Goal: Task Accomplishment & Management: Manage account settings

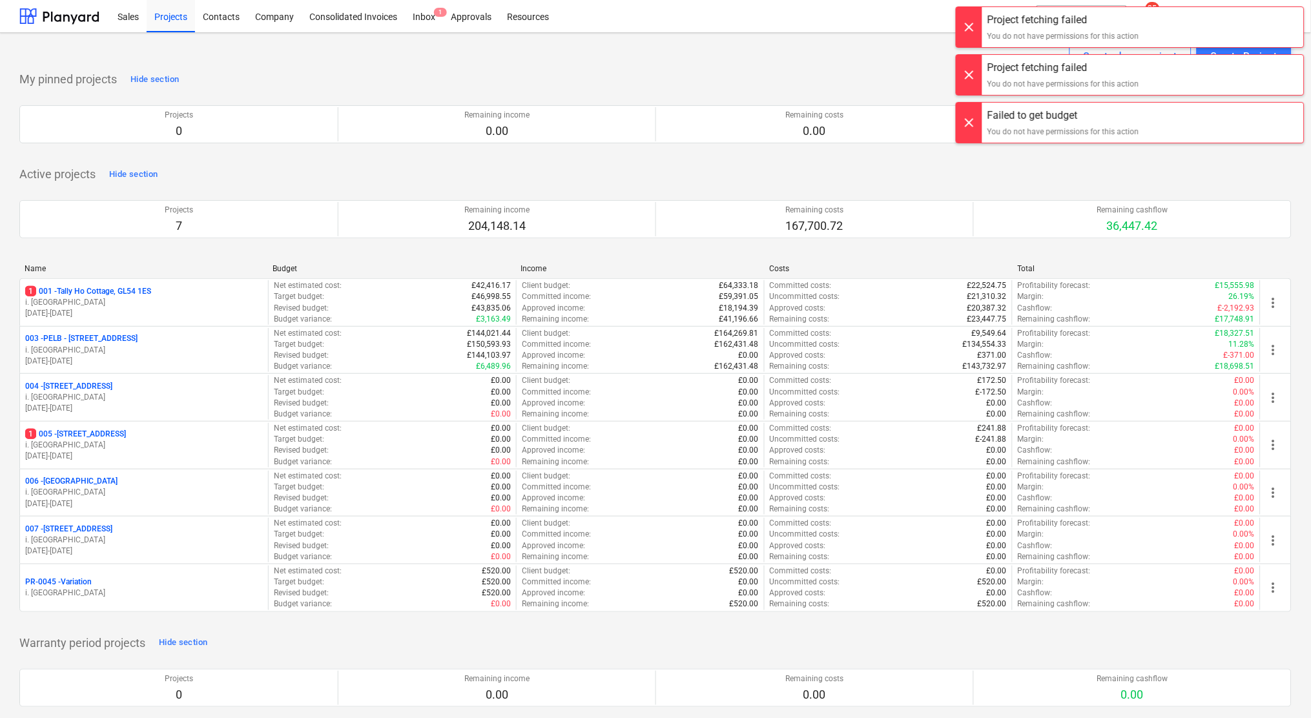
click at [138, 337] on p "003 - PELB - Castle lane, Moreton Valence, GL2 7NE" at bounding box center [81, 338] width 112 height 11
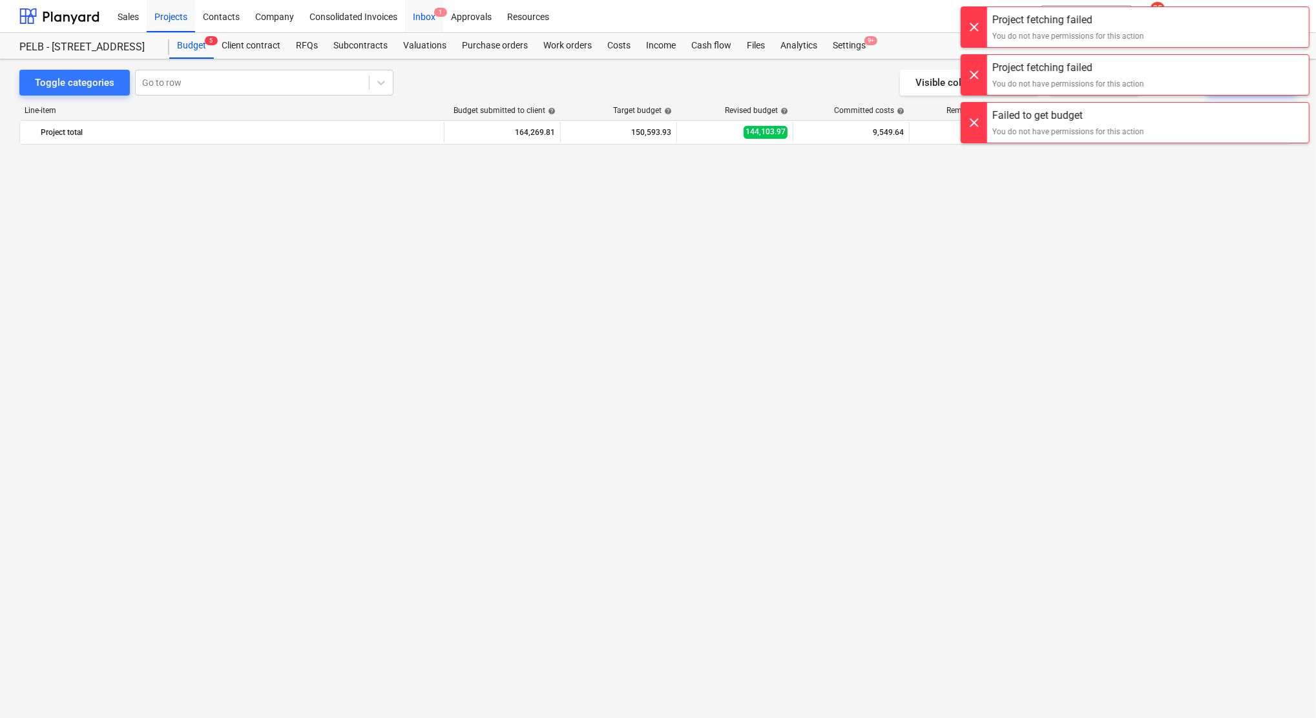
click at [433, 16] on div "Inbox 1" at bounding box center [424, 15] width 38 height 33
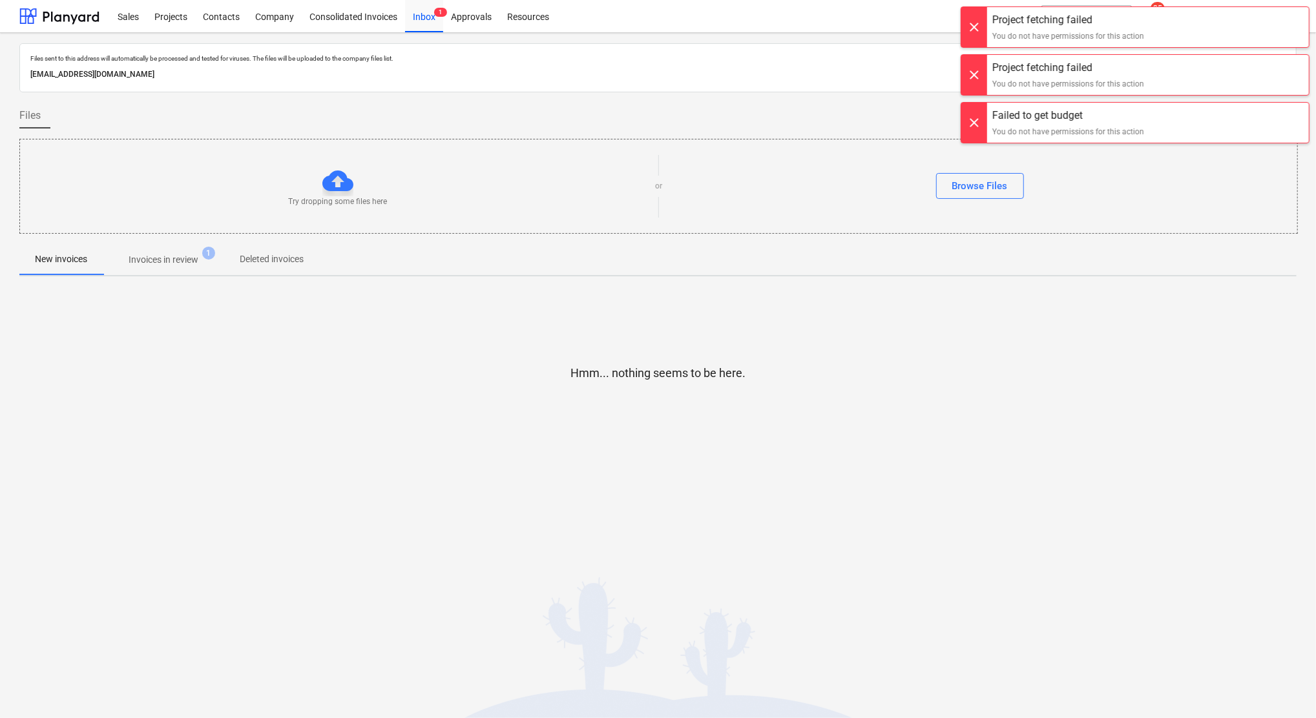
click at [163, 259] on p "Invoices in review" at bounding box center [164, 260] width 70 height 14
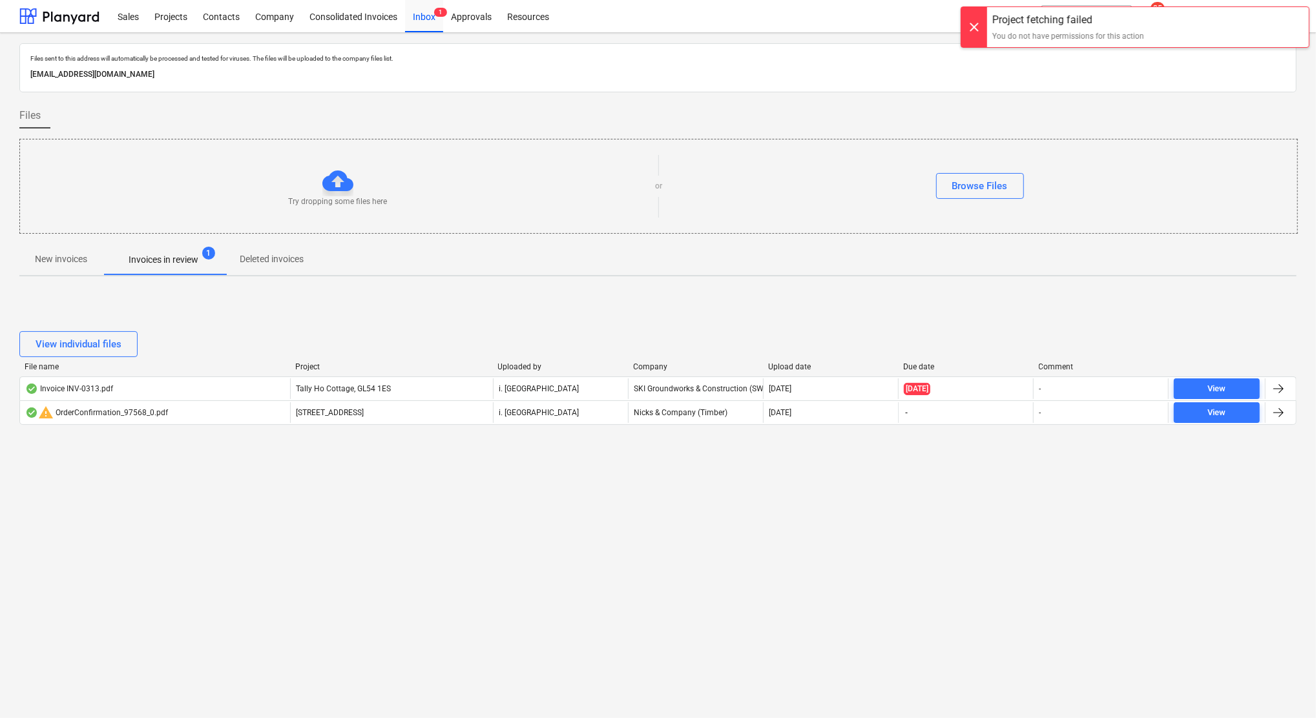
click at [976, 22] on div at bounding box center [974, 27] width 26 height 40
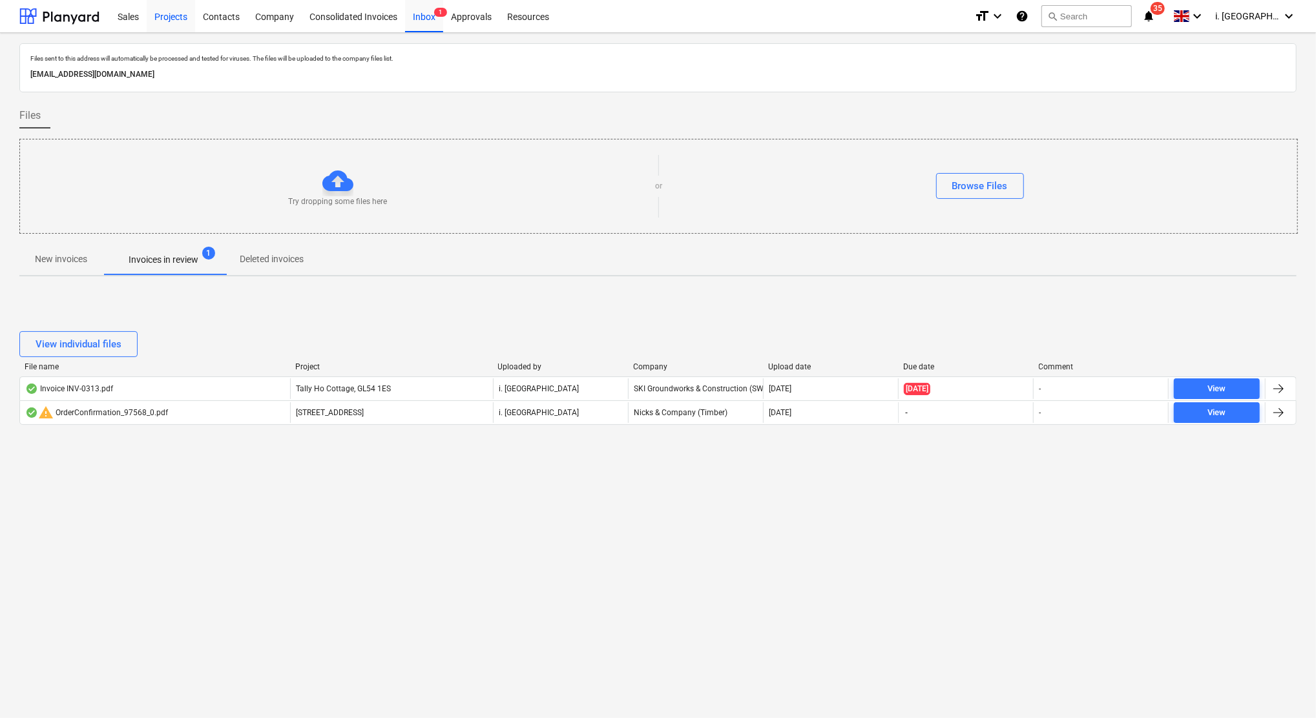
click at [162, 21] on div "Projects" at bounding box center [171, 15] width 48 height 33
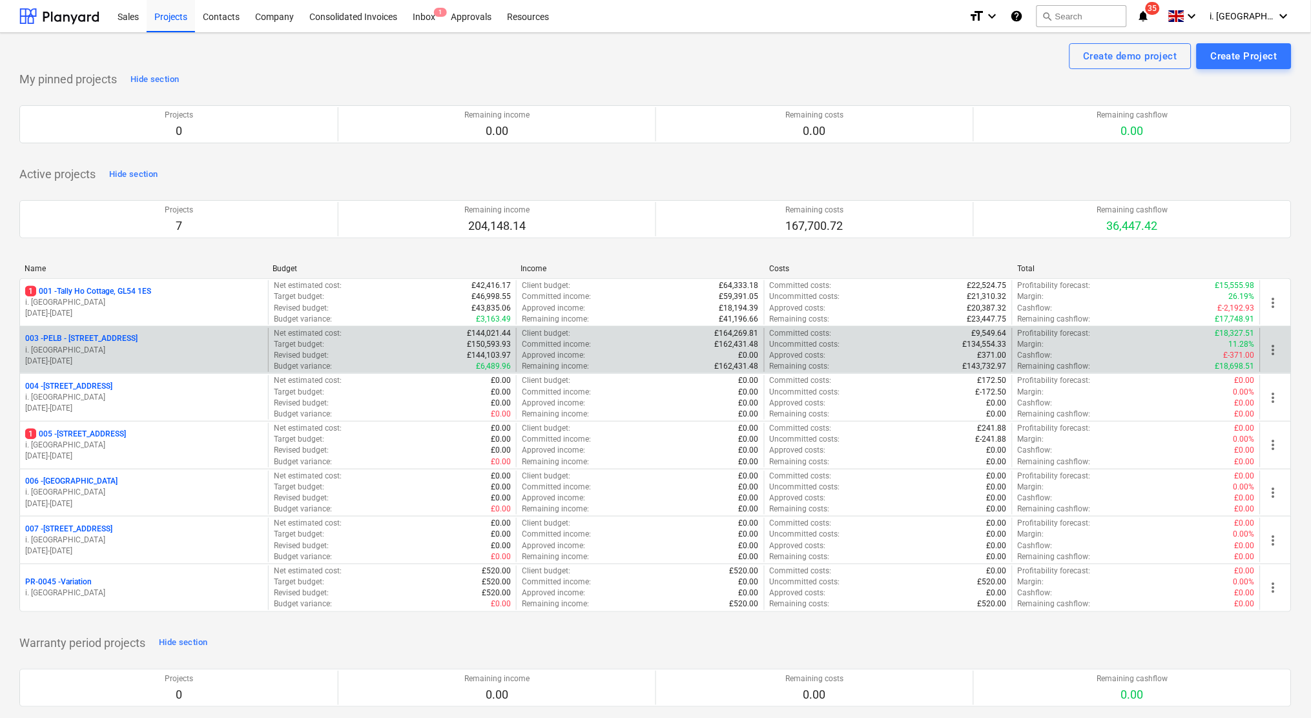
click at [76, 339] on p "003 - PELB - Castle lane, Moreton Valence, GL2 7NE" at bounding box center [81, 338] width 112 height 11
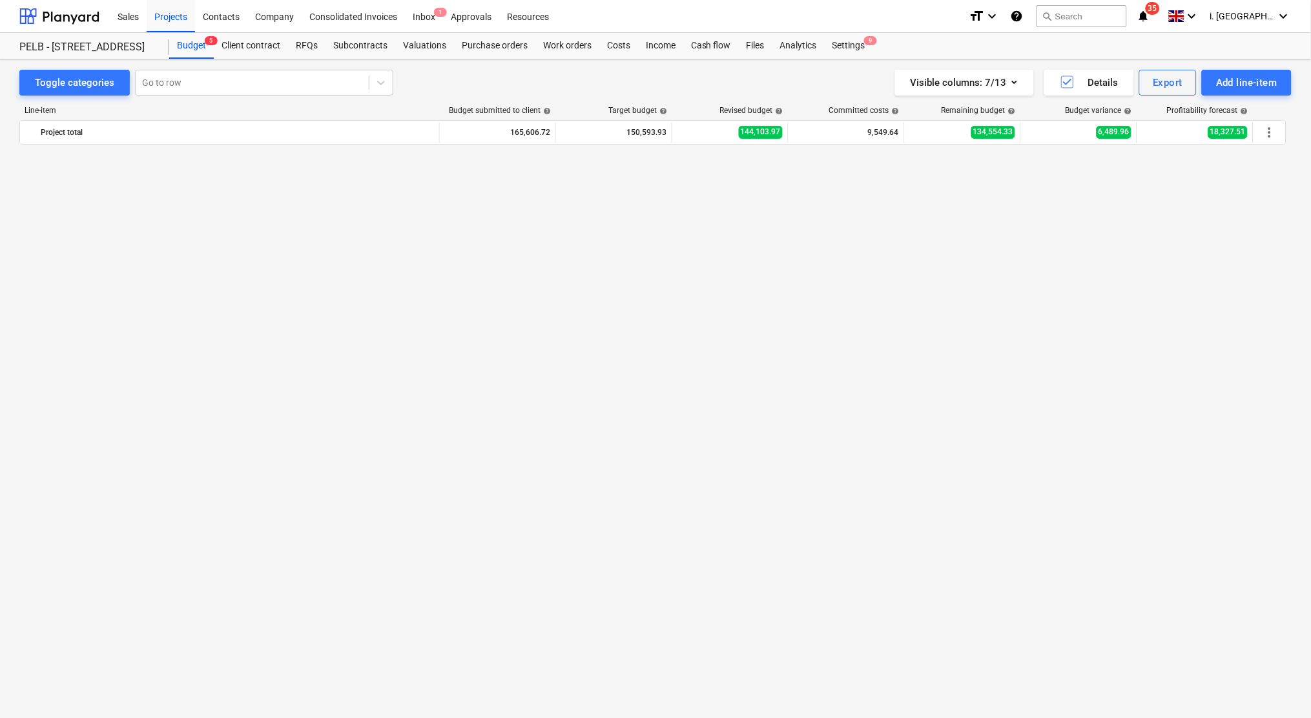
scroll to position [1078, 0]
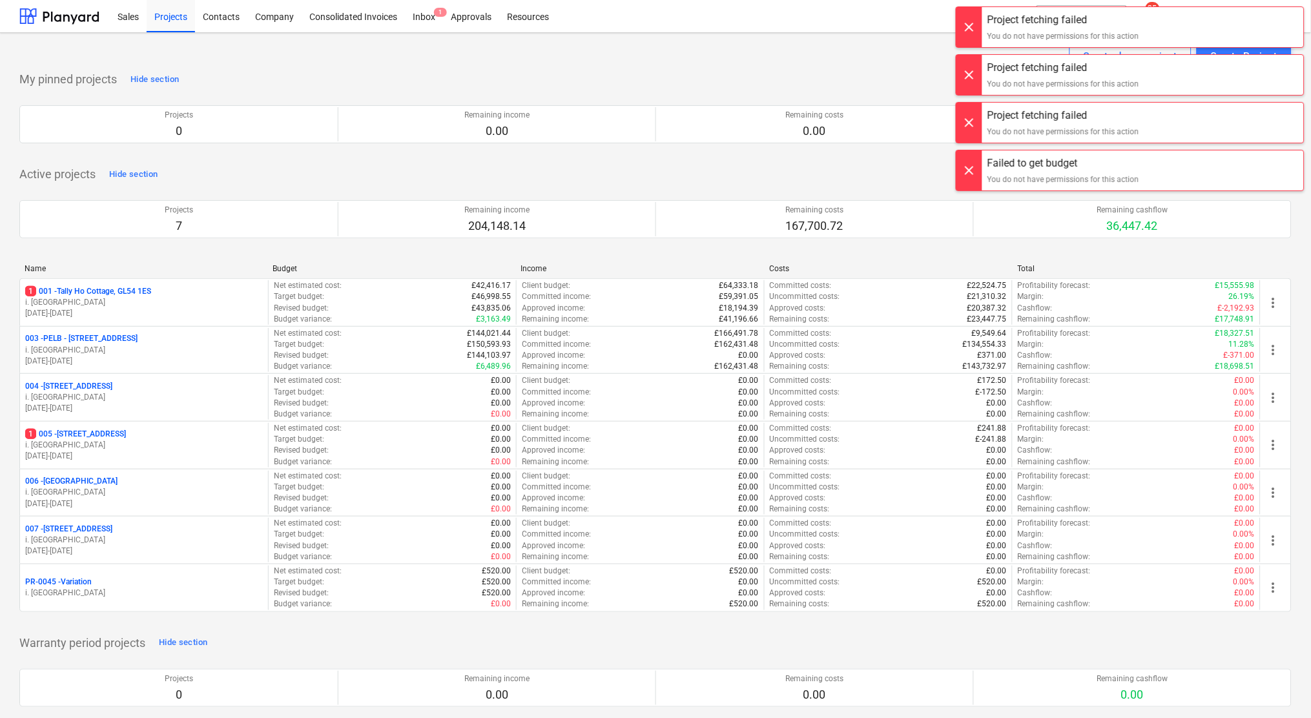
drag, startPoint x: 968, startPoint y: 33, endPoint x: 971, endPoint y: 41, distance: 8.4
click at [968, 33] on div at bounding box center [970, 27] width 26 height 40
click at [965, 27] on div at bounding box center [970, 27] width 26 height 40
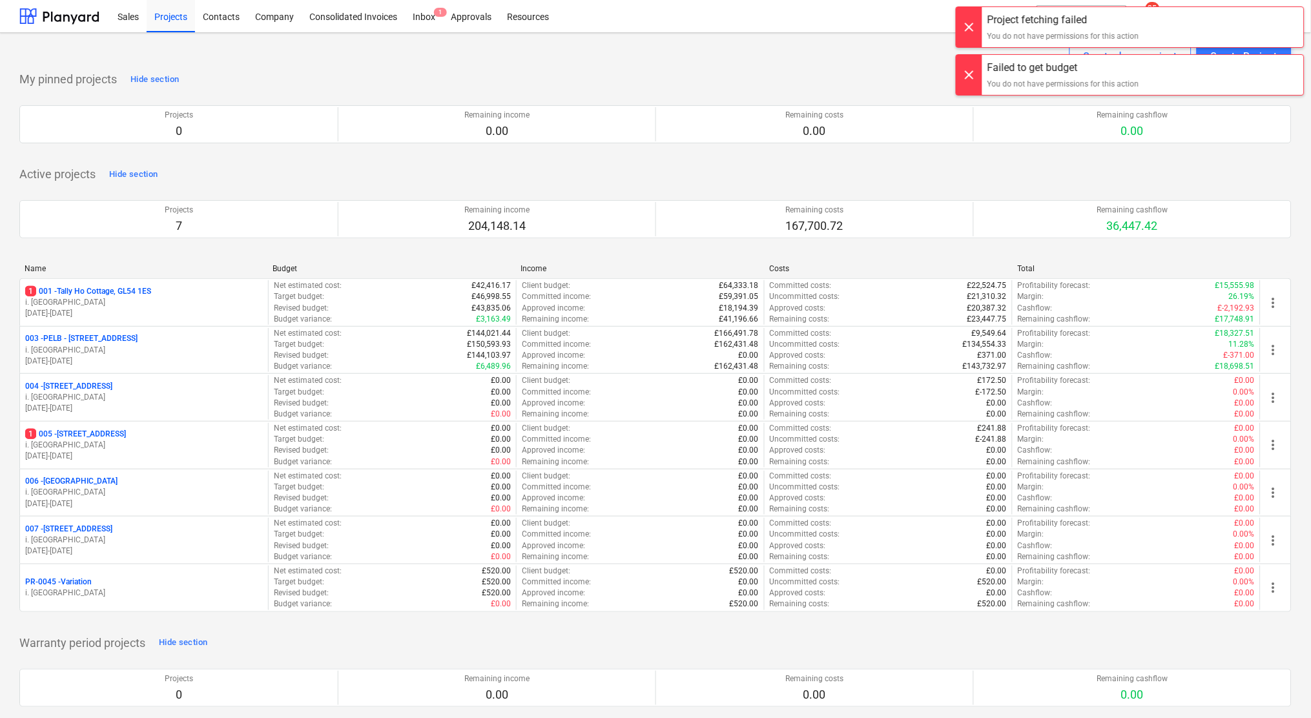
click at [966, 36] on div at bounding box center [970, 27] width 26 height 40
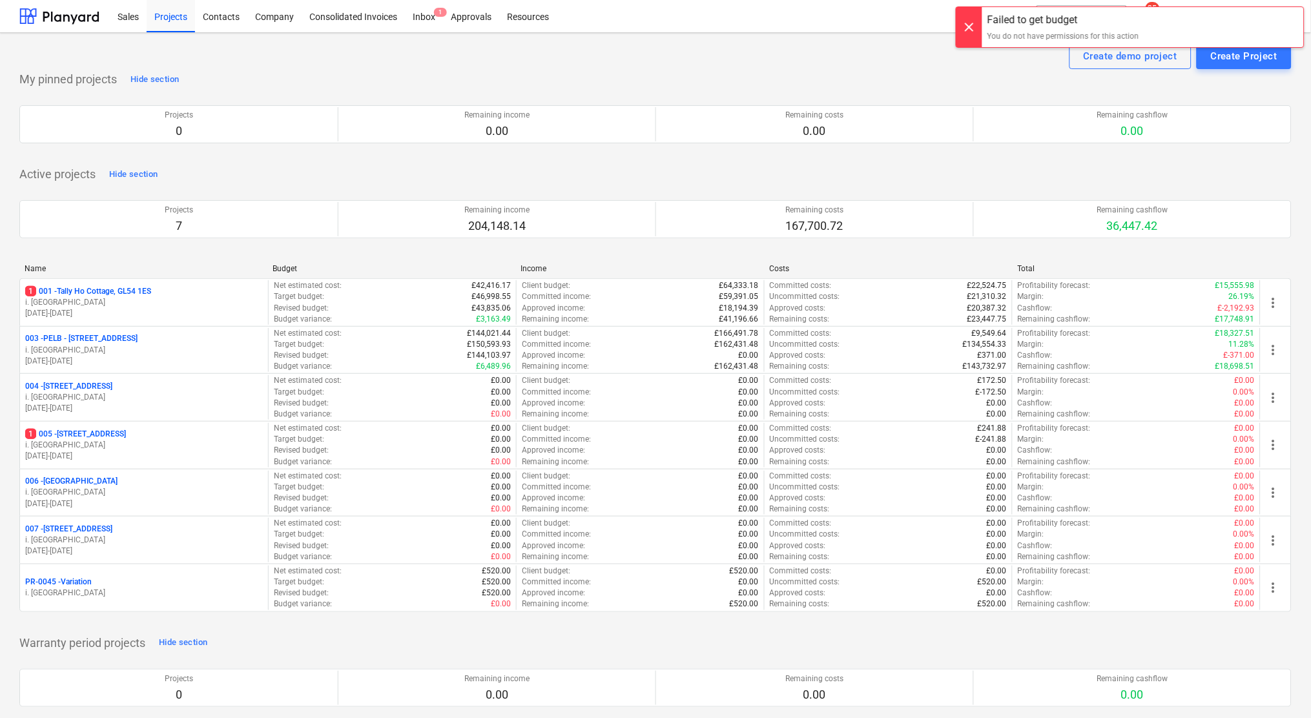
click at [970, 37] on div at bounding box center [970, 27] width 26 height 40
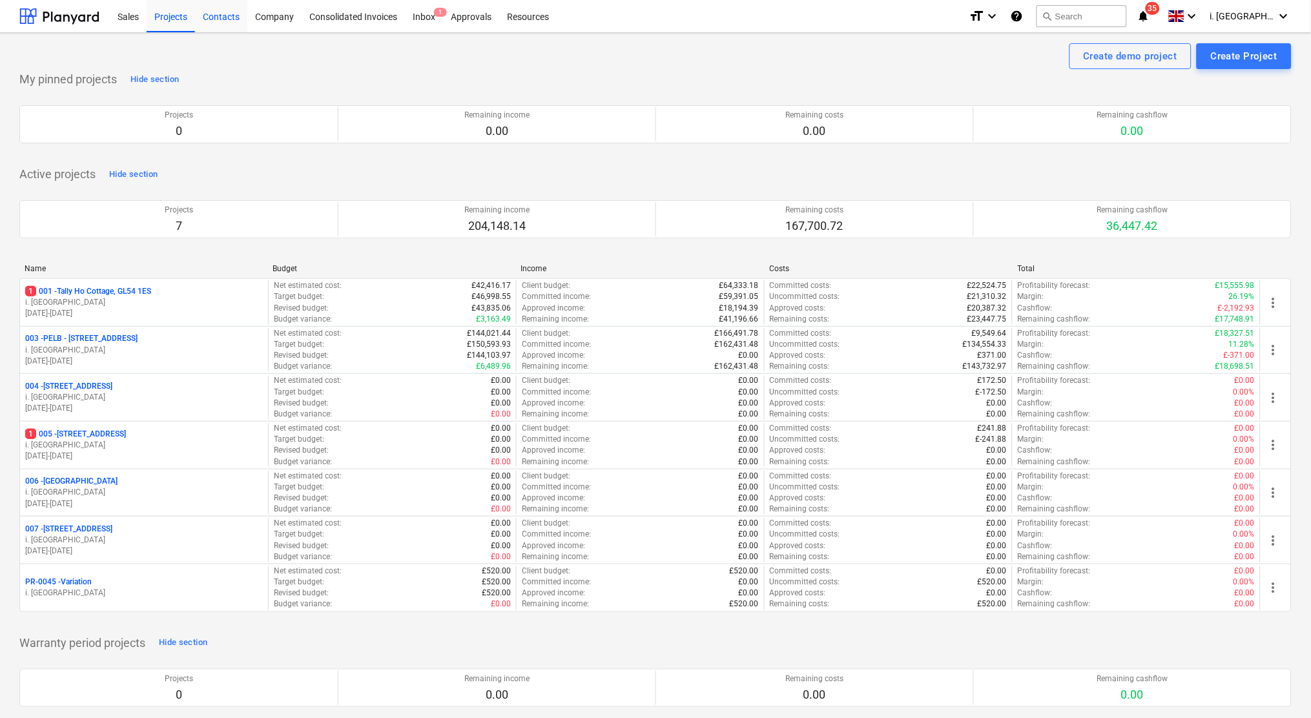
click at [235, 24] on div "Contacts" at bounding box center [221, 15] width 52 height 33
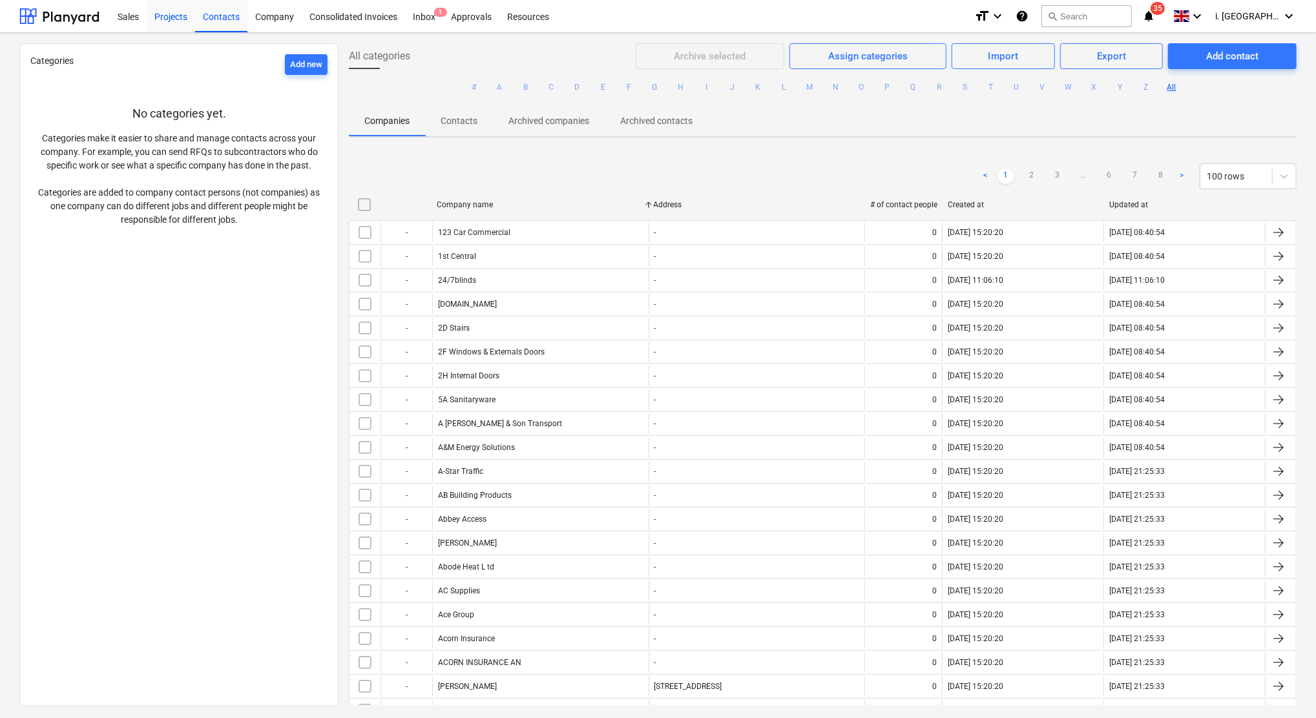
click at [163, 17] on div "Projects" at bounding box center [171, 15] width 48 height 33
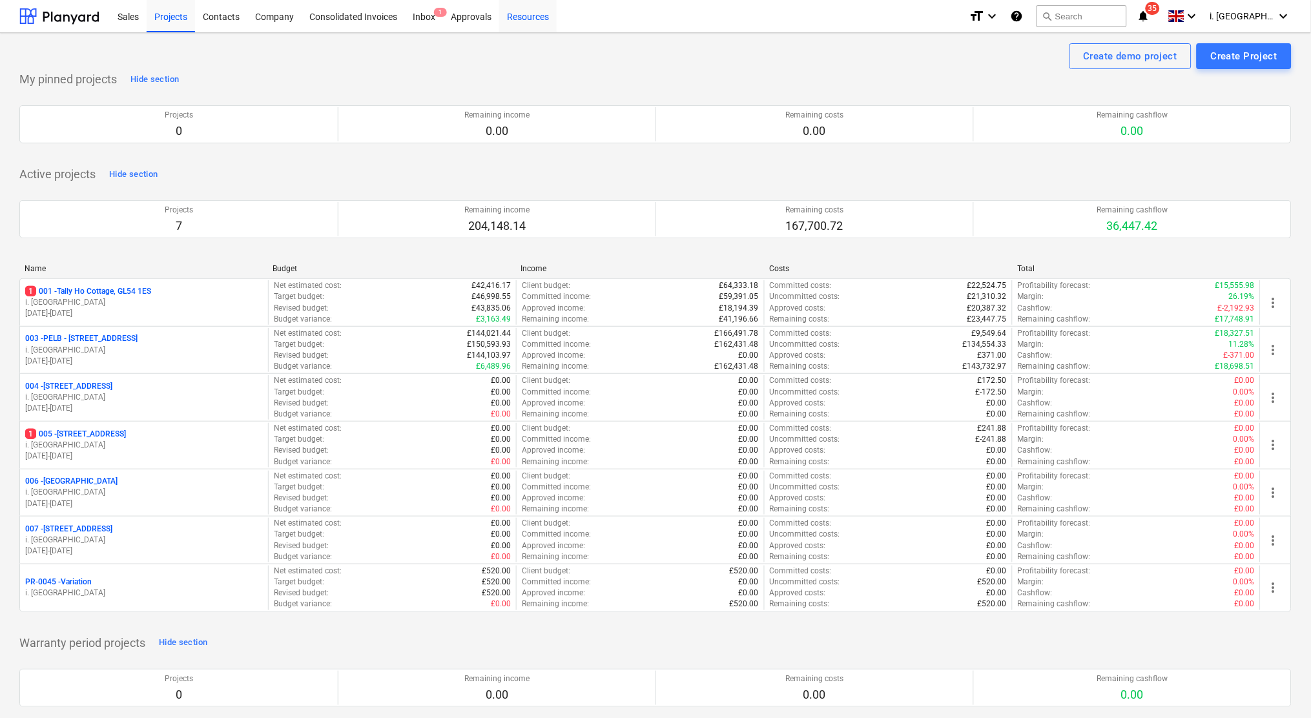
click at [530, 19] on div "Resources" at bounding box center [527, 15] width 57 height 33
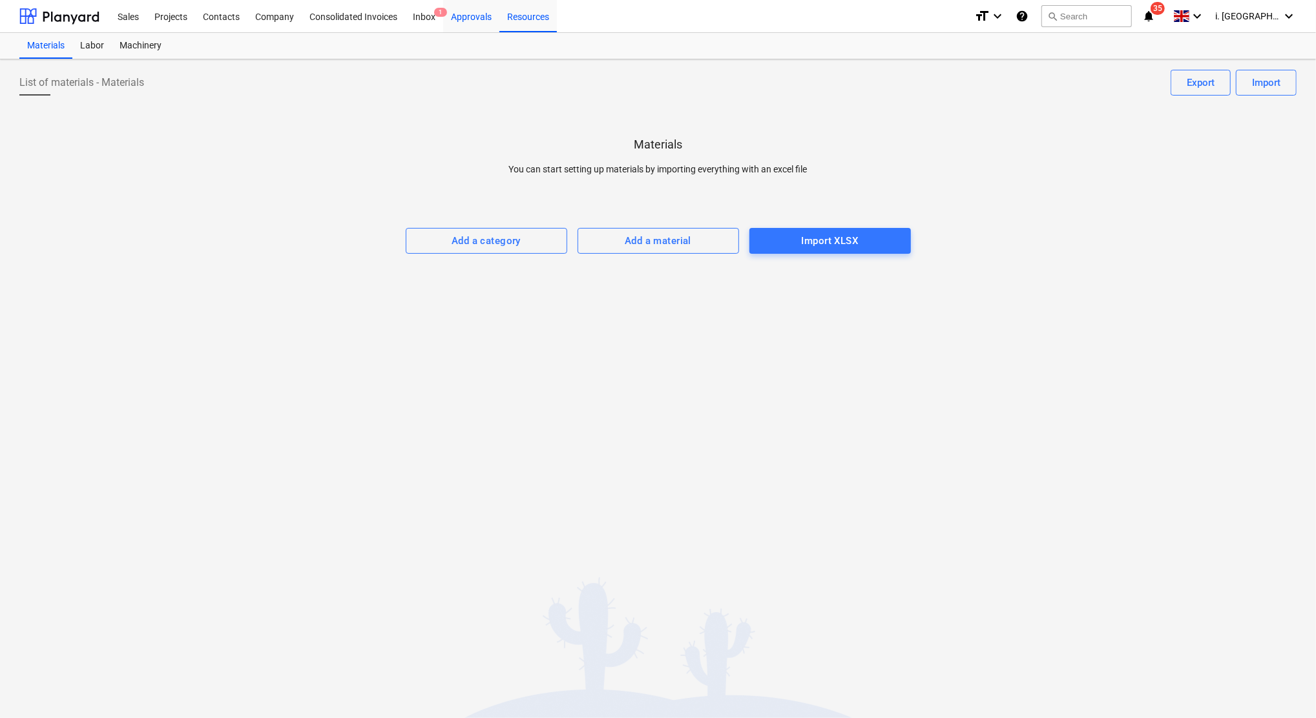
click at [468, 17] on div "Approvals" at bounding box center [471, 15] width 56 height 33
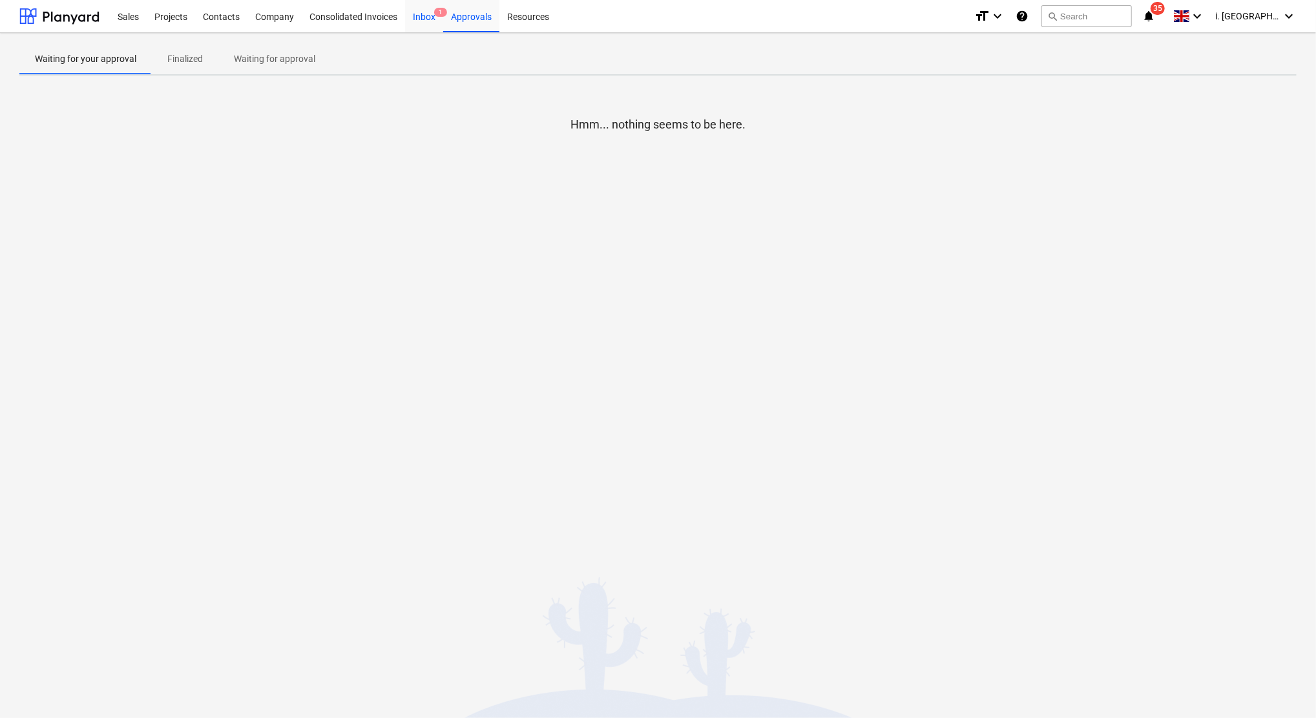
click at [430, 19] on div "Inbox 1" at bounding box center [424, 15] width 38 height 33
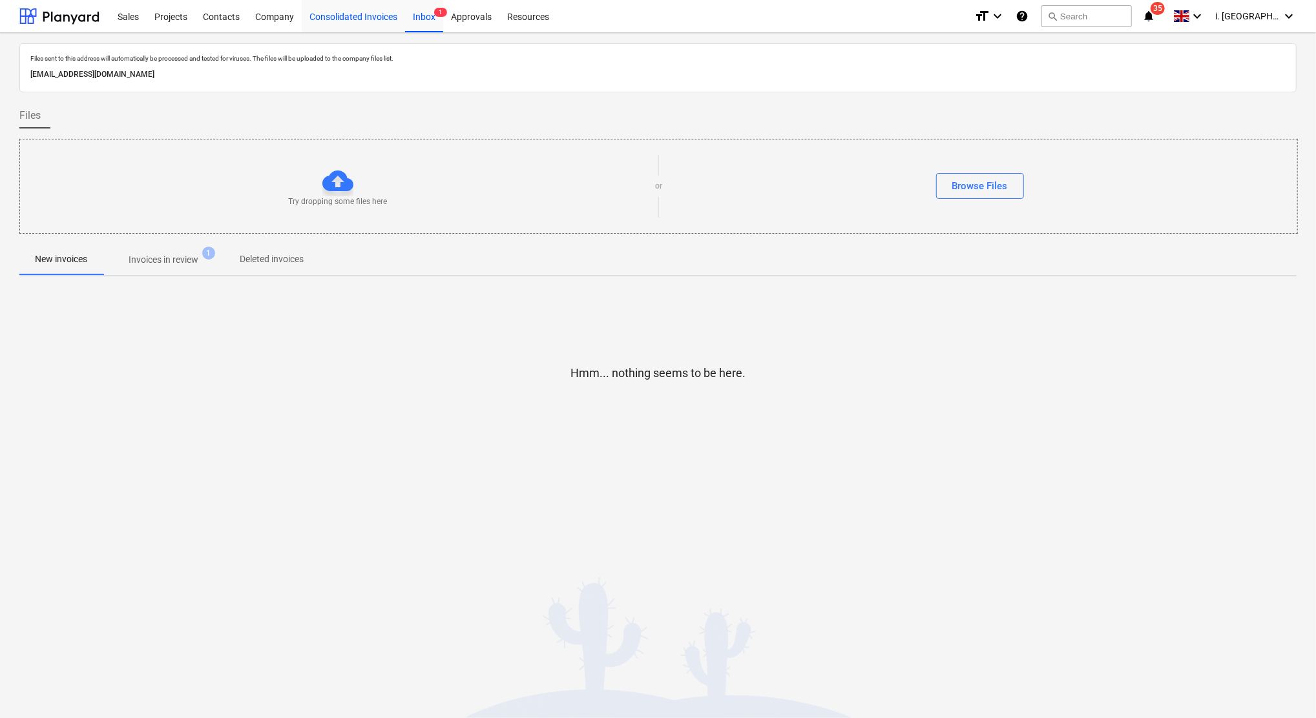
click at [360, 17] on div "Consolidated Invoices" at bounding box center [353, 15] width 103 height 33
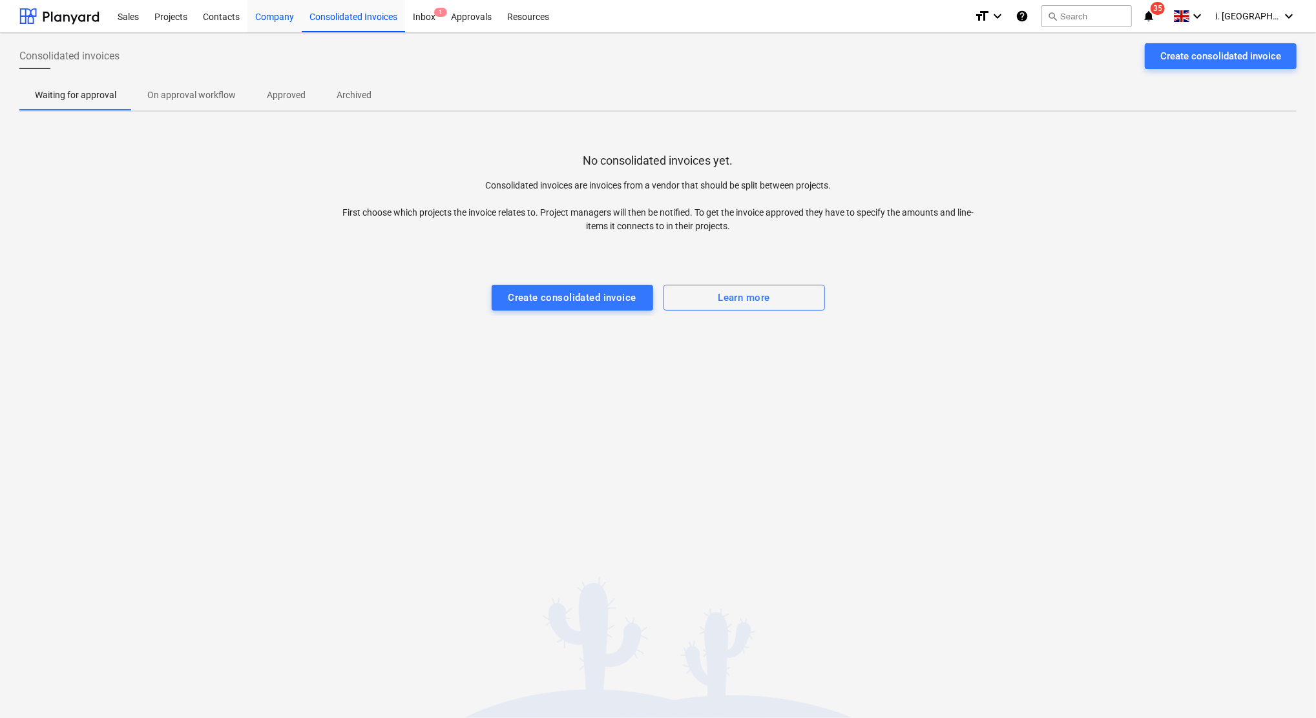
click at [265, 19] on div "Company" at bounding box center [274, 15] width 54 height 33
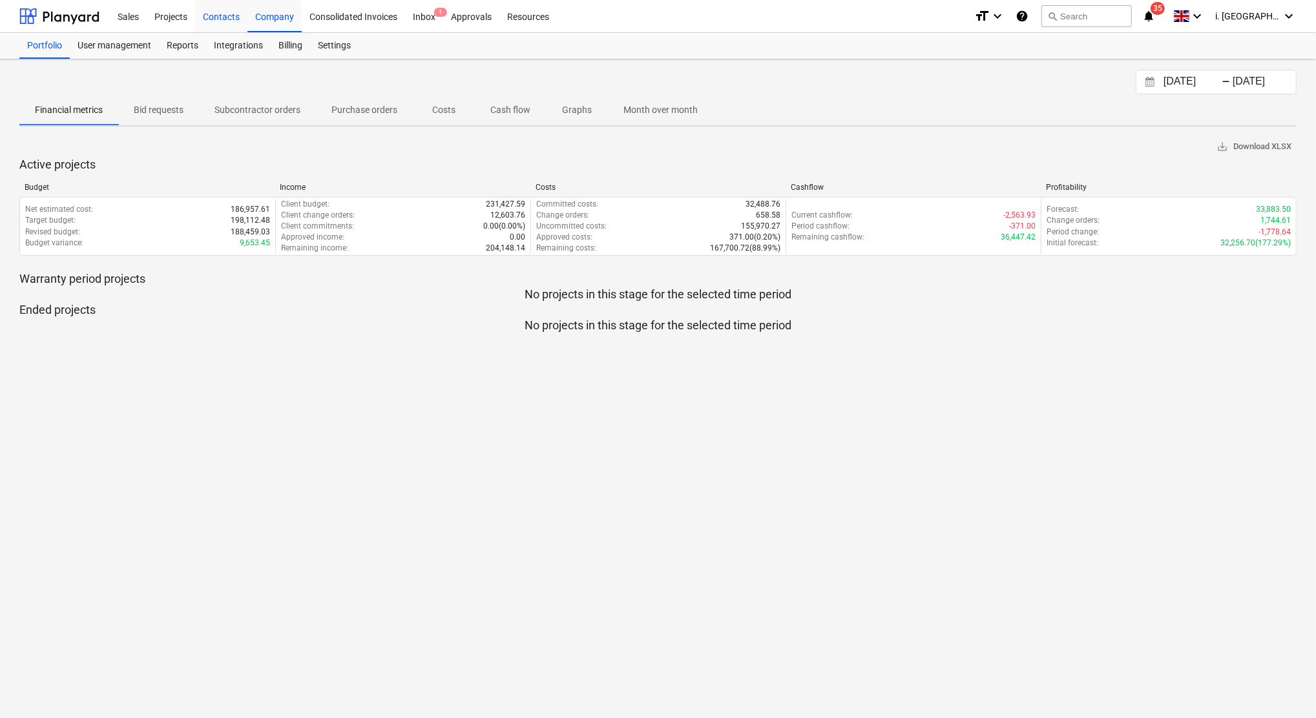
click at [218, 19] on div "Contacts" at bounding box center [221, 15] width 52 height 33
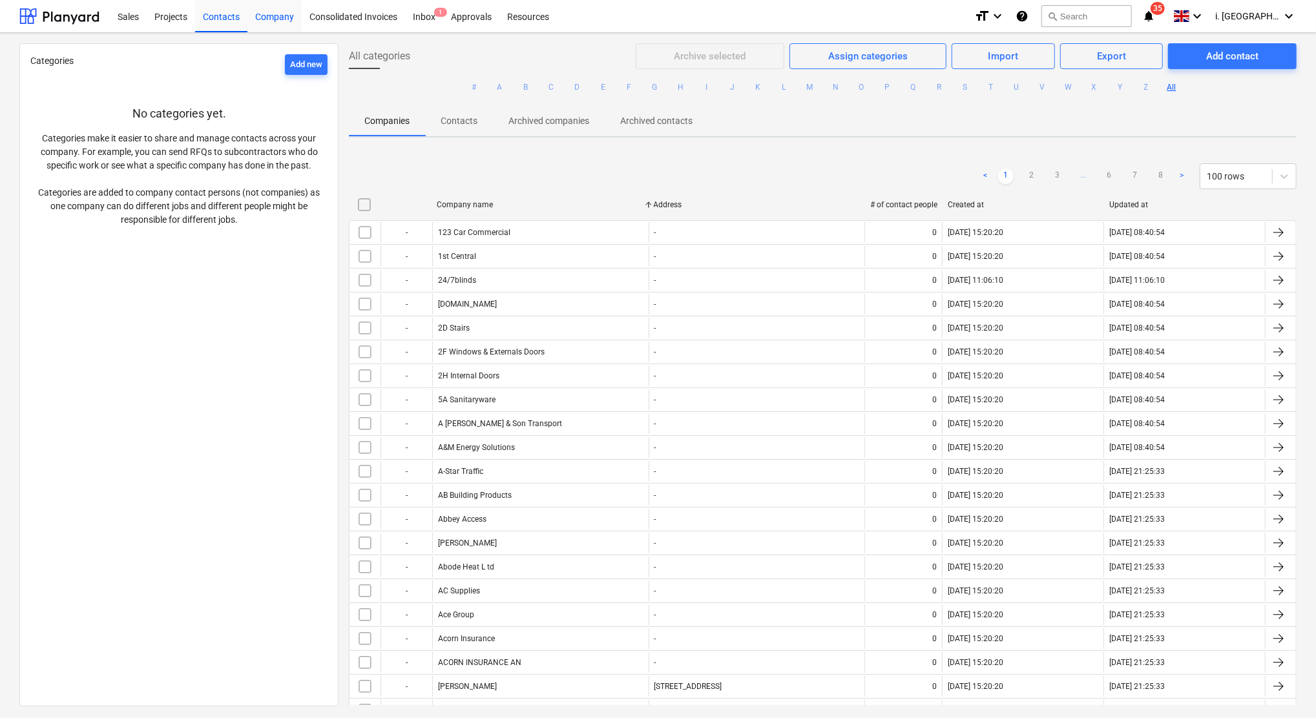
click at [270, 20] on div "Company" at bounding box center [274, 15] width 54 height 33
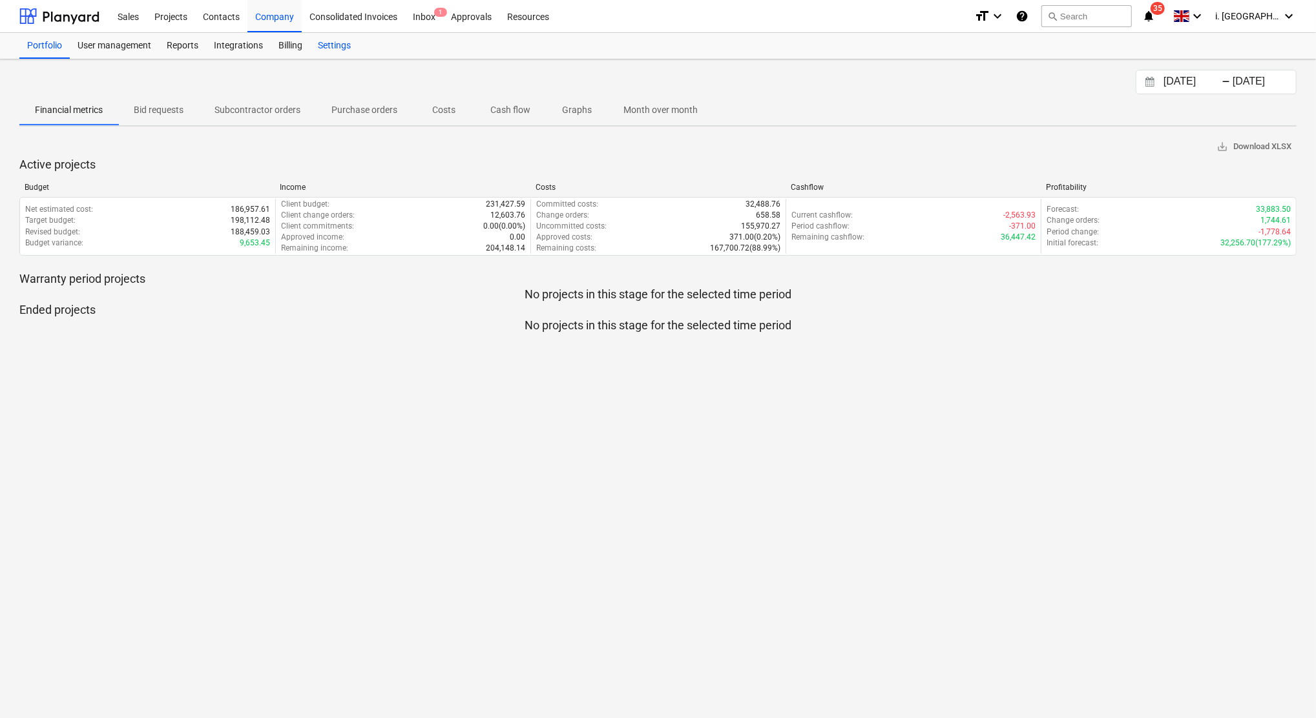
click at [345, 54] on div "Settings" at bounding box center [334, 46] width 48 height 26
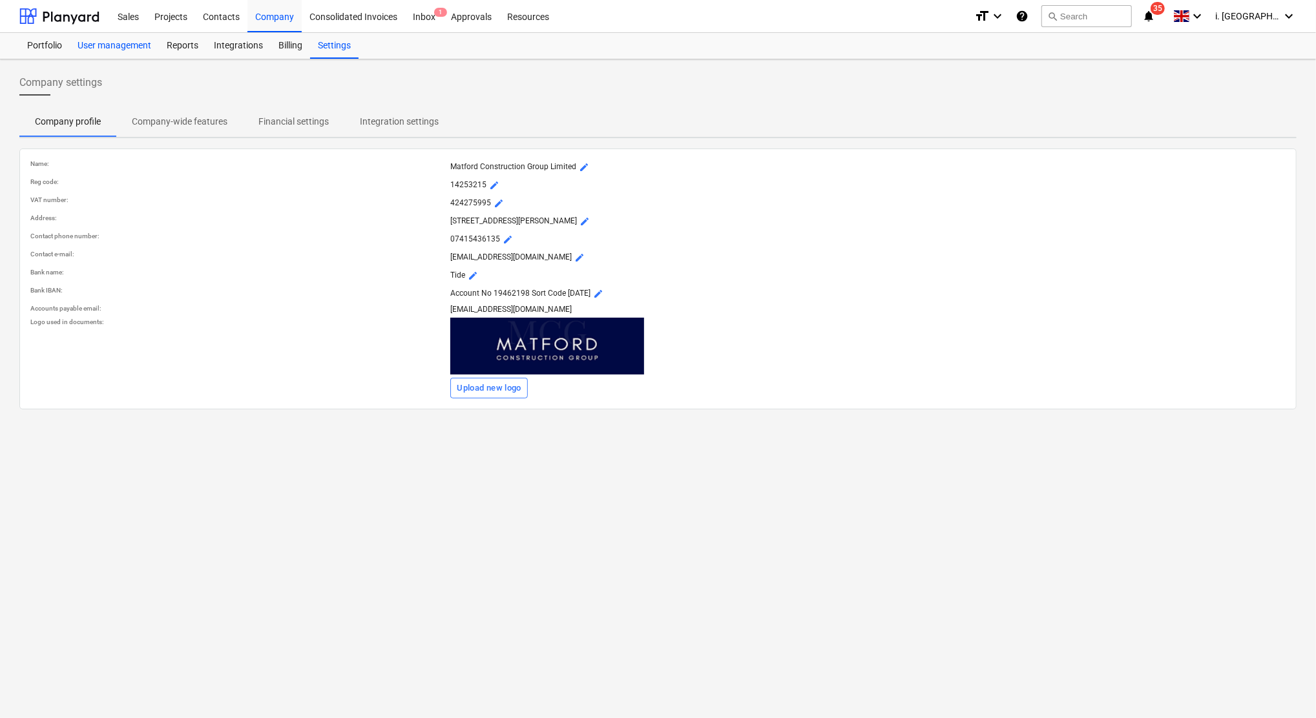
click at [83, 45] on div "User management" at bounding box center [114, 46] width 89 height 26
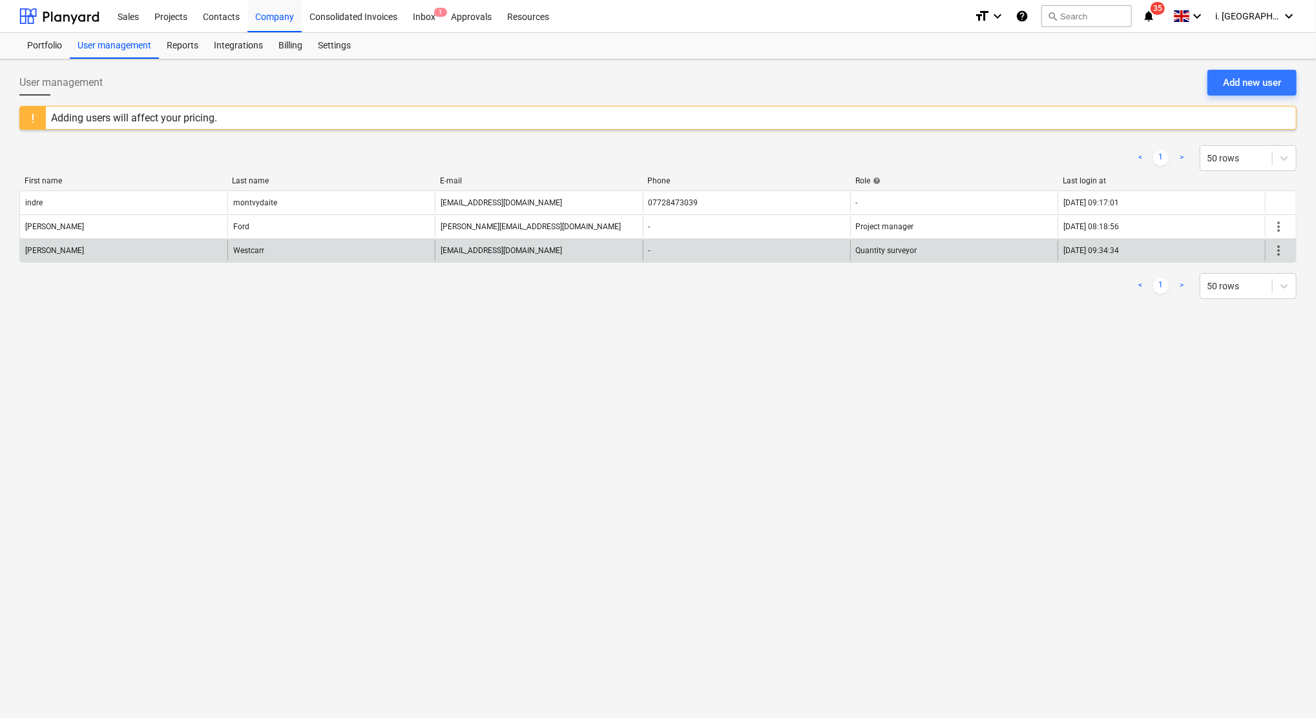
click at [1272, 247] on span "more_vert" at bounding box center [1279, 251] width 16 height 16
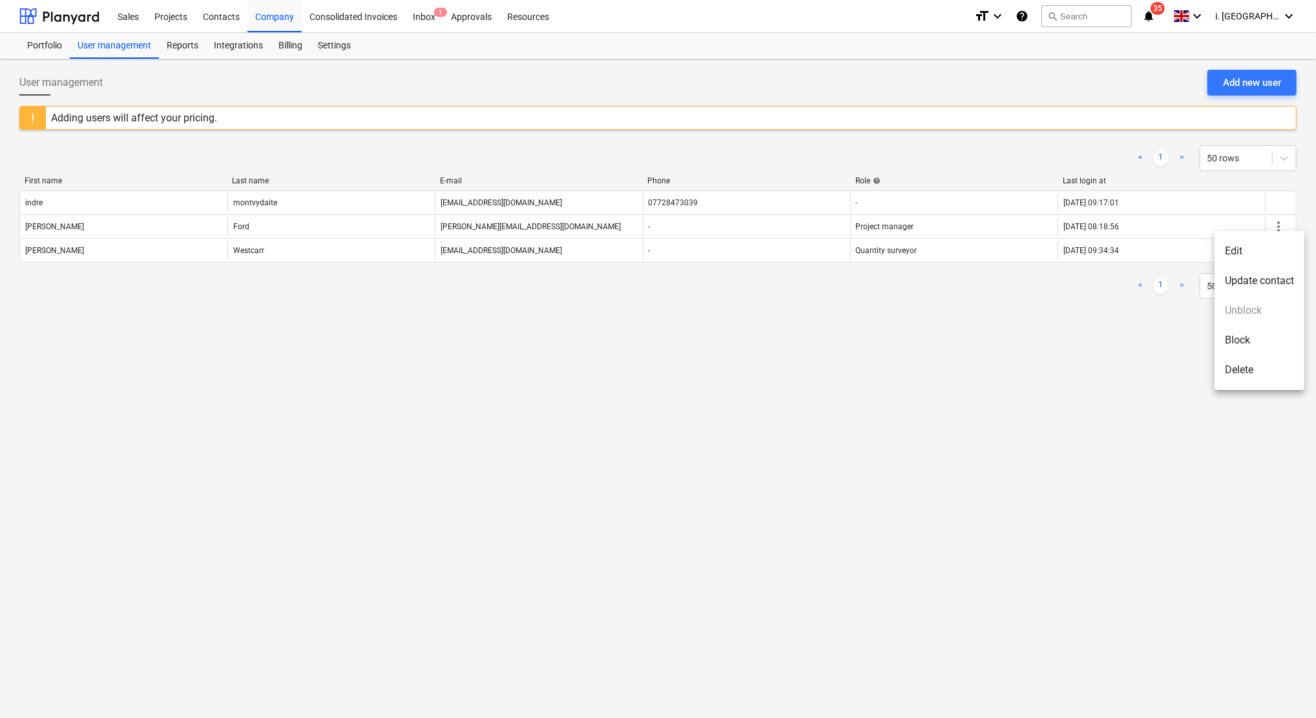
click at [1249, 245] on li "Edit" at bounding box center [1259, 251] width 90 height 30
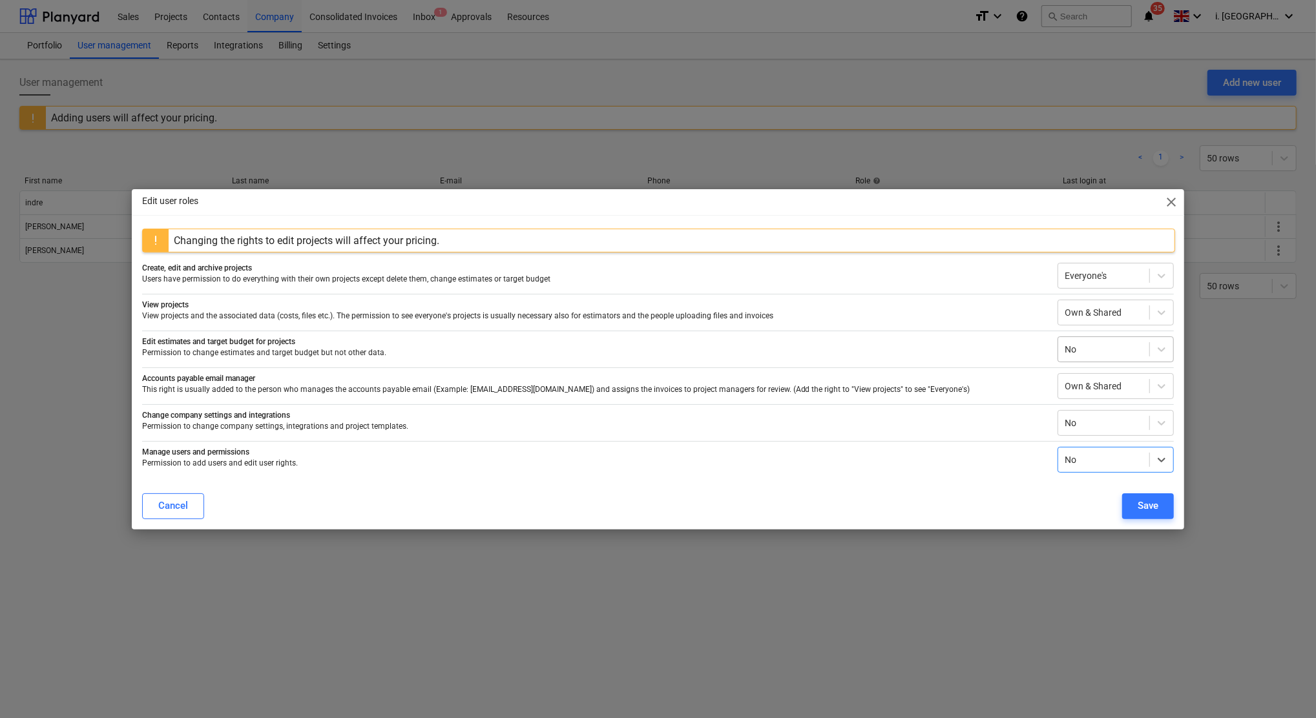
click at [1121, 347] on div at bounding box center [1103, 349] width 78 height 13
click at [1081, 395] on div "Everyone's" at bounding box center [1116, 401] width 116 height 21
click at [1152, 505] on div "Save" at bounding box center [1147, 505] width 21 height 17
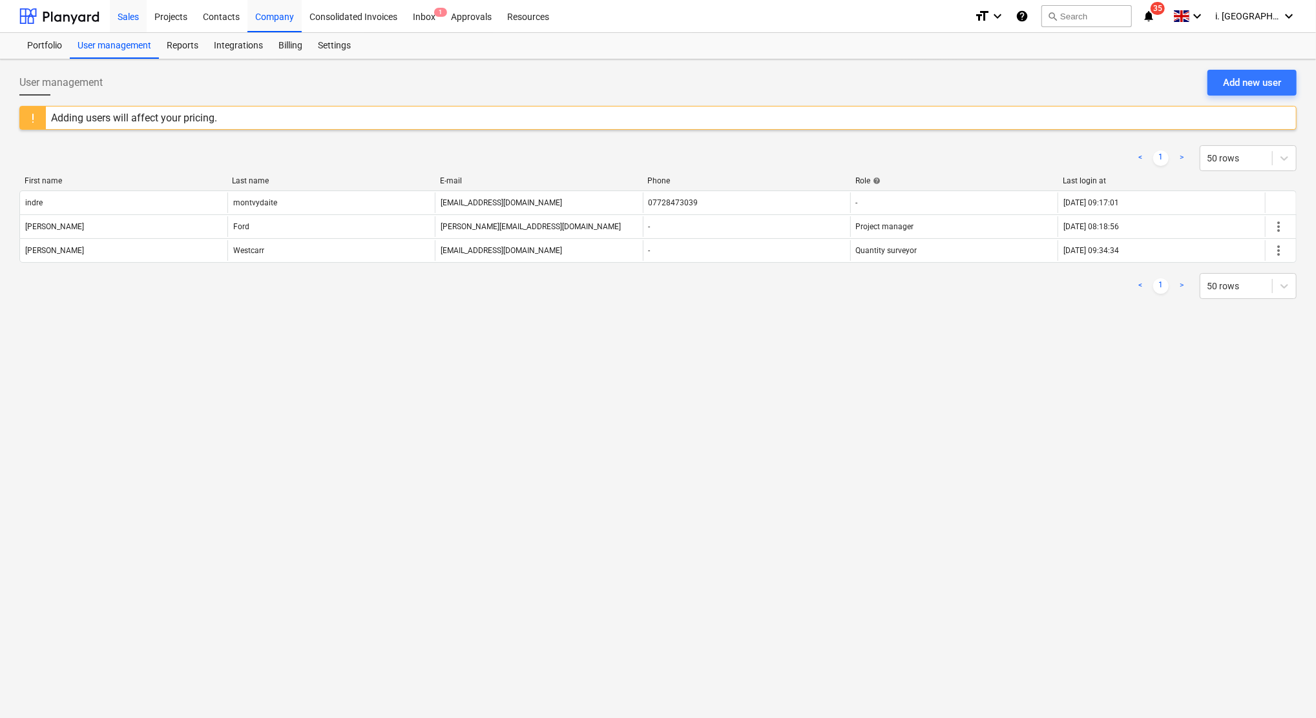
drag, startPoint x: 118, startPoint y: 20, endPoint x: 130, endPoint y: 23, distance: 13.3
click at [118, 20] on div "Sales" at bounding box center [128, 15] width 37 height 33
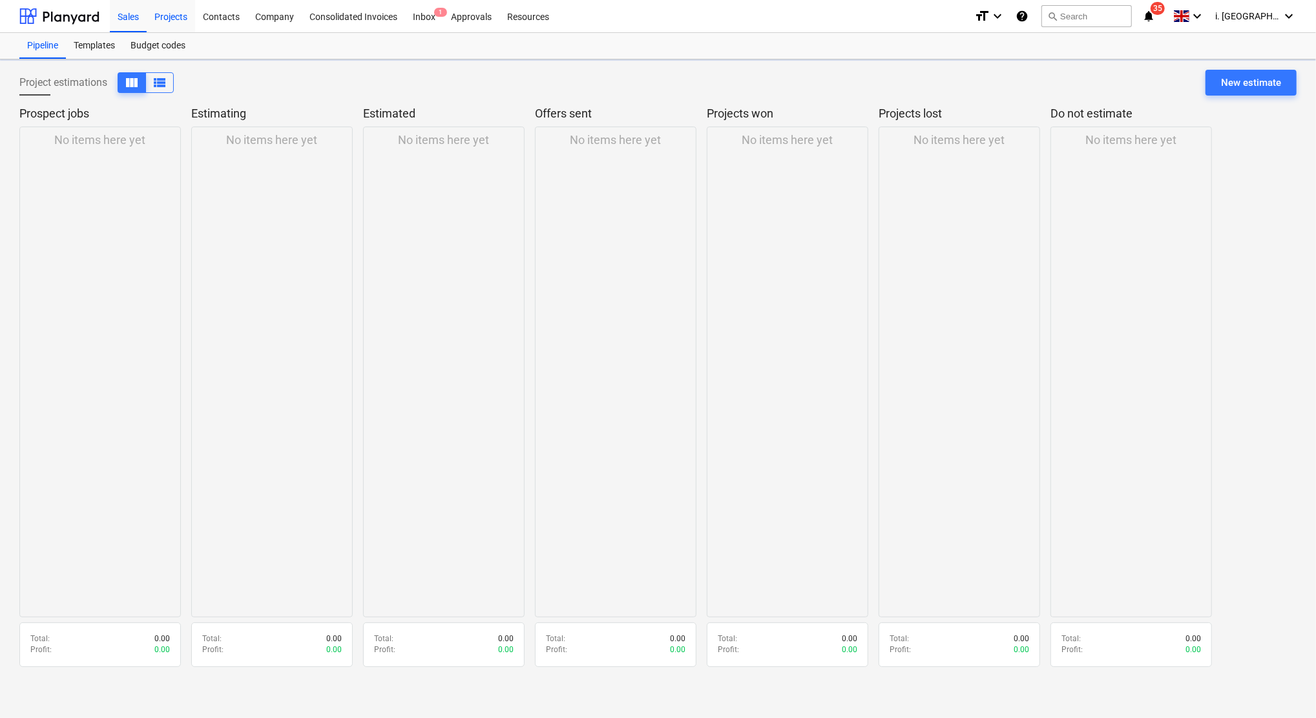
click at [178, 19] on div "Projects" at bounding box center [171, 15] width 48 height 33
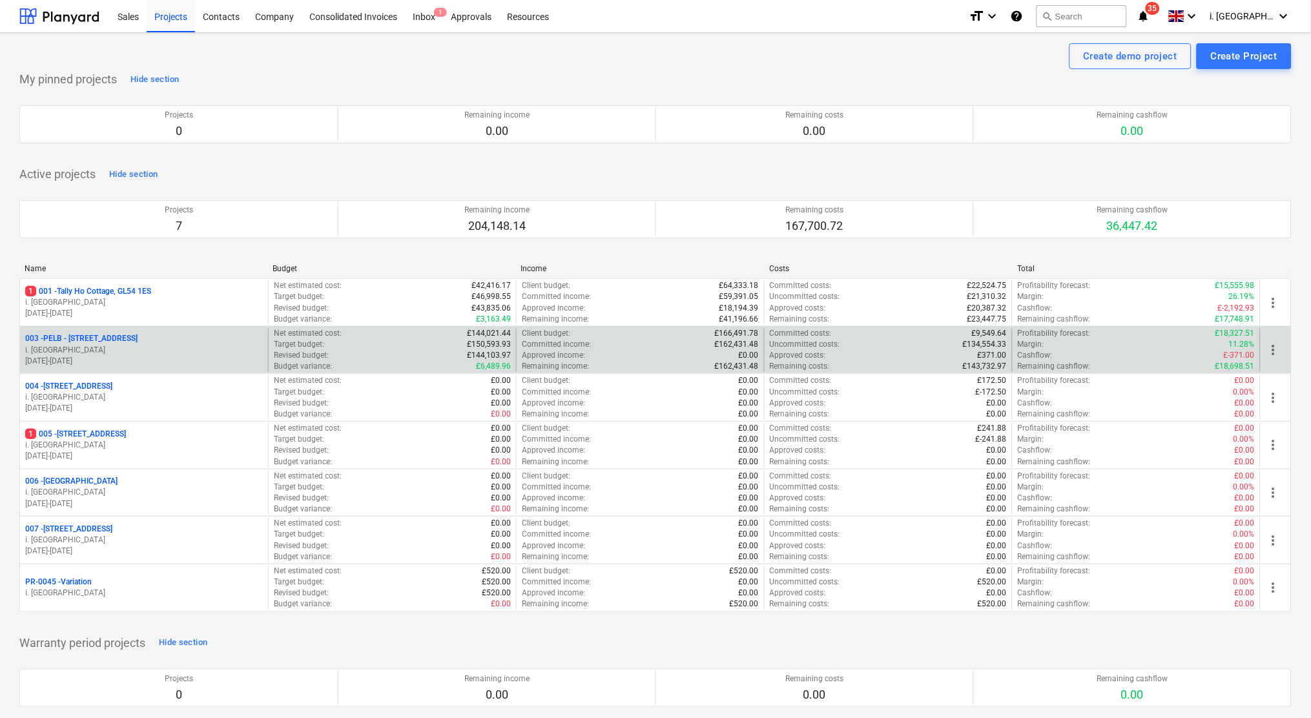
click at [138, 342] on p "003 - PELB - Castle lane, Moreton Valence, GL2 7NE" at bounding box center [81, 338] width 112 height 11
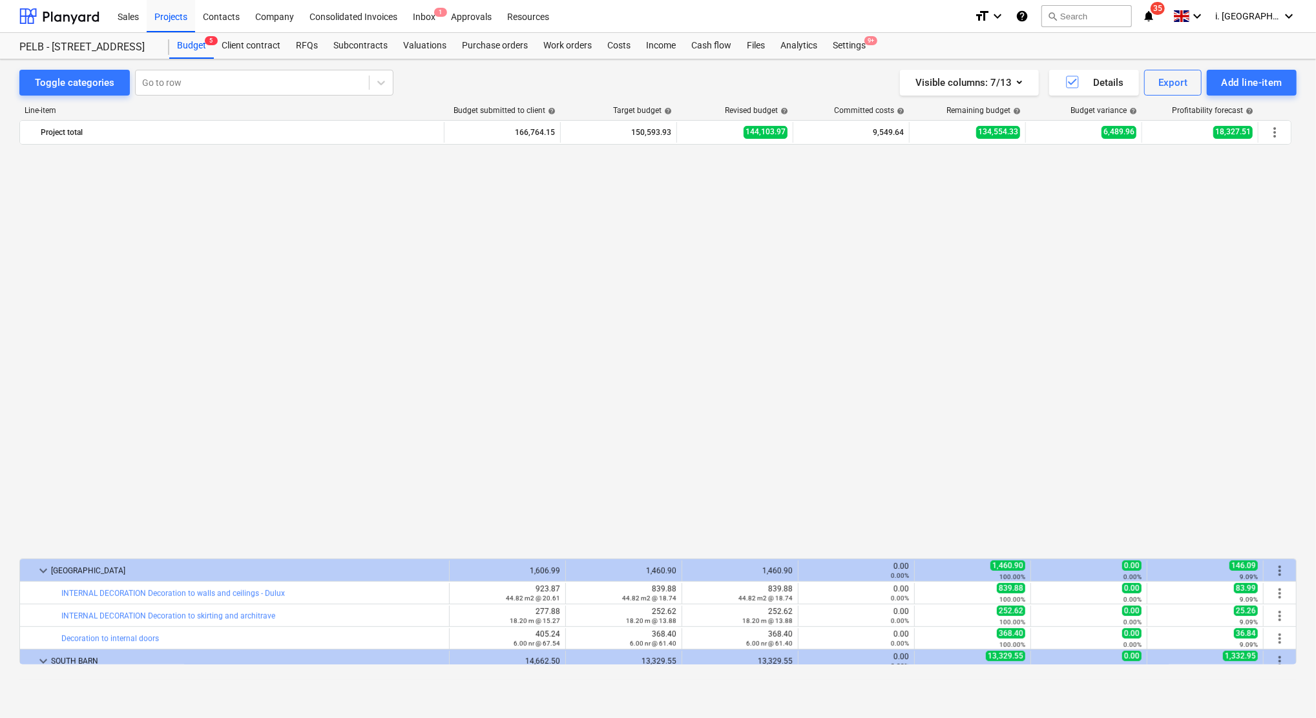
scroll to position [900, 0]
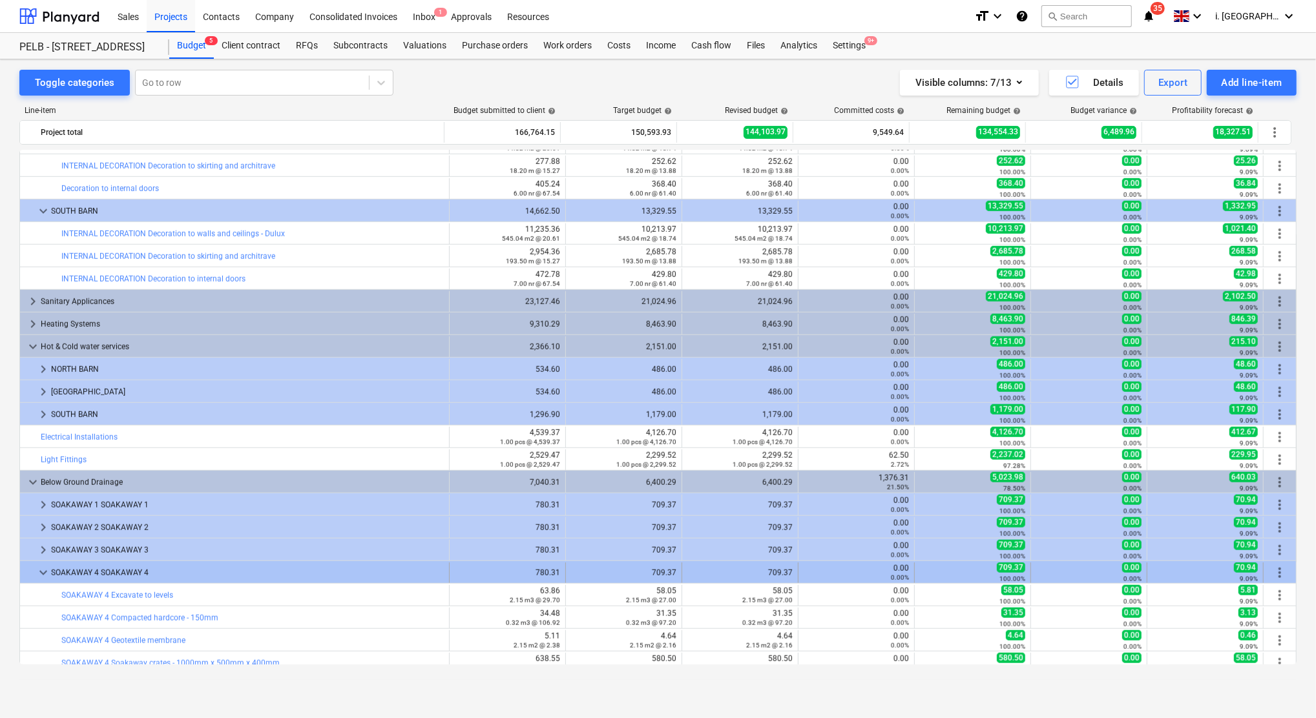
click at [39, 572] on span "keyboard_arrow_down" at bounding box center [44, 573] width 16 height 16
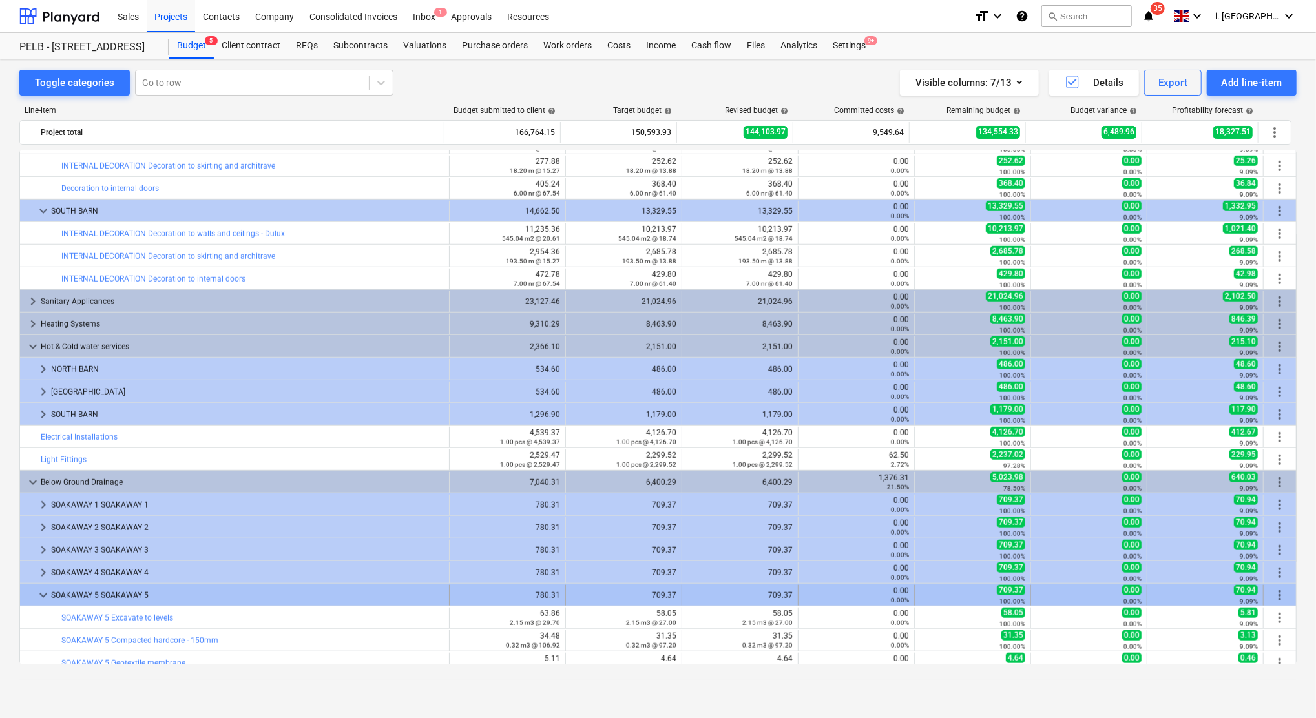
click at [38, 597] on span "keyboard_arrow_down" at bounding box center [44, 596] width 16 height 16
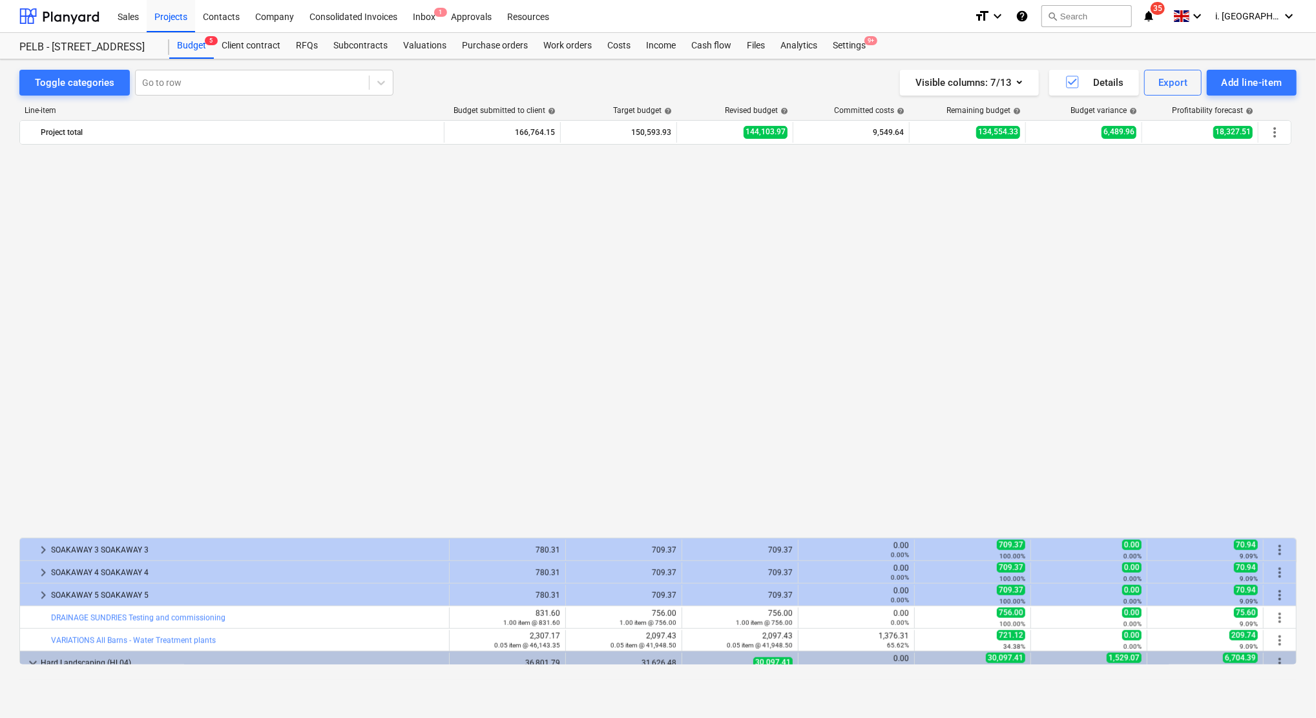
scroll to position [1316, 0]
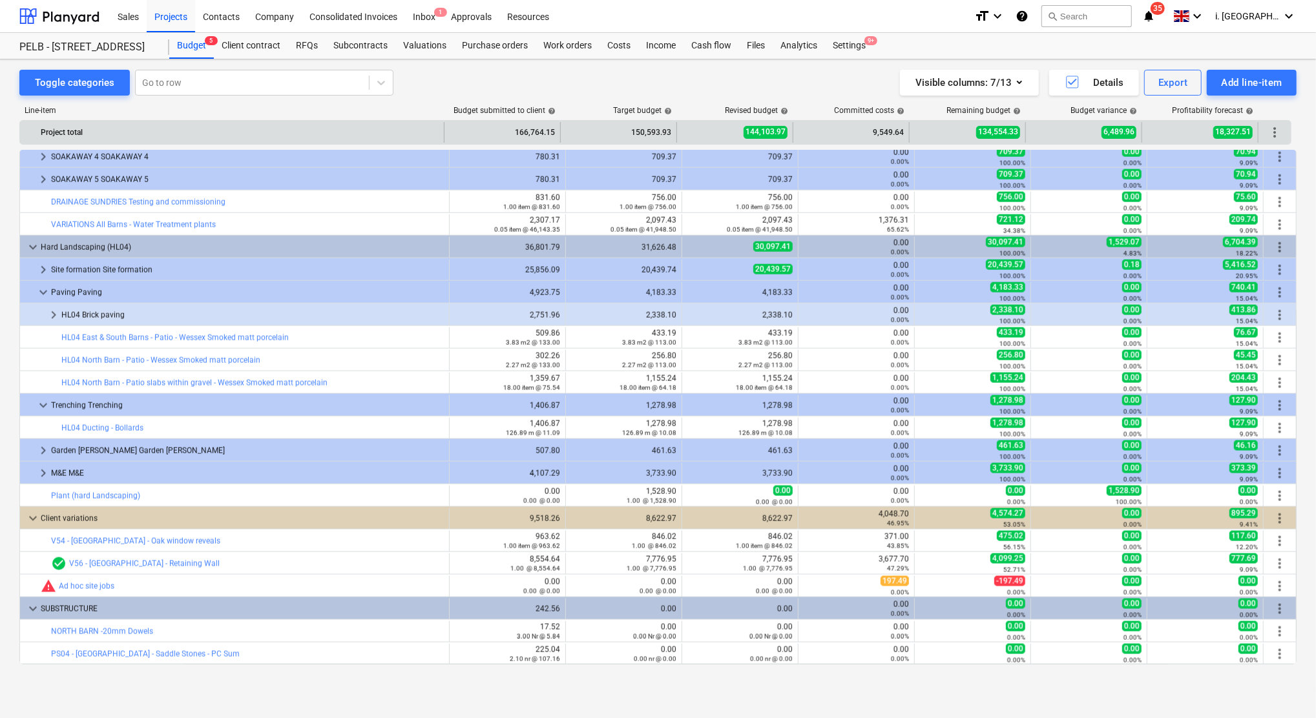
click at [1272, 135] on span "more_vert" at bounding box center [1275, 133] width 16 height 16
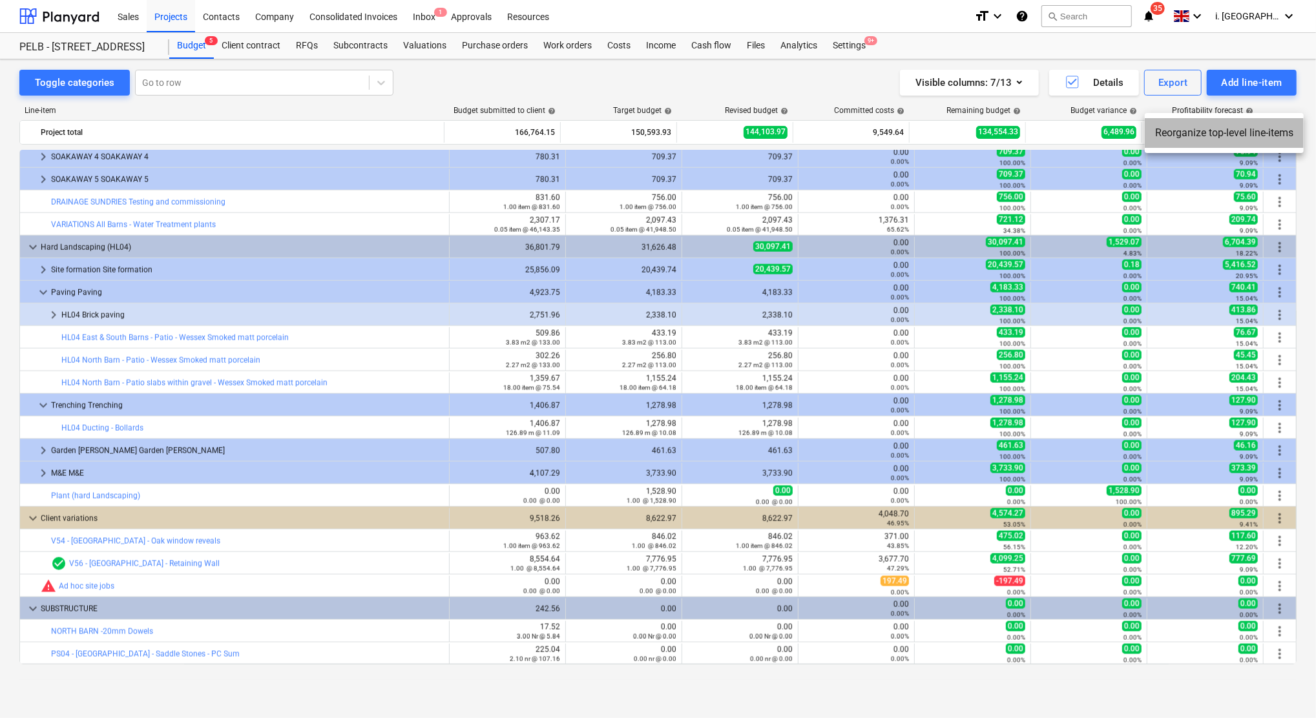
click at [1253, 136] on li "Reorganize top-level line-items" at bounding box center [1224, 133] width 159 height 30
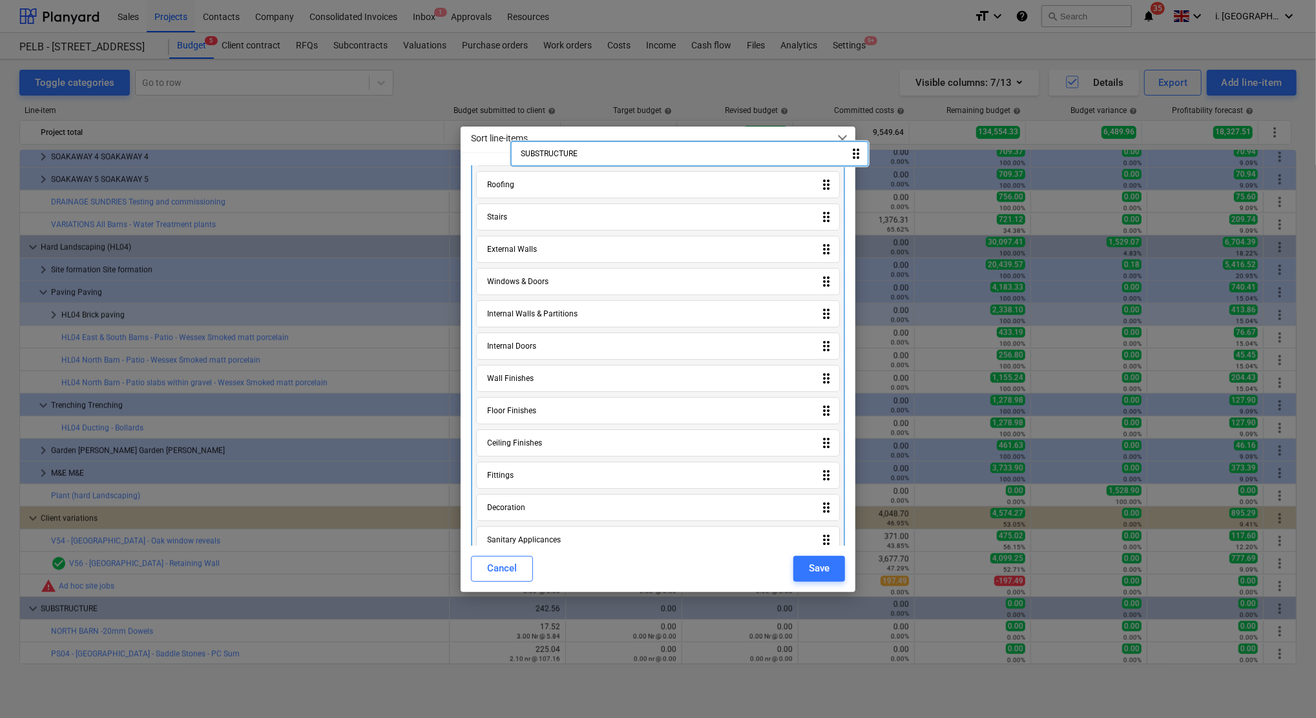
scroll to position [0, 0]
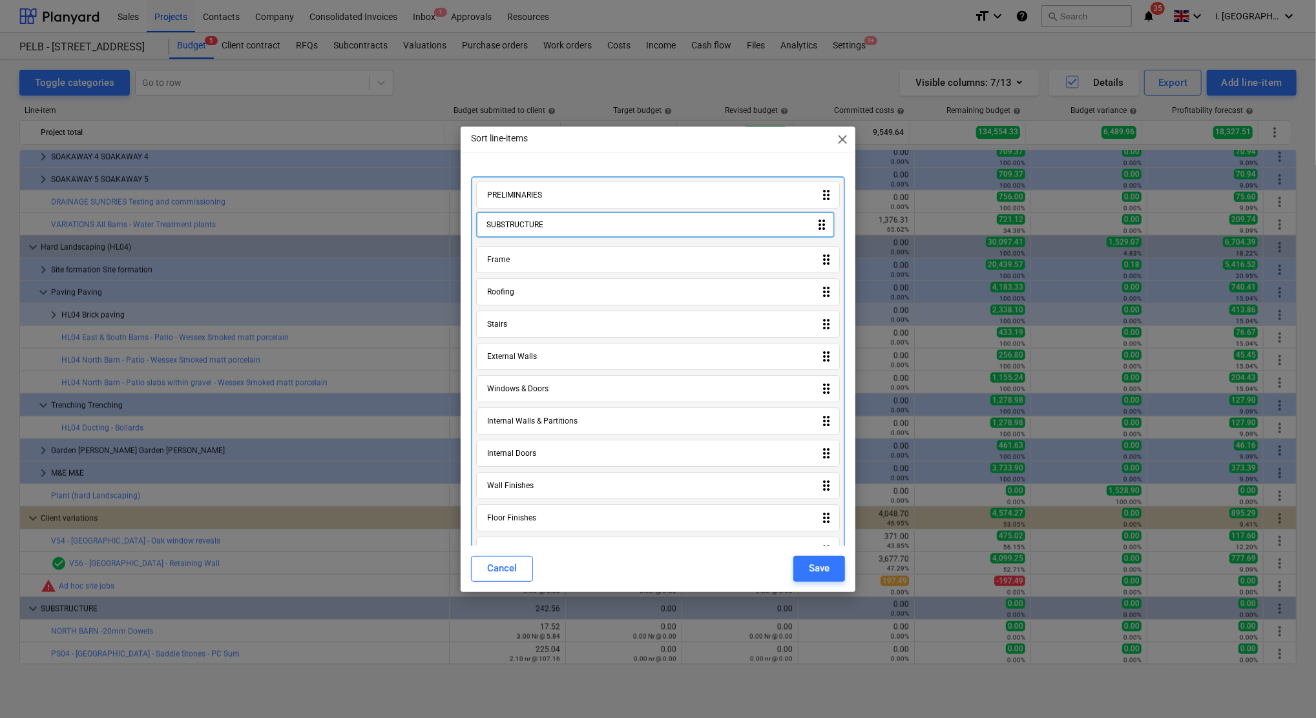
drag, startPoint x: 580, startPoint y: 529, endPoint x: 579, endPoint y: 229, distance: 300.4
click at [579, 229] on div "PRELIMINARIES drag_indicator Frame drag_indicator Roofing drag_indicator Stairs…" at bounding box center [658, 552] width 374 height 753
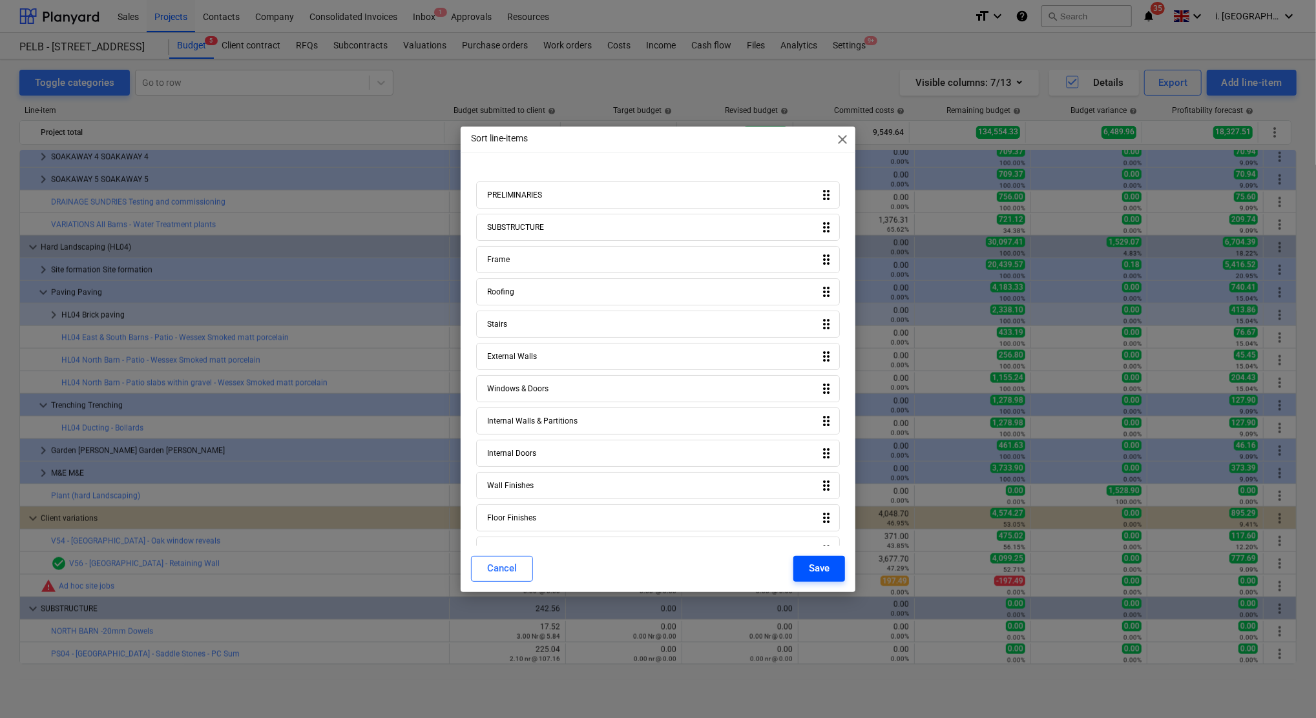
click at [809, 568] on div "Save" at bounding box center [819, 568] width 21 height 17
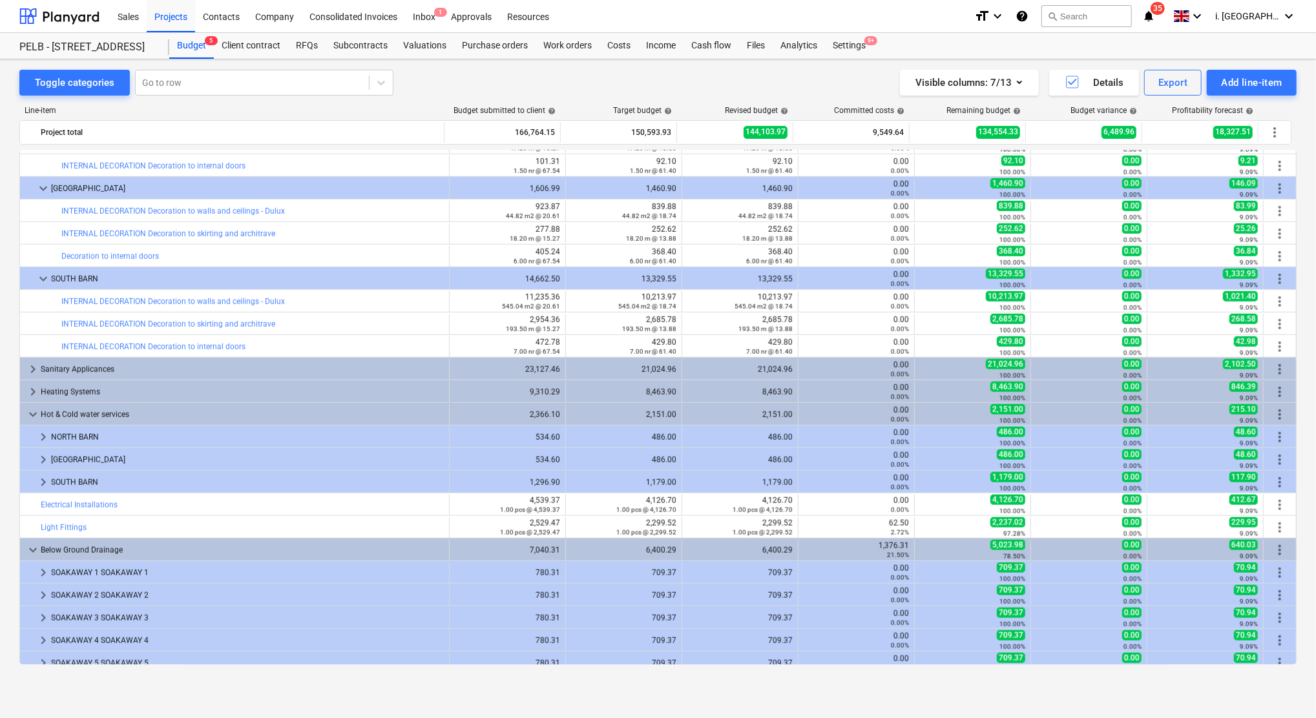
scroll to position [1316, 0]
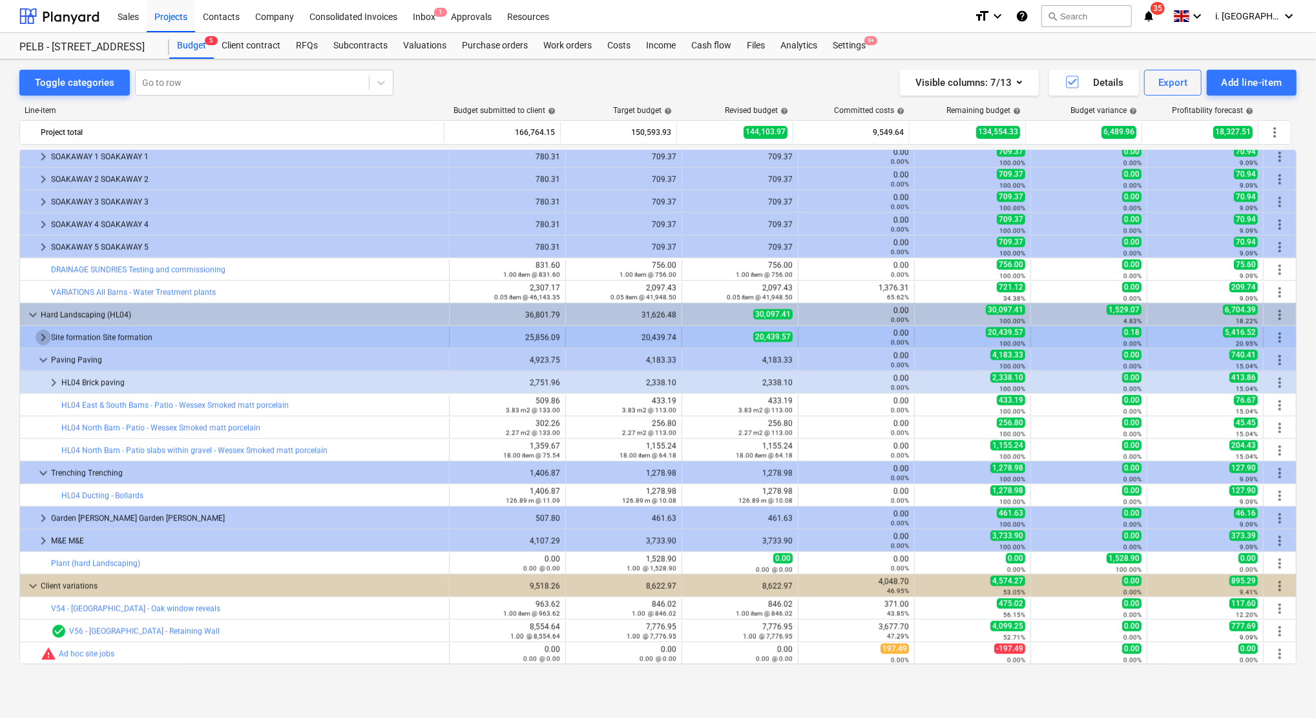
click at [44, 344] on span "keyboard_arrow_right" at bounding box center [44, 338] width 16 height 16
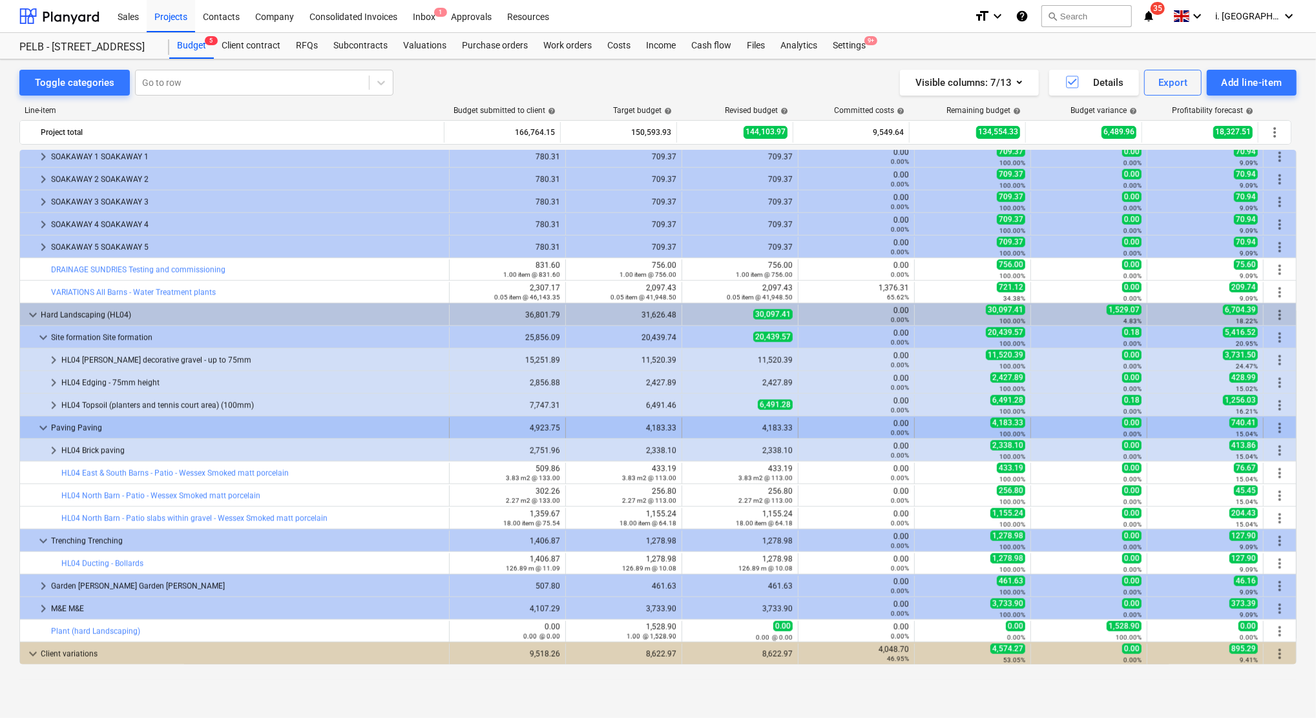
click at [39, 435] on span "keyboard_arrow_down" at bounding box center [44, 429] width 16 height 16
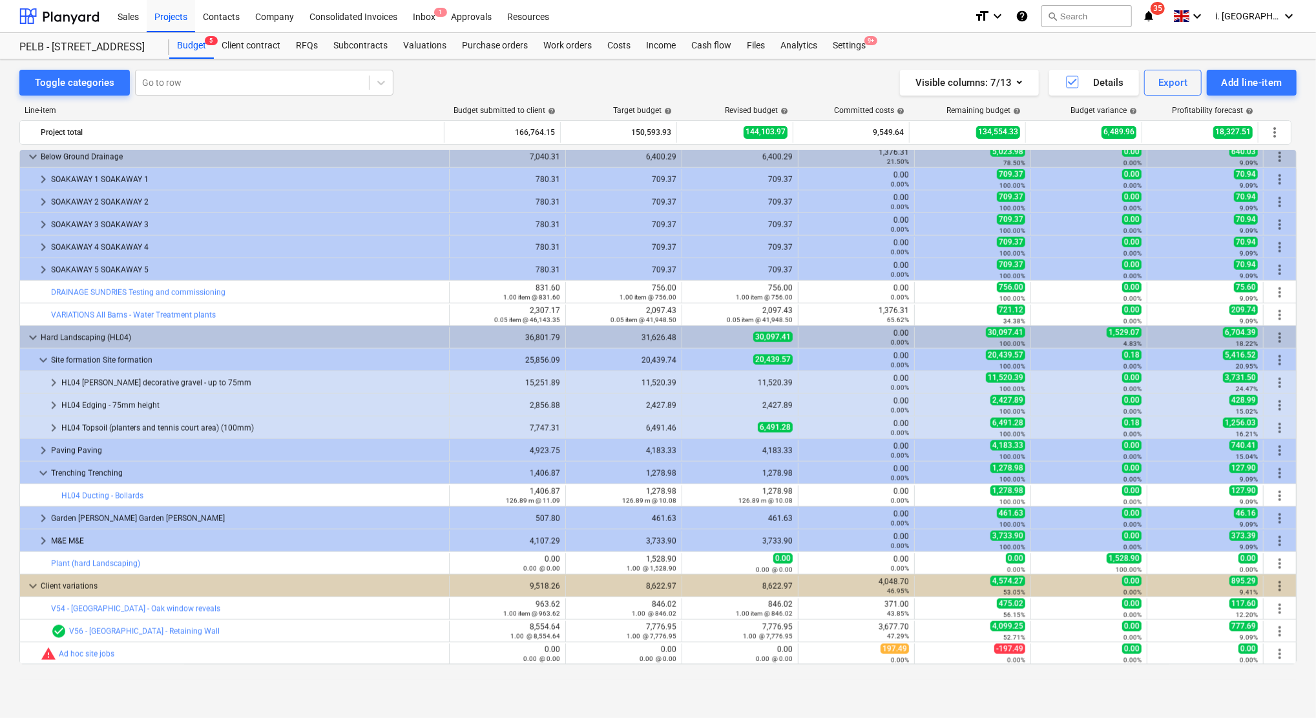
scroll to position [1294, 0]
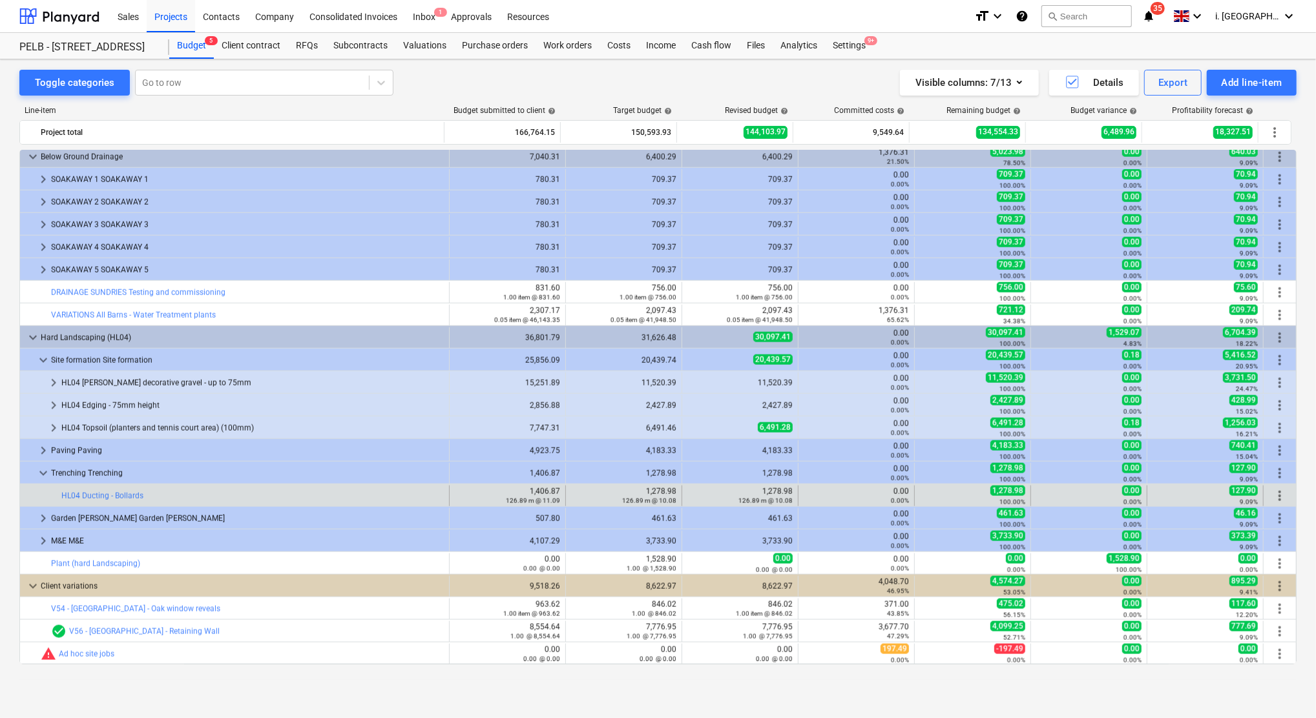
click at [1274, 495] on span "more_vert" at bounding box center [1280, 496] width 16 height 16
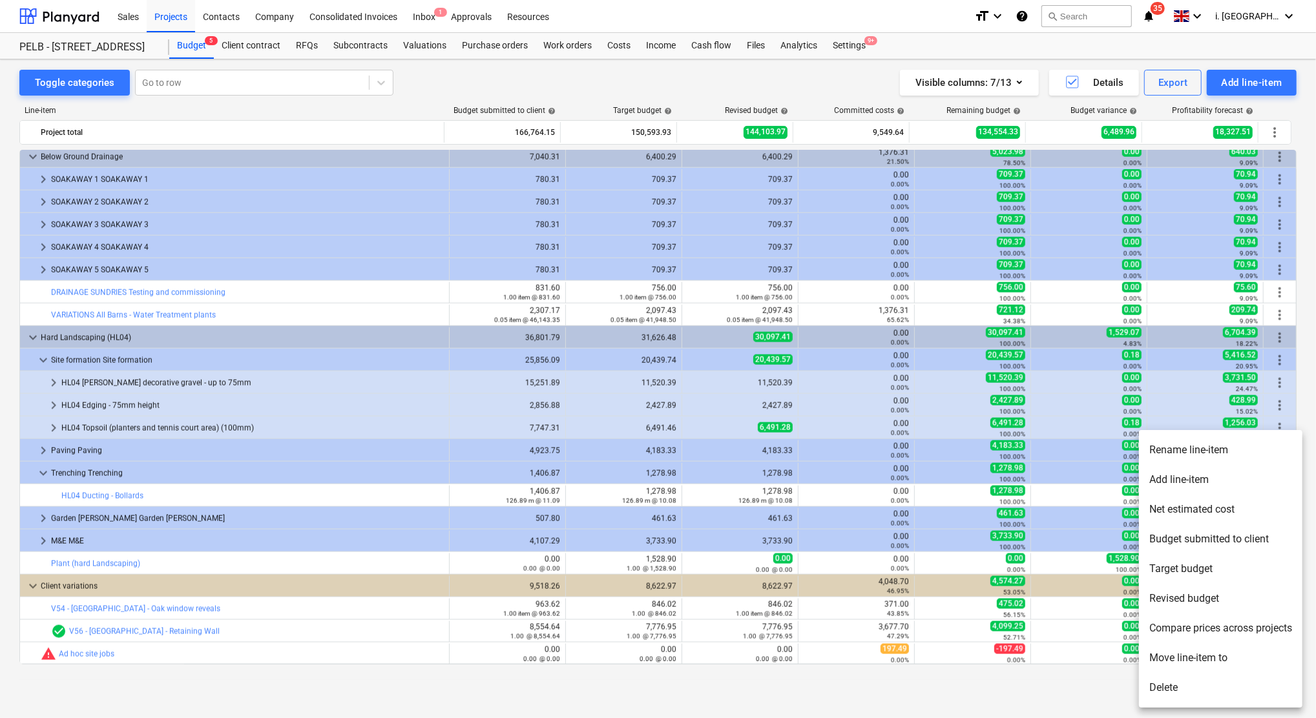
click at [1230, 483] on li "Add line-item" at bounding box center [1220, 480] width 163 height 30
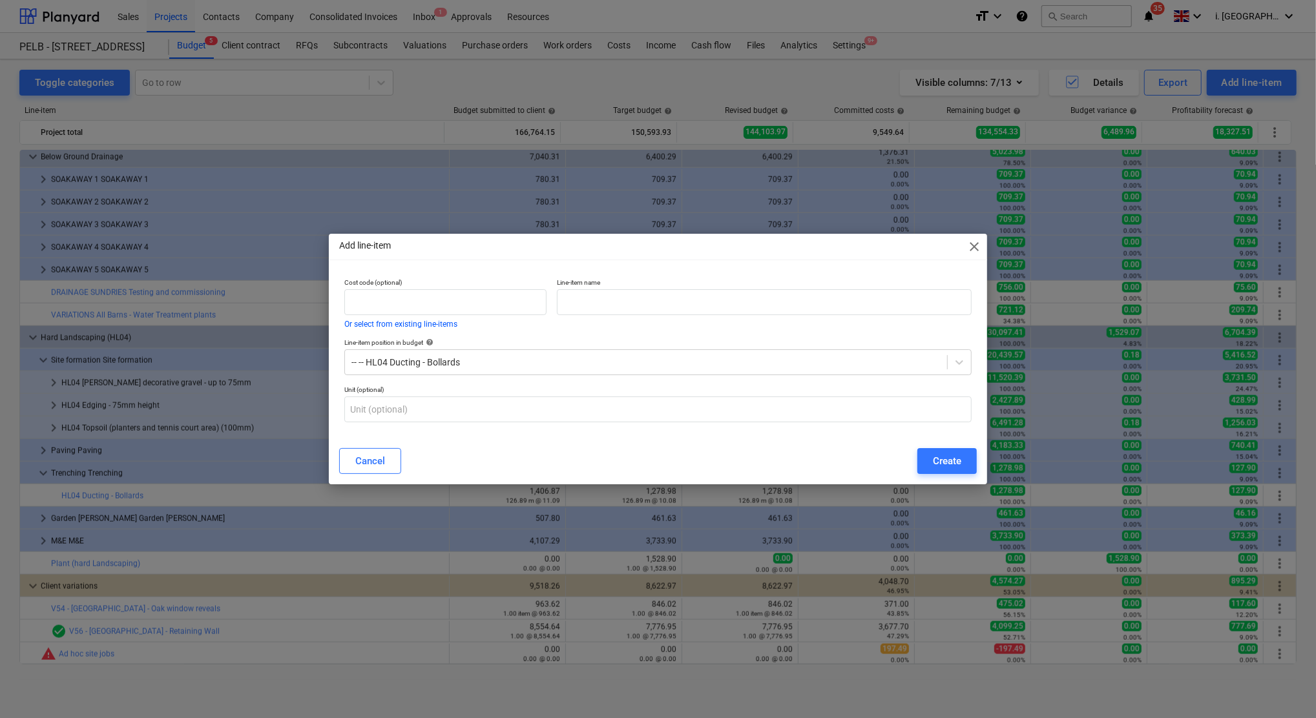
click at [964, 253] on div "Add line-item close" at bounding box center [658, 247] width 658 height 26
click at [972, 245] on span "close" at bounding box center [974, 247] width 16 height 16
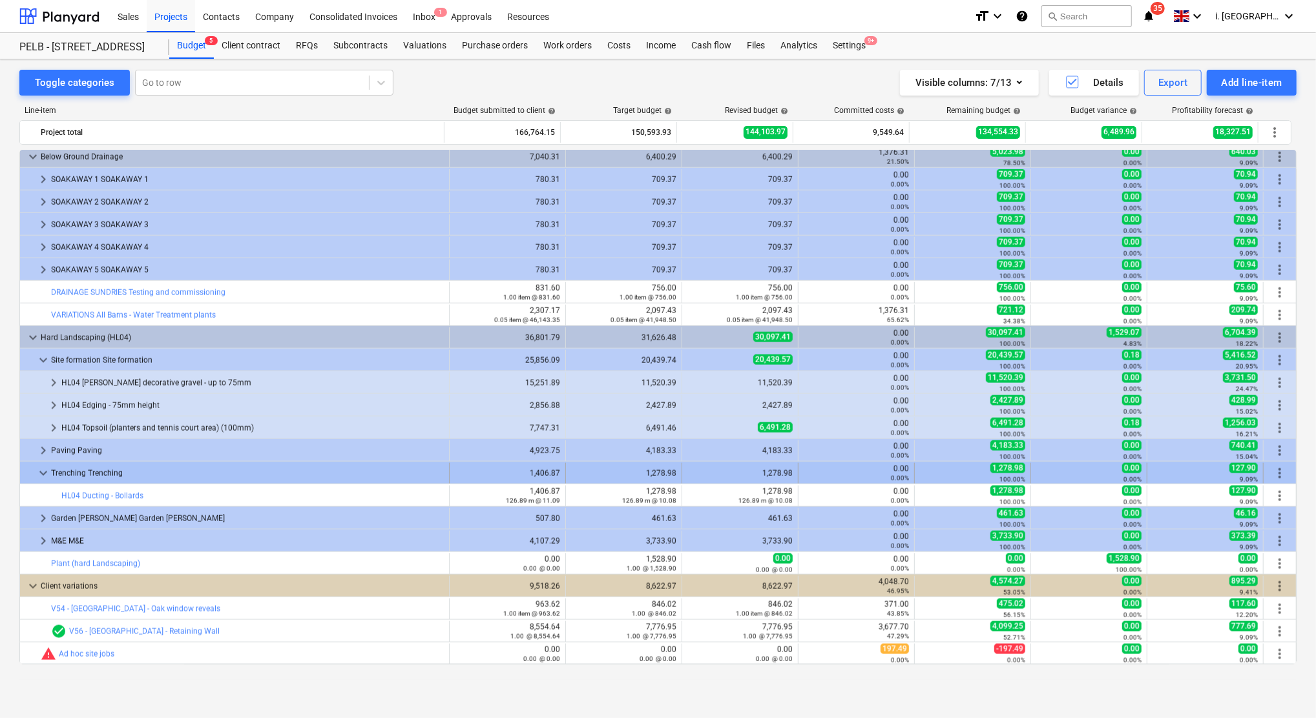
click at [1275, 468] on span "more_vert" at bounding box center [1280, 474] width 16 height 16
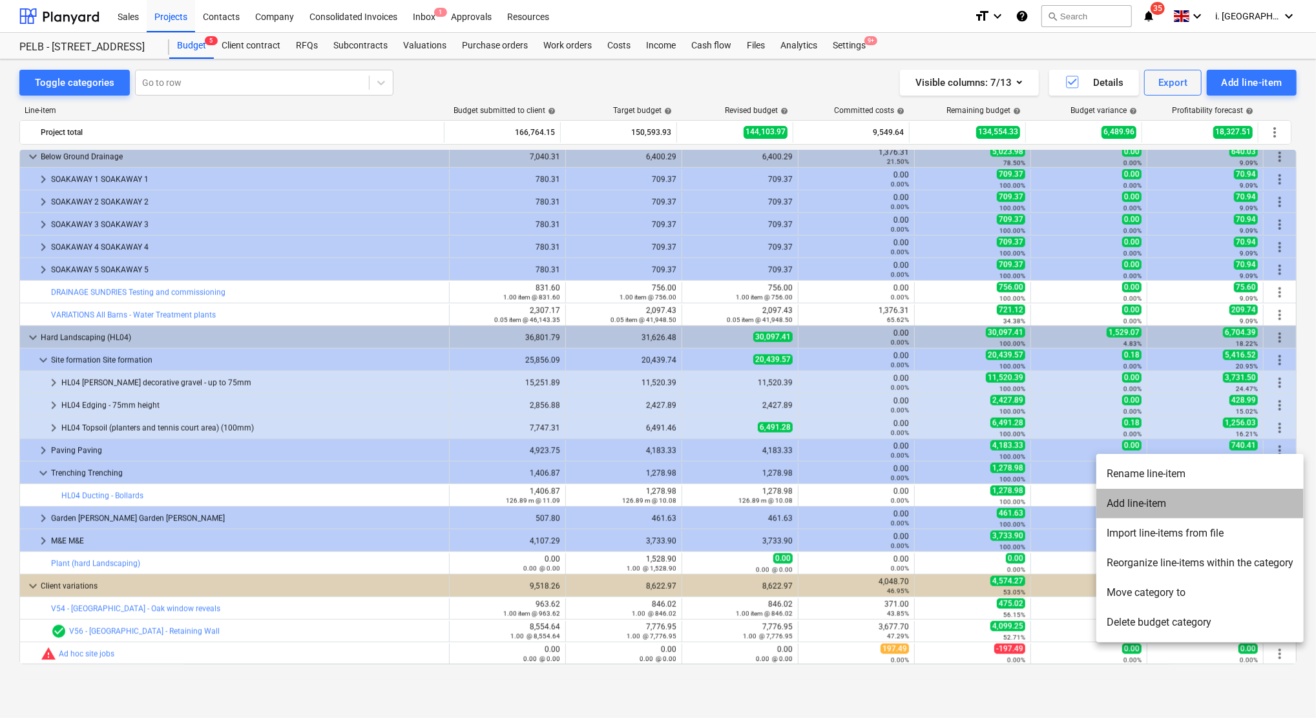
click at [1215, 493] on li "Add line-item" at bounding box center [1199, 504] width 207 height 30
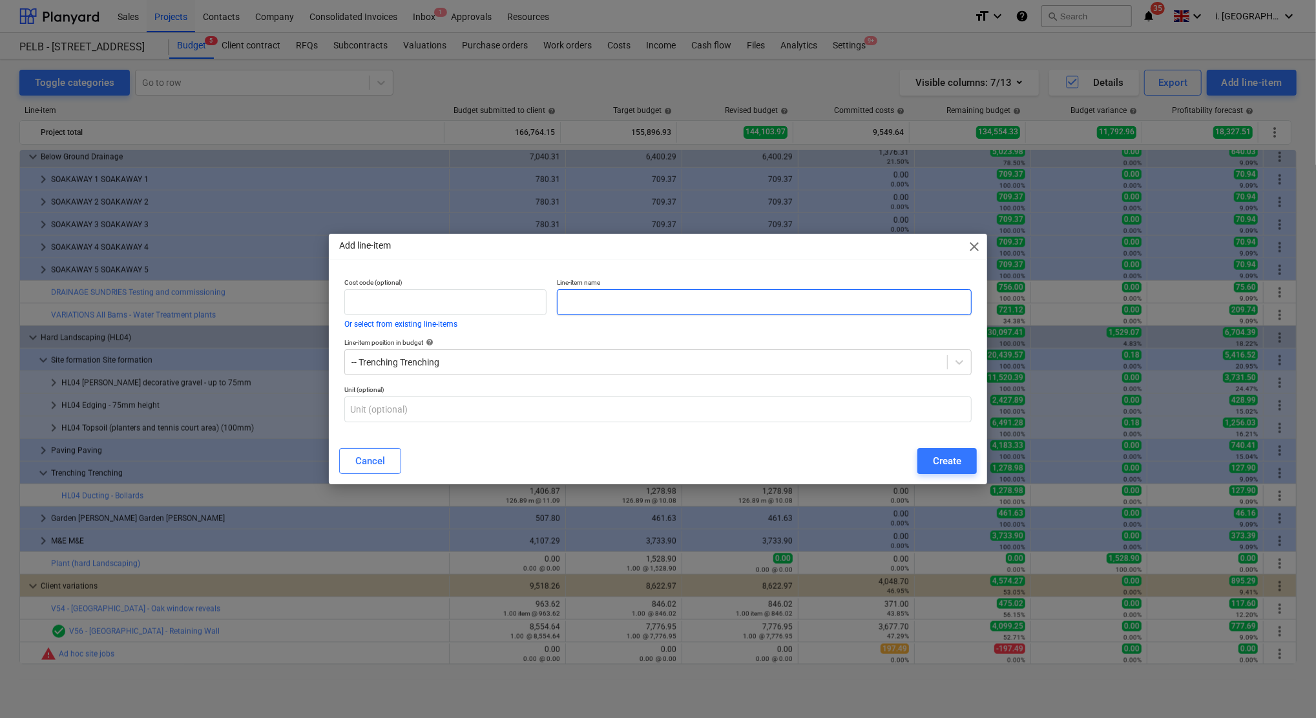
click at [700, 306] on input "text" at bounding box center [764, 302] width 415 height 26
drag, startPoint x: 700, startPoint y: 306, endPoint x: 967, endPoint y: 244, distance: 274.0
click at [967, 244] on span "close" at bounding box center [974, 247] width 16 height 16
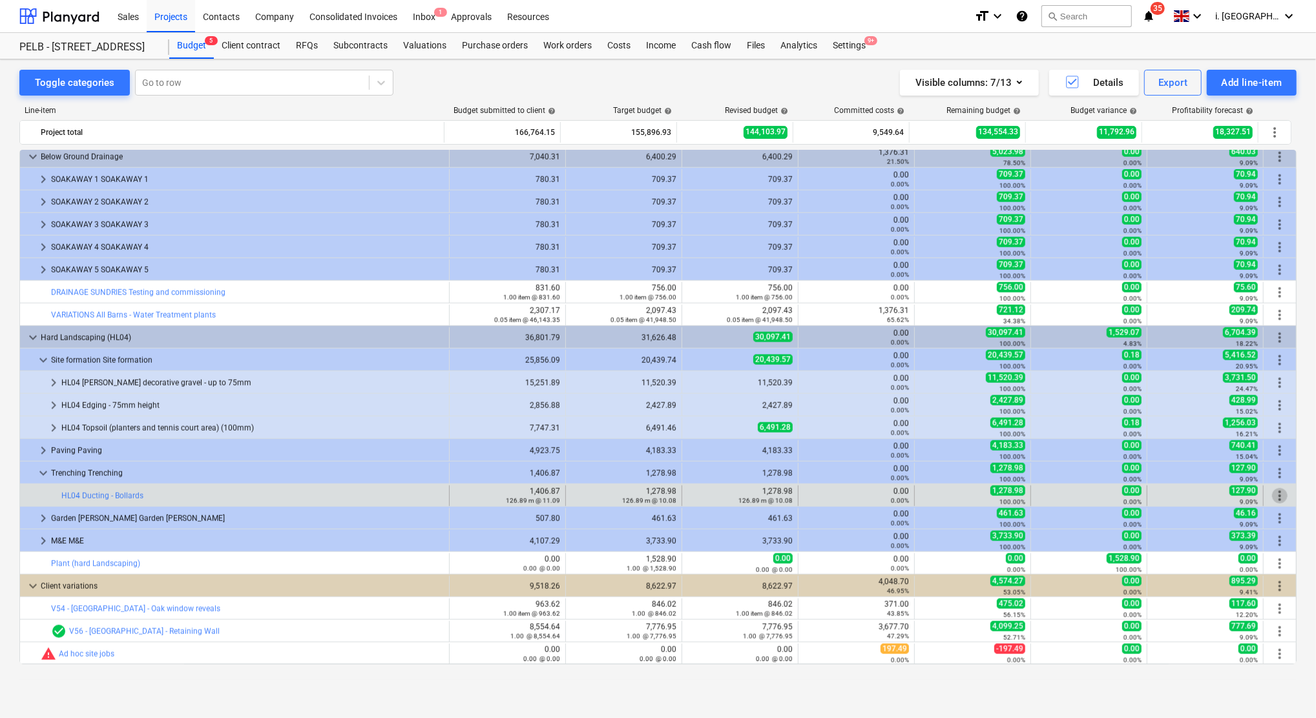
click at [1277, 496] on span "more_vert" at bounding box center [1280, 496] width 16 height 16
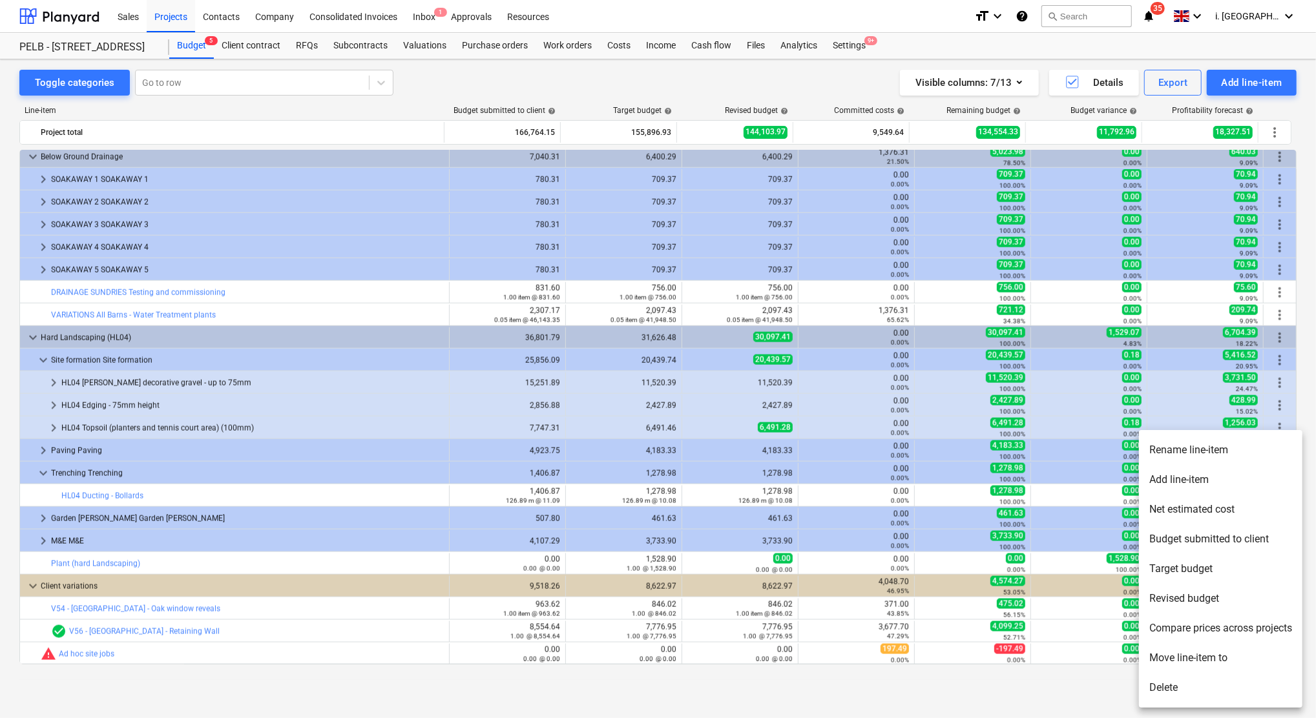
click at [1180, 479] on li "Add line-item" at bounding box center [1220, 480] width 163 height 30
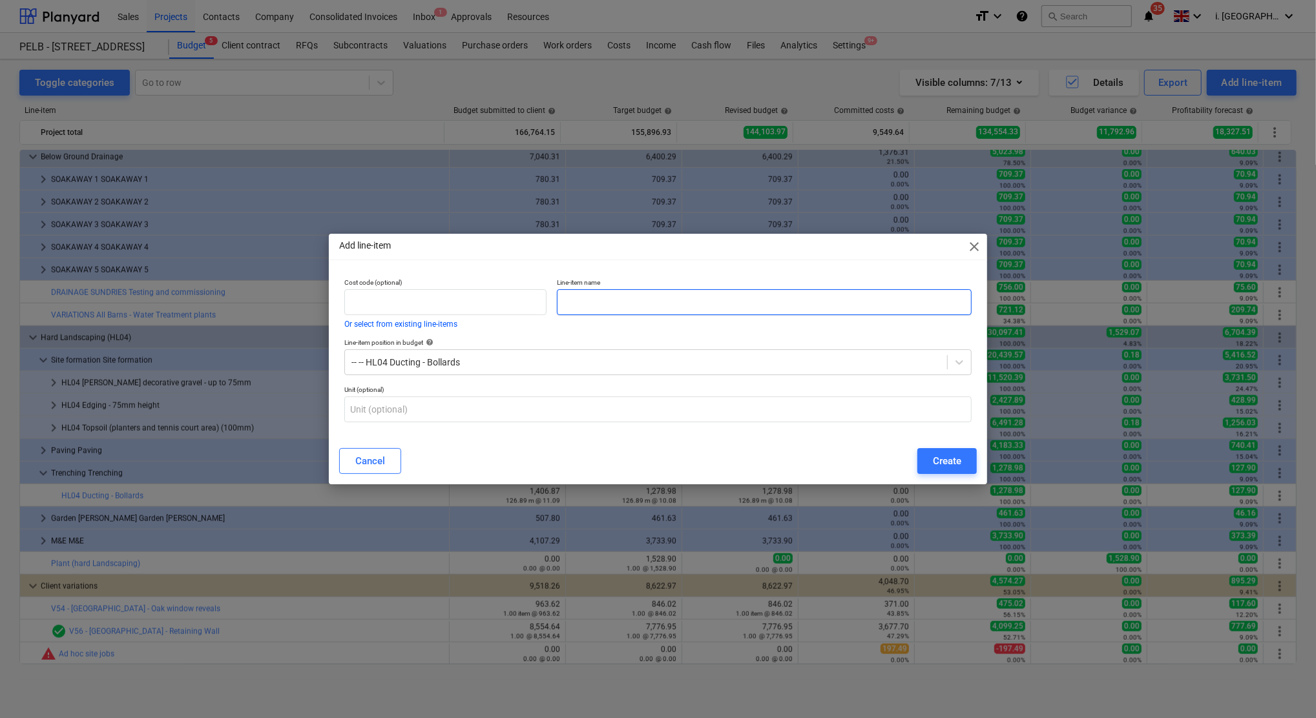
paste input "Ducting - Bollards"
type input "Materials Ducting - Bollards"
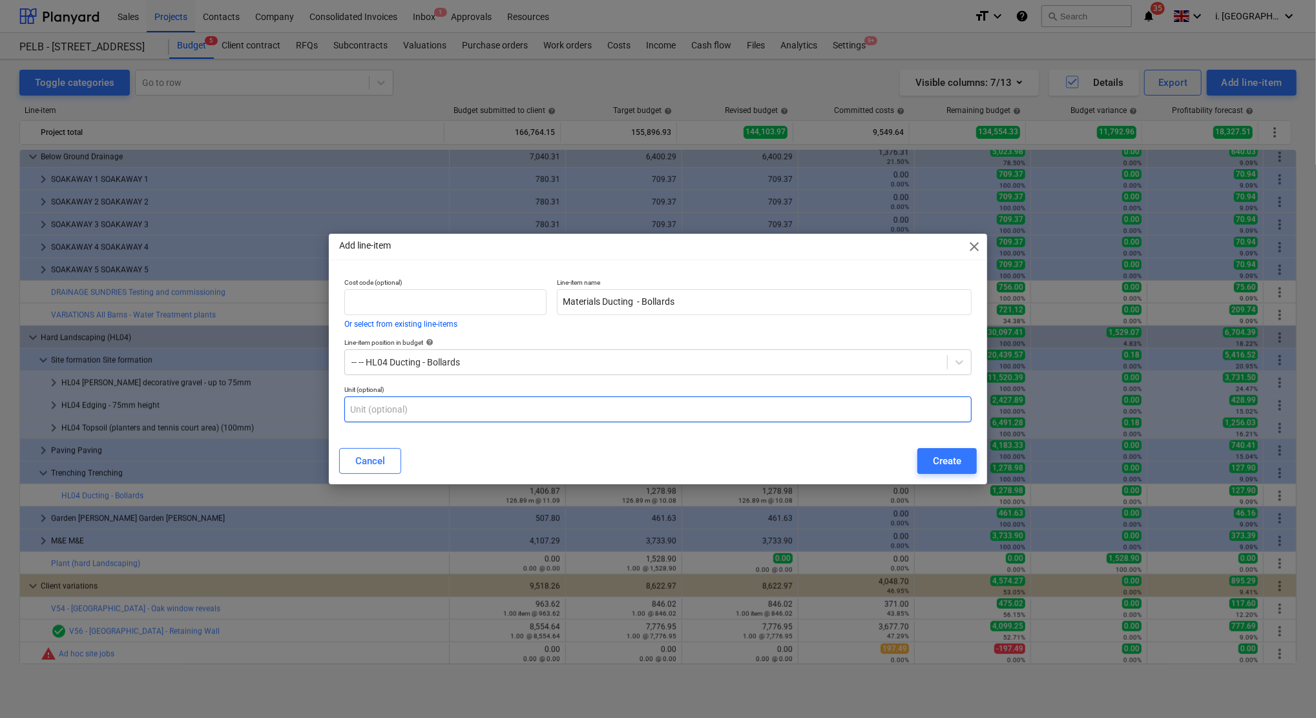
click at [520, 410] on input "text" at bounding box center [657, 410] width 627 height 26
type input "m"
click at [927, 464] on button "Create" at bounding box center [946, 461] width 59 height 26
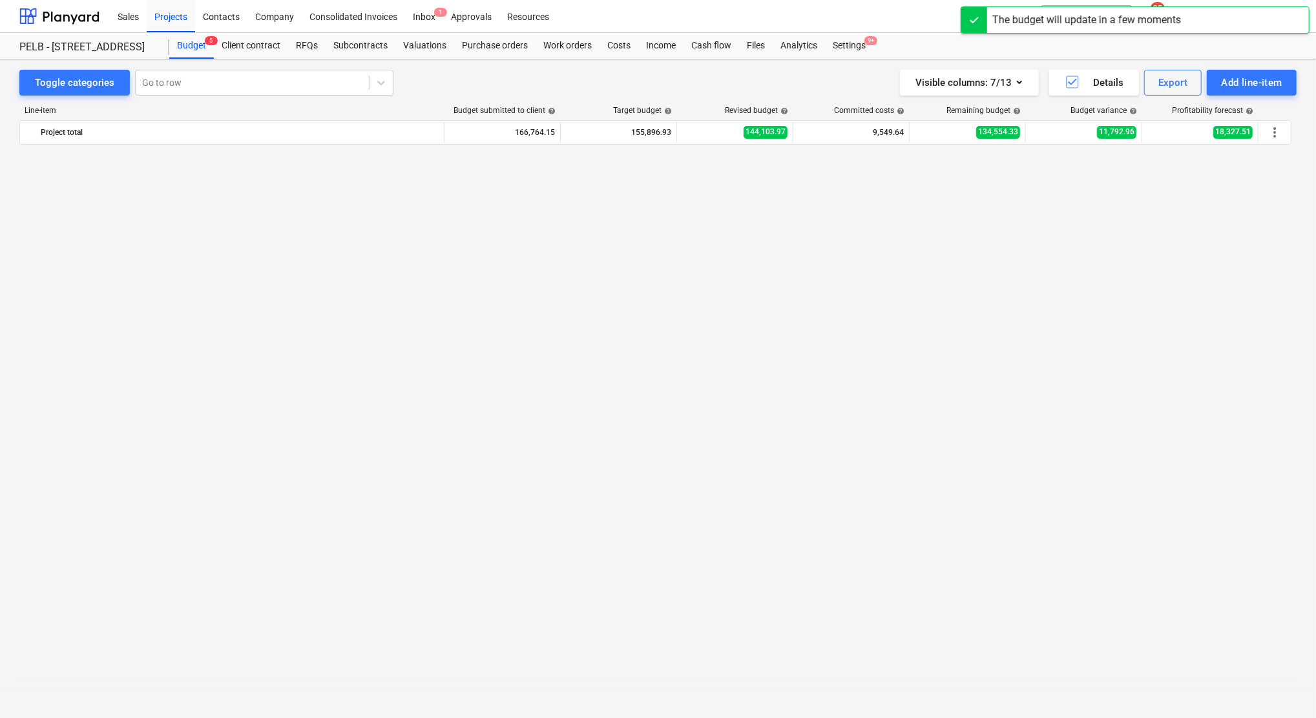
scroll to position [1294, 0]
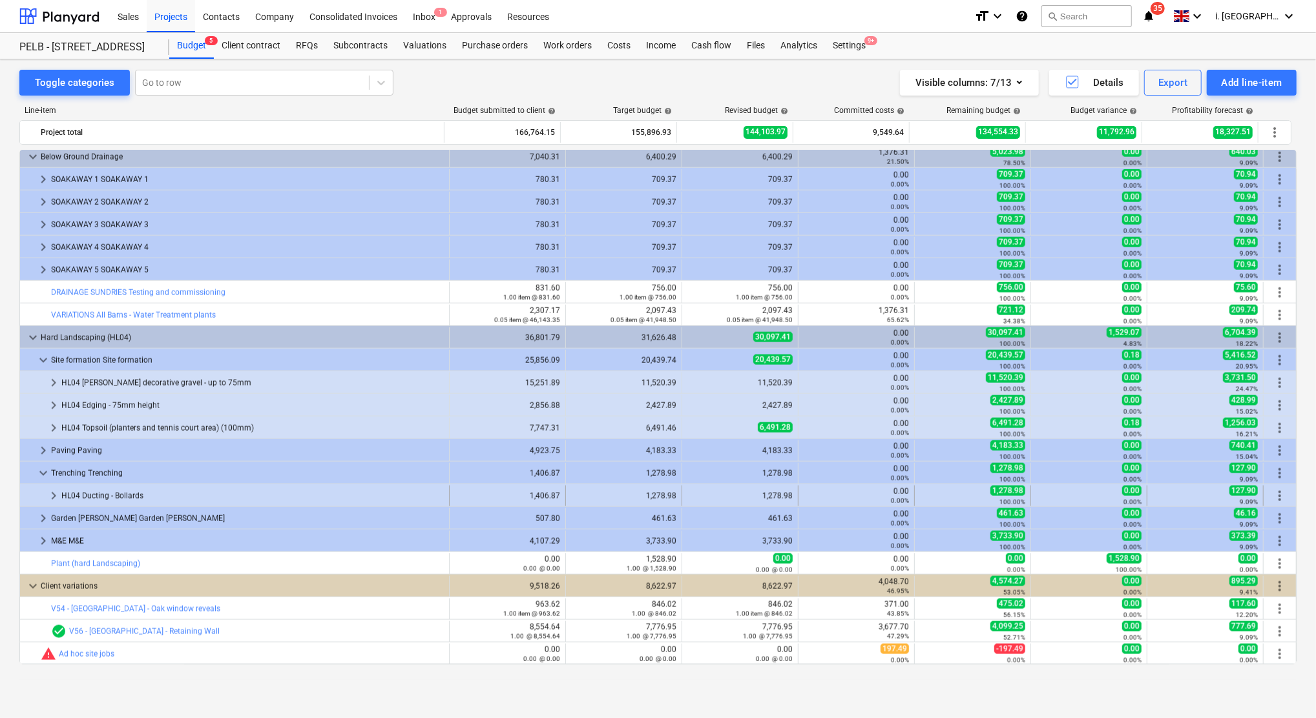
click at [55, 497] on span "keyboard_arrow_right" at bounding box center [54, 496] width 16 height 16
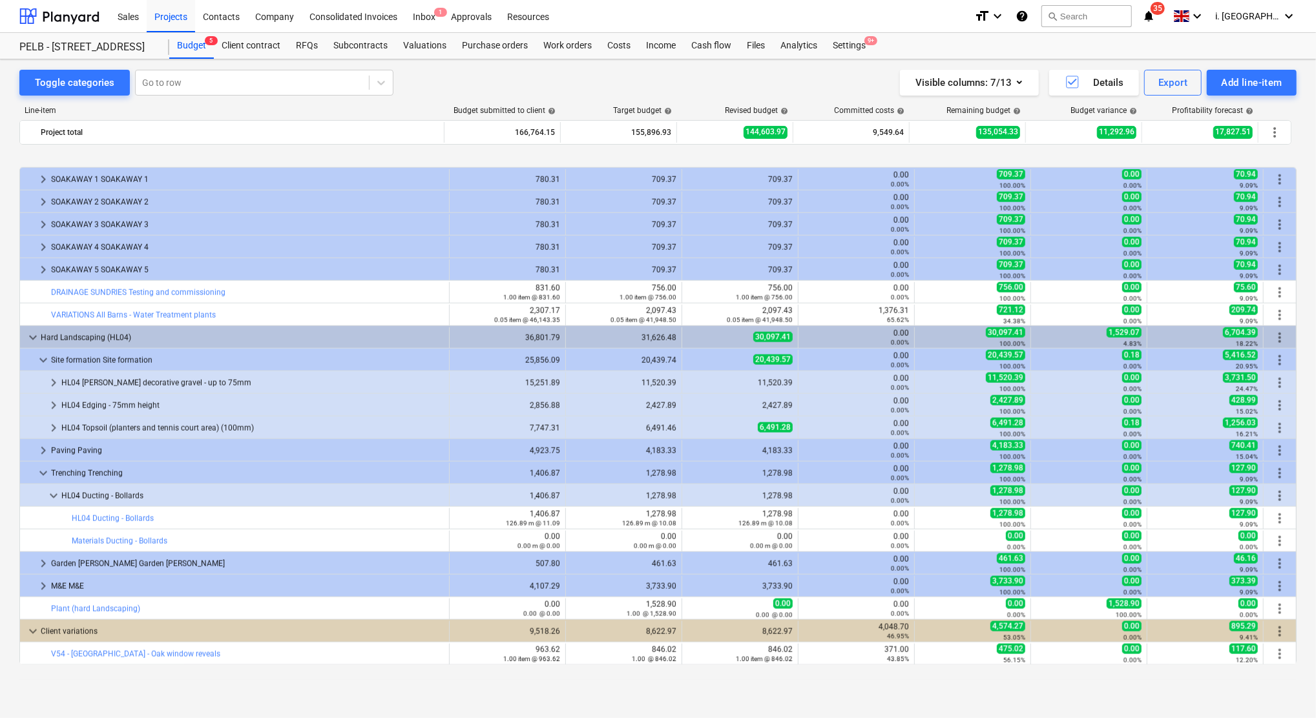
scroll to position [1339, 0]
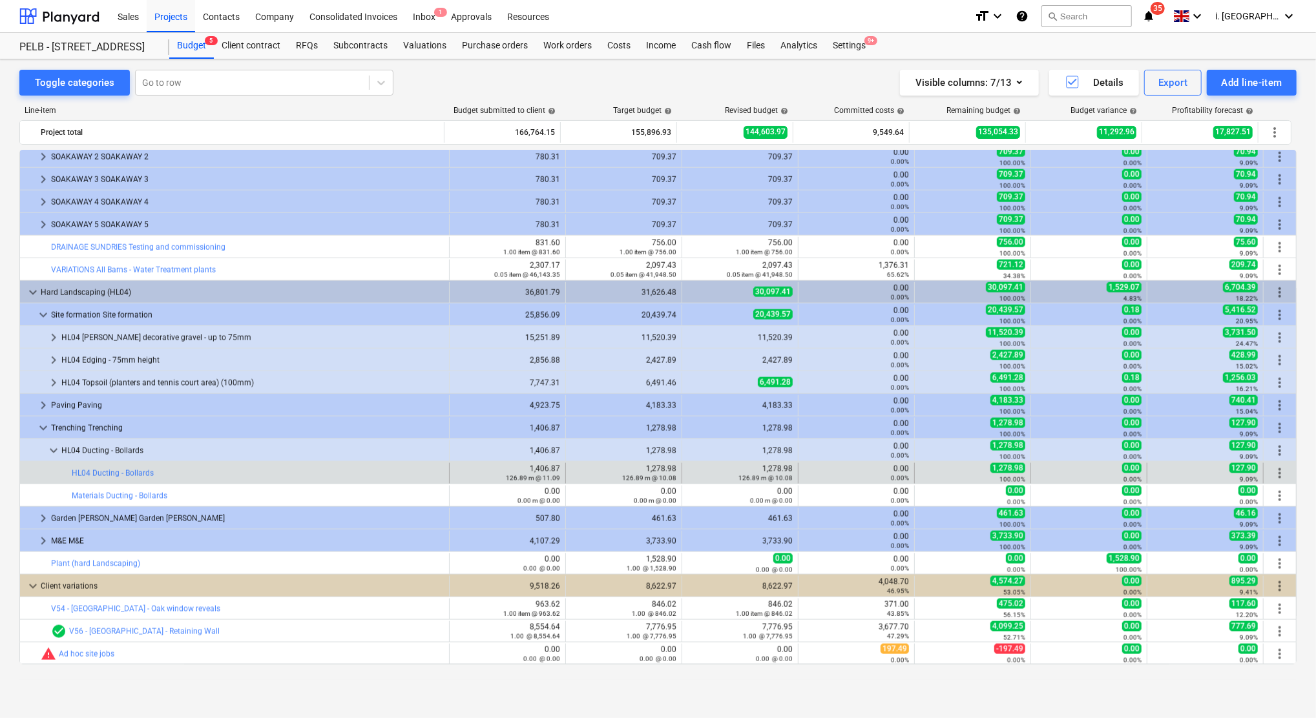
click at [1278, 468] on span "more_vert" at bounding box center [1280, 474] width 16 height 16
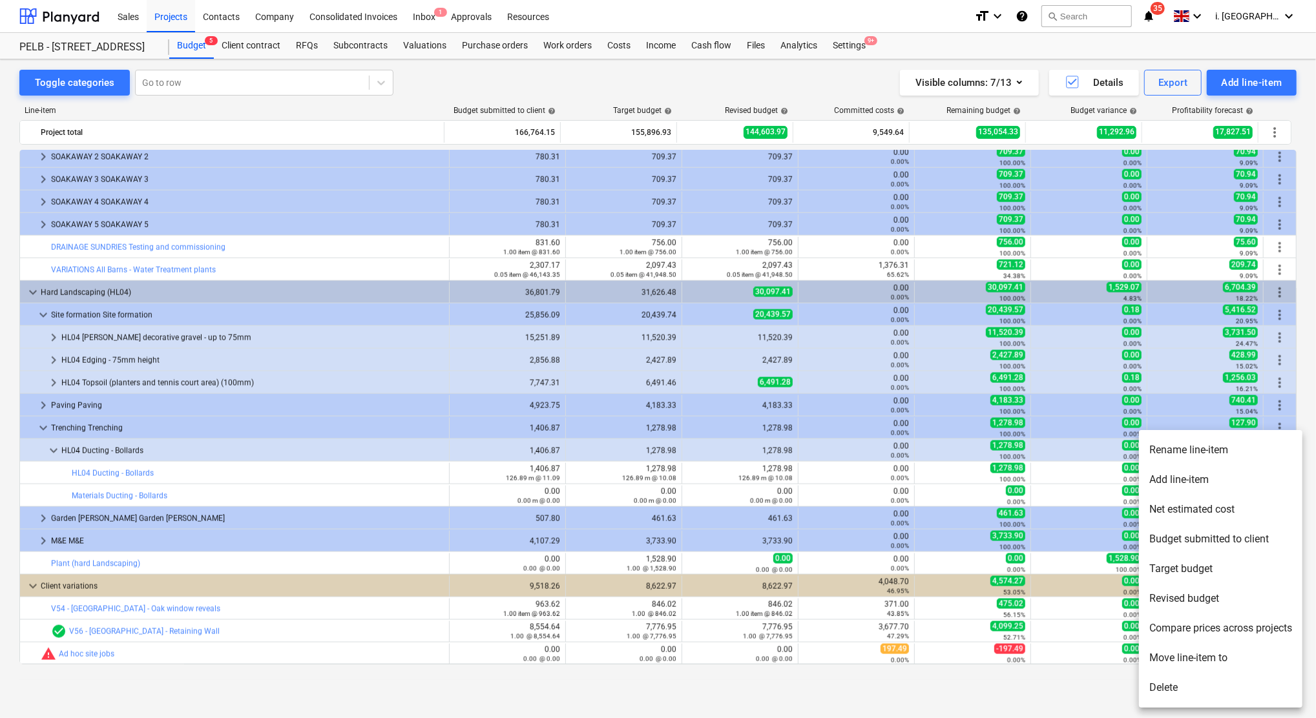
click at [1072, 472] on div at bounding box center [658, 359] width 1316 height 718
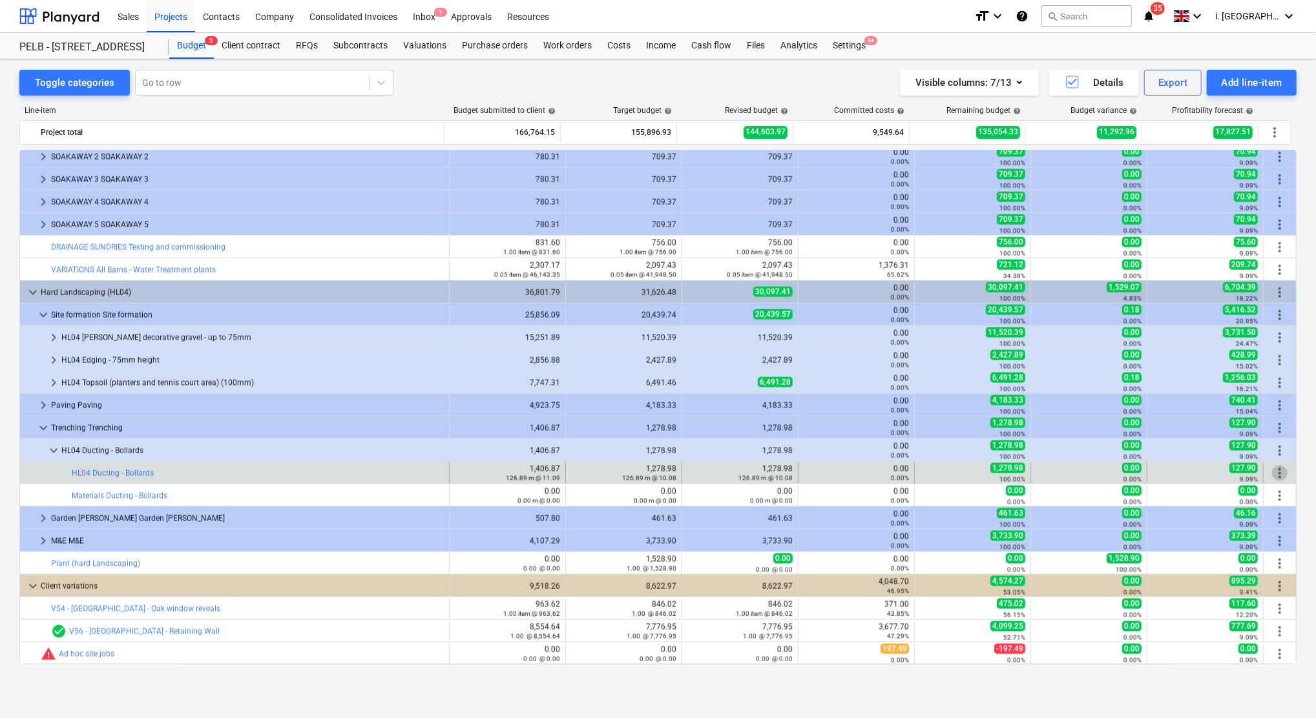
click at [1277, 475] on span "more_vert" at bounding box center [1280, 474] width 16 height 16
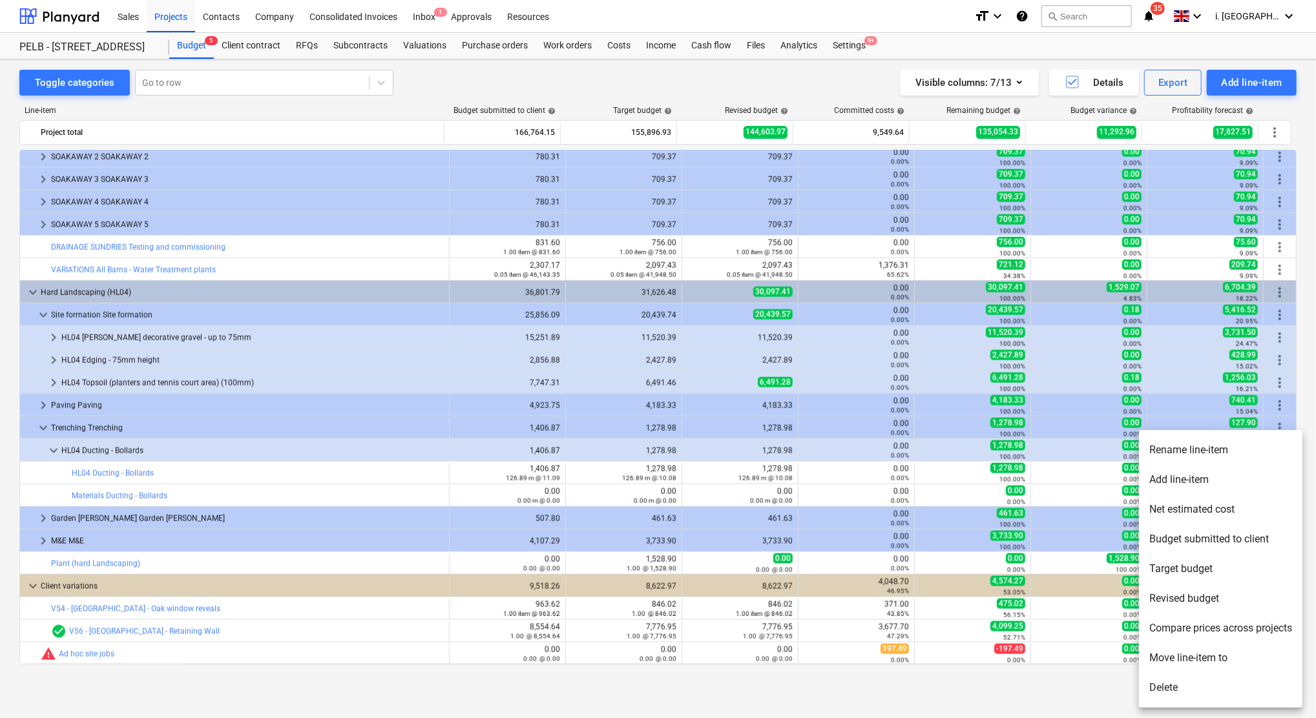
click at [1200, 484] on li "Add line-item" at bounding box center [1220, 480] width 163 height 30
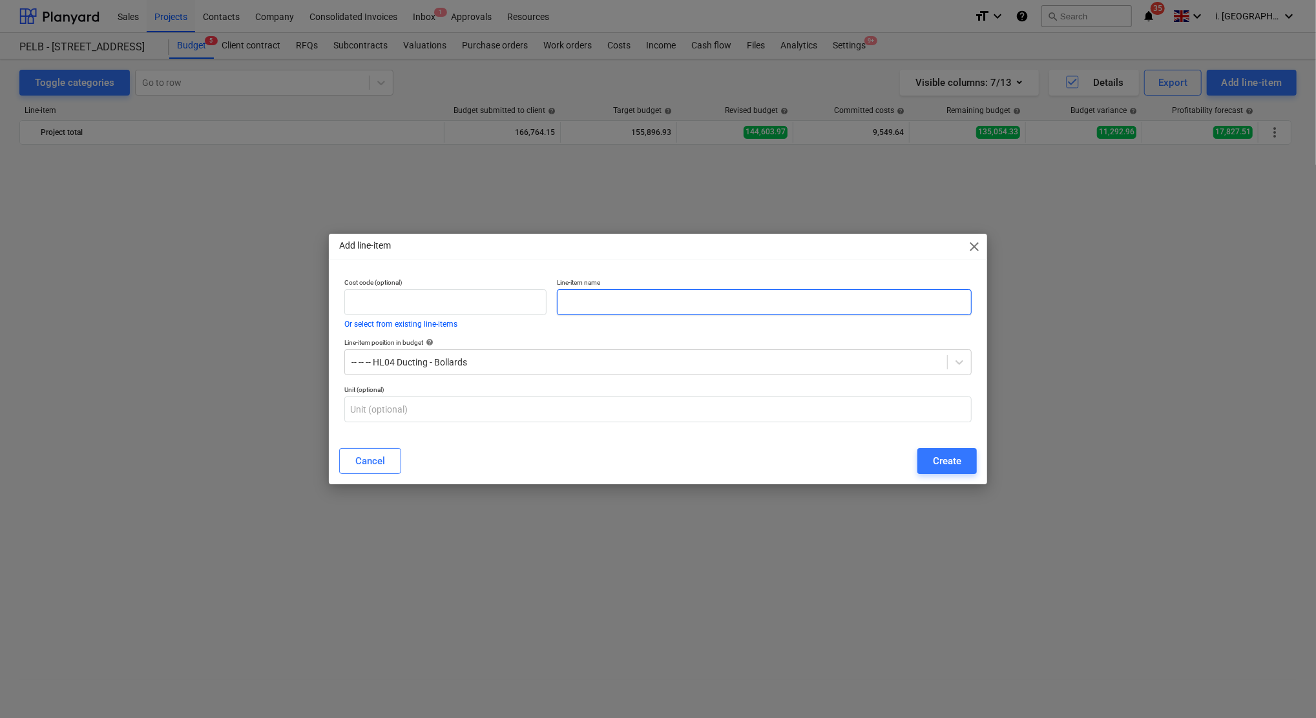
scroll to position [1338, 0]
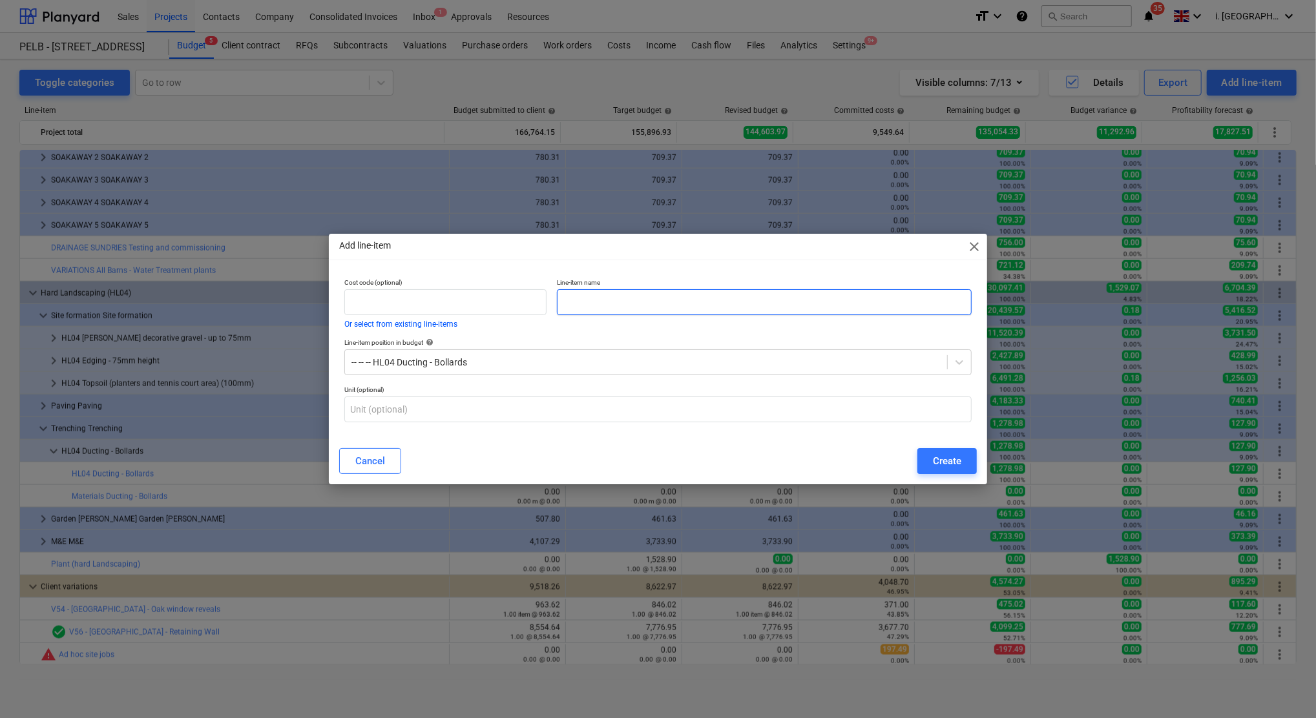
click at [627, 296] on input "text" at bounding box center [764, 302] width 415 height 26
paste input "Ducting - Bollards"
type input "Labour Ducting - Bollards"
click at [945, 470] on button "Create" at bounding box center [946, 461] width 59 height 26
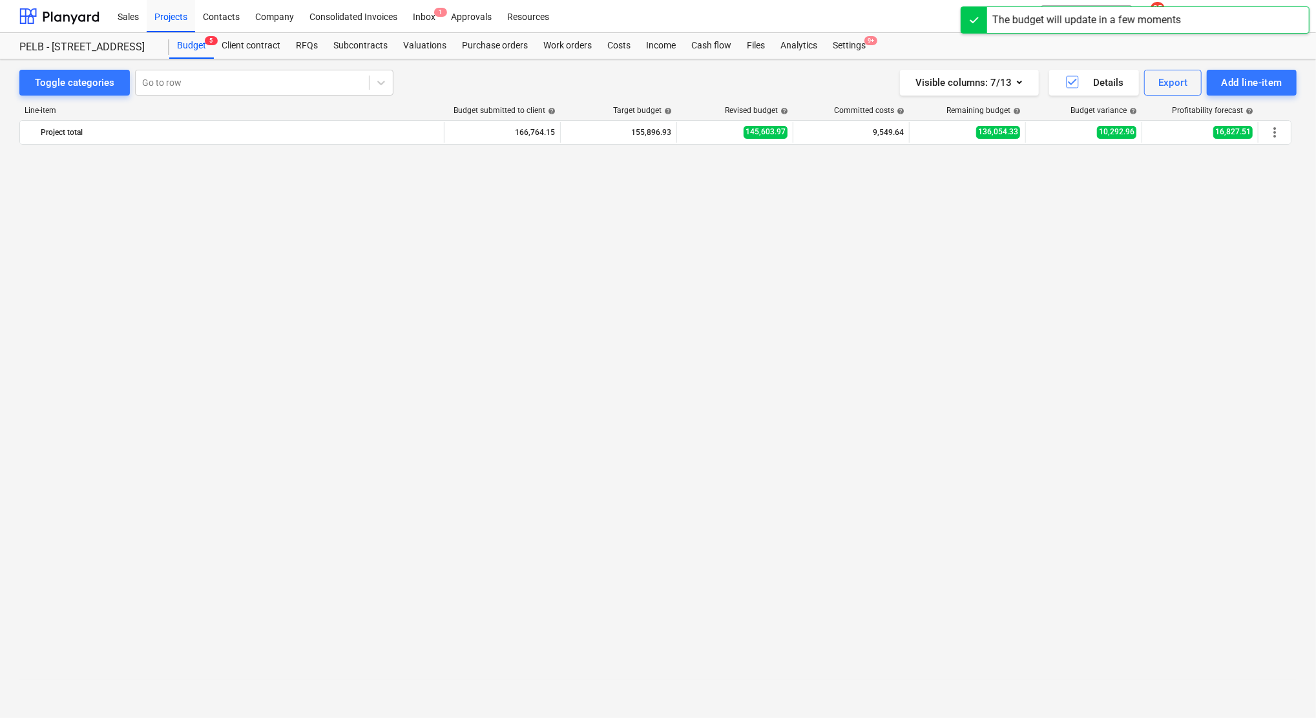
scroll to position [1338, 0]
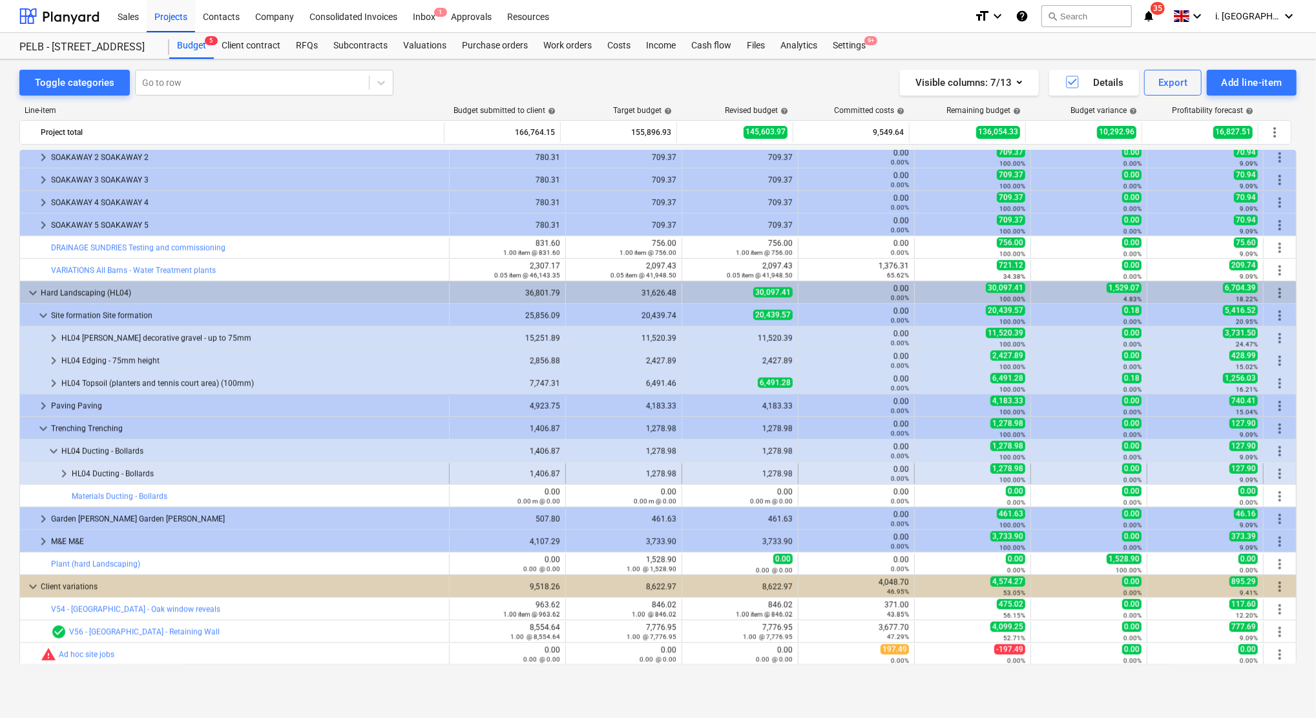
click at [61, 474] on span "keyboard_arrow_right" at bounding box center [64, 474] width 16 height 16
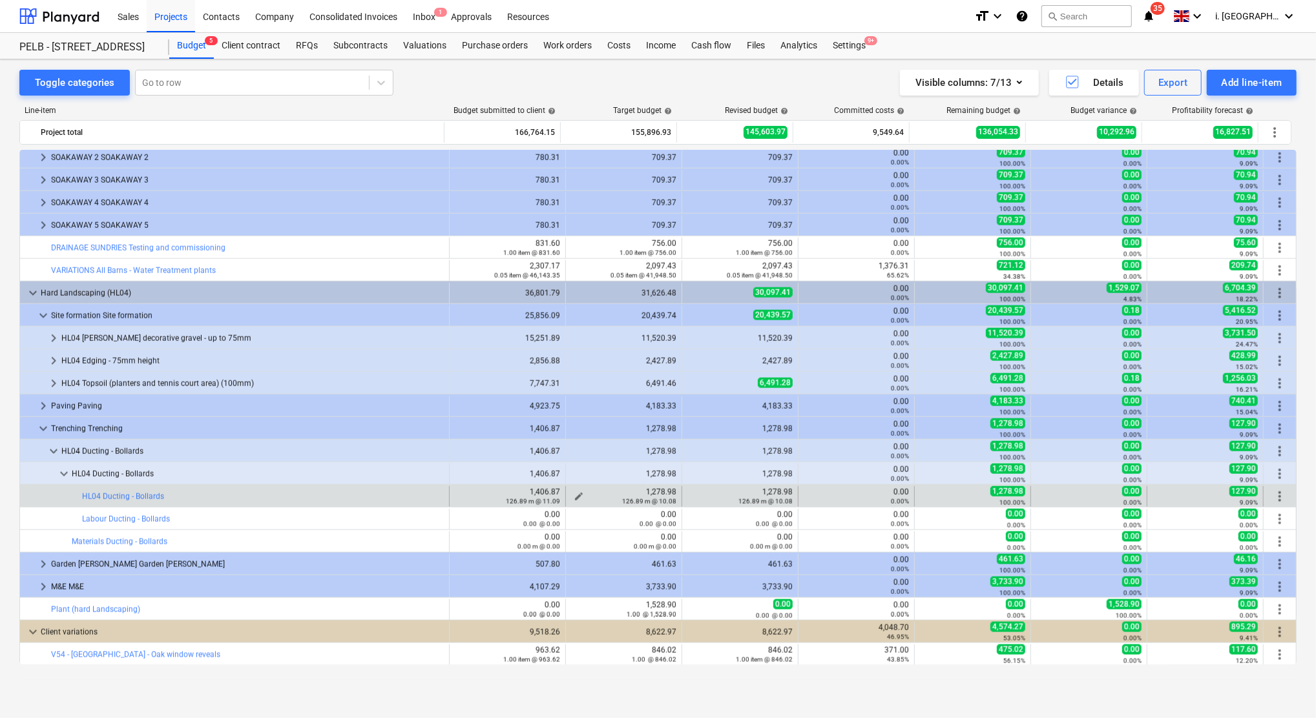
click at [580, 497] on div "126.89 m @ 10.08" at bounding box center [623, 501] width 105 height 9
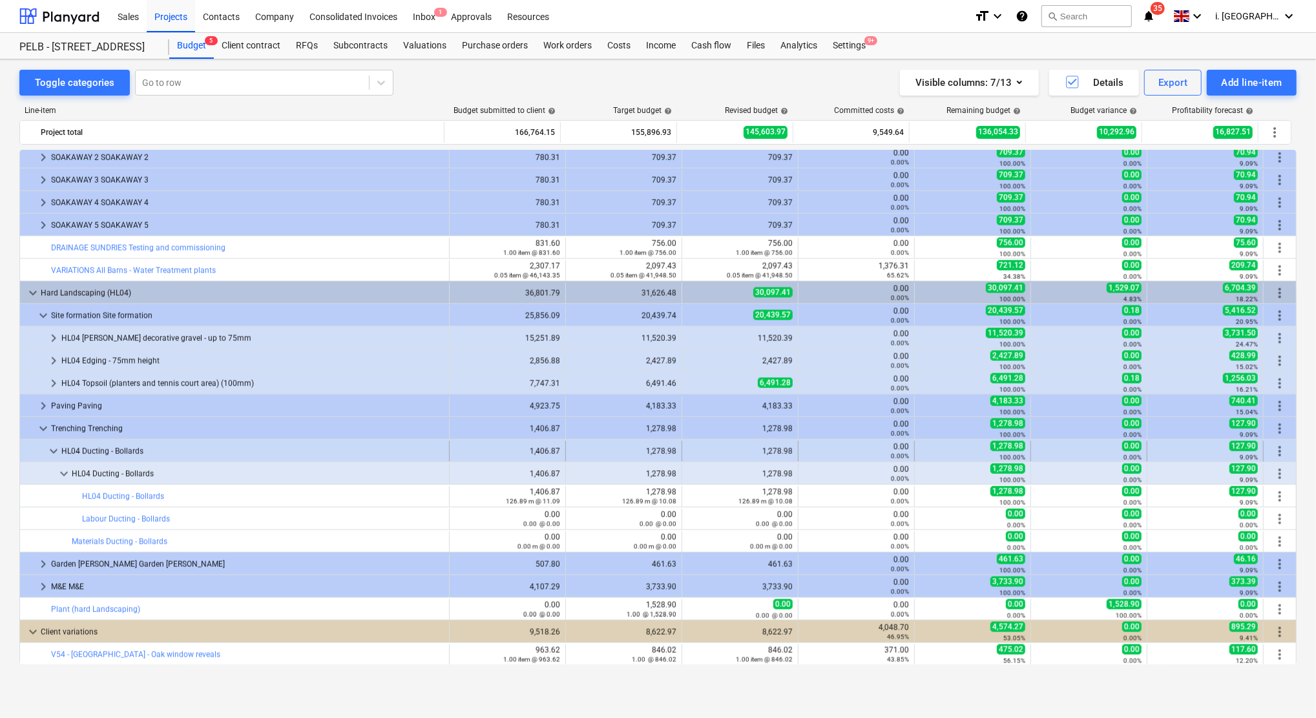
click at [58, 454] on span "keyboard_arrow_down" at bounding box center [54, 452] width 16 height 16
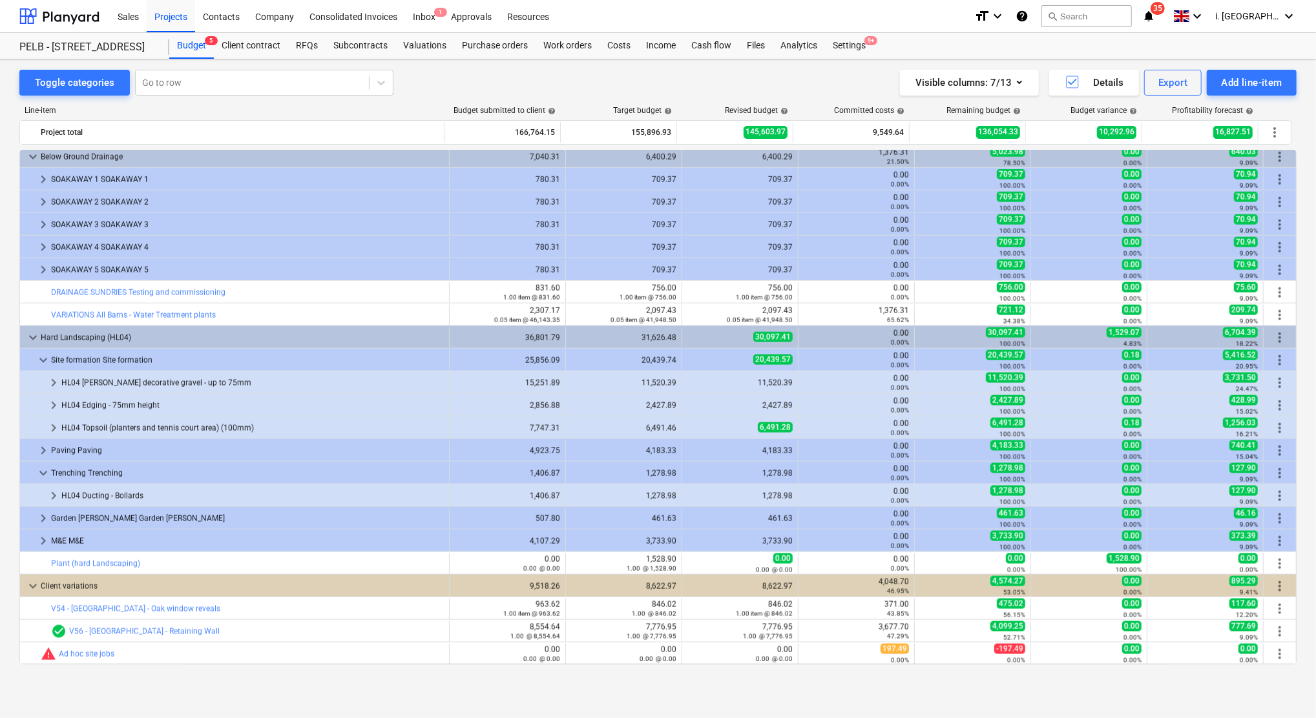
scroll to position [1294, 0]
click at [53, 495] on span "keyboard_arrow_right" at bounding box center [54, 496] width 16 height 16
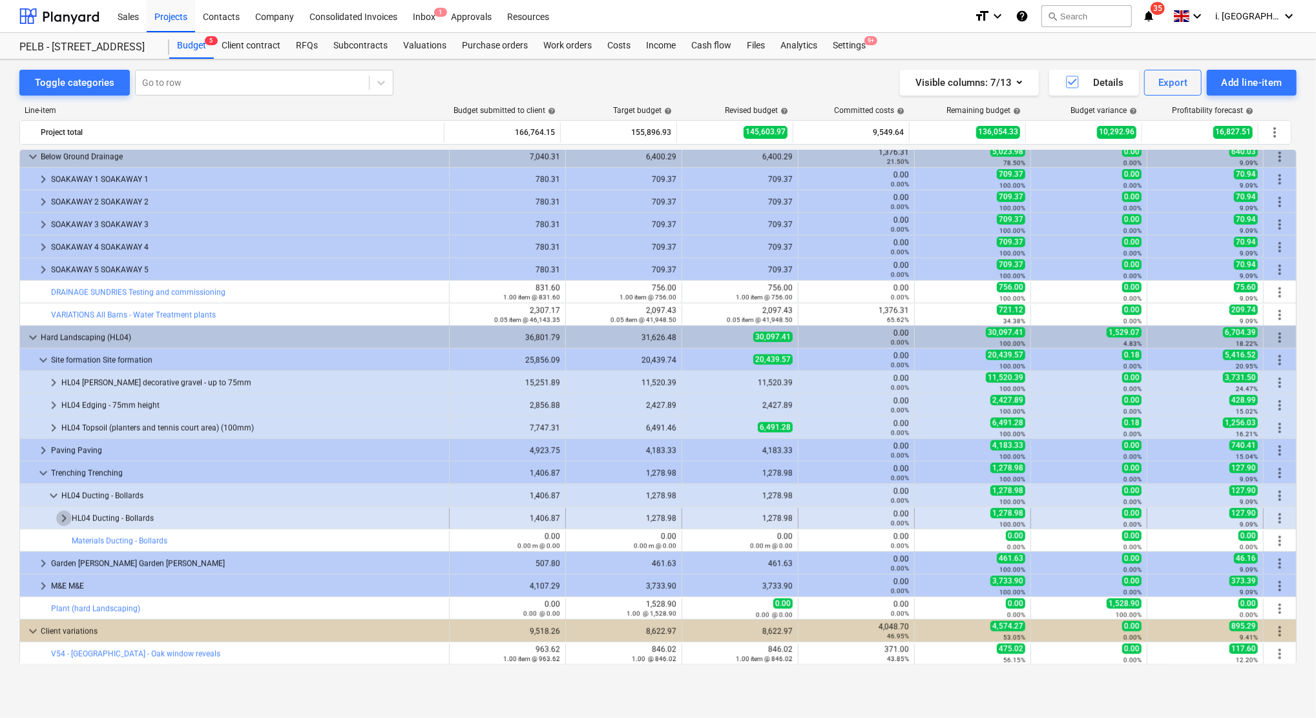
click at [65, 522] on span "keyboard_arrow_right" at bounding box center [64, 519] width 16 height 16
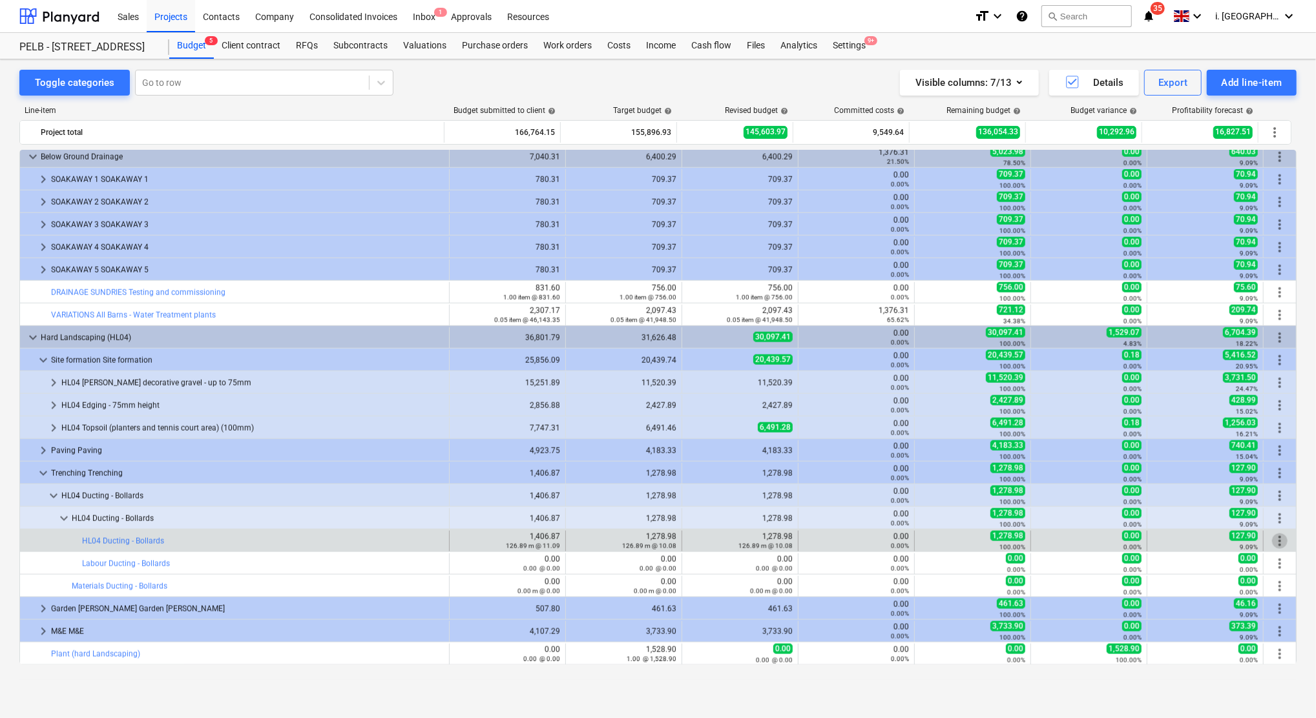
click at [1277, 539] on span "more_vert" at bounding box center [1280, 542] width 16 height 16
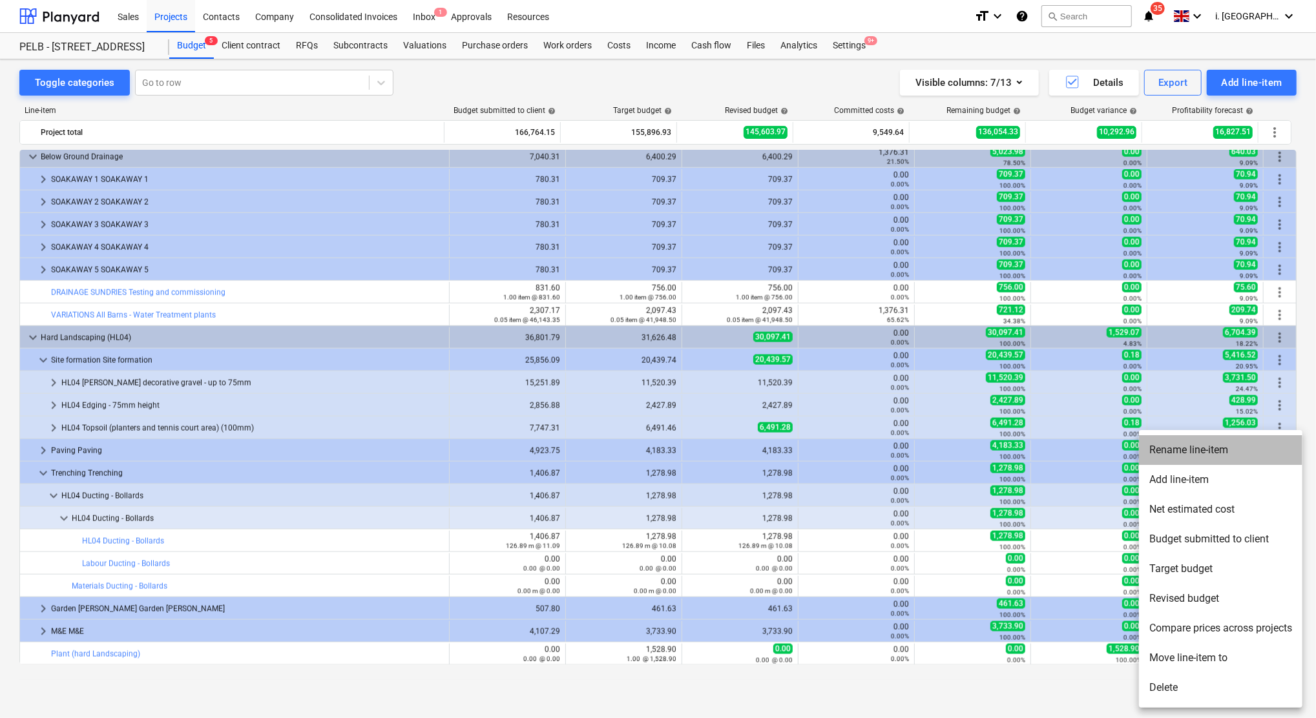
click at [1179, 457] on li "Rename line-item" at bounding box center [1220, 450] width 163 height 30
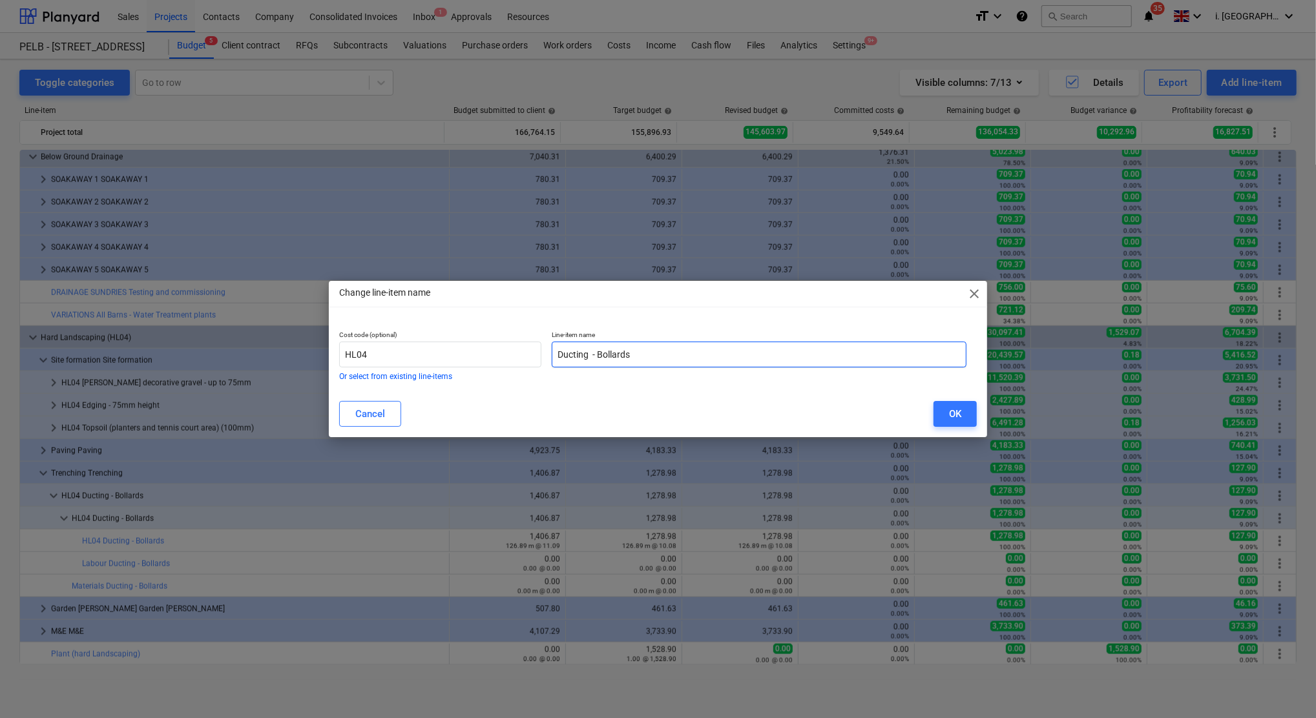
click at [552, 357] on input "Ducting - Bollards" at bounding box center [759, 355] width 415 height 26
click at [570, 354] on input "MAterials Ducting - Bollards" at bounding box center [759, 355] width 415 height 26
type input "Materials Ducting - Bollards"
click at [966, 412] on button "OK" at bounding box center [954, 414] width 43 height 26
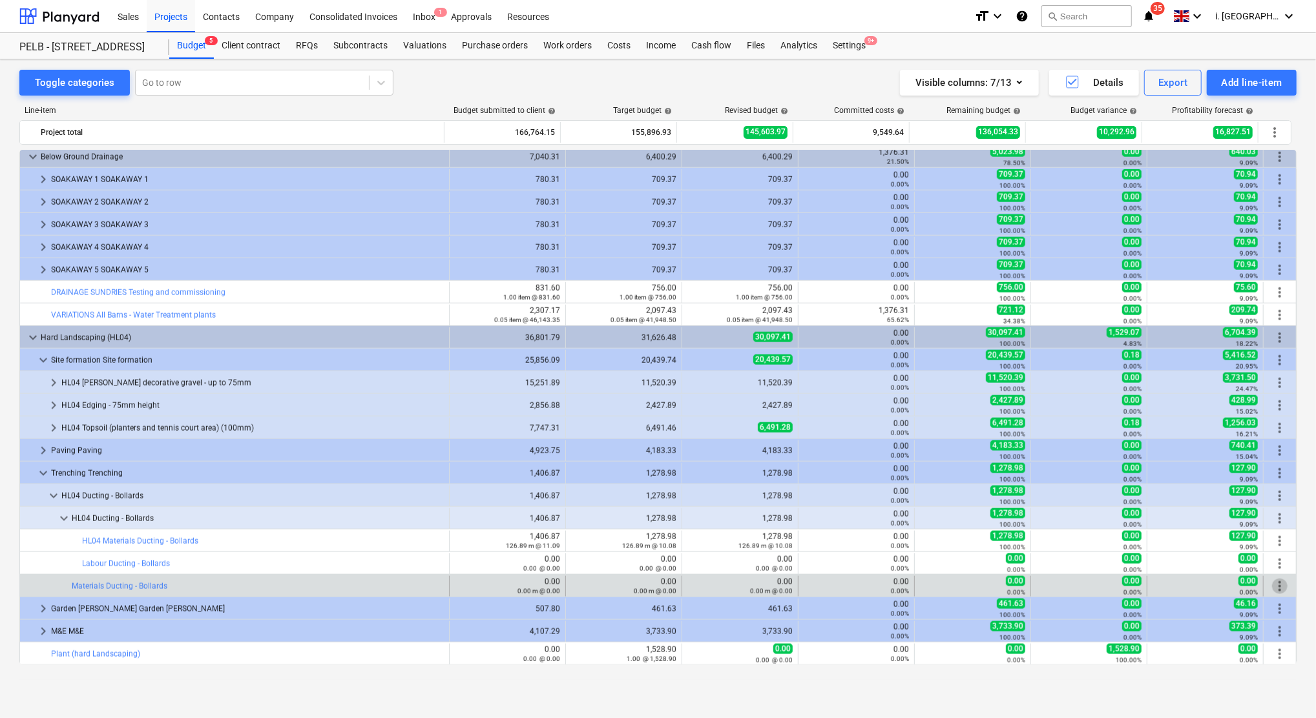
click at [1273, 588] on span "more_vert" at bounding box center [1280, 587] width 16 height 16
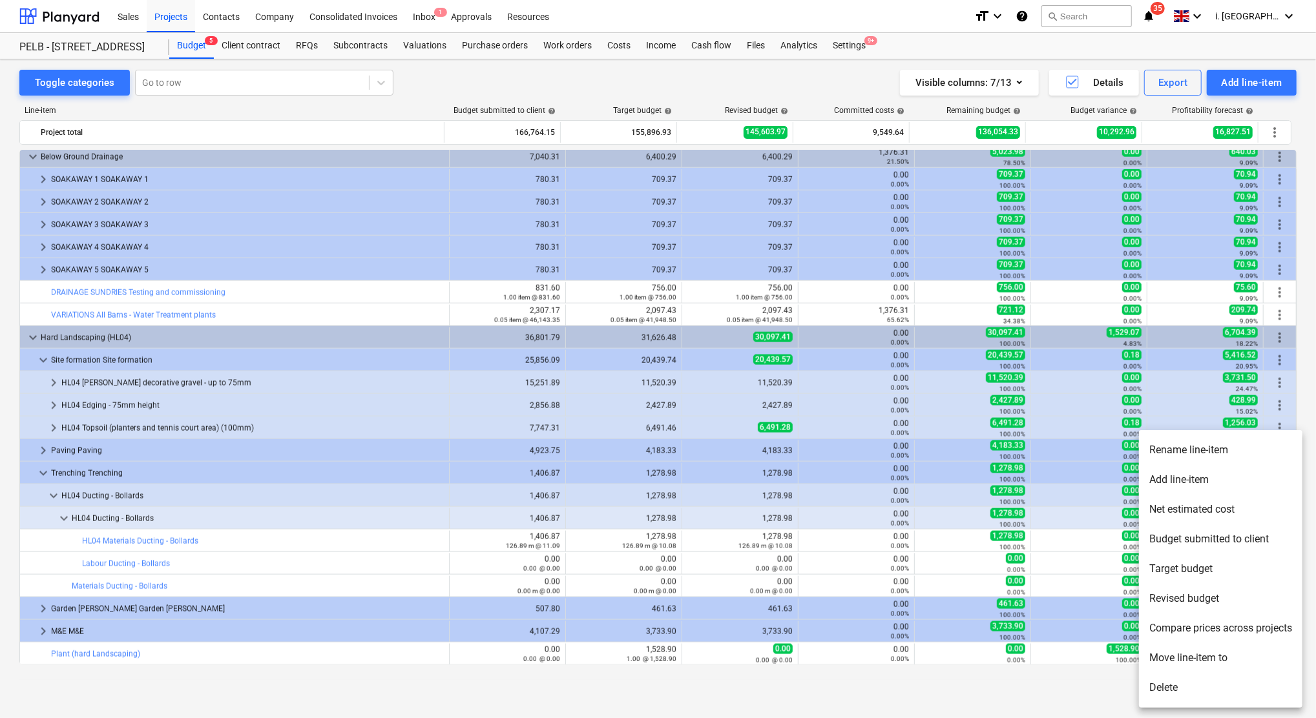
click at [1185, 685] on li "Delete" at bounding box center [1220, 688] width 163 height 30
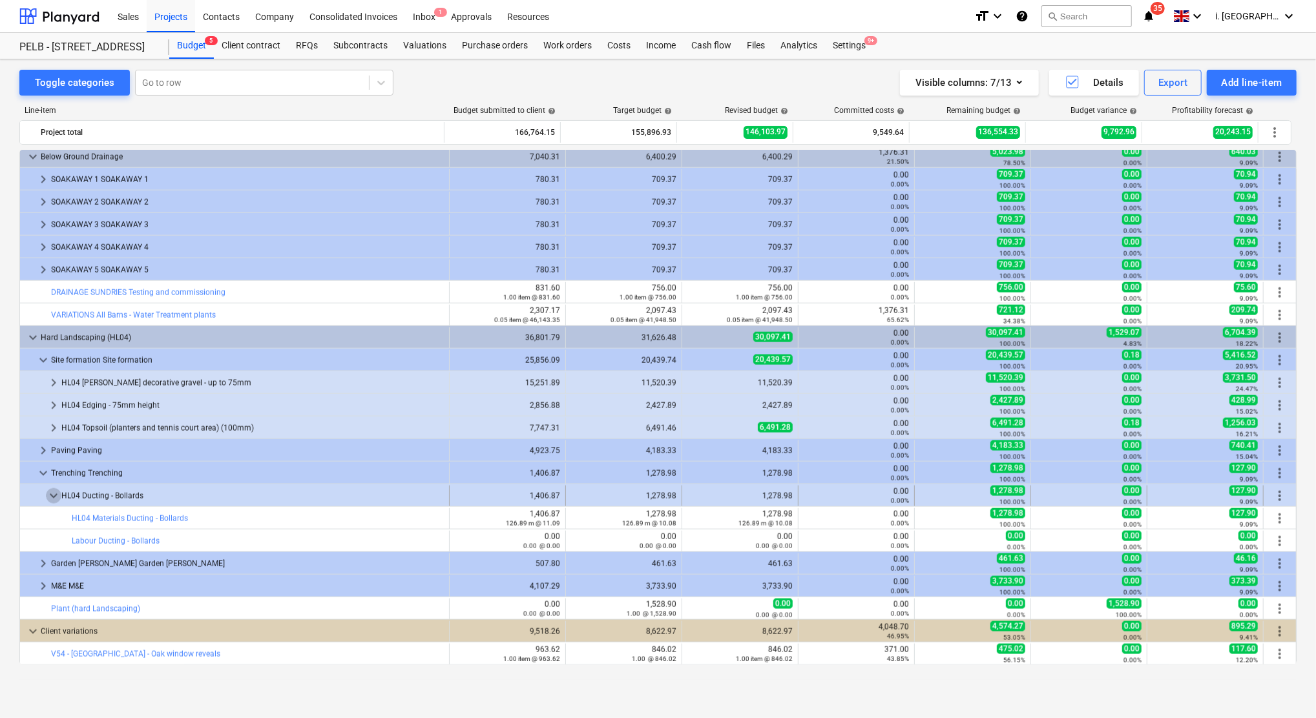
click at [48, 499] on span "keyboard_arrow_down" at bounding box center [54, 496] width 16 height 16
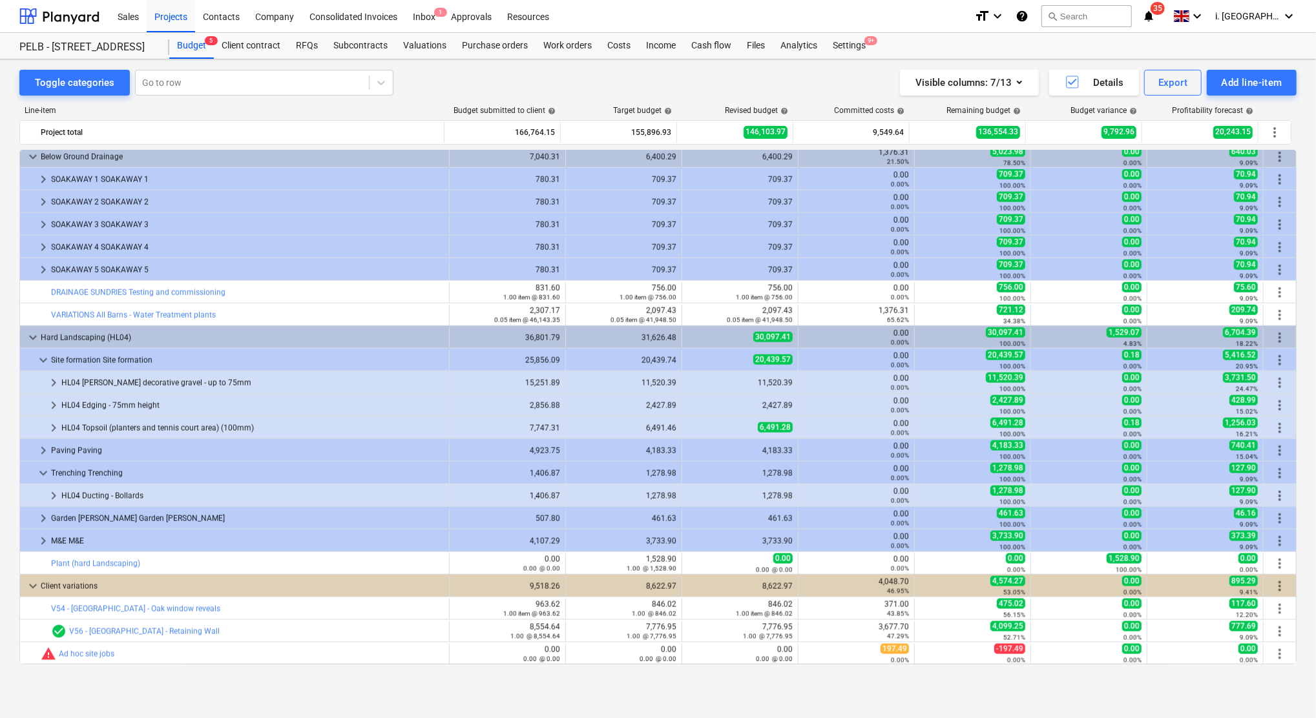
click at [48, 499] on span "keyboard_arrow_right" at bounding box center [54, 496] width 16 height 16
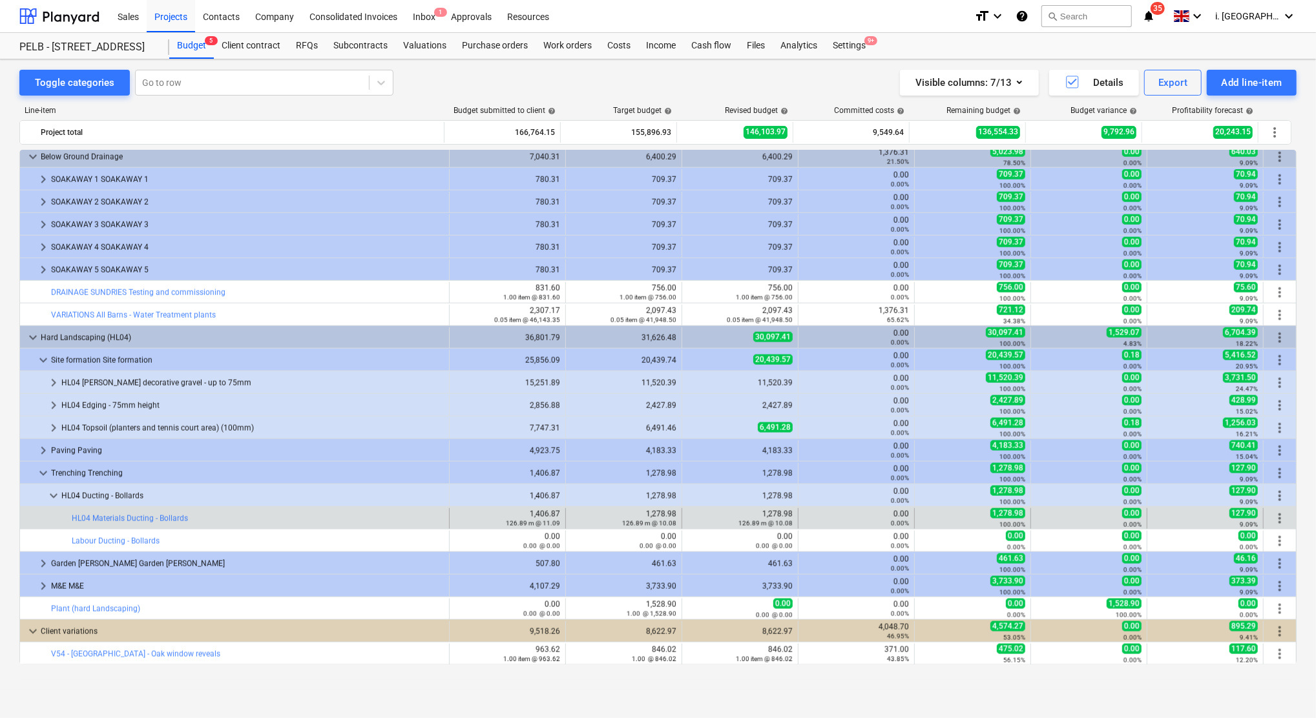
click at [1280, 519] on span "more_vert" at bounding box center [1280, 519] width 16 height 16
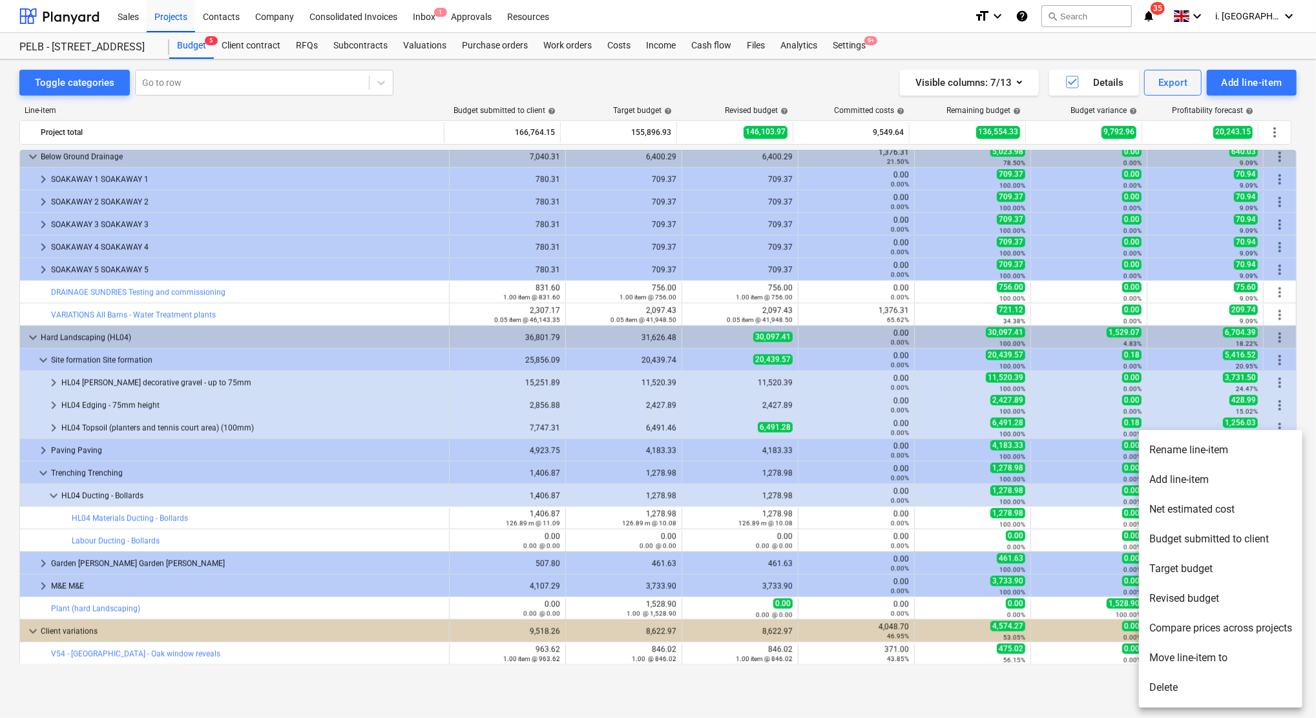
click at [1184, 443] on li "Rename line-item" at bounding box center [1220, 450] width 163 height 30
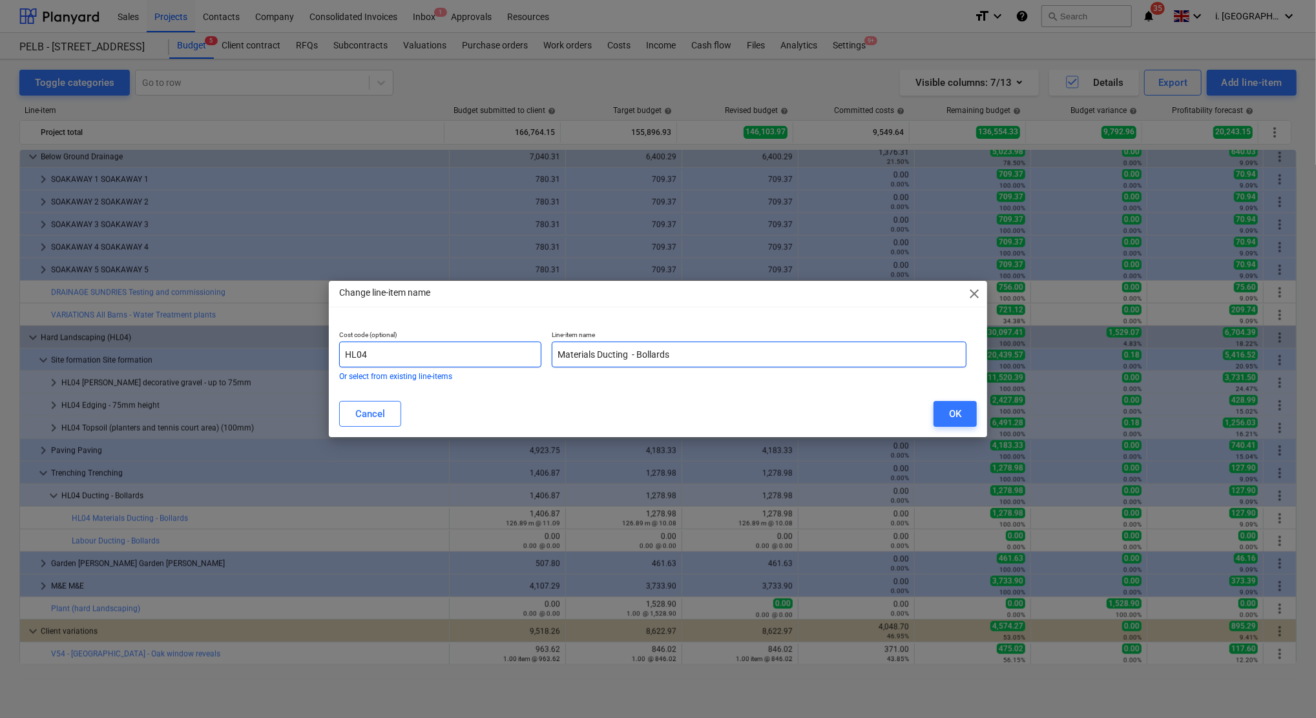
drag, startPoint x: 592, startPoint y: 353, endPoint x: 431, endPoint y: 349, distance: 160.9
click at [431, 349] on div "Cost code (optional) HL04 Or select from existing line-items Line-item name Mat…" at bounding box center [653, 356] width 638 height 60
type input "Ducting - Bollards"
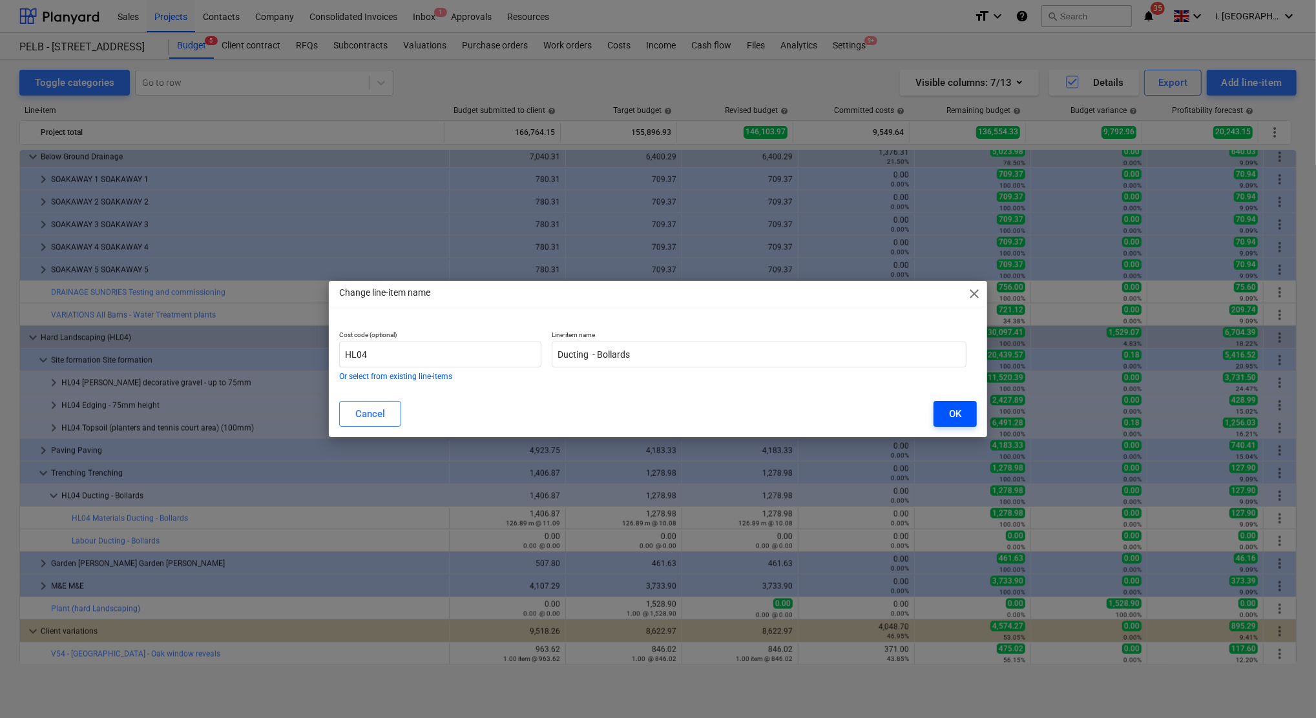
click at [946, 419] on button "OK" at bounding box center [954, 414] width 43 height 26
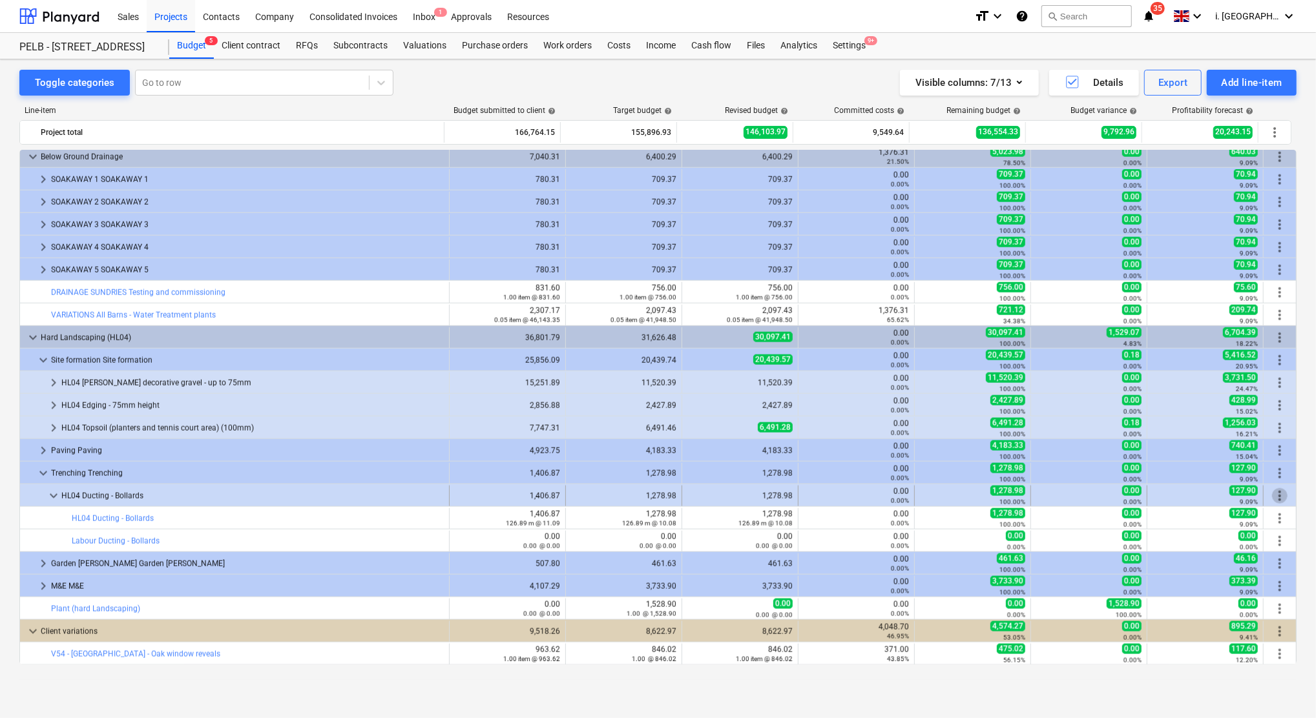
click at [1274, 500] on span "more_vert" at bounding box center [1280, 496] width 16 height 16
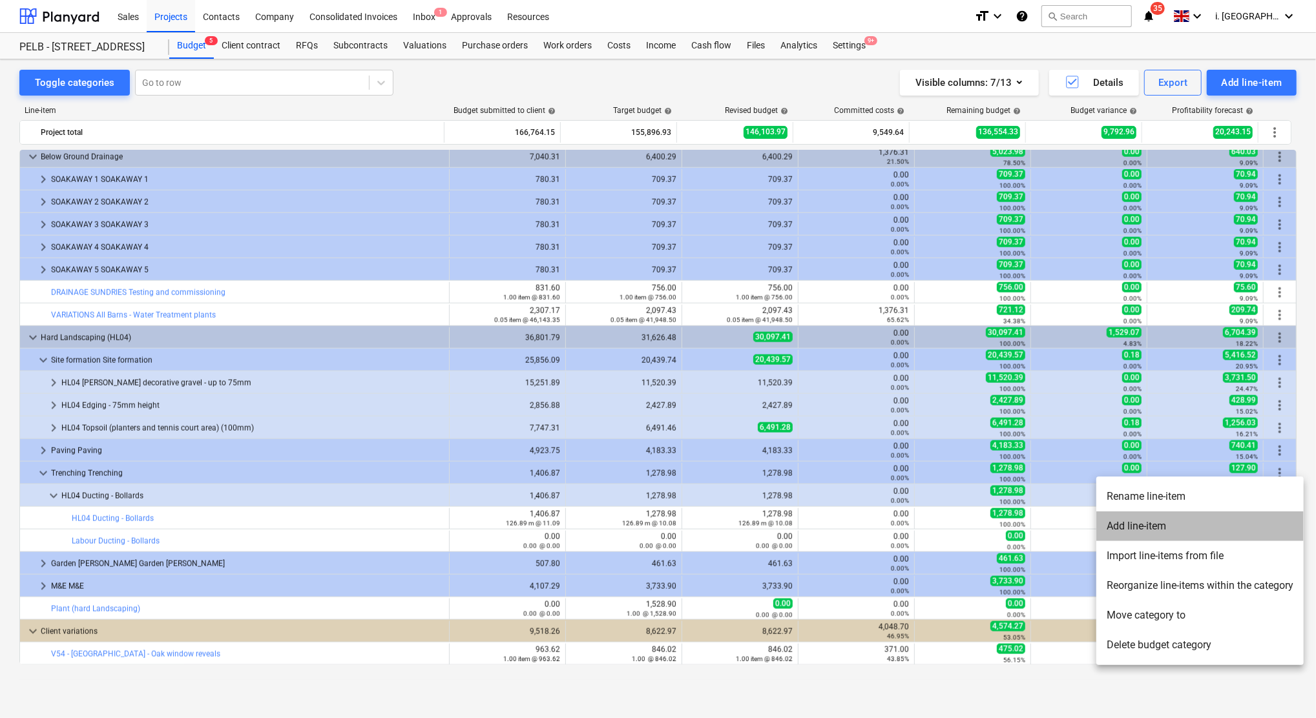
click at [1245, 530] on li "Add line-item" at bounding box center [1199, 527] width 207 height 30
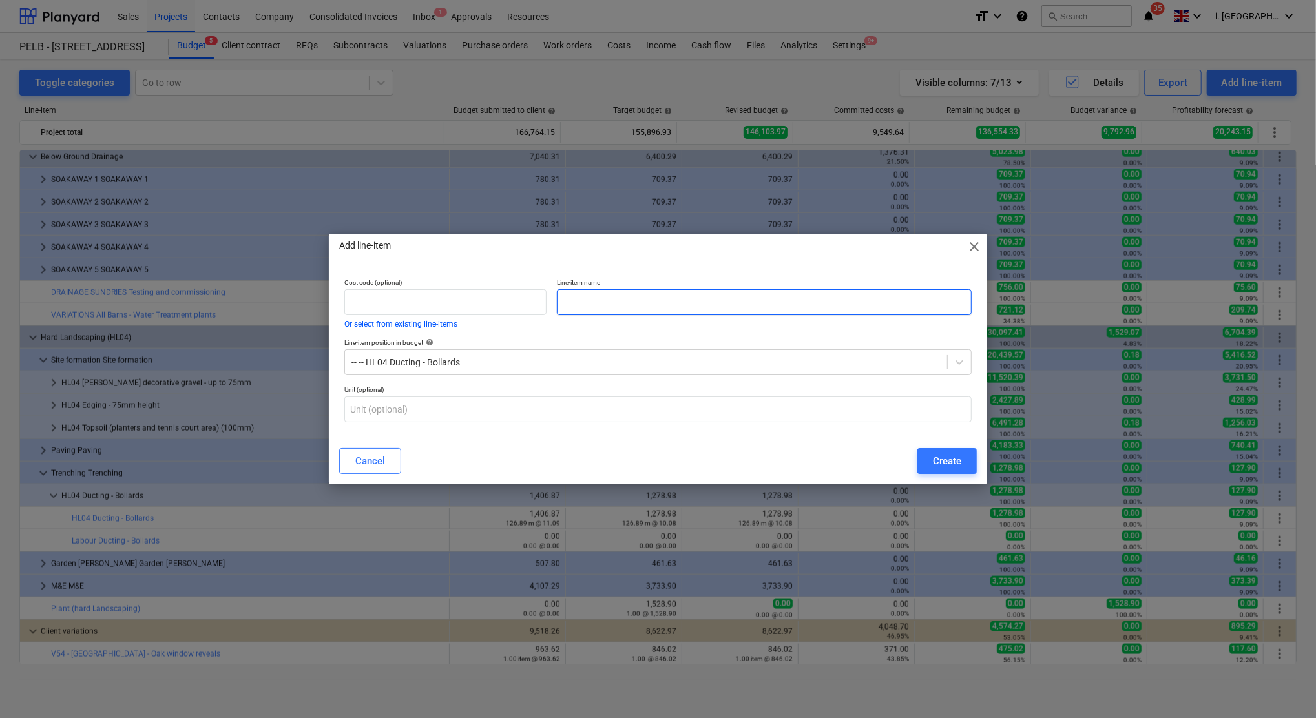
click at [596, 302] on input "text" at bounding box center [764, 302] width 415 height 26
paste input "Ducting - Bollards"
type input "Materials Ducting - Bollards"
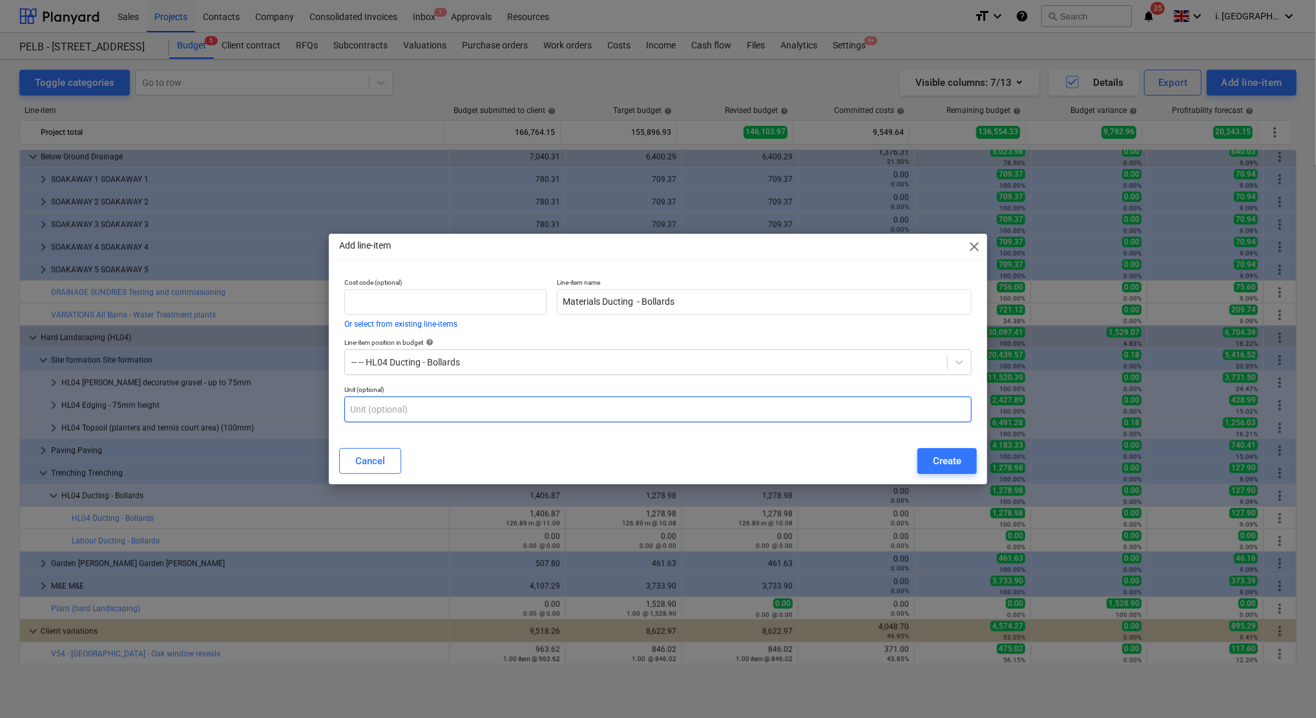
click at [525, 412] on input "text" at bounding box center [657, 410] width 627 height 26
type input "m"
click at [933, 454] on div "Create" at bounding box center [947, 461] width 28 height 17
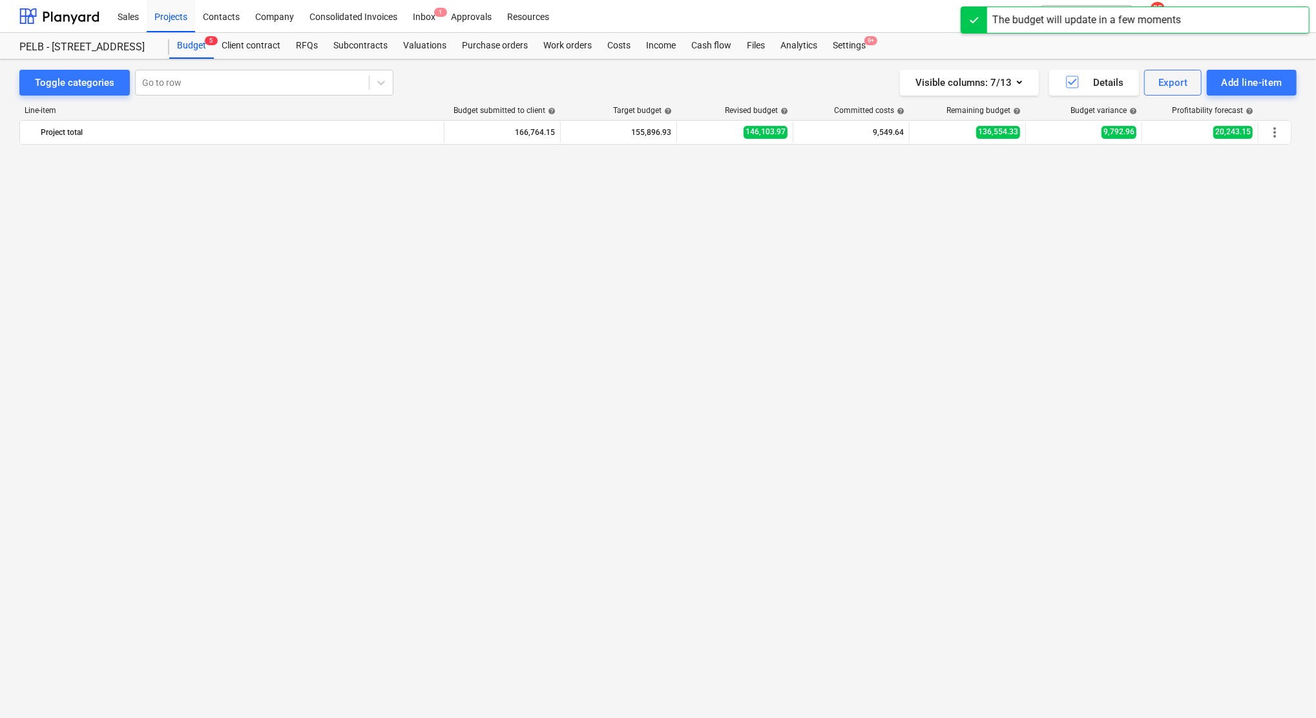
scroll to position [1294, 0]
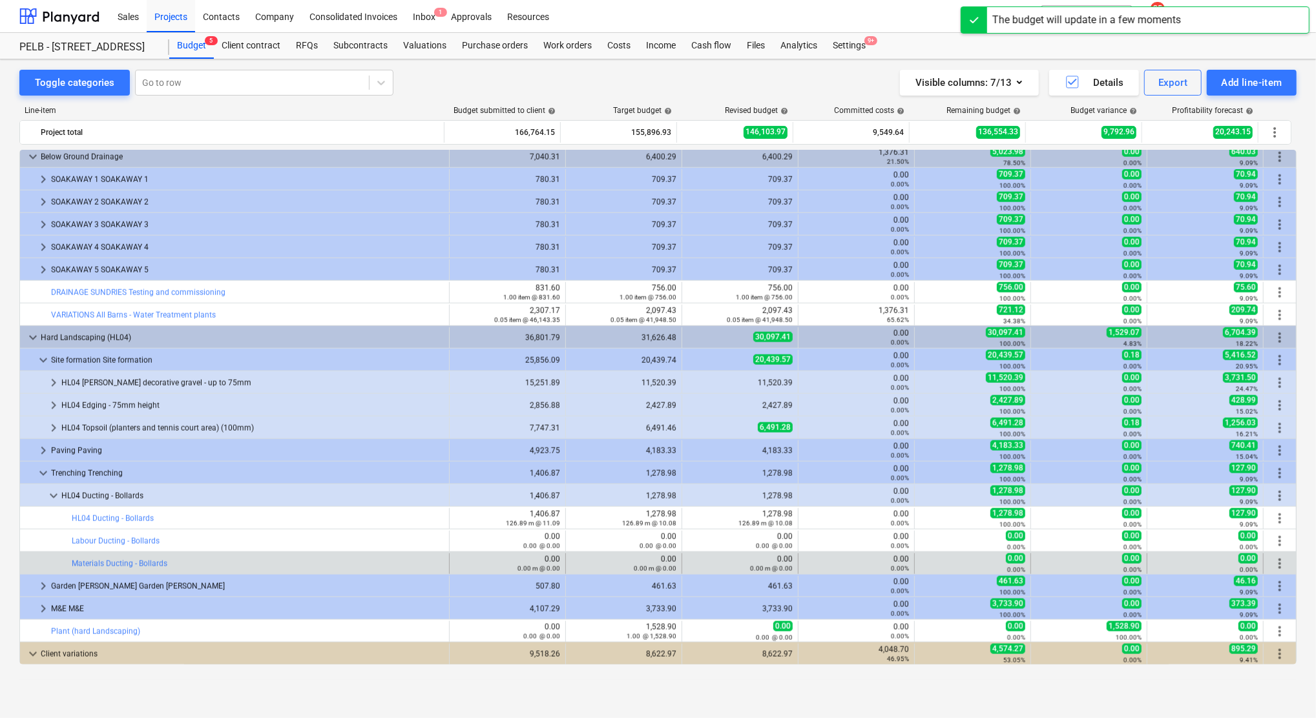
click at [1276, 562] on span "more_vert" at bounding box center [1280, 564] width 16 height 16
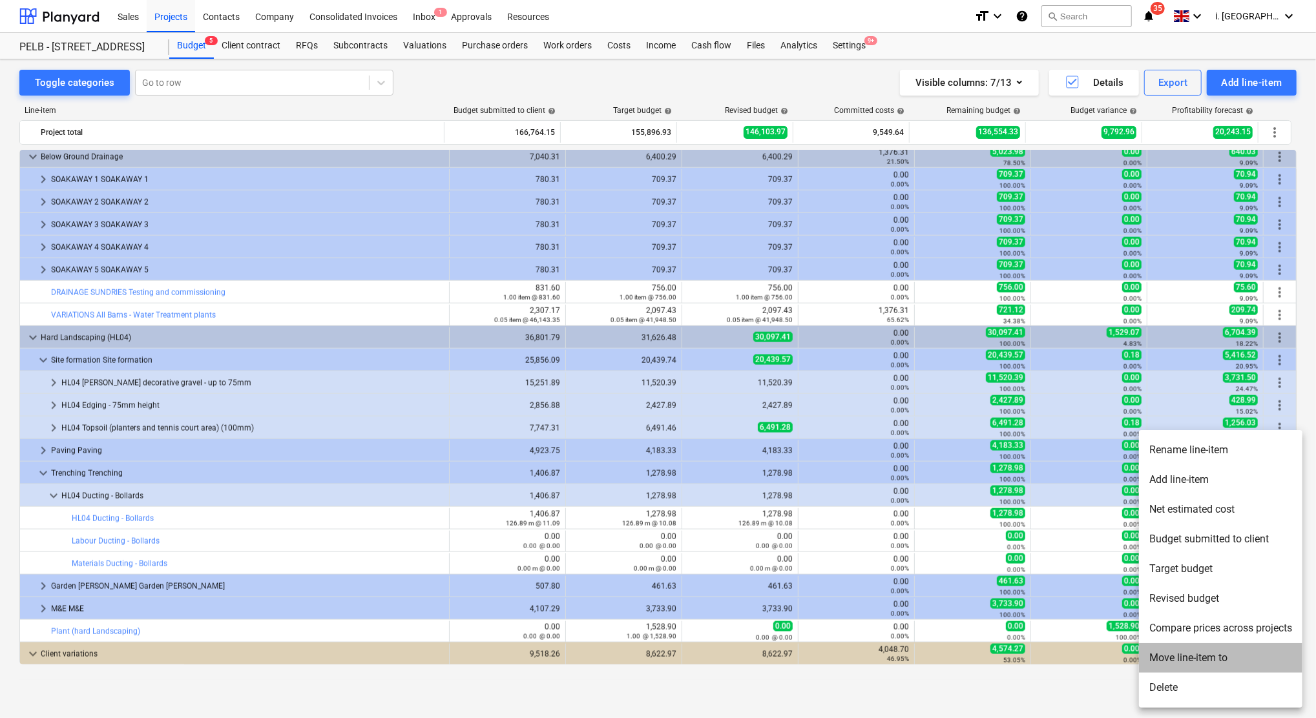
click at [1212, 644] on li "Move line-item to" at bounding box center [1220, 658] width 163 height 30
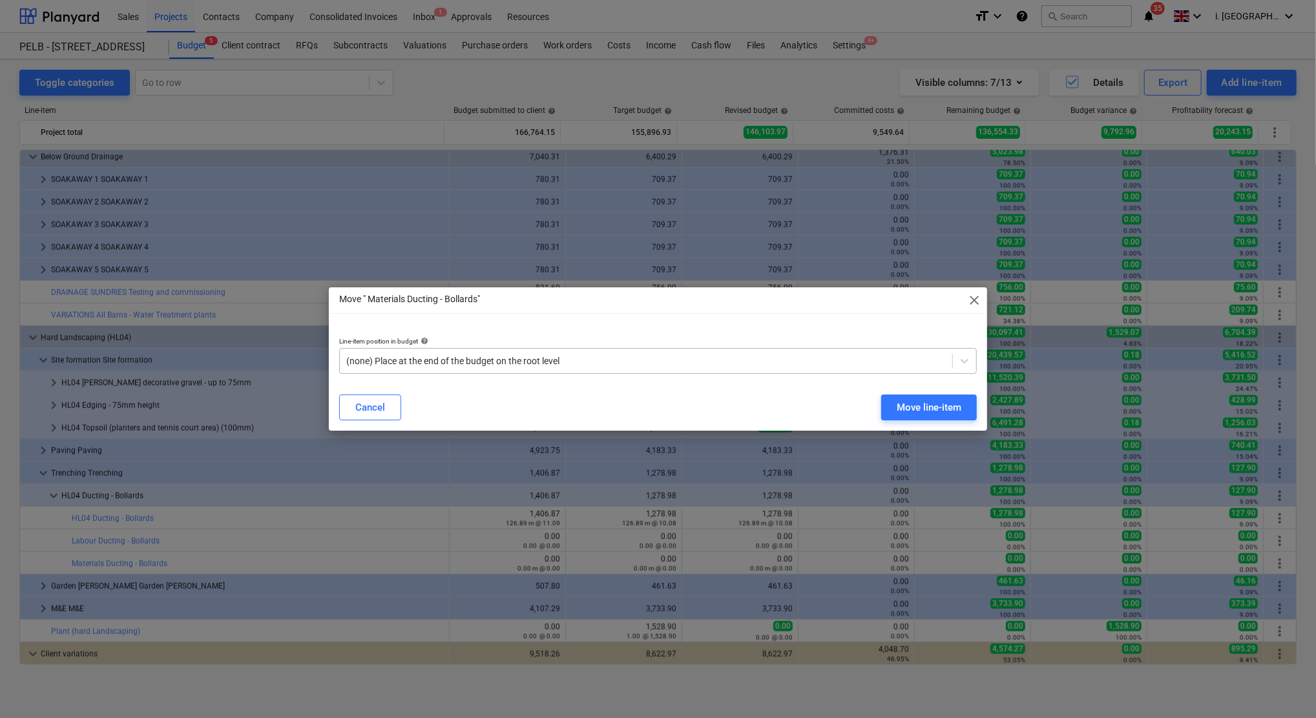
click at [470, 364] on div at bounding box center [645, 361] width 599 height 13
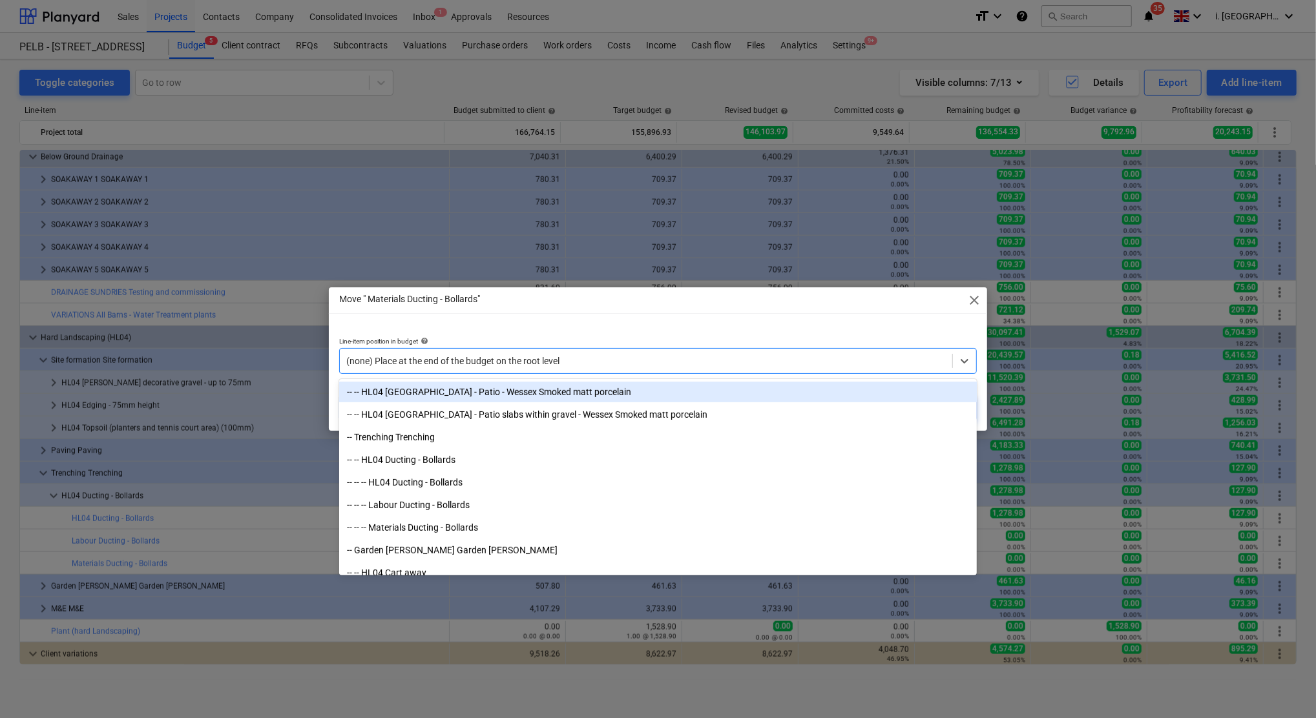
scroll to position [4574, 0]
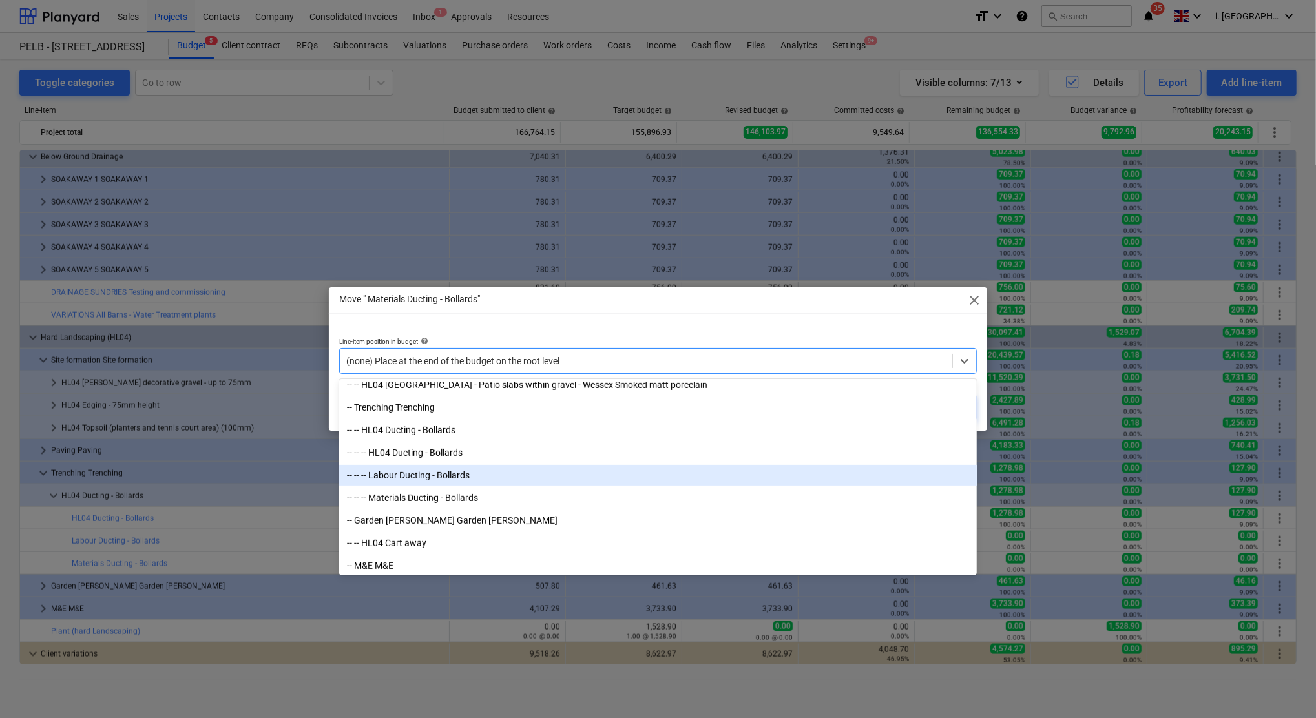
click at [495, 469] on div "-- -- -- Labour Ducting - Bollards" at bounding box center [658, 475] width 638 height 21
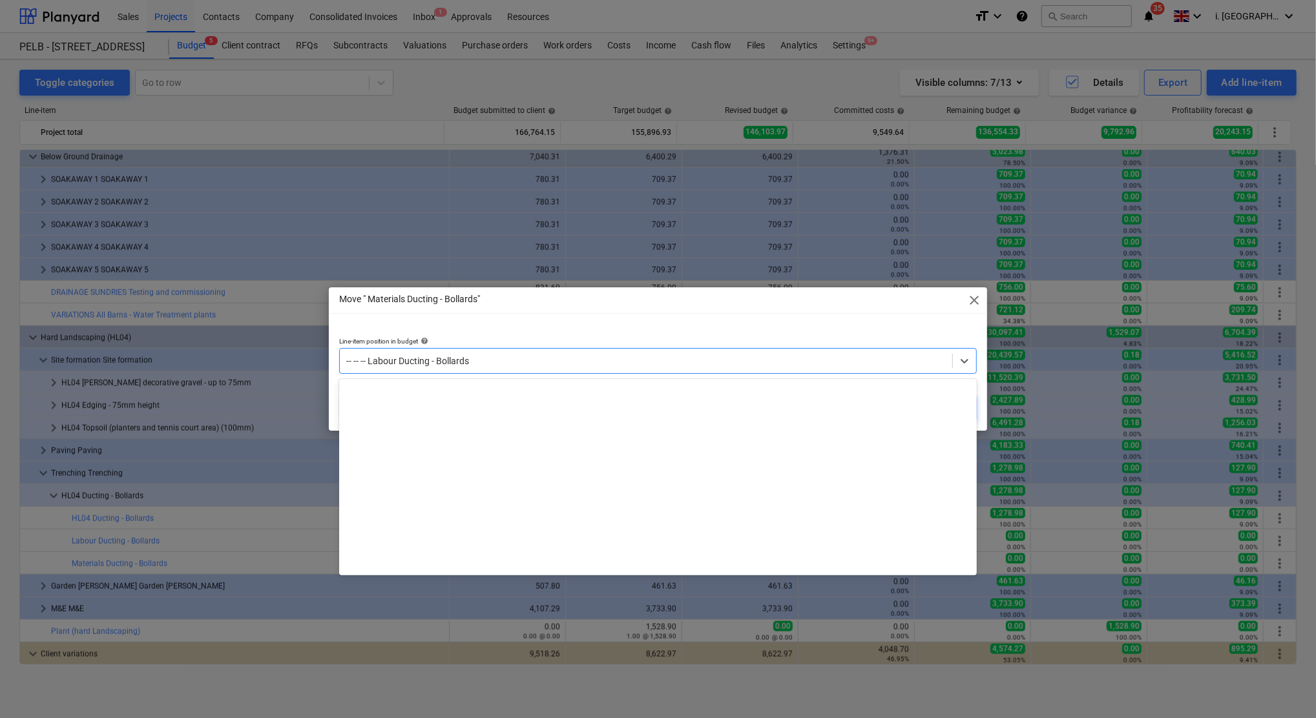
click at [731, 364] on div at bounding box center [645, 361] width 599 height 13
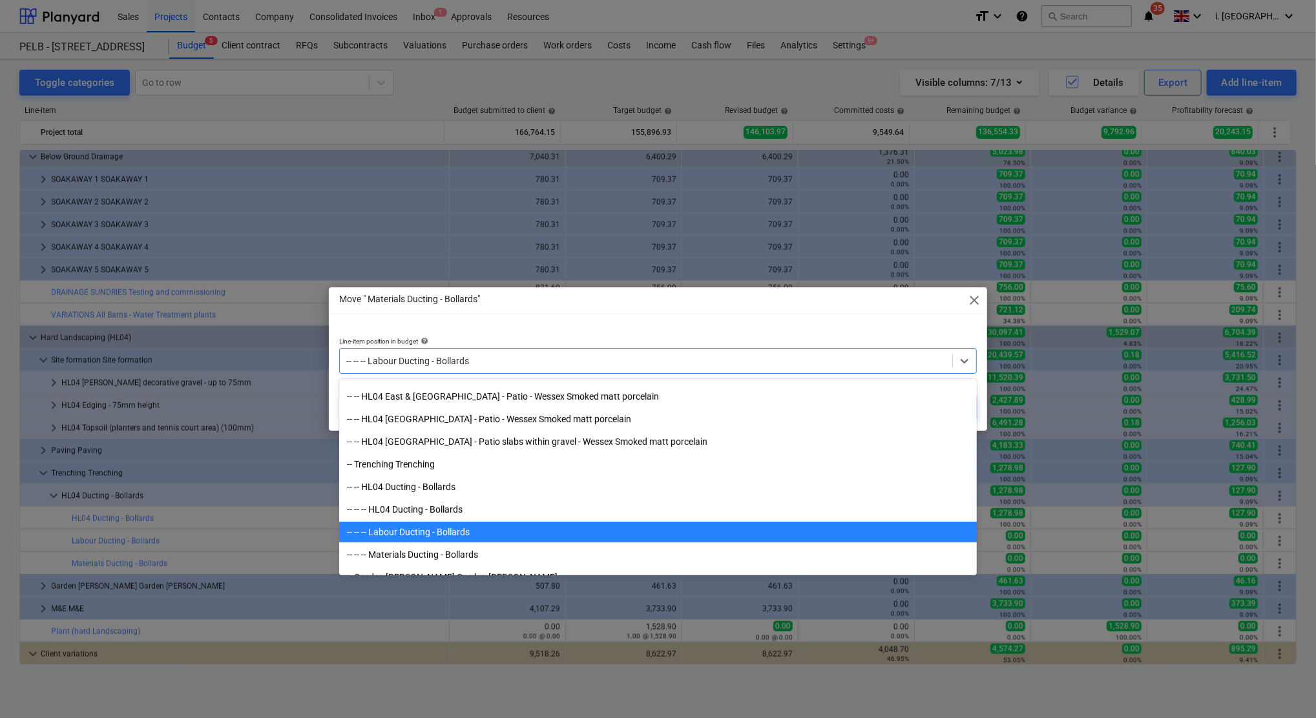
scroll to position [4487, 0]
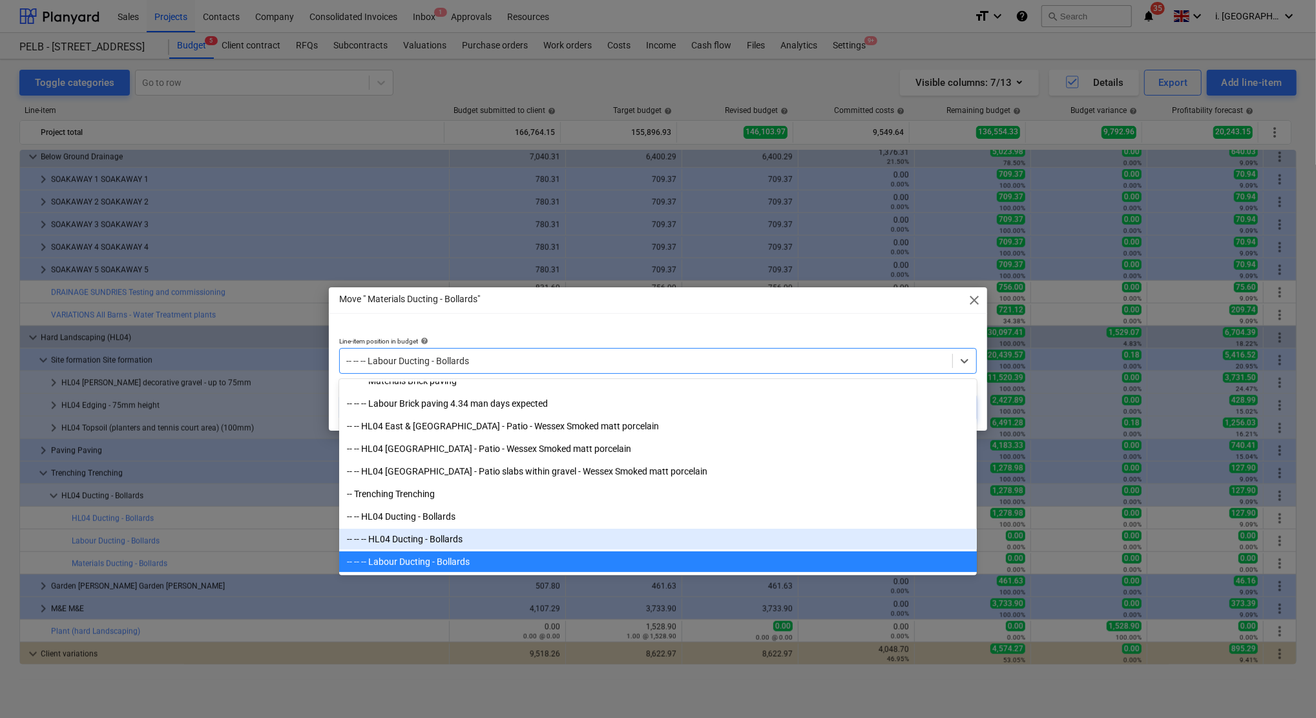
click at [457, 538] on div "-- -- -- HL04 Ducting - Bollards" at bounding box center [658, 539] width 638 height 21
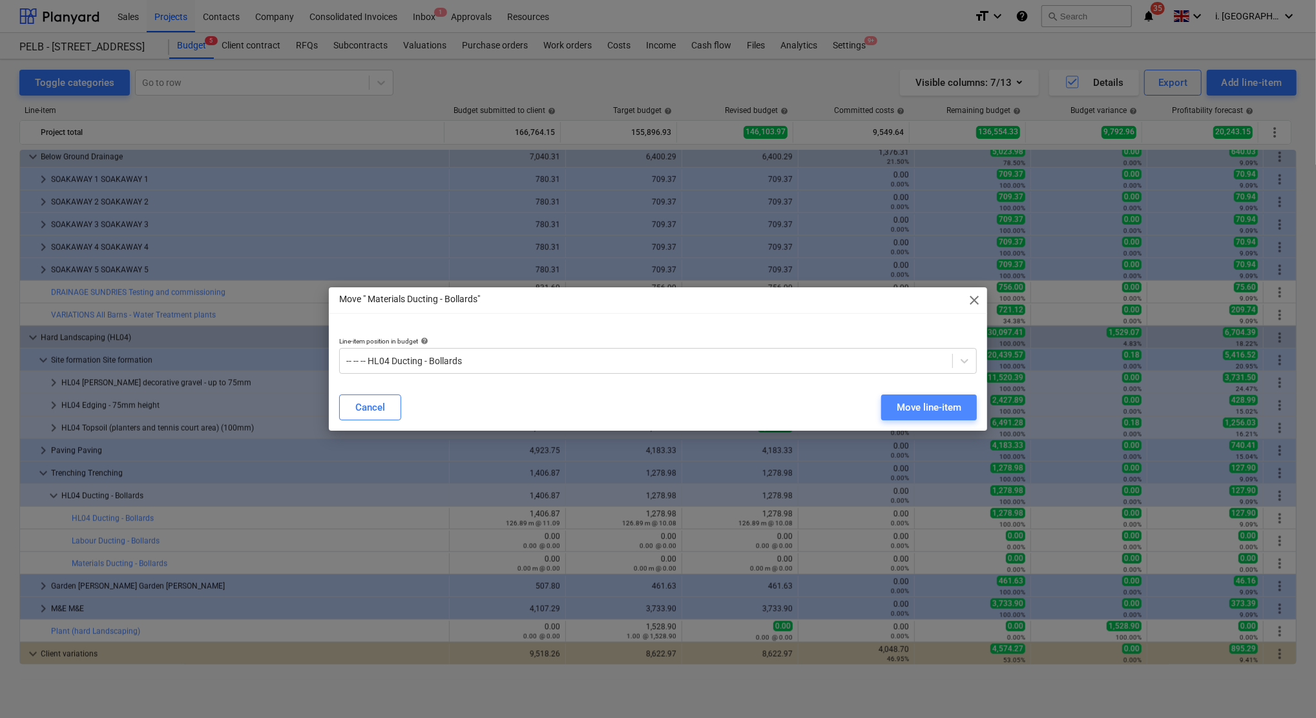
click at [944, 404] on div "Move line-item" at bounding box center [929, 407] width 65 height 17
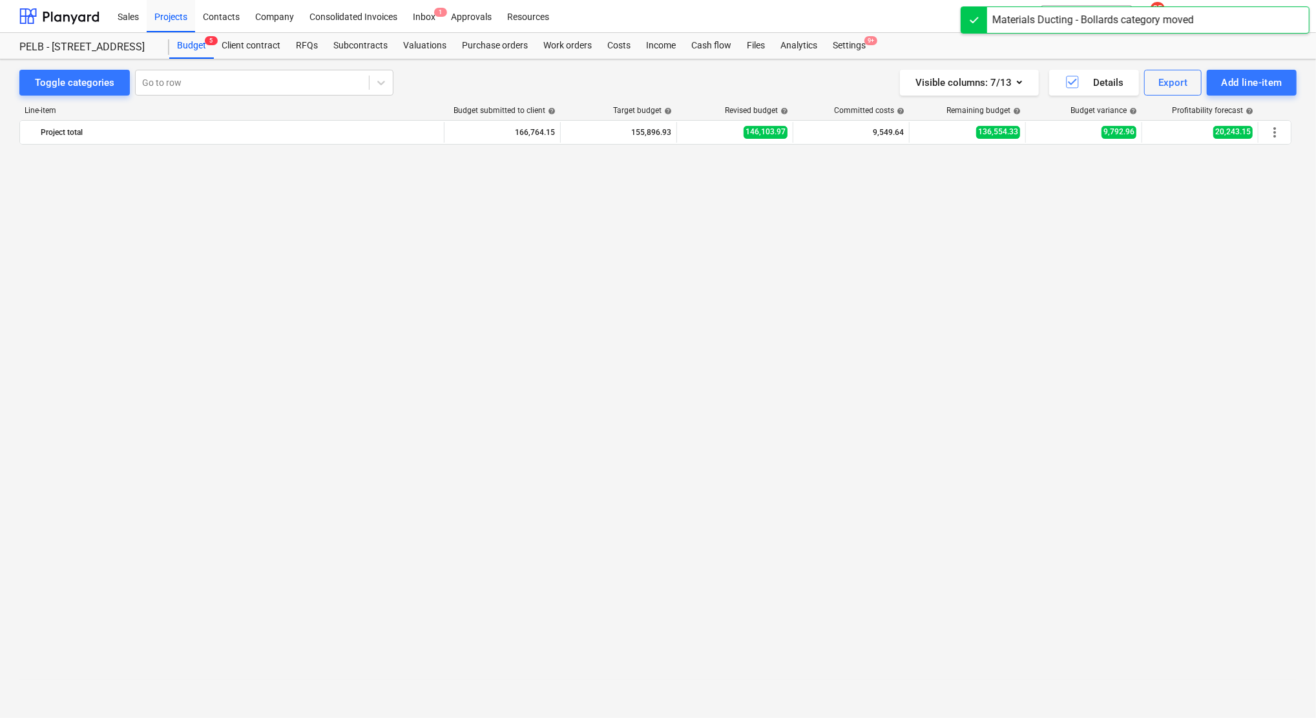
scroll to position [1294, 0]
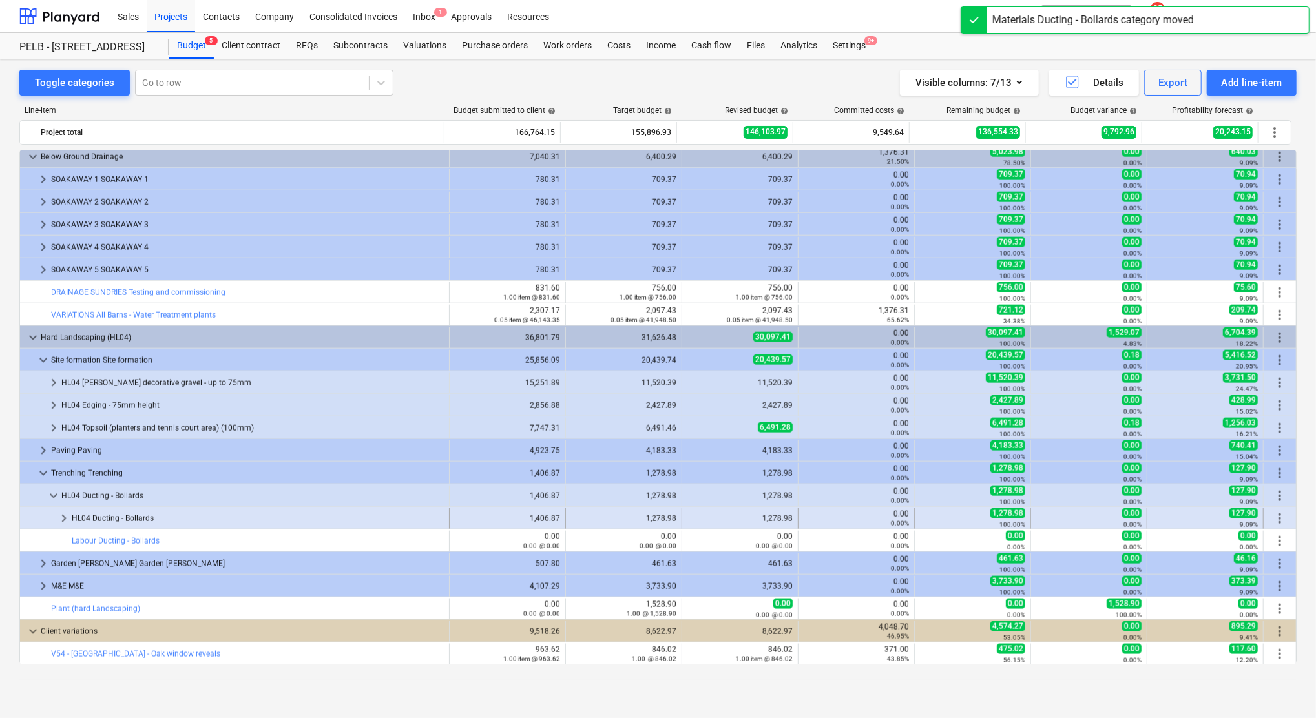
click at [59, 523] on span "keyboard_arrow_right" at bounding box center [64, 519] width 16 height 16
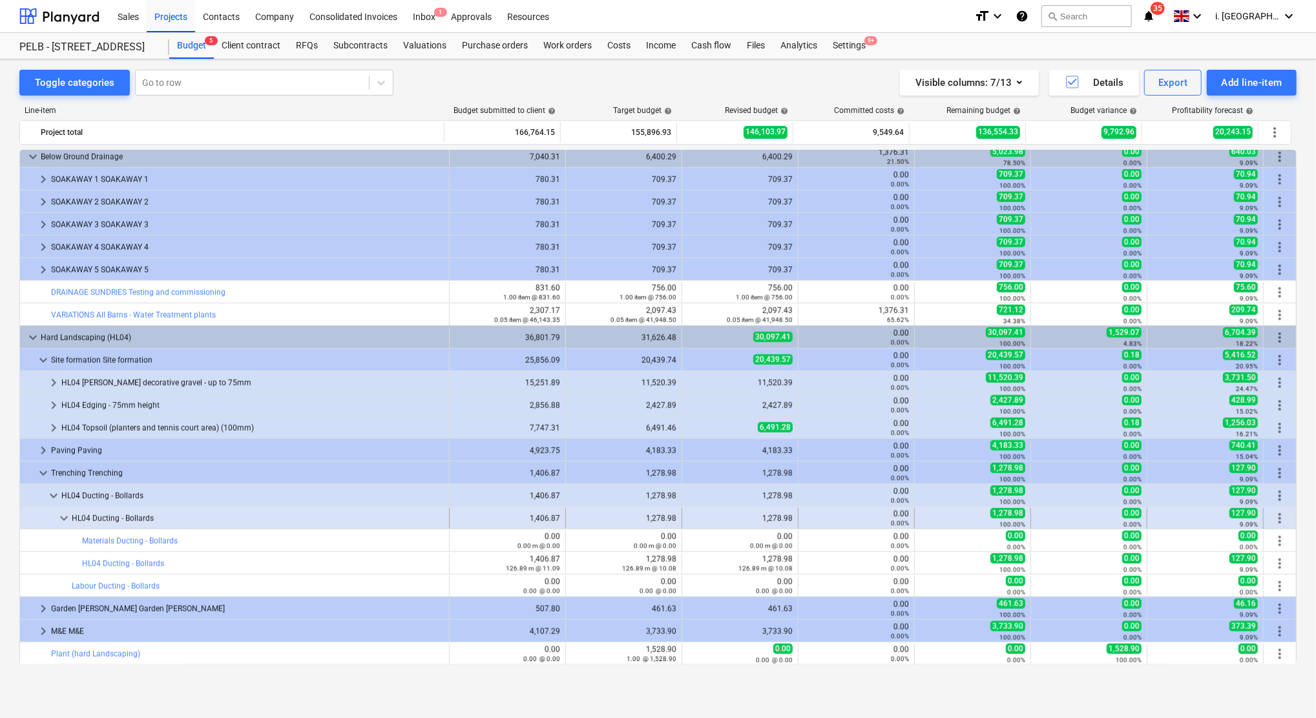
click at [1278, 522] on span "more_vert" at bounding box center [1280, 519] width 16 height 16
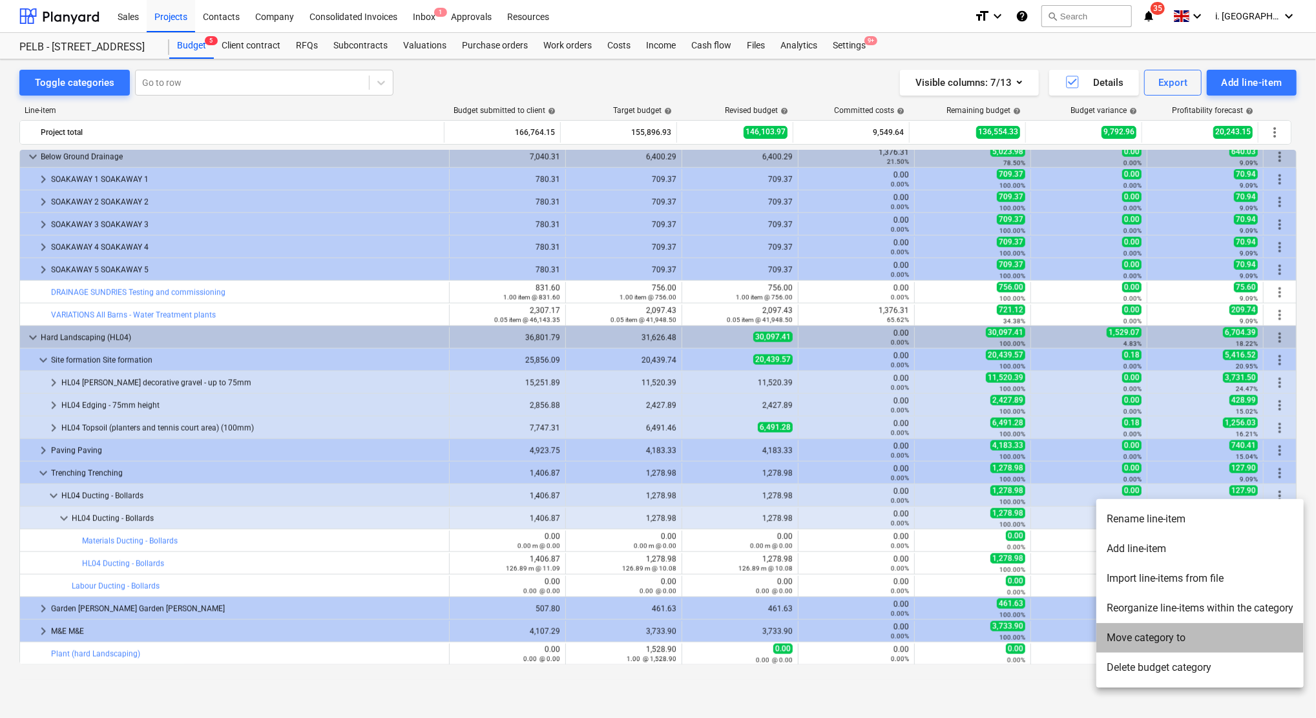
click at [1174, 633] on li "Move category to" at bounding box center [1199, 638] width 207 height 30
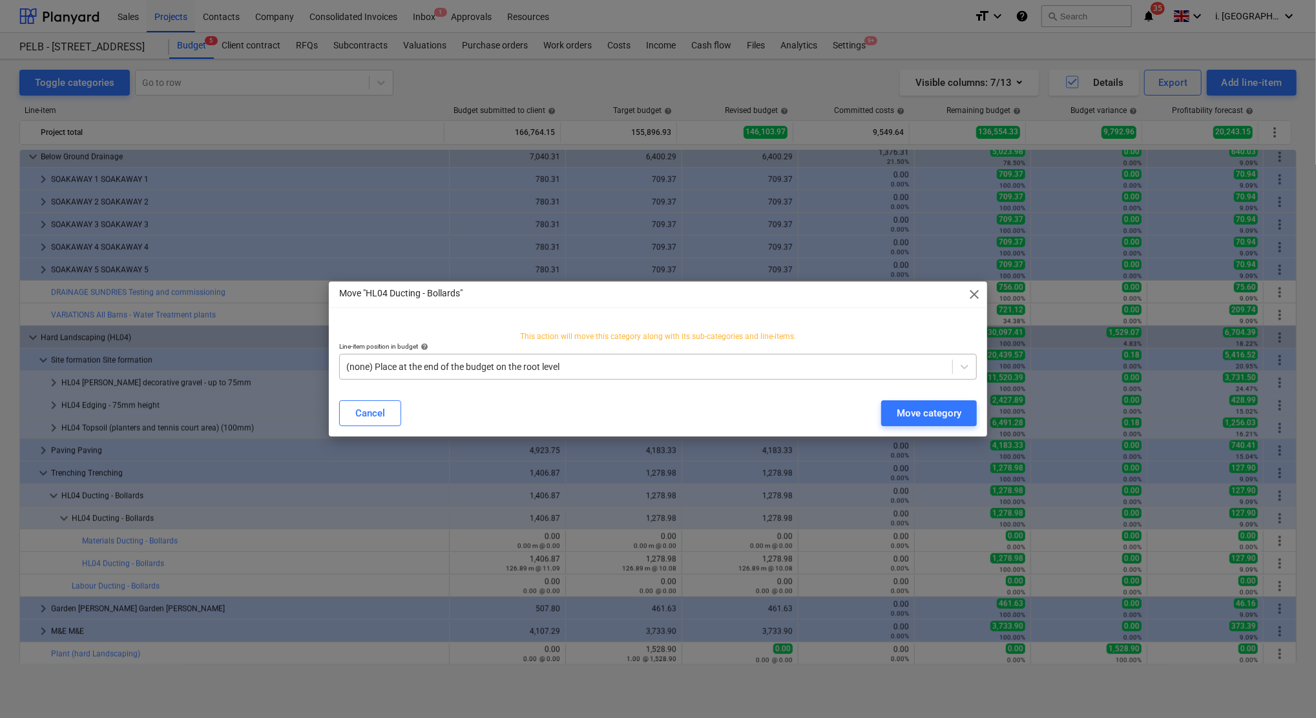
click at [429, 373] on div "(none) Place at the end of the budget on the root level" at bounding box center [646, 367] width 612 height 18
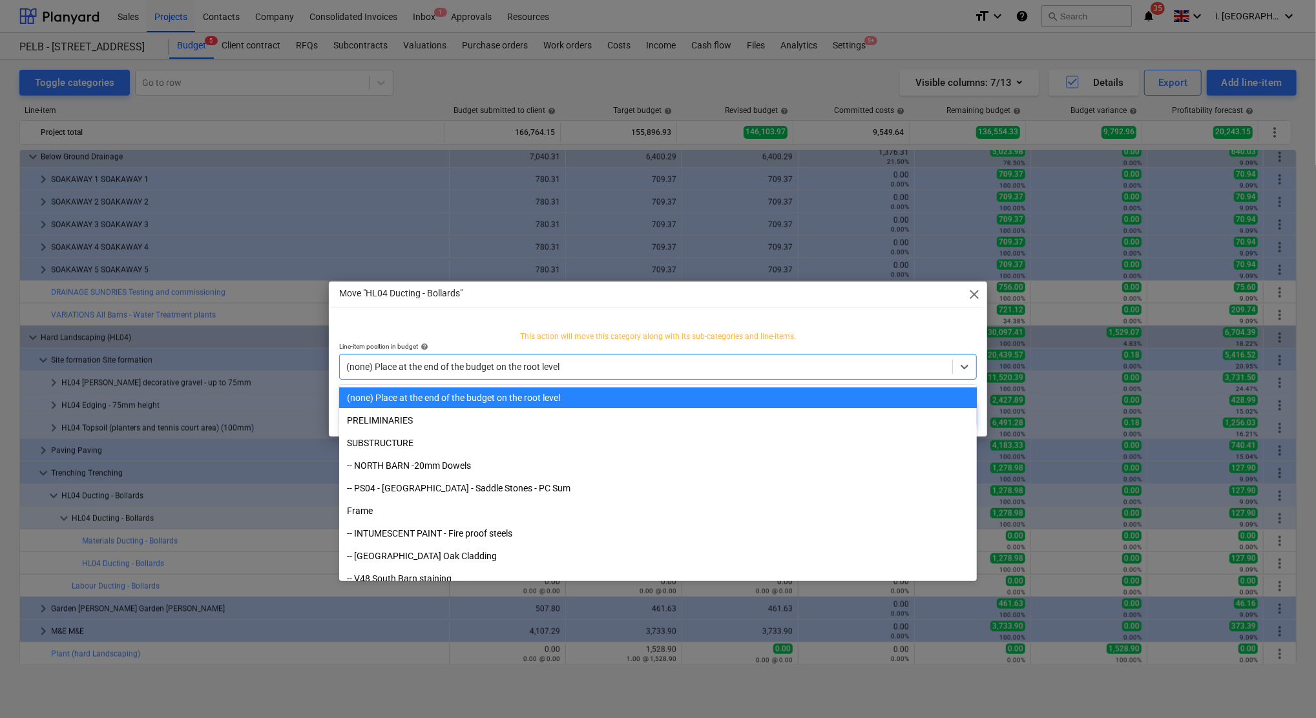
click at [429, 373] on div "(none) Place at the end of the budget on the root level" at bounding box center [646, 367] width 612 height 18
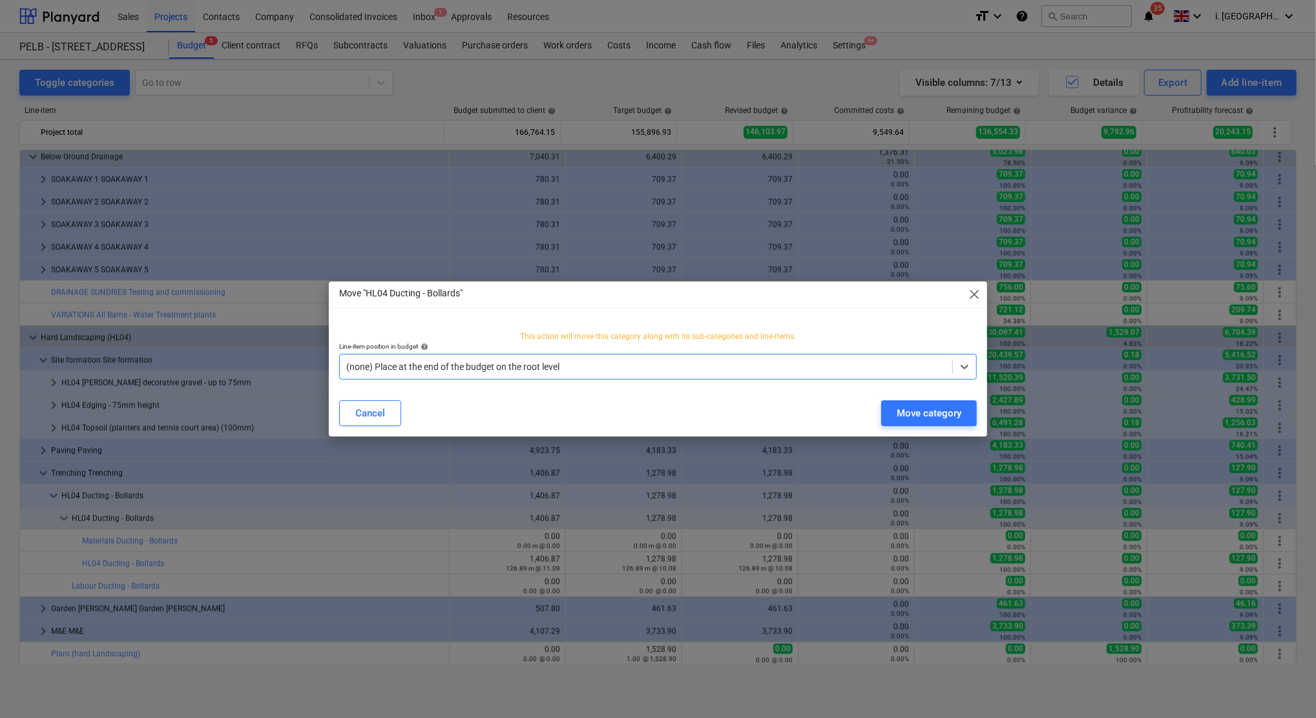
click at [973, 299] on span "close" at bounding box center [974, 295] width 16 height 16
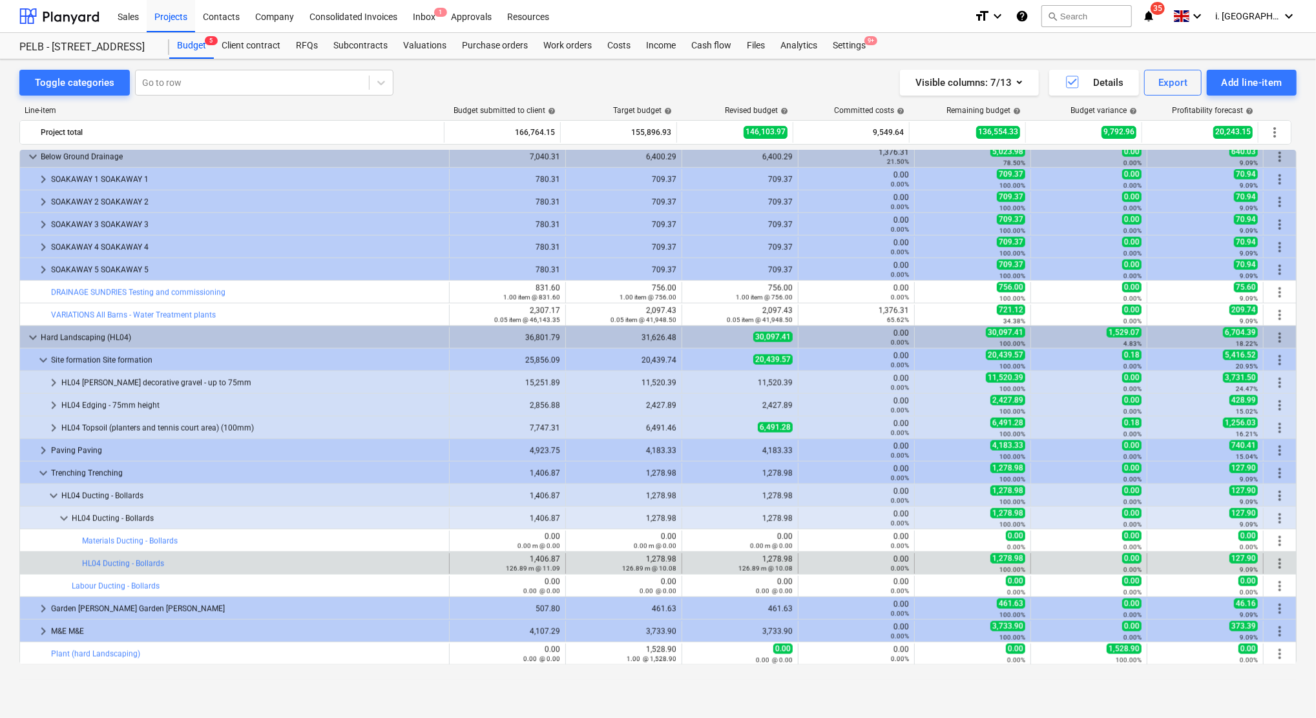
click at [1277, 566] on span "more_vert" at bounding box center [1280, 564] width 16 height 16
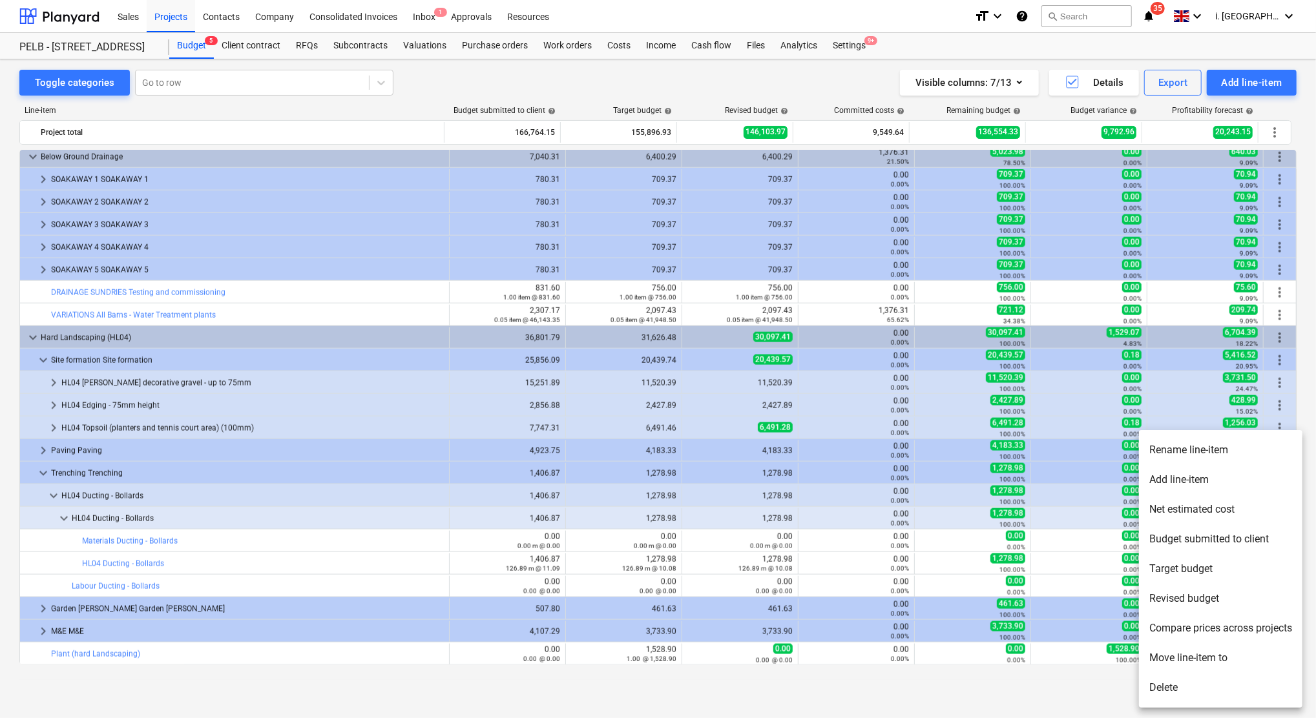
click at [647, 584] on div at bounding box center [658, 359] width 1316 height 718
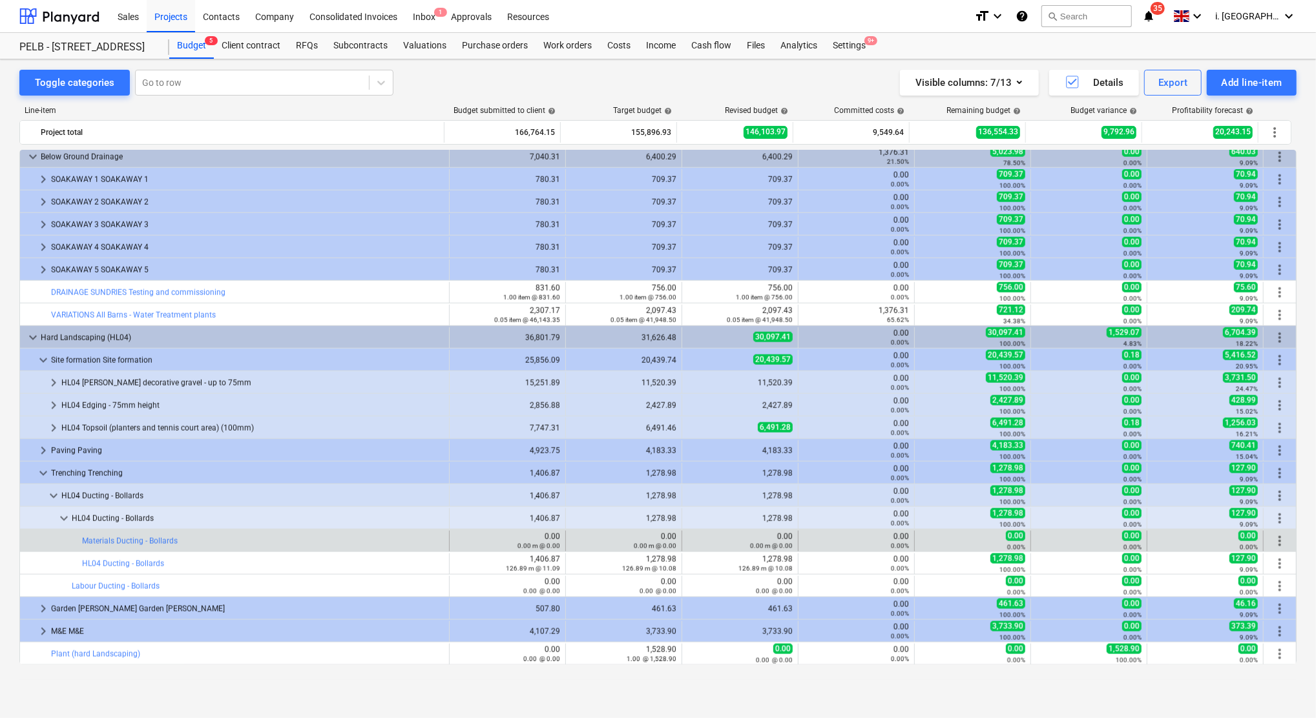
click at [1272, 548] on span "more_vert" at bounding box center [1280, 542] width 16 height 16
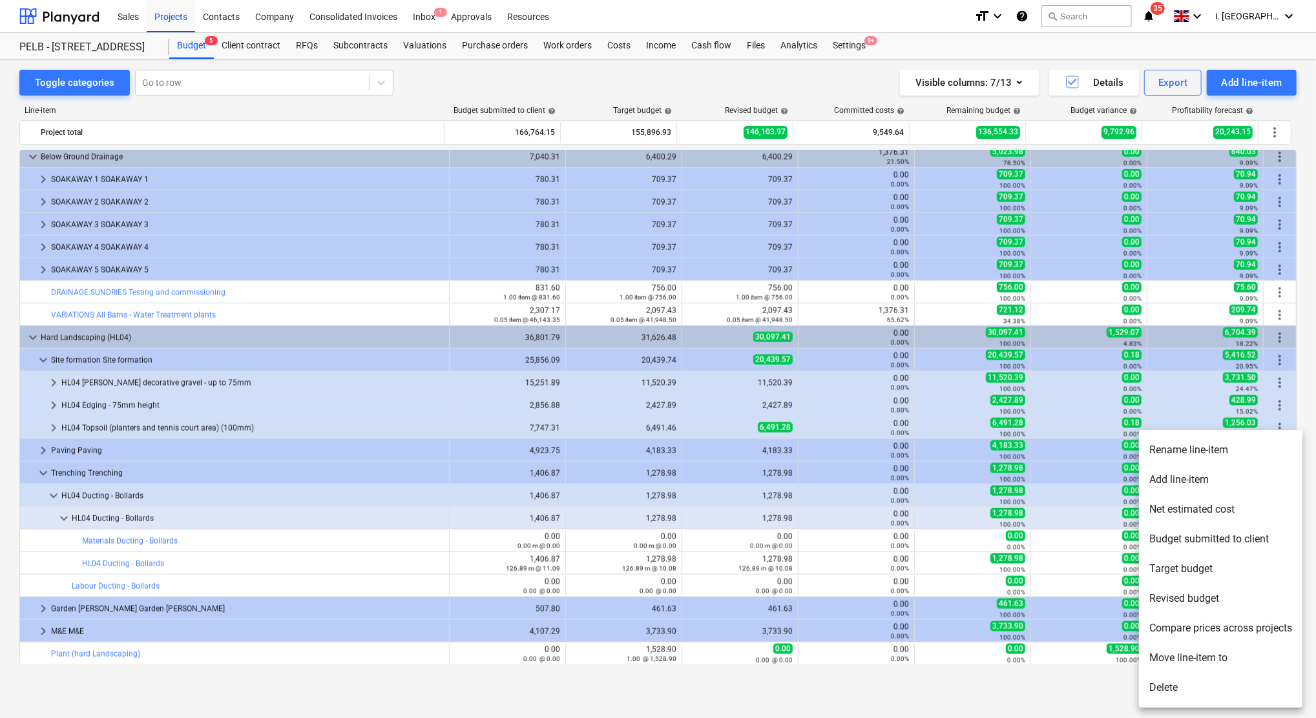
click at [1274, 543] on ul "Rename line-item Add line-item Net estimated cost Budget submitted to client Ta…" at bounding box center [1220, 569] width 163 height 278
click at [1203, 657] on li "Move line-item to" at bounding box center [1220, 658] width 163 height 30
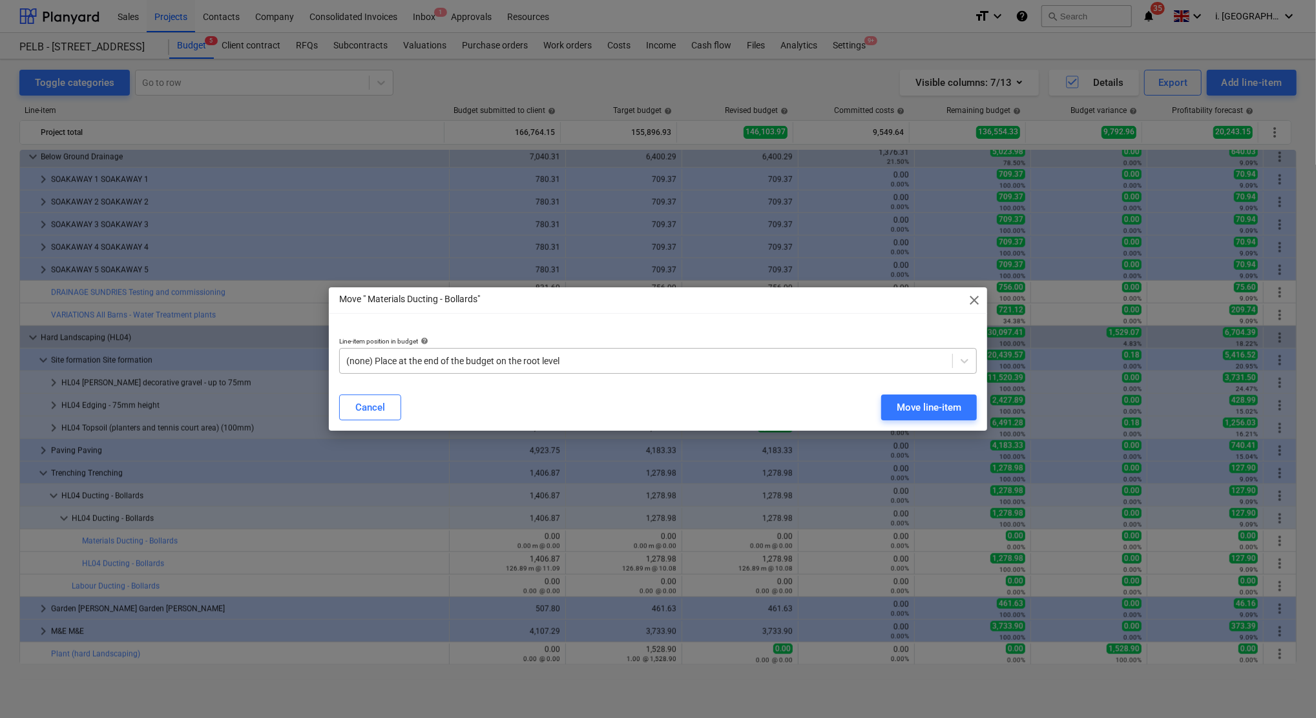
click at [458, 364] on div at bounding box center [645, 361] width 599 height 13
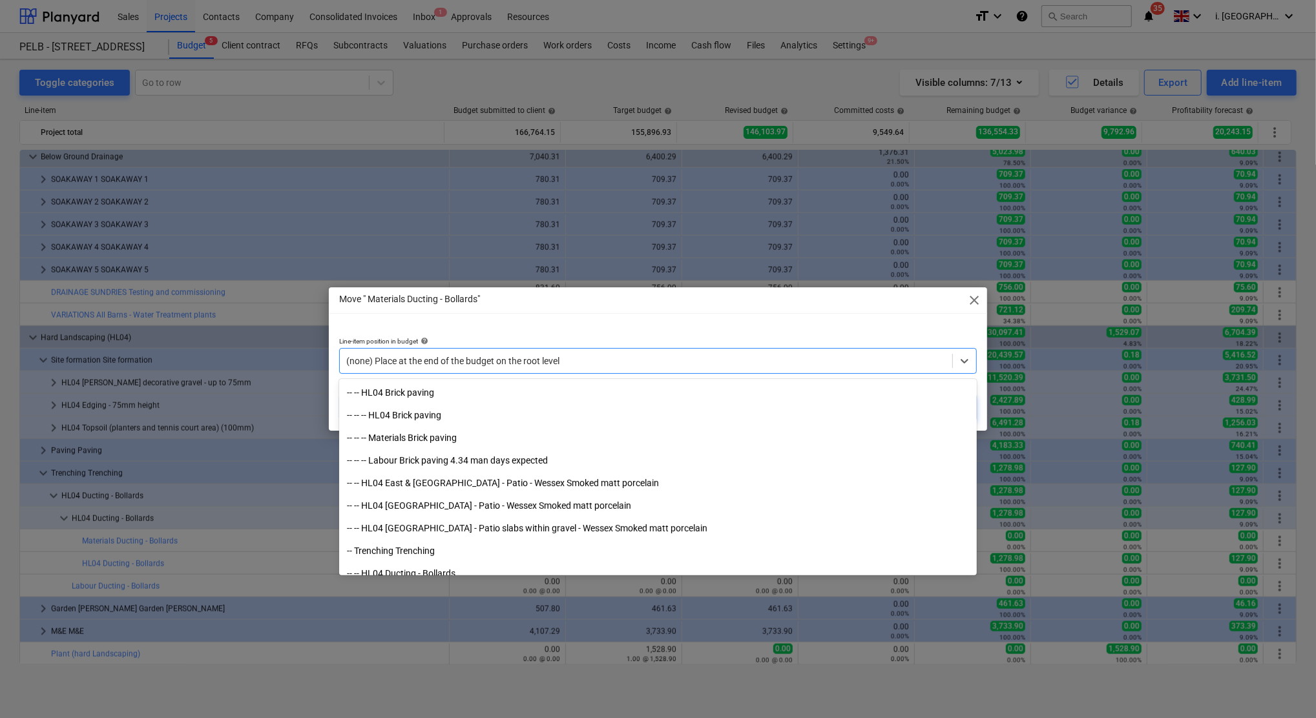
scroll to position [4418, 0]
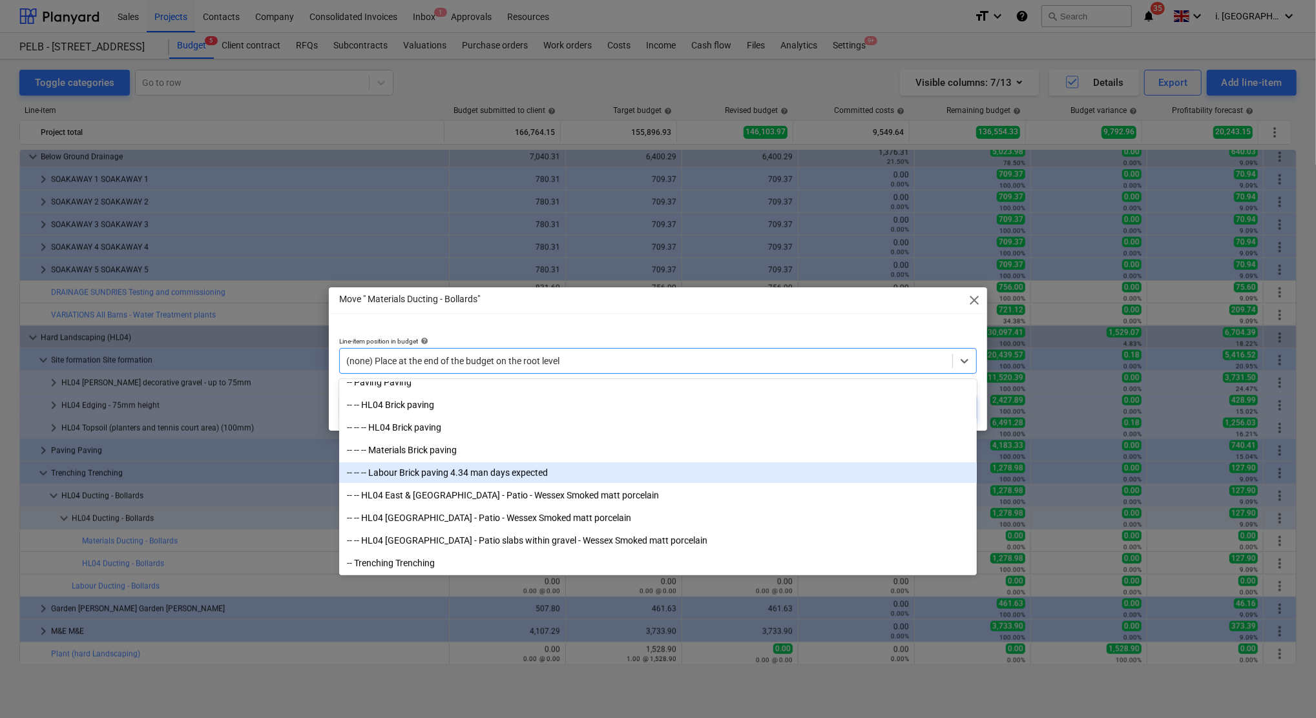
click at [497, 469] on div "-- -- -- Labour Brick paving 4.34 man days expected" at bounding box center [658, 472] width 638 height 21
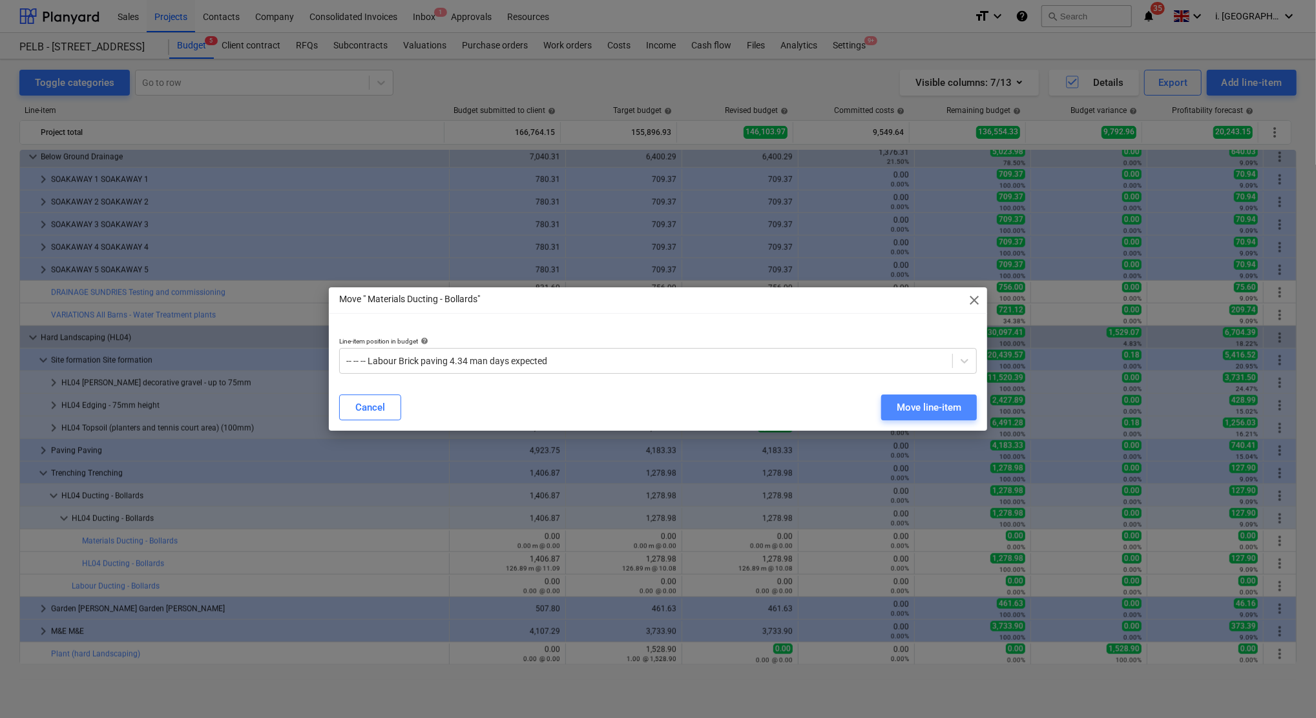
click at [946, 410] on div "Move line-item" at bounding box center [929, 407] width 65 height 17
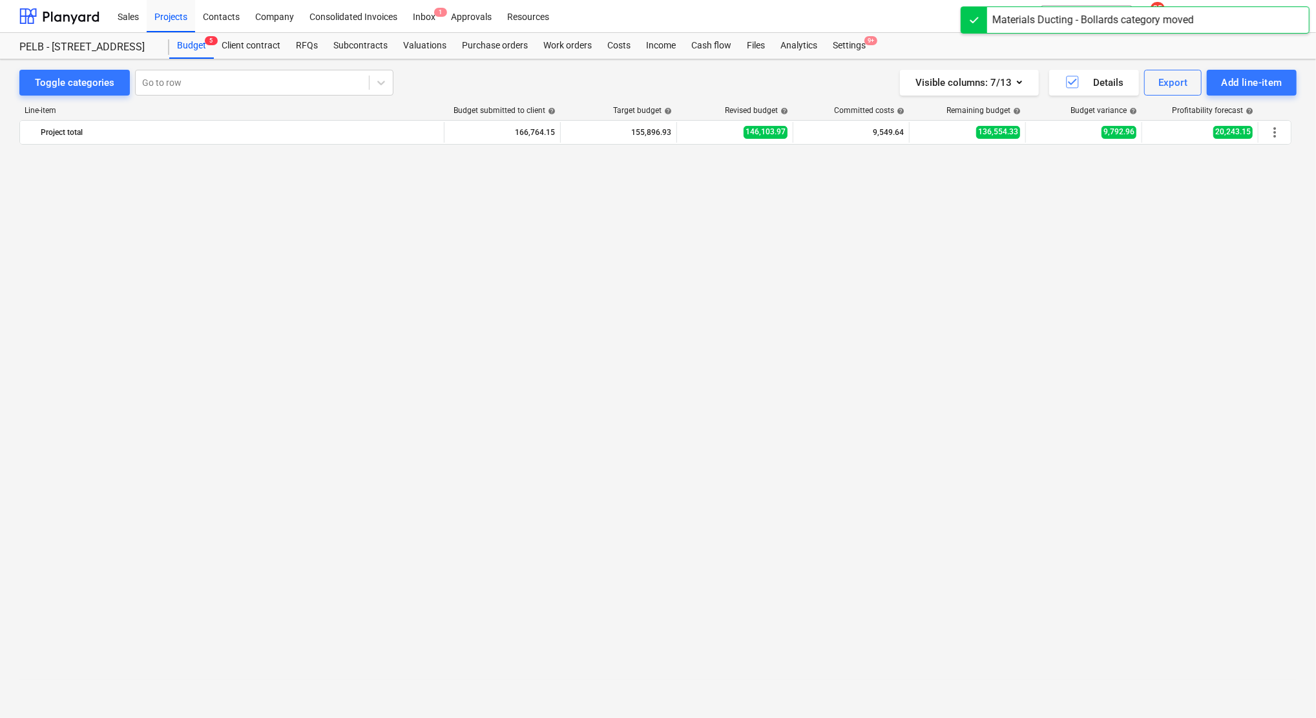
scroll to position [1294, 0]
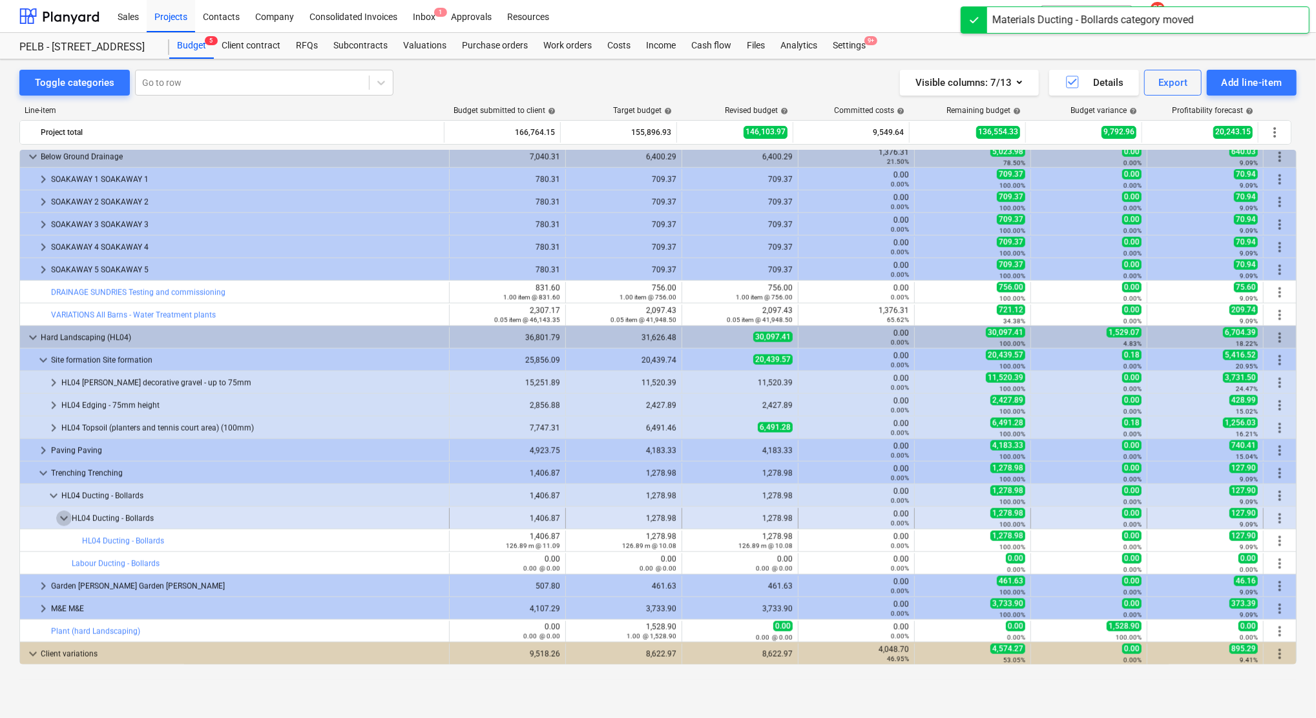
click at [63, 519] on span "keyboard_arrow_down" at bounding box center [64, 519] width 16 height 16
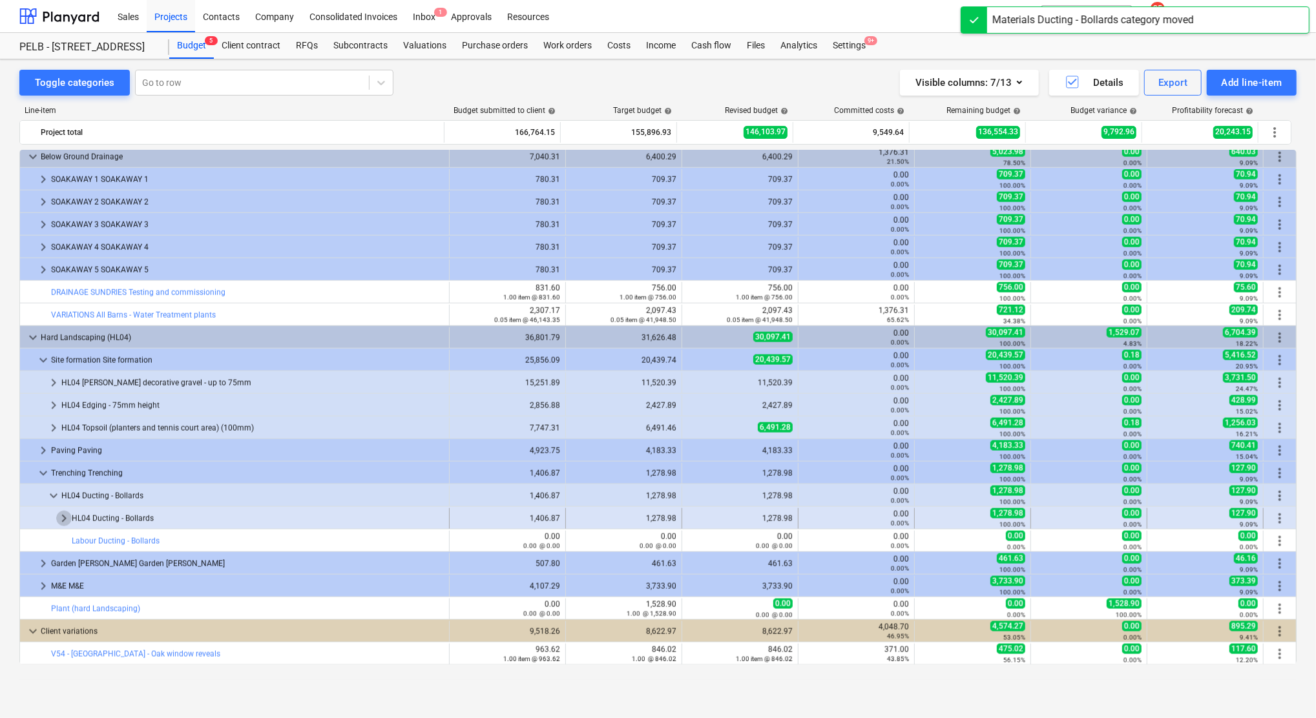
click at [65, 518] on span "keyboard_arrow_right" at bounding box center [64, 519] width 16 height 16
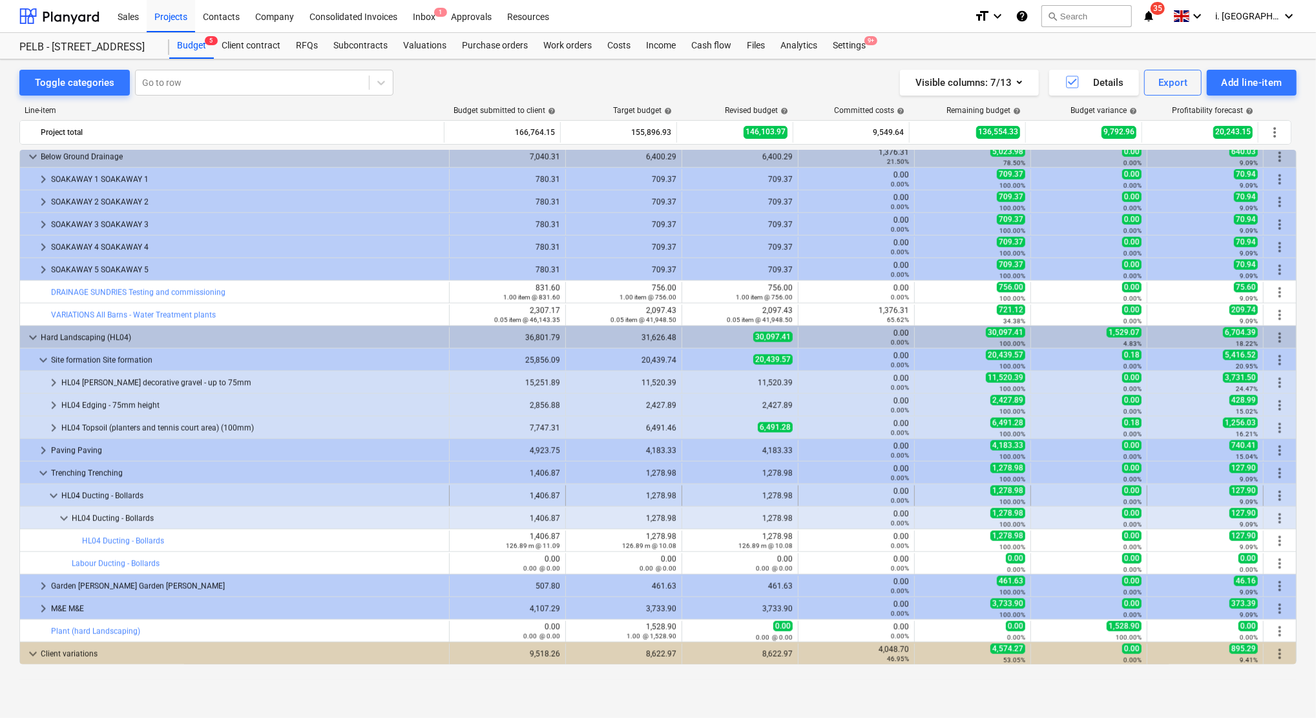
click at [62, 493] on div "HL04 Ducting - Bollards" at bounding box center [252, 496] width 382 height 21
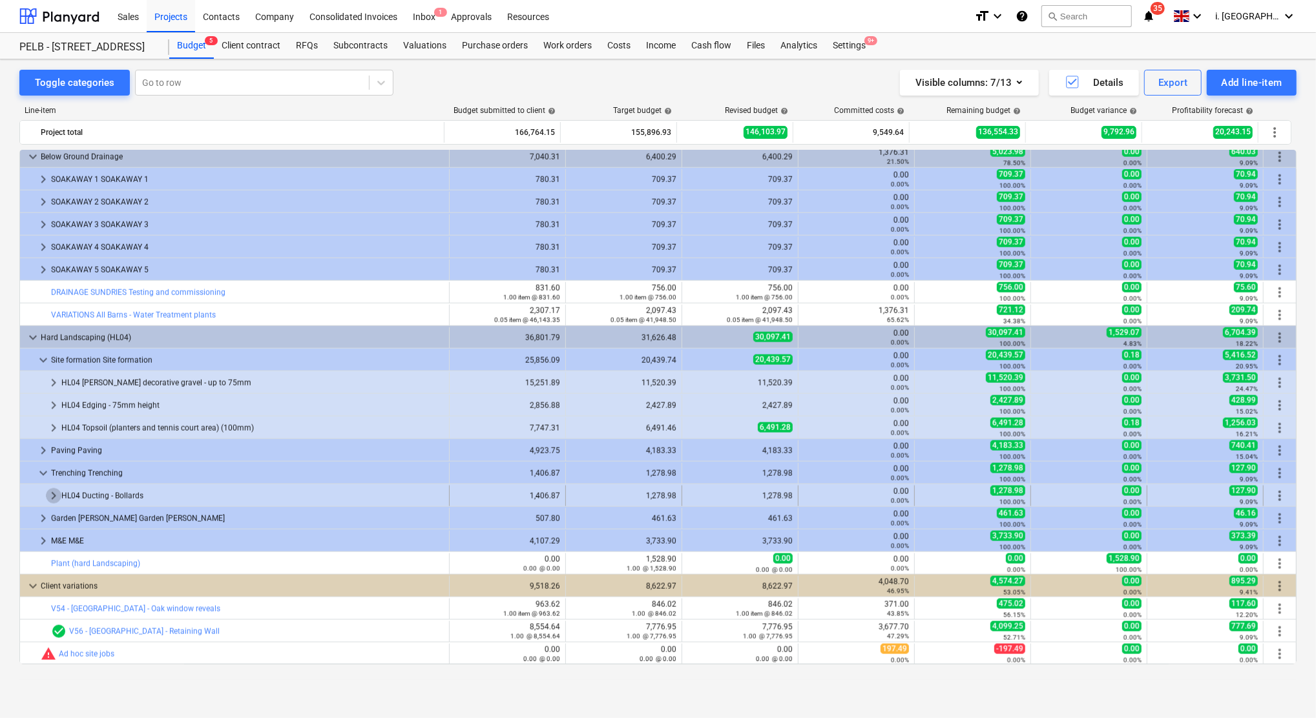
click at [50, 502] on span "keyboard_arrow_right" at bounding box center [54, 496] width 16 height 16
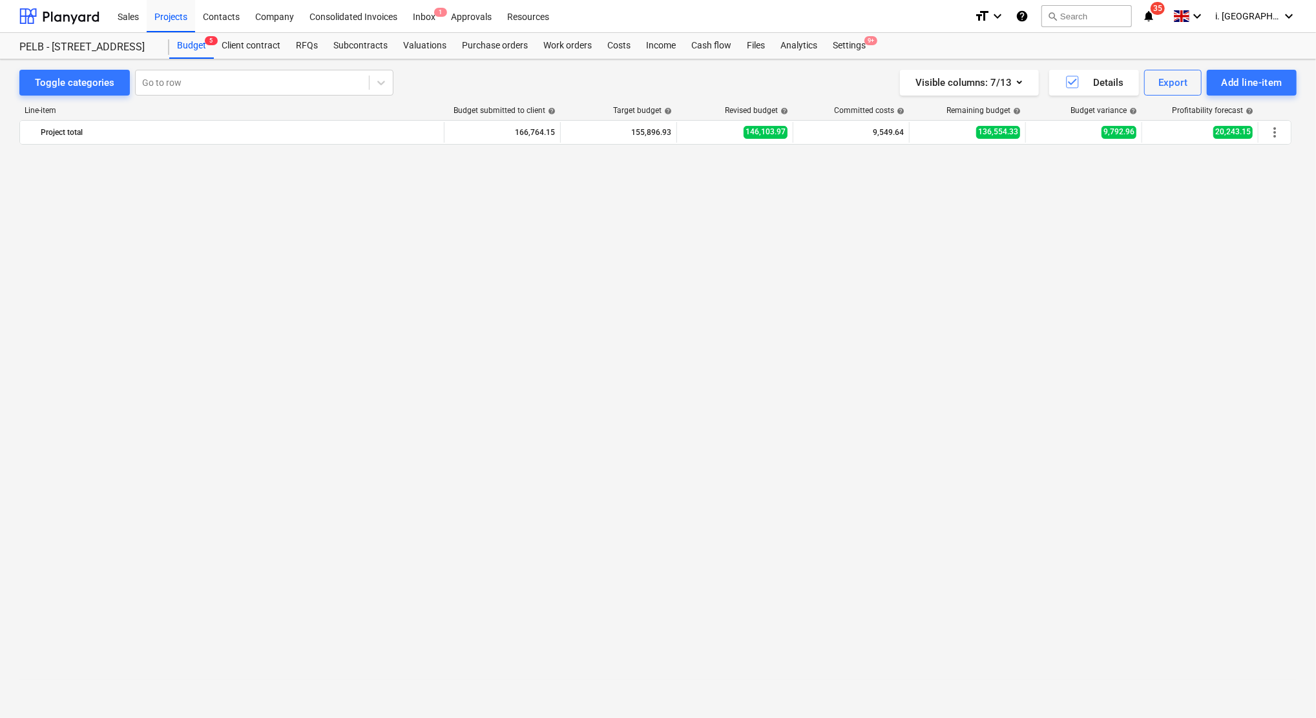
scroll to position [1339, 0]
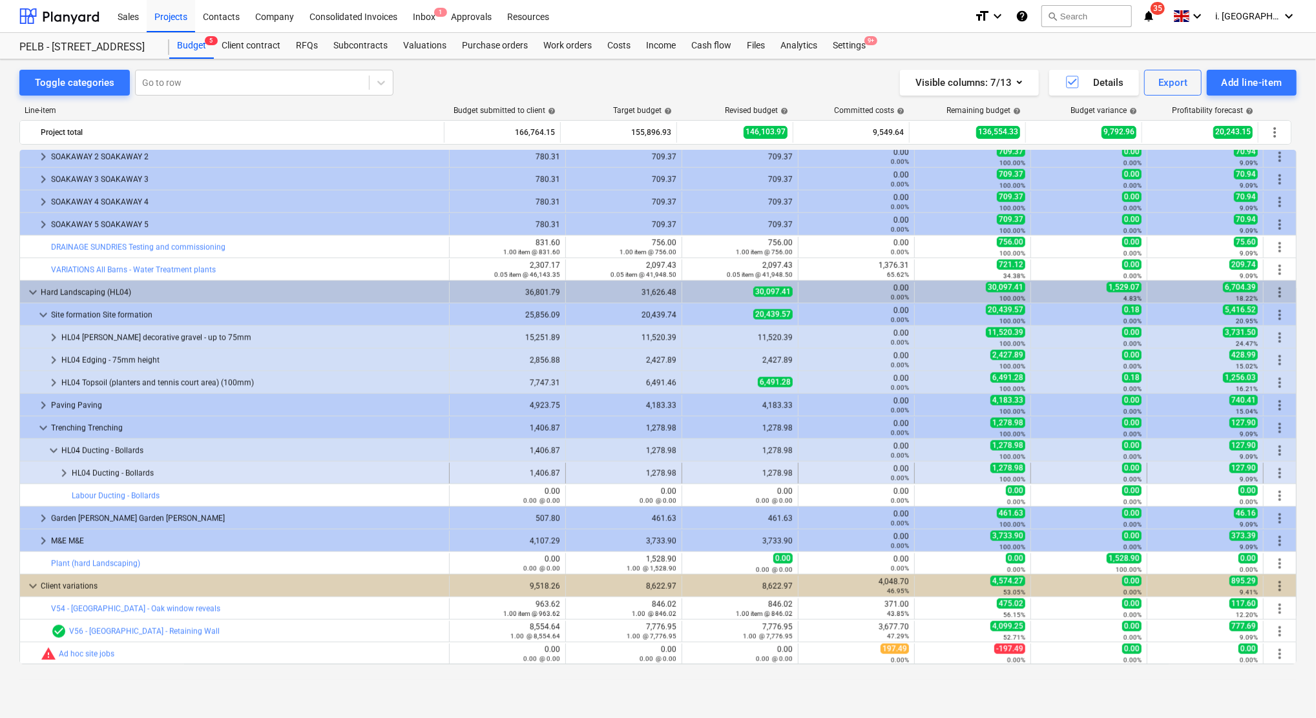
click at [63, 482] on div "keyboard_arrow_right" at bounding box center [64, 473] width 16 height 21
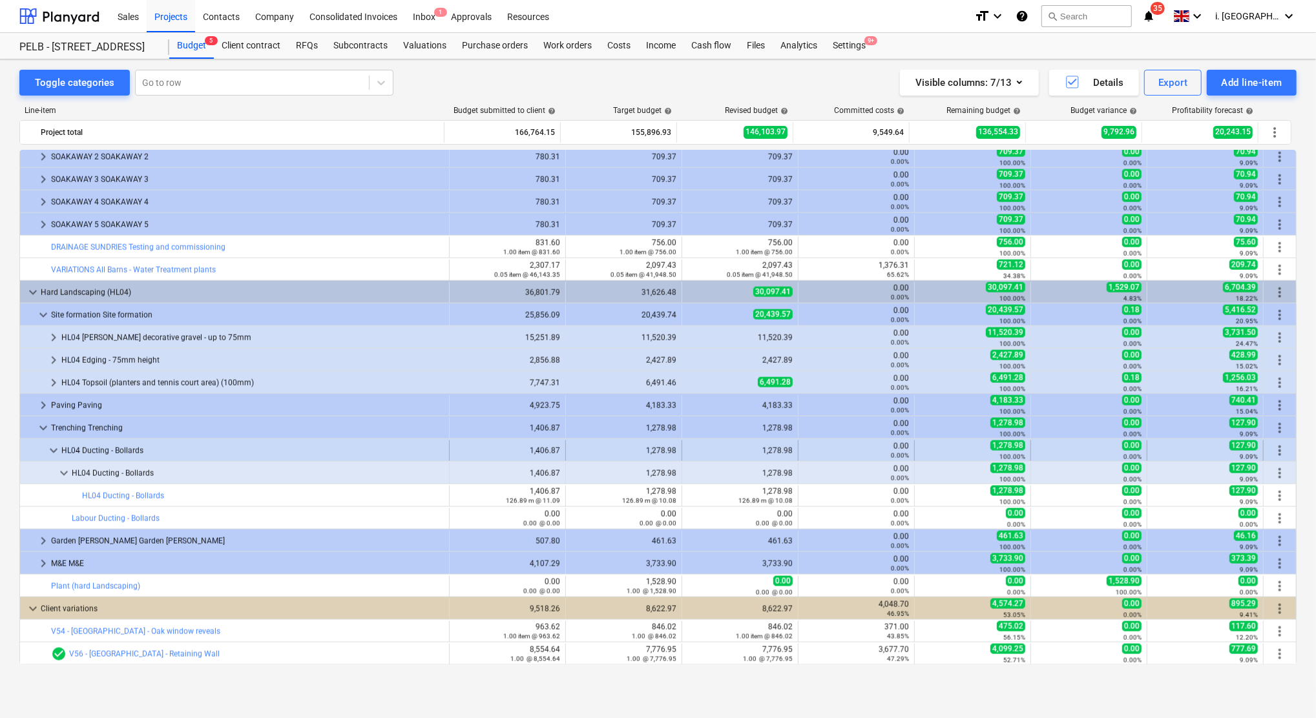
click at [44, 452] on div at bounding box center [35, 451] width 21 height 21
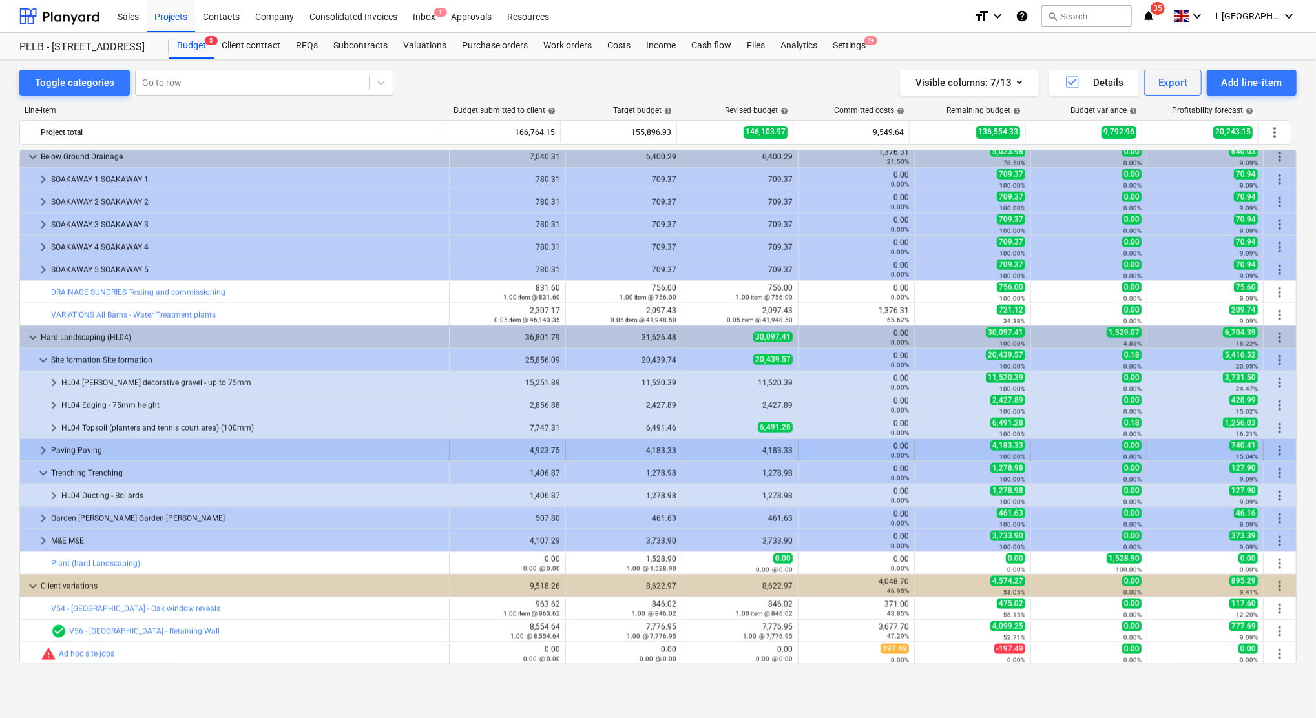
scroll to position [1294, 0]
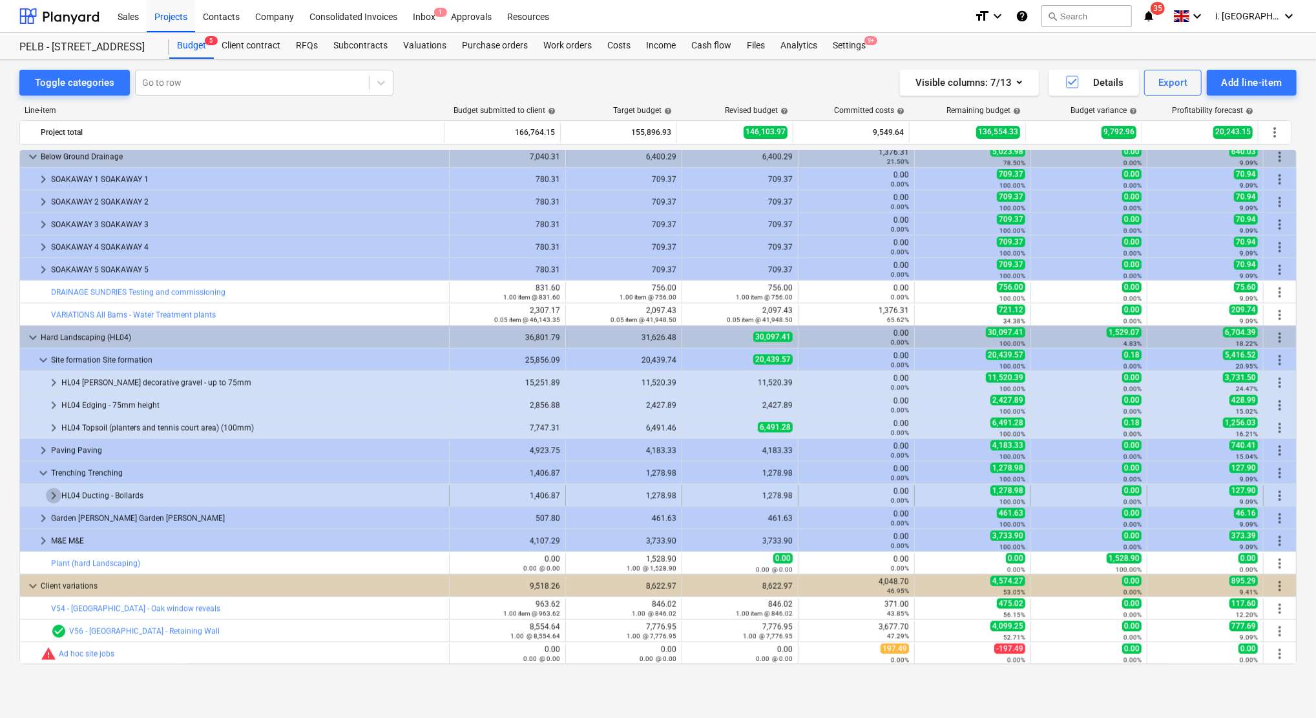
click at [50, 497] on span "keyboard_arrow_right" at bounding box center [54, 496] width 16 height 16
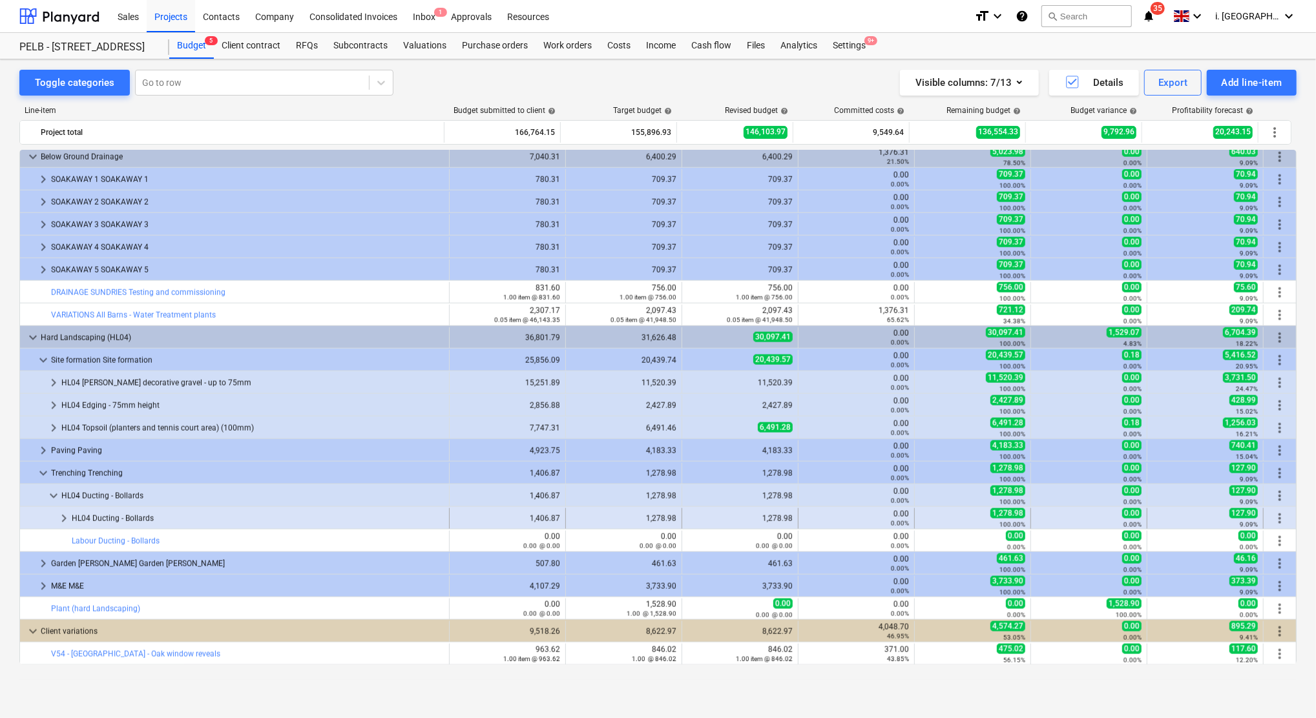
click at [59, 519] on span "keyboard_arrow_right" at bounding box center [64, 519] width 16 height 16
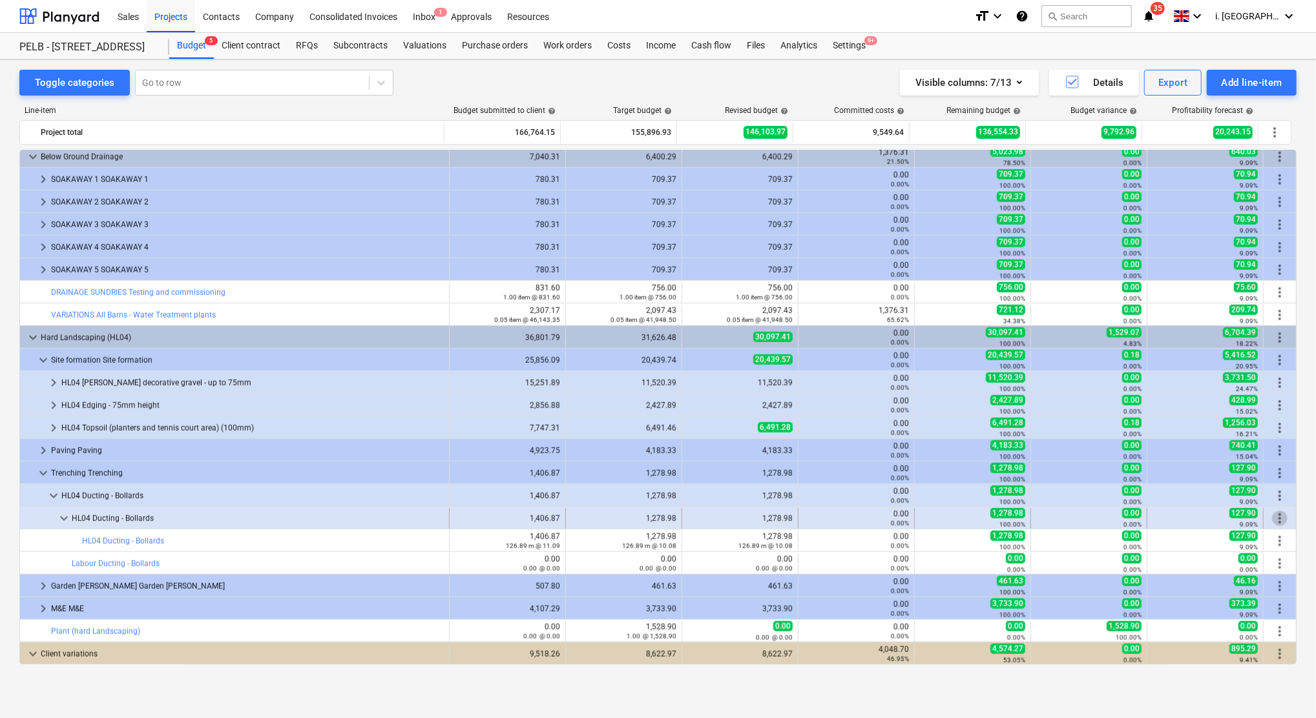
click at [1272, 523] on span "more_vert" at bounding box center [1280, 519] width 16 height 16
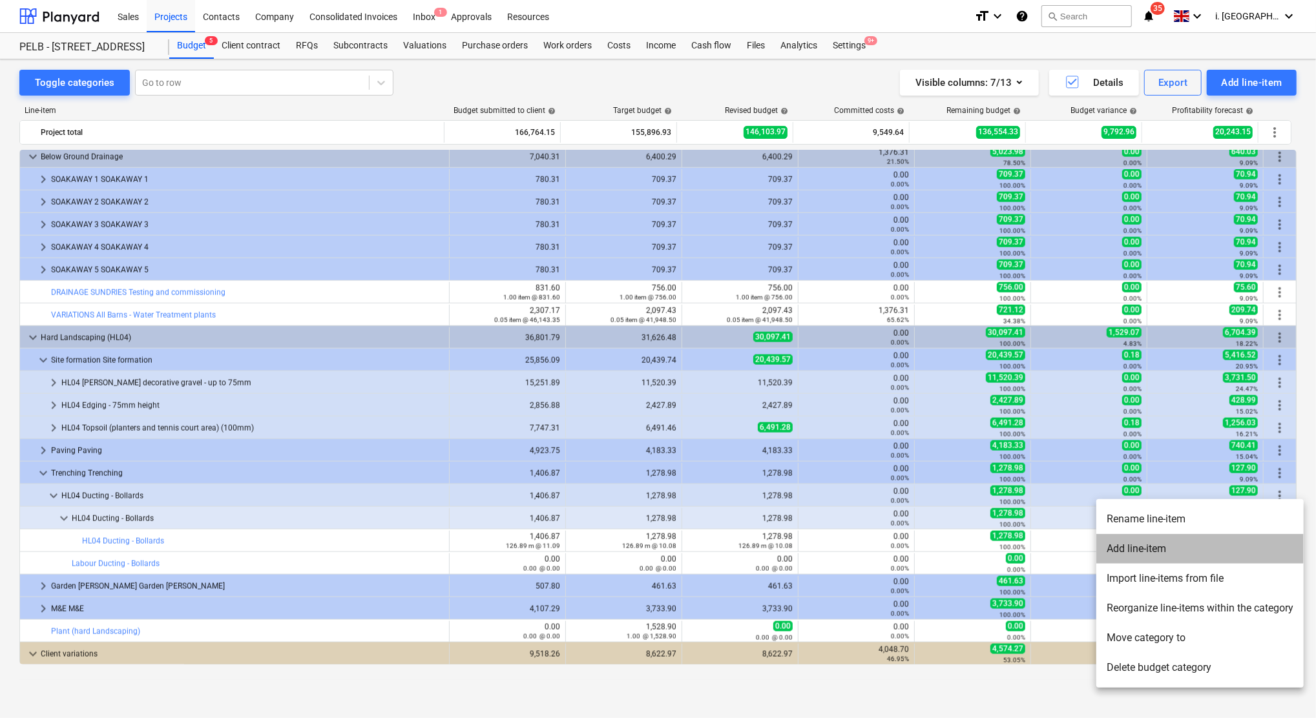
click at [1262, 551] on li "Add line-item" at bounding box center [1199, 549] width 207 height 30
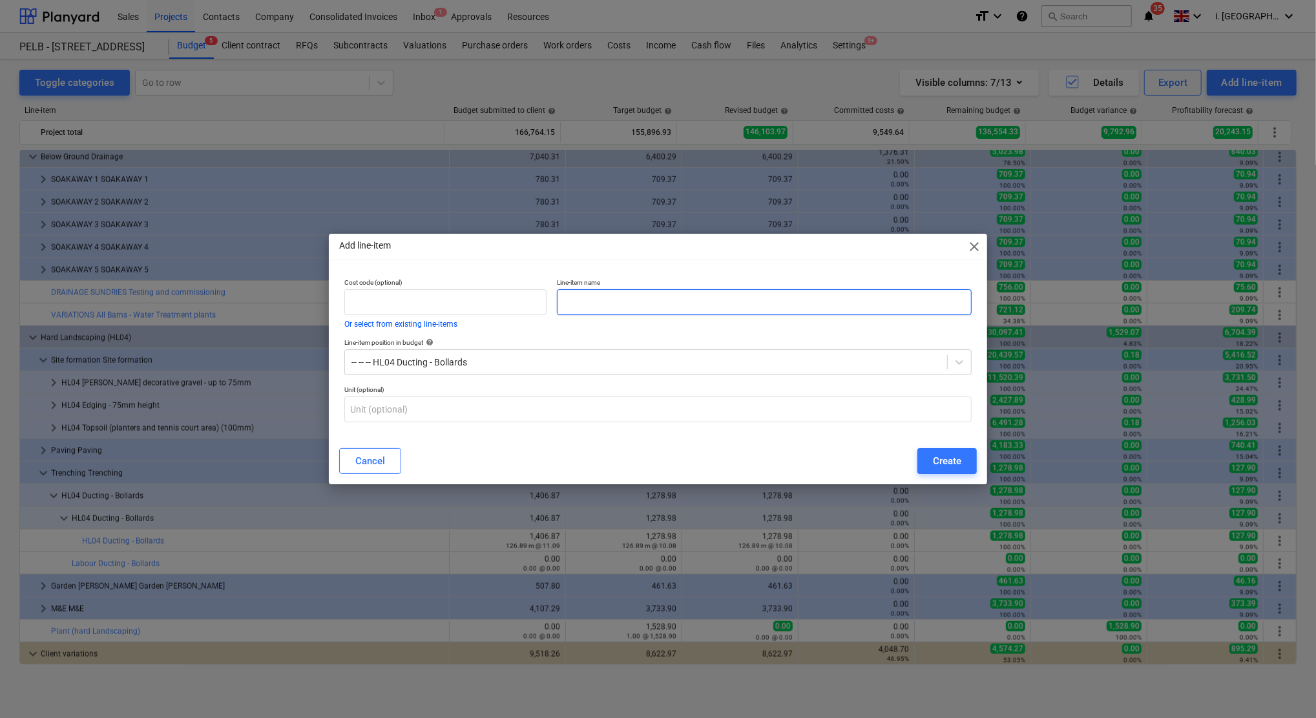
click at [627, 309] on input "text" at bounding box center [764, 302] width 415 height 26
paste input "Ducting - Bollards"
type input "Materials Ducting - Bollards"
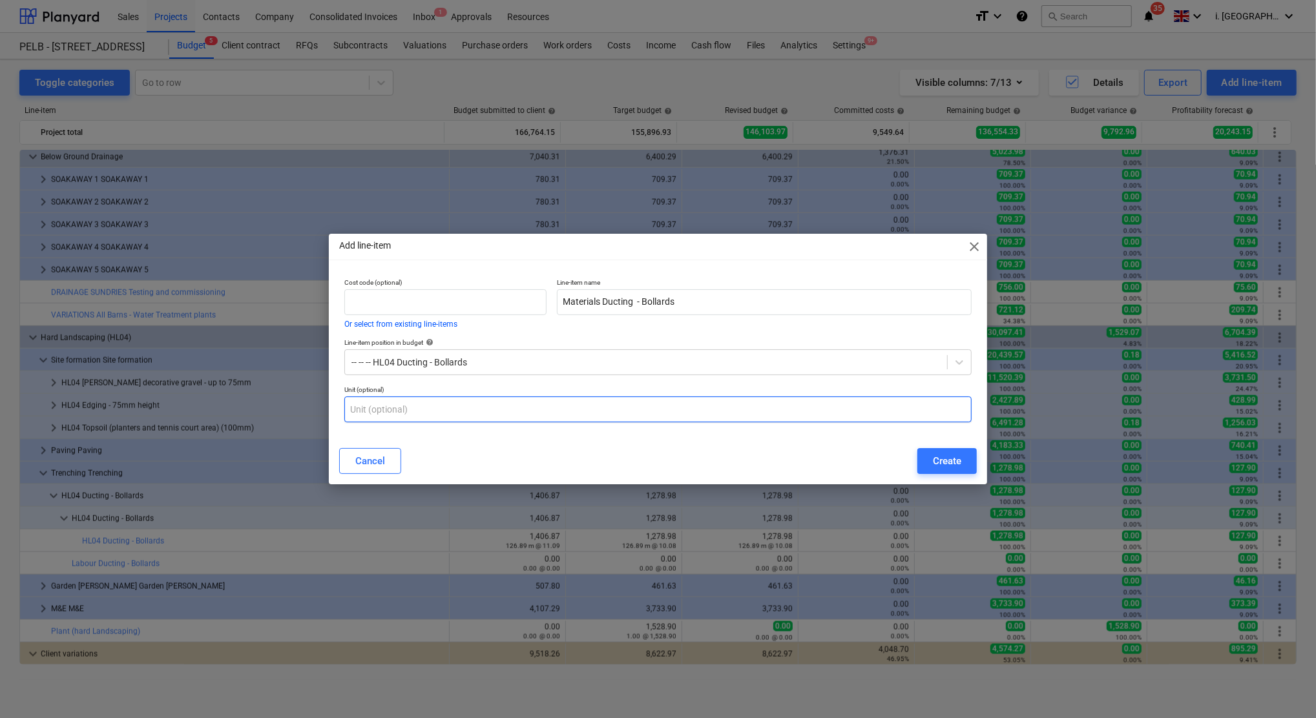
click at [517, 412] on input "text" at bounding box center [657, 410] width 627 height 26
type input "m"
click at [947, 474] on button "Create" at bounding box center [946, 461] width 59 height 26
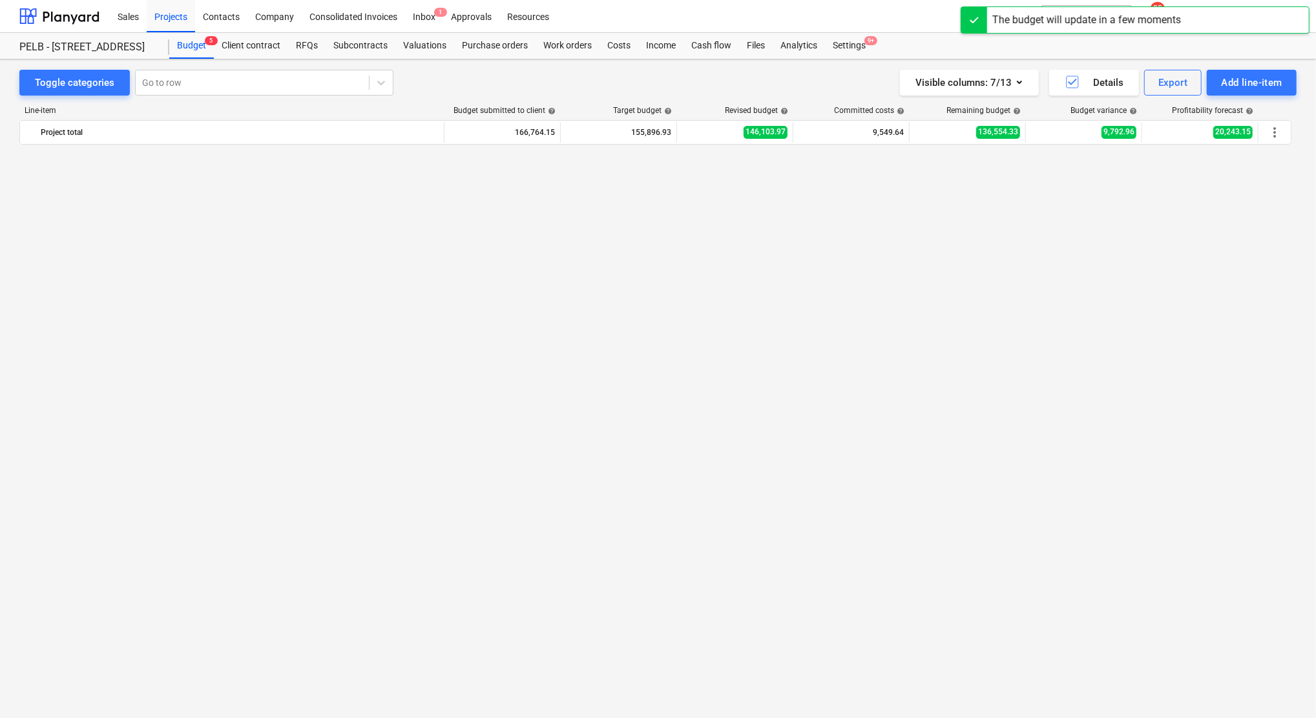
scroll to position [1294, 0]
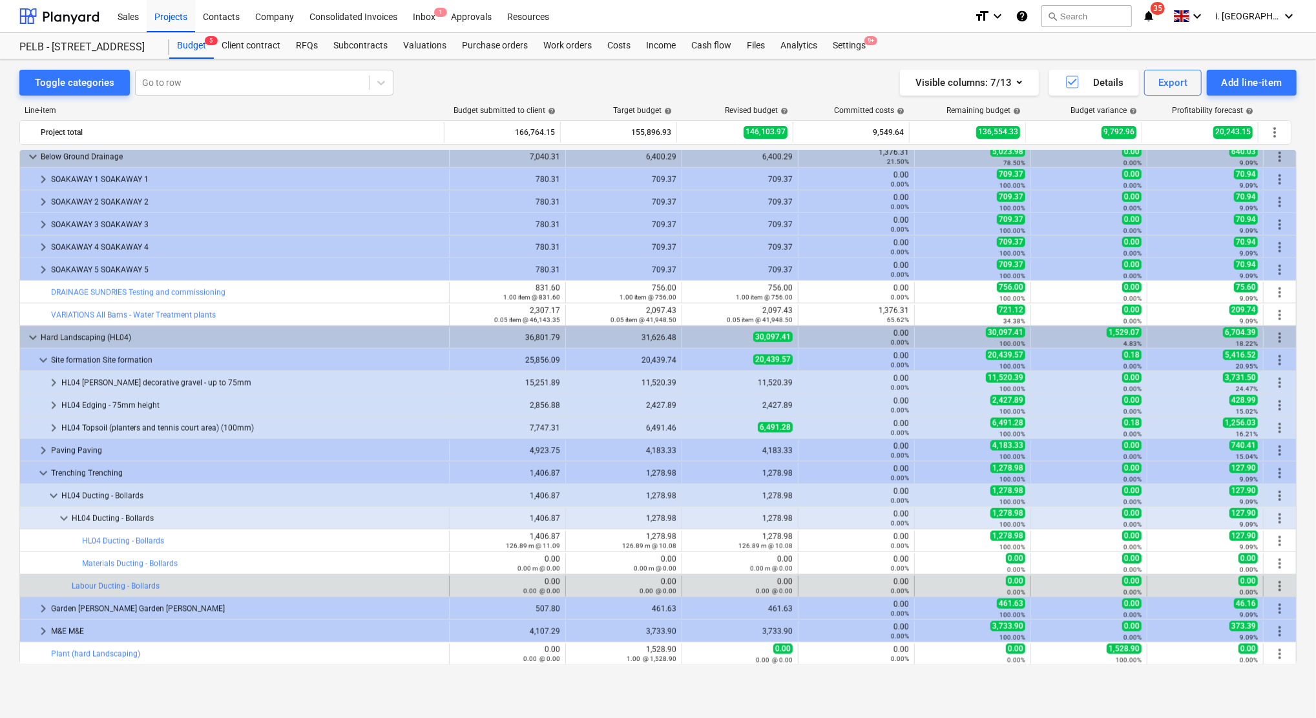
click at [1276, 587] on span "more_vert" at bounding box center [1280, 587] width 16 height 16
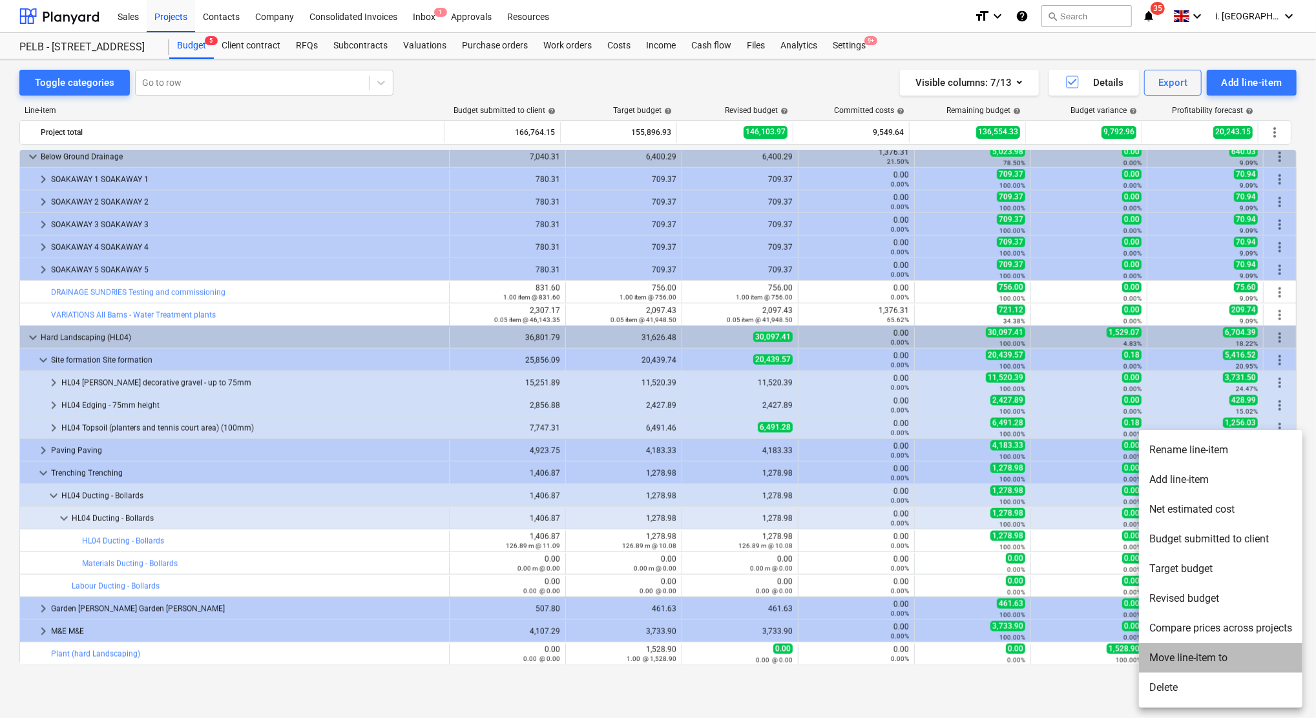
click at [1194, 652] on li "Move line-item to" at bounding box center [1220, 658] width 163 height 30
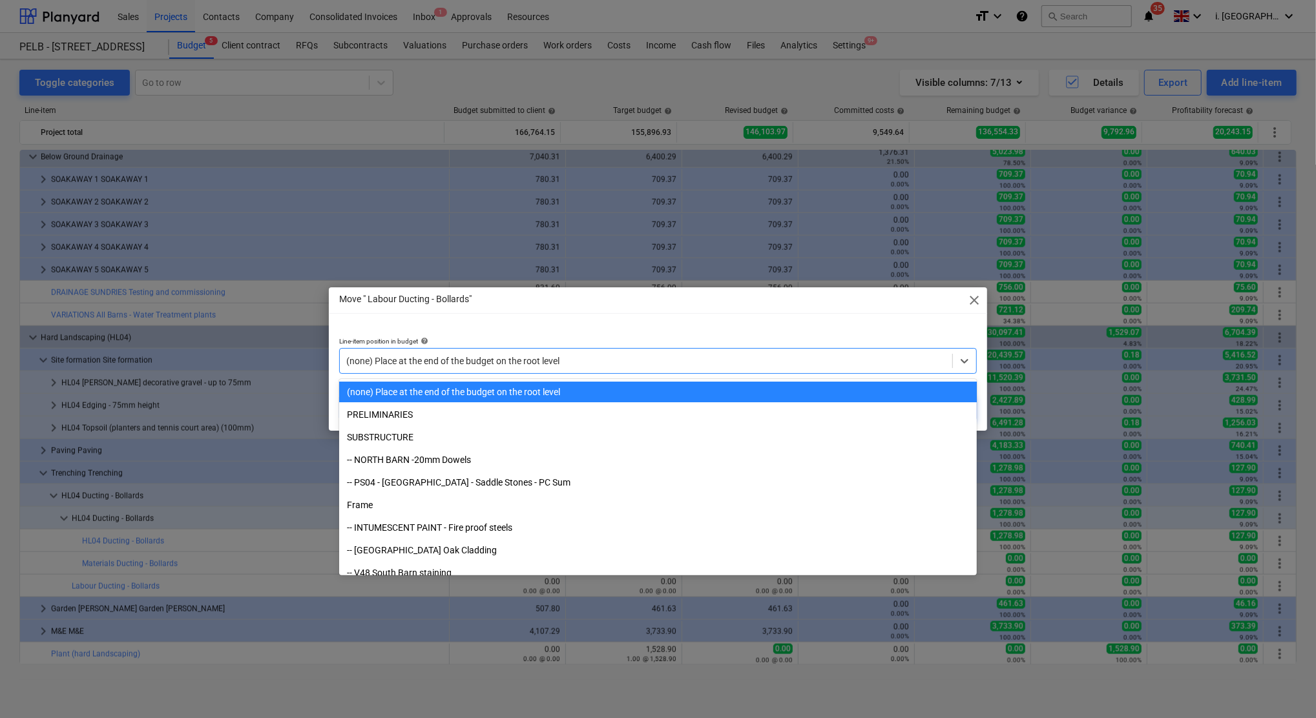
click at [670, 364] on div at bounding box center [645, 361] width 599 height 13
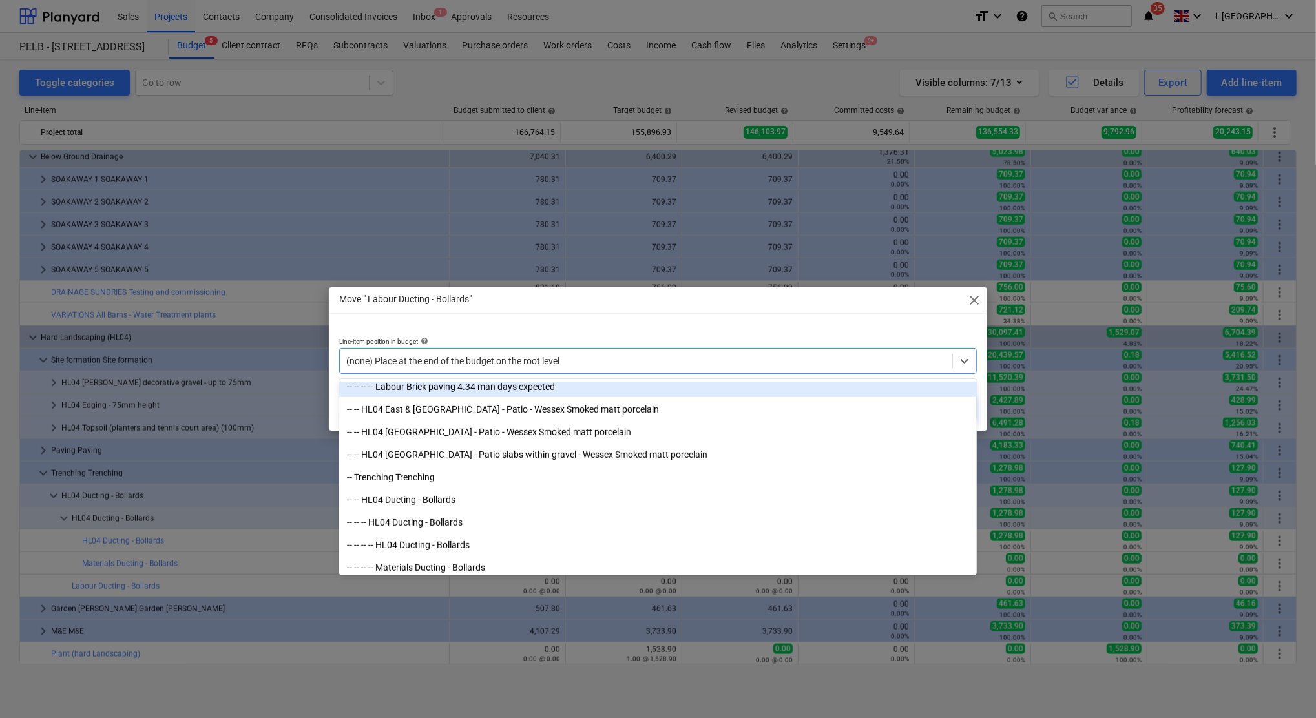
scroll to position [4574, 0]
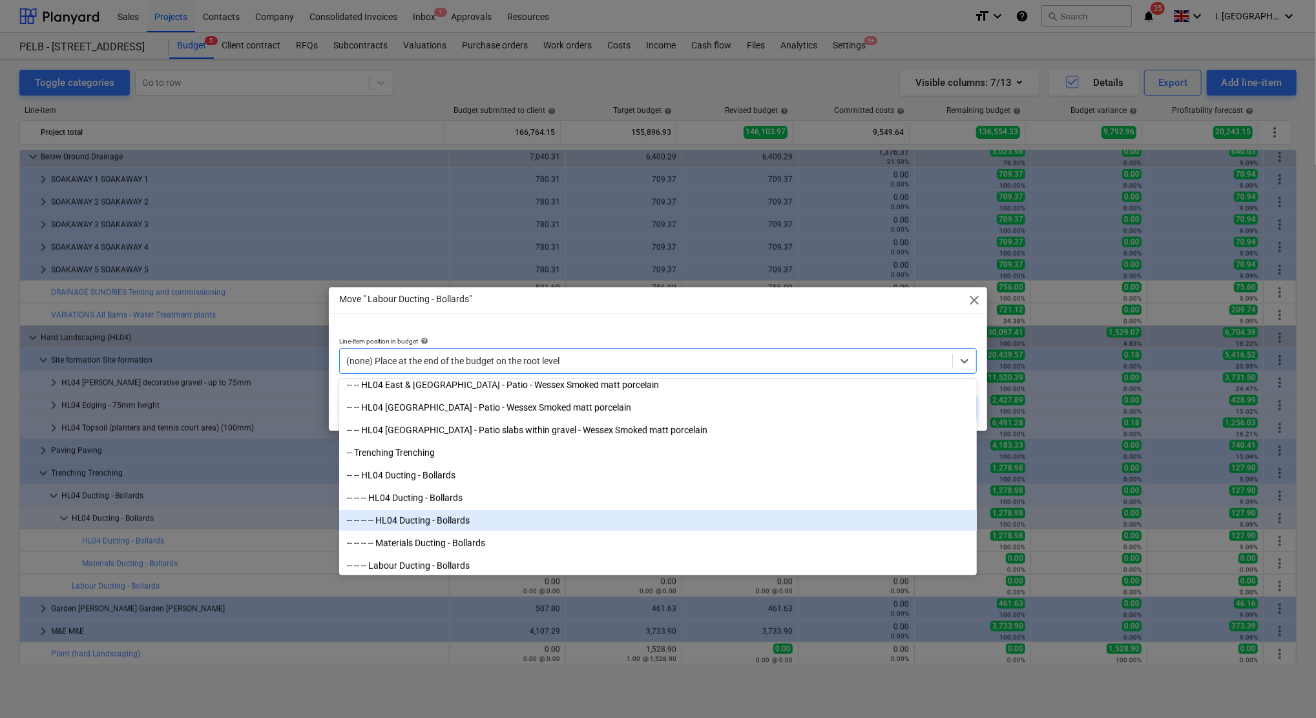
click at [463, 517] on div "-- -- -- -- HL04 Ducting - Bollards" at bounding box center [658, 520] width 638 height 21
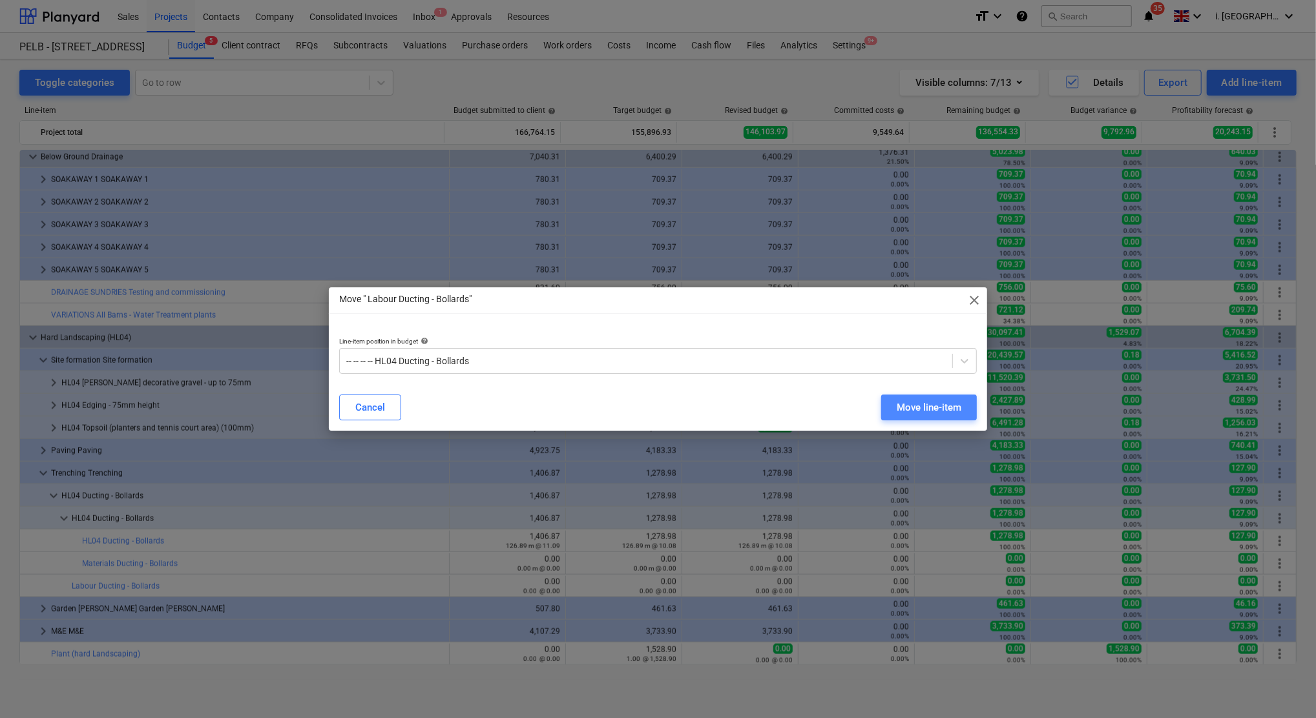
click at [935, 405] on div "Move line-item" at bounding box center [929, 407] width 65 height 17
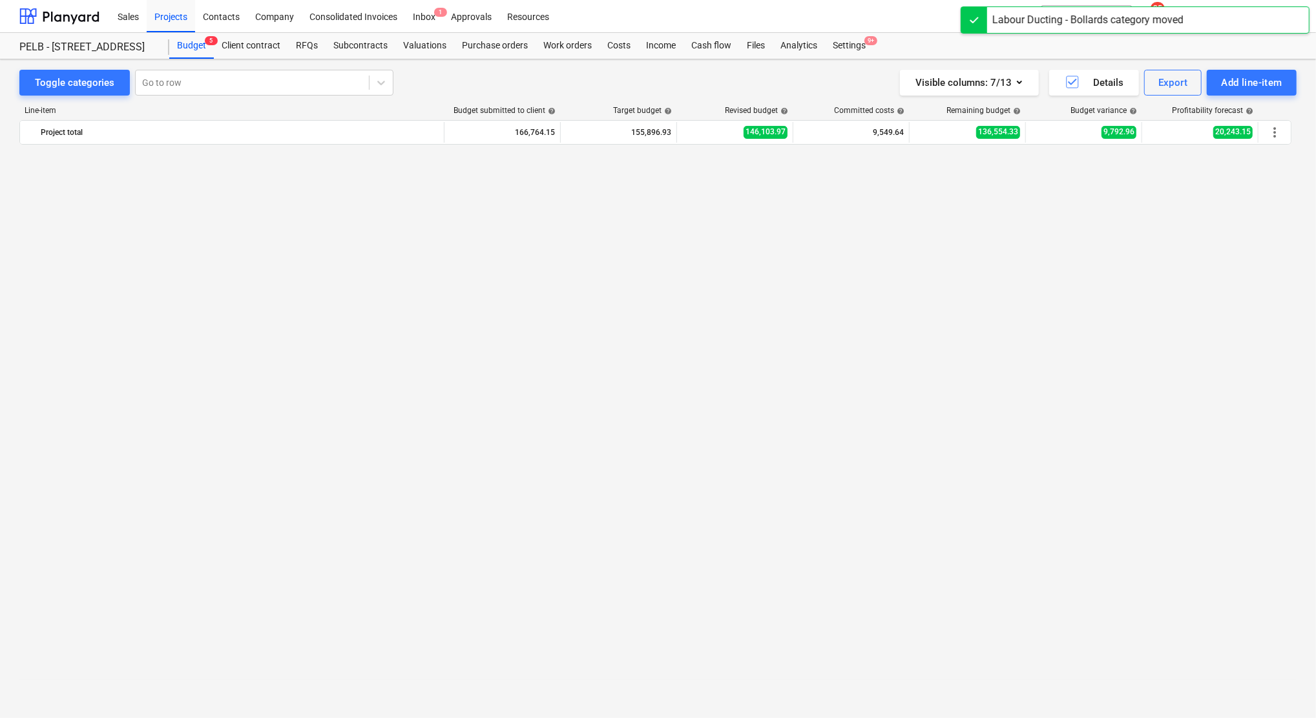
scroll to position [1294, 0]
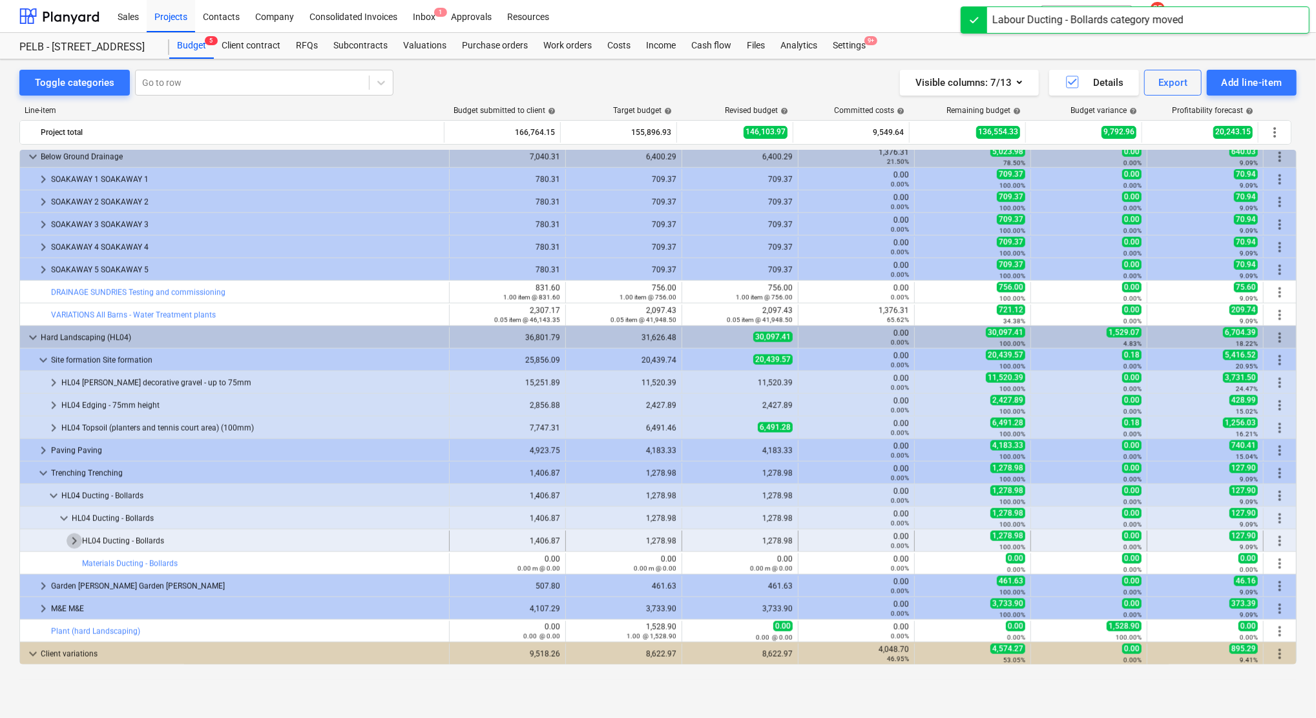
click at [70, 541] on span "keyboard_arrow_right" at bounding box center [75, 542] width 16 height 16
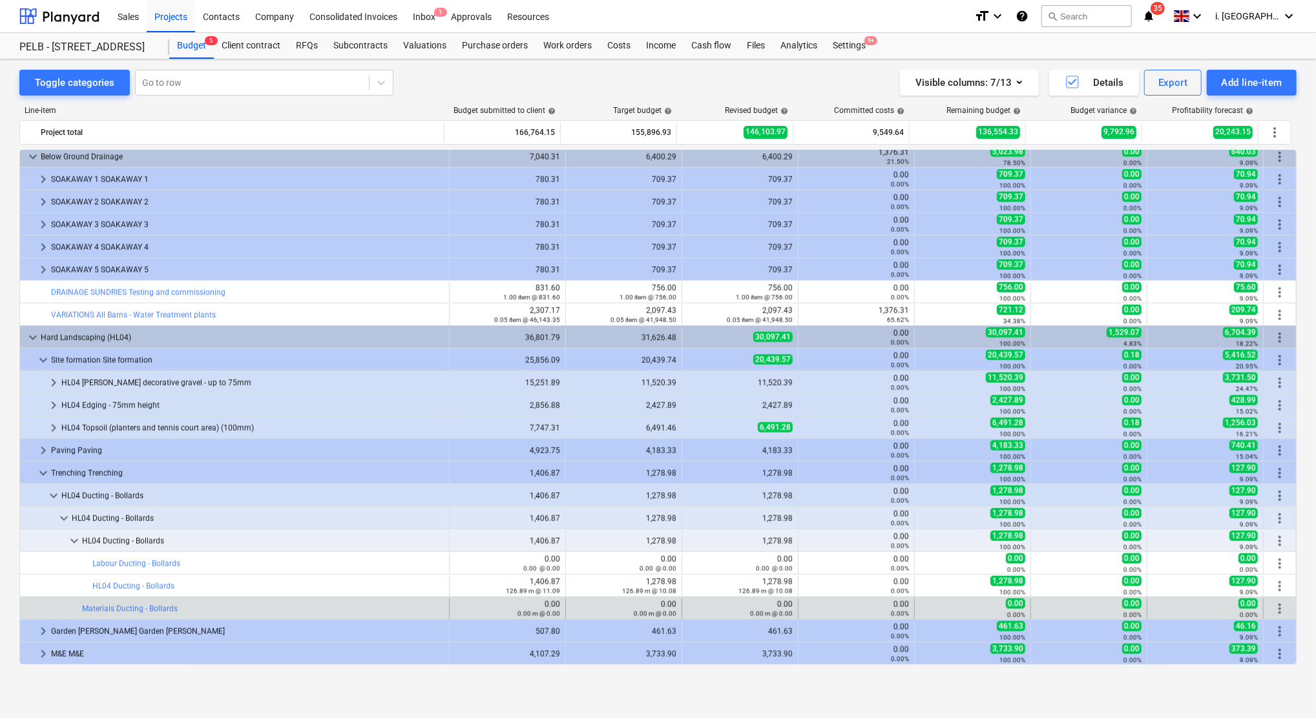
click at [1276, 609] on span "more_vert" at bounding box center [1280, 609] width 16 height 16
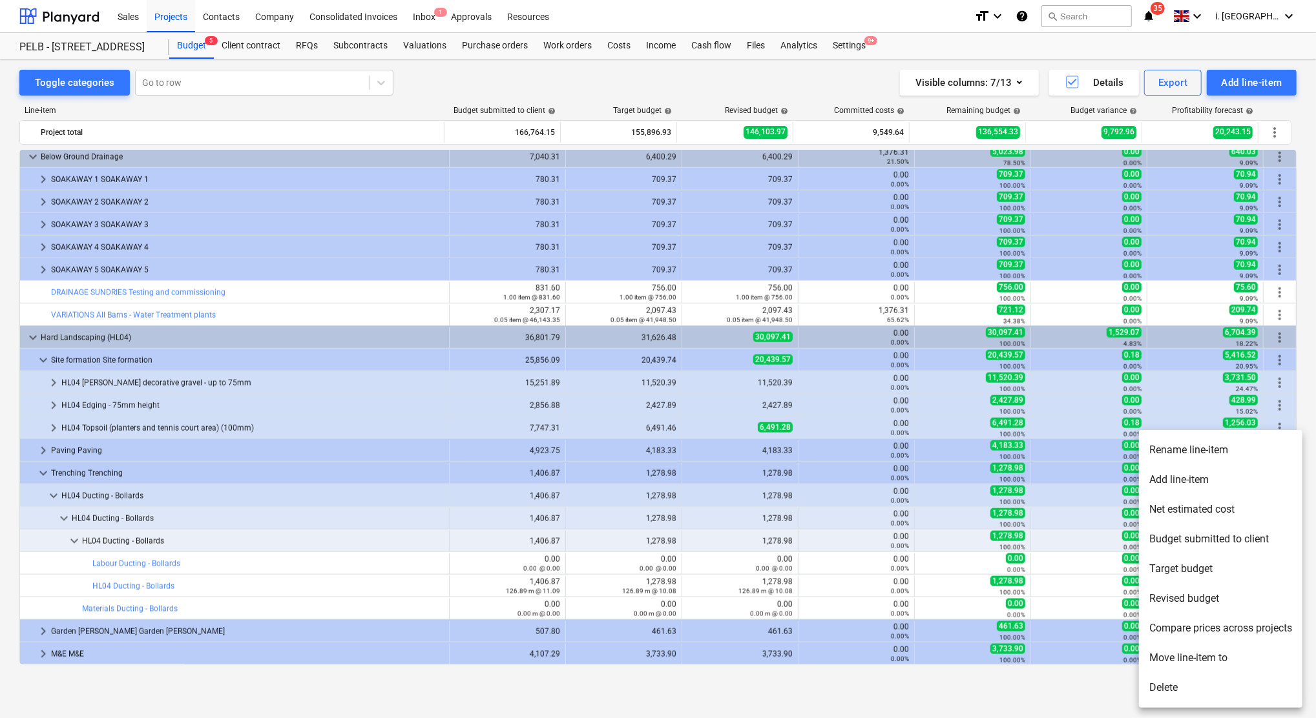
click at [1197, 651] on li "Move line-item to" at bounding box center [1220, 658] width 163 height 30
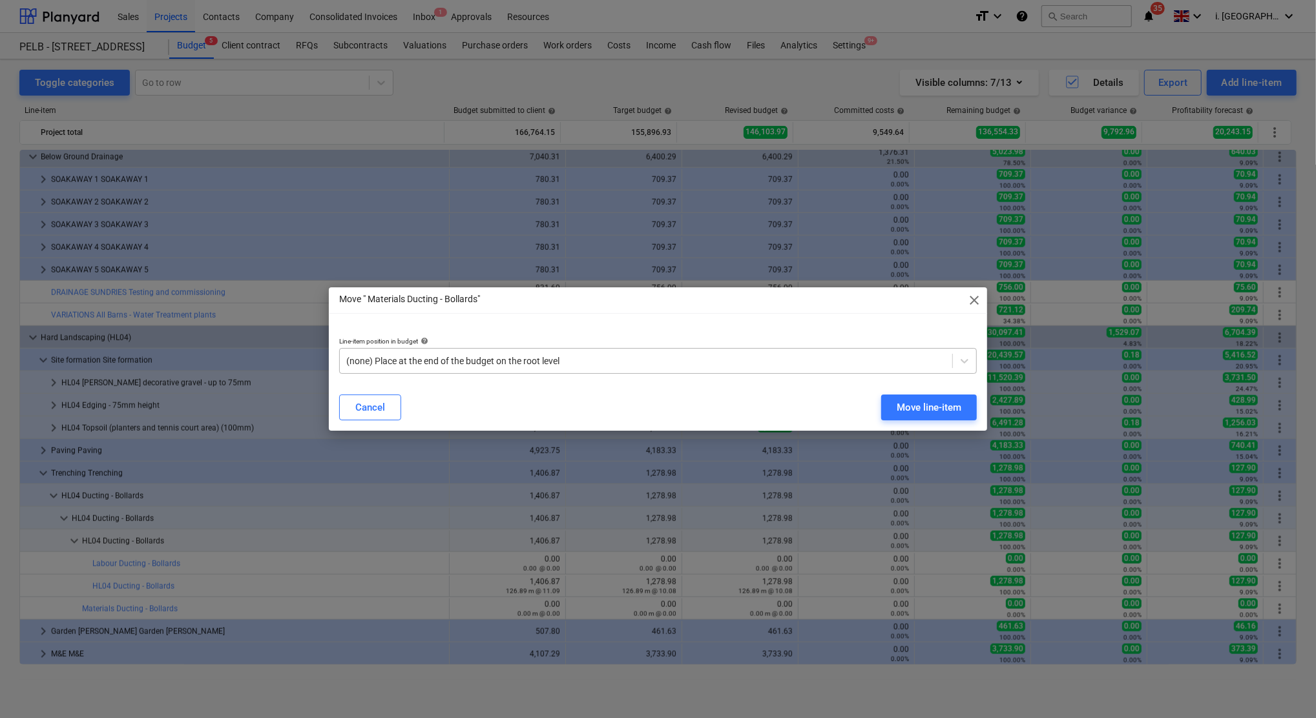
click at [638, 358] on div at bounding box center [645, 361] width 599 height 13
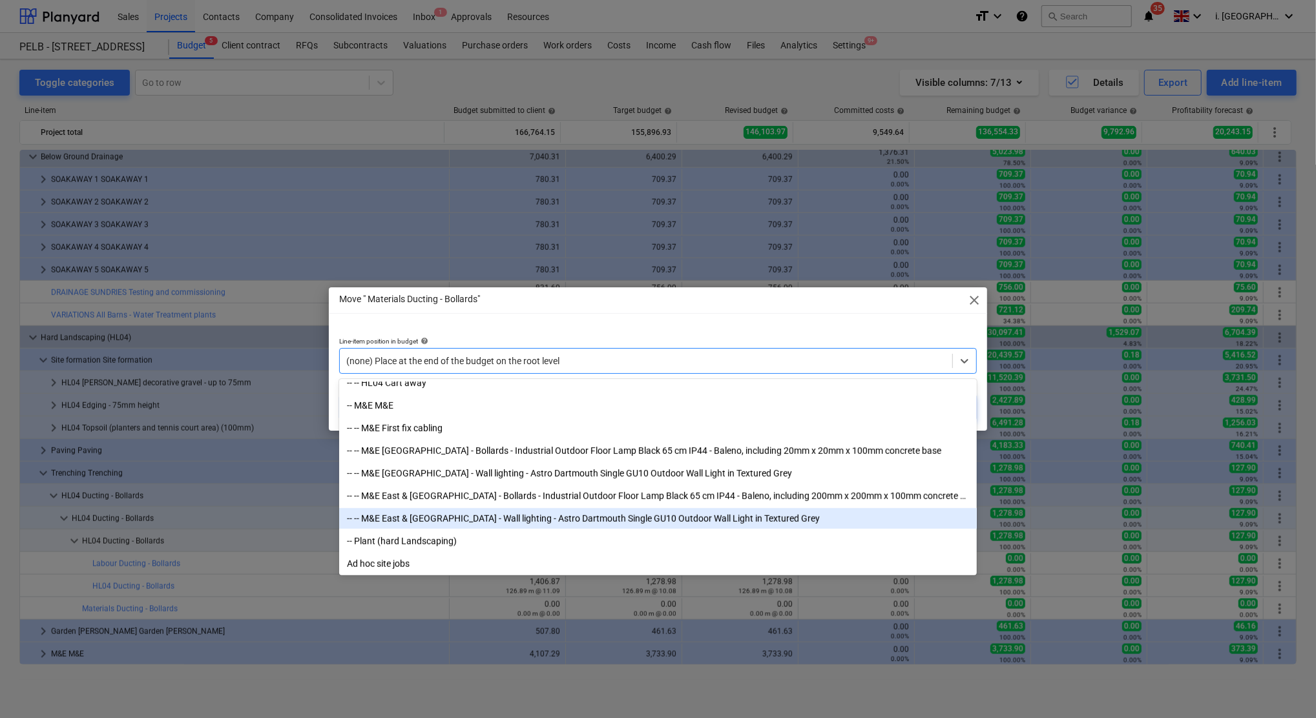
scroll to position [4655, 0]
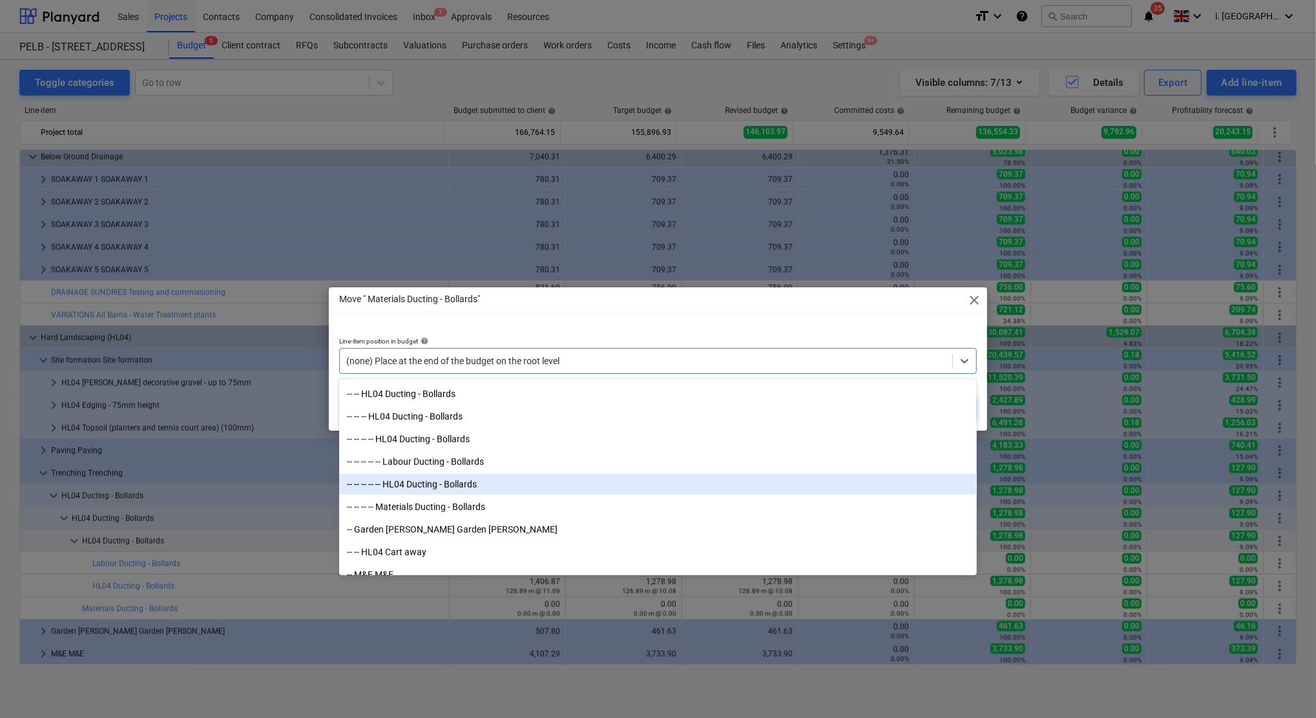
click at [447, 483] on div "-- -- -- -- -- HL04 Ducting - Bollards" at bounding box center [658, 484] width 638 height 21
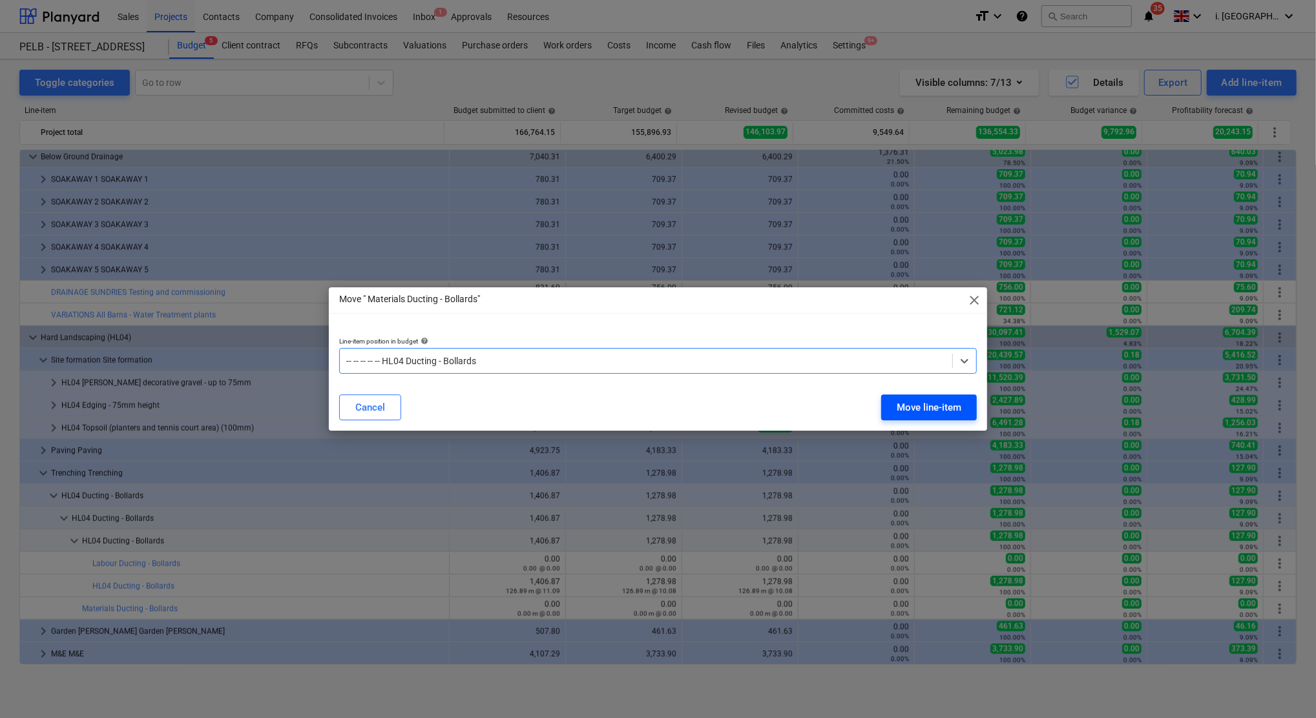
click at [948, 411] on div "Move line-item" at bounding box center [929, 407] width 65 height 17
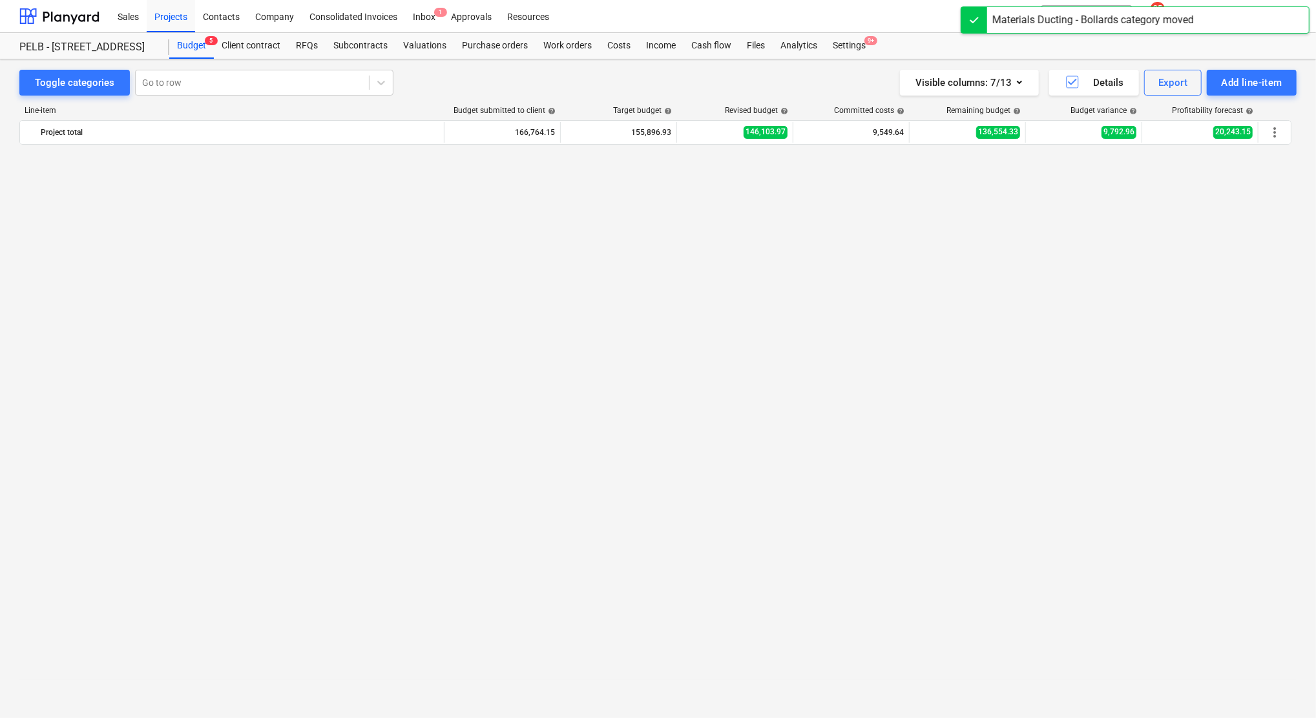
scroll to position [1294, 0]
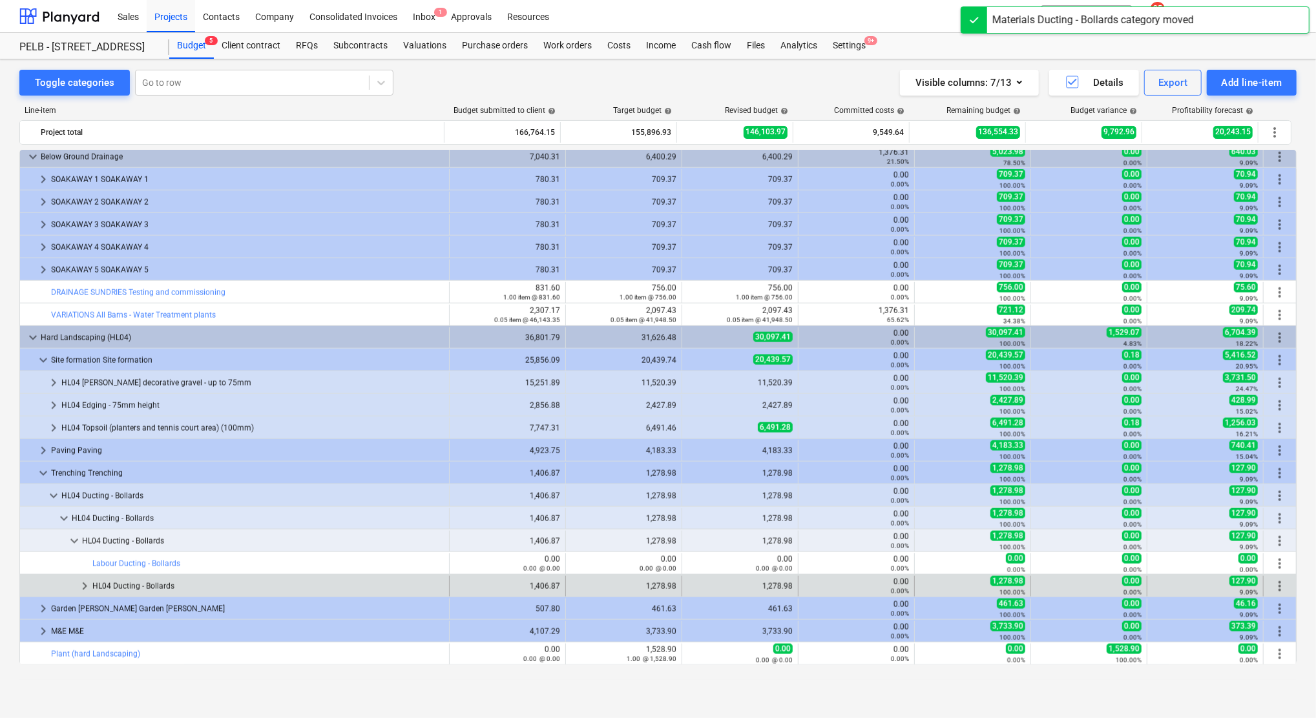
click at [77, 585] on span "keyboard_arrow_right" at bounding box center [85, 587] width 16 height 16
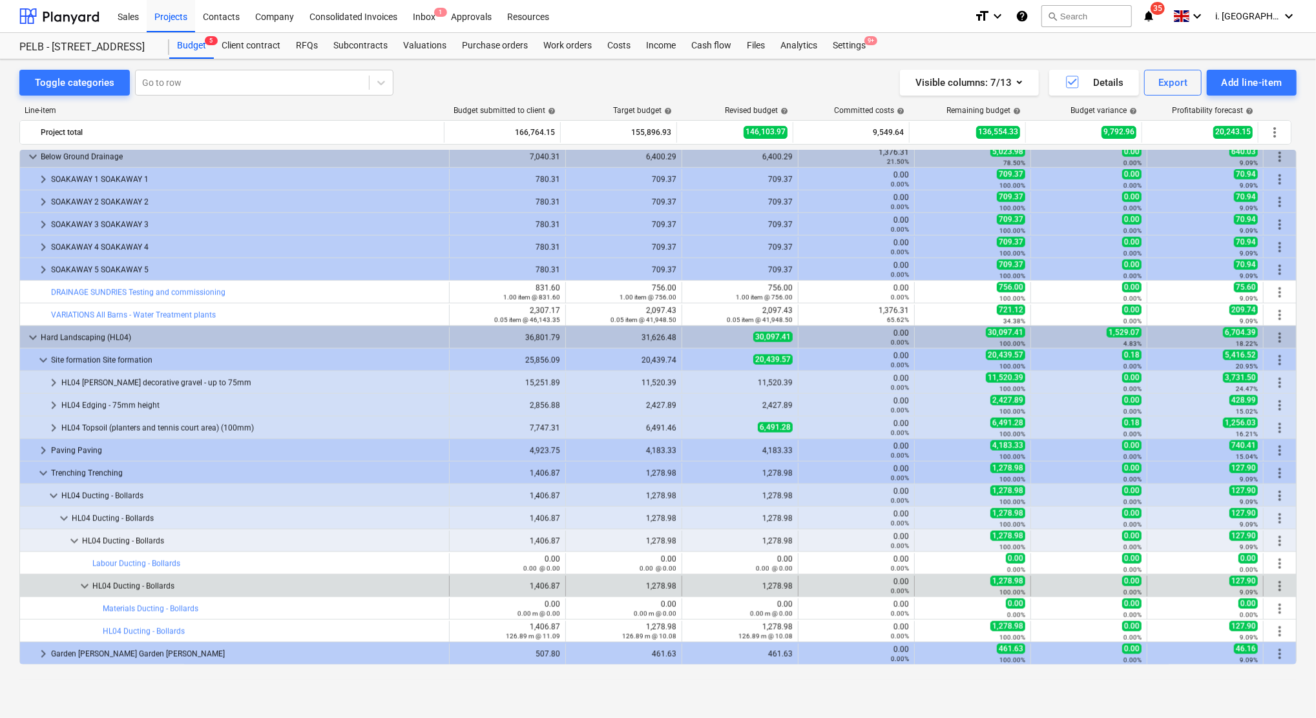
click at [1274, 586] on span "more_vert" at bounding box center [1280, 587] width 16 height 16
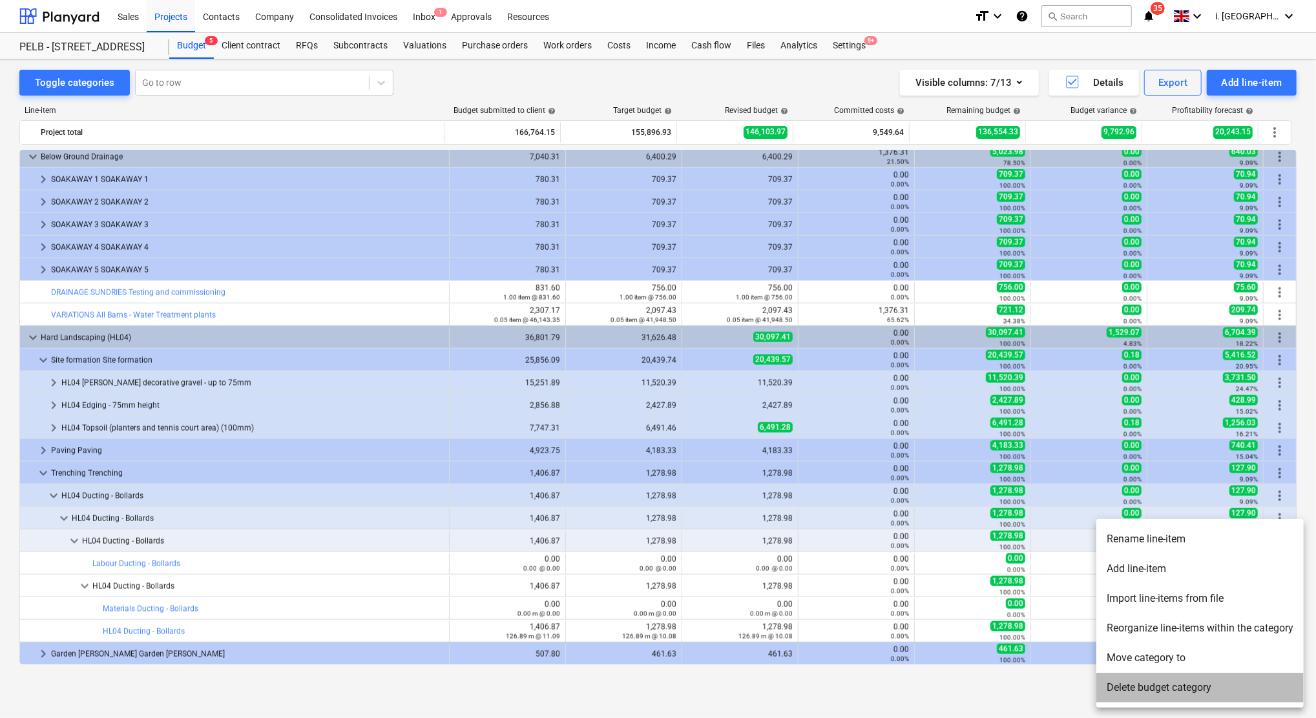
click at [1183, 687] on li "Delete budget category" at bounding box center [1199, 688] width 207 height 30
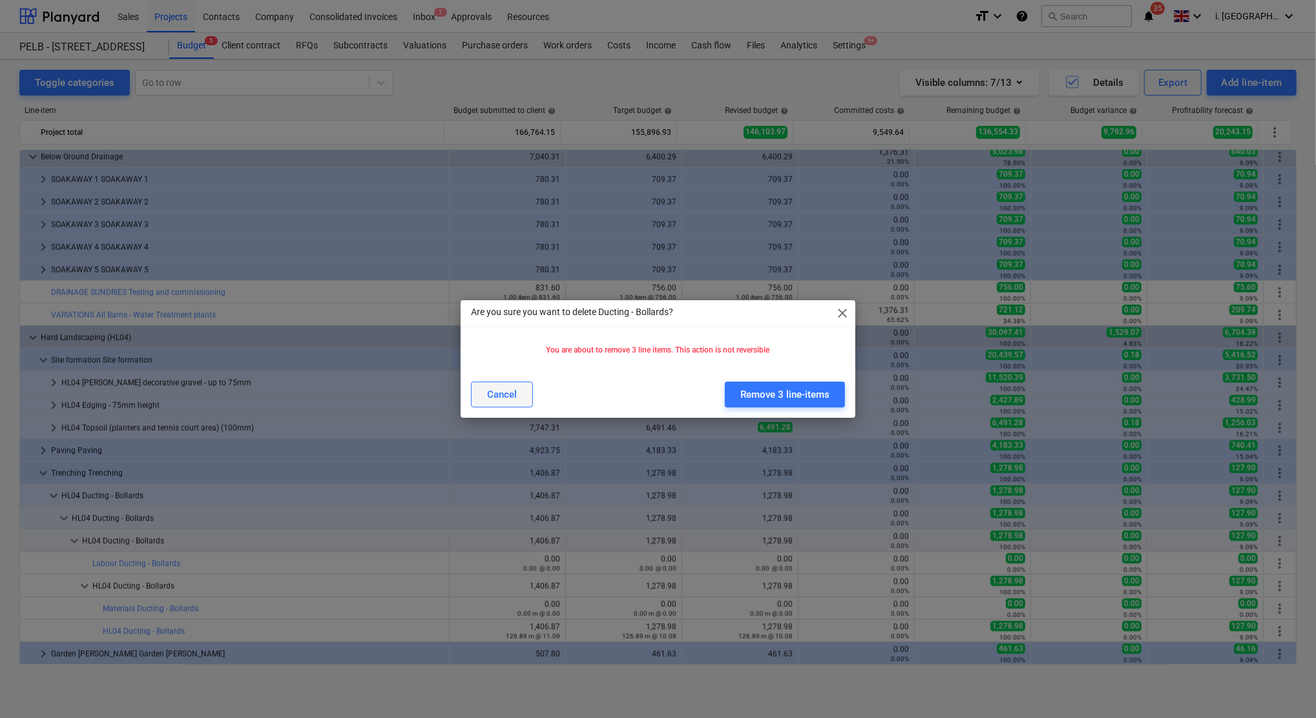
click at [477, 399] on button "Cancel" at bounding box center [502, 395] width 62 height 26
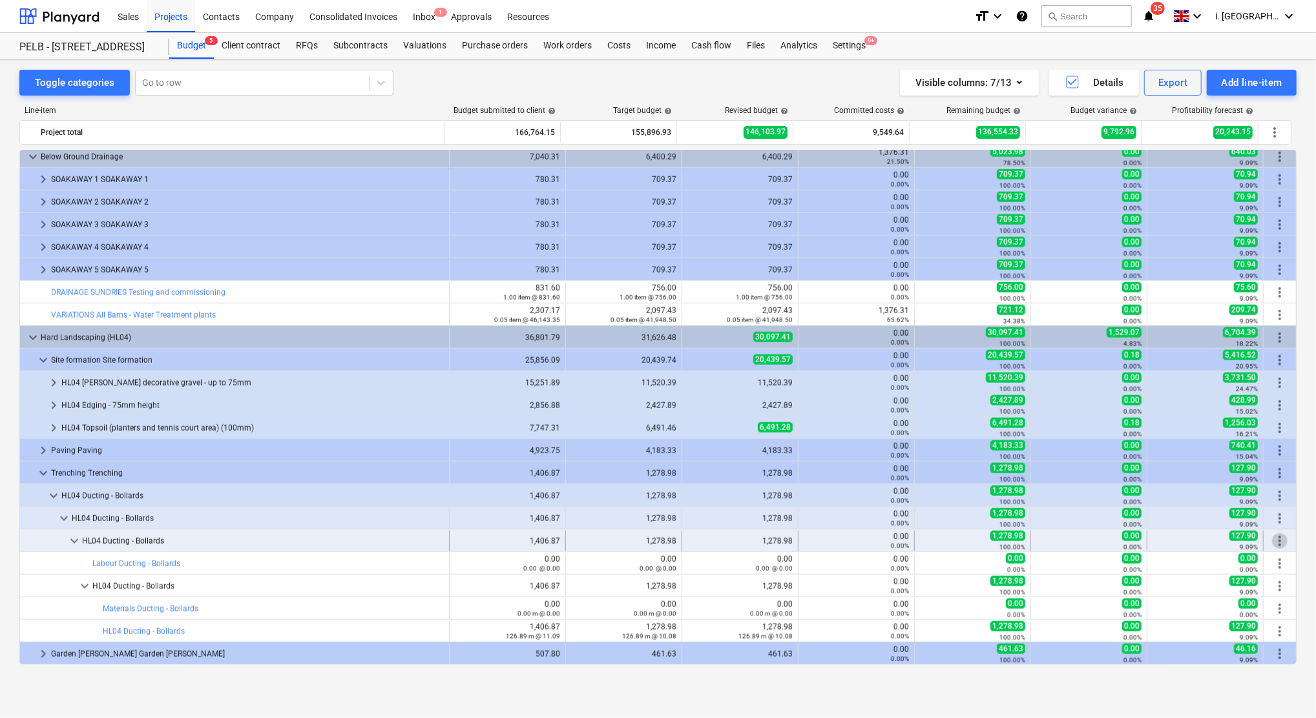
click at [1276, 543] on span "more_vert" at bounding box center [1280, 542] width 16 height 16
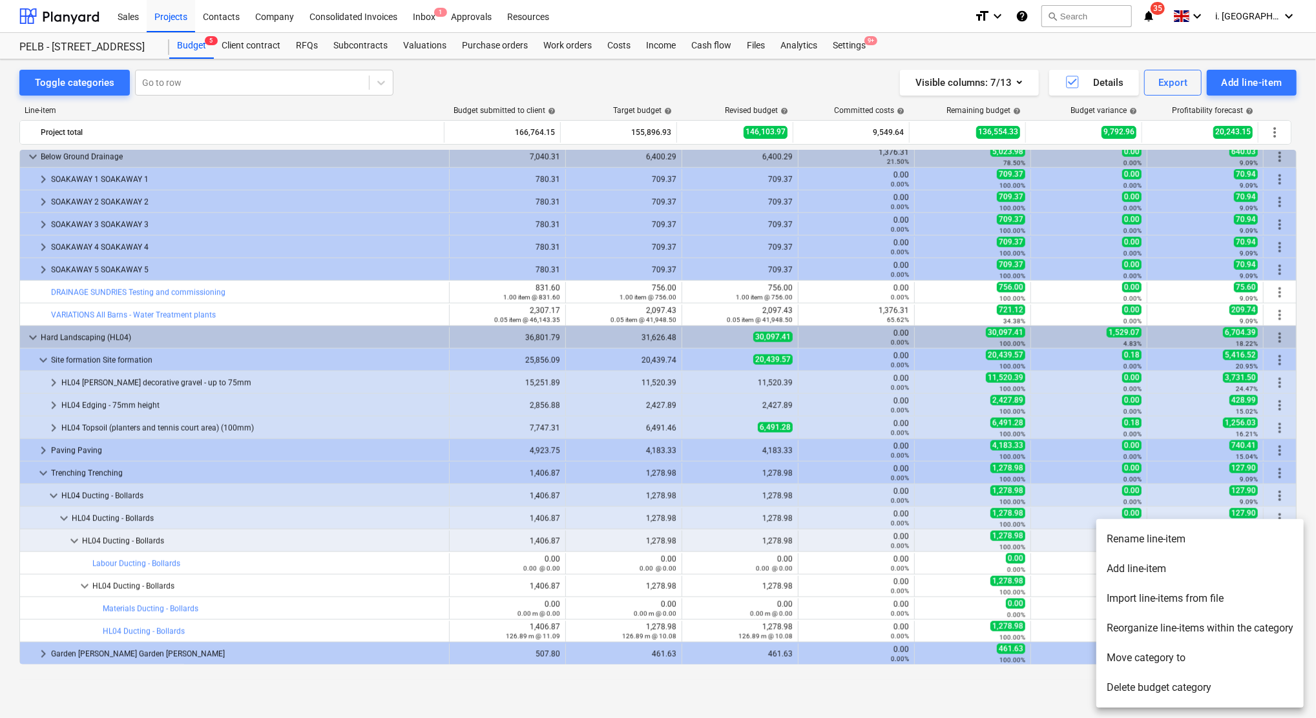
click at [1121, 678] on li "Delete budget category" at bounding box center [1199, 688] width 207 height 30
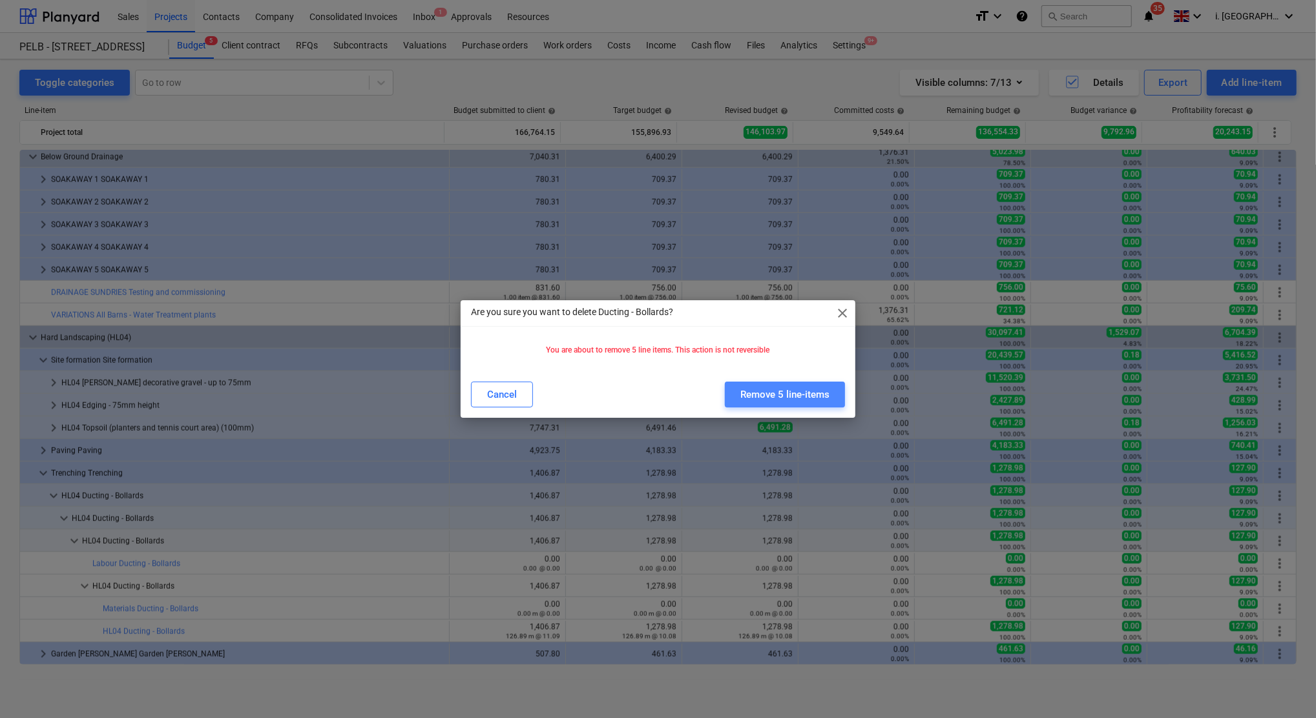
click at [796, 399] on div "Remove 5 line-items" at bounding box center [784, 394] width 89 height 17
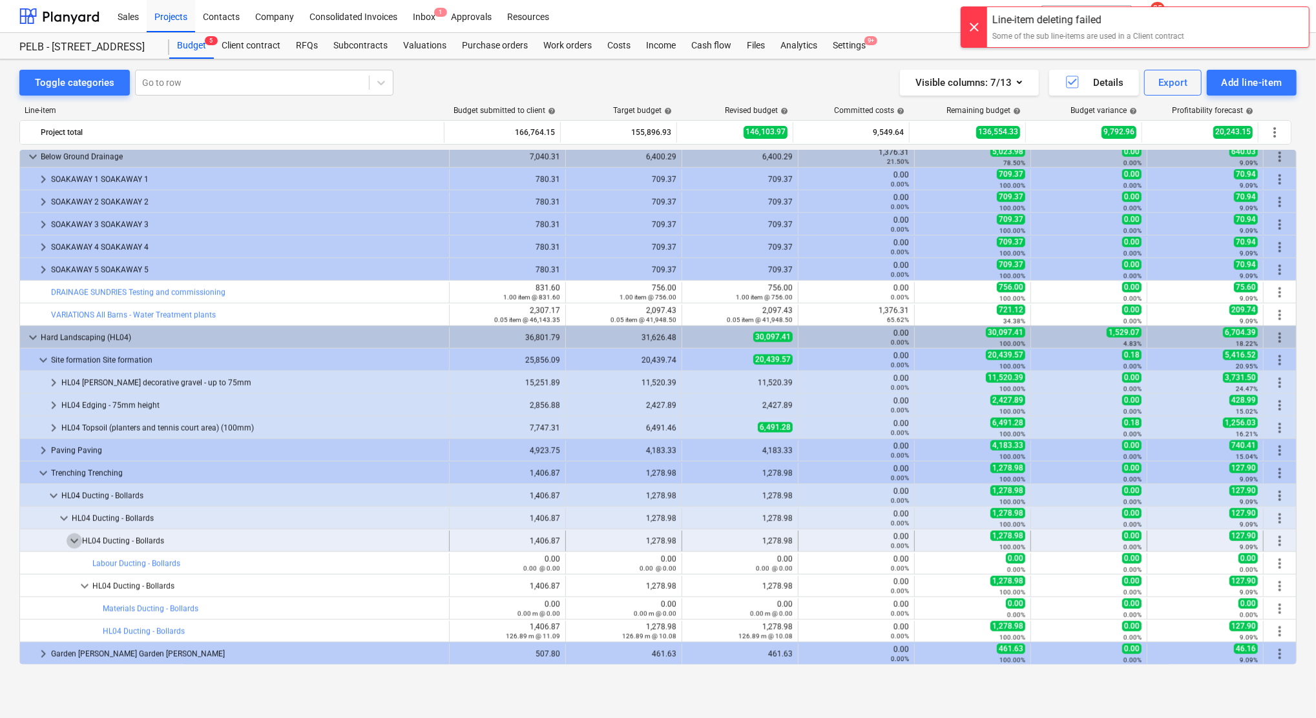
click at [71, 543] on span "keyboard_arrow_down" at bounding box center [75, 542] width 16 height 16
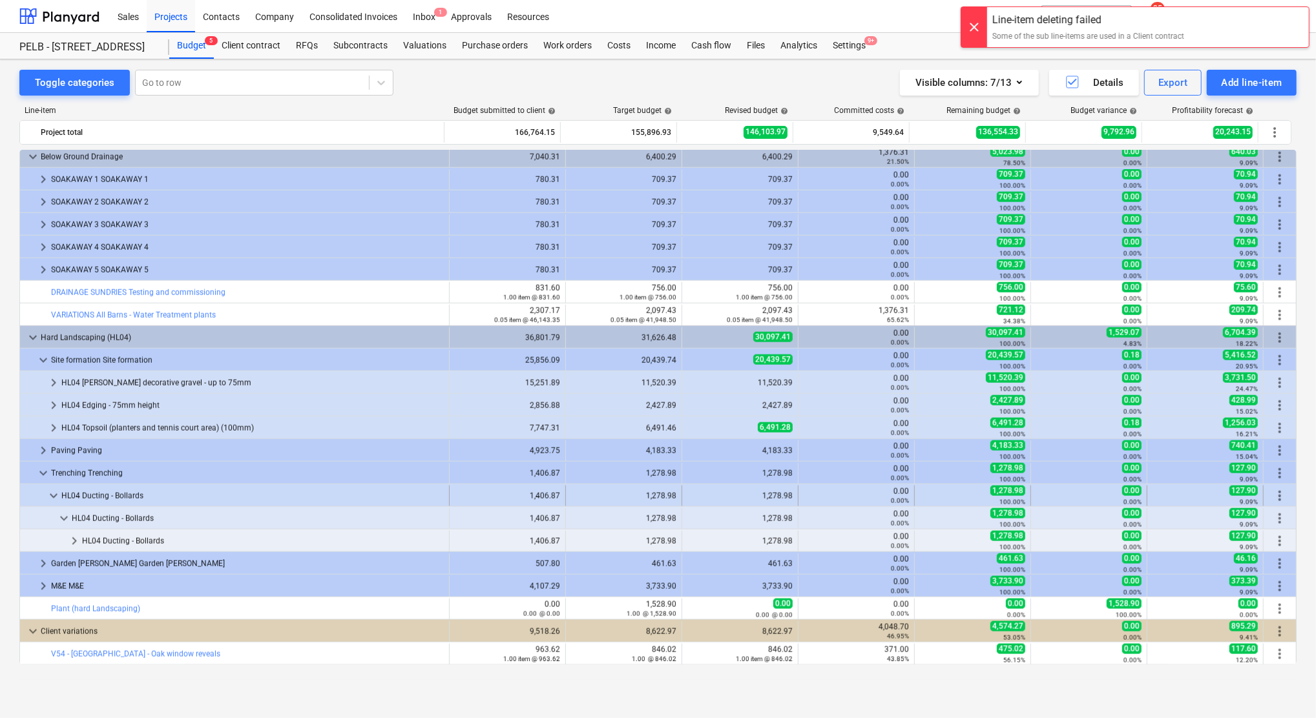
click at [55, 495] on span "keyboard_arrow_down" at bounding box center [54, 496] width 16 height 16
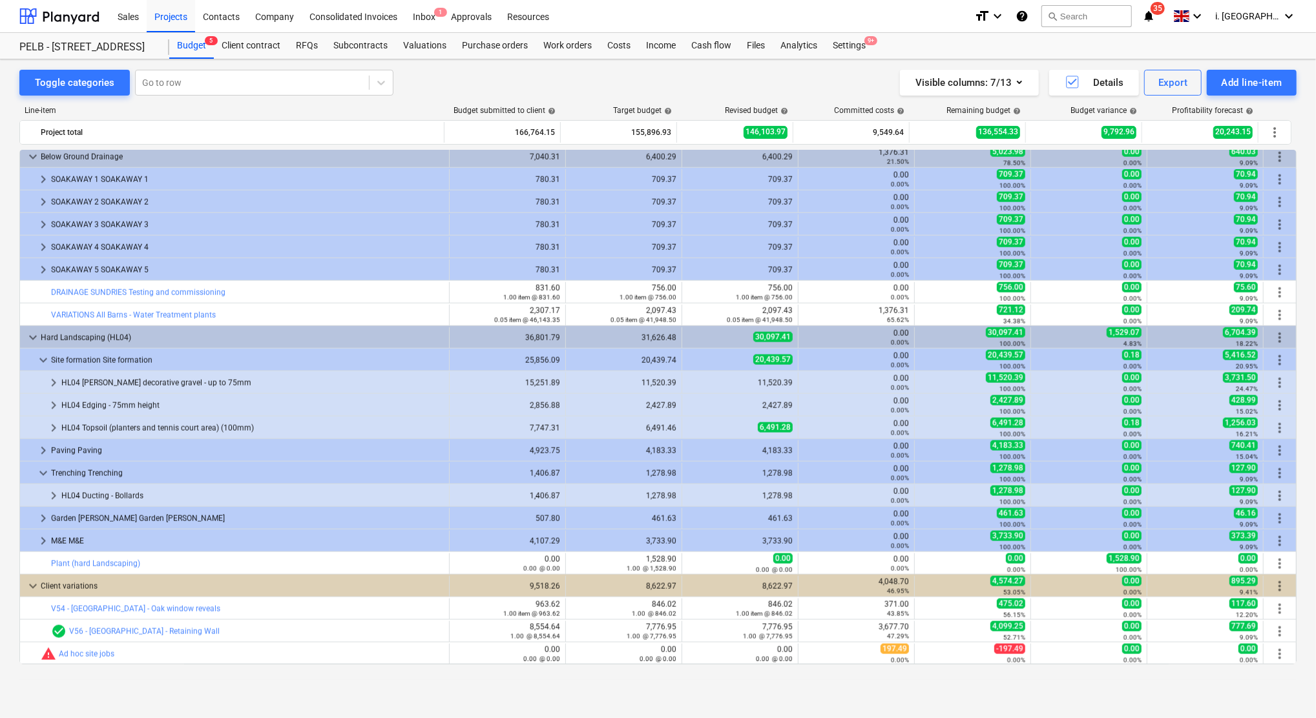
click at [55, 495] on span "keyboard_arrow_right" at bounding box center [54, 496] width 16 height 16
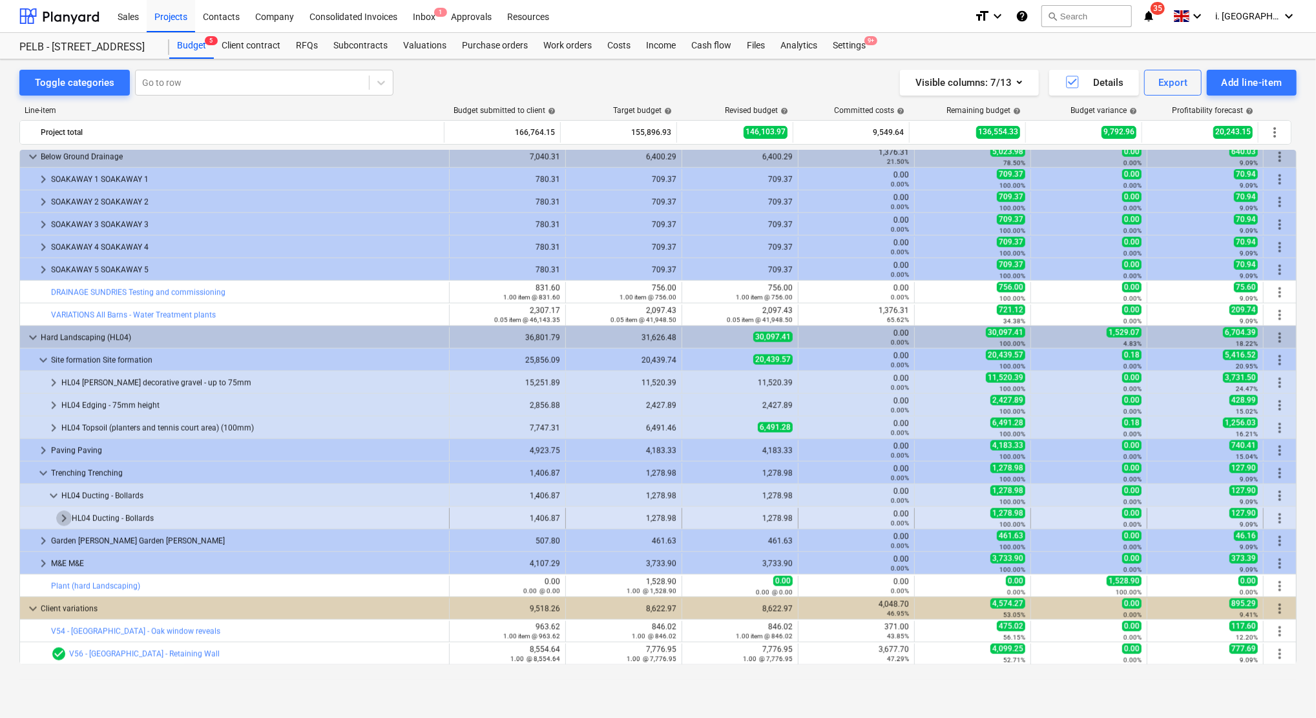
click at [59, 519] on span "keyboard_arrow_right" at bounding box center [64, 519] width 16 height 16
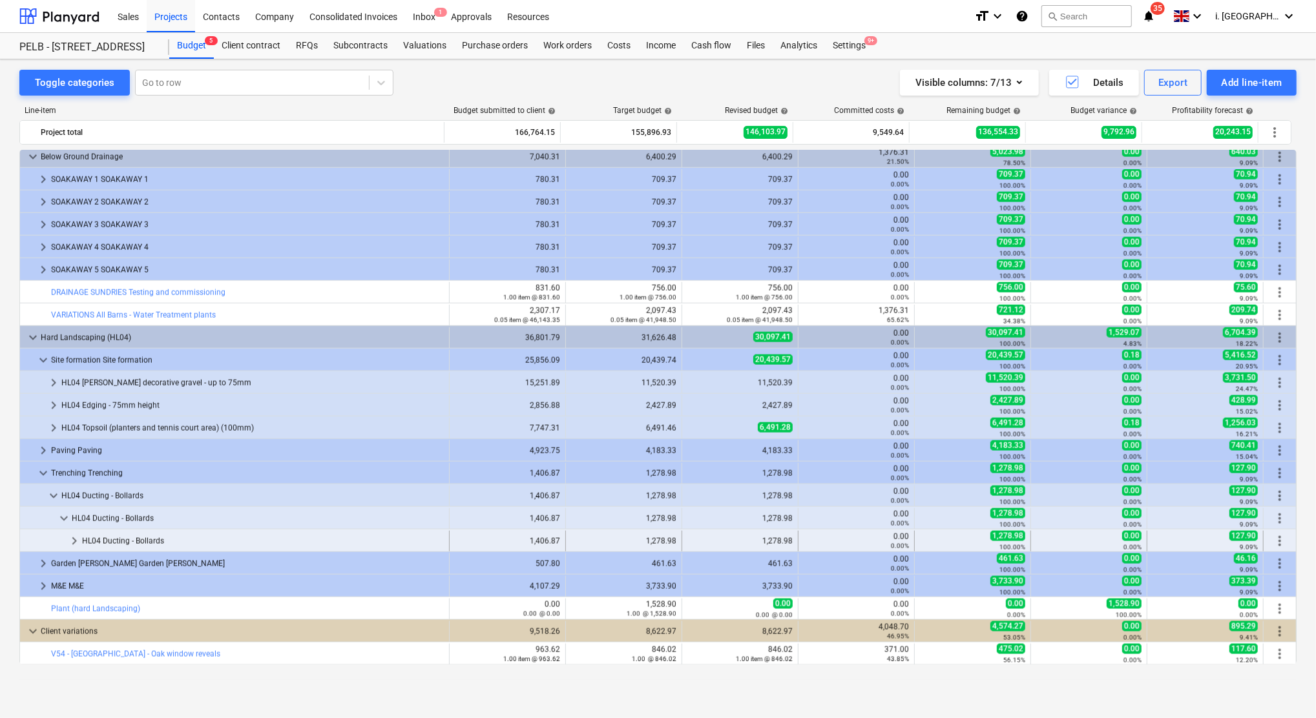
click at [1279, 540] on span "more_vert" at bounding box center [1280, 542] width 16 height 16
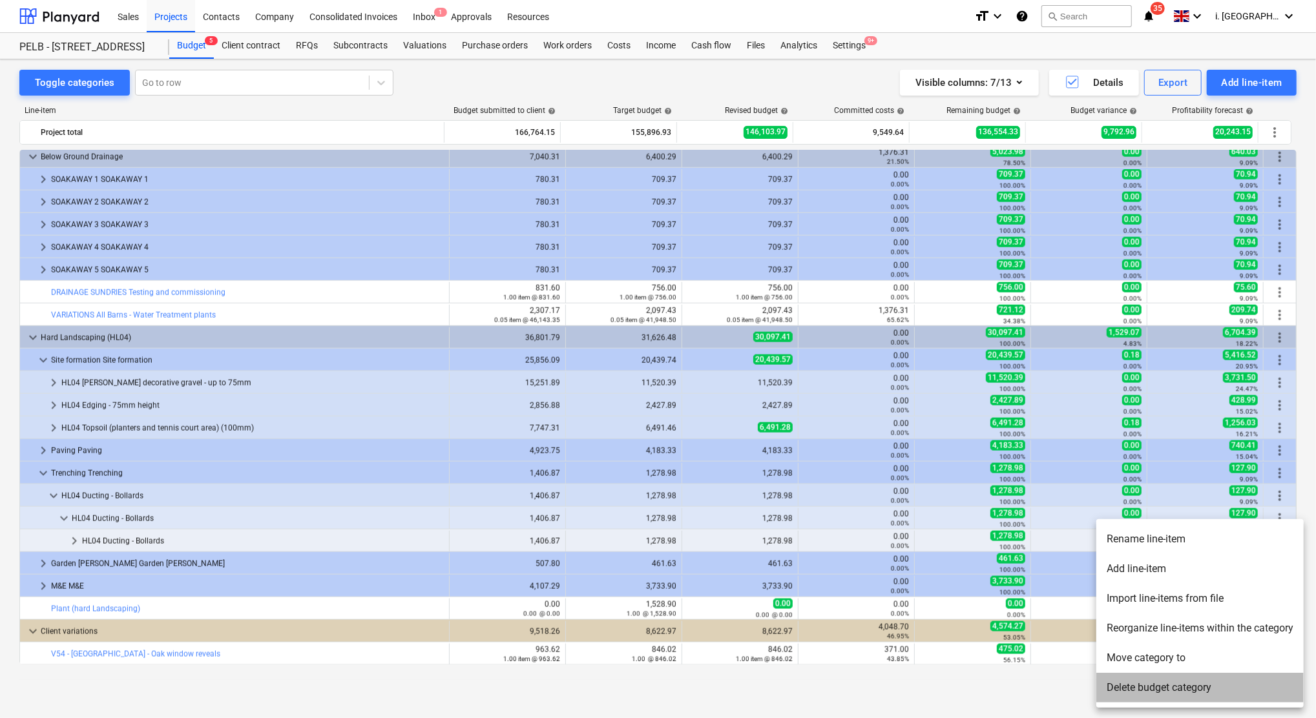
click at [1169, 684] on li "Delete budget category" at bounding box center [1199, 688] width 207 height 30
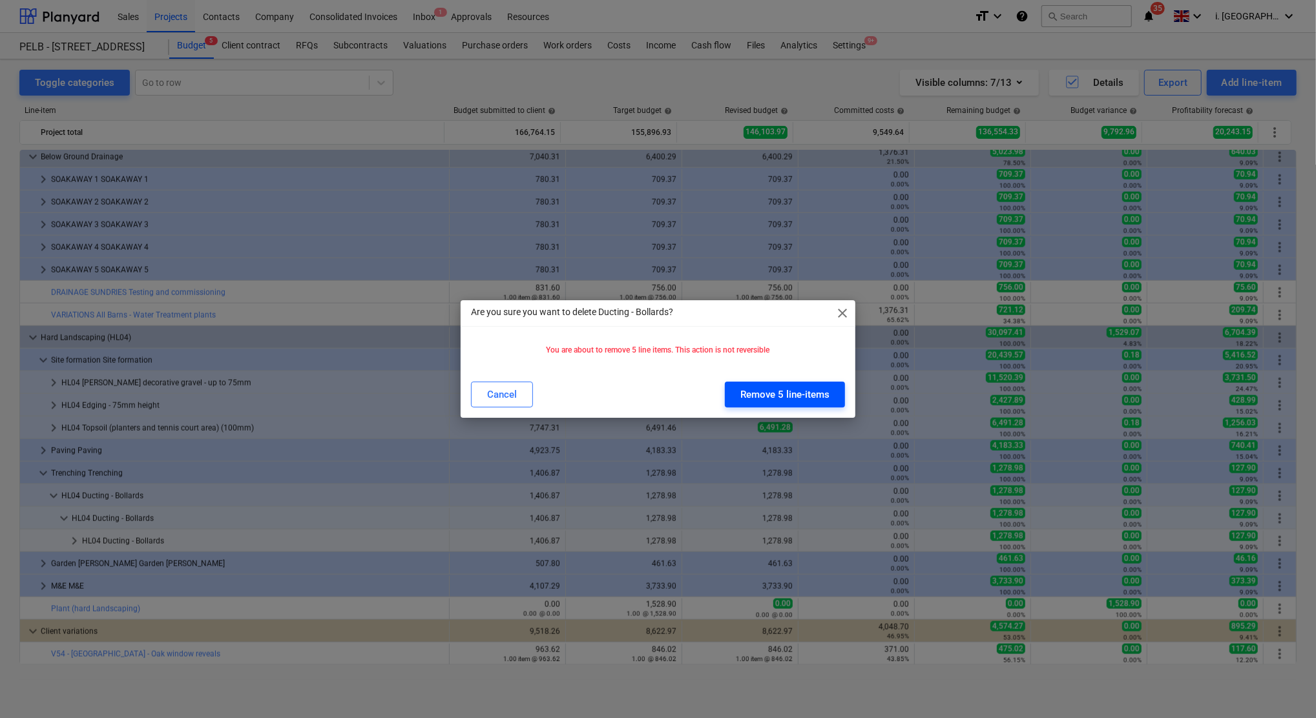
click at [773, 389] on div "Remove 5 line-items" at bounding box center [784, 394] width 89 height 17
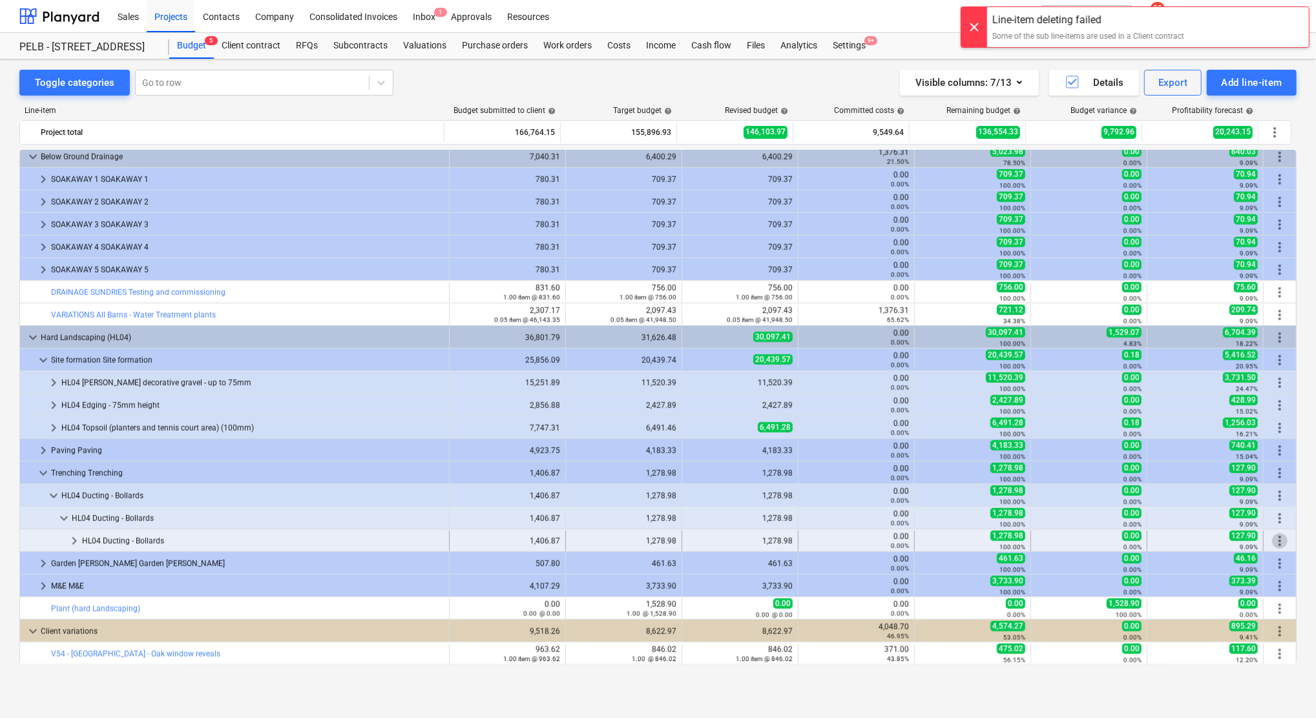
click at [1274, 541] on span "more_vert" at bounding box center [1280, 542] width 16 height 16
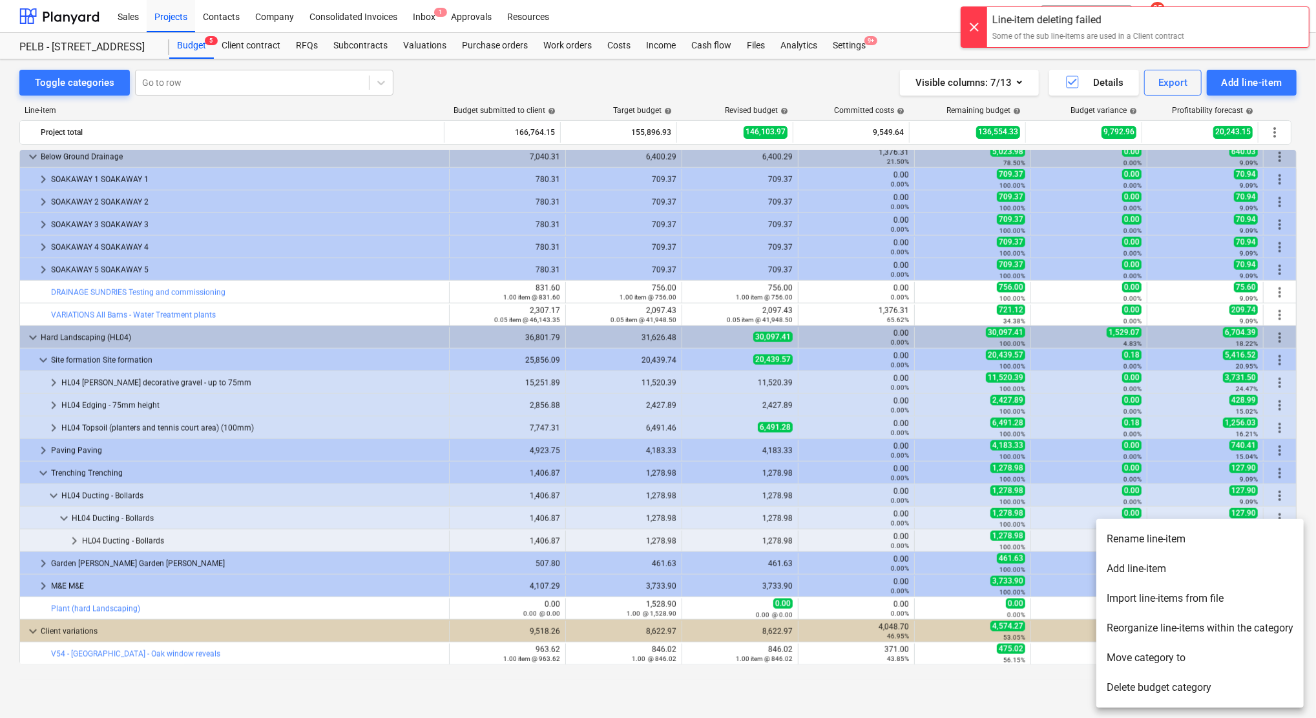
click at [1139, 660] on li "Move category to" at bounding box center [1199, 658] width 207 height 30
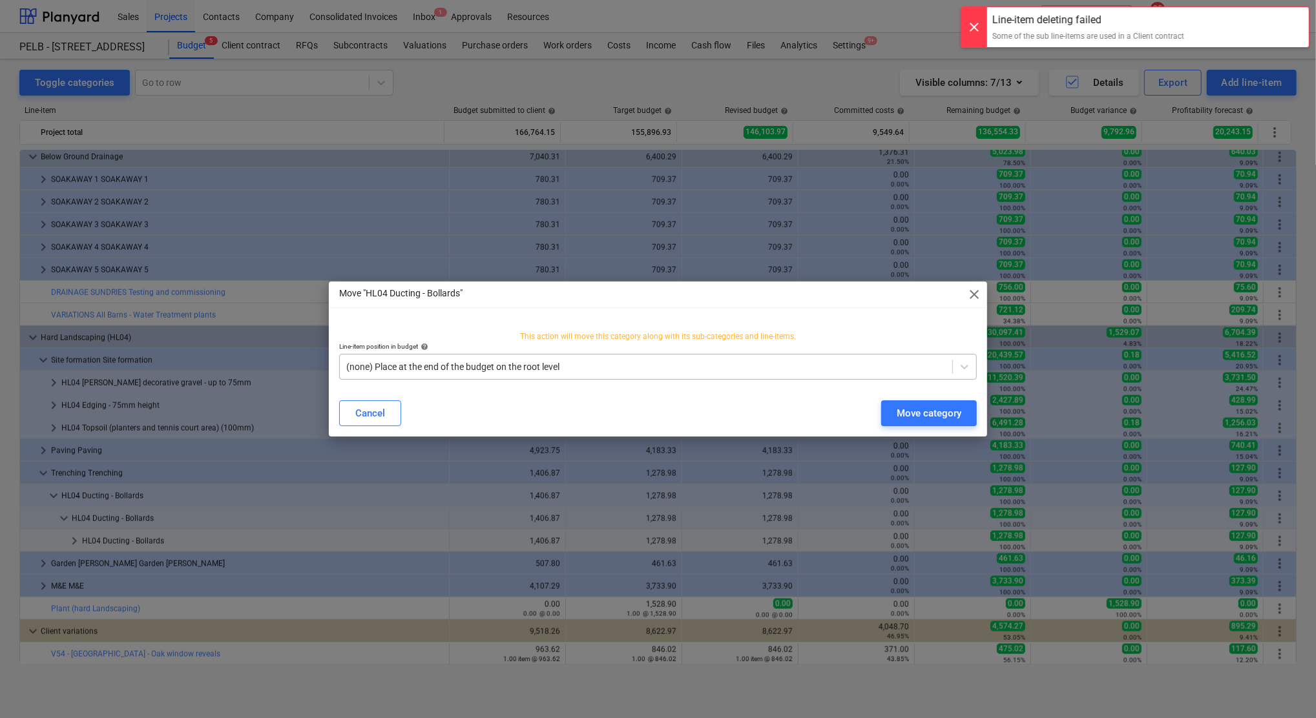
click at [399, 369] on div at bounding box center [645, 366] width 599 height 13
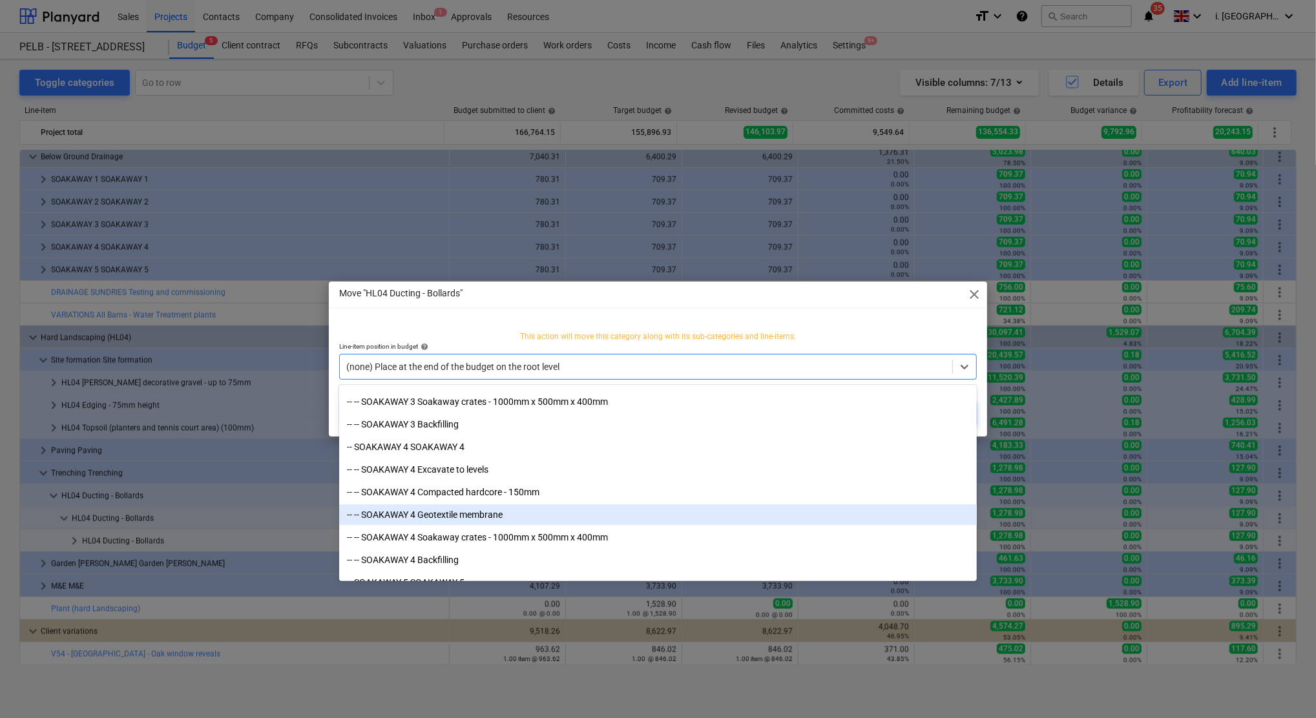
scroll to position [4574, 0]
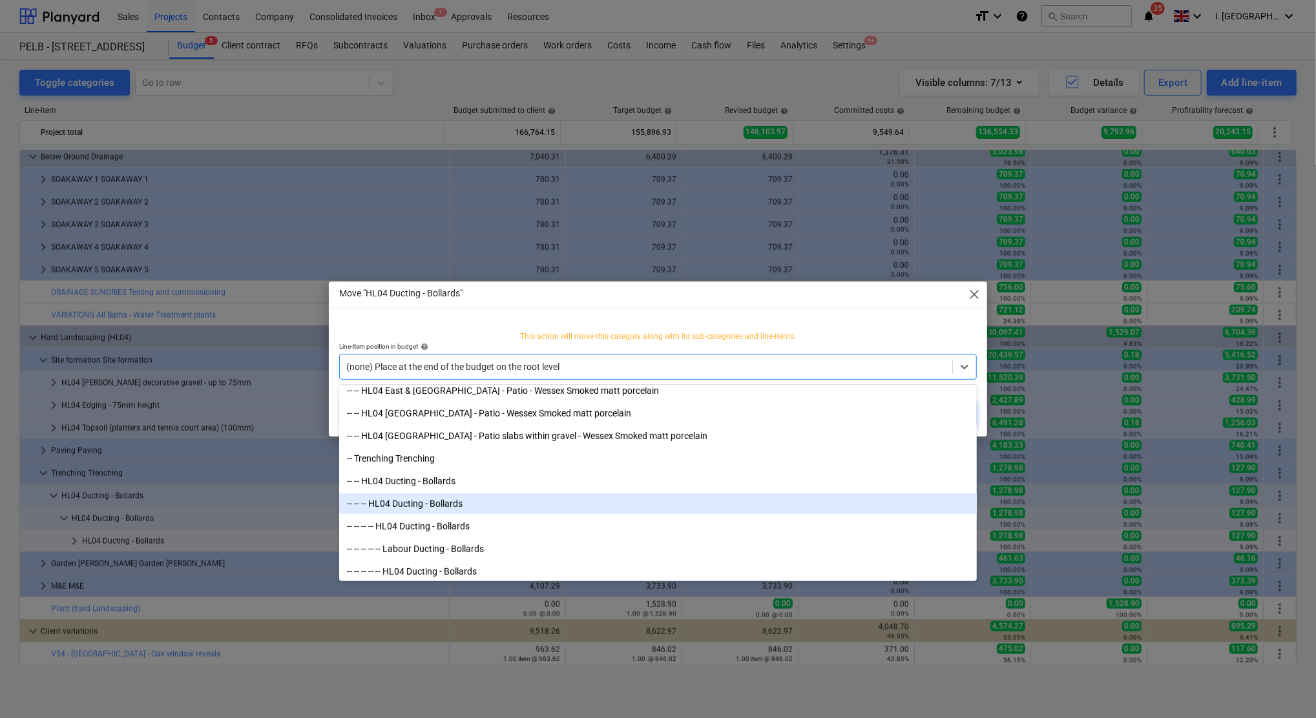
click at [409, 507] on div "-- -- -- HL04 Ducting - Bollards" at bounding box center [658, 503] width 638 height 21
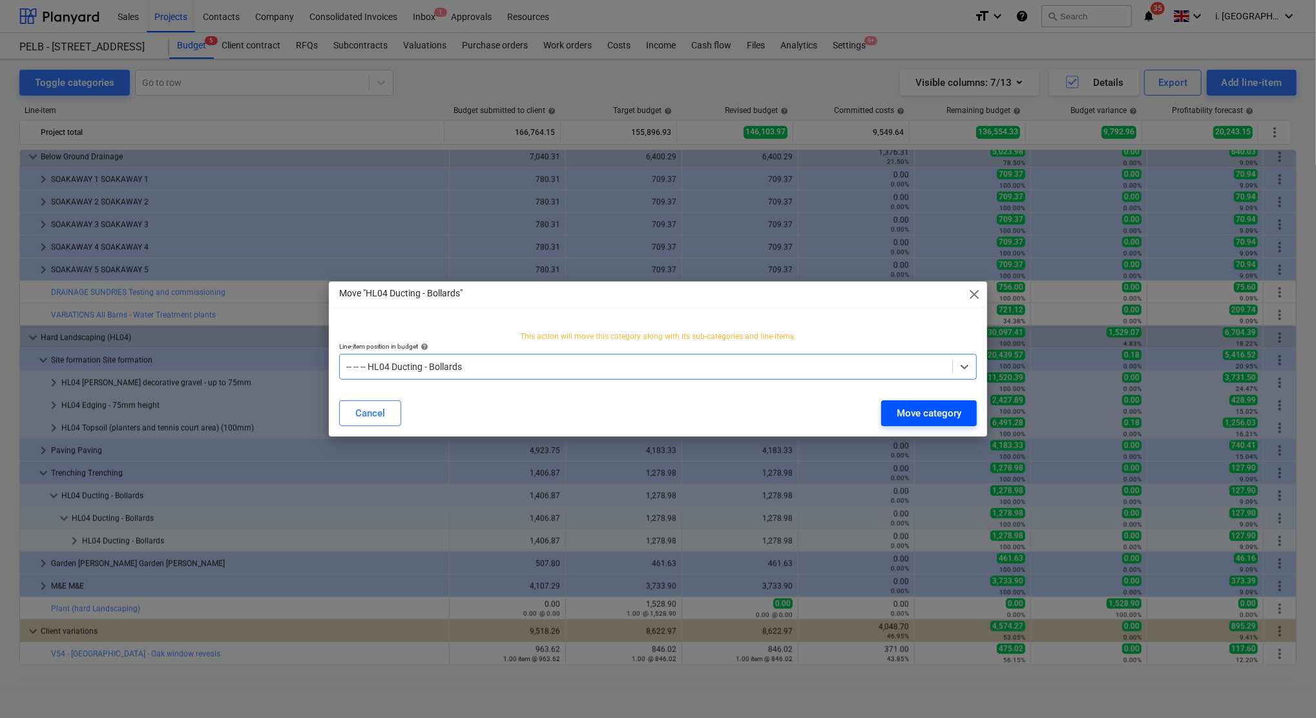
click at [949, 415] on div "Move category" at bounding box center [929, 413] width 65 height 17
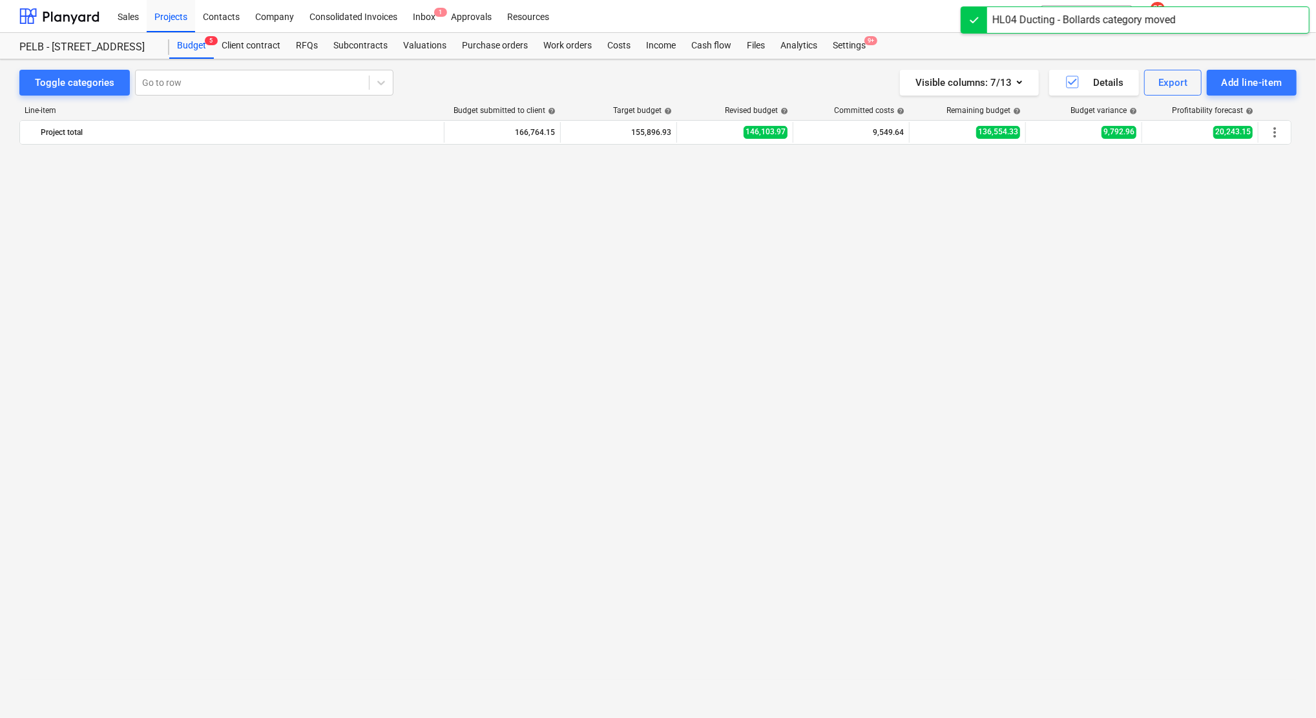
scroll to position [1294, 0]
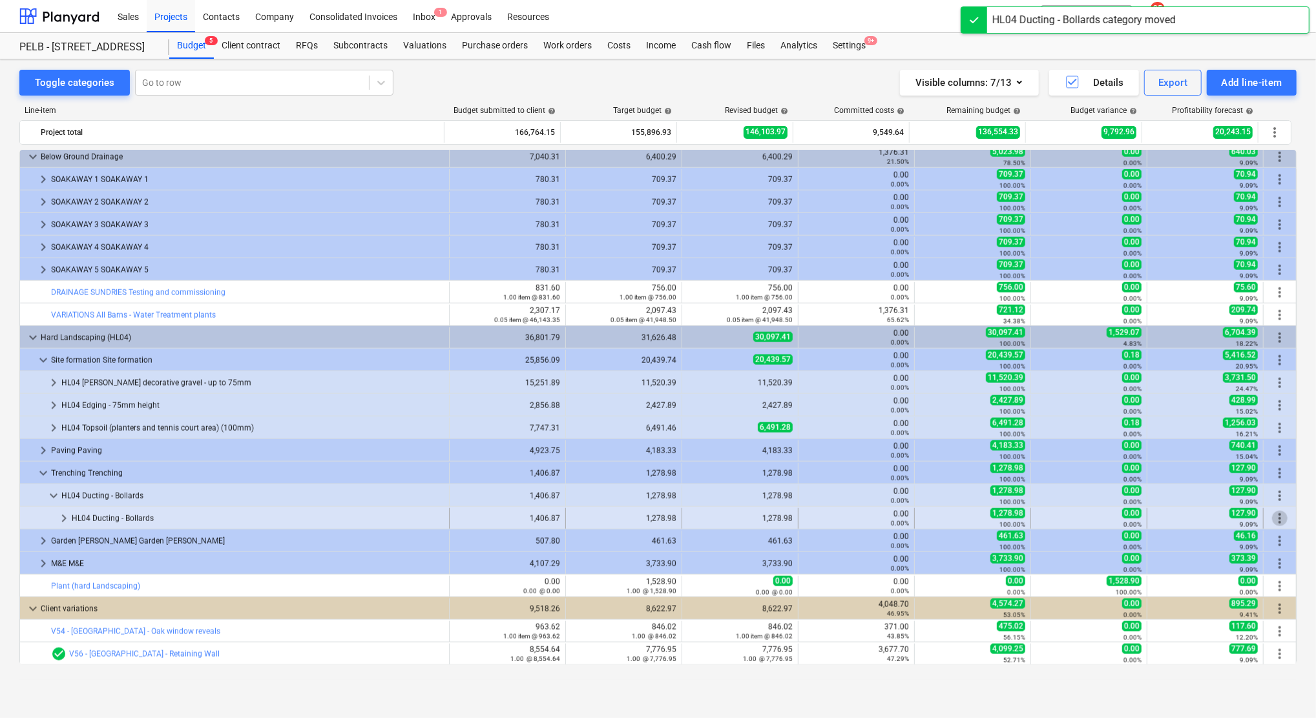
click at [1275, 517] on span "more_vert" at bounding box center [1280, 519] width 16 height 16
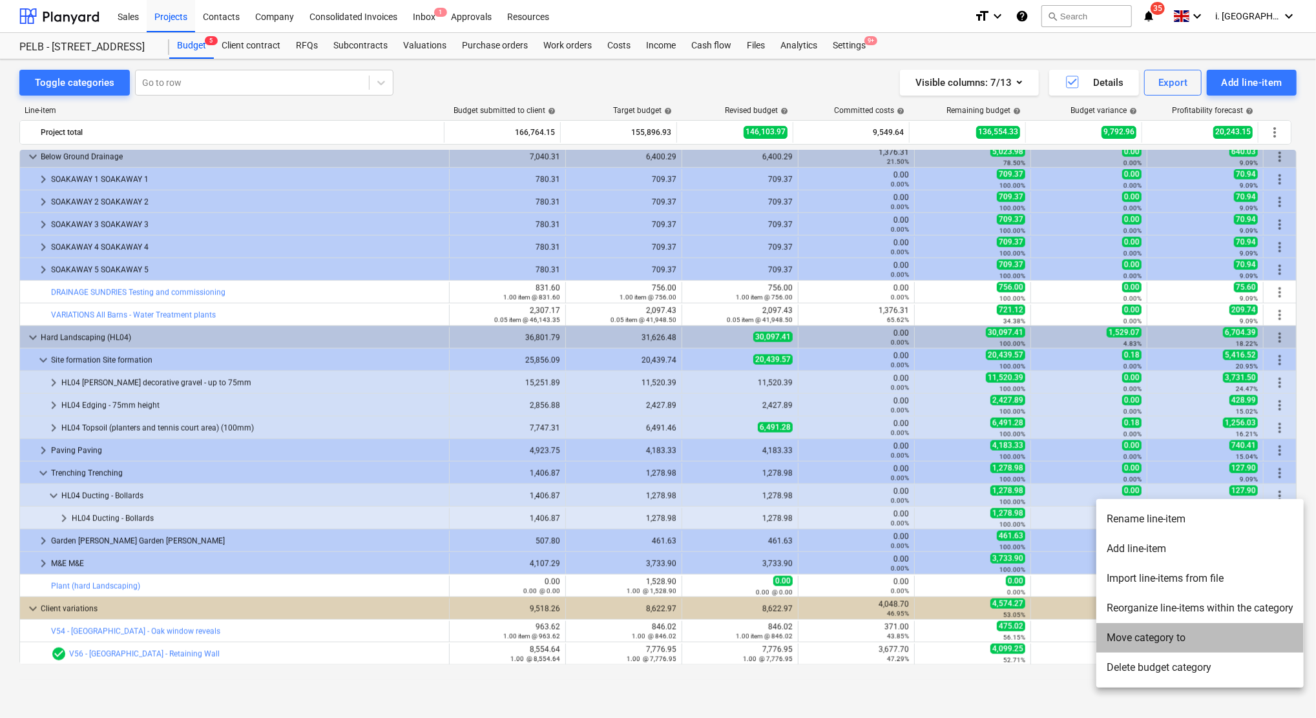
click at [1156, 632] on li "Move category to" at bounding box center [1199, 638] width 207 height 30
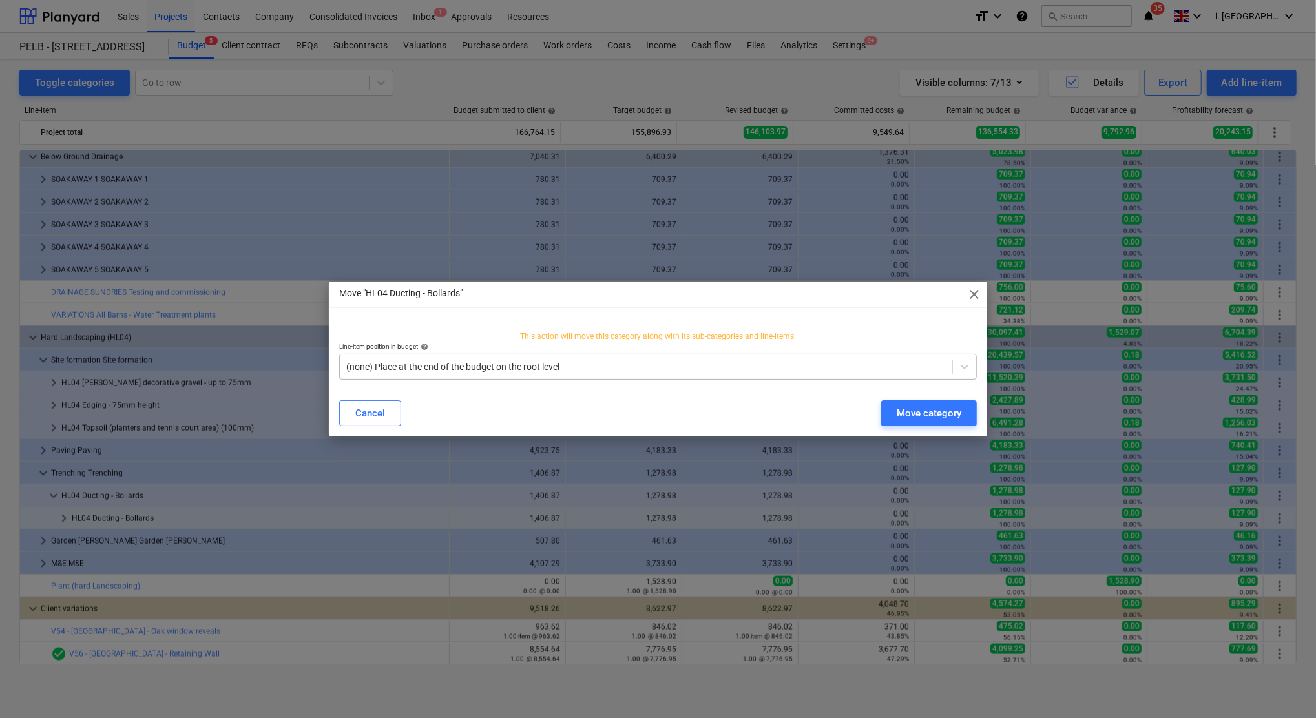
click at [536, 355] on div "(none) Place at the end of the budget on the root level" at bounding box center [658, 367] width 638 height 26
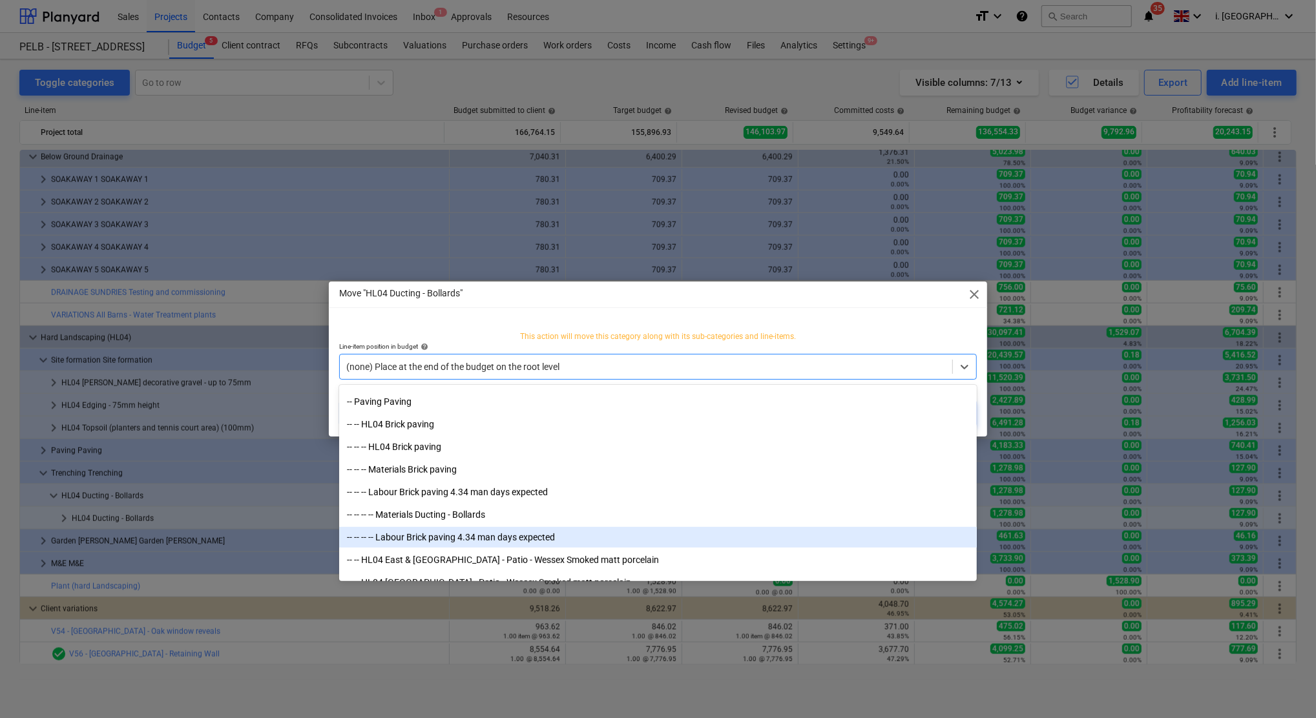
scroll to position [4574, 0]
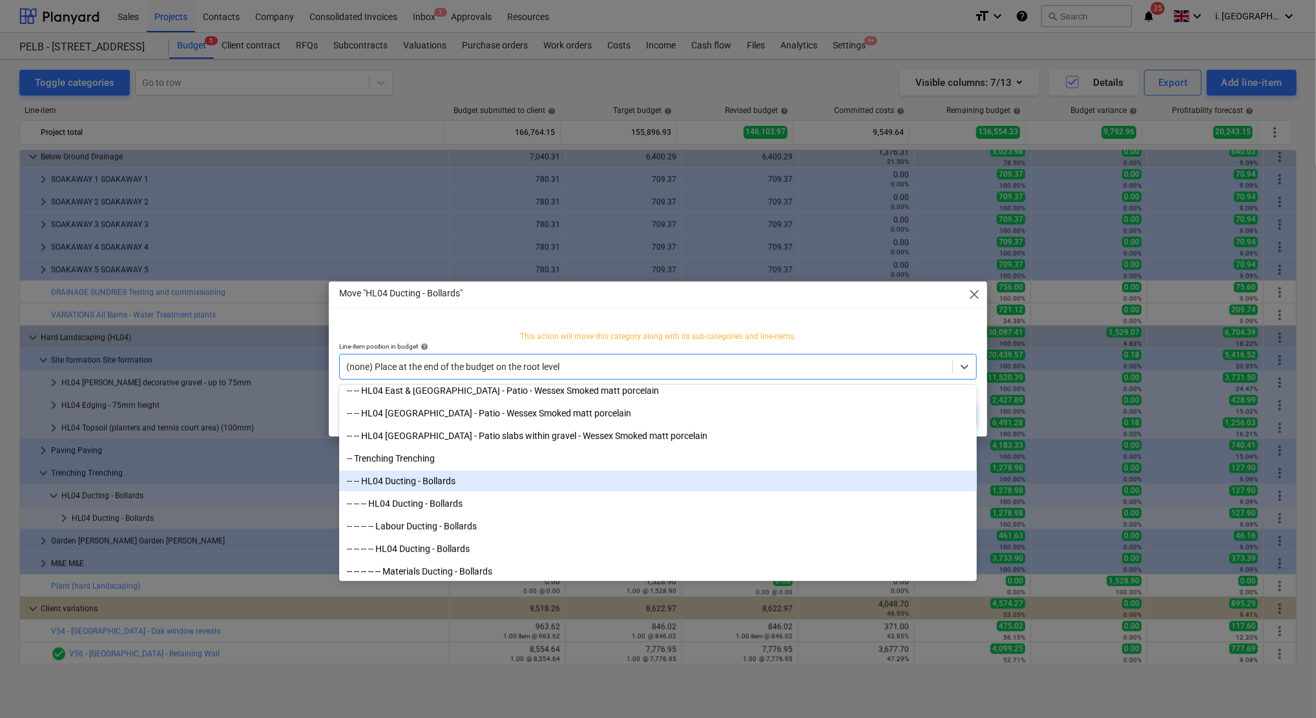
click at [393, 479] on div "-- -- HL04 Ducting - Bollards" at bounding box center [658, 481] width 638 height 21
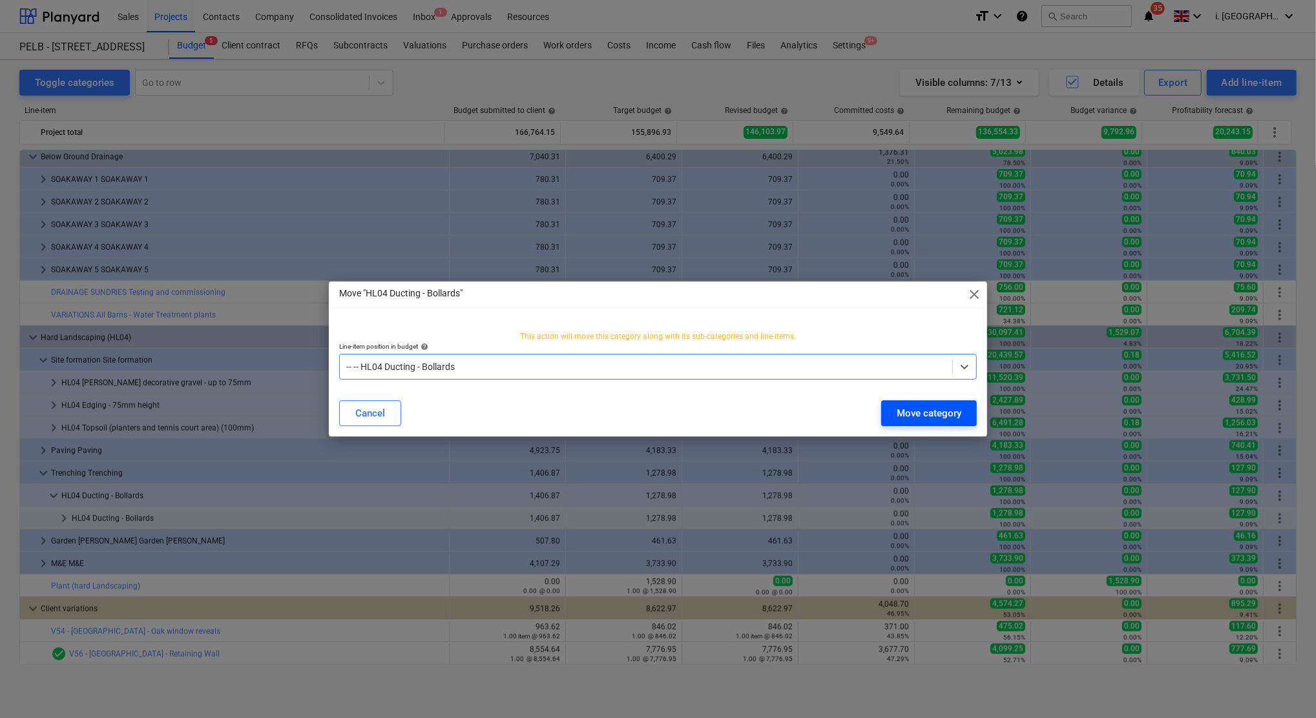
click at [913, 415] on div "Move category" at bounding box center [929, 413] width 65 height 17
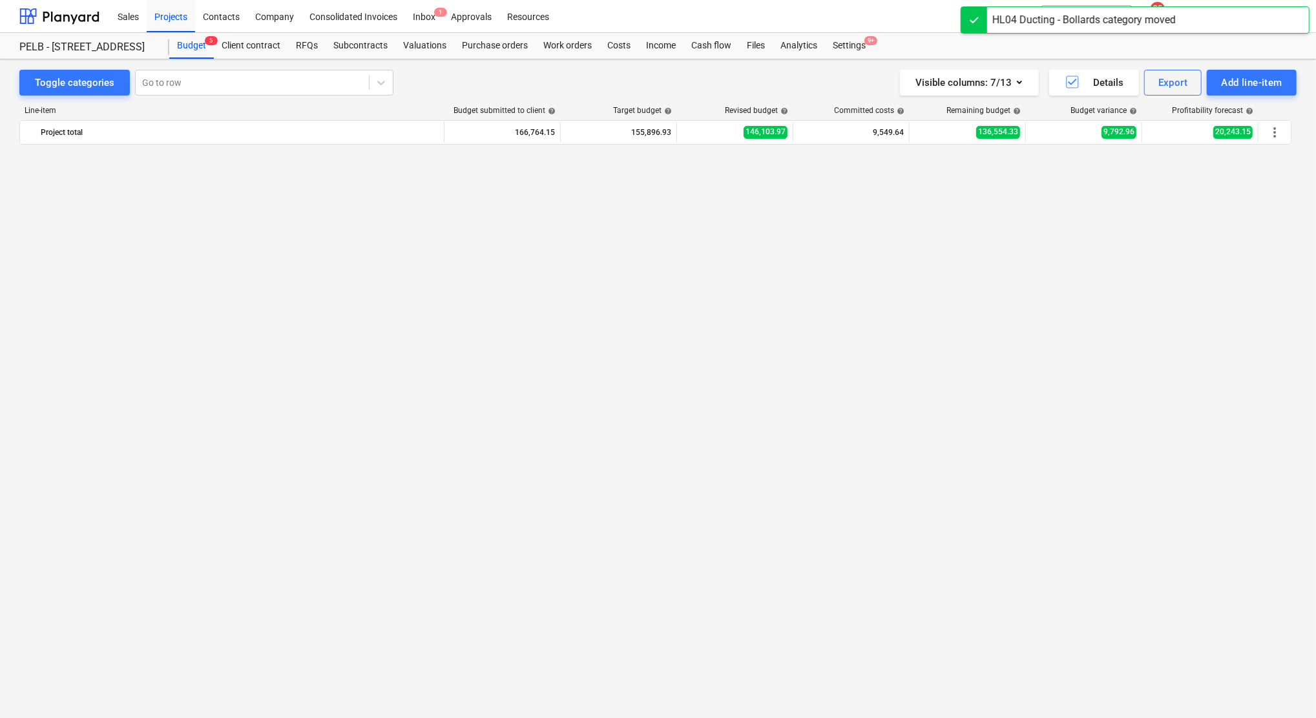
scroll to position [1294, 0]
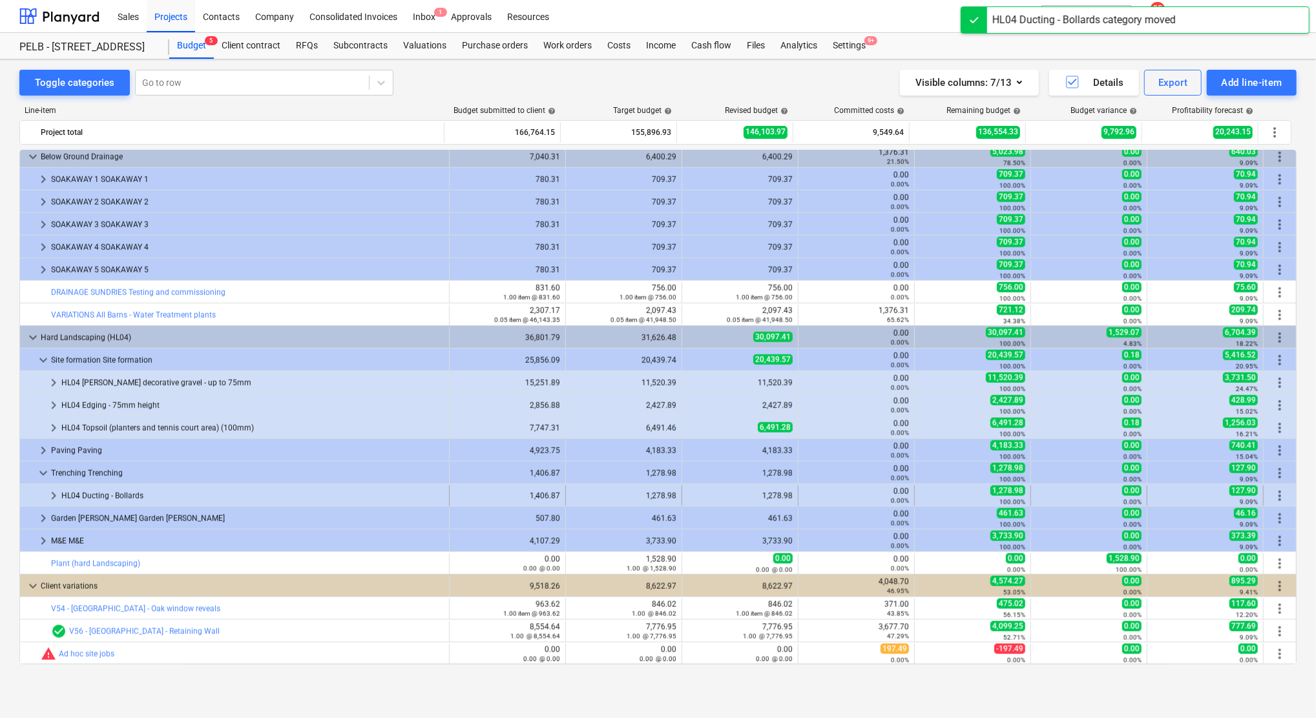
click at [47, 497] on span "keyboard_arrow_right" at bounding box center [54, 496] width 16 height 16
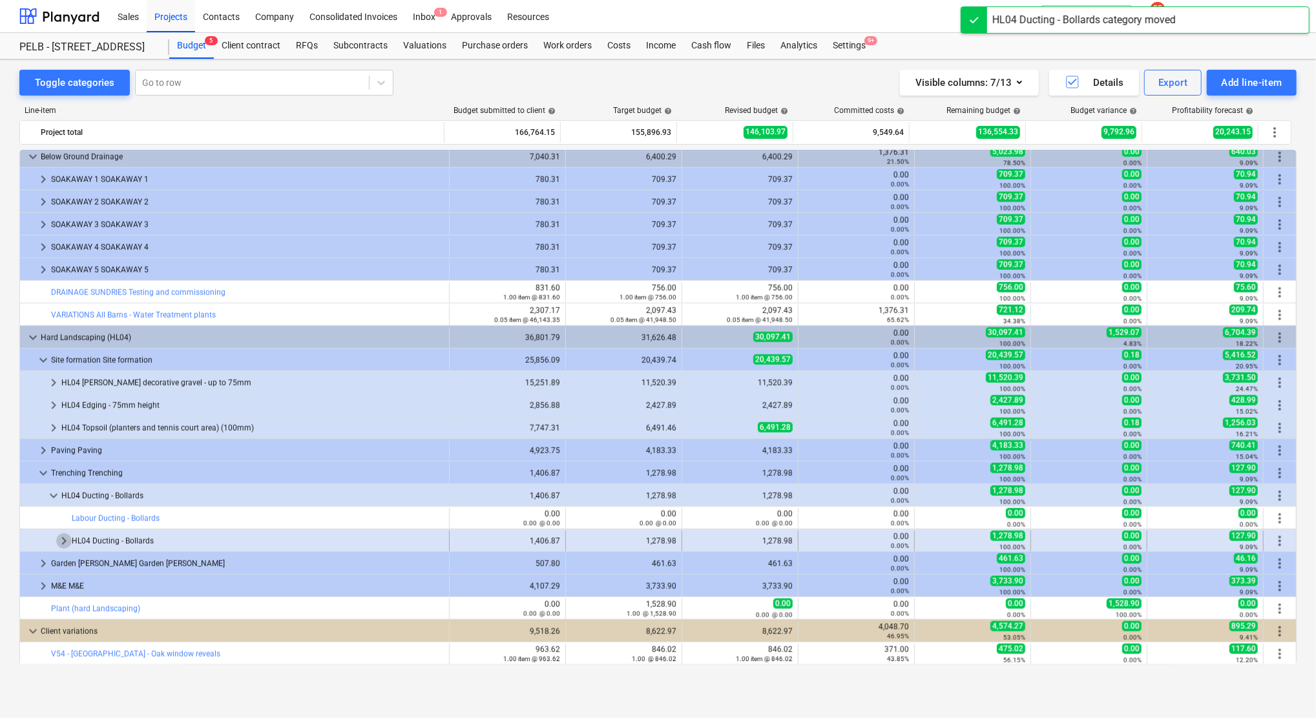
click at [57, 548] on span "keyboard_arrow_right" at bounding box center [64, 542] width 16 height 16
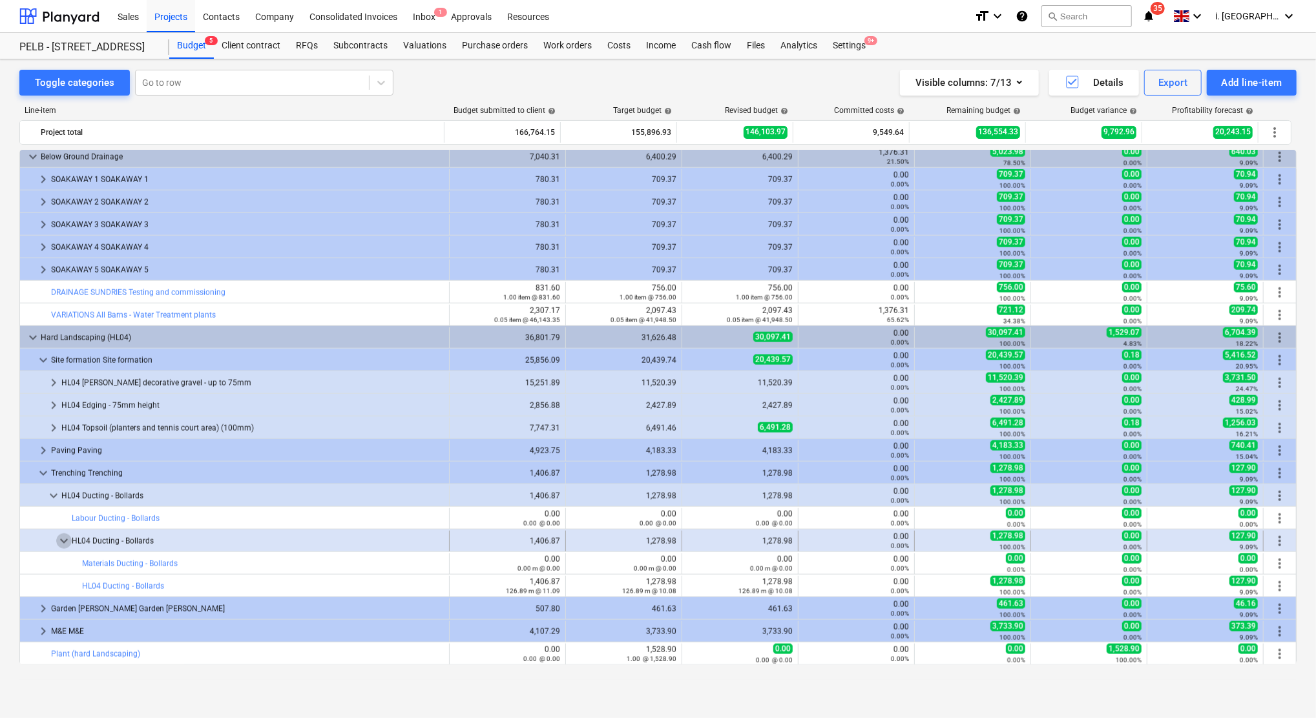
click at [63, 539] on span "keyboard_arrow_down" at bounding box center [64, 542] width 16 height 16
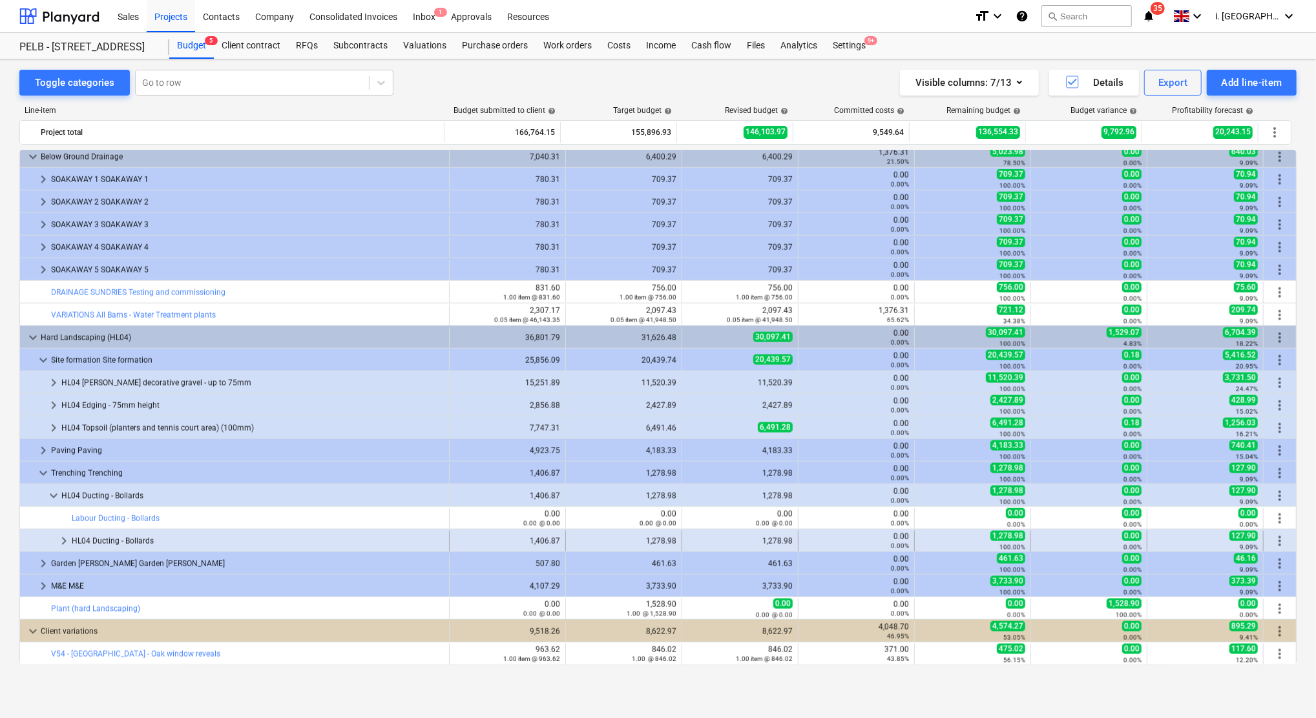
click at [1280, 543] on span "more_vert" at bounding box center [1280, 542] width 16 height 16
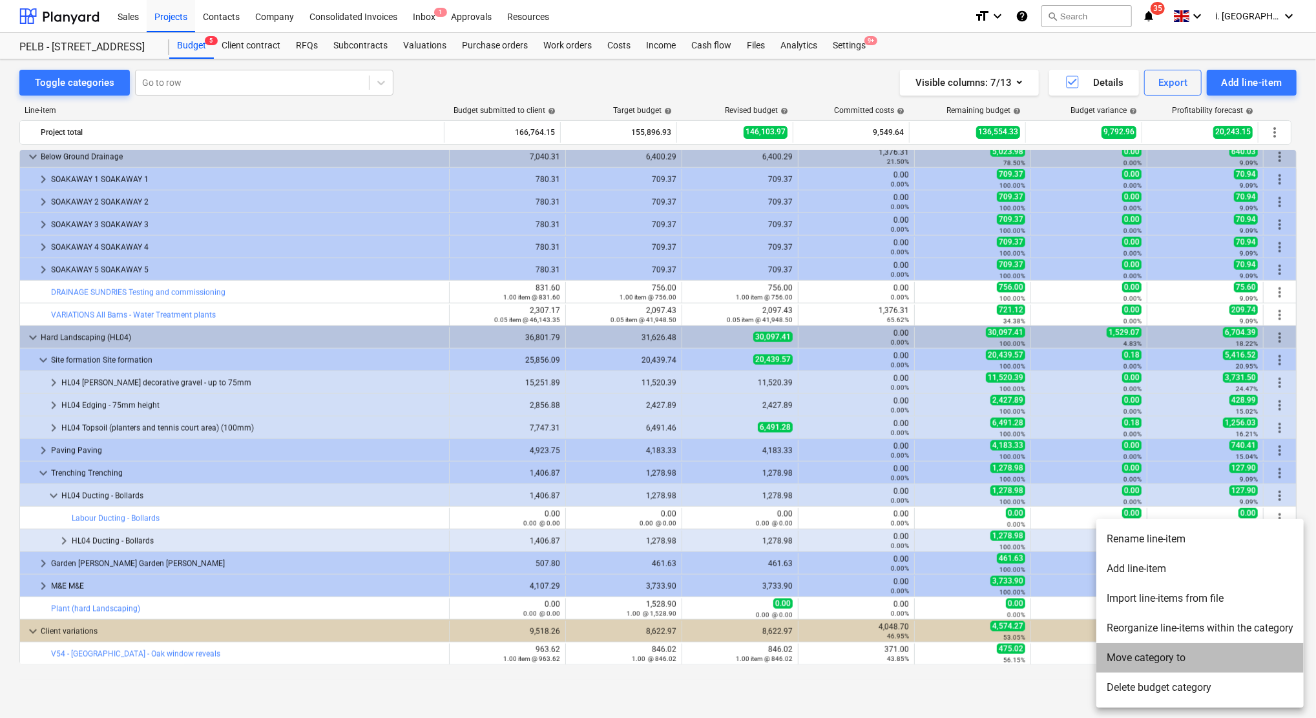
click at [1135, 658] on li "Move category to" at bounding box center [1199, 658] width 207 height 30
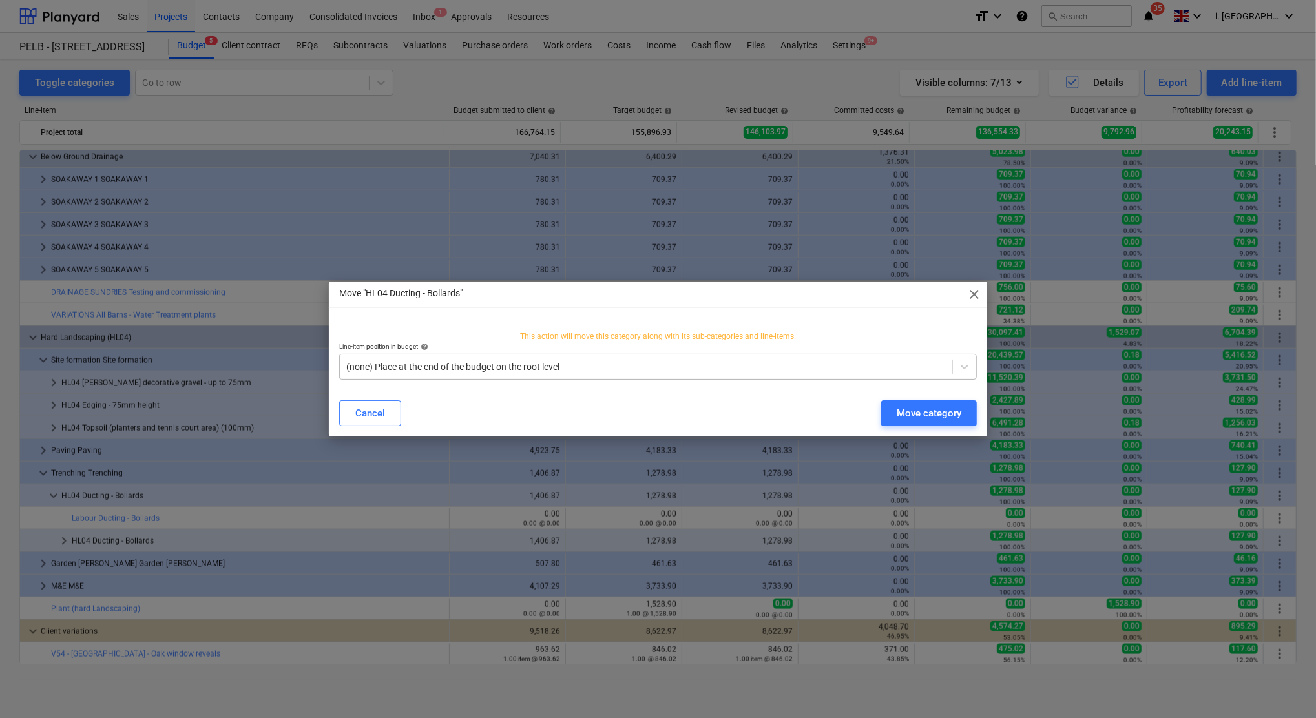
click at [417, 368] on div at bounding box center [645, 366] width 599 height 13
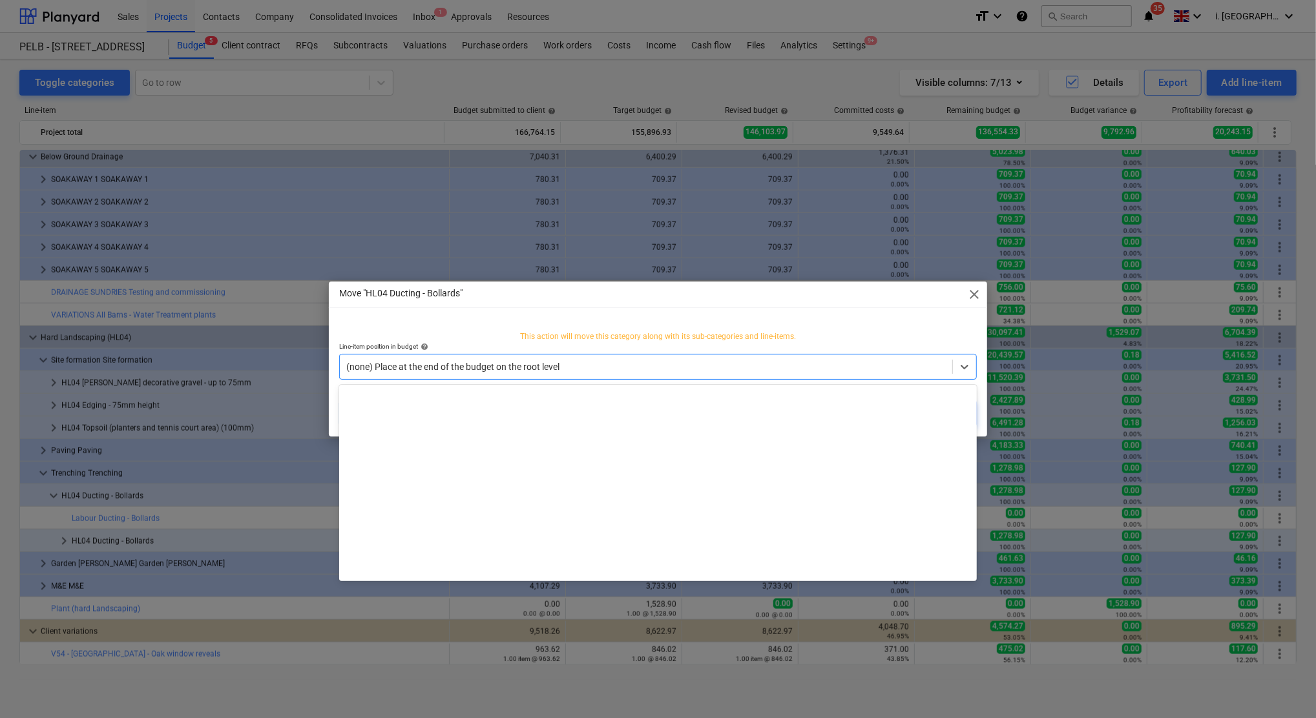
scroll to position [4574, 0]
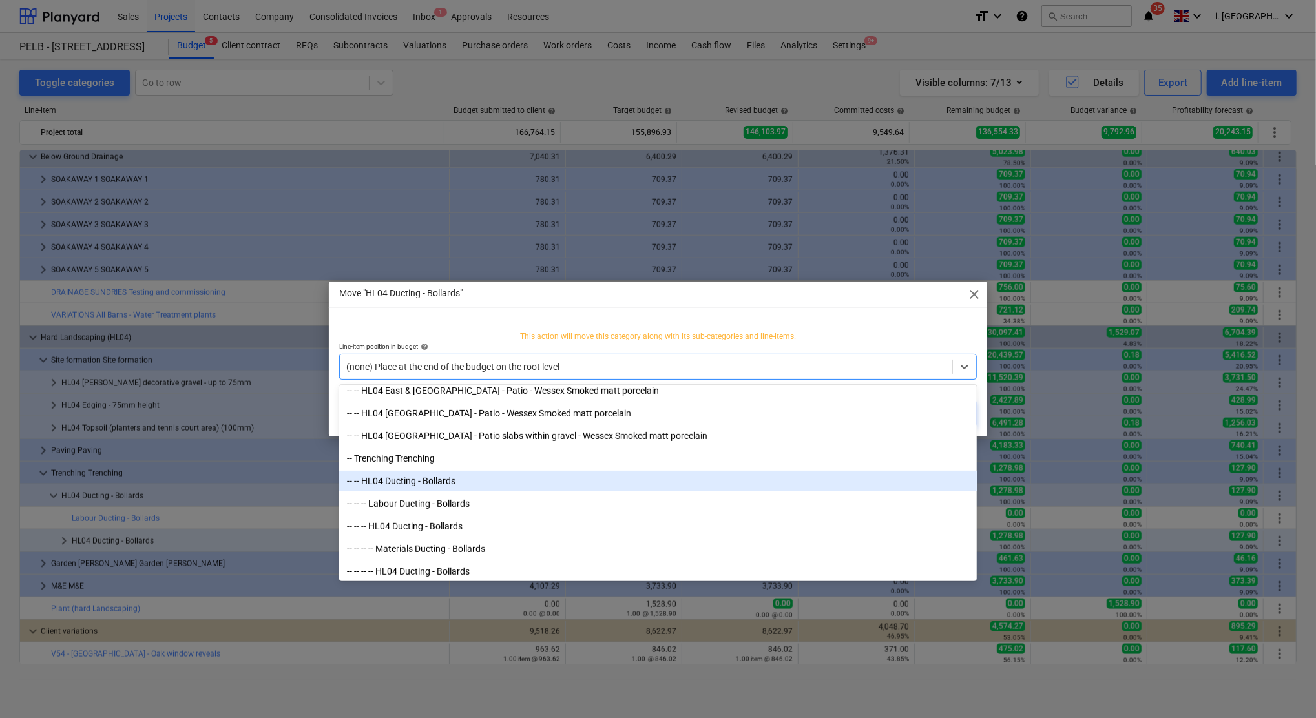
click at [526, 487] on div "-- -- HL04 Ducting - Bollards" at bounding box center [658, 481] width 638 height 21
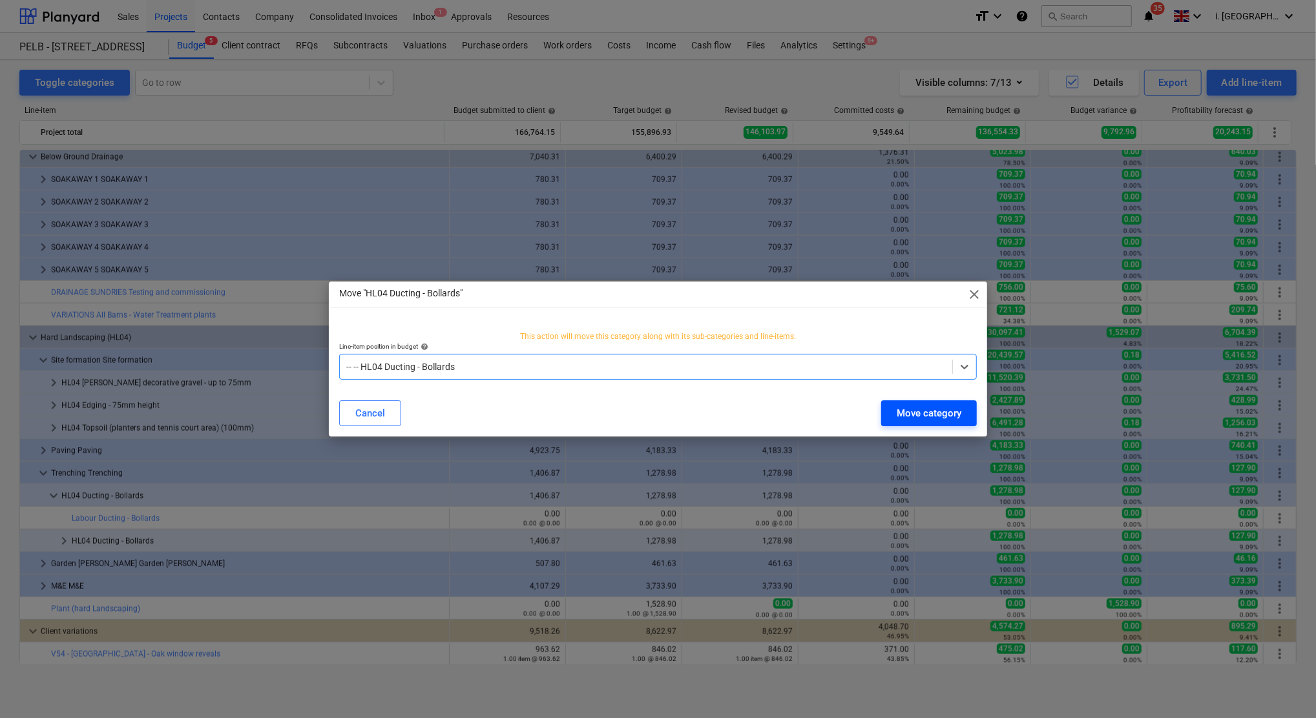
click at [911, 405] on div "Move category" at bounding box center [929, 413] width 65 height 17
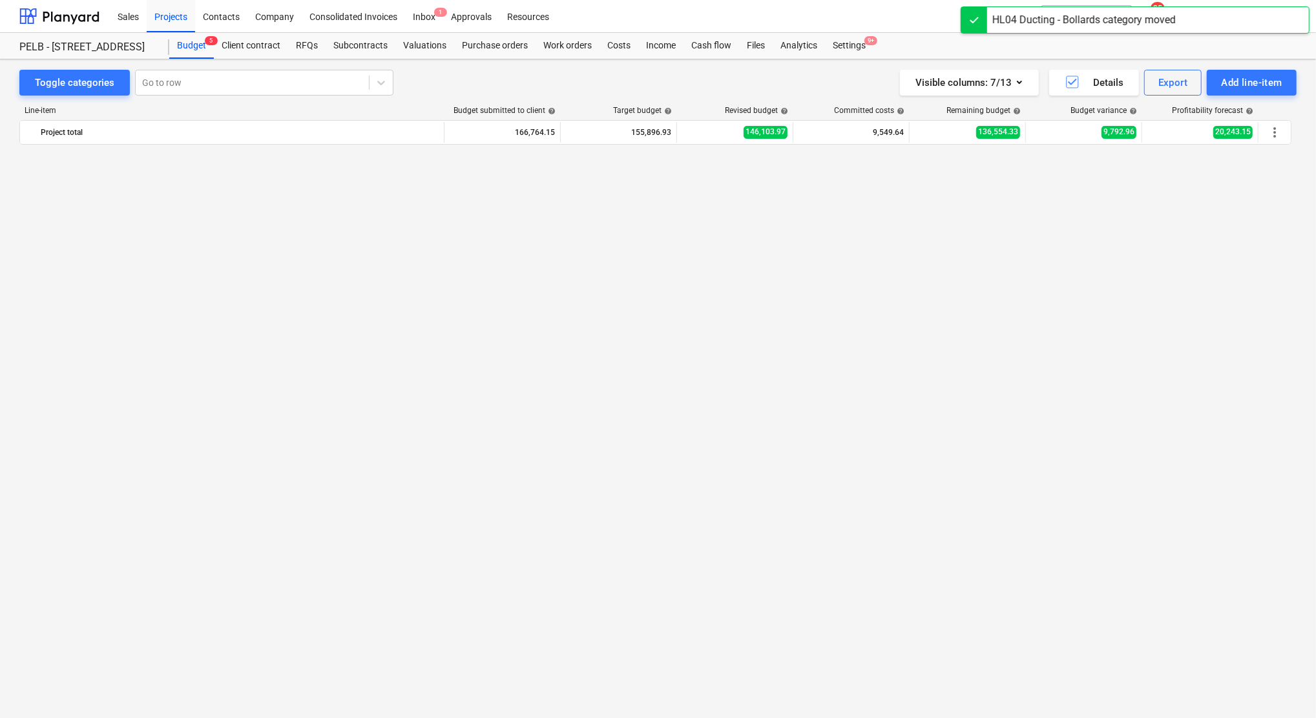
scroll to position [1294, 0]
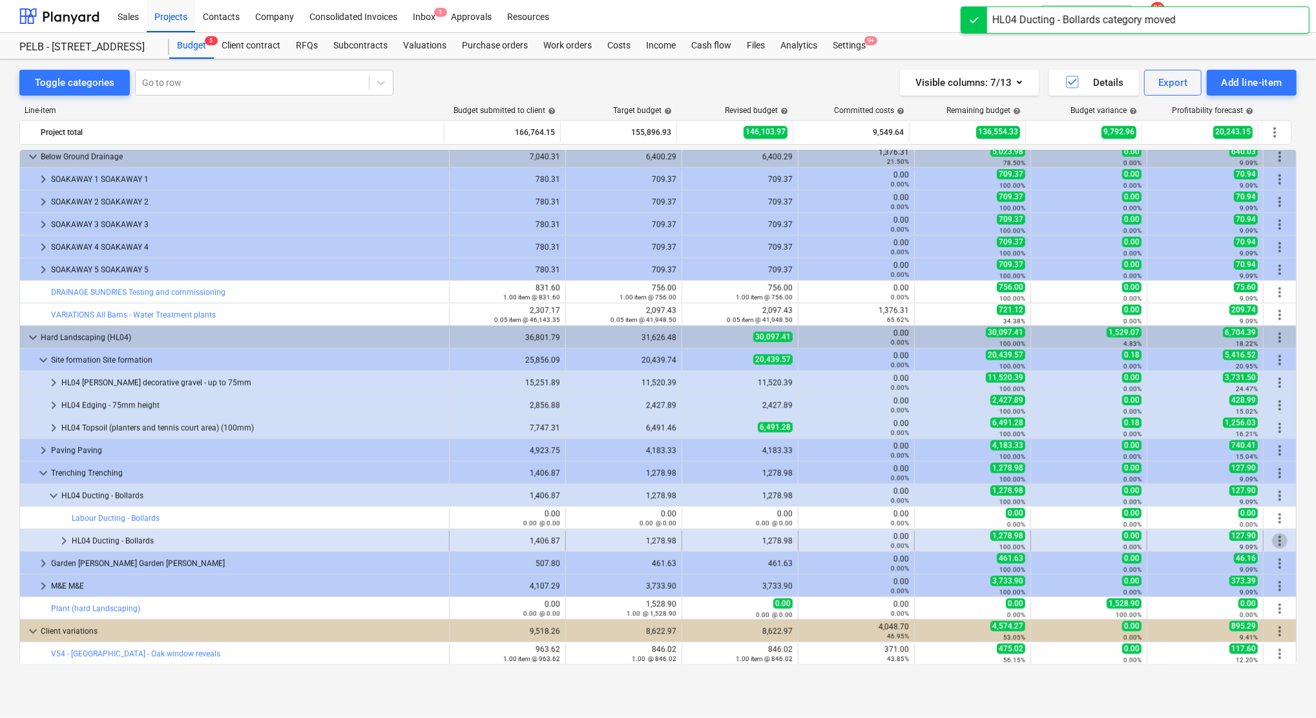
click at [1276, 539] on span "more_vert" at bounding box center [1280, 542] width 16 height 16
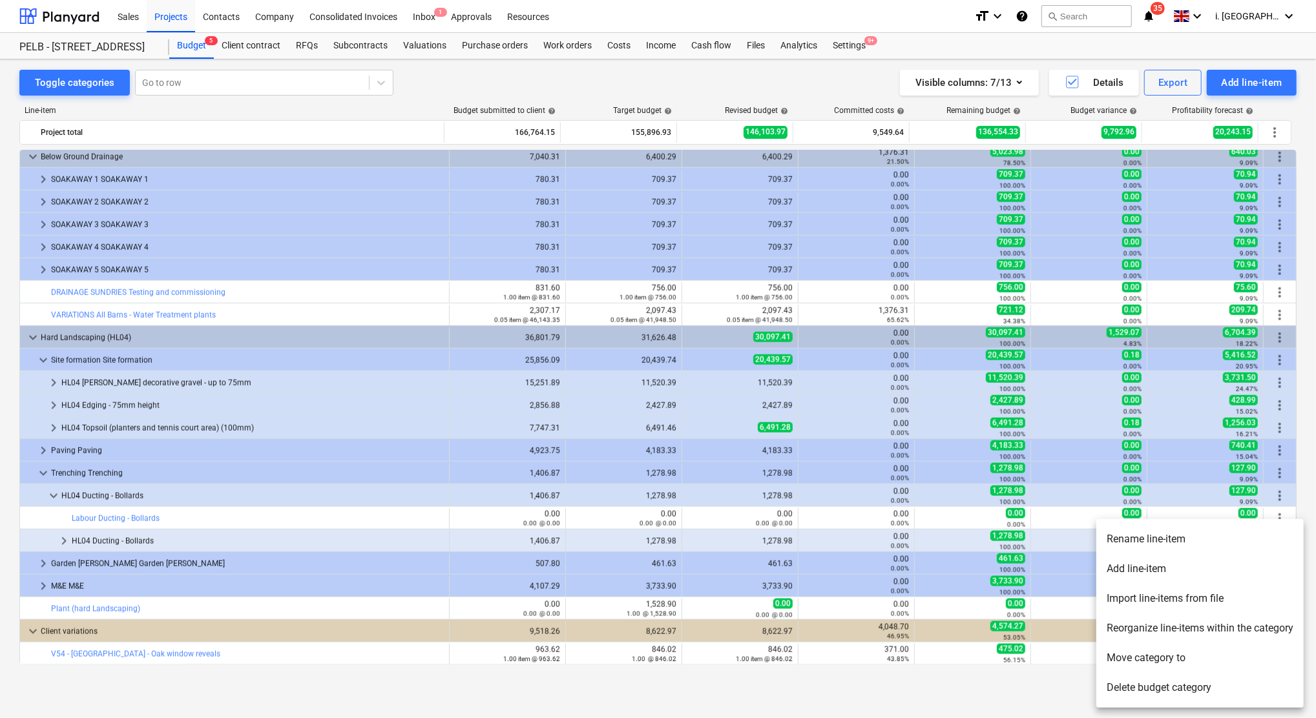
click at [1159, 571] on li "Add line-item" at bounding box center [1199, 569] width 207 height 30
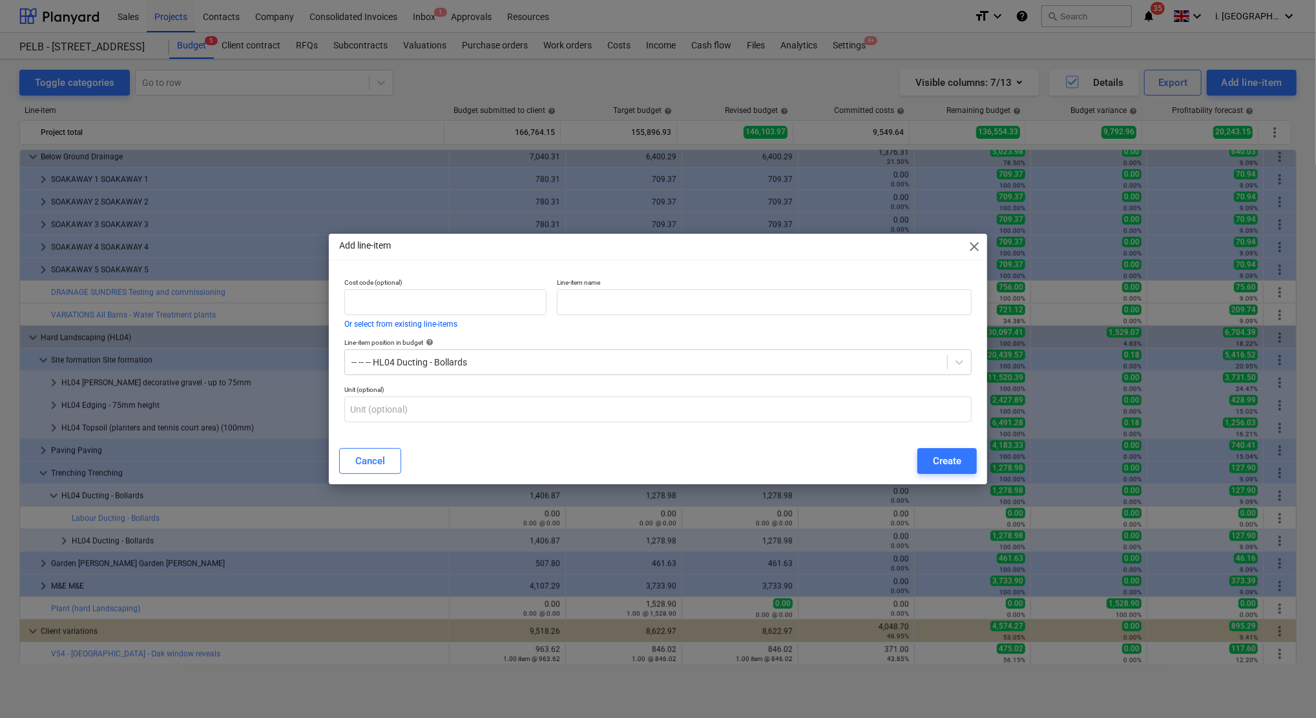
click at [964, 244] on div "Add line-item close" at bounding box center [658, 247] width 658 height 26
click at [977, 249] on span "close" at bounding box center [974, 247] width 16 height 16
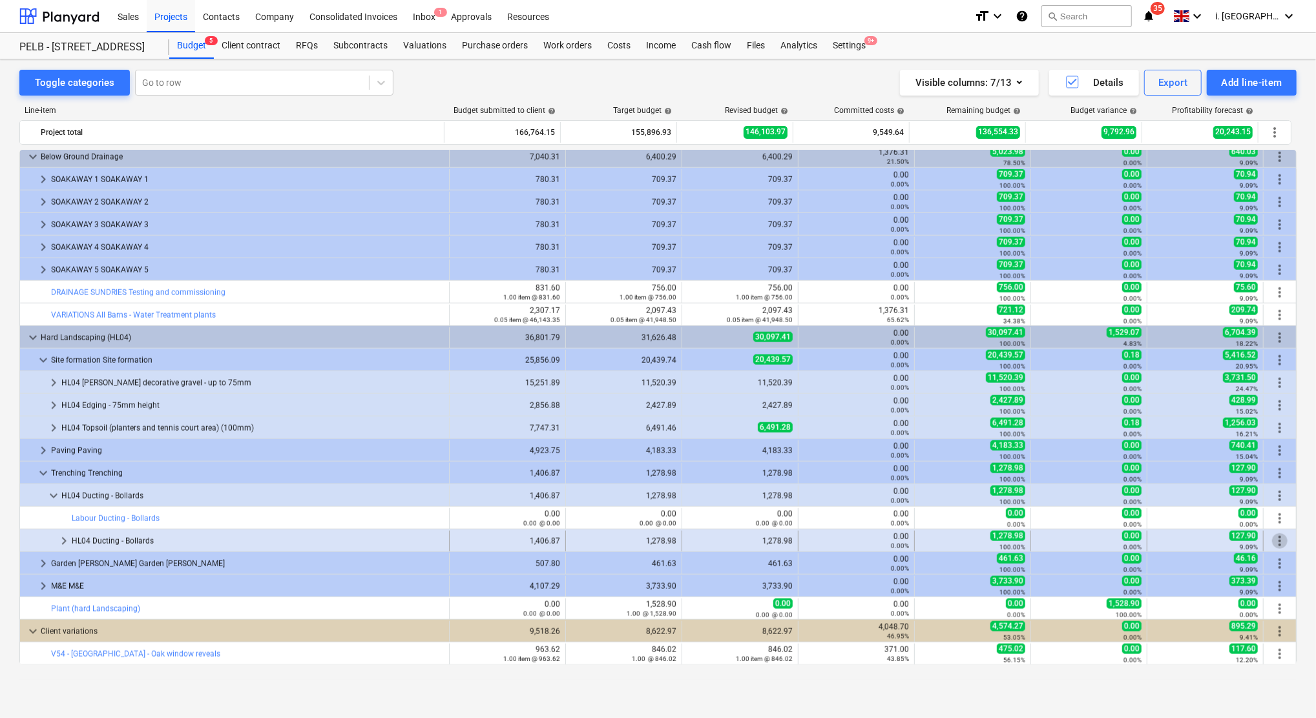
click at [1276, 538] on span "more_vert" at bounding box center [1280, 542] width 16 height 16
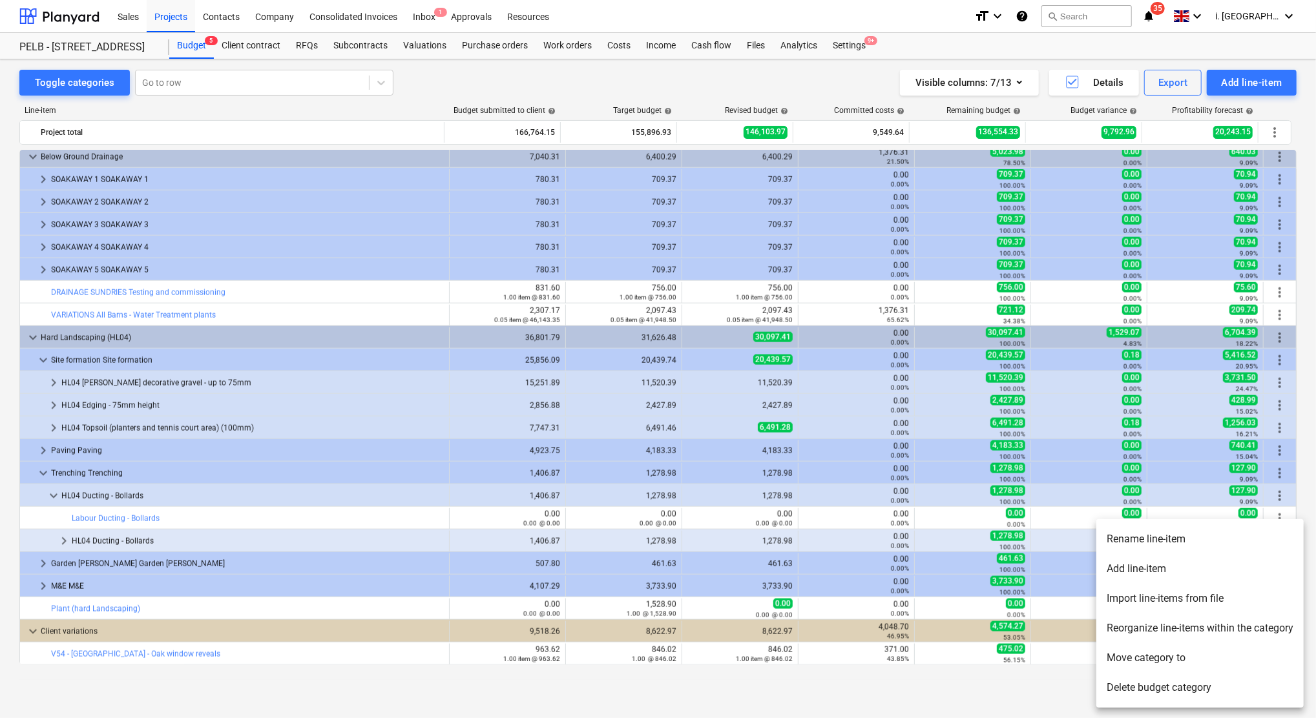
click at [1184, 667] on li "Move category to" at bounding box center [1199, 658] width 207 height 30
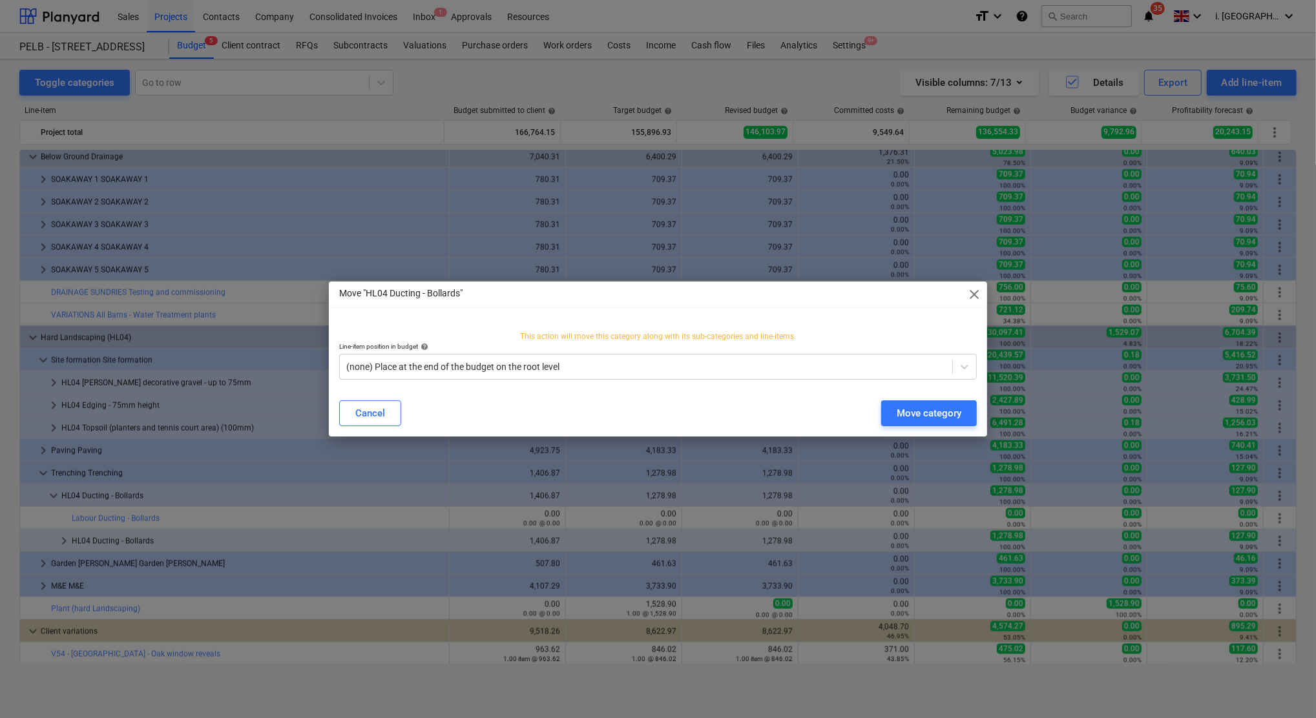
click at [652, 349] on div "Line-item position in budget help" at bounding box center [658, 346] width 638 height 8
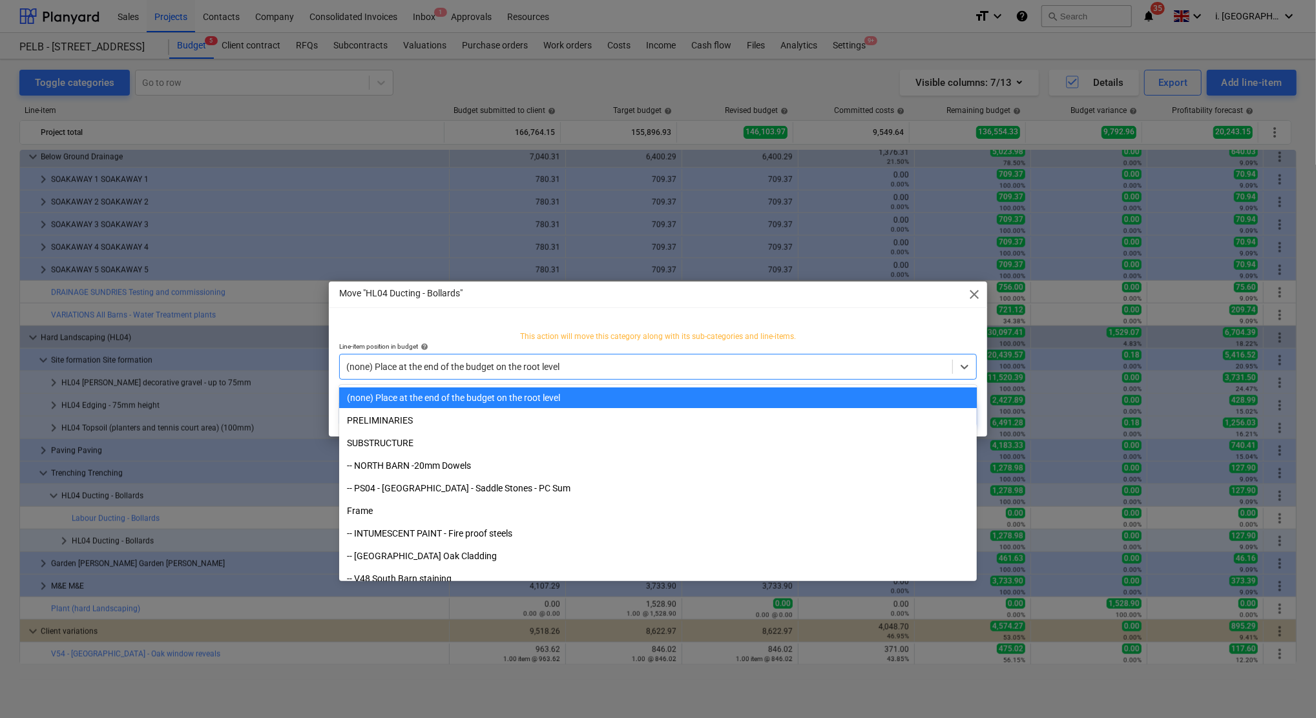
drag, startPoint x: 645, startPoint y: 366, endPoint x: 651, endPoint y: 382, distance: 17.4
click at [644, 367] on div at bounding box center [645, 366] width 599 height 13
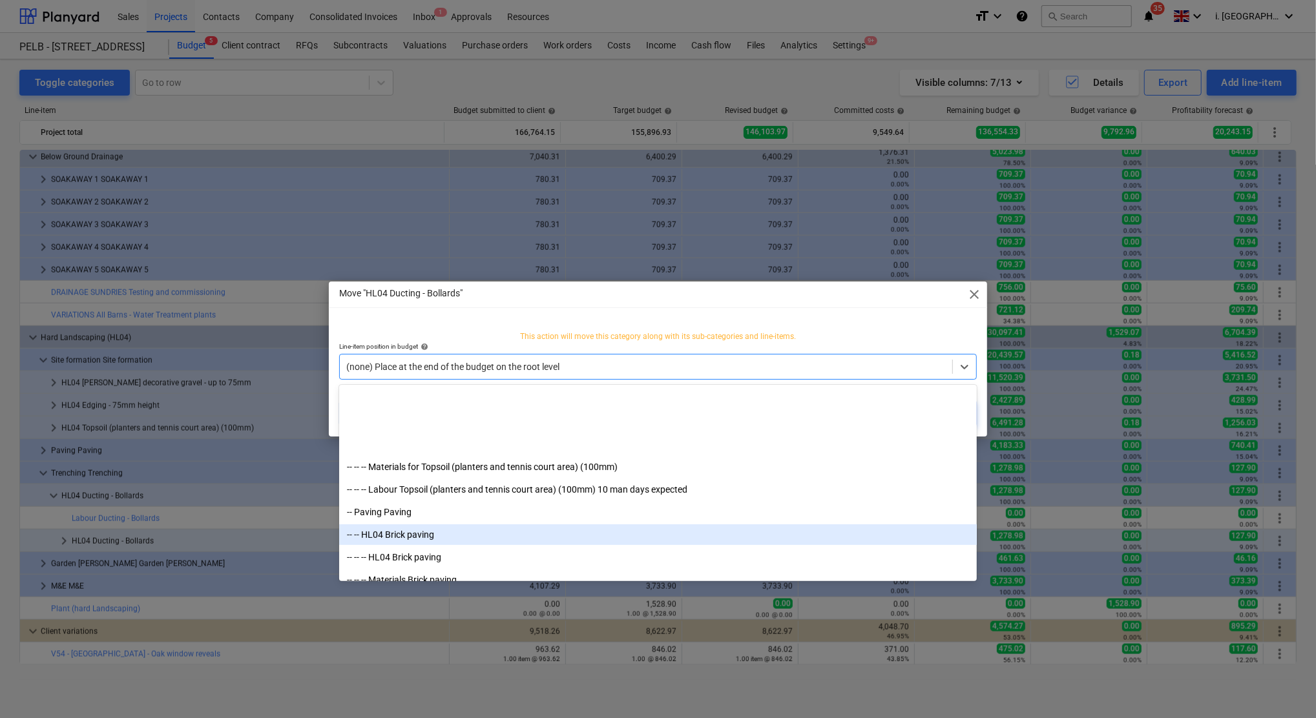
scroll to position [4463, 0]
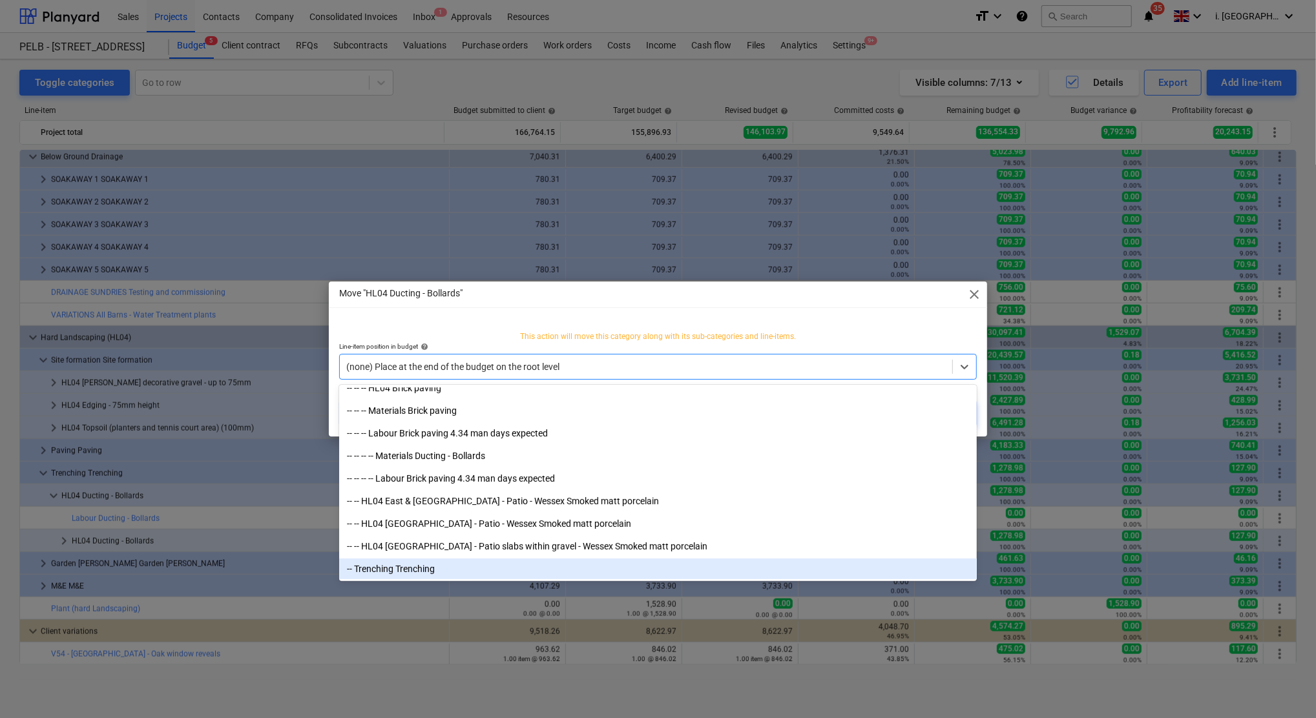
click at [435, 571] on div "-- Trenching Trenching" at bounding box center [658, 569] width 638 height 21
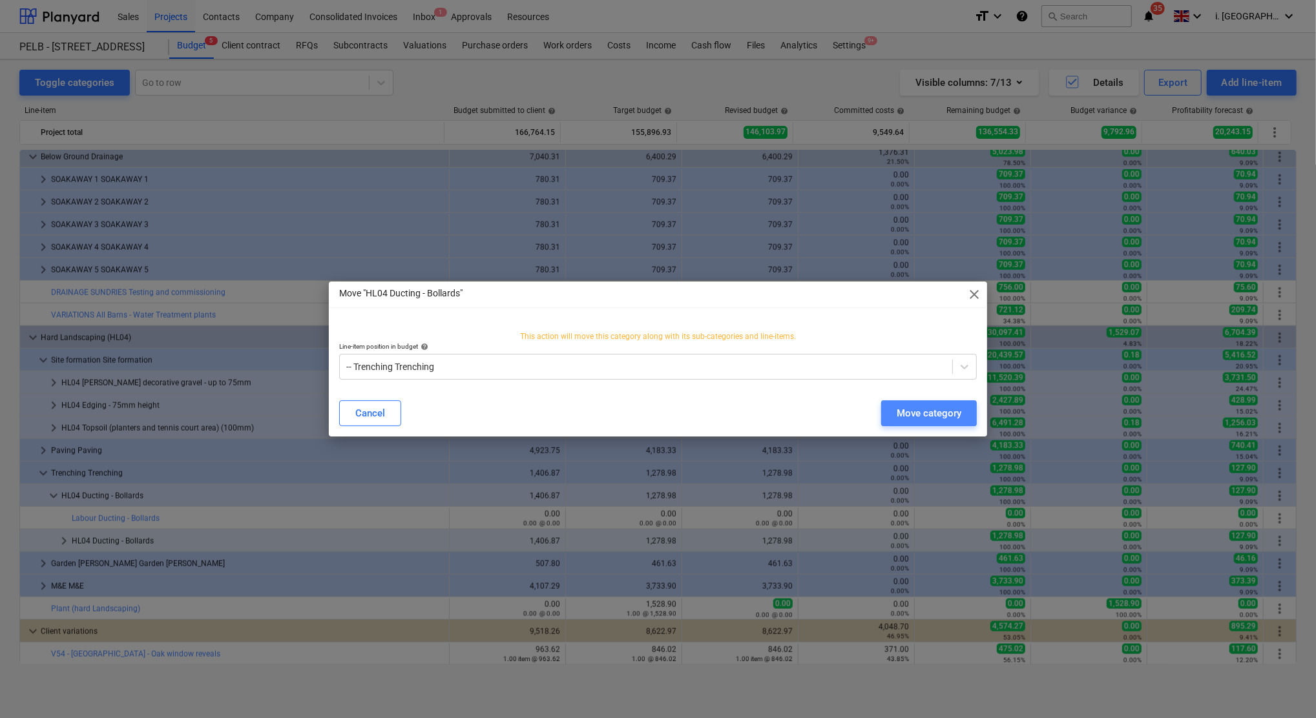
click at [946, 413] on div "Move category" at bounding box center [929, 413] width 65 height 17
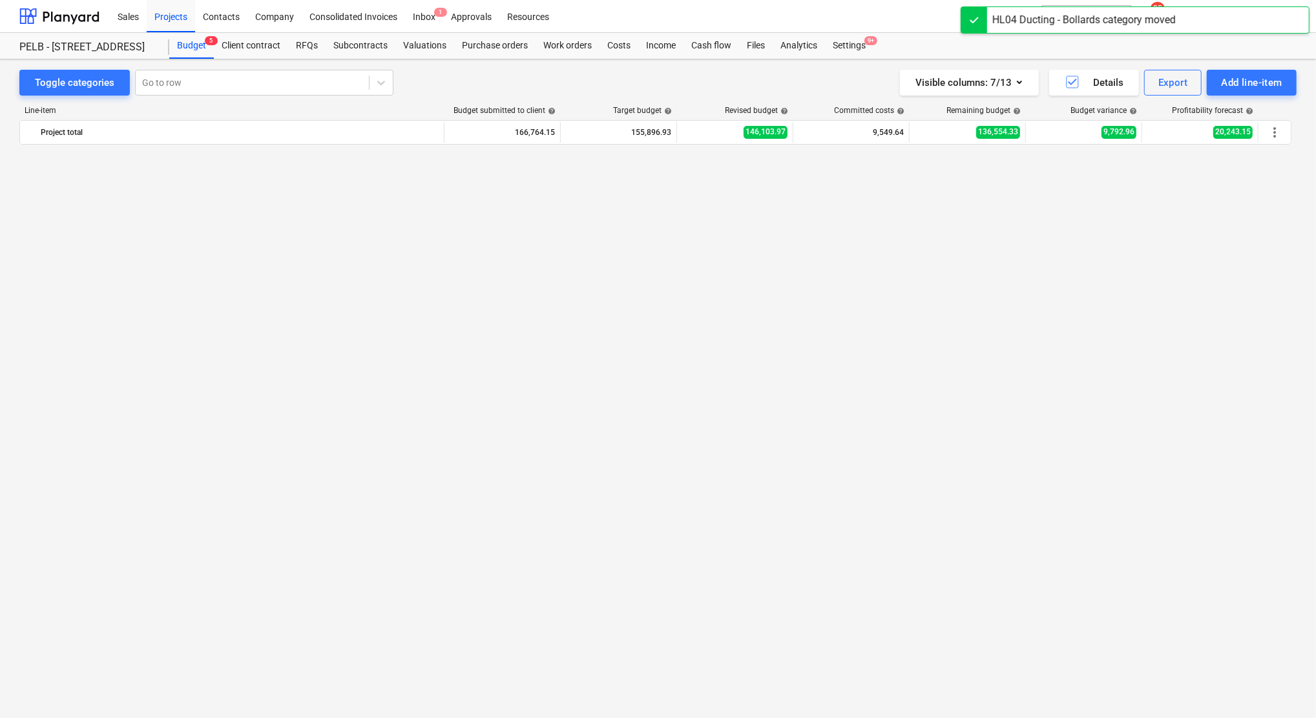
scroll to position [1294, 0]
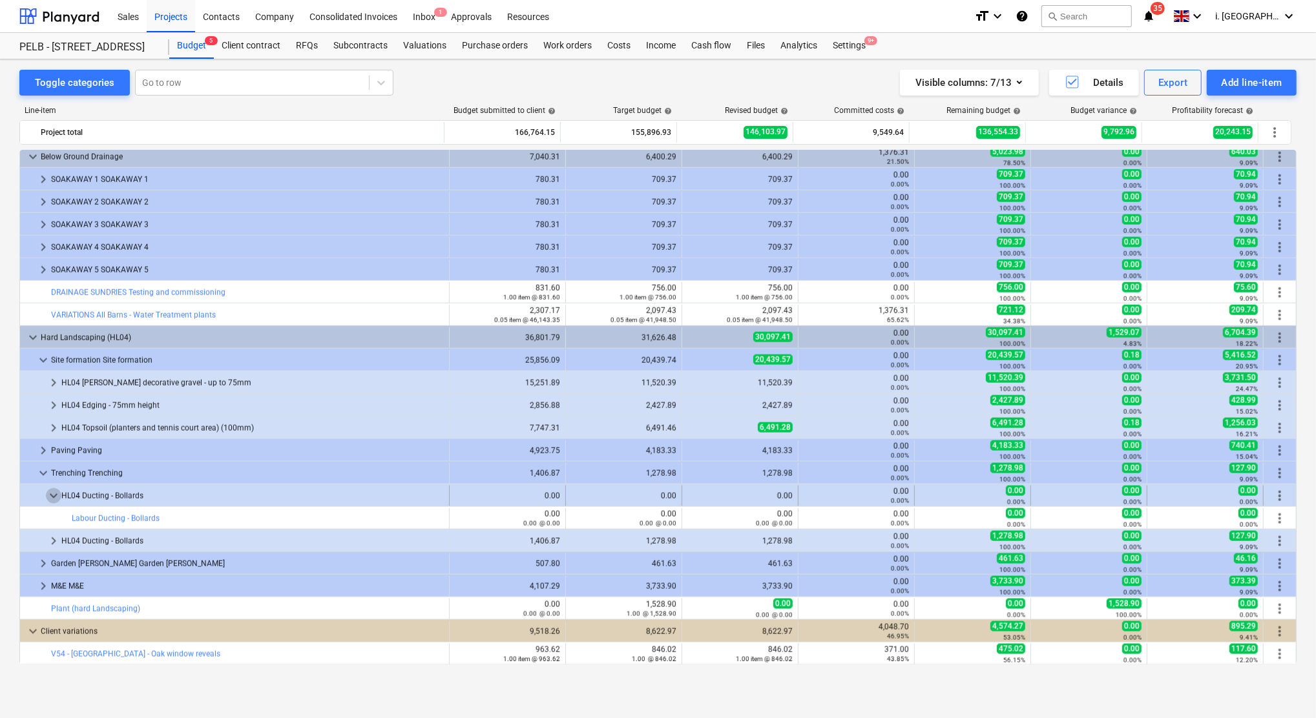
click at [57, 492] on span "keyboard_arrow_down" at bounding box center [54, 496] width 16 height 16
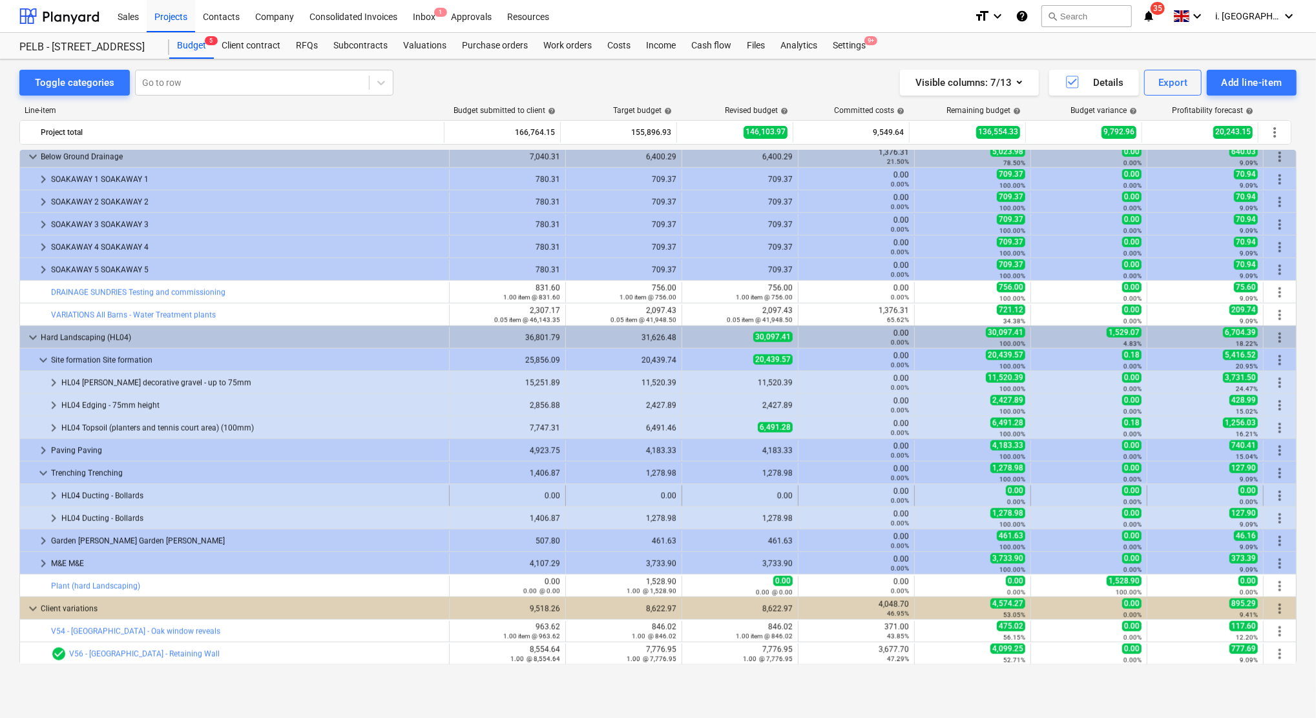
click at [55, 499] on span "keyboard_arrow_right" at bounding box center [54, 496] width 16 height 16
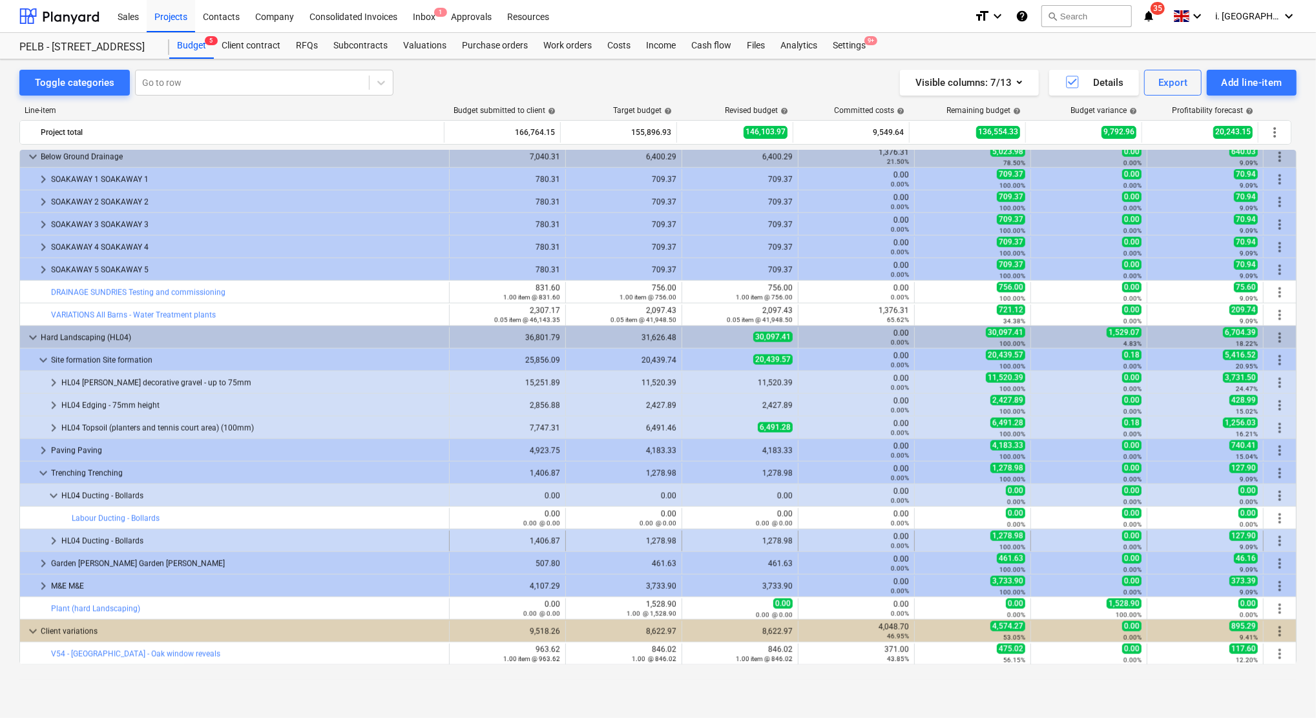
click at [50, 543] on span "keyboard_arrow_right" at bounding box center [54, 542] width 16 height 16
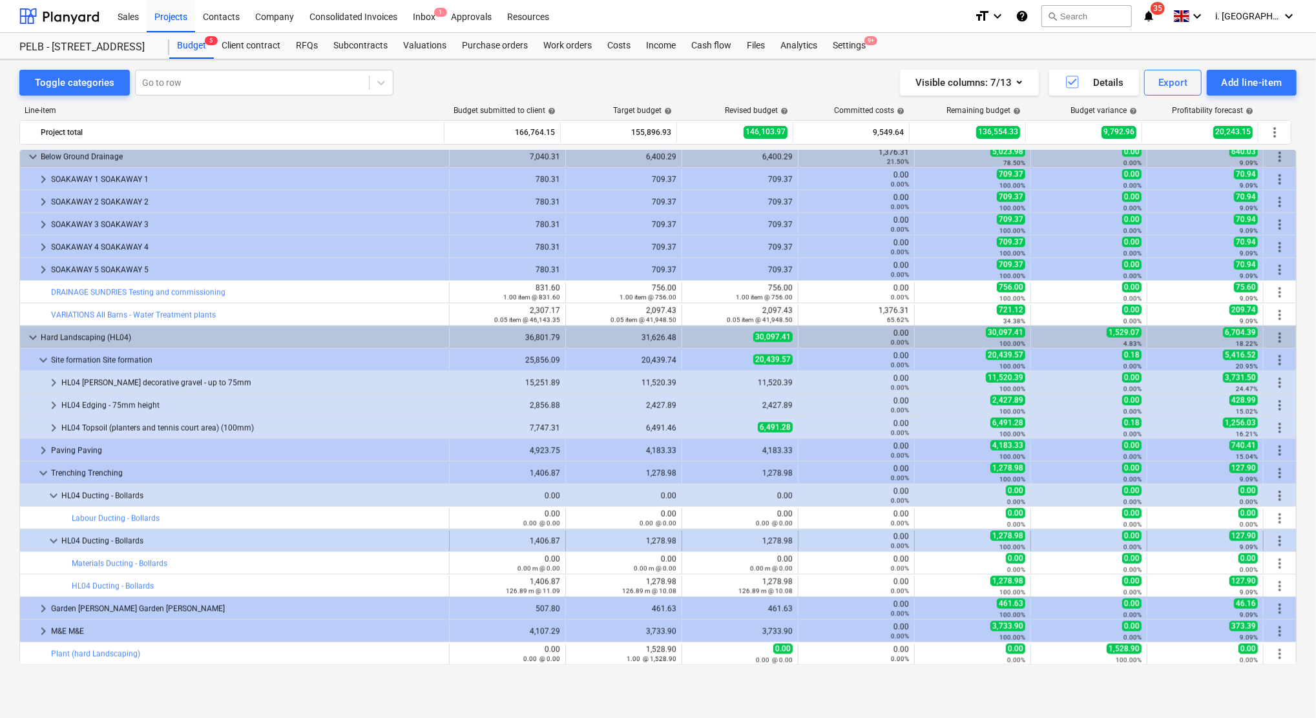
click at [54, 538] on span "keyboard_arrow_down" at bounding box center [54, 542] width 16 height 16
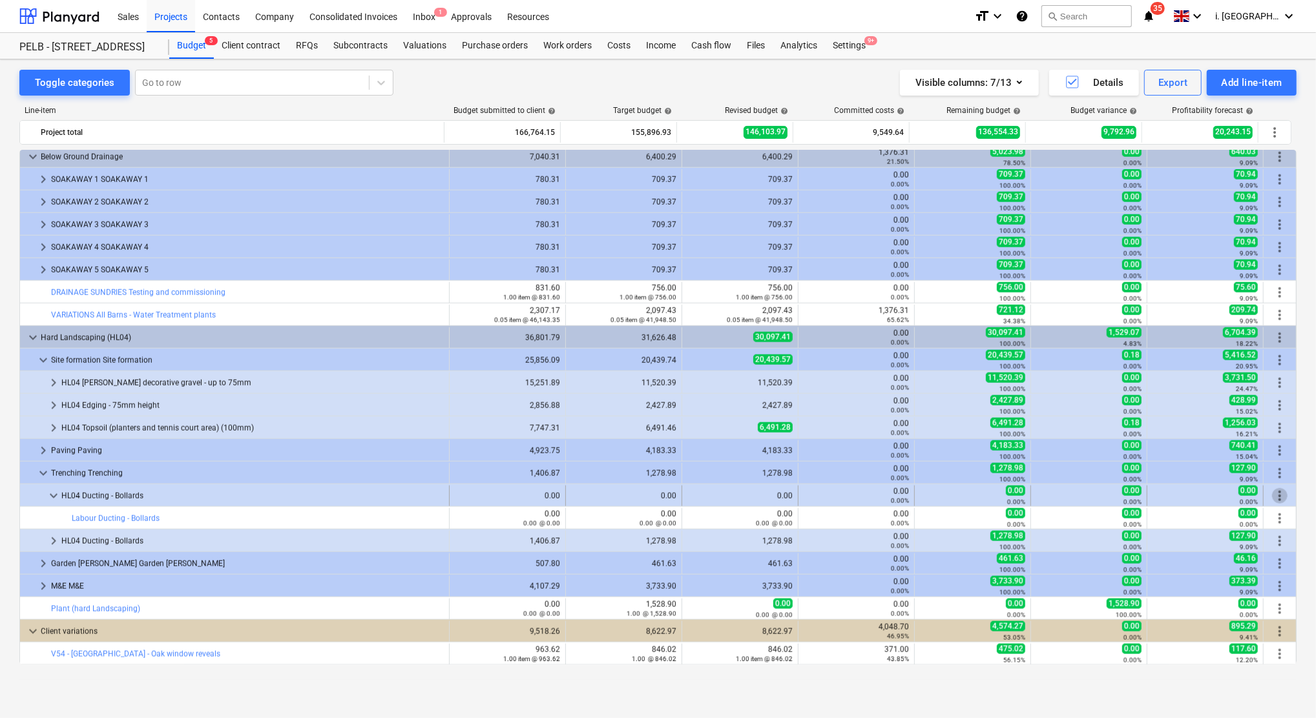
click at [1272, 496] on span "more_vert" at bounding box center [1280, 496] width 16 height 16
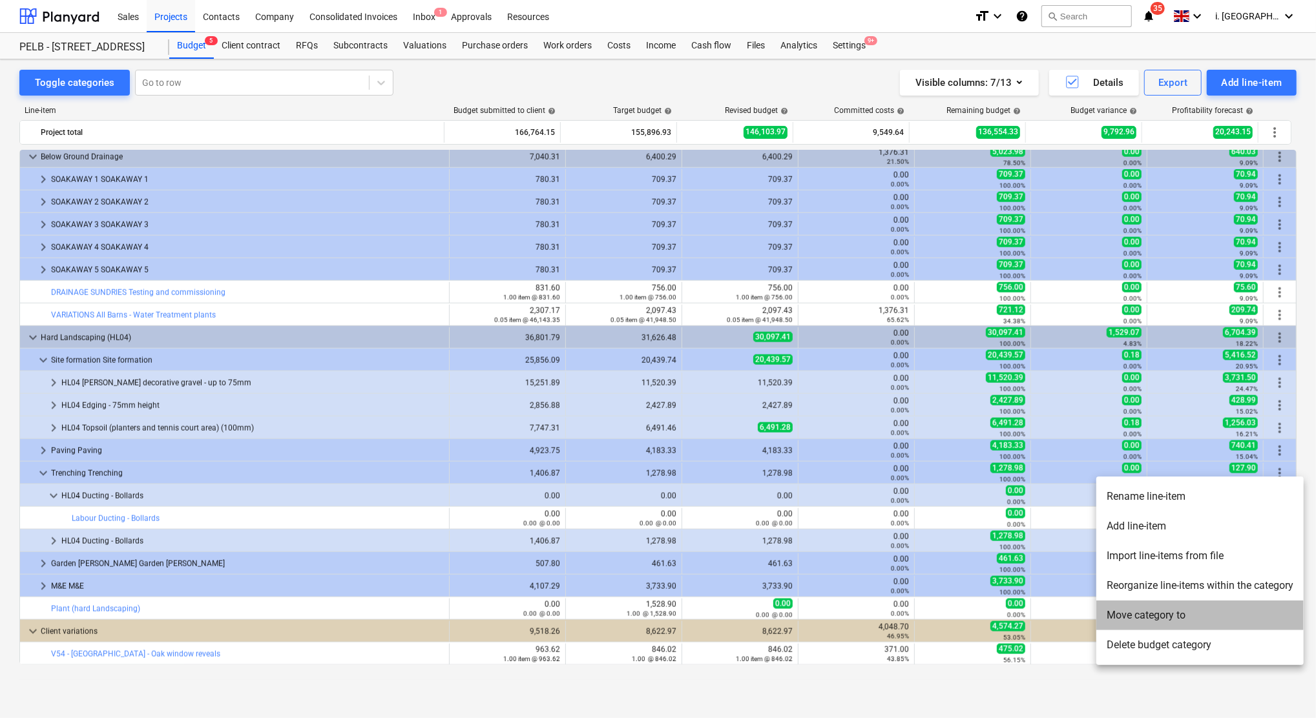
click at [1185, 621] on li "Move category to" at bounding box center [1199, 616] width 207 height 30
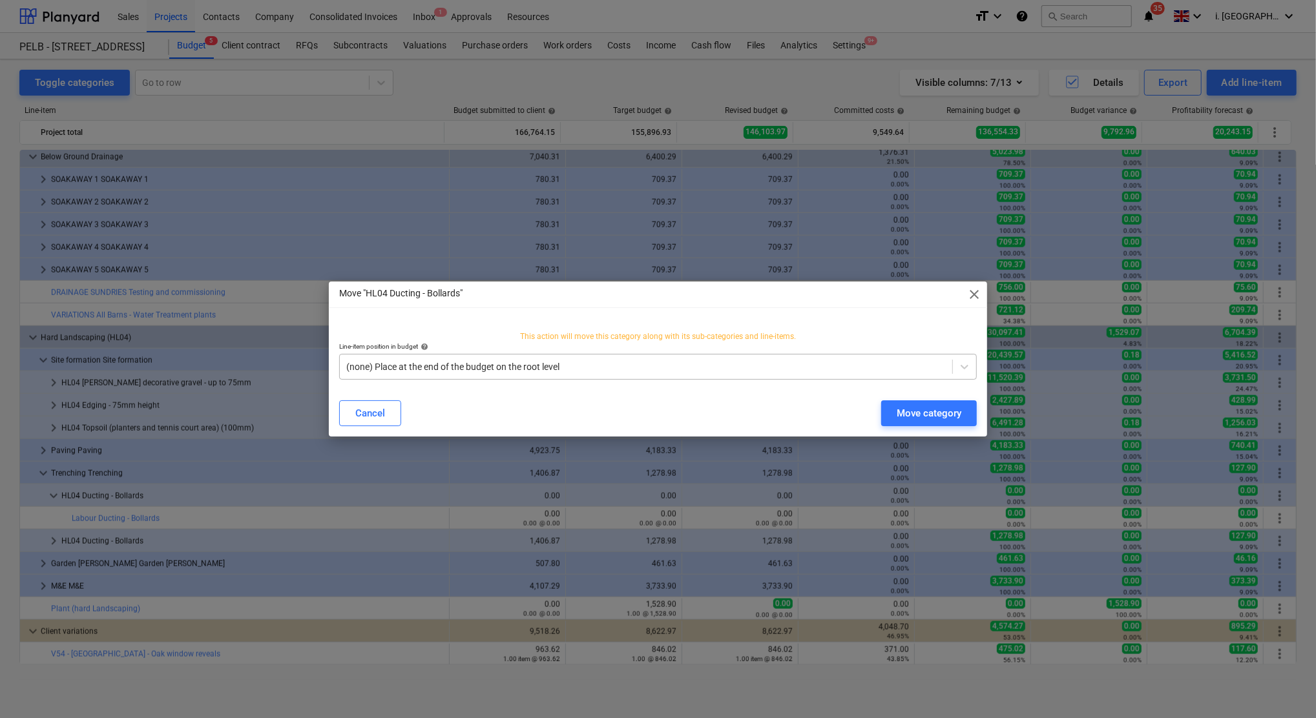
click at [567, 371] on div at bounding box center [645, 366] width 599 height 13
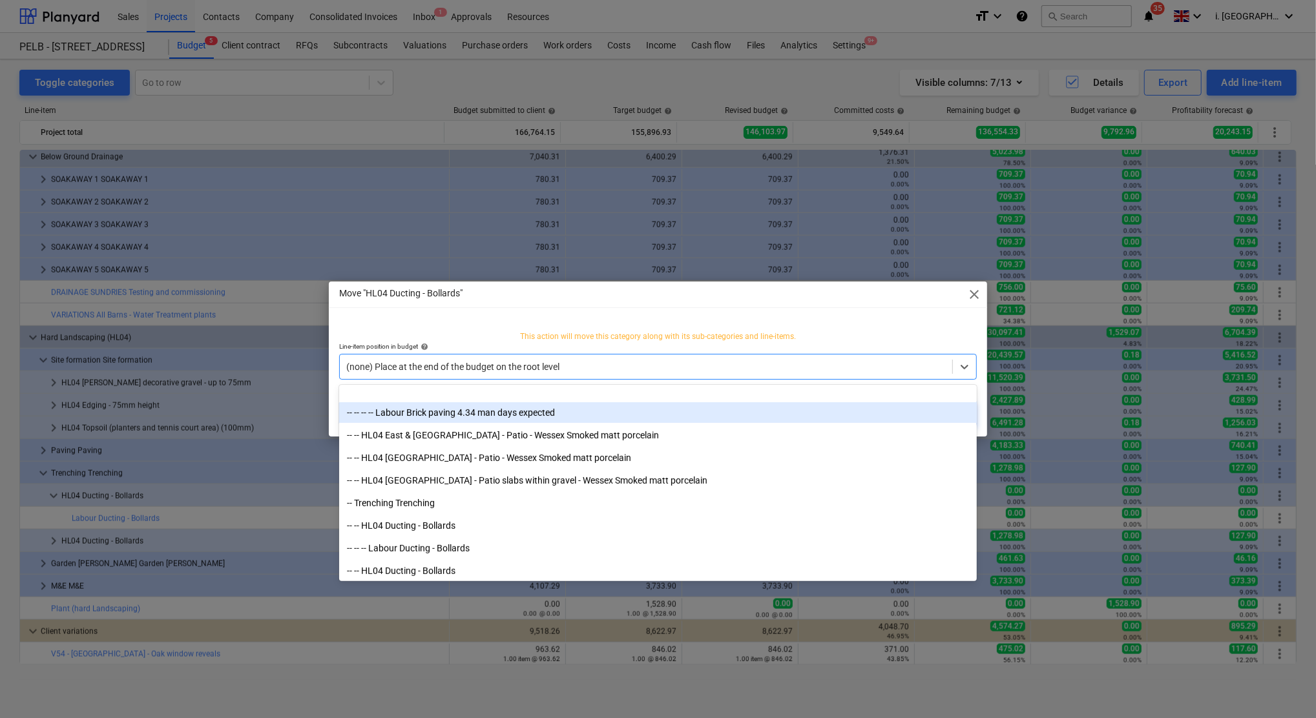
scroll to position [4574, 0]
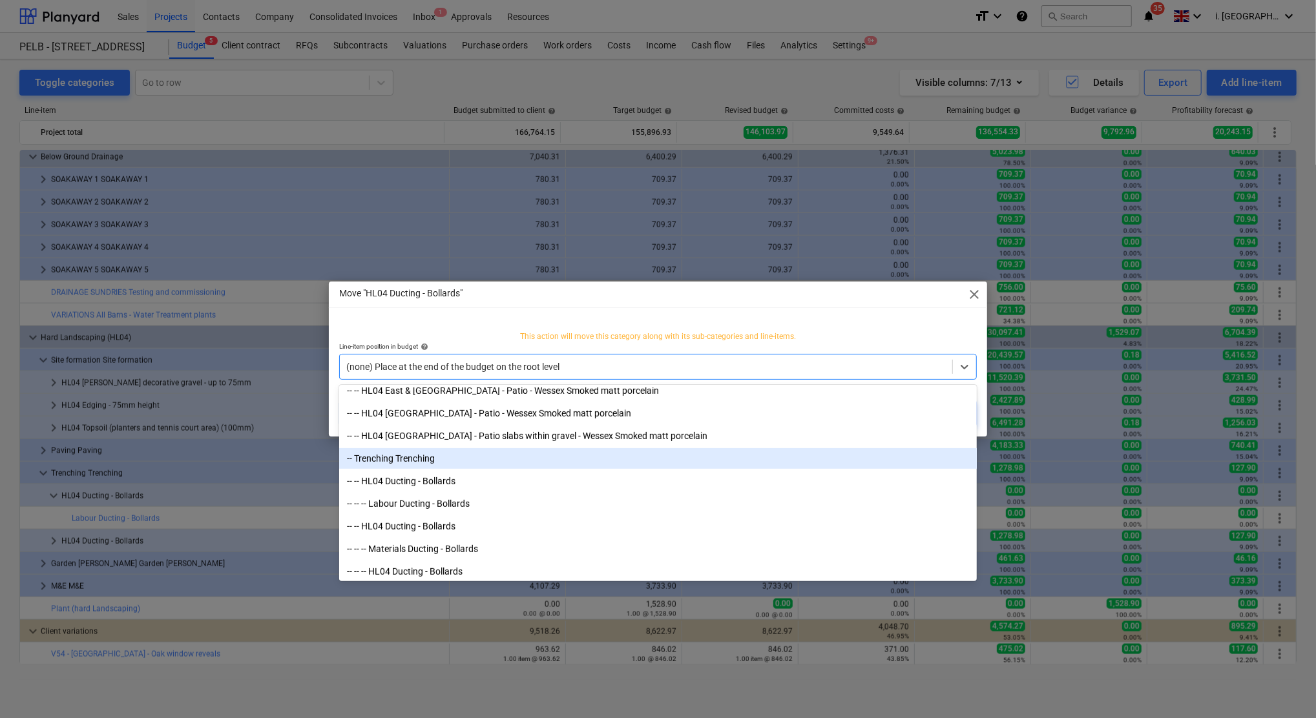
click at [514, 459] on div "-- Trenching Trenching" at bounding box center [658, 458] width 638 height 21
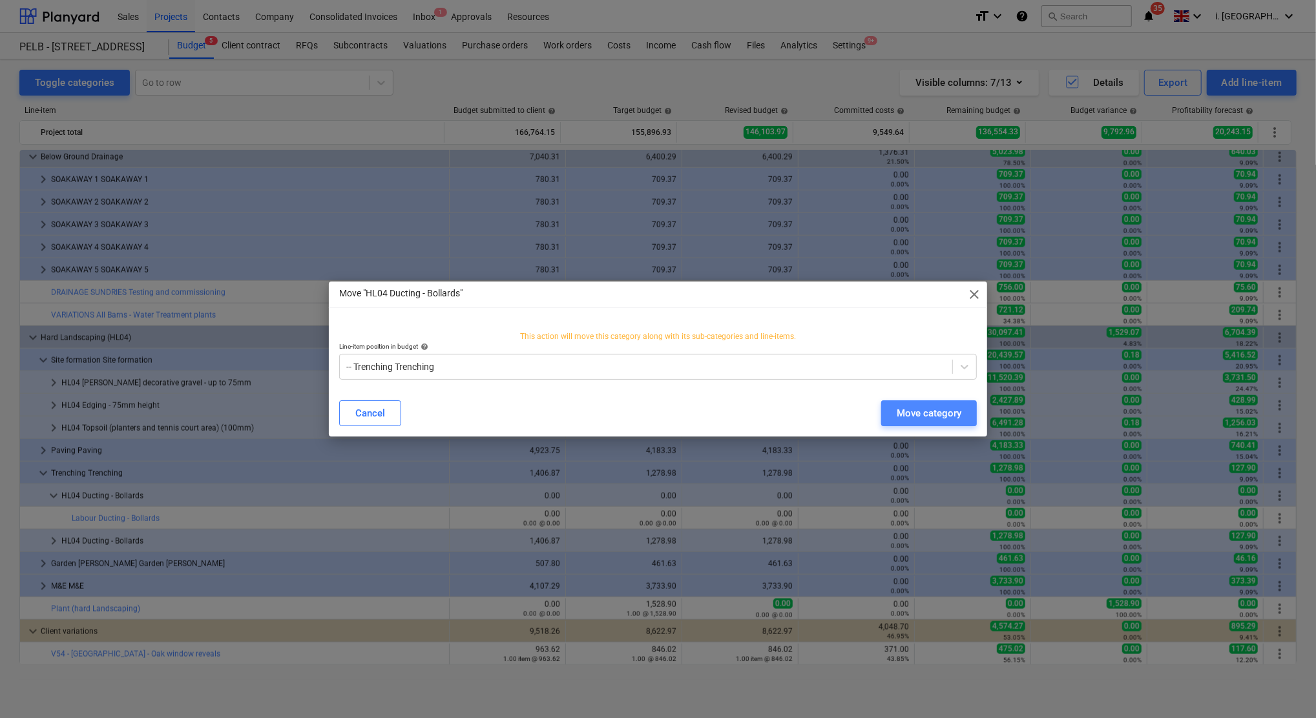
click at [967, 417] on button "Move category" at bounding box center [929, 413] width 96 height 26
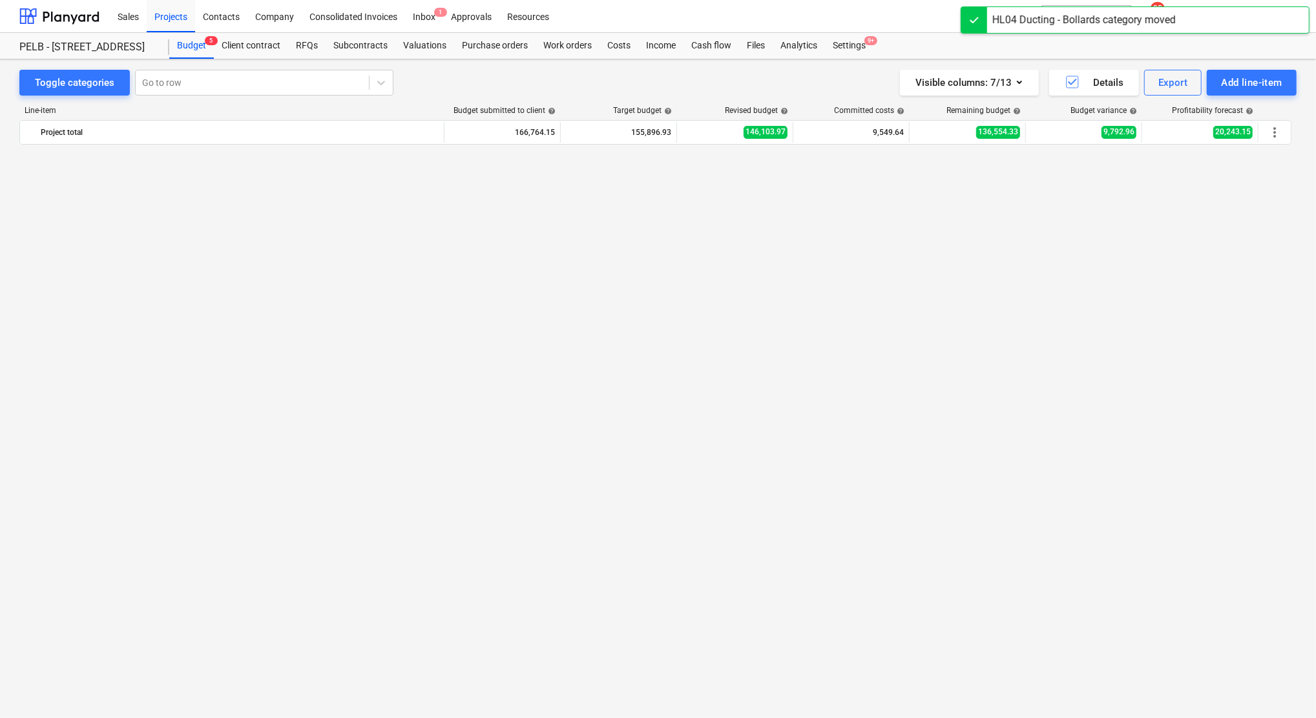
scroll to position [1294, 0]
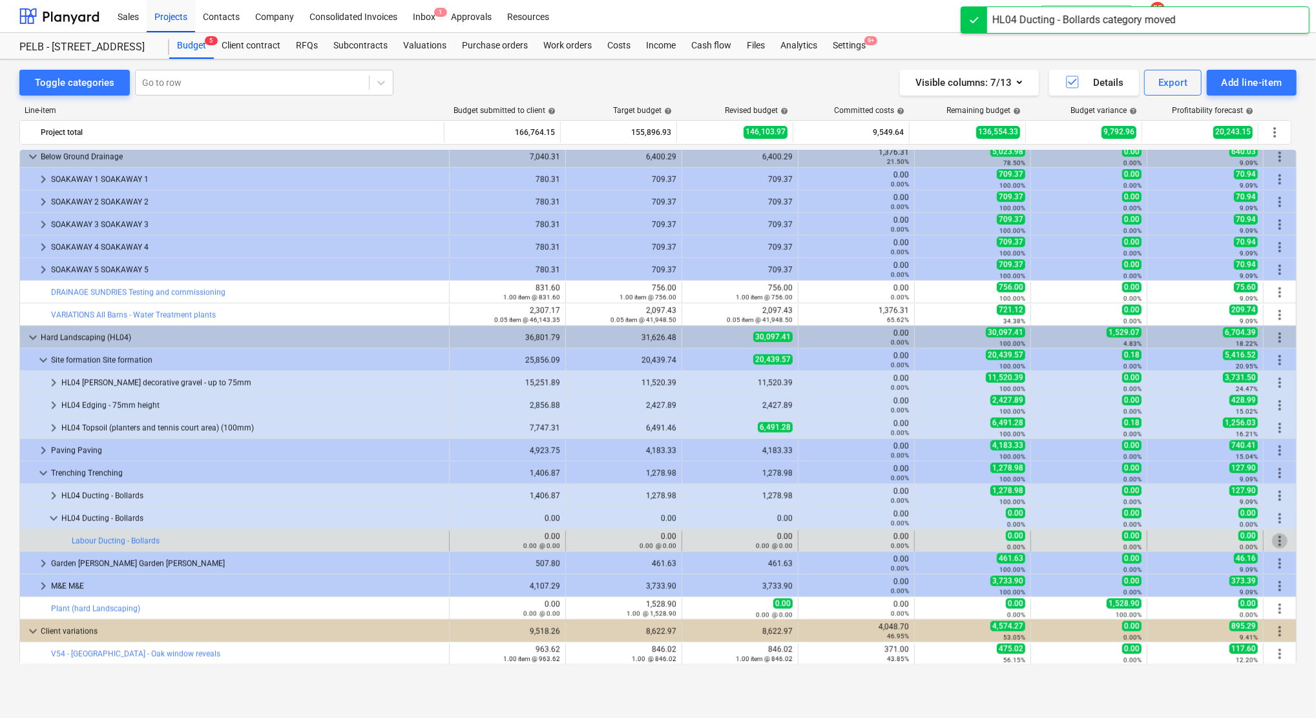
click at [1280, 543] on span "more_vert" at bounding box center [1280, 542] width 16 height 16
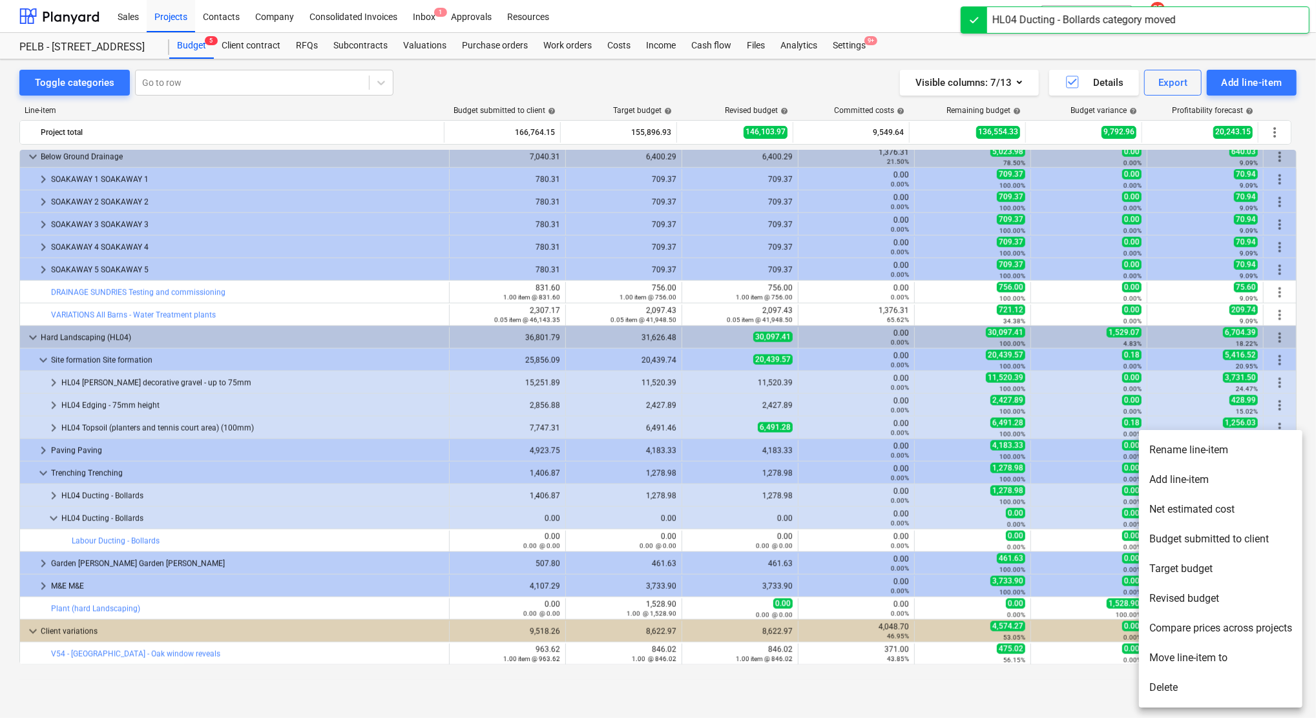
click at [1192, 661] on li "Move line-item to" at bounding box center [1220, 658] width 163 height 30
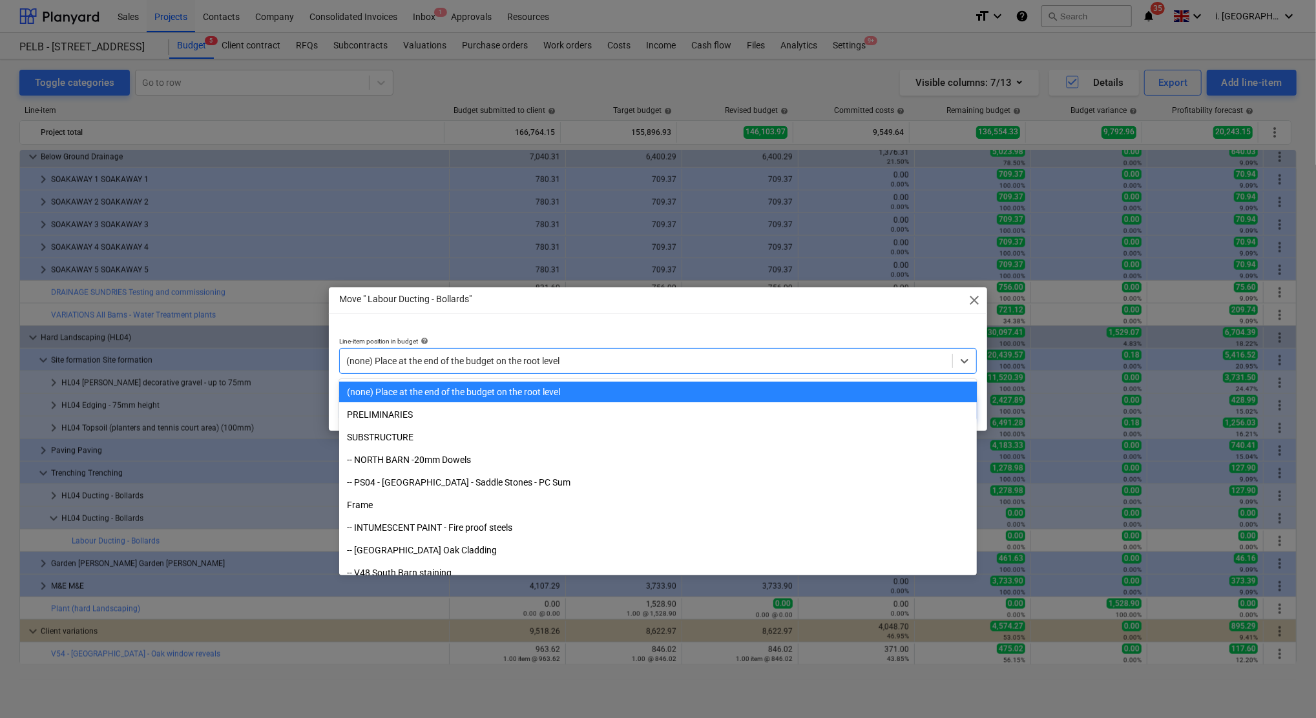
click at [585, 369] on div "(none) Place at the end of the budget on the root level" at bounding box center [646, 361] width 612 height 18
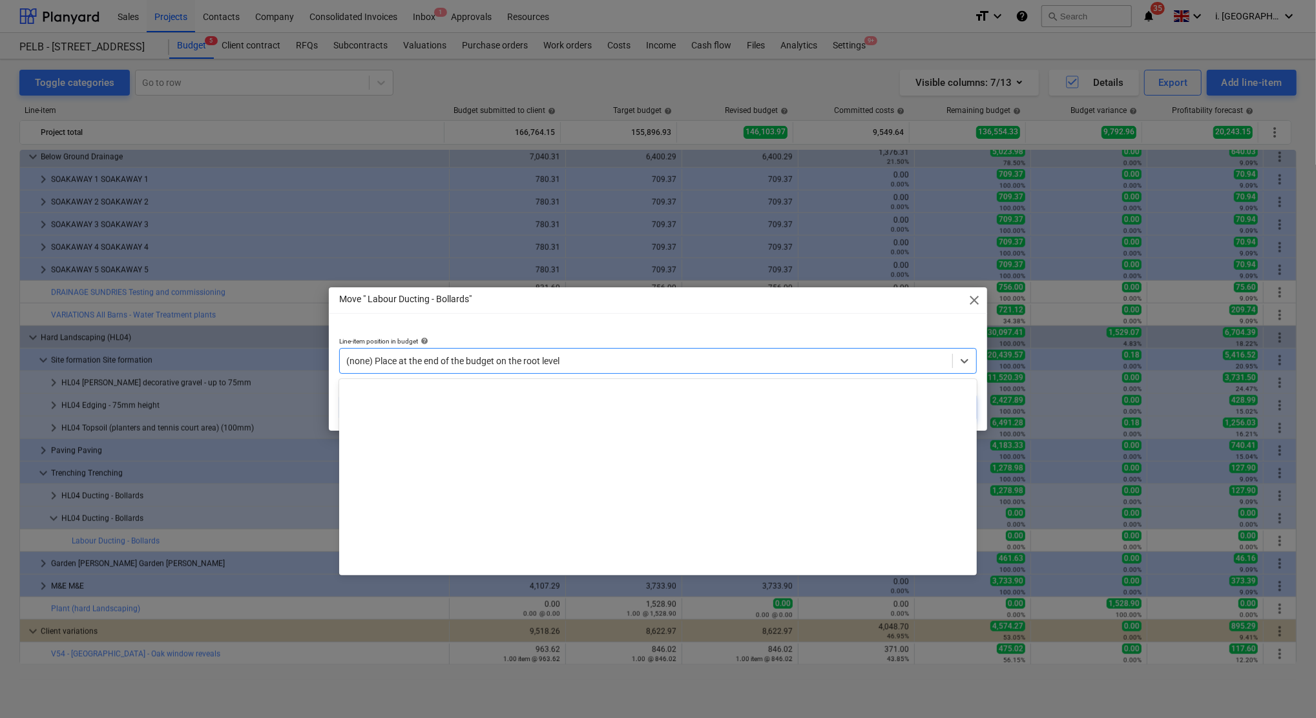
scroll to position [4574, 0]
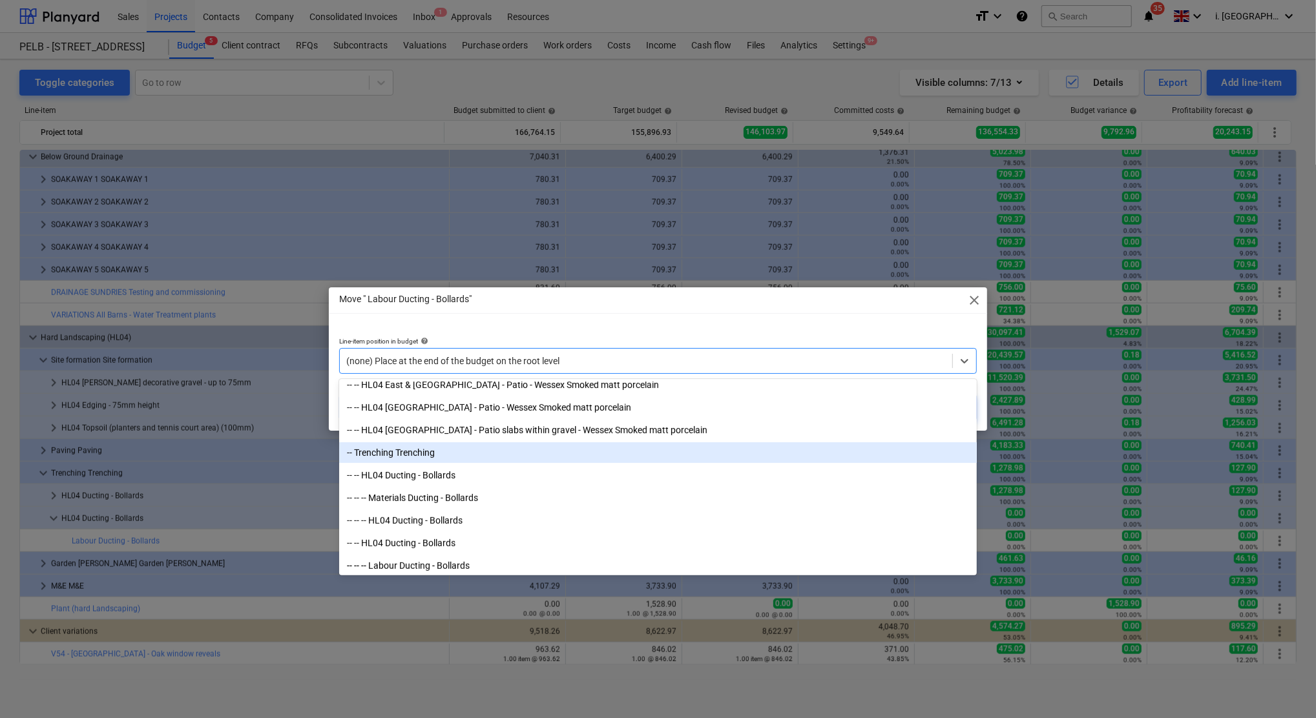
click at [479, 458] on div "-- Trenching Trenching" at bounding box center [658, 452] width 638 height 21
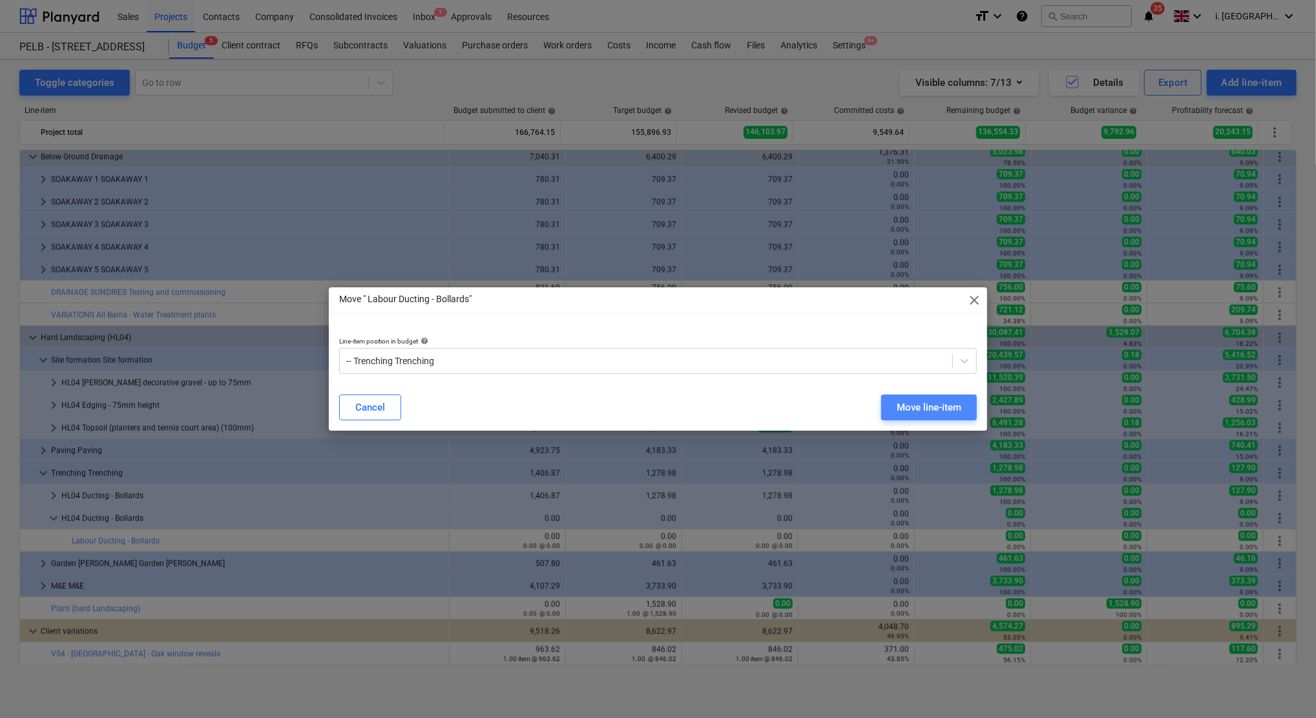
click at [929, 410] on div "Move line-item" at bounding box center [929, 407] width 65 height 17
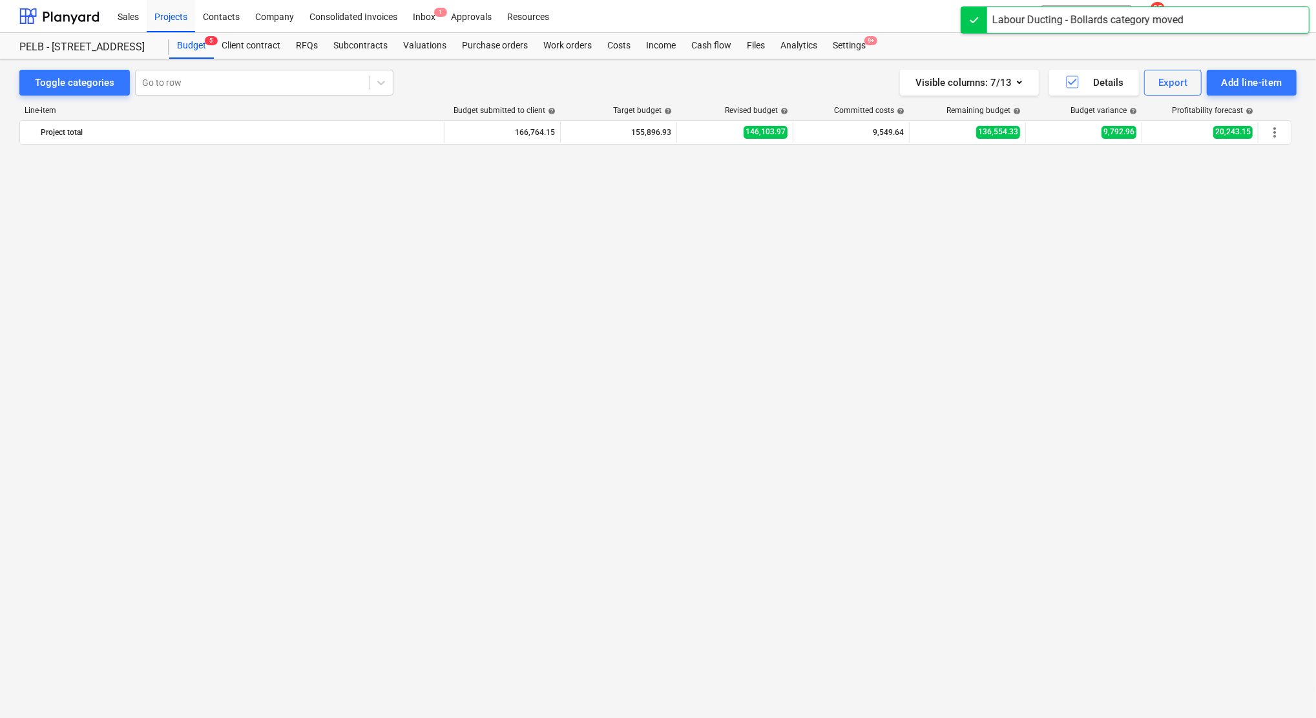
scroll to position [1294, 0]
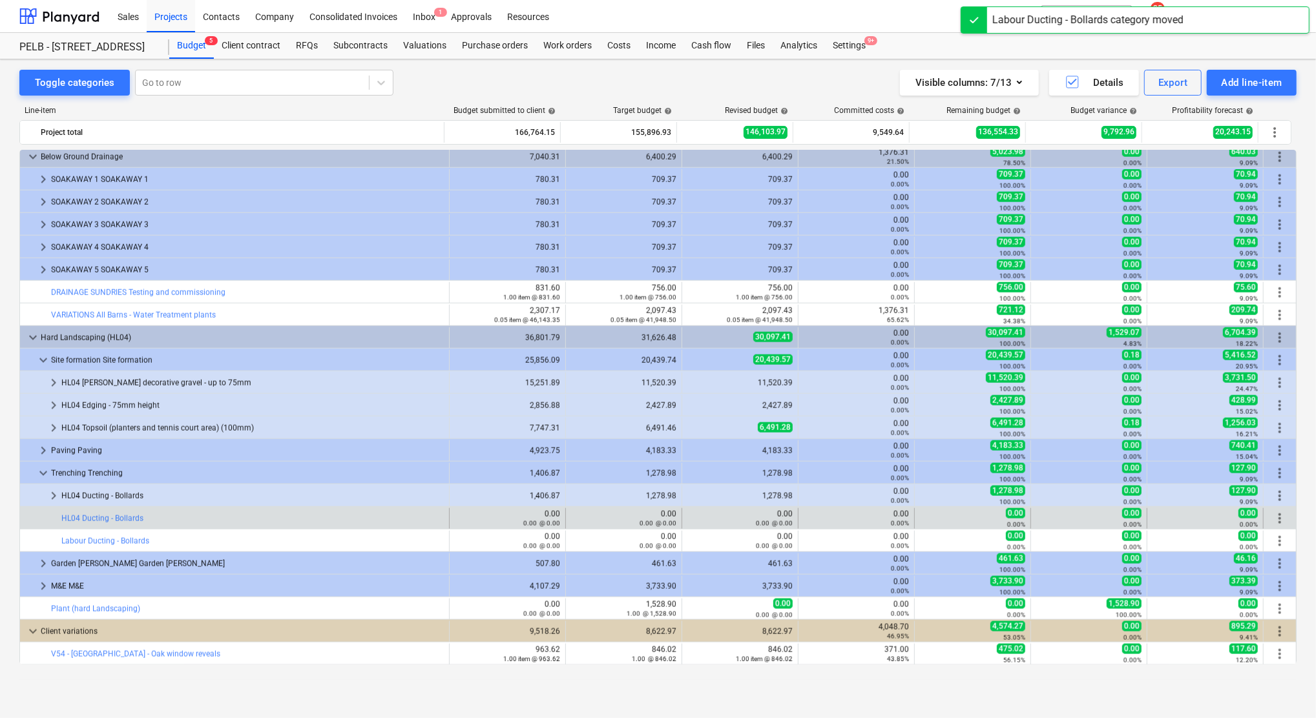
click at [1275, 515] on span "more_vert" at bounding box center [1280, 519] width 16 height 16
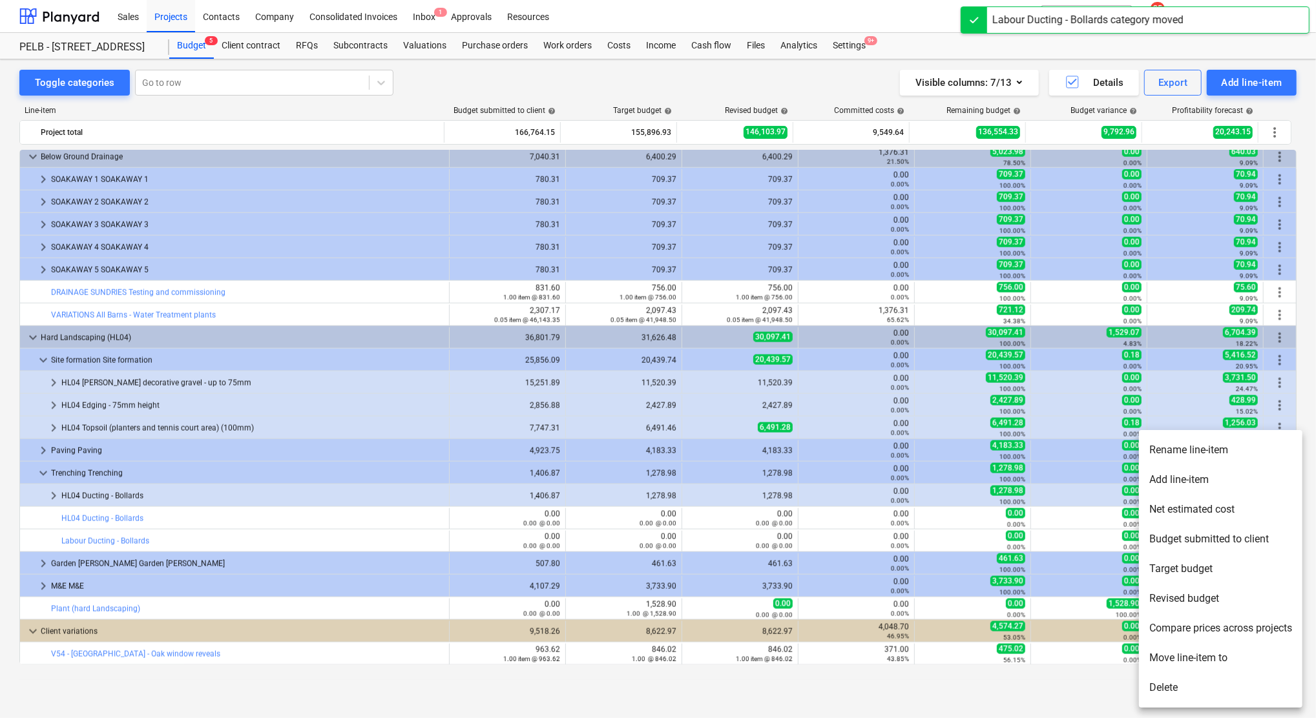
click at [1192, 652] on li "Move line-item to" at bounding box center [1220, 658] width 163 height 30
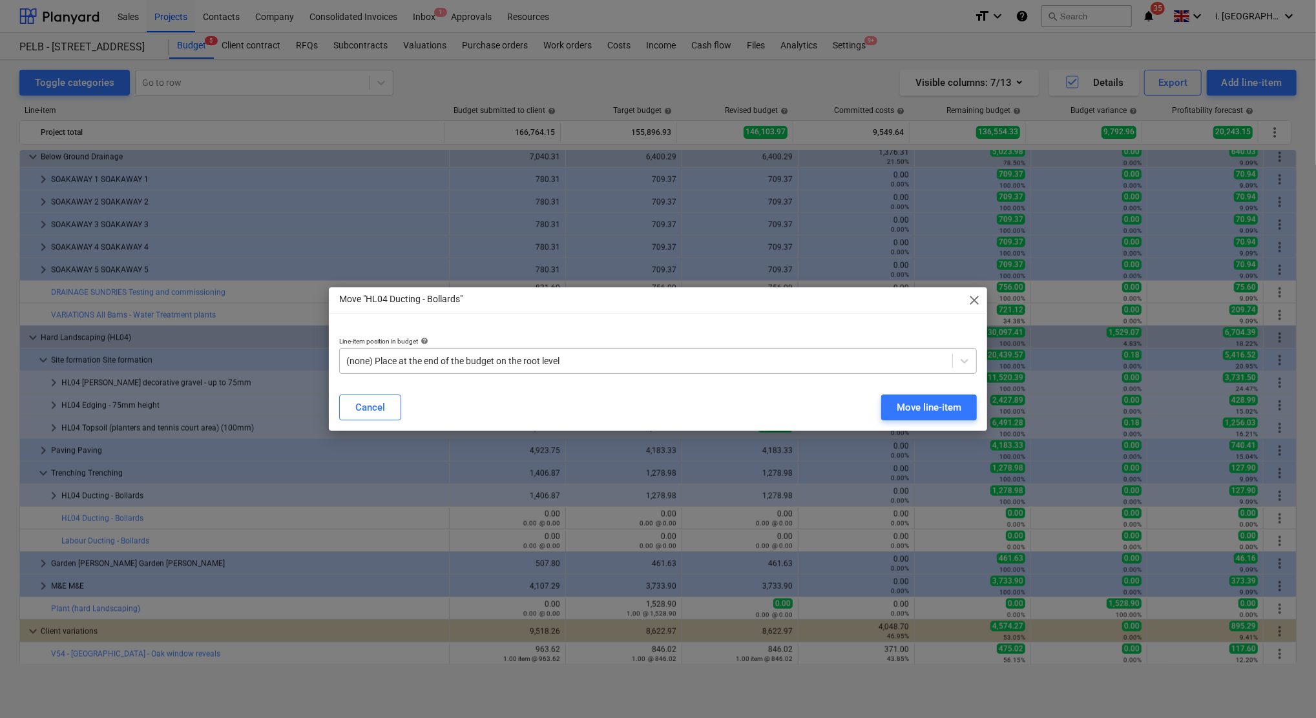
click at [554, 353] on div "(none) Place at the end of the budget on the root level" at bounding box center [646, 361] width 612 height 18
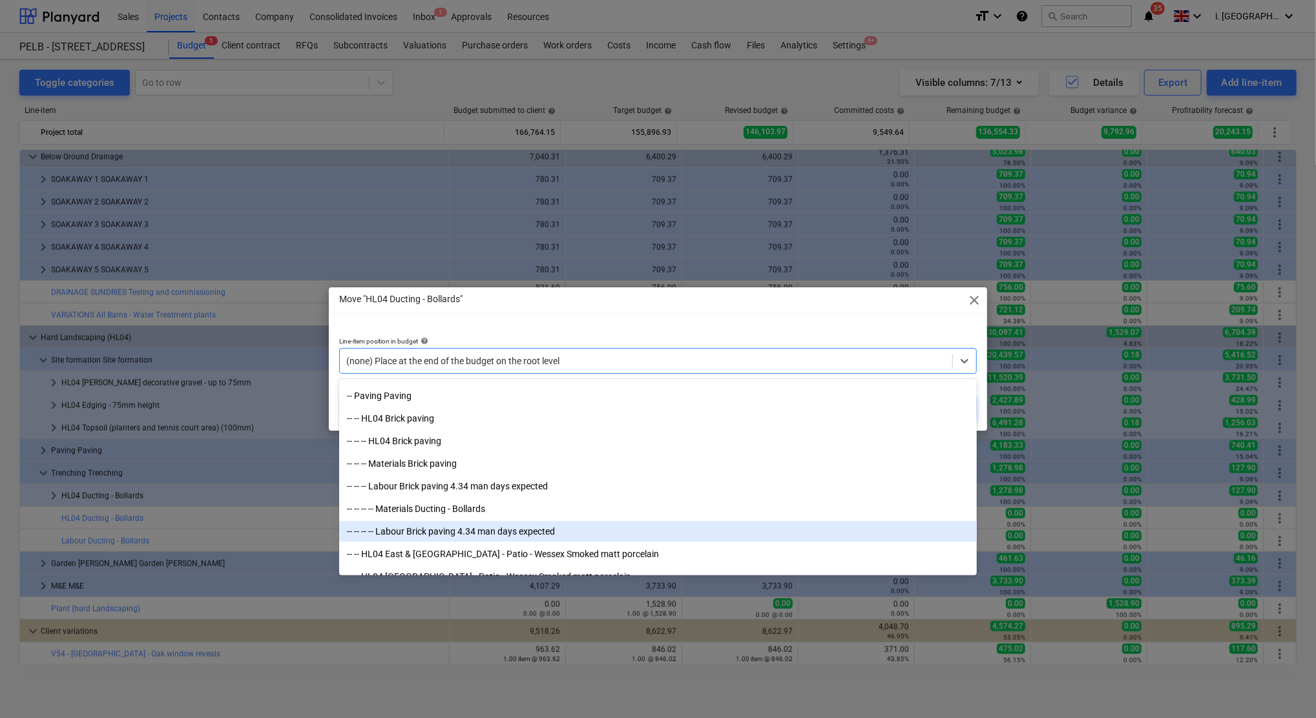
scroll to position [4574, 0]
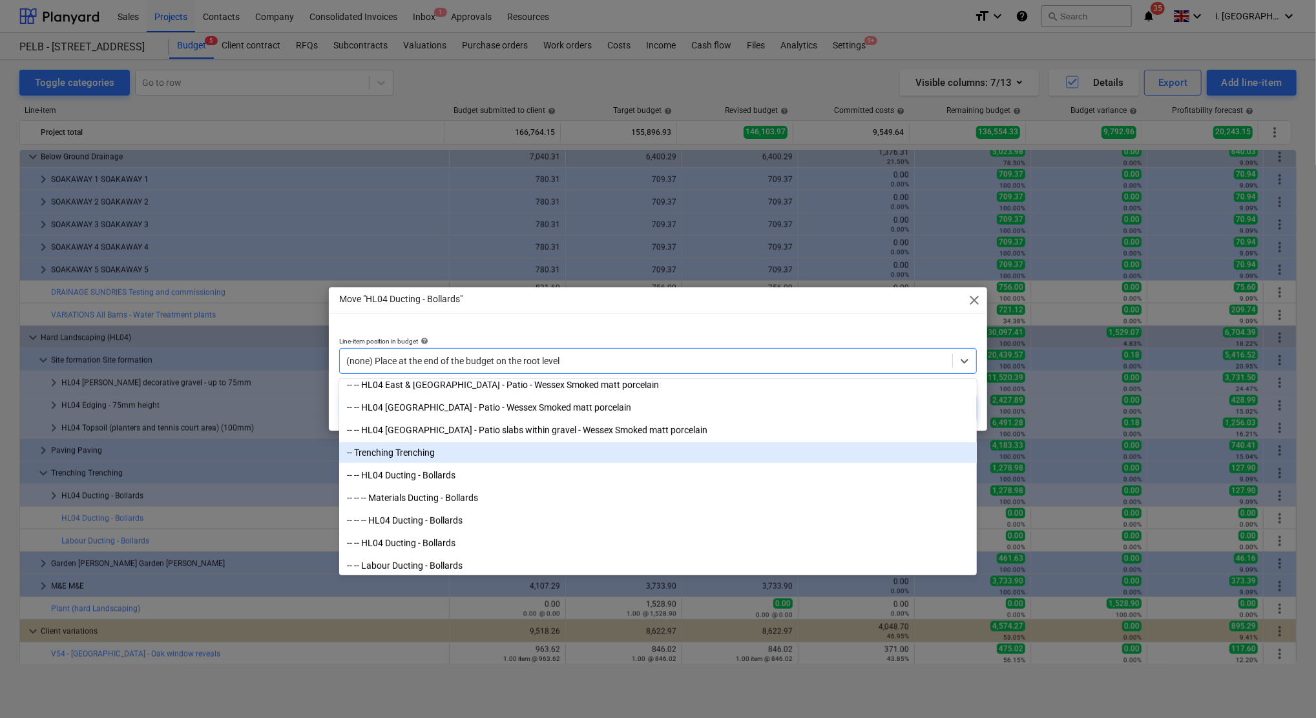
click at [492, 455] on div "-- Trenching Trenching" at bounding box center [658, 452] width 638 height 21
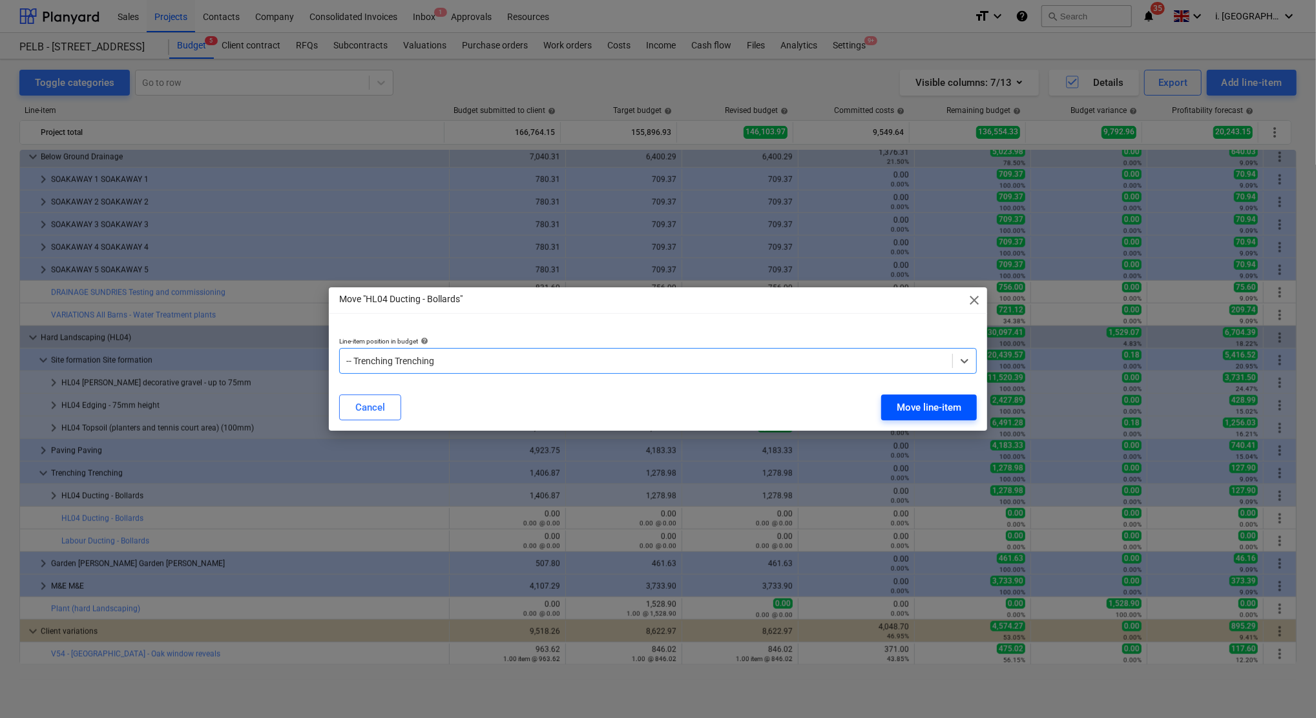
click at [933, 417] on button "Move line-item" at bounding box center [929, 408] width 96 height 26
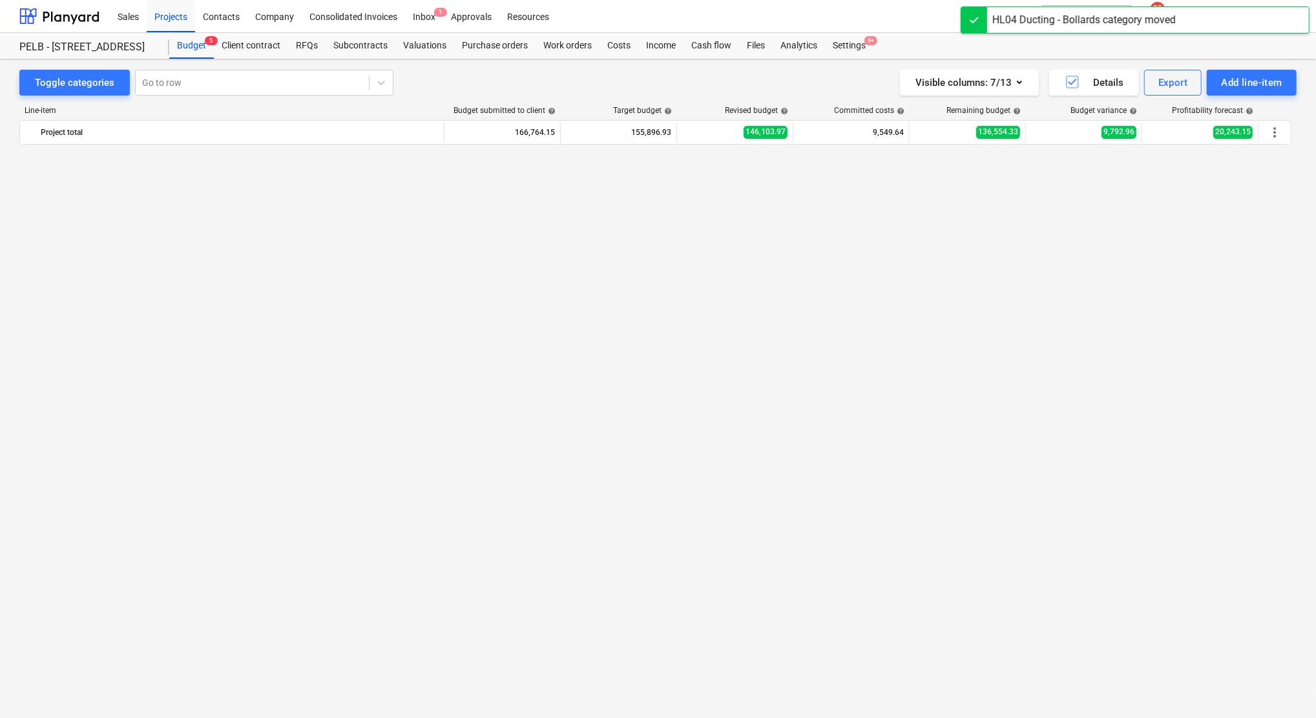
scroll to position [1294, 0]
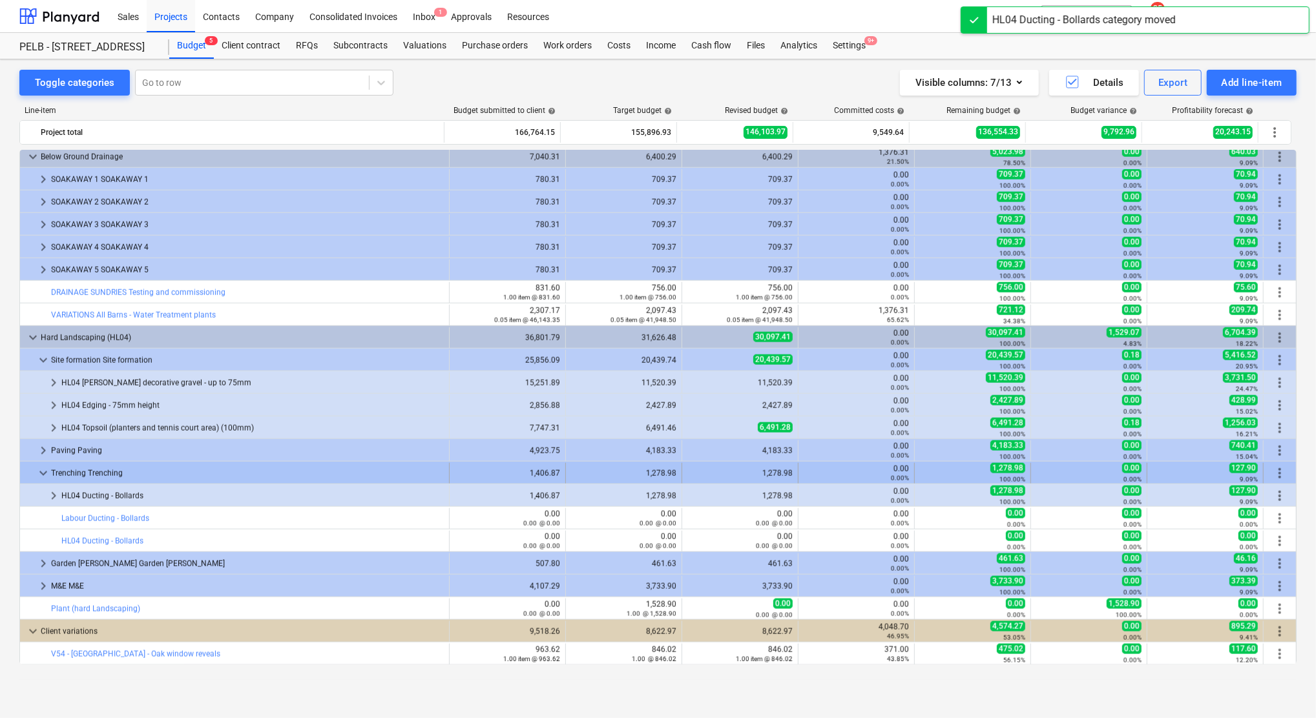
click at [38, 477] on span "keyboard_arrow_down" at bounding box center [44, 474] width 16 height 16
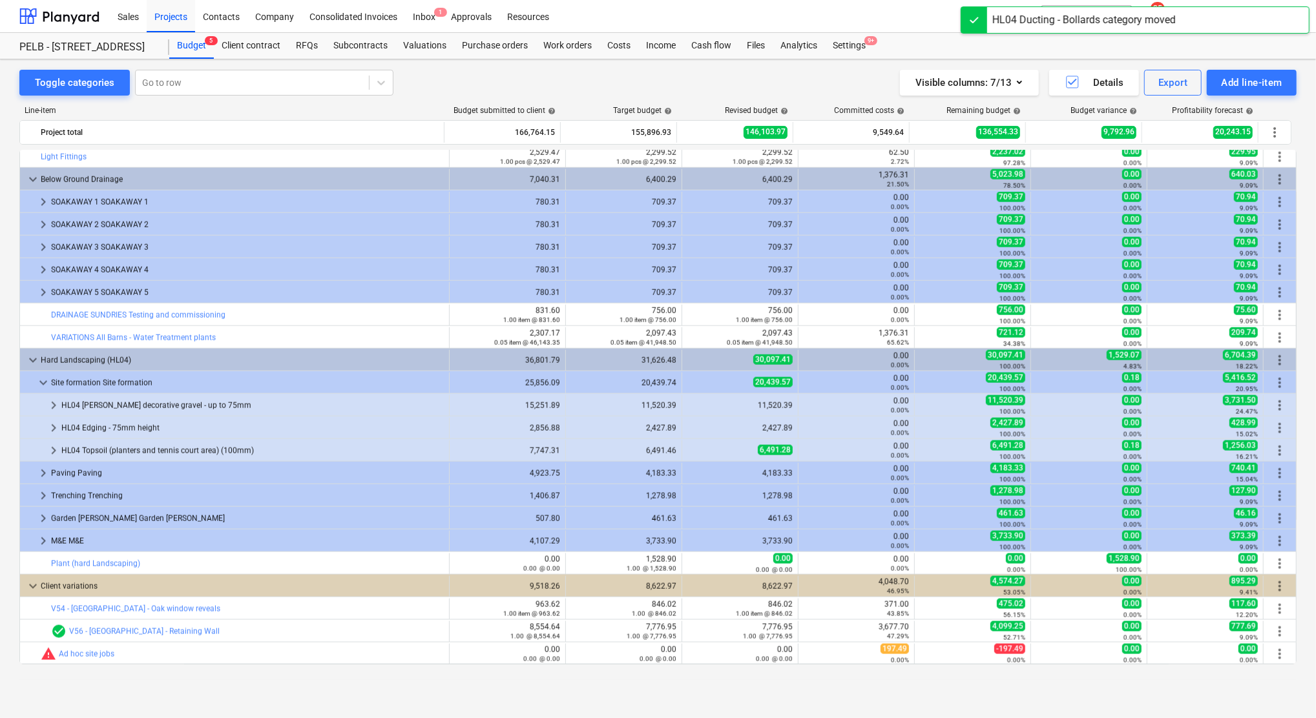
scroll to position [1271, 0]
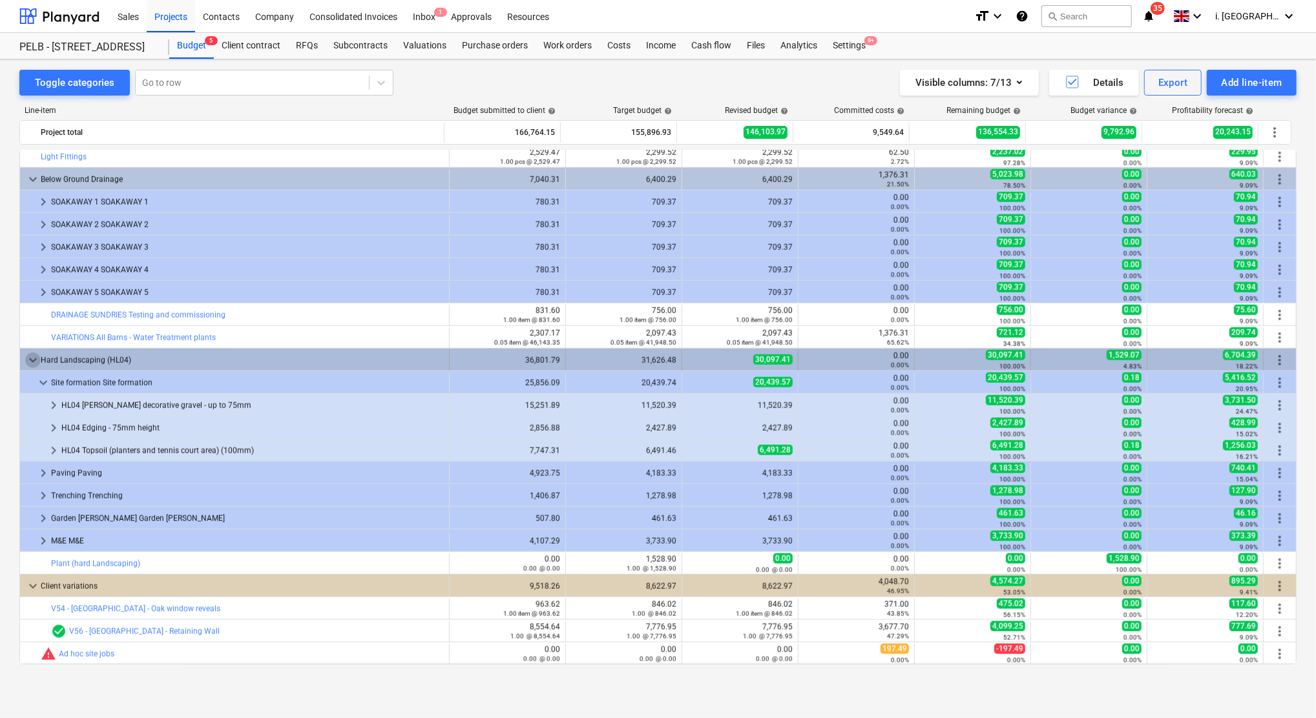
click at [28, 360] on span "keyboard_arrow_down" at bounding box center [33, 361] width 16 height 16
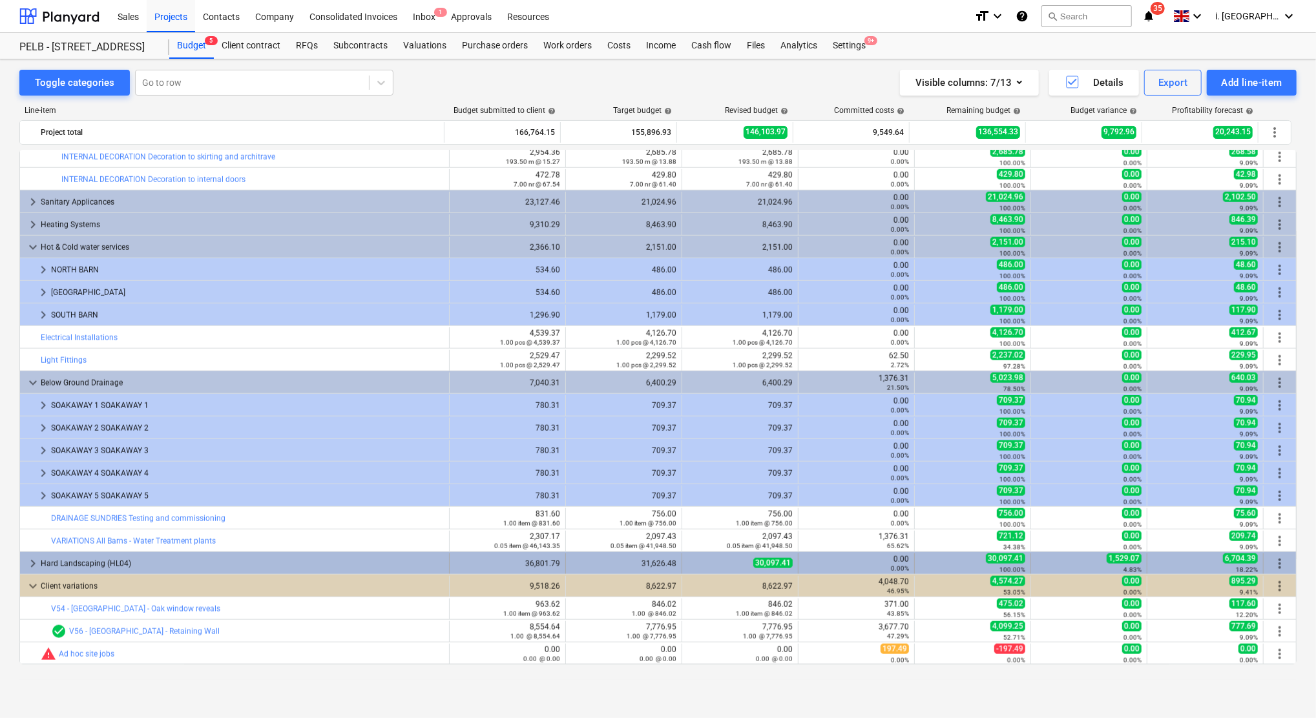
click at [35, 562] on span "keyboard_arrow_right" at bounding box center [33, 564] width 16 height 16
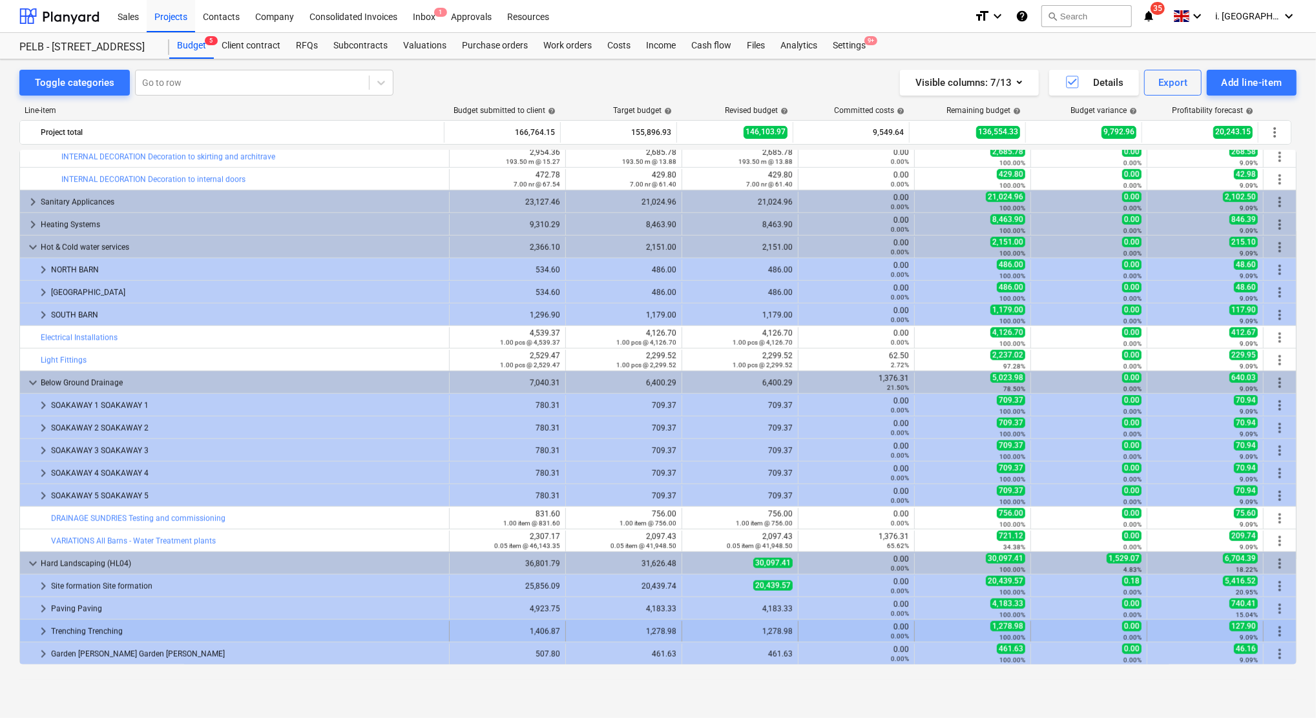
click at [39, 636] on span "keyboard_arrow_right" at bounding box center [44, 632] width 16 height 16
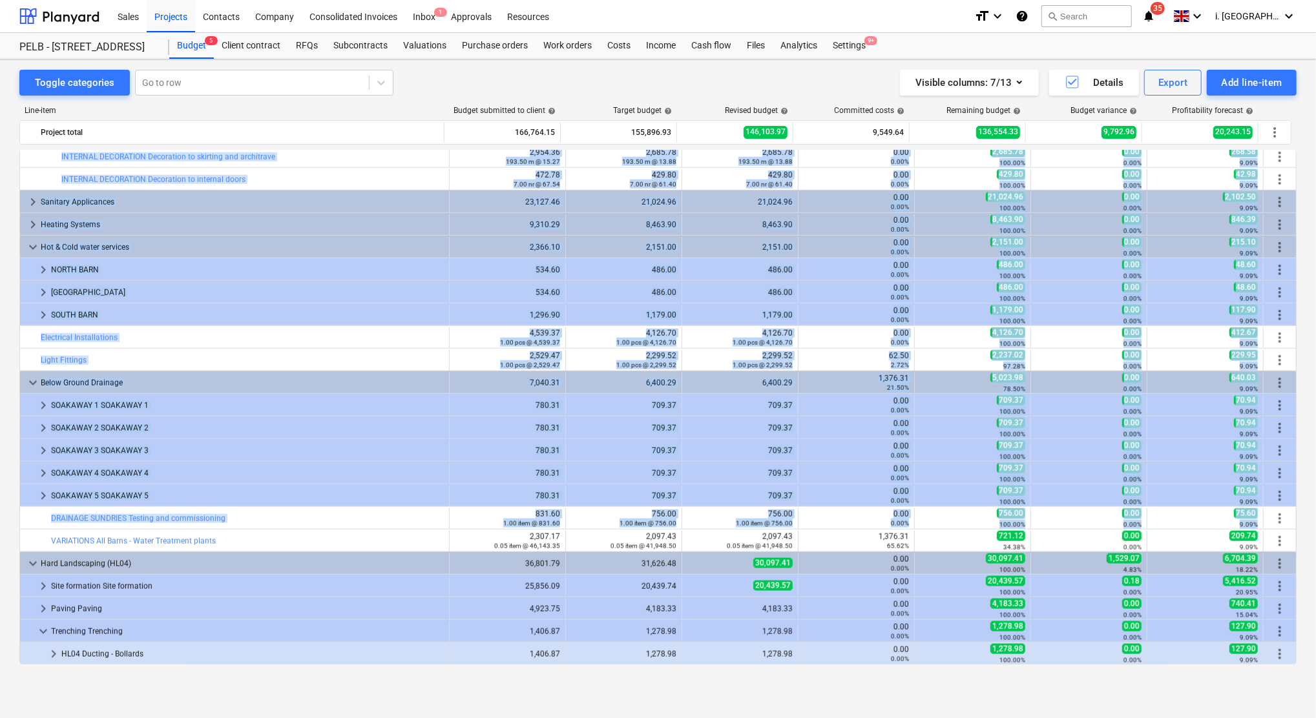
drag, startPoint x: 1291, startPoint y: 512, endPoint x: 1303, endPoint y: 526, distance: 19.7
click at [1303, 526] on div "Toggle categories Go to row Visible columns : 7/13 Details Export Add line-item…" at bounding box center [658, 374] width 1316 height 631
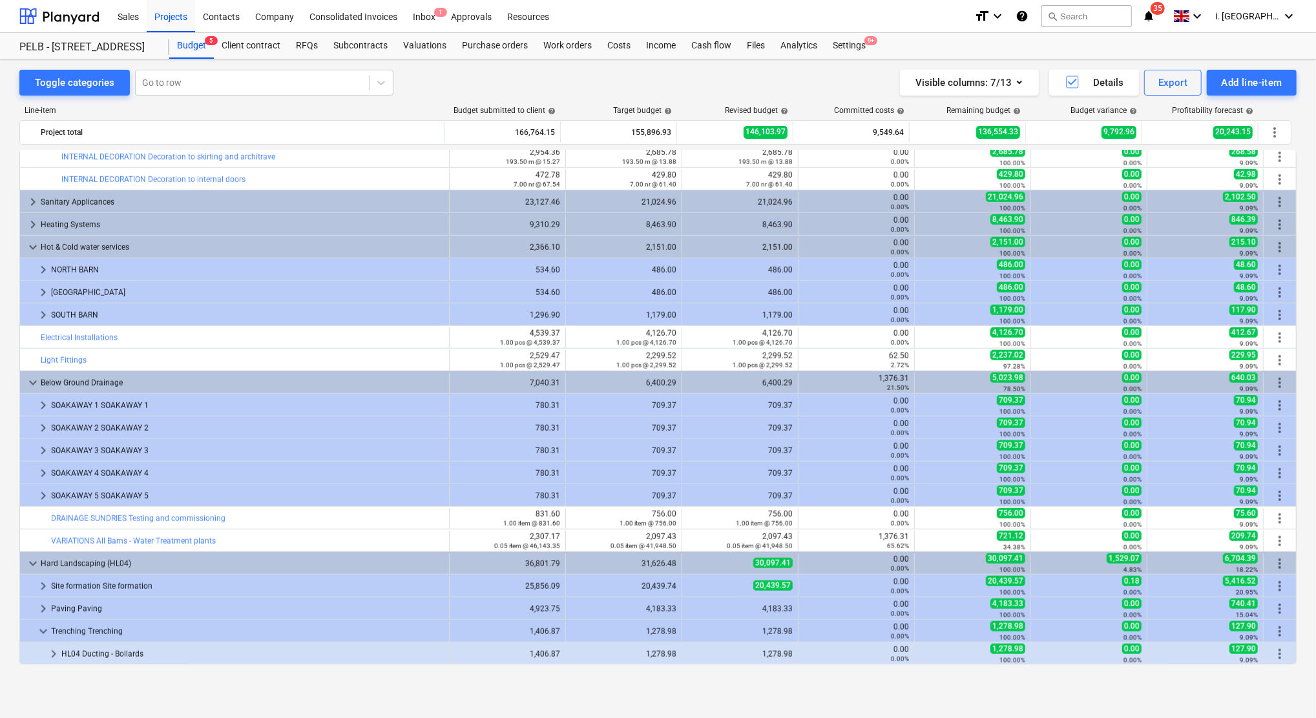
drag, startPoint x: 1303, startPoint y: 526, endPoint x: 1303, endPoint y: 545, distance: 18.7
click at [1303, 545] on div "Toggle categories Go to row Visible columns : 7/13 Details Export Add line-item…" at bounding box center [658, 374] width 1316 height 631
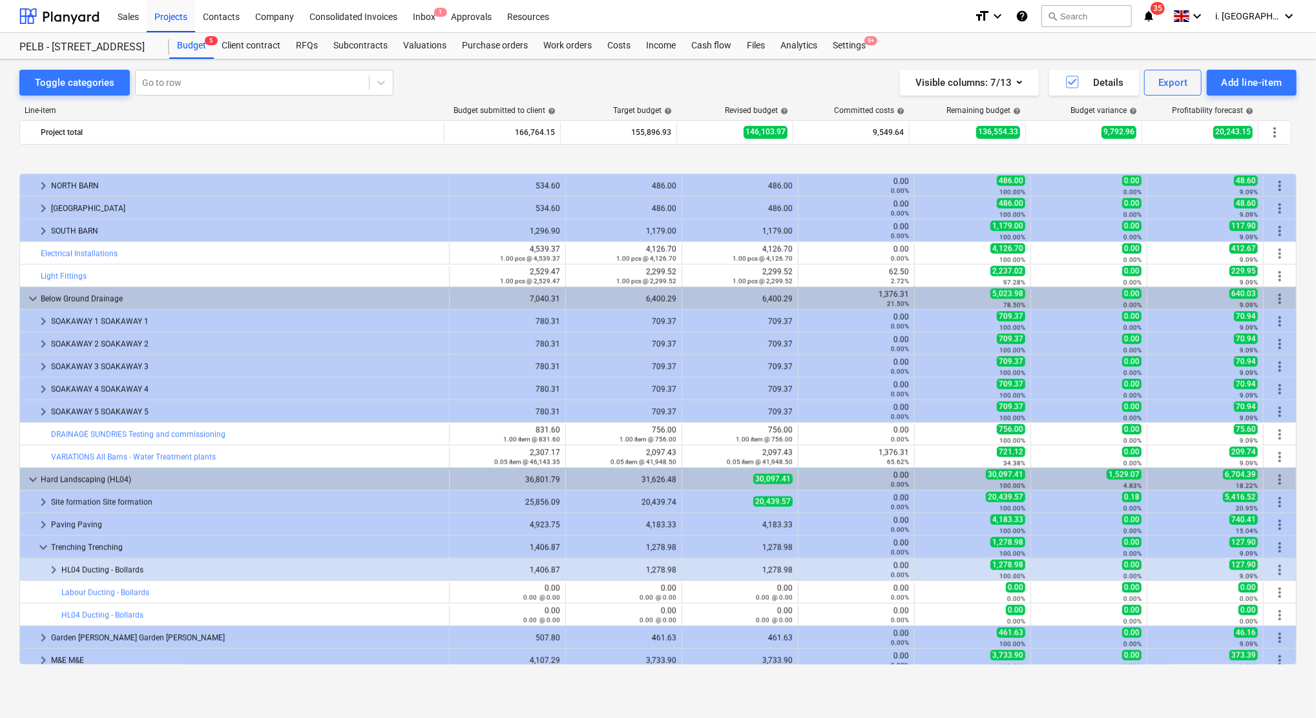
scroll to position [1225, 0]
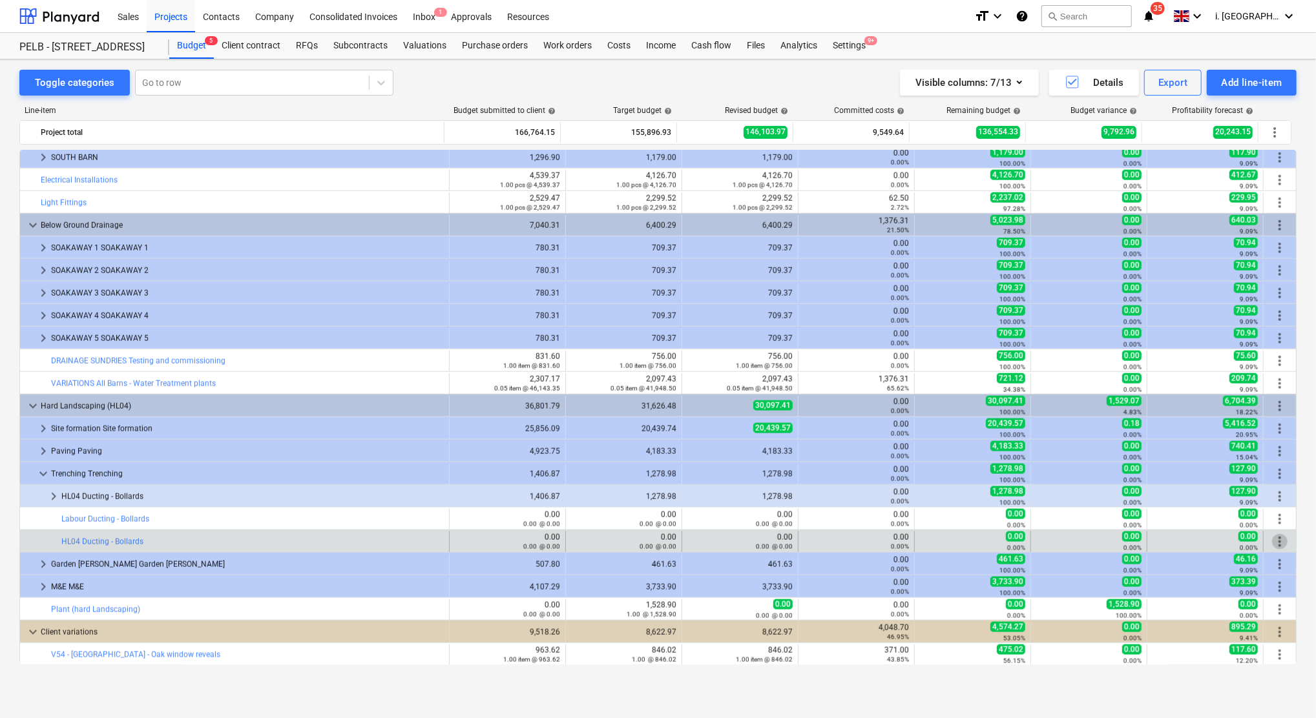
click at [1276, 543] on span "more_vert" at bounding box center [1280, 542] width 16 height 16
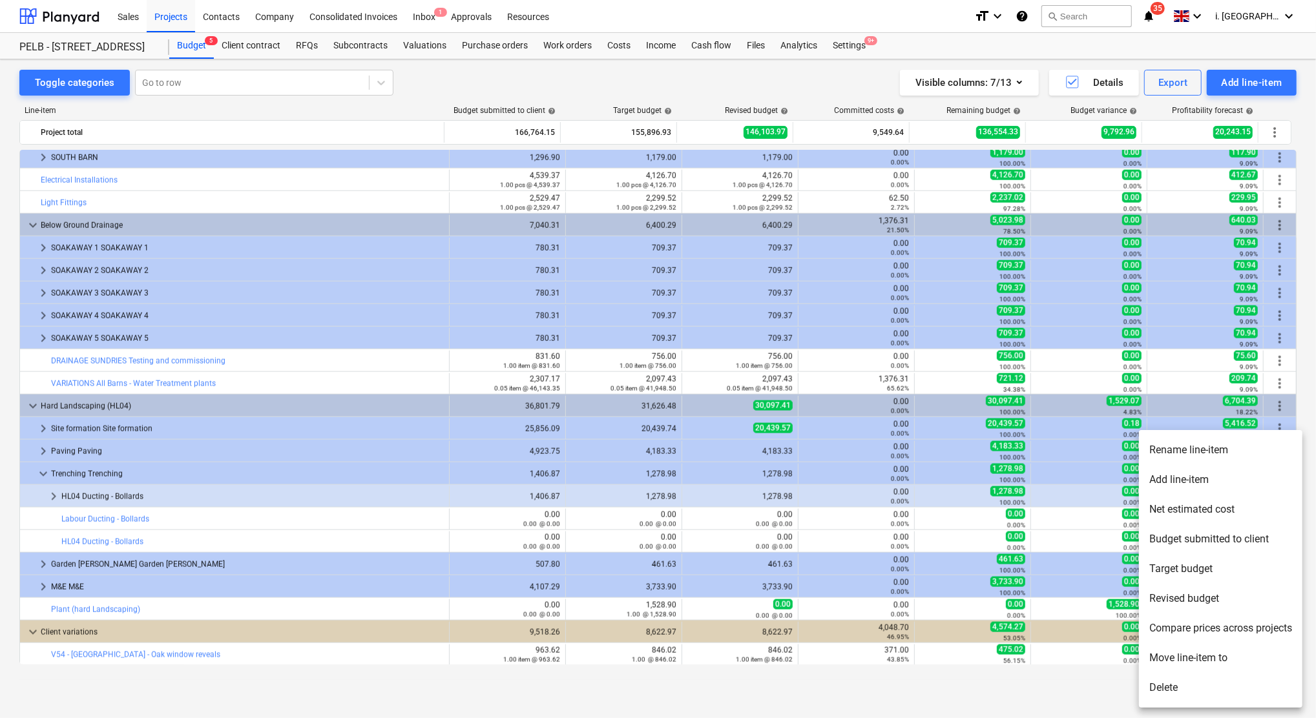
click at [1214, 450] on li "Rename line-item" at bounding box center [1220, 450] width 163 height 30
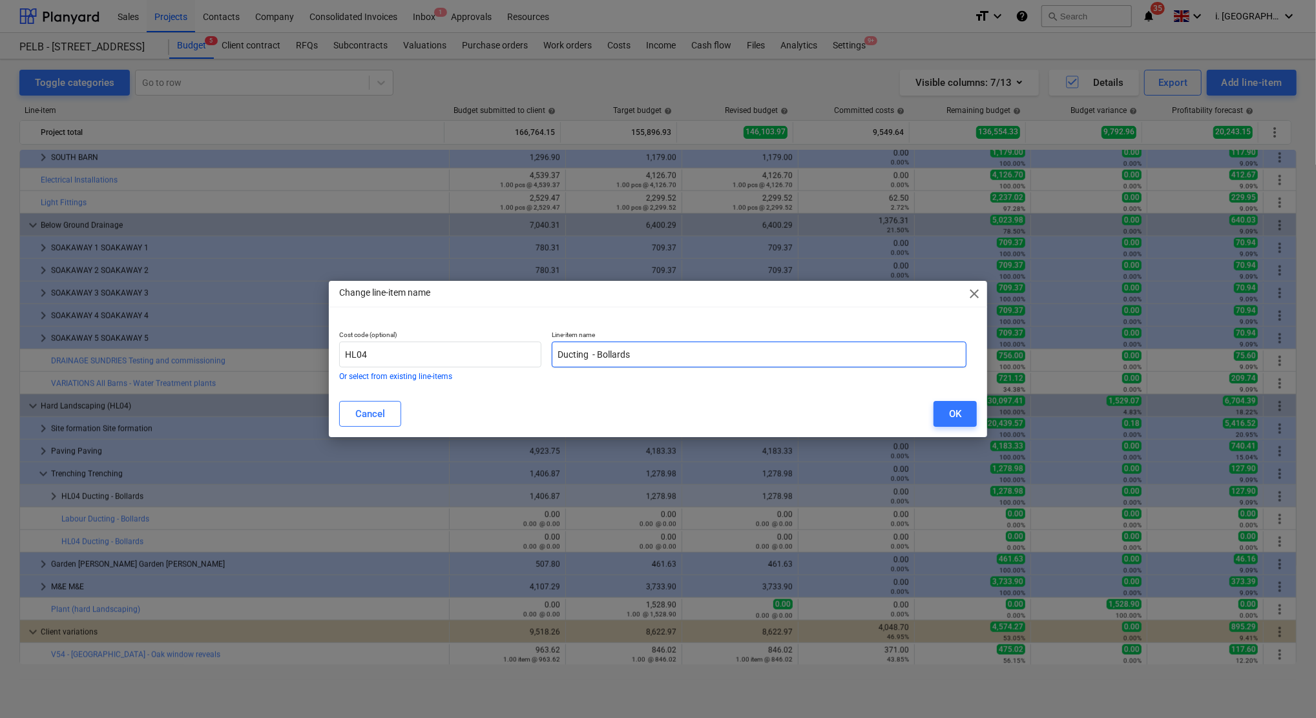
click at [557, 359] on input "Ducting - Bollards" at bounding box center [759, 355] width 415 height 26
type input "Materials Ducting - Bollards"
click at [956, 415] on div "OK" at bounding box center [955, 414] width 12 height 17
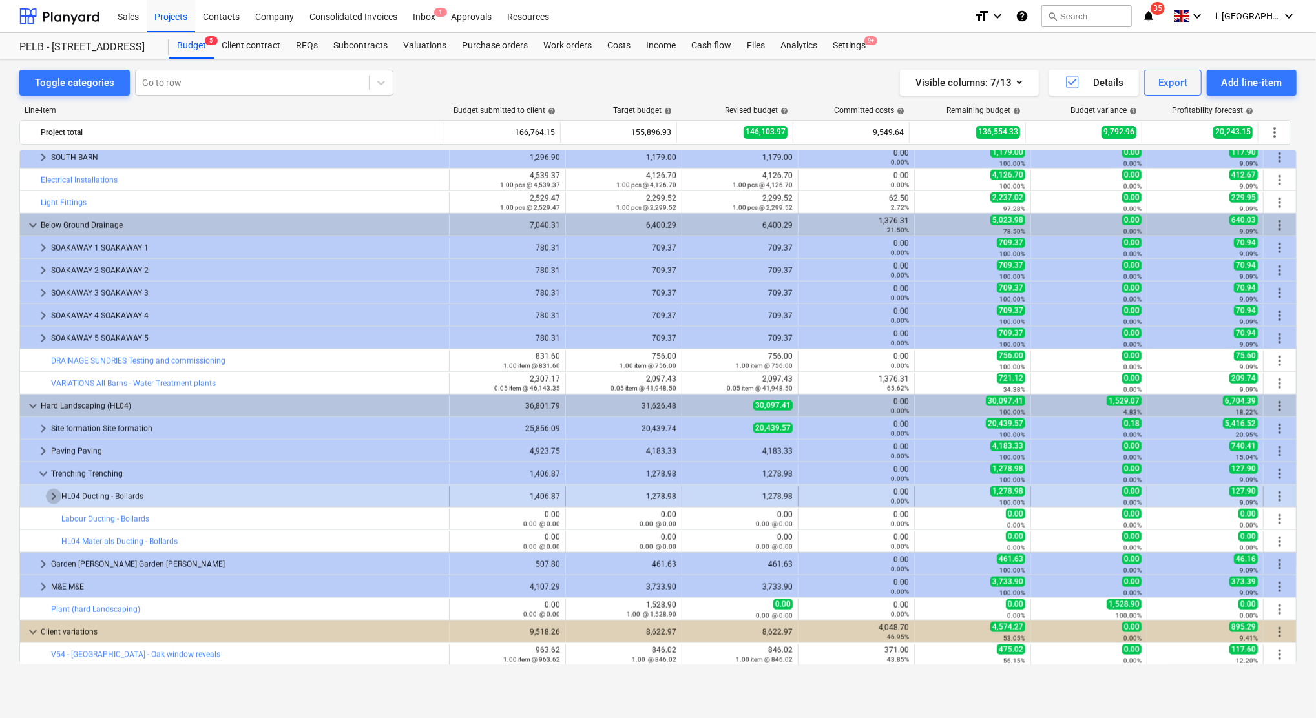
click at [47, 496] on span "keyboard_arrow_right" at bounding box center [54, 497] width 16 height 16
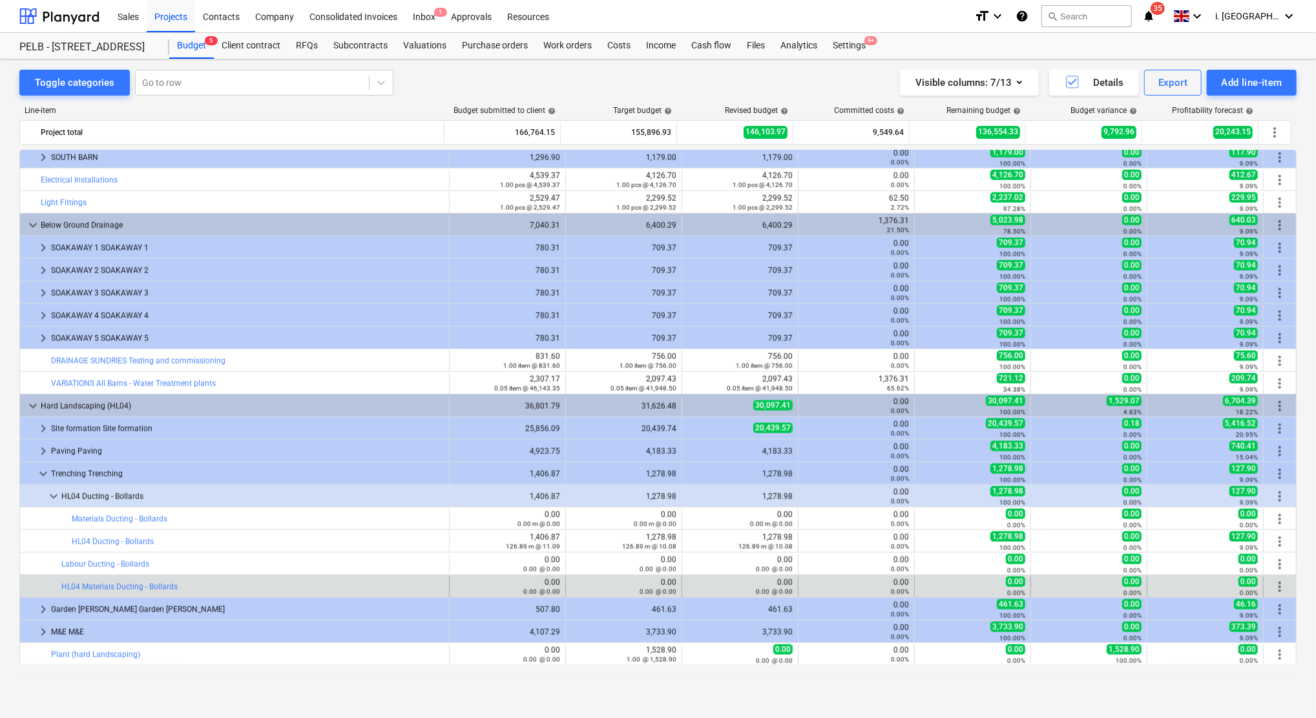
click at [1274, 588] on span "more_vert" at bounding box center [1280, 587] width 16 height 16
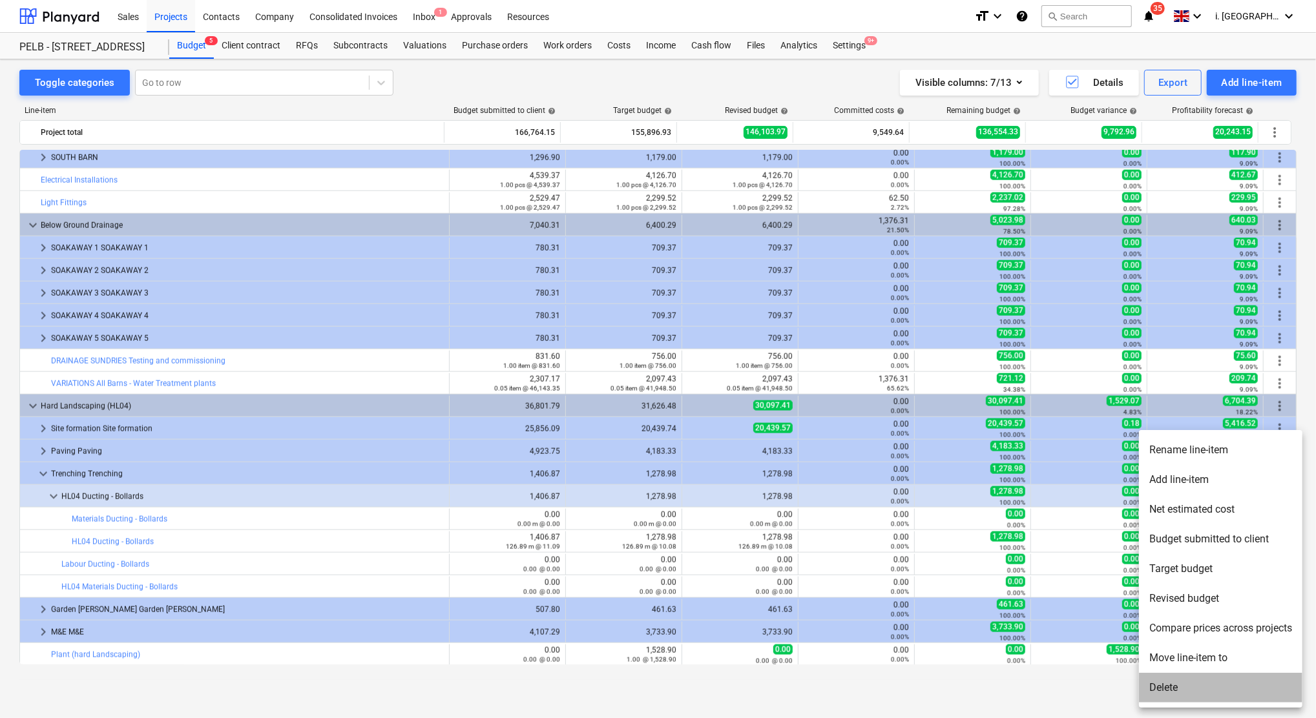
click at [1168, 696] on li "Delete" at bounding box center [1220, 688] width 163 height 30
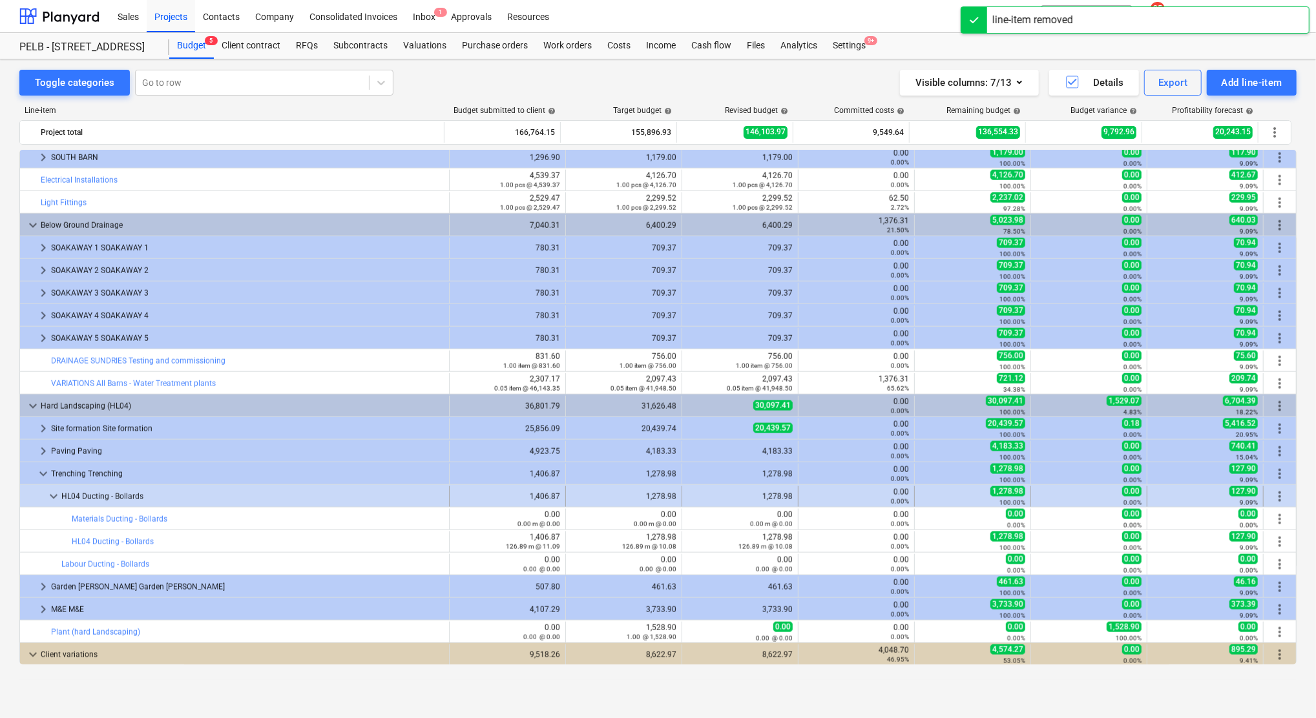
click at [49, 494] on span "keyboard_arrow_down" at bounding box center [54, 497] width 16 height 16
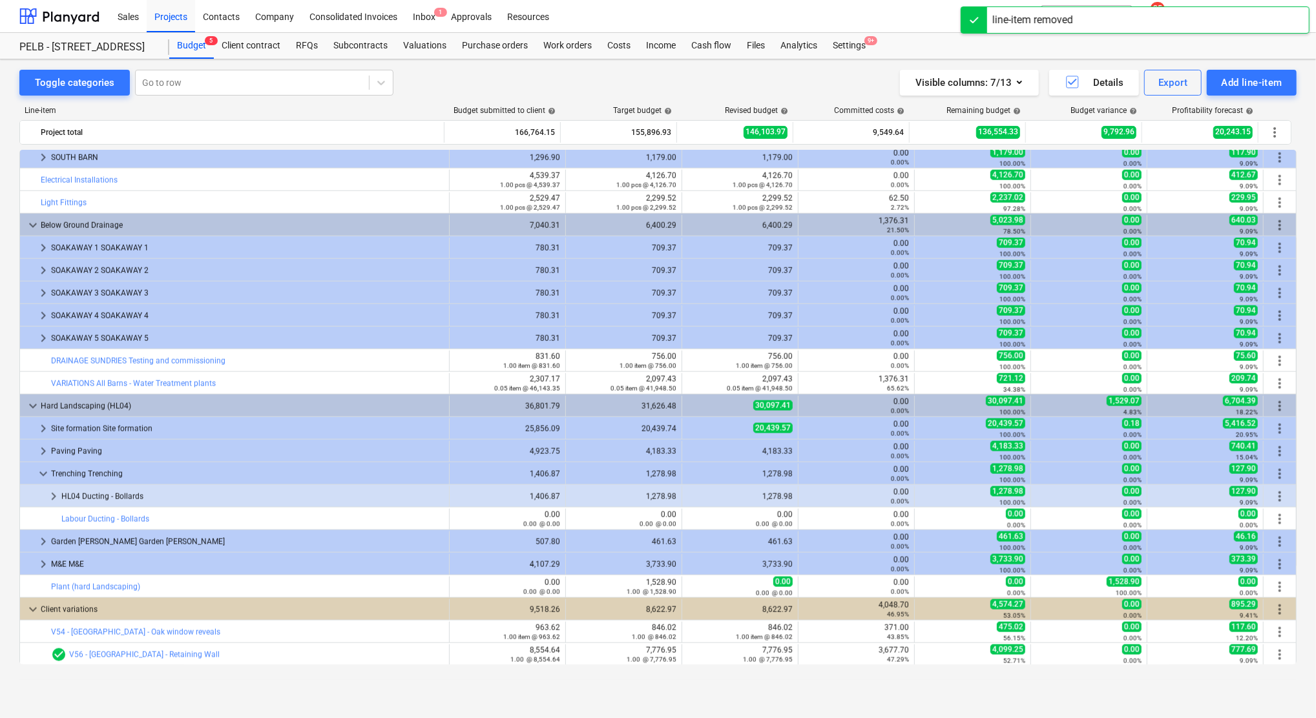
click at [49, 494] on span "keyboard_arrow_right" at bounding box center [54, 497] width 16 height 16
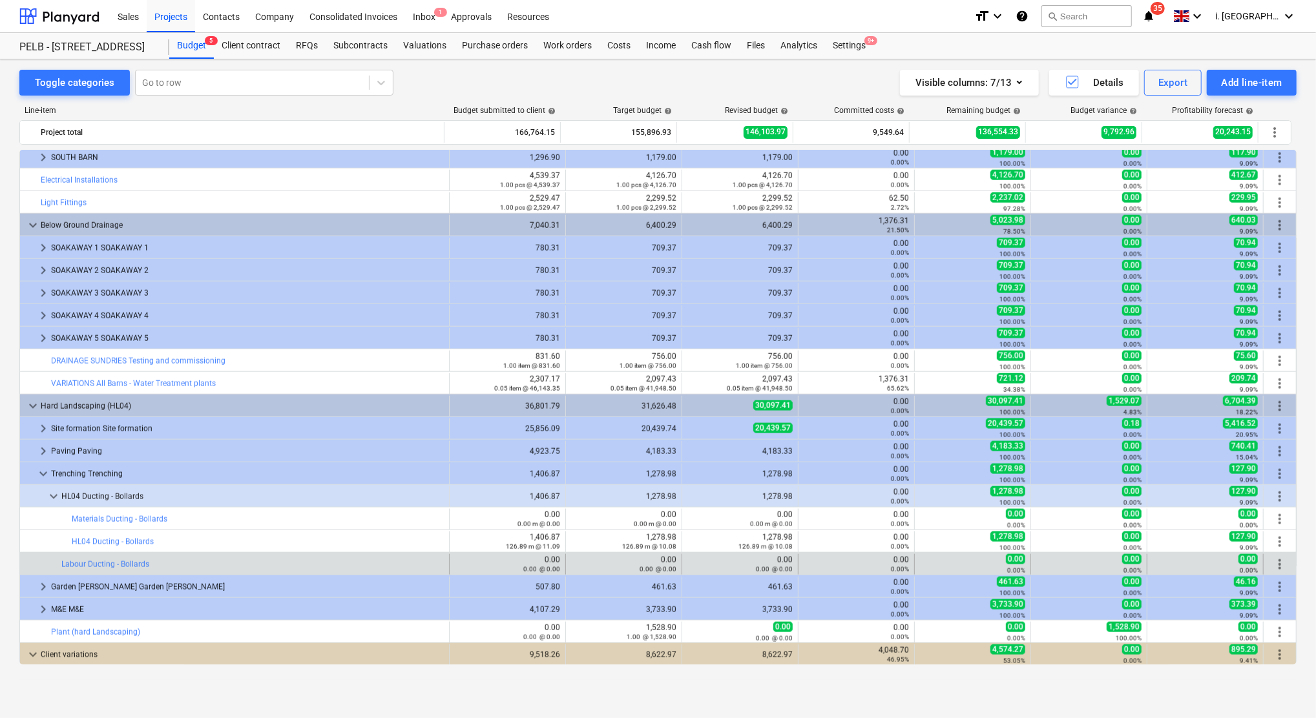
click at [1274, 563] on span "more_vert" at bounding box center [1280, 565] width 16 height 16
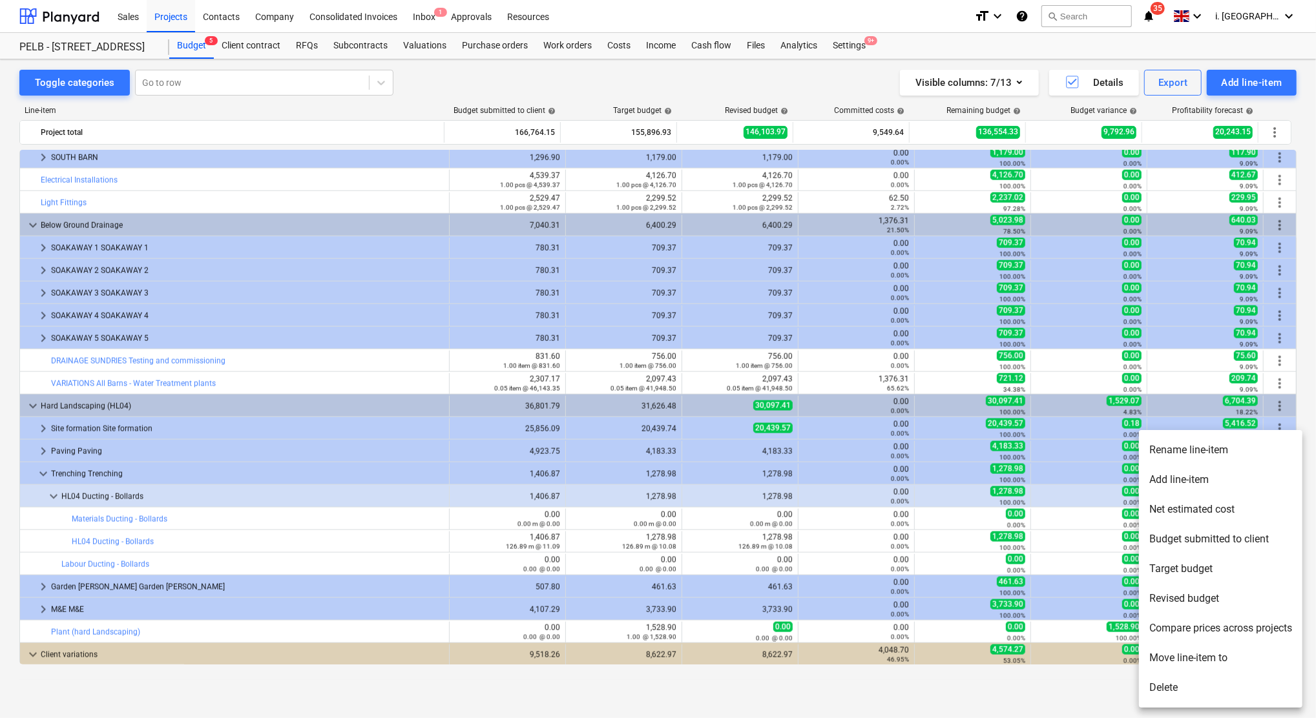
click at [1203, 656] on li "Move line-item to" at bounding box center [1220, 658] width 163 height 30
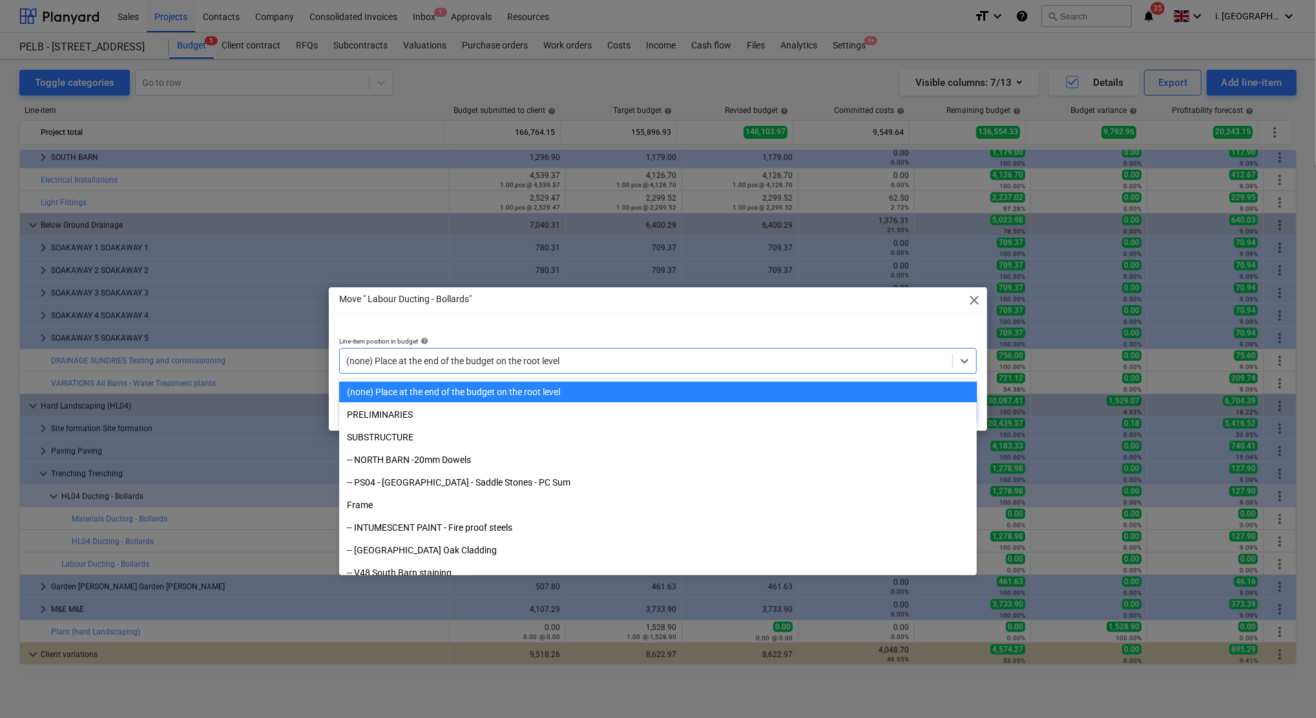
click at [569, 372] on div "(none) Place at the end of the budget on the root level" at bounding box center [658, 361] width 638 height 26
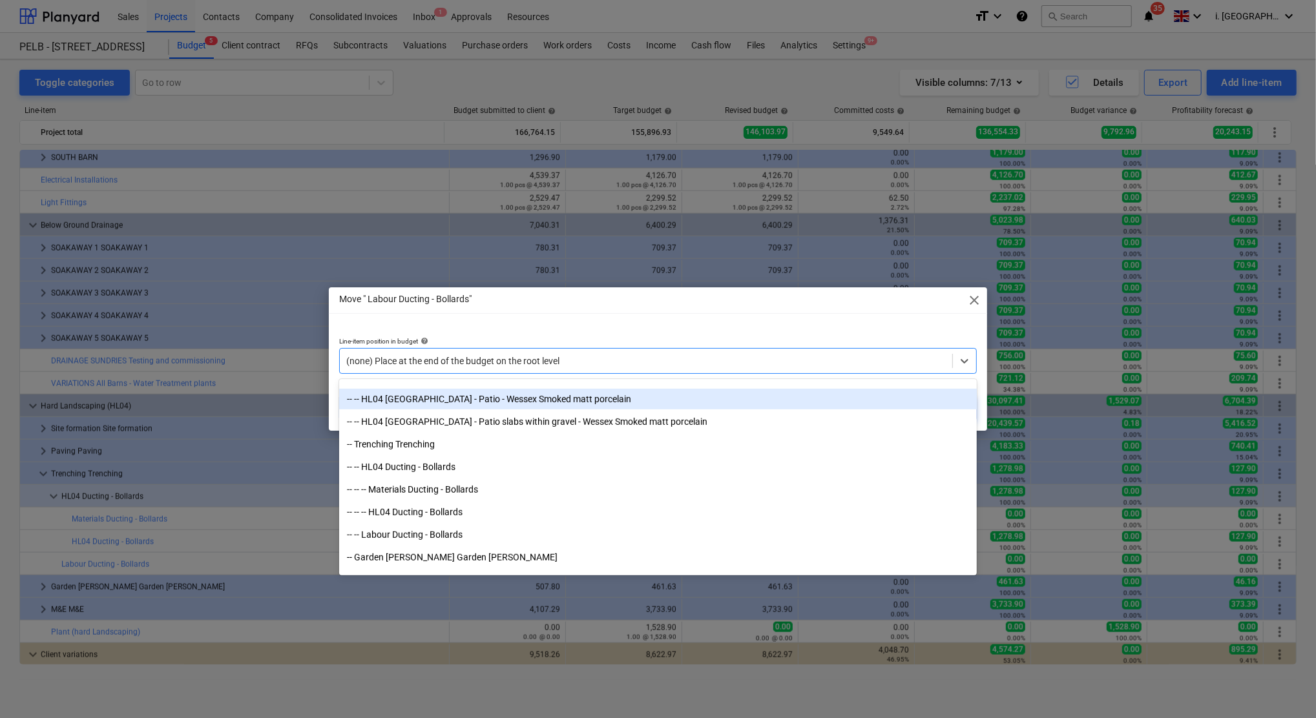
scroll to position [4611, 0]
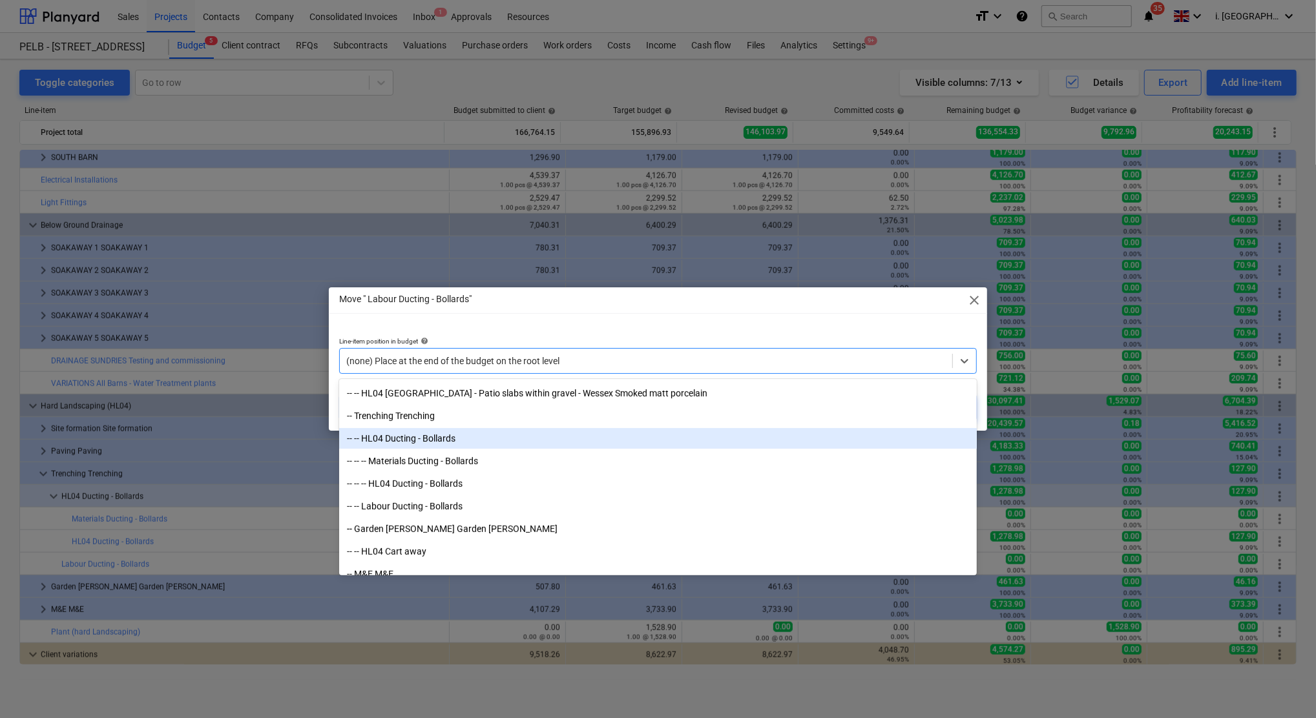
drag, startPoint x: 450, startPoint y: 427, endPoint x: 448, endPoint y: 437, distance: 10.4
click at [448, 437] on div "-- -- HL04 Ducting - Bollards" at bounding box center [658, 438] width 638 height 21
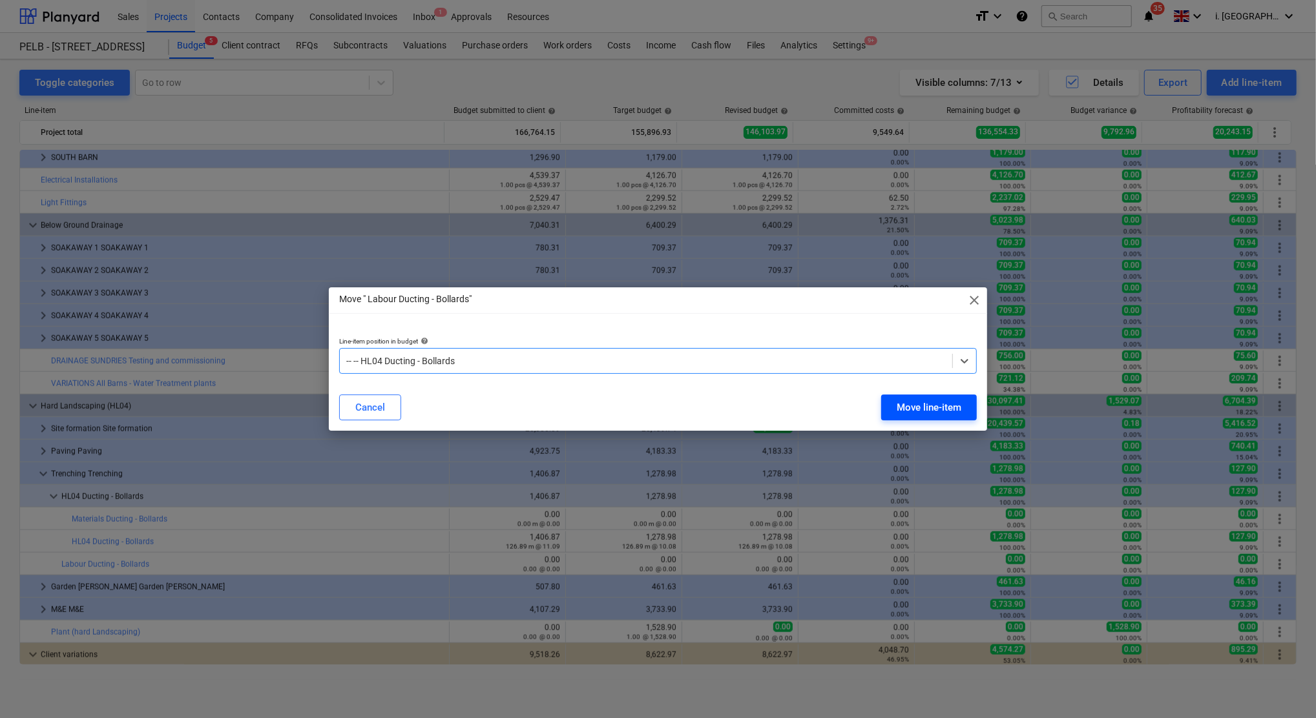
click at [904, 407] on div "Move line-item" at bounding box center [929, 407] width 65 height 17
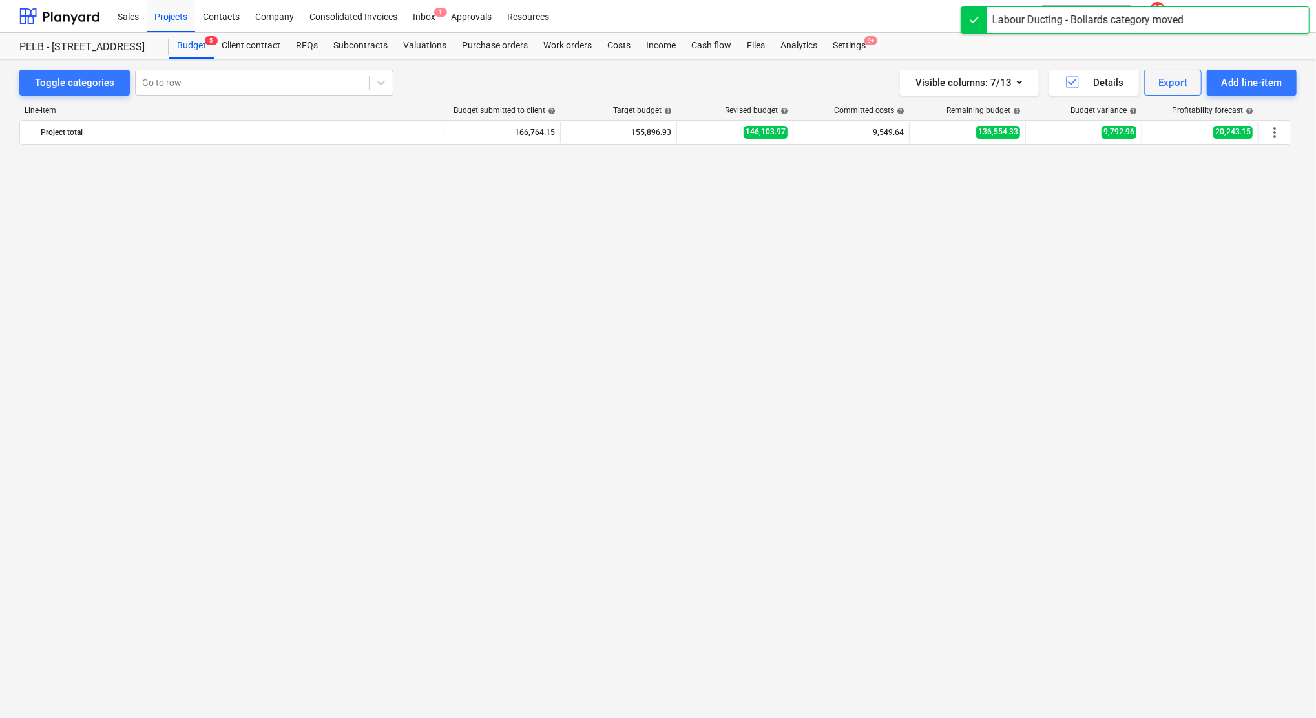
scroll to position [1225, 0]
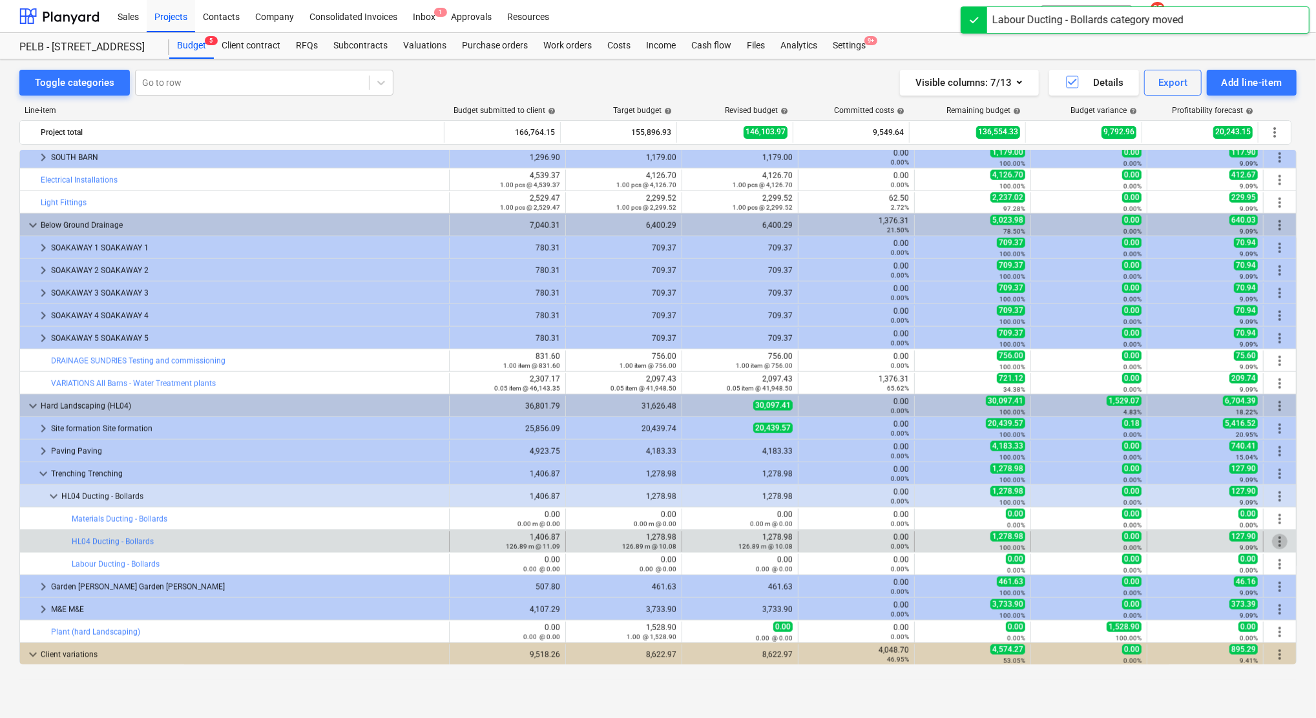
click at [1276, 546] on span "more_vert" at bounding box center [1280, 542] width 16 height 16
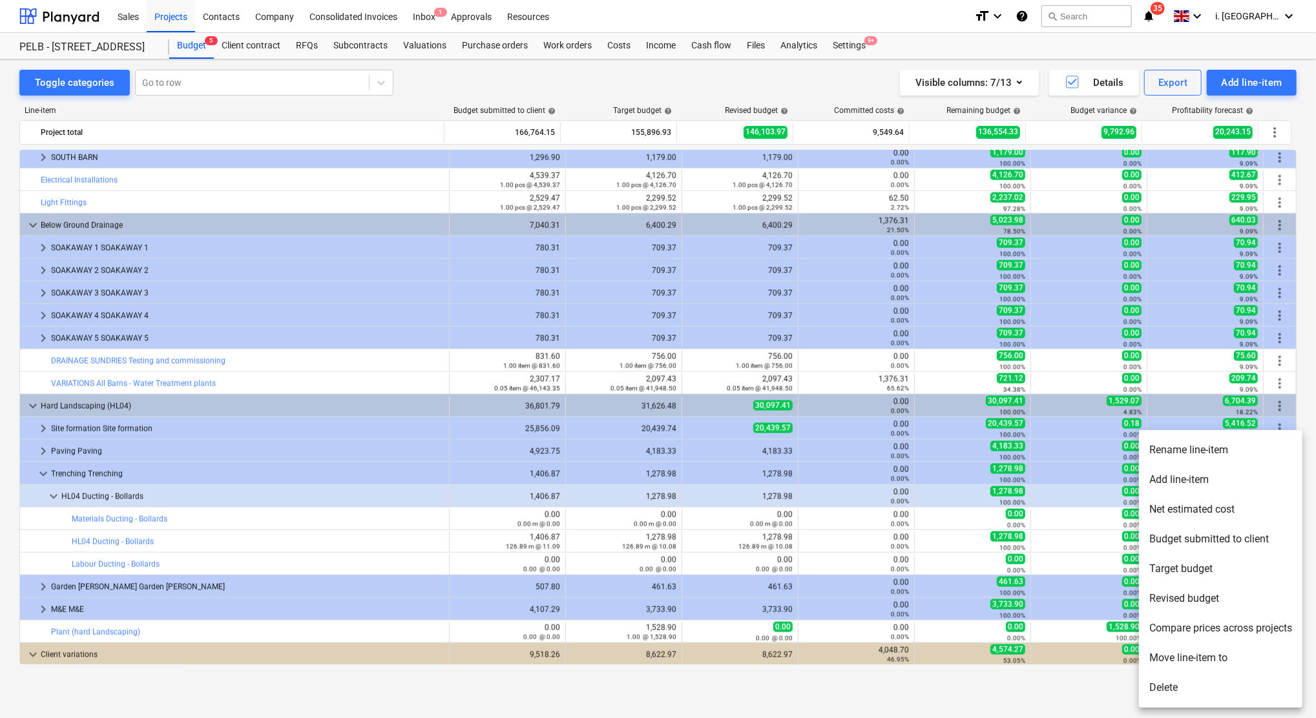
click at [824, 494] on div at bounding box center [658, 359] width 1316 height 718
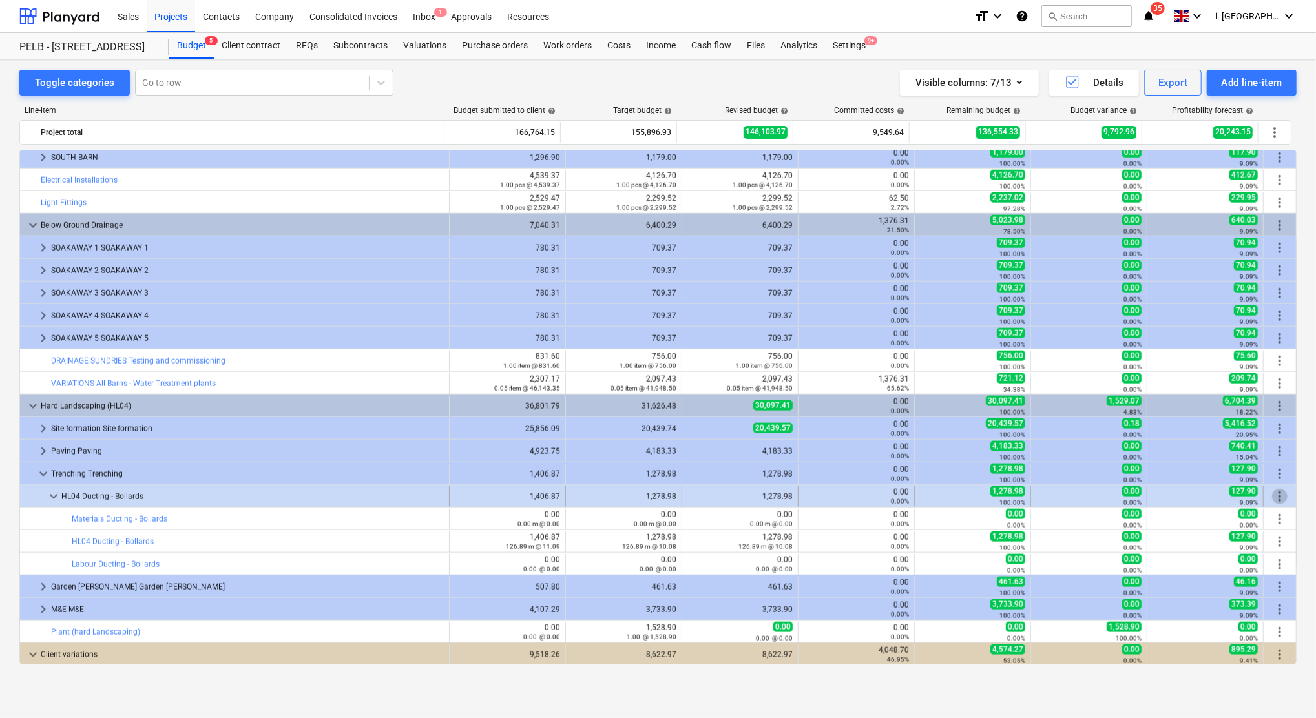
click at [1275, 489] on span "more_vert" at bounding box center [1280, 497] width 16 height 16
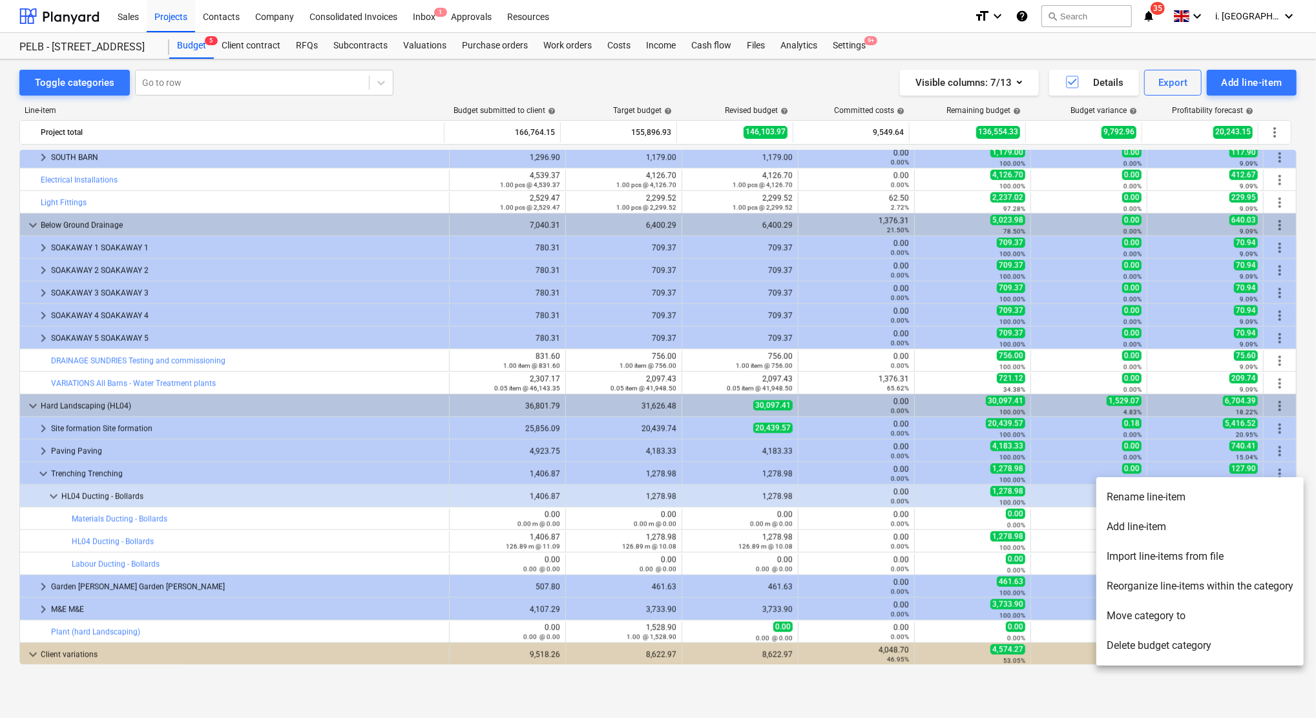
click at [1179, 588] on li "Reorganize line-items within the category" at bounding box center [1199, 587] width 207 height 30
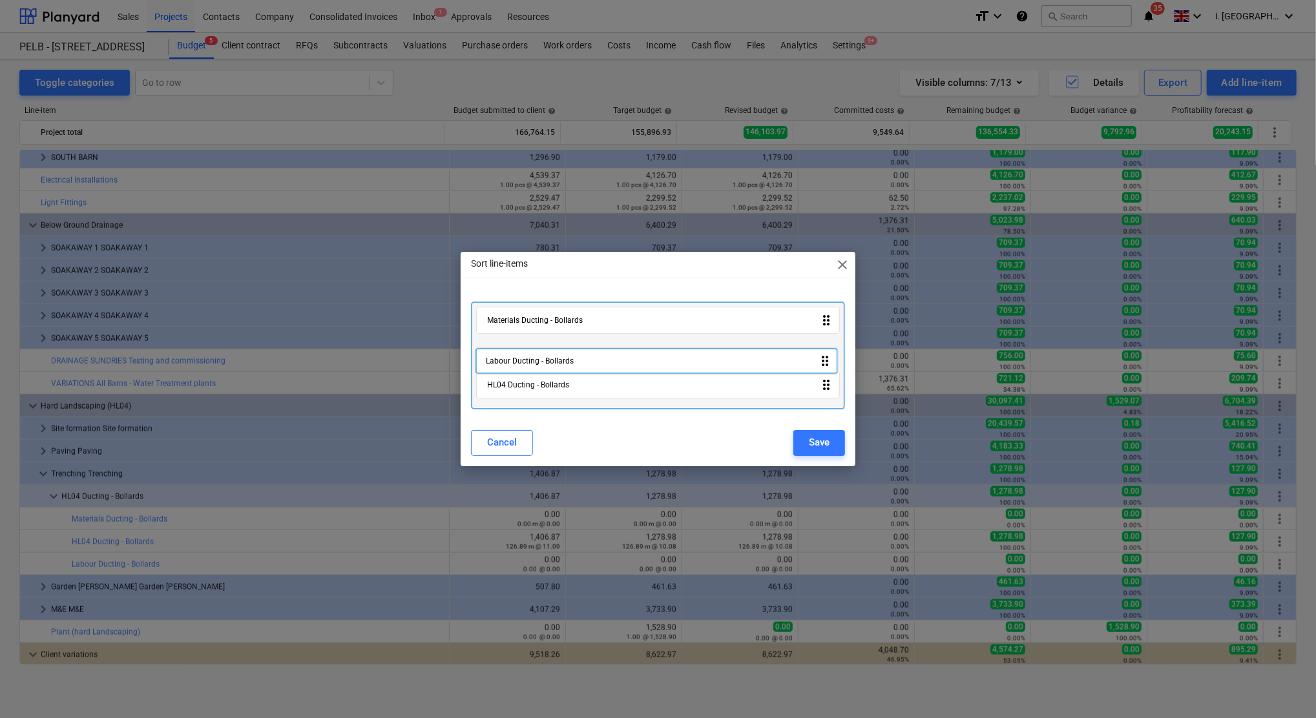
drag, startPoint x: 585, startPoint y: 391, endPoint x: 584, endPoint y: 360, distance: 31.0
click at [584, 360] on div "Materials Ducting - Bollards drag_indicator HL04 Ducting - Bollards drag_indica…" at bounding box center [658, 355] width 374 height 107
drag, startPoint x: 572, startPoint y: 383, endPoint x: 552, endPoint y: 312, distance: 73.6
click at [552, 312] on div "Materials Ducting - Bollards drag_indicator Labour Ducting - Bollards drag_indi…" at bounding box center [658, 355] width 374 height 107
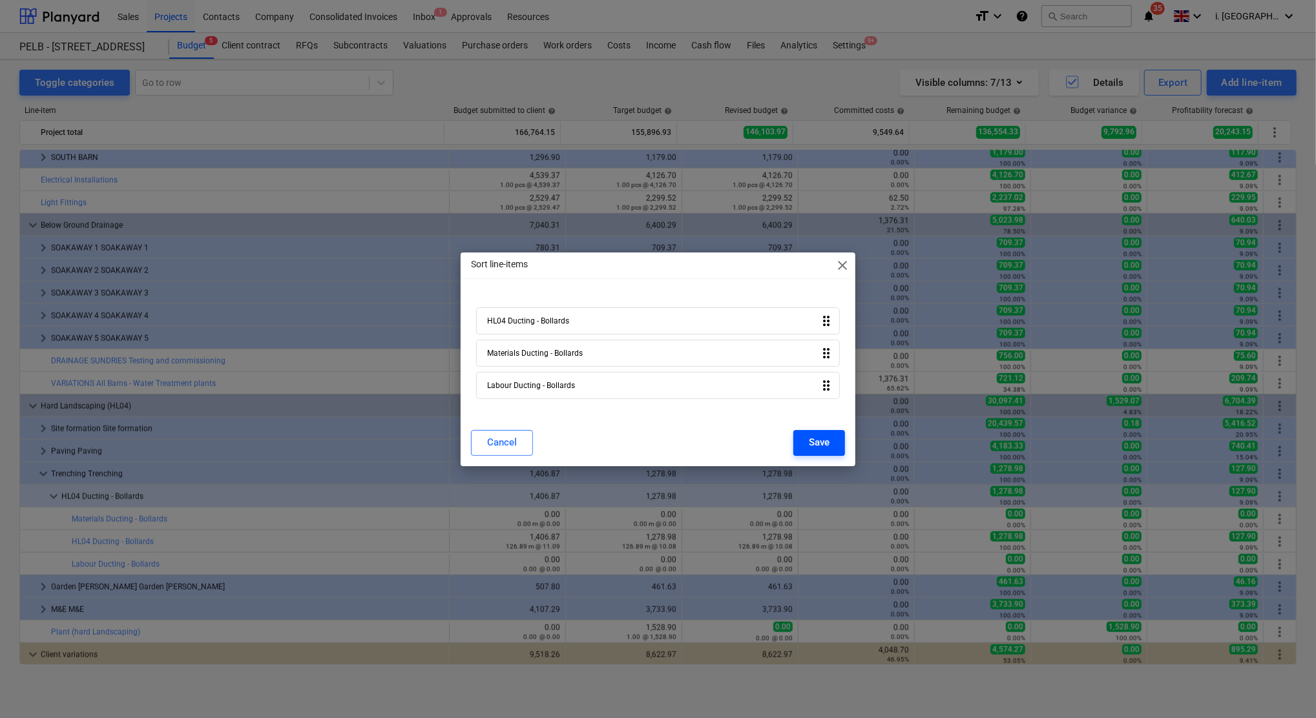
click at [811, 444] on div "Save" at bounding box center [819, 442] width 21 height 17
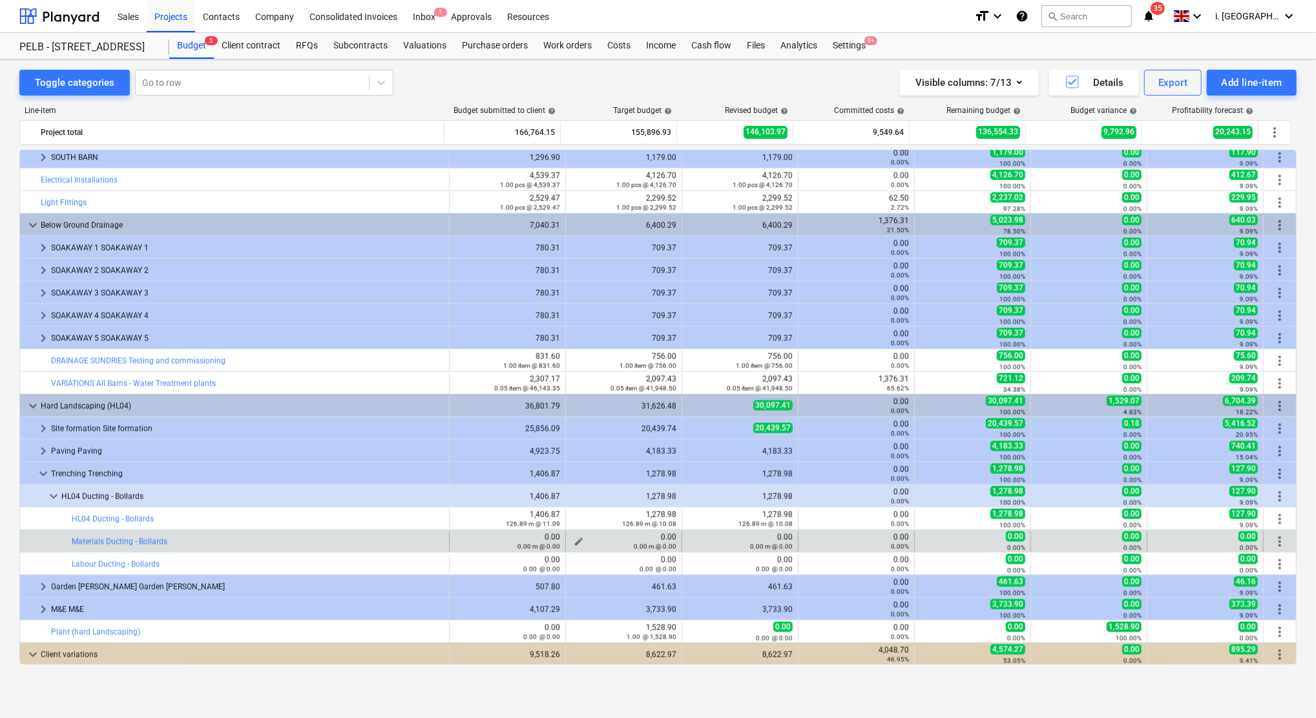
click at [595, 541] on div "0.00 0.00 m @ 0.00" at bounding box center [623, 542] width 105 height 18
click at [574, 541] on span "edit" at bounding box center [579, 542] width 10 height 10
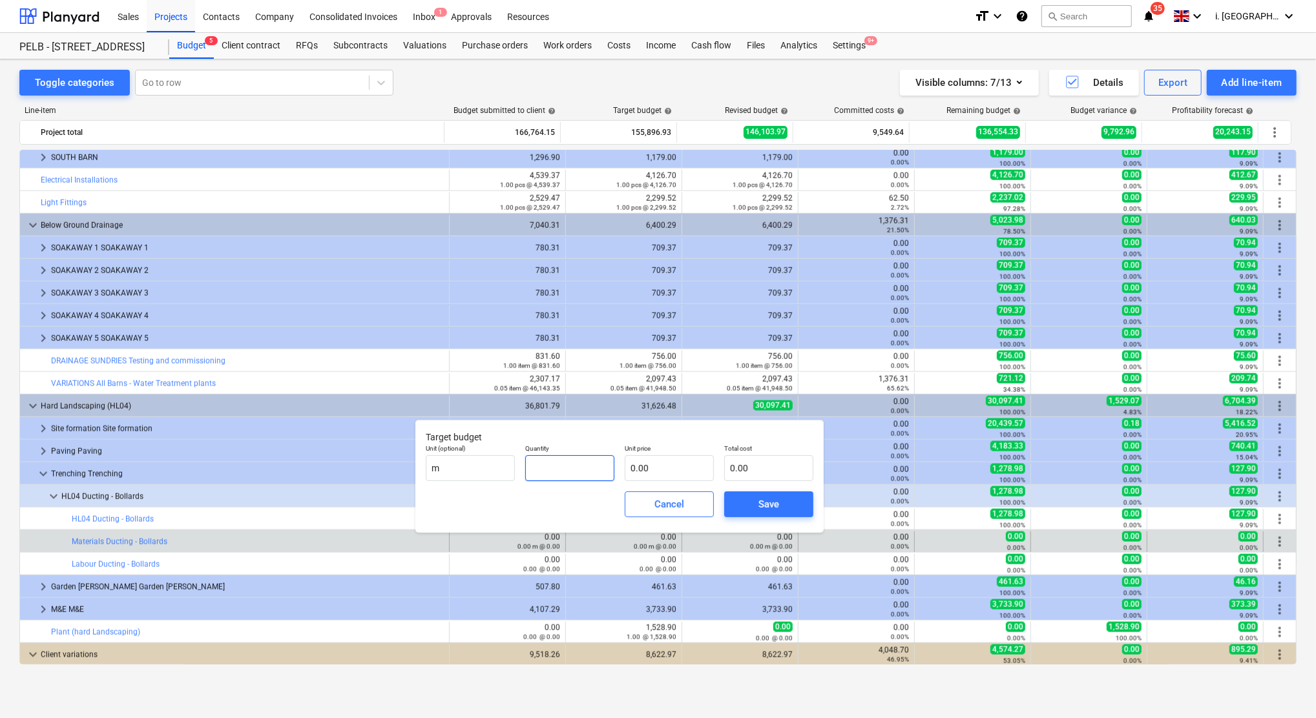
click at [560, 475] on input "text" at bounding box center [569, 468] width 89 height 26
type input "126.89"
click at [656, 466] on input "text" at bounding box center [669, 468] width 89 height 26
type input "1"
type input "126.89"
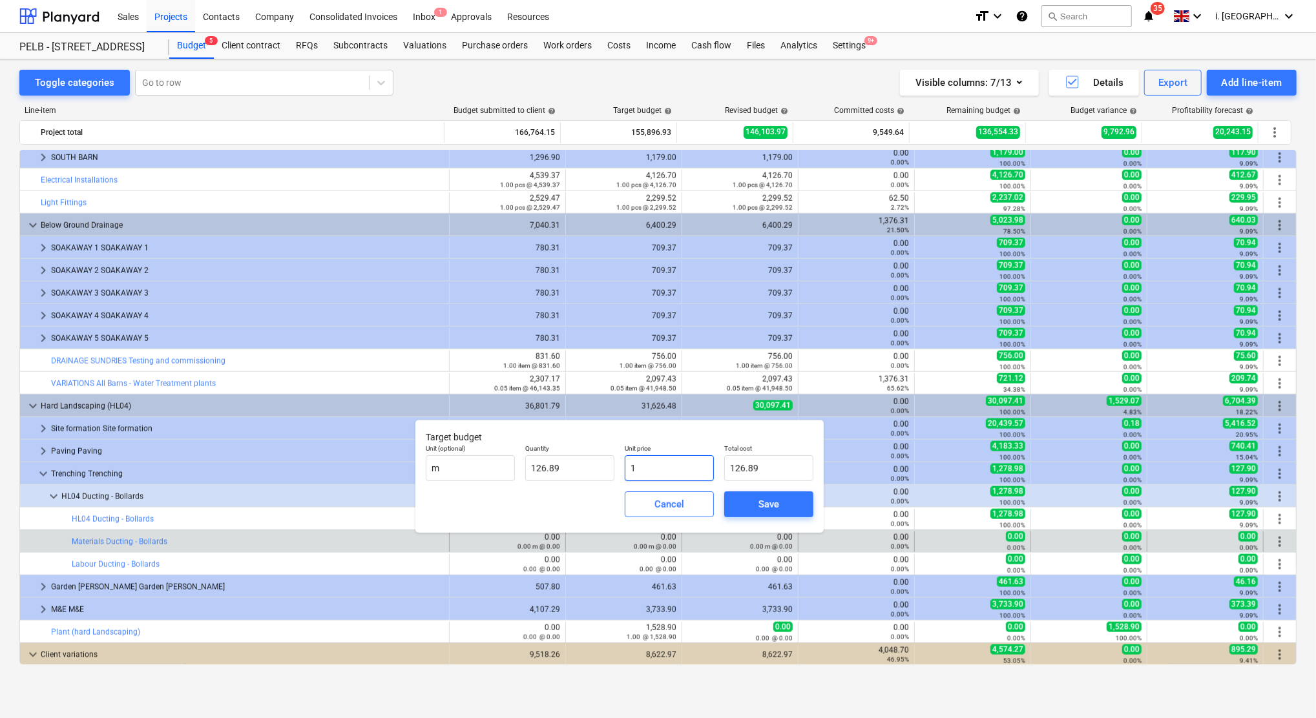
type input "10"
type input "1,268.90"
type input "1"
type input "126.89"
type input "0.00"
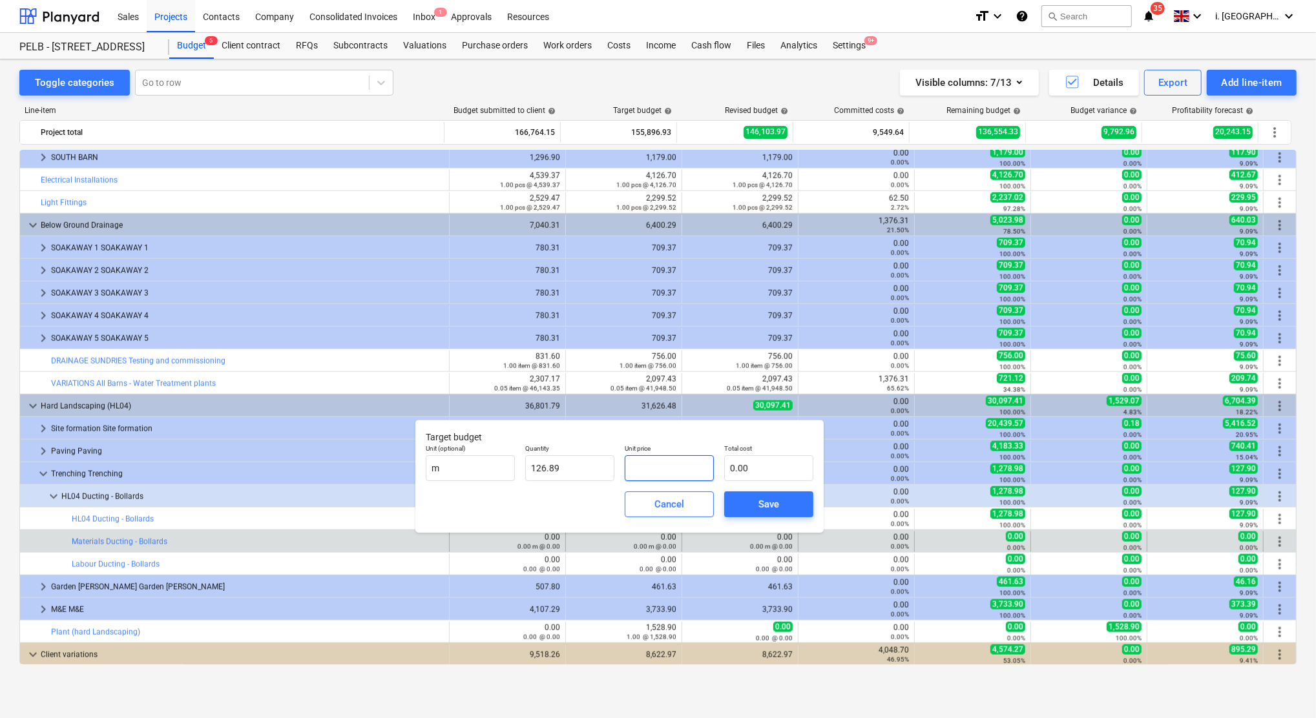
type input "4"
type input "507.56"
type input "4.1"
type input "520.25"
type input "4.12"
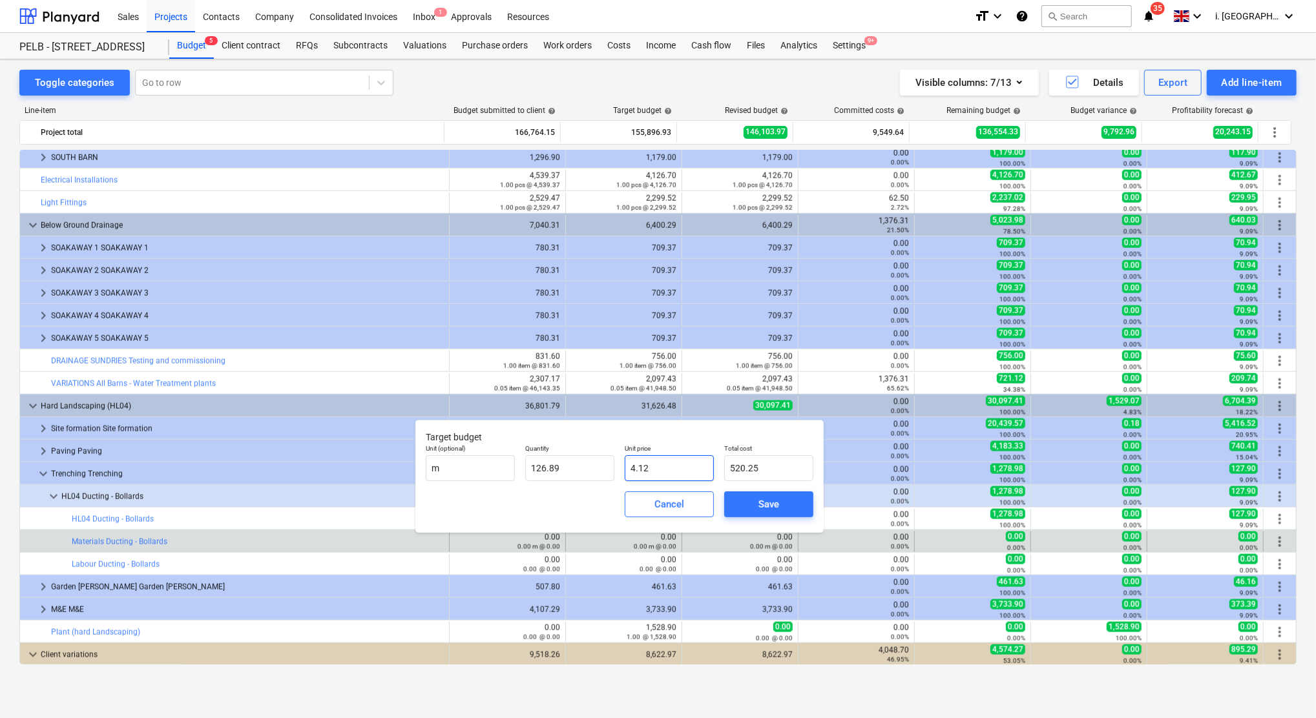
type input "522.79"
click at [787, 508] on span "Save" at bounding box center [769, 504] width 58 height 17
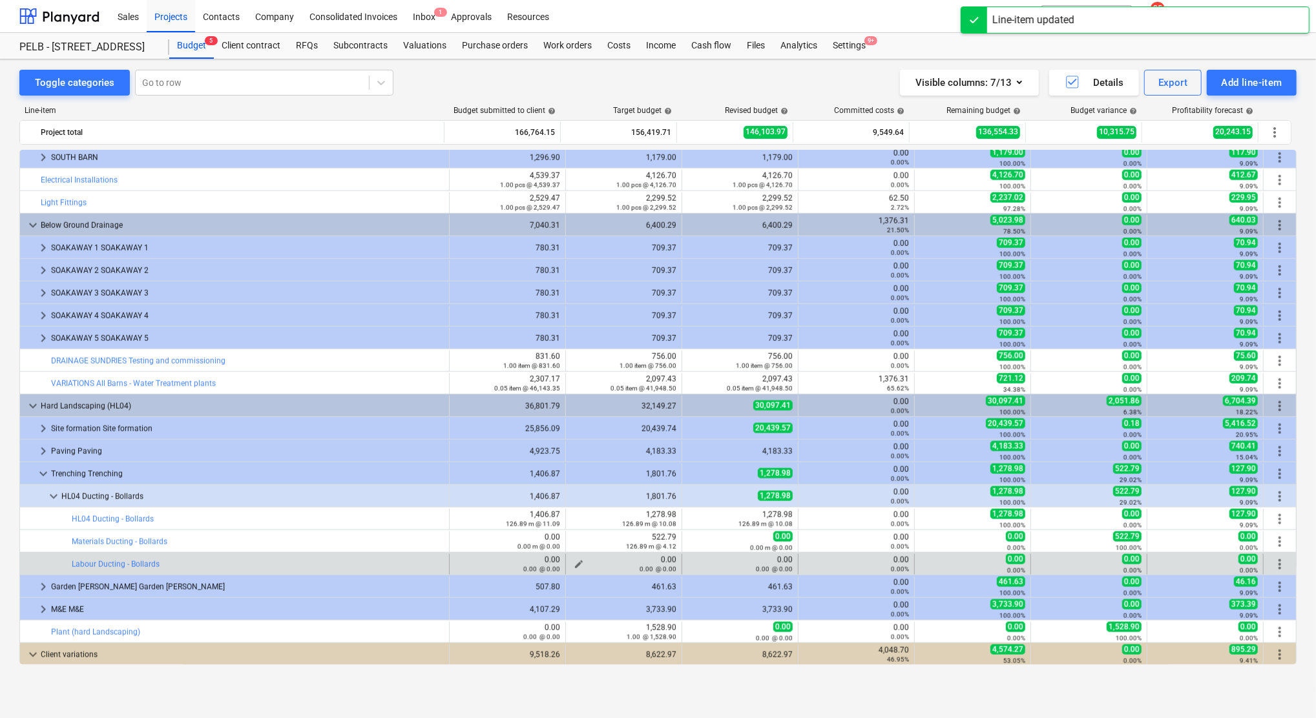
click at [576, 562] on span "edit" at bounding box center [579, 564] width 10 height 10
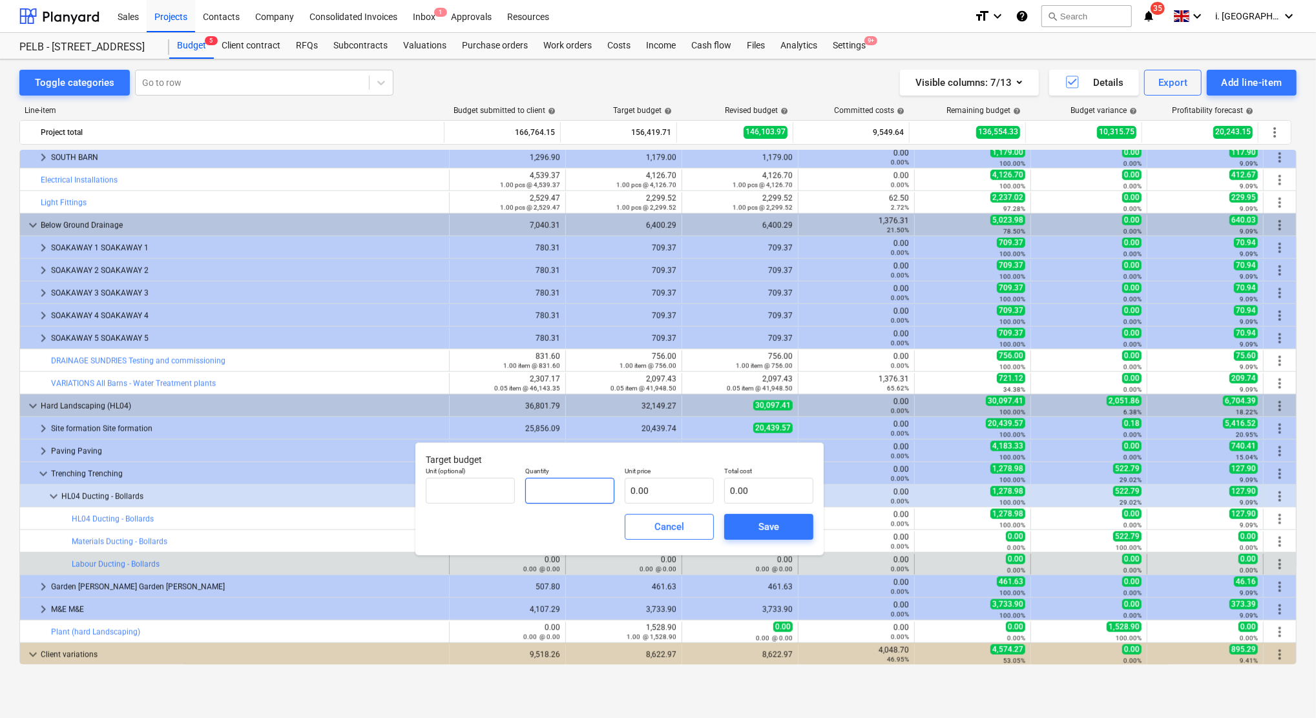
click at [576, 493] on input "text" at bounding box center [569, 491] width 89 height 26
type input "126.89"
click at [687, 483] on input "text" at bounding box center [669, 491] width 89 height 26
type input "4"
type input "507.56"
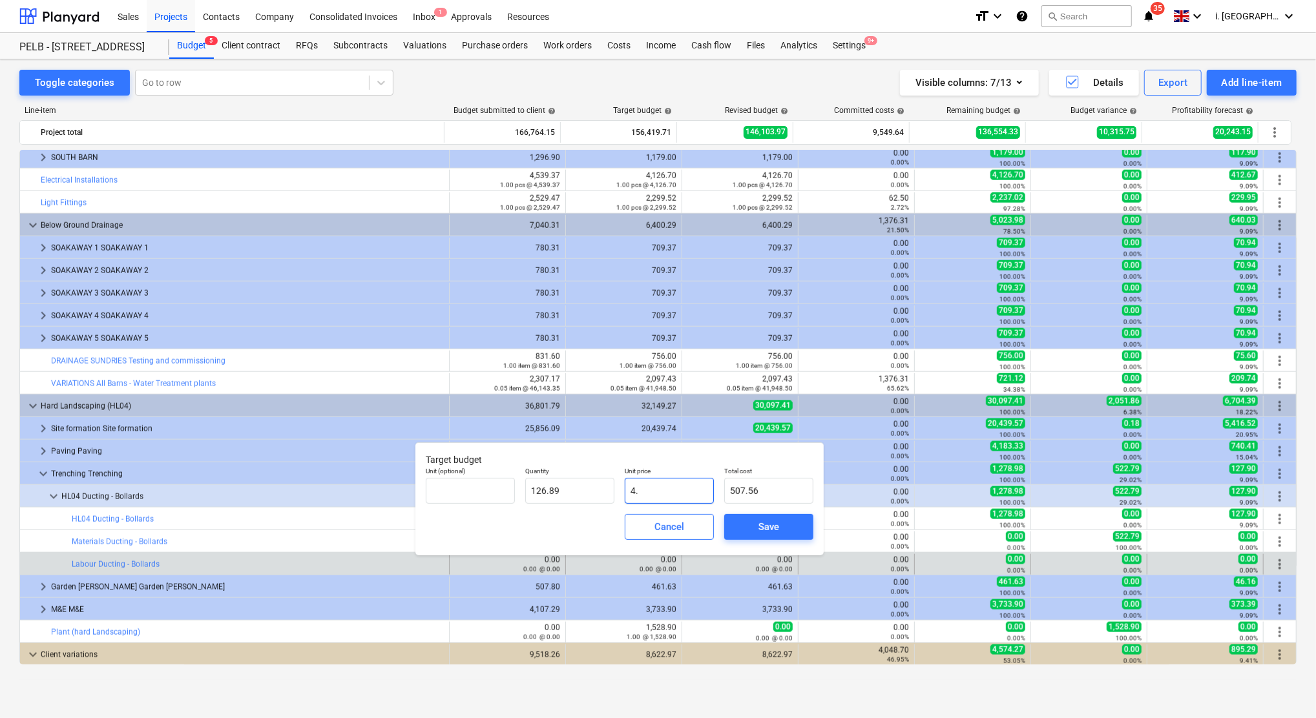
type input "4.4"
type input "558.32"
type input "4.47"
type input "567.20"
type input "4.47"
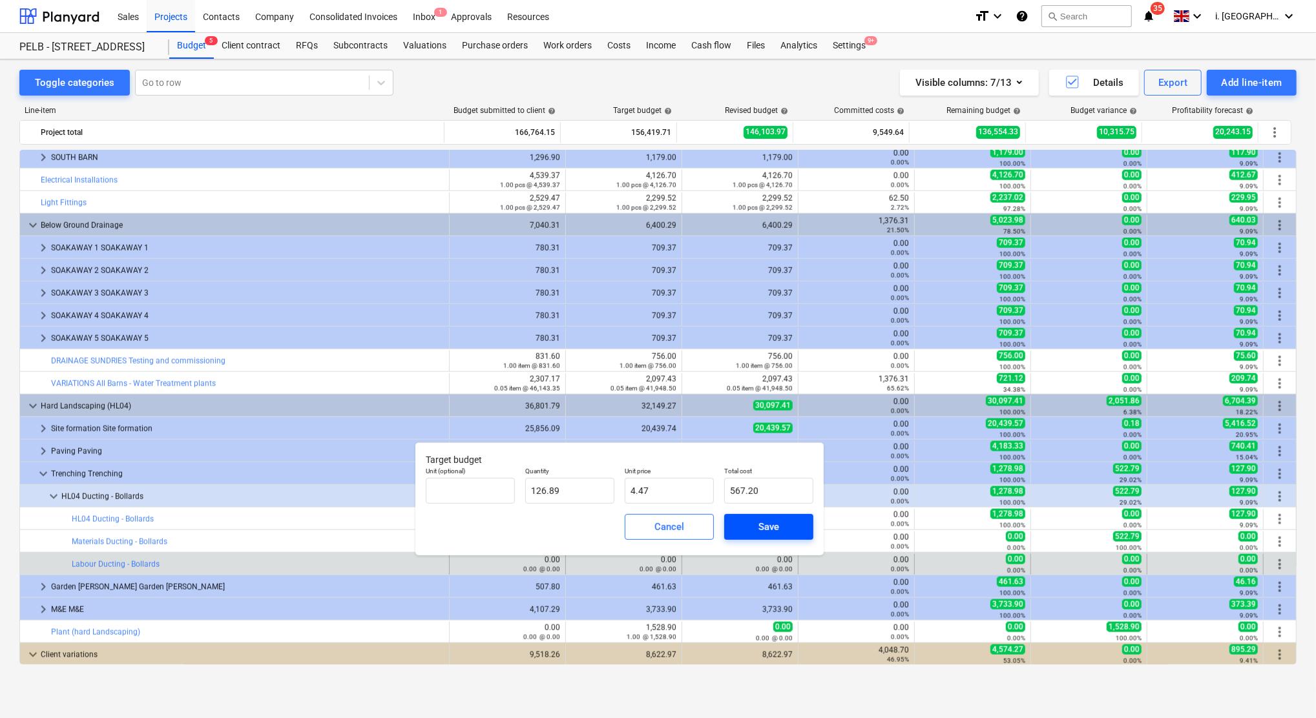
click at [791, 533] on span "Save" at bounding box center [769, 527] width 58 height 17
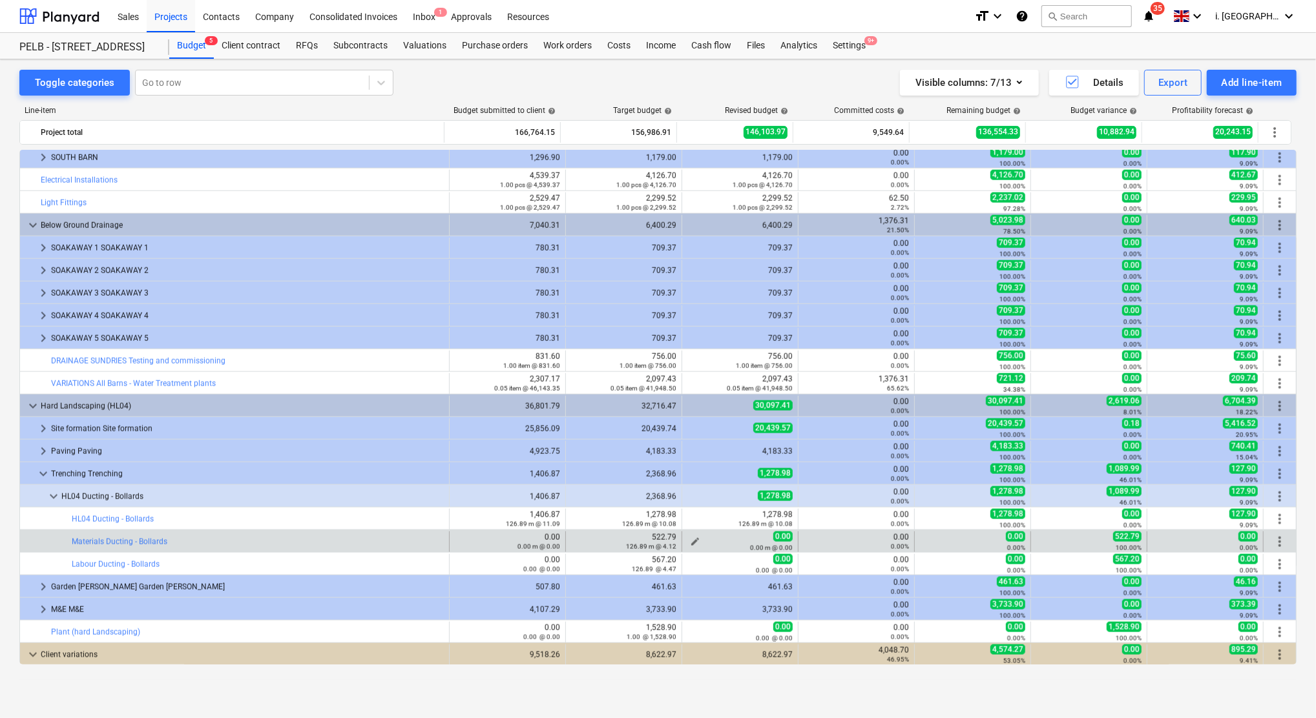
click at [692, 541] on span "edit" at bounding box center [695, 542] width 10 height 10
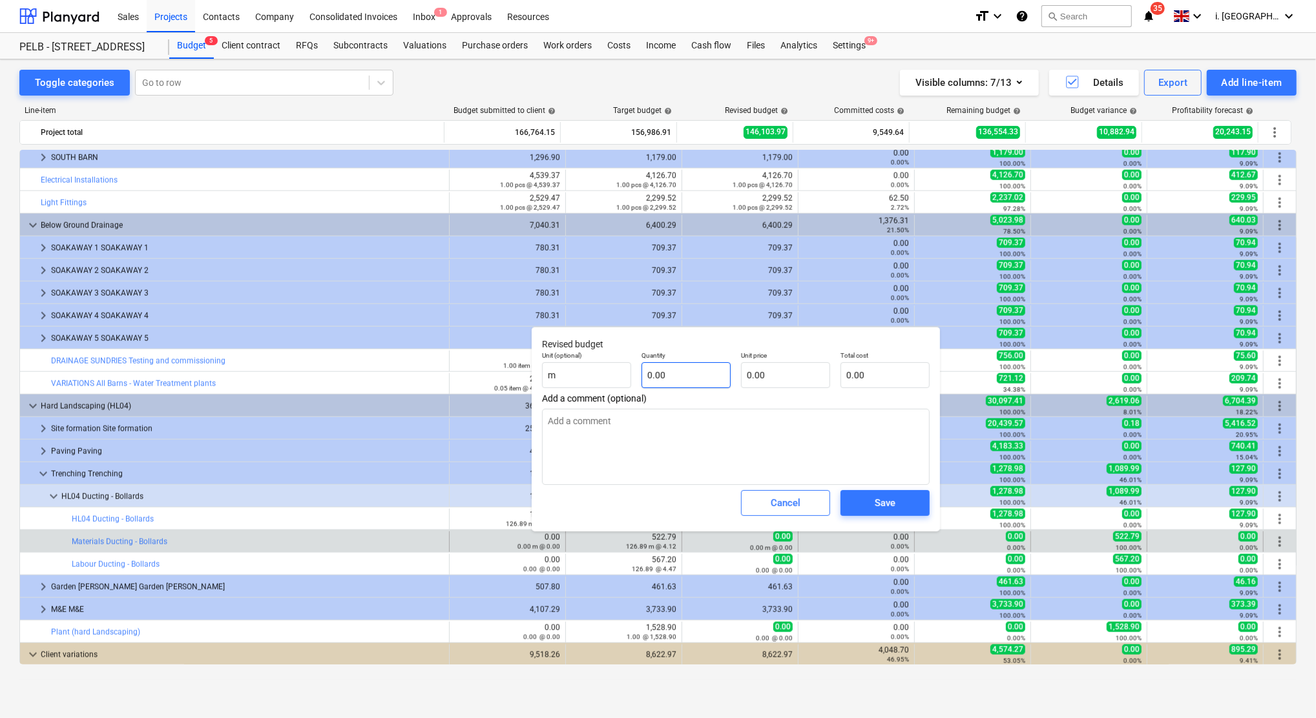
drag, startPoint x: 715, startPoint y: 395, endPoint x: 705, endPoint y: 376, distance: 22.0
click at [709, 382] on div "Revised budget Unit (optional) m Quantity 0.00 Unit price 0.00 Total cost 0.00 …" at bounding box center [736, 429] width 408 height 205
click at [705, 375] on input "text" at bounding box center [685, 375] width 89 height 26
type input "126.89"
click at [772, 375] on input "text" at bounding box center [785, 375] width 89 height 26
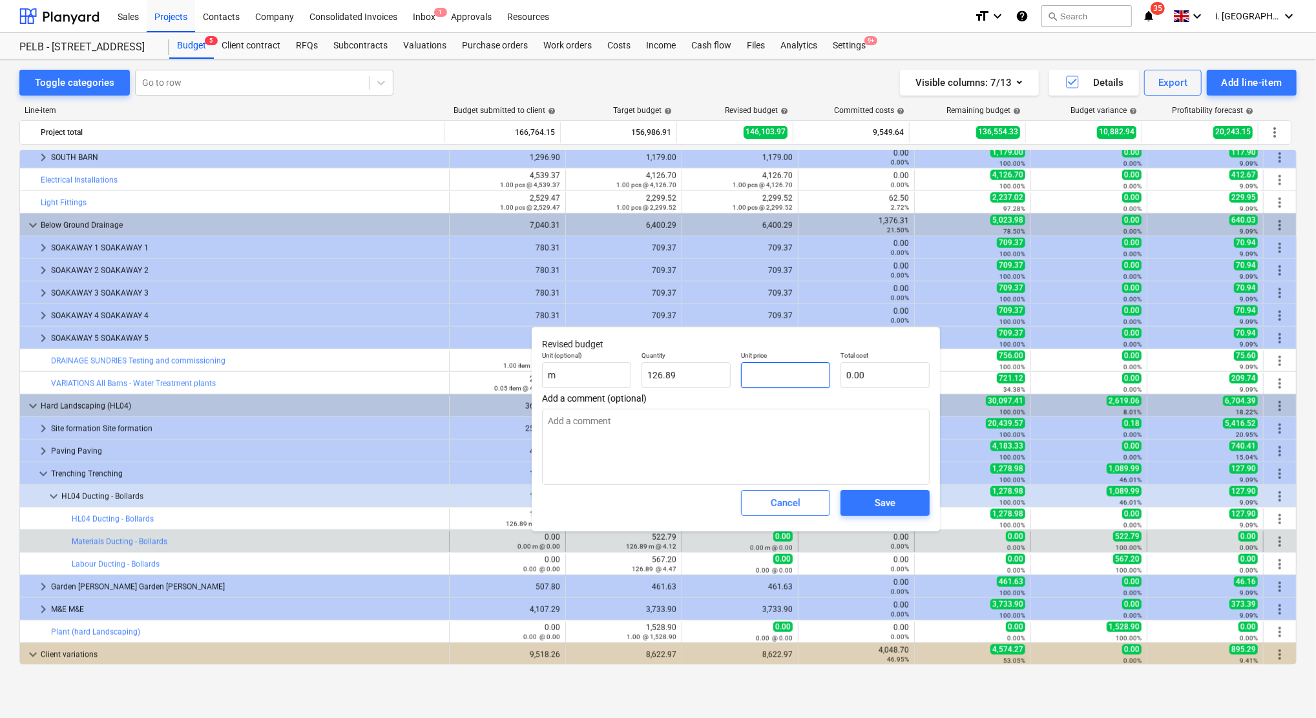
type input "4"
type input "507.56"
type input "4.1"
type input "520.25"
type input "4.12"
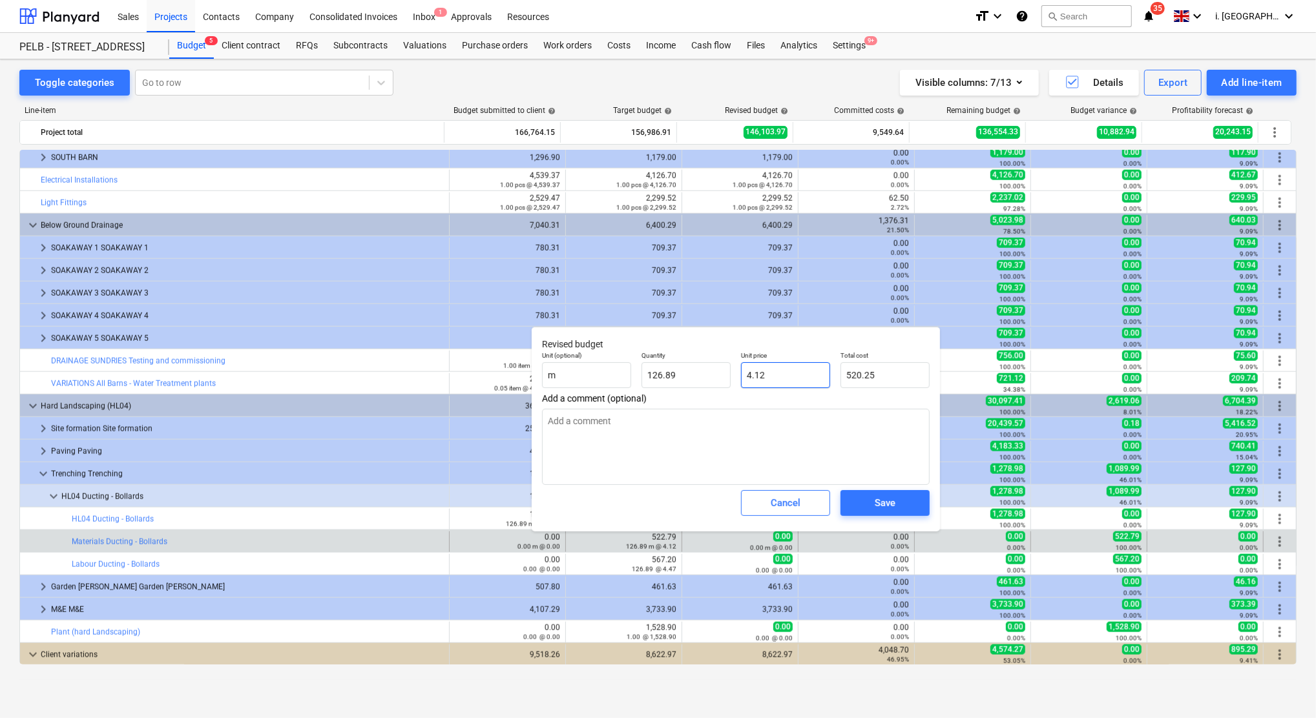
type input "522.79"
click at [868, 501] on span "Save" at bounding box center [885, 503] width 58 height 17
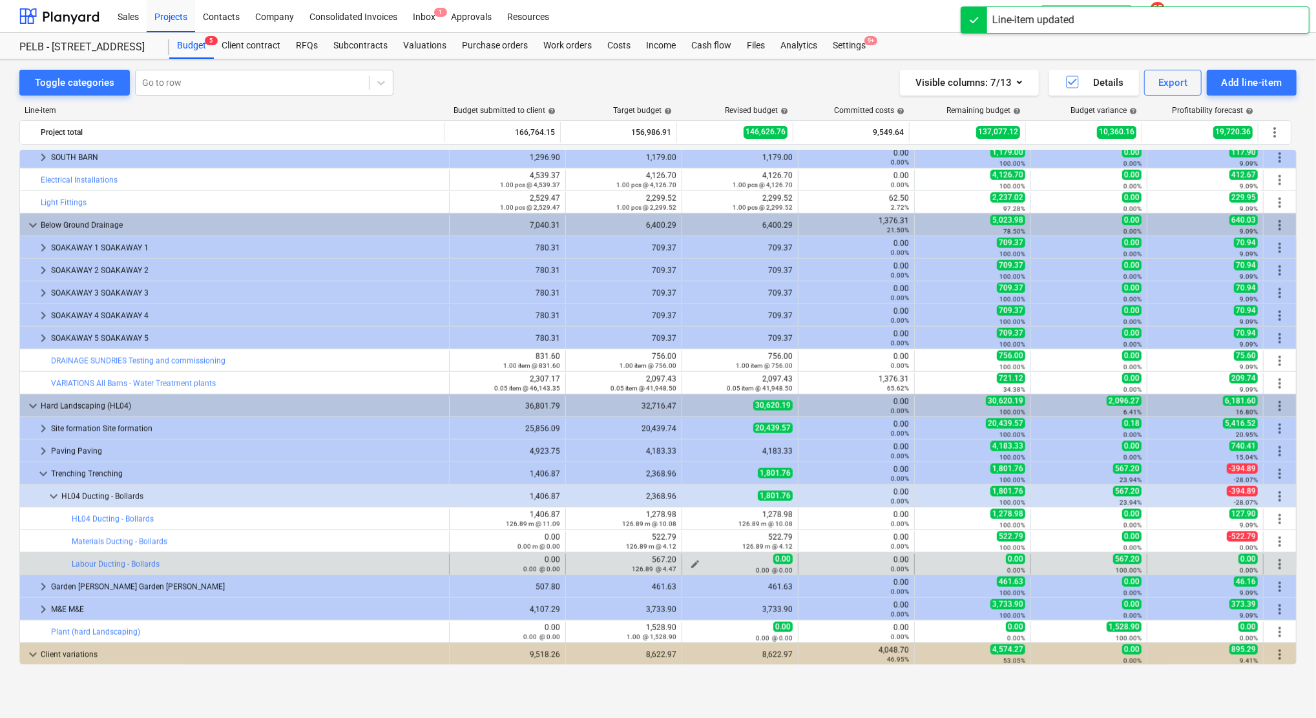
click at [694, 564] on span "edit" at bounding box center [695, 564] width 10 height 10
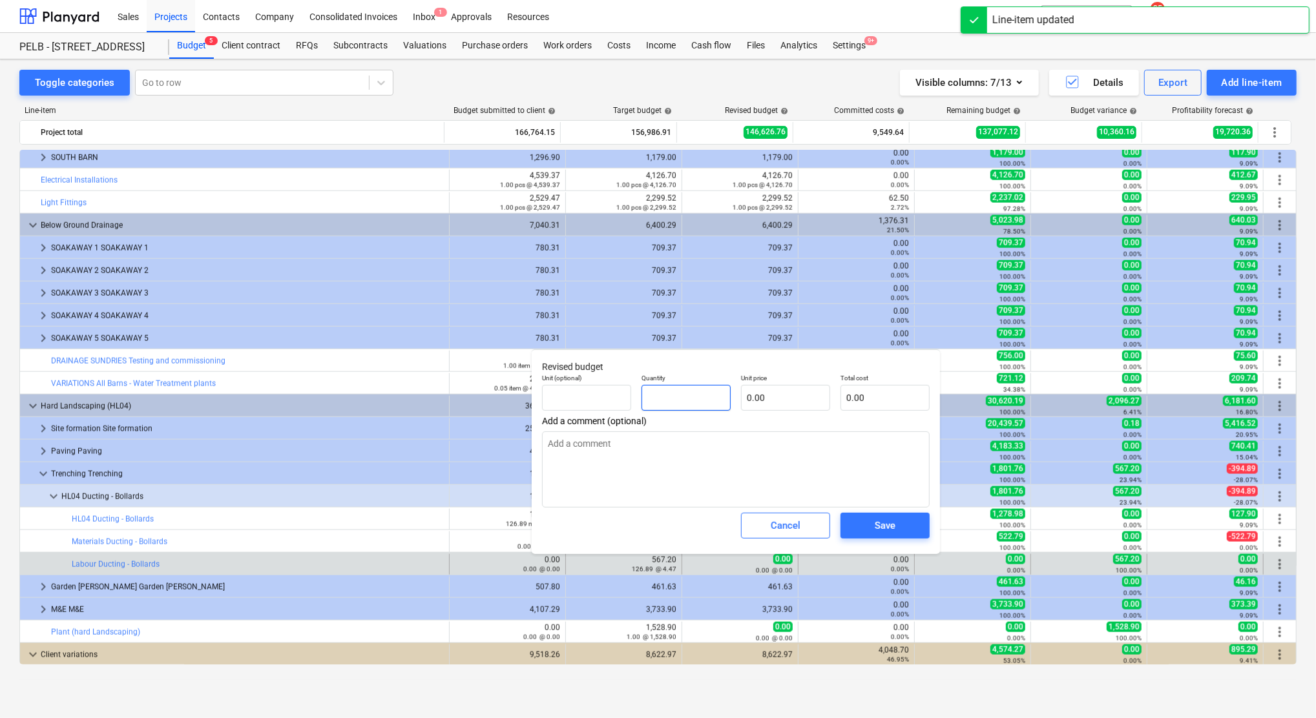
click at [706, 396] on input "text" at bounding box center [685, 398] width 89 height 26
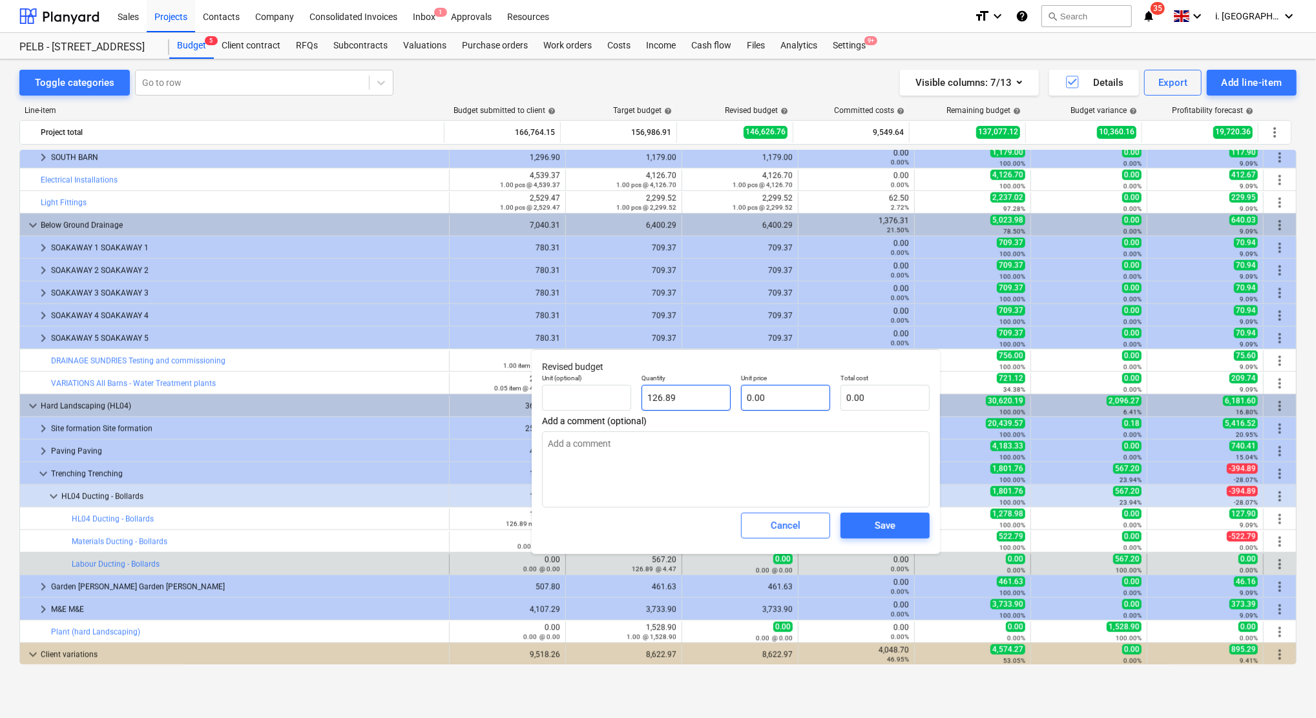
type input "126.89"
click at [751, 400] on input "text" at bounding box center [785, 398] width 89 height 26
type input "4"
type input "507.56"
type input "4.4"
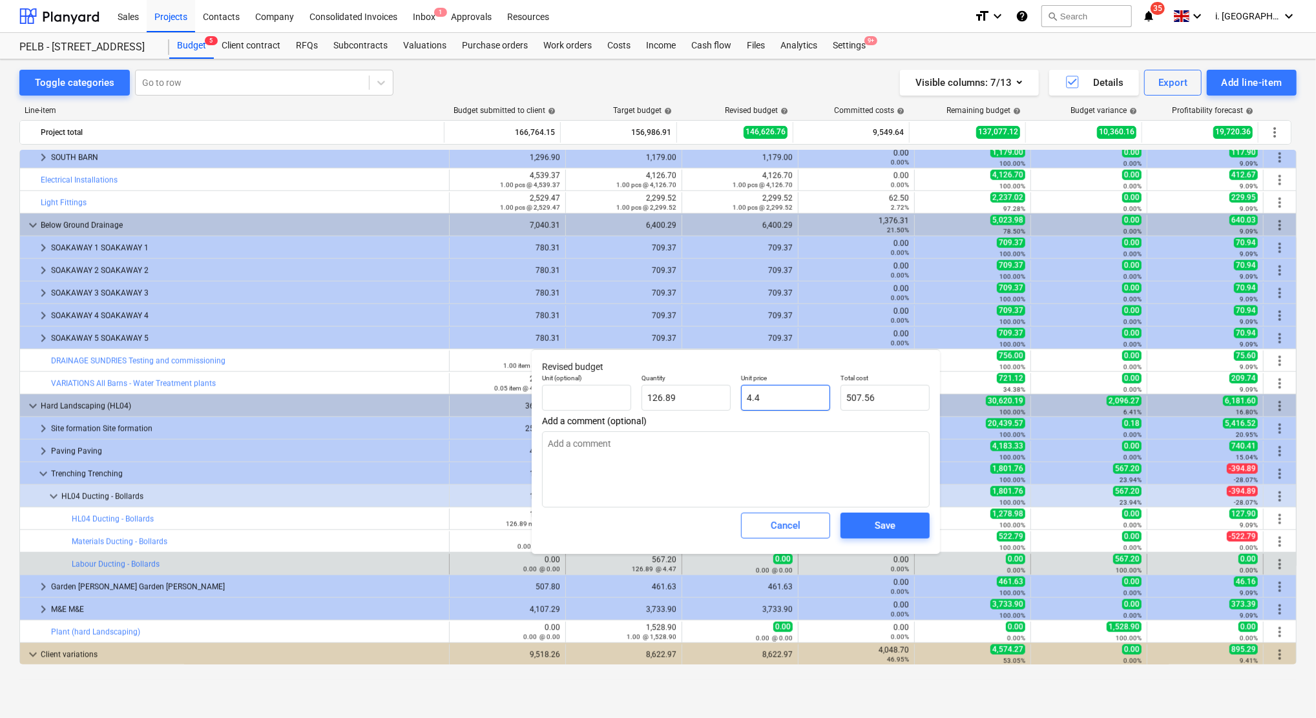
type input "558.32"
type input "4.47"
type input "567.20"
type input "4.47"
click at [911, 518] on span "Save" at bounding box center [885, 525] width 58 height 17
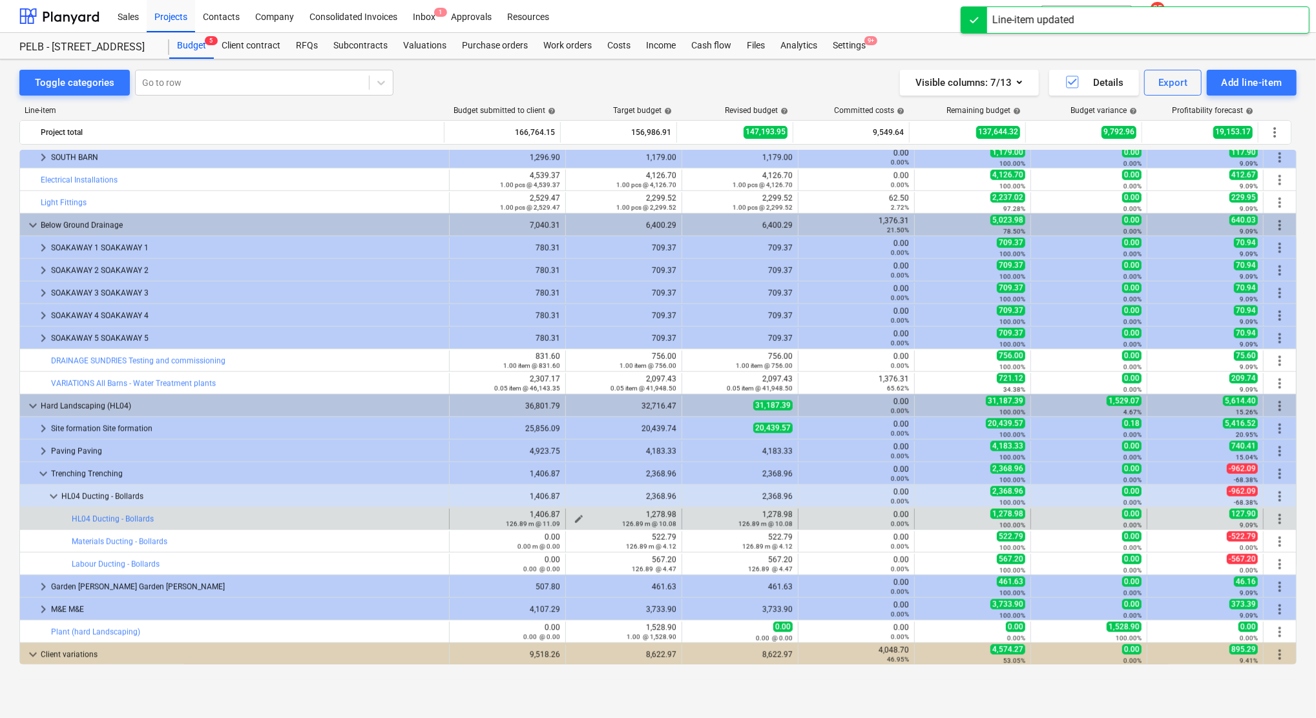
click at [574, 515] on span "edit" at bounding box center [579, 519] width 10 height 10
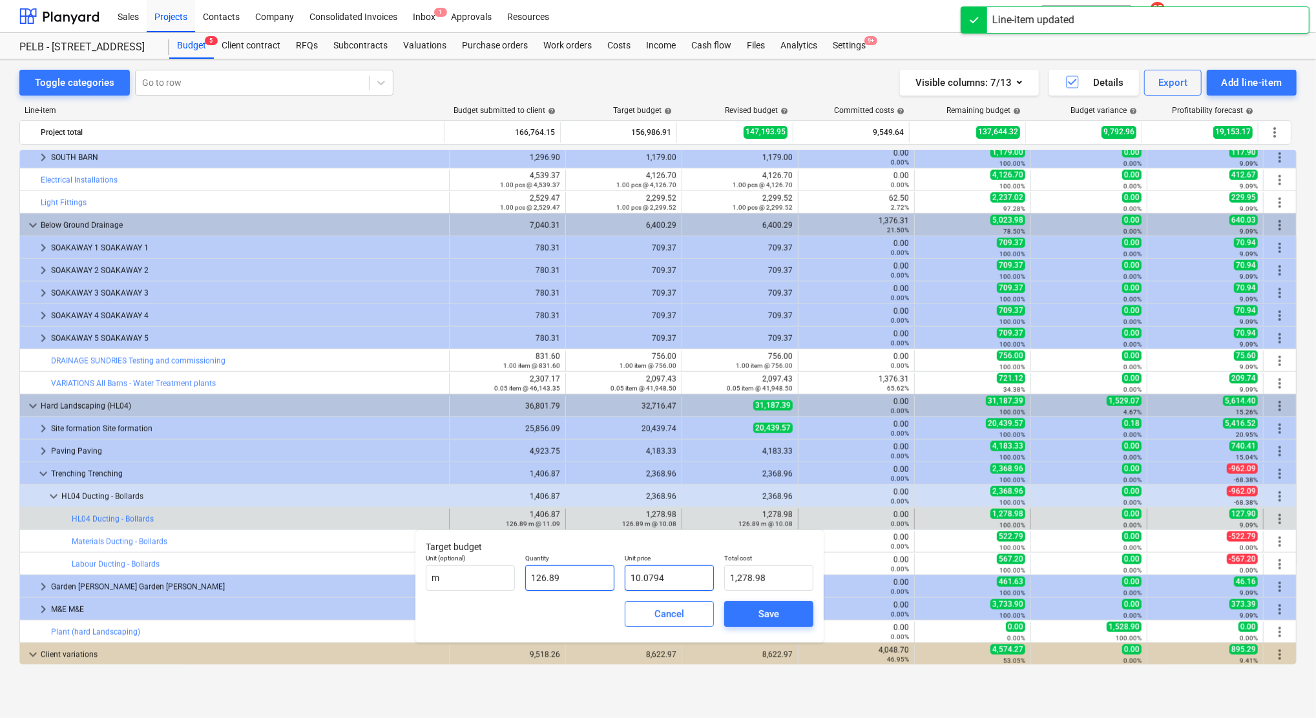
click at [571, 577] on div "Unit (optional) m Quantity 126.89 Unit price 10.0794 Total cost 1,278.98" at bounding box center [620, 572] width 398 height 47
type input "094"
type input "11,927.66"
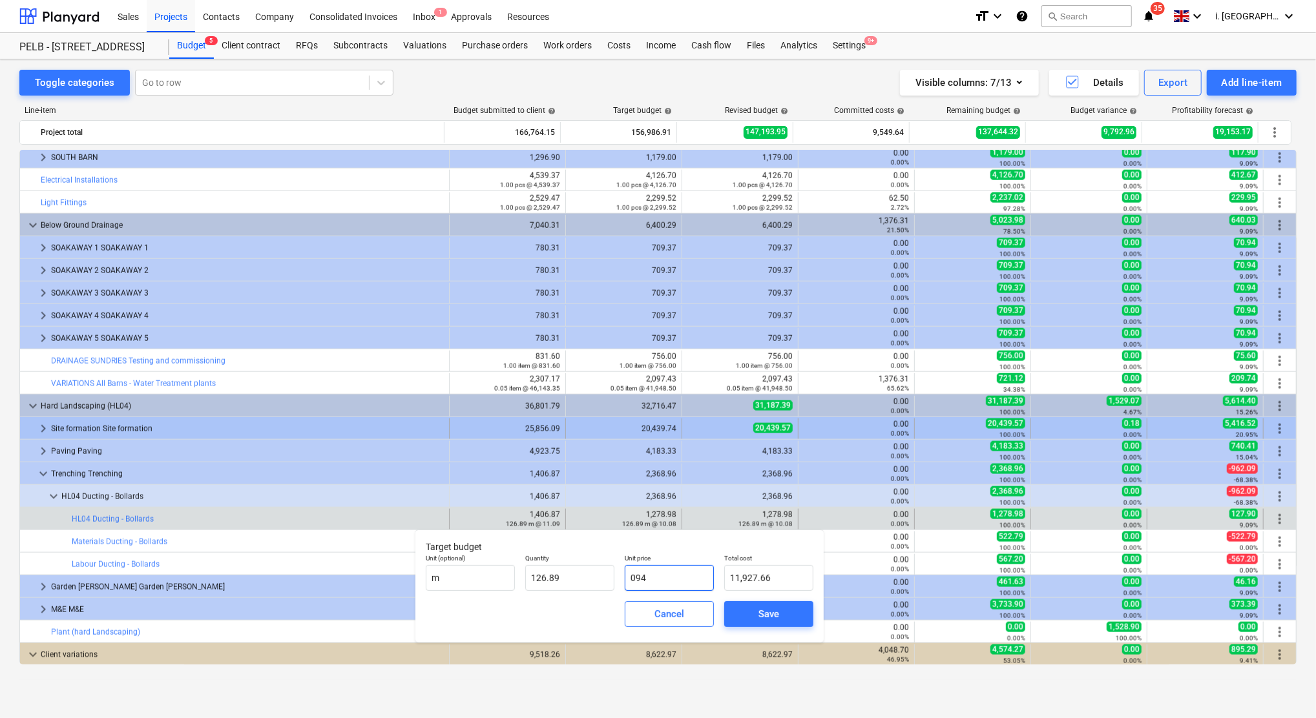
type input "04"
type input "507.56"
type input "0"
type input "0.00"
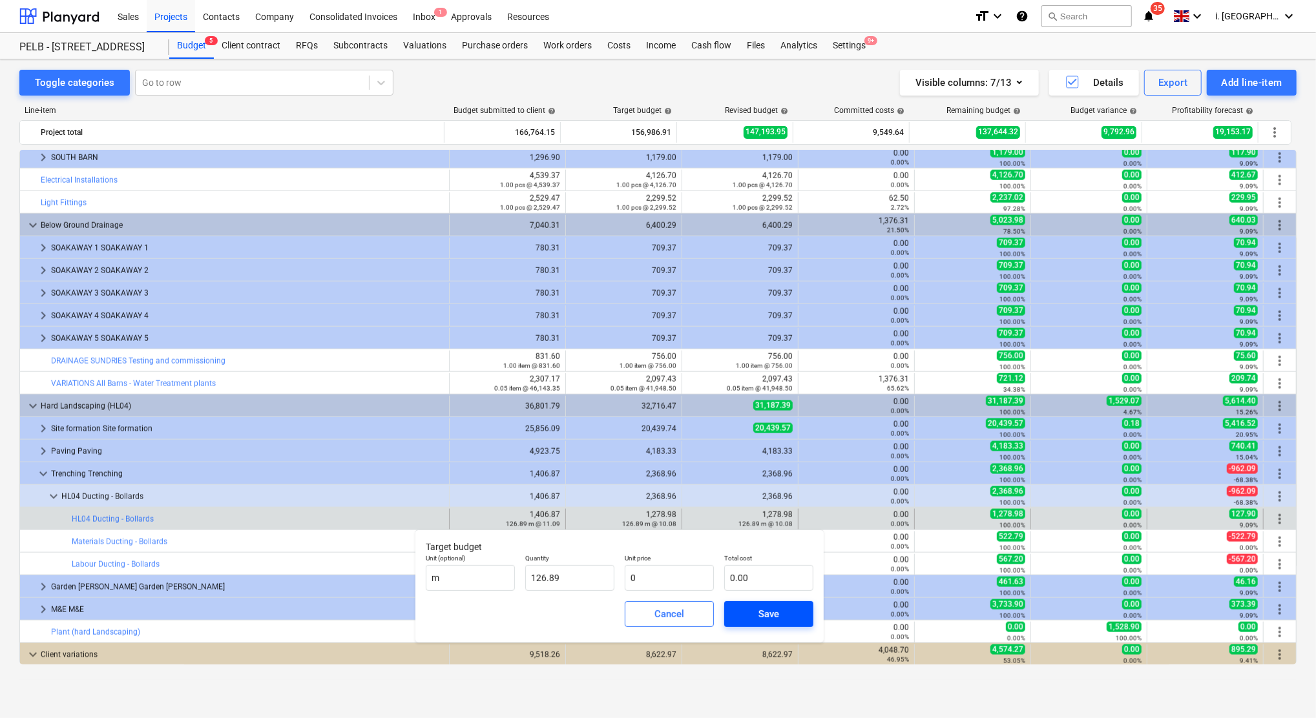
type input "0.00"
click at [768, 607] on div "Save" at bounding box center [768, 614] width 21 height 17
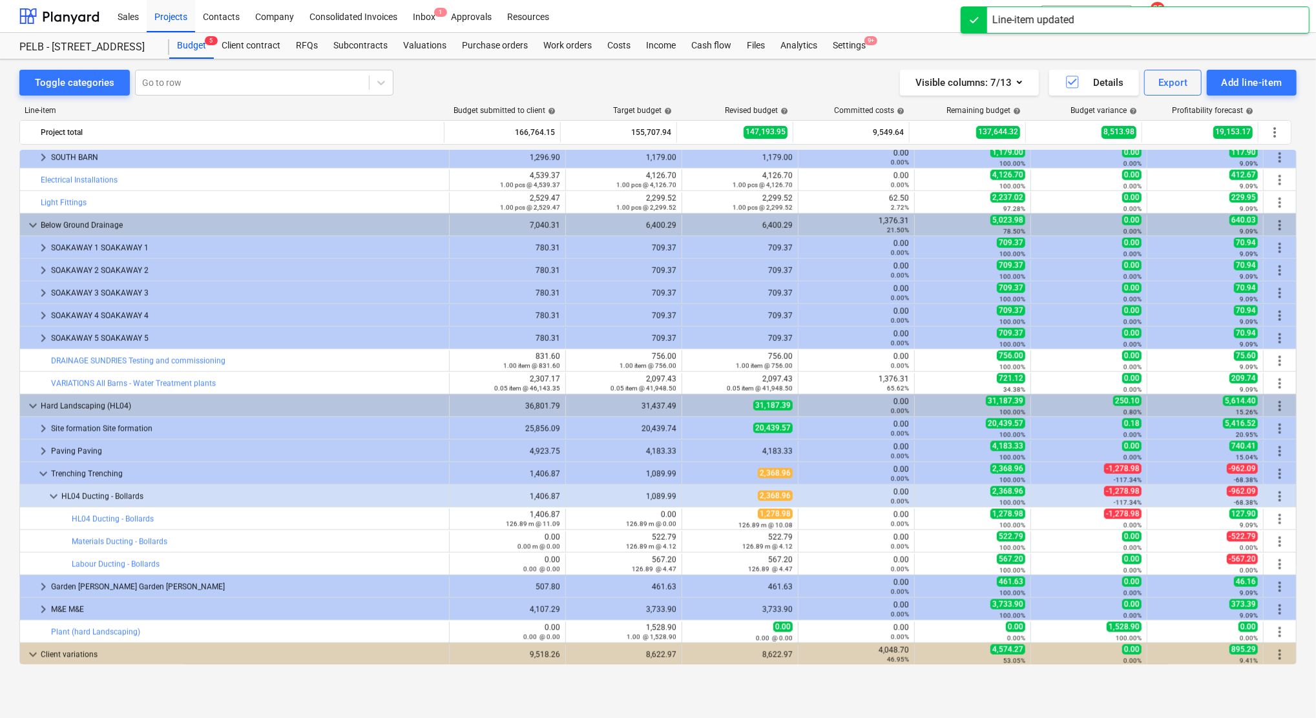
click at [691, 519] on span "edit" at bounding box center [695, 519] width 10 height 10
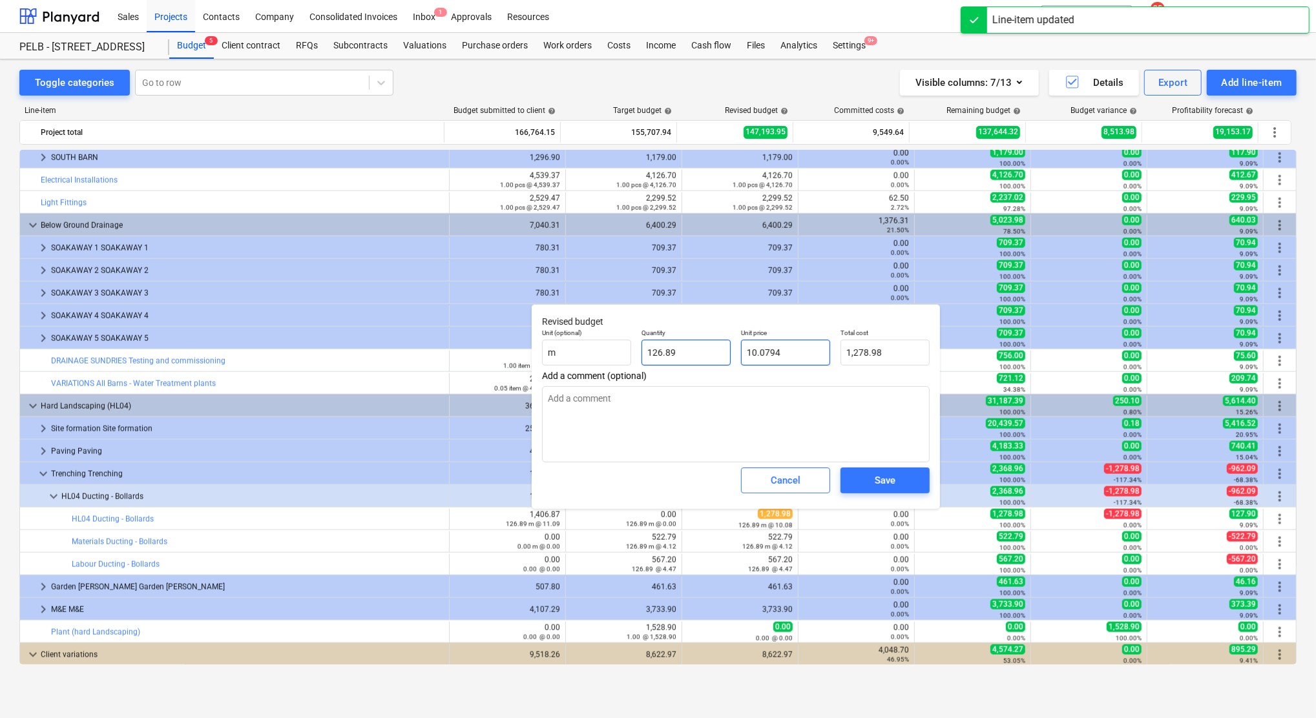
drag, startPoint x: 773, startPoint y: 345, endPoint x: 686, endPoint y: 342, distance: 87.3
click at [652, 337] on div "Unit (optional) m Quantity 126.89 Unit price 10.0794 Total cost 1,278.98" at bounding box center [736, 347] width 398 height 47
type input "0"
type input "0.00"
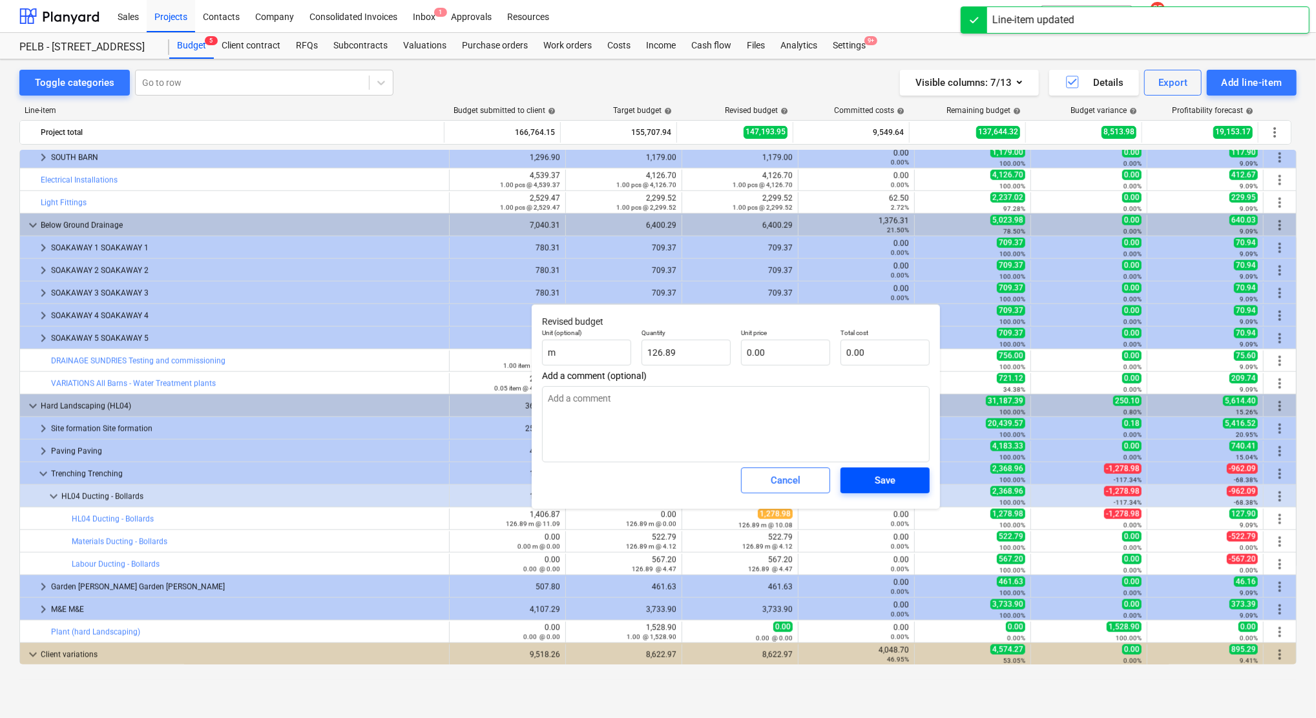
click at [875, 484] on div "Save" at bounding box center [885, 480] width 21 height 17
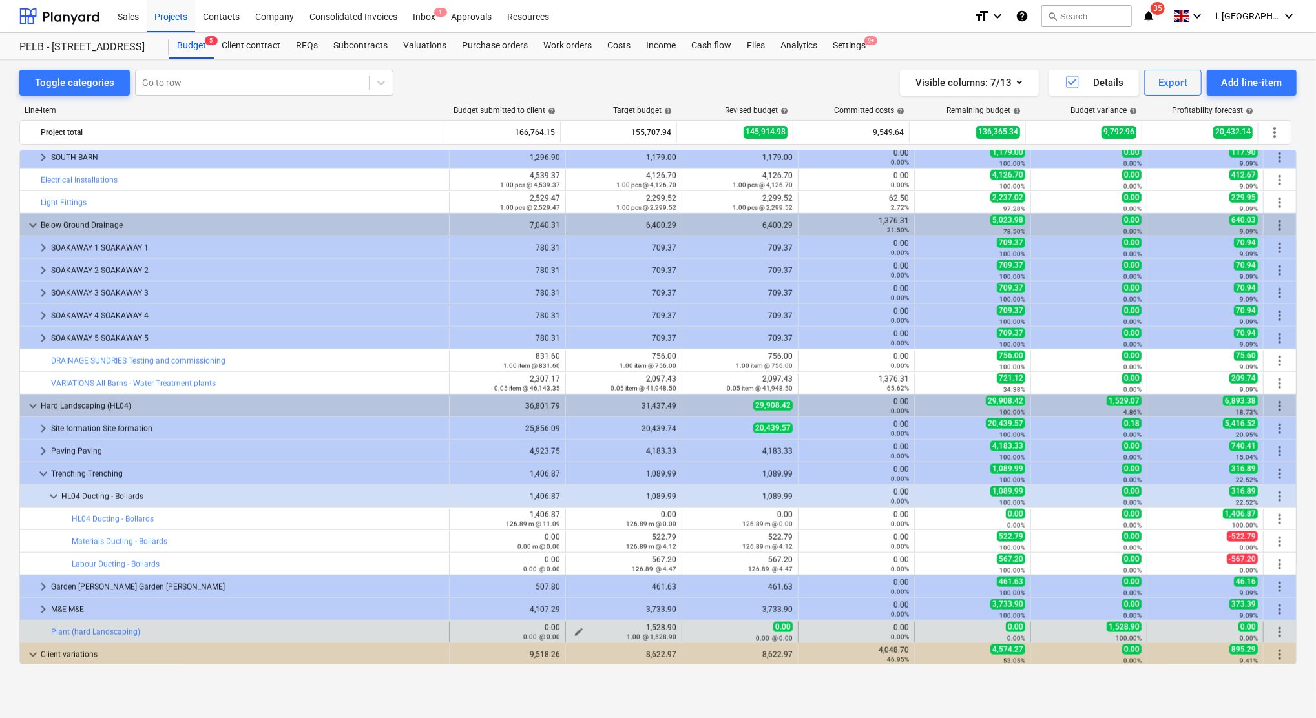
click at [574, 630] on span "edit" at bounding box center [579, 632] width 10 height 10
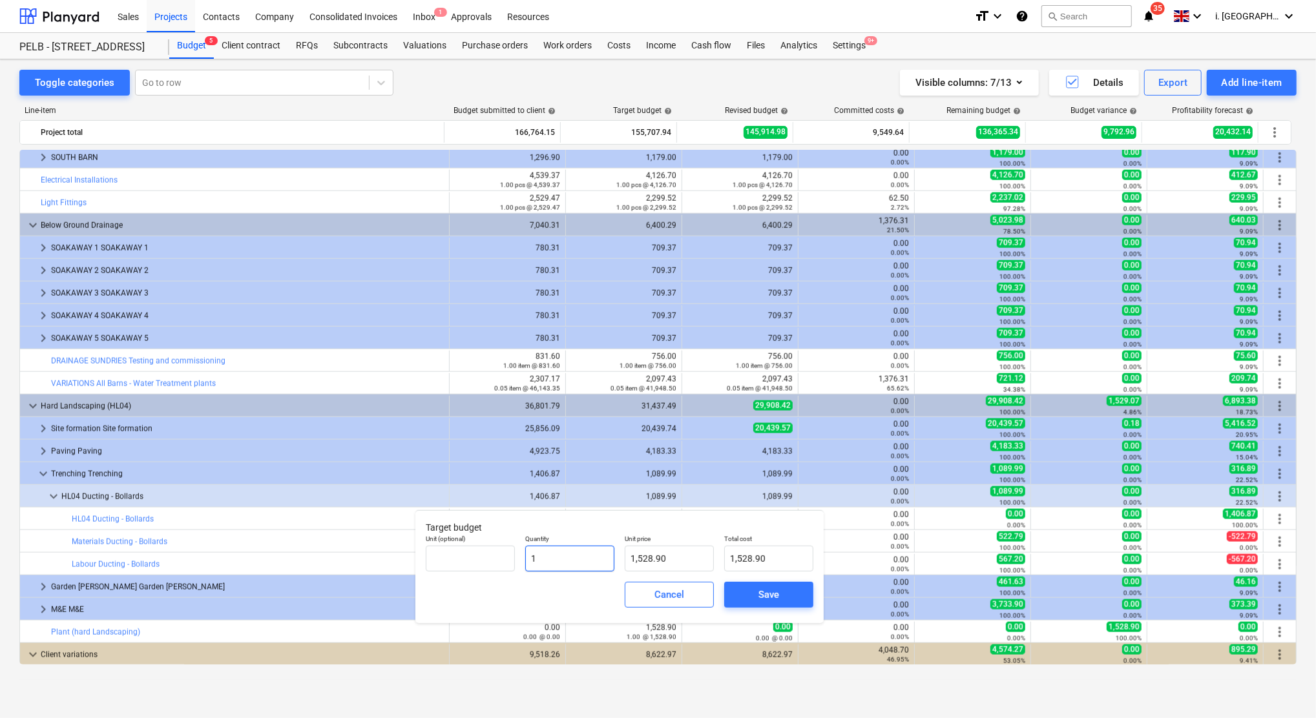
drag, startPoint x: 580, startPoint y: 566, endPoint x: 587, endPoint y: 553, distance: 15.3
click at [587, 550] on input "1" at bounding box center [569, 559] width 89 height 26
type input "19"
type input "29,049.02"
type input "196"
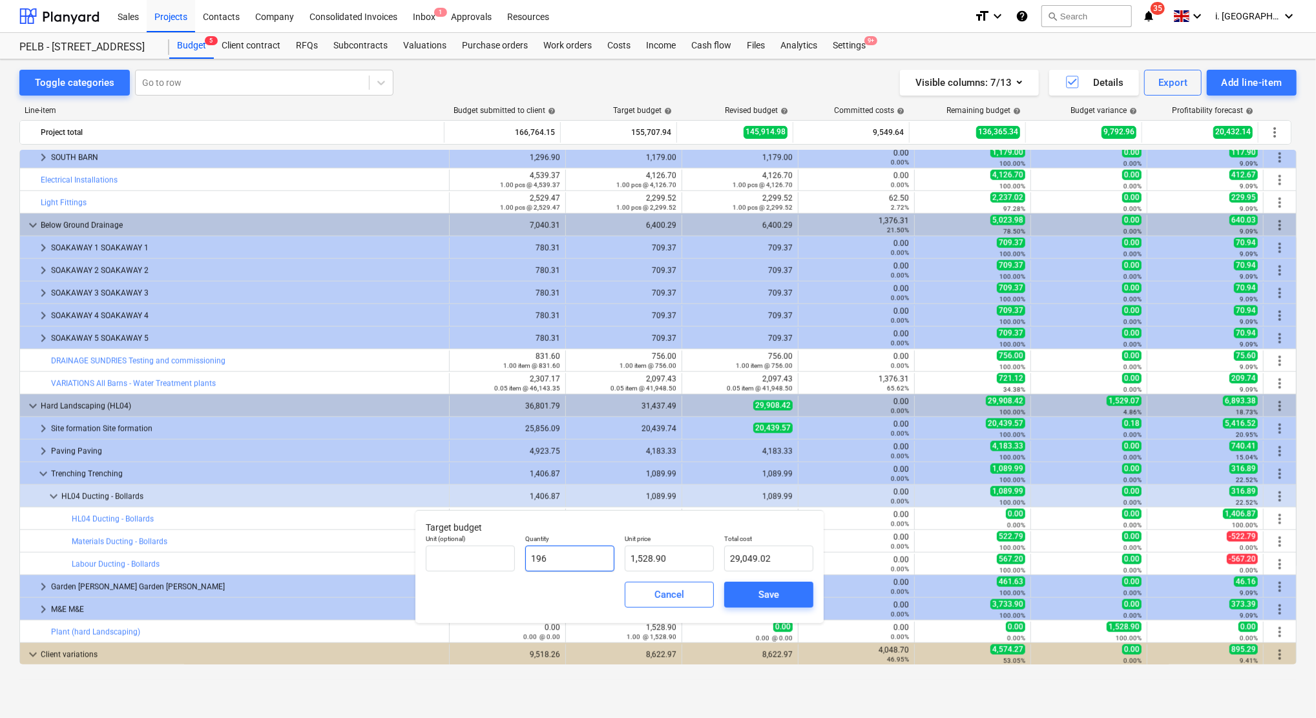
type input "299,663.54"
type input "1968"
type input "3,008,866.54"
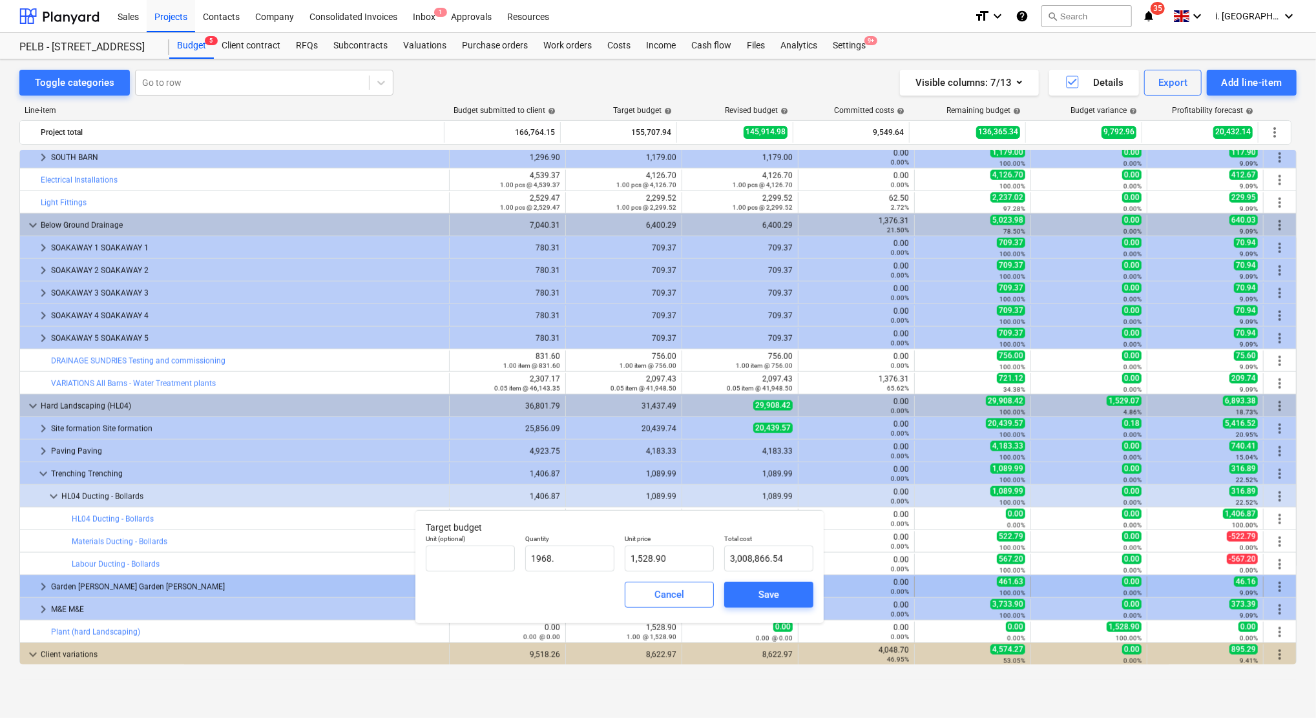
type input "1,968.00"
click at [581, 557] on input "1968" at bounding box center [569, 559] width 89 height 26
type input "1968.9"
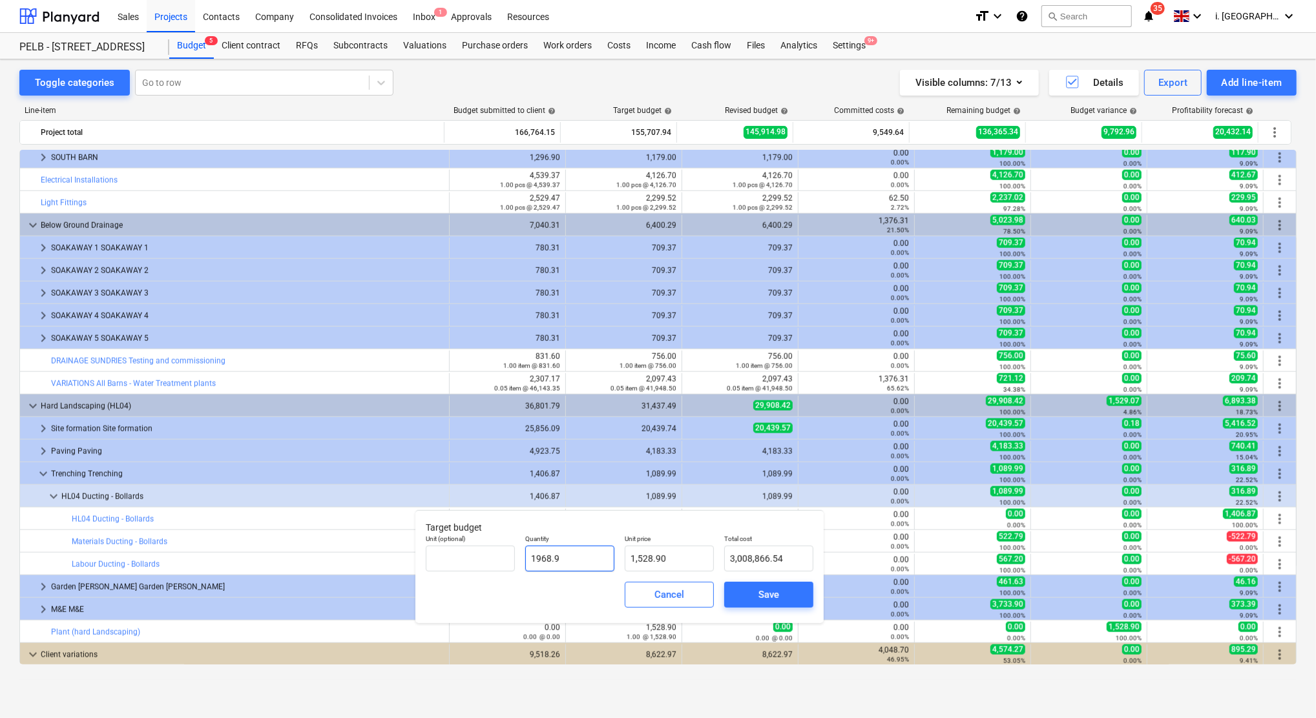
type input "3,010,242.55"
type input "1968.93"
type input "3,010,288.41"
type input "1,968.93"
click at [656, 558] on input "1528.8956" at bounding box center [669, 559] width 89 height 26
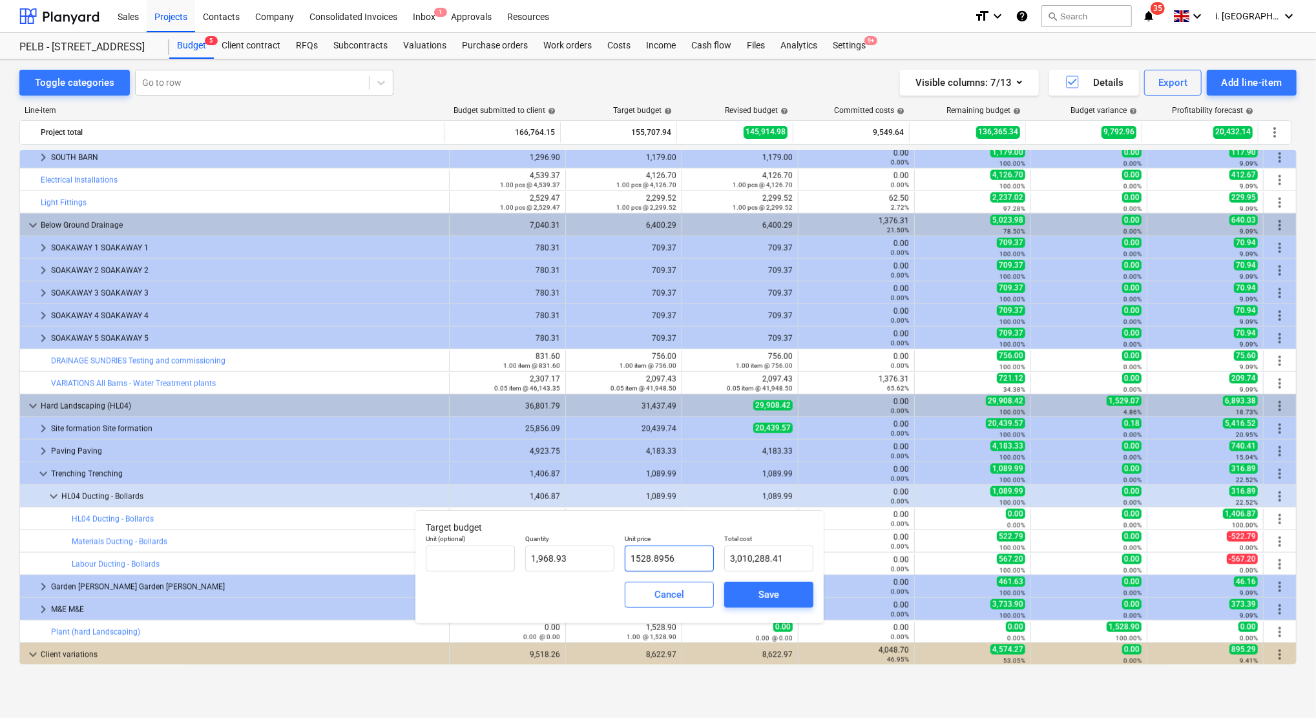
drag, startPoint x: 686, startPoint y: 558, endPoint x: 467, endPoint y: 541, distance: 219.7
click at [470, 541] on div "Unit (optional) Quantity 1,968.93 Unit price 1528.8956 Total cost 3,010,288.41" at bounding box center [620, 553] width 398 height 47
type input "0"
type input "0.00"
type input "0.8"
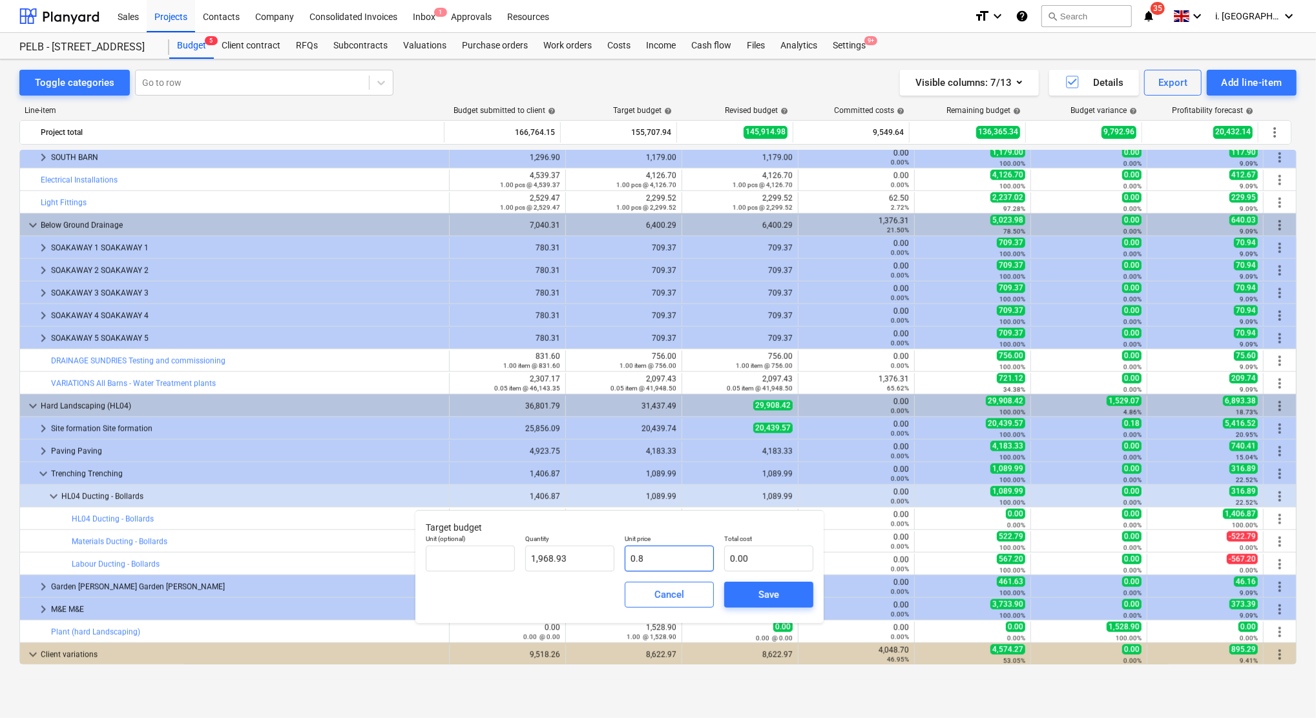
type input "1,575.14"
type input "0.83"
type input "1,634.21"
type input "0.83"
click at [749, 596] on span "Save" at bounding box center [769, 595] width 58 height 17
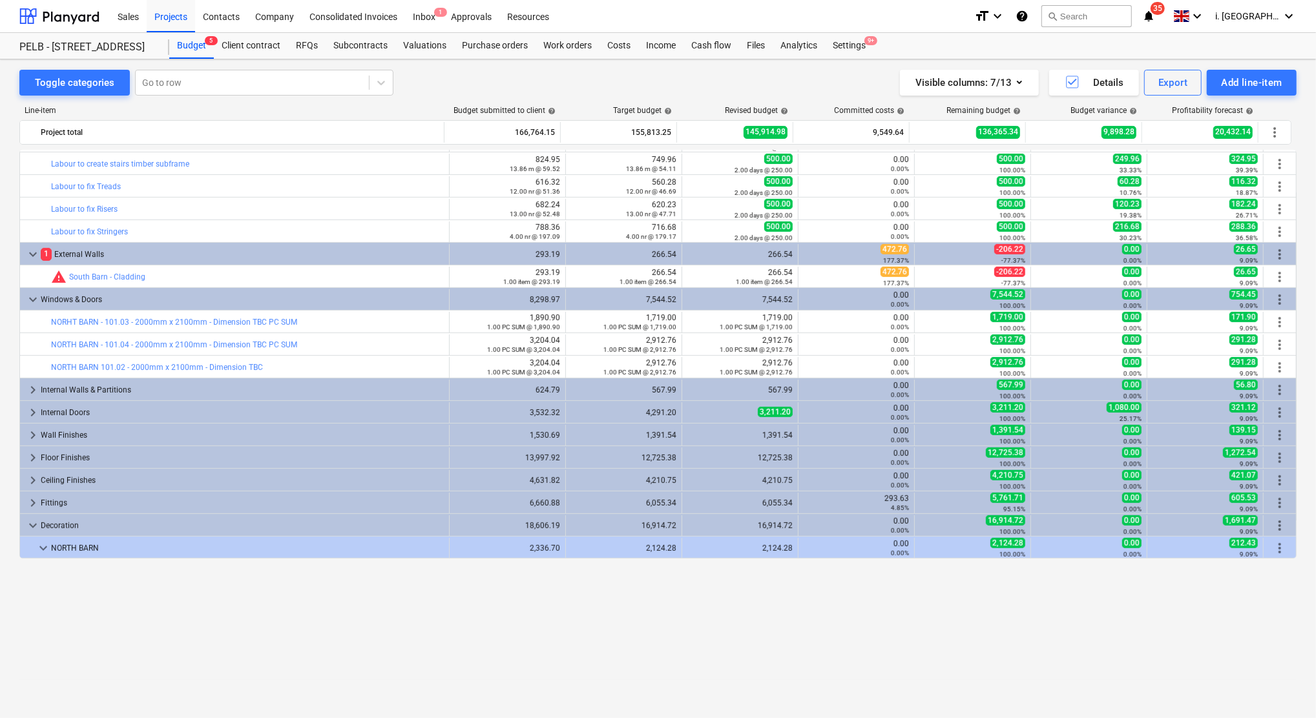
scroll to position [0, 0]
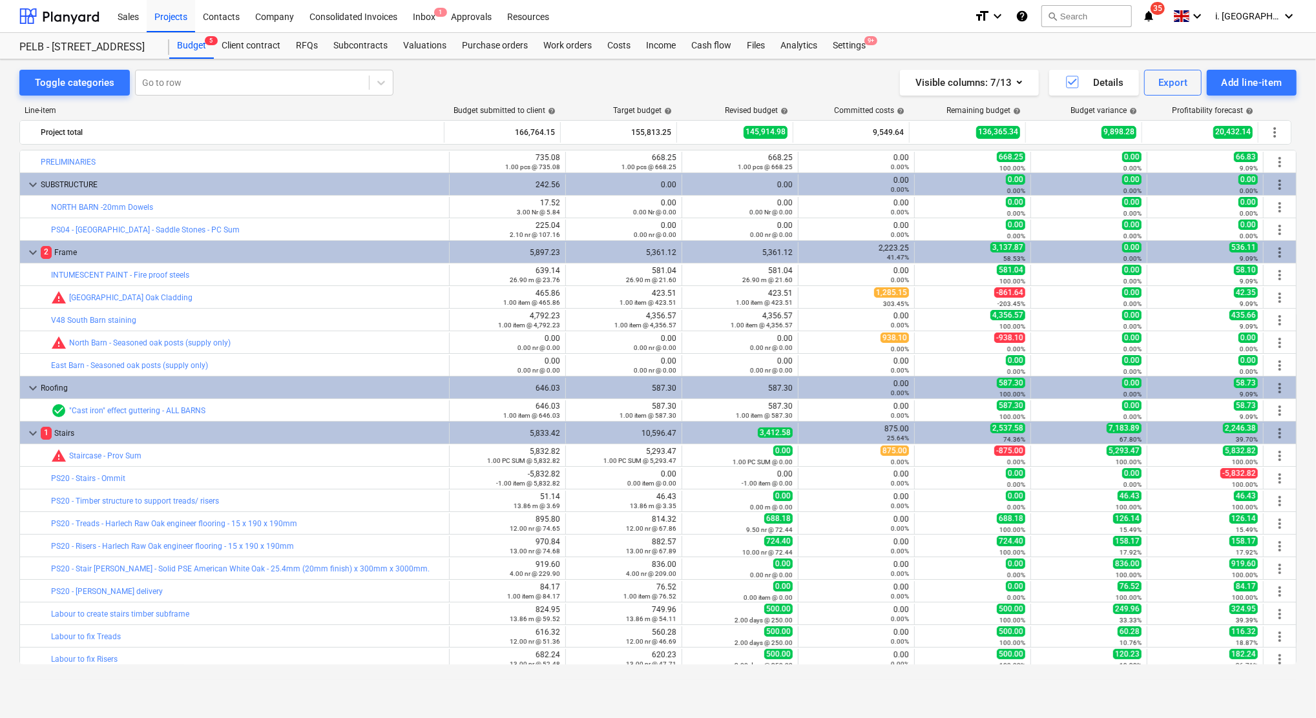
click at [1298, 276] on div "Toggle categories Go to row Visible columns : 7/13 Details Export Add line-item…" at bounding box center [658, 374] width 1316 height 631
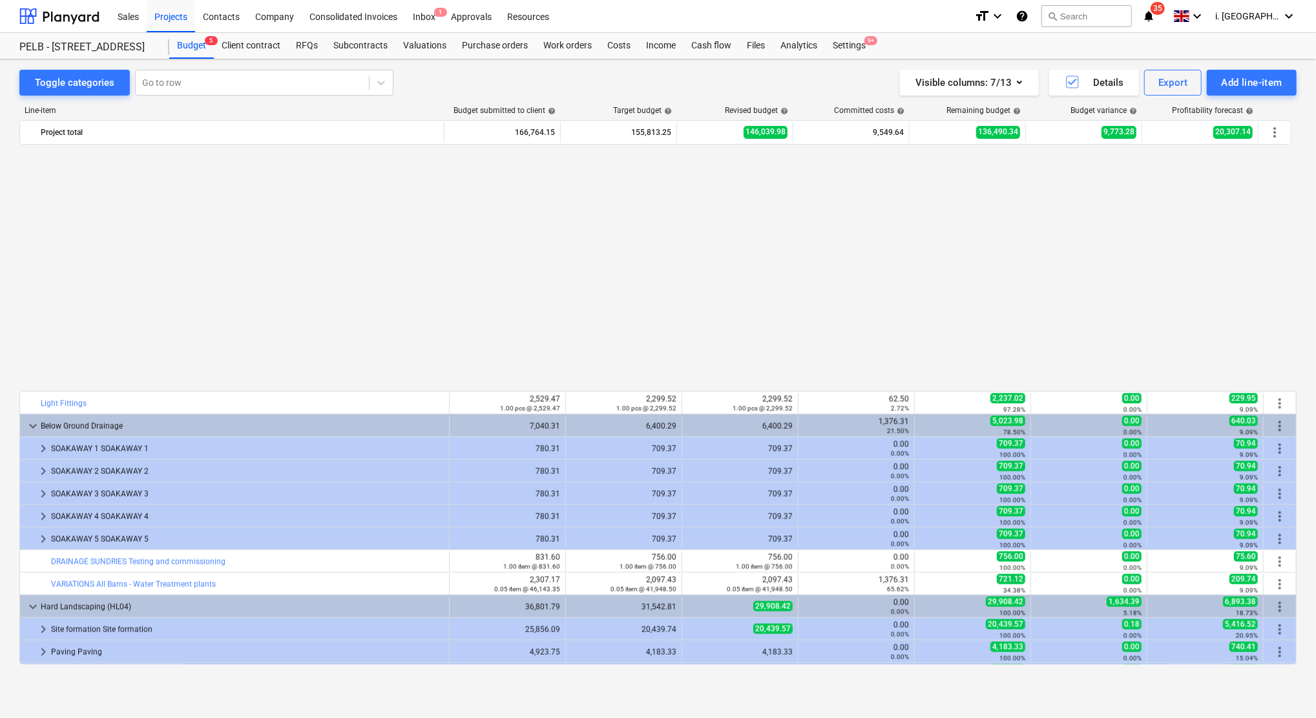
scroll to position [1294, 0]
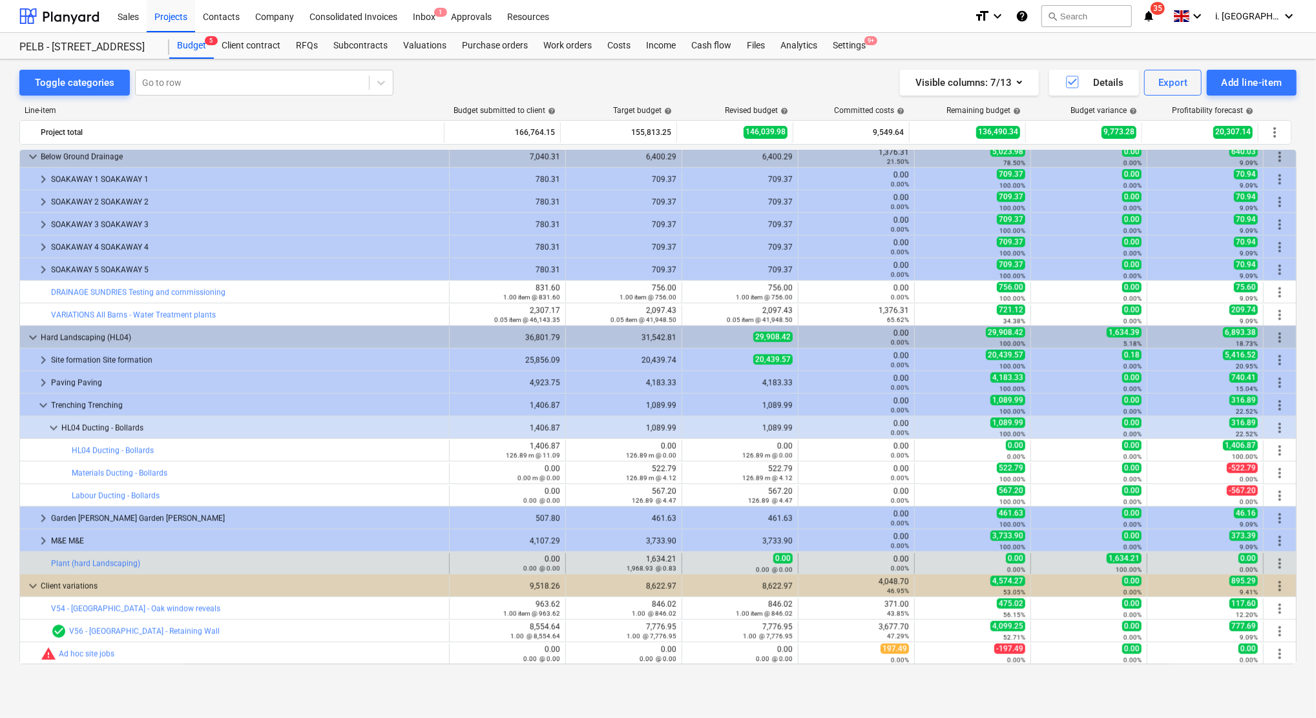
click at [866, 568] on div "0.00%" at bounding box center [856, 568] width 105 height 9
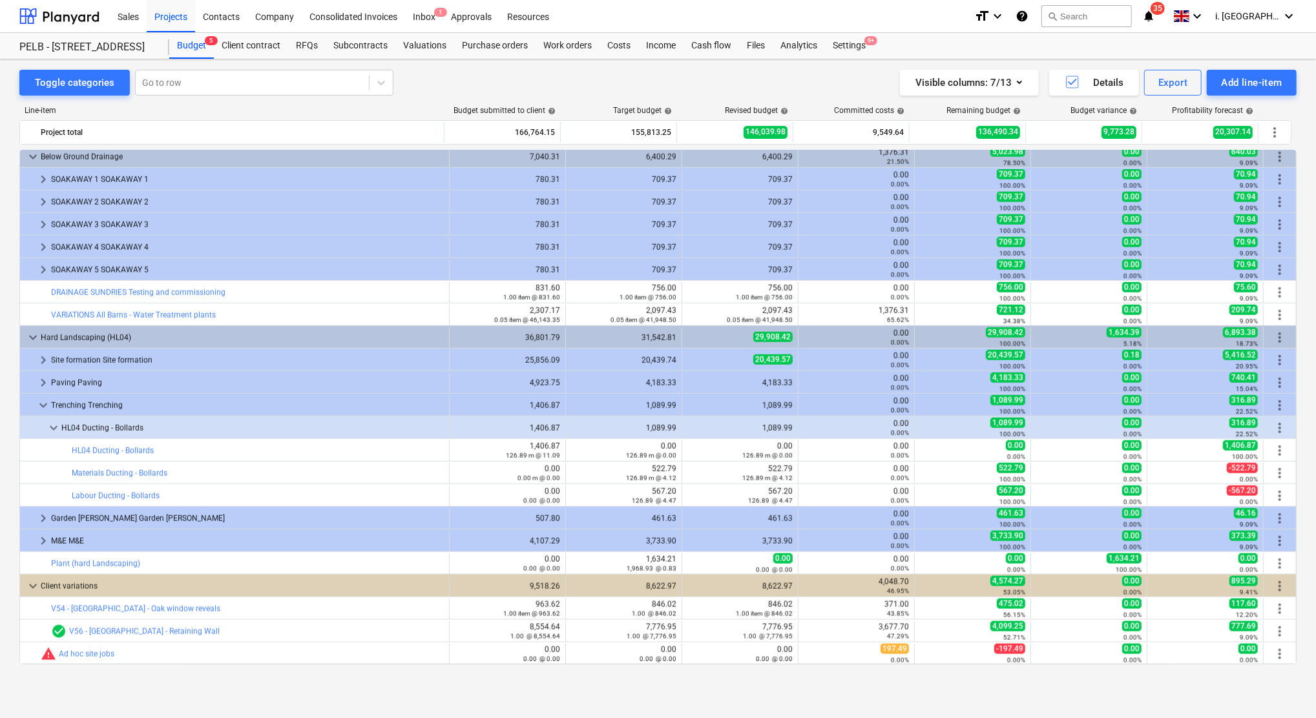
click at [1298, 212] on div "Toggle categories Go to row Visible columns : 7/13 Details Export Add line-item…" at bounding box center [658, 374] width 1316 height 631
click at [973, 82] on div "Visible columns : 7/13" at bounding box center [969, 82] width 108 height 17
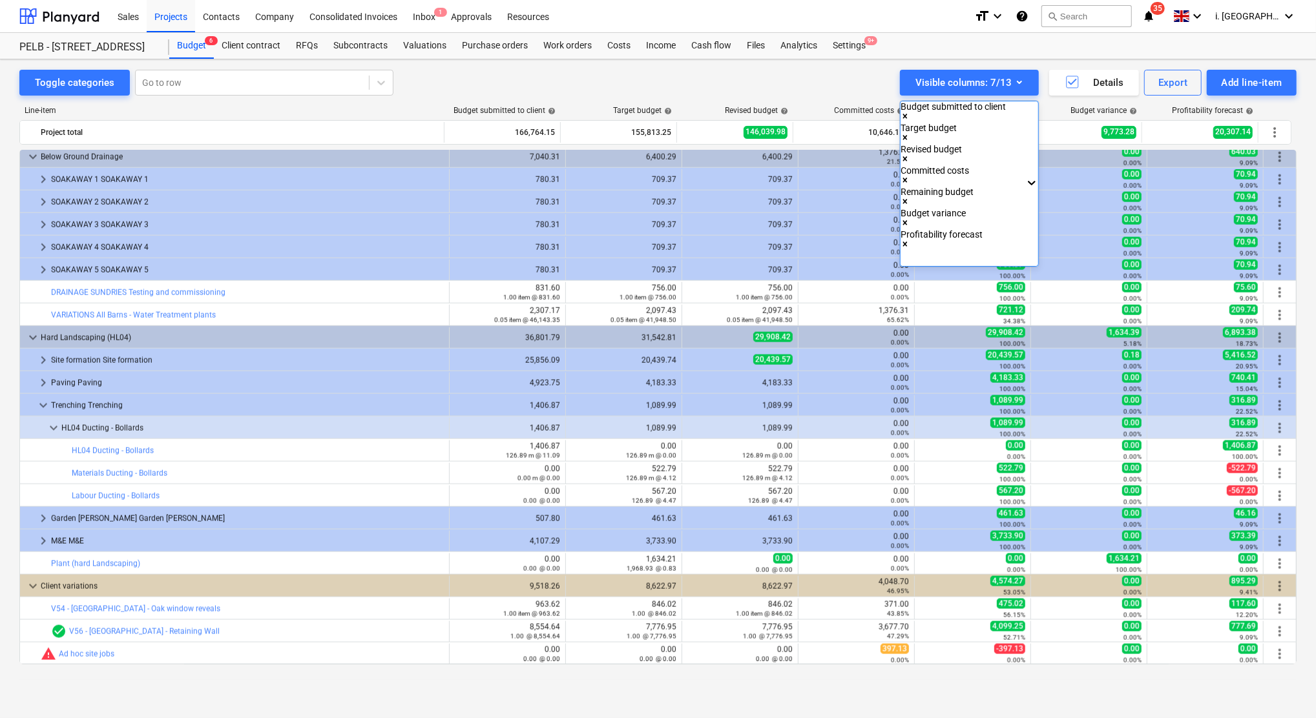
click at [591, 78] on div at bounding box center [658, 359] width 1316 height 718
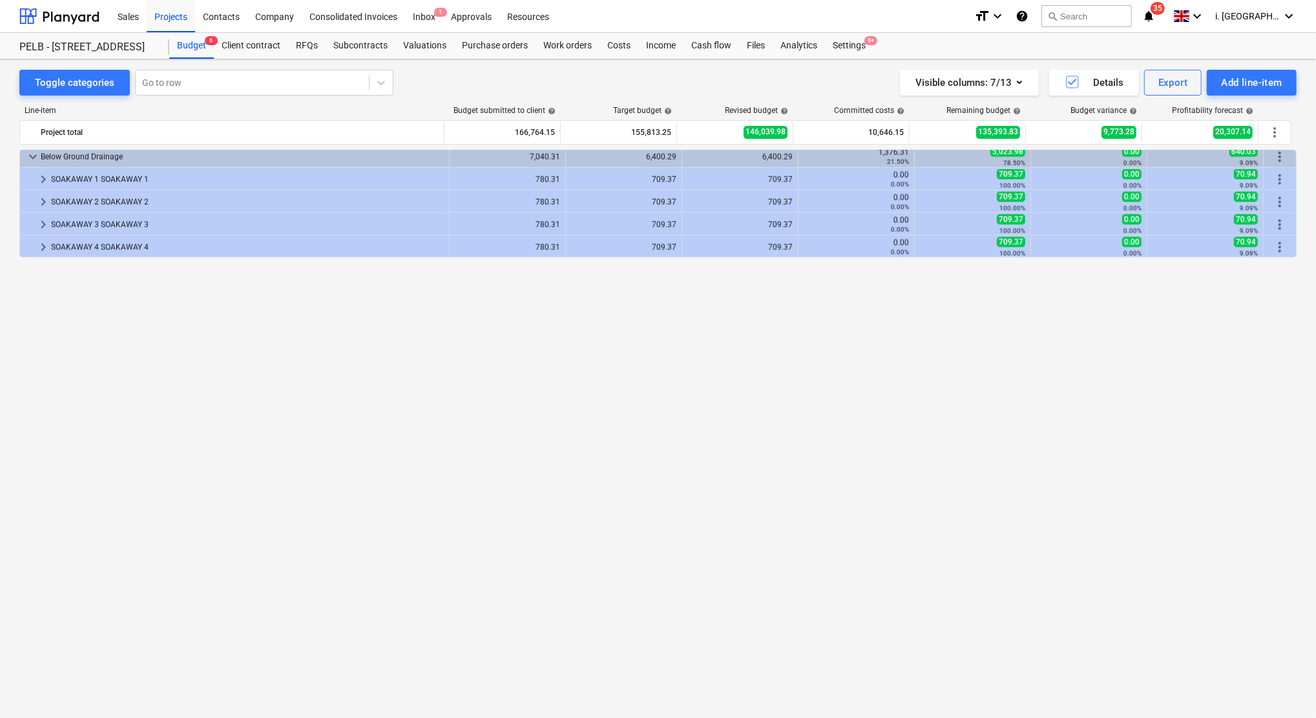
scroll to position [843, 0]
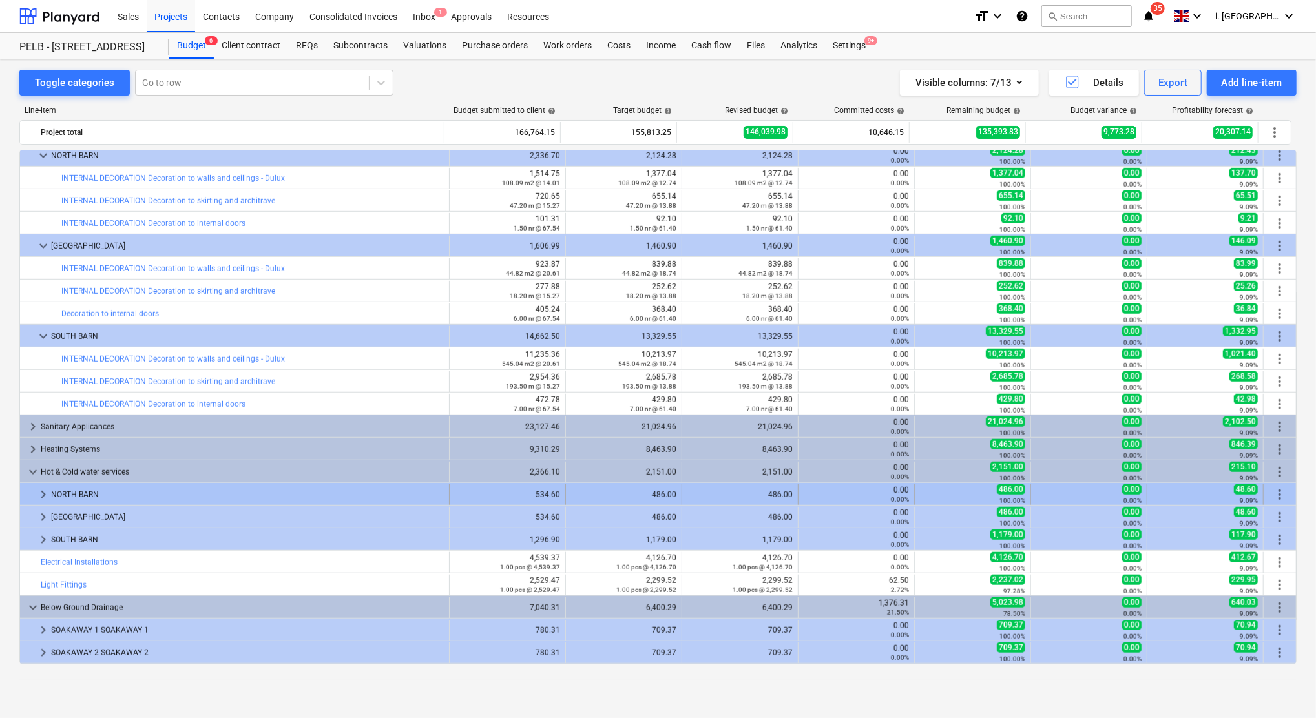
drag, startPoint x: 1291, startPoint y: 466, endPoint x: 1289, endPoint y: 501, distance: 34.9
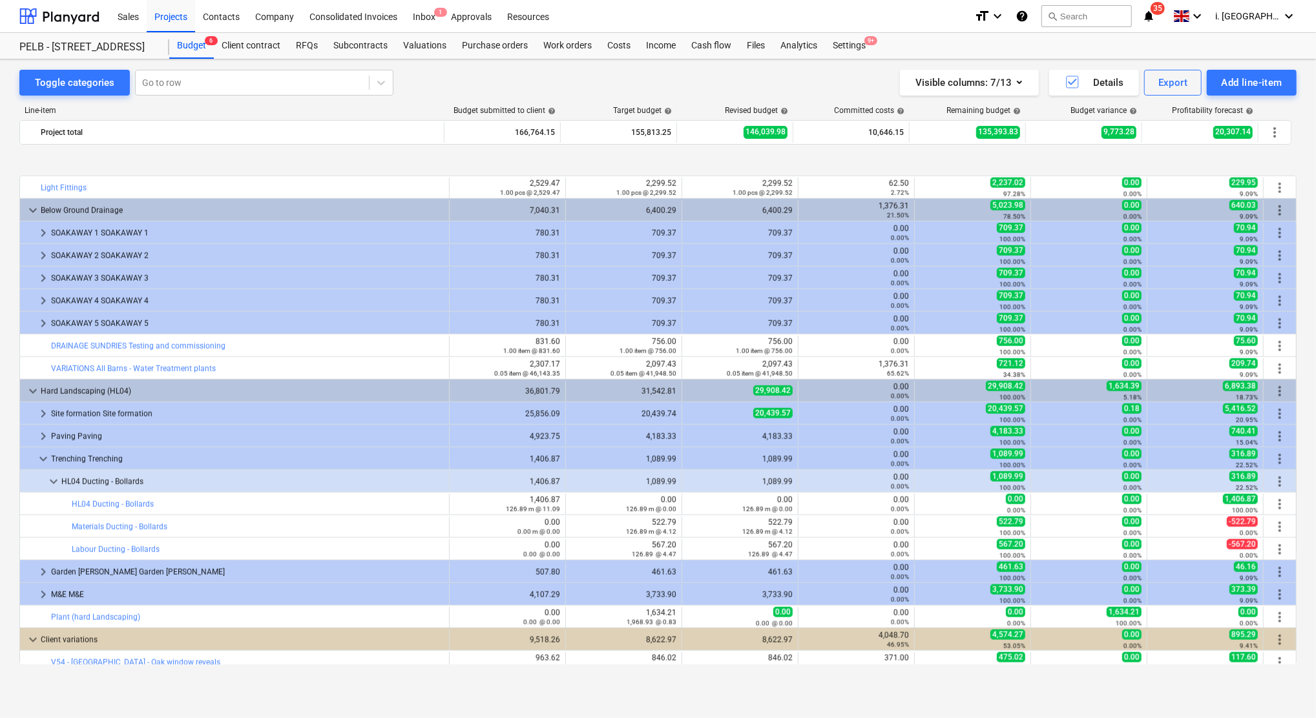
scroll to position [1294, 0]
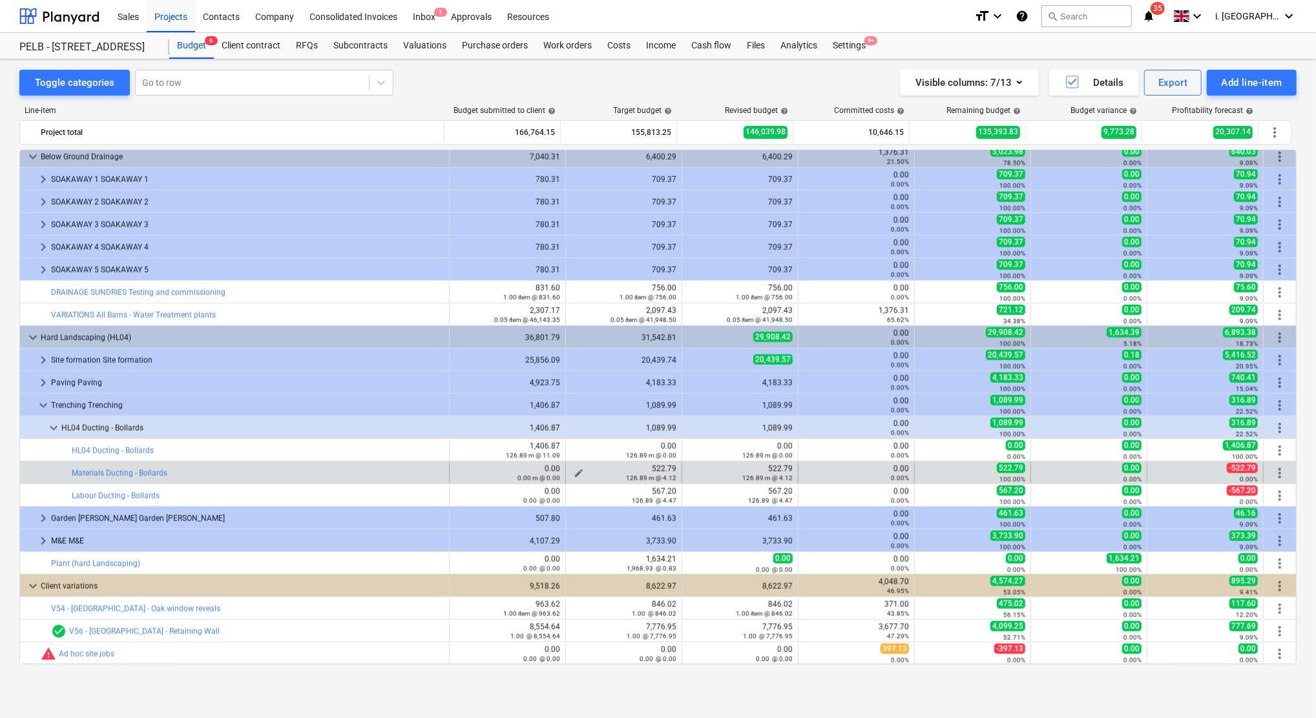
click at [574, 477] on div "126.89 m @ 4.12" at bounding box center [623, 477] width 105 height 9
click at [576, 472] on span "edit" at bounding box center [579, 473] width 10 height 10
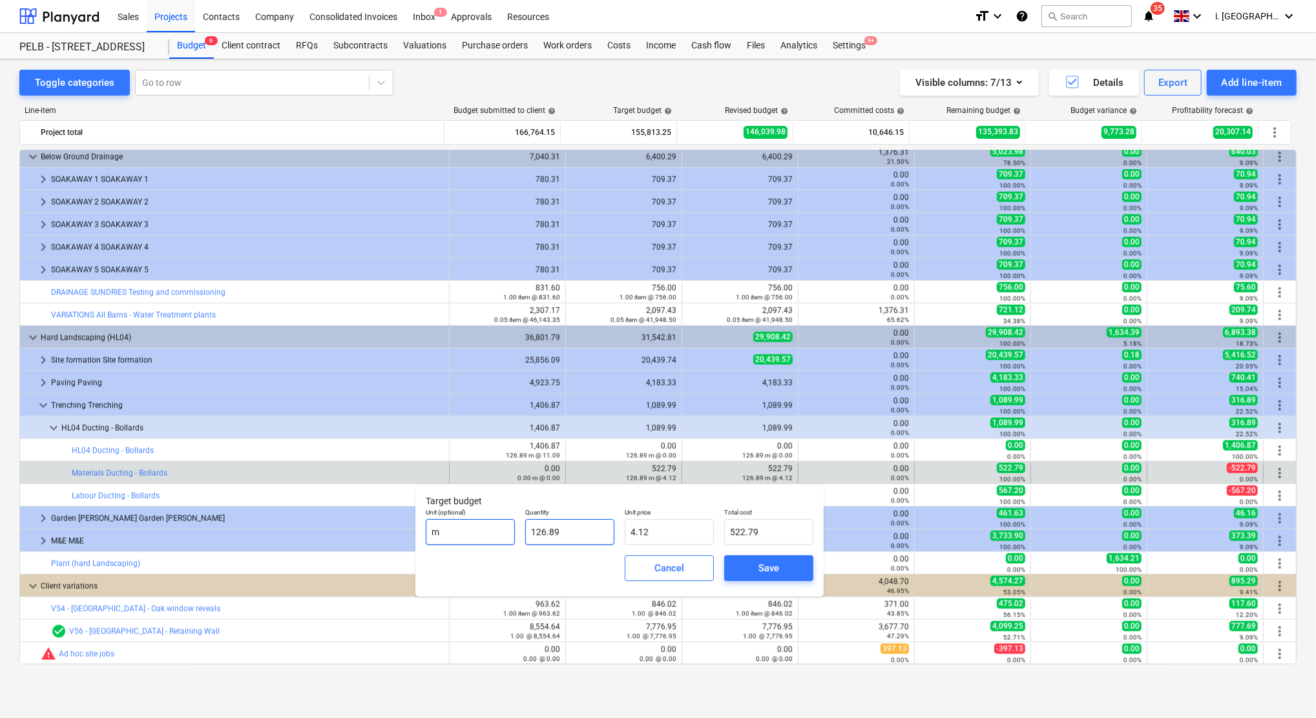
drag, startPoint x: 582, startPoint y: 543, endPoint x: 472, endPoint y: 537, distance: 110.0
click at [472, 537] on div "Unit (optional) m Quantity 126.89 Unit price 4.12 Total cost 522.79" at bounding box center [620, 526] width 398 height 47
click at [670, 528] on input "4.12" at bounding box center [669, 532] width 89 height 26
drag, startPoint x: 679, startPoint y: 529, endPoint x: 595, endPoint y: 533, distance: 84.1
click at [595, 533] on div "Unit (optional) m Quantity 126.89 Unit price 4.12 Total cost 522.79" at bounding box center [620, 526] width 398 height 47
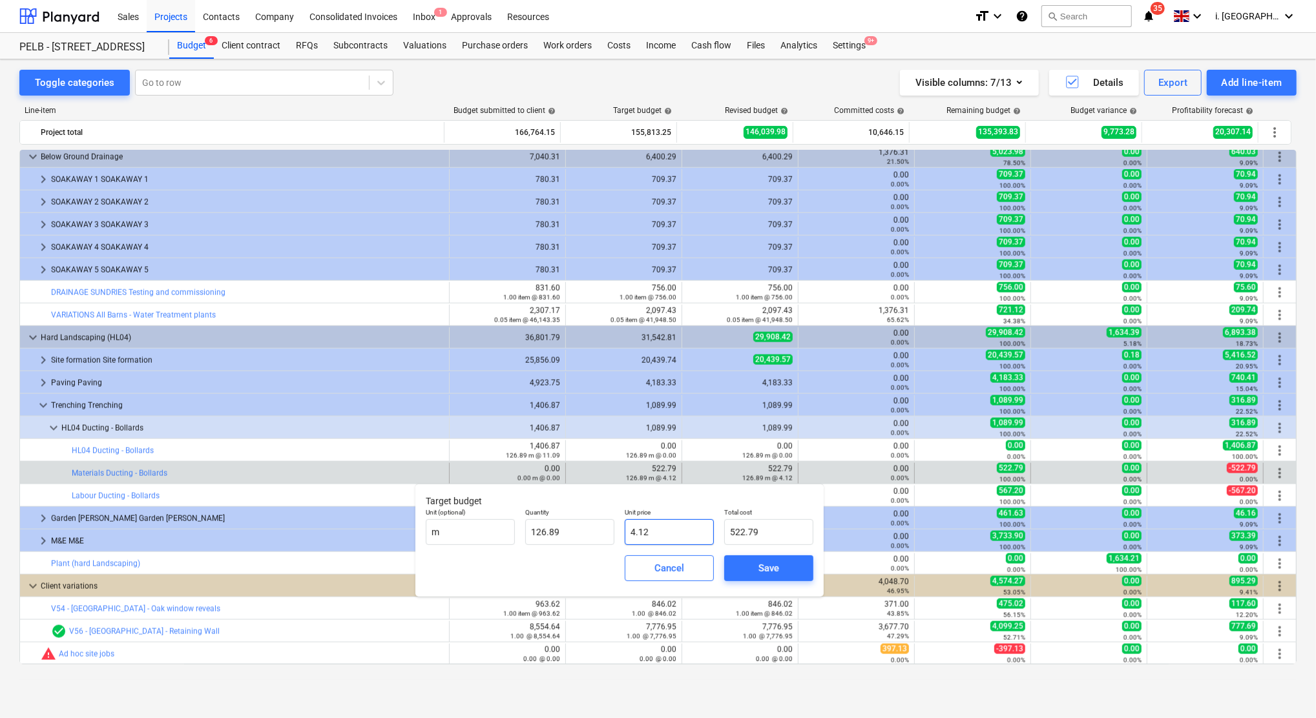
type input "0"
type input "0.00"
click at [766, 565] on div "Save" at bounding box center [768, 568] width 99 height 36
click at [765, 567] on div "Save" at bounding box center [768, 568] width 21 height 17
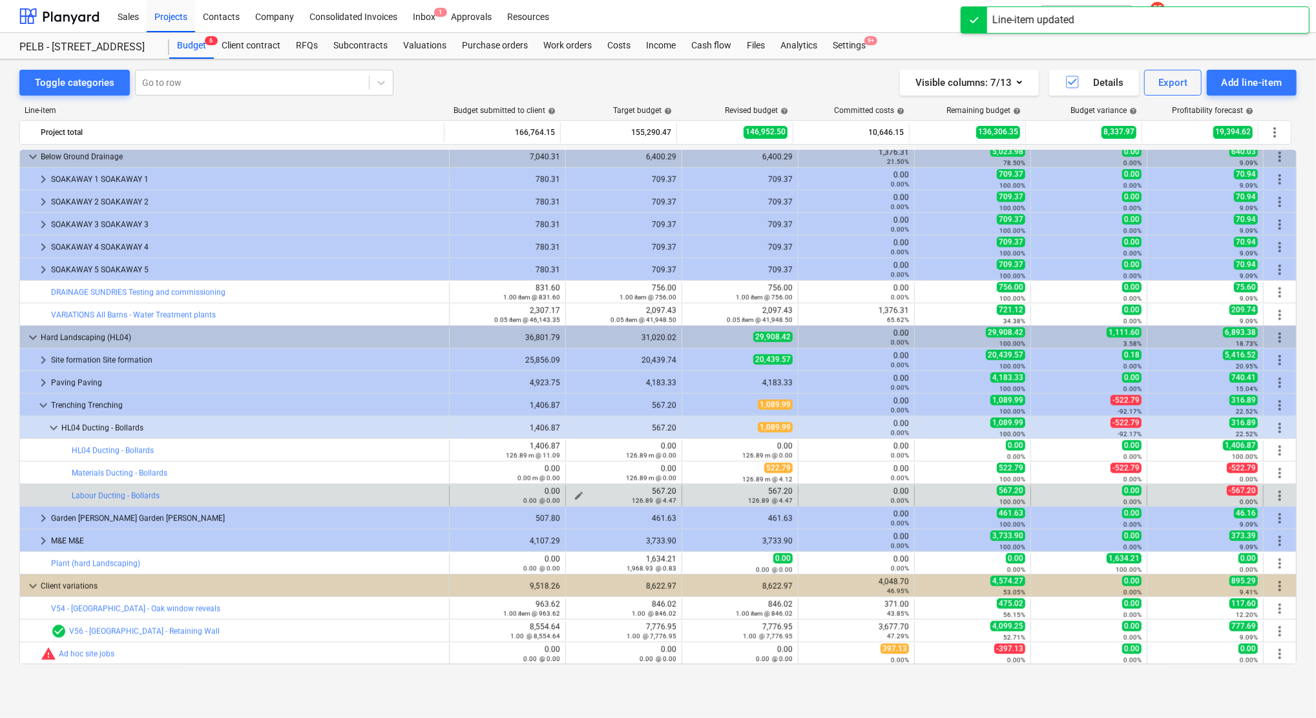
click at [576, 493] on span "edit" at bounding box center [579, 496] width 10 height 10
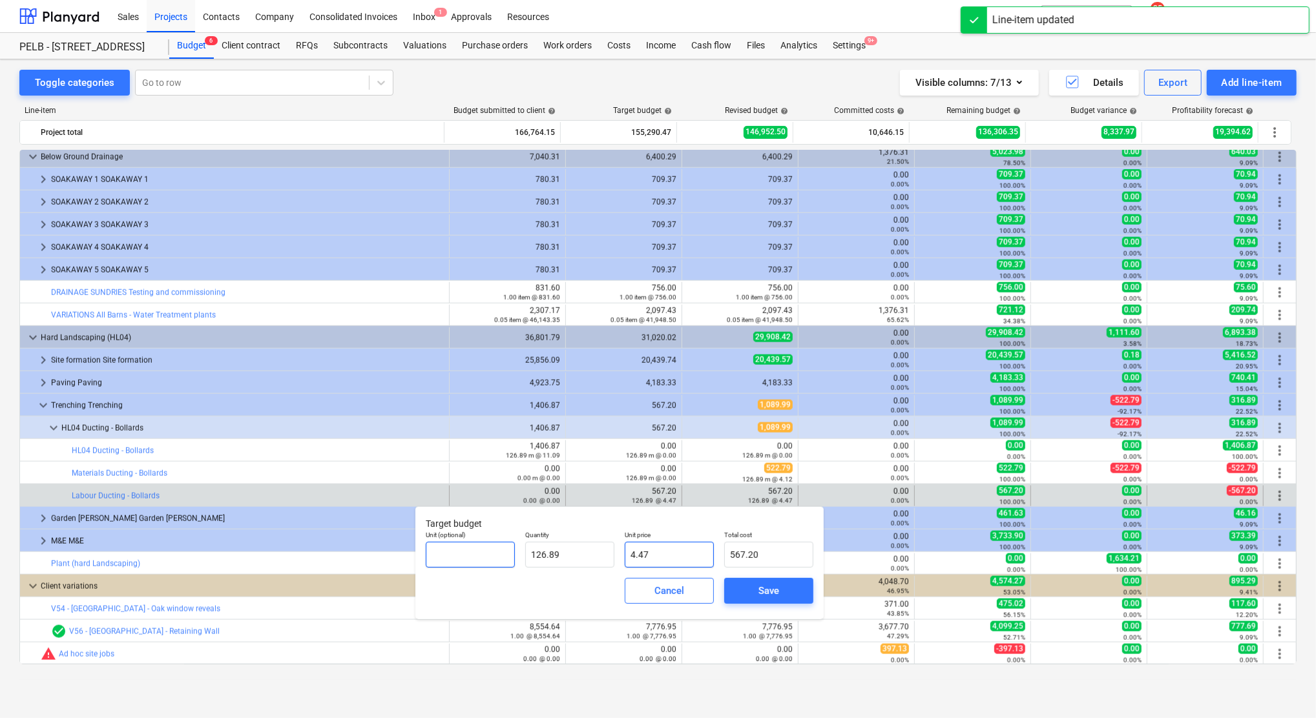
drag, startPoint x: 665, startPoint y: 551, endPoint x: 514, endPoint y: 555, distance: 151.8
click at [512, 555] on div "Unit (optional) Quantity 126.89 Unit price 4.47 Total cost 567.20" at bounding box center [620, 549] width 398 height 47
type input "0"
type input "0.00"
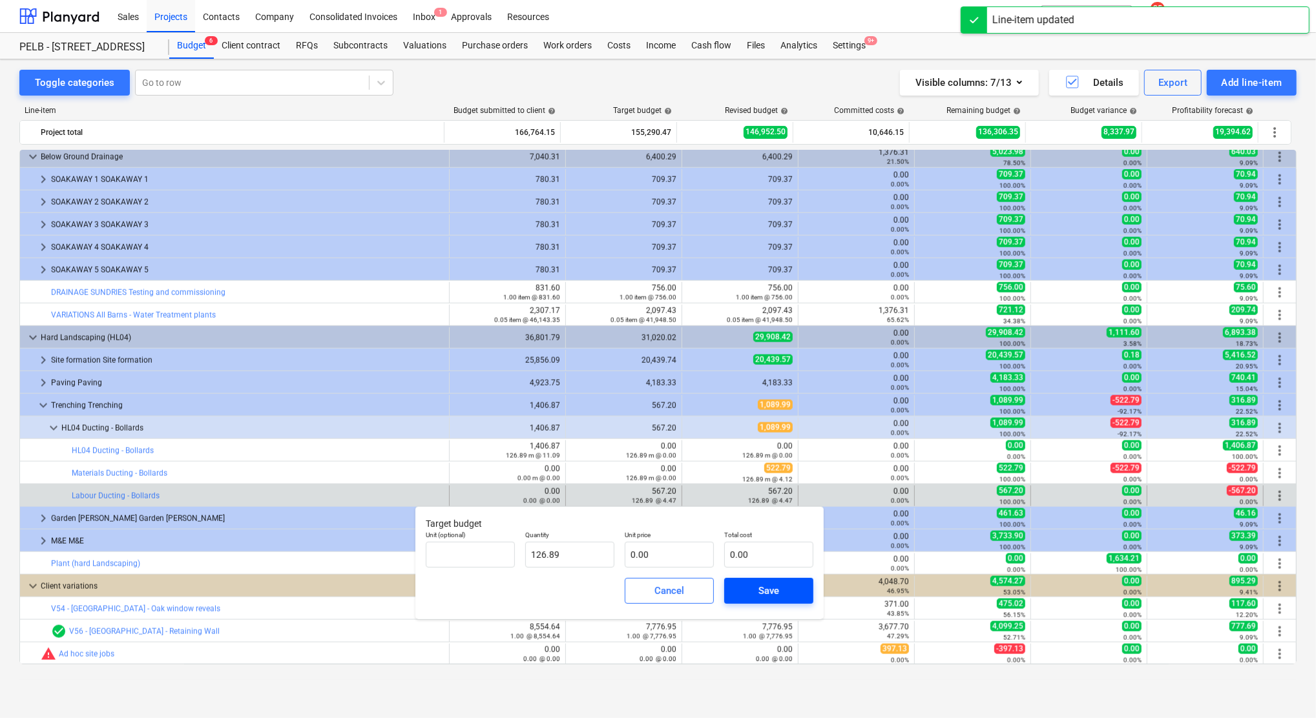
click at [778, 591] on div "Save" at bounding box center [768, 591] width 21 height 17
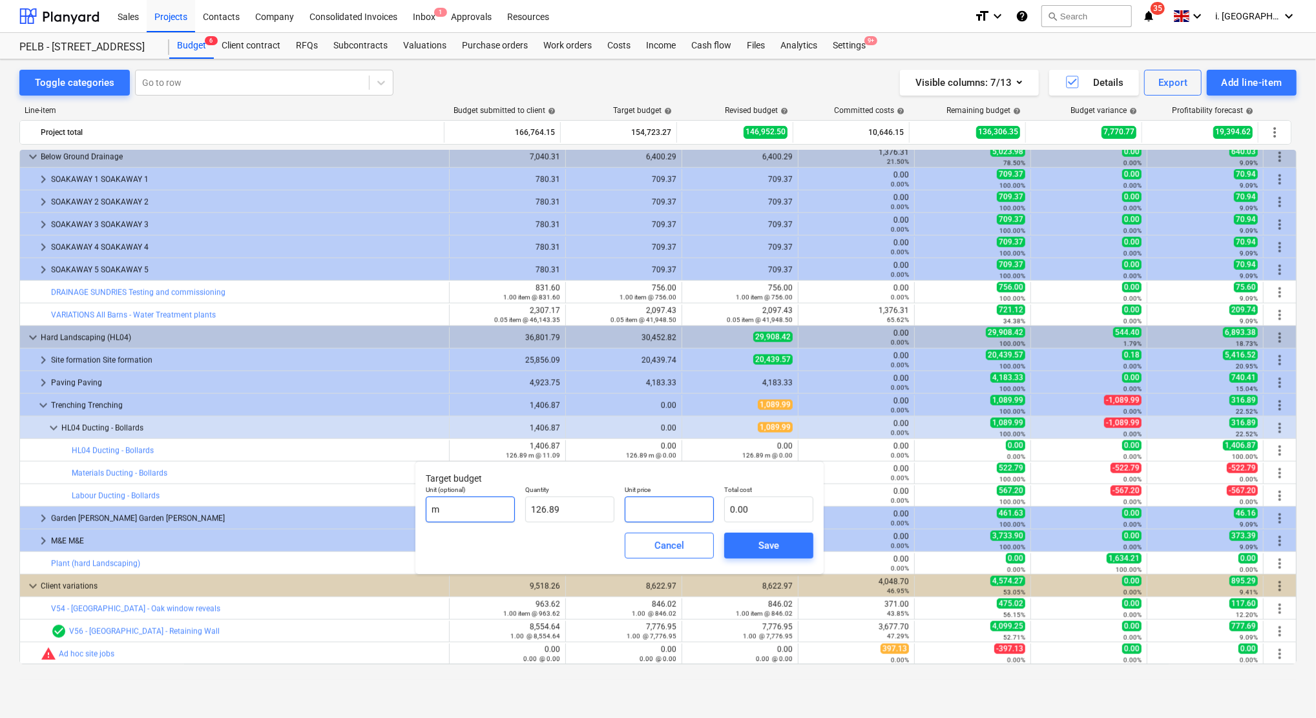
drag, startPoint x: 659, startPoint y: 510, endPoint x: 492, endPoint y: 506, distance: 166.7
click at [495, 507] on div "Unit (optional) m Quantity 126.89 Unit price Total cost 0.00" at bounding box center [620, 504] width 398 height 47
click at [643, 522] on input "text" at bounding box center [669, 510] width 89 height 26
type input "1"
type input "126.89"
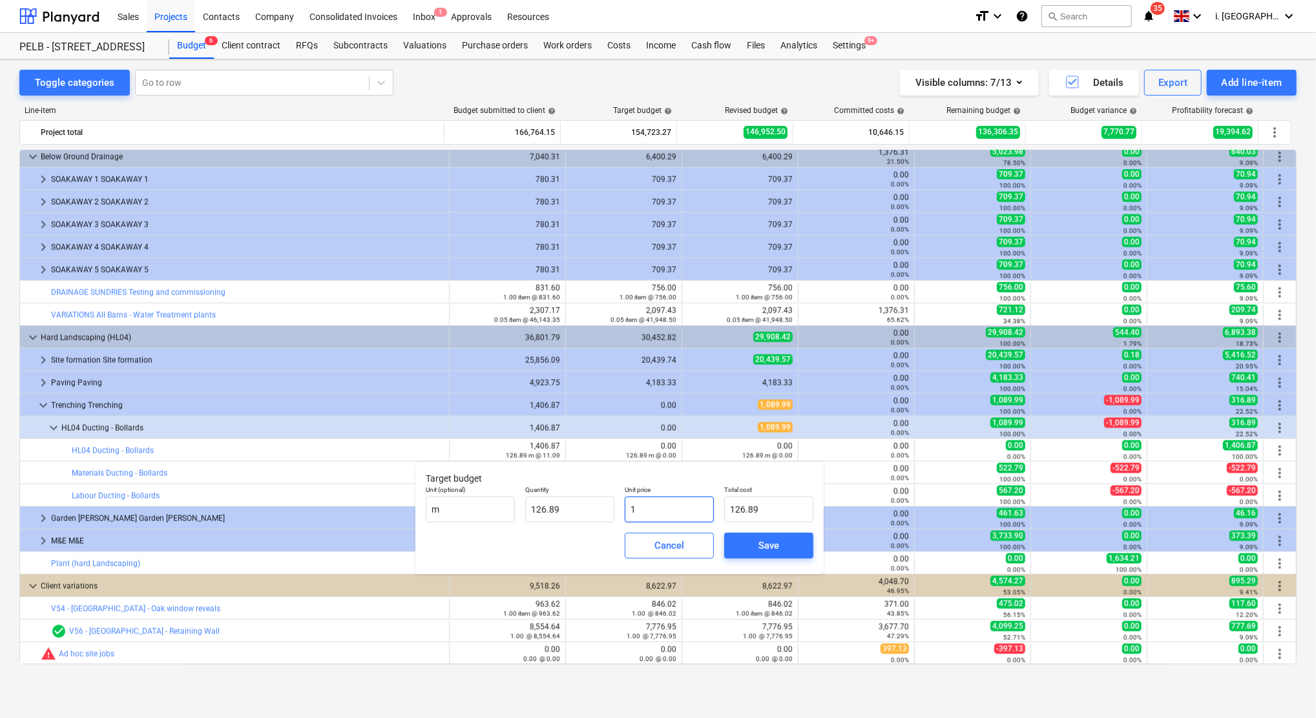
type input "12"
type input "1,522.68"
type input "1"
type input "126.89"
type input "0.00"
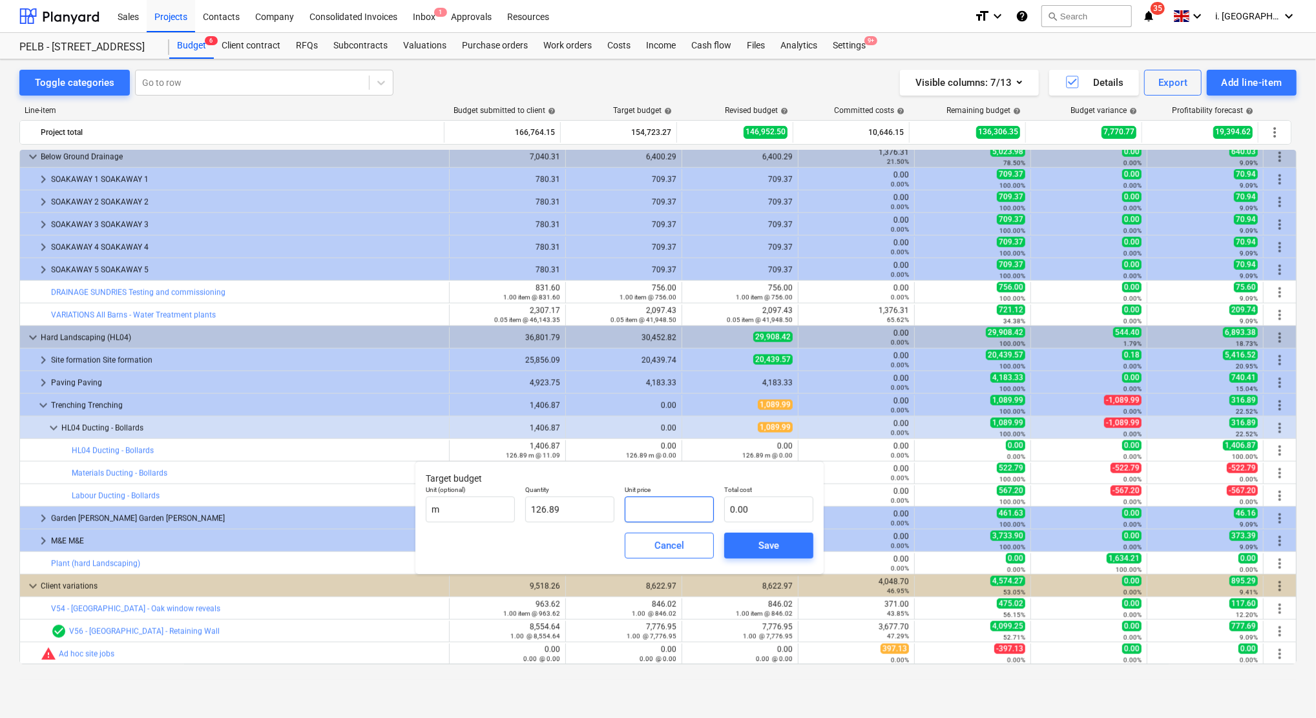
type input "1"
type input "126.89"
type input "10"
type input "1,268.90"
type input "10.08"
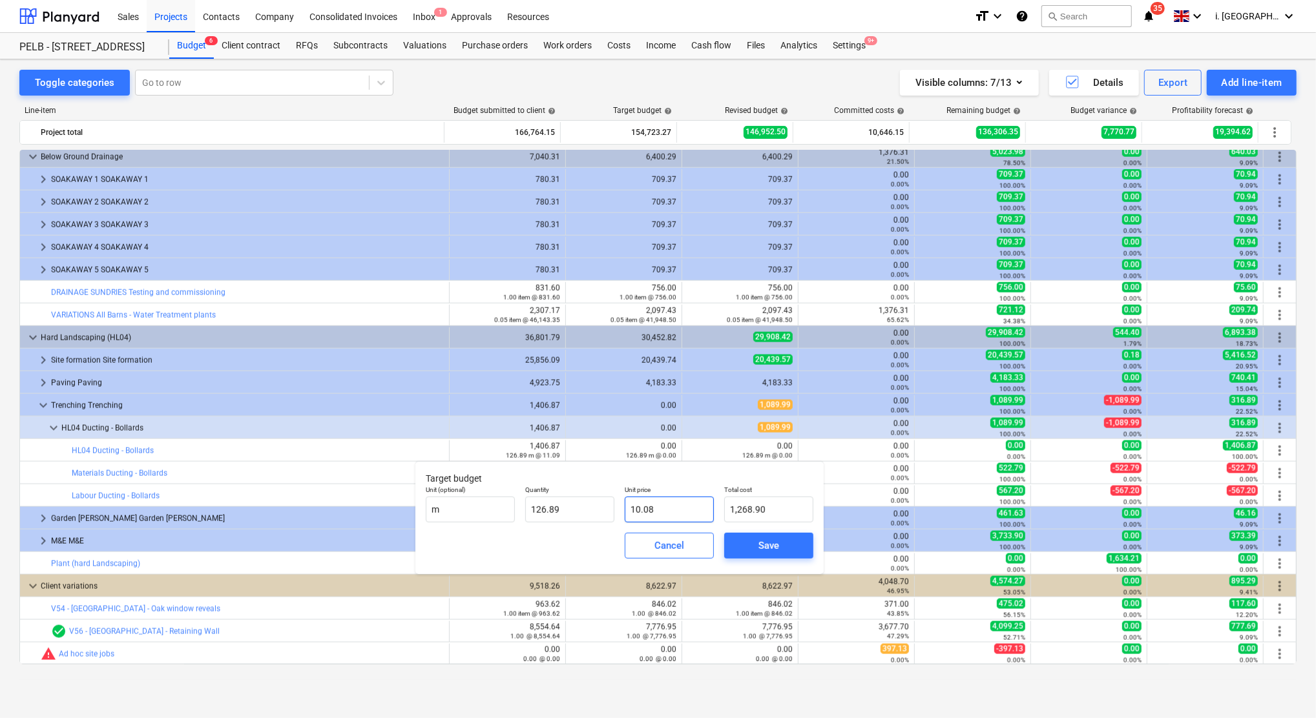
type input "1,279.05"
type input "10.08"
click at [784, 545] on span "Save" at bounding box center [769, 545] width 58 height 17
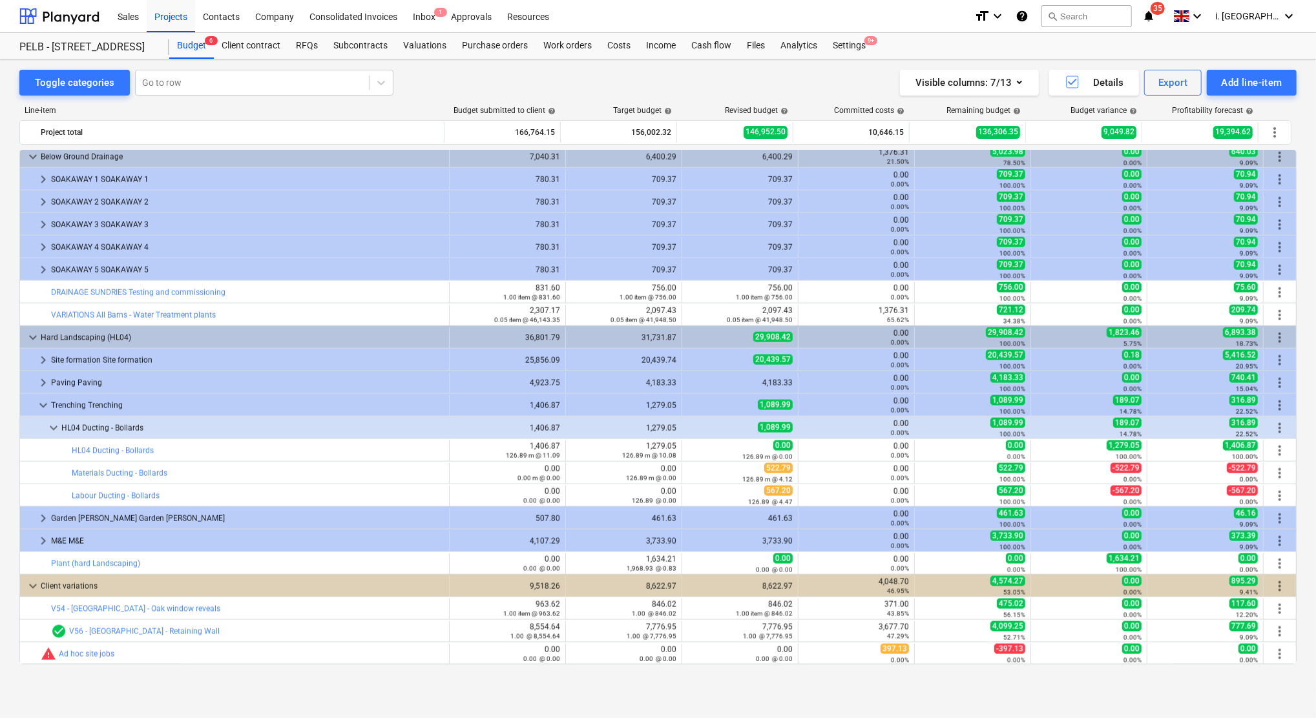
type input "126.89"
type input "10.08"
type input "1,279.05"
click at [45, 424] on div at bounding box center [35, 428] width 21 height 21
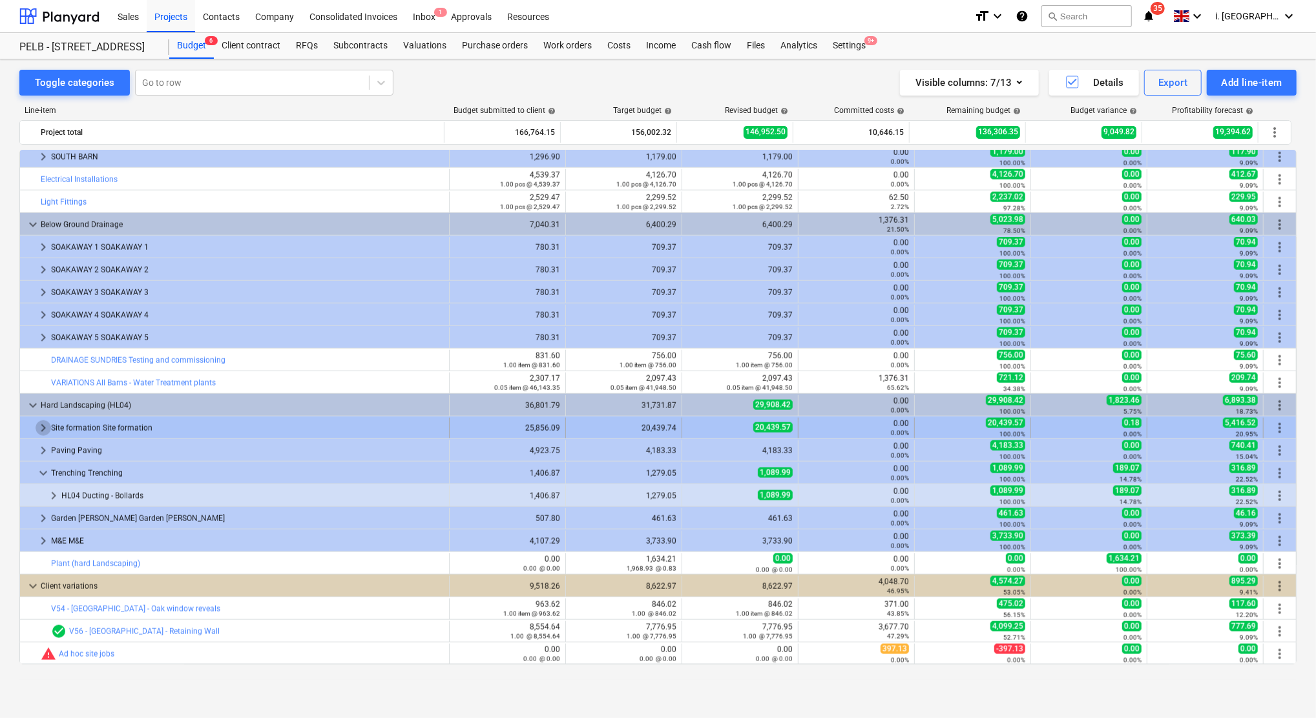
click at [42, 429] on span "keyboard_arrow_right" at bounding box center [44, 429] width 16 height 16
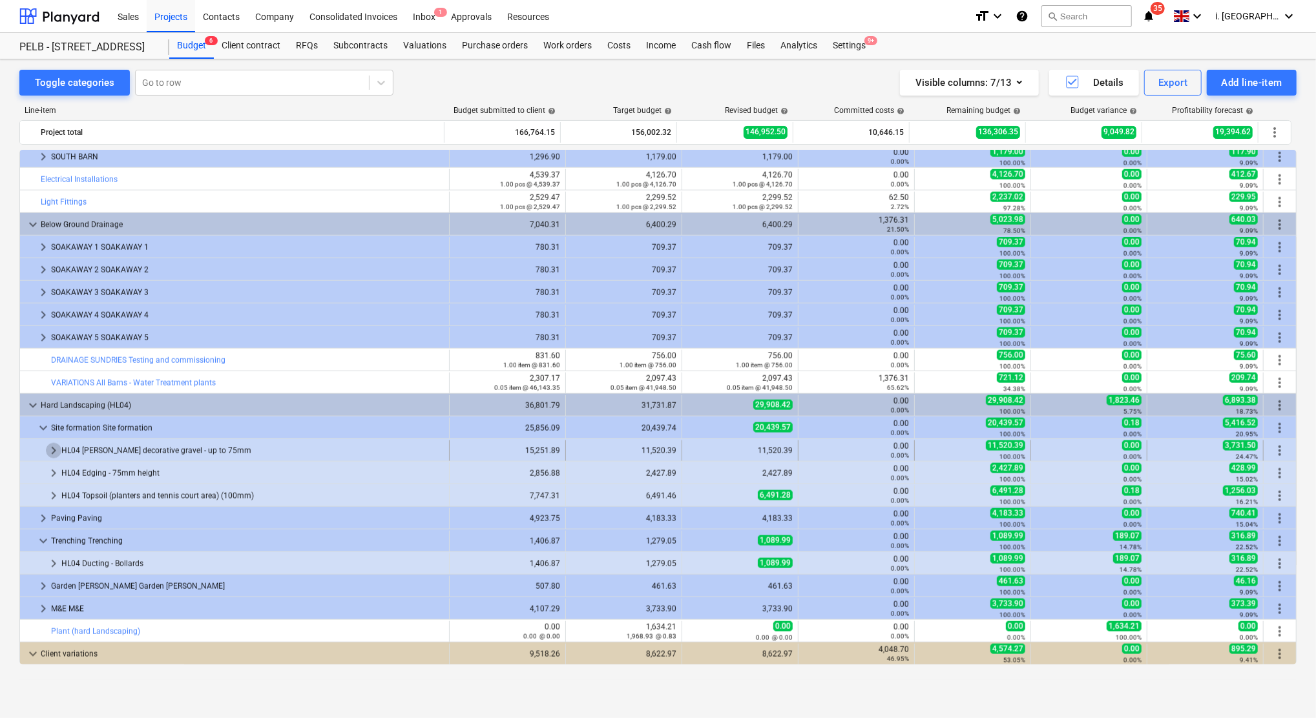
click at [54, 452] on span "keyboard_arrow_right" at bounding box center [54, 451] width 16 height 16
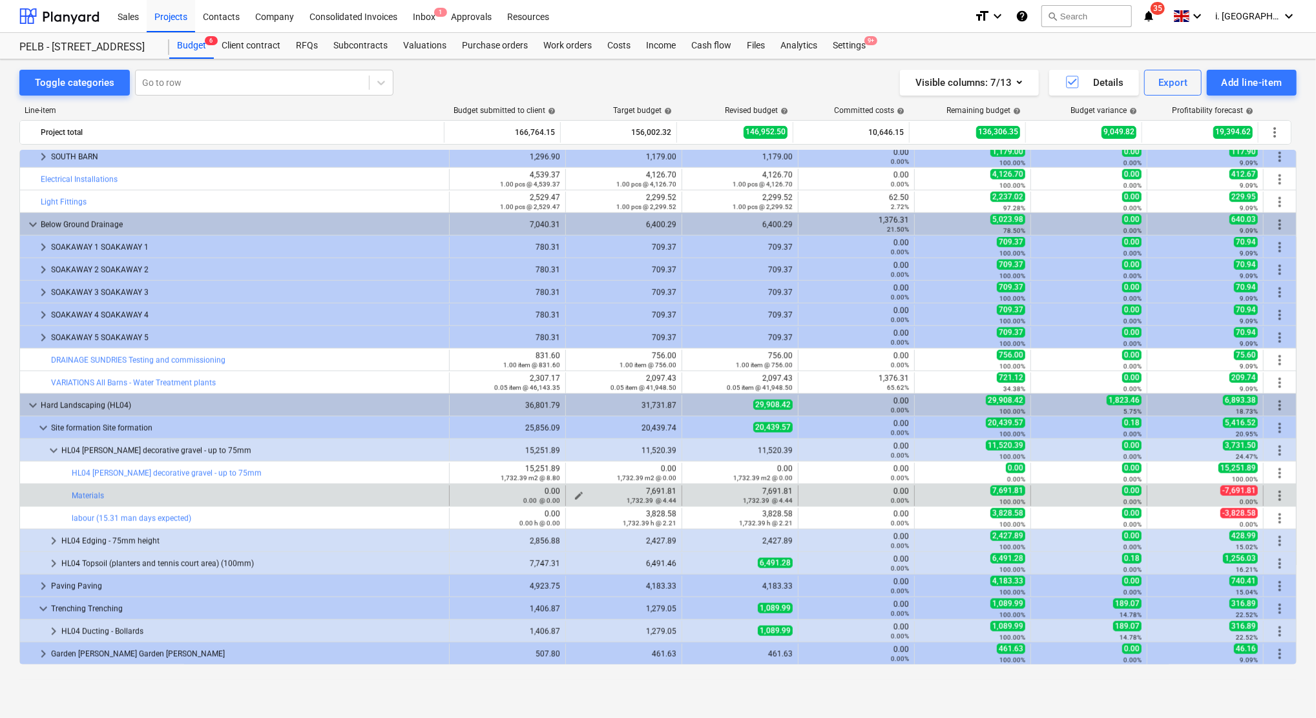
click at [576, 493] on span "edit" at bounding box center [579, 496] width 10 height 10
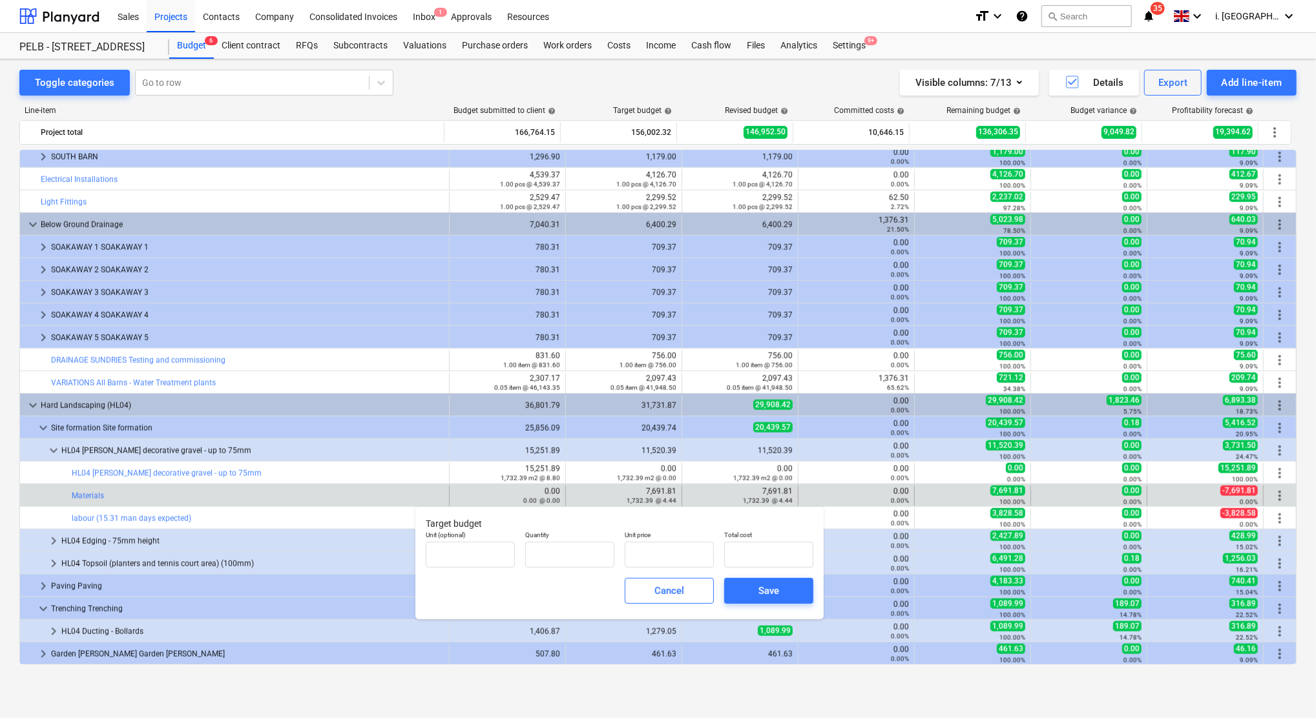
type input "1,732.39"
type input "4.44"
type input "7,691.81"
drag, startPoint x: 651, startPoint y: 554, endPoint x: 590, endPoint y: 550, distance: 61.5
click at [590, 550] on div "Unit (optional) Quantity 1,732.39 Unit price 4.44 Total cost 7,691.81" at bounding box center [620, 549] width 398 height 47
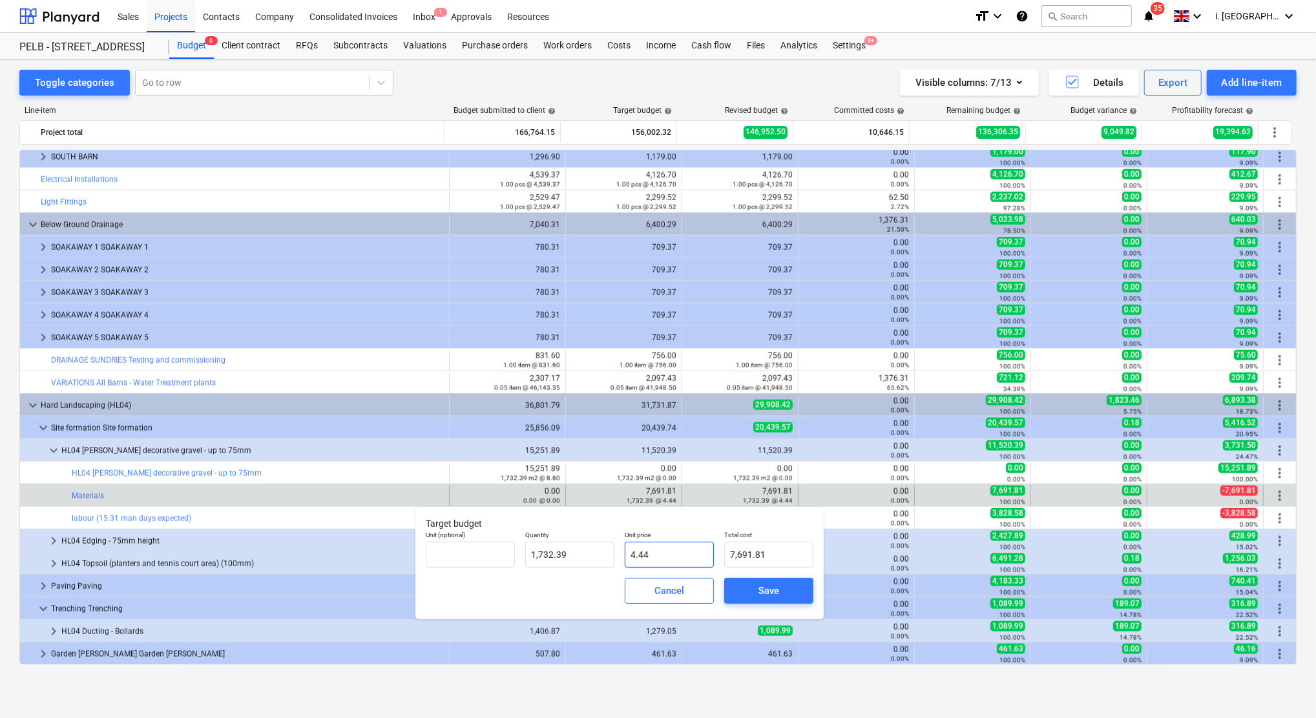
type input "0"
type input "0.00"
drag, startPoint x: 776, startPoint y: 588, endPoint x: 767, endPoint y: 588, distance: 9.7
click at [773, 588] on div "Save" at bounding box center [768, 591] width 21 height 17
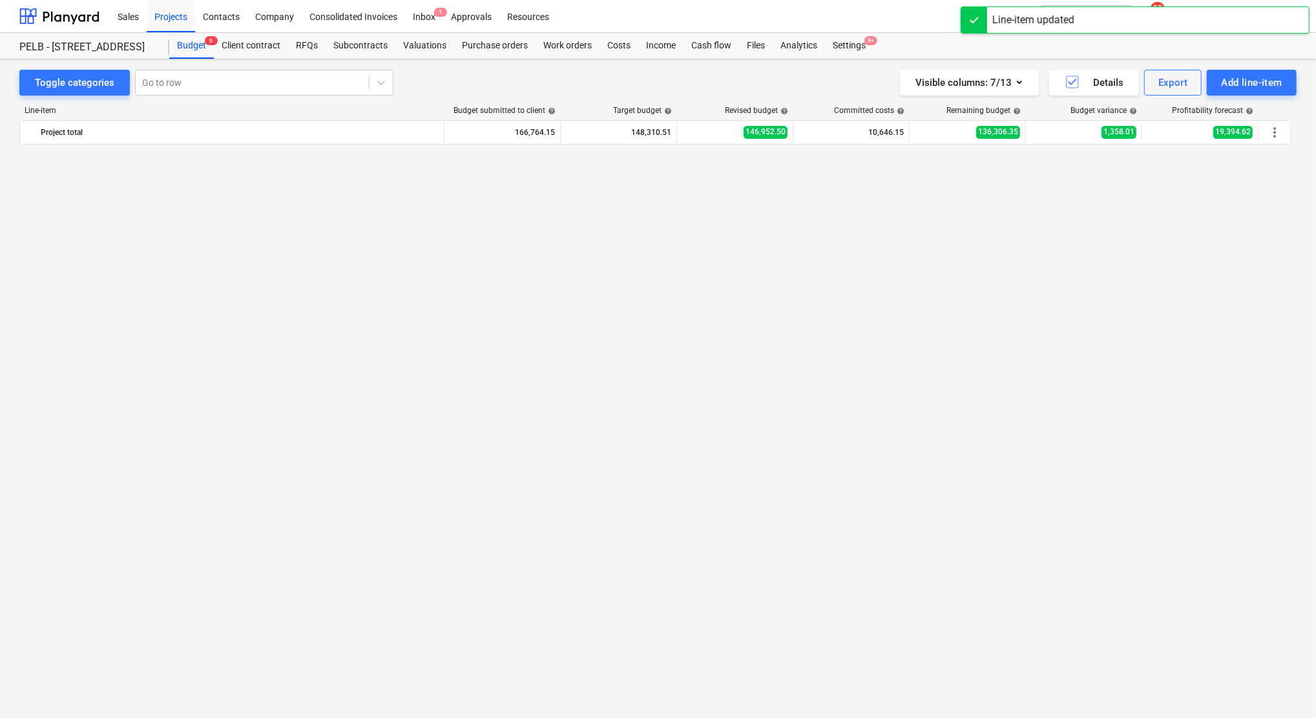
scroll to position [1225, 0]
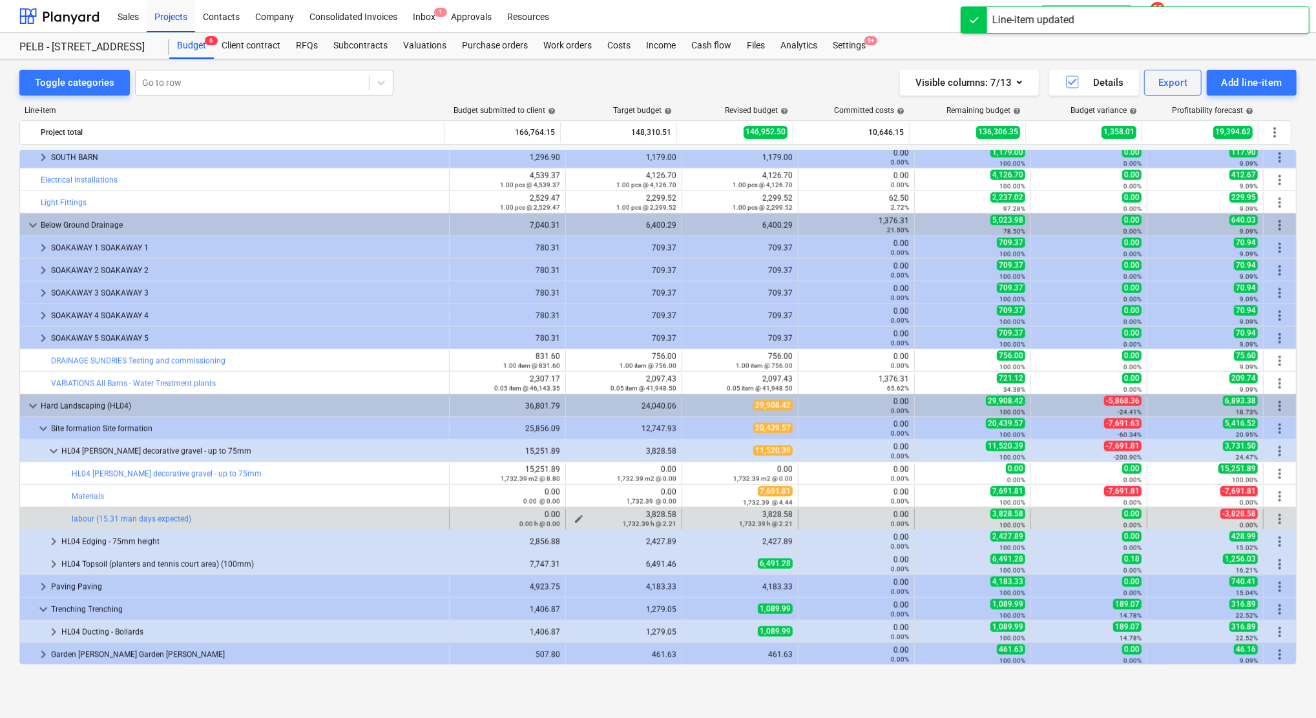
click at [576, 514] on button "edit" at bounding box center [579, 520] width 16 height 16
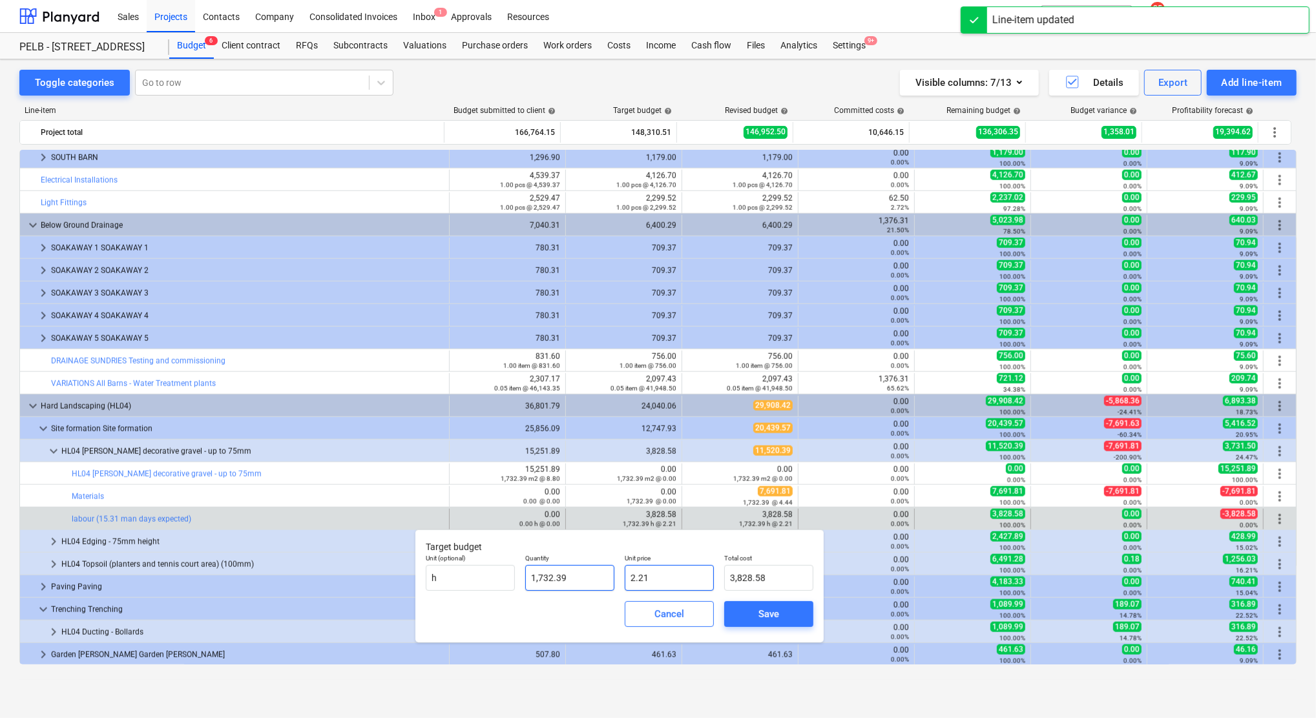
drag, startPoint x: 628, startPoint y: 576, endPoint x: 626, endPoint y: 586, distance: 10.7
click at [612, 576] on div "Unit (optional) h Quantity 1,732.39 Unit price 2.21 Total cost 3,828.58" at bounding box center [620, 572] width 398 height 47
type input "0"
type input "0.00"
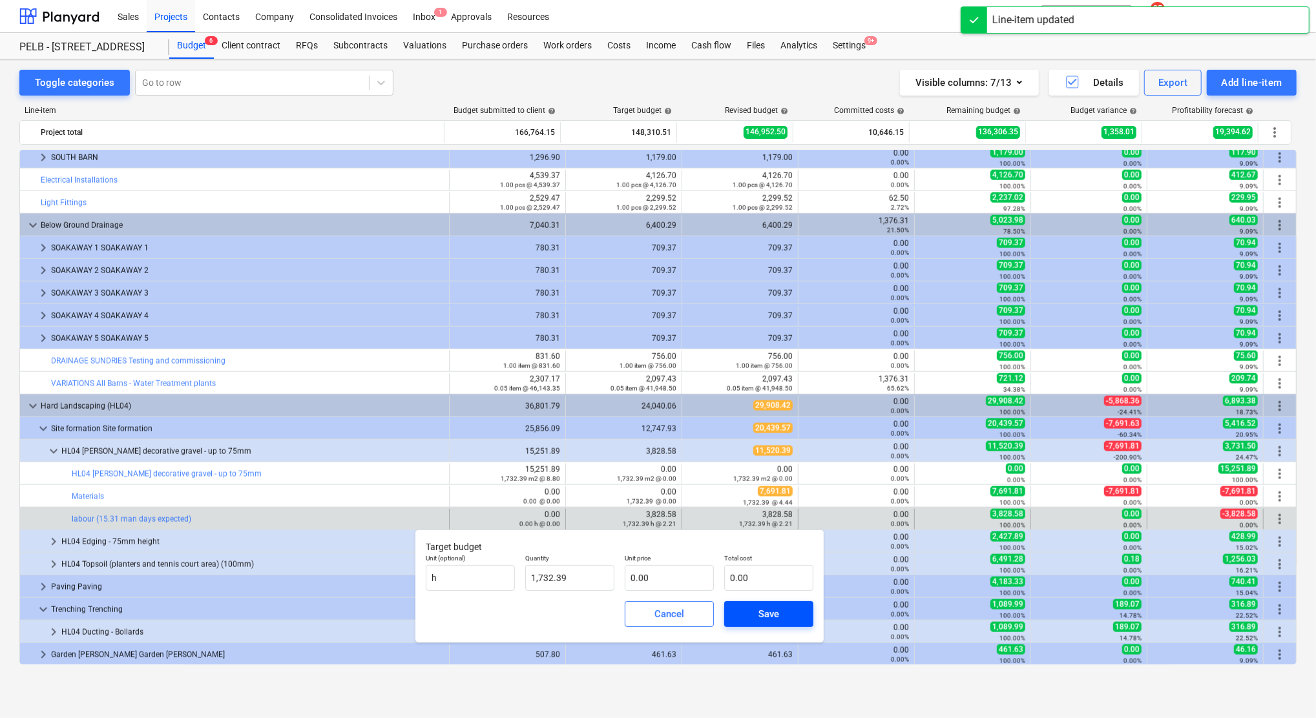
click at [771, 612] on div "Save" at bounding box center [768, 614] width 21 height 17
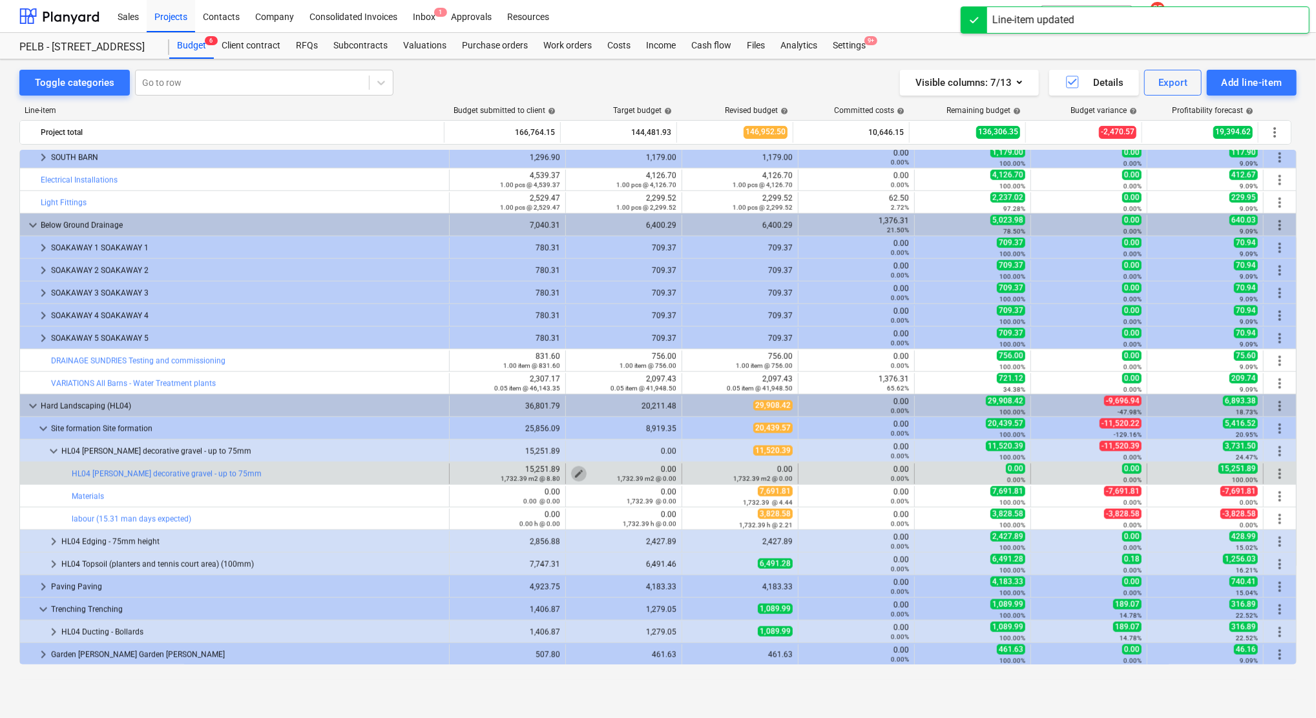
click at [576, 473] on span "edit" at bounding box center [579, 474] width 10 height 10
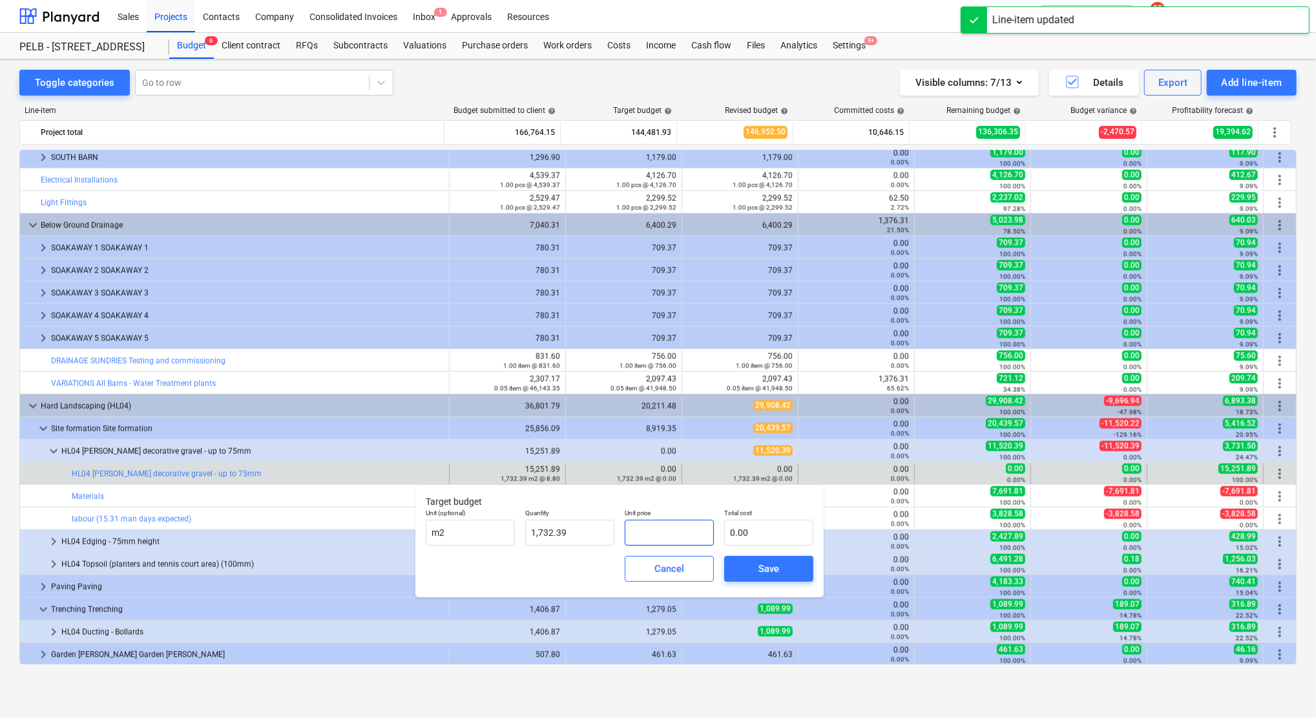
drag, startPoint x: 667, startPoint y: 529, endPoint x: 658, endPoint y: 531, distance: 9.2
click at [659, 531] on input "text" at bounding box center [669, 533] width 89 height 26
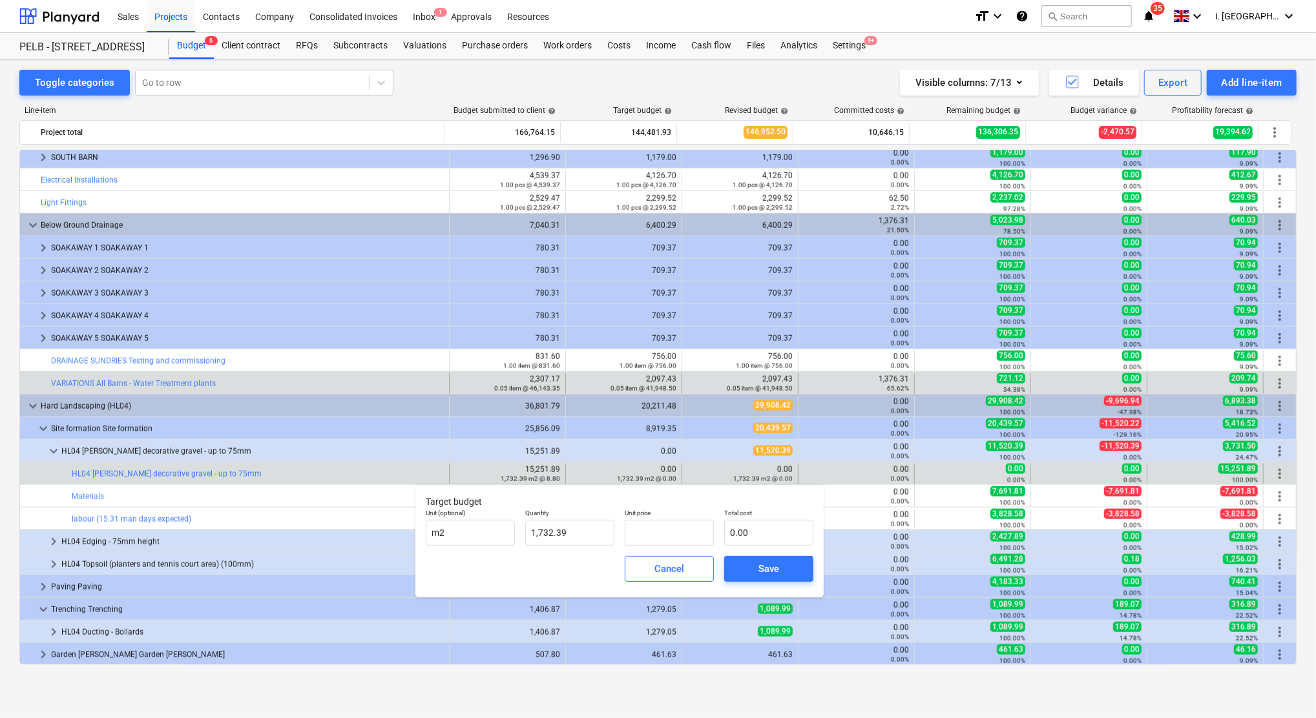
type input "0.00"
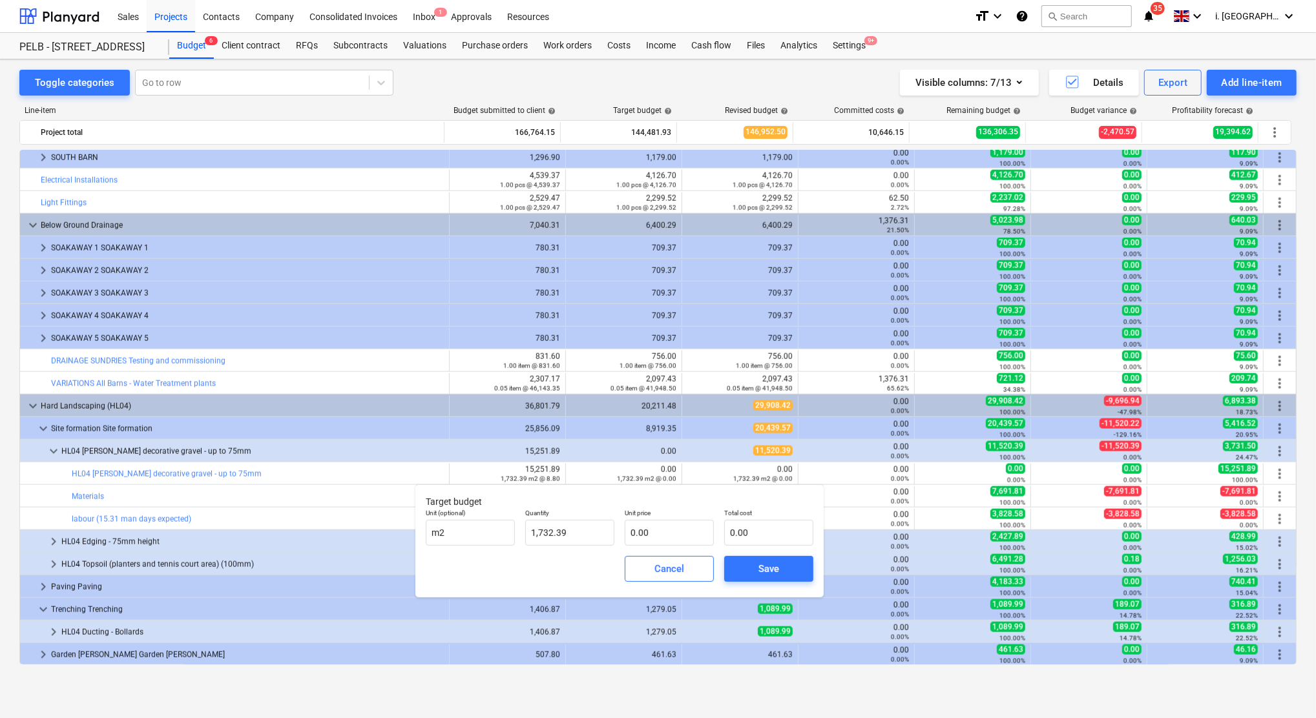
click at [663, 548] on div "Unit price 0.00" at bounding box center [668, 527] width 99 height 47
click at [645, 544] on input "text" at bounding box center [669, 533] width 89 height 26
type input "8"
type input "13,859.12"
type input "8.00"
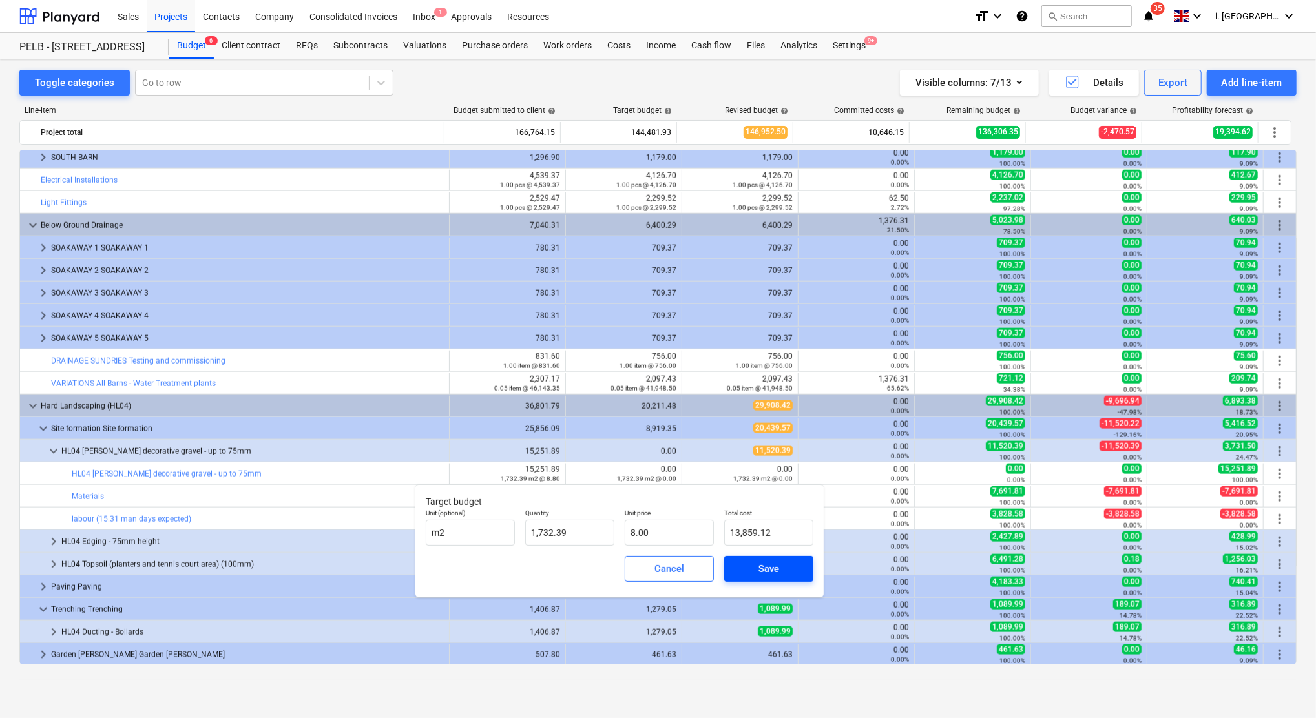
click at [745, 568] on span "Save" at bounding box center [769, 569] width 58 height 17
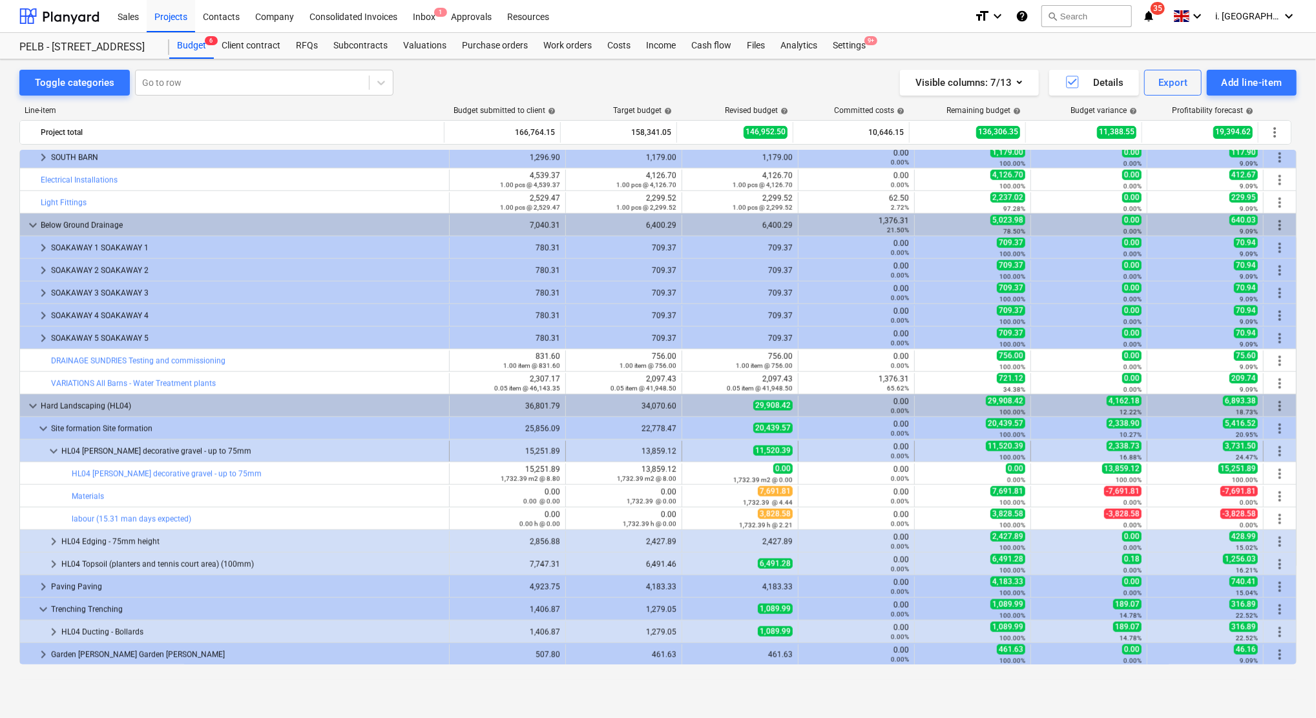
click at [47, 454] on span "keyboard_arrow_down" at bounding box center [54, 452] width 16 height 16
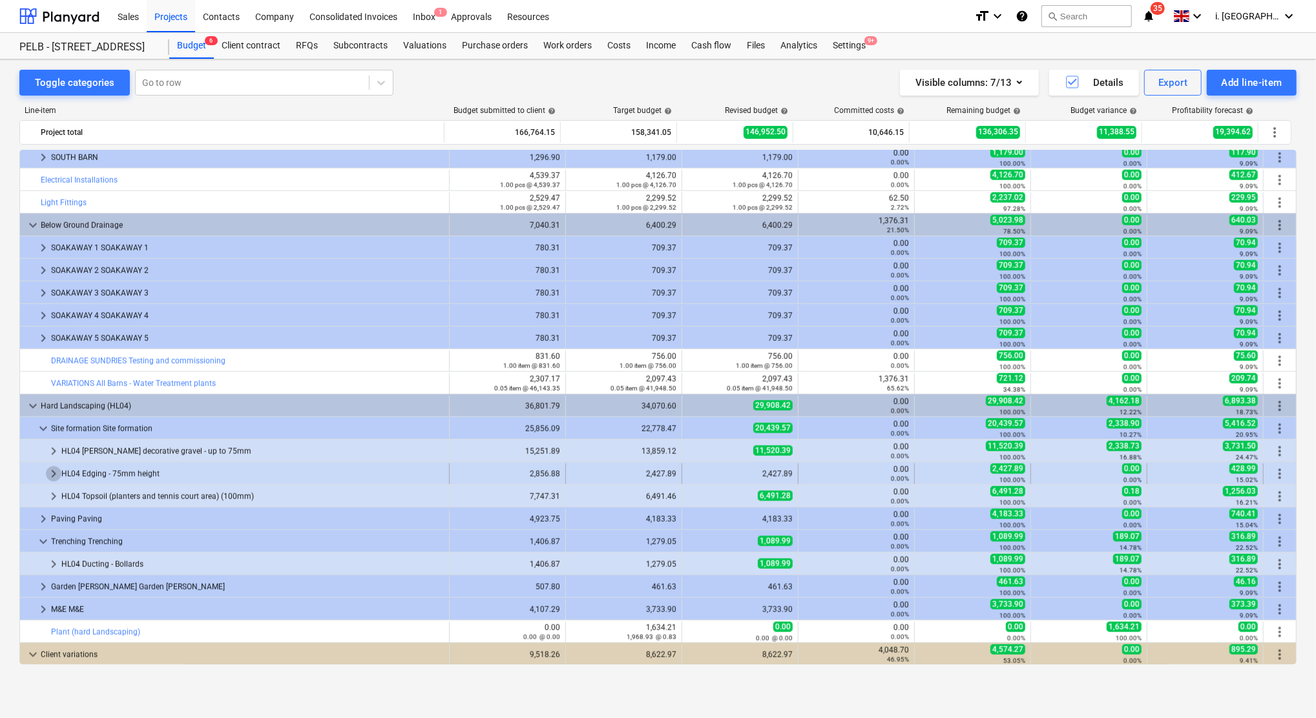
click at [57, 475] on span "keyboard_arrow_right" at bounding box center [54, 474] width 16 height 16
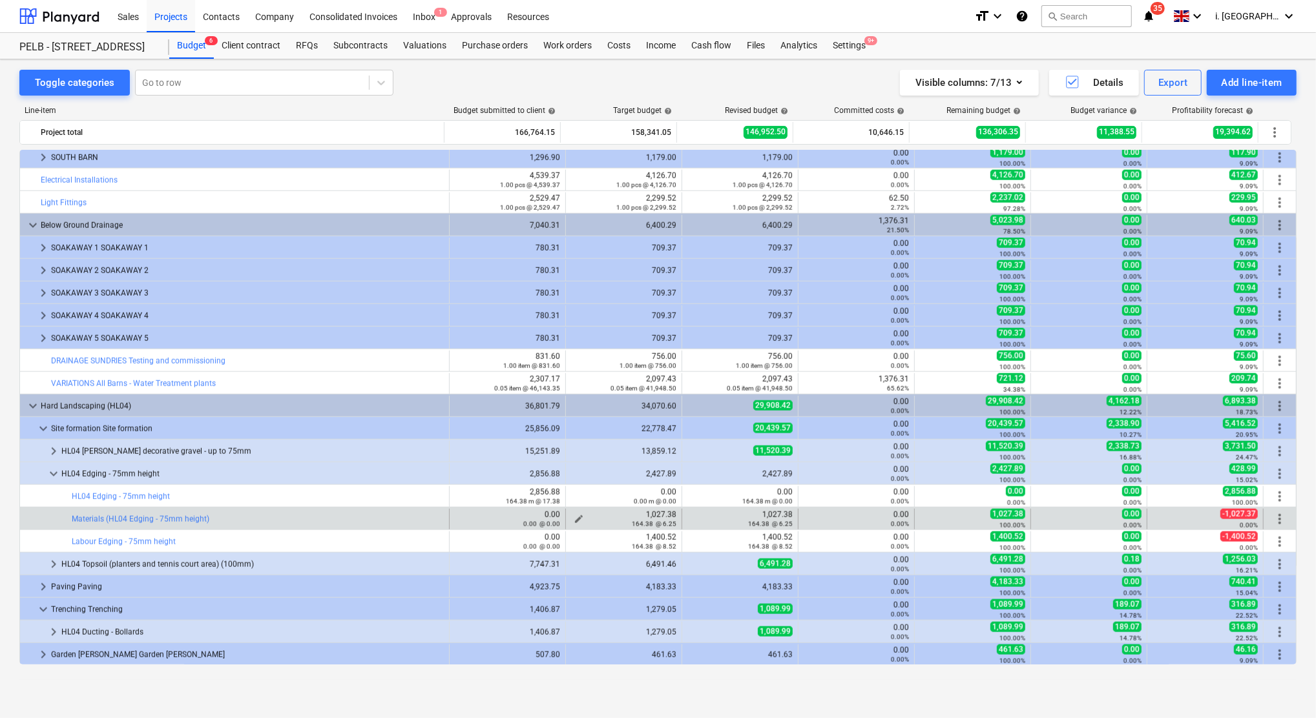
click at [577, 516] on span "edit" at bounding box center [579, 519] width 10 height 10
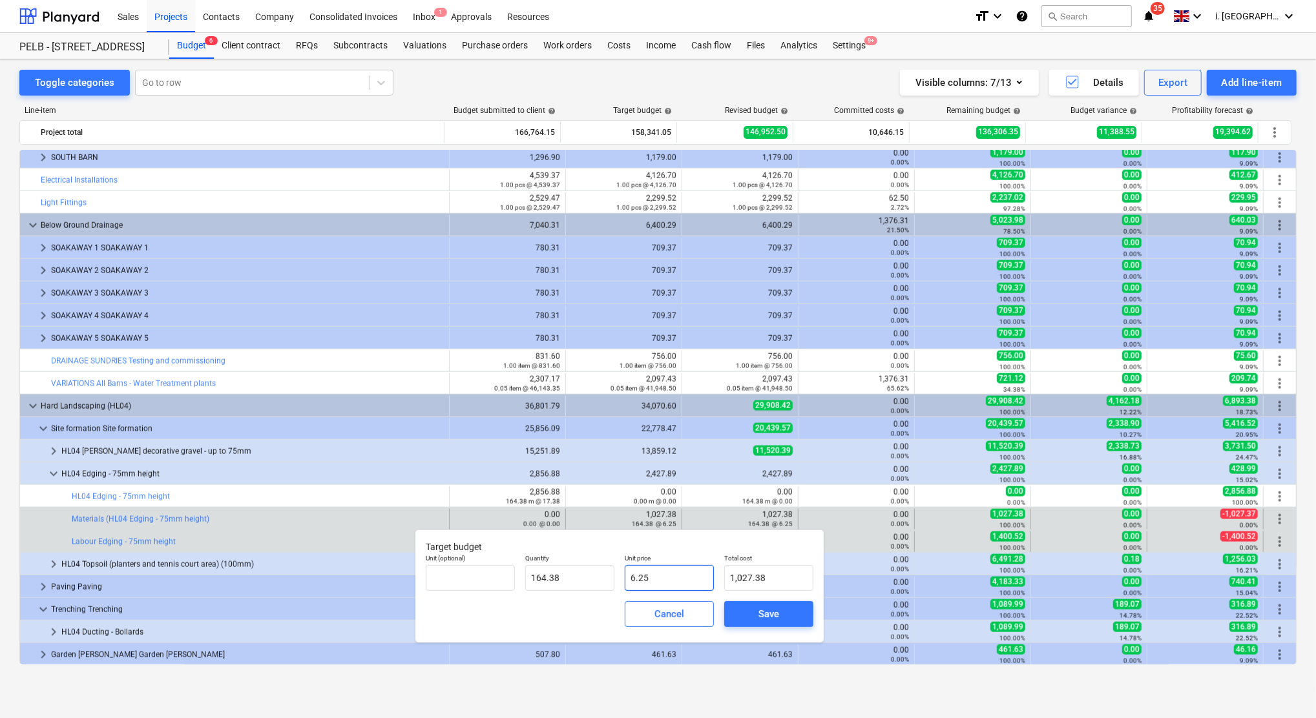
drag, startPoint x: 669, startPoint y: 579, endPoint x: 374, endPoint y: 545, distance: 296.5
click at [374, 546] on body "Sales Projects Contacts Company Consolidated Invoices Inbox 1 Approvals Resourc…" at bounding box center [658, 359] width 1316 height 718
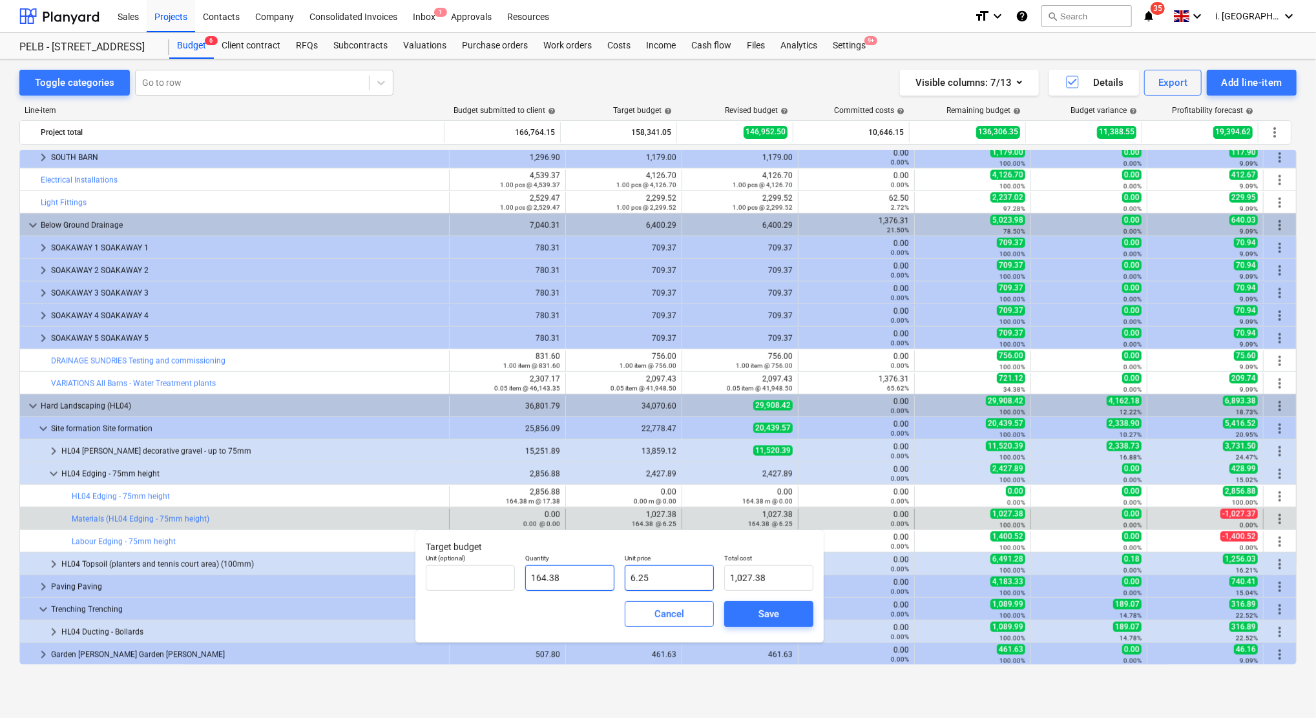
drag, startPoint x: 649, startPoint y: 574, endPoint x: 538, endPoint y: 577, distance: 110.5
click at [539, 577] on div "Unit (optional) Quantity 164.38 Unit price 6.25 Total cost 1,027.38" at bounding box center [620, 572] width 398 height 47
type input "0"
type input "0.00"
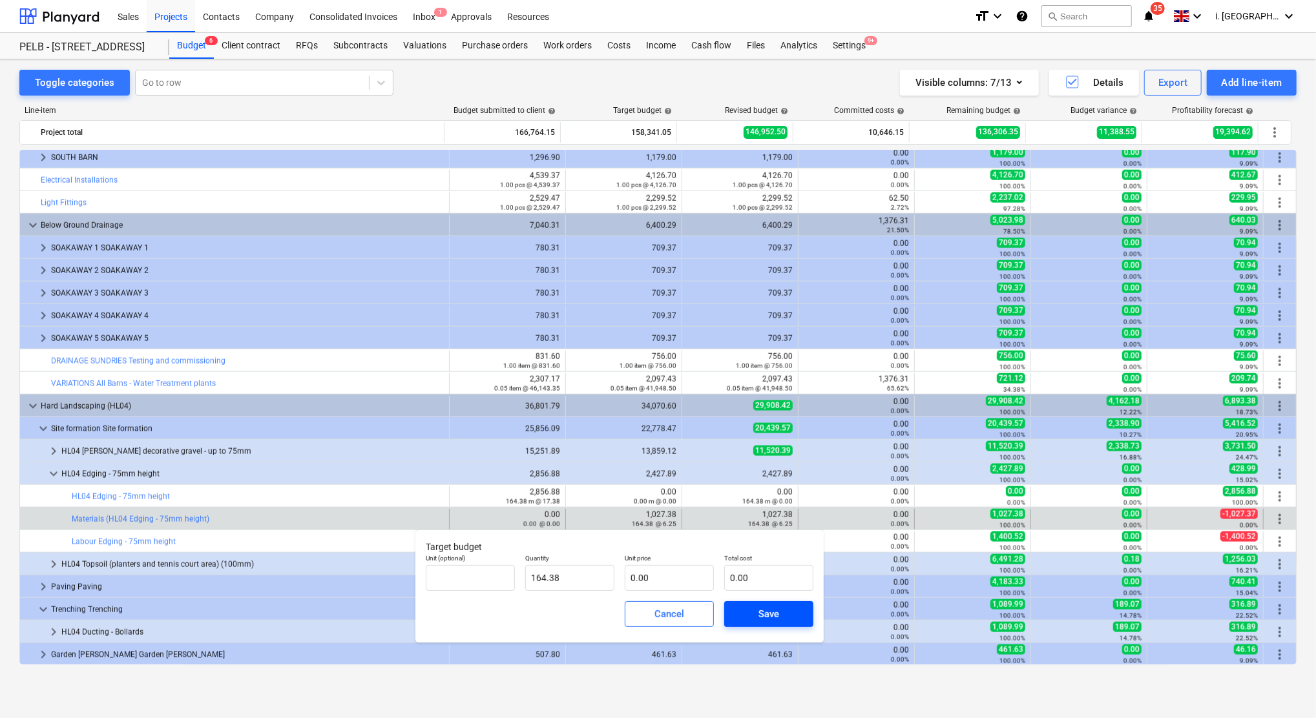
click at [784, 615] on span "Save" at bounding box center [769, 614] width 58 height 17
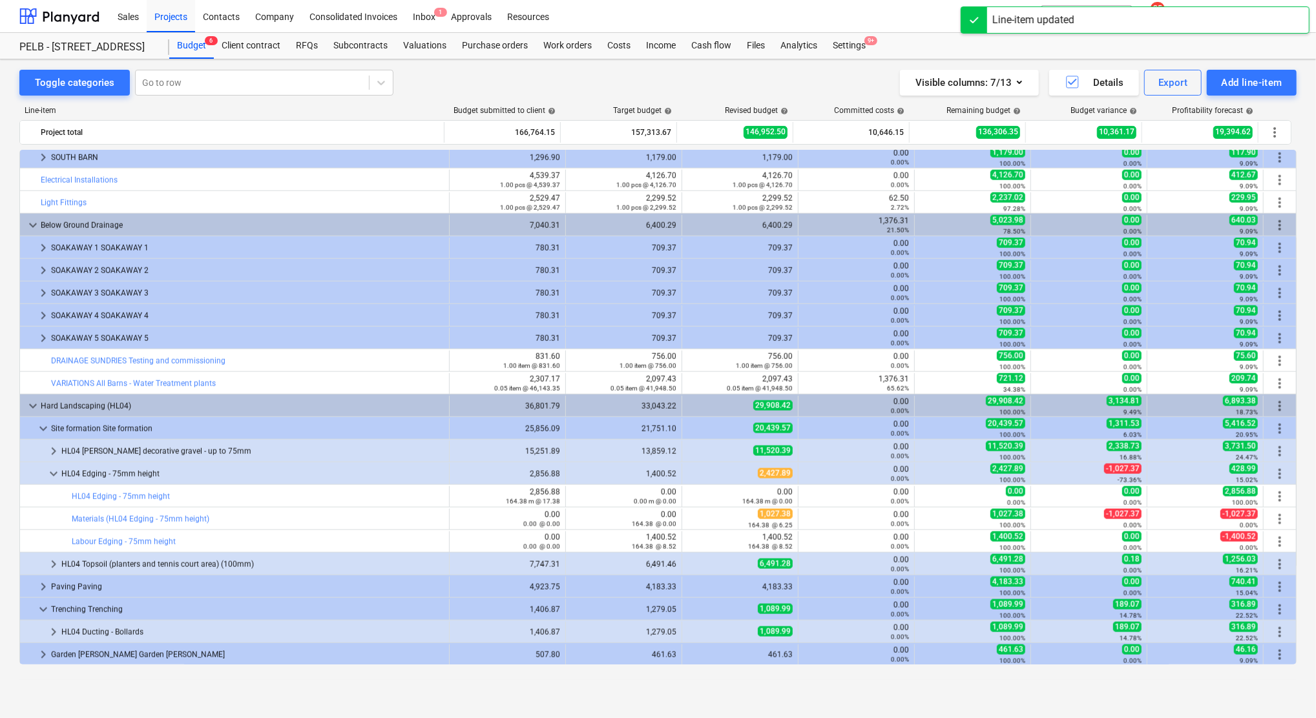
click at [576, 543] on div "164.38 @ 8.52" at bounding box center [623, 546] width 105 height 9
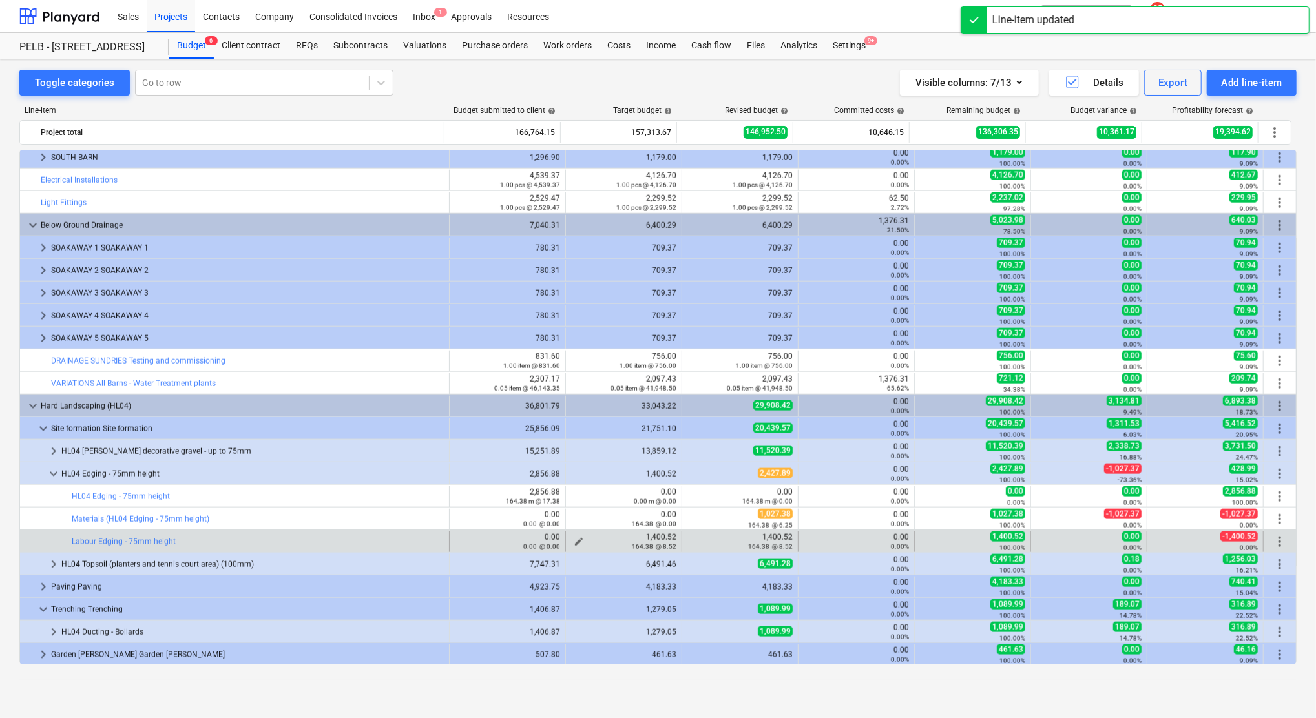
click at [574, 541] on span "edit" at bounding box center [579, 542] width 10 height 10
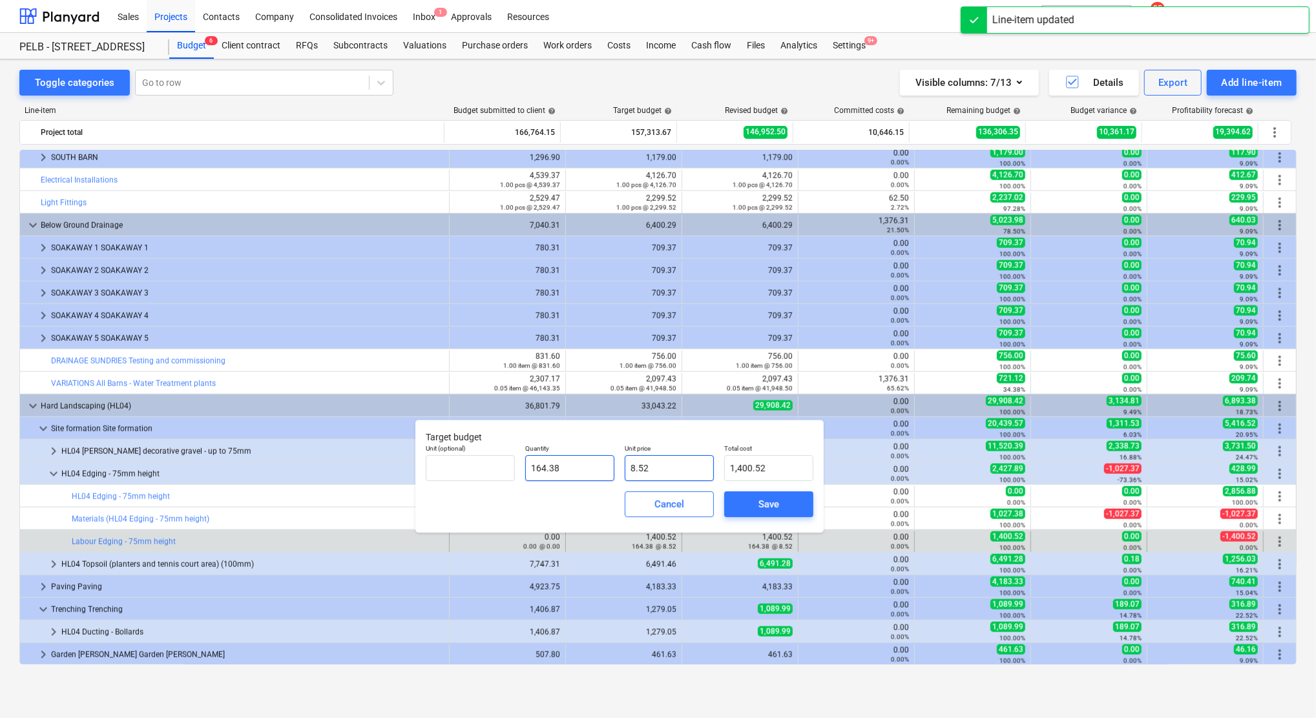
drag, startPoint x: 653, startPoint y: 467, endPoint x: 585, endPoint y: 462, distance: 68.0
click at [587, 462] on div "Unit (optional) Quantity 164.38 Unit price 8.52 Total cost 1,400.52" at bounding box center [620, 462] width 398 height 47
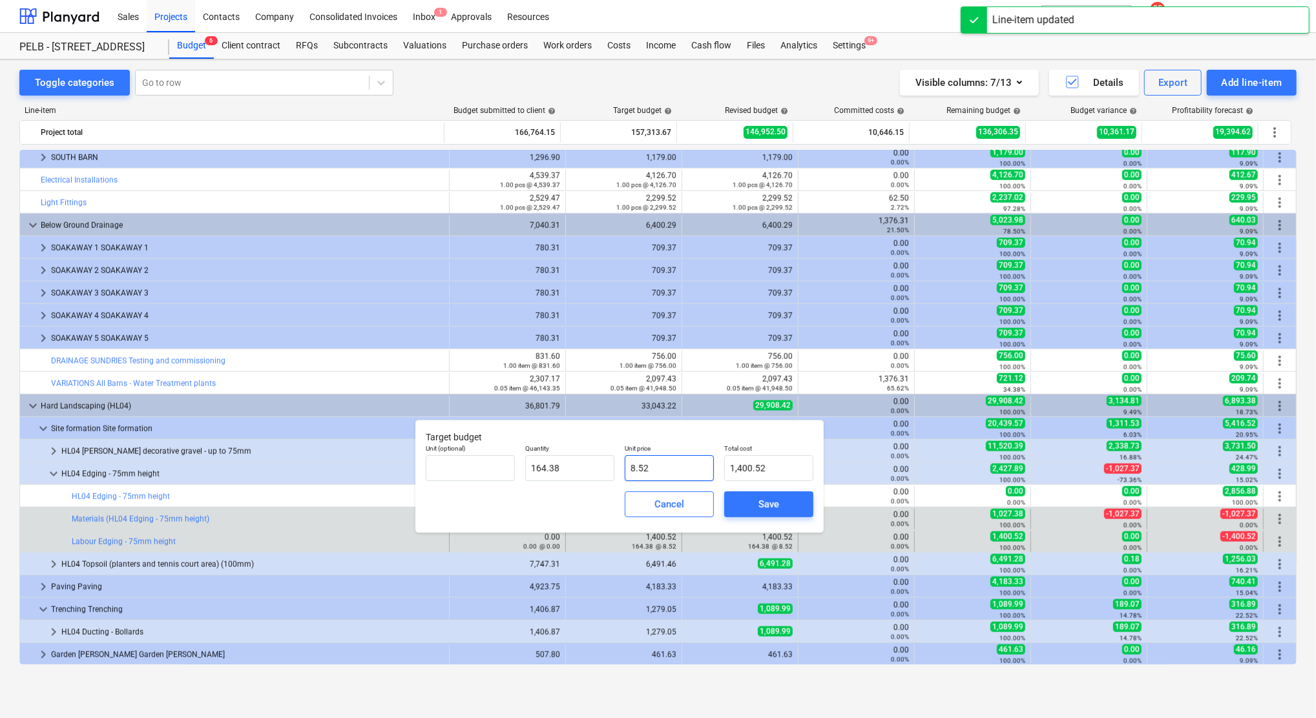
type input "0"
type input "0.00"
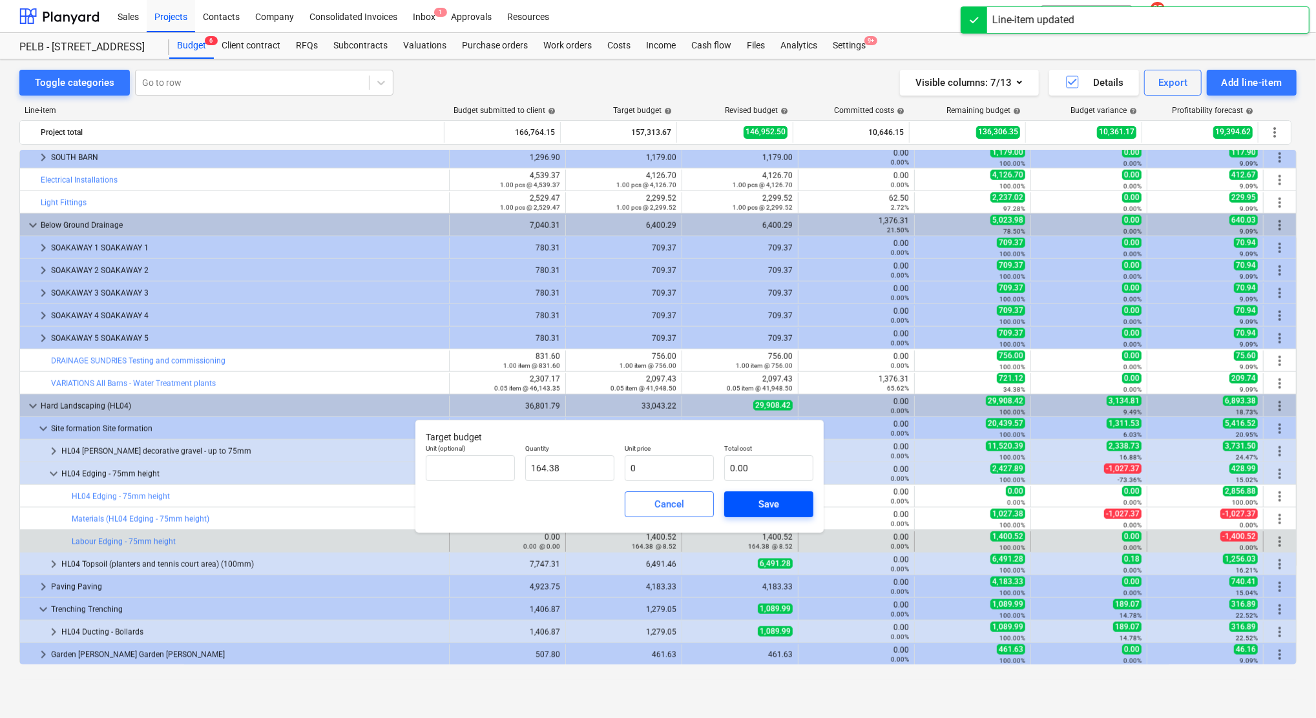
type input "0.00"
click at [782, 507] on span "Save" at bounding box center [769, 504] width 58 height 17
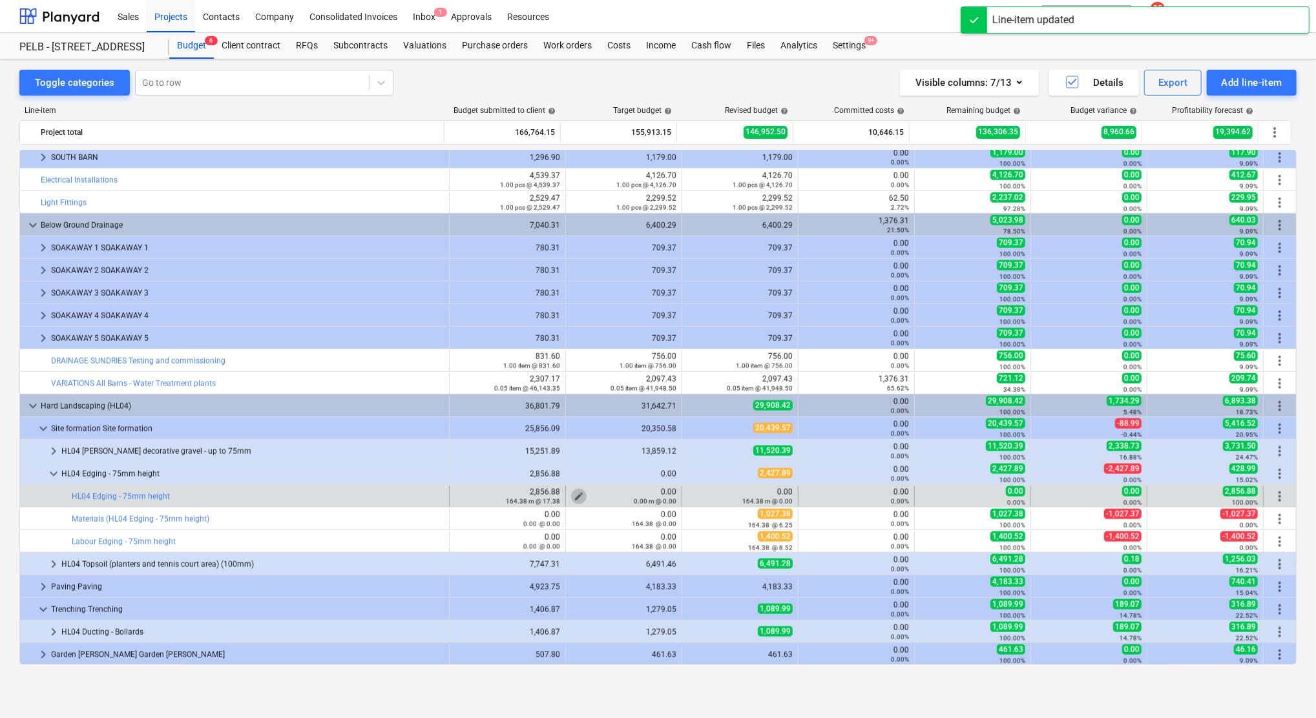
click at [574, 494] on span "edit" at bounding box center [579, 497] width 10 height 10
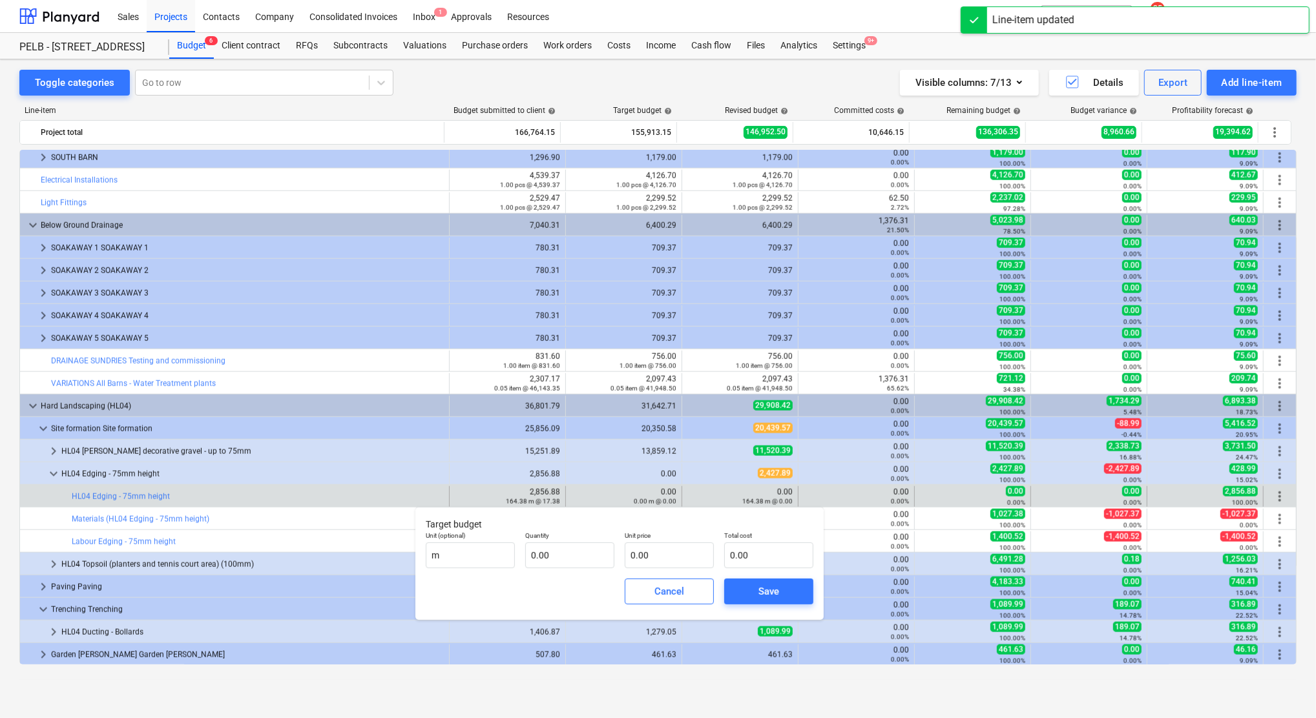
click at [691, 569] on div "Unit price 0.00" at bounding box center [668, 549] width 99 height 47
click at [684, 561] on input "text" at bounding box center [669, 556] width 89 height 26
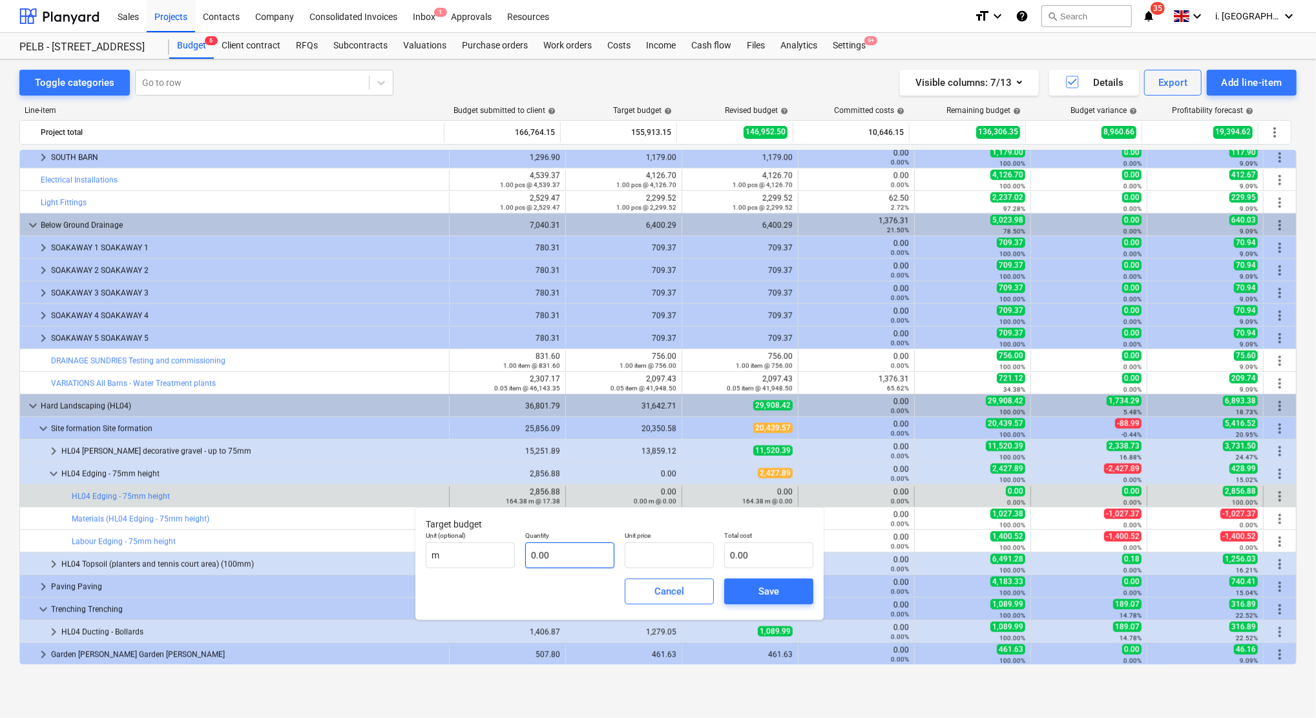
type input "0.00"
click at [553, 557] on input "text" at bounding box center [569, 556] width 89 height 26
type input "164.38"
click at [659, 561] on input "text" at bounding box center [669, 556] width 89 height 26
type input "1"
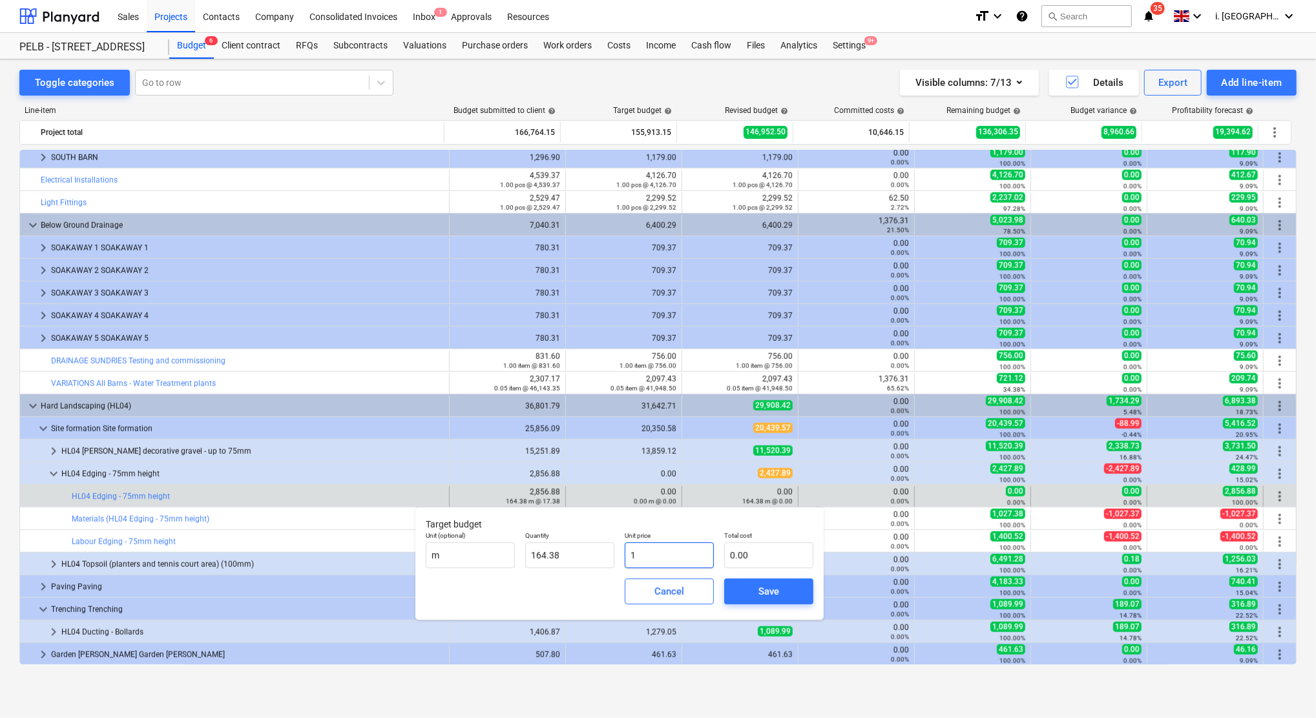
type input "164.38"
type input "15"
type input "2,465.70"
type input "15.8"
type input "2,597.20"
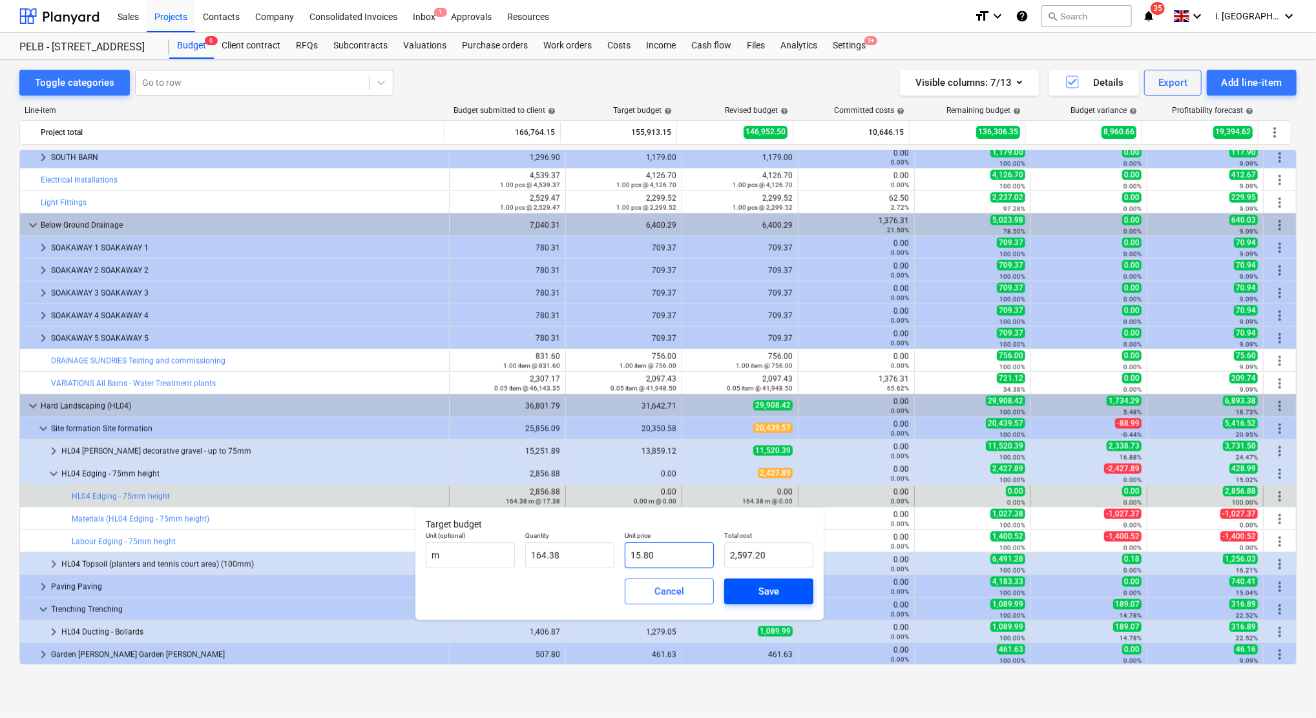
type input "15.80"
click at [808, 594] on button "Save" at bounding box center [768, 592] width 89 height 26
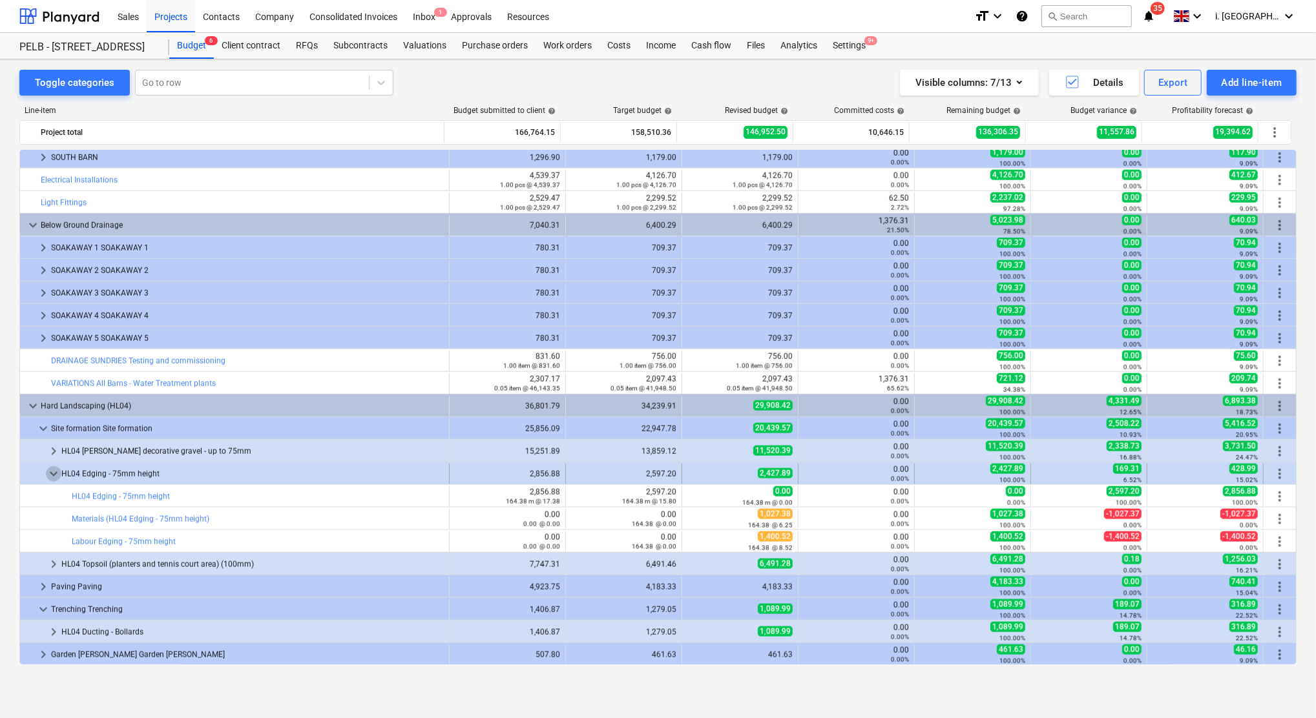
click at [53, 482] on span "keyboard_arrow_down" at bounding box center [54, 474] width 16 height 16
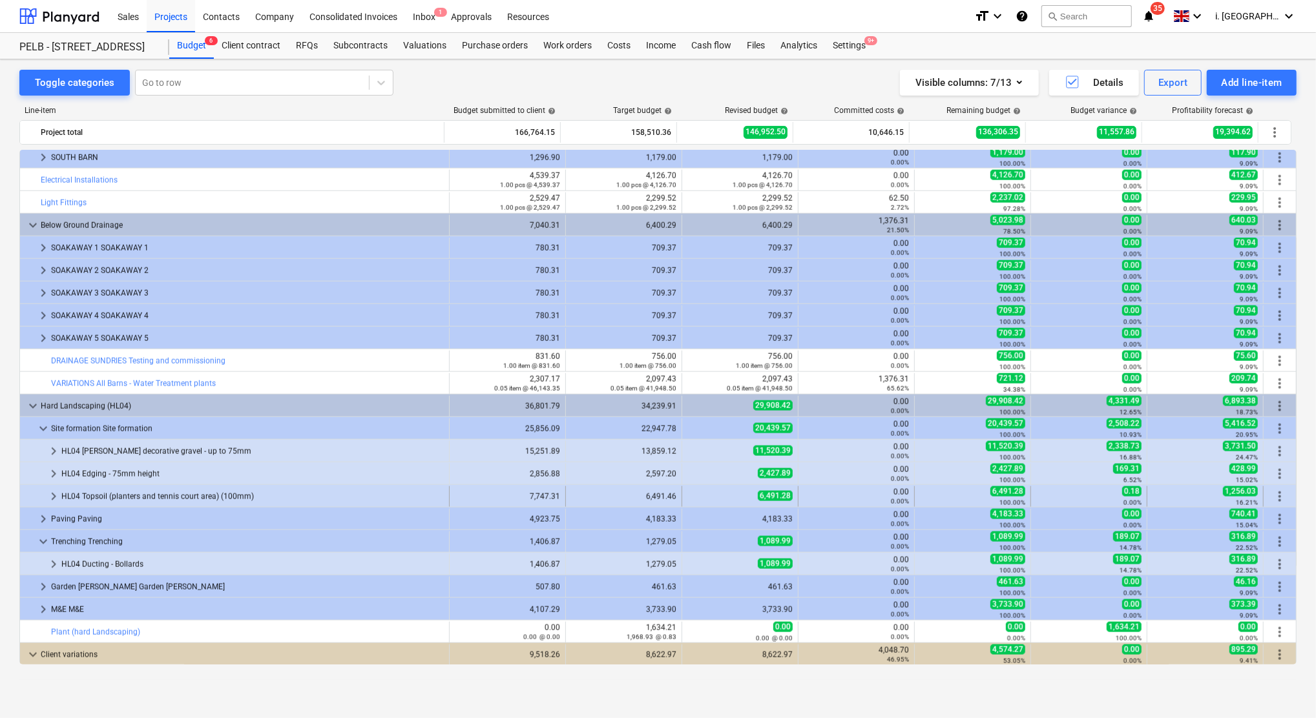
click at [44, 499] on div at bounding box center [35, 496] width 21 height 21
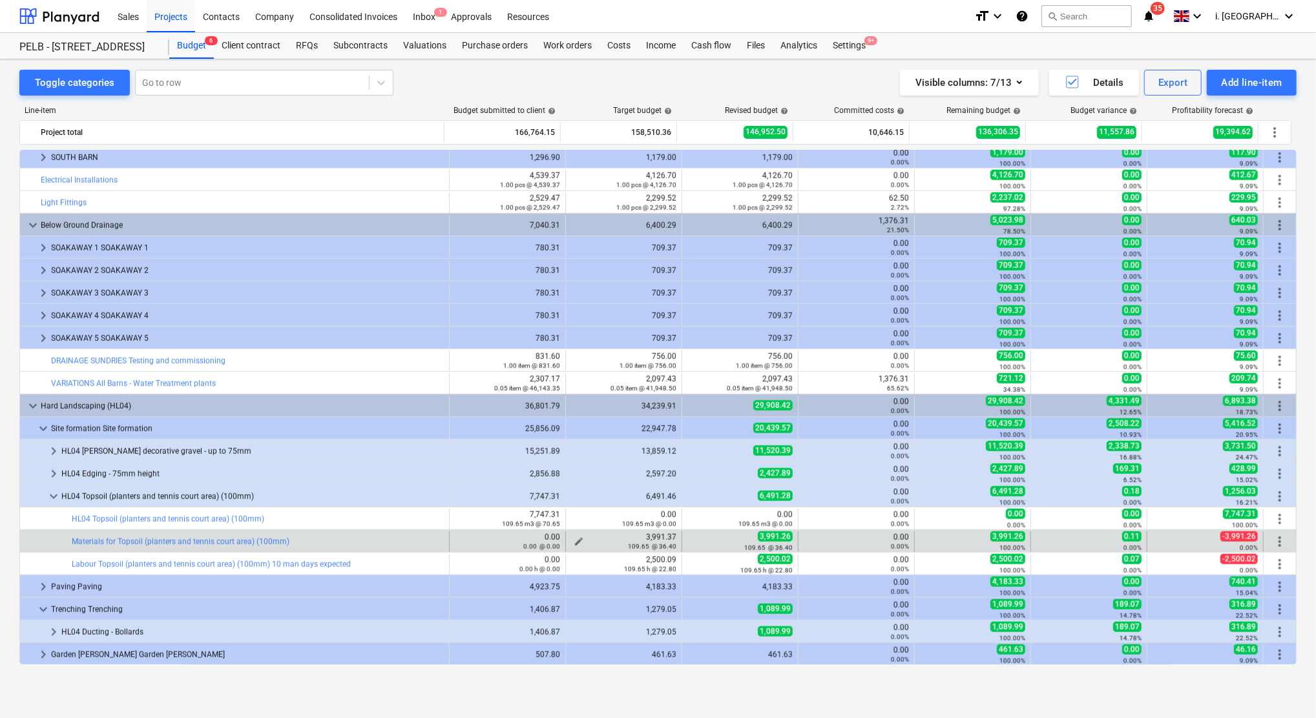
click at [574, 541] on span "edit" at bounding box center [579, 542] width 10 height 10
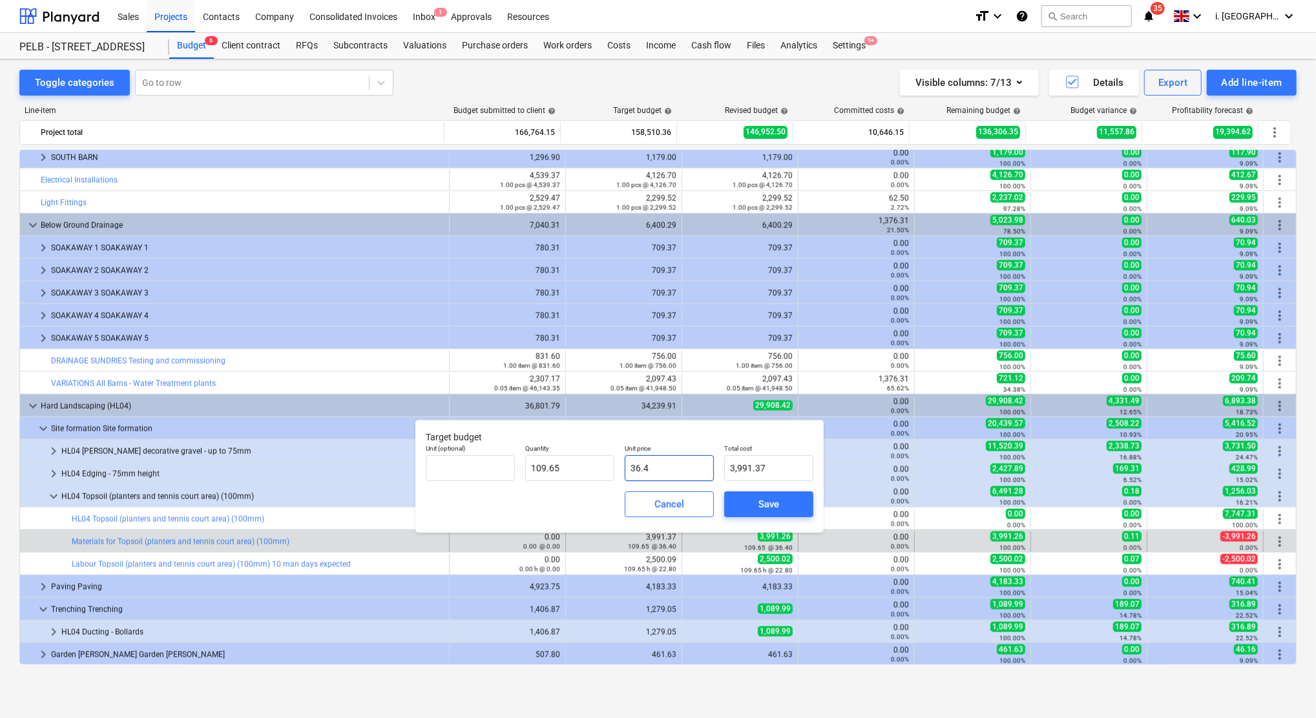
drag, startPoint x: 546, startPoint y: 481, endPoint x: 515, endPoint y: 494, distance: 33.0
click at [473, 481] on div "Unit (optional) Quantity 109.65 Unit price 36.4 Total cost 3,991.37" at bounding box center [620, 462] width 398 height 47
type input "0"
type input "0.00"
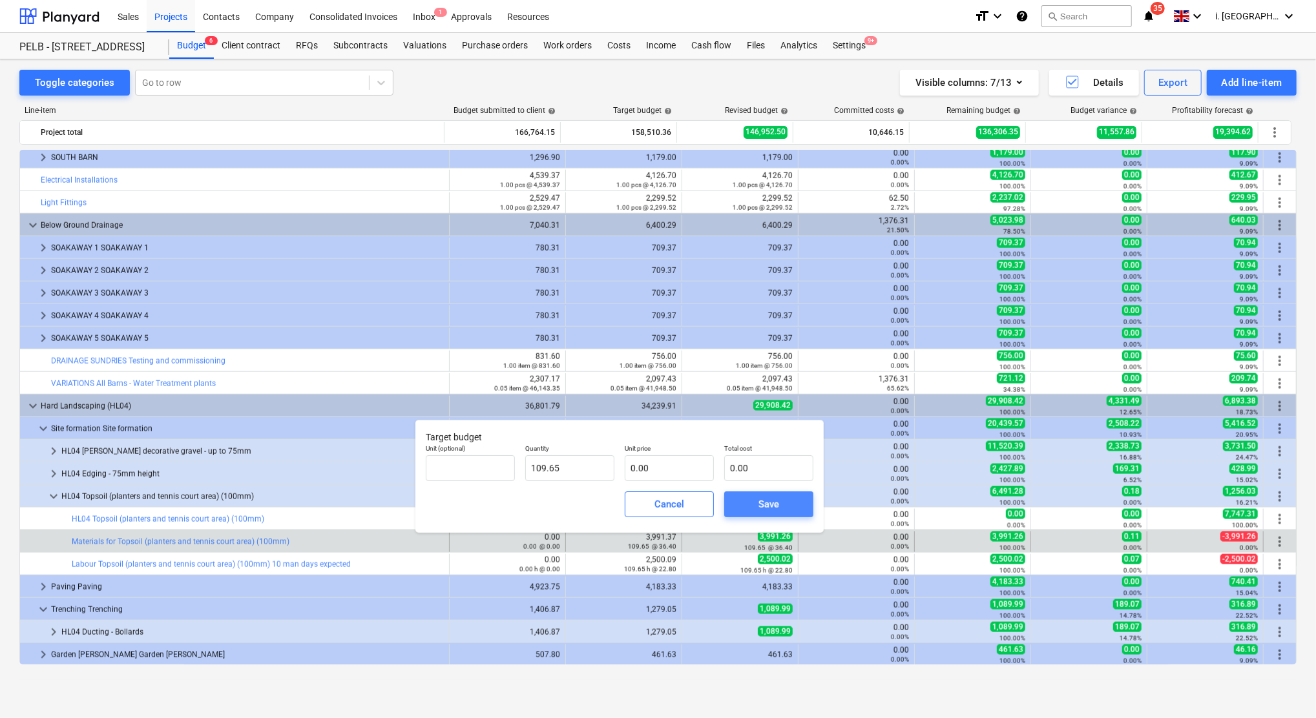
click at [753, 503] on span "Save" at bounding box center [769, 504] width 58 height 17
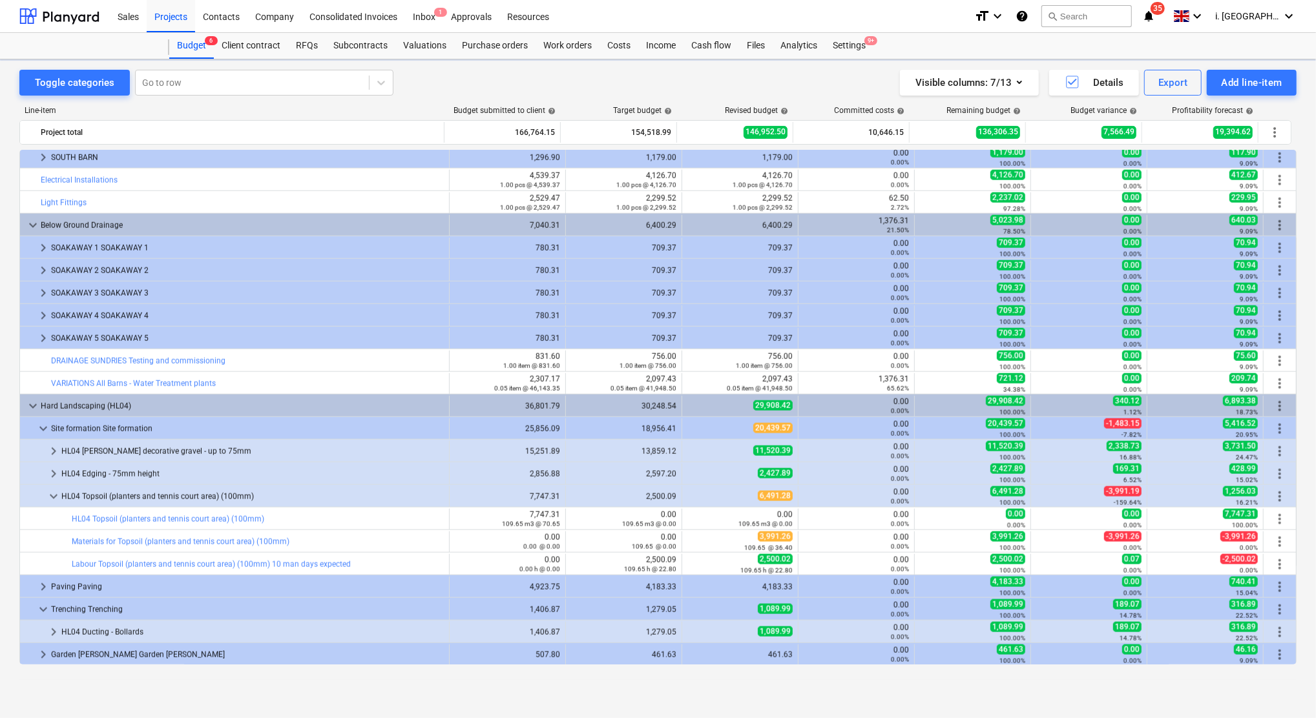
click at [612, 567] on div "109.65 h @ 22.80" at bounding box center [623, 569] width 105 height 9
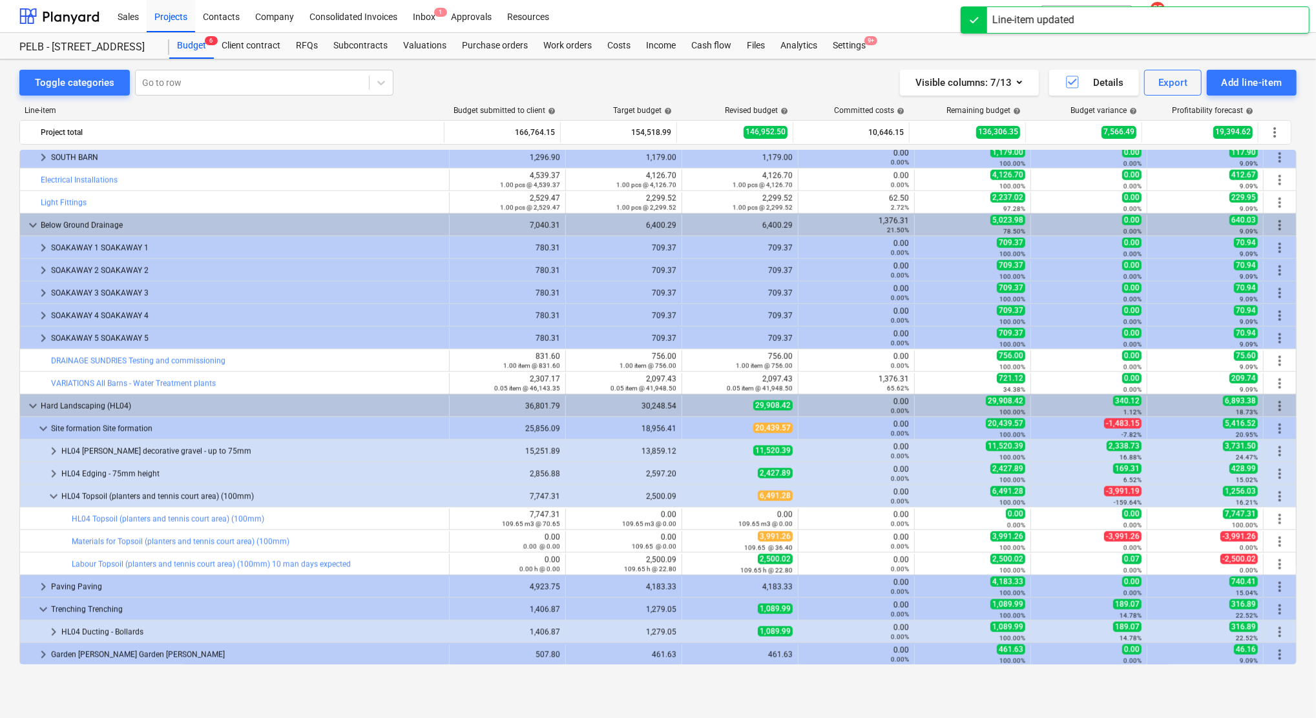
click at [574, 562] on span "edit" at bounding box center [579, 564] width 10 height 10
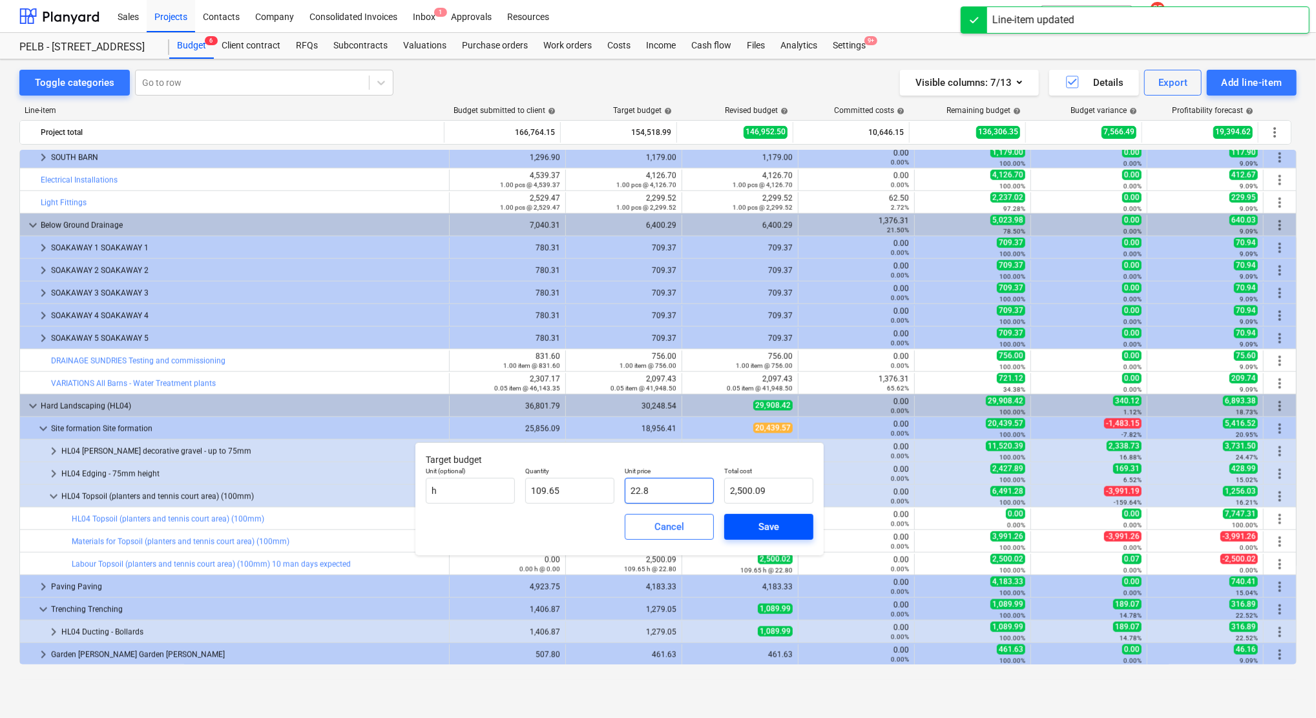
drag, startPoint x: 597, startPoint y: 485, endPoint x: 740, endPoint y: 523, distance: 147.8
click at [563, 483] on div "Unit (optional) h Quantity 109.65 Unit price 22.8 Total cost 2,500.09" at bounding box center [620, 485] width 398 height 47
type input "0"
type input "0.00"
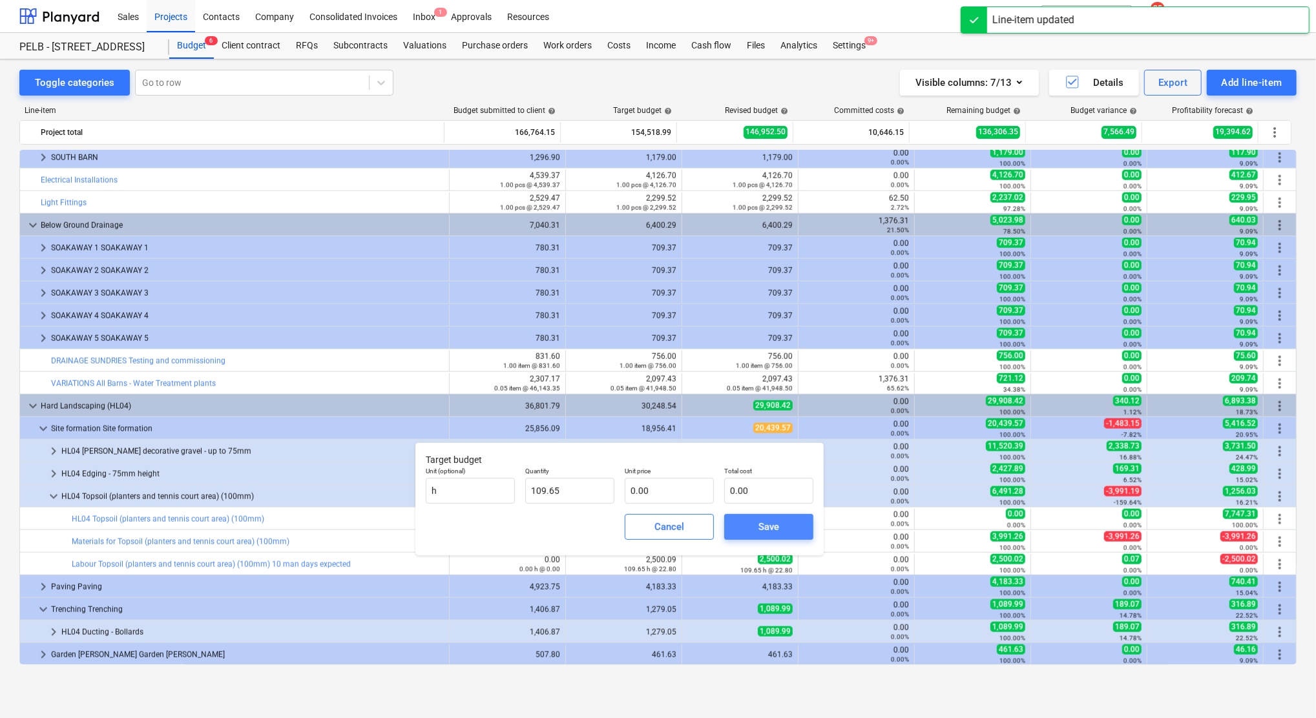
click at [765, 534] on div "Save" at bounding box center [768, 527] width 21 height 17
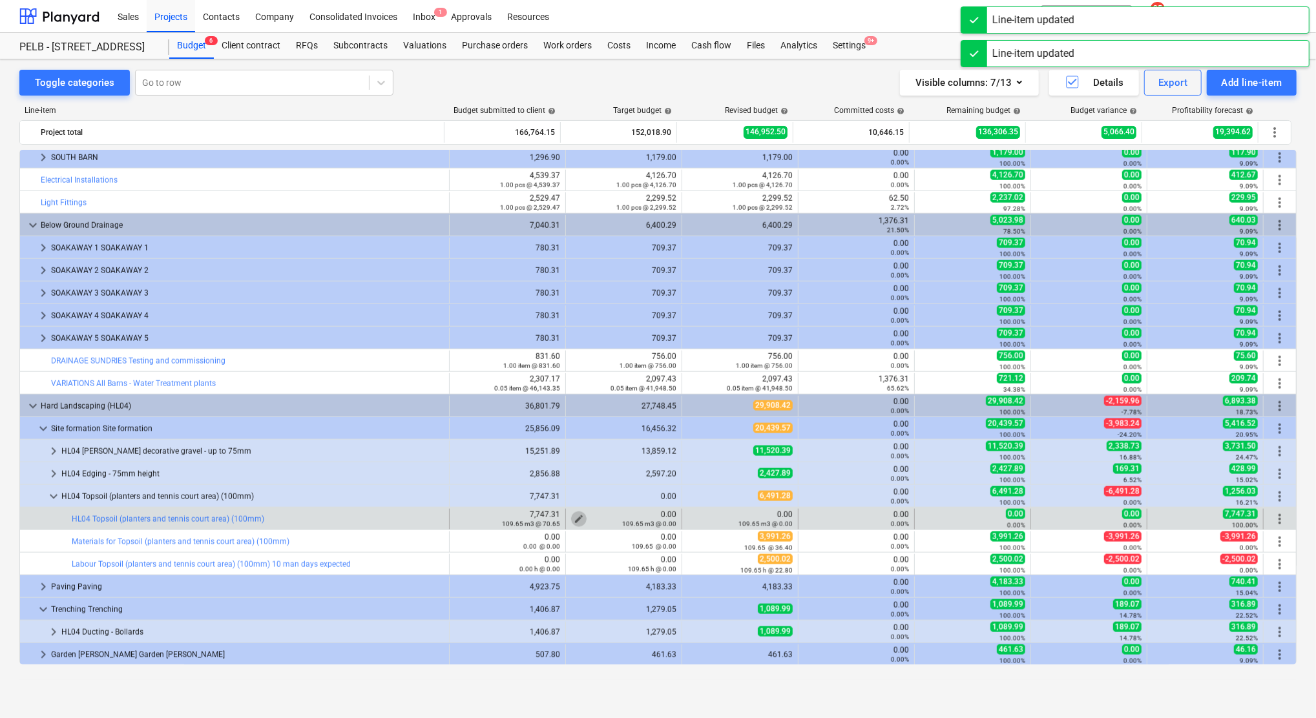
click at [574, 519] on span "edit" at bounding box center [579, 519] width 10 height 10
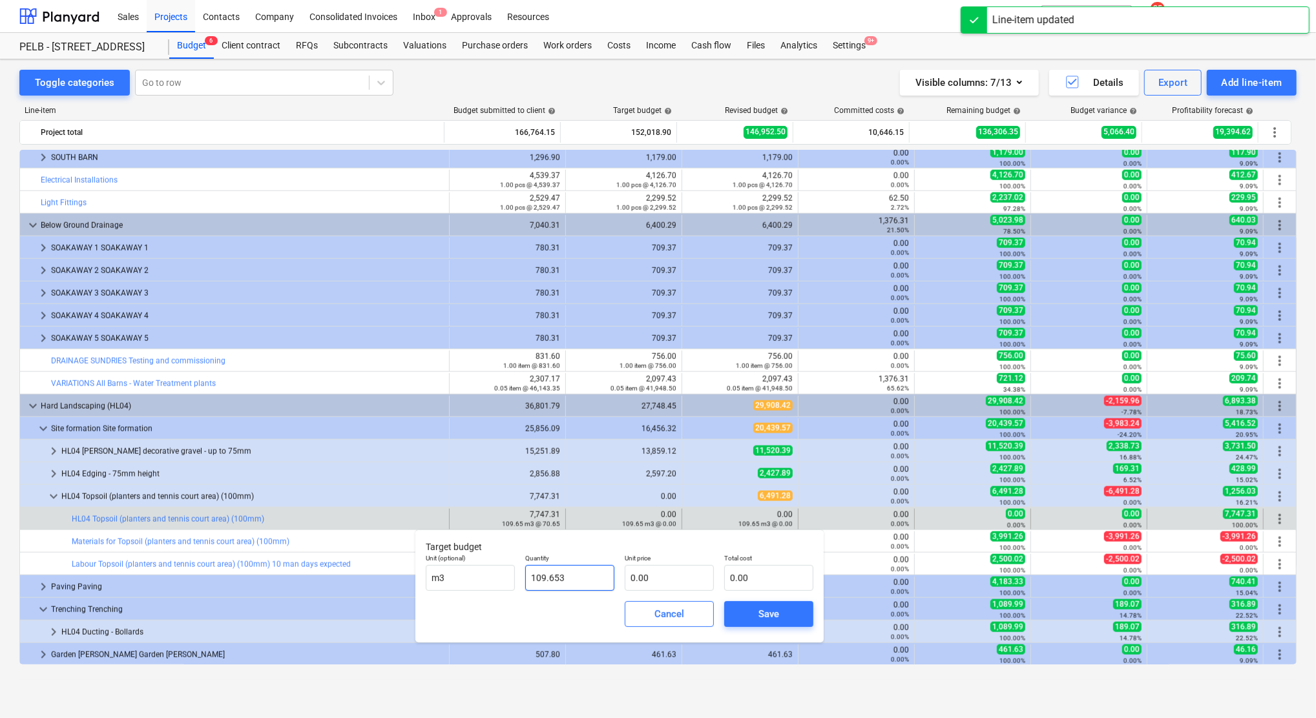
click at [577, 579] on input "109.653" at bounding box center [569, 578] width 89 height 26
type input "109.65"
click at [675, 579] on input "text" at bounding box center [669, 578] width 89 height 26
type input "6"
type input "657.92"
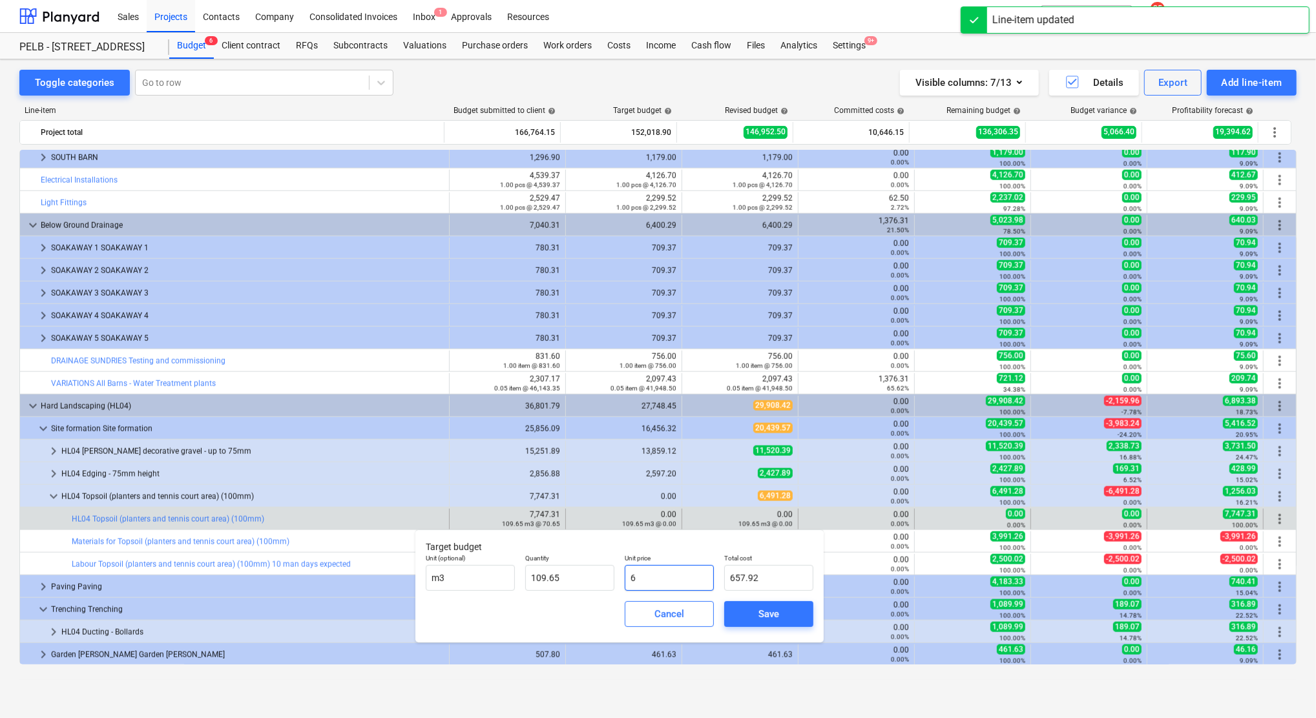
type input "64"
type input "7,017.79"
type input "64.2"
type input "7,039.72"
type input "64.23"
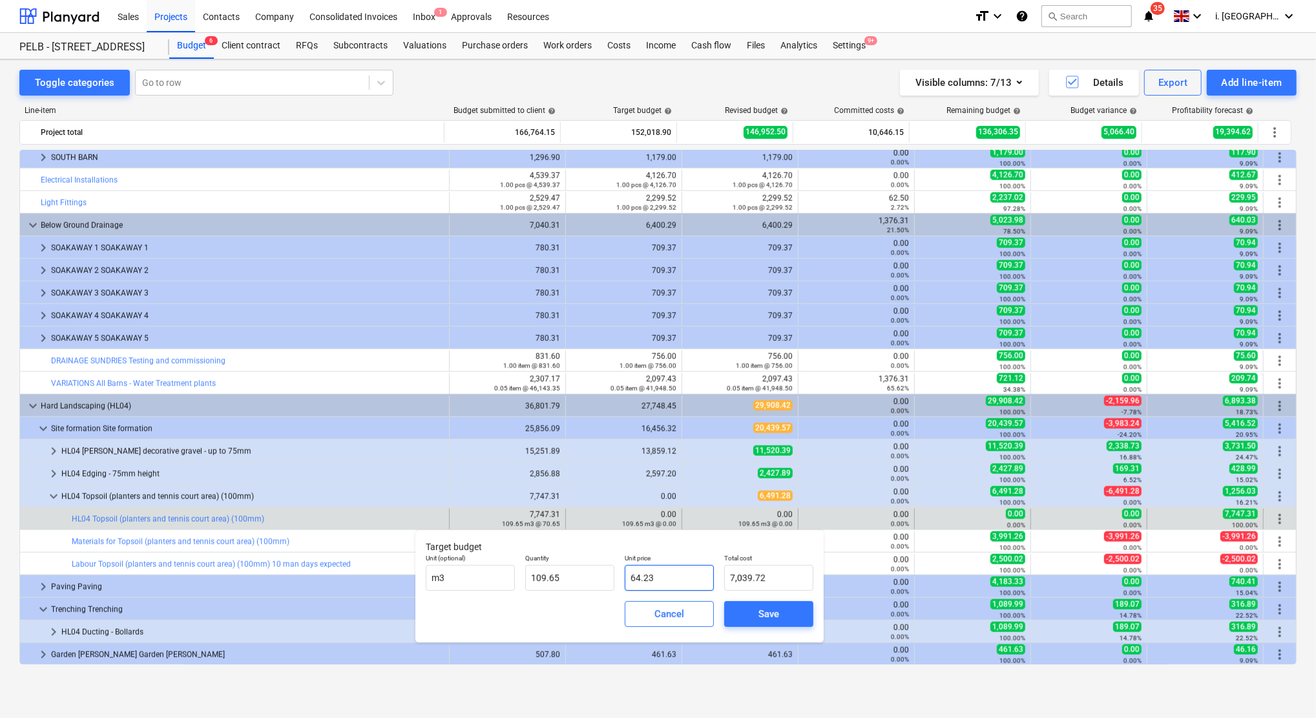
type input "7,043.01"
type input "64.23"
click at [746, 608] on span "Save" at bounding box center [769, 614] width 58 height 17
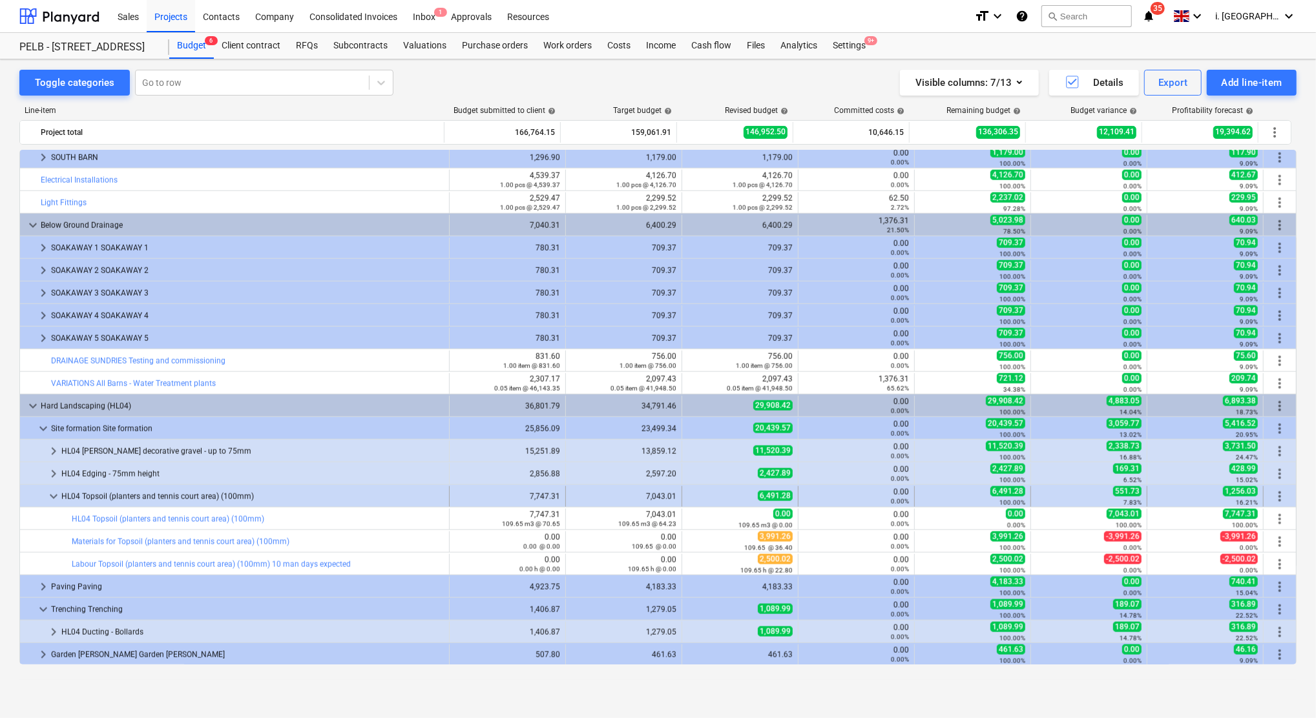
click at [50, 497] on span "keyboard_arrow_down" at bounding box center [54, 497] width 16 height 16
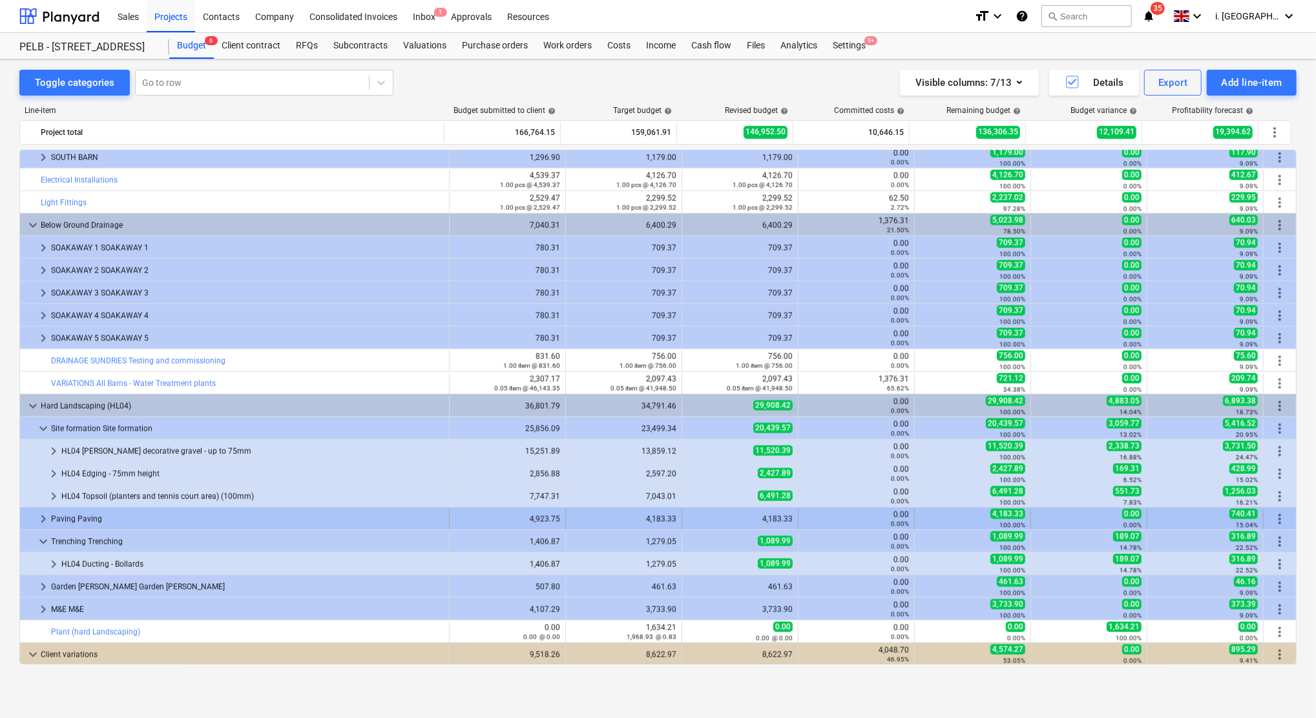
click at [43, 522] on span "keyboard_arrow_right" at bounding box center [44, 520] width 16 height 16
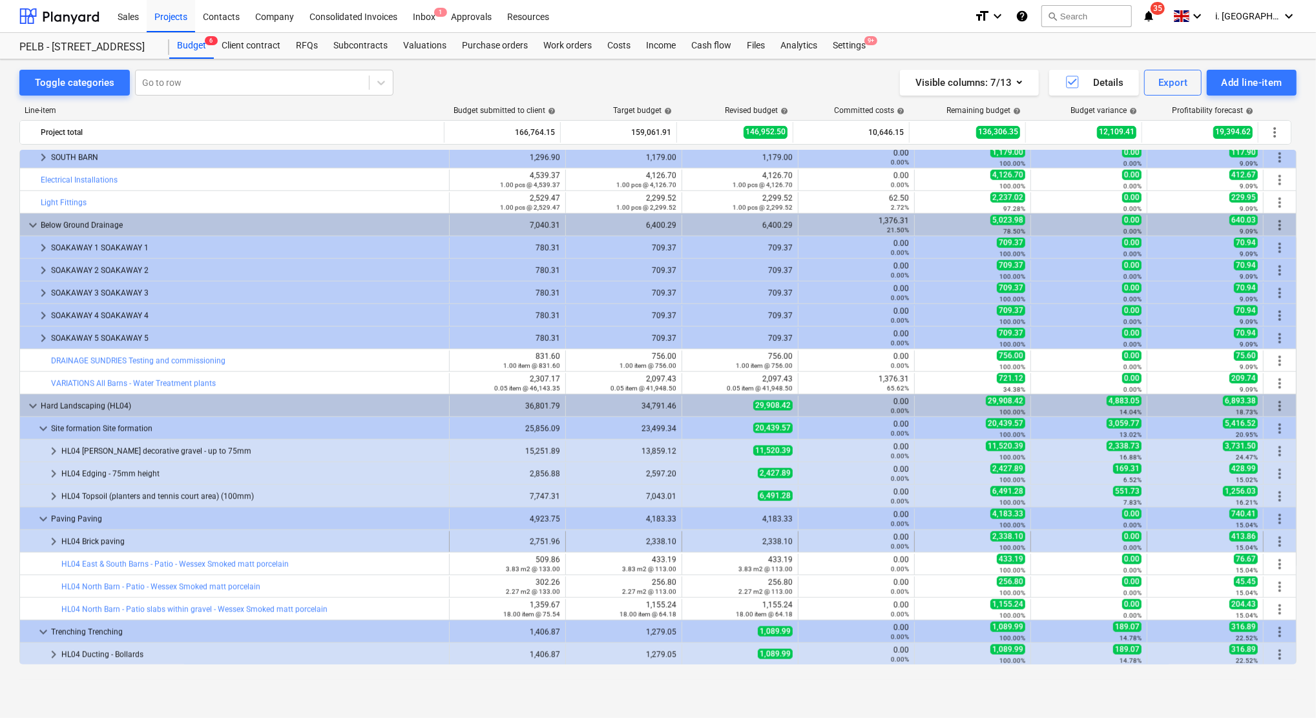
click at [56, 543] on span "keyboard_arrow_right" at bounding box center [54, 542] width 16 height 16
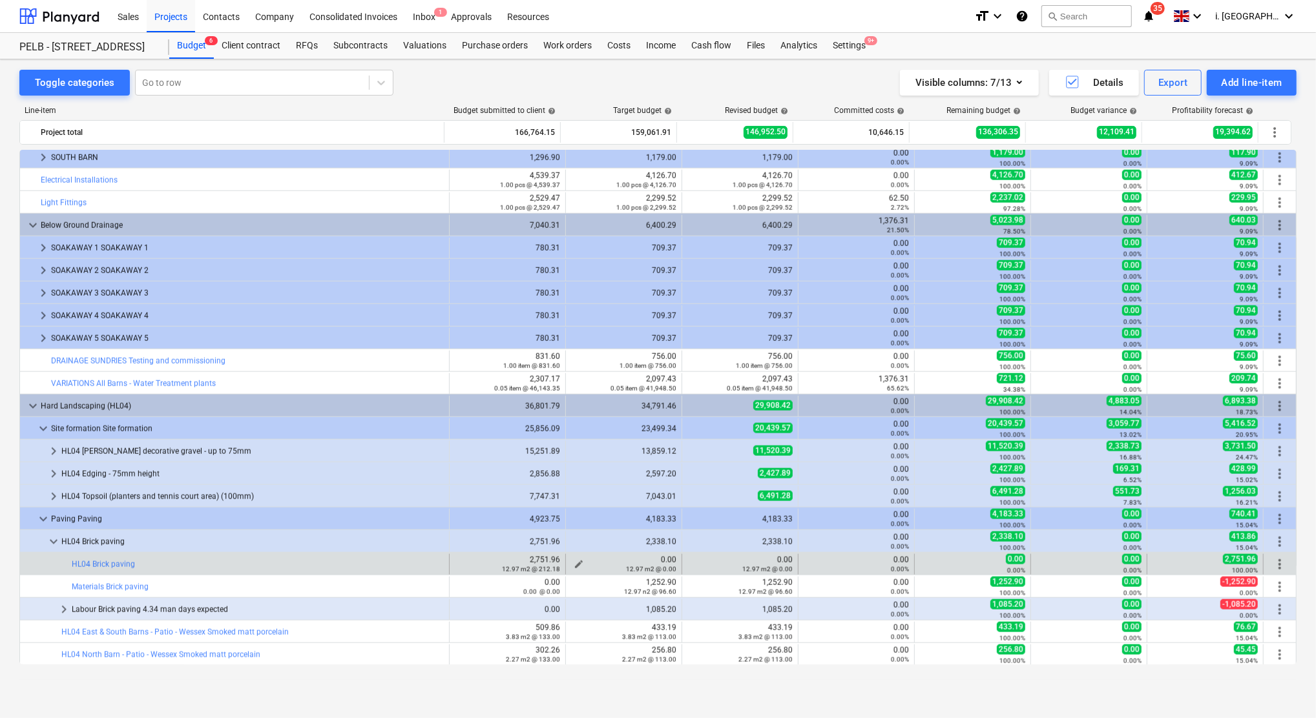
click at [574, 561] on span "edit" at bounding box center [579, 564] width 10 height 10
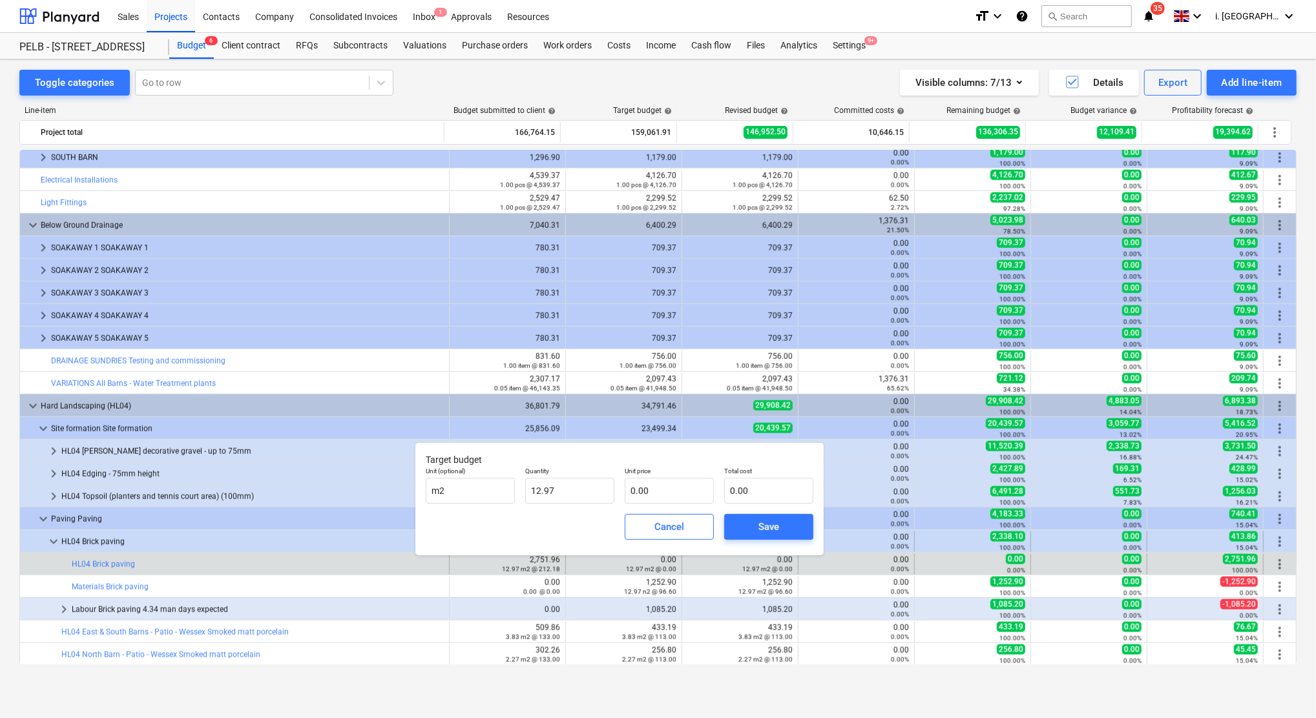
click at [665, 531] on div "Cancel" at bounding box center [669, 527] width 30 height 17
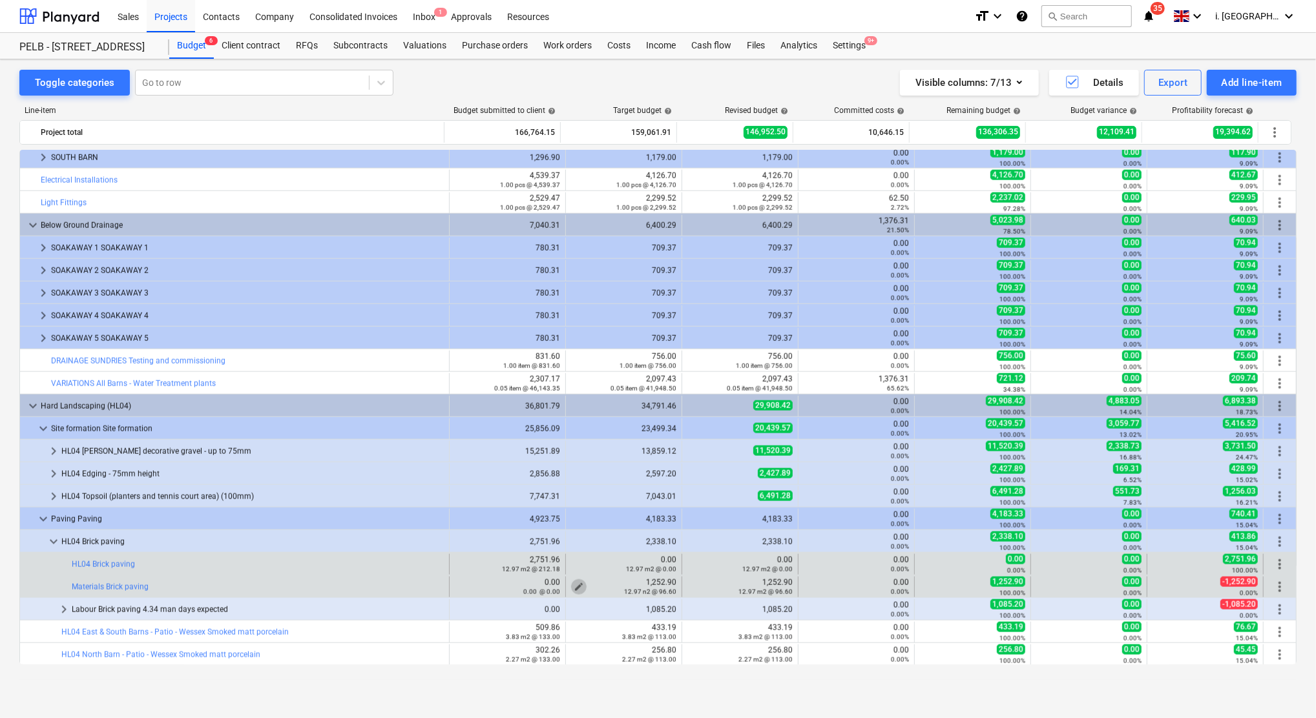
click at [571, 585] on button "edit" at bounding box center [579, 587] width 16 height 16
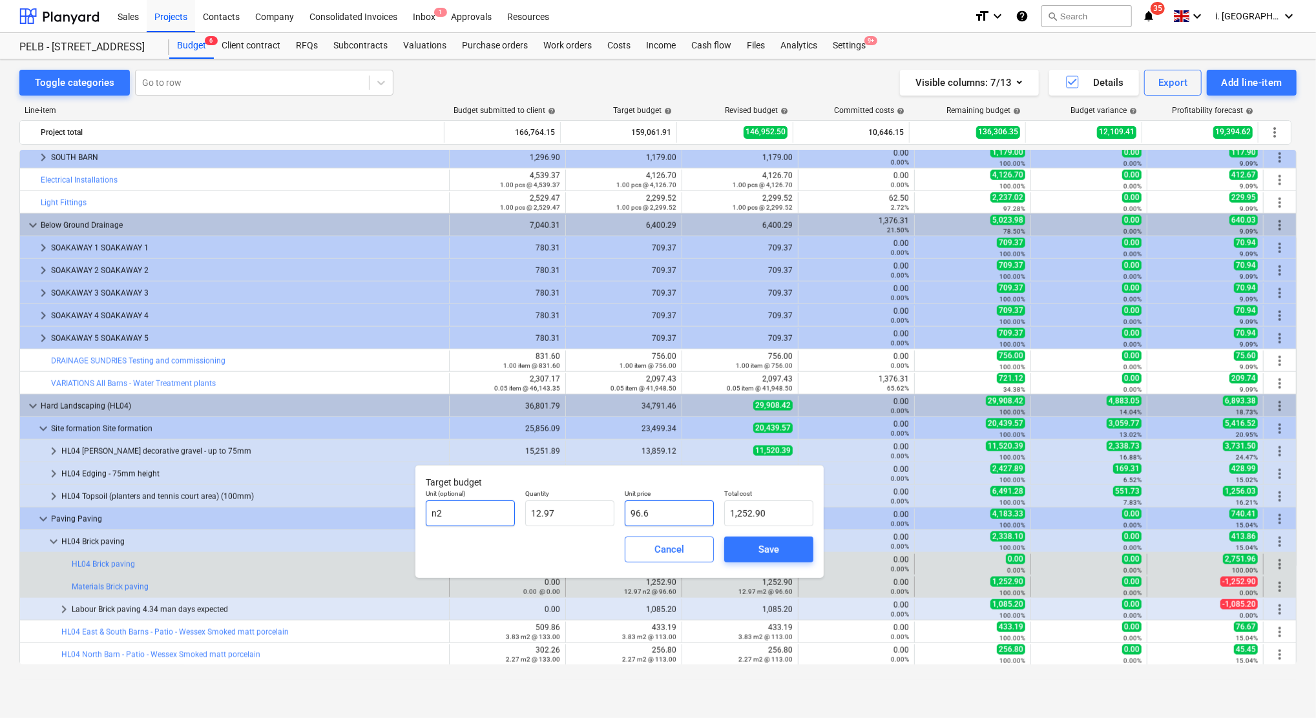
drag, startPoint x: 641, startPoint y: 519, endPoint x: 481, endPoint y: 519, distance: 160.2
click at [481, 519] on div "Unit (optional) n2 Quantity 12.97 Unit price 96.6 Total cost 1,252.90" at bounding box center [620, 507] width 398 height 47
type input "1"
type input "12.97"
type input "19"
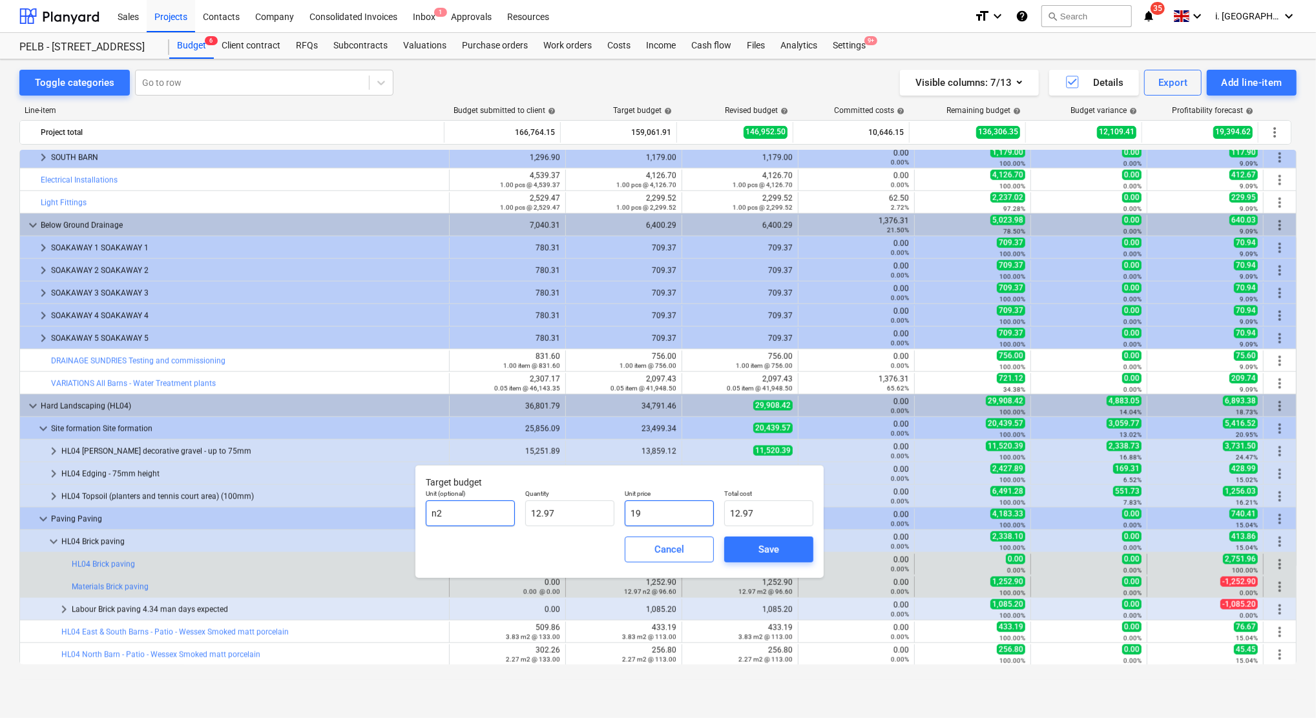
type input "246.43"
type input "192"
type input "2,490.24"
type input "192.8"
type input "2,500.62"
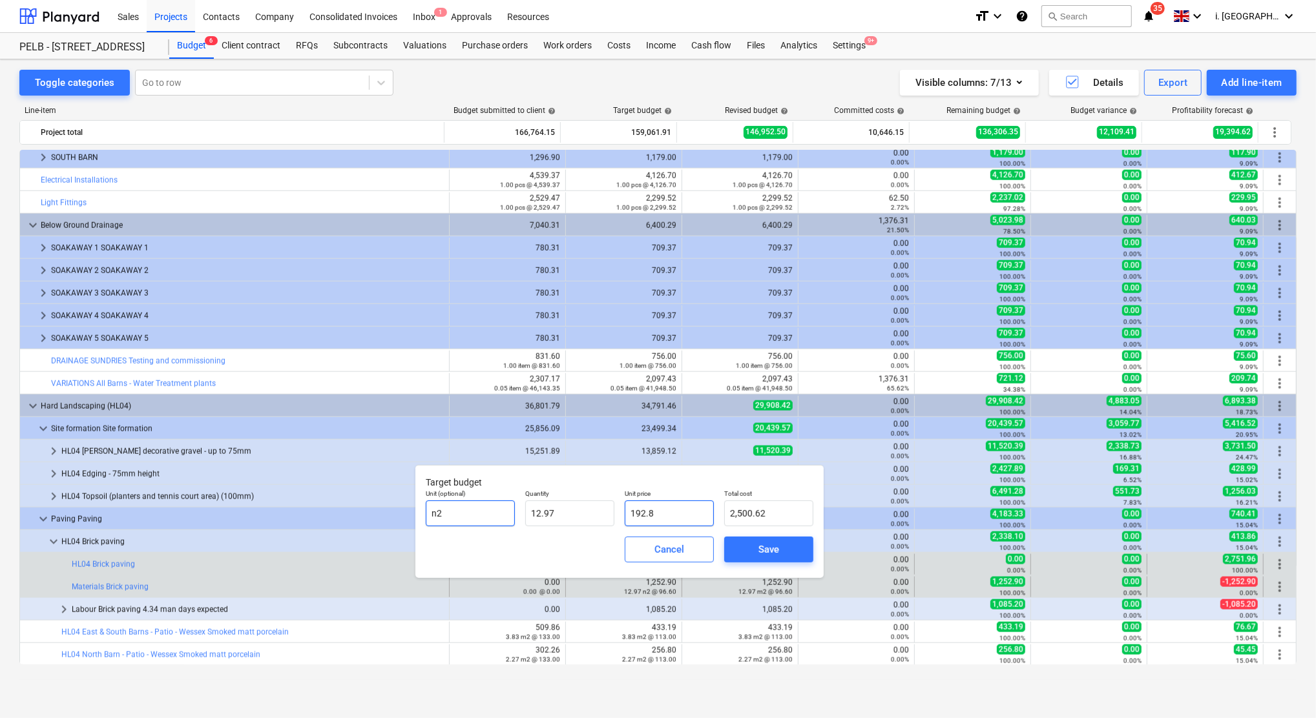
type input "192.89"
type input "2,501.78"
click at [515, 506] on div "Unit (optional) n2 Quantity 12.97 Unit price 192.89 Total cost 2,501.78" at bounding box center [620, 507] width 398 height 47
type input "0"
type input "0.00"
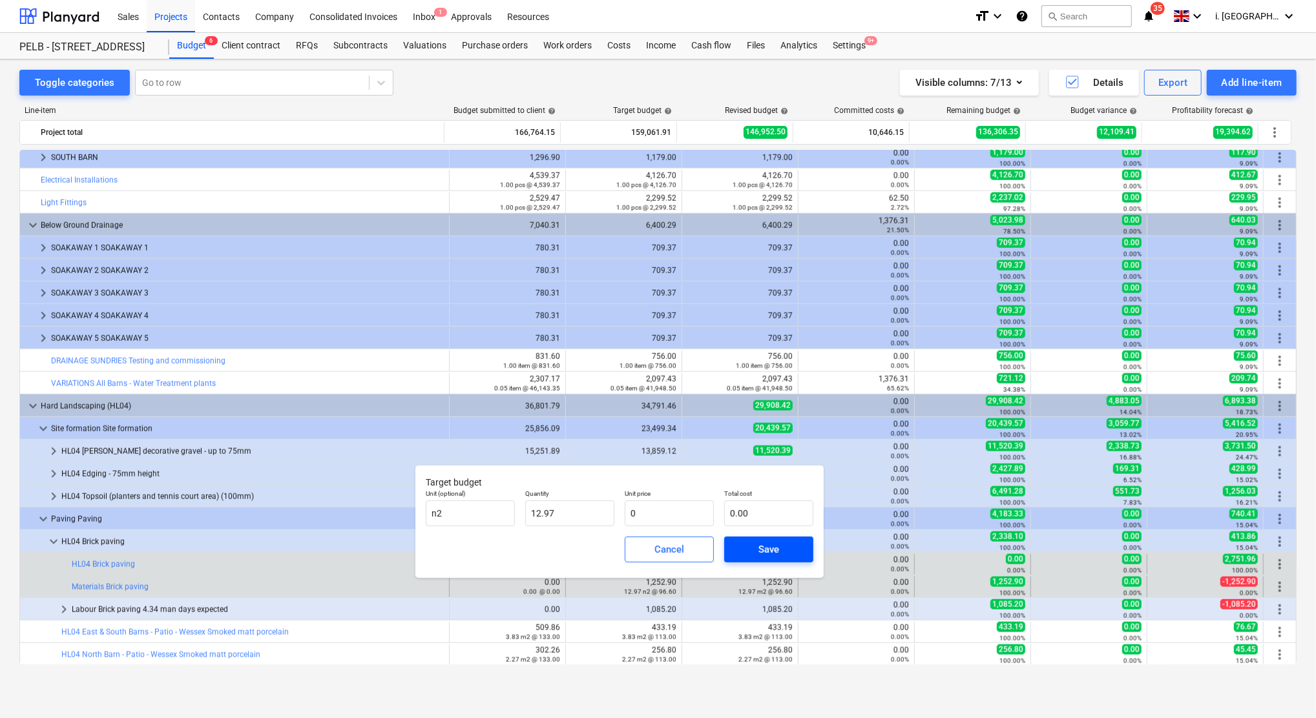
type input "0.00"
click at [747, 550] on span "Save" at bounding box center [769, 549] width 58 height 17
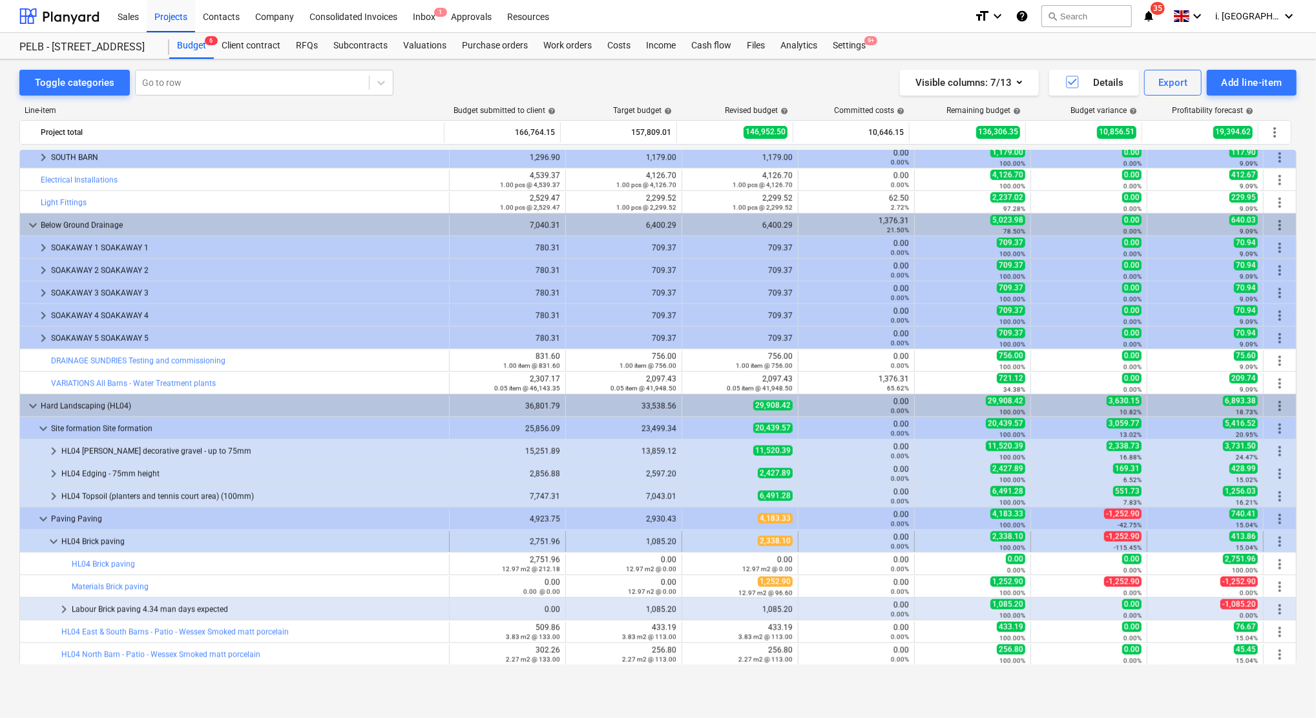
click at [55, 541] on span "keyboard_arrow_down" at bounding box center [54, 542] width 16 height 16
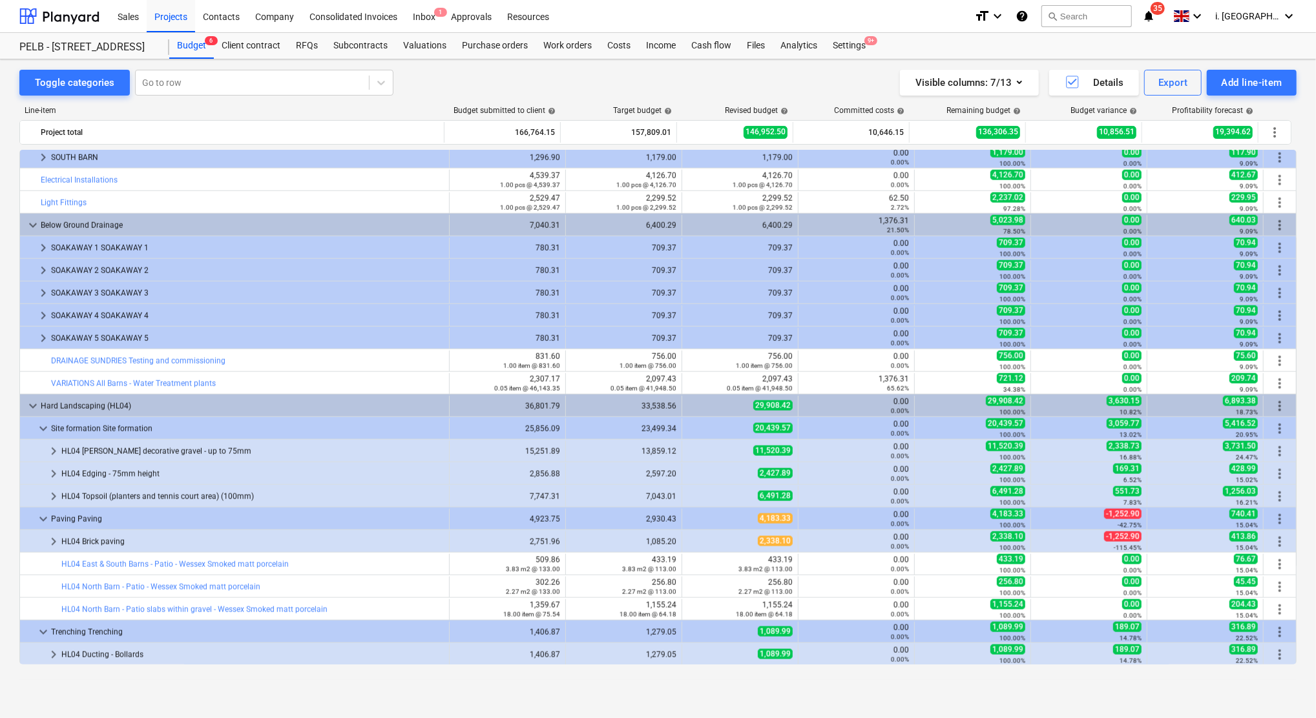
click at [55, 541] on span "keyboard_arrow_right" at bounding box center [54, 542] width 16 height 16
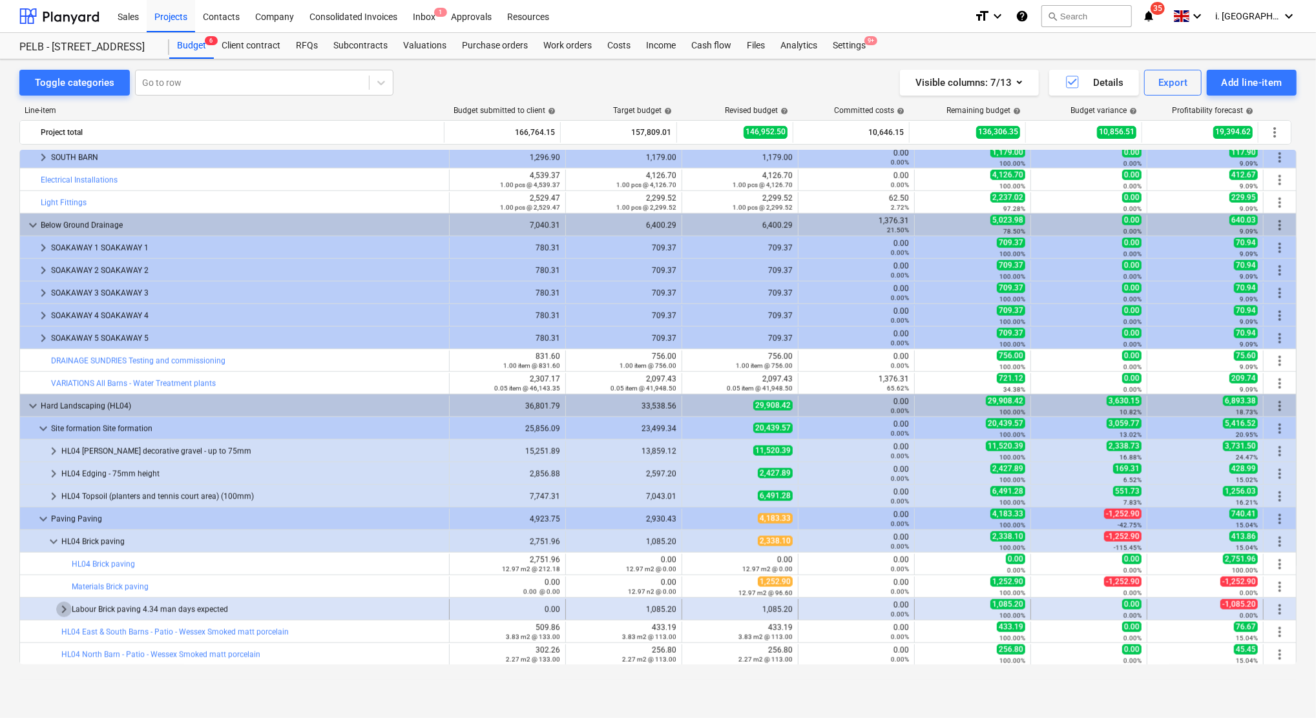
click at [63, 609] on span "keyboard_arrow_right" at bounding box center [64, 610] width 16 height 16
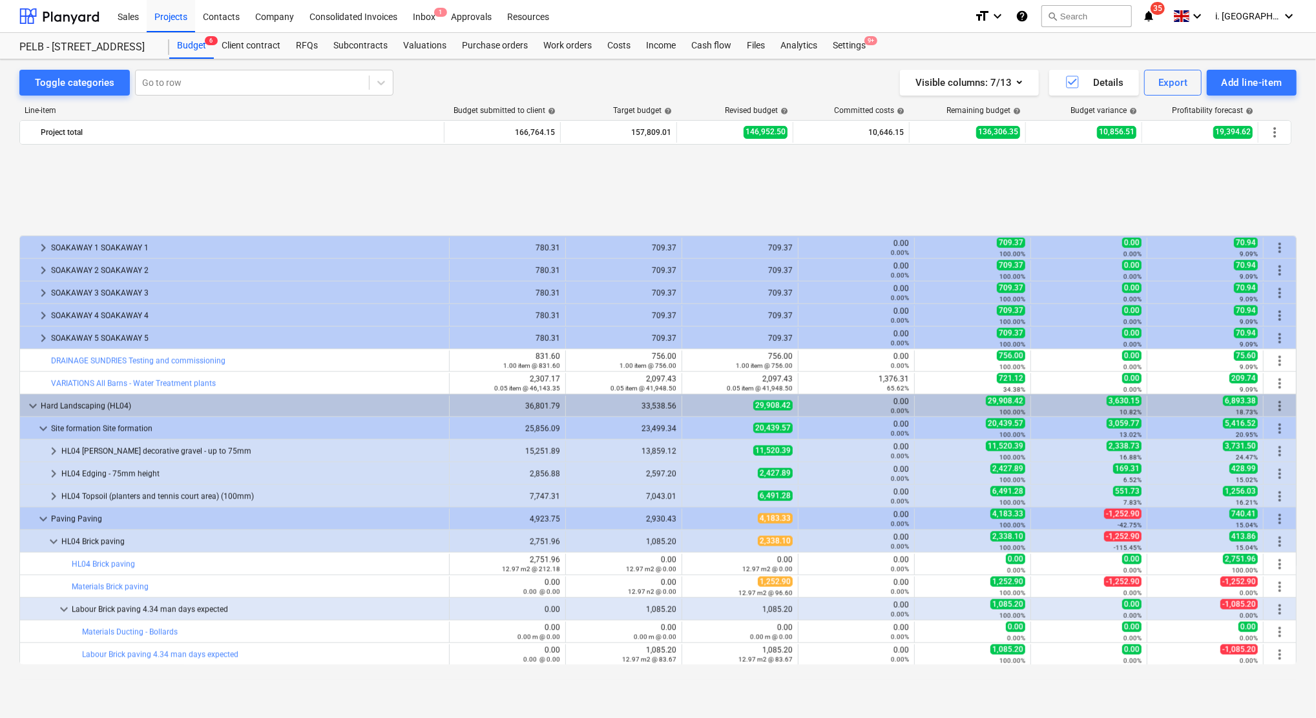
scroll to position [1351, 0]
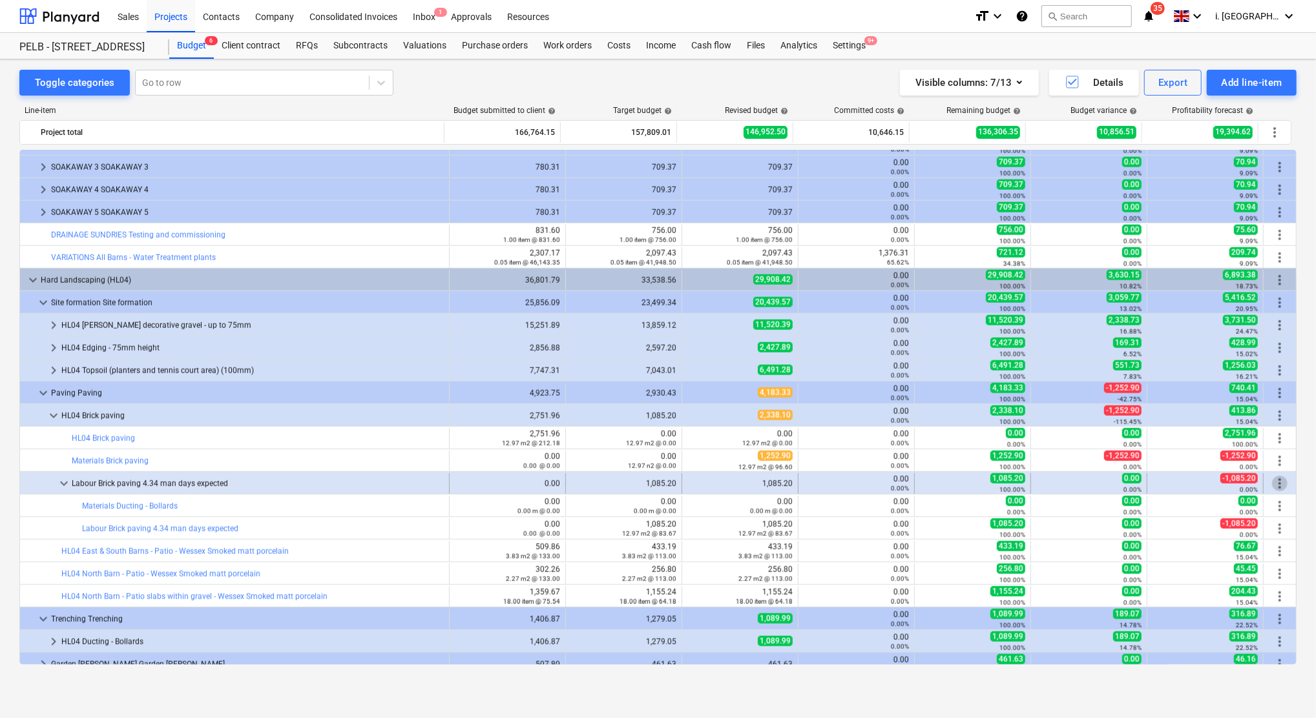
click at [1275, 482] on span "more_vert" at bounding box center [1280, 484] width 16 height 16
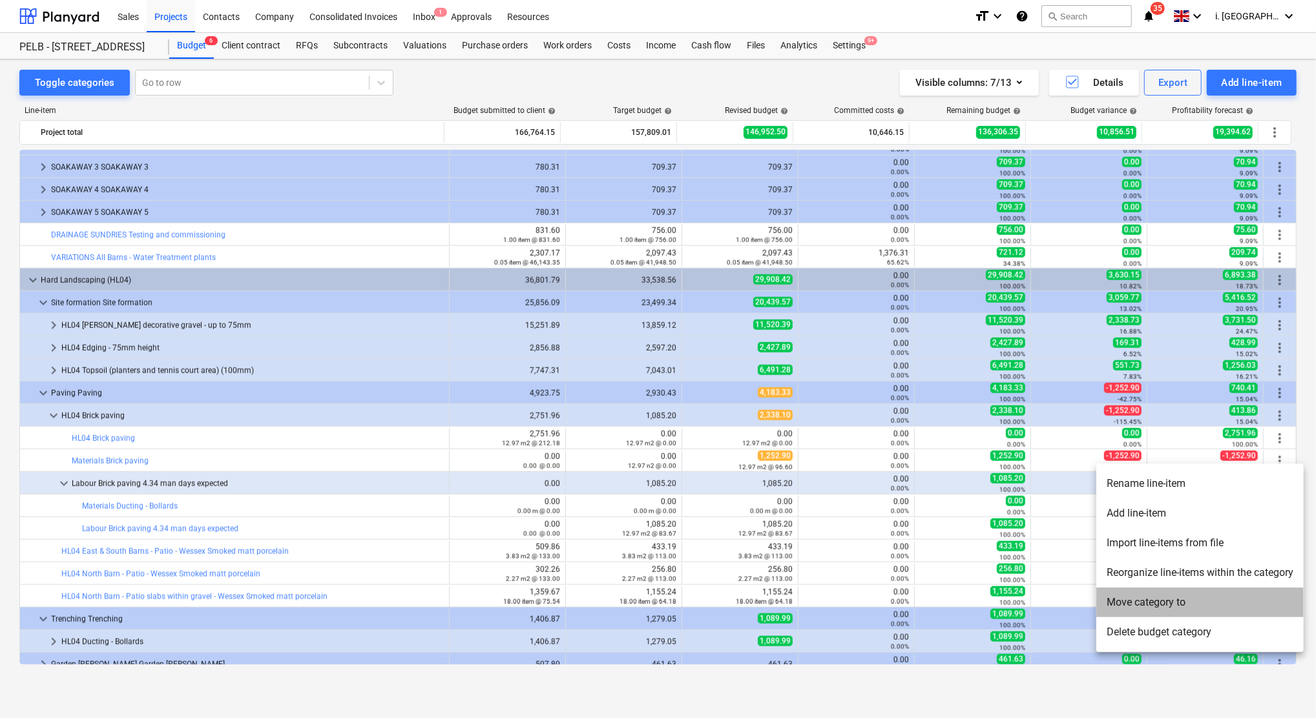
click at [1167, 601] on li "Move category to" at bounding box center [1199, 603] width 207 height 30
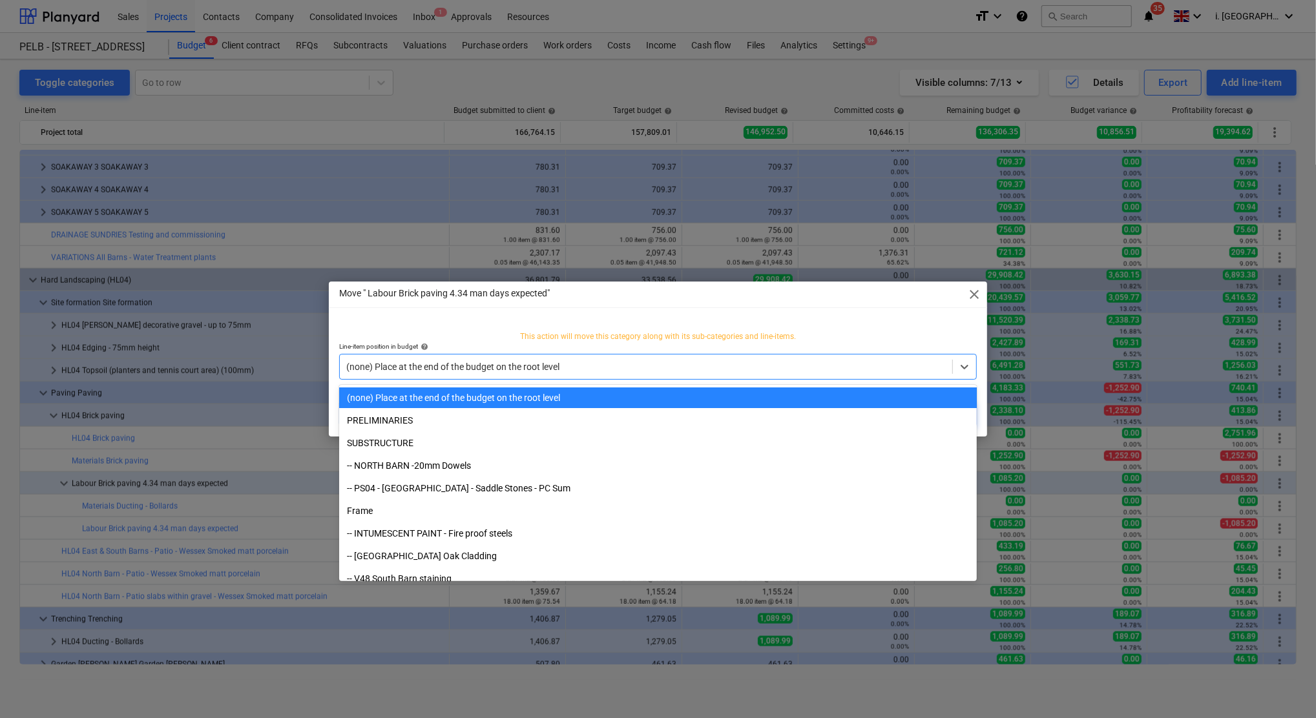
click at [755, 358] on div "(none) Place at the end of the budget on the root level" at bounding box center [646, 367] width 612 height 18
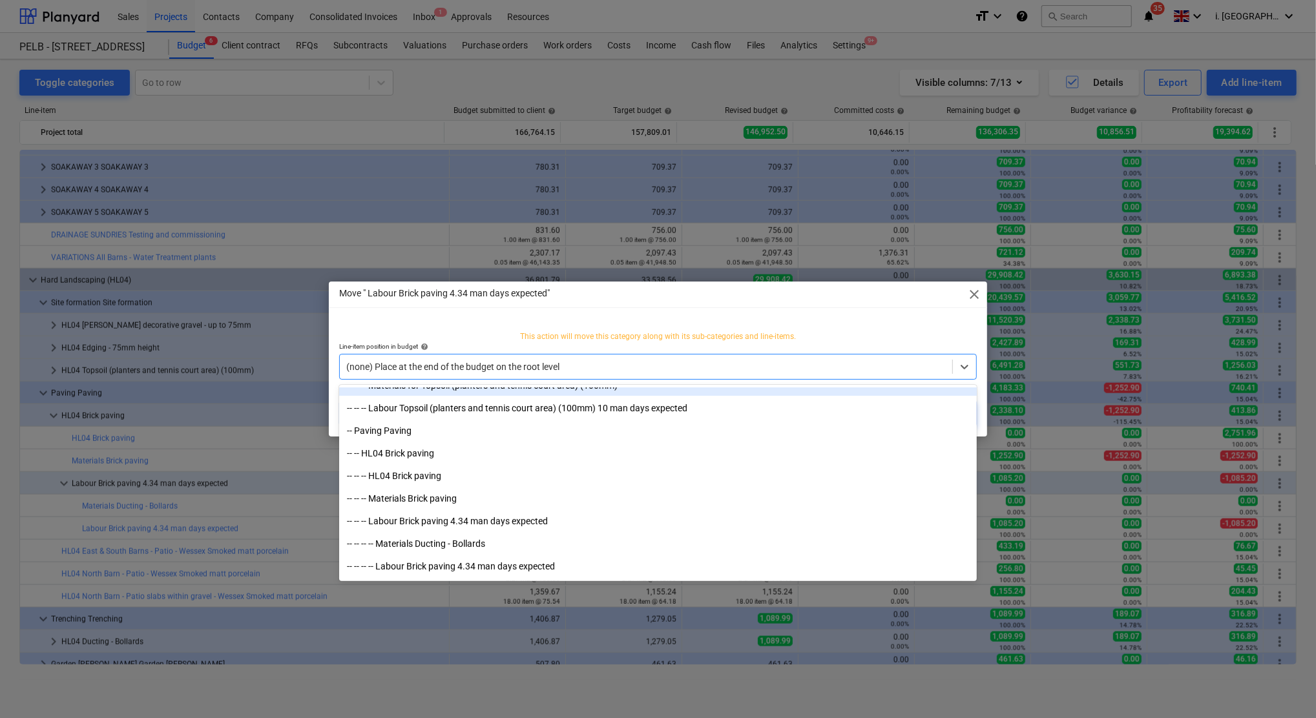
scroll to position [4405, 0]
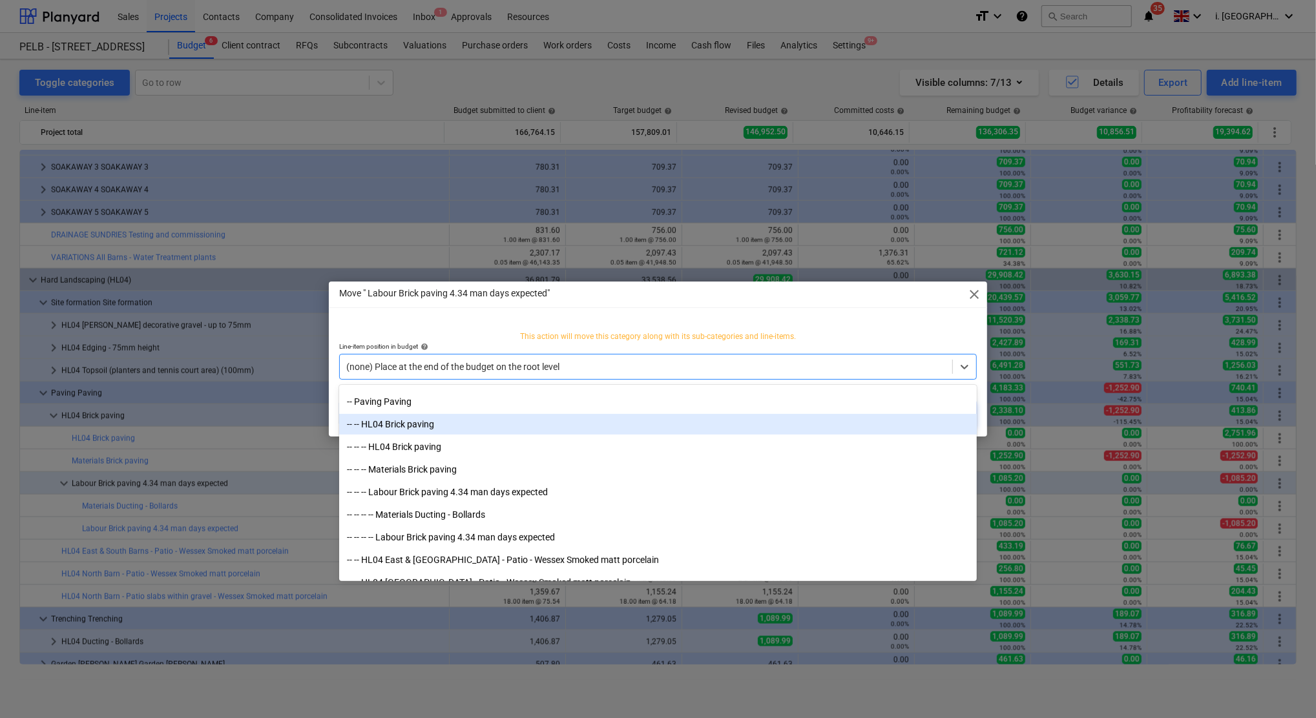
click at [408, 429] on div "-- -- HL04 Brick paving" at bounding box center [658, 424] width 638 height 21
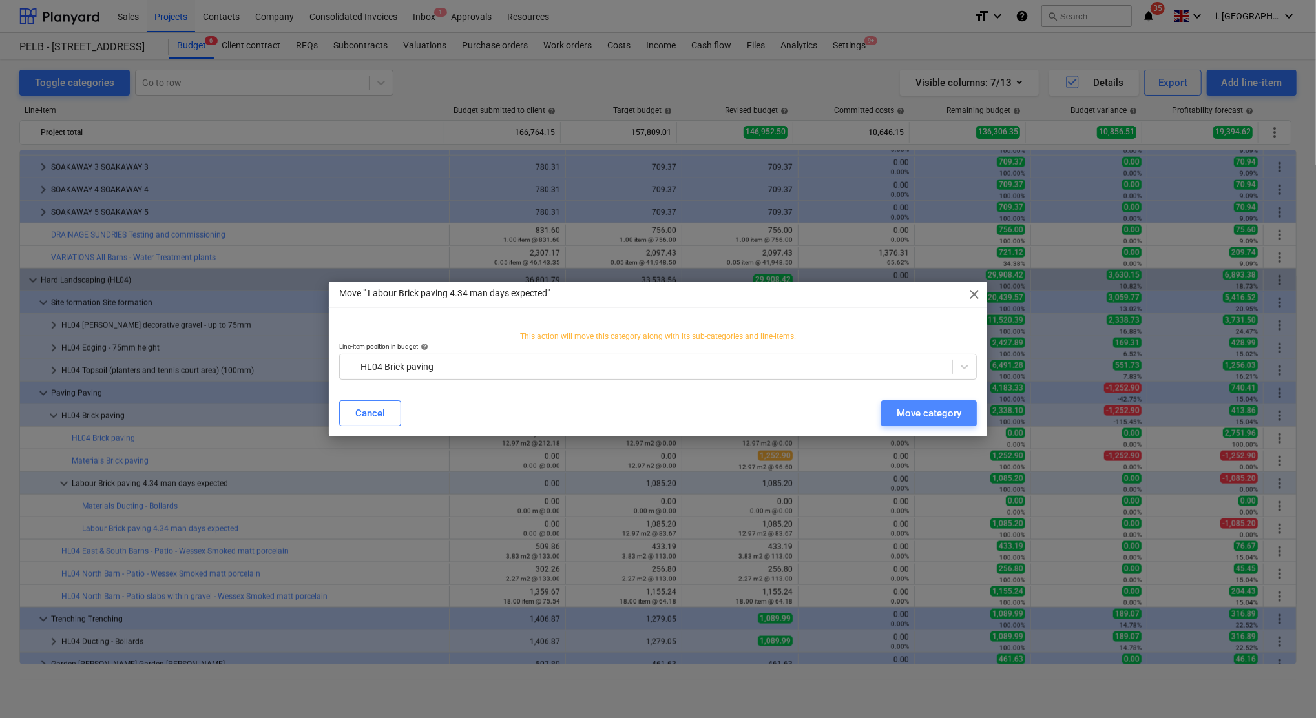
click at [923, 415] on div "Move category" at bounding box center [929, 413] width 65 height 17
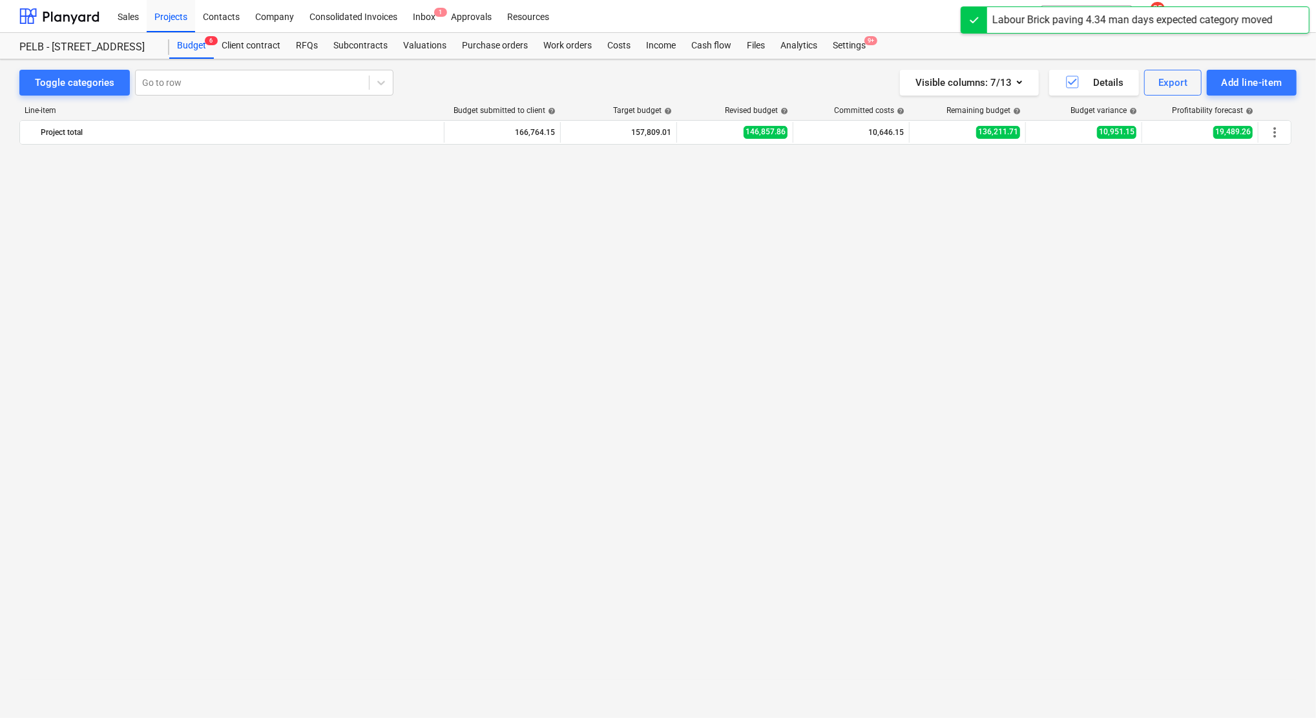
scroll to position [1351, 0]
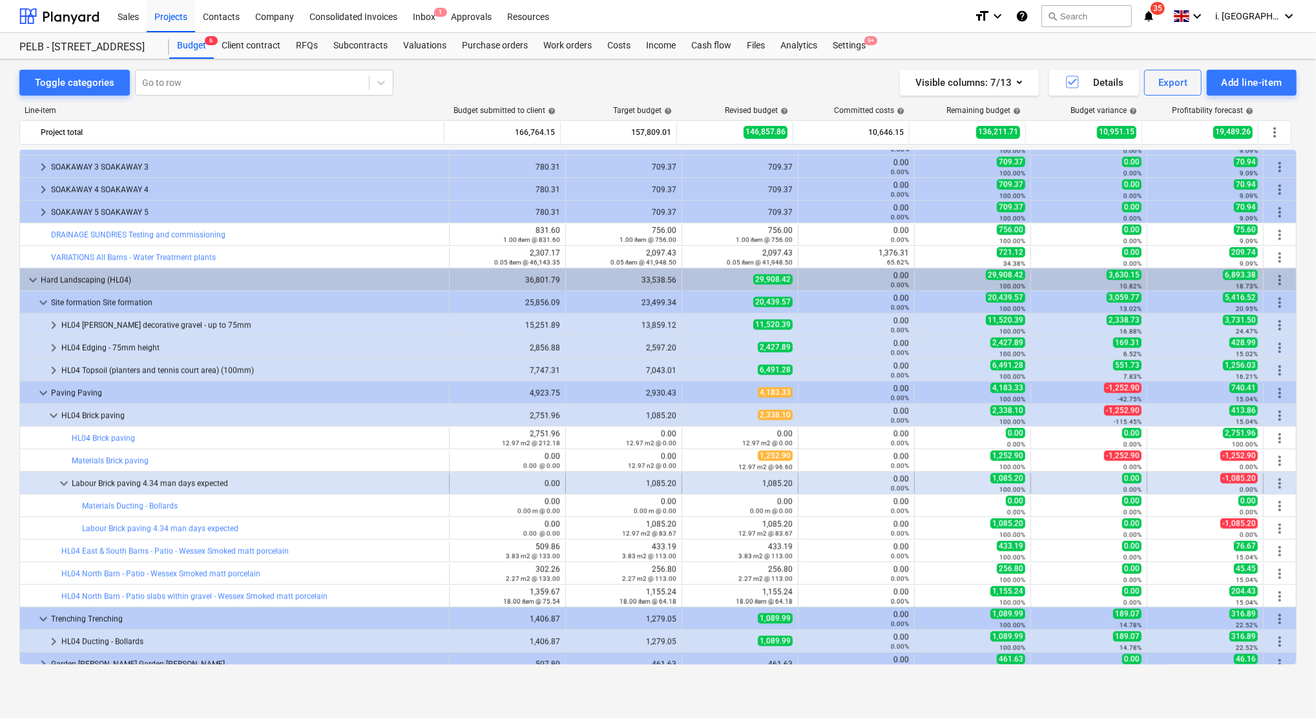
click at [1272, 484] on span "more_vert" at bounding box center [1280, 484] width 16 height 16
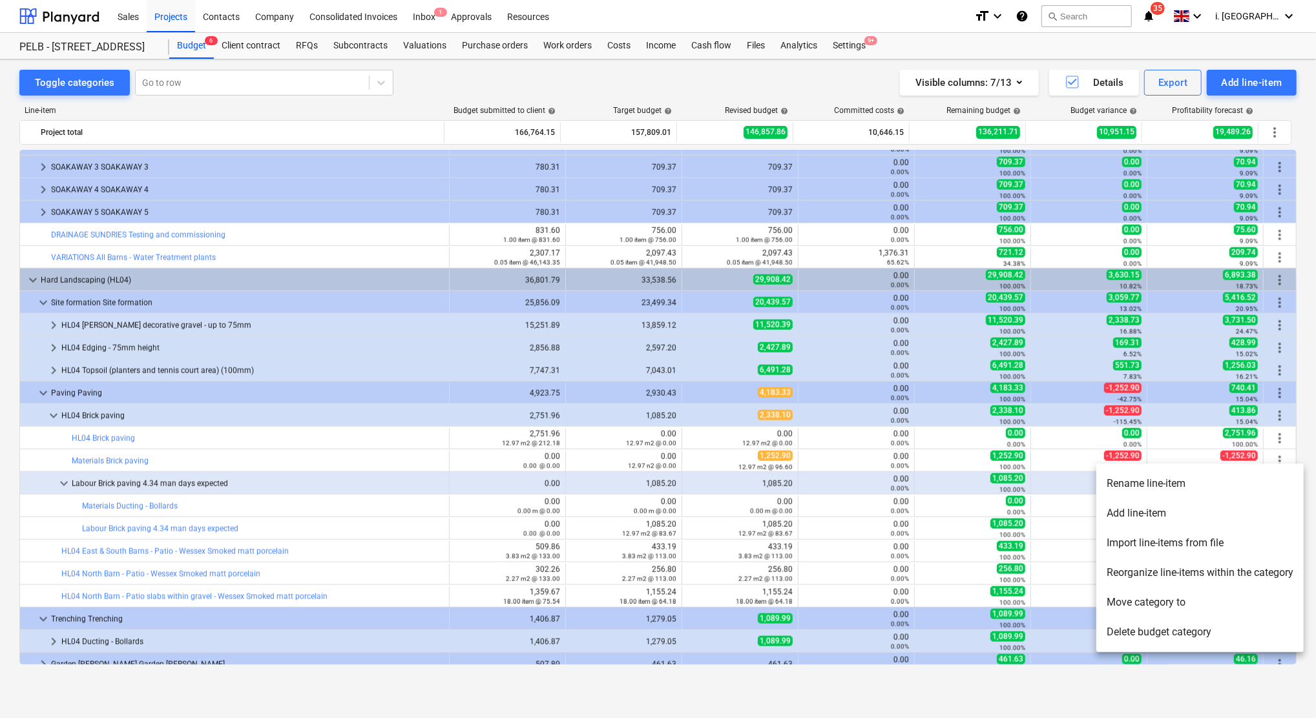
click at [1146, 576] on li "Reorganize line-items within the category" at bounding box center [1199, 573] width 207 height 30
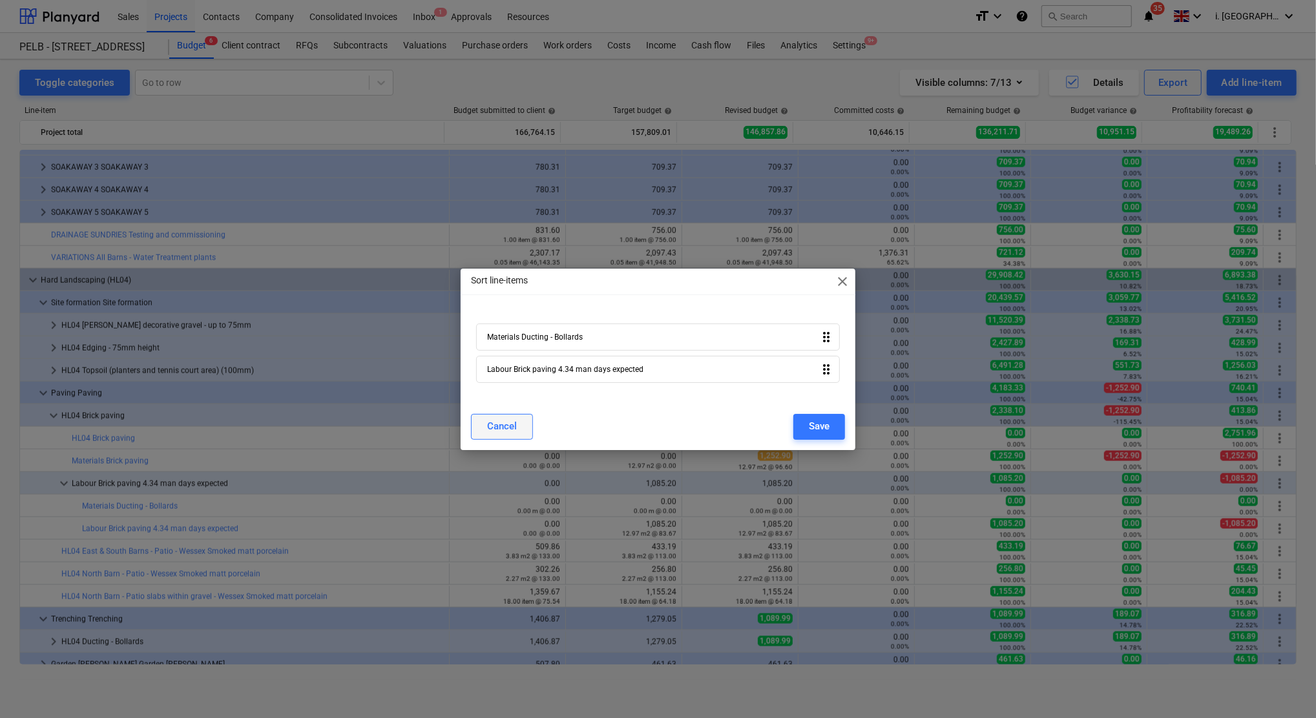
click at [515, 433] on div "Cancel" at bounding box center [502, 426] width 30 height 17
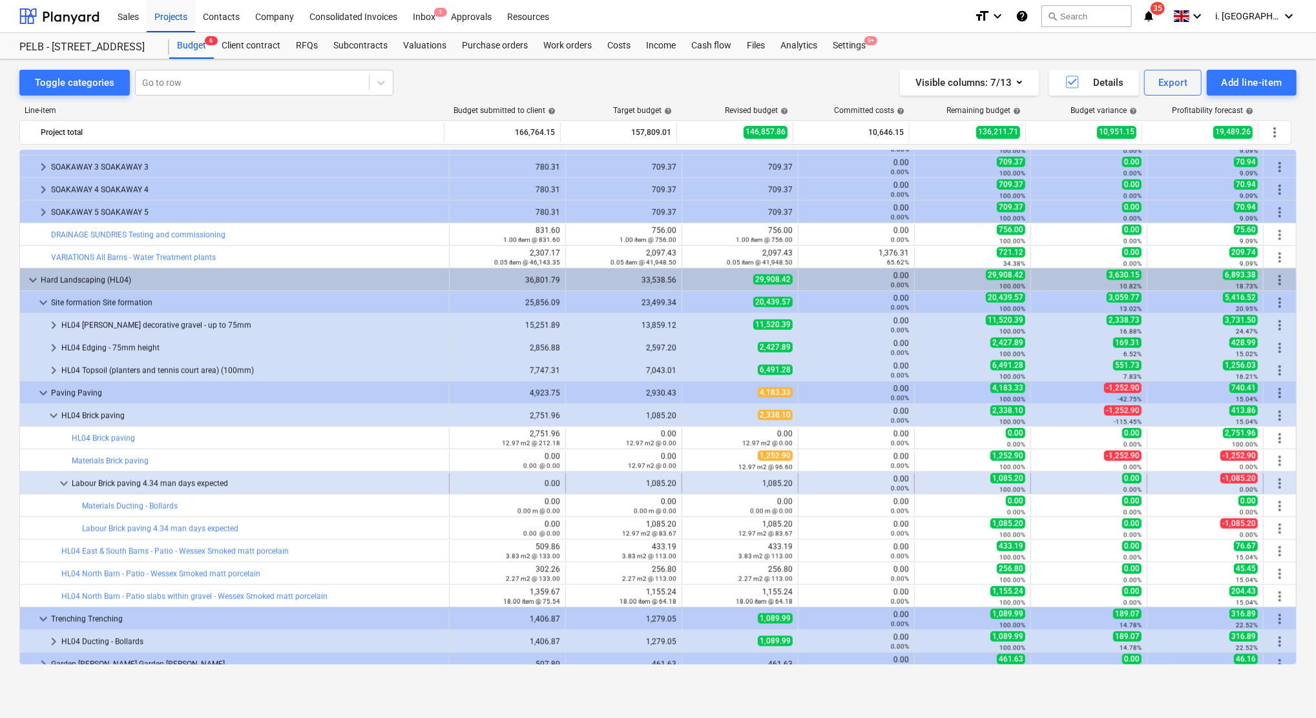
click at [1273, 485] on span "more_vert" at bounding box center [1280, 484] width 16 height 16
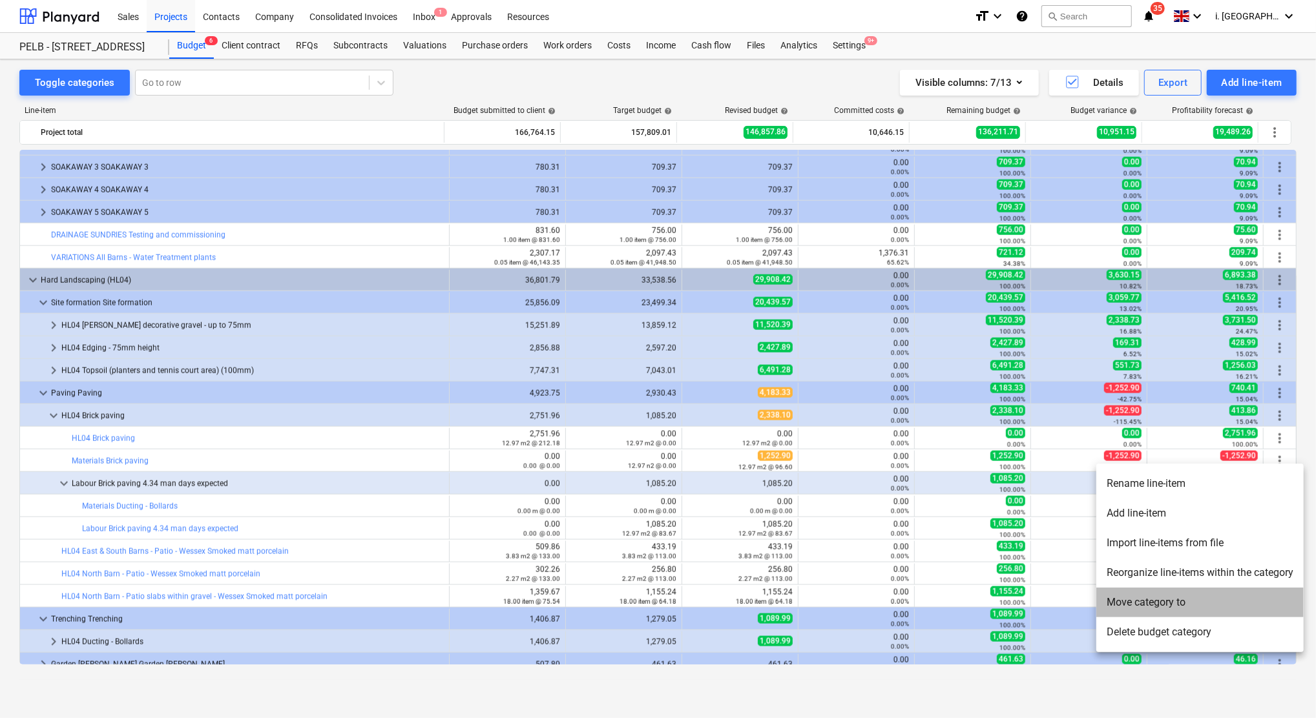
click at [1169, 603] on li "Move category to" at bounding box center [1199, 603] width 207 height 30
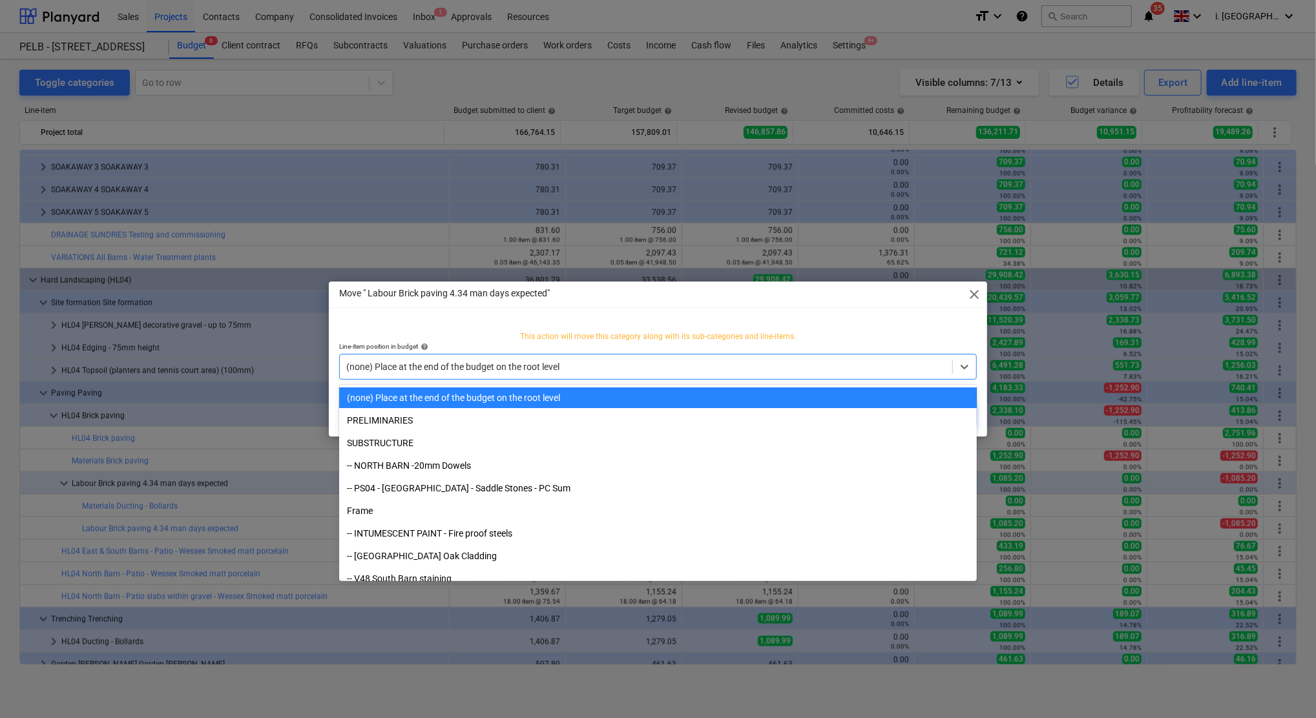
click at [584, 368] on div at bounding box center [645, 366] width 599 height 13
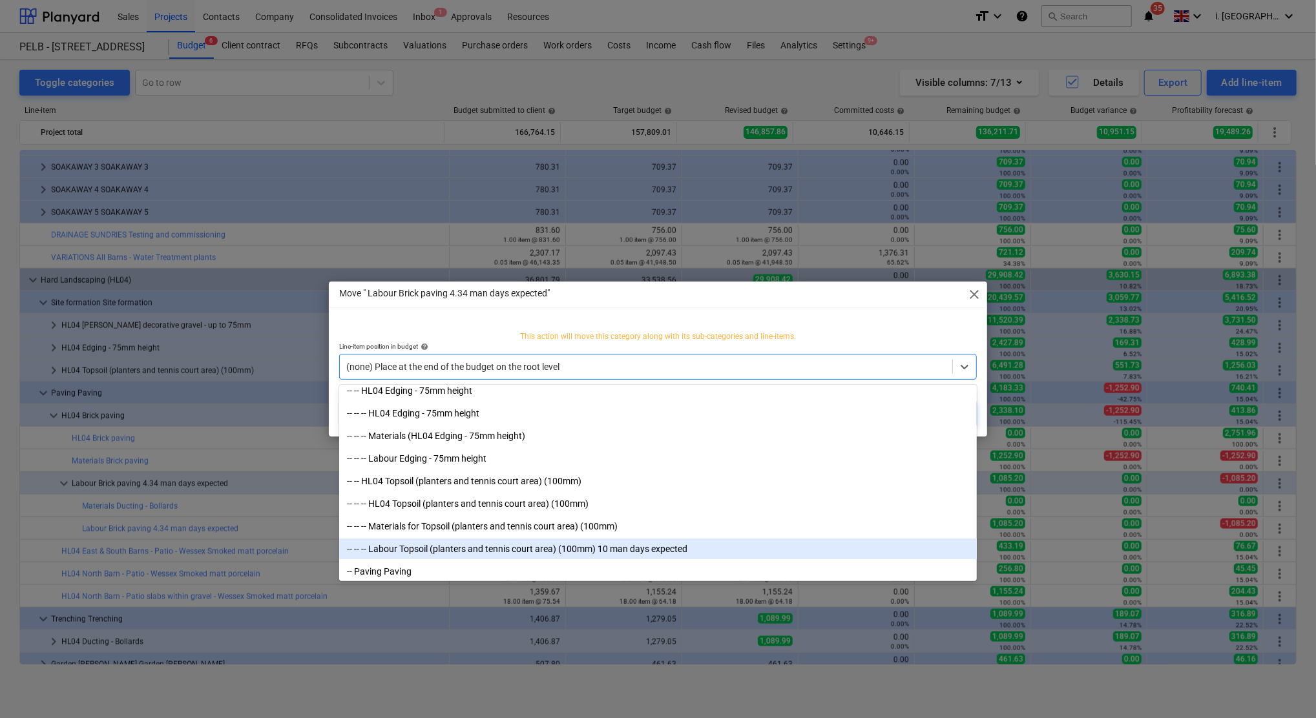
scroll to position [4405, 0]
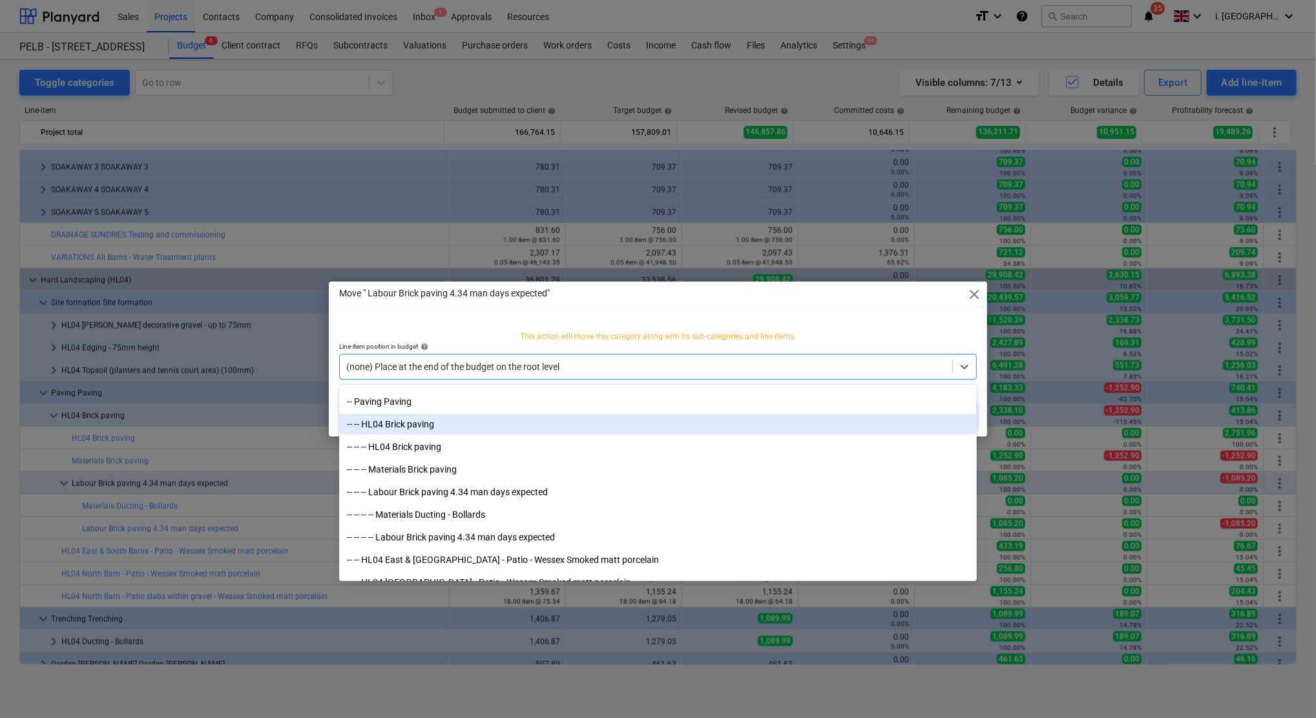
click at [417, 422] on div "-- -- HL04 Brick paving" at bounding box center [658, 424] width 638 height 21
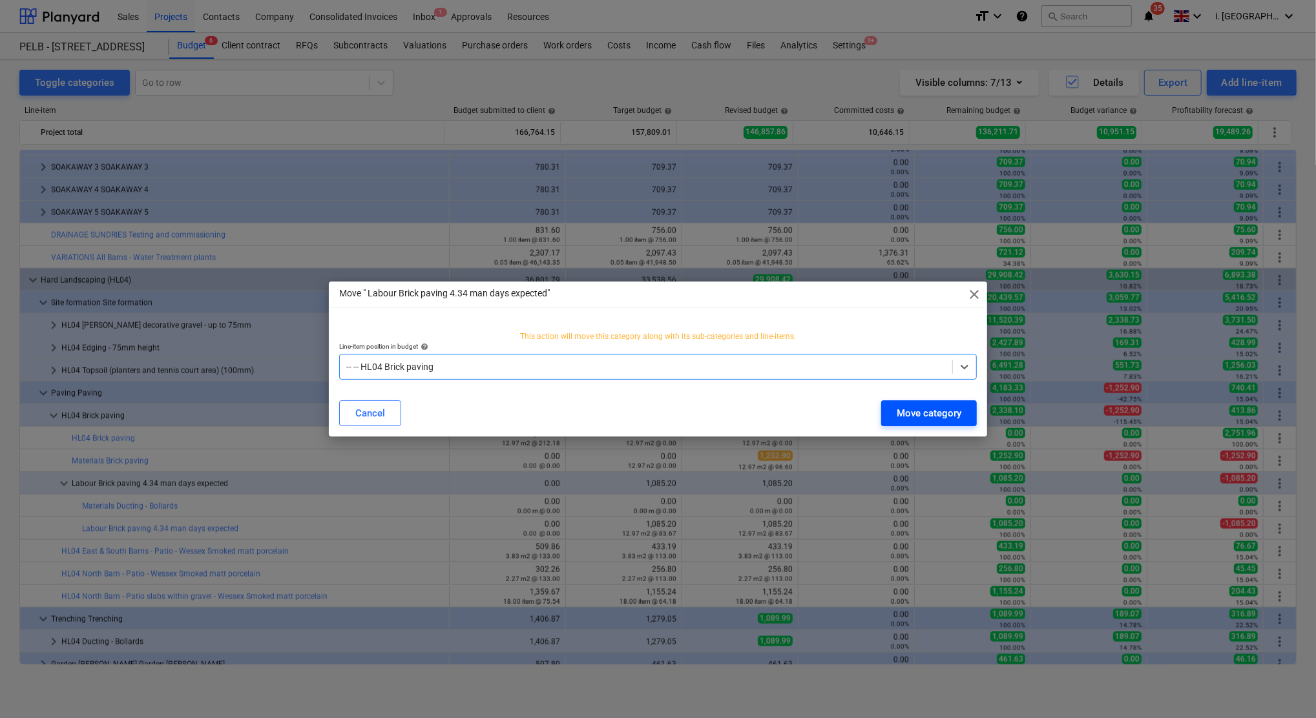
click at [918, 412] on div "Move category" at bounding box center [929, 413] width 65 height 17
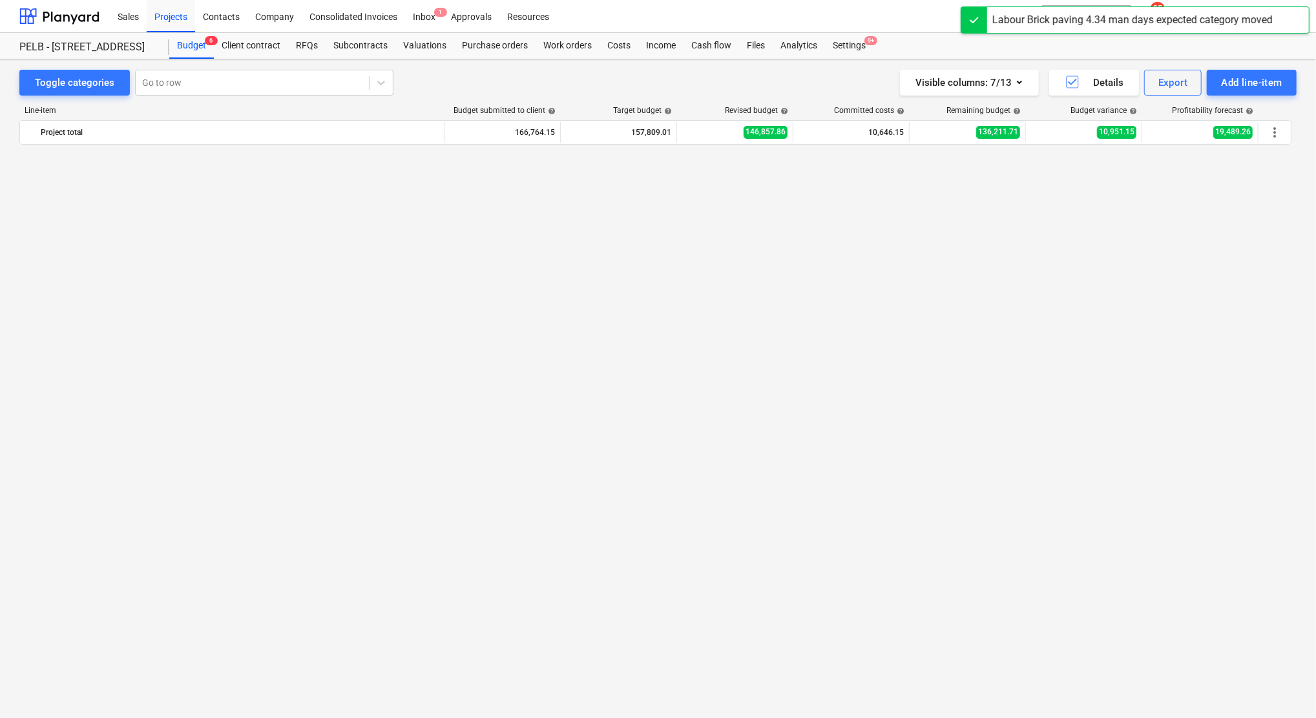
scroll to position [1351, 0]
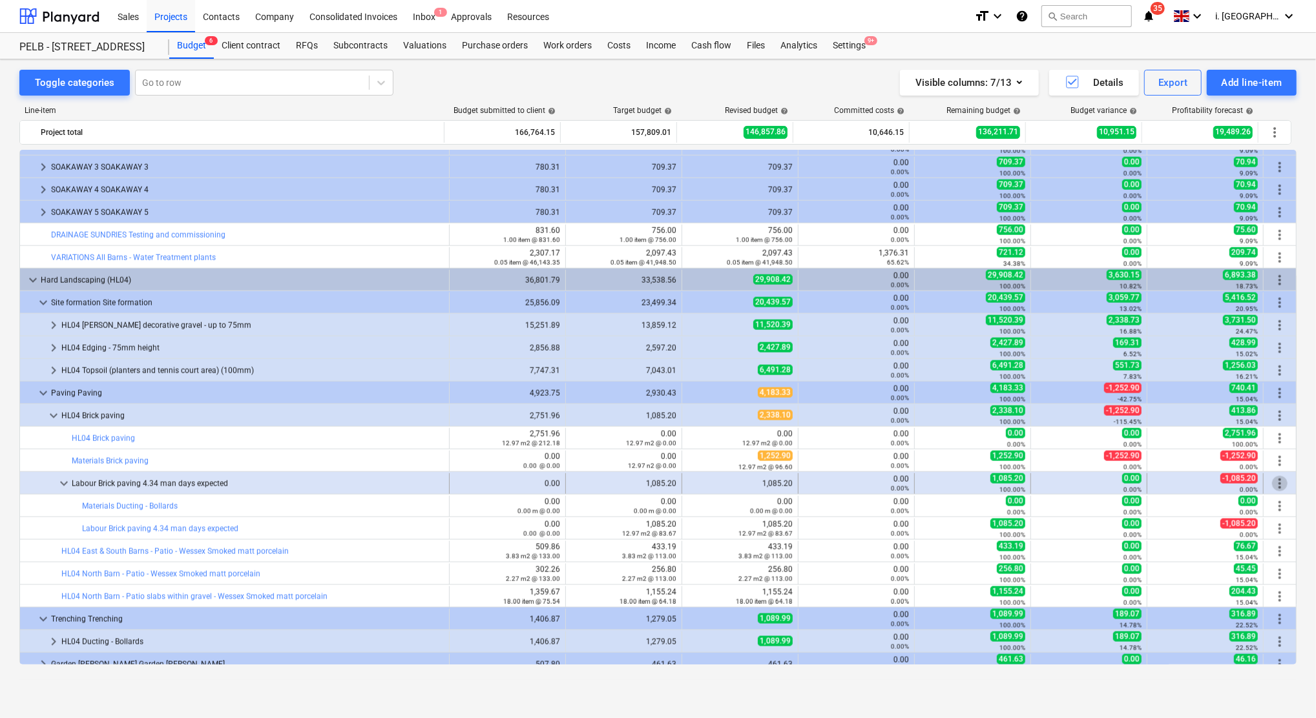
click at [1274, 484] on span "more_vert" at bounding box center [1280, 484] width 16 height 16
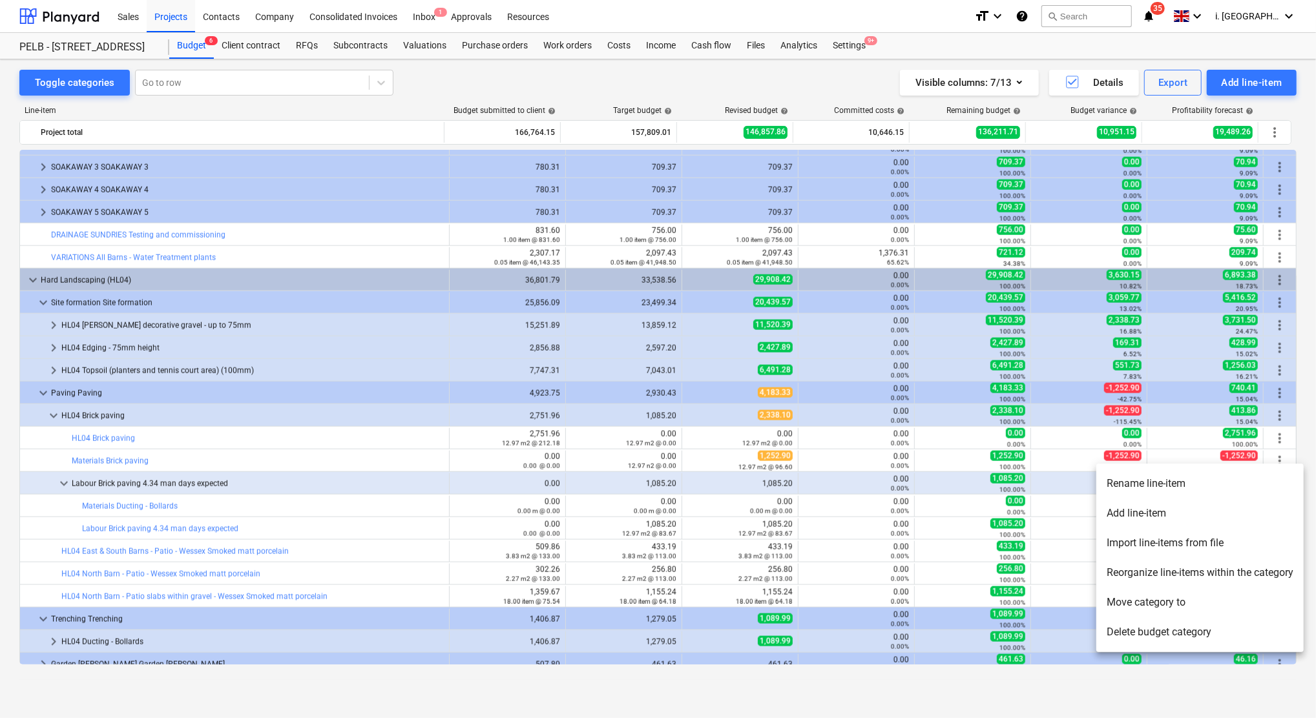
click at [1134, 598] on li "Move category to" at bounding box center [1199, 603] width 207 height 30
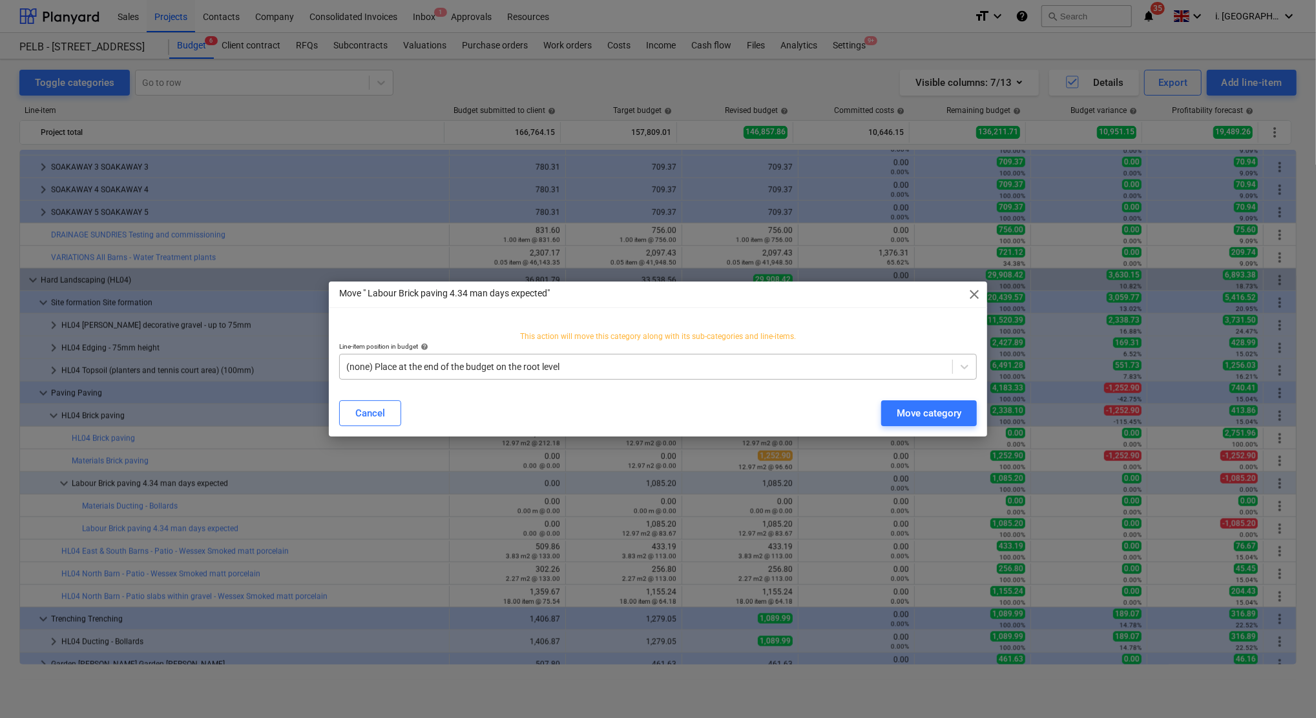
click at [453, 368] on div at bounding box center [645, 366] width 599 height 13
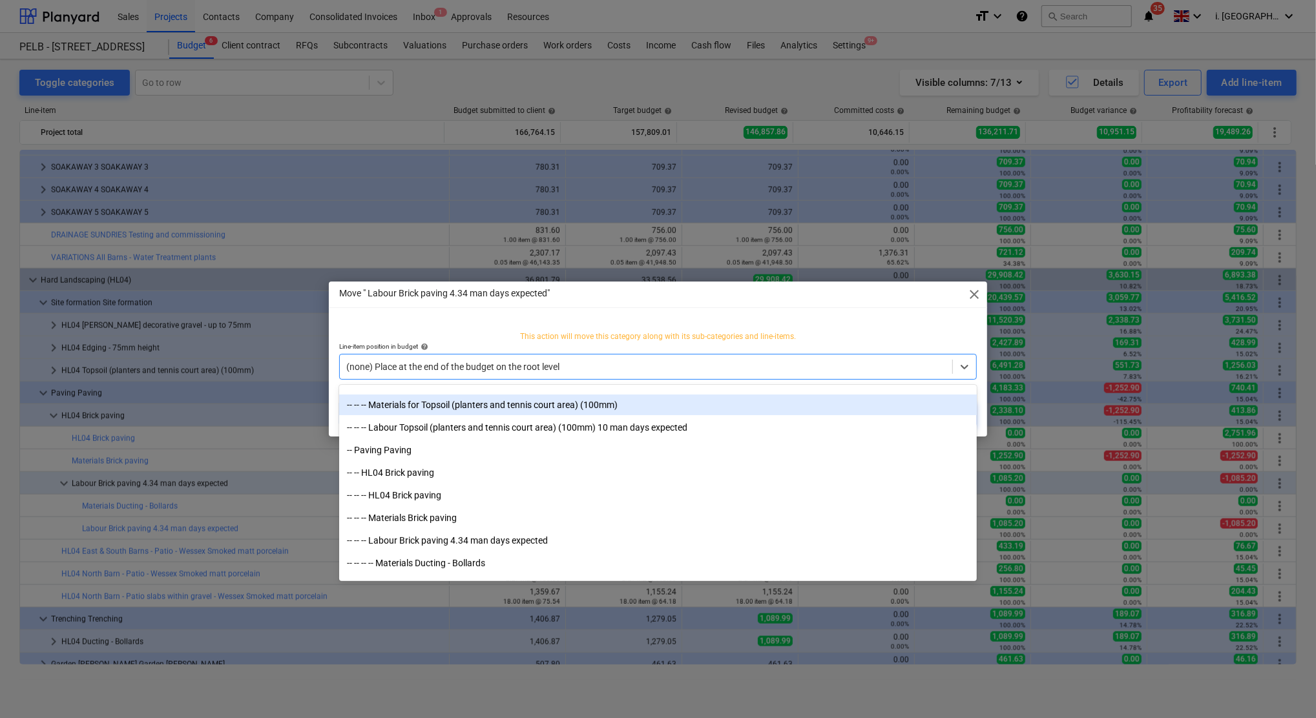
scroll to position [4405, 0]
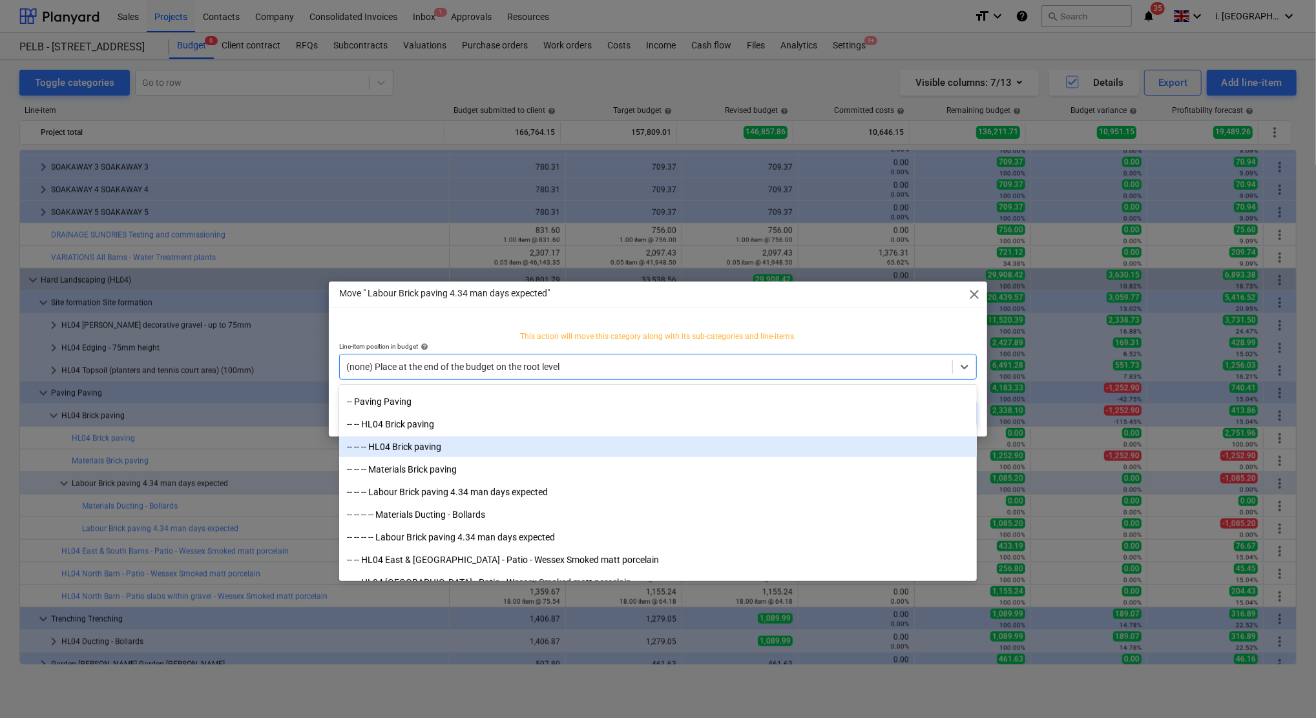
click at [367, 442] on div "-- -- -- HL04 Brick paving" at bounding box center [658, 447] width 638 height 21
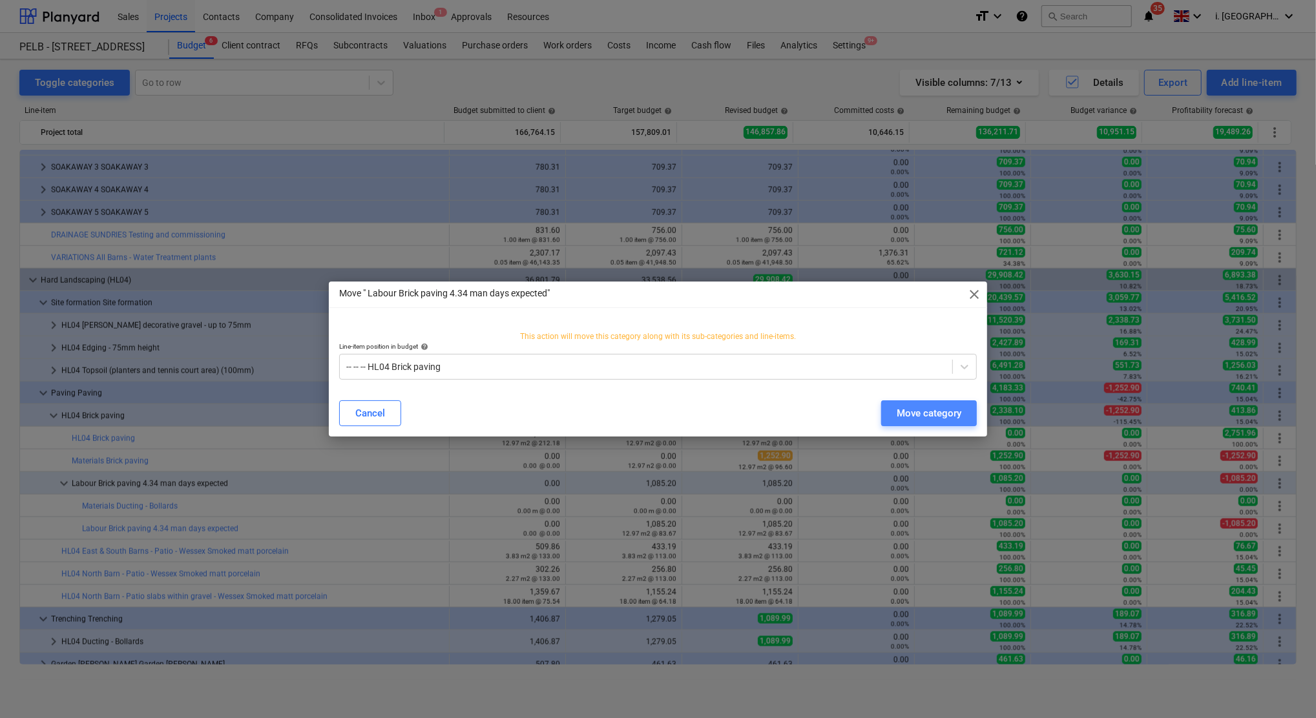
click at [961, 411] on button "Move category" at bounding box center [929, 413] width 96 height 26
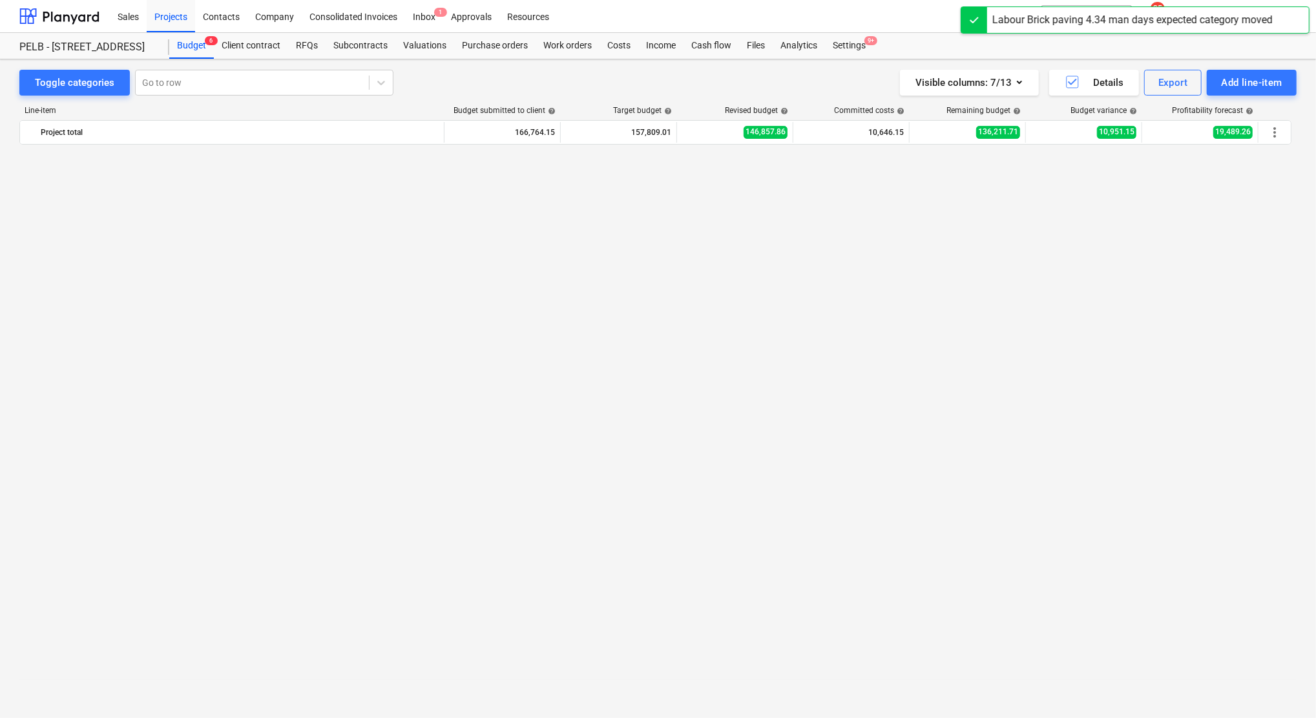
scroll to position [1351, 0]
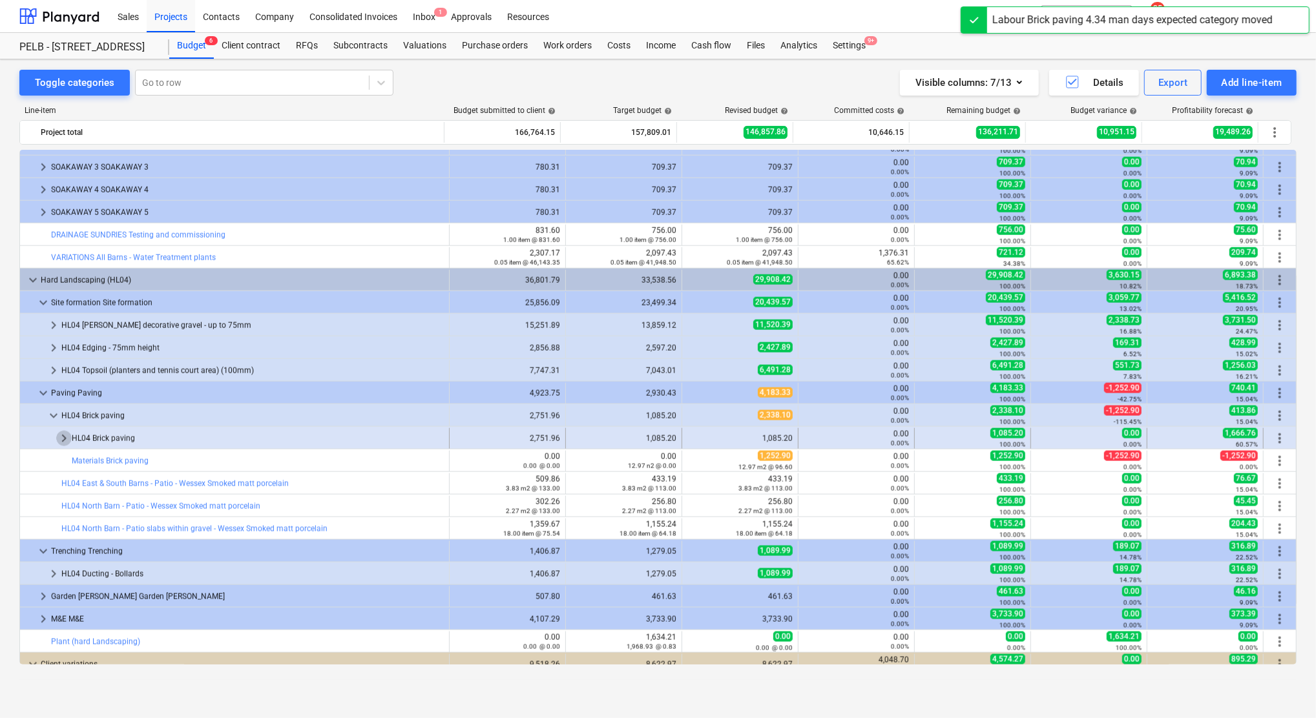
click at [62, 437] on span "keyboard_arrow_right" at bounding box center [64, 439] width 16 height 16
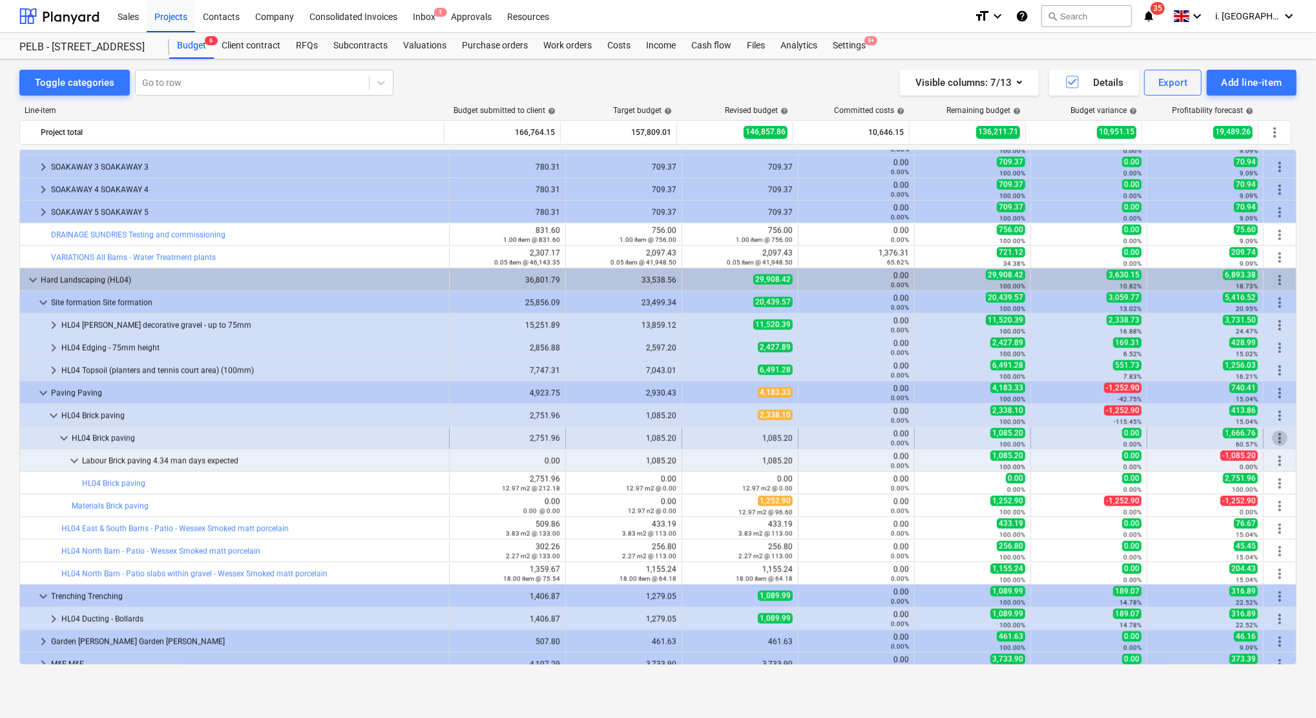
click at [1277, 441] on span "more_vert" at bounding box center [1280, 439] width 16 height 16
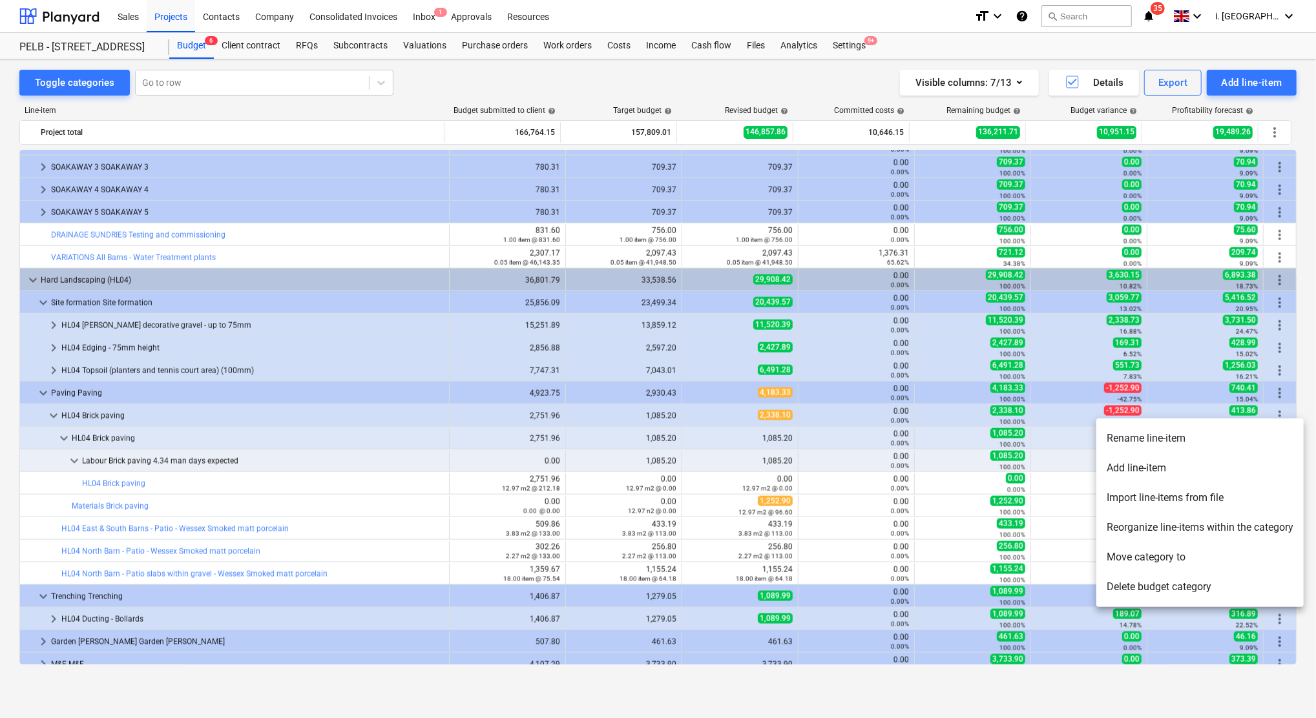
click at [1151, 554] on li "Move category to" at bounding box center [1199, 558] width 207 height 30
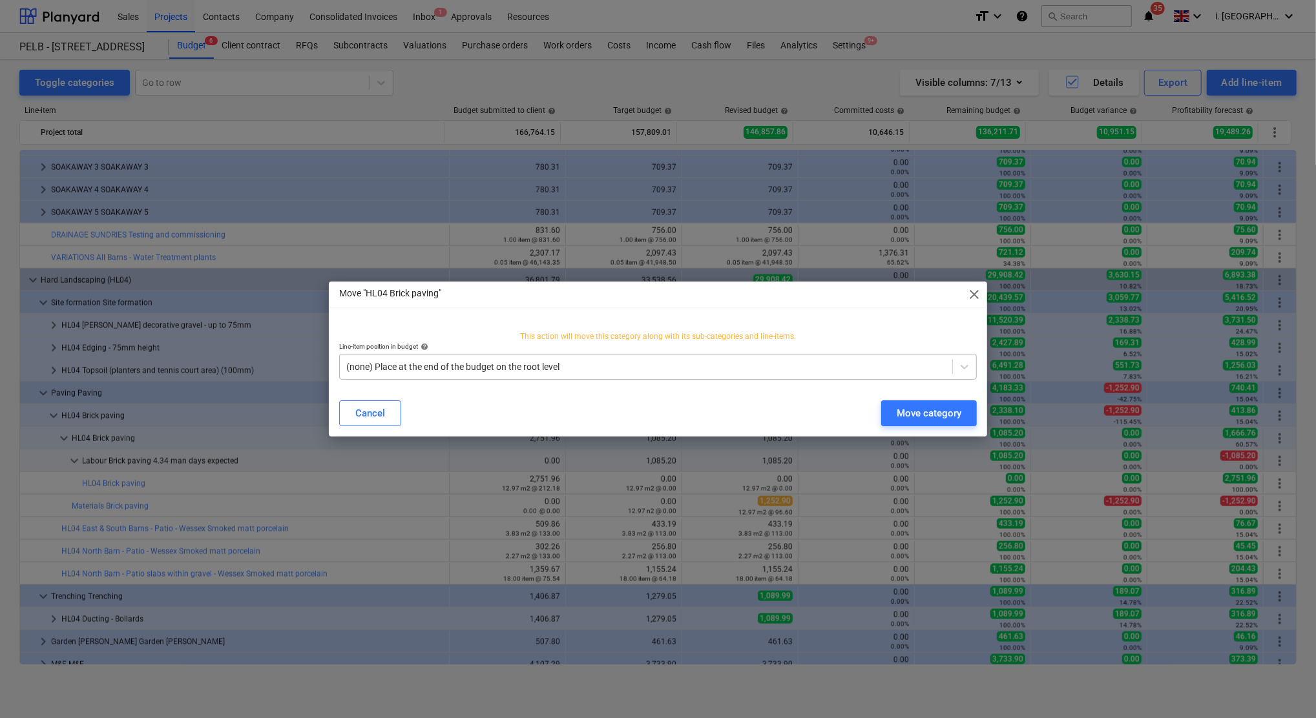
click at [517, 369] on div at bounding box center [645, 366] width 599 height 13
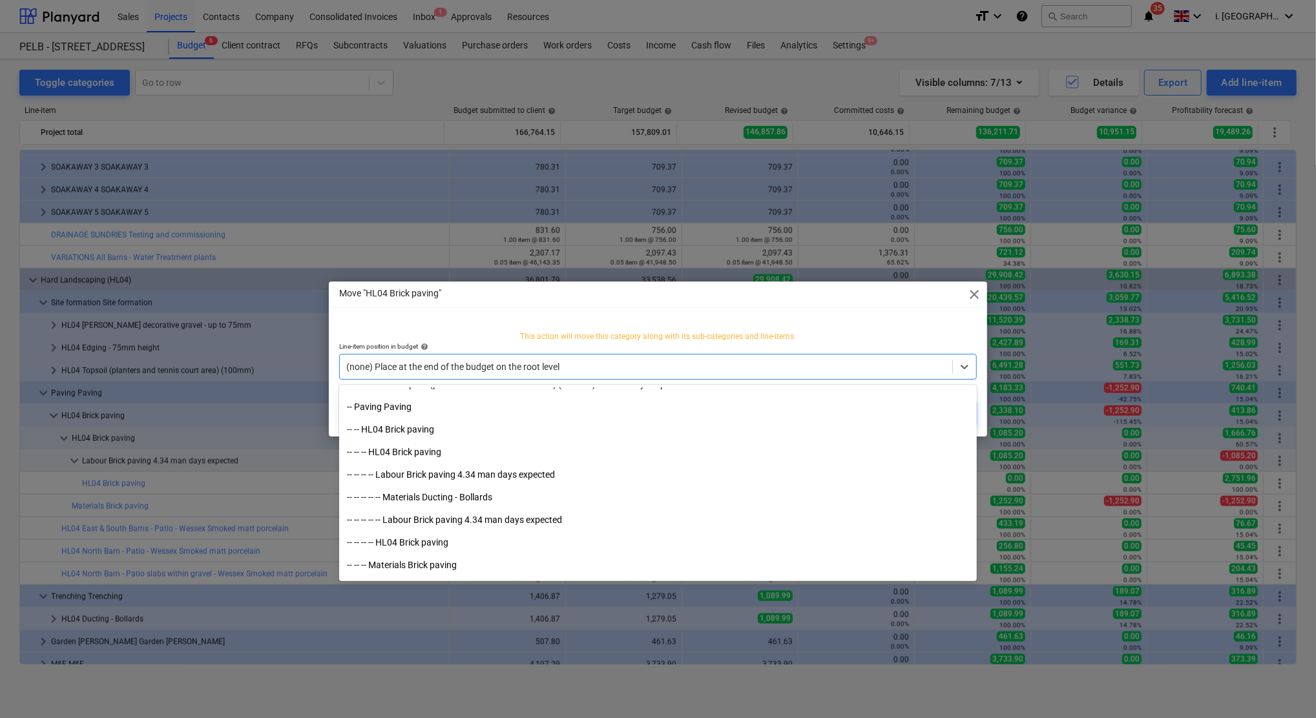
scroll to position [4405, 0]
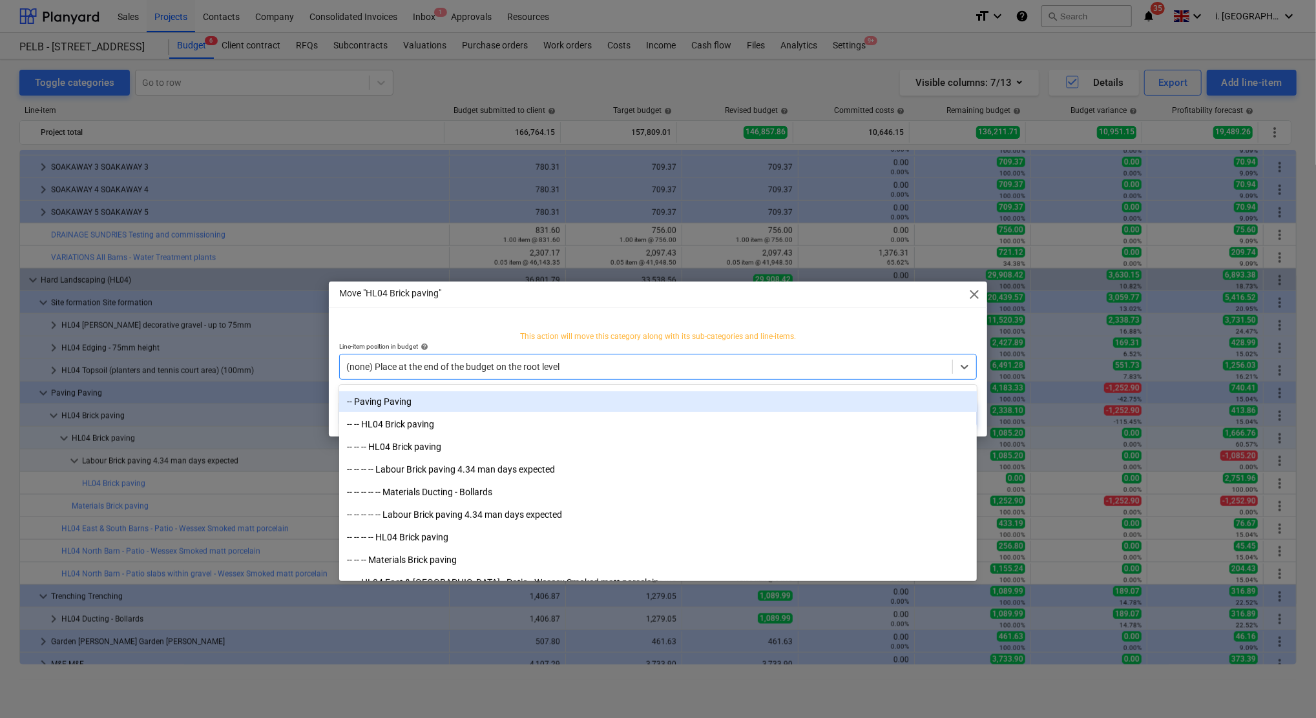
click at [430, 393] on div "-- Paving Paving" at bounding box center [658, 401] width 638 height 21
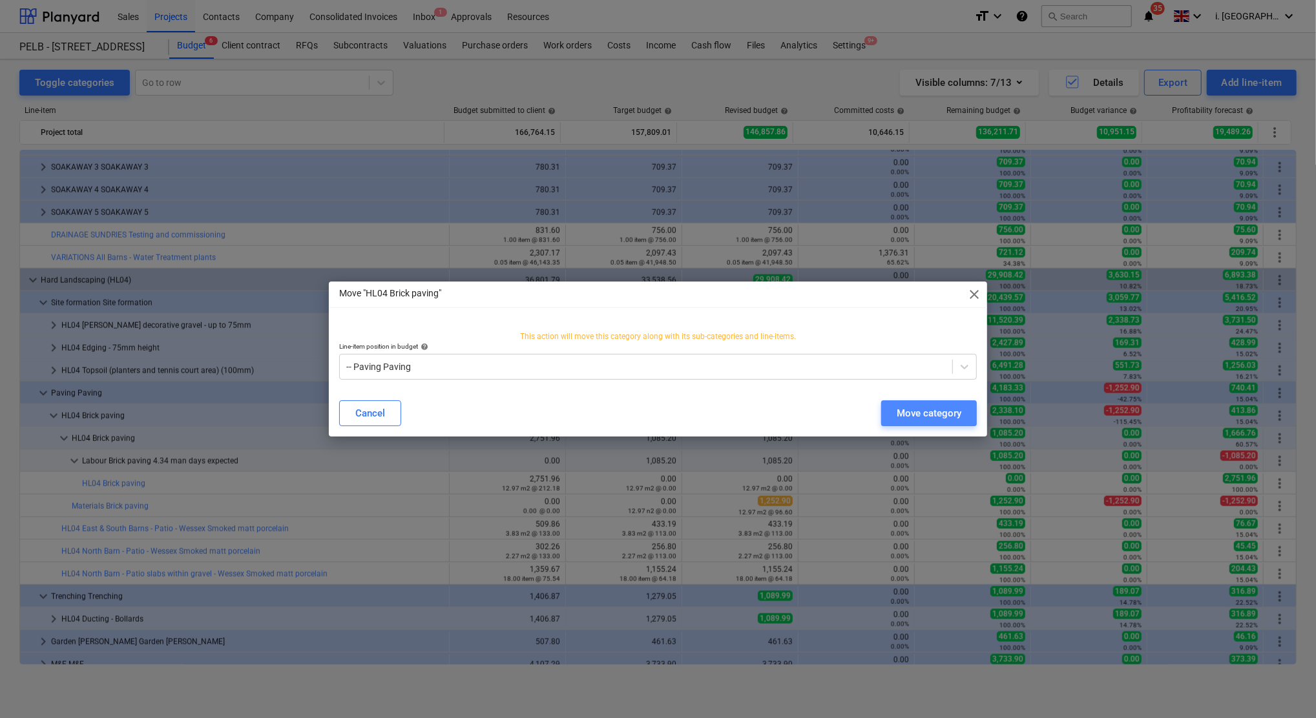
click at [904, 420] on div "Move category" at bounding box center [929, 413] width 65 height 17
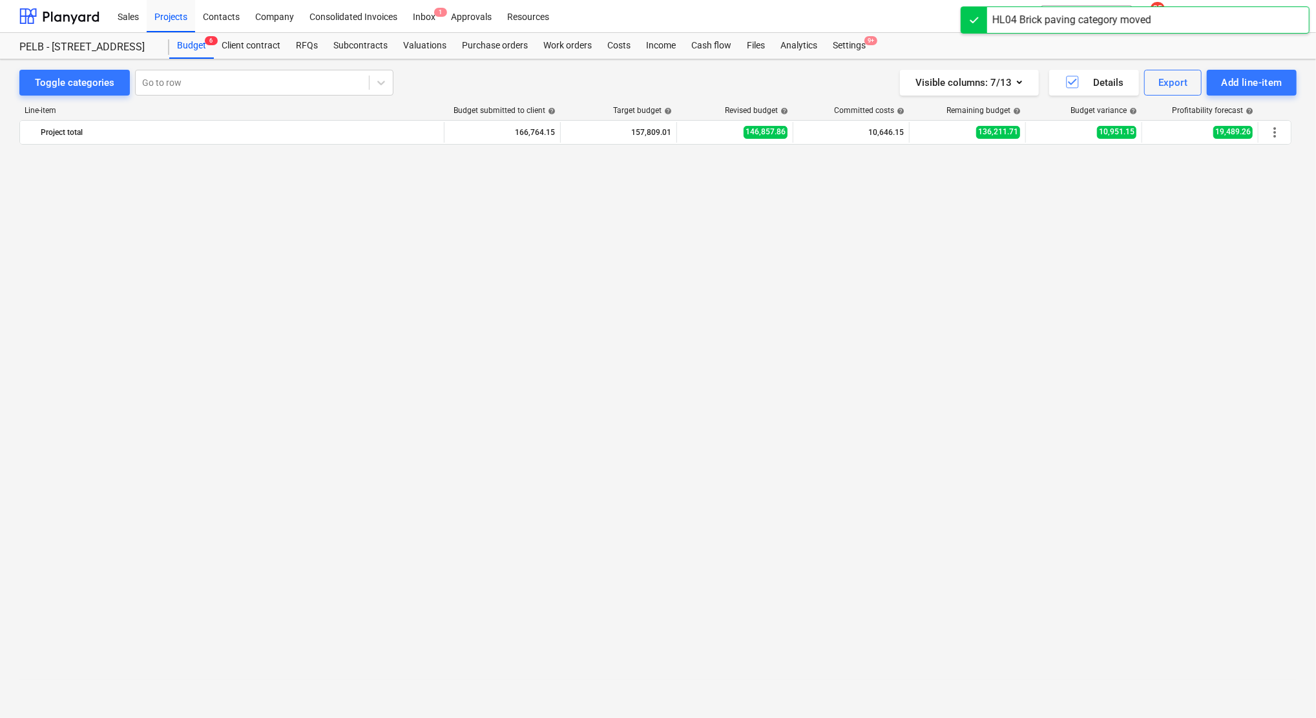
scroll to position [1351, 0]
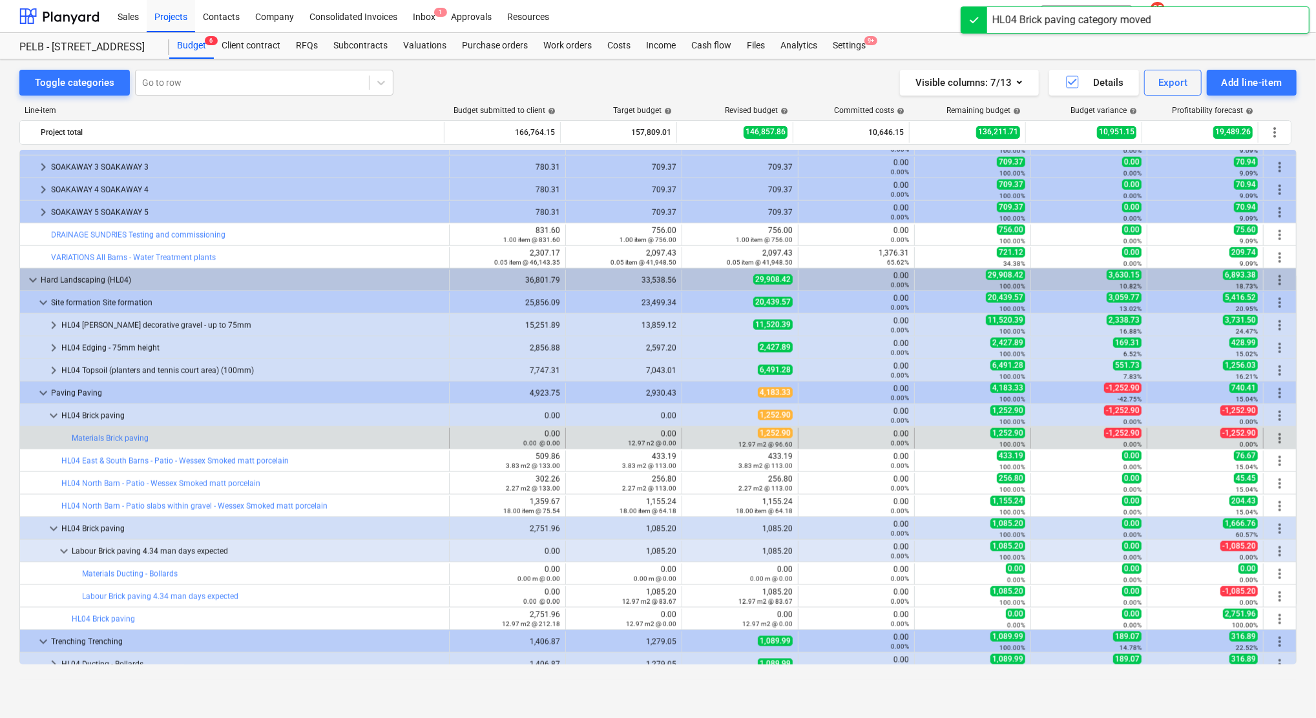
click at [1273, 441] on span "more_vert" at bounding box center [1280, 439] width 16 height 16
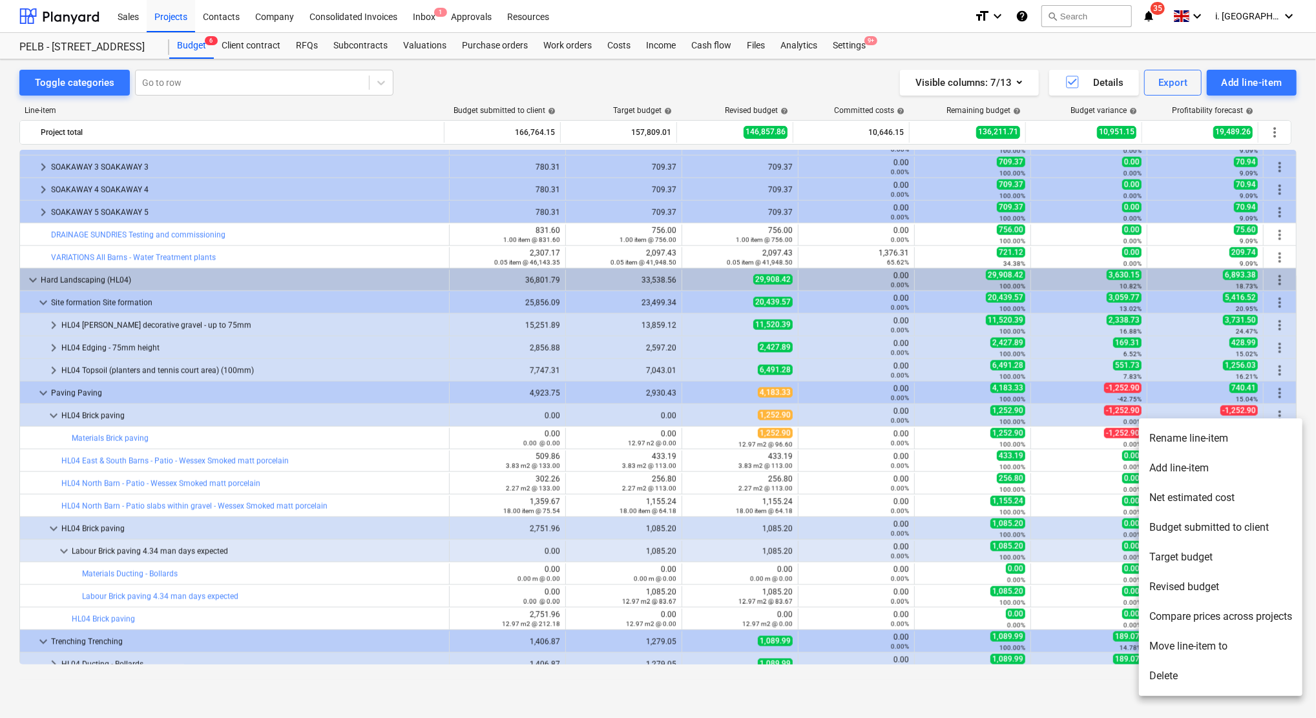
click at [1197, 648] on li "Move line-item to" at bounding box center [1220, 647] width 163 height 30
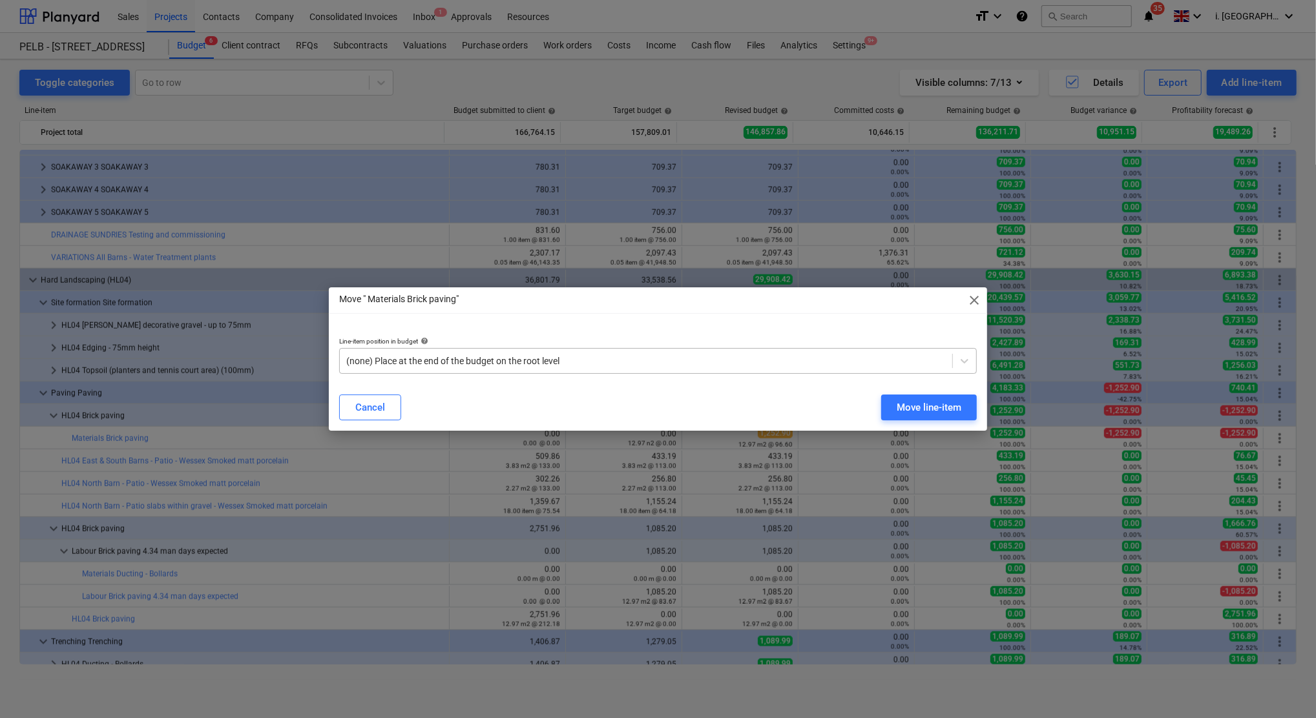
click at [469, 369] on div "(none) Place at the end of the budget on the root level" at bounding box center [646, 361] width 612 height 18
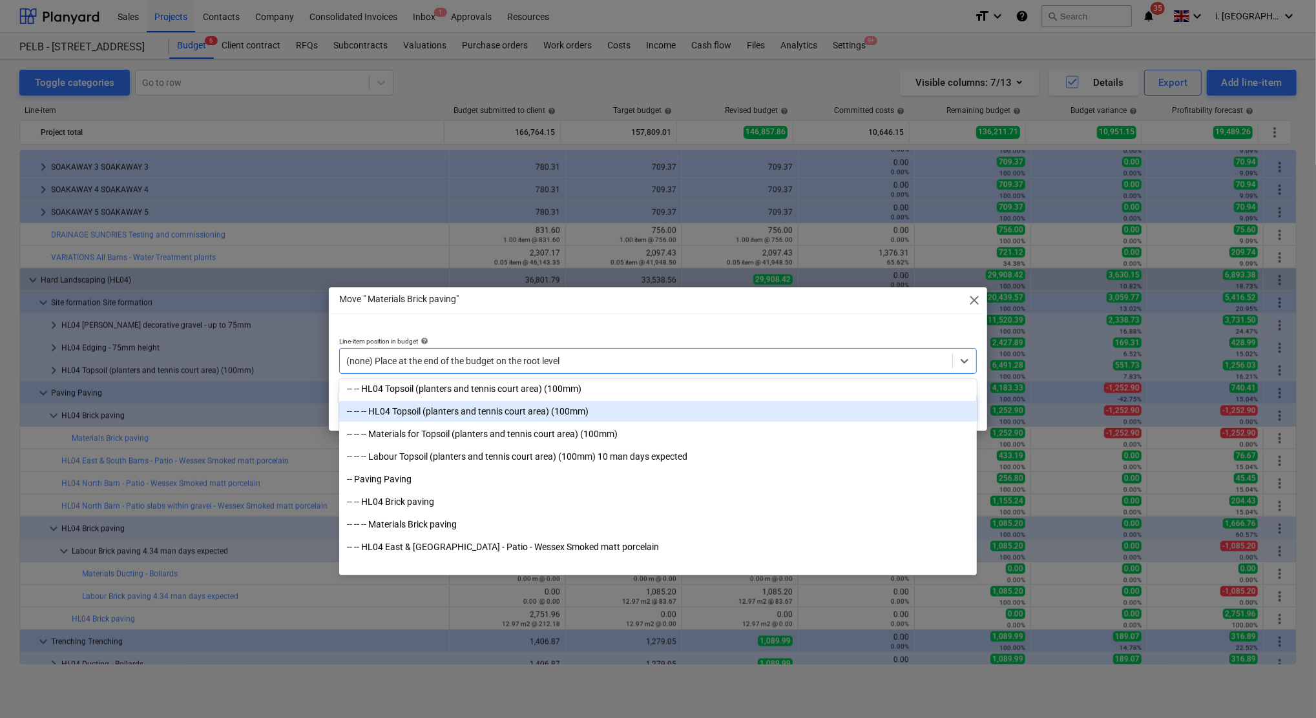
scroll to position [4405, 0]
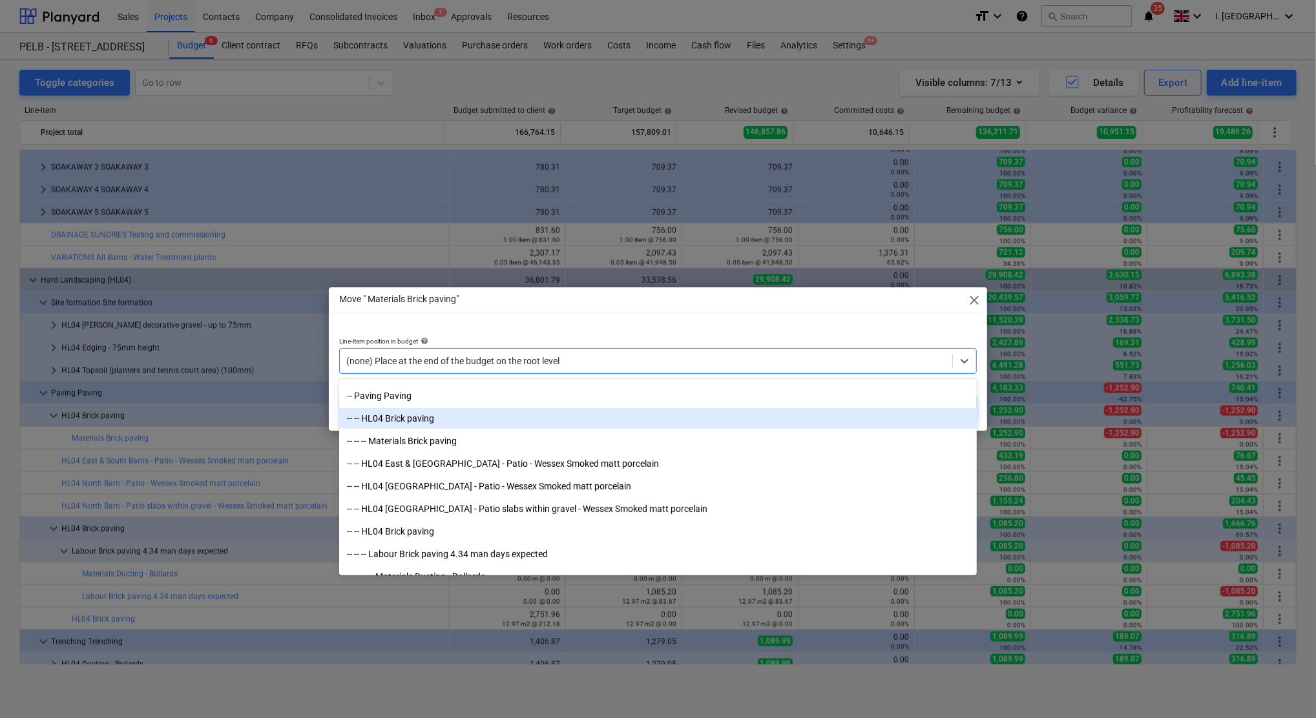
click at [404, 411] on div "-- -- HL04 Brick paving" at bounding box center [658, 418] width 638 height 21
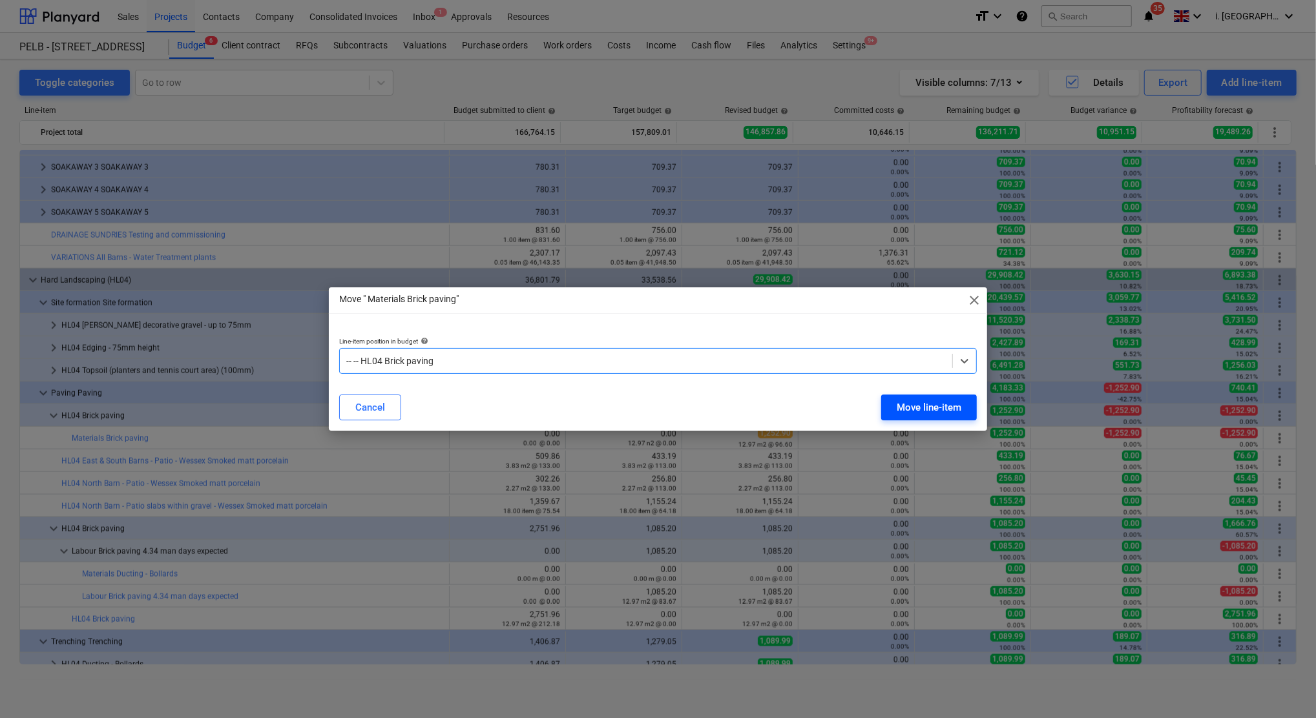
click at [892, 411] on button "Move line-item" at bounding box center [929, 408] width 96 height 26
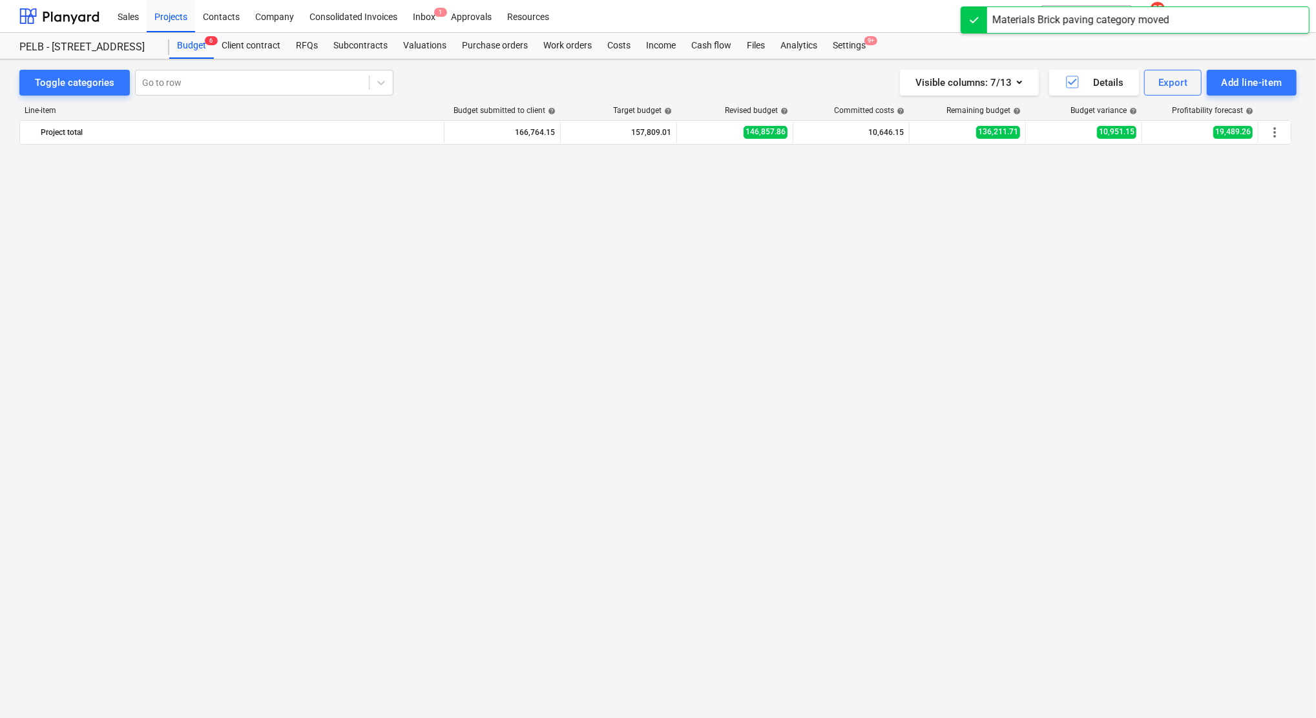
scroll to position [1351, 0]
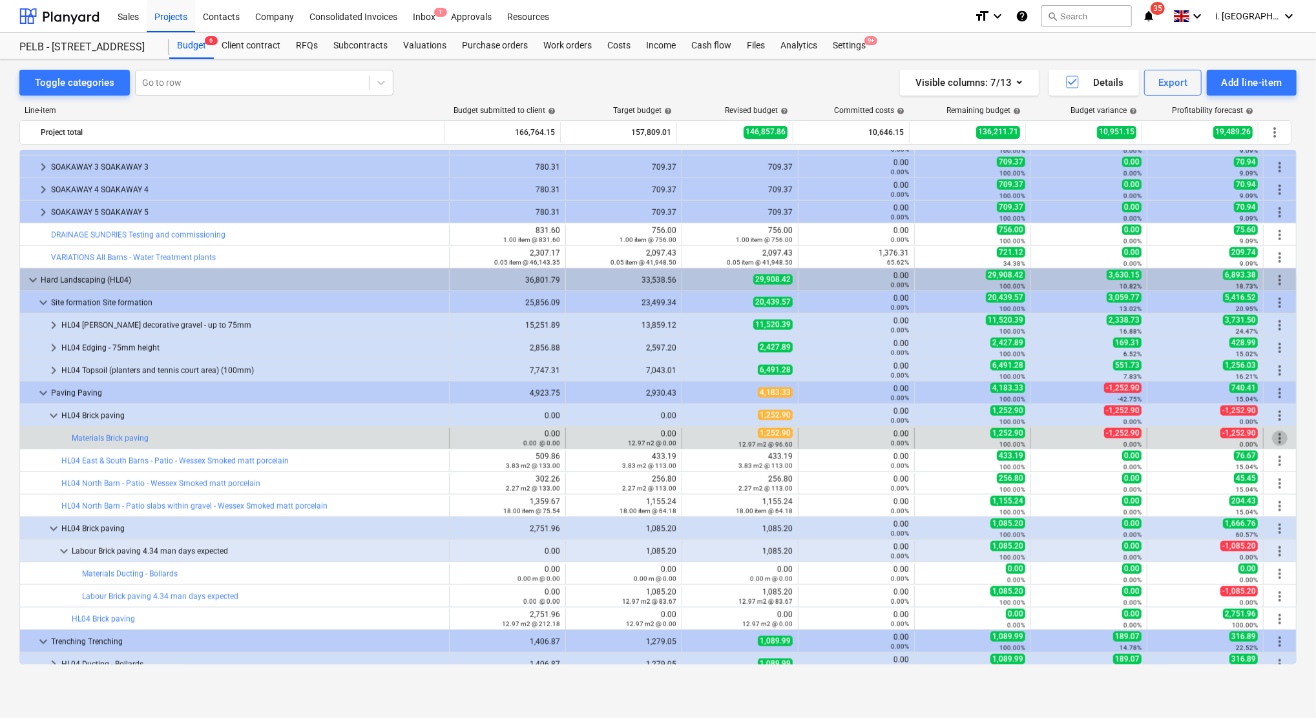
click at [1282, 436] on span "more_vert" at bounding box center [1280, 439] width 16 height 16
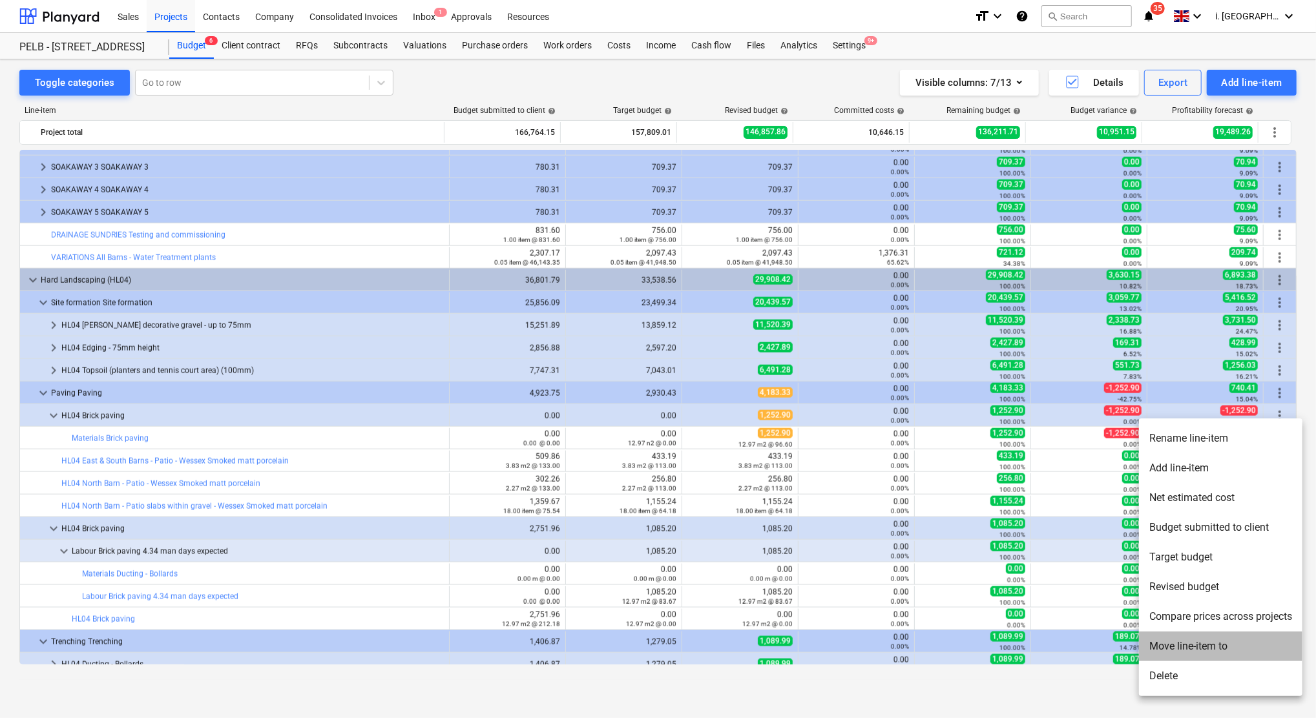
click at [1203, 640] on li "Move line-item to" at bounding box center [1220, 647] width 163 height 30
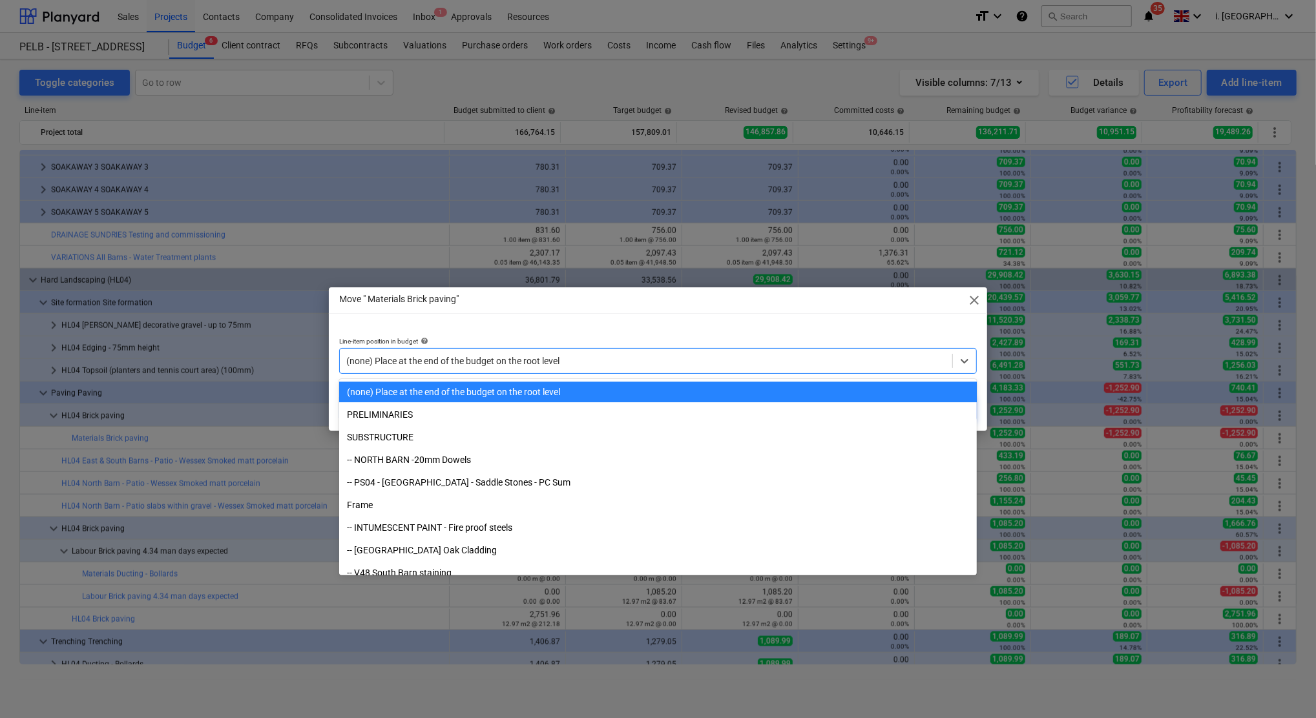
click at [520, 366] on div at bounding box center [645, 361] width 599 height 13
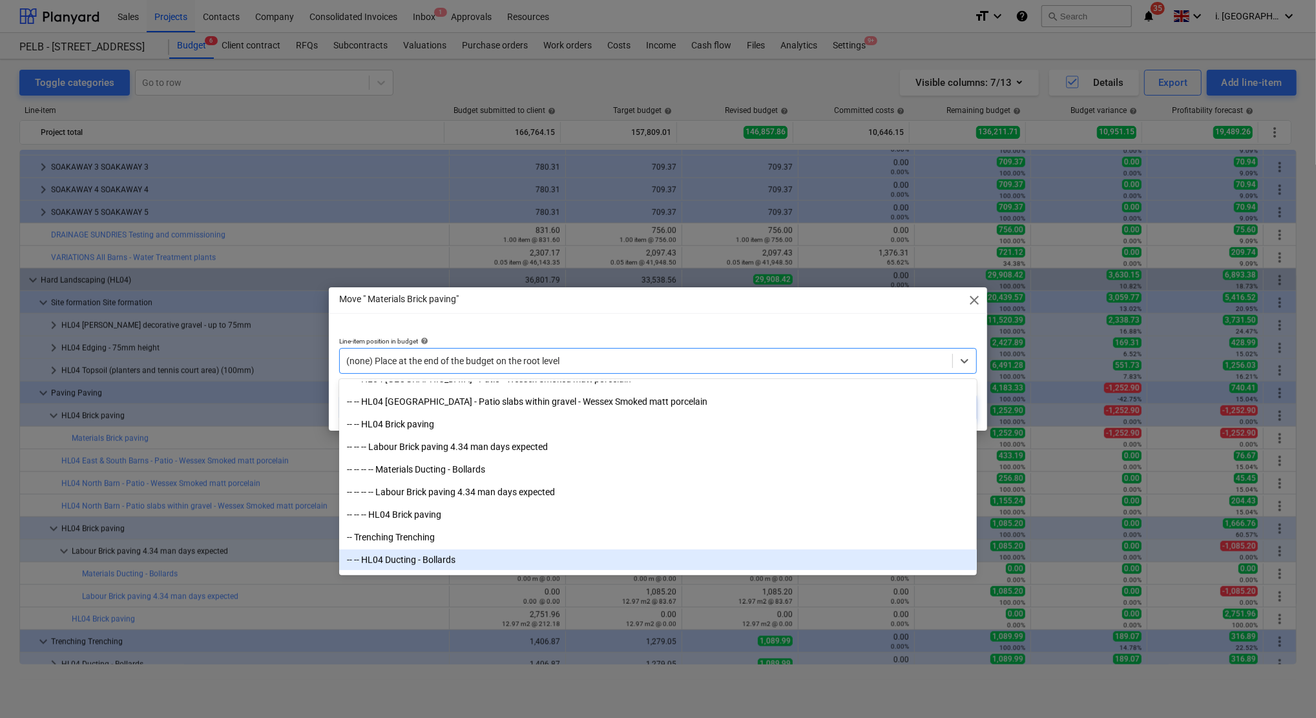
scroll to position [4463, 0]
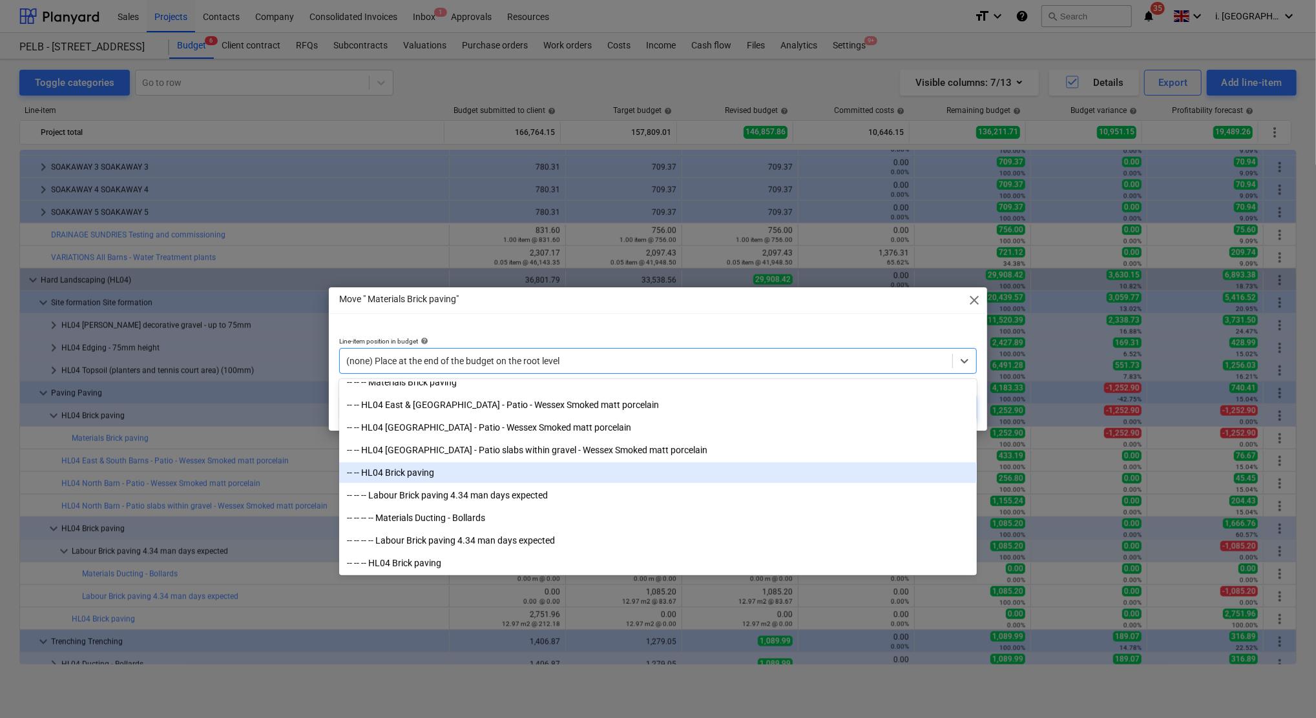
click at [421, 471] on div "-- -- HL04 Brick paving" at bounding box center [658, 472] width 638 height 21
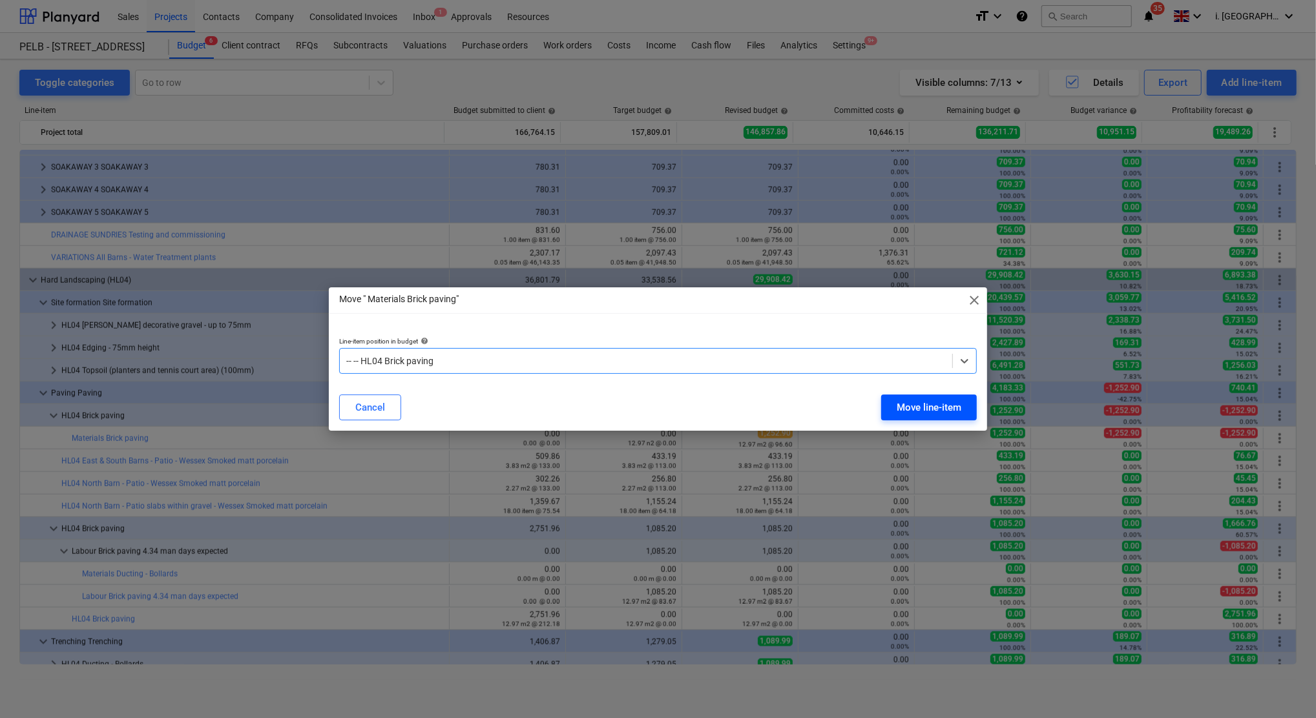
click at [956, 410] on div "Move line-item" at bounding box center [929, 407] width 65 height 17
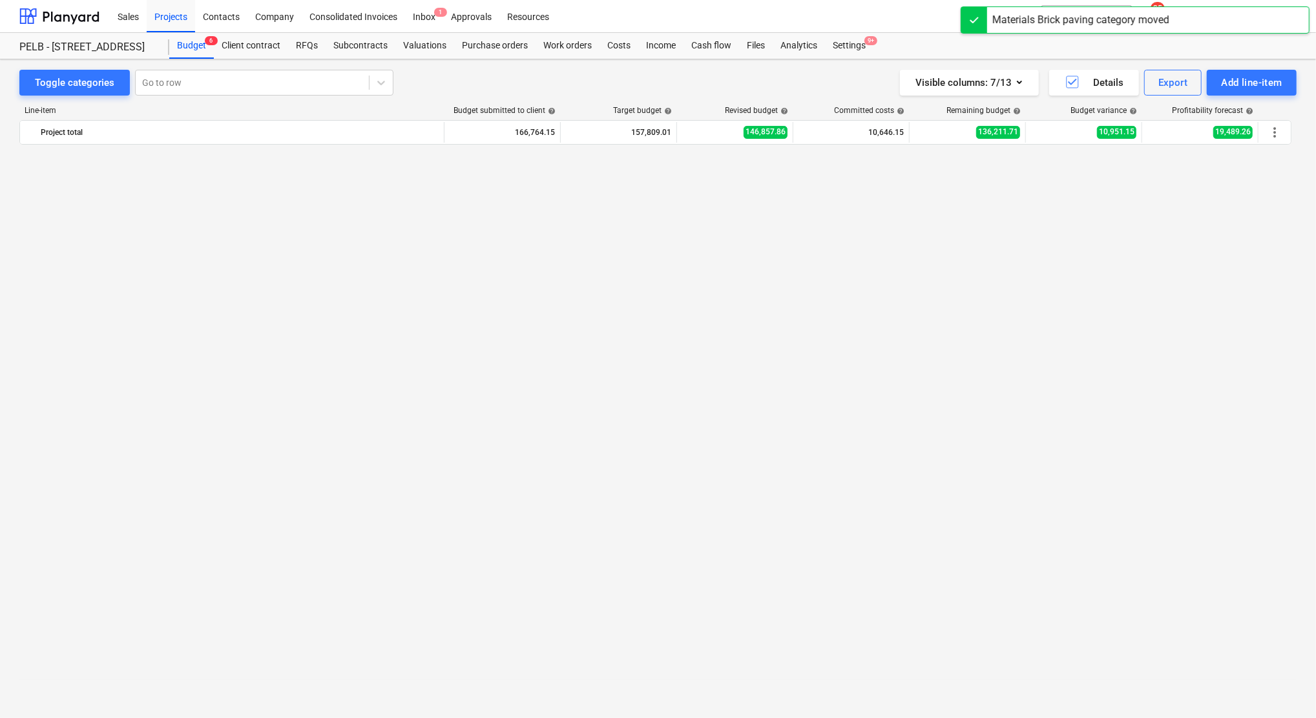
scroll to position [1351, 0]
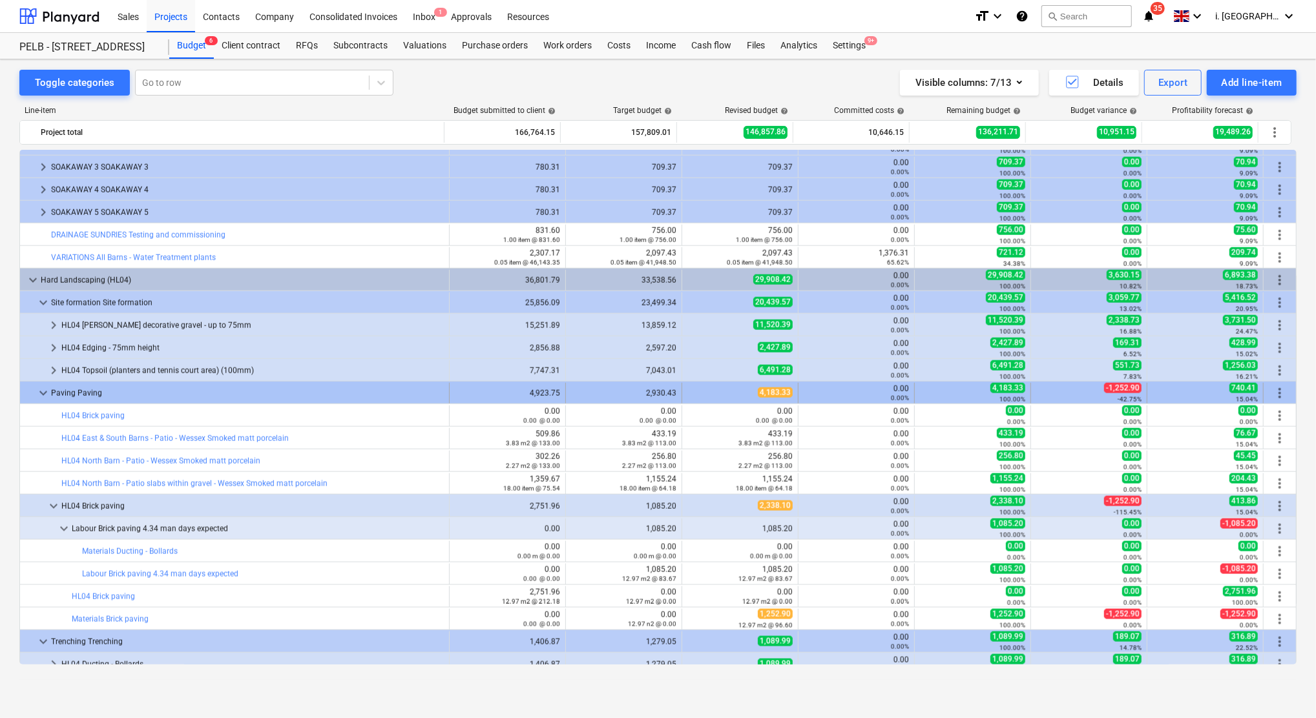
click at [39, 396] on span "keyboard_arrow_down" at bounding box center [44, 394] width 16 height 16
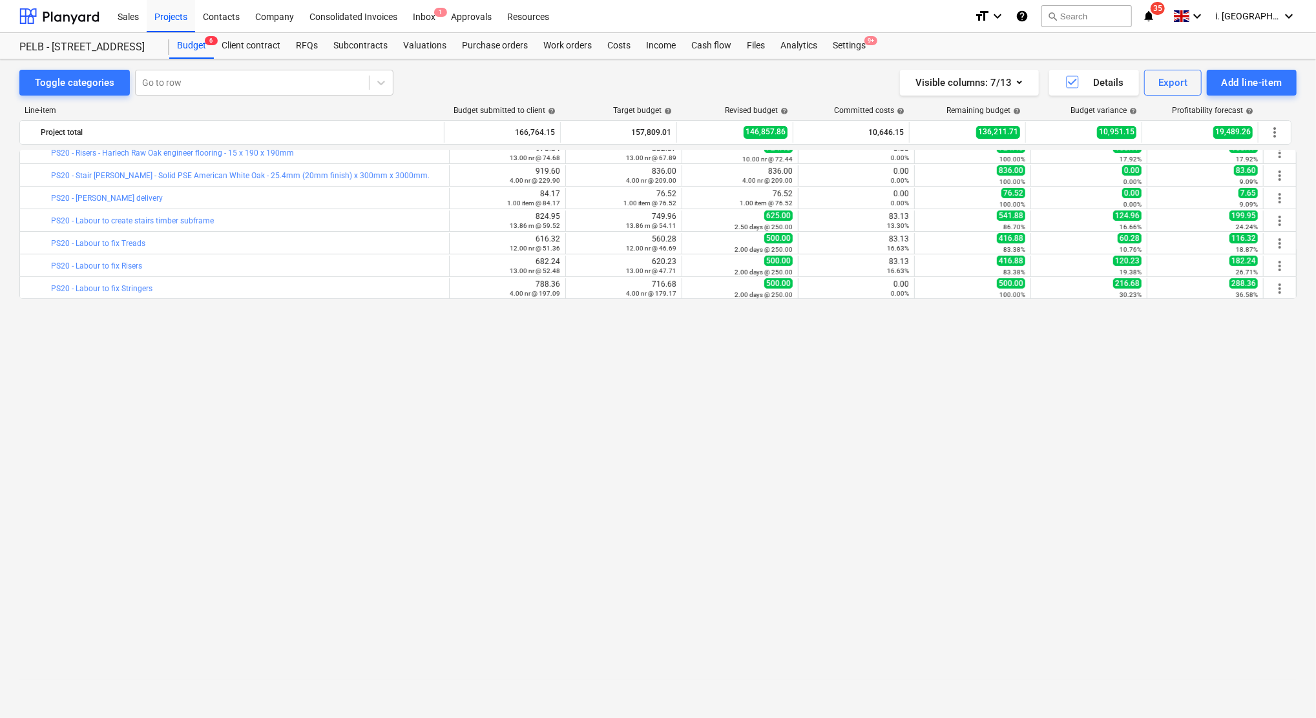
scroll to position [0, 0]
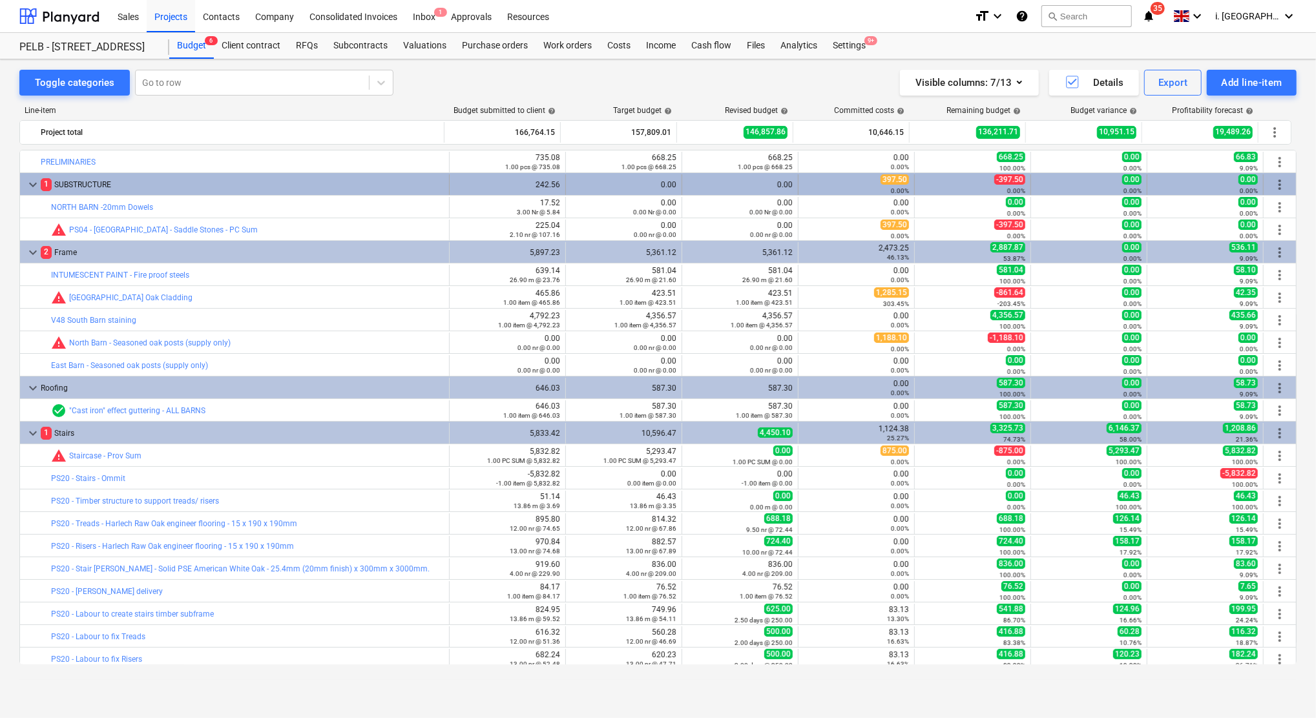
click at [29, 183] on span "keyboard_arrow_down" at bounding box center [33, 185] width 16 height 16
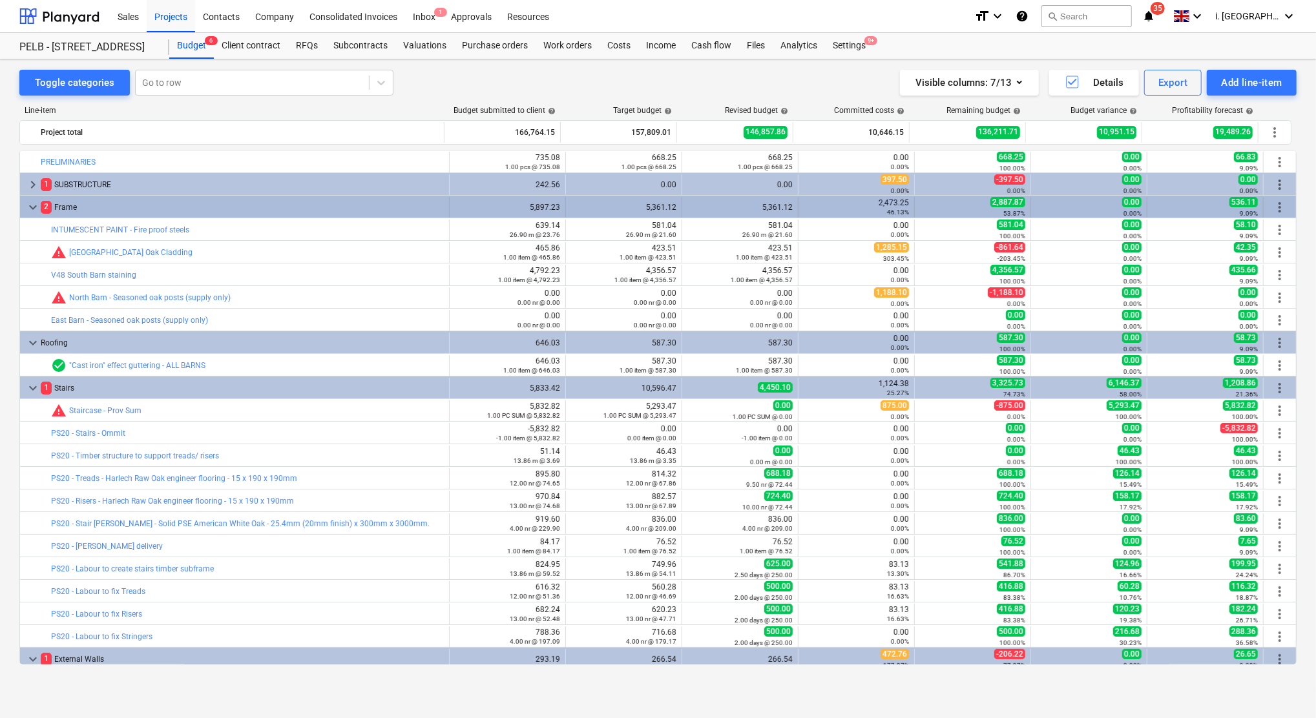
click at [28, 197] on div "keyboard_arrow_down 2 Frame 5,897.23 5,361.12 5,361.12 2,473.25 46.13% 2,887.87…" at bounding box center [658, 207] width 1276 height 22
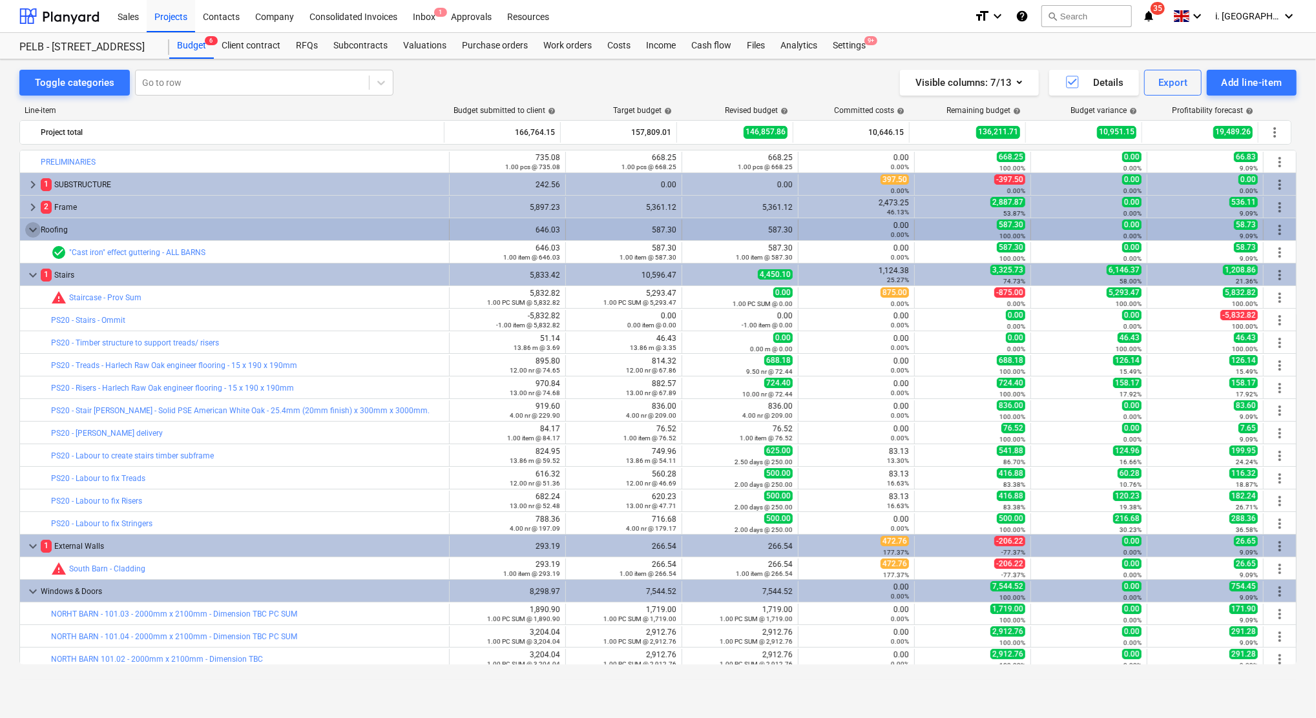
click at [31, 235] on span "keyboard_arrow_down" at bounding box center [33, 230] width 16 height 16
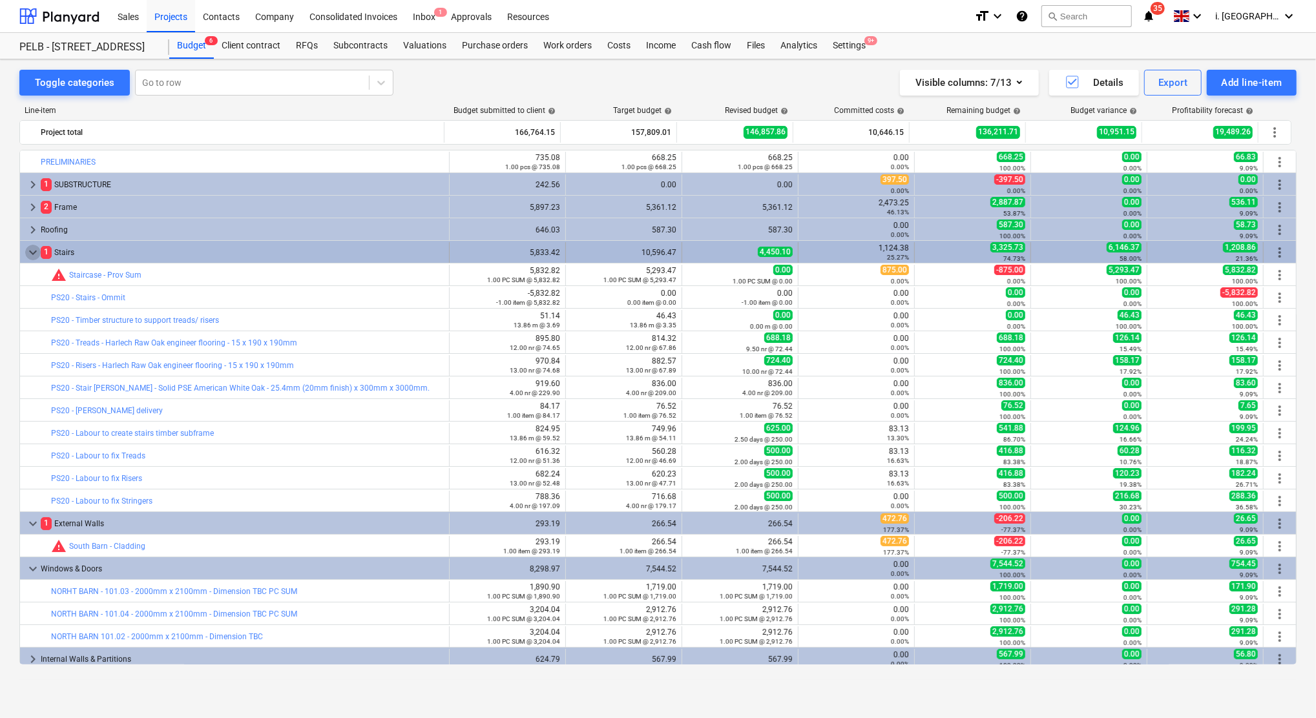
click at [34, 252] on span "keyboard_arrow_down" at bounding box center [33, 253] width 16 height 16
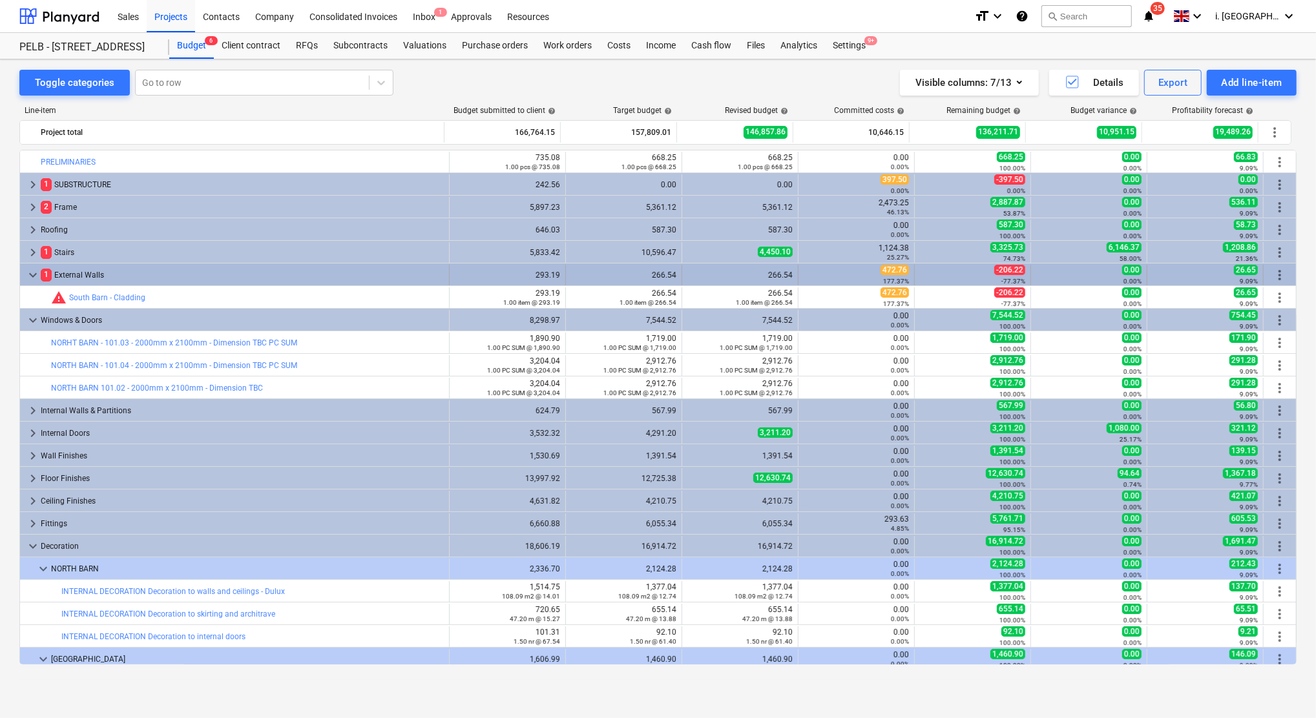
click at [27, 280] on span "keyboard_arrow_down" at bounding box center [33, 275] width 16 height 16
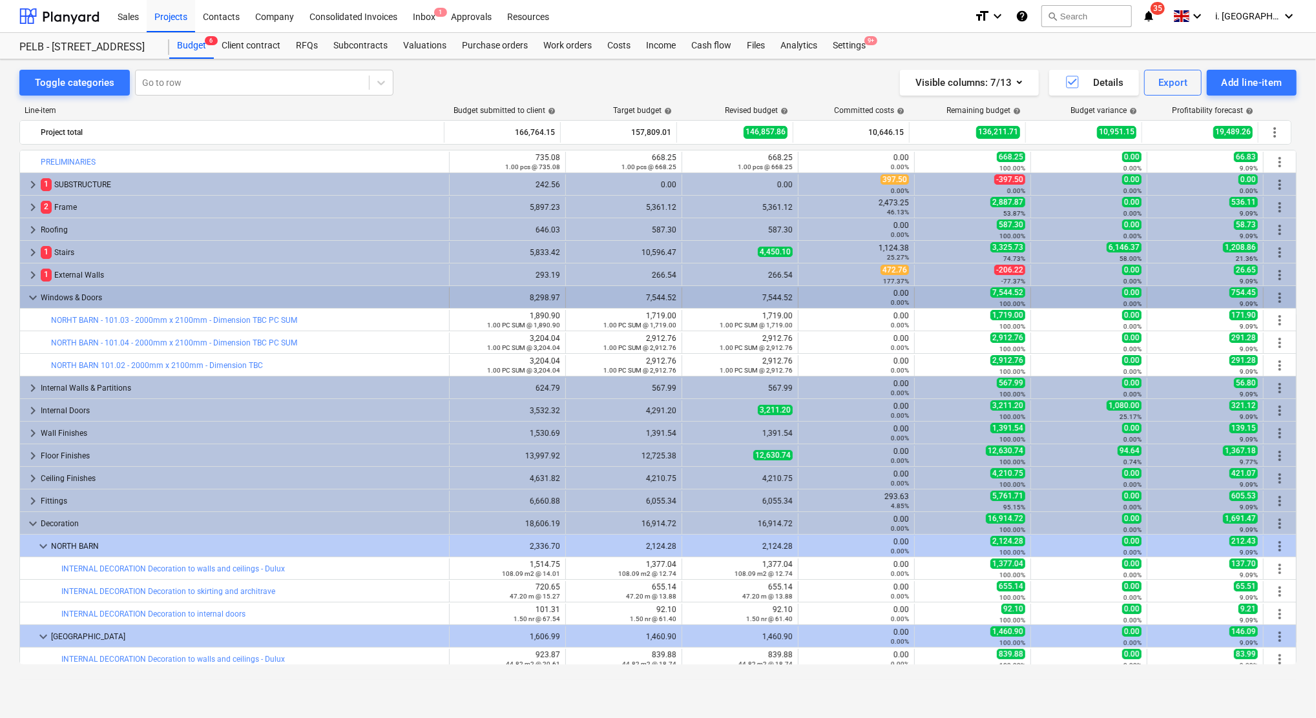
click at [34, 298] on span "keyboard_arrow_down" at bounding box center [33, 298] width 16 height 16
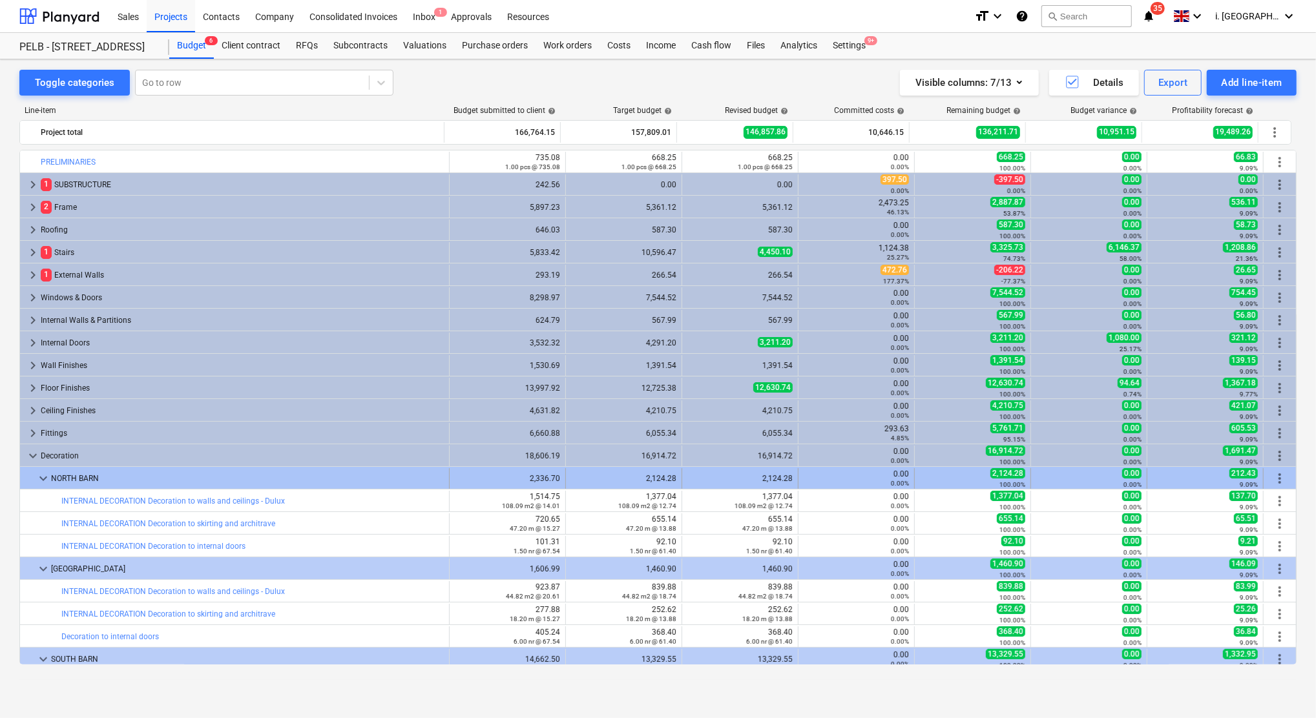
click at [28, 478] on div at bounding box center [30, 478] width 10 height 21
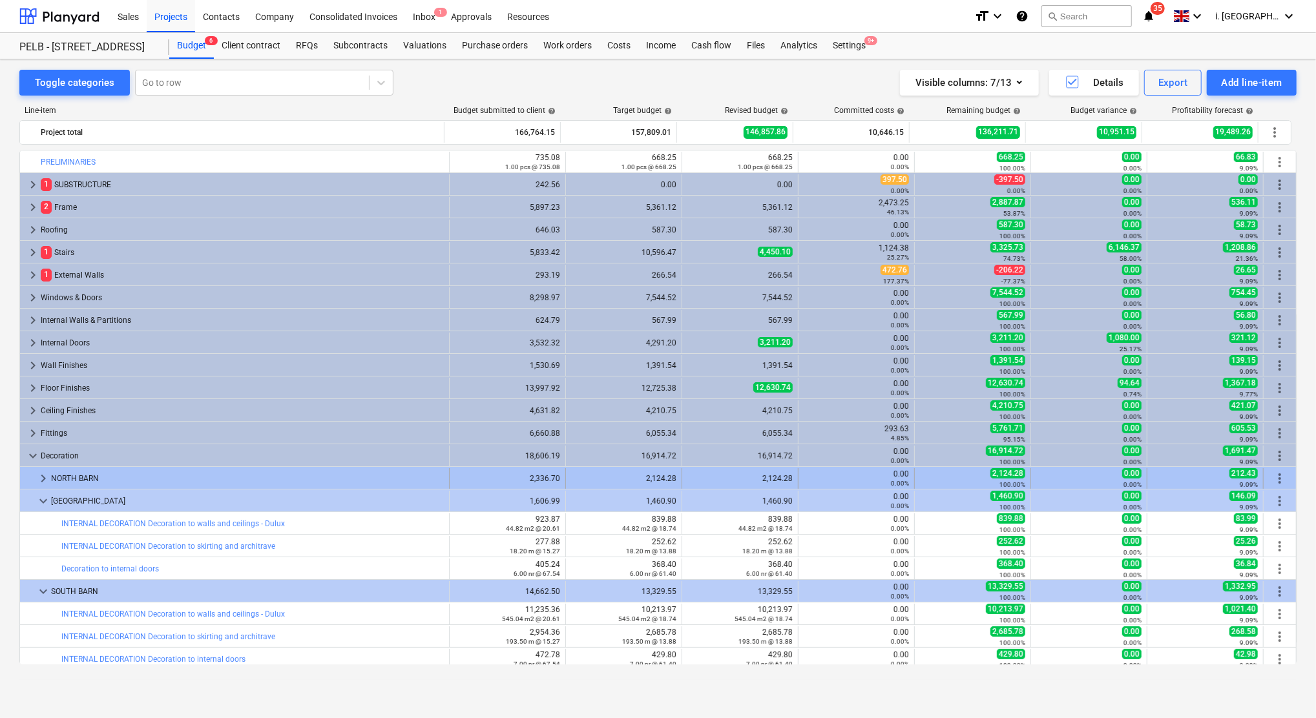
click at [39, 481] on span "keyboard_arrow_right" at bounding box center [44, 479] width 16 height 16
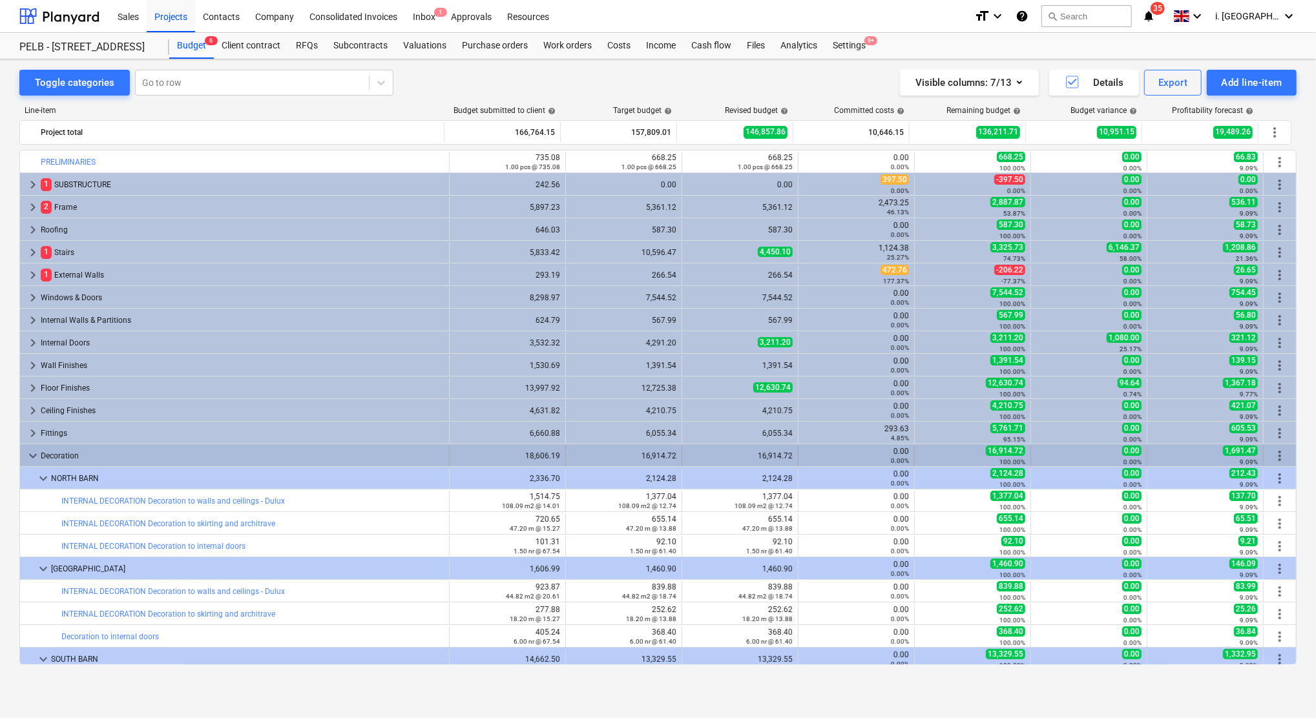
click at [29, 457] on span "keyboard_arrow_down" at bounding box center [33, 456] width 16 height 16
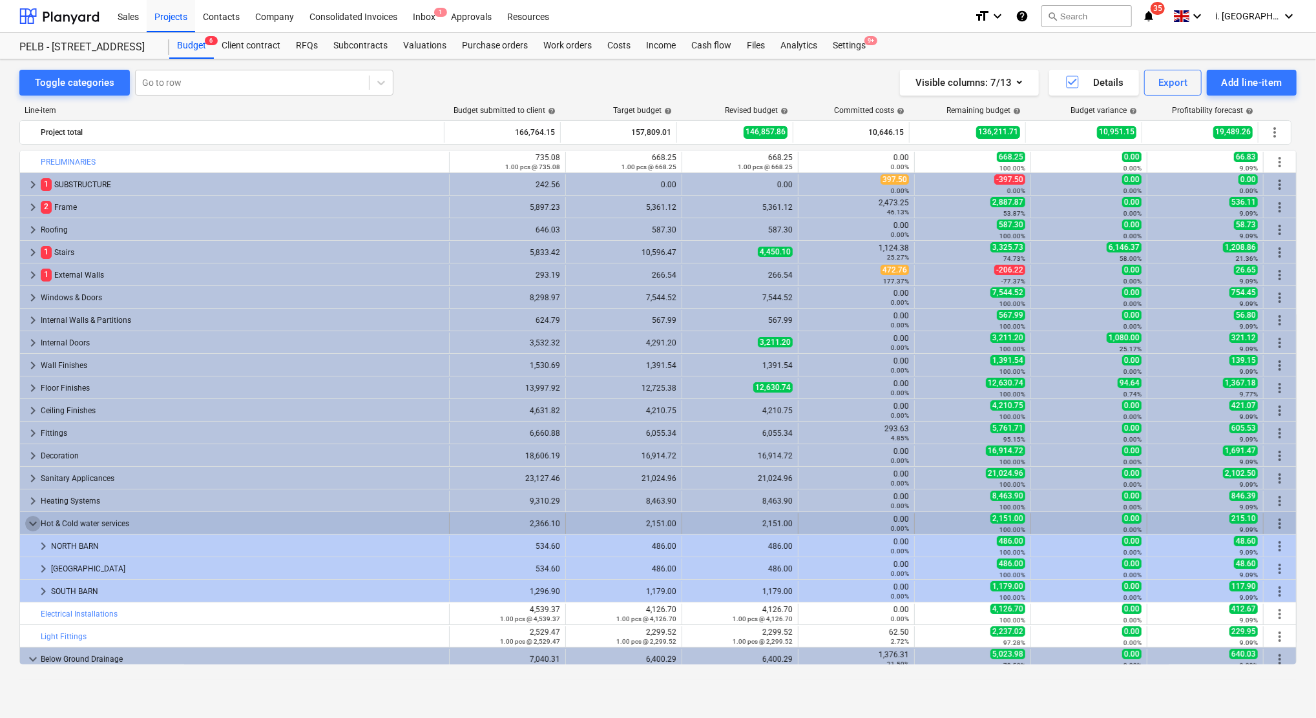
click at [29, 528] on span "keyboard_arrow_down" at bounding box center [33, 524] width 16 height 16
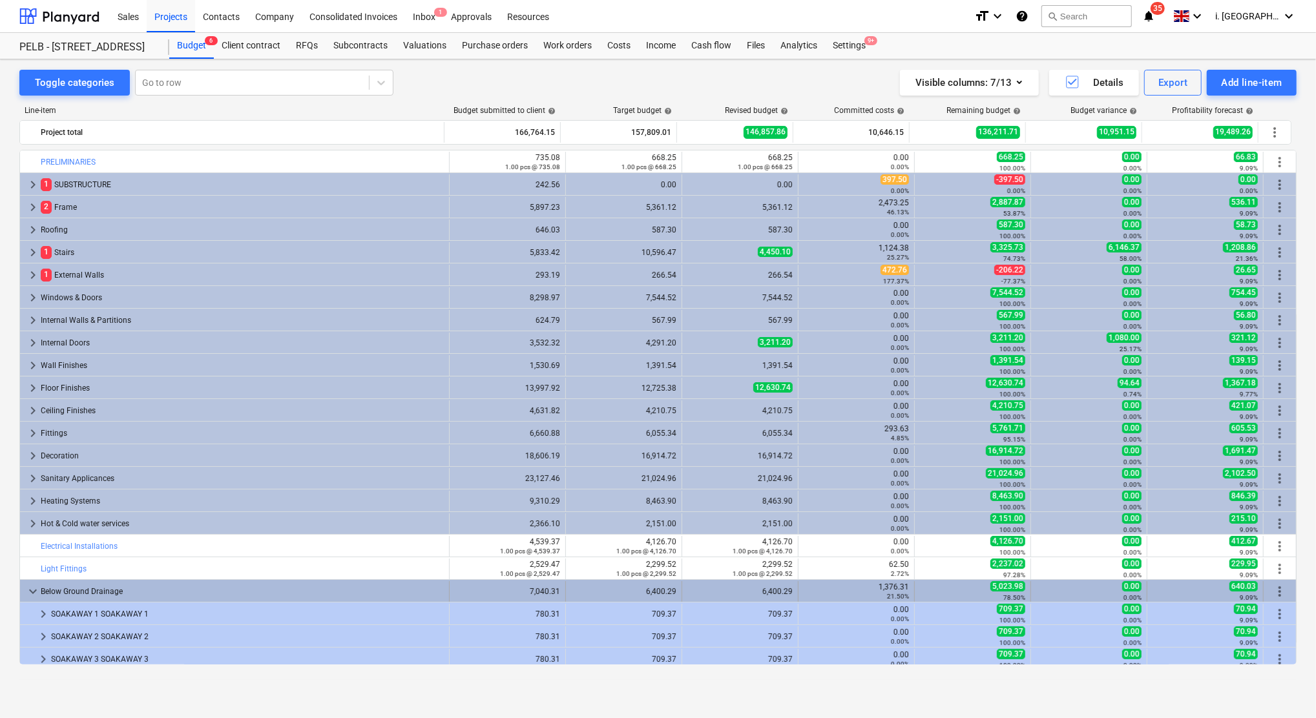
click at [26, 587] on span "keyboard_arrow_down" at bounding box center [33, 592] width 16 height 16
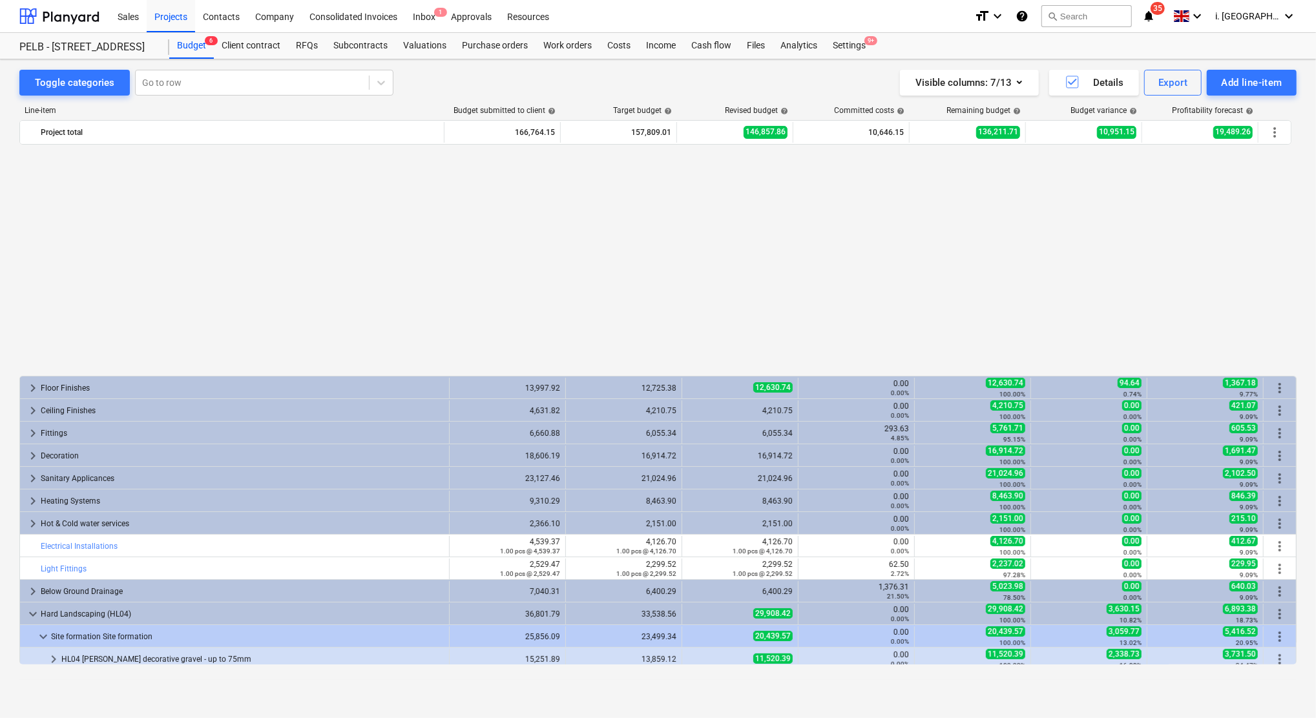
scroll to position [276, 0]
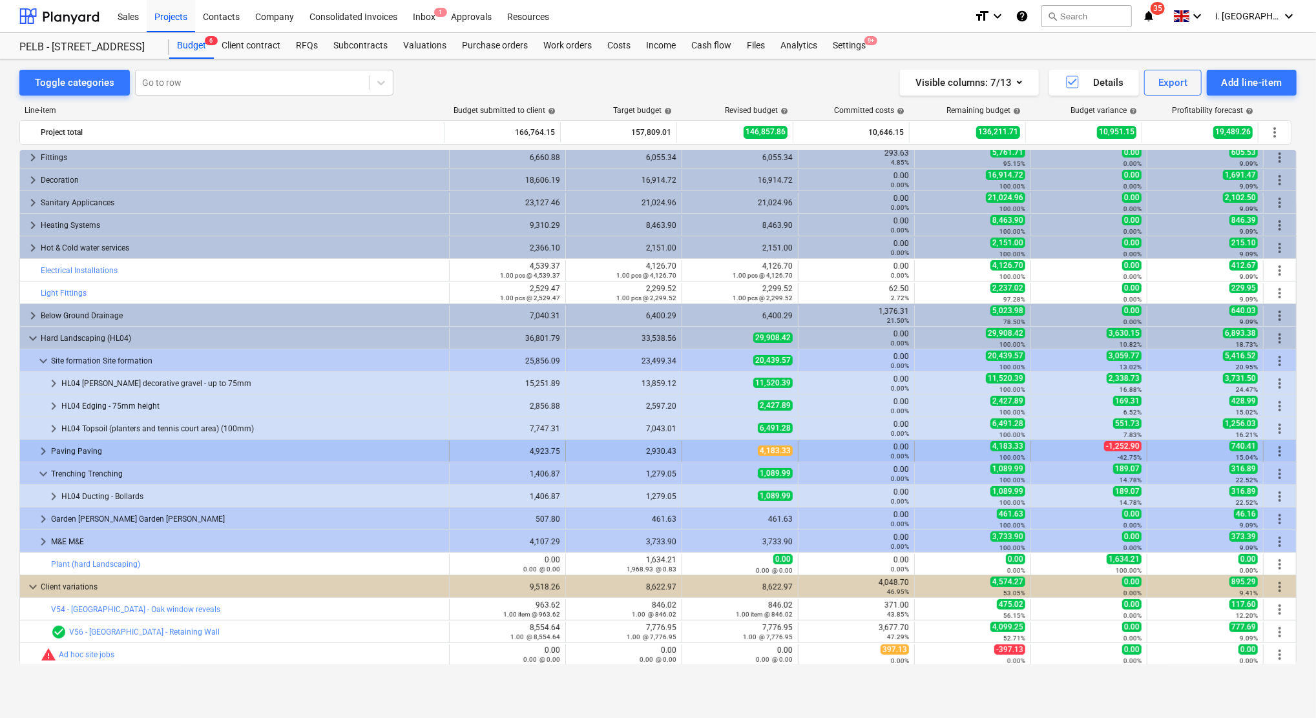
click at [41, 451] on span "keyboard_arrow_right" at bounding box center [44, 452] width 16 height 16
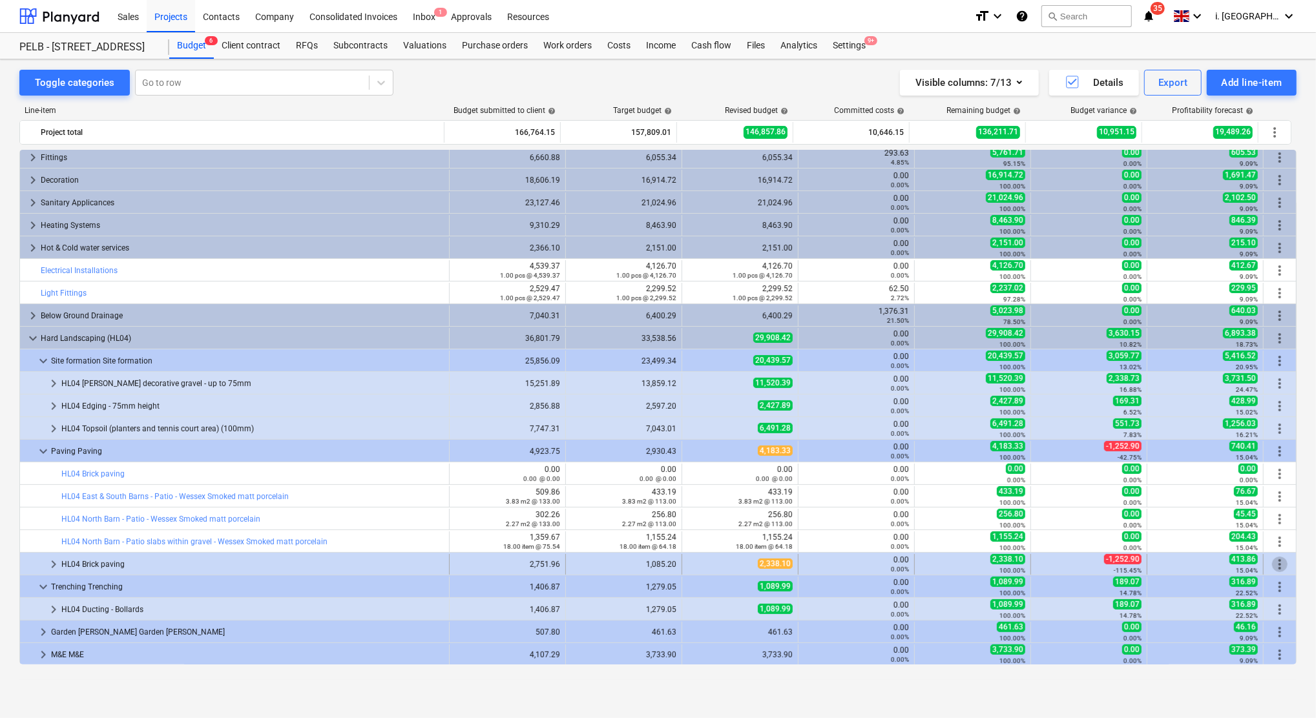
click at [1279, 564] on span "more_vert" at bounding box center [1280, 565] width 16 height 16
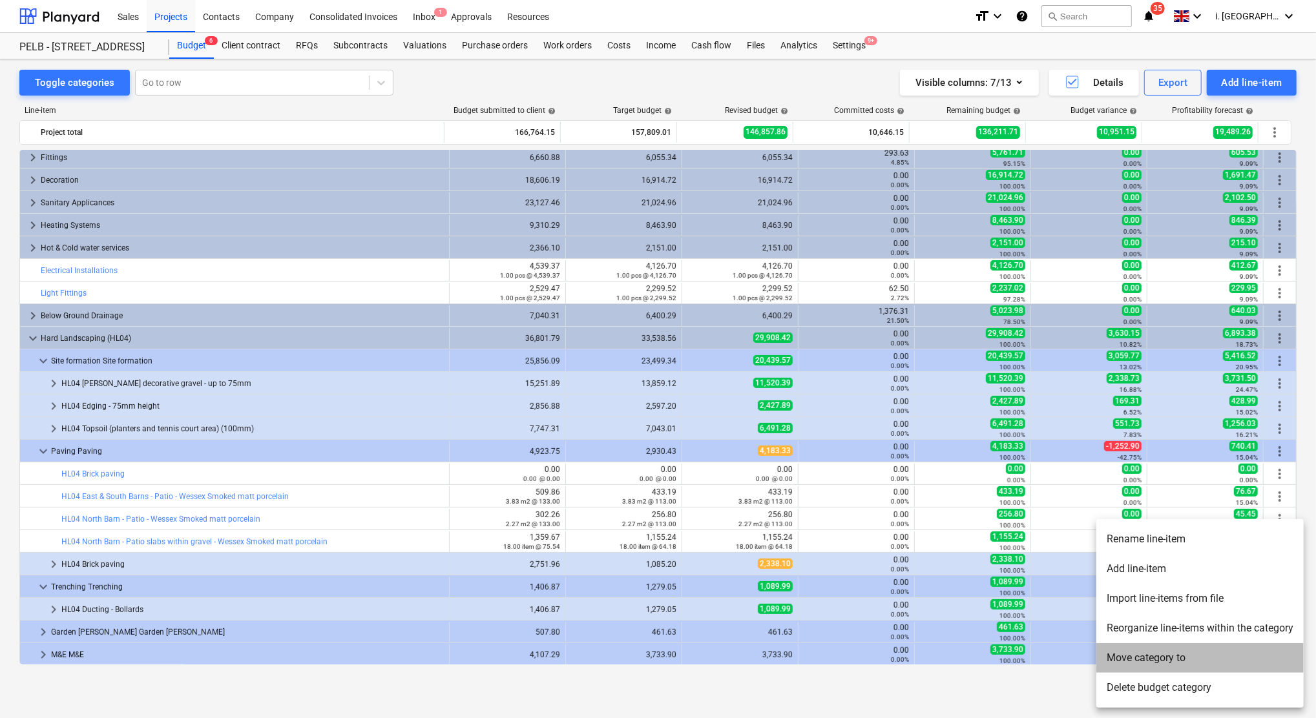
click at [1181, 657] on li "Move category to" at bounding box center [1199, 658] width 207 height 30
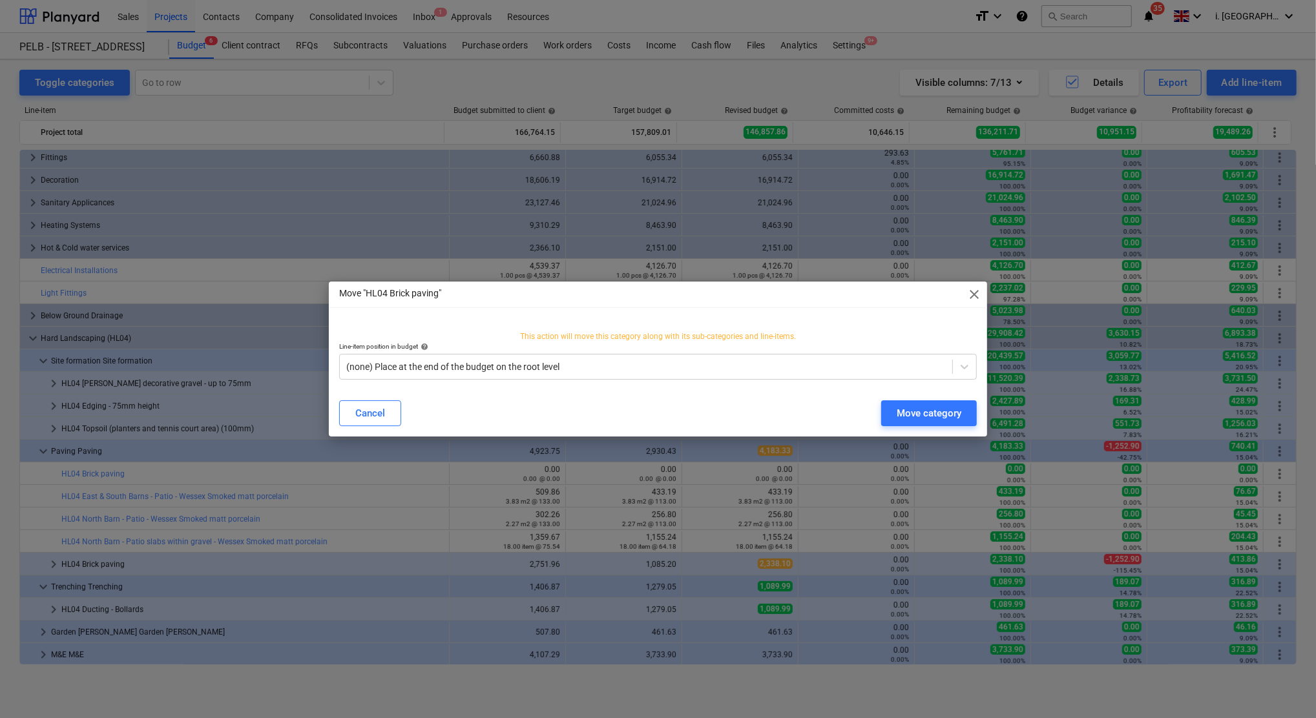
click at [966, 296] on span "close" at bounding box center [974, 295] width 16 height 16
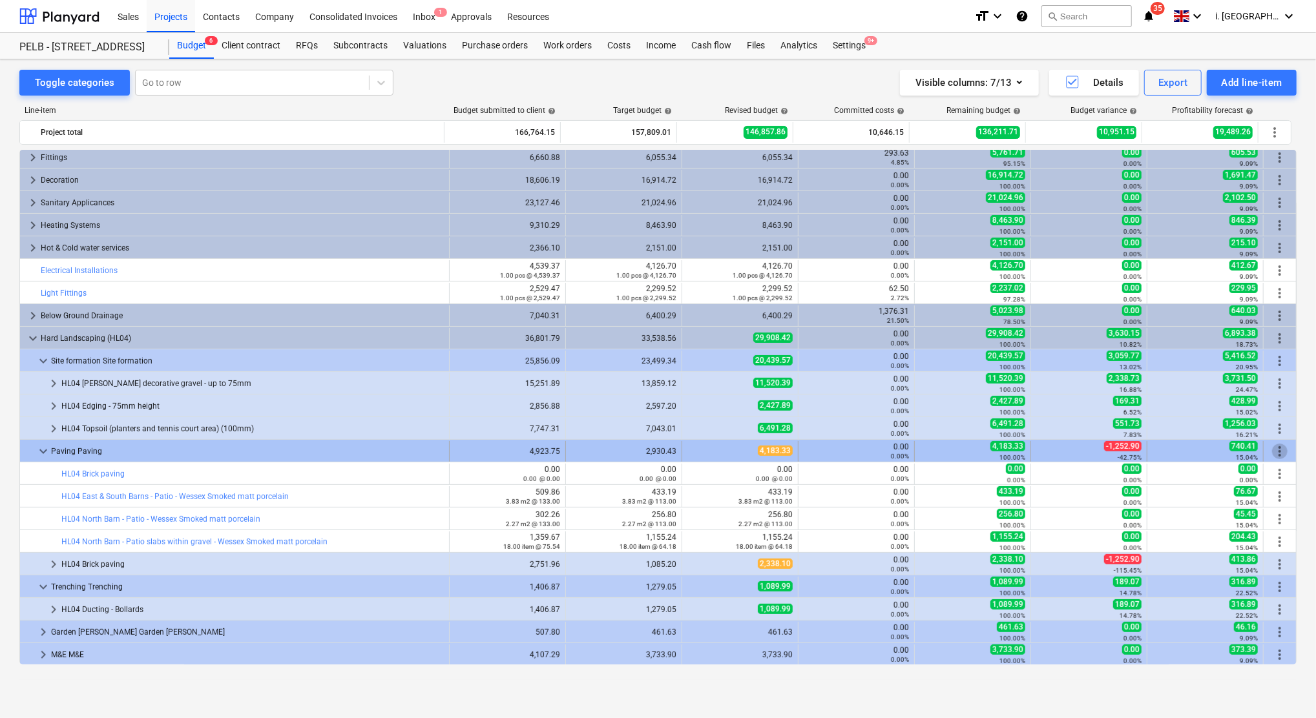
click at [1272, 453] on span "more_vert" at bounding box center [1280, 452] width 16 height 16
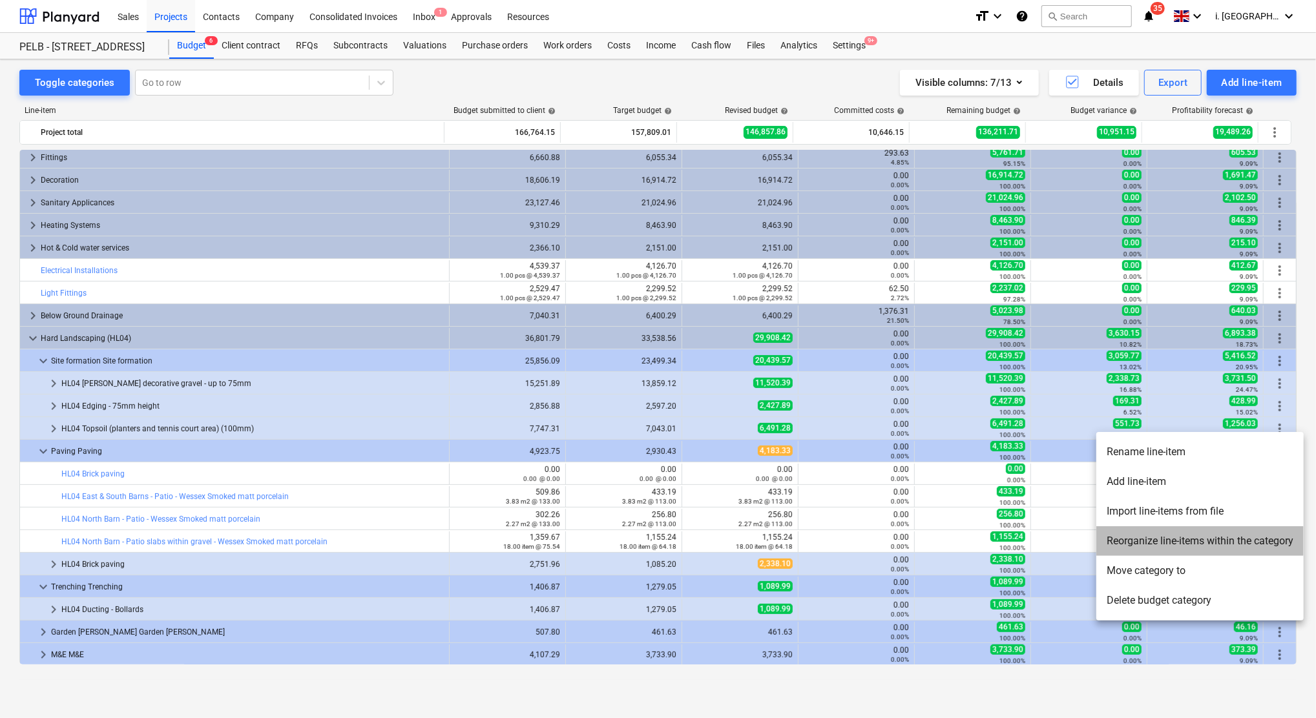
click at [1149, 547] on li "Reorganize line-items within the category" at bounding box center [1199, 541] width 207 height 30
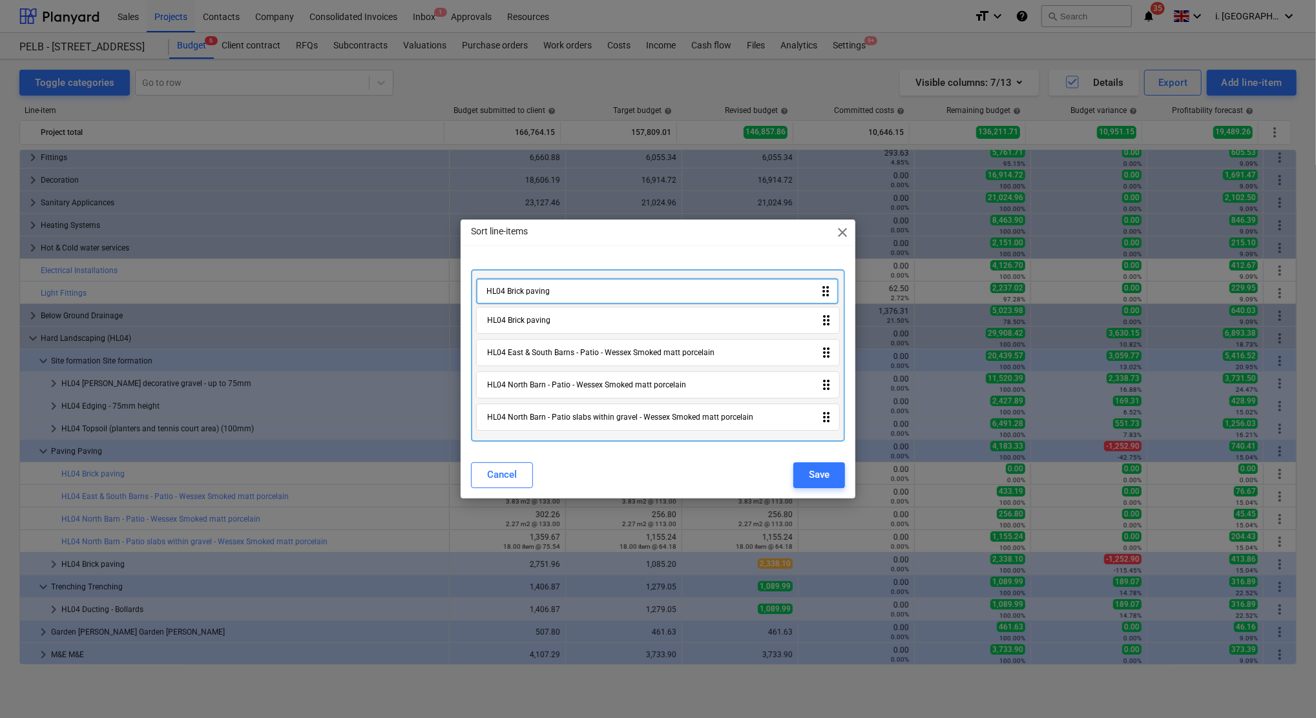
drag, startPoint x: 541, startPoint y: 422, endPoint x: 541, endPoint y: 290, distance: 132.4
click at [541, 290] on div "HL04 Brick paving drag_indicator HL04 East & South Barns - Patio - Wessex Smoke…" at bounding box center [658, 355] width 374 height 172
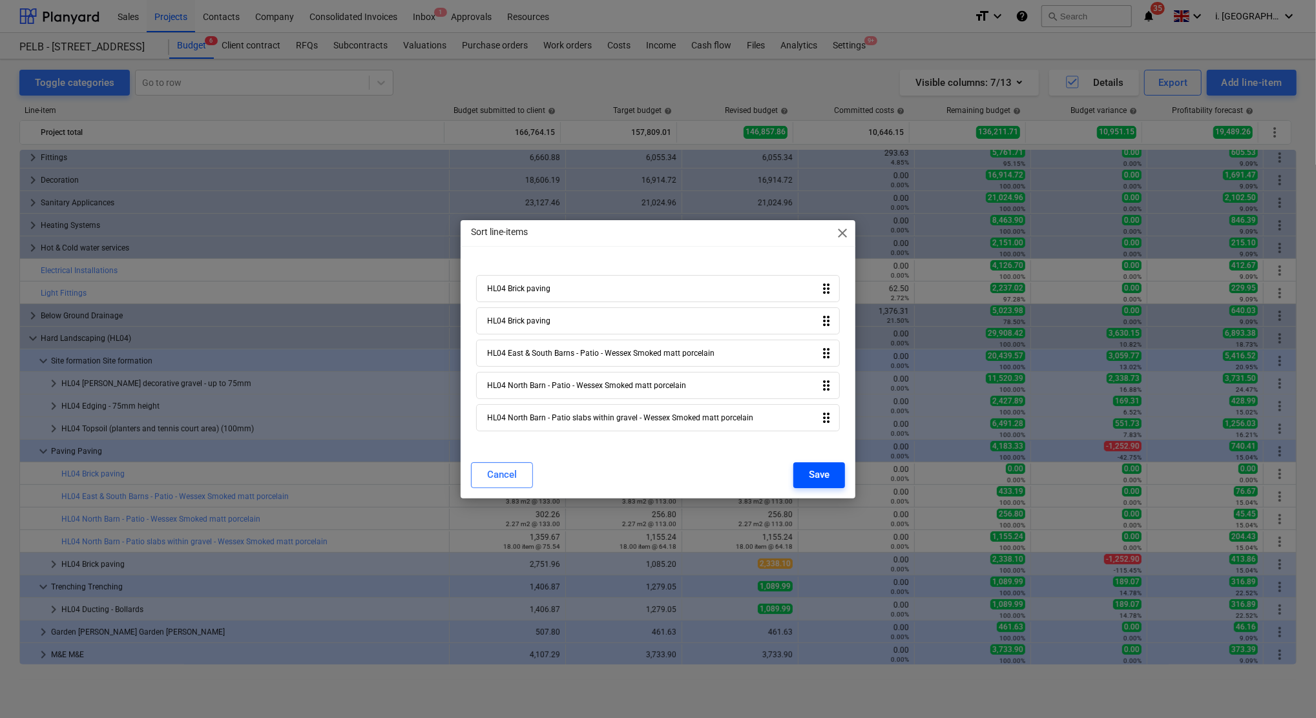
click at [825, 472] on div "Save" at bounding box center [819, 474] width 21 height 17
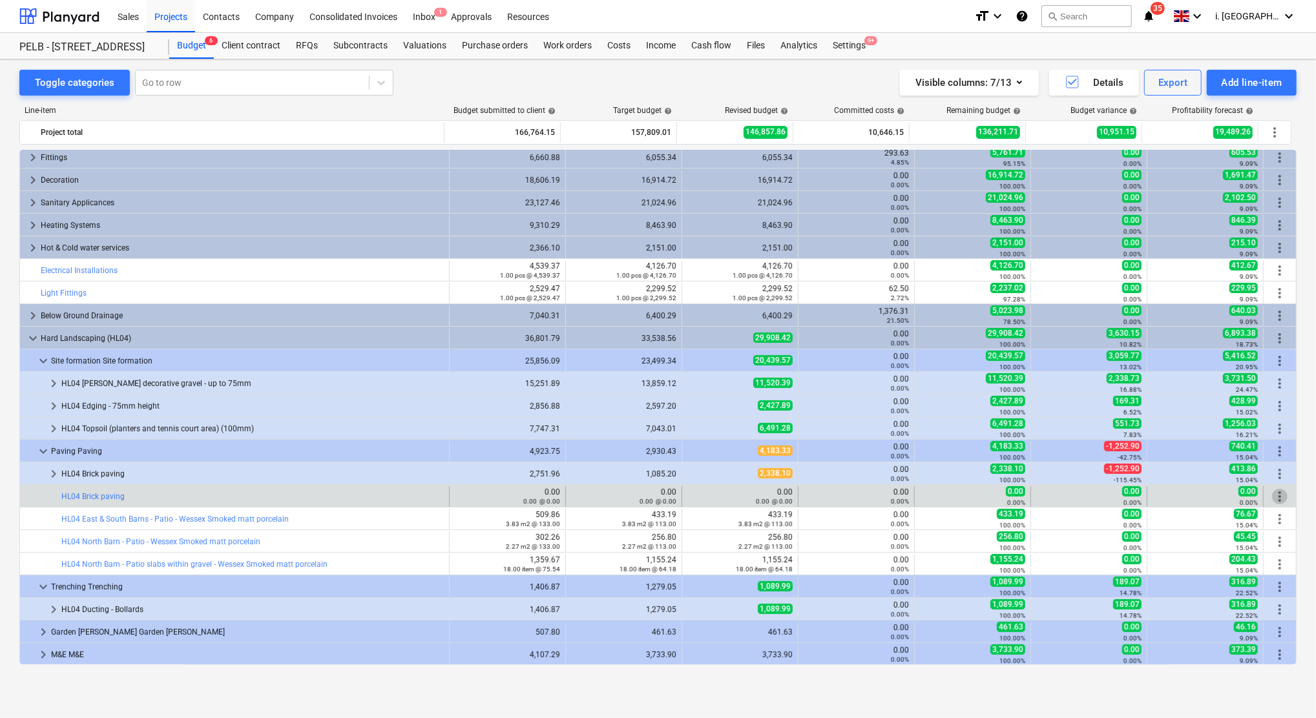
click at [1277, 497] on span "more_vert" at bounding box center [1280, 497] width 16 height 16
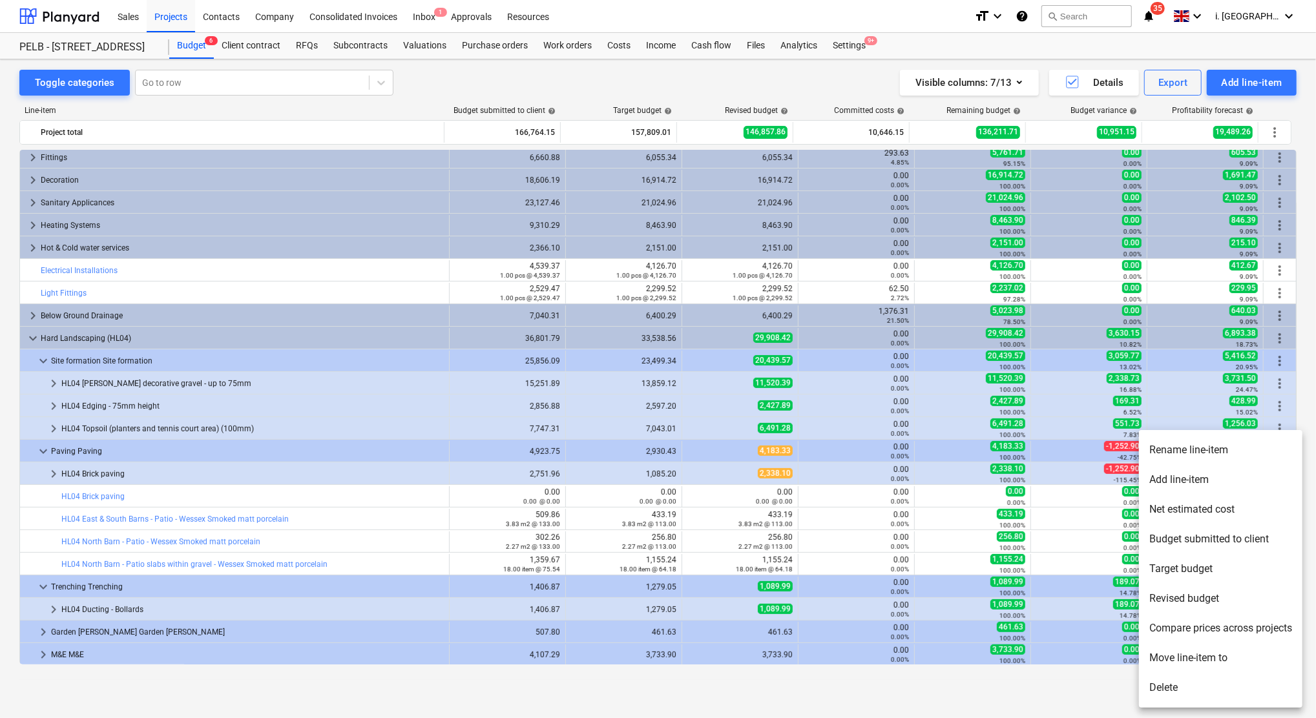
click at [1192, 686] on li "Delete" at bounding box center [1220, 688] width 163 height 30
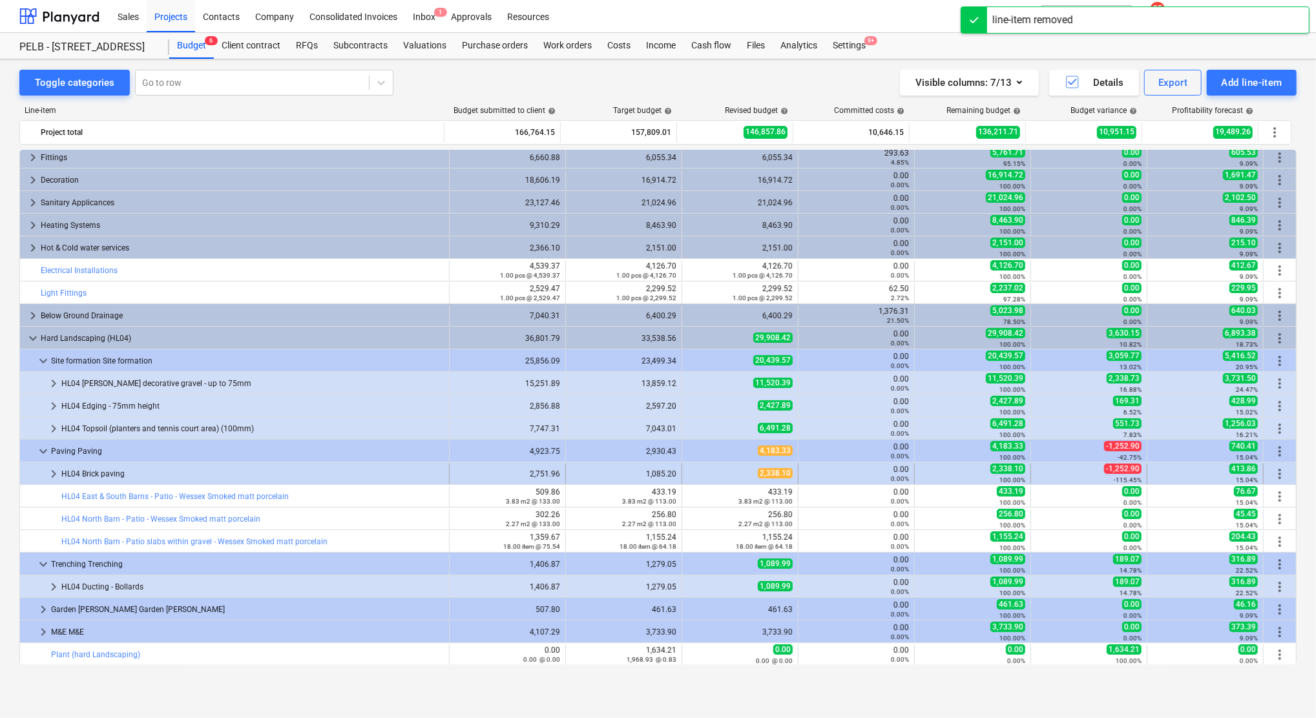
click at [56, 479] on span "keyboard_arrow_right" at bounding box center [54, 474] width 16 height 16
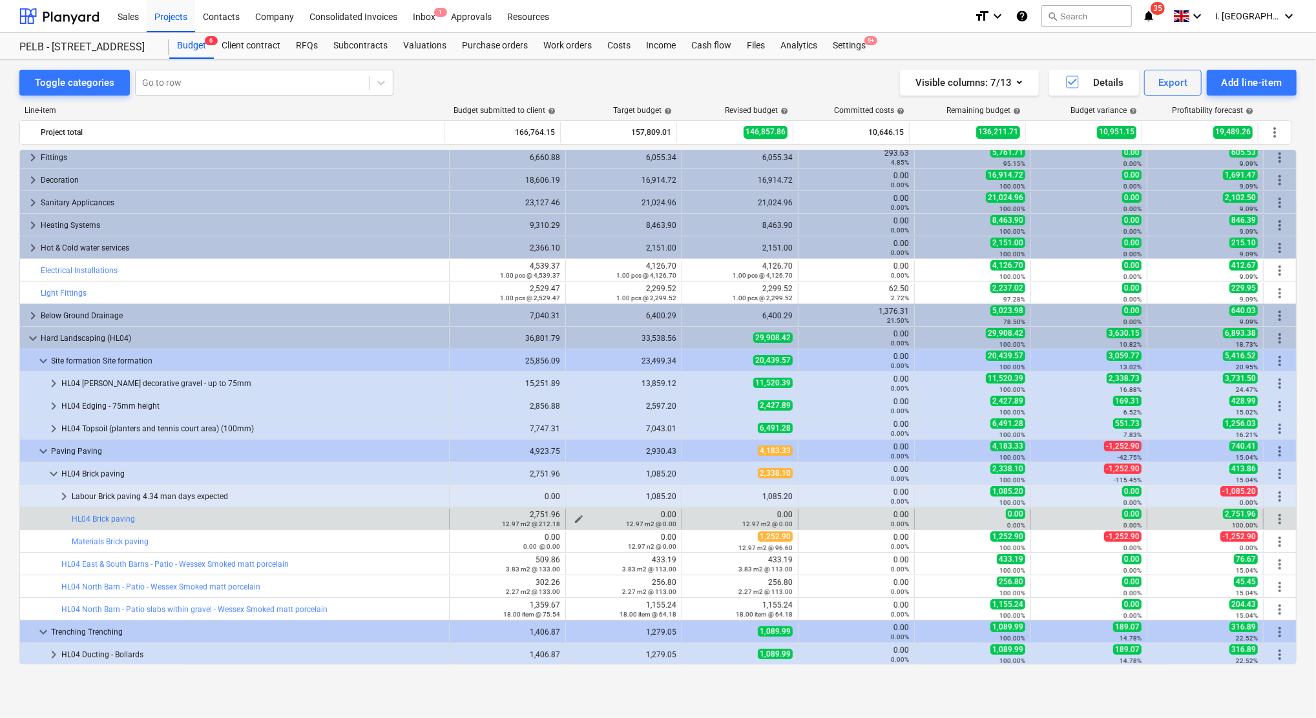
click at [574, 516] on span "edit" at bounding box center [579, 519] width 10 height 10
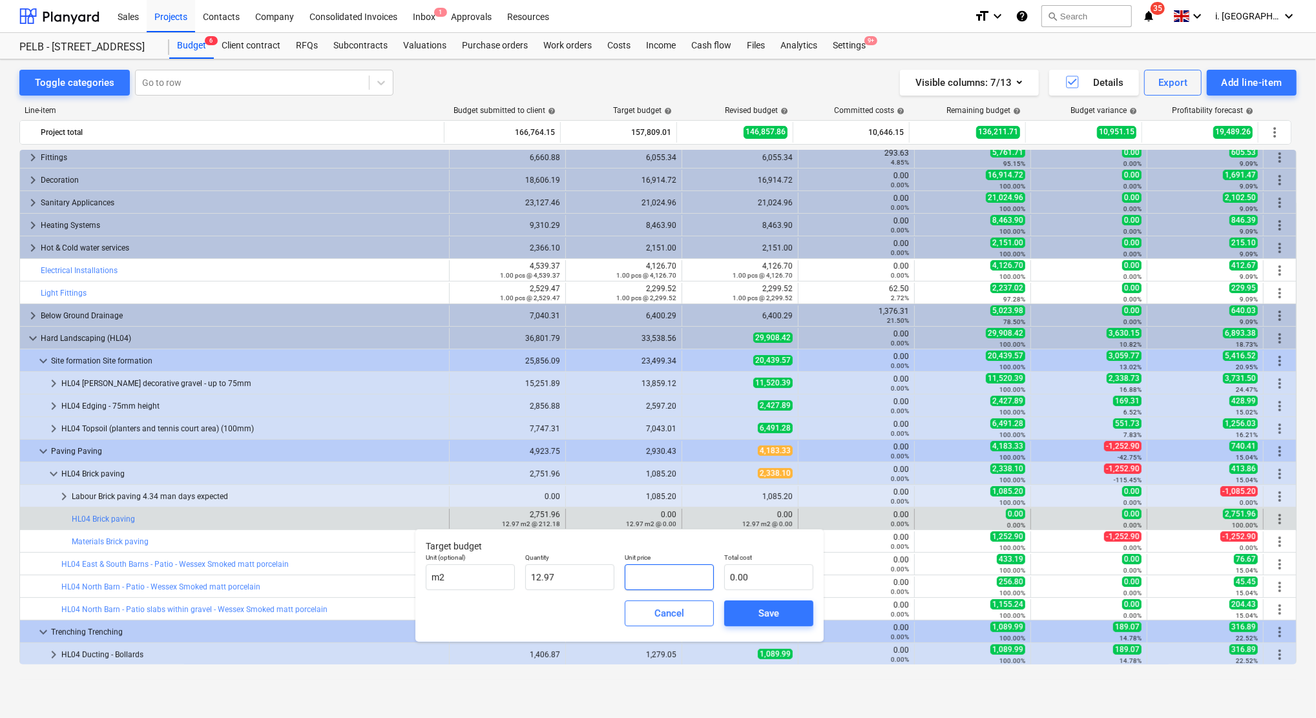
click at [666, 581] on input "text" at bounding box center [669, 578] width 89 height 26
type input "9"
type input "116.73"
type input "92"
type input "1,193.24"
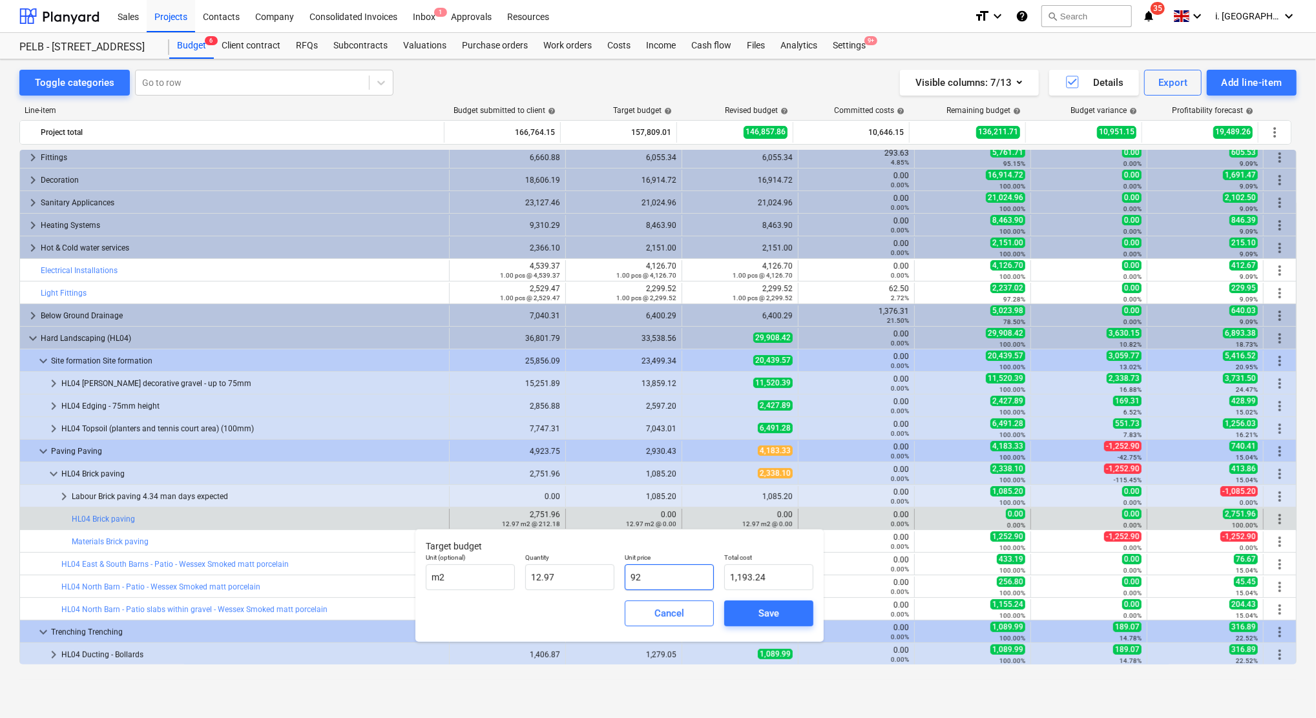
type input "9"
type input "116.73"
type input "0.00"
type input "1"
type input "12.97"
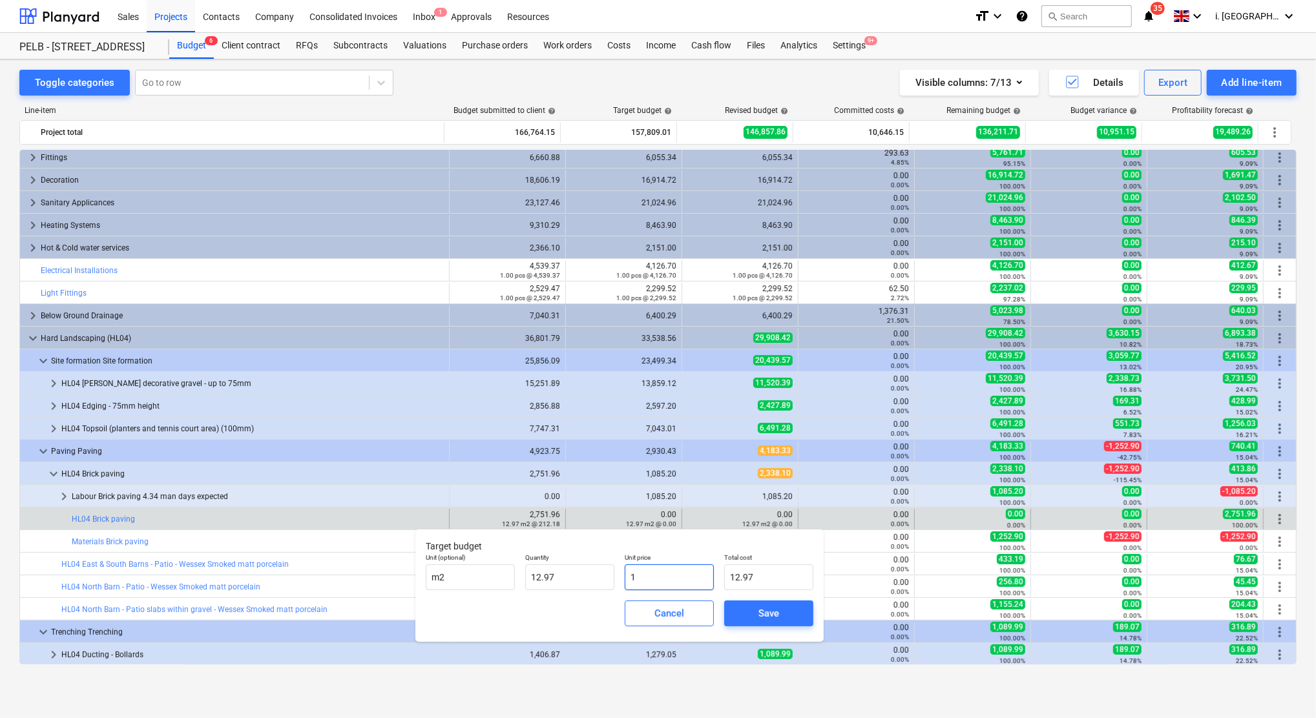
type input "19"
type input "246.43"
type input "192"
type input "2,490.24"
type input "192.8"
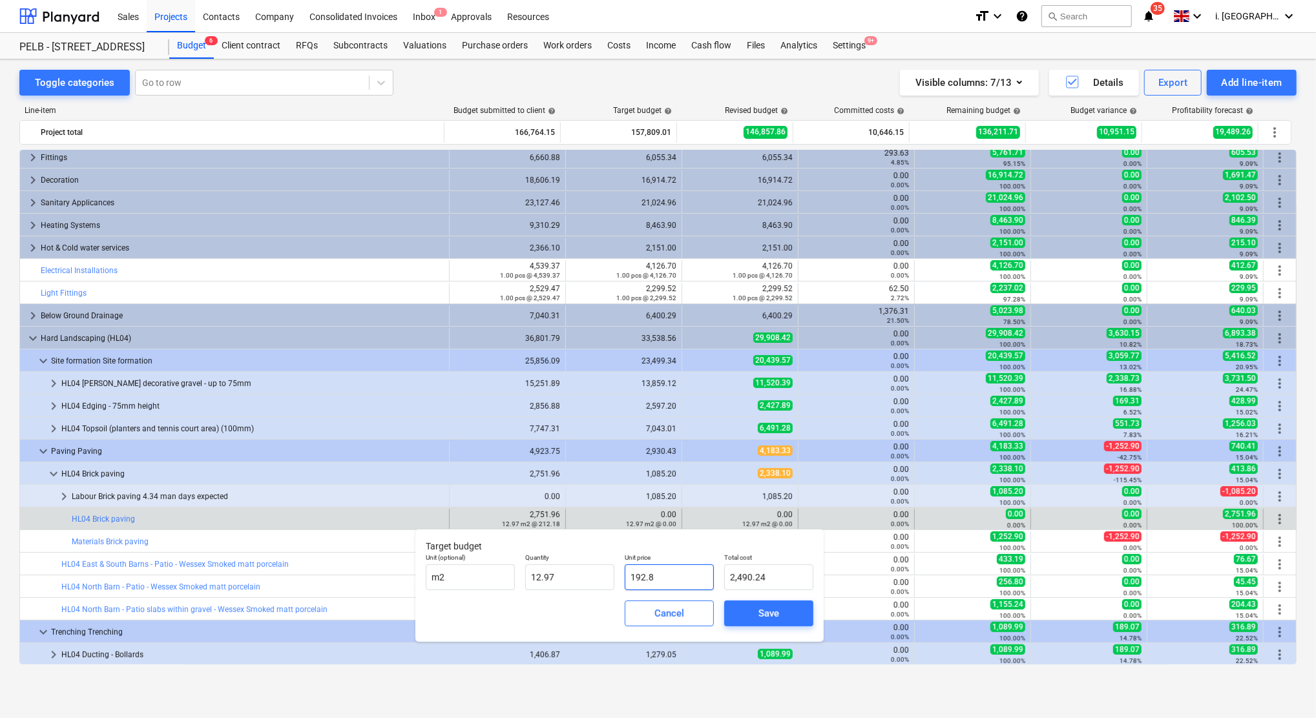
type input "2,500.62"
type input "192.89"
type input "2,501.78"
type input "192.89"
click at [782, 612] on span "Save" at bounding box center [769, 613] width 58 height 17
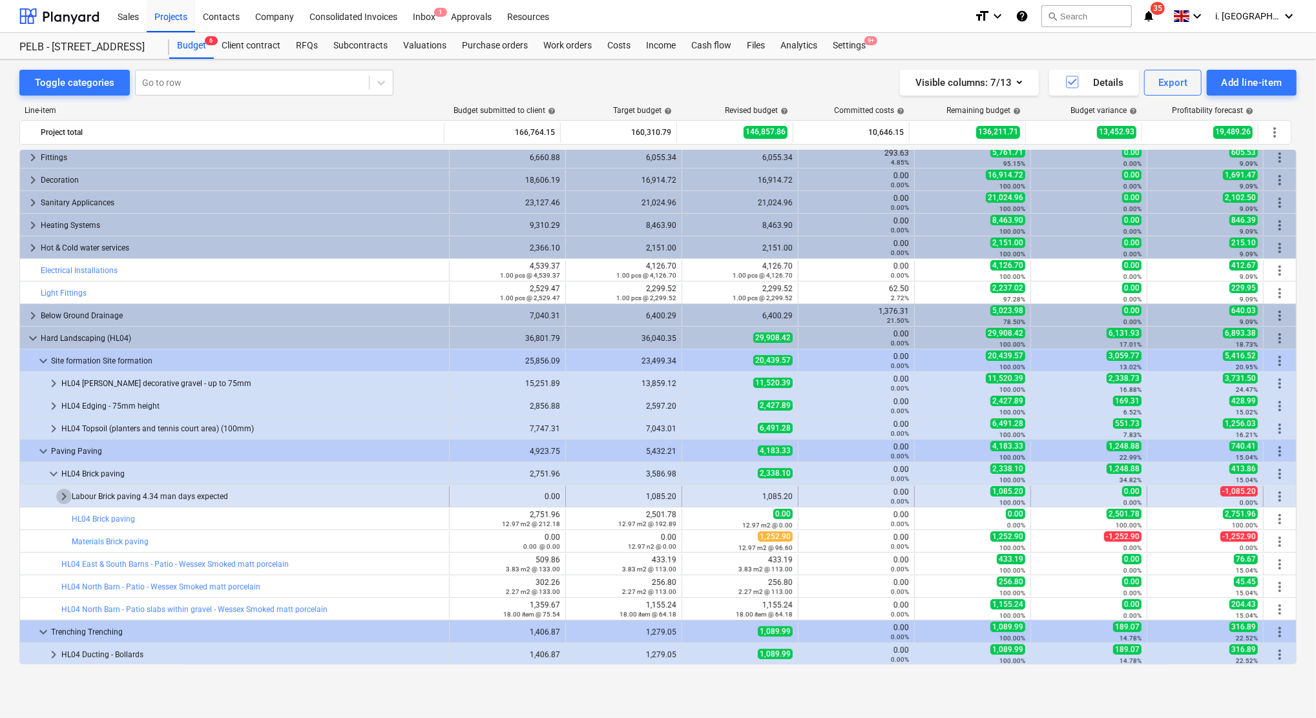
click at [56, 495] on span "keyboard_arrow_right" at bounding box center [64, 497] width 16 height 16
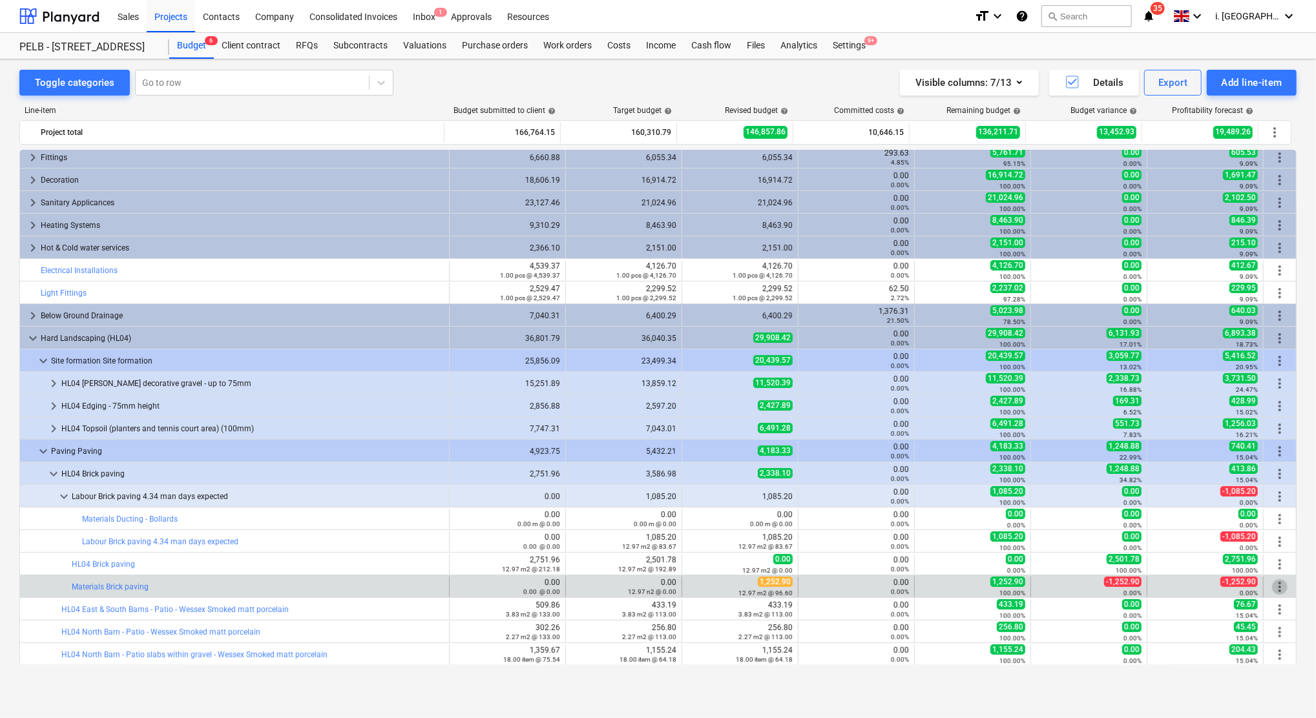
click at [1272, 584] on span "more_vert" at bounding box center [1280, 587] width 16 height 16
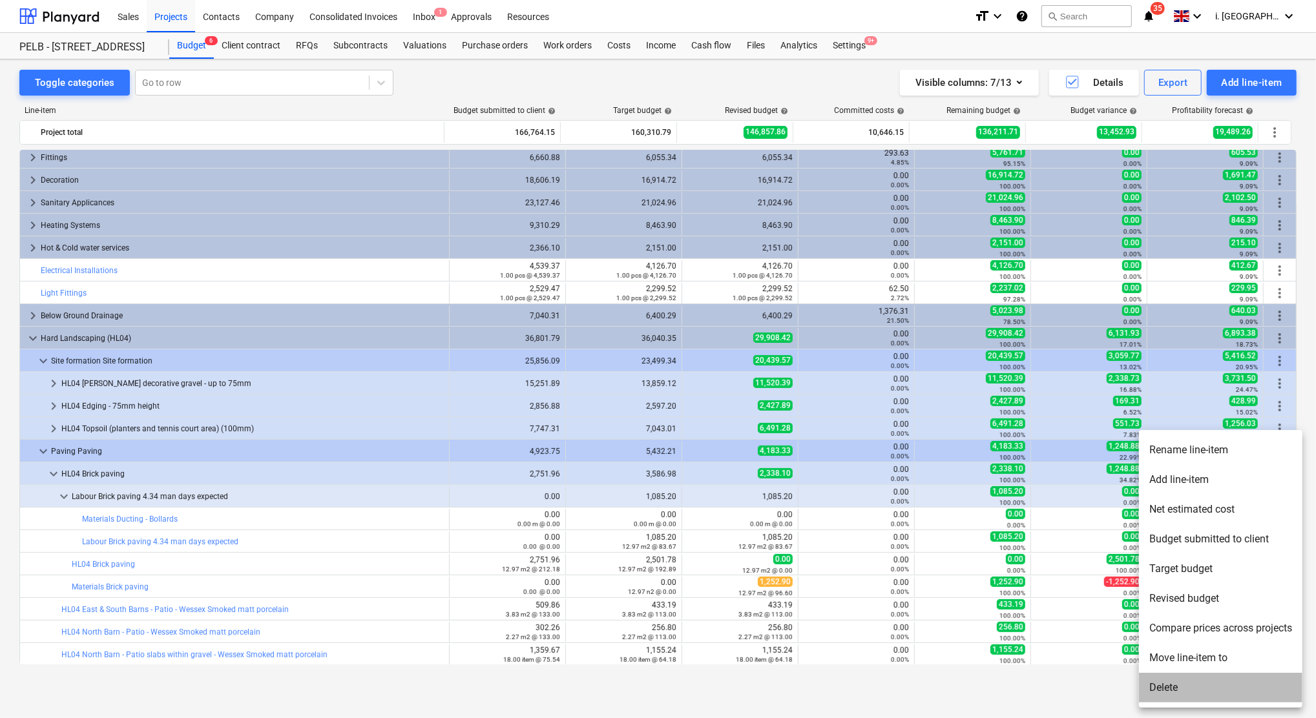
click at [1210, 689] on li "Delete" at bounding box center [1220, 688] width 163 height 30
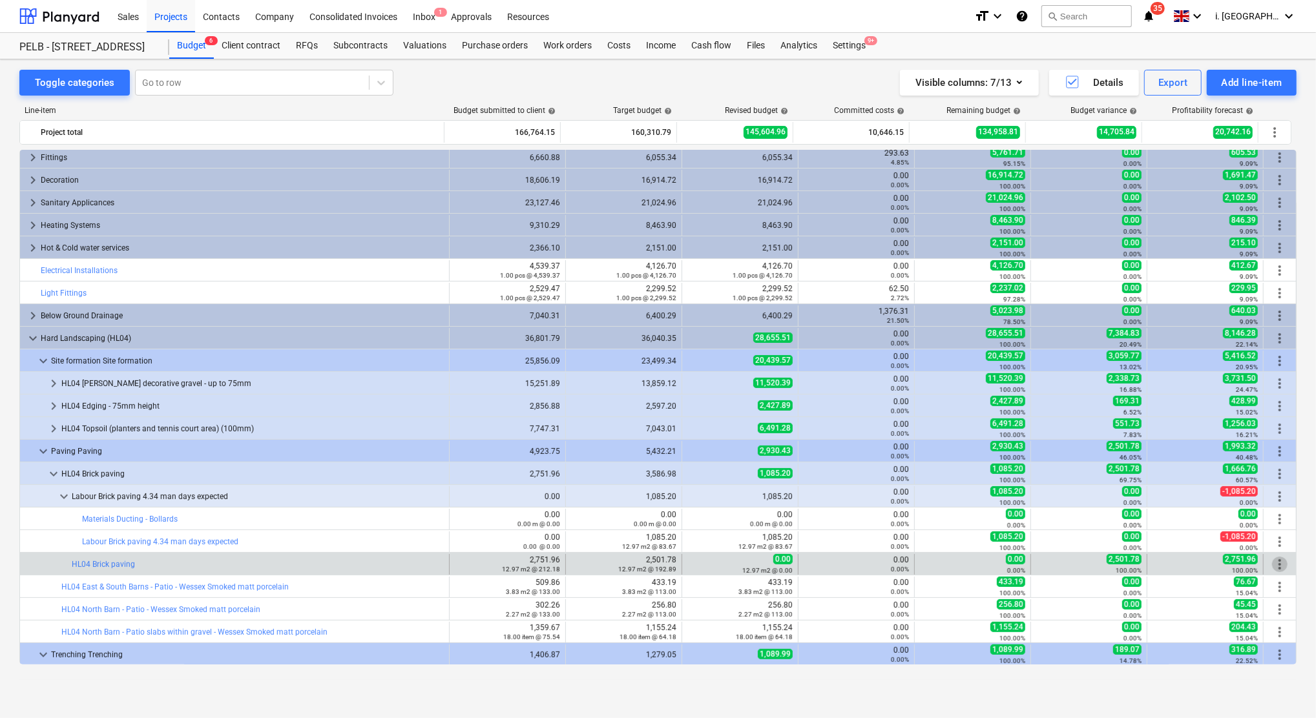
click at [1277, 565] on span "more_vert" at bounding box center [1280, 565] width 16 height 16
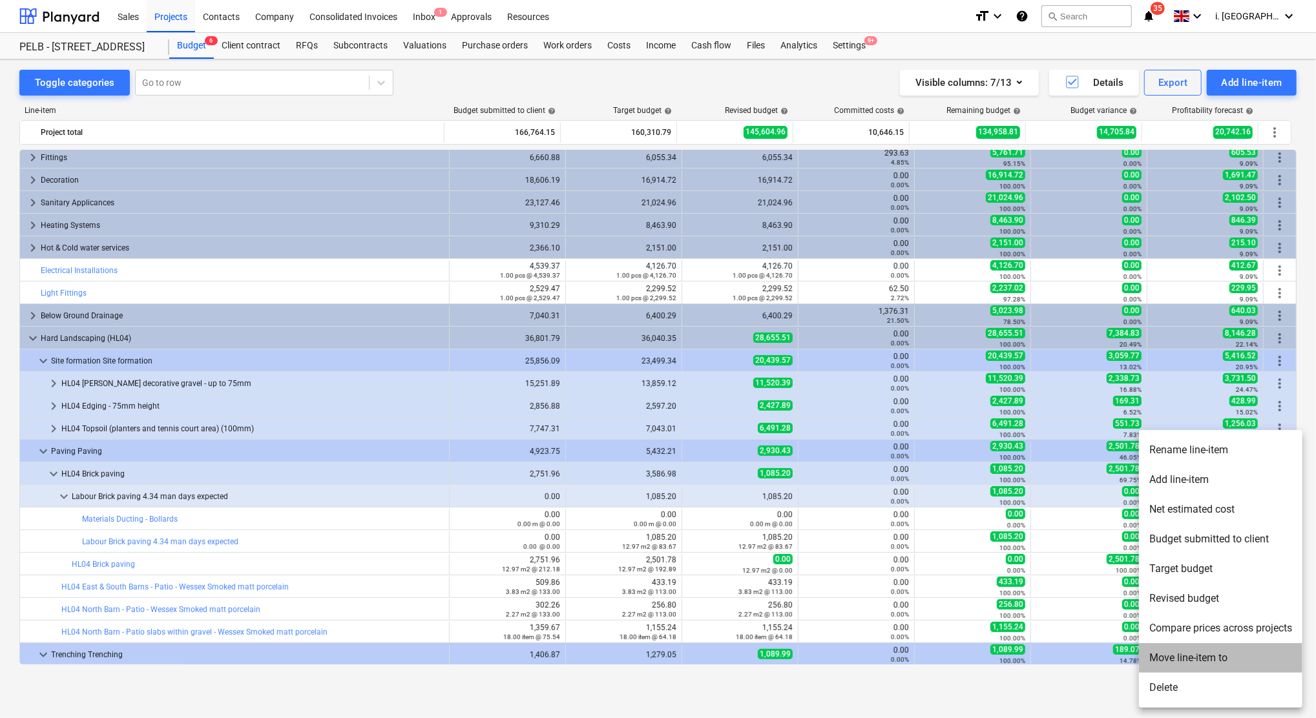
click at [1203, 659] on li "Move line-item to" at bounding box center [1220, 658] width 163 height 30
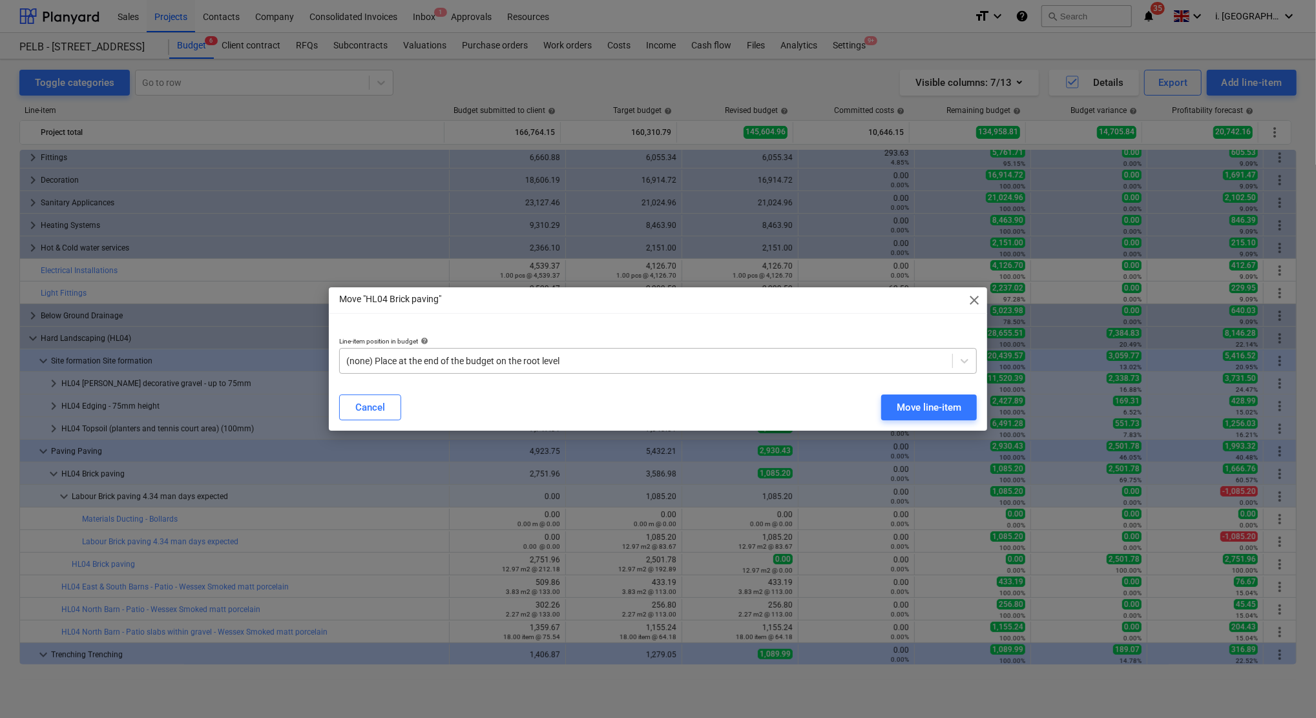
click at [461, 361] on div at bounding box center [645, 361] width 599 height 13
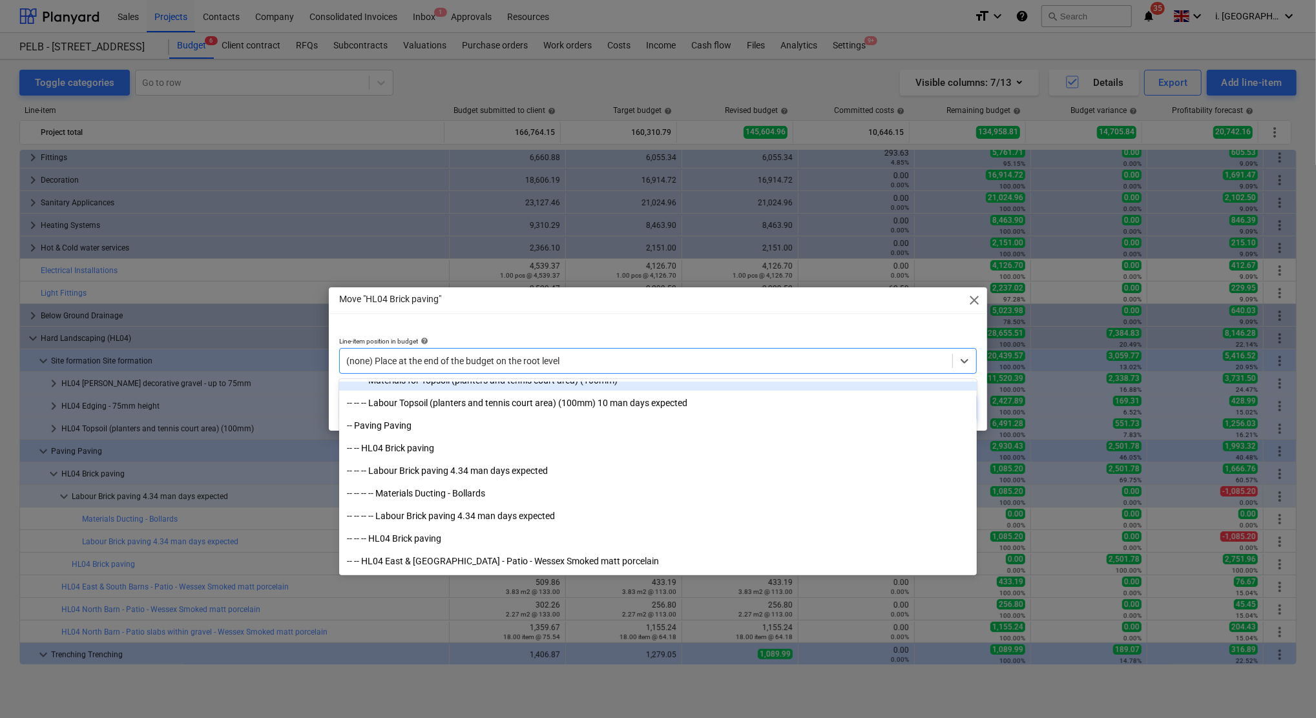
scroll to position [4405, 0]
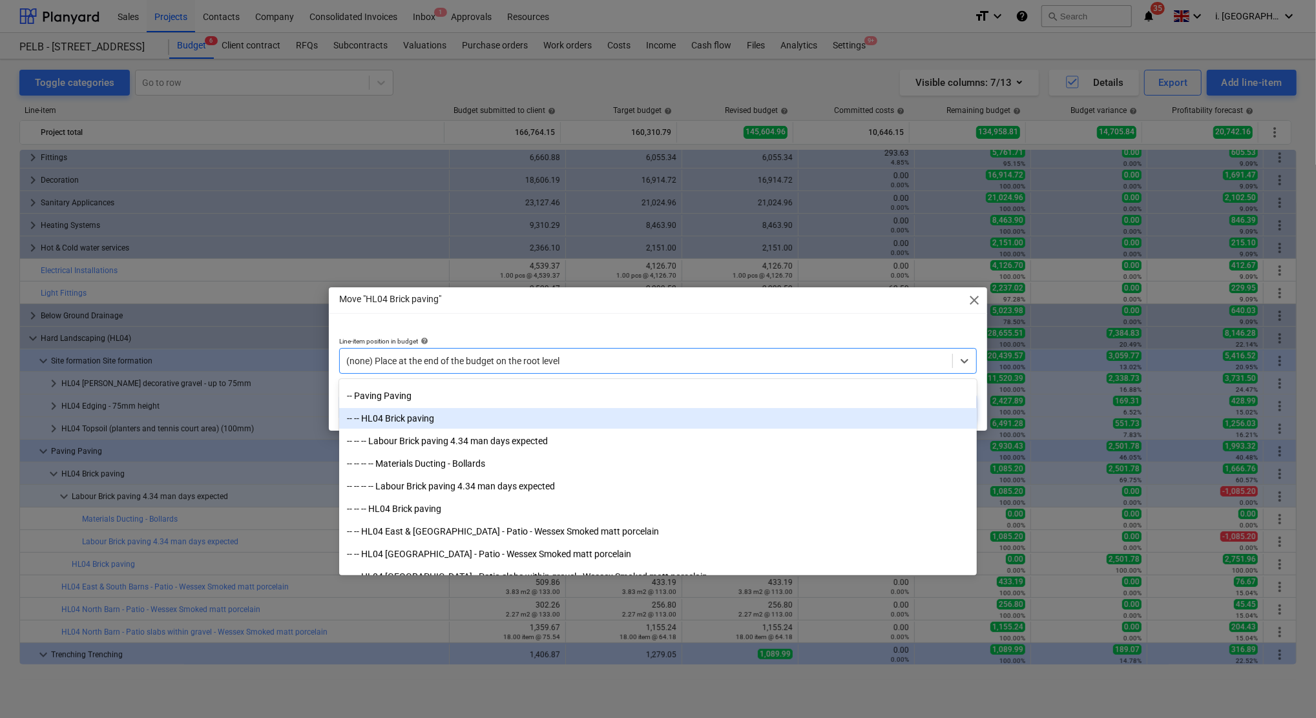
click at [406, 416] on div "-- -- HL04 Brick paving" at bounding box center [658, 418] width 638 height 21
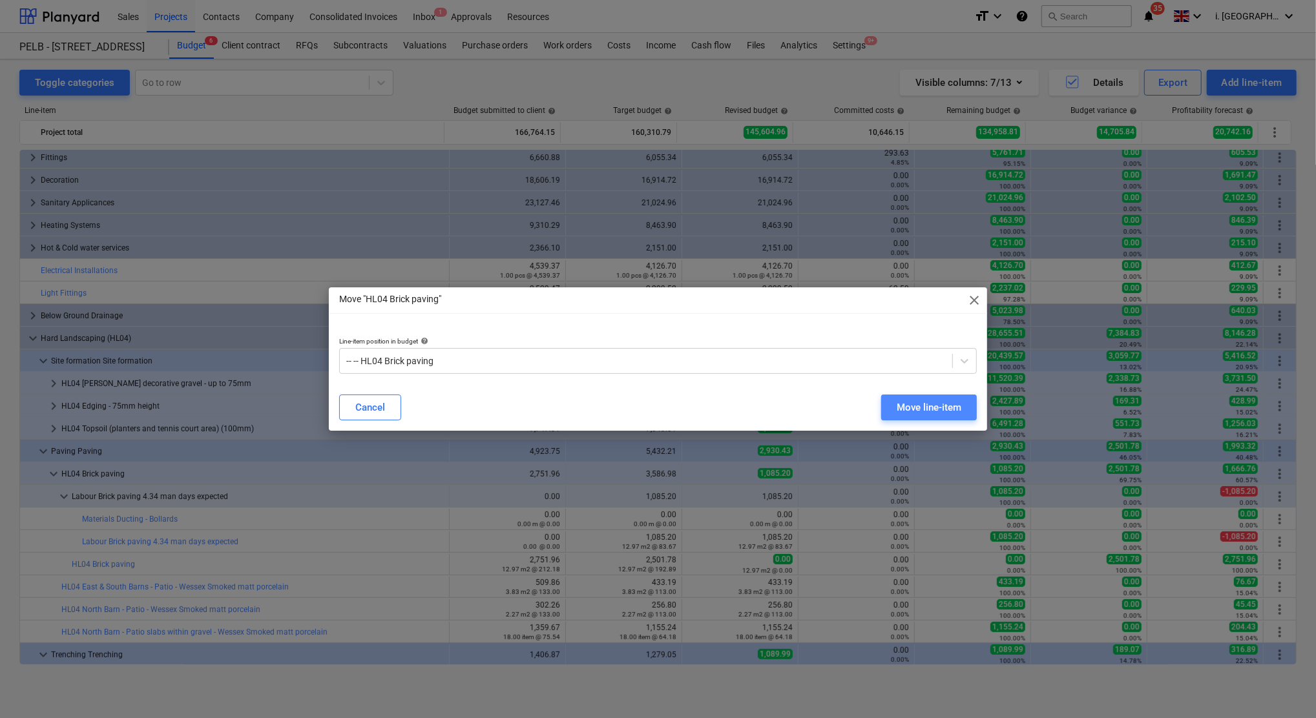
click at [910, 411] on div "Move line-item" at bounding box center [929, 407] width 65 height 17
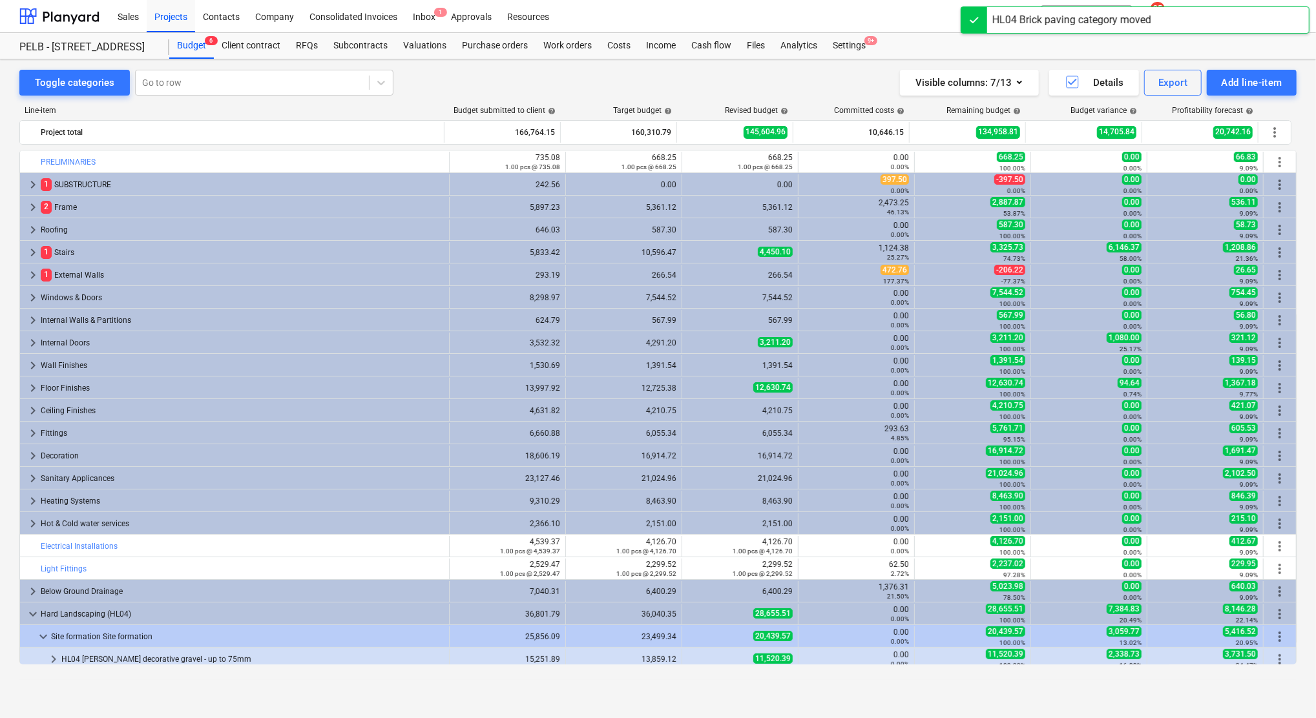
scroll to position [276, 0]
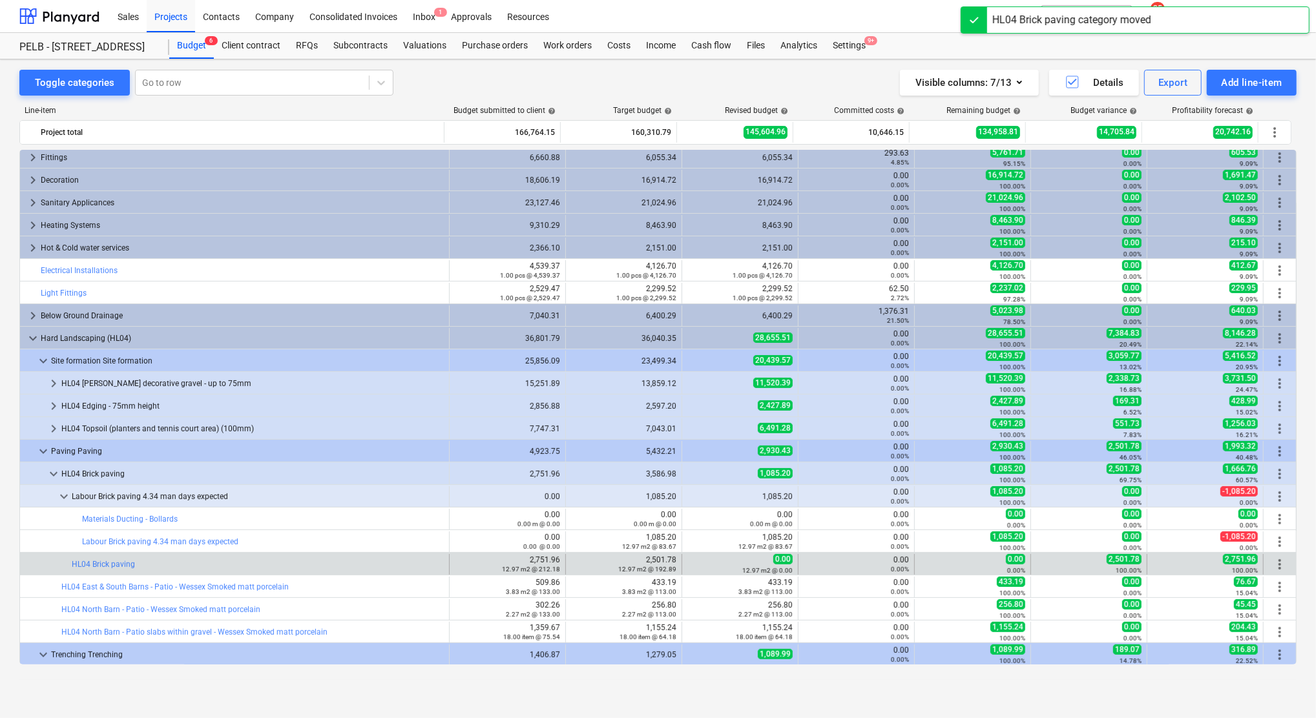
click at [1275, 559] on span "more_vert" at bounding box center [1280, 565] width 16 height 16
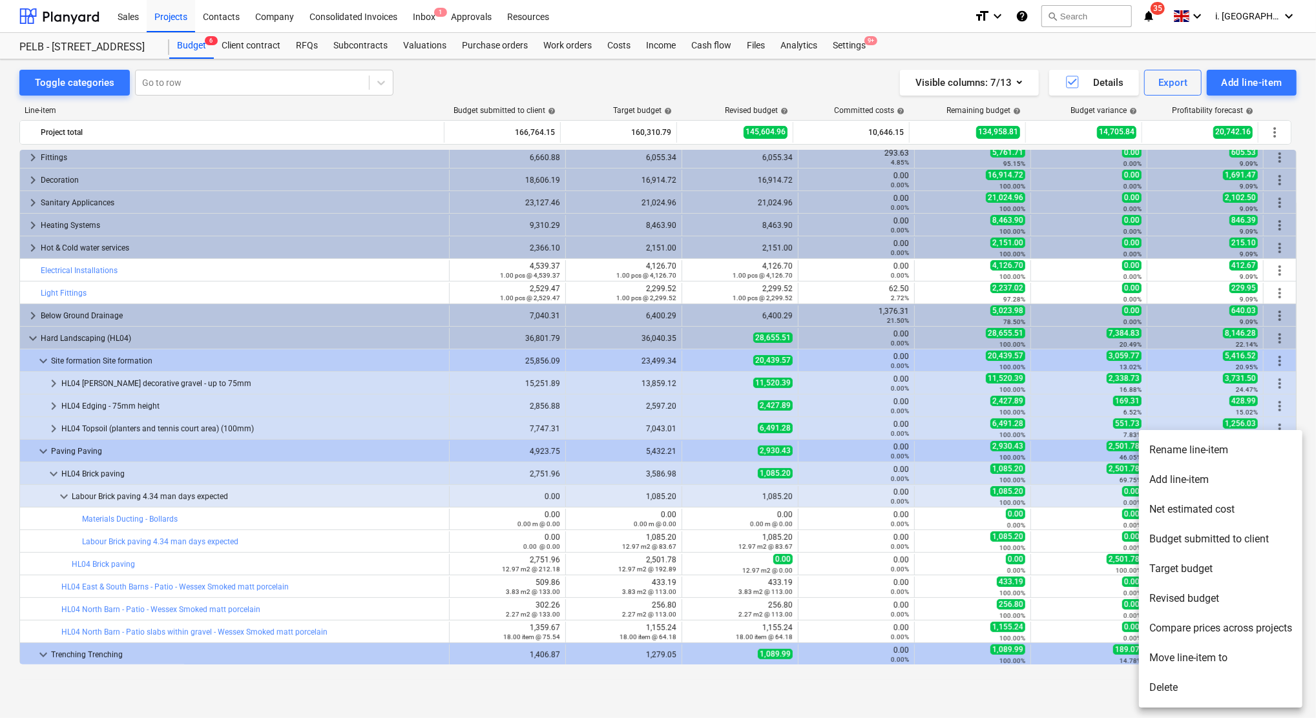
click at [1179, 659] on li "Move line-item to" at bounding box center [1220, 658] width 163 height 30
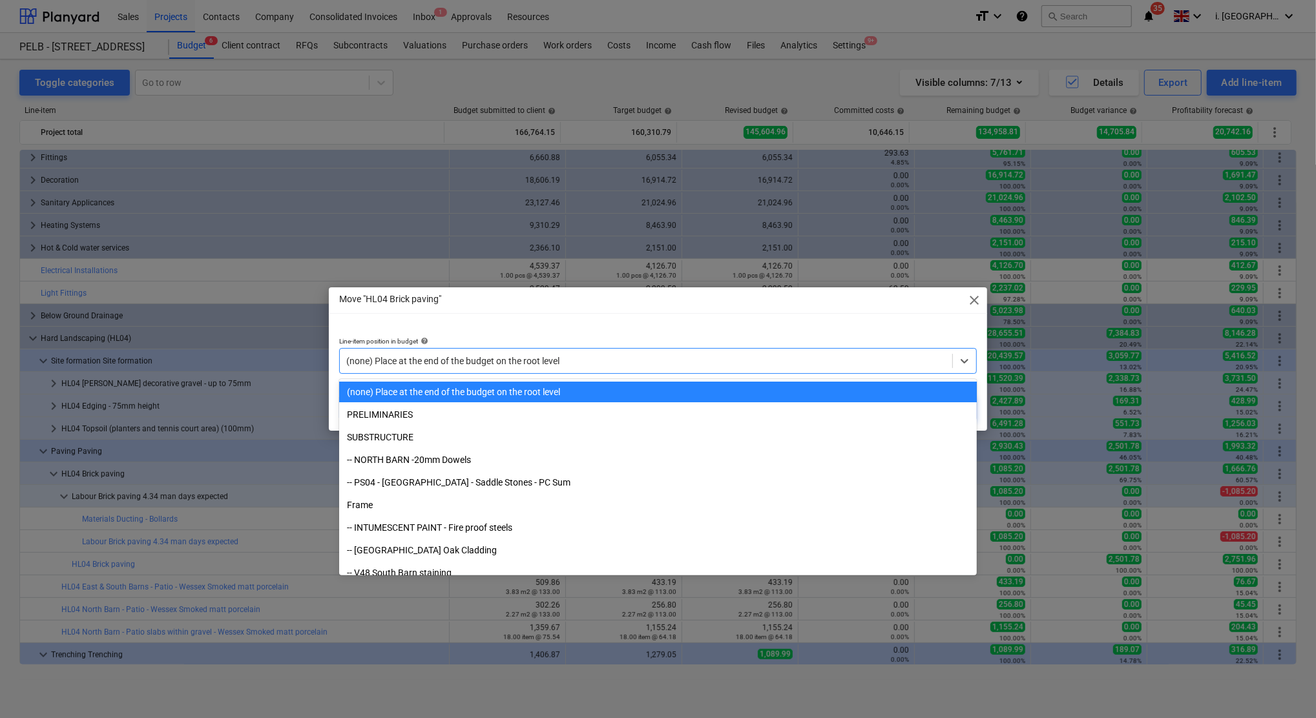
click at [453, 372] on div "(none) Place at the end of the budget on the root level" at bounding box center [658, 361] width 638 height 26
click at [466, 361] on div at bounding box center [645, 361] width 599 height 13
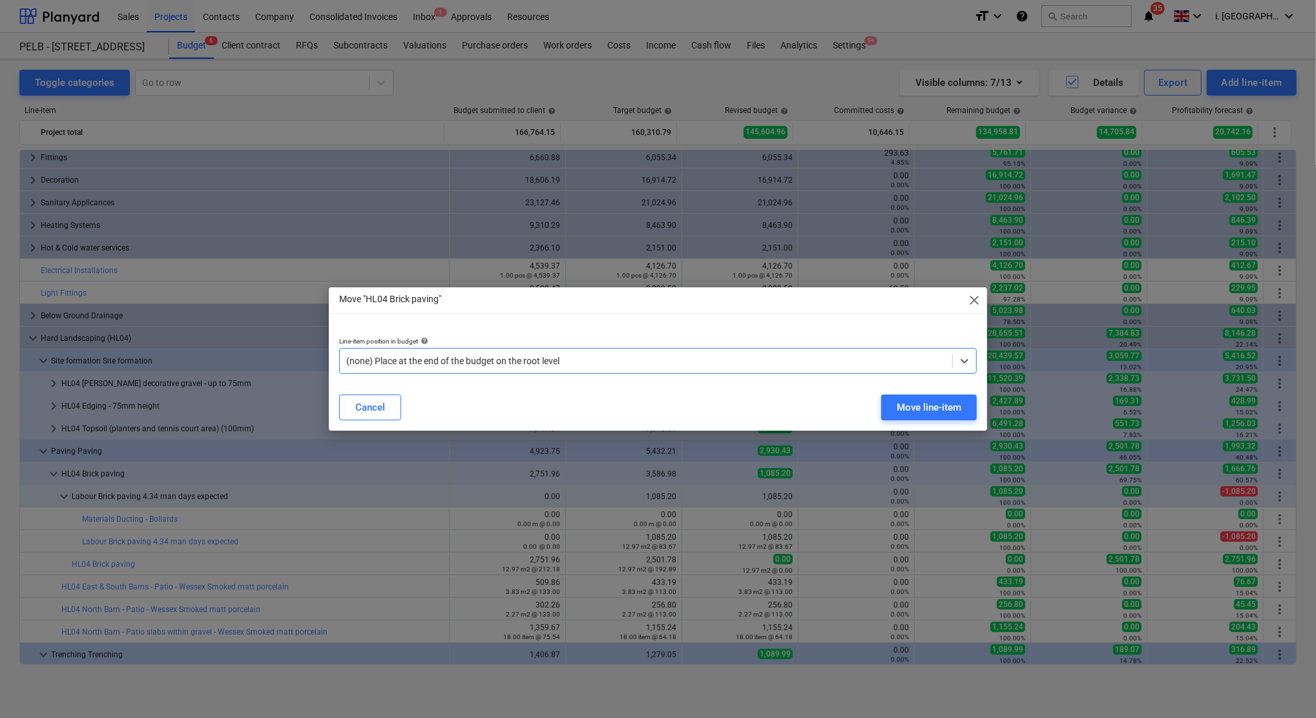
click at [466, 361] on div at bounding box center [645, 361] width 599 height 13
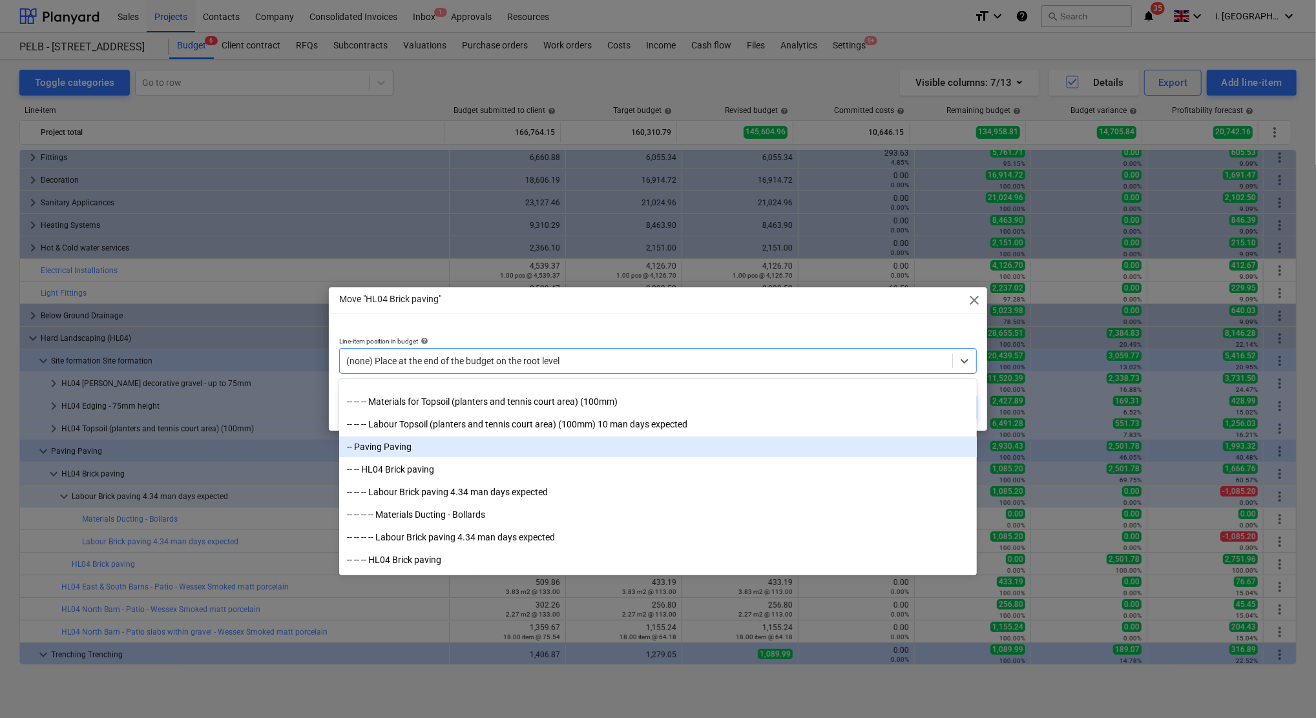
scroll to position [4405, 0]
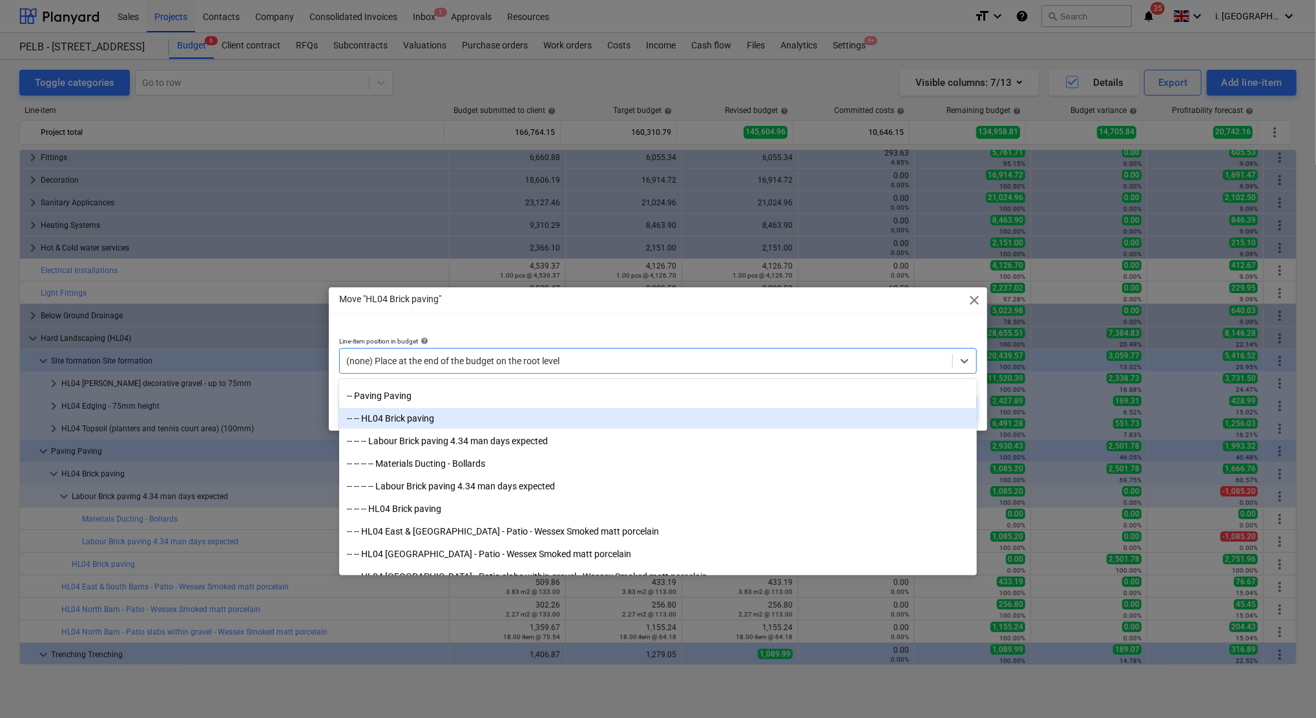
click at [373, 416] on div "-- -- HL04 Brick paving" at bounding box center [658, 418] width 638 height 21
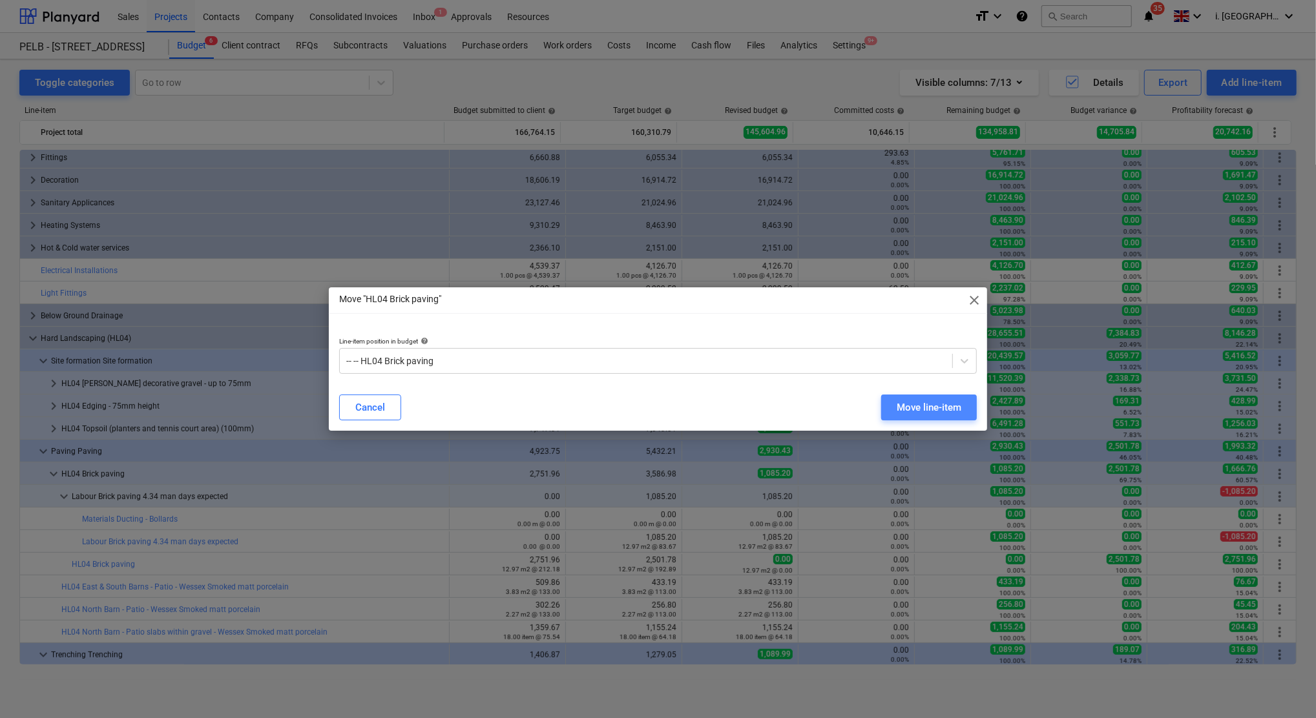
click at [920, 410] on div "Move line-item" at bounding box center [929, 407] width 65 height 17
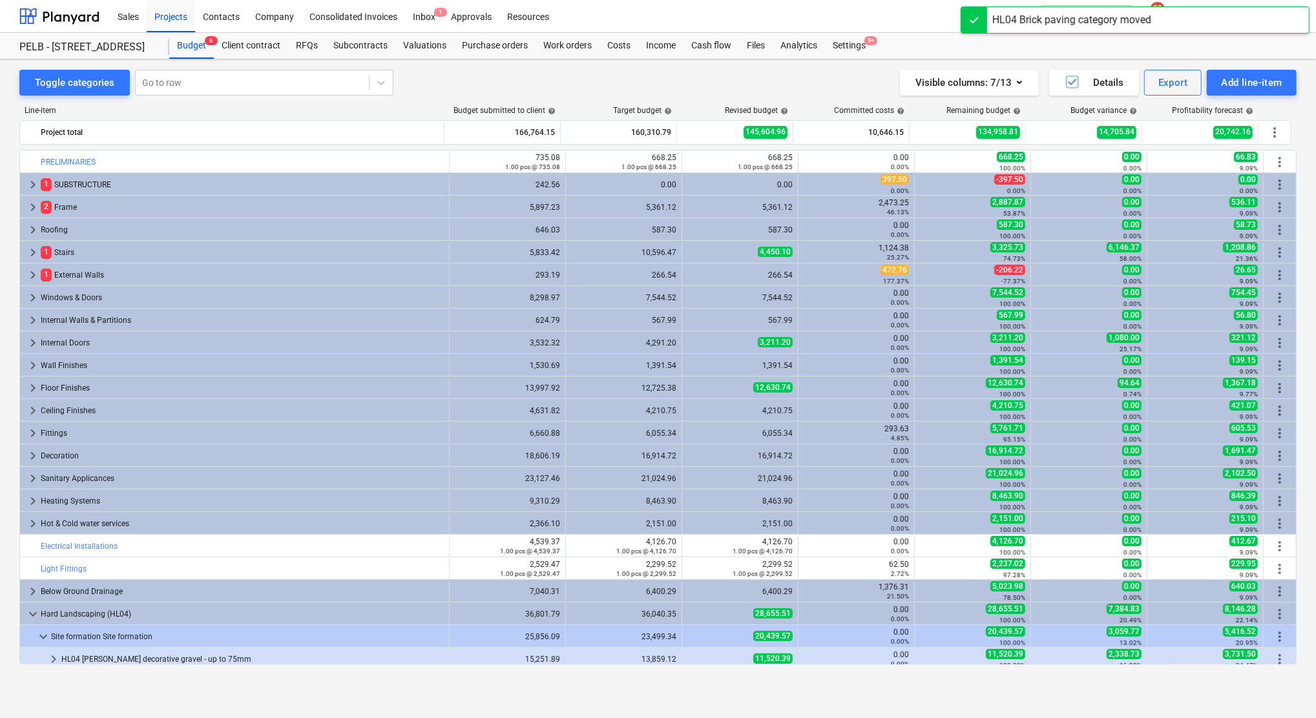
scroll to position [276, 0]
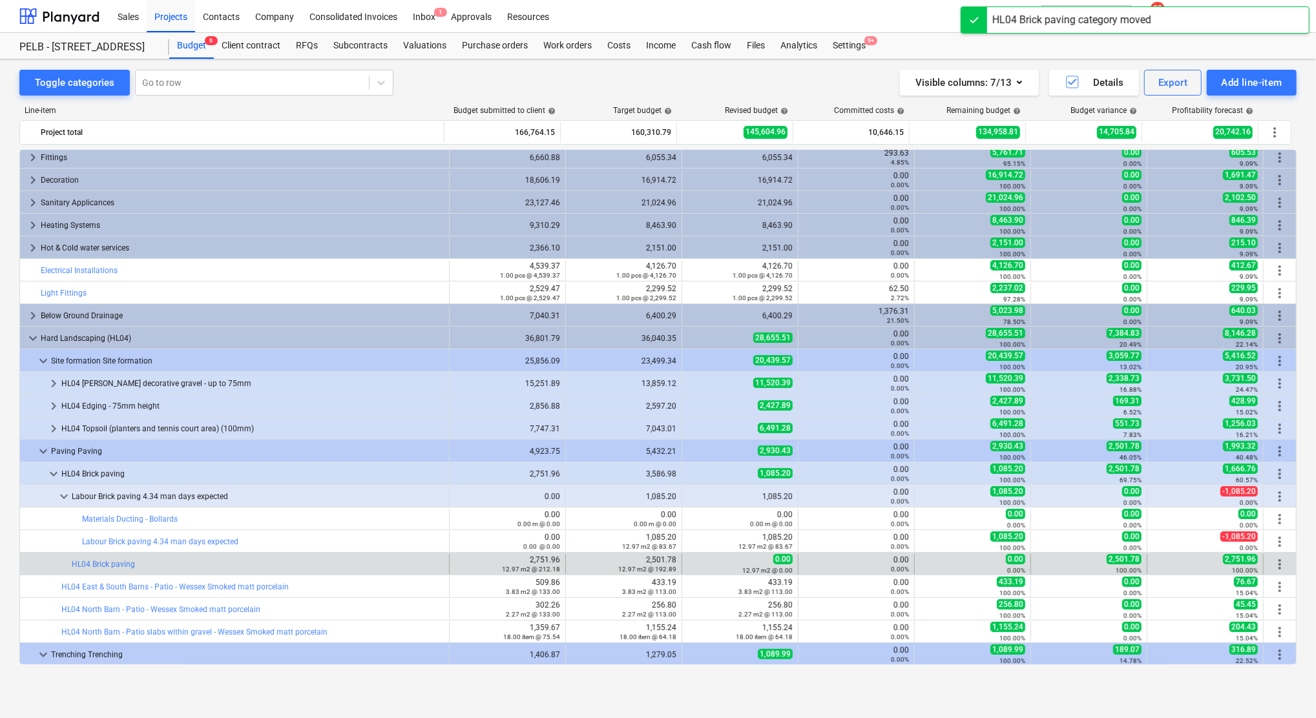
click at [52, 561] on div at bounding box center [40, 564] width 31 height 21
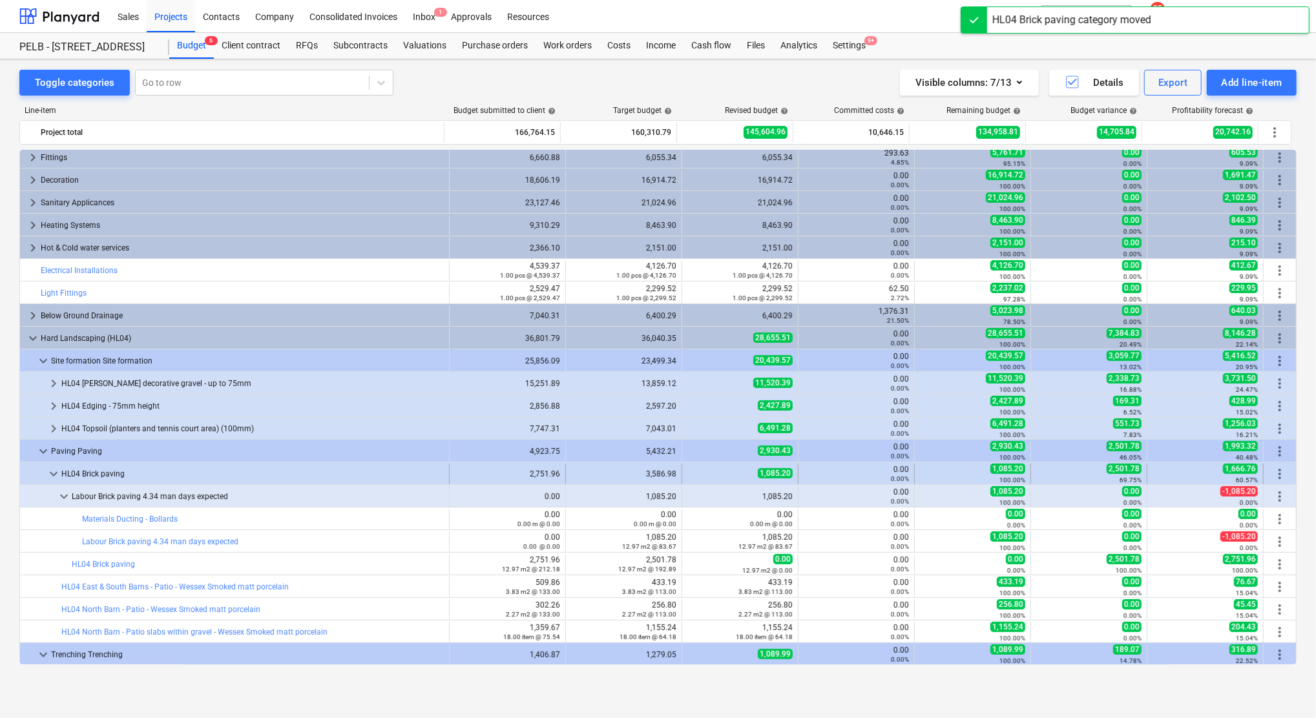
click at [48, 476] on span "keyboard_arrow_down" at bounding box center [54, 474] width 16 height 16
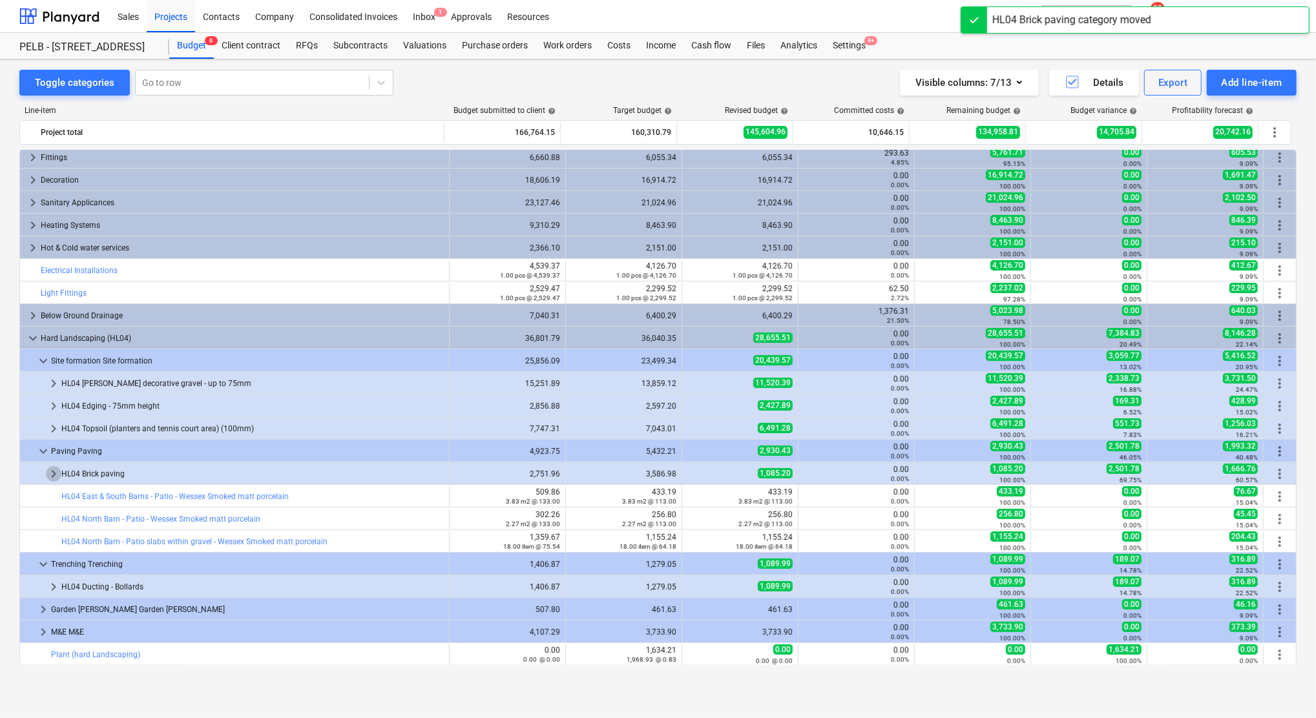
click at [48, 476] on span "keyboard_arrow_right" at bounding box center [54, 474] width 16 height 16
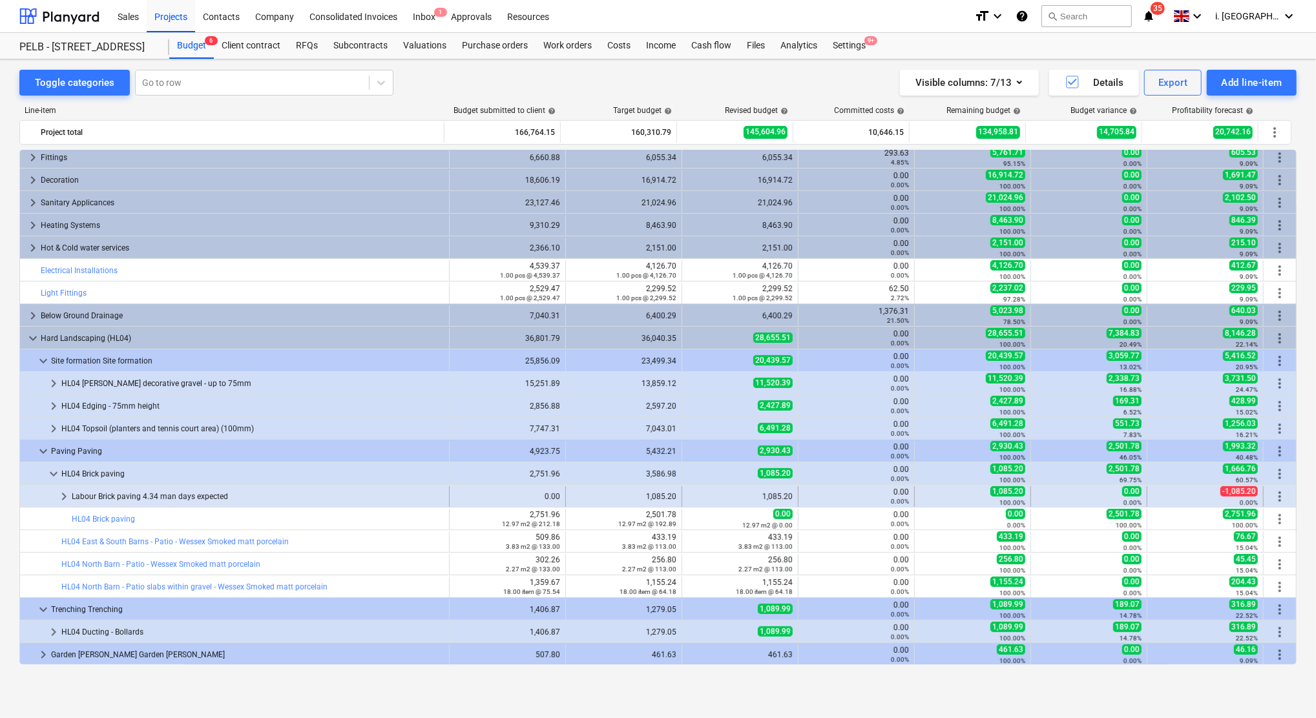
click at [63, 501] on span "keyboard_arrow_right" at bounding box center [64, 497] width 16 height 16
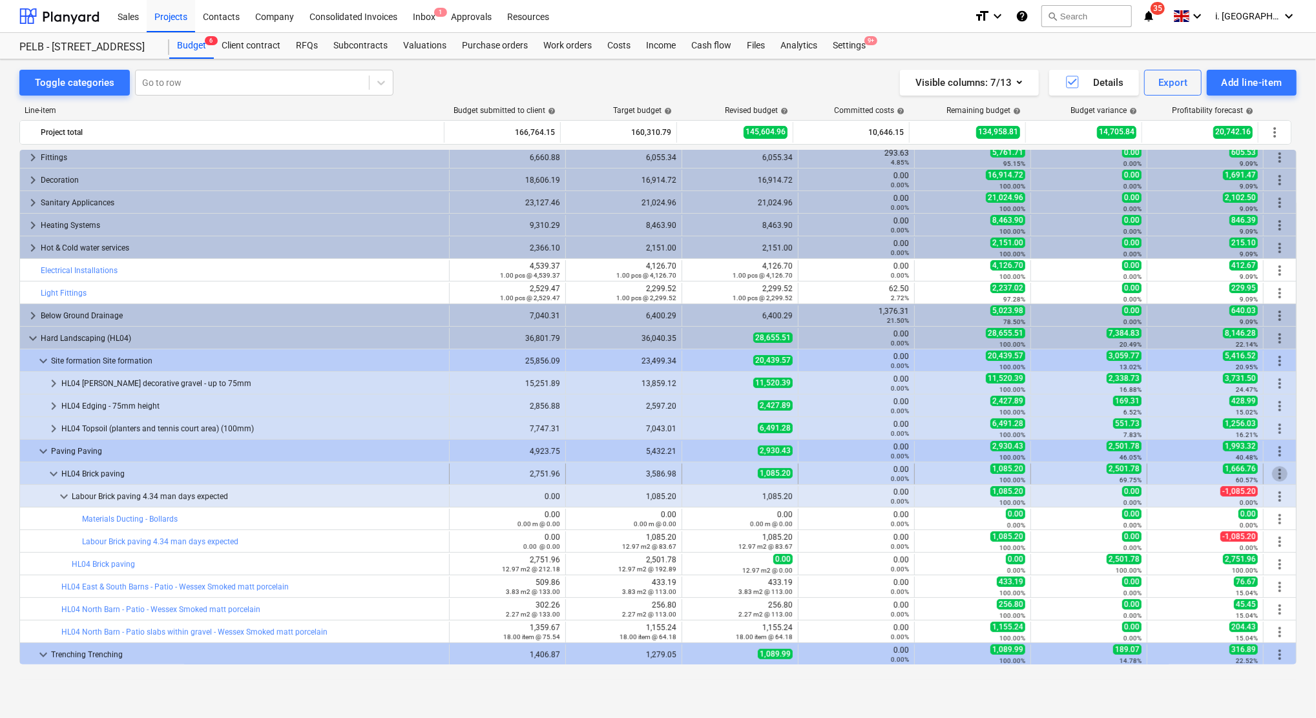
click at [1276, 467] on span "more_vert" at bounding box center [1280, 474] width 16 height 16
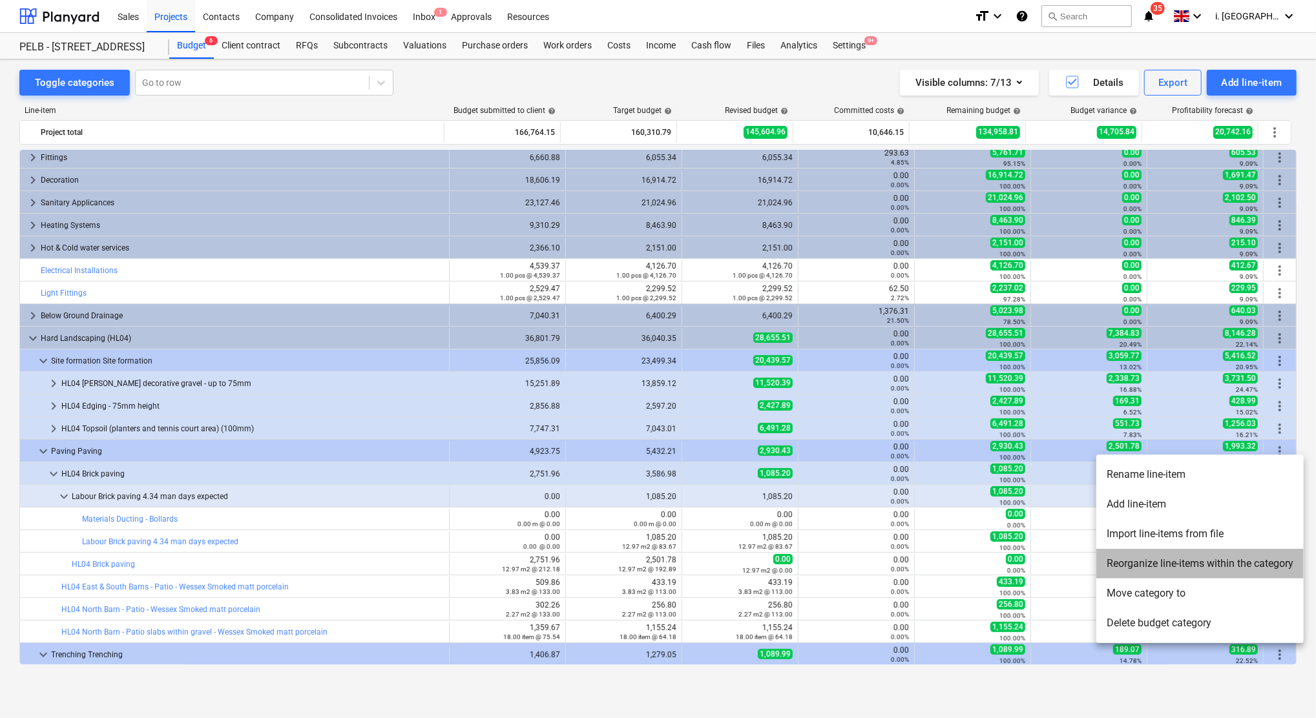
click at [1205, 565] on li "Reorganize line-items within the category" at bounding box center [1199, 564] width 207 height 30
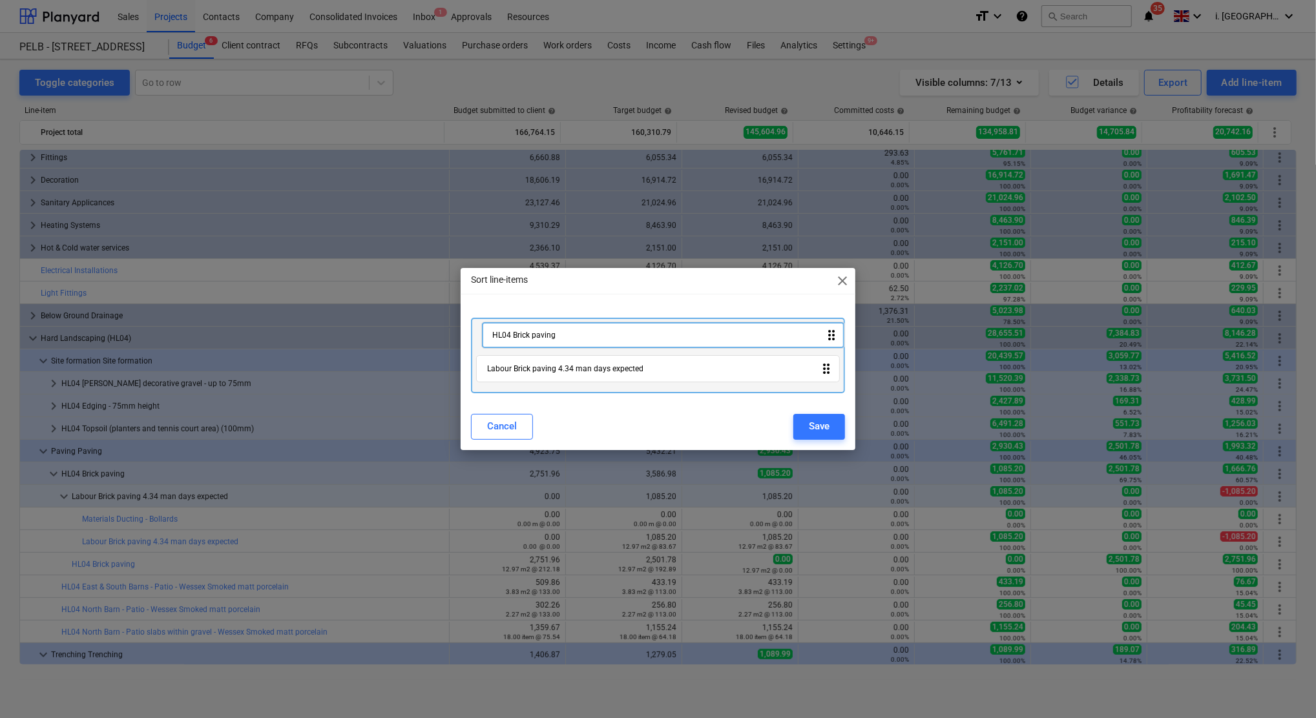
drag, startPoint x: 563, startPoint y: 372, endPoint x: 565, endPoint y: 333, distance: 39.5
click at [565, 333] on div "Labour Brick paving 4.34 man days expected drag_indicator HL04 Brick paving dra…" at bounding box center [658, 355] width 374 height 75
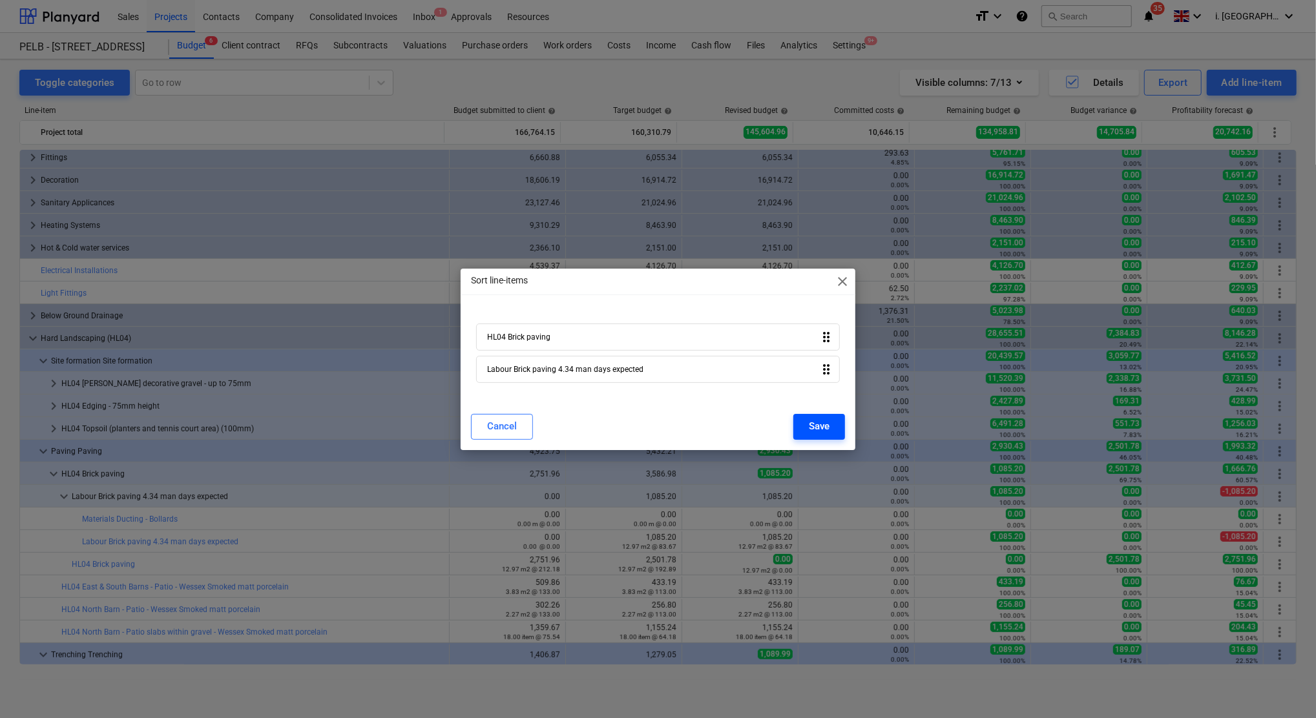
click at [827, 425] on div "Save" at bounding box center [819, 426] width 21 height 17
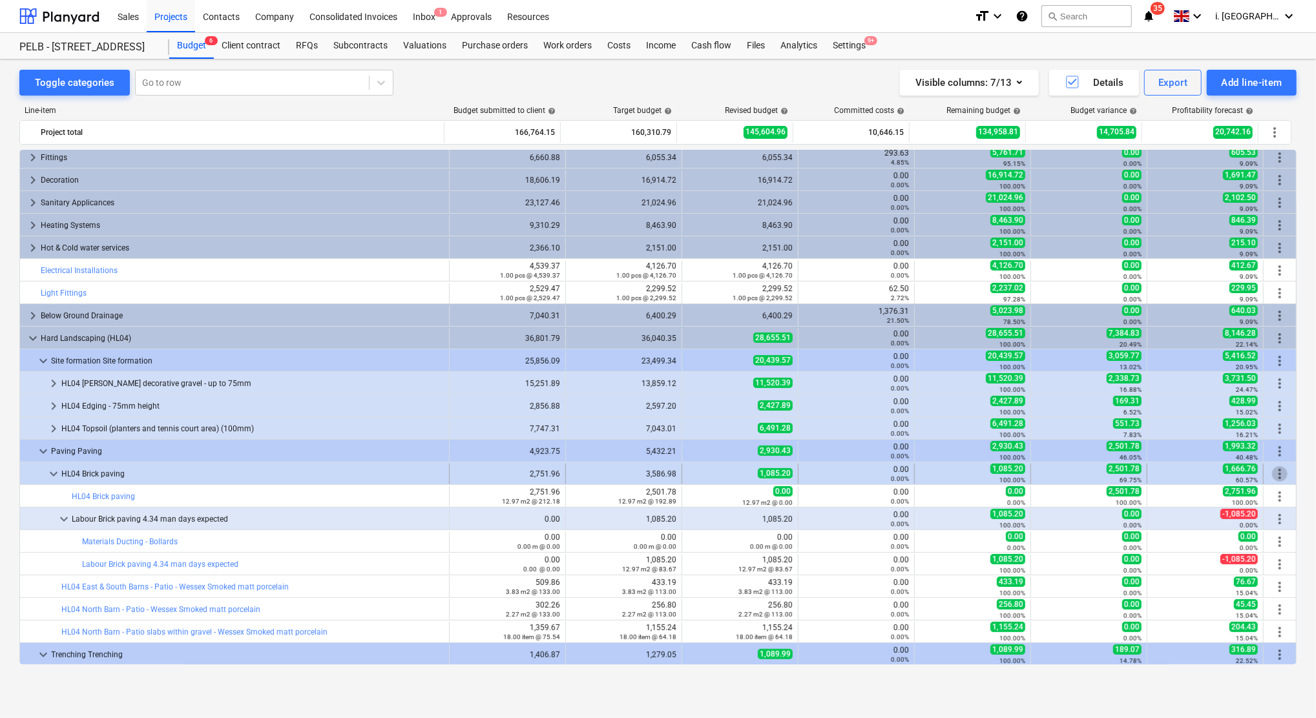
click at [1278, 470] on span "more_vert" at bounding box center [1280, 474] width 16 height 16
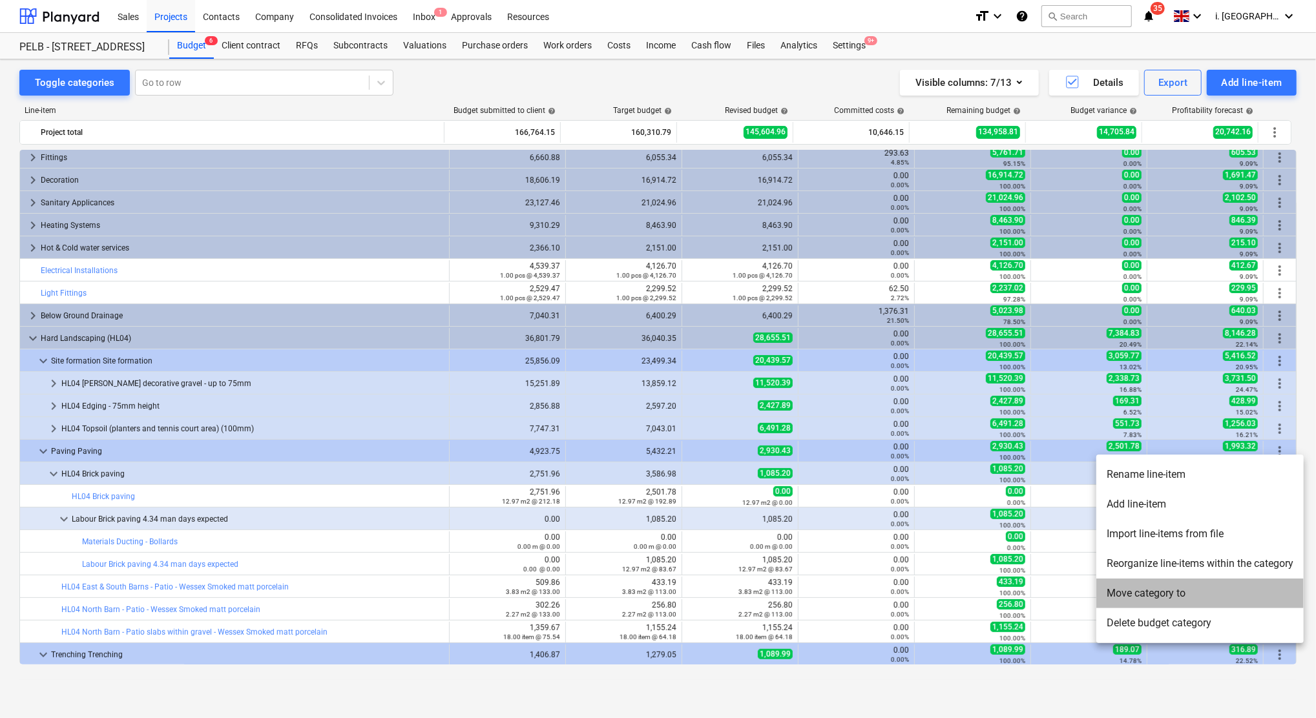
click at [1154, 589] on li "Move category to" at bounding box center [1199, 594] width 207 height 30
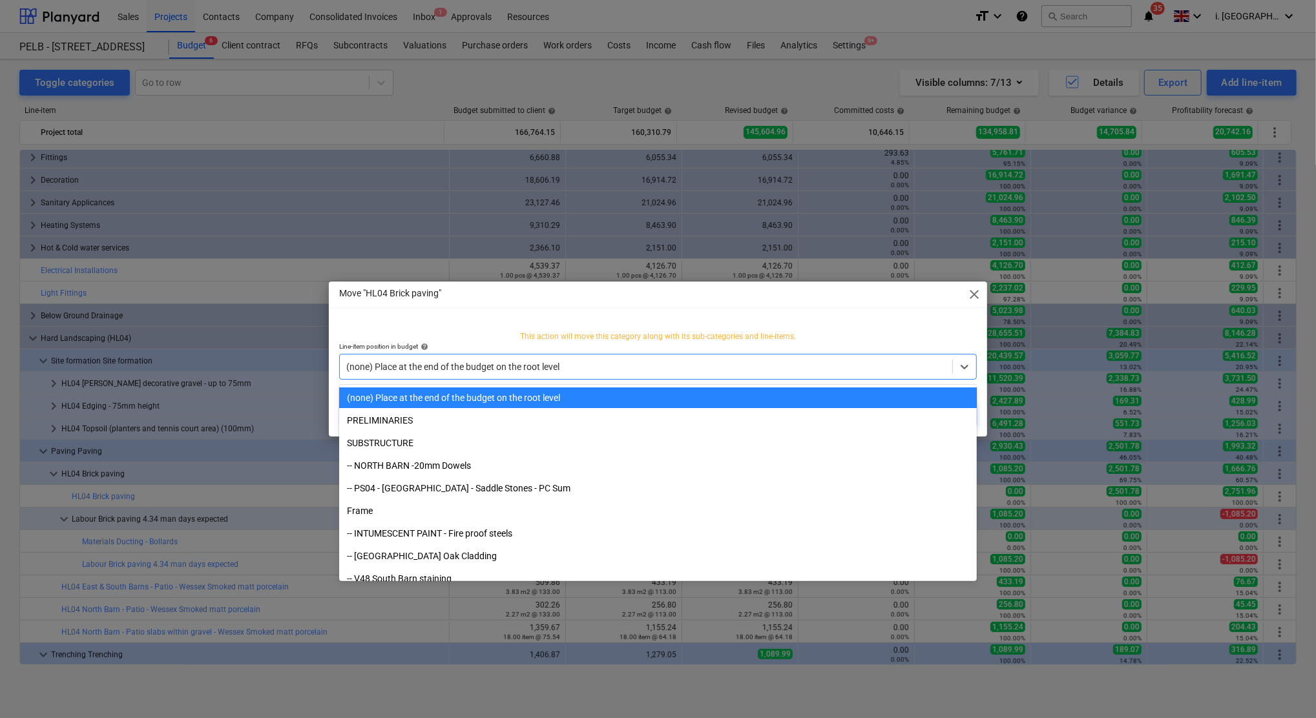
click at [577, 362] on div at bounding box center [645, 366] width 599 height 13
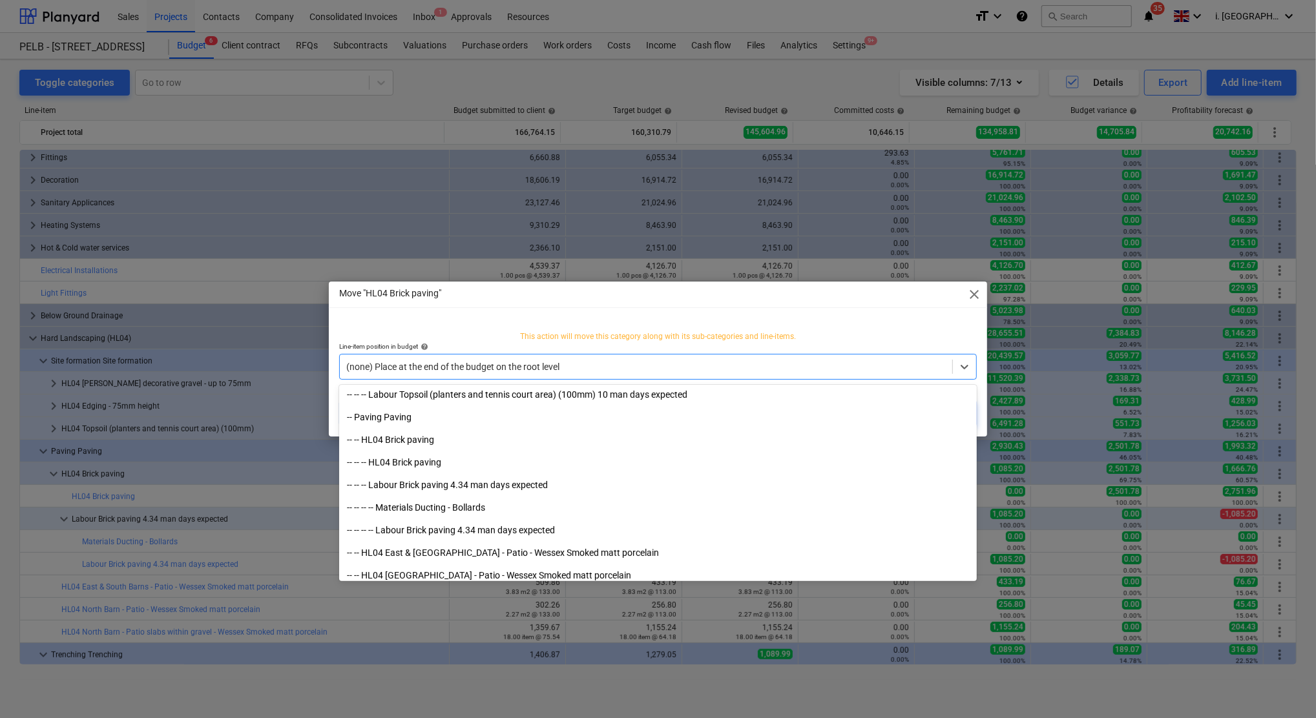
scroll to position [4418, 0]
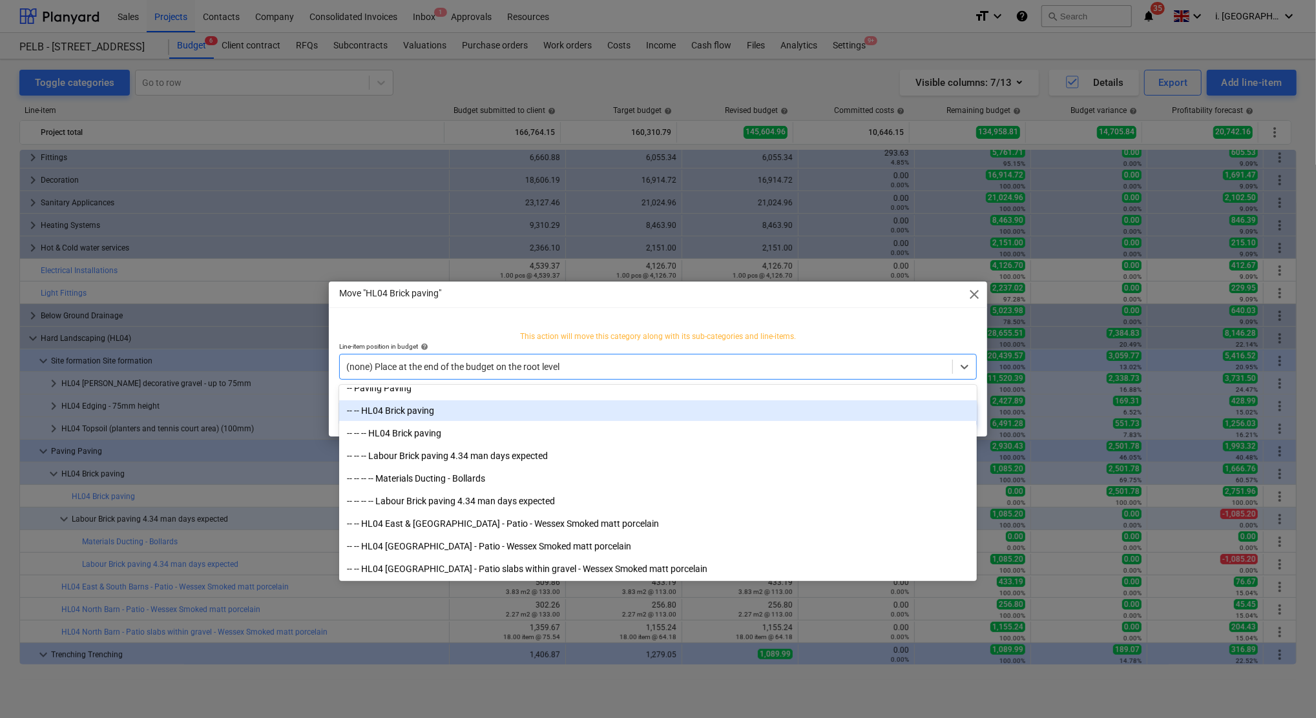
click at [404, 410] on div "-- -- HL04 Brick paving" at bounding box center [658, 410] width 638 height 21
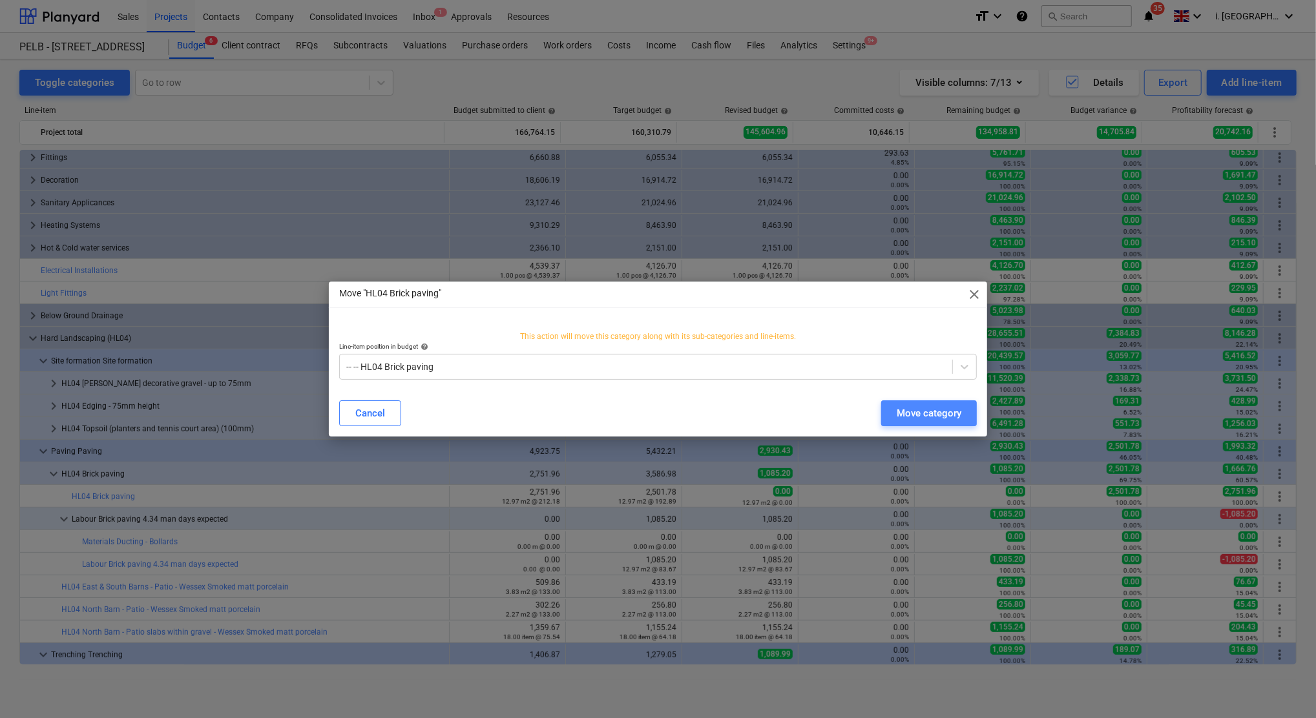
click at [893, 411] on button "Move category" at bounding box center [929, 413] width 96 height 26
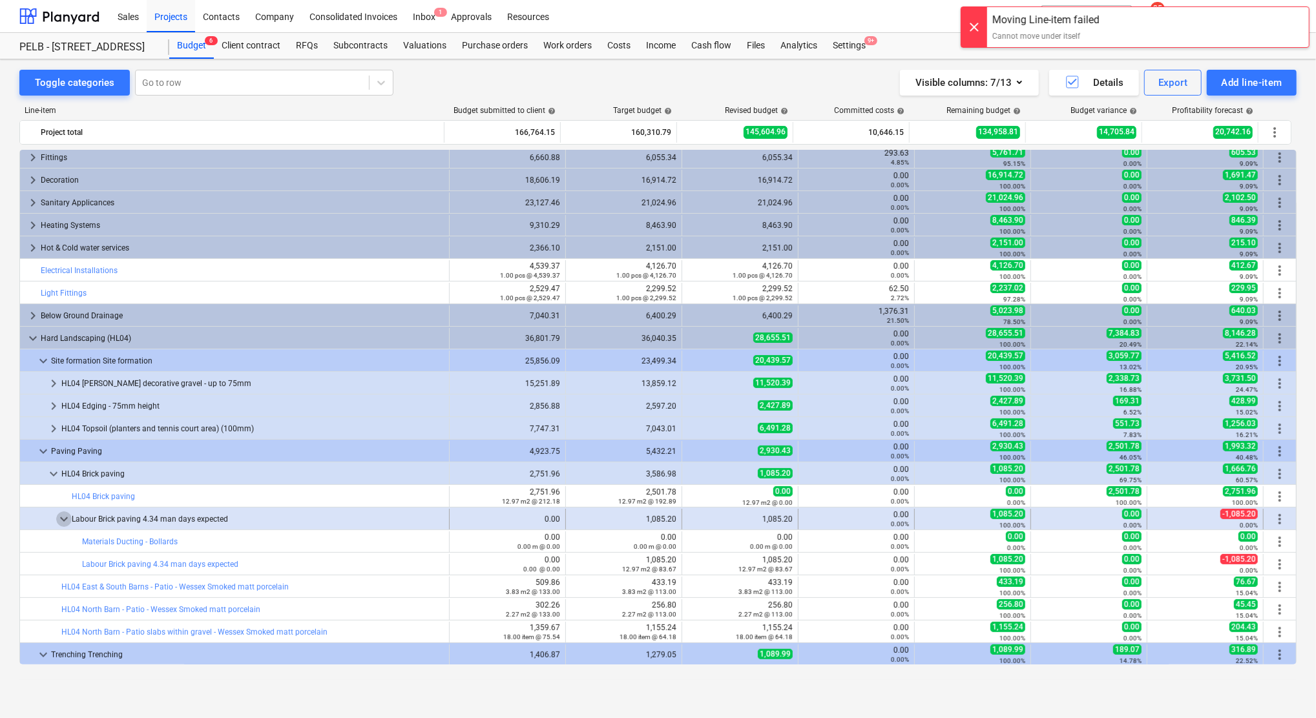
click at [62, 519] on span "keyboard_arrow_down" at bounding box center [64, 520] width 16 height 16
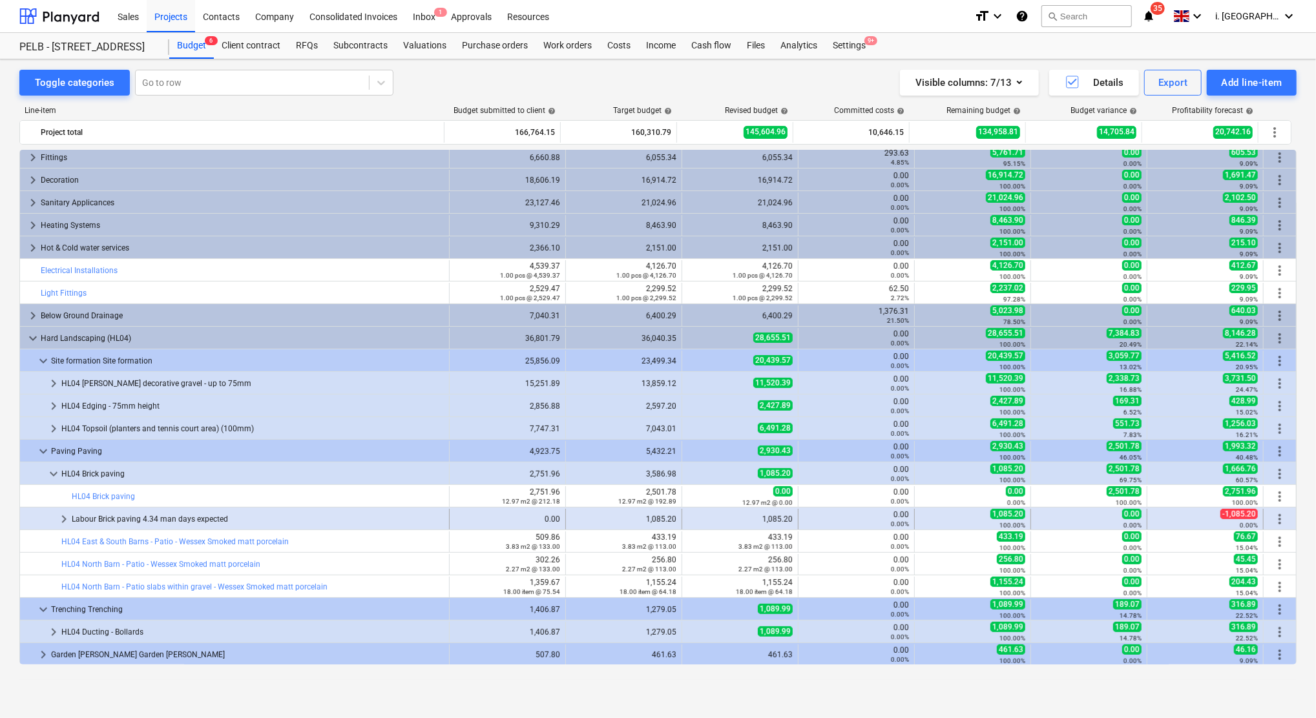
click at [1275, 517] on span "more_vert" at bounding box center [1280, 520] width 16 height 16
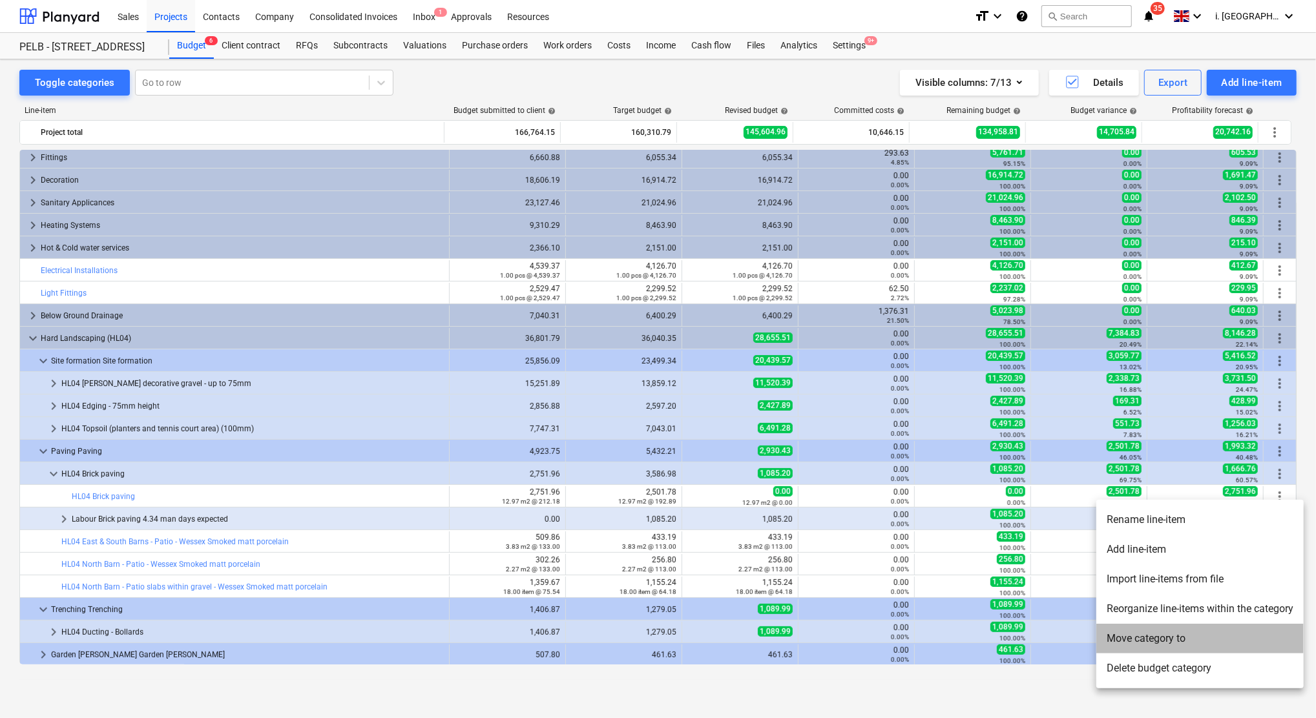
click at [1139, 634] on li "Move category to" at bounding box center [1199, 639] width 207 height 30
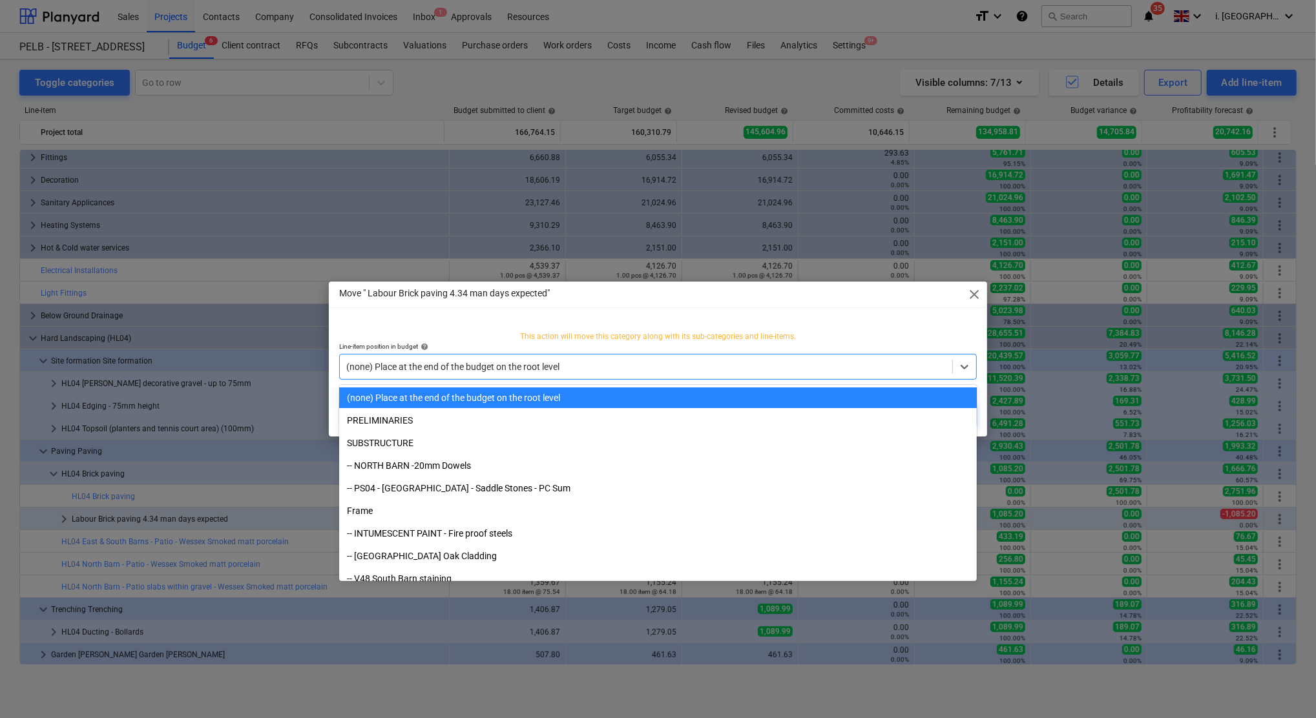
click at [618, 373] on div "(none) Place at the end of the budget on the root level" at bounding box center [646, 367] width 612 height 18
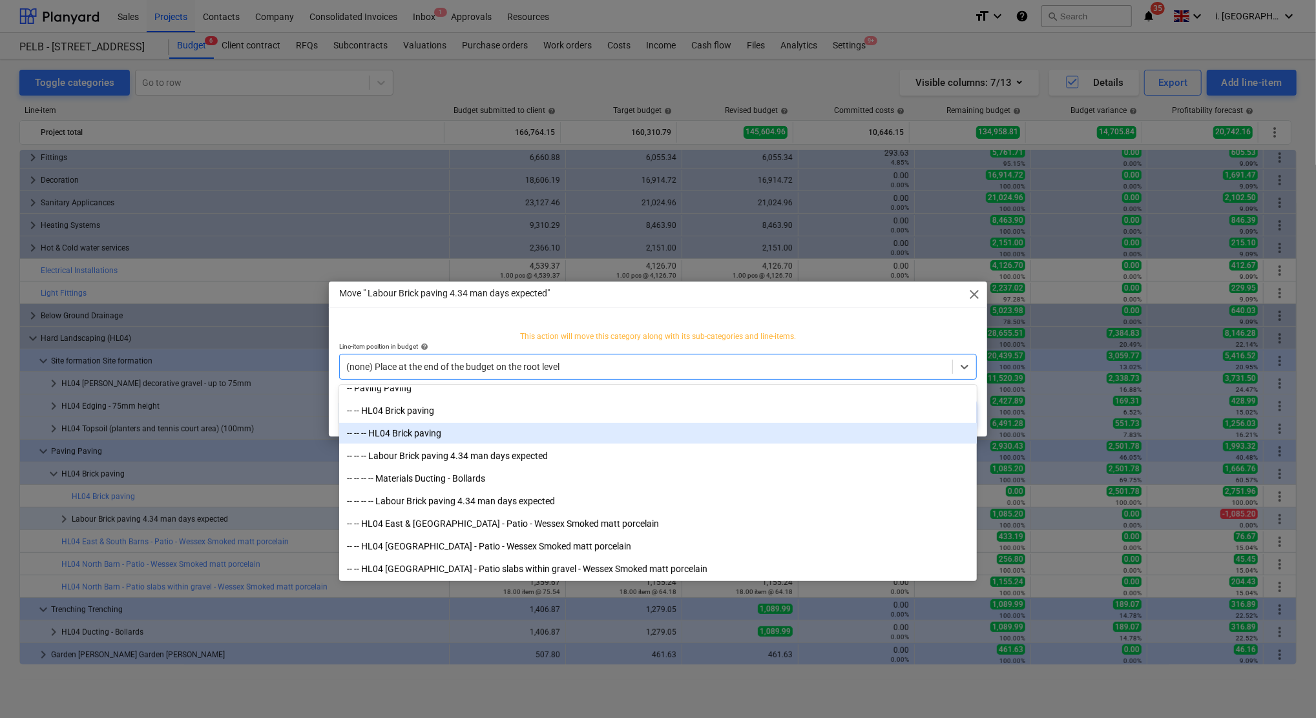
click at [418, 430] on div "-- -- -- HL04 Brick paving" at bounding box center [658, 433] width 638 height 21
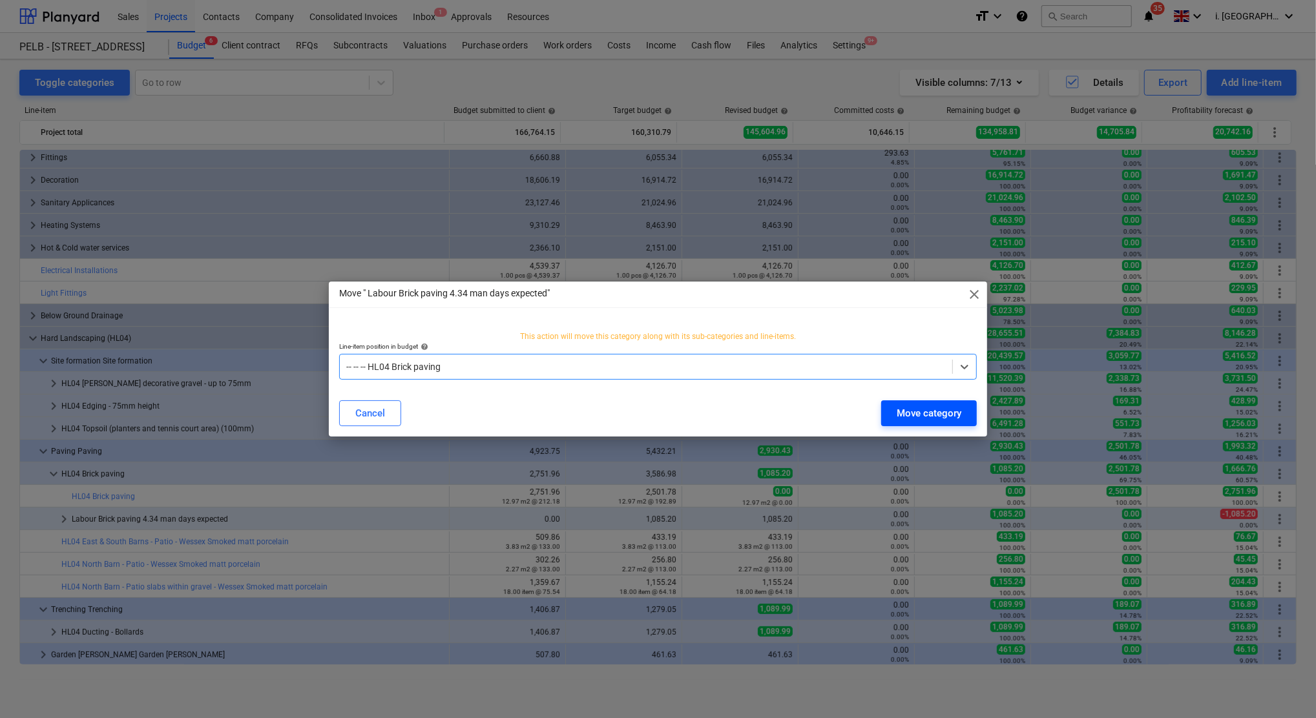
click at [921, 415] on div "Move category" at bounding box center [929, 413] width 65 height 17
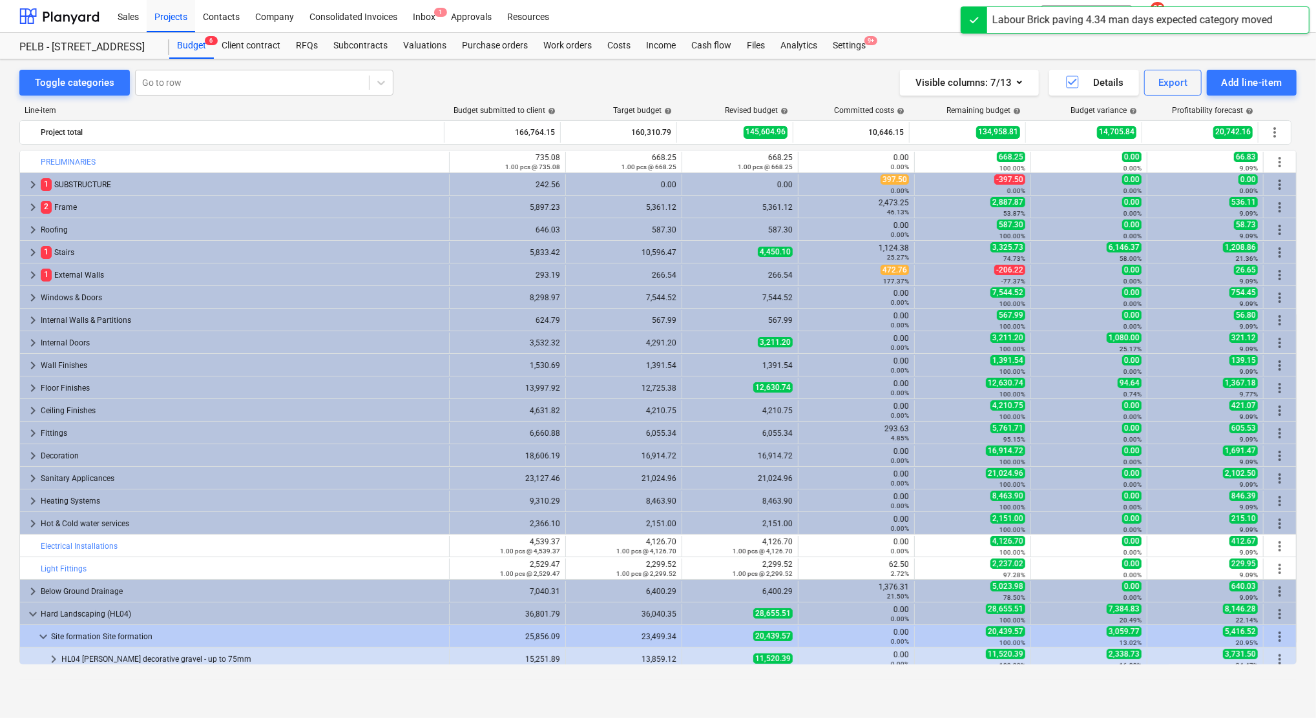
scroll to position [276, 0]
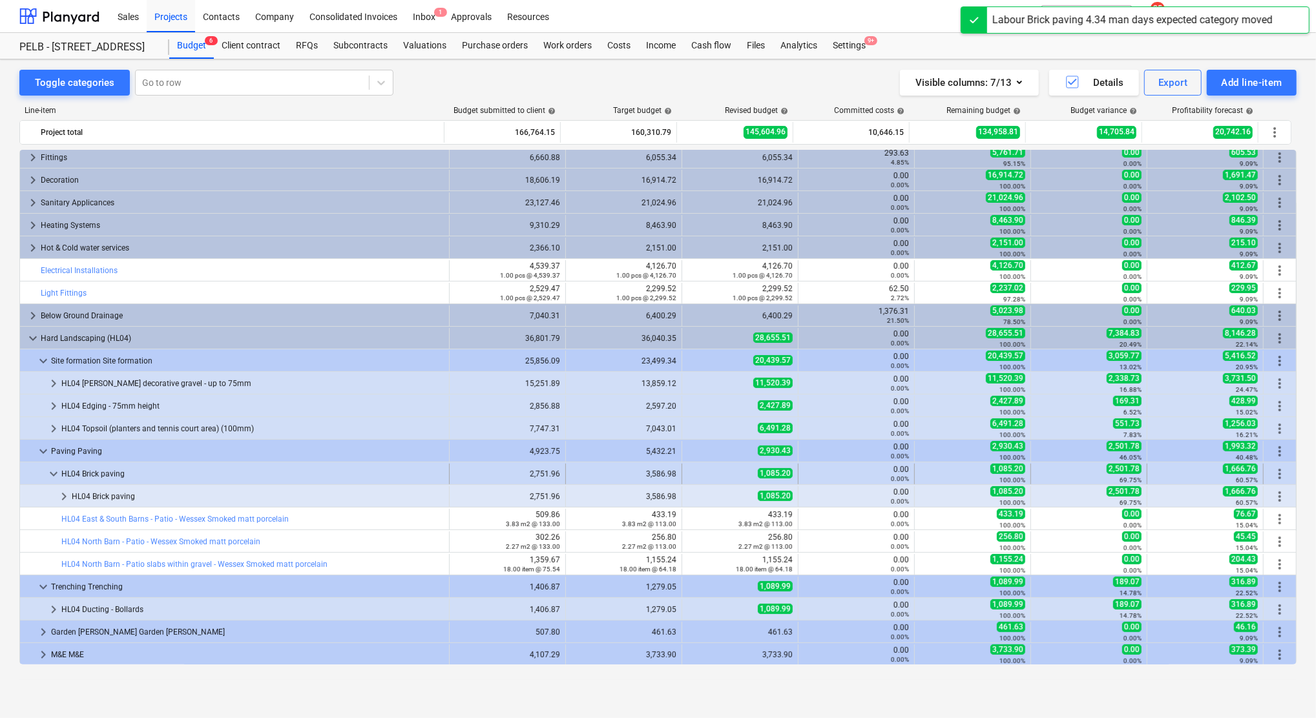
click at [55, 478] on span "keyboard_arrow_down" at bounding box center [54, 474] width 16 height 16
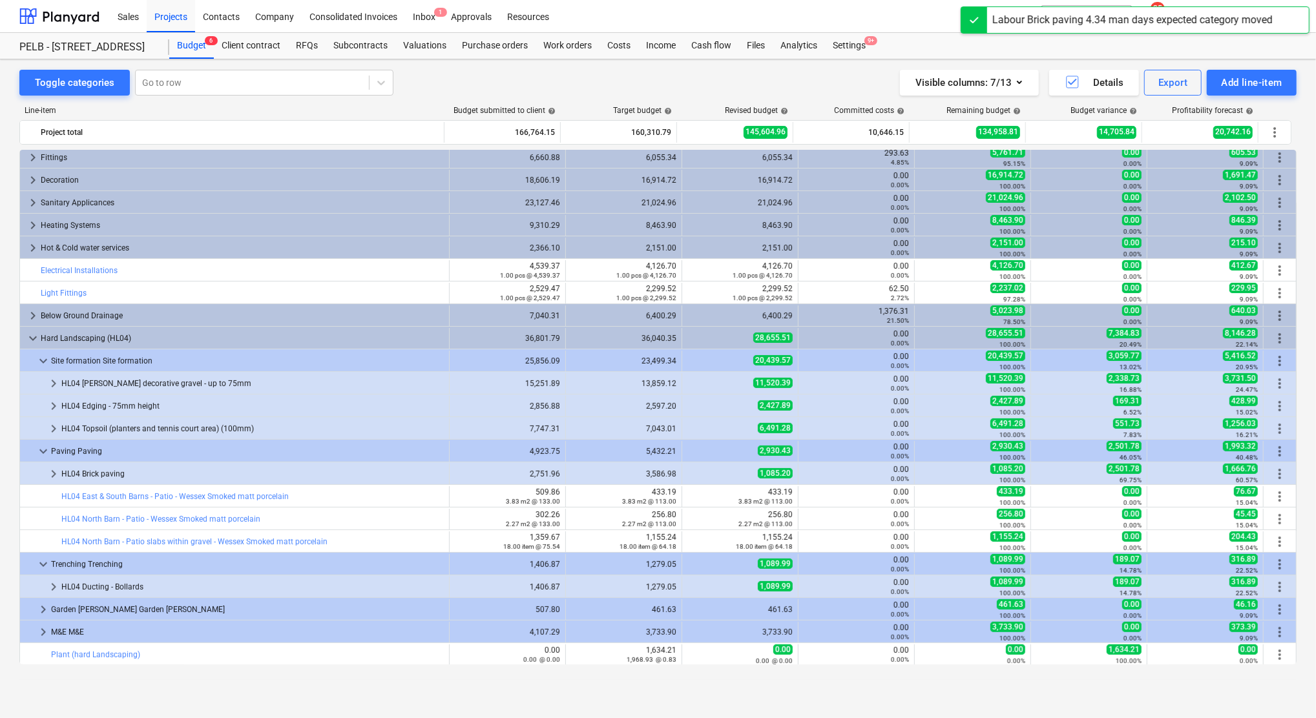
click at [55, 478] on span "keyboard_arrow_right" at bounding box center [54, 474] width 16 height 16
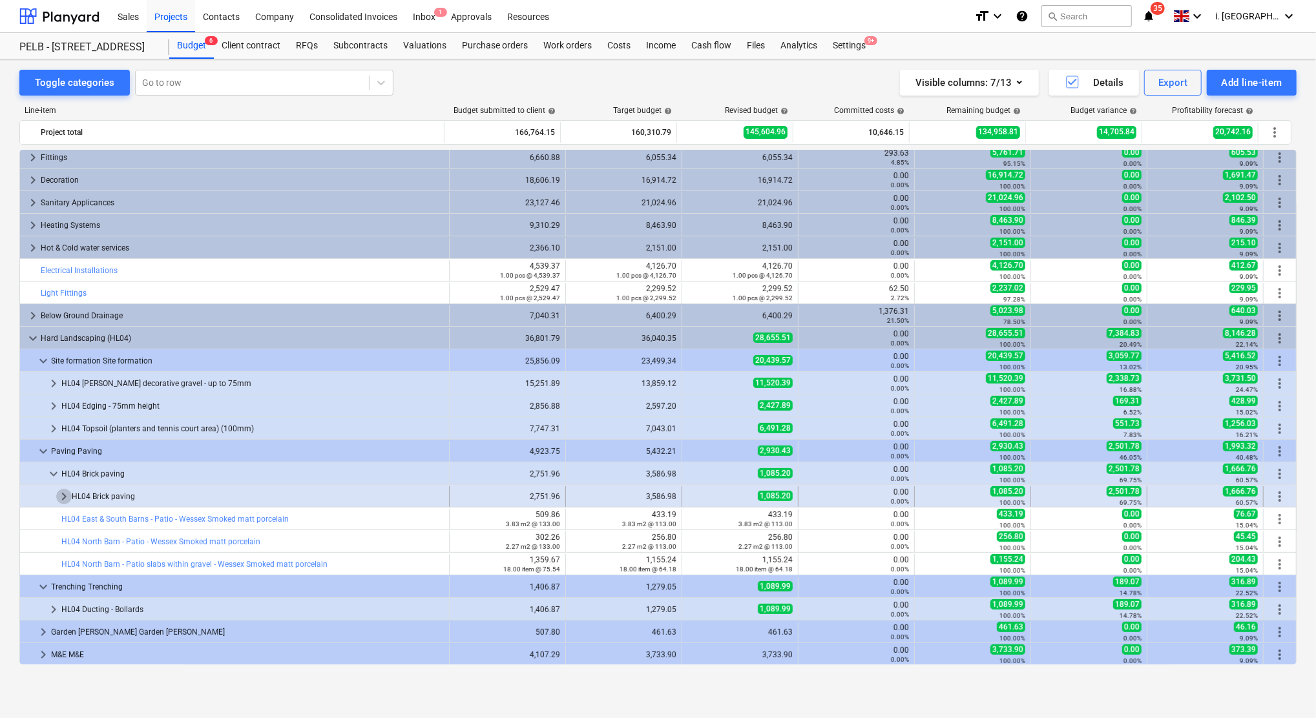
click at [65, 497] on span "keyboard_arrow_right" at bounding box center [64, 497] width 16 height 16
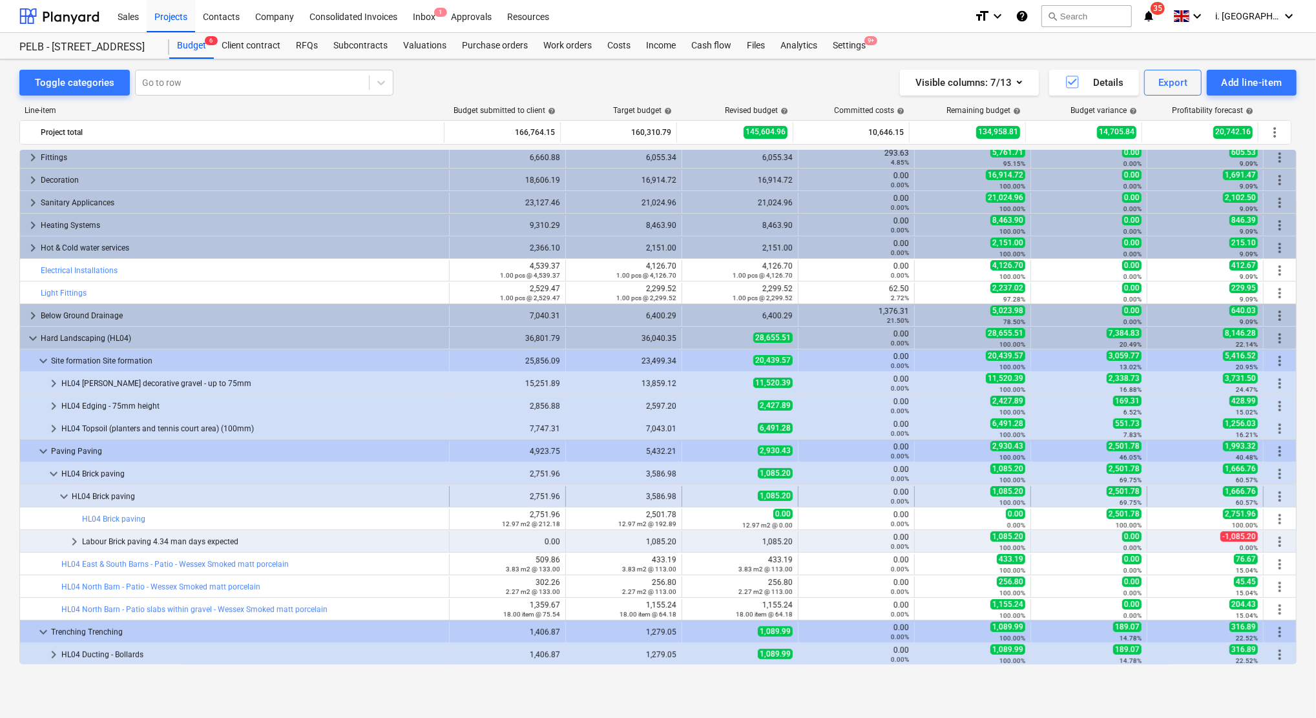
click at [1273, 495] on span "more_vert" at bounding box center [1280, 497] width 16 height 16
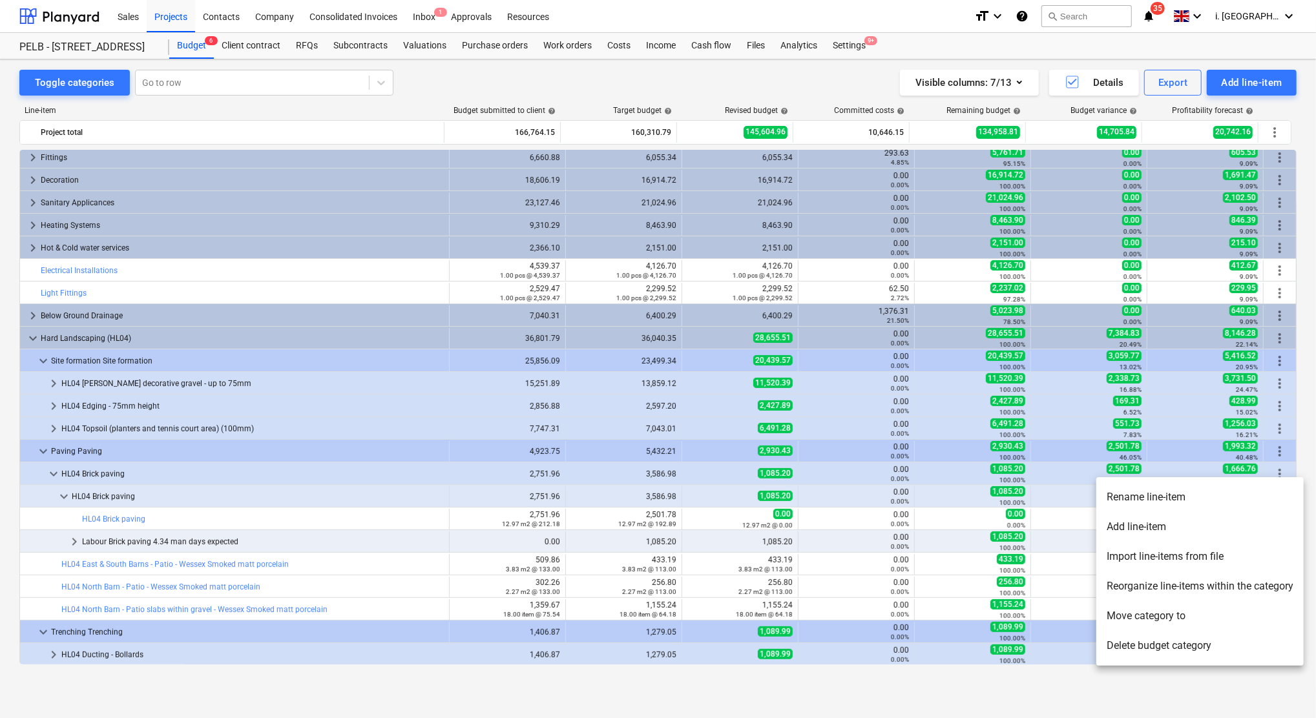
click at [1183, 612] on li "Move category to" at bounding box center [1199, 616] width 207 height 30
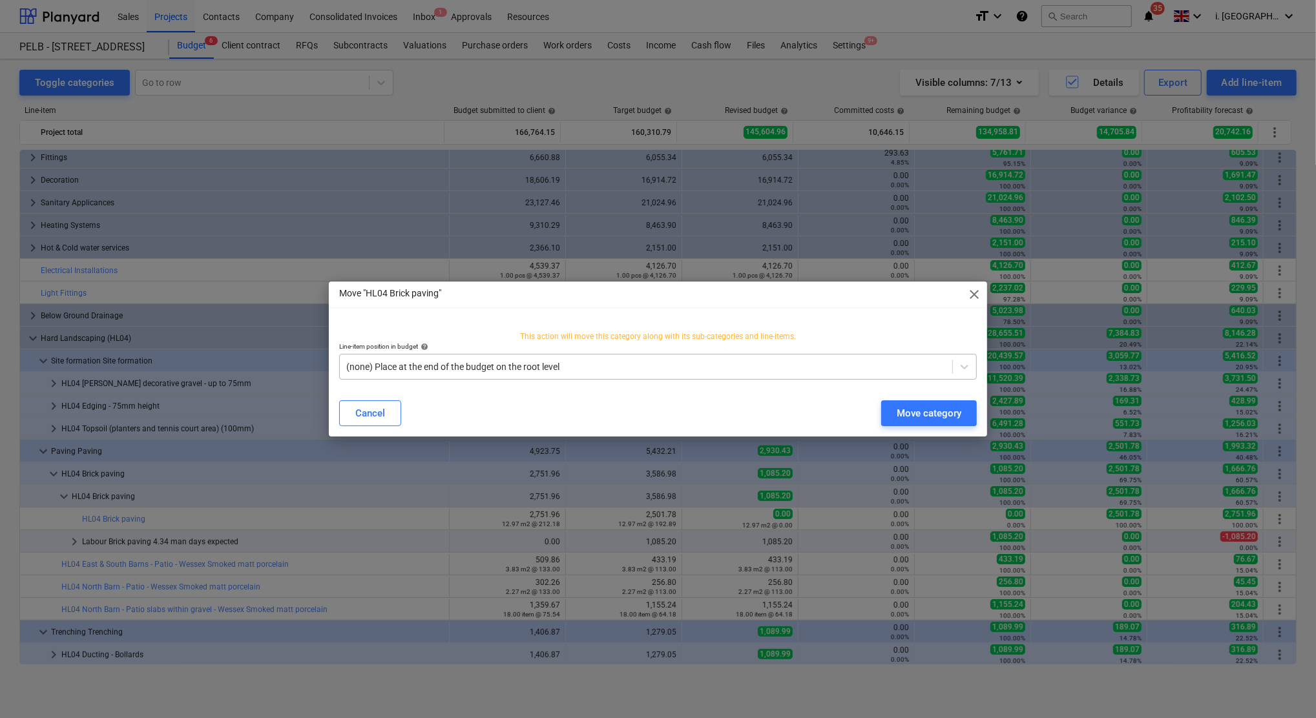
click at [607, 374] on div "(none) Place at the end of the budget on the root level" at bounding box center [646, 367] width 612 height 18
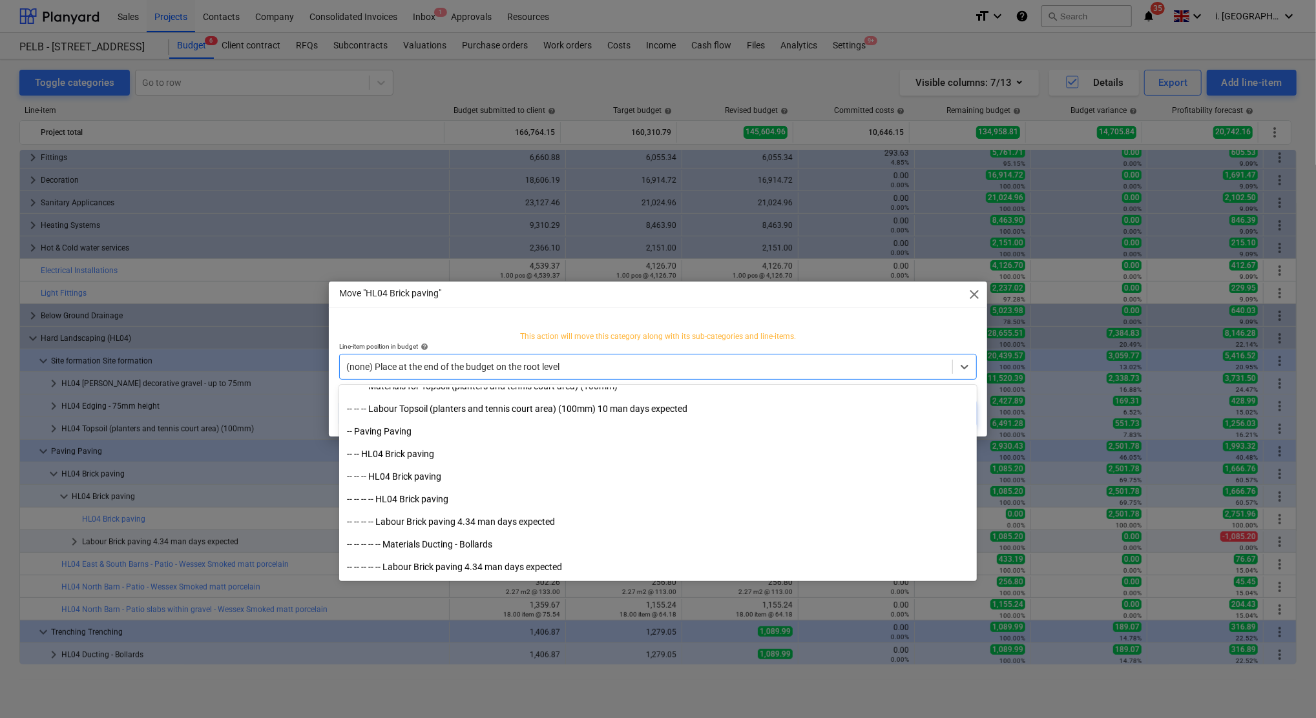
scroll to position [4405, 0]
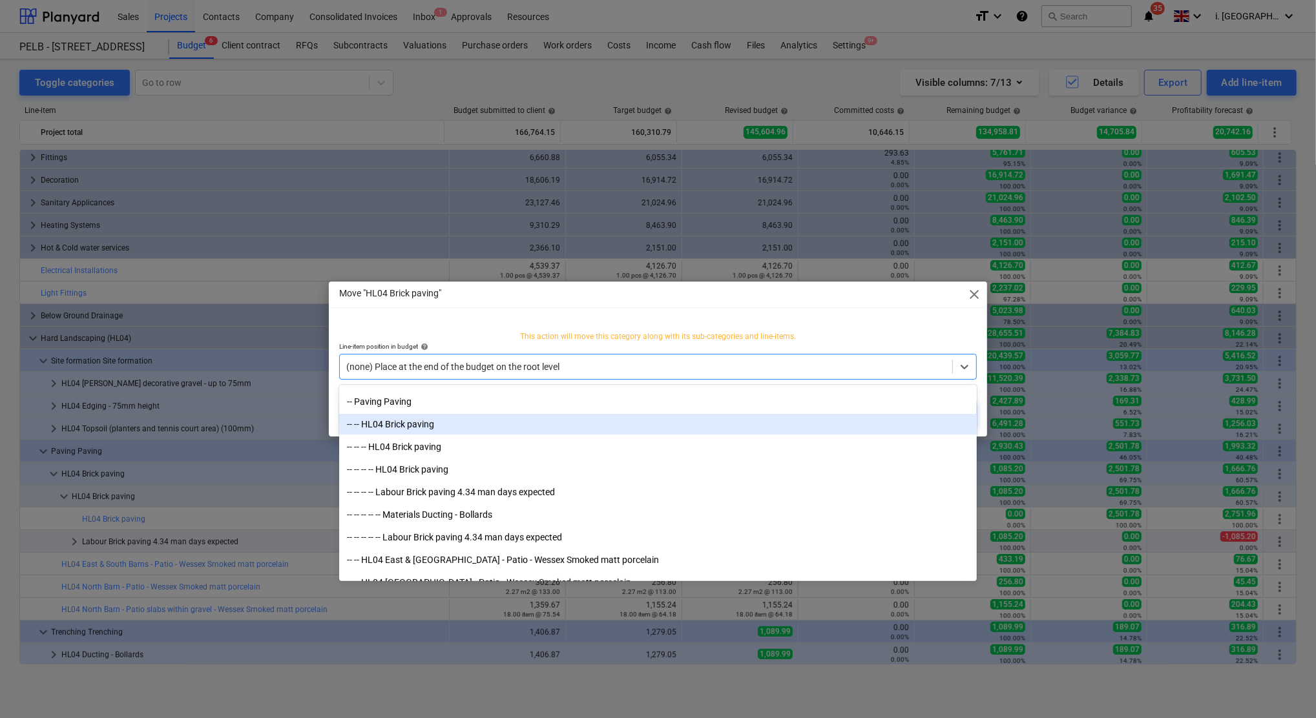
click at [399, 416] on div "-- -- HL04 Brick paving" at bounding box center [658, 424] width 638 height 21
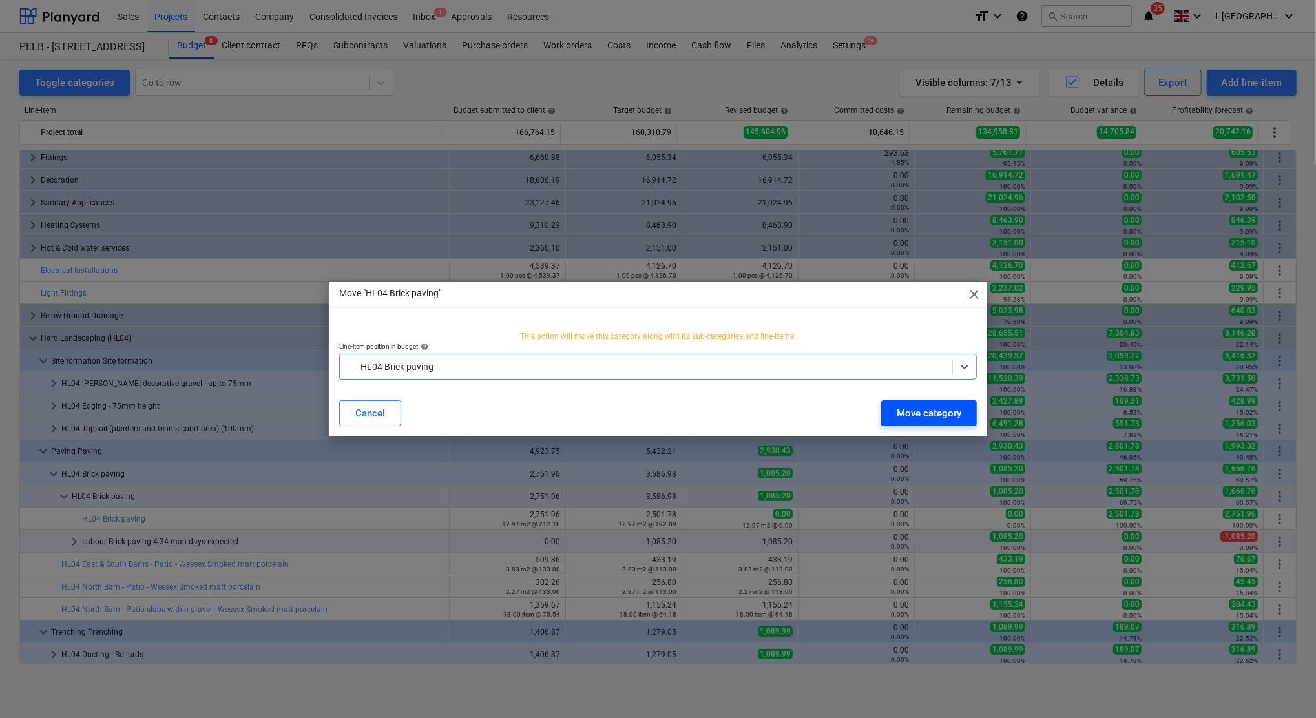
click at [946, 413] on div "Move category" at bounding box center [929, 413] width 65 height 17
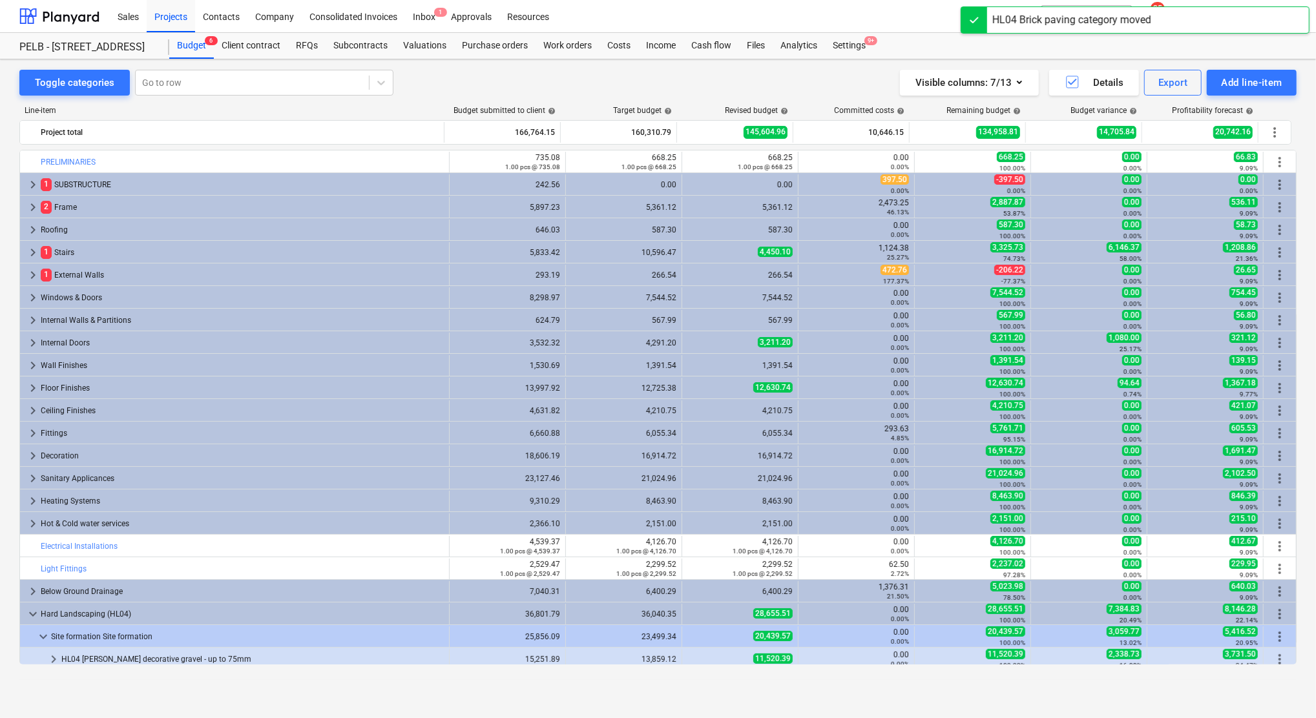
scroll to position [276, 0]
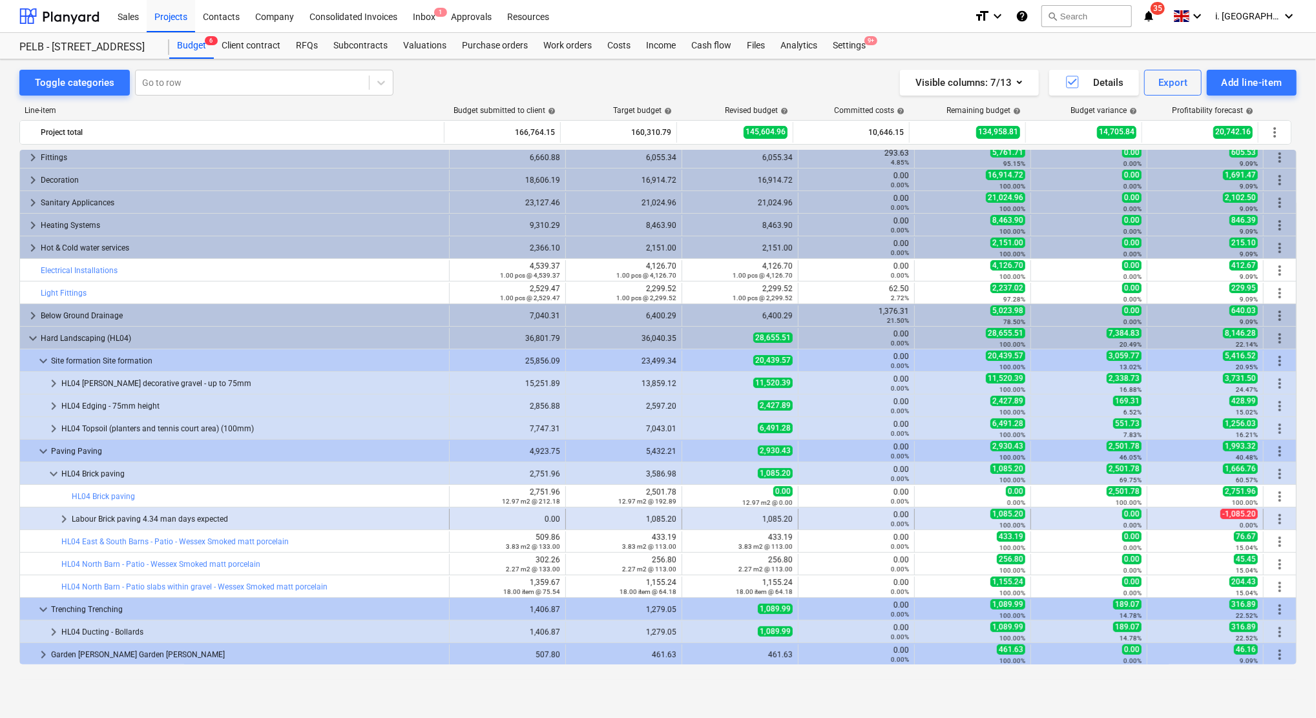
click at [1276, 518] on span "more_vert" at bounding box center [1280, 520] width 16 height 16
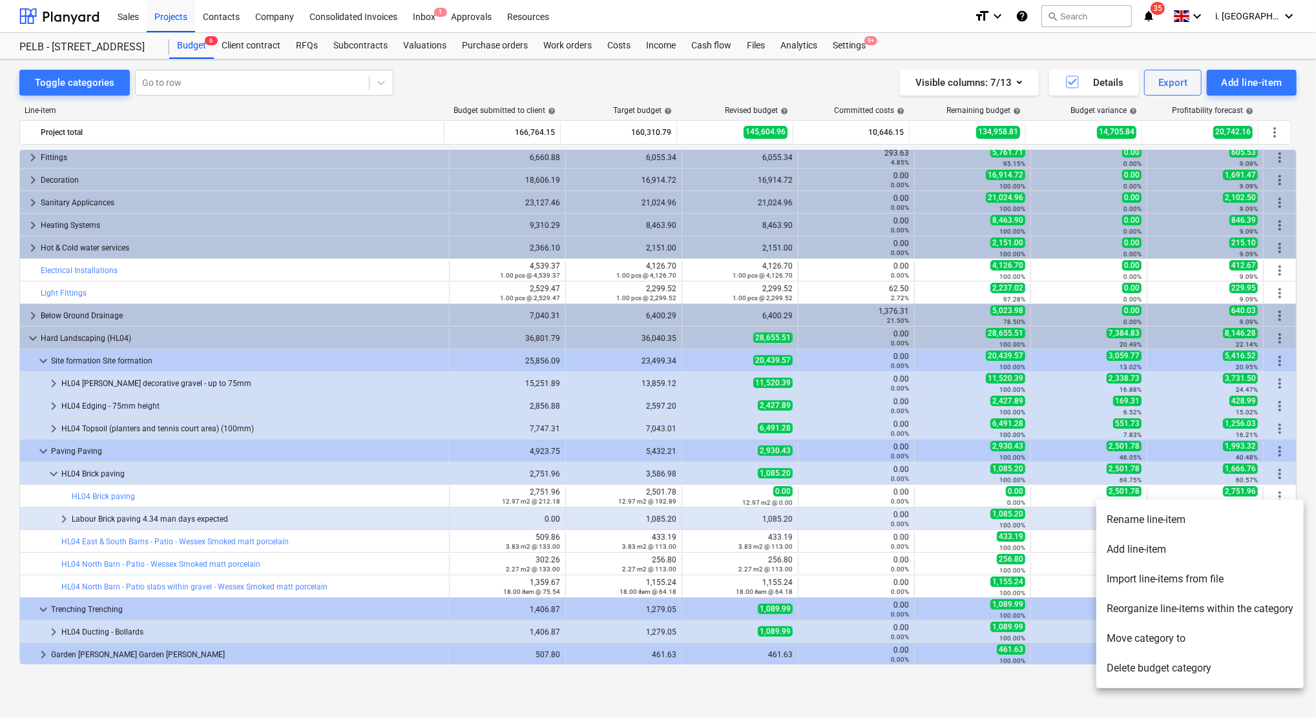
click at [1133, 636] on li "Move category to" at bounding box center [1199, 639] width 207 height 30
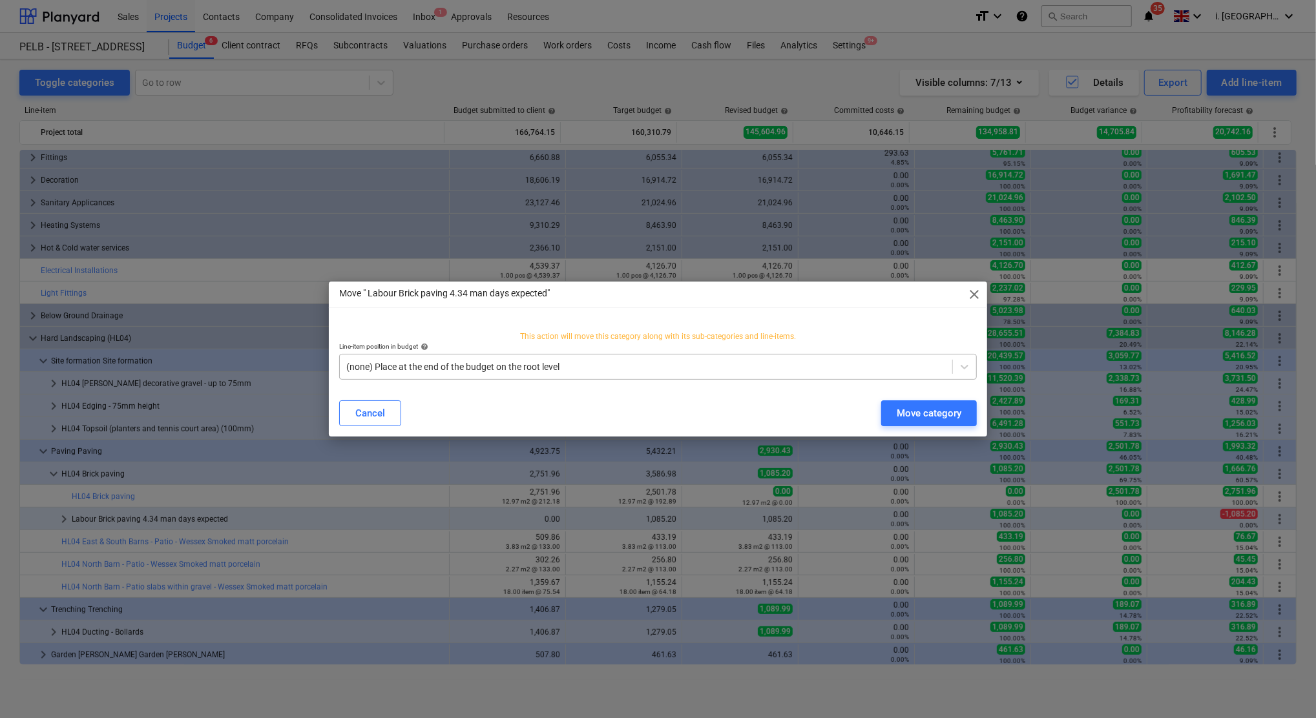
click at [521, 366] on div at bounding box center [645, 366] width 599 height 13
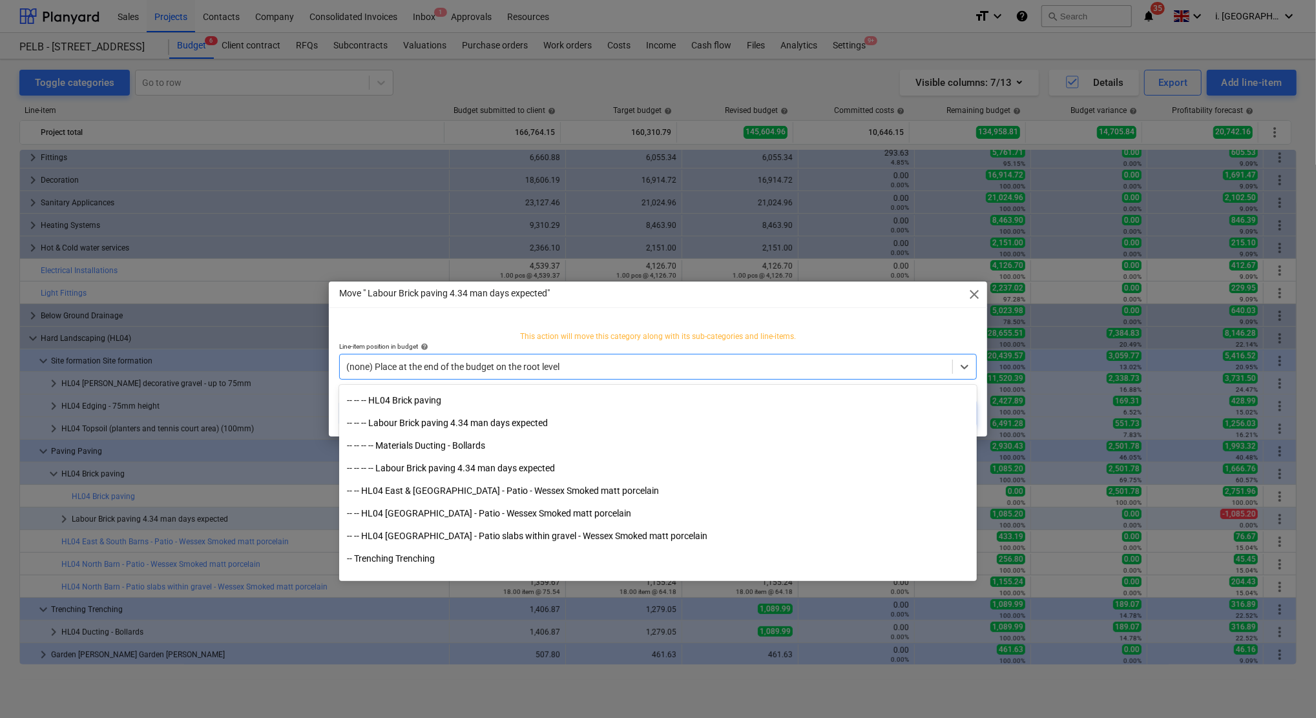
scroll to position [4405, 0]
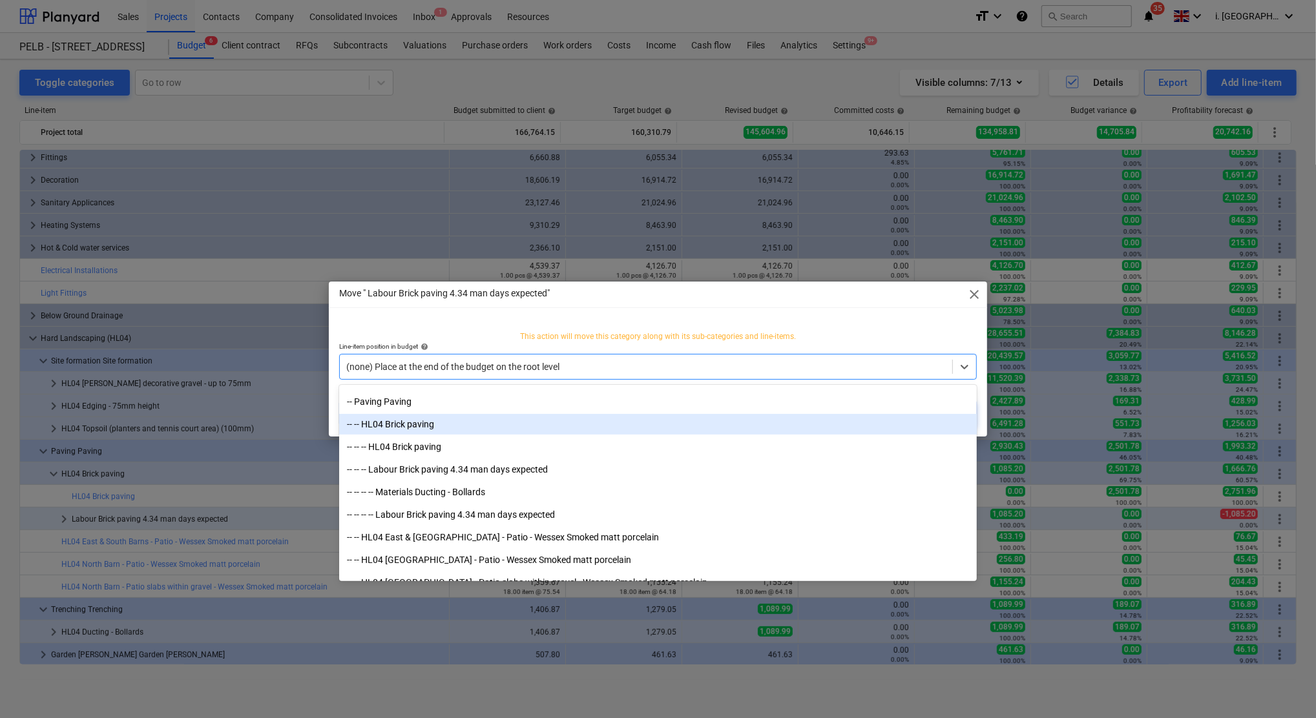
click at [359, 422] on div "-- -- HL04 Brick paving" at bounding box center [658, 424] width 638 height 21
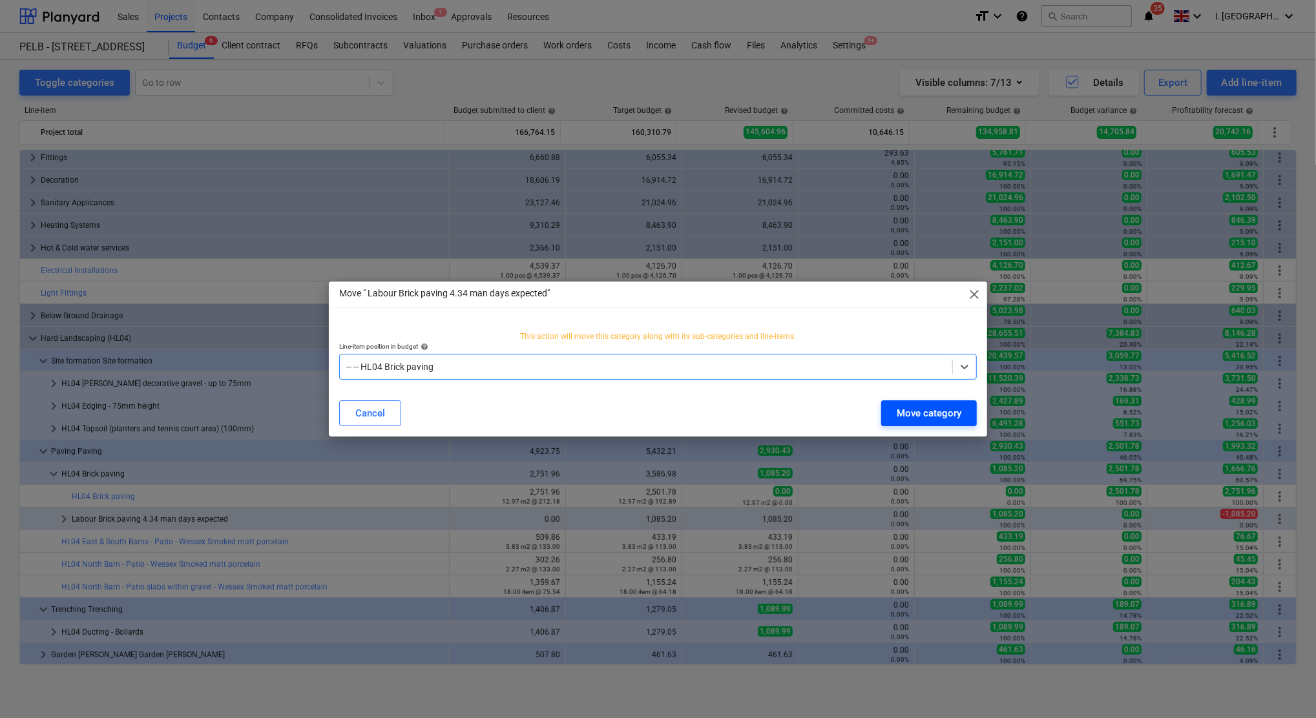
click at [935, 415] on div "Move category" at bounding box center [929, 413] width 65 height 17
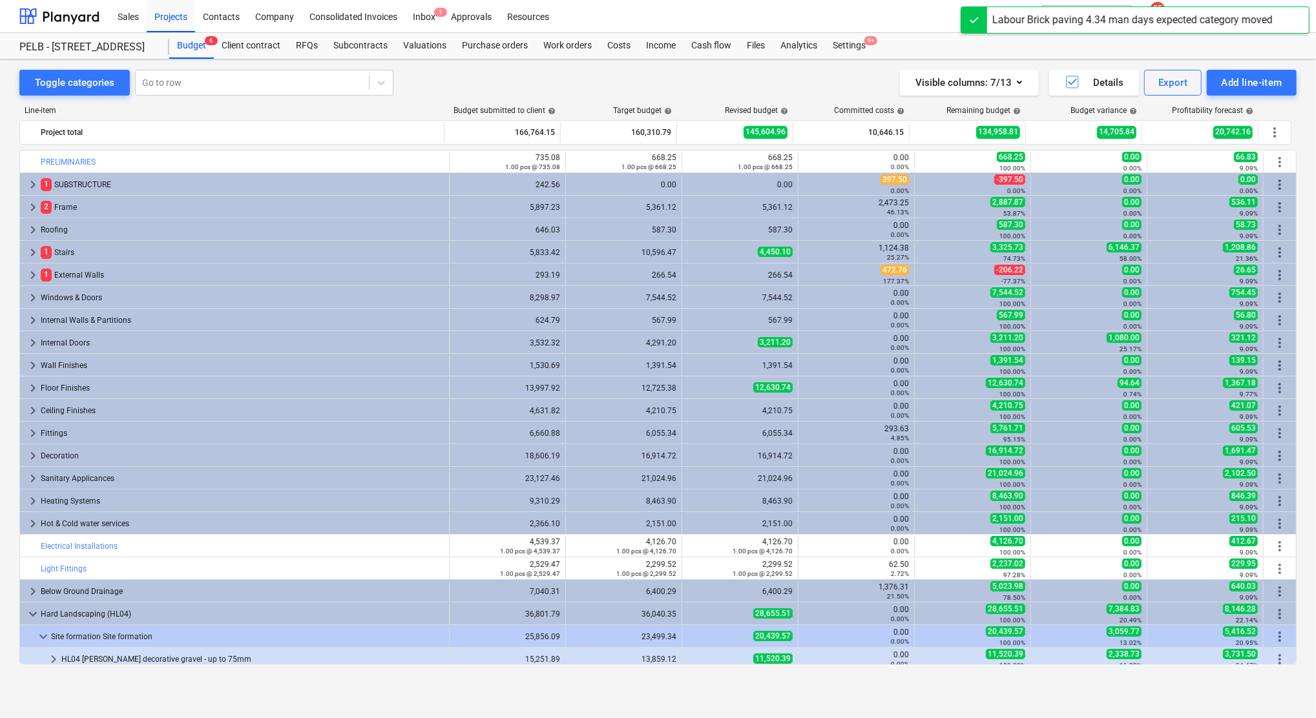
scroll to position [276, 0]
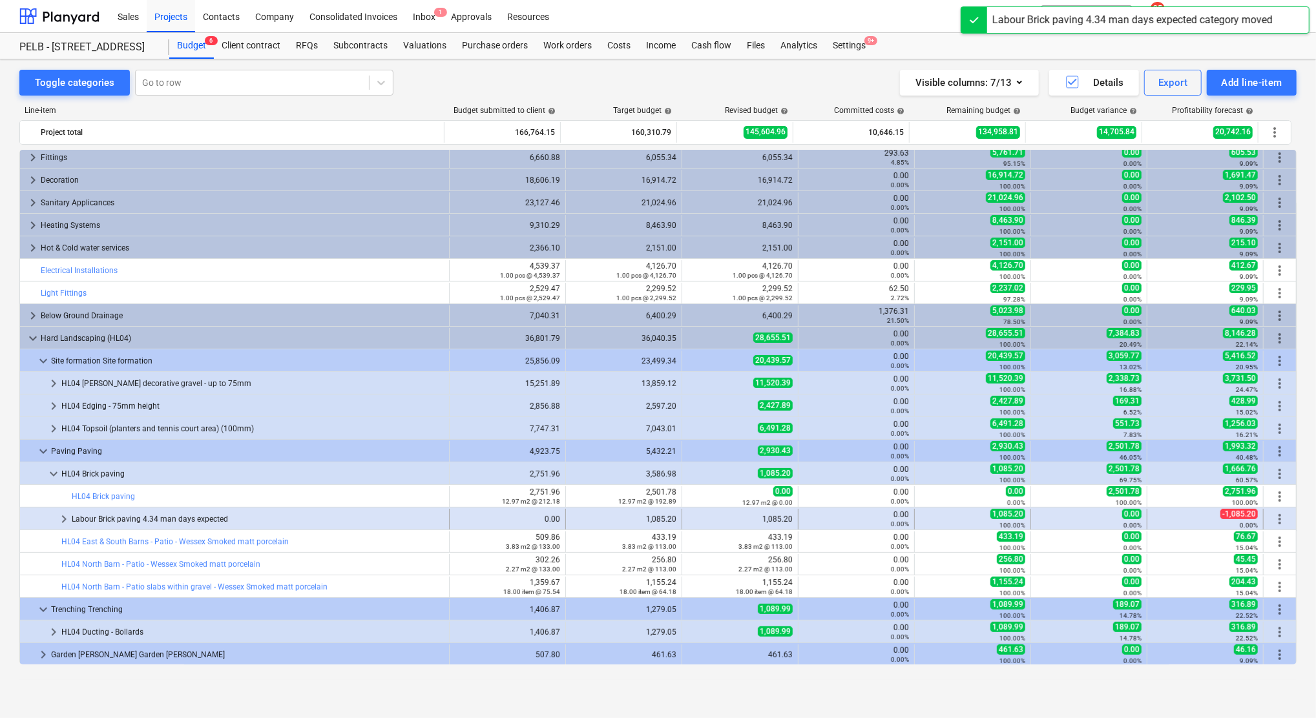
click at [1274, 516] on span "more_vert" at bounding box center [1280, 520] width 16 height 16
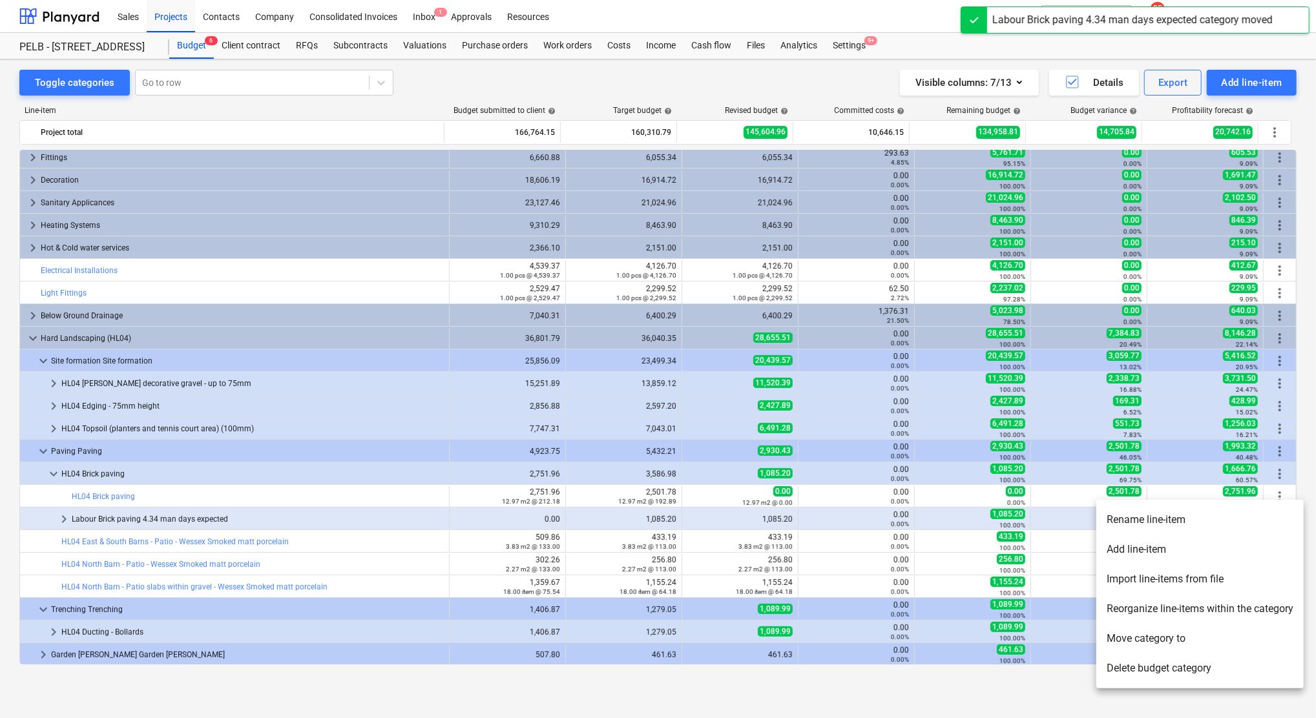
click at [1170, 637] on li "Move category to" at bounding box center [1199, 639] width 207 height 30
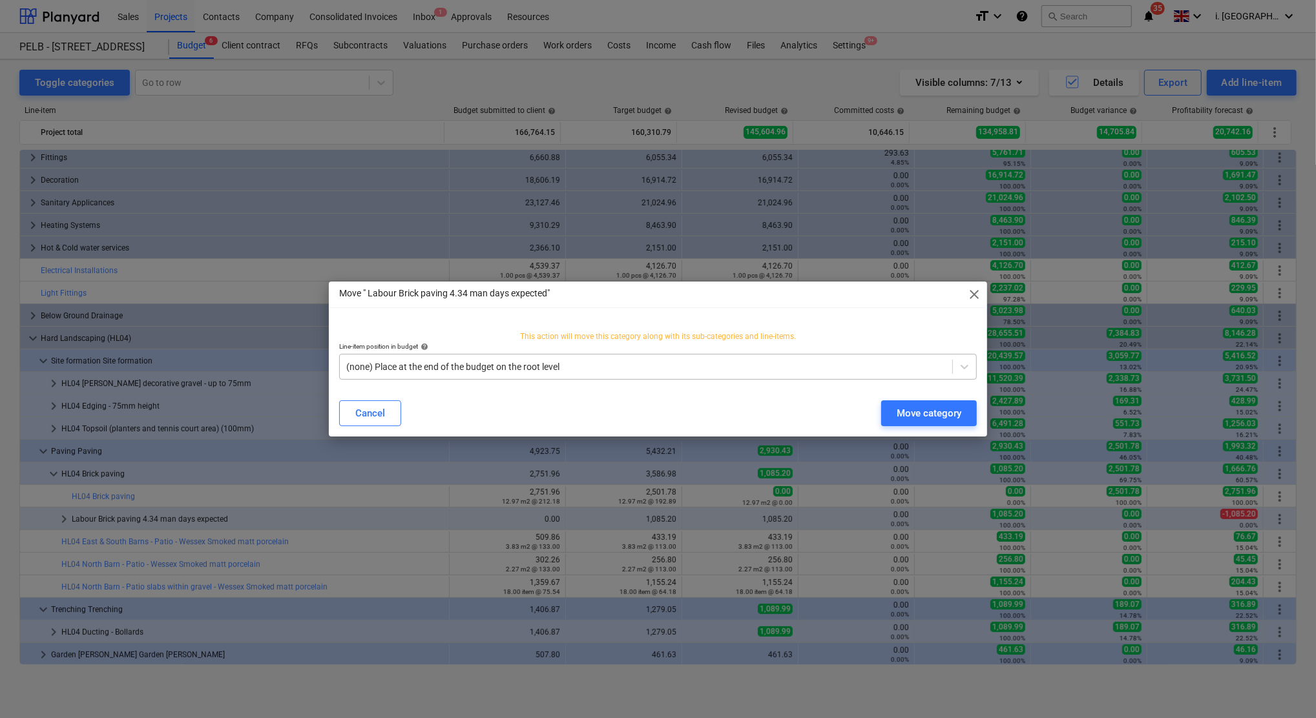
click at [500, 374] on div "(none) Place at the end of the budget on the root level" at bounding box center [646, 367] width 612 height 18
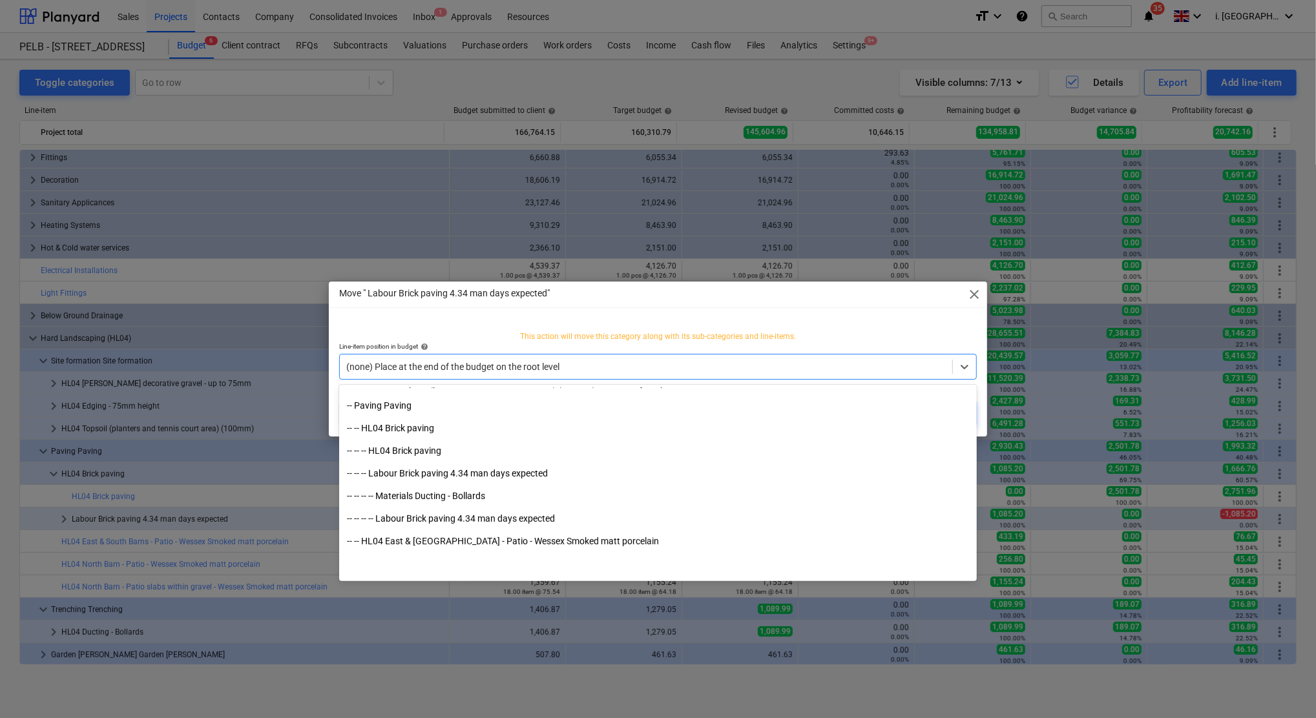
scroll to position [4405, 0]
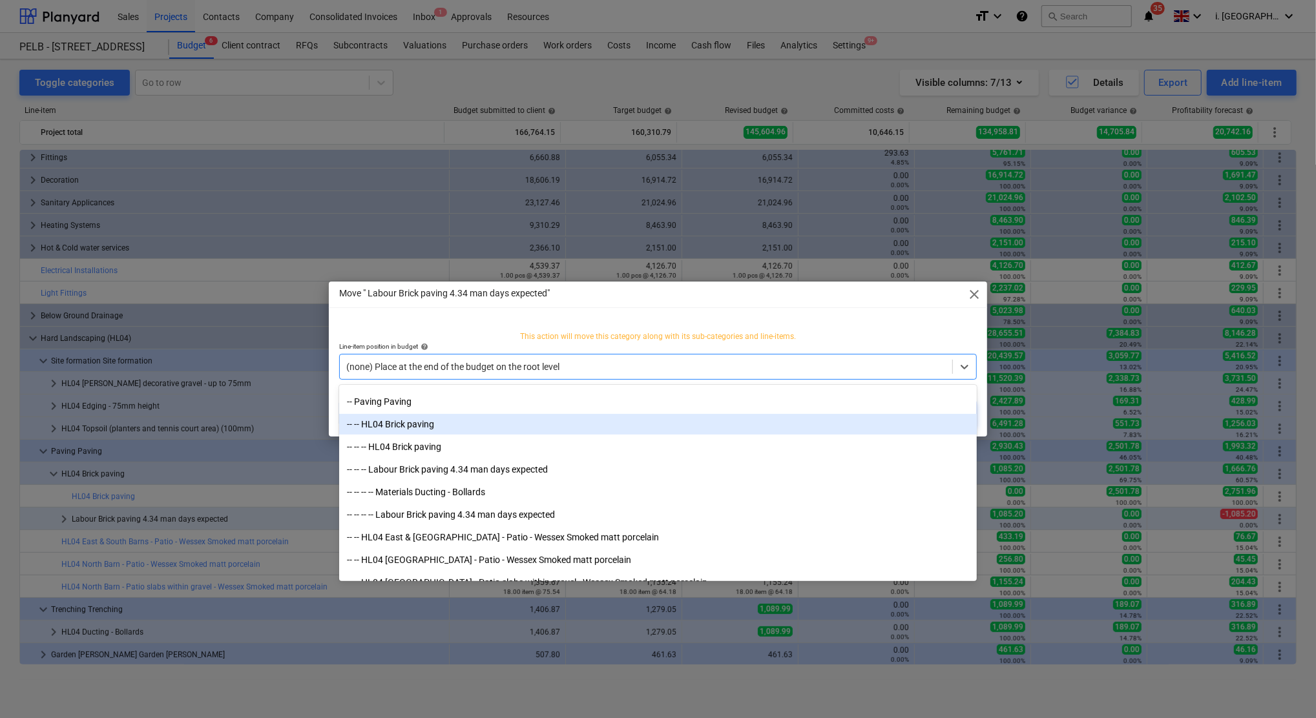
click at [384, 419] on div "-- -- HL04 Brick paving" at bounding box center [658, 424] width 638 height 21
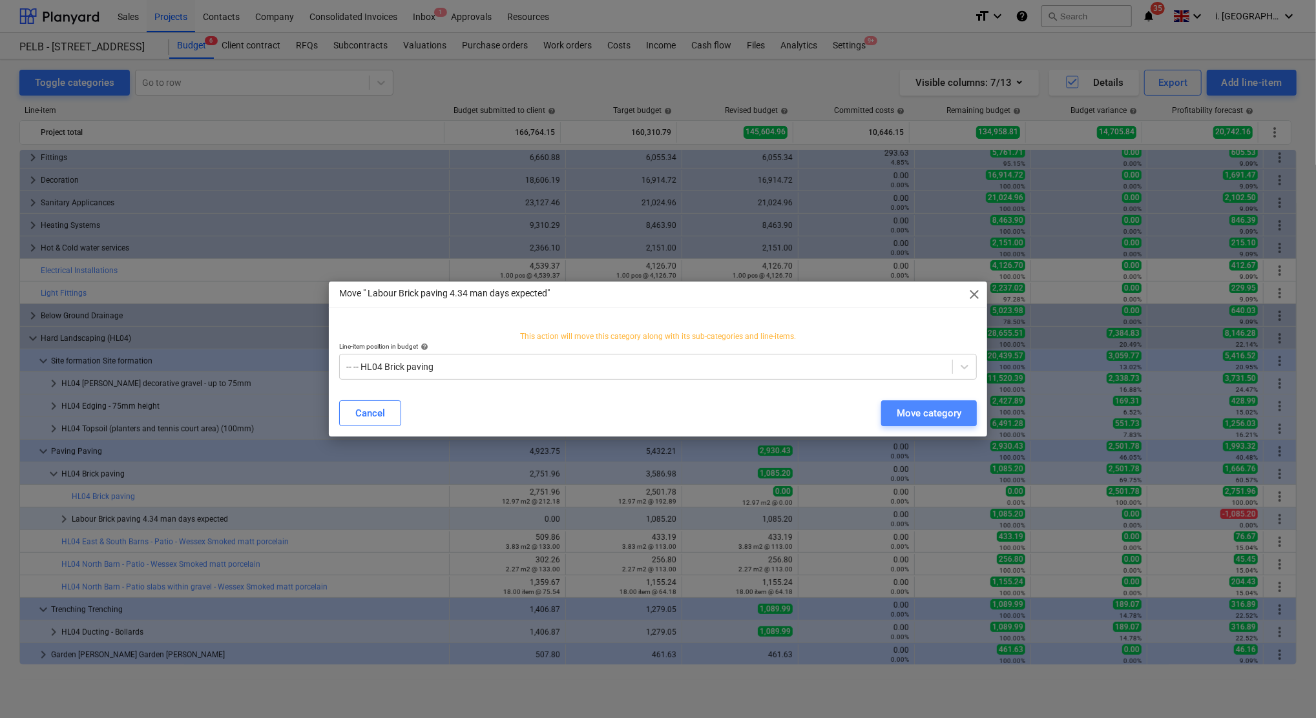
click at [942, 413] on div "Move category" at bounding box center [929, 413] width 65 height 17
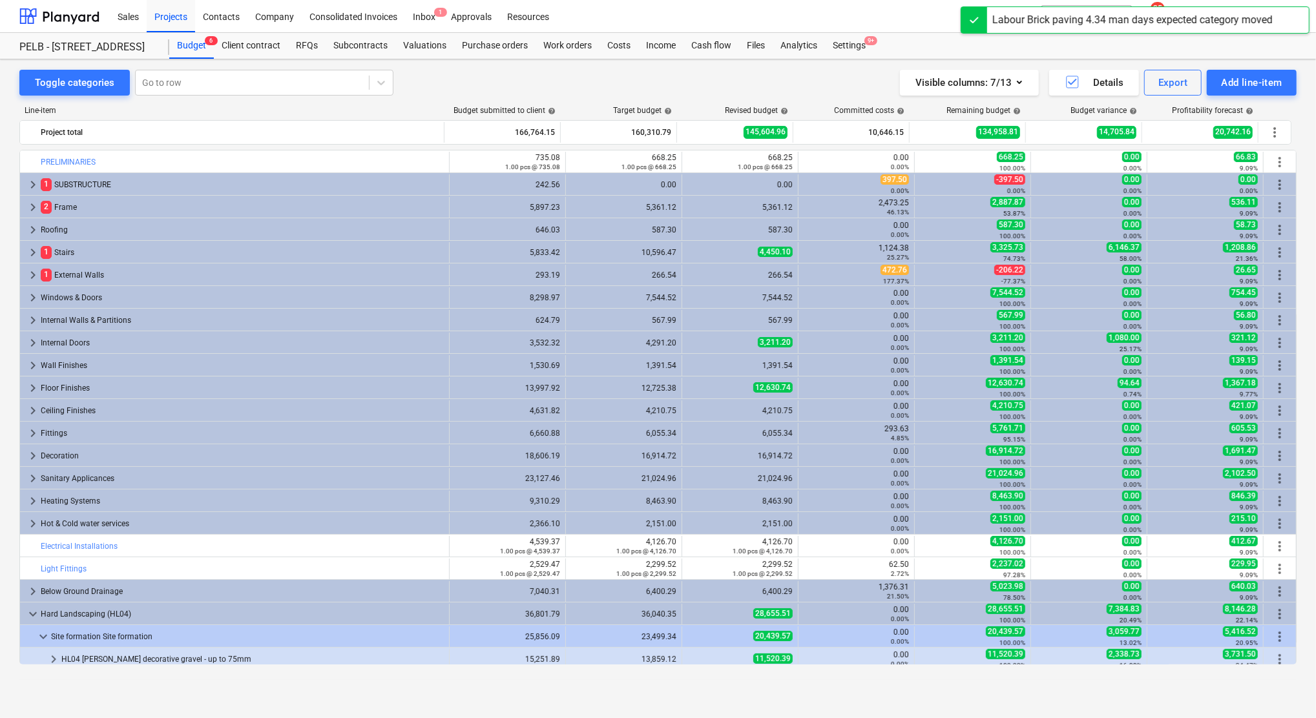
scroll to position [276, 0]
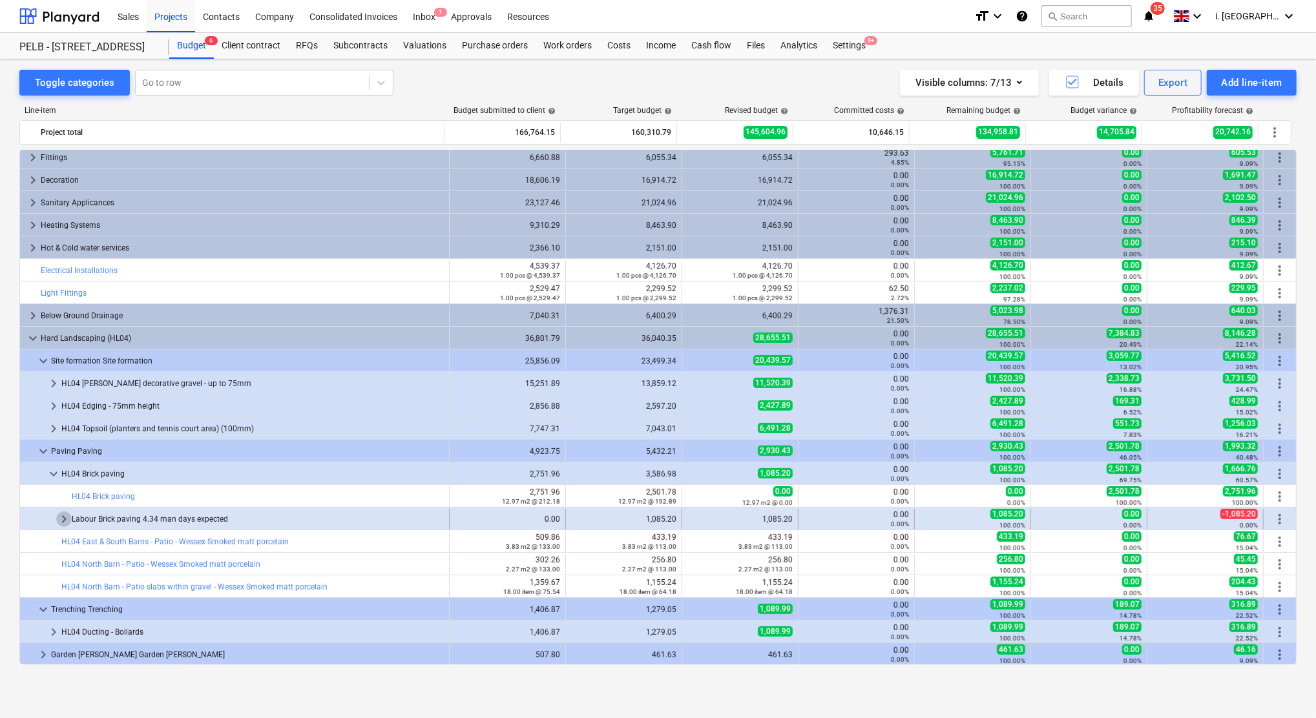
click at [68, 519] on span "keyboard_arrow_right" at bounding box center [64, 520] width 16 height 16
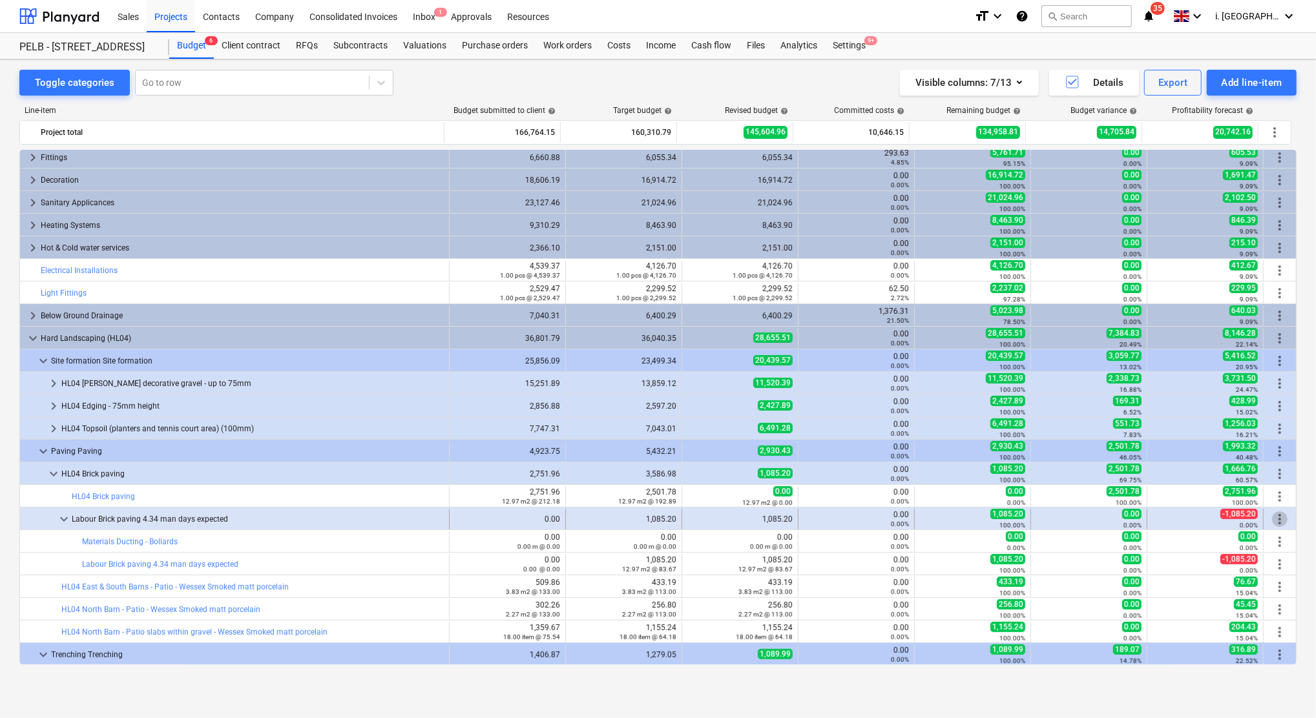
click at [1274, 519] on span "more_vert" at bounding box center [1280, 520] width 16 height 16
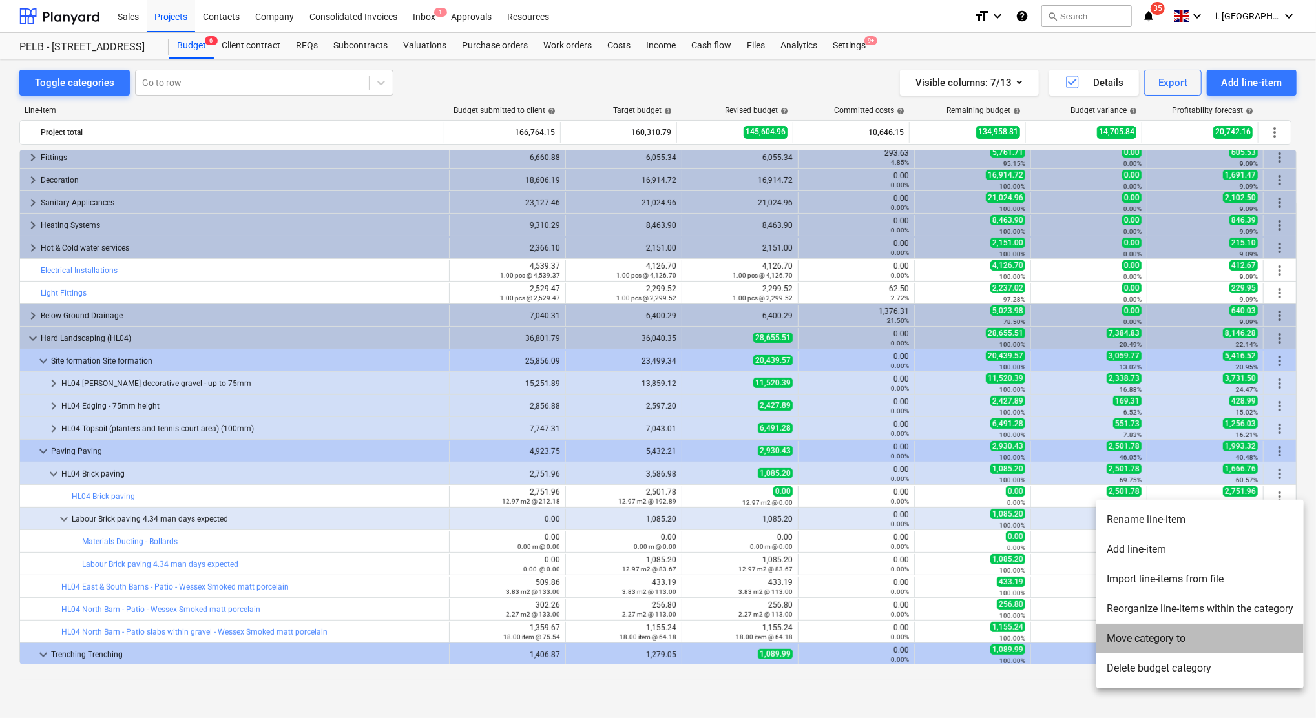
click at [1161, 643] on li "Move category to" at bounding box center [1199, 639] width 207 height 30
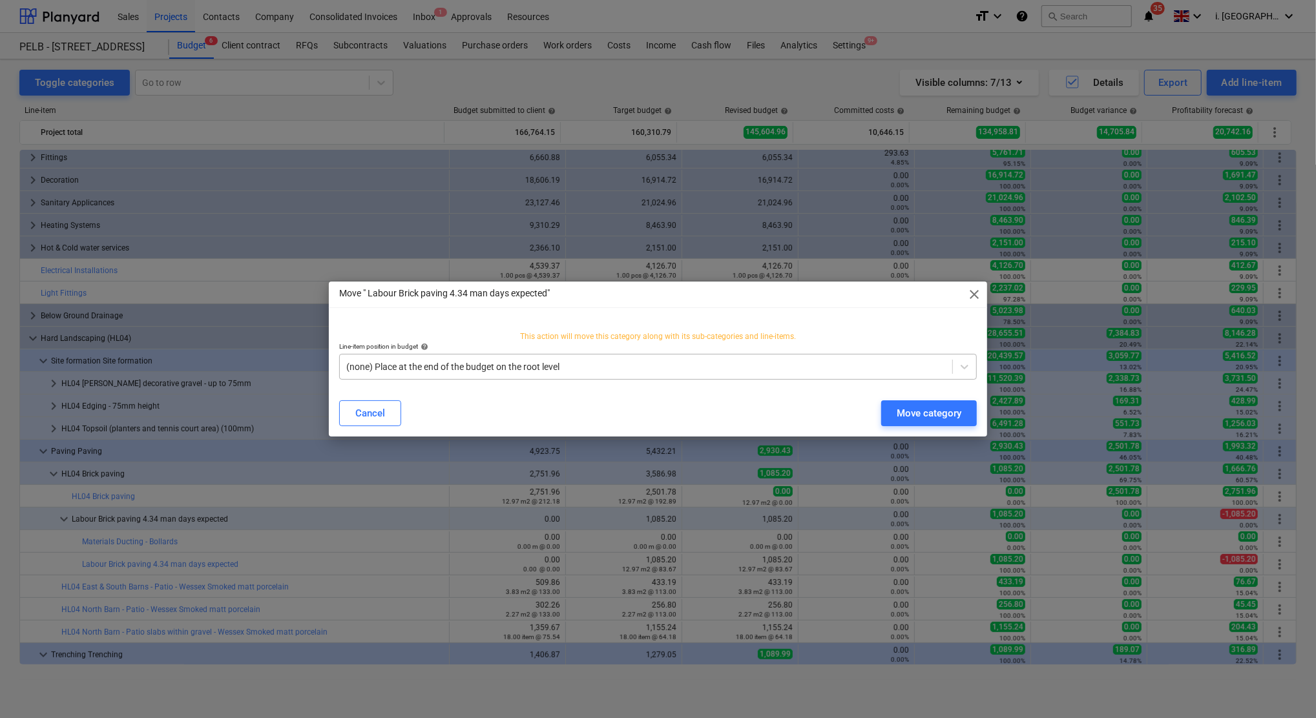
click at [583, 363] on div at bounding box center [645, 366] width 599 height 13
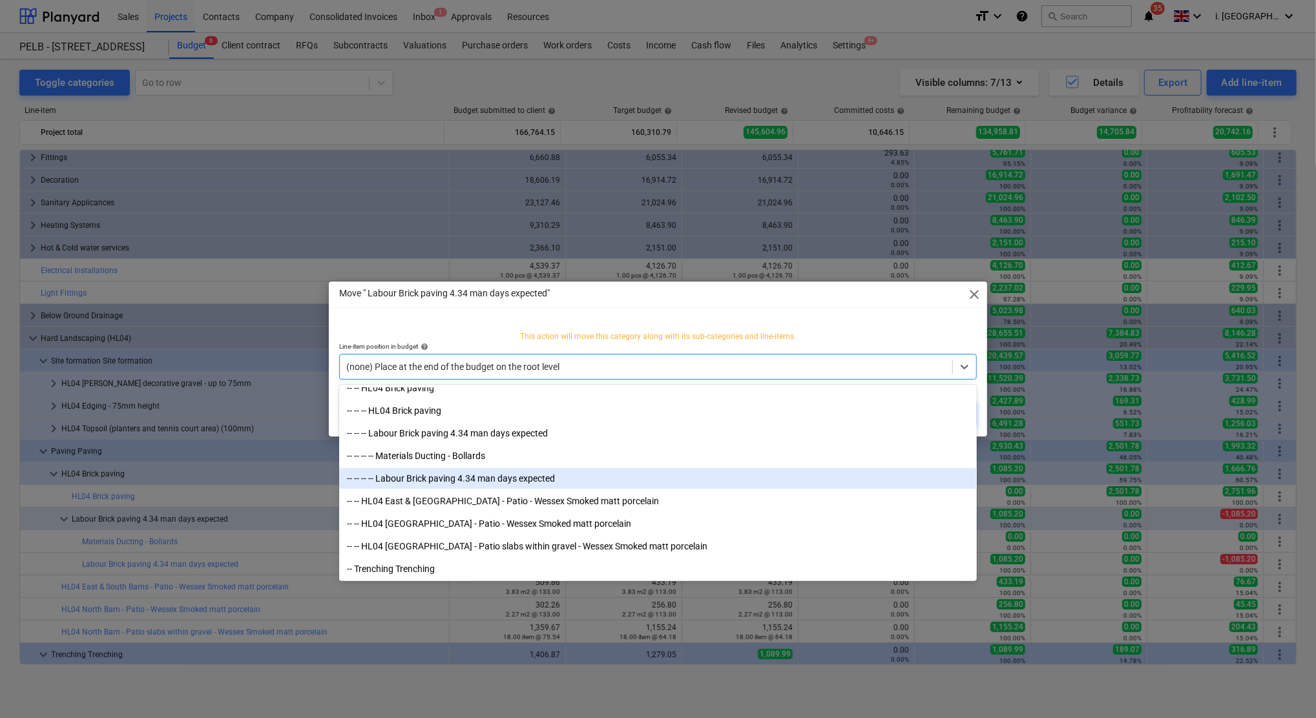
scroll to position [4272, 0]
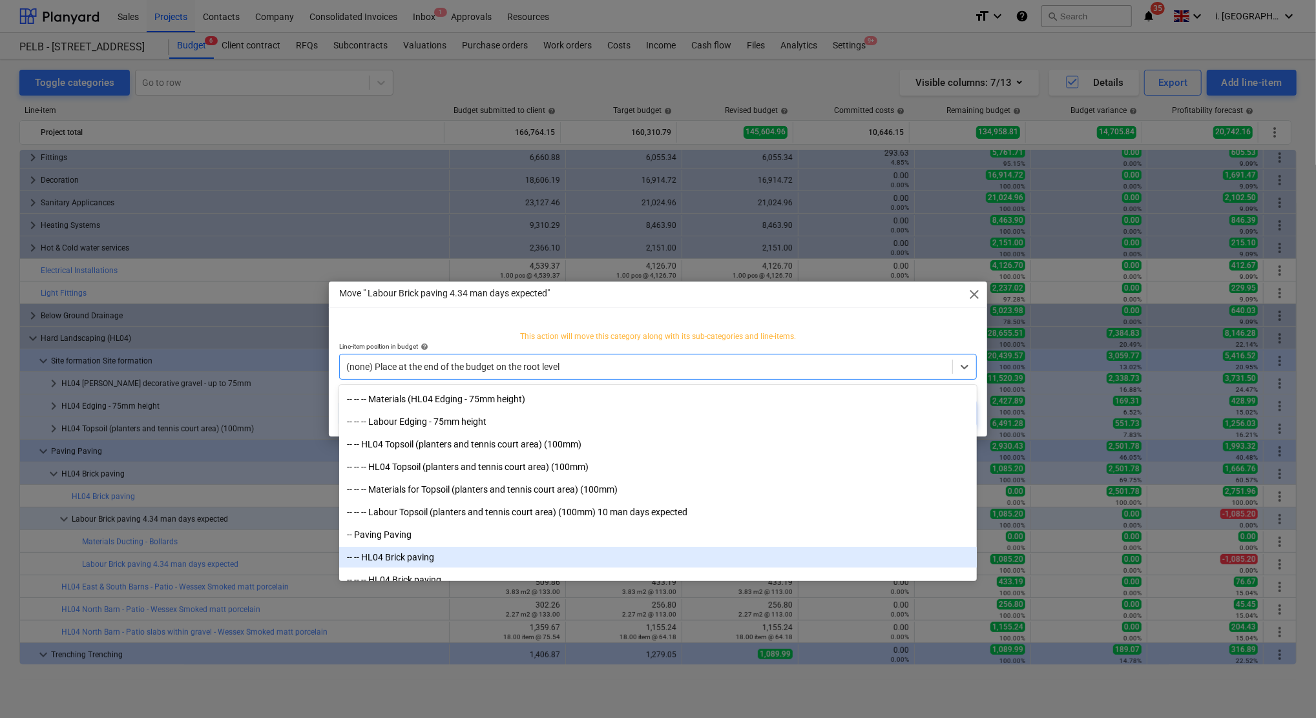
click at [395, 550] on div "-- -- HL04 Brick paving" at bounding box center [658, 557] width 638 height 21
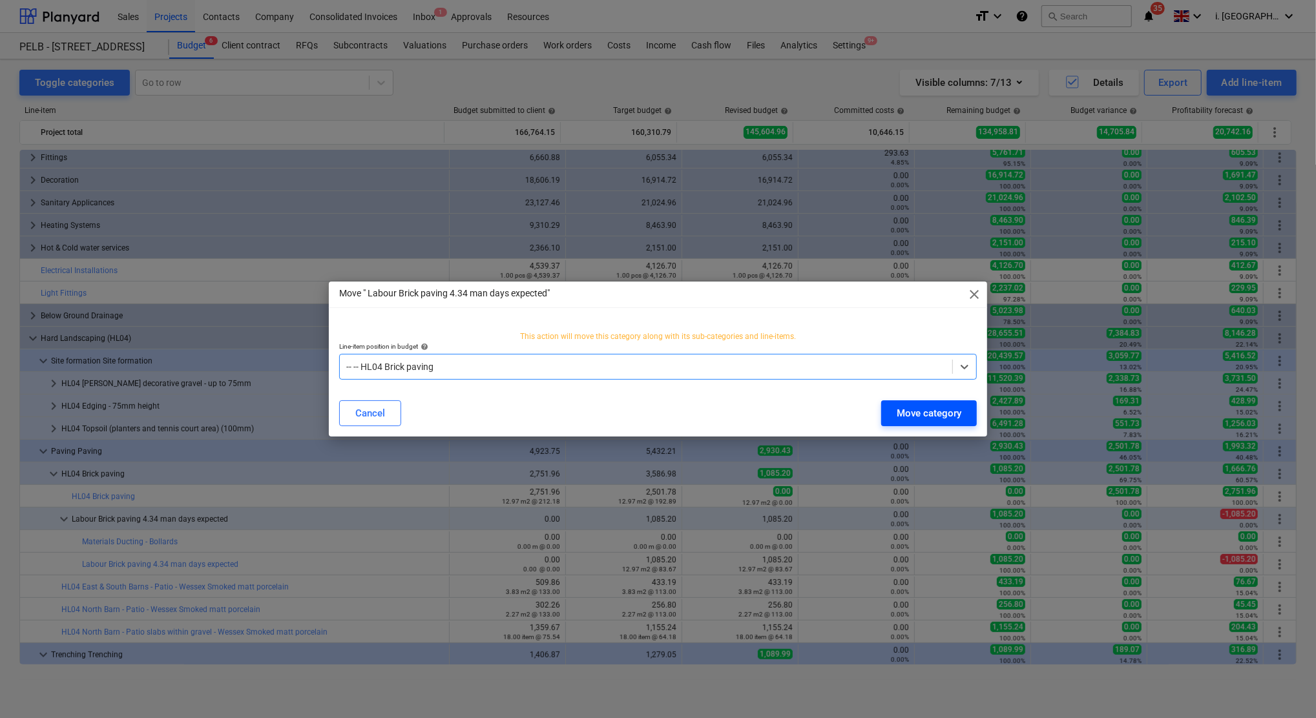
click at [935, 410] on div "Move category" at bounding box center [929, 413] width 65 height 17
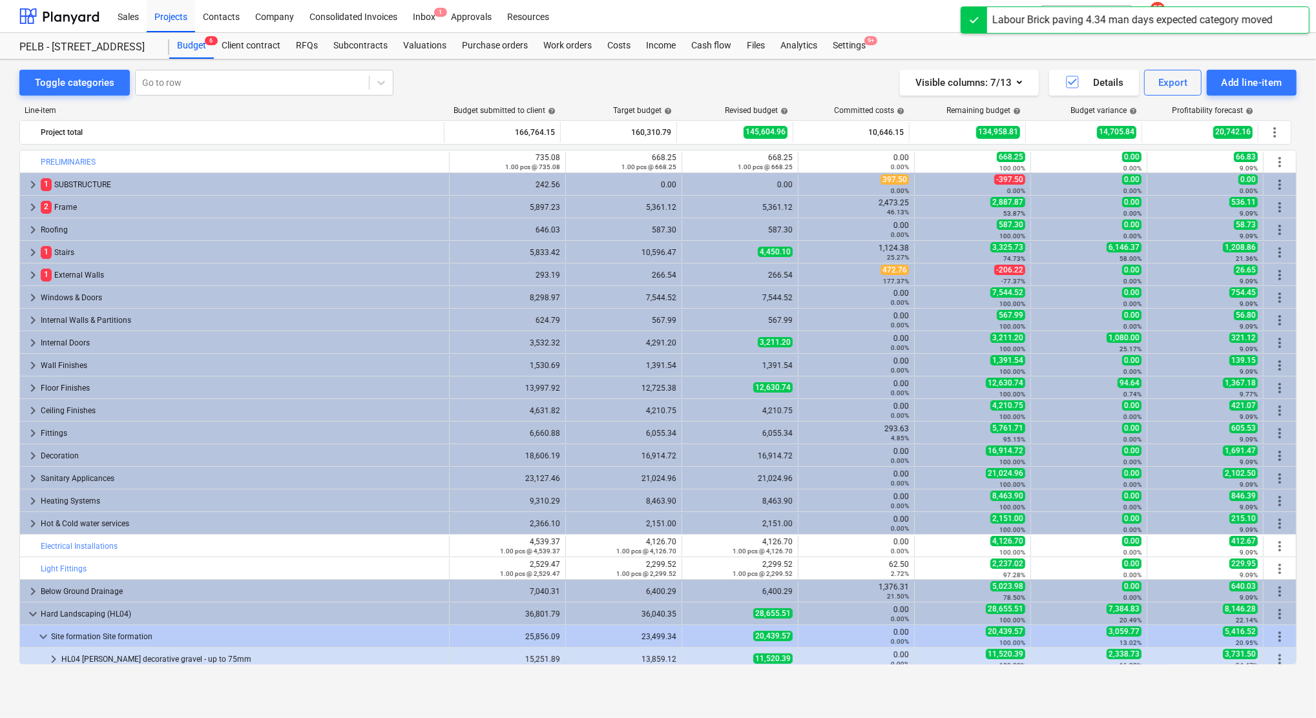
scroll to position [276, 0]
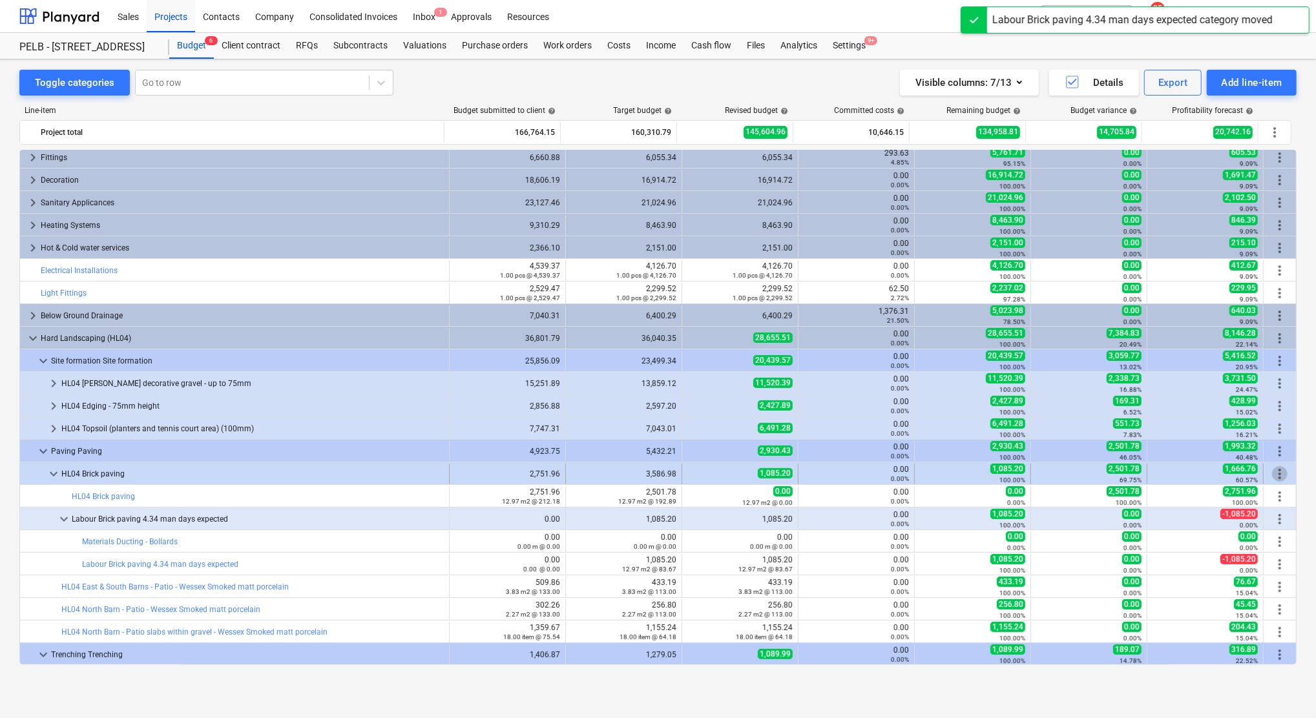
click at [1272, 477] on span "more_vert" at bounding box center [1280, 474] width 16 height 16
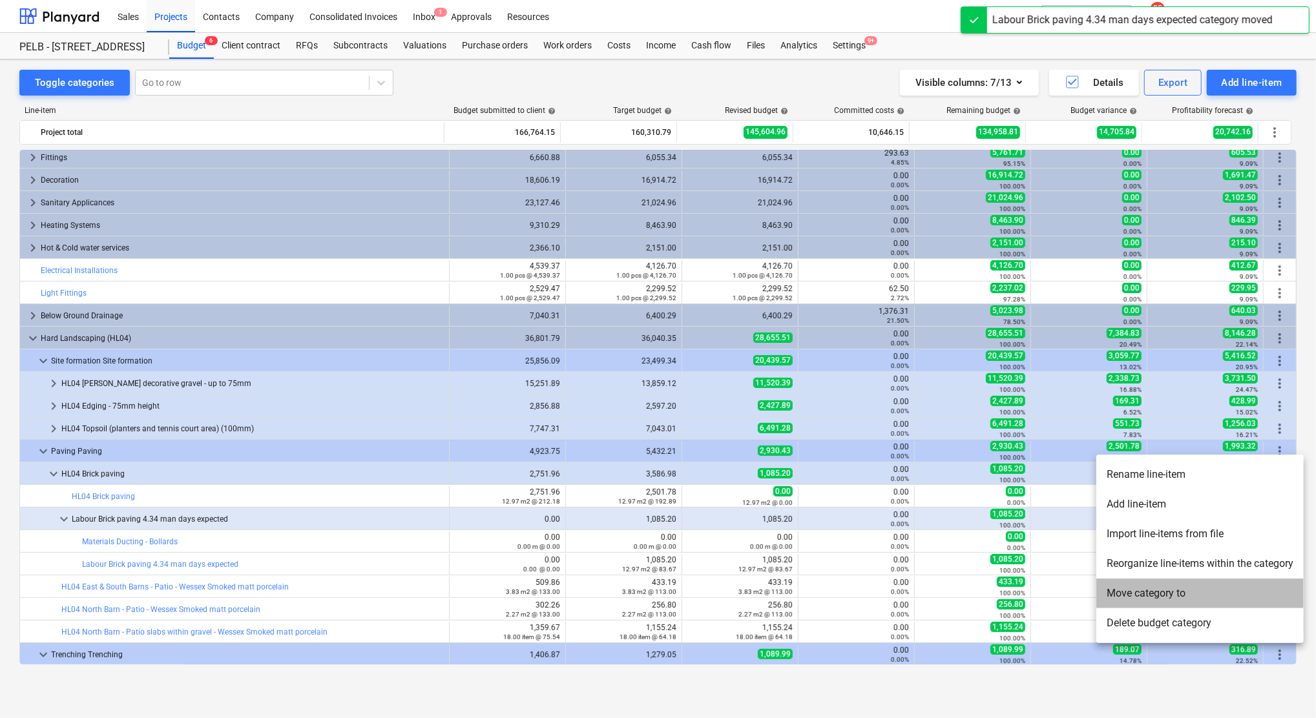
click at [1139, 587] on li "Move category to" at bounding box center [1199, 594] width 207 height 30
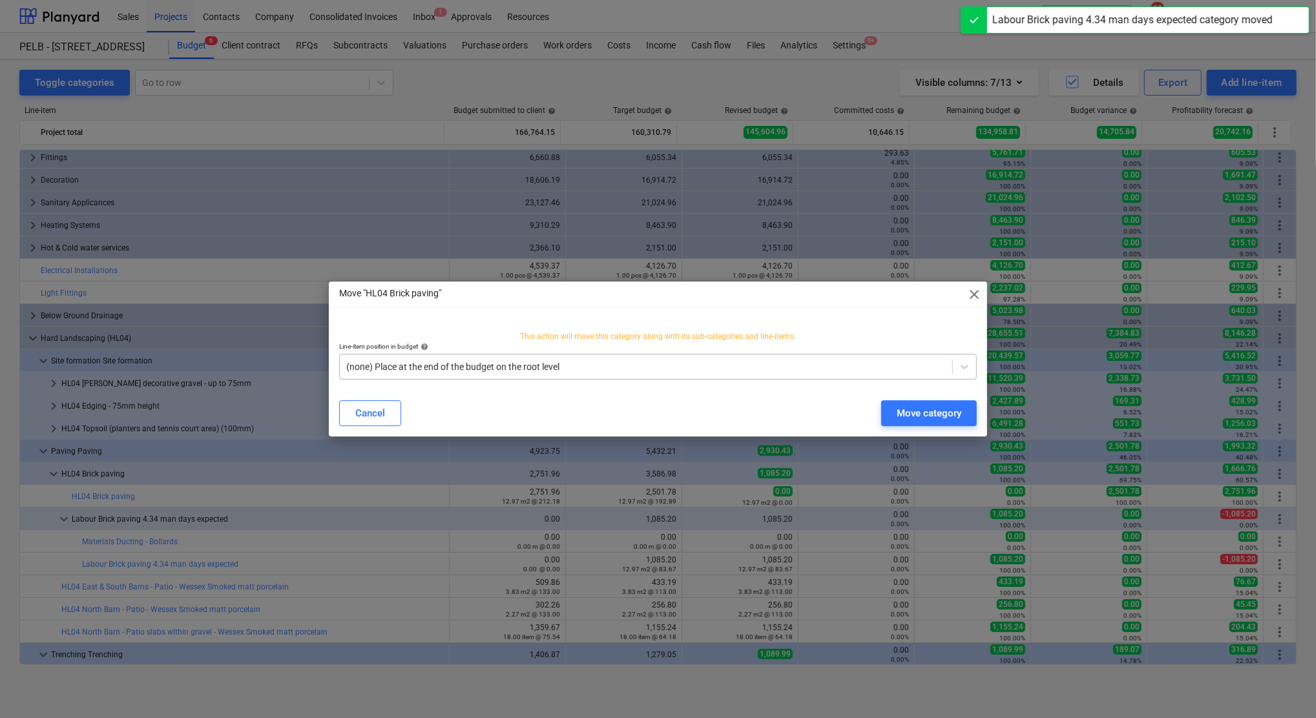
click at [477, 355] on div "(none) Place at the end of the budget on the root level" at bounding box center [658, 367] width 638 height 26
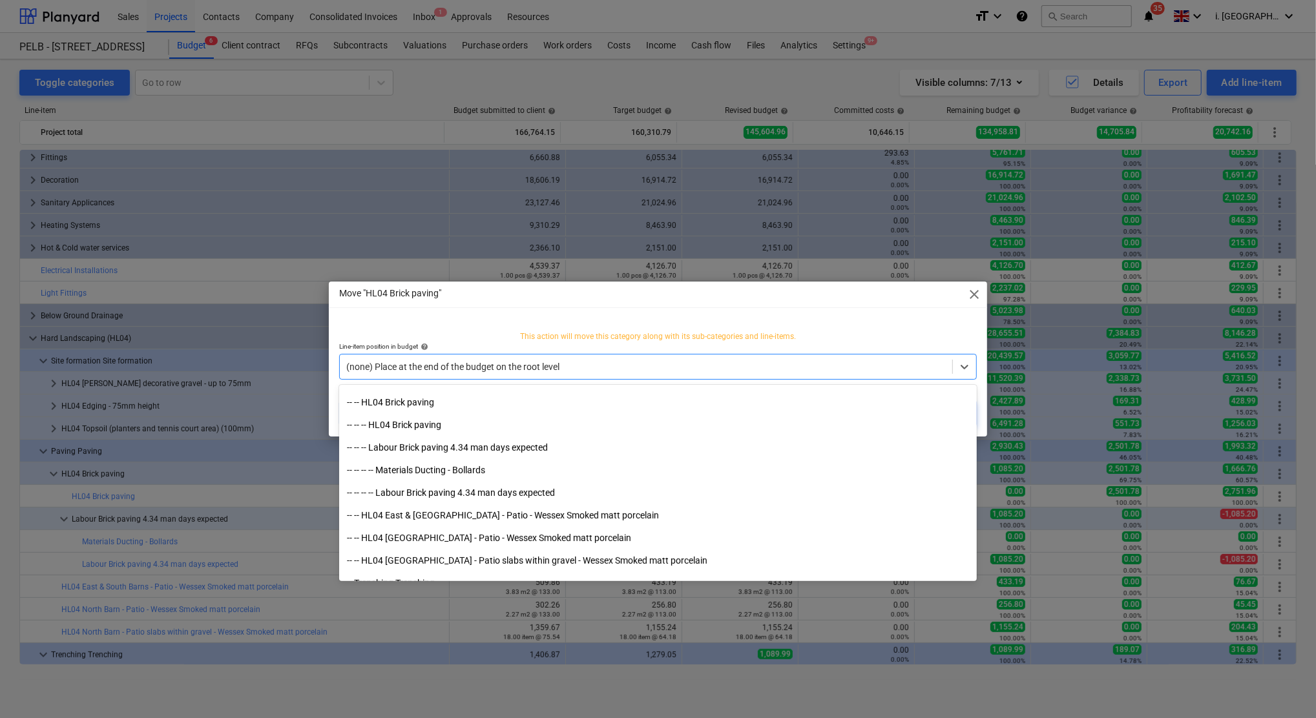
scroll to position [4405, 0]
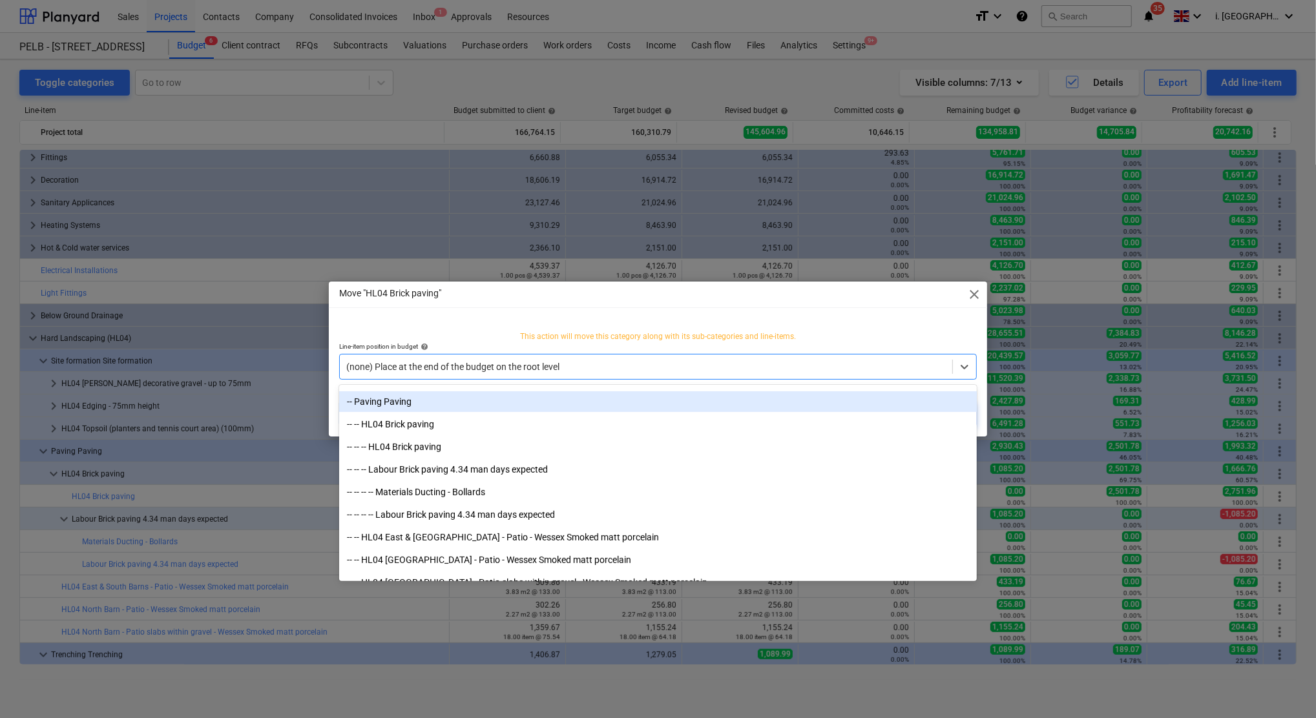
click at [377, 393] on div "-- Paving Paving" at bounding box center [658, 401] width 638 height 21
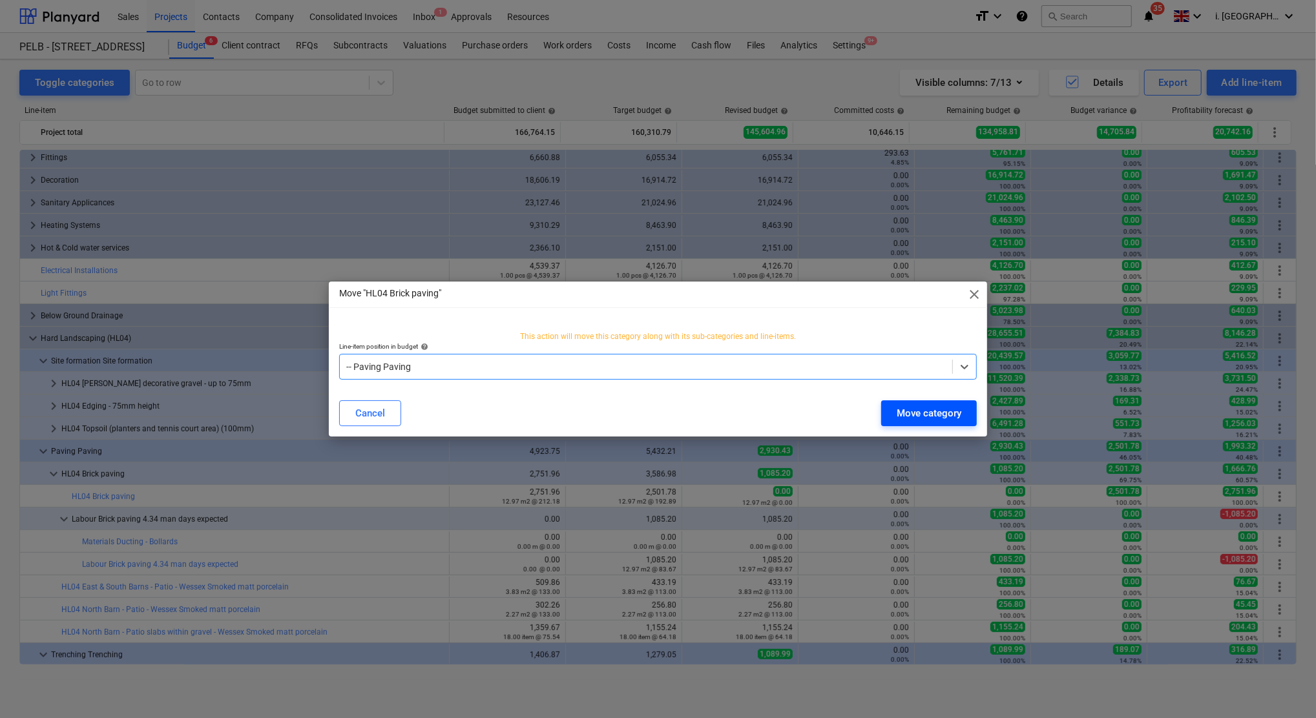
click at [949, 410] on div "Move category" at bounding box center [929, 413] width 65 height 17
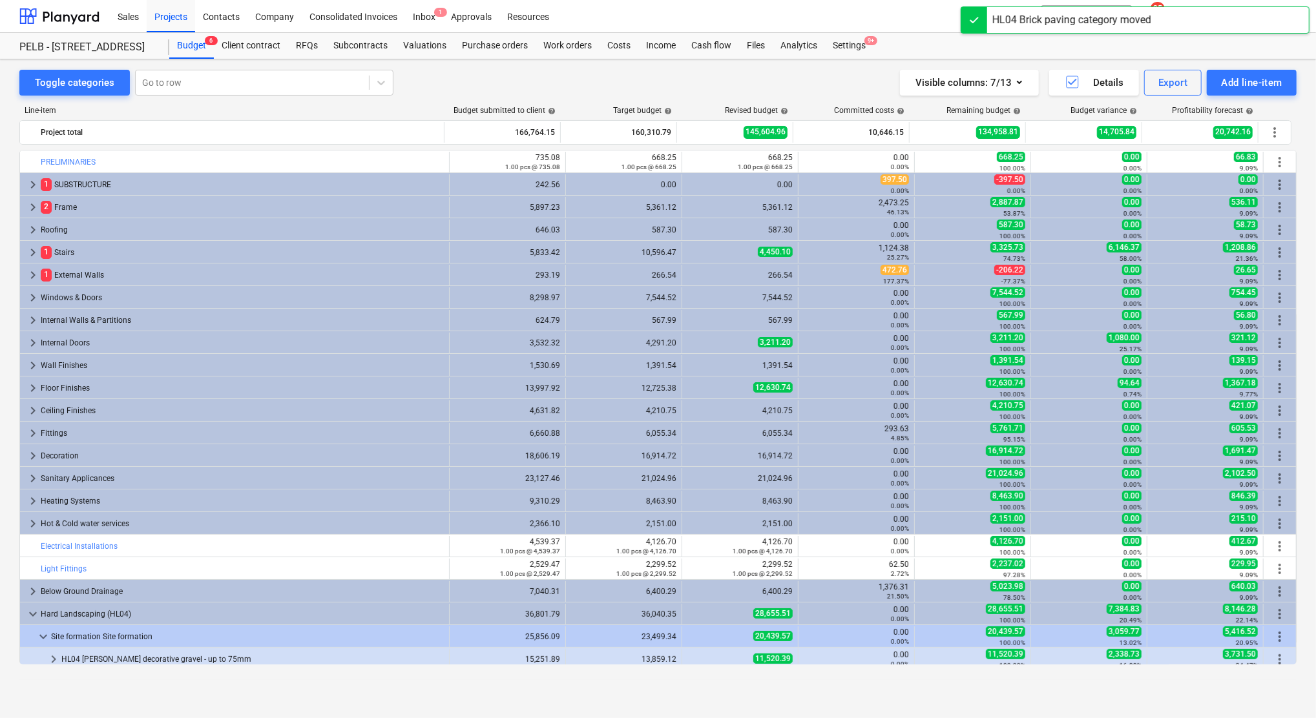
scroll to position [276, 0]
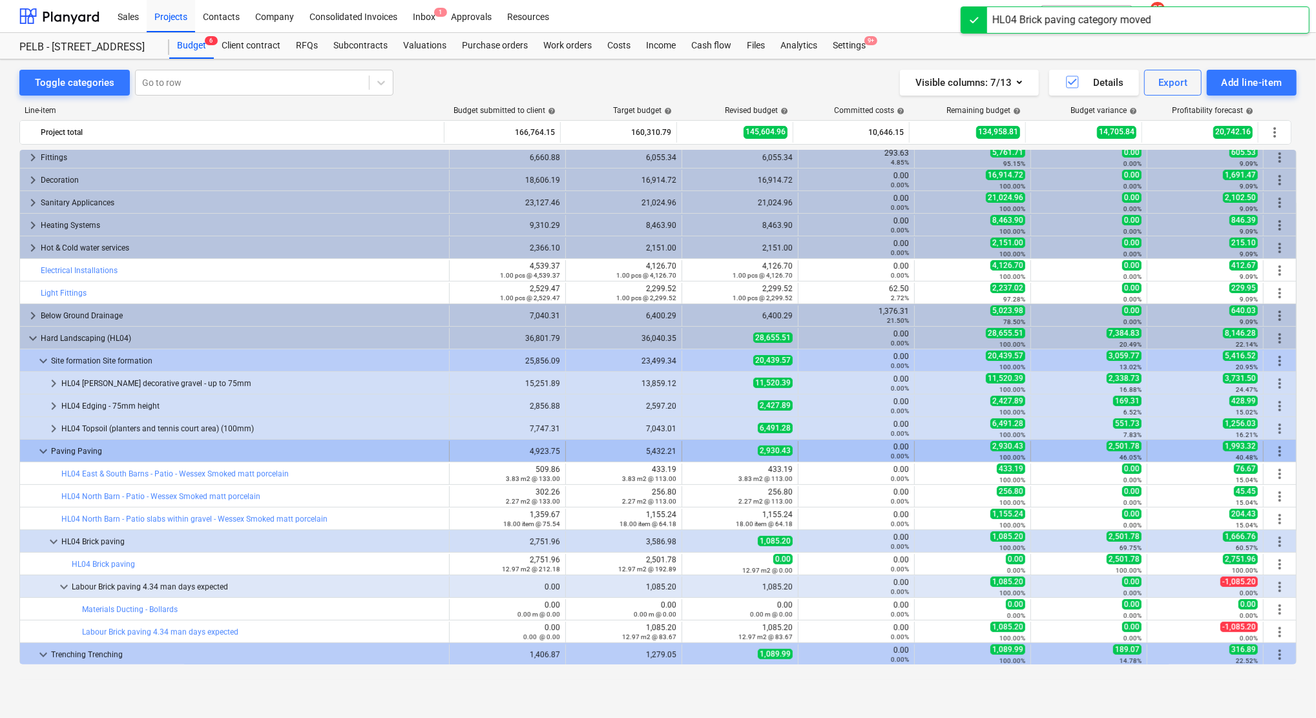
click at [41, 453] on span "keyboard_arrow_down" at bounding box center [44, 452] width 16 height 16
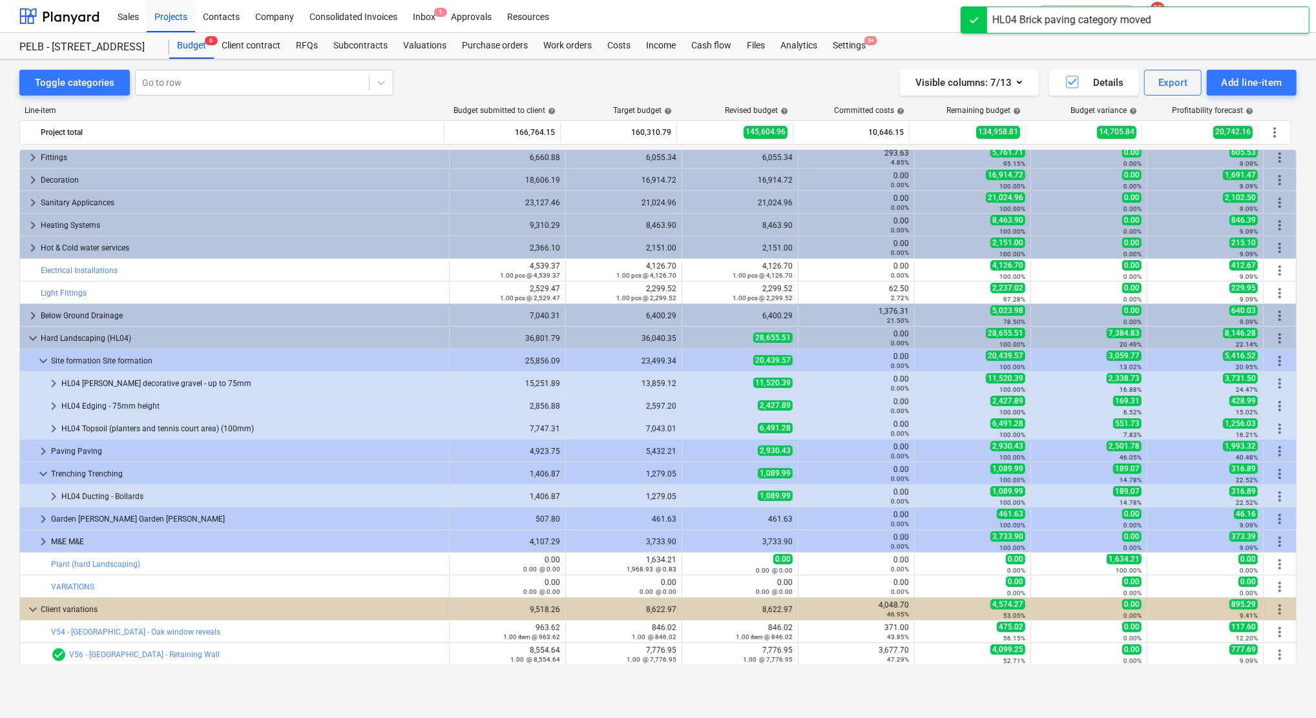
click at [41, 453] on span "keyboard_arrow_right" at bounding box center [44, 452] width 16 height 16
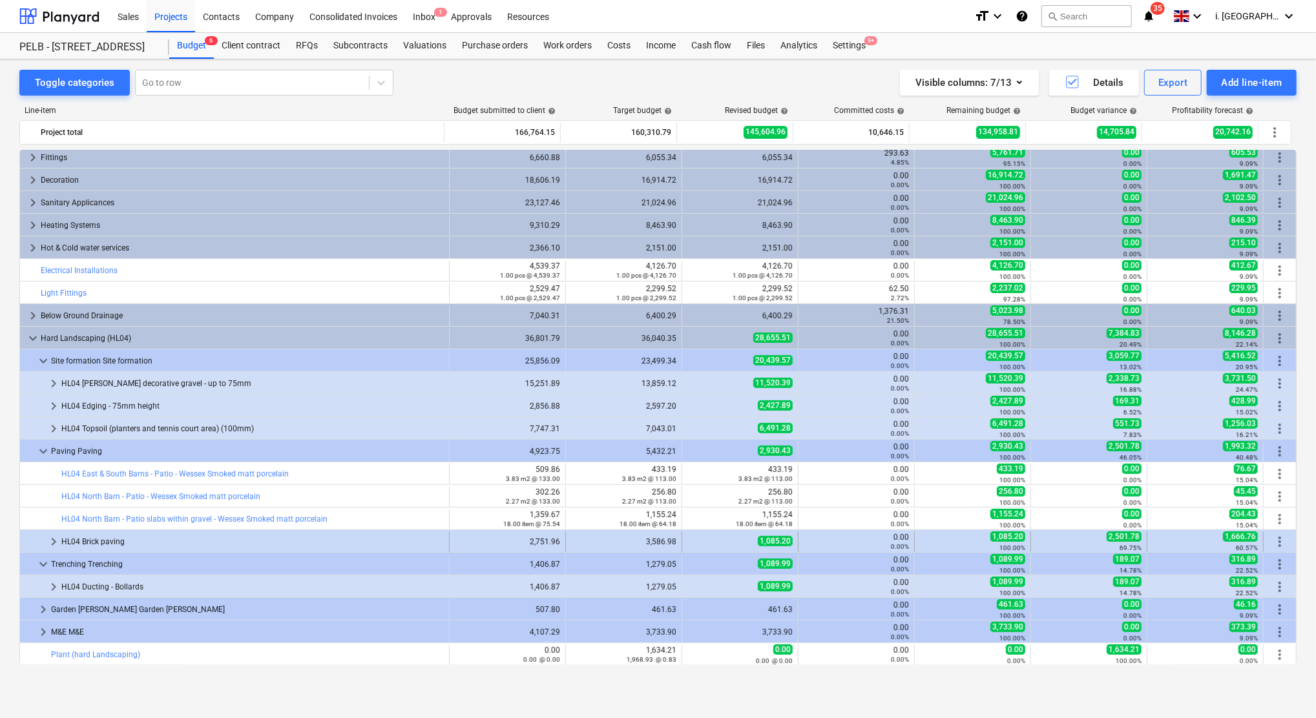
click at [1277, 539] on span "more_vert" at bounding box center [1280, 542] width 16 height 16
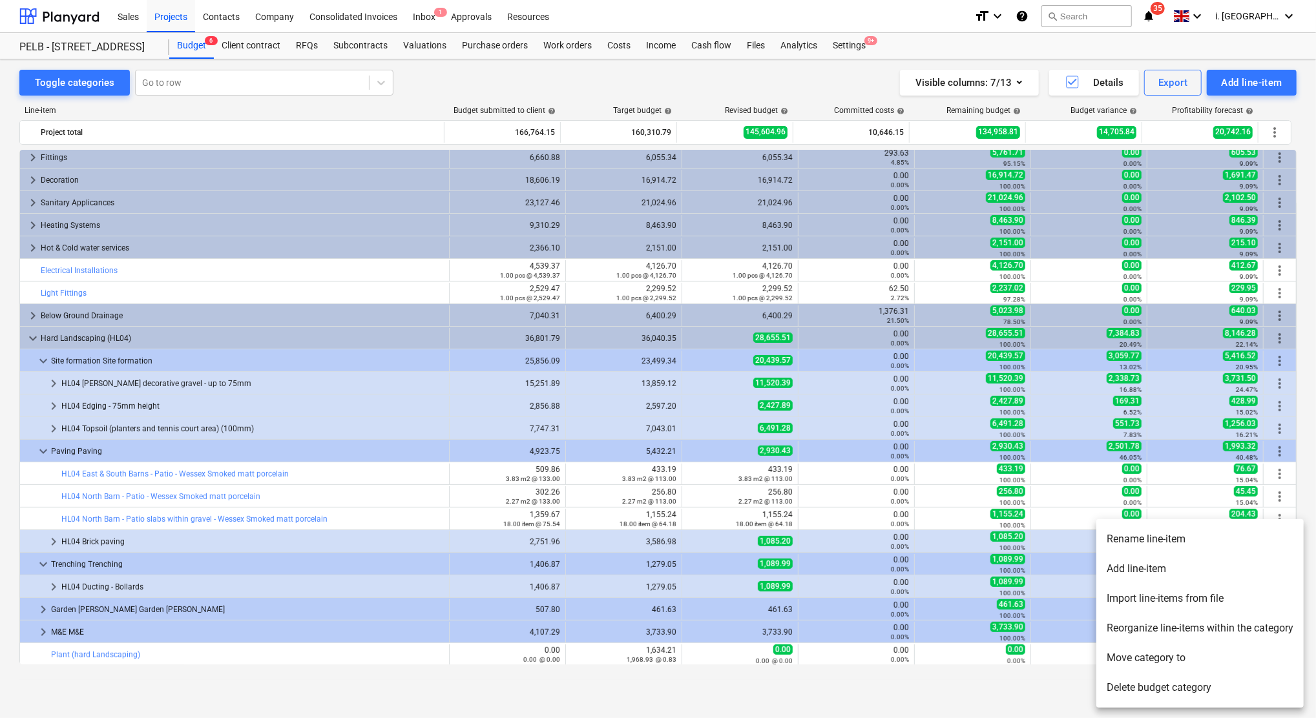
click at [1194, 628] on li "Reorganize line-items within the category" at bounding box center [1199, 629] width 207 height 30
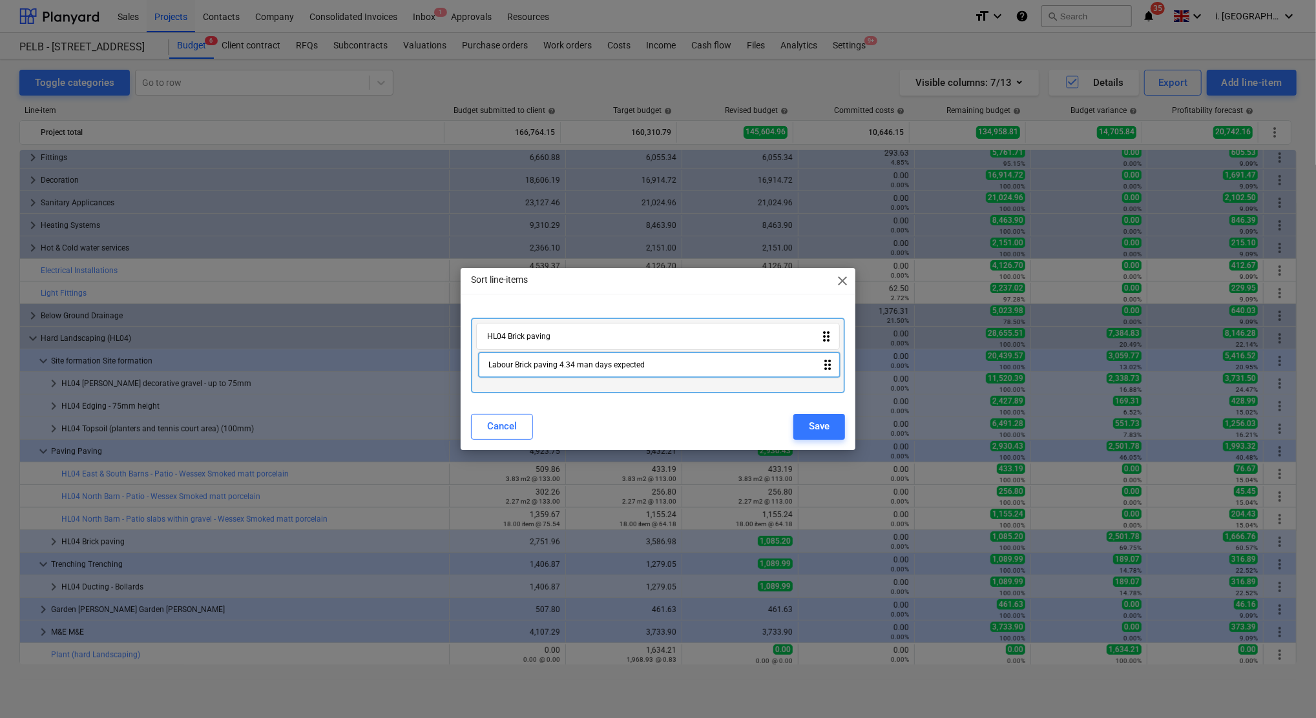
drag, startPoint x: 539, startPoint y: 371, endPoint x: 541, endPoint y: 363, distance: 8.2
click at [541, 363] on div "HL04 Brick paving drag_indicator Labour Brick paving 4.34 man days expected dra…" at bounding box center [658, 355] width 374 height 75
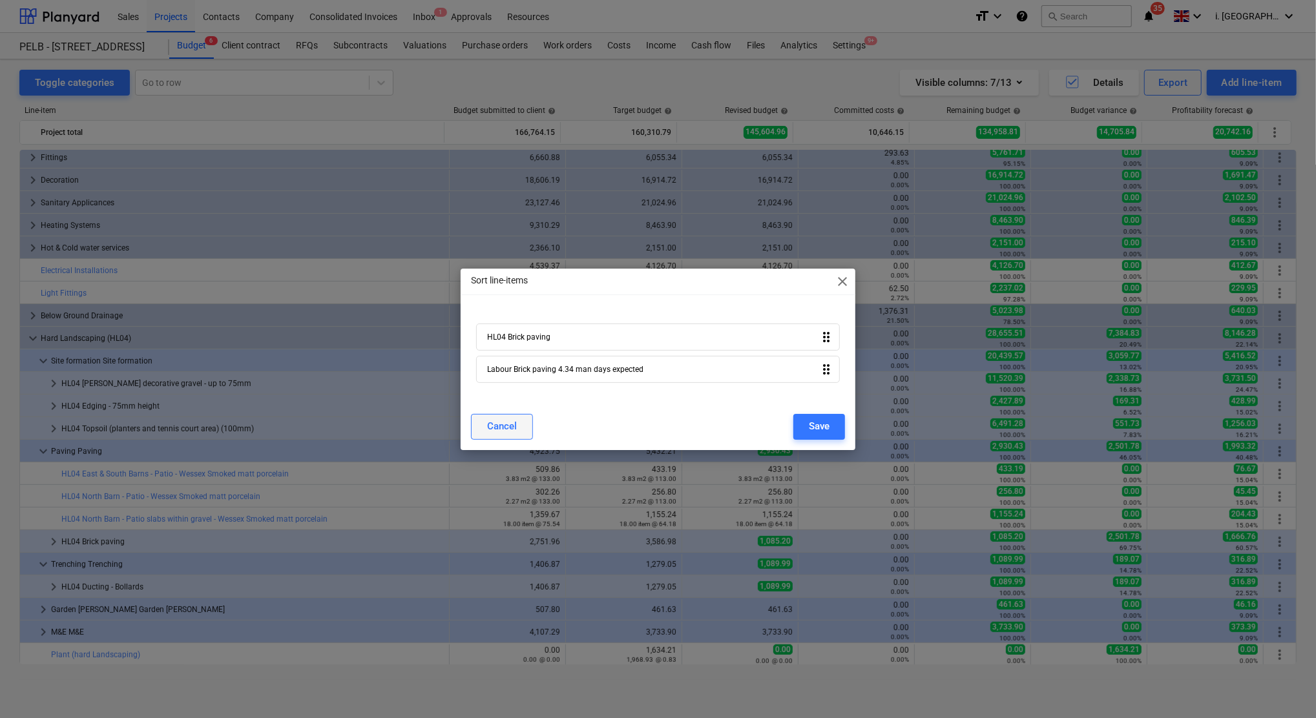
click at [515, 425] on div "Cancel" at bounding box center [502, 426] width 30 height 17
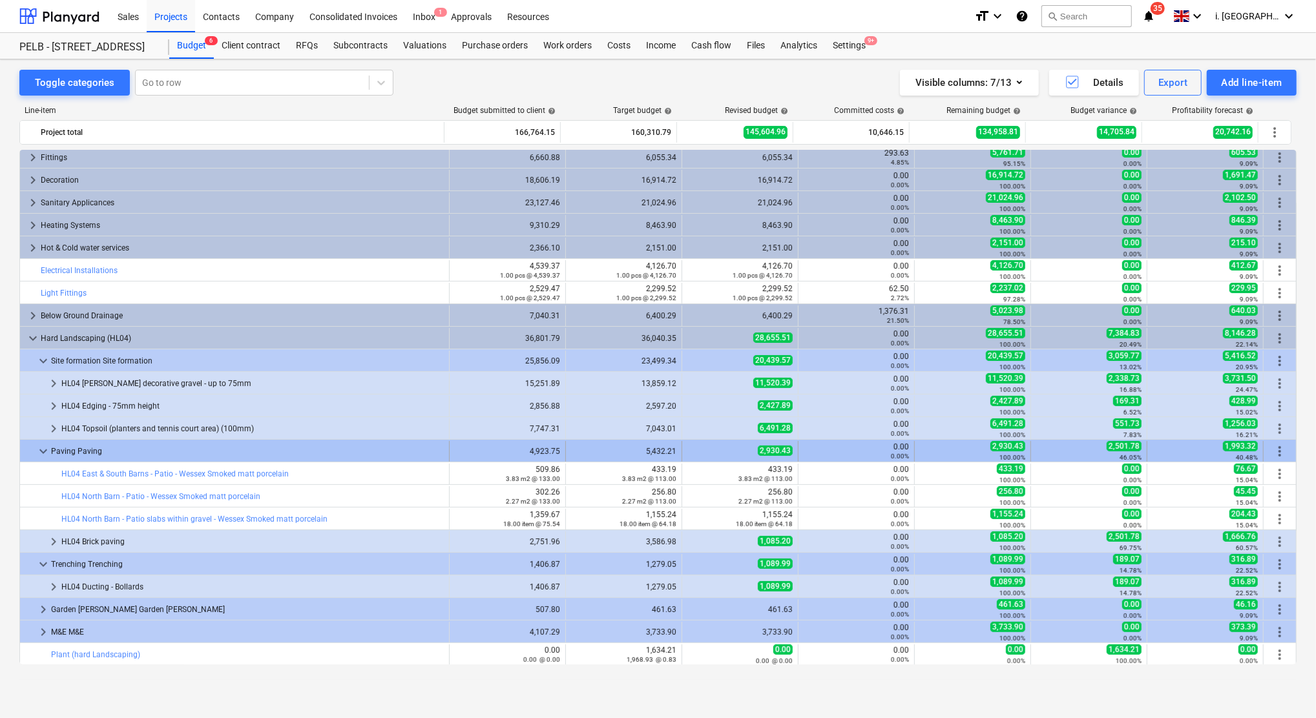
click at [1278, 452] on span "more_vert" at bounding box center [1280, 452] width 16 height 16
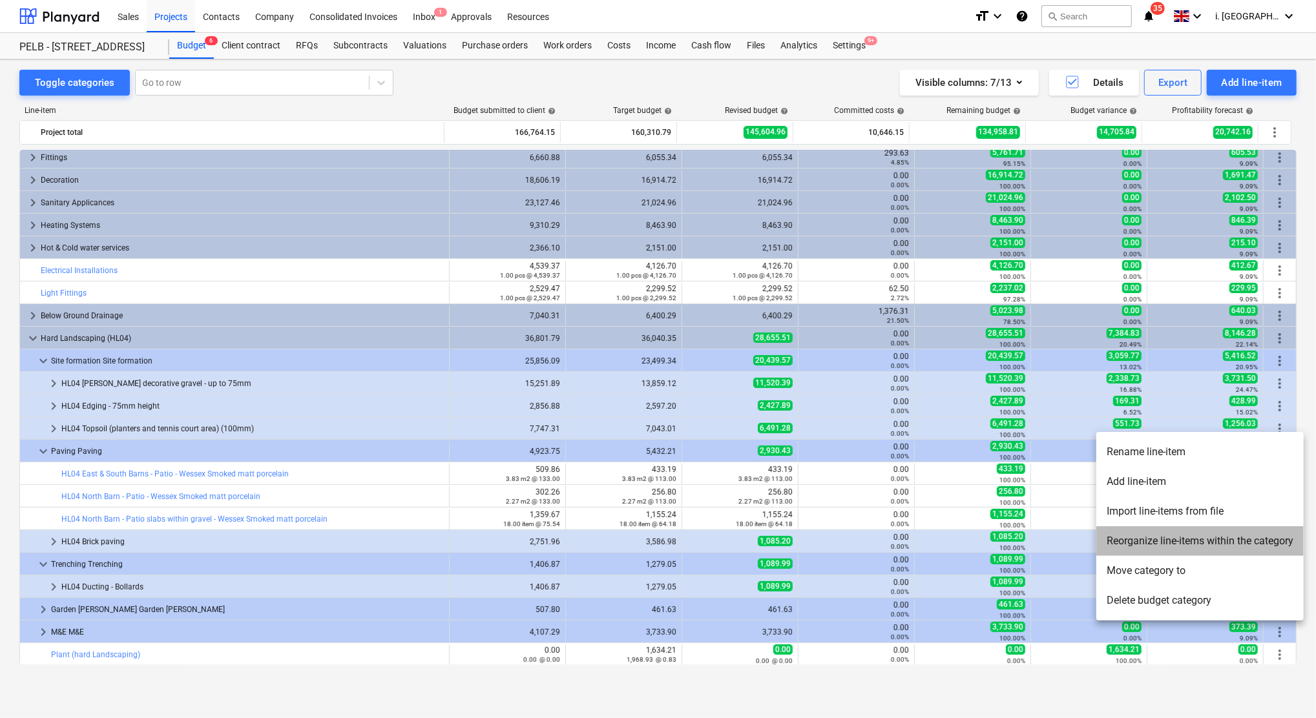
click at [1172, 537] on li "Reorganize line-items within the category" at bounding box center [1199, 541] width 207 height 30
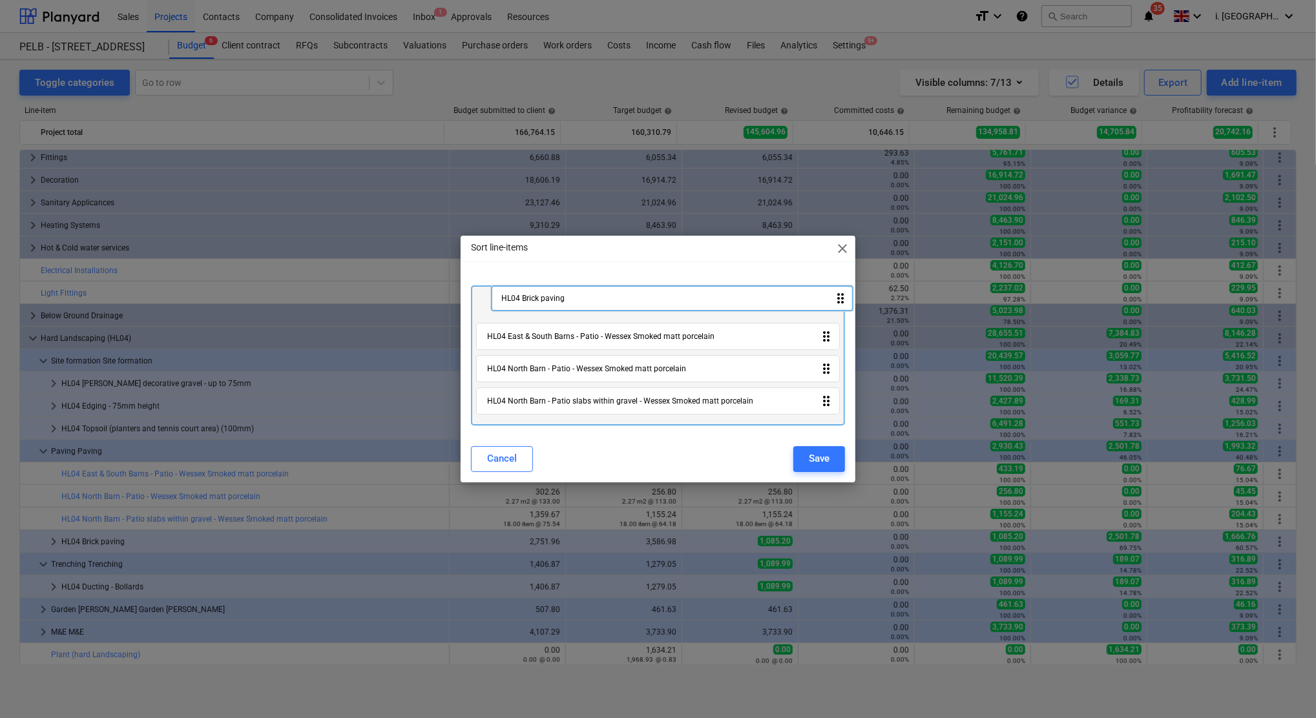
drag, startPoint x: 546, startPoint y: 406, endPoint x: 563, endPoint y: 299, distance: 108.5
click at [563, 299] on div "HL04 East & South Barns - Patio - Wessex Smoked matt porcelain drag_indicator H…" at bounding box center [658, 356] width 374 height 140
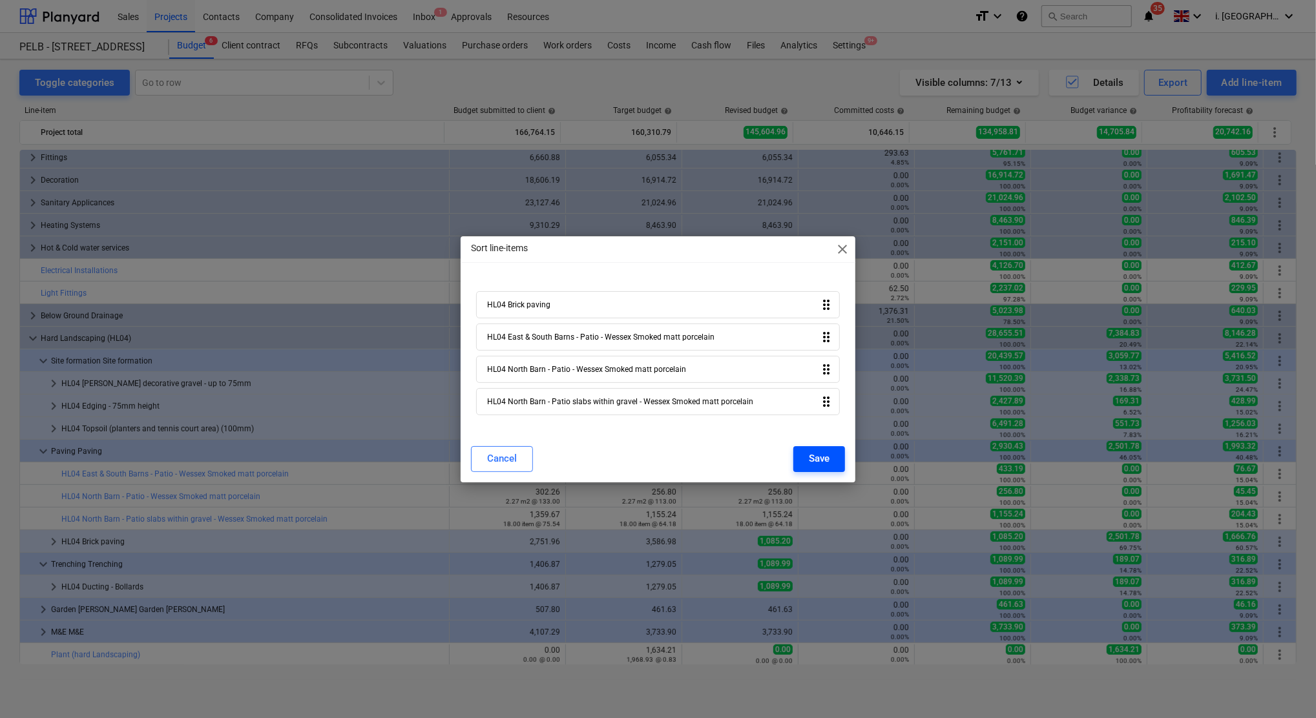
click at [805, 457] on button "Save" at bounding box center [819, 459] width 52 height 26
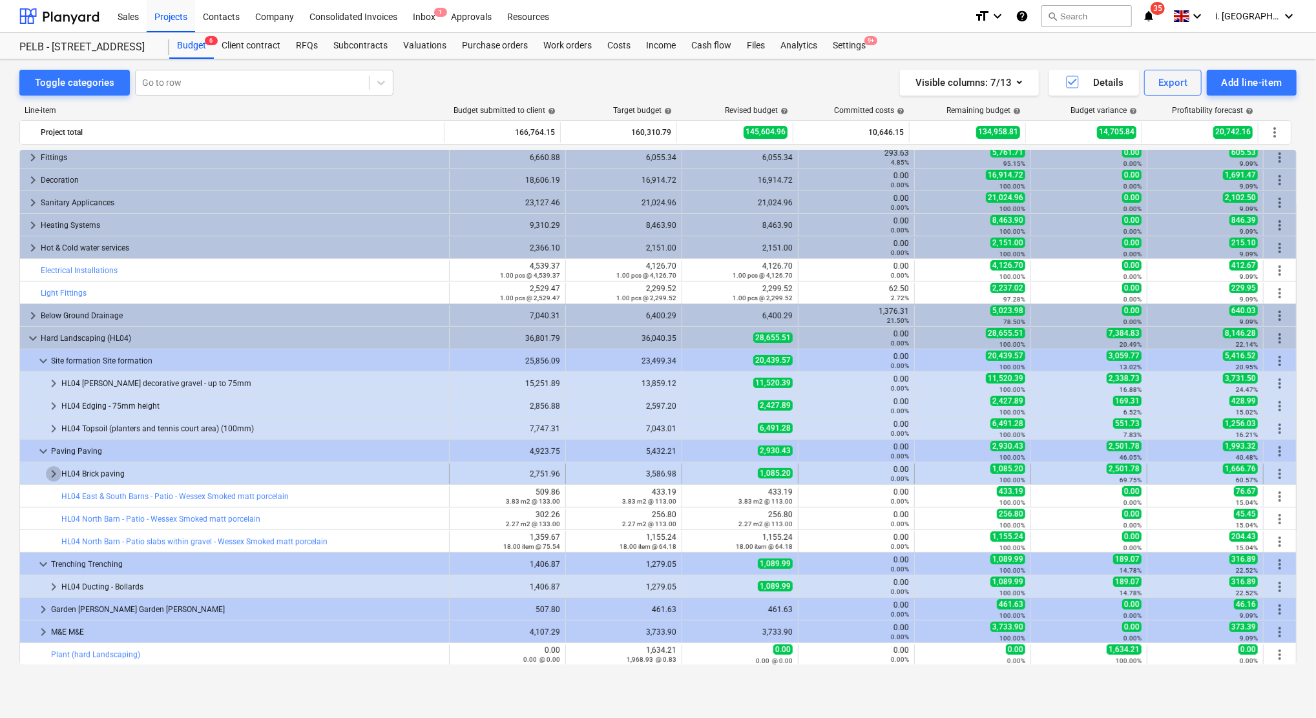
click at [54, 472] on span "keyboard_arrow_right" at bounding box center [54, 474] width 16 height 16
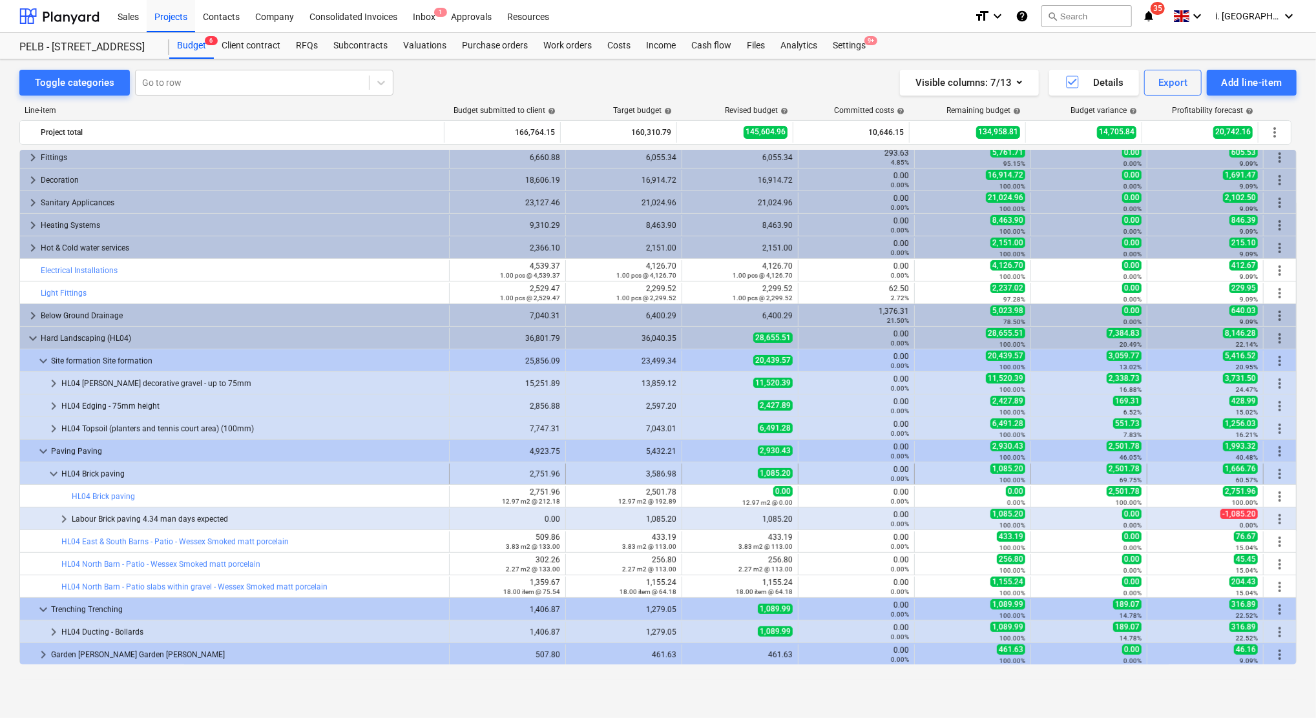
click at [59, 472] on span "keyboard_arrow_down" at bounding box center [54, 474] width 16 height 16
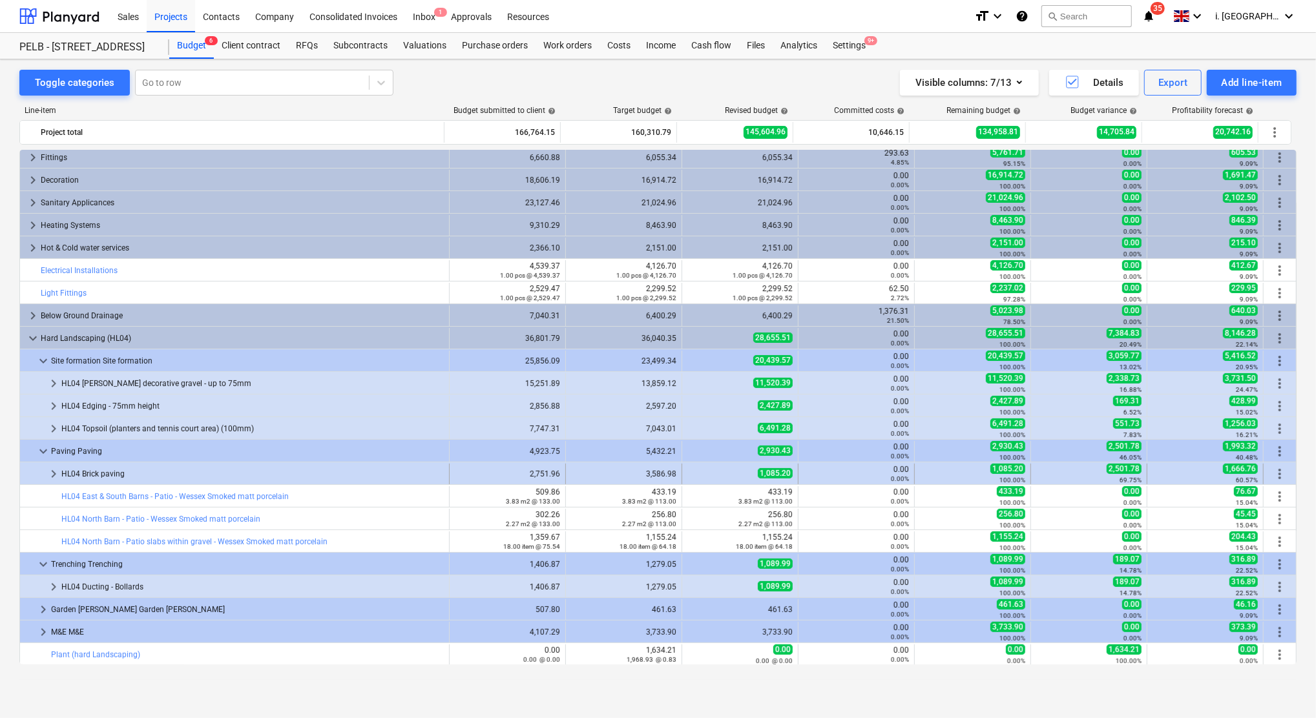
click at [57, 473] on span "keyboard_arrow_right" at bounding box center [54, 474] width 16 height 16
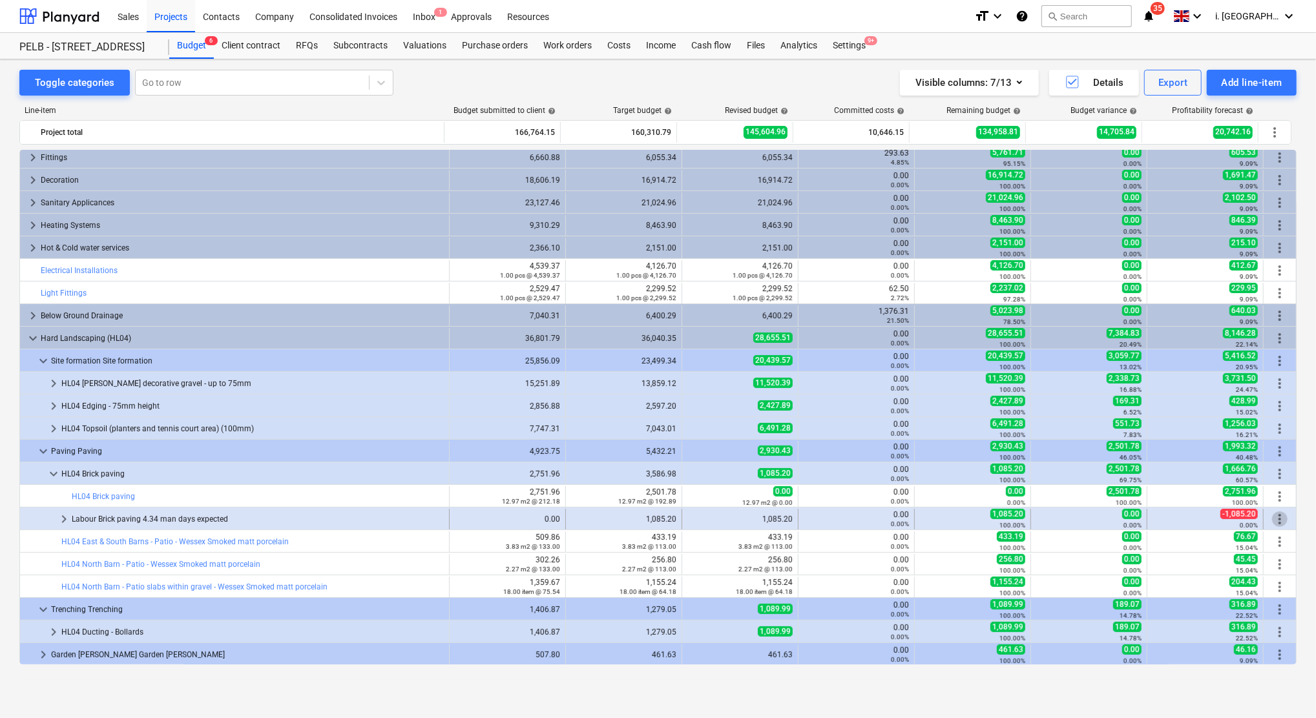
click at [1278, 519] on span "more_vert" at bounding box center [1280, 520] width 16 height 16
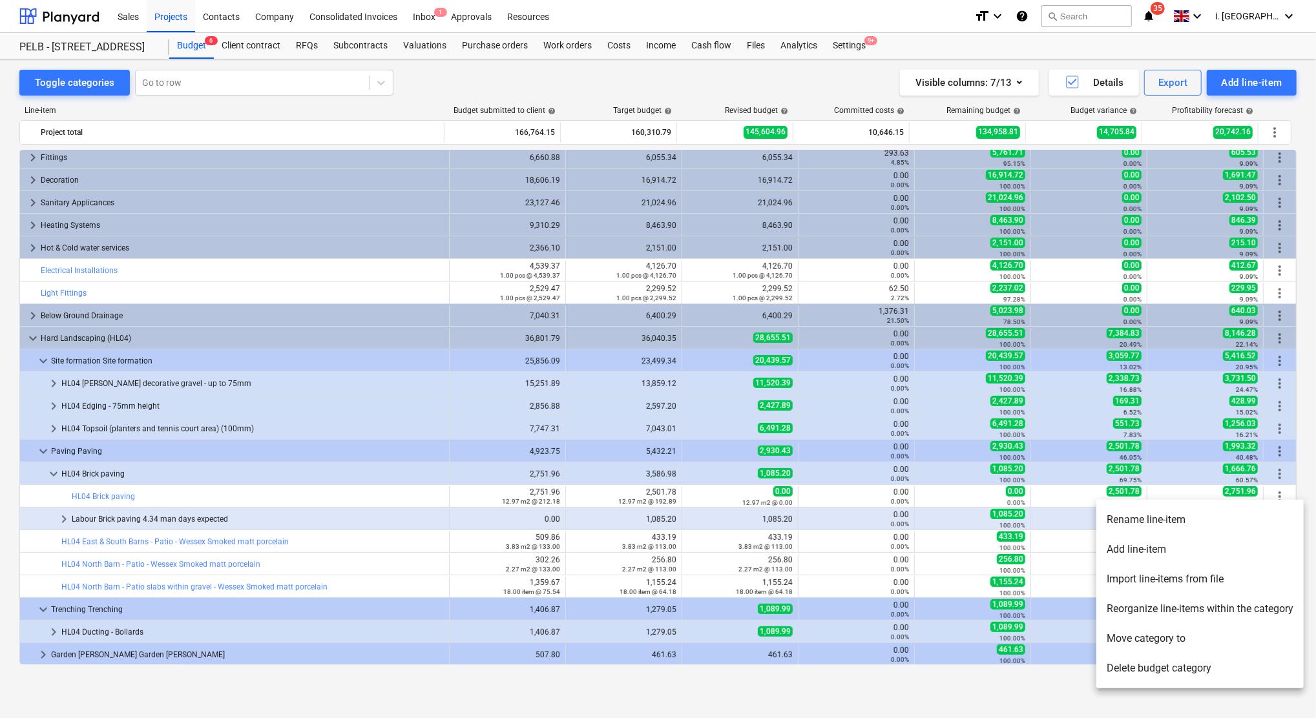
click at [135, 505] on div at bounding box center [658, 359] width 1316 height 718
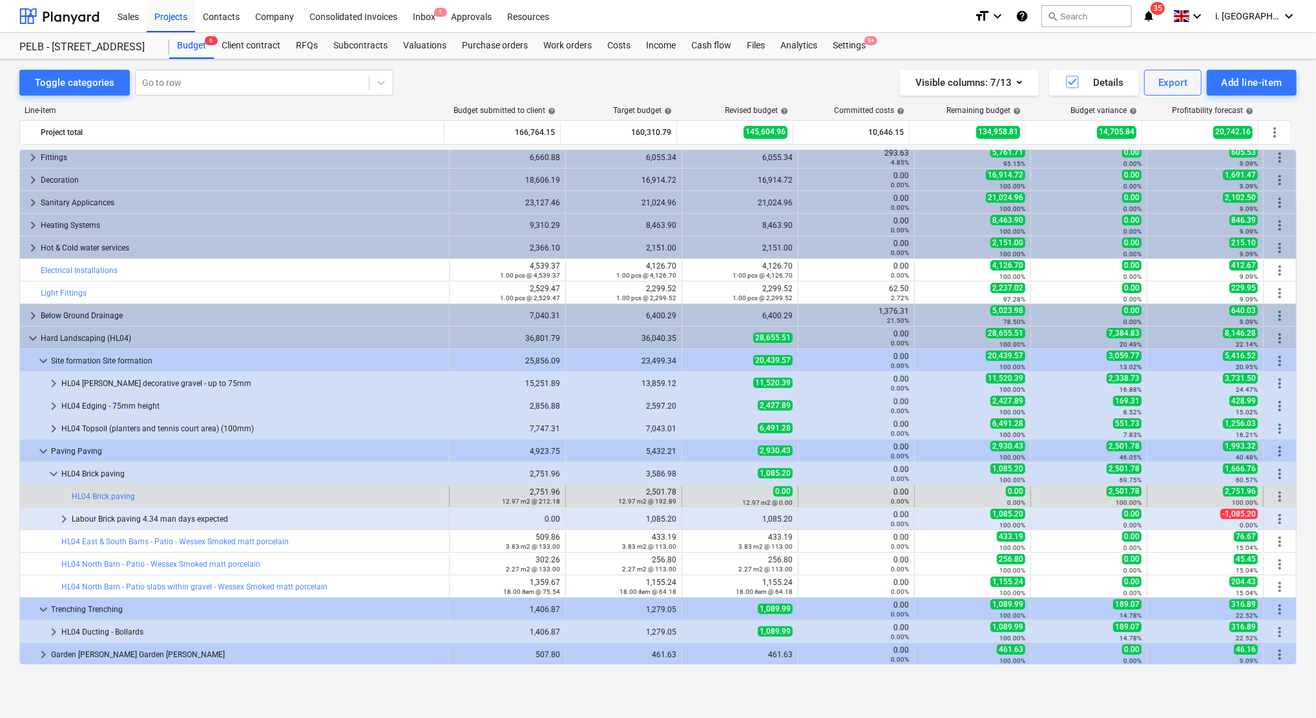
click at [1272, 496] on span "more_vert" at bounding box center [1280, 497] width 16 height 16
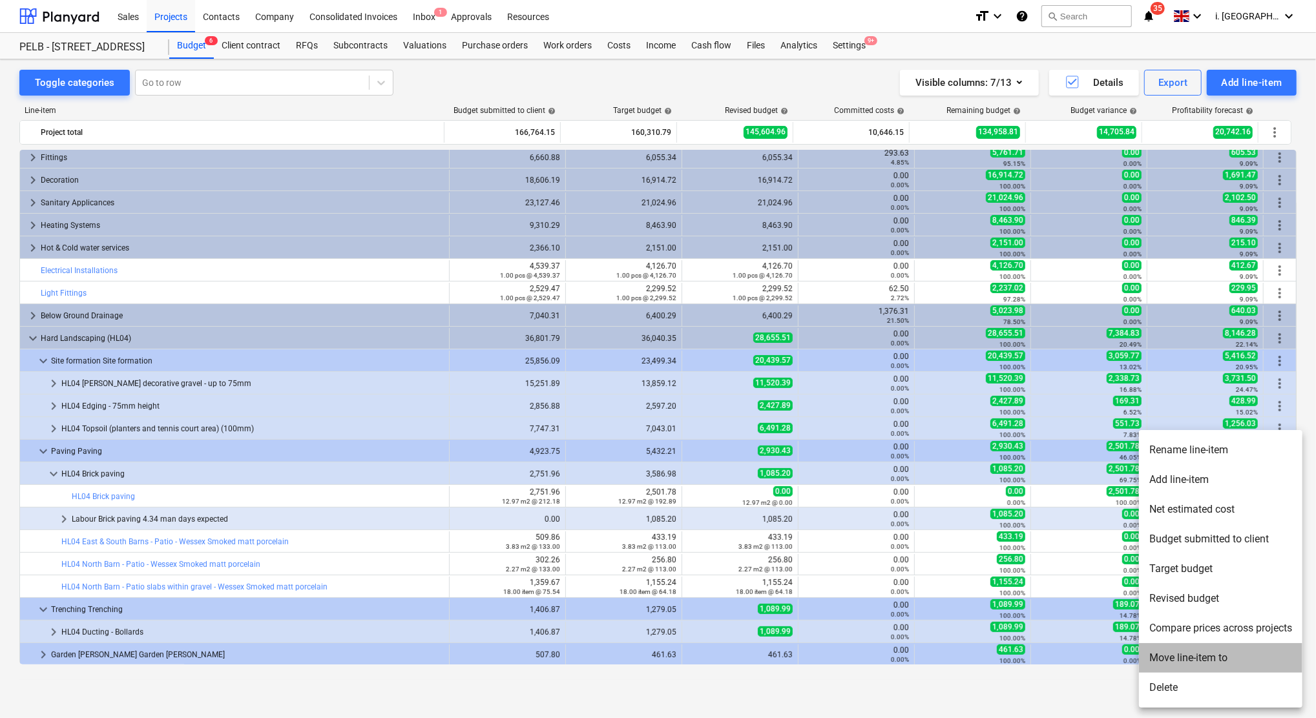
click at [1190, 660] on li "Move line-item to" at bounding box center [1220, 658] width 163 height 30
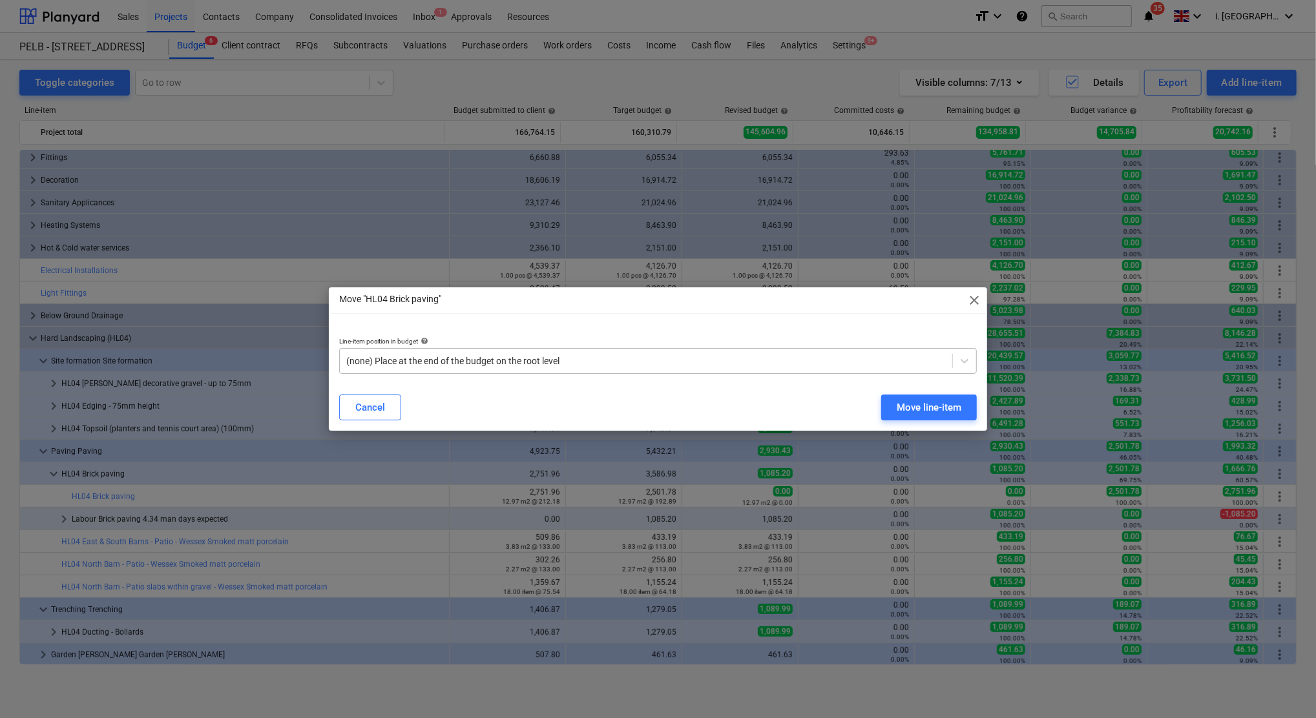
click at [571, 359] on div at bounding box center [645, 361] width 599 height 13
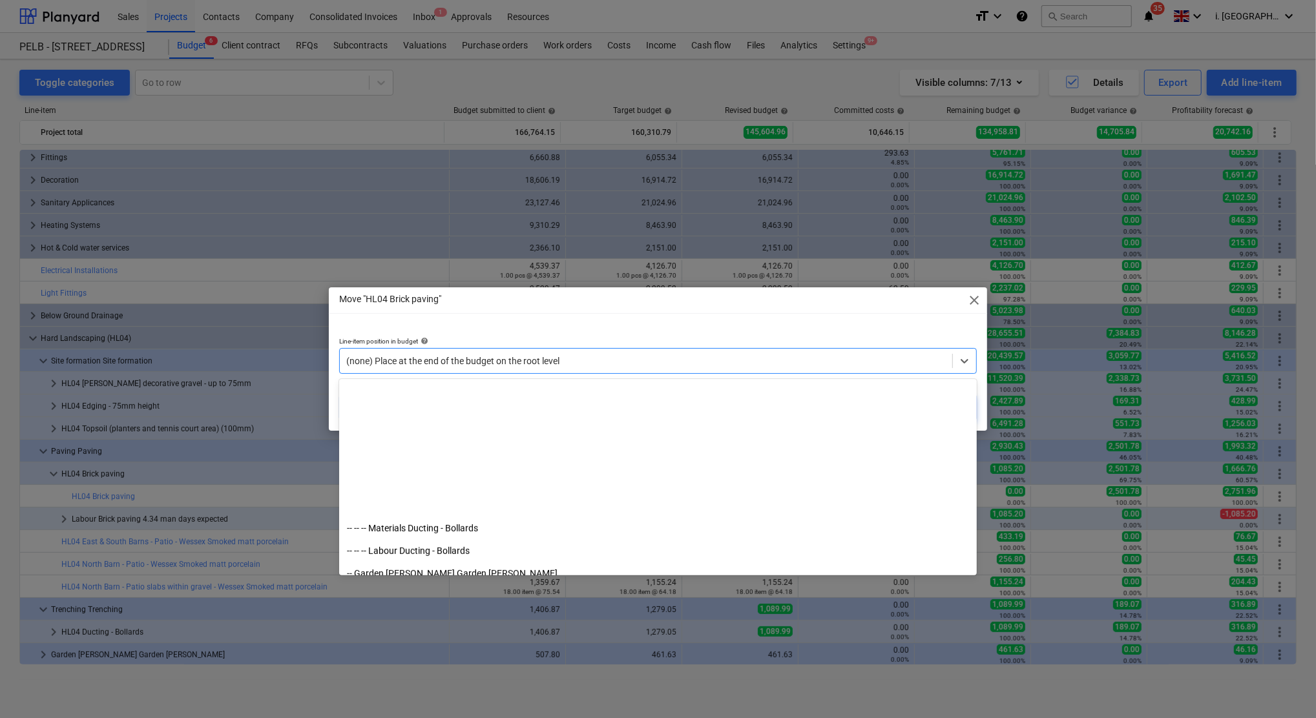
scroll to position [4441, 0]
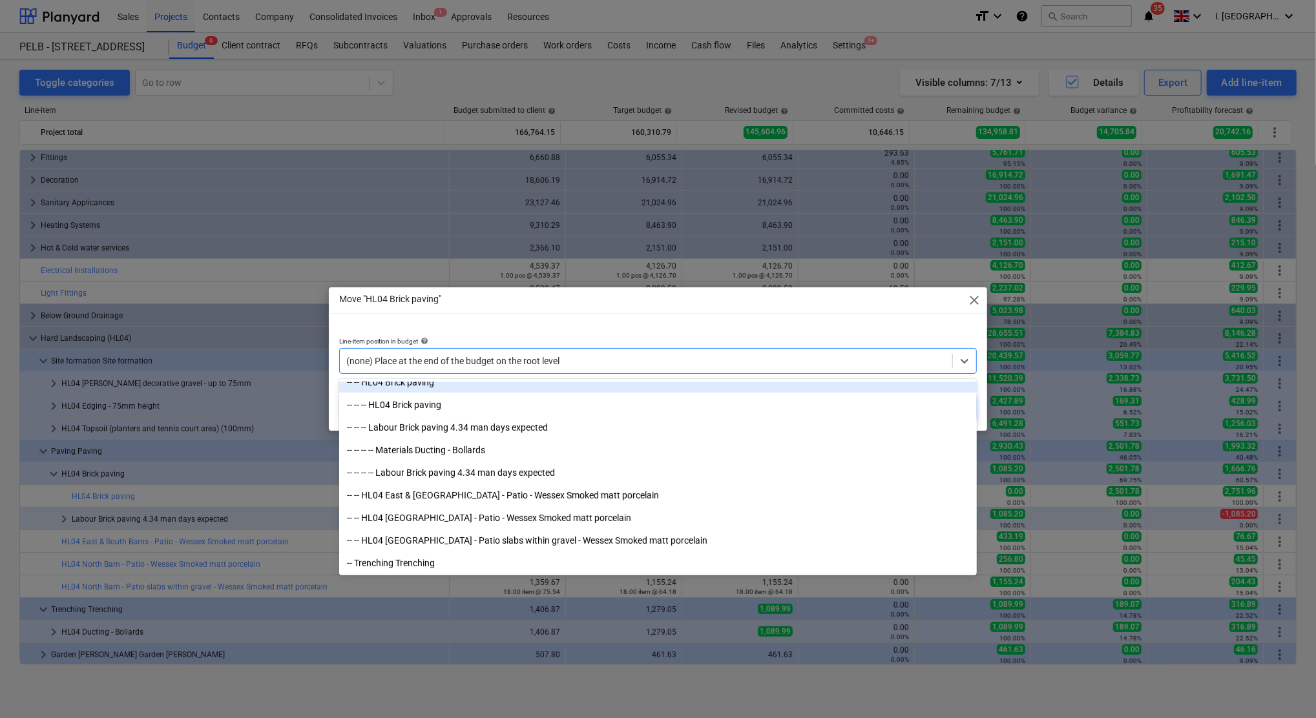
click at [429, 384] on div "-- -- HL04 Brick paving" at bounding box center [658, 382] width 638 height 21
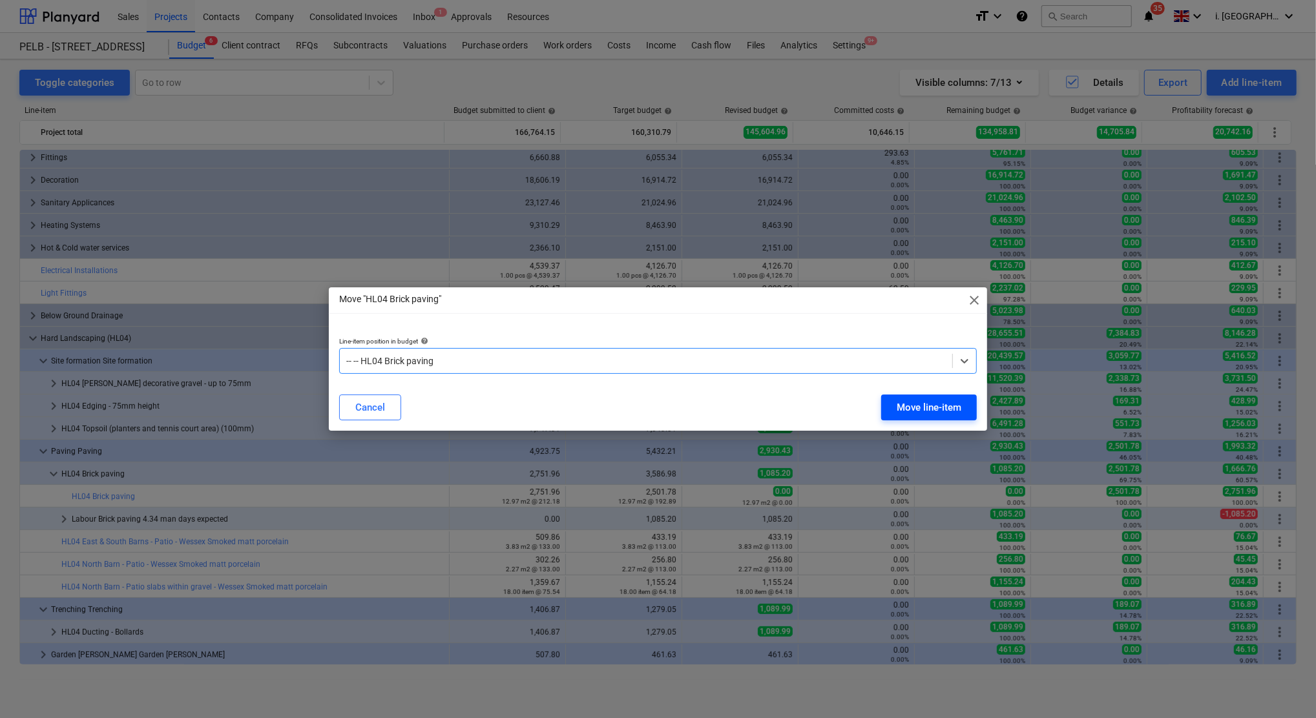
click at [954, 406] on div "Move line-item" at bounding box center [929, 407] width 65 height 17
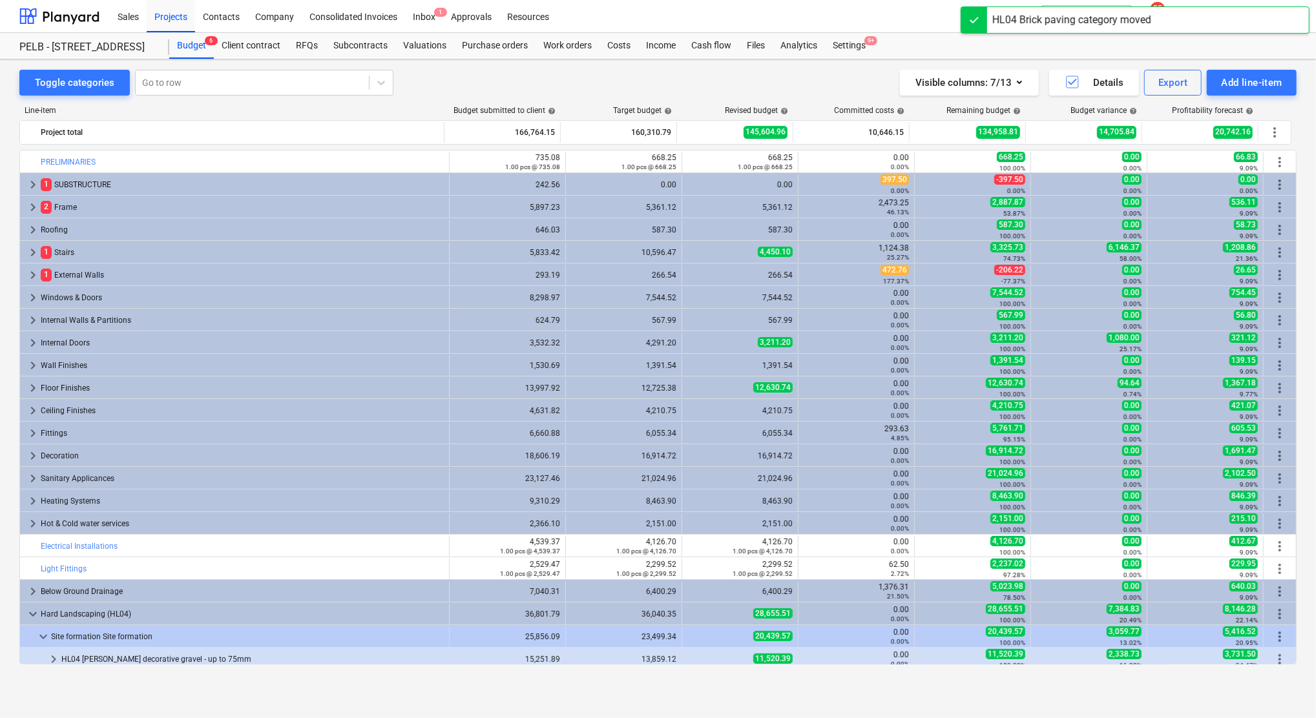
scroll to position [276, 0]
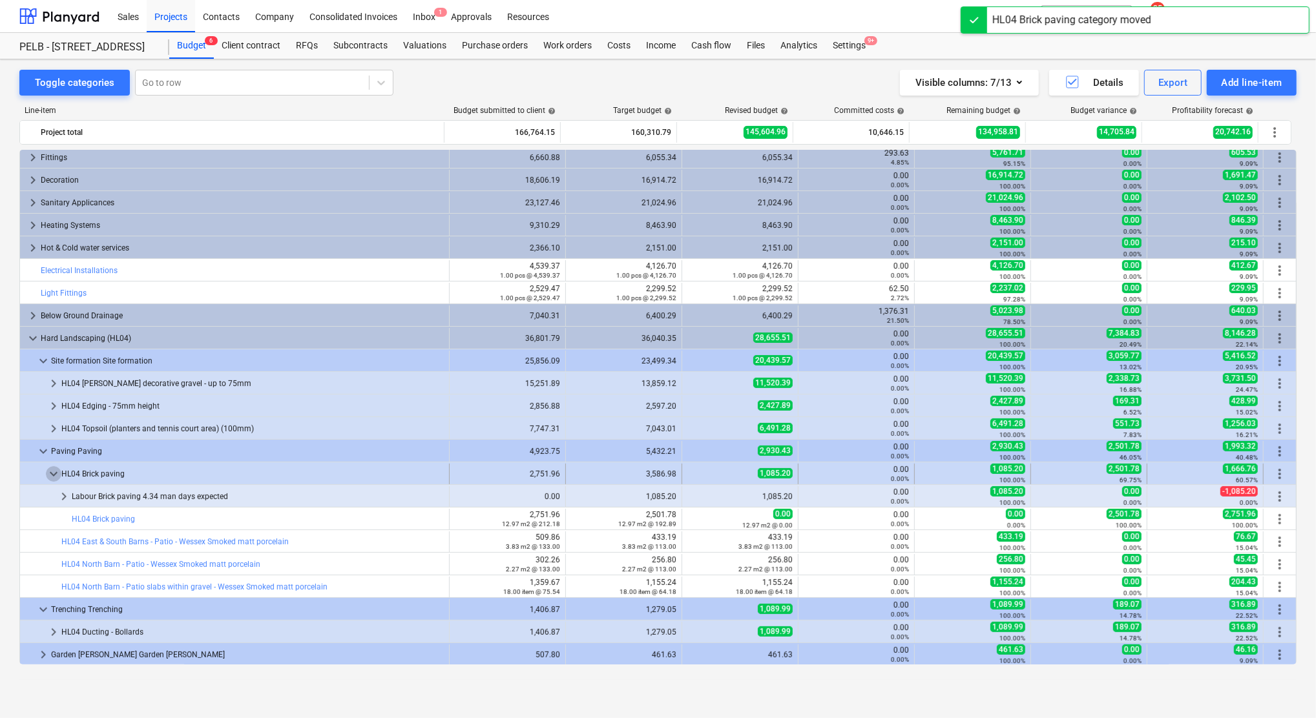
click at [52, 475] on span "keyboard_arrow_down" at bounding box center [54, 474] width 16 height 16
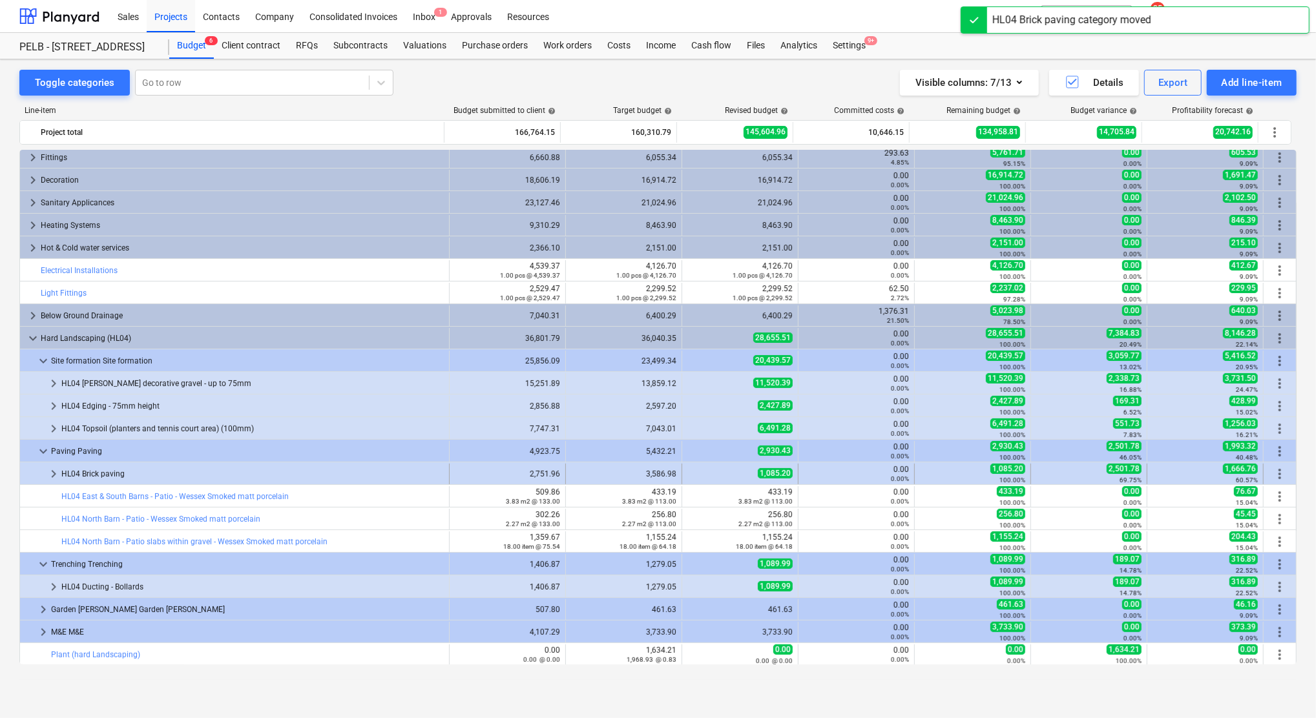
click at [52, 475] on span "keyboard_arrow_right" at bounding box center [54, 474] width 16 height 16
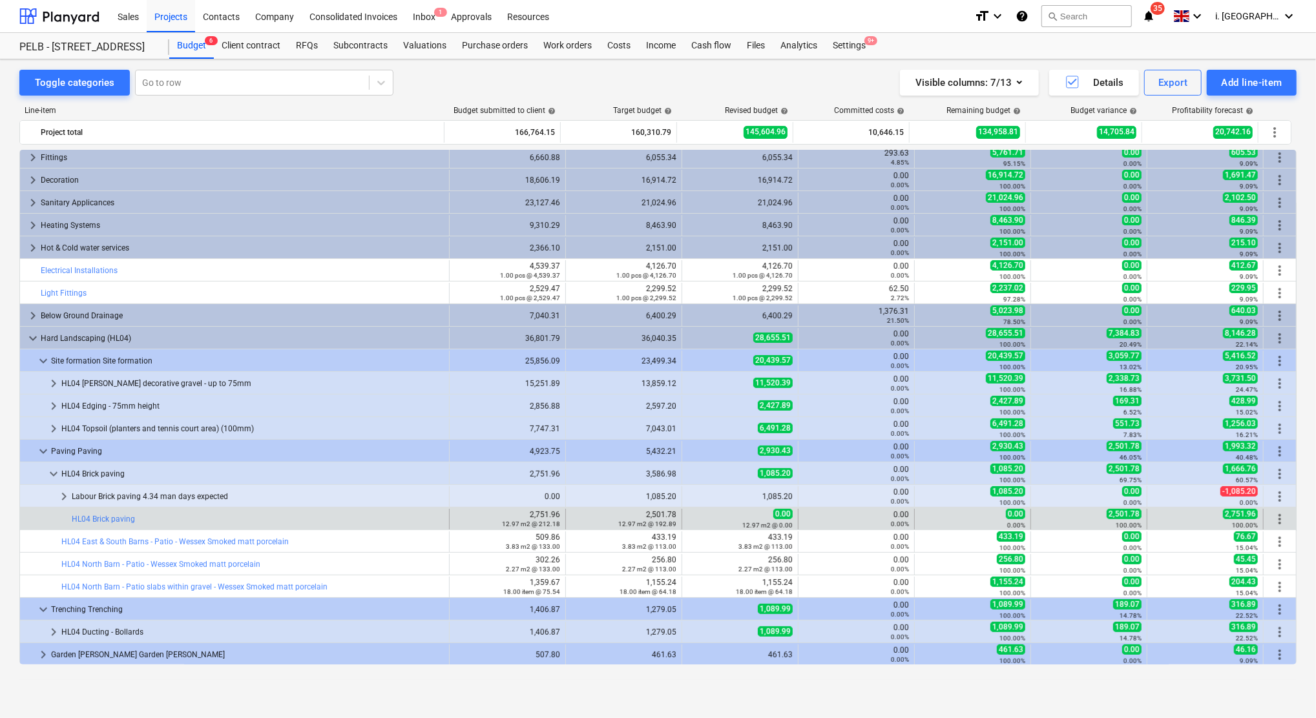
click at [1275, 517] on span "more_vert" at bounding box center [1280, 520] width 16 height 16
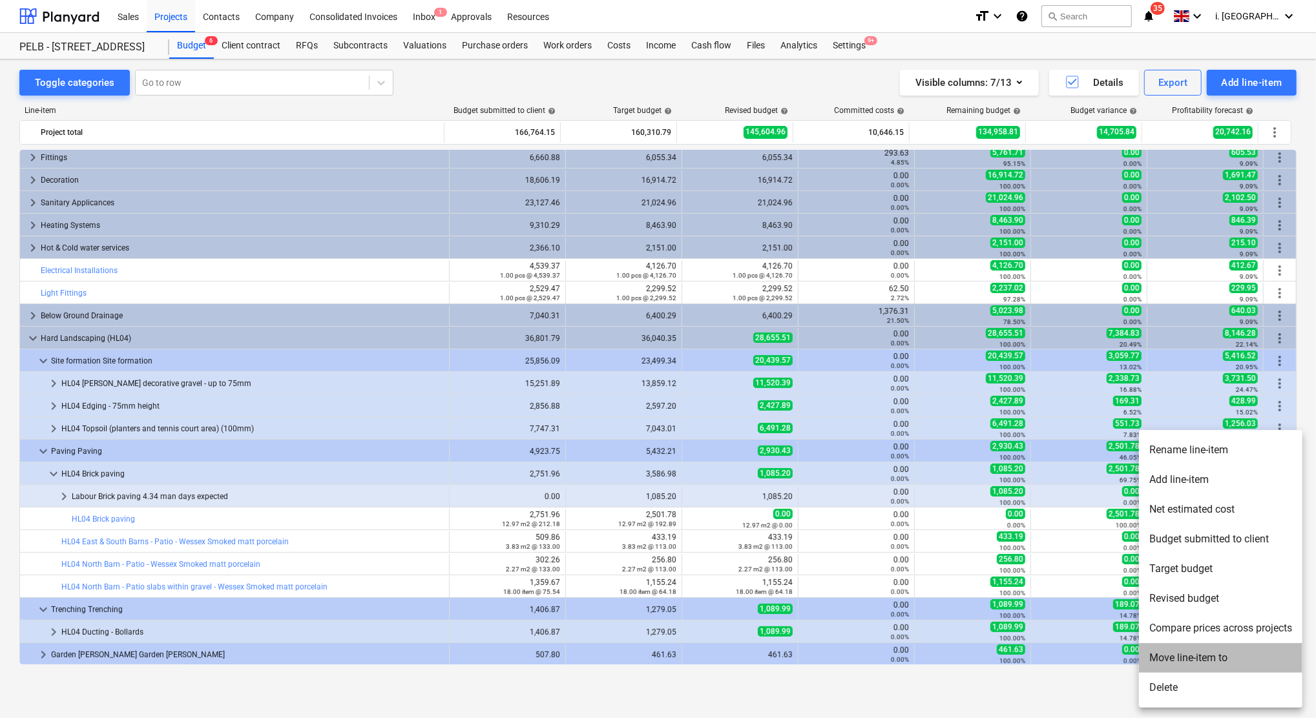
click at [1196, 661] on li "Move line-item to" at bounding box center [1220, 658] width 163 height 30
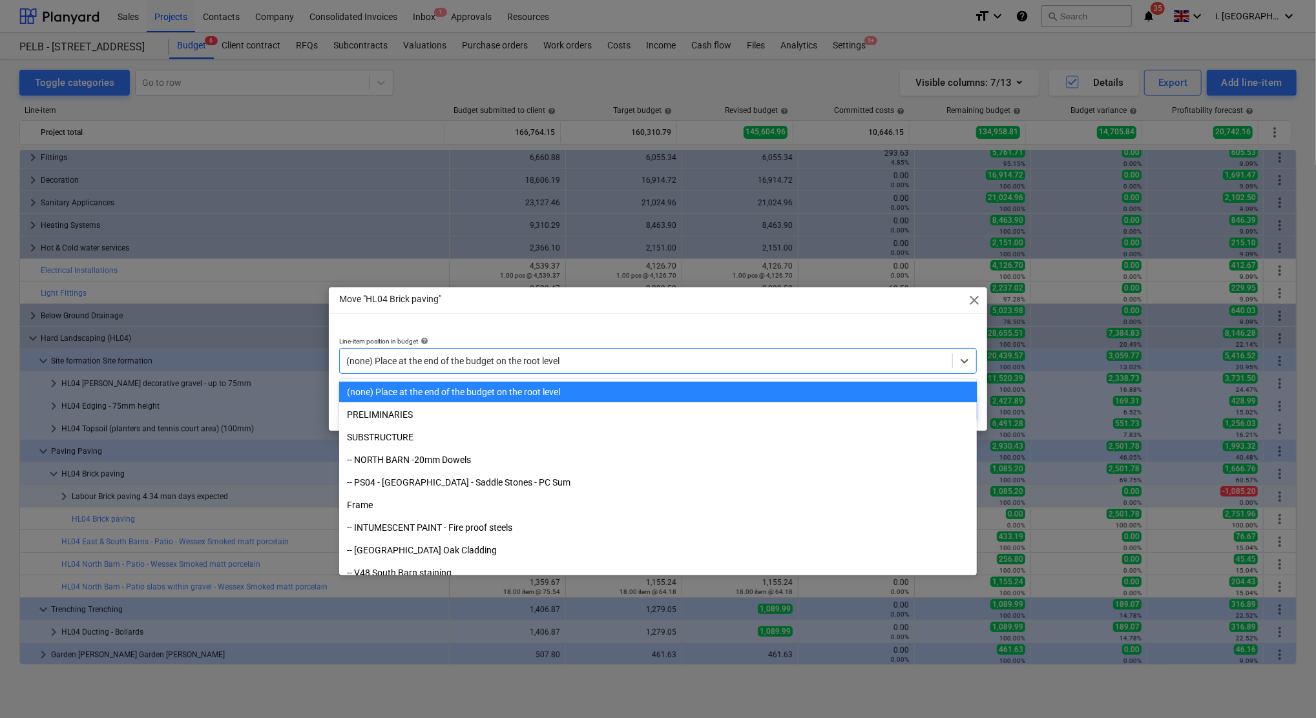
click at [657, 350] on div "(none) Place at the end of the budget on the root level" at bounding box center [658, 361] width 638 height 26
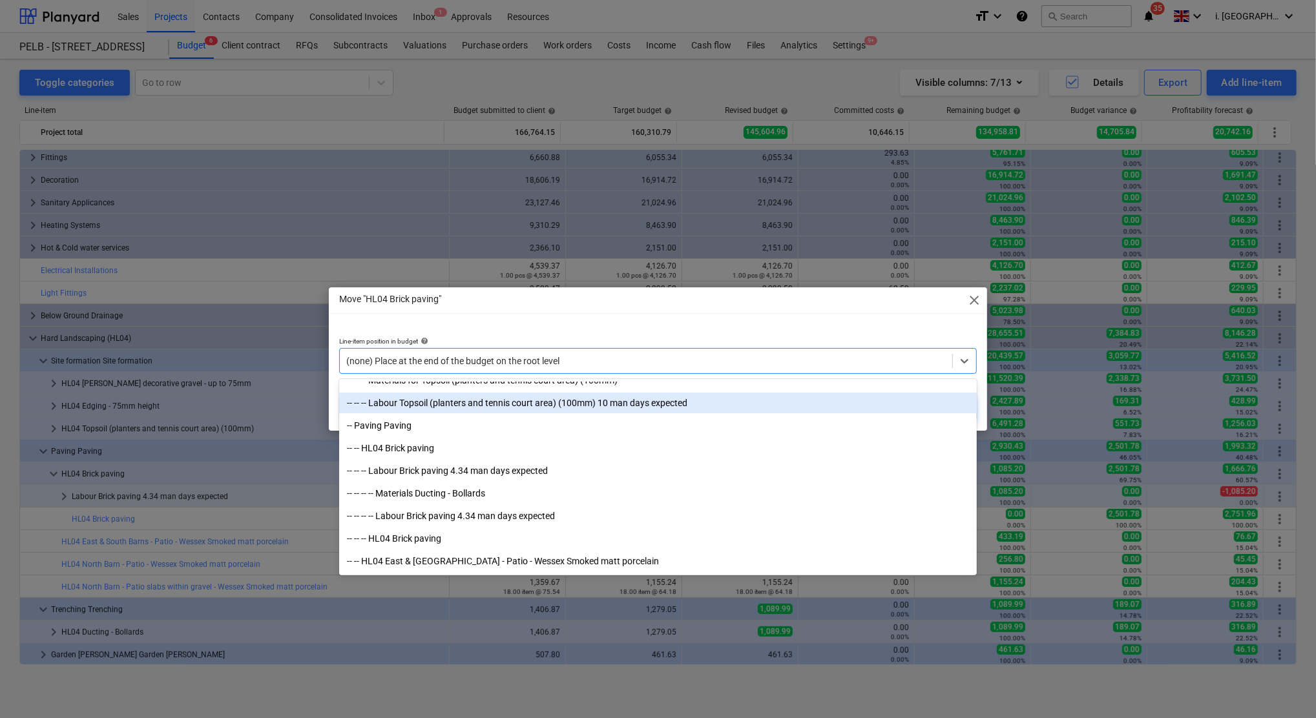
scroll to position [4405, 0]
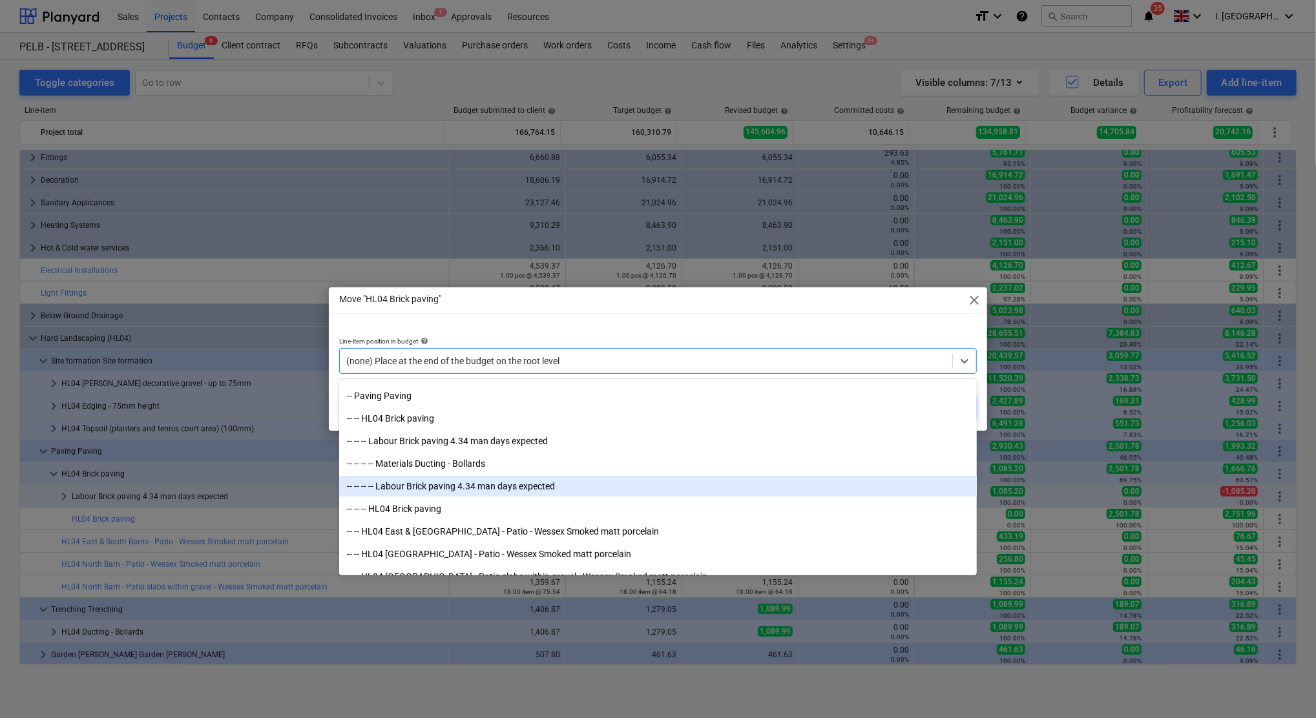
click at [439, 491] on div "-- -- -- -- Labour Brick paving 4.34 man days expected" at bounding box center [658, 486] width 638 height 21
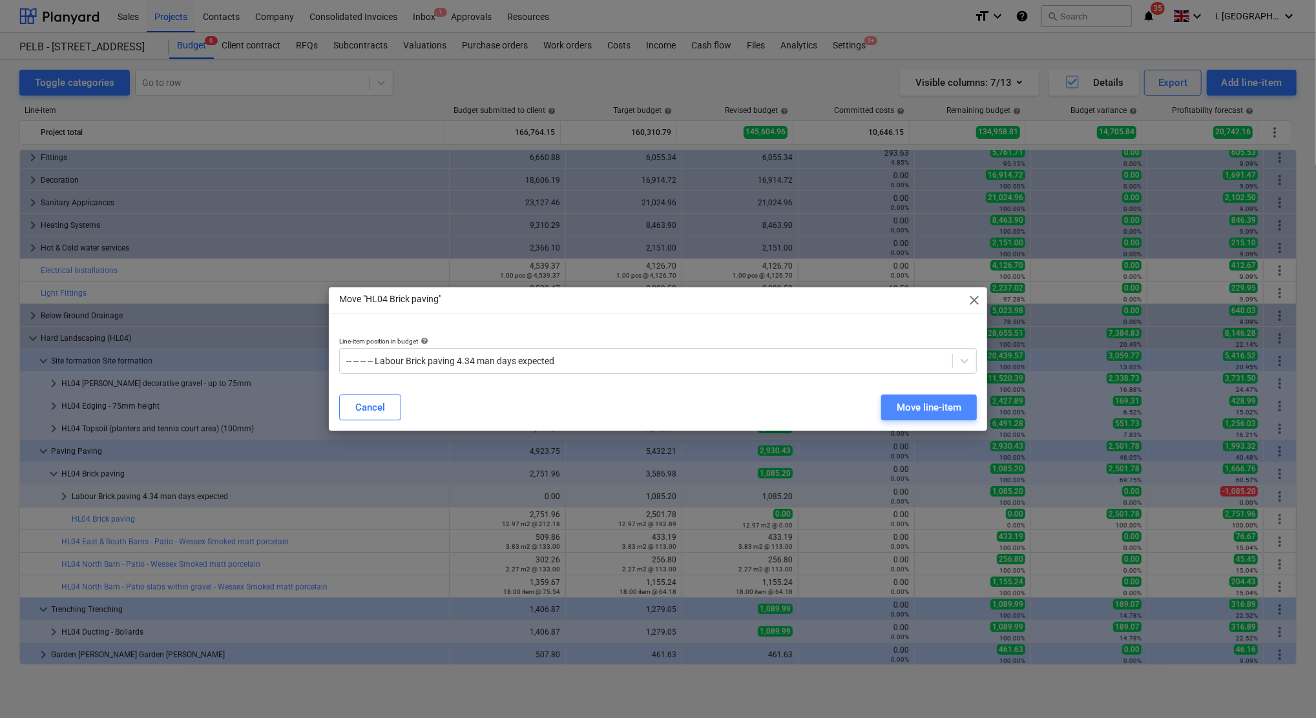
click at [933, 406] on div "Move line-item" at bounding box center [929, 407] width 65 height 17
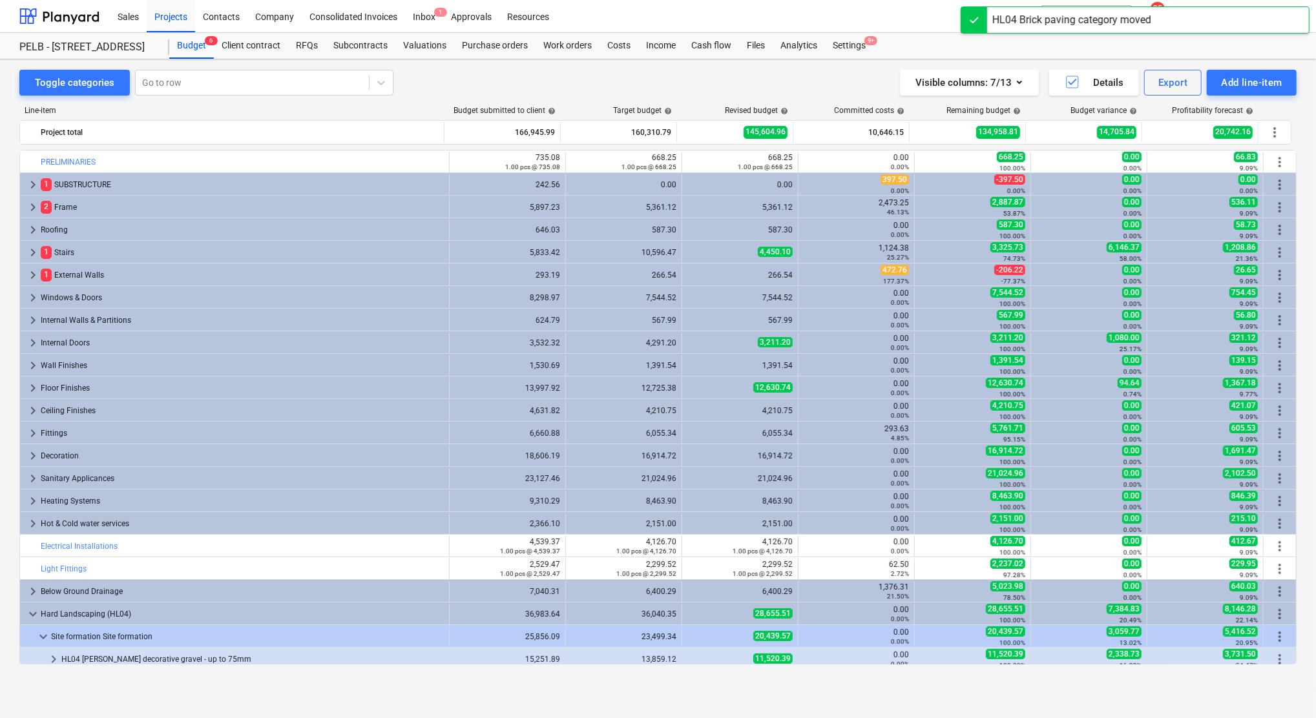
scroll to position [276, 0]
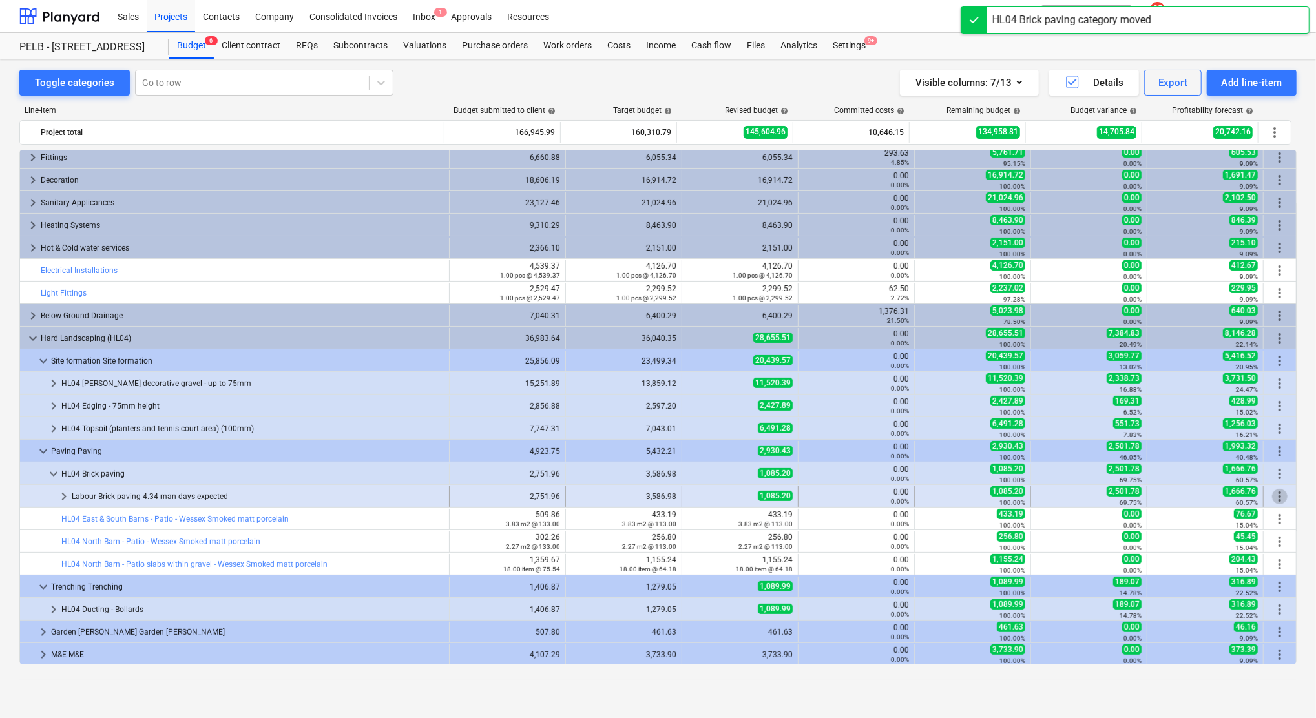
click at [1275, 497] on span "more_vert" at bounding box center [1280, 497] width 16 height 16
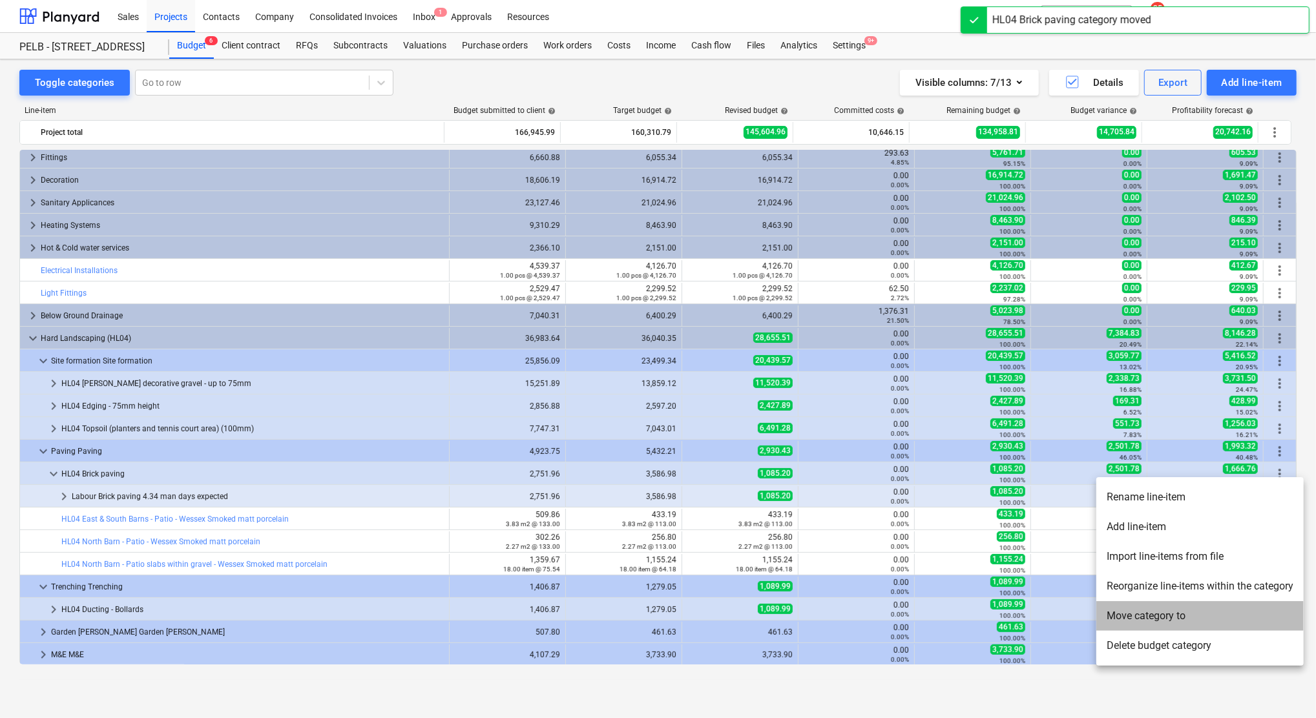
click at [1164, 616] on li "Move category to" at bounding box center [1199, 616] width 207 height 30
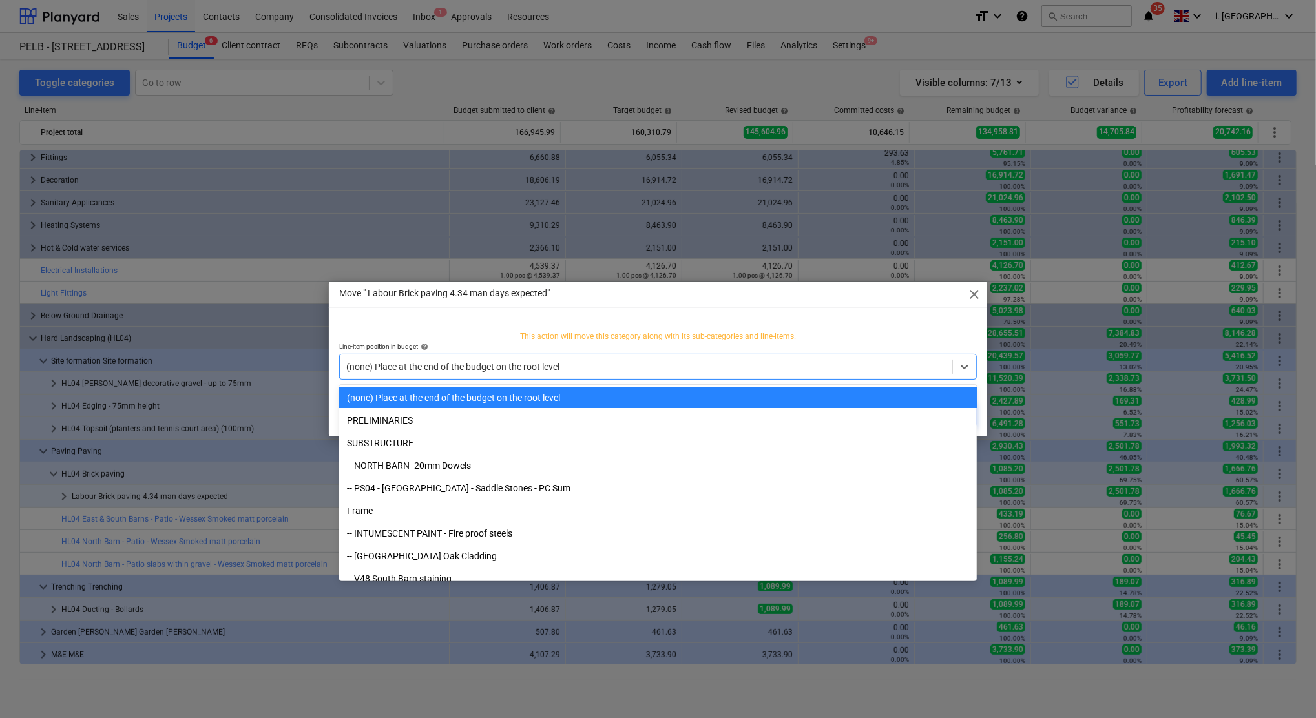
click at [585, 368] on div at bounding box center [645, 366] width 599 height 13
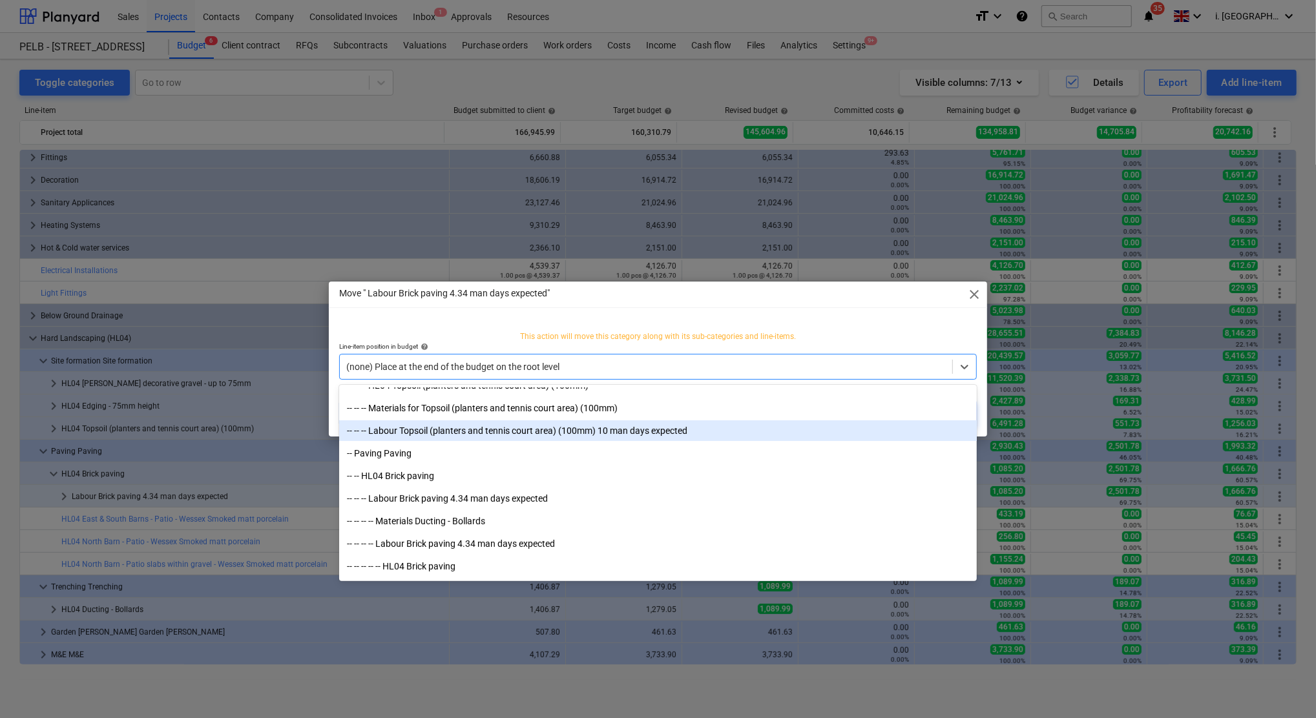
scroll to position [4405, 0]
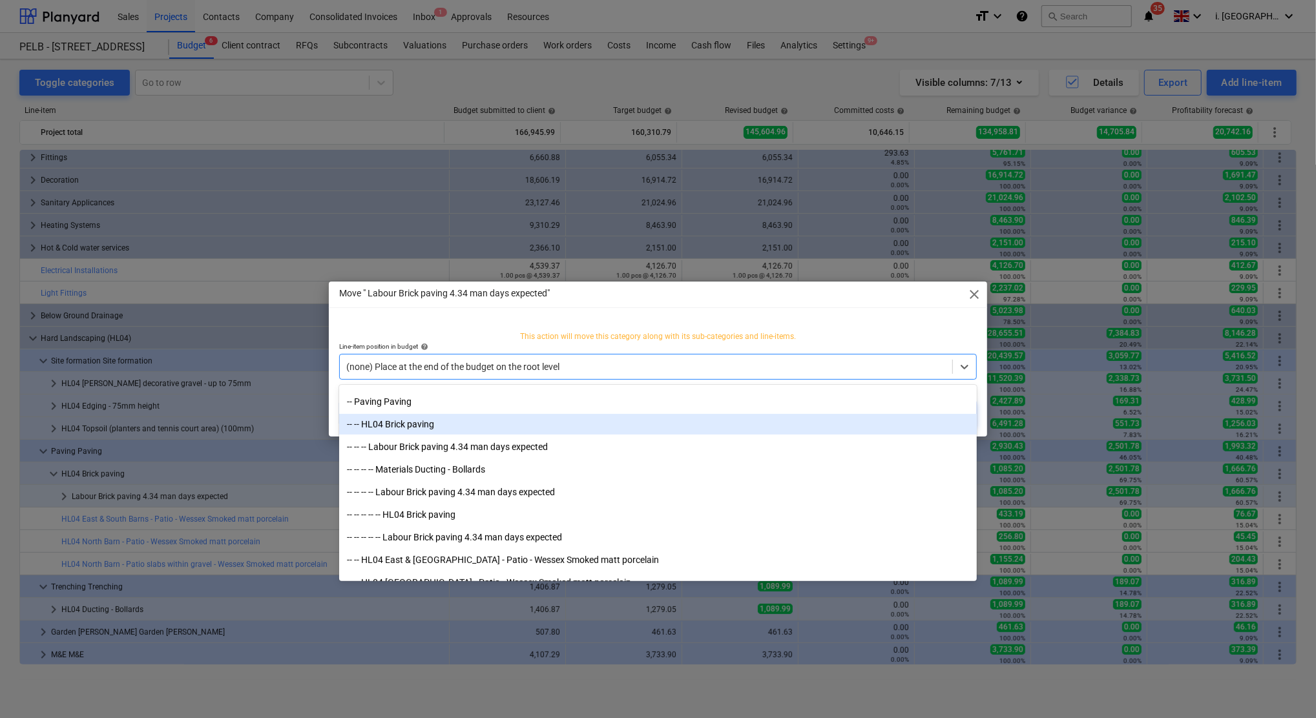
click at [386, 425] on div "-- -- HL04 Brick paving" at bounding box center [658, 424] width 638 height 21
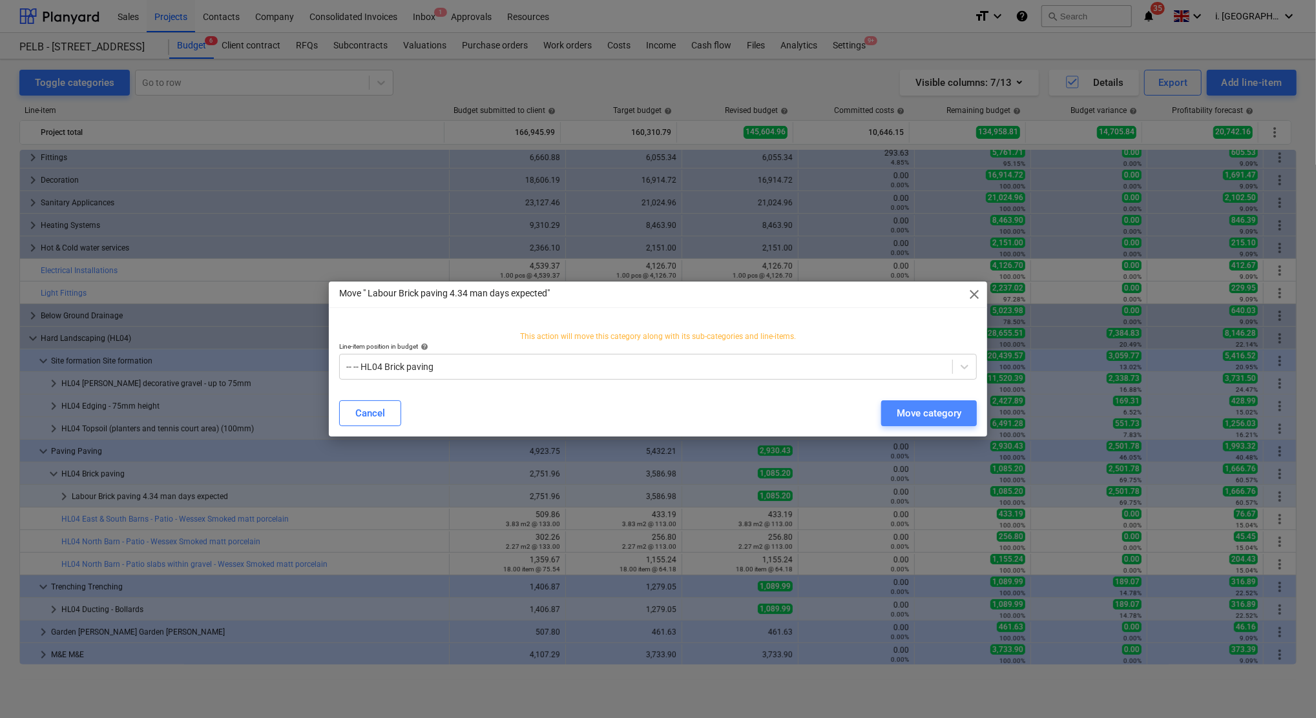
click at [903, 415] on div "Move category" at bounding box center [929, 413] width 65 height 17
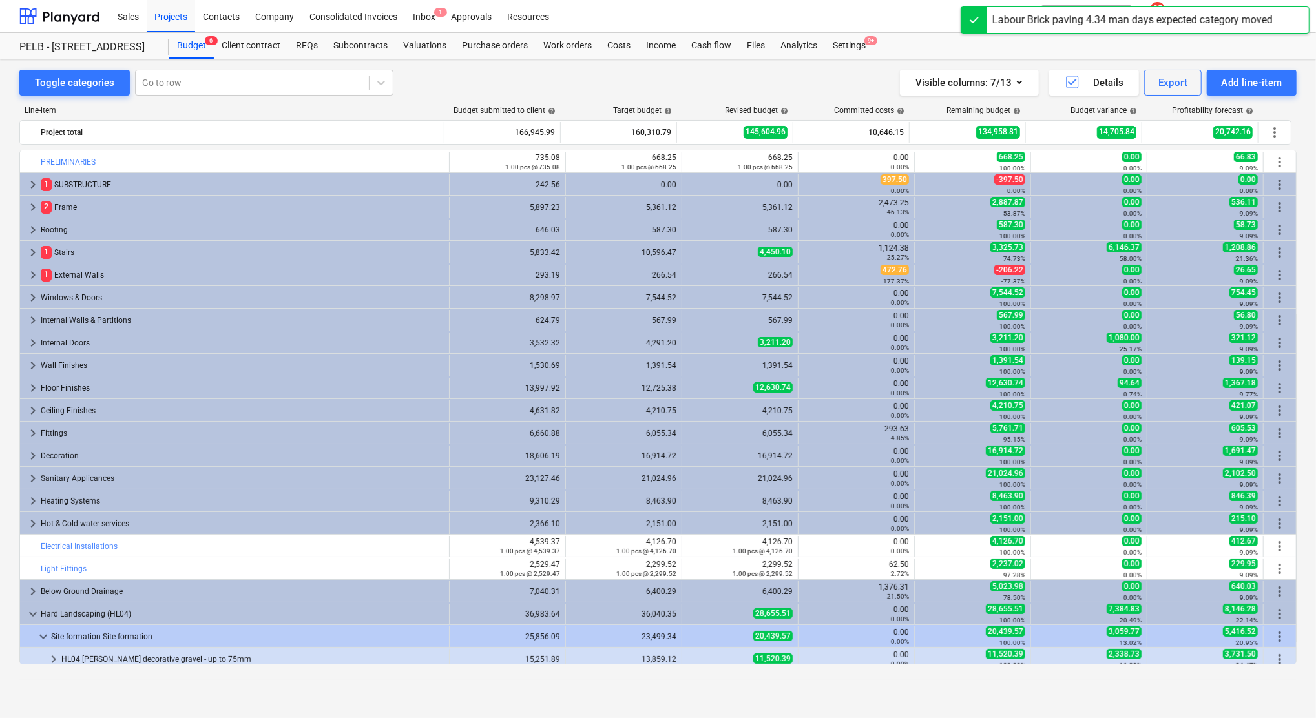
scroll to position [276, 0]
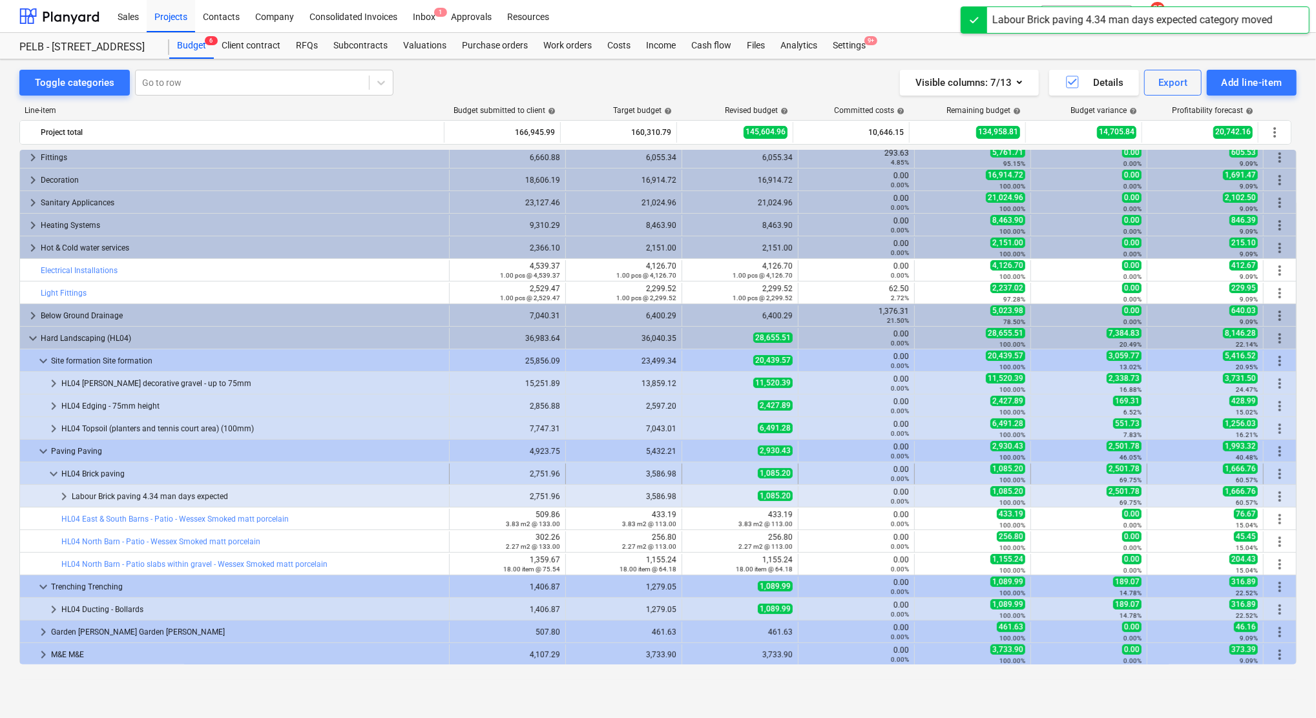
click at [54, 477] on span "keyboard_arrow_down" at bounding box center [54, 474] width 16 height 16
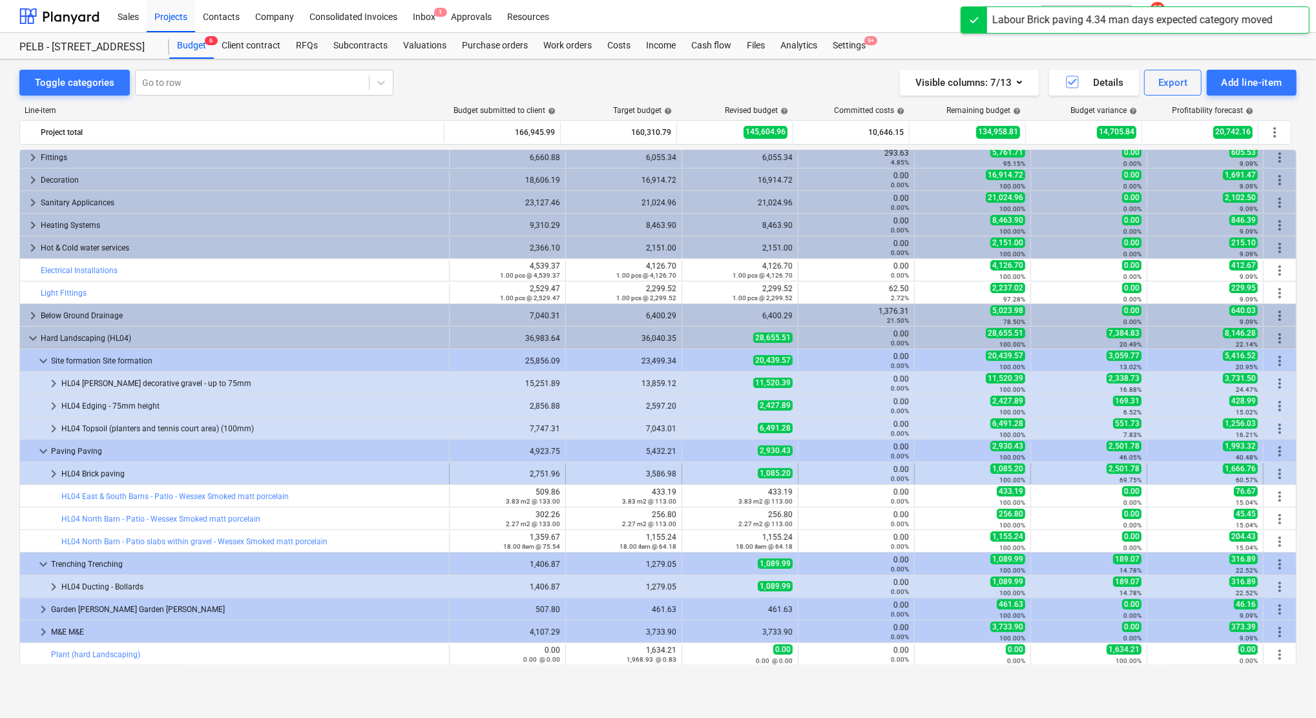
click at [54, 476] on span "keyboard_arrow_right" at bounding box center [54, 474] width 16 height 16
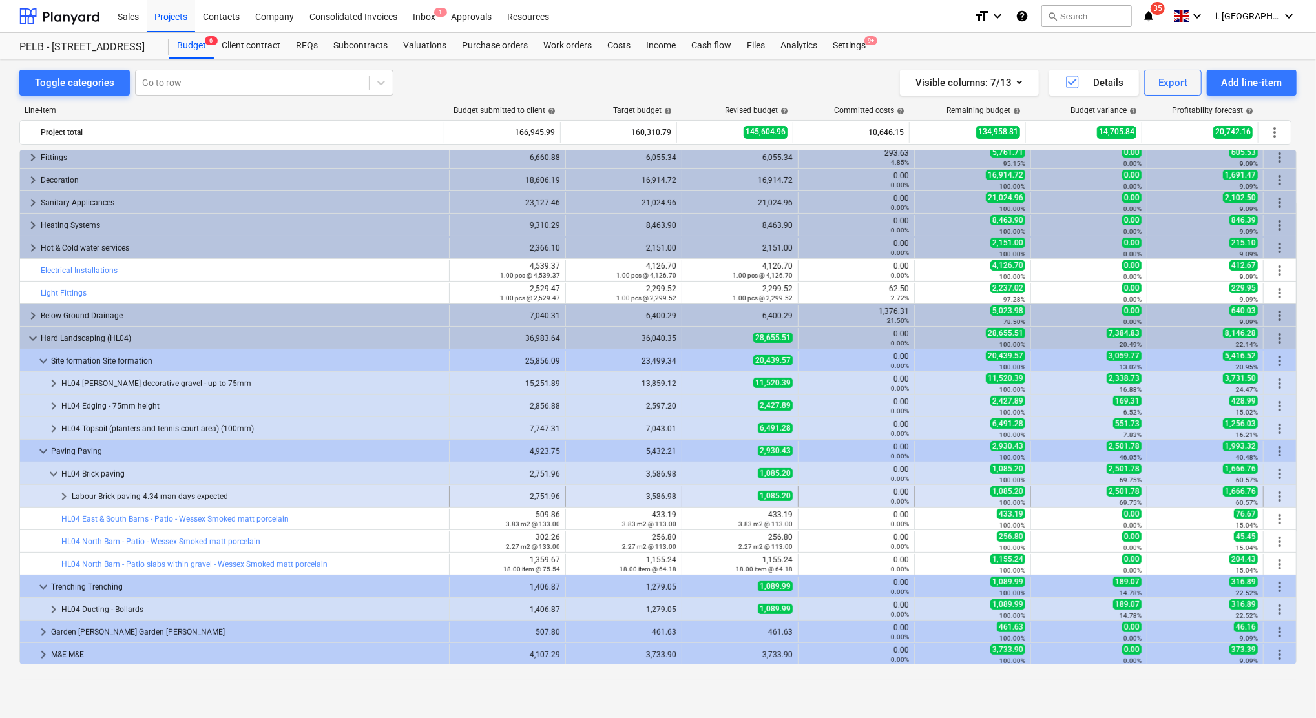
click at [60, 499] on span "keyboard_arrow_right" at bounding box center [64, 497] width 16 height 16
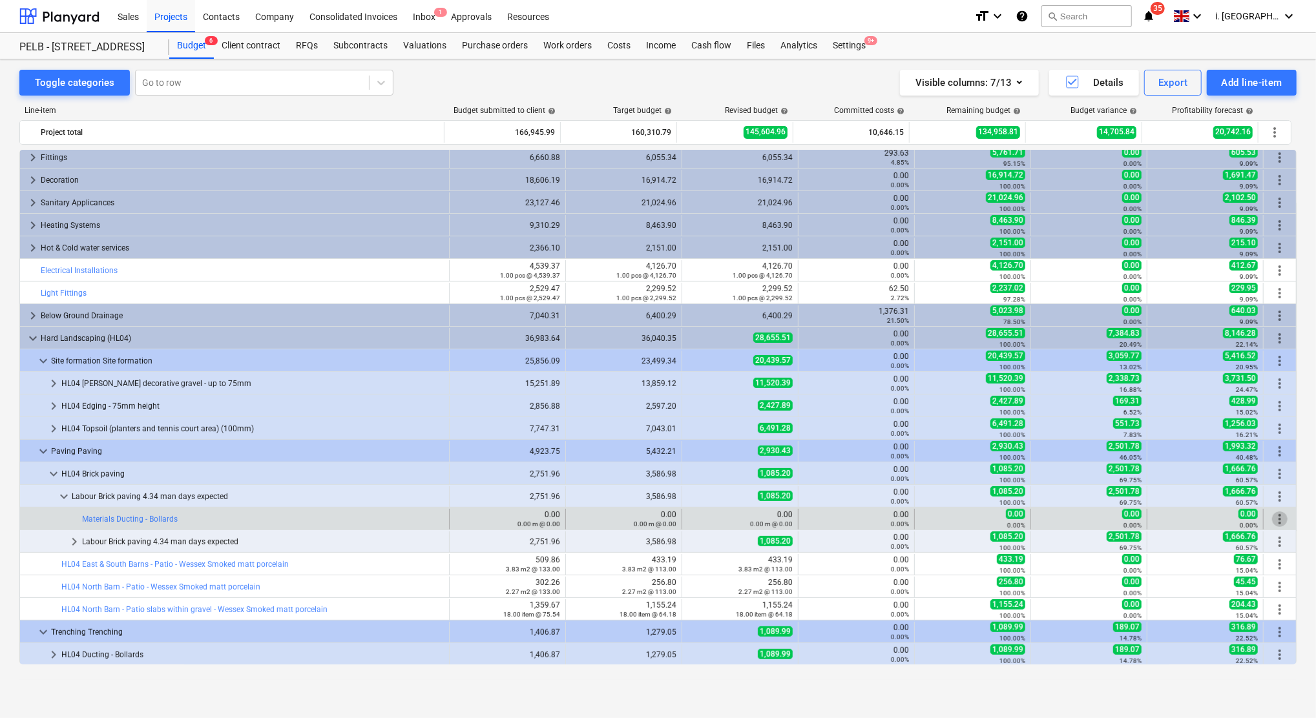
click at [1277, 521] on span "more_vert" at bounding box center [1280, 520] width 16 height 16
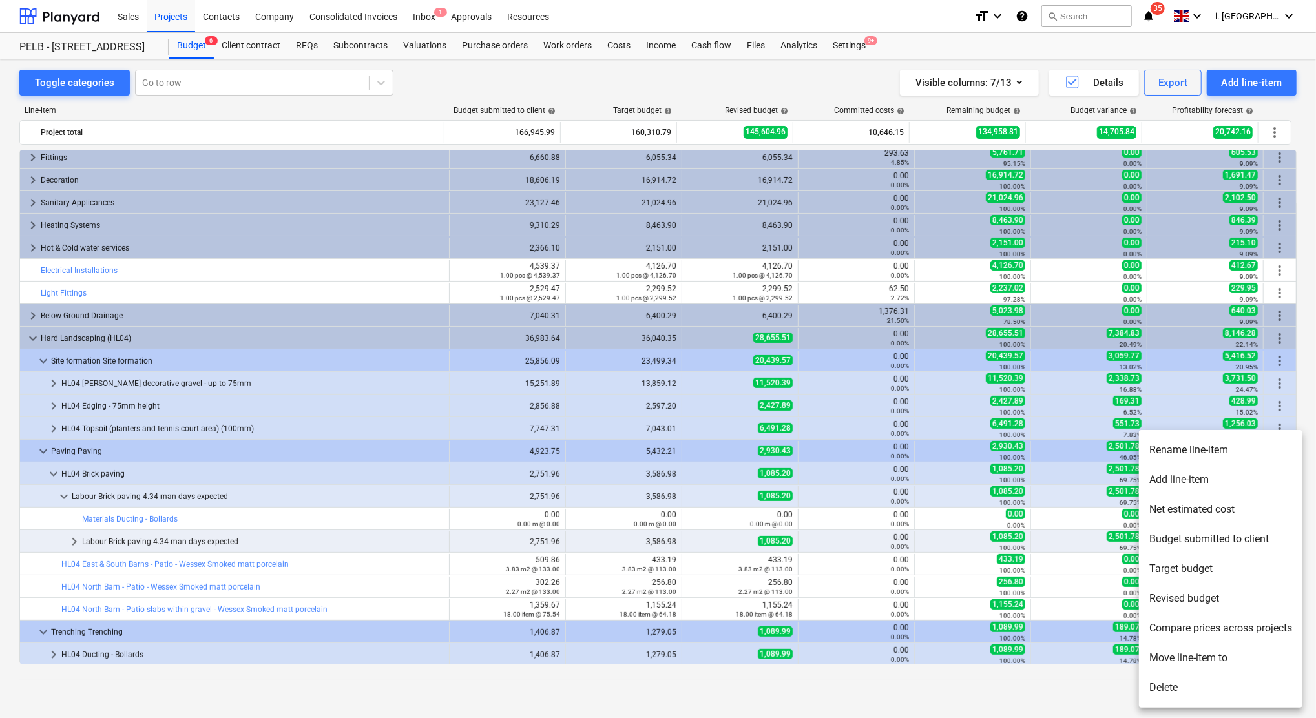
click at [252, 537] on div at bounding box center [658, 359] width 1316 height 718
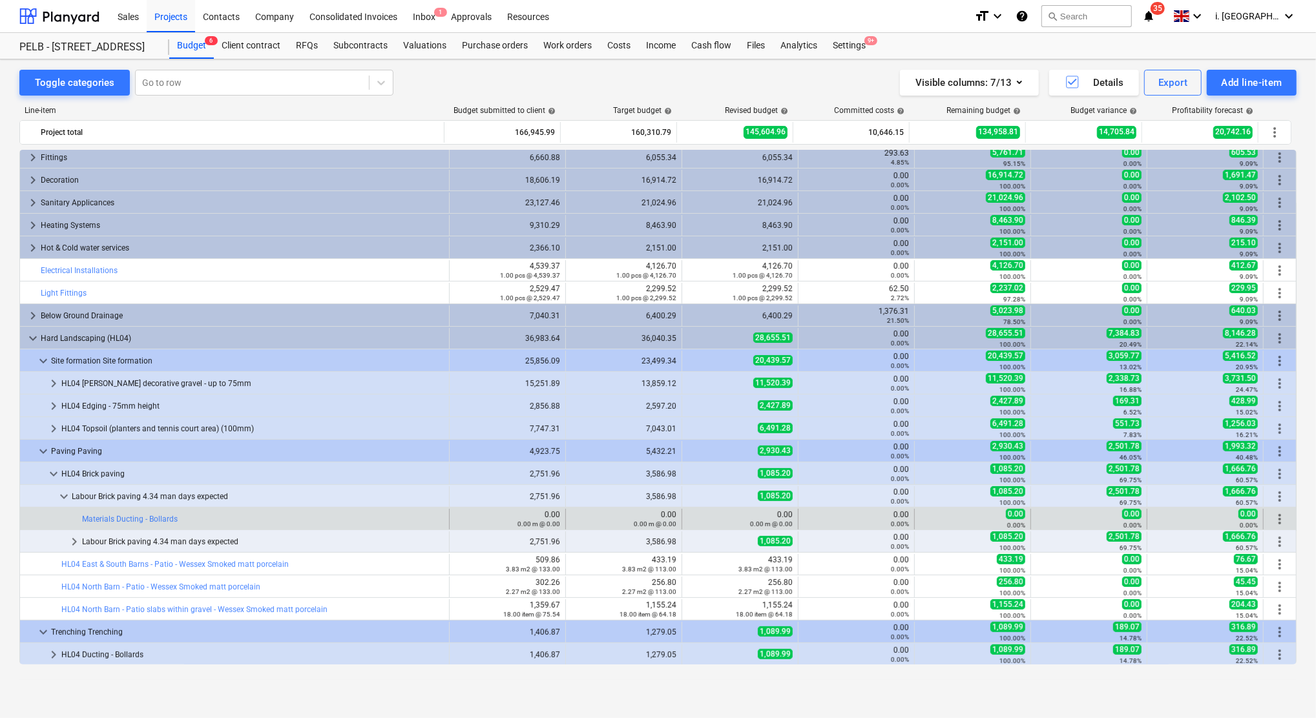
click at [1276, 520] on span "more_vert" at bounding box center [1280, 520] width 16 height 16
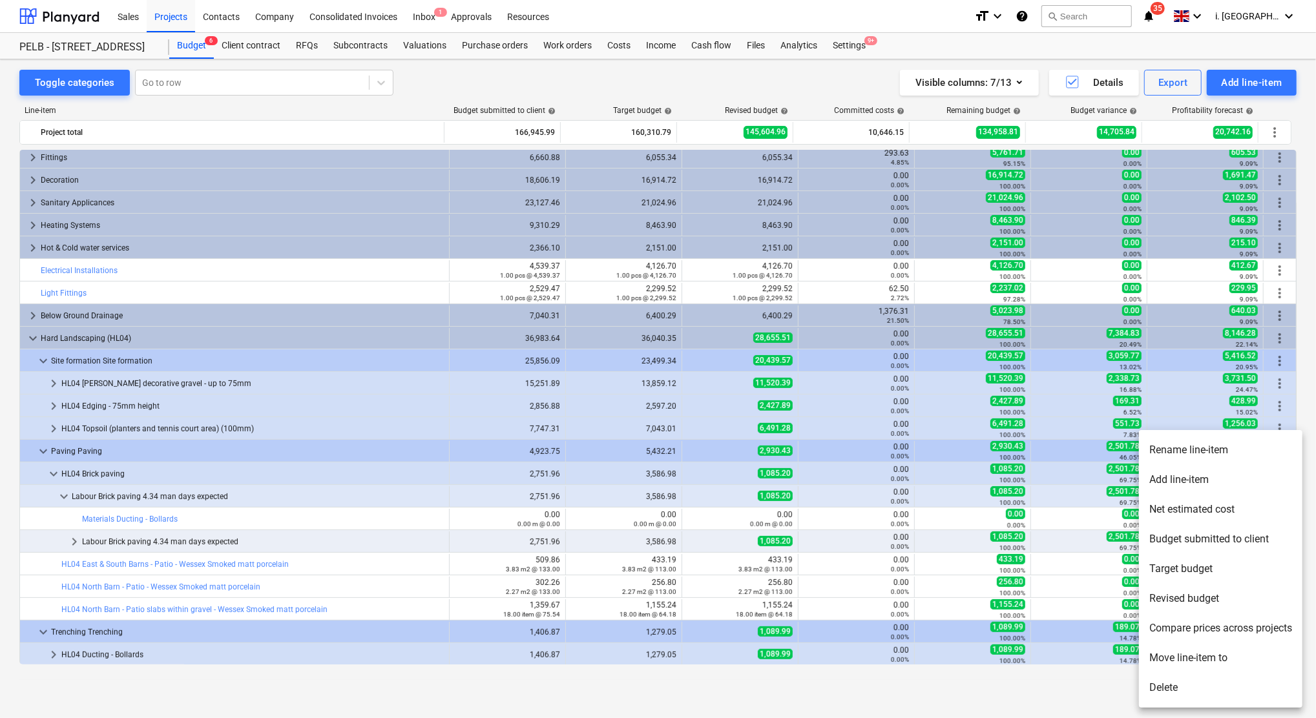
click at [1184, 684] on li "Delete" at bounding box center [1220, 688] width 163 height 30
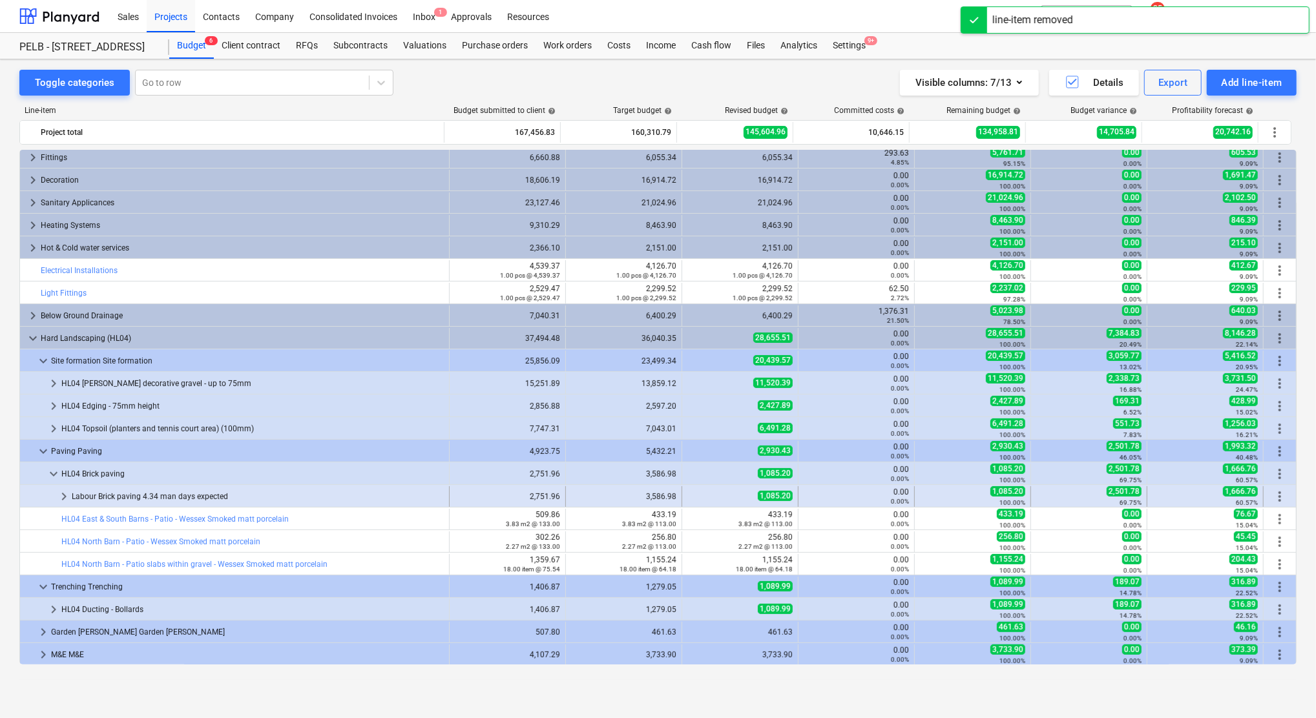
click at [60, 495] on span "keyboard_arrow_right" at bounding box center [64, 497] width 16 height 16
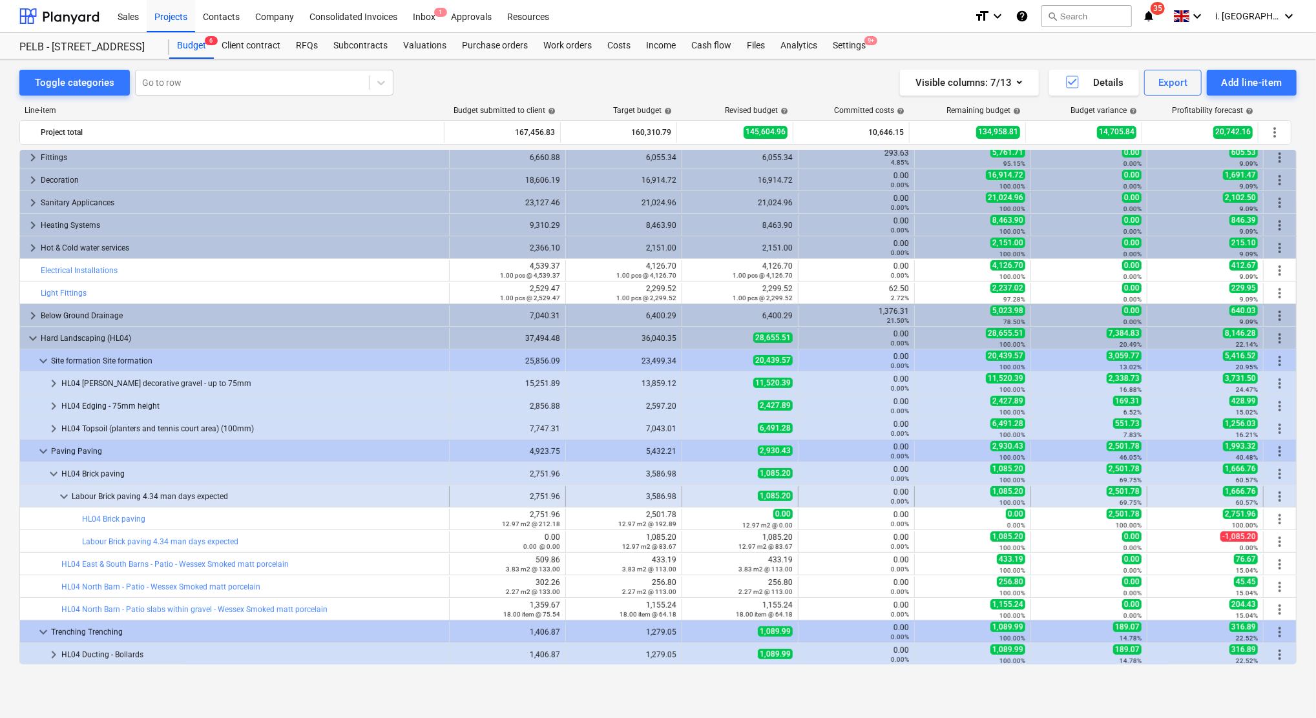
click at [1274, 495] on span "more_vert" at bounding box center [1280, 497] width 16 height 16
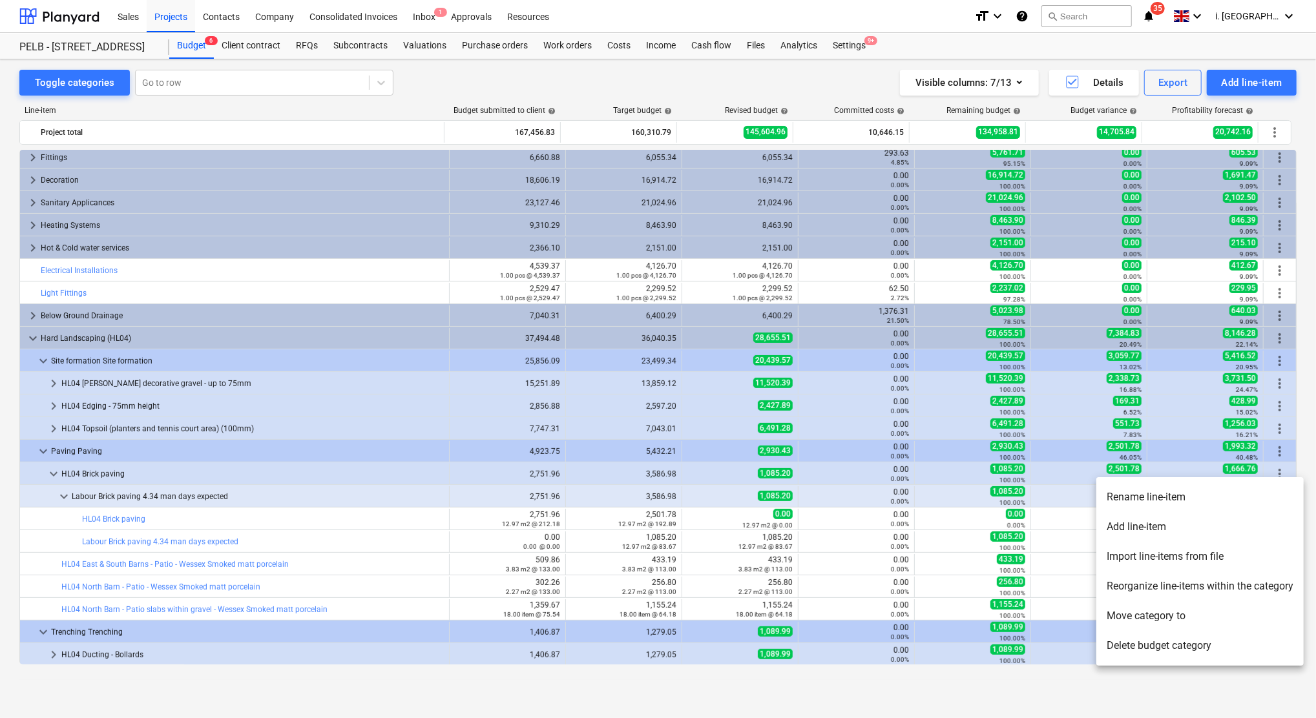
click at [1215, 533] on li "Add line-item" at bounding box center [1199, 527] width 207 height 30
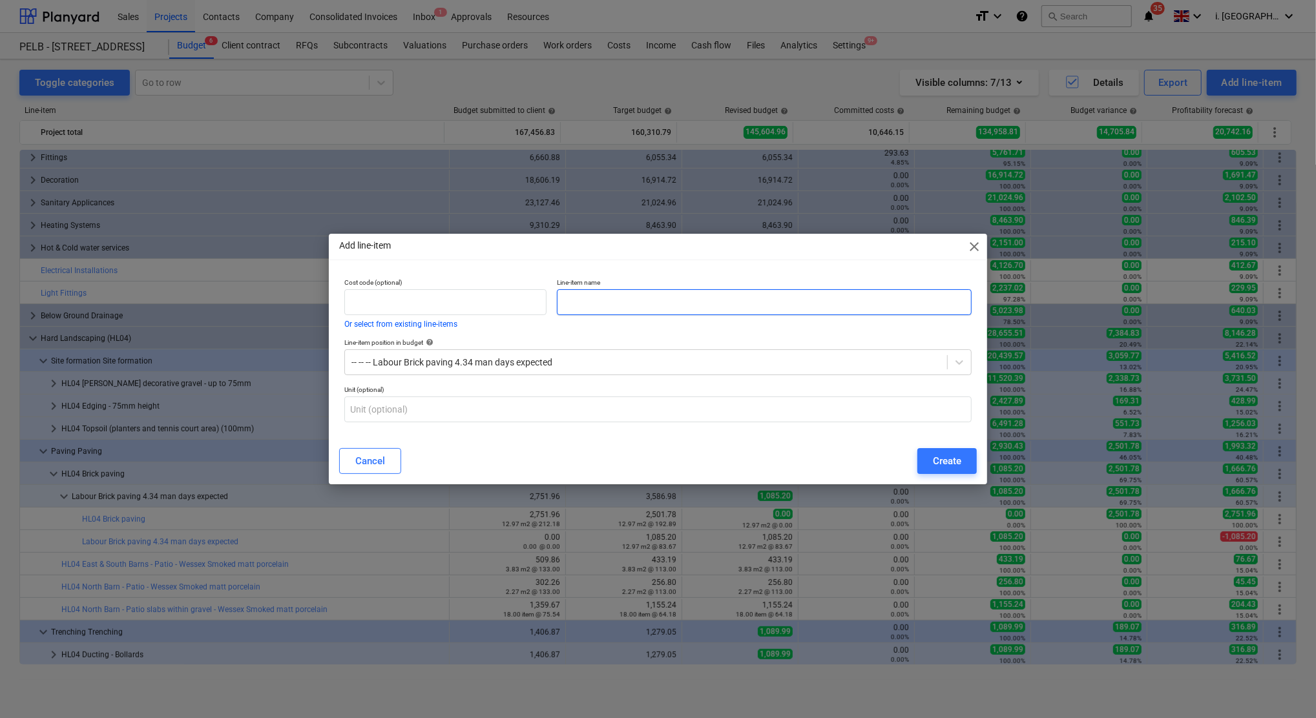
click at [605, 296] on input "text" at bounding box center [764, 302] width 415 height 26
click at [709, 297] on input "Materials" at bounding box center [764, 302] width 415 height 26
paste input "Brick paving"
type input "Materials Brick paving"
click at [962, 455] on button "Create" at bounding box center [946, 461] width 59 height 26
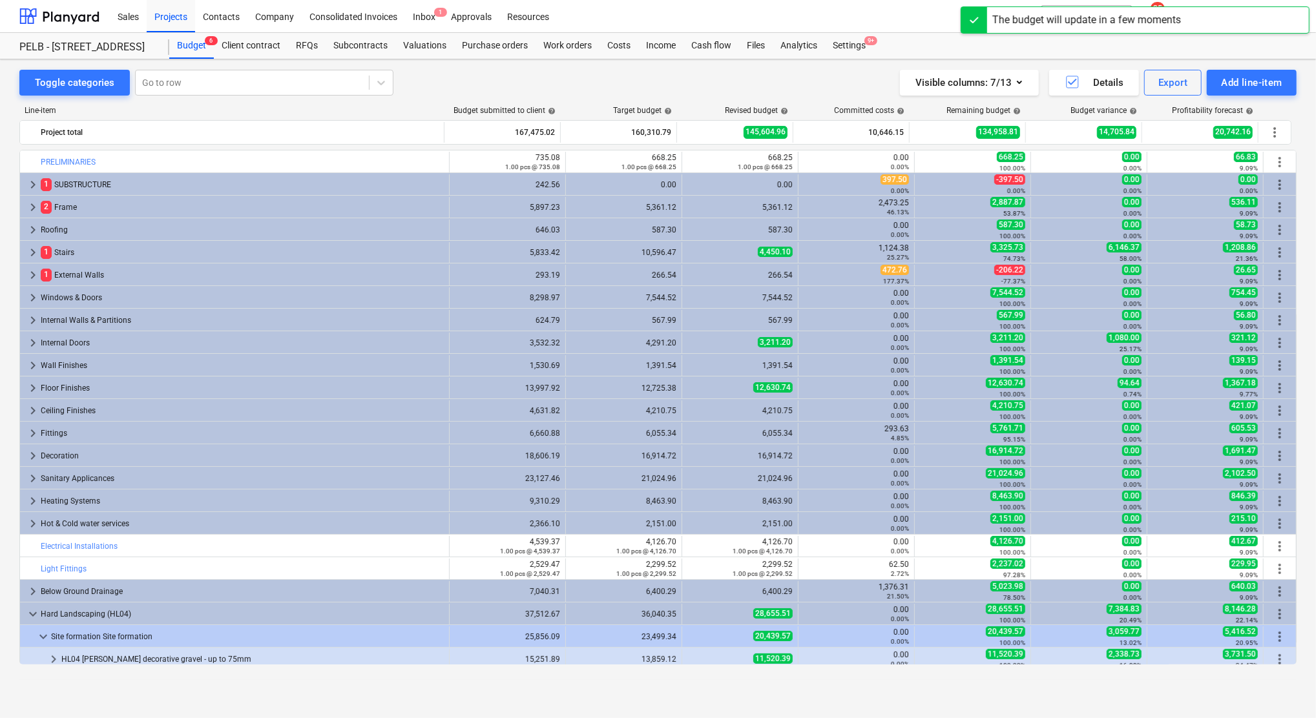
scroll to position [276, 0]
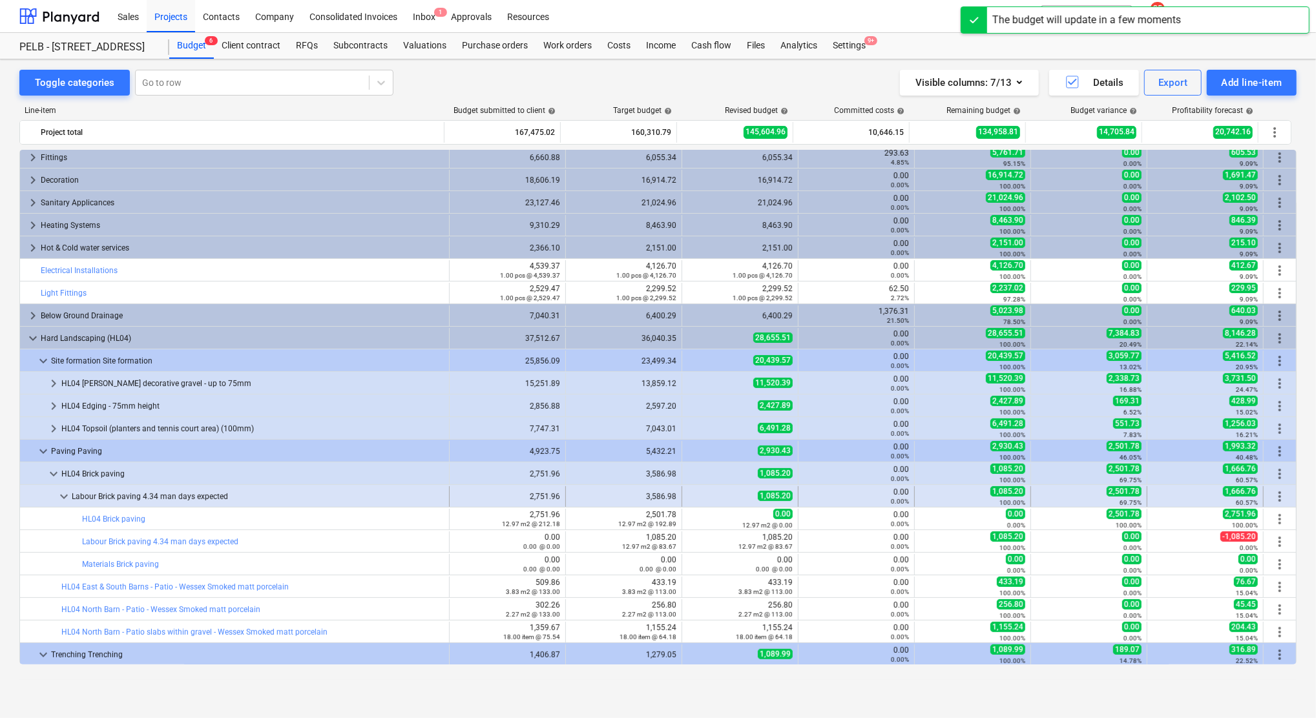
click at [1276, 497] on span "more_vert" at bounding box center [1280, 497] width 16 height 16
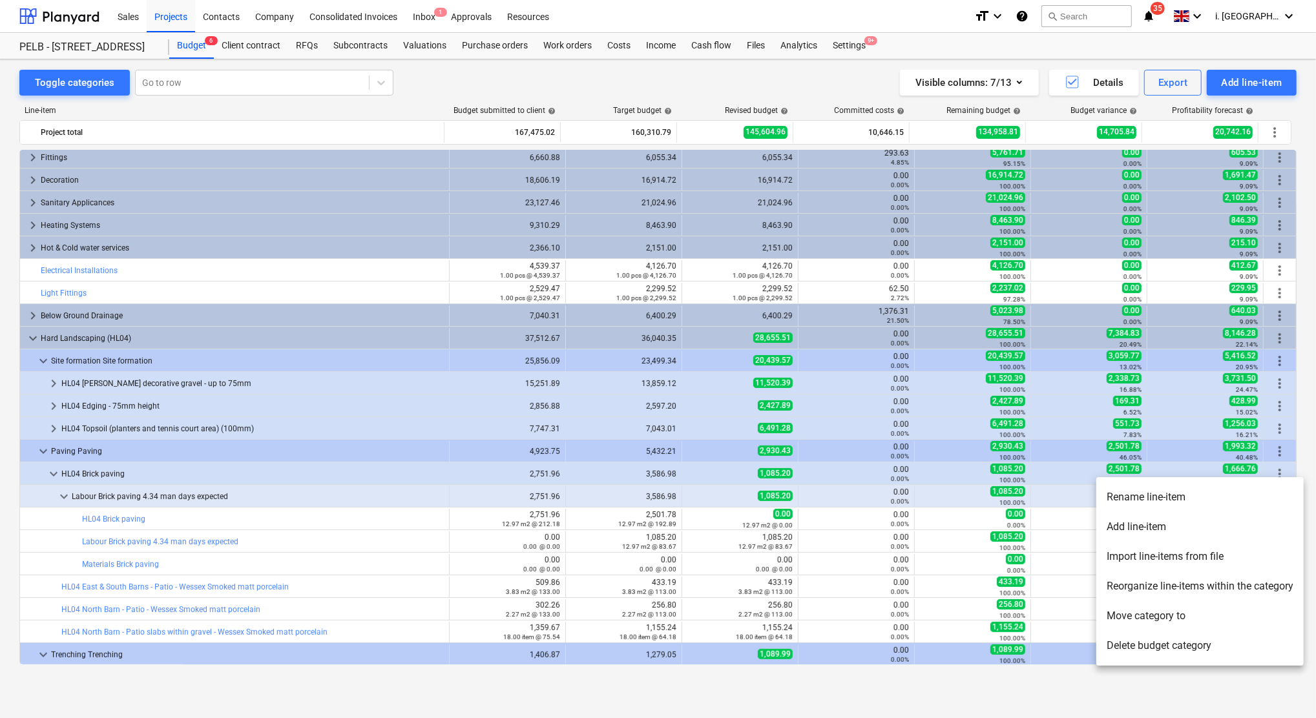
drag, startPoint x: 1208, startPoint y: 617, endPoint x: 1199, endPoint y: 617, distance: 9.0
click at [1207, 618] on li "Move category to" at bounding box center [1199, 616] width 207 height 30
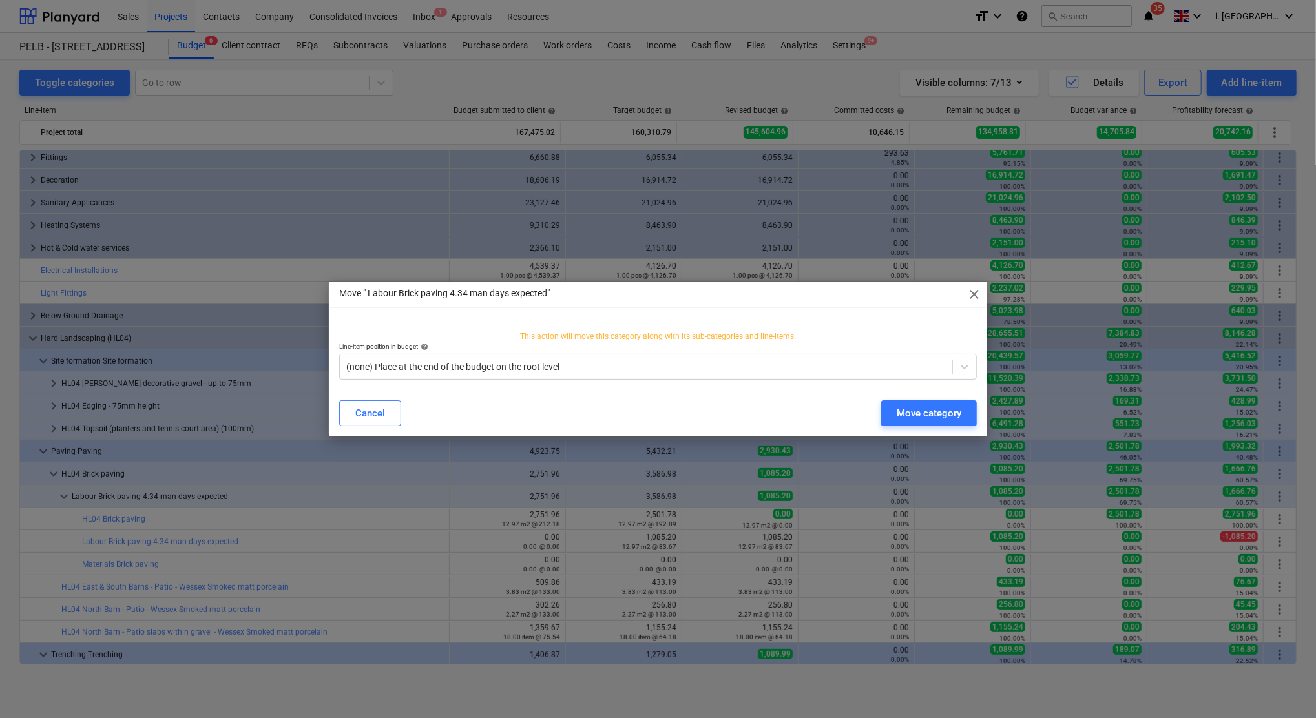
drag, startPoint x: 407, startPoint y: 411, endPoint x: 490, endPoint y: 438, distance: 87.0
click at [404, 411] on div "Cancel Move category" at bounding box center [658, 413] width 638 height 26
click at [364, 415] on div "Cancel" at bounding box center [370, 413] width 30 height 17
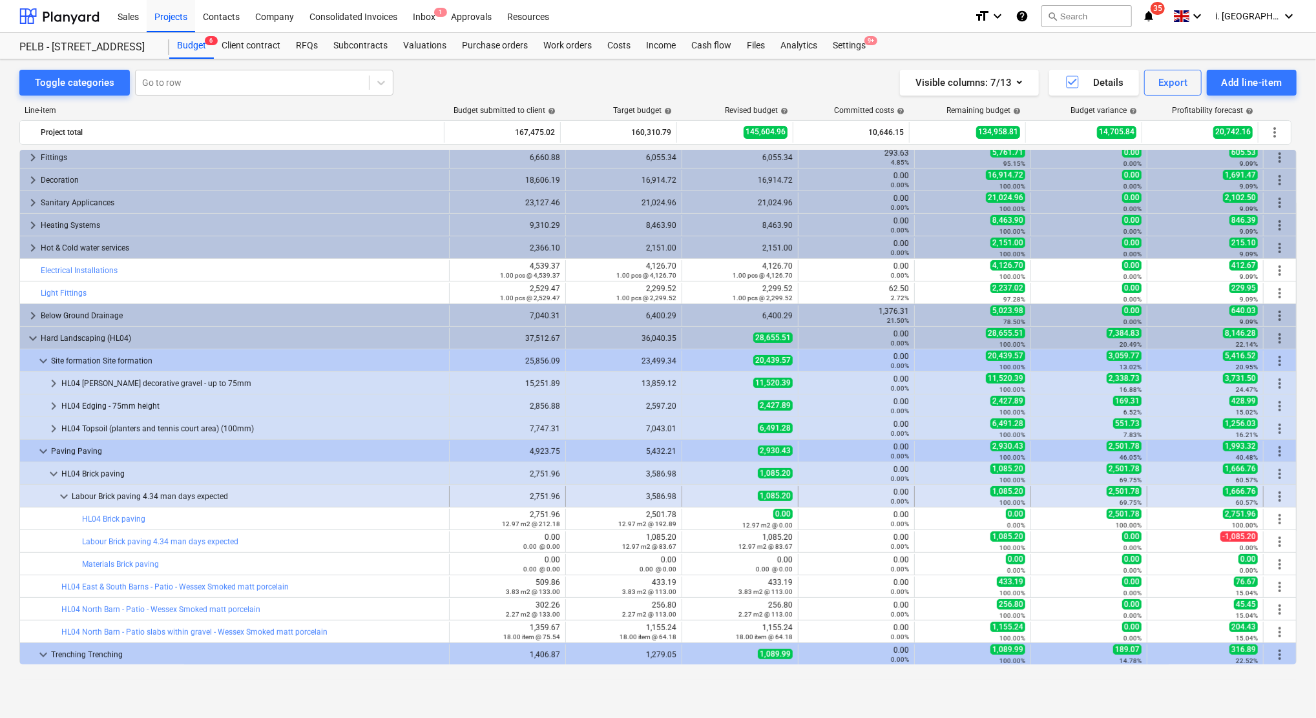
click at [1278, 495] on span "more_vert" at bounding box center [1280, 497] width 16 height 16
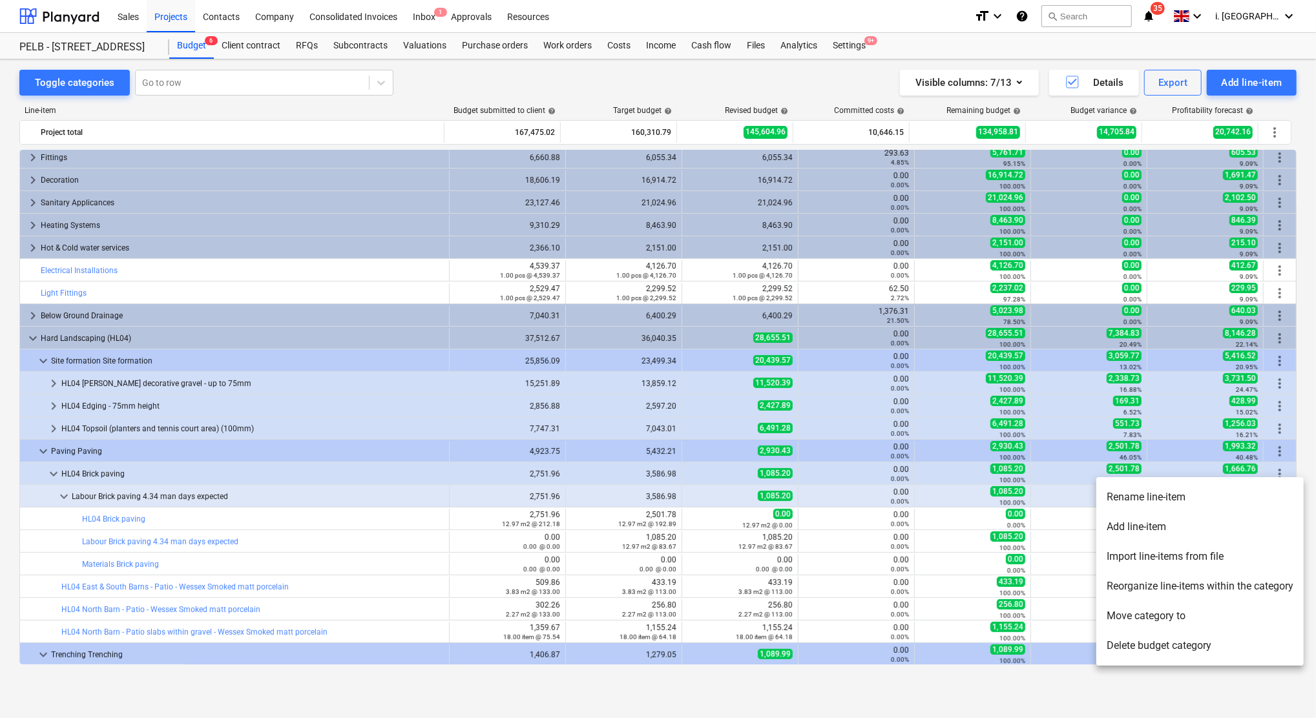
click at [1187, 589] on li "Reorganize line-items within the category" at bounding box center [1199, 587] width 207 height 30
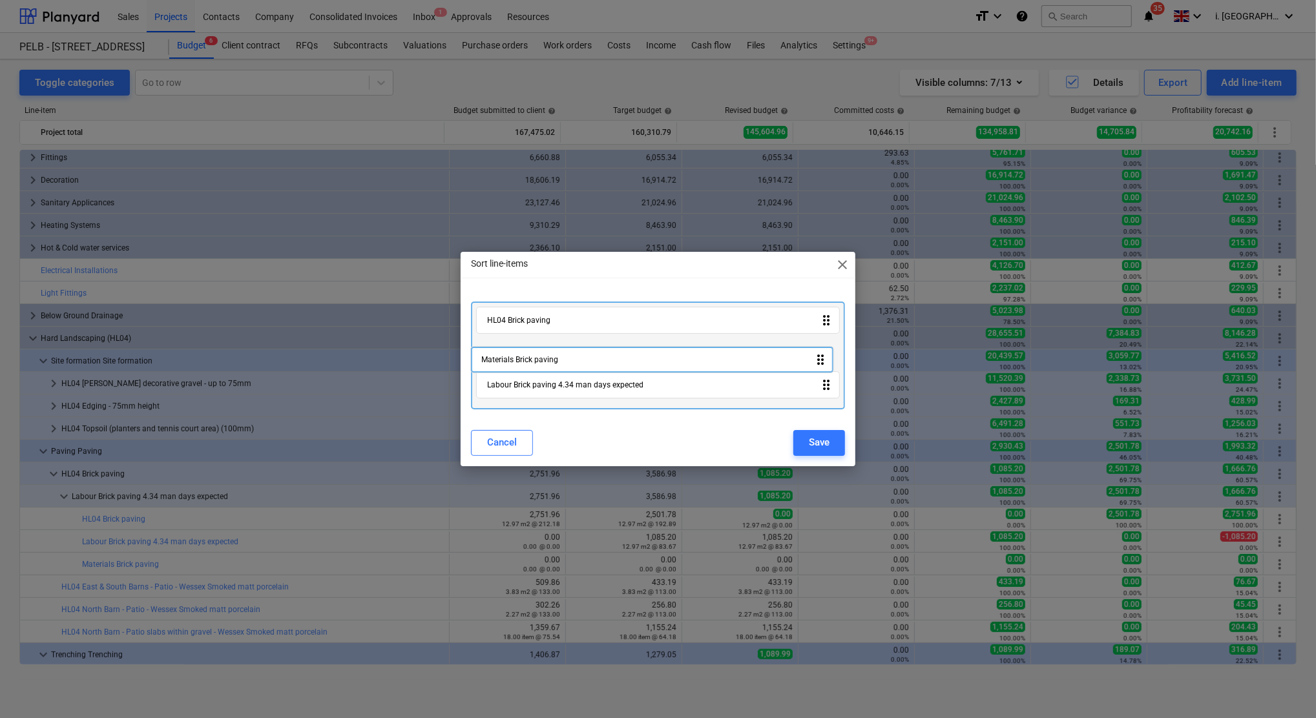
drag, startPoint x: 536, startPoint y: 394, endPoint x: 530, endPoint y: 358, distance: 36.6
click at [530, 358] on div "HL04 Brick paving drag_indicator Labour Brick paving 4.34 man days expected dra…" at bounding box center [658, 355] width 374 height 107
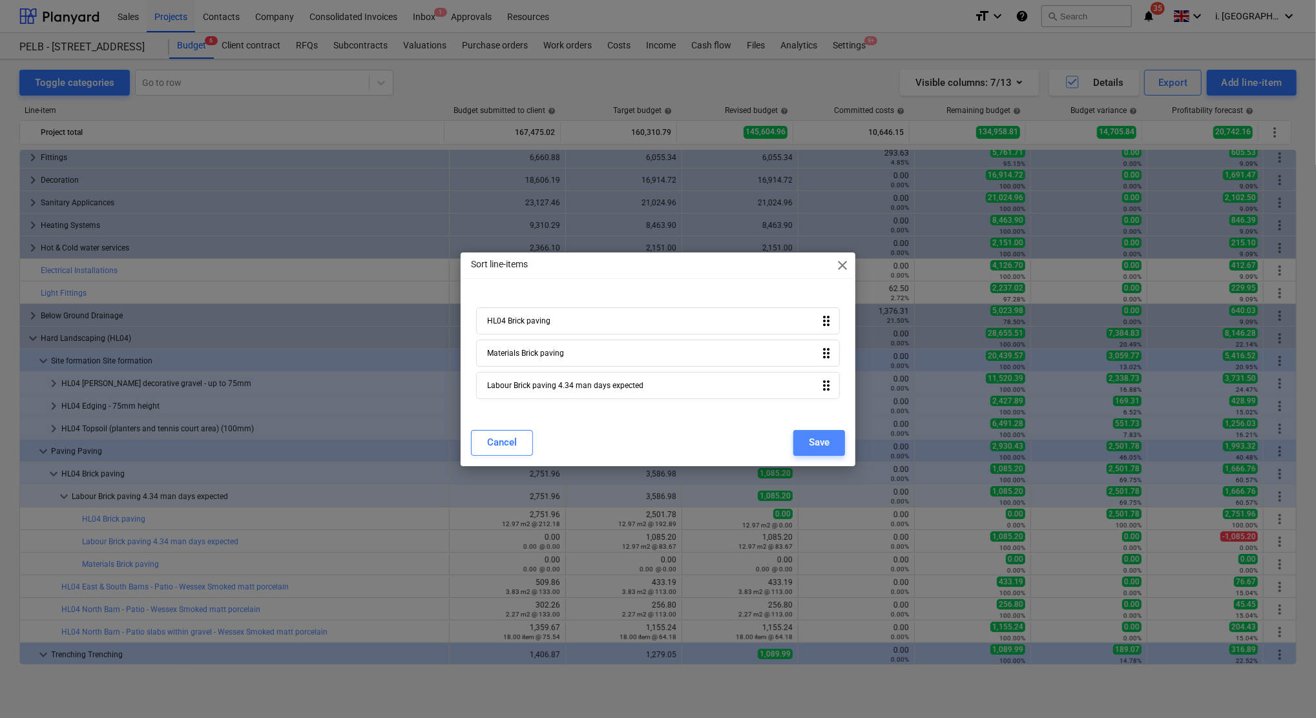
click at [812, 439] on div "Save" at bounding box center [819, 442] width 21 height 17
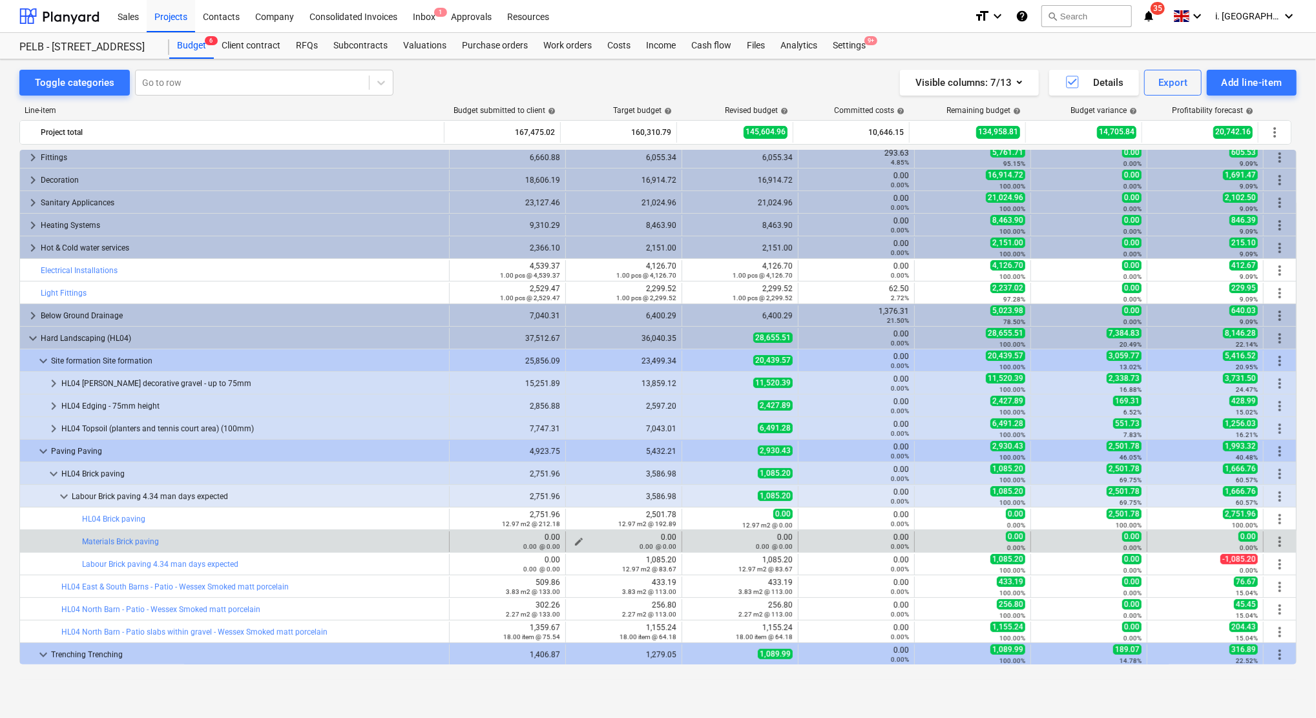
click at [579, 539] on span "edit" at bounding box center [579, 542] width 10 height 10
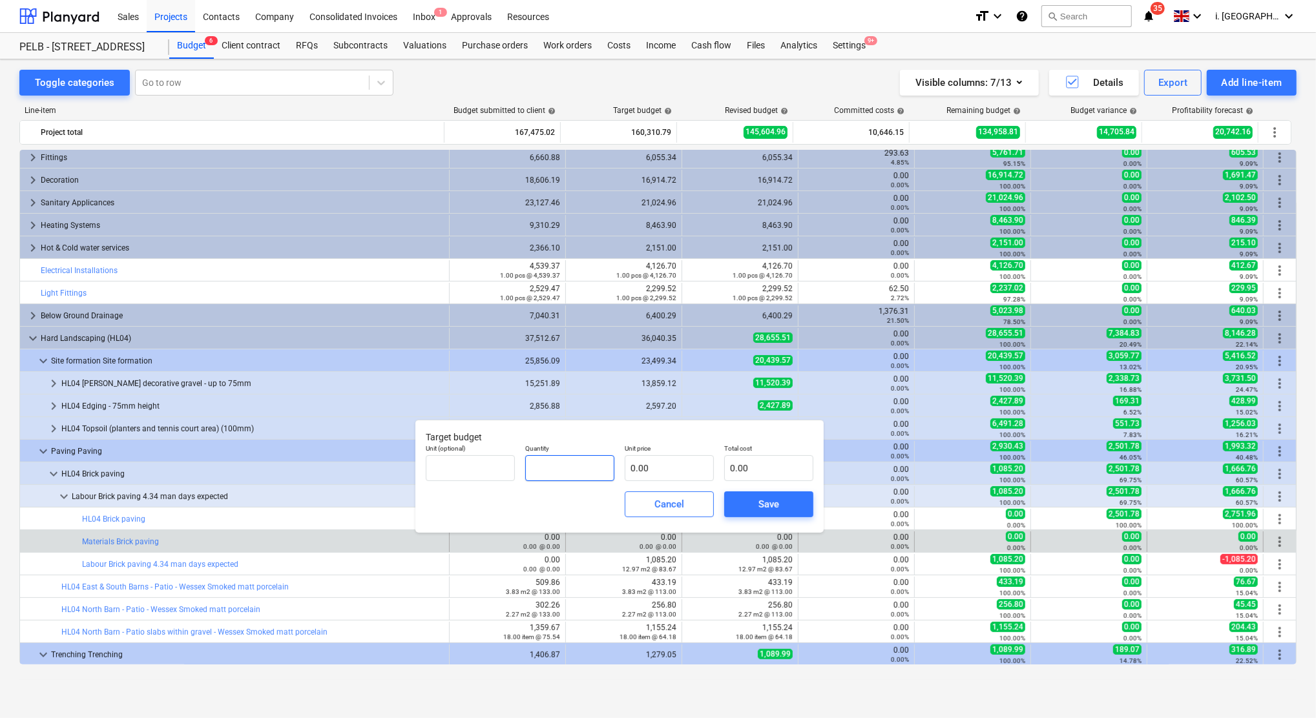
click at [584, 468] on input "text" at bounding box center [569, 468] width 89 height 26
type input "12.97"
type input "8"
type input "103.76"
type input "0.00"
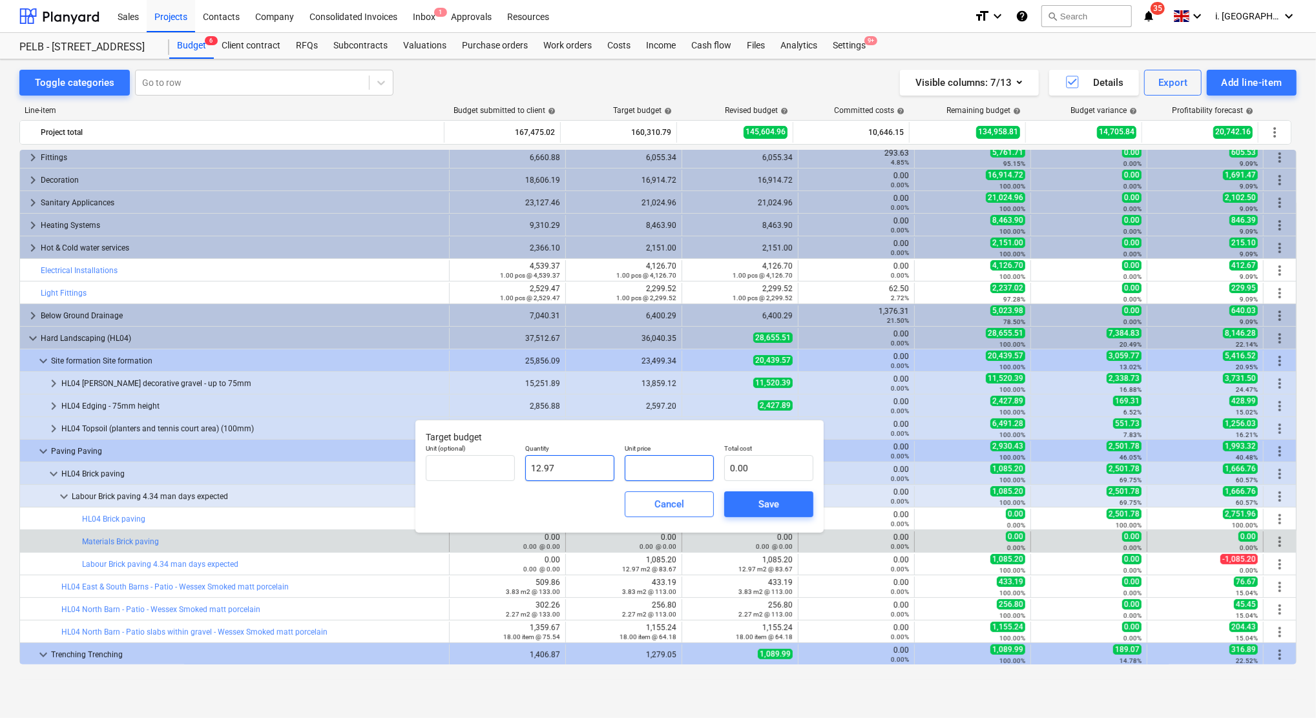
type input "9"
type input "116.73"
type input "96"
type input "1,245.12"
type input "96.6"
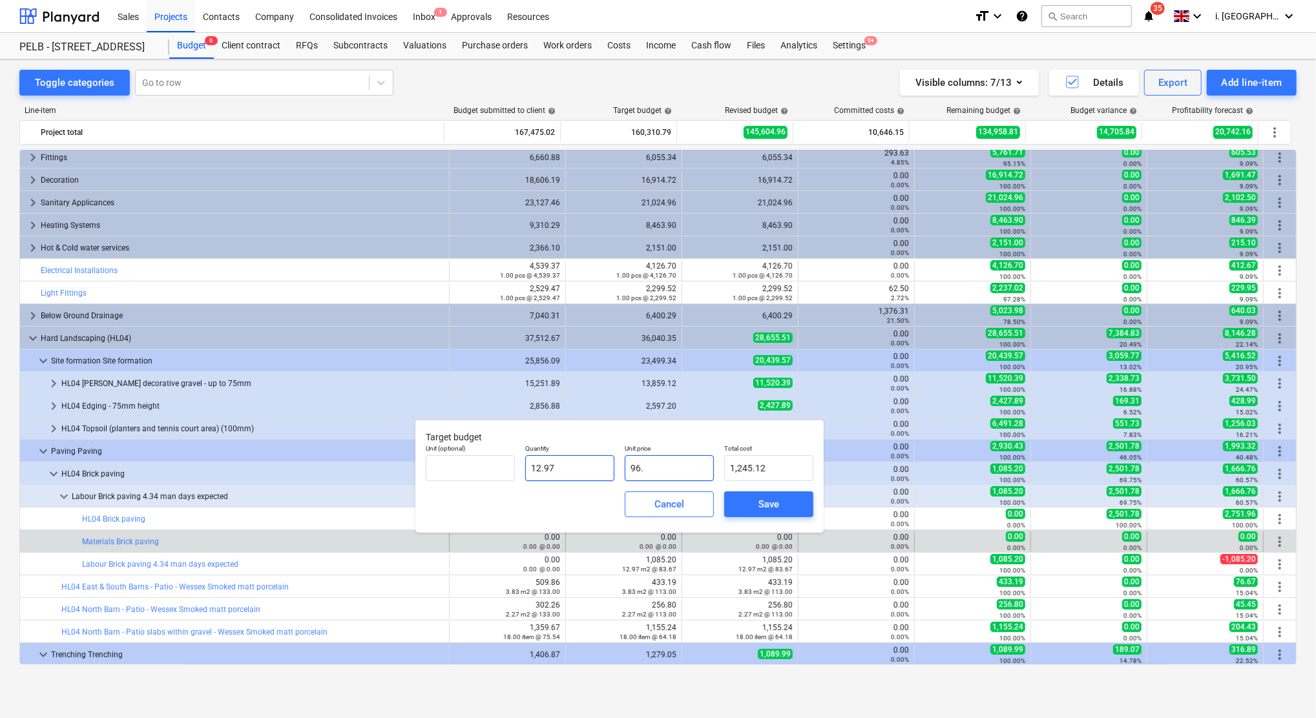
type input "1,252.90"
type input "96.60"
click at [769, 504] on div "Save" at bounding box center [768, 504] width 21 height 17
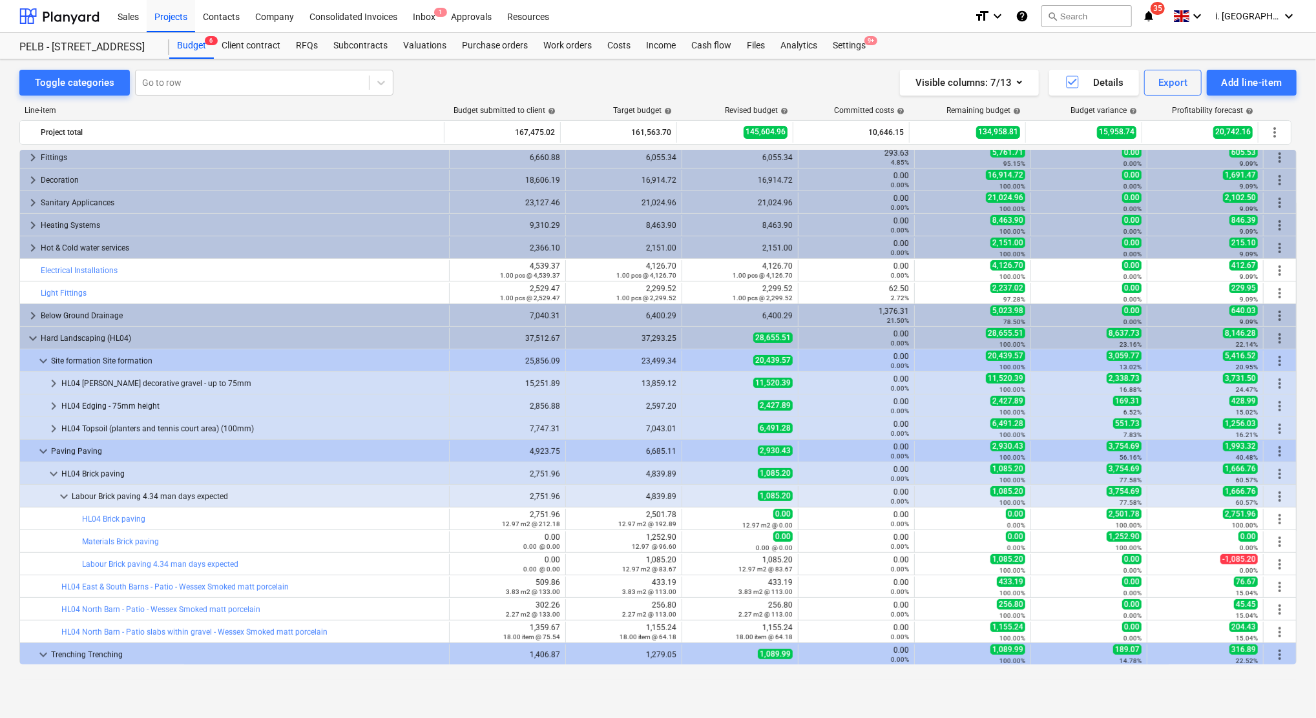
type input "12.97"
type input "96.60"
type input "1,252.90"
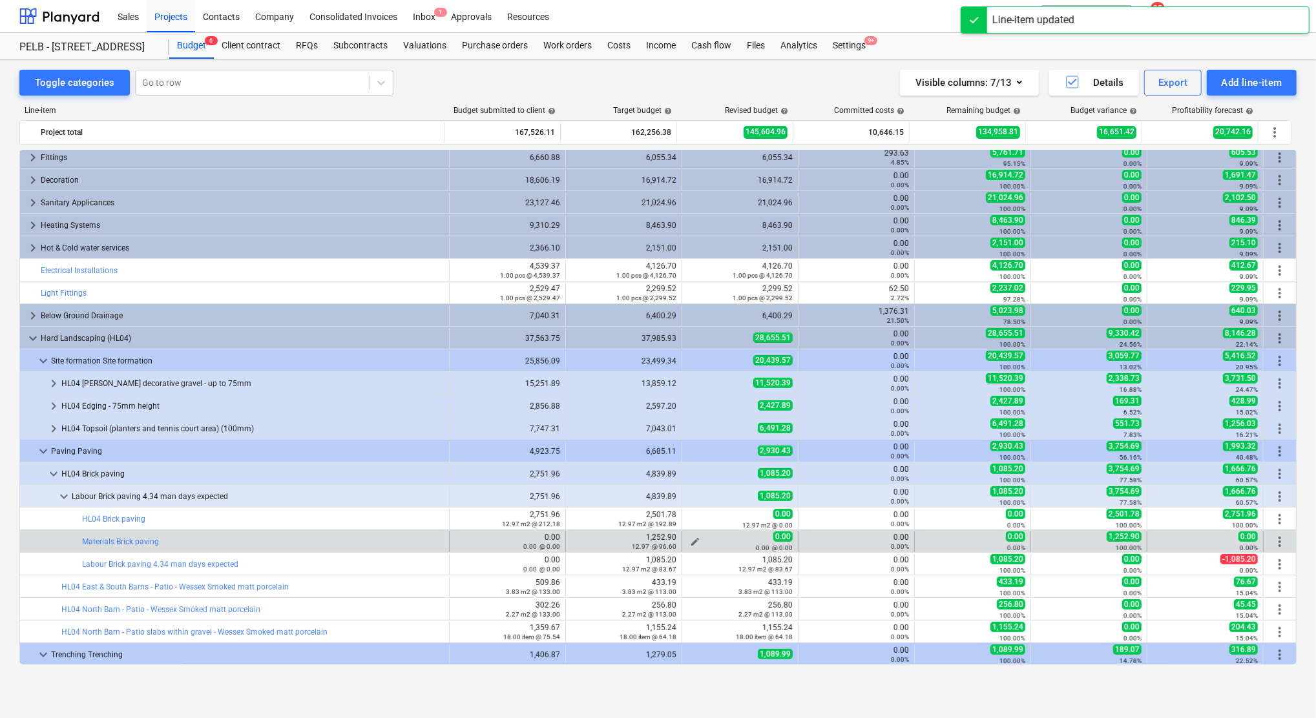
click at [694, 548] on div "0.00 @ 0.00" at bounding box center [739, 547] width 105 height 9
click at [693, 539] on span "edit" at bounding box center [695, 542] width 10 height 10
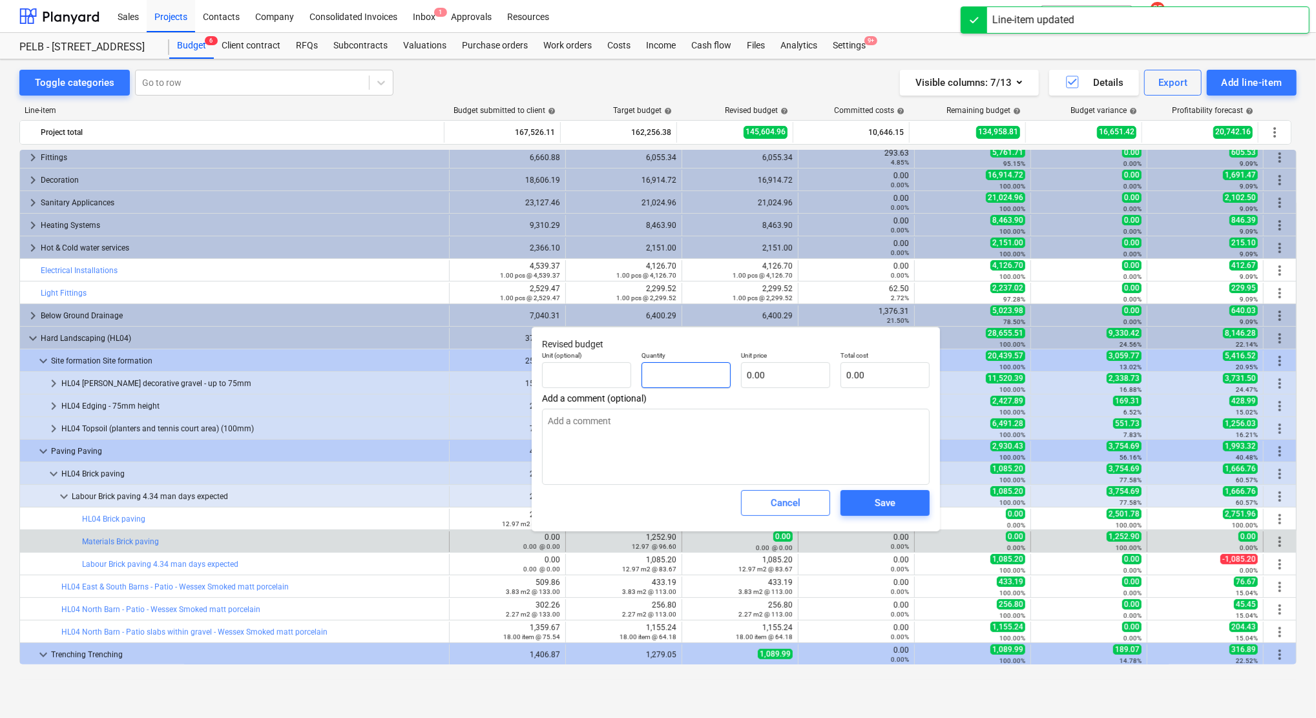
click at [711, 379] on input "text" at bounding box center [685, 375] width 89 height 26
type input "12.97"
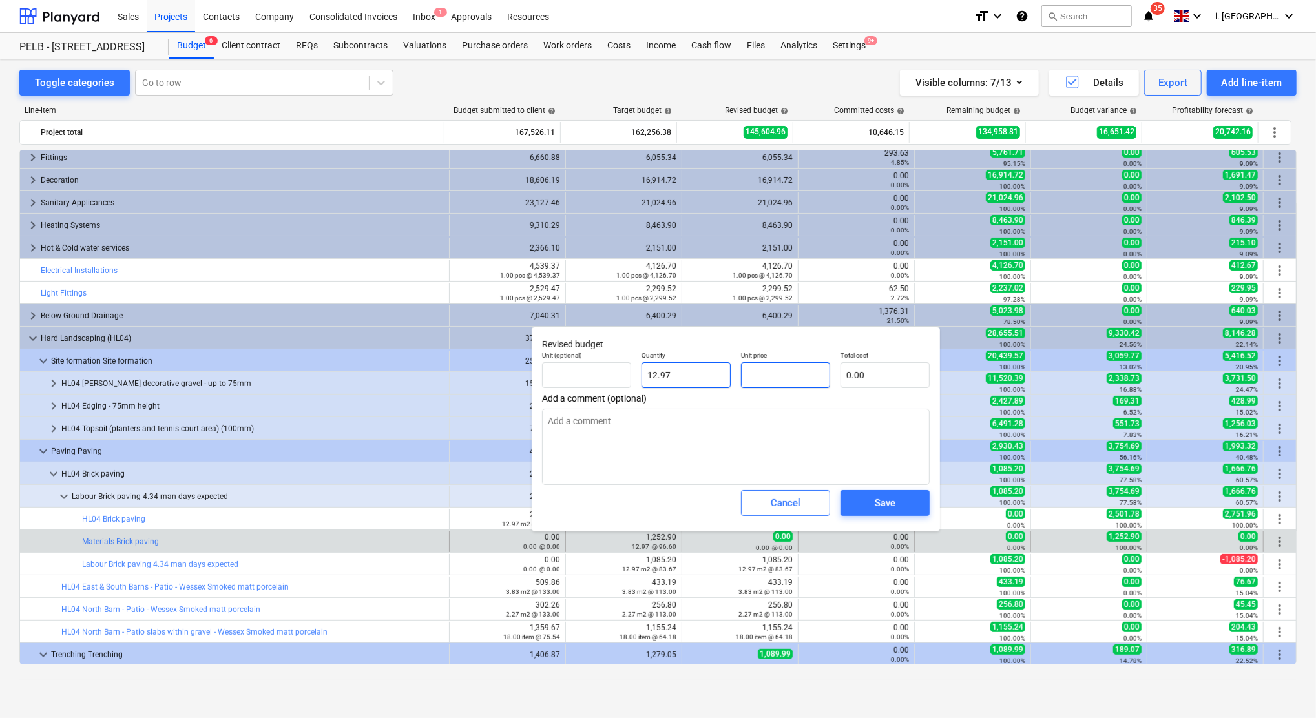
type input "9"
type input "116.73"
type input "96"
type input "1,245.12"
type input "96.6"
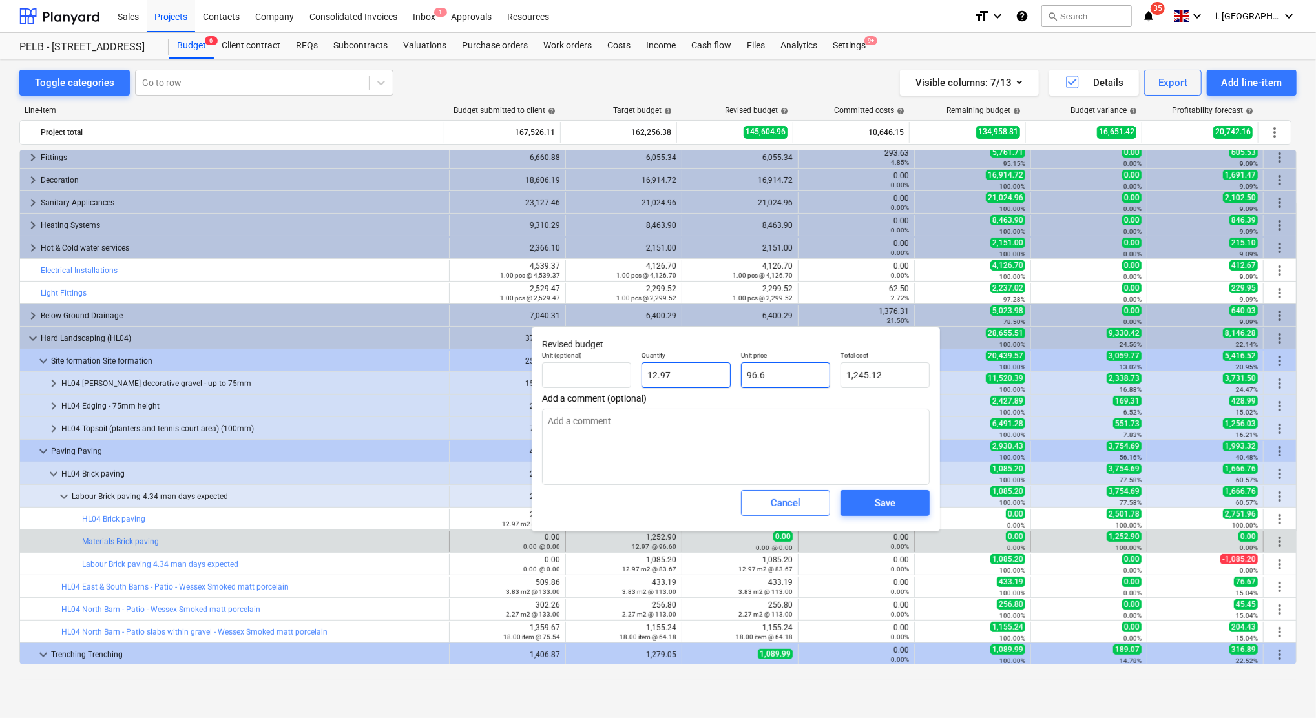
type input "1,252.90"
type input "96.60"
click at [917, 504] on button "Save" at bounding box center [884, 503] width 89 height 26
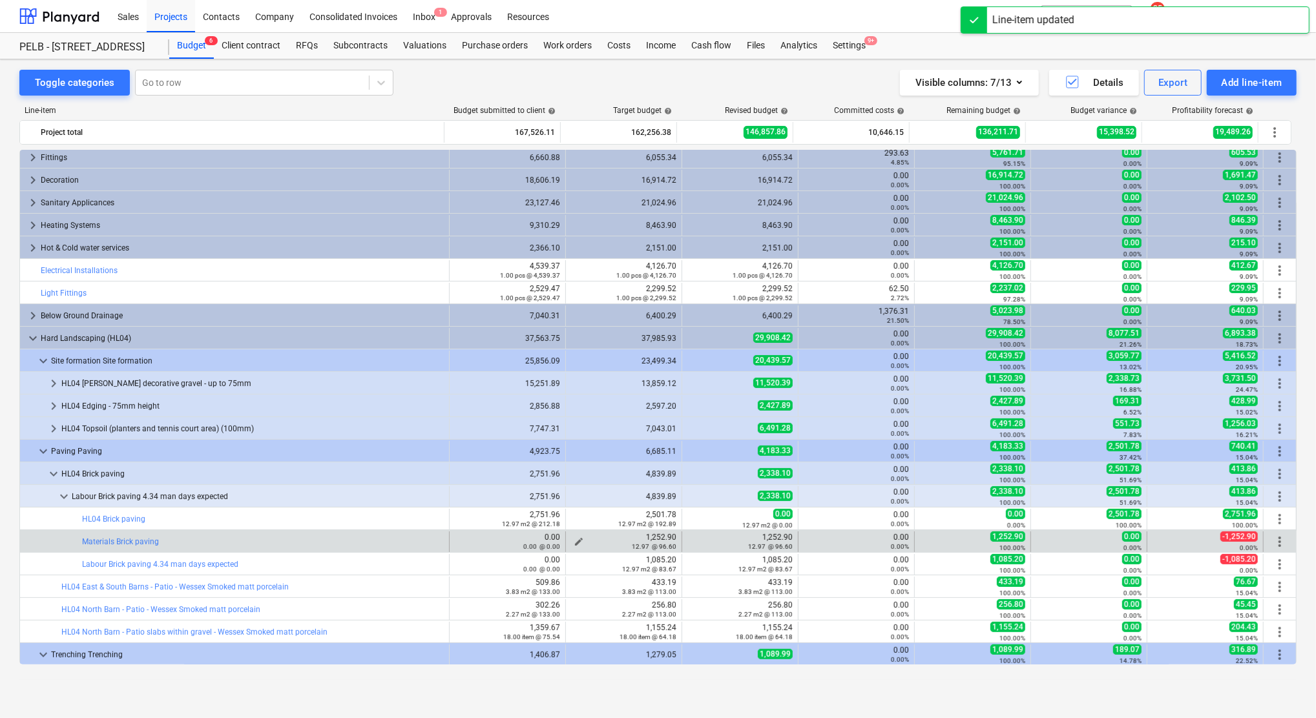
click at [576, 536] on button "edit" at bounding box center [579, 542] width 16 height 16
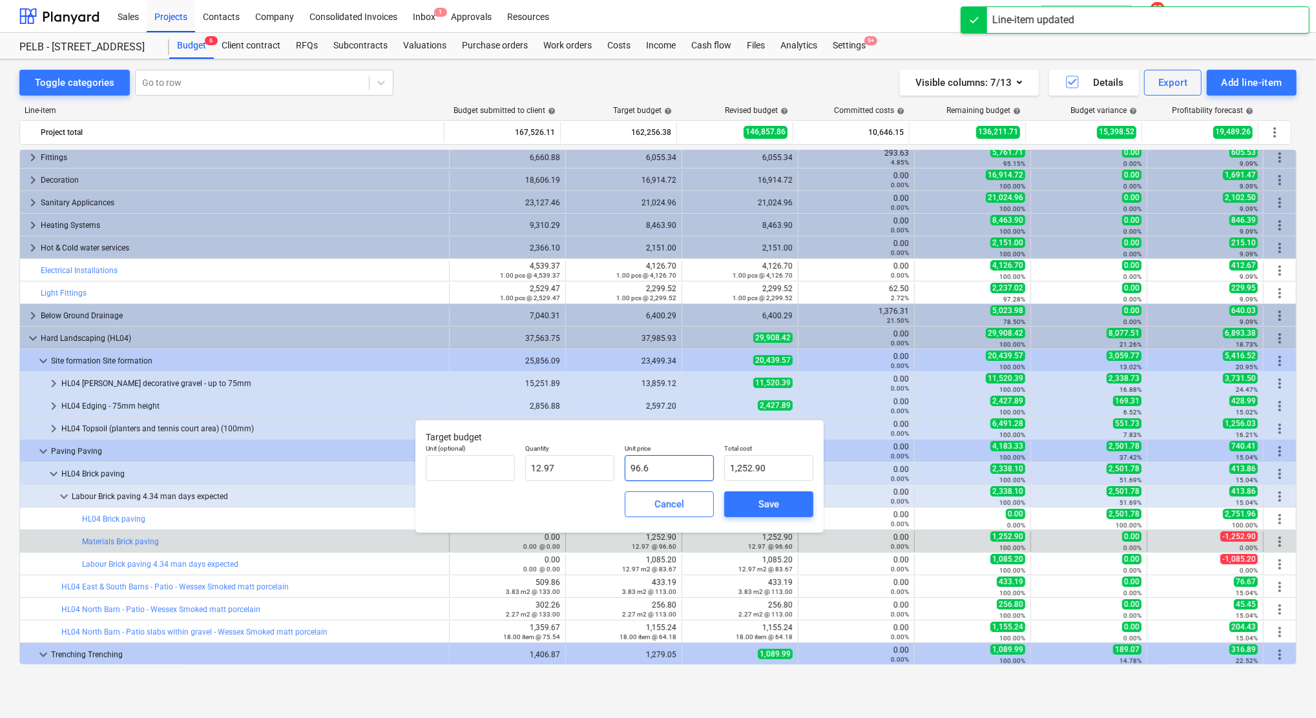
drag, startPoint x: 435, startPoint y: 472, endPoint x: 678, endPoint y: 477, distance: 242.9
click at [403, 471] on body "Sales Projects Contacts Company Consolidated Invoices Inbox 1 Approvals Resourc…" at bounding box center [658, 359] width 1316 height 718
drag, startPoint x: 656, startPoint y: 468, endPoint x: 522, endPoint y: 468, distance: 134.4
click at [522, 468] on div "Unit (optional) Quantity 12.97 Unit price 96.6 Total cost 1,252.90" at bounding box center [620, 462] width 398 height 47
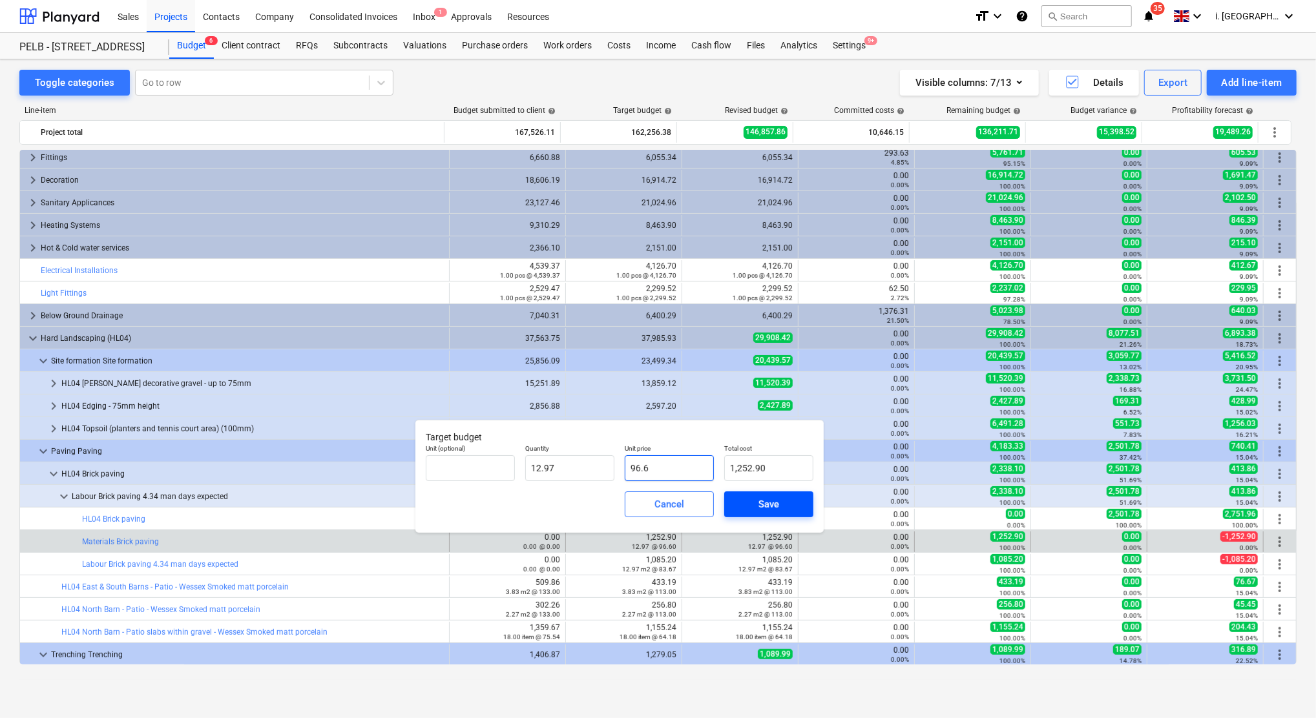
type input "0"
type input "0.00"
click at [758, 504] on span "Save" at bounding box center [769, 504] width 58 height 17
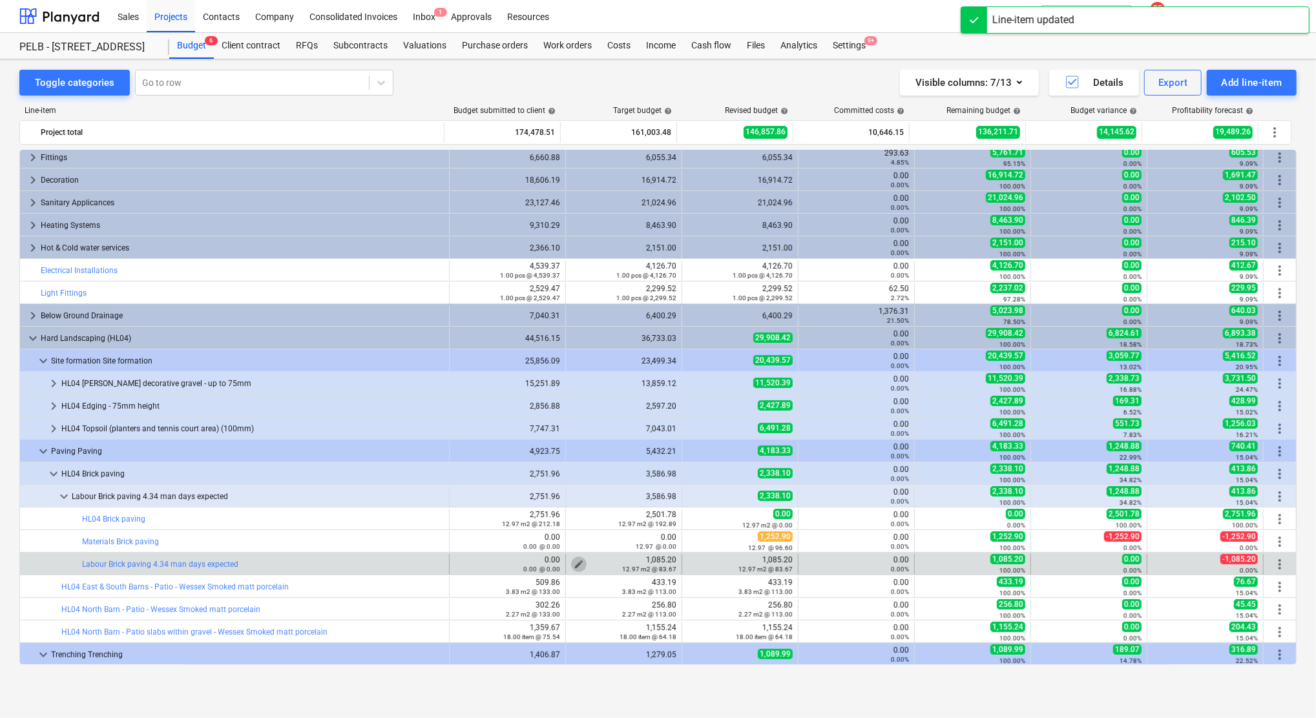
click at [574, 563] on span "edit" at bounding box center [579, 564] width 10 height 10
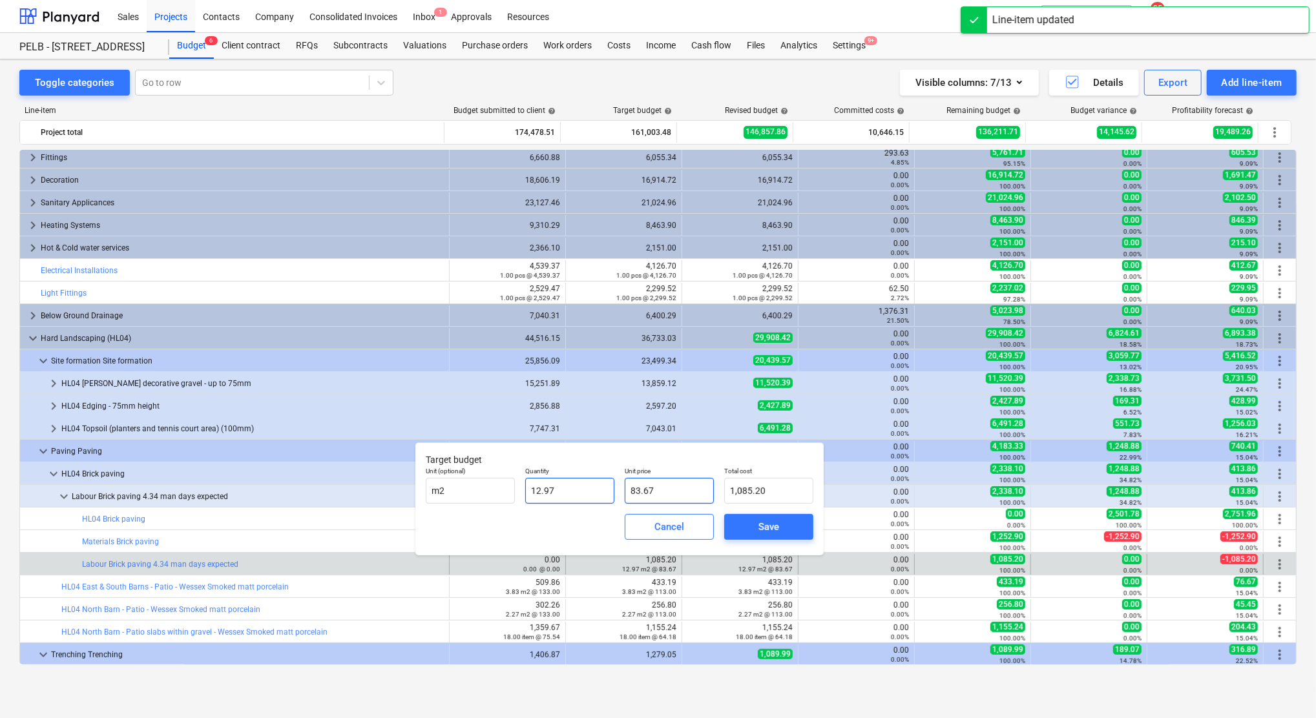
drag, startPoint x: 672, startPoint y: 493, endPoint x: 553, endPoint y: 497, distance: 119.6
click at [518, 492] on div "Unit (optional) m2 Quantity 12.97 Unit price 83.67 Total cost 1,085.20" at bounding box center [620, 485] width 398 height 47
click at [783, 521] on span "Save" at bounding box center [769, 527] width 58 height 17
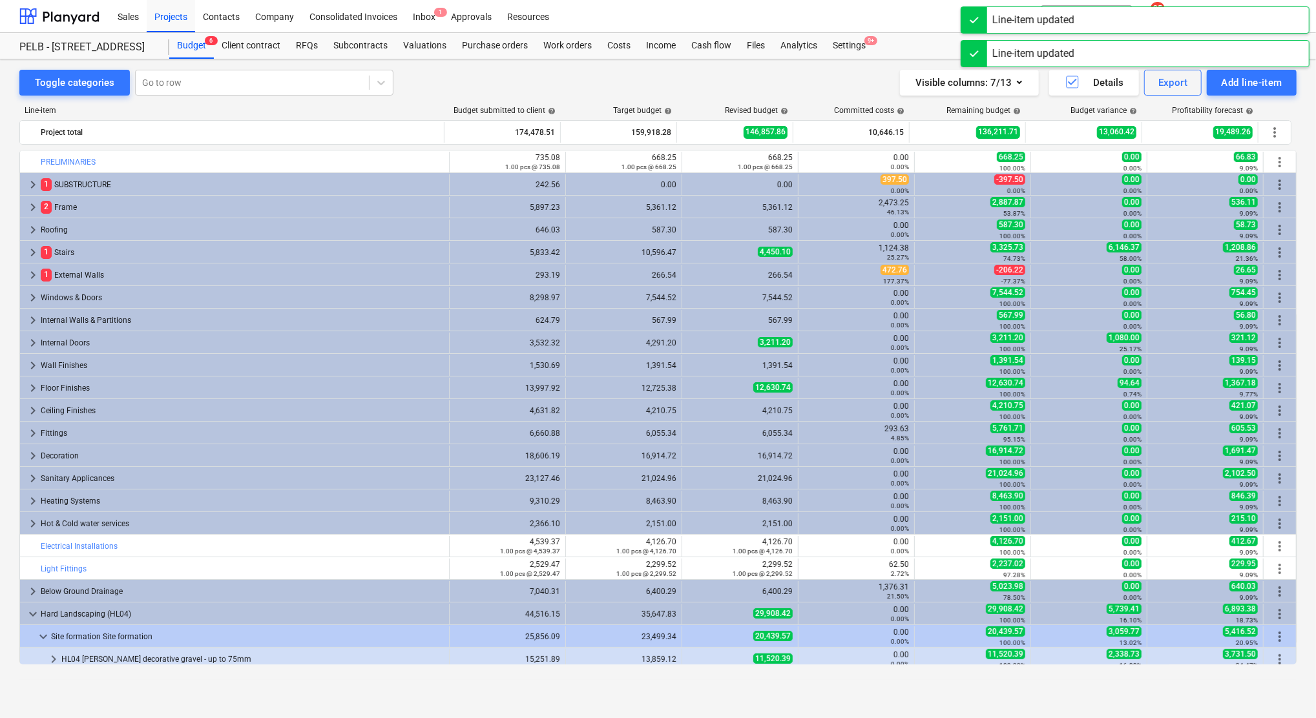
scroll to position [276, 0]
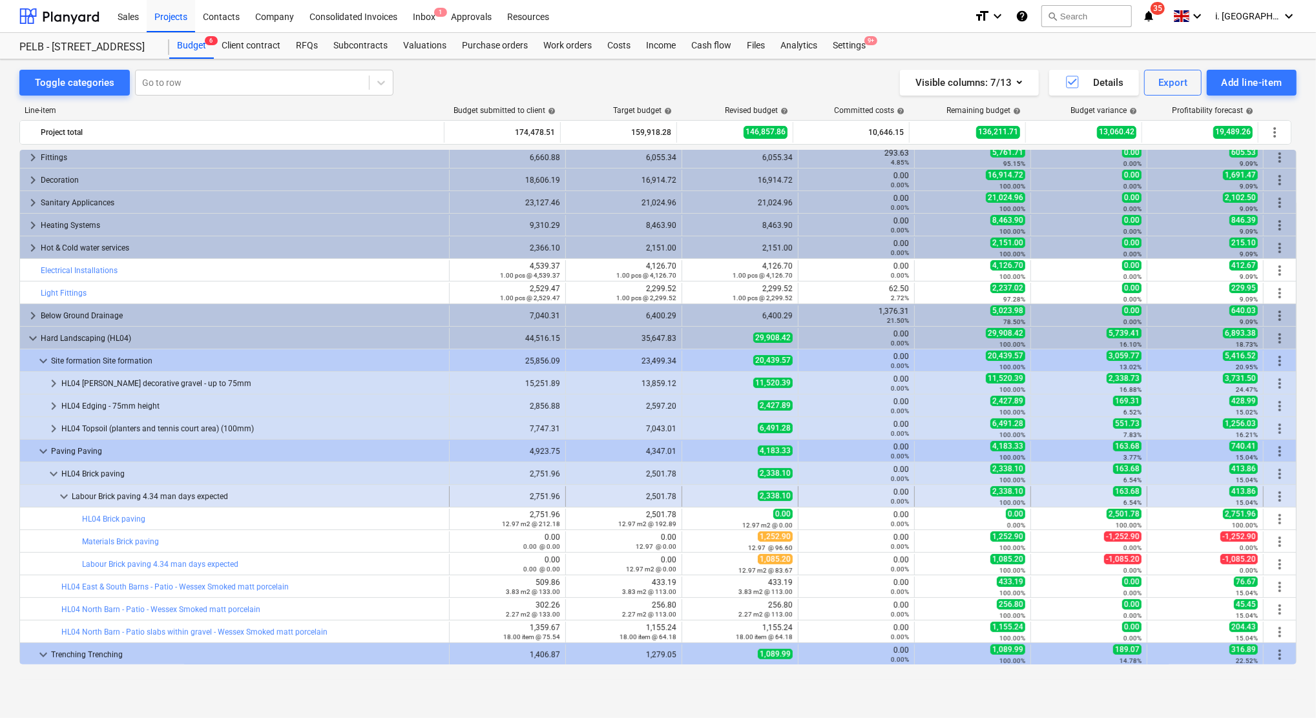
click at [1272, 495] on span "more_vert" at bounding box center [1280, 497] width 16 height 16
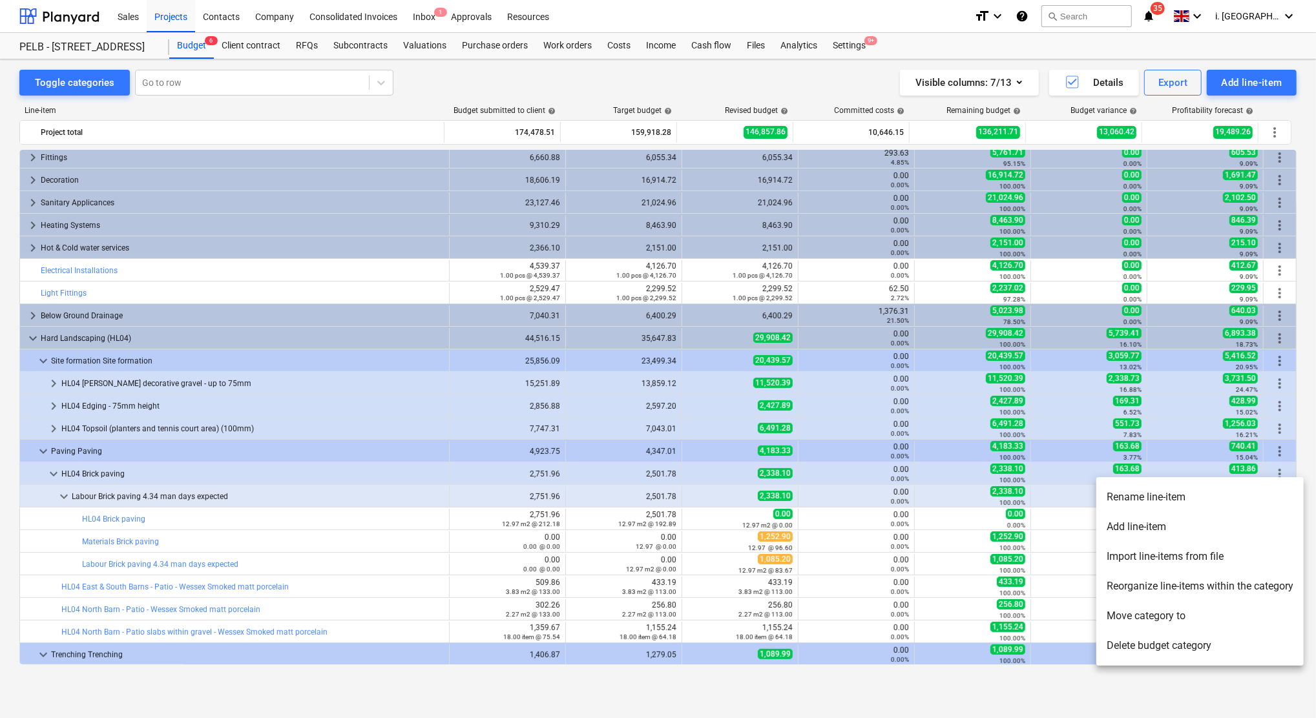
click at [1173, 615] on li "Move category to" at bounding box center [1199, 616] width 207 height 30
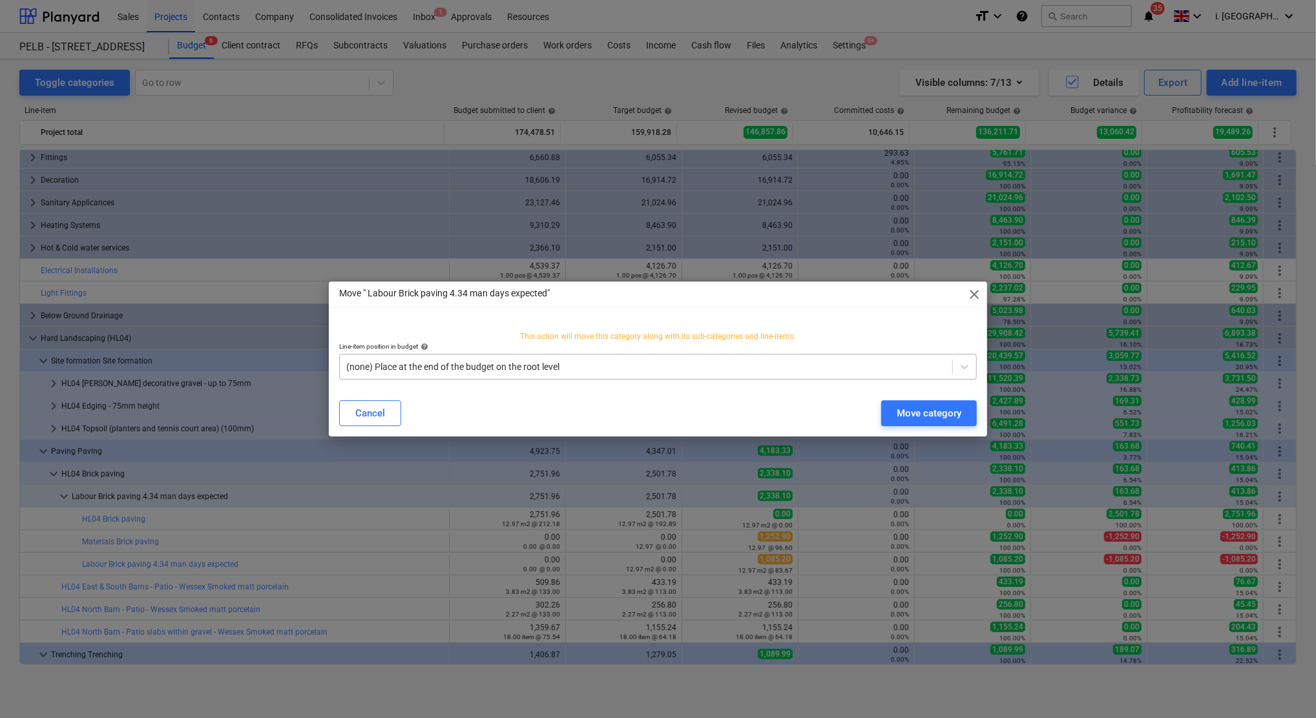
click at [691, 377] on div "(none) Place at the end of the budget on the root level" at bounding box center [658, 367] width 638 height 26
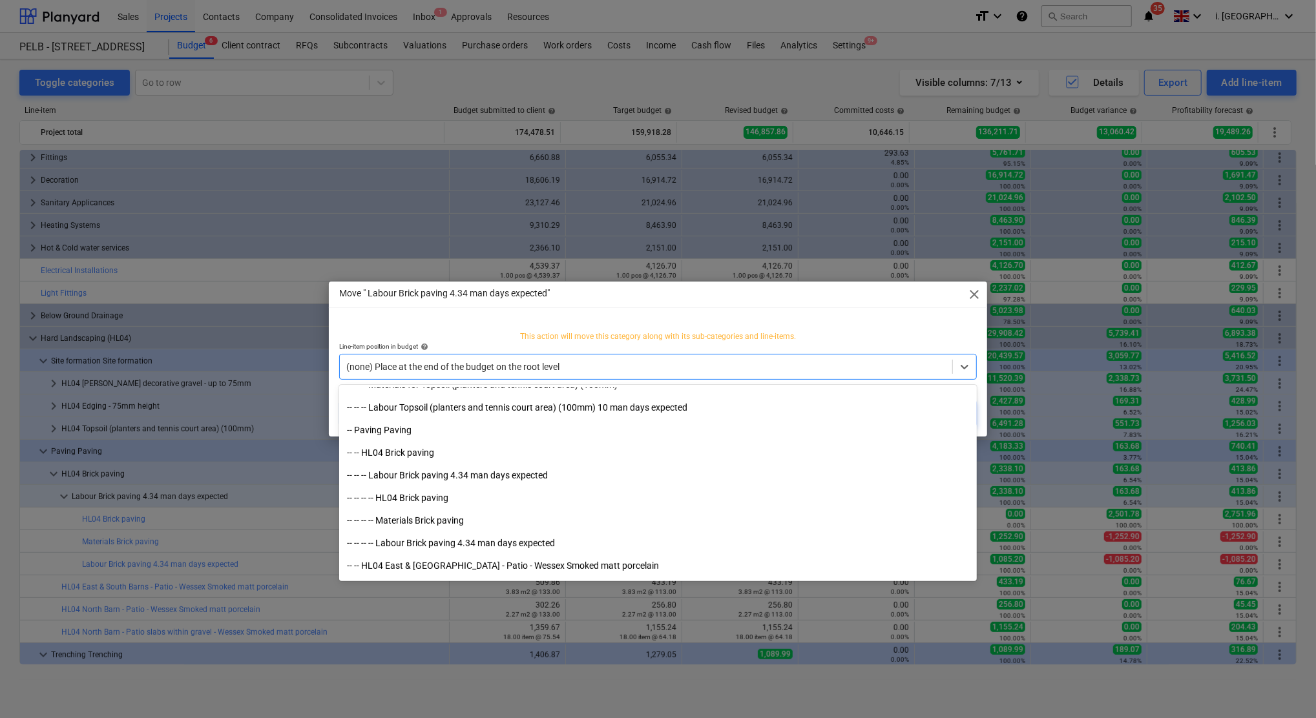
scroll to position [4405, 0]
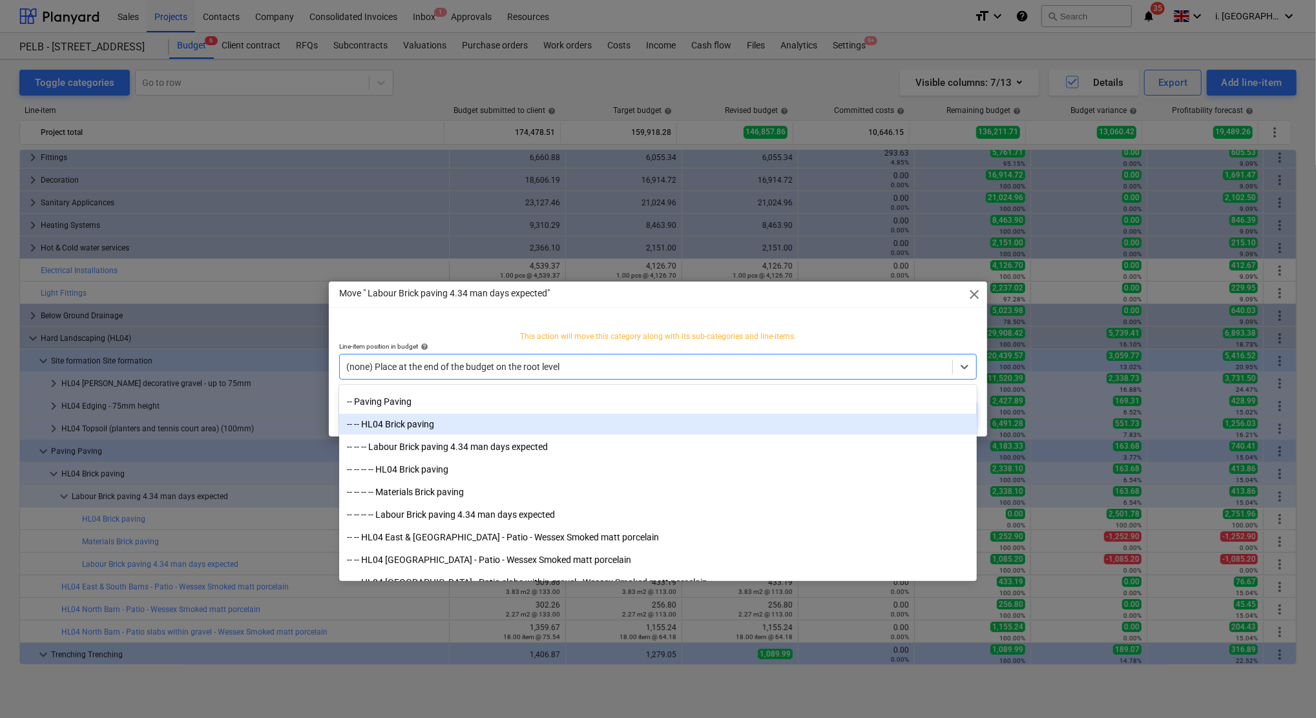
click at [426, 421] on div "-- -- HL04 Brick paving" at bounding box center [658, 424] width 638 height 21
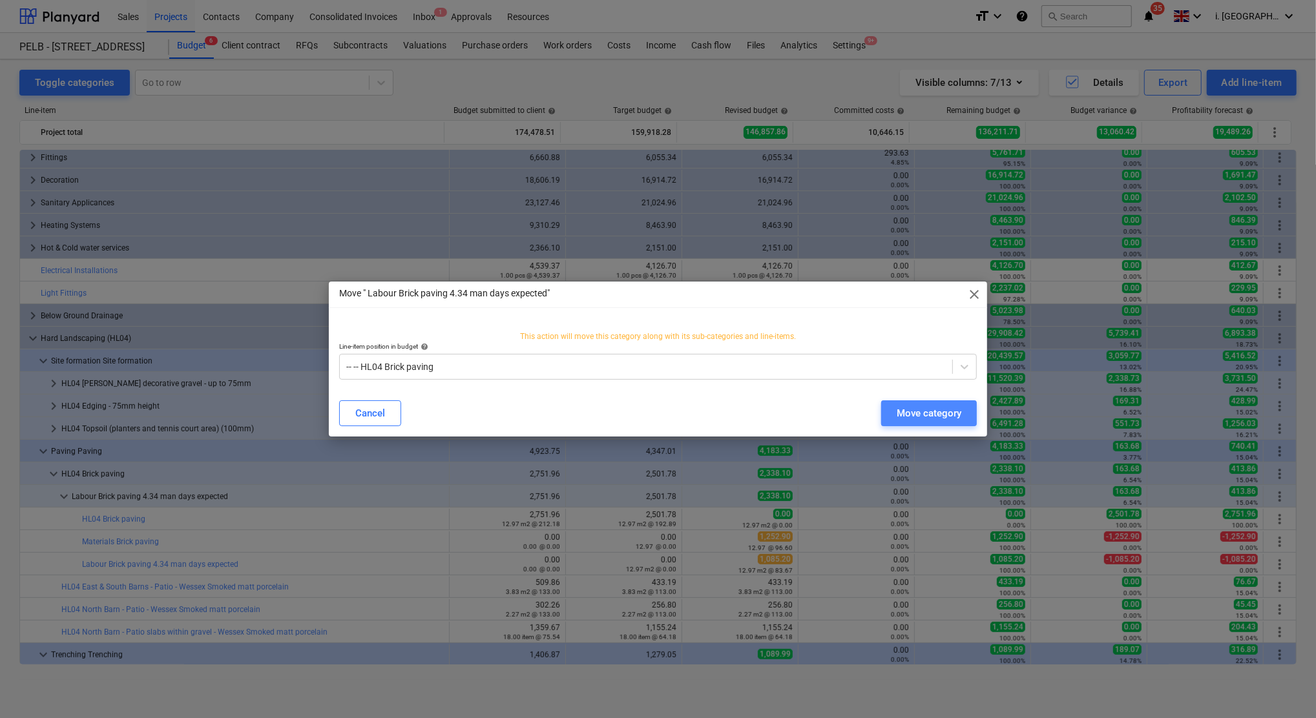
click at [918, 409] on div "Move category" at bounding box center [929, 413] width 65 height 17
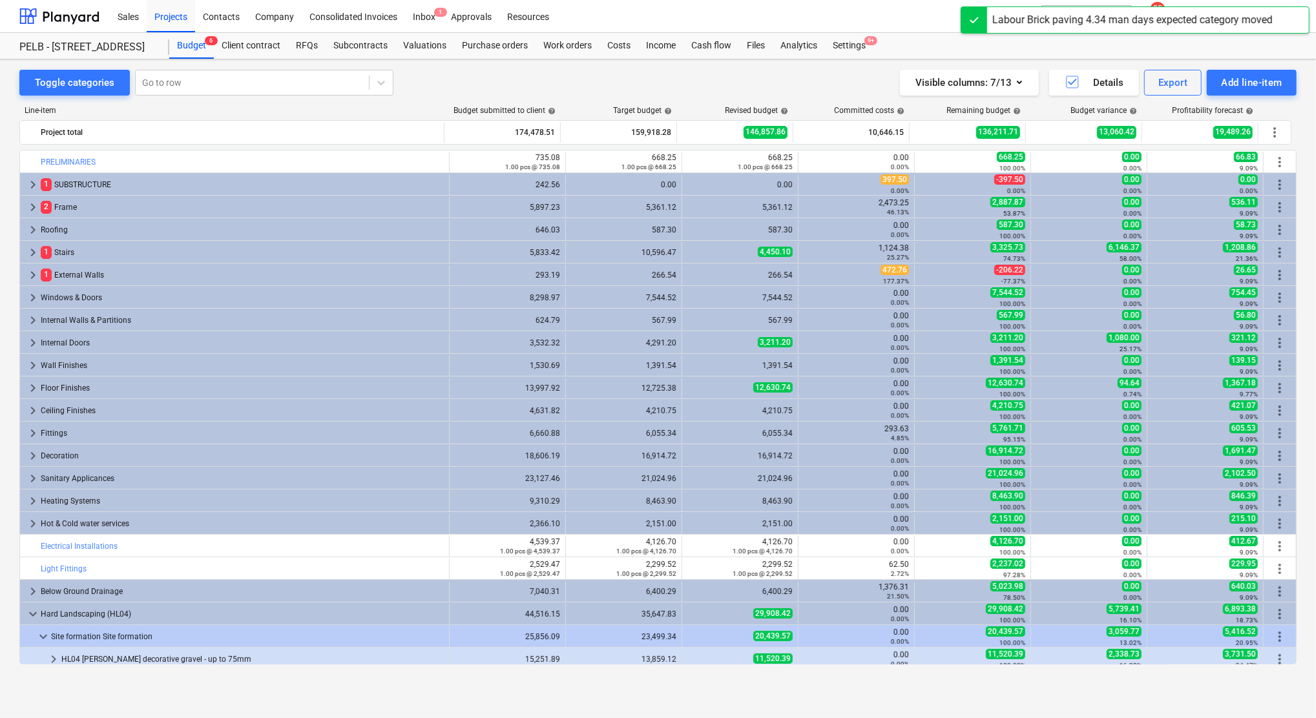
scroll to position [276, 0]
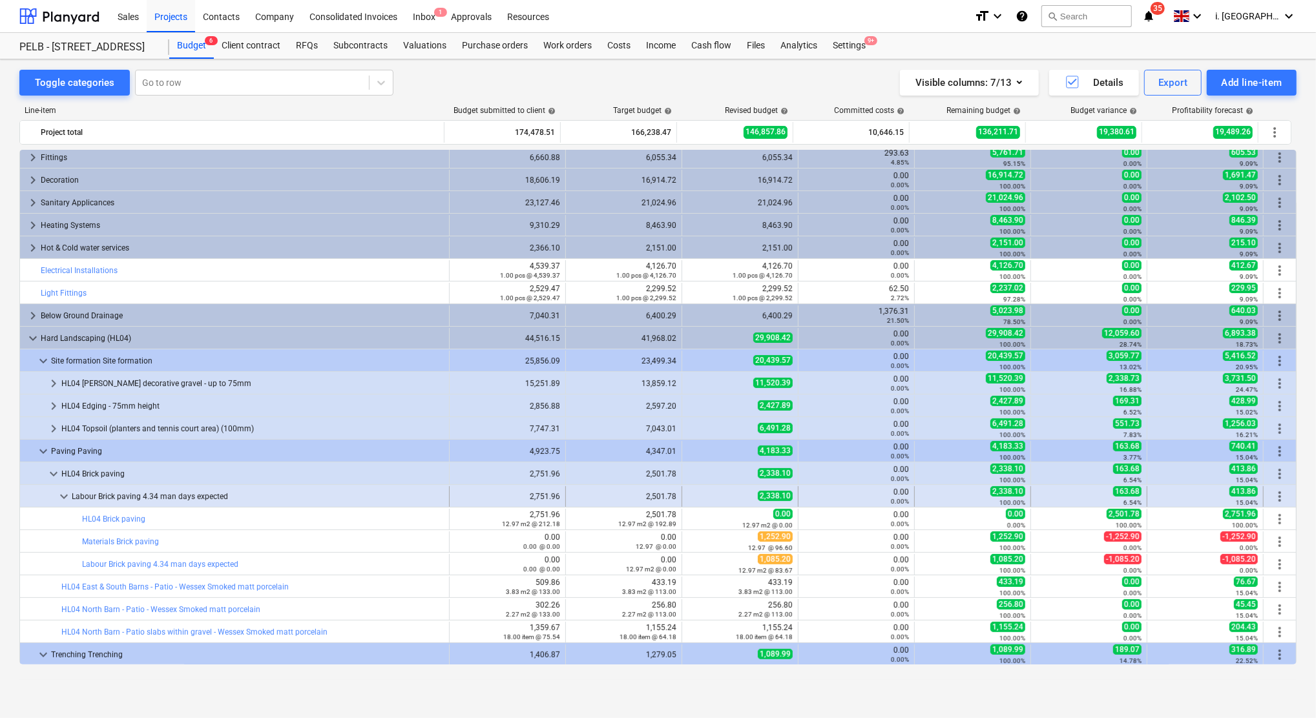
click at [1277, 493] on span "more_vert" at bounding box center [1280, 497] width 16 height 16
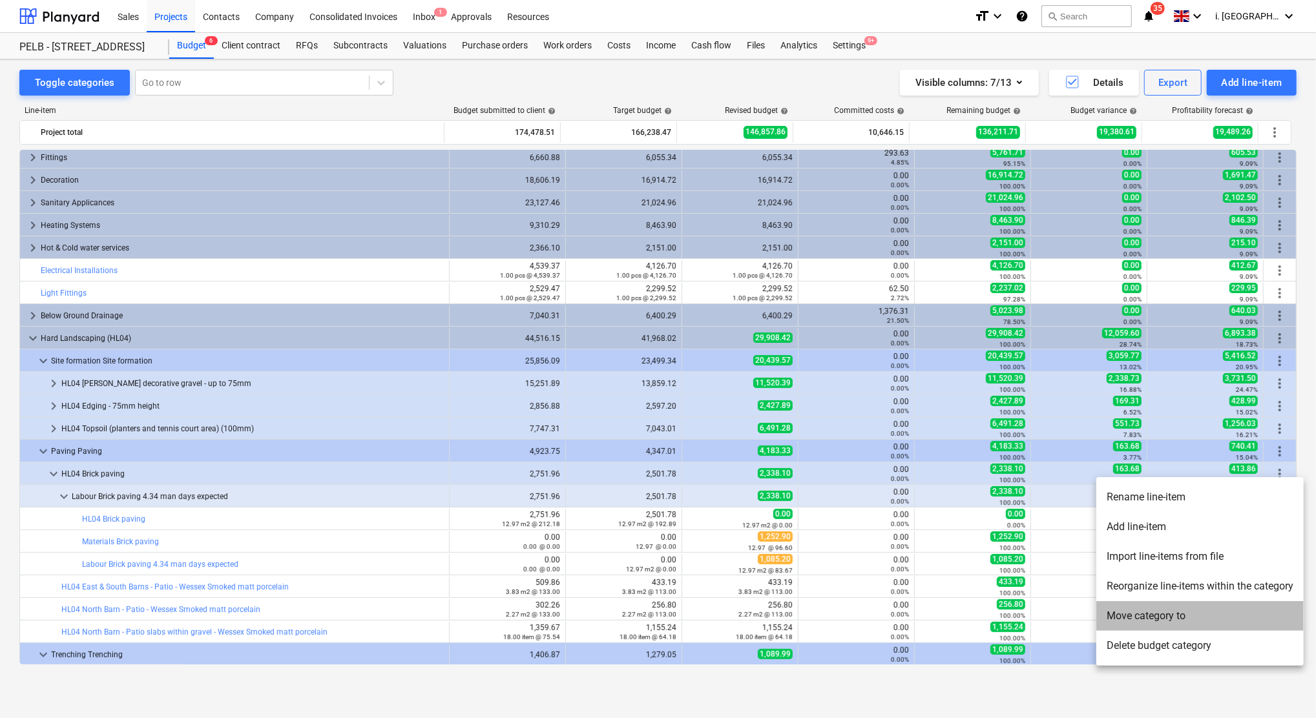
click at [1154, 612] on li "Move category to" at bounding box center [1199, 616] width 207 height 30
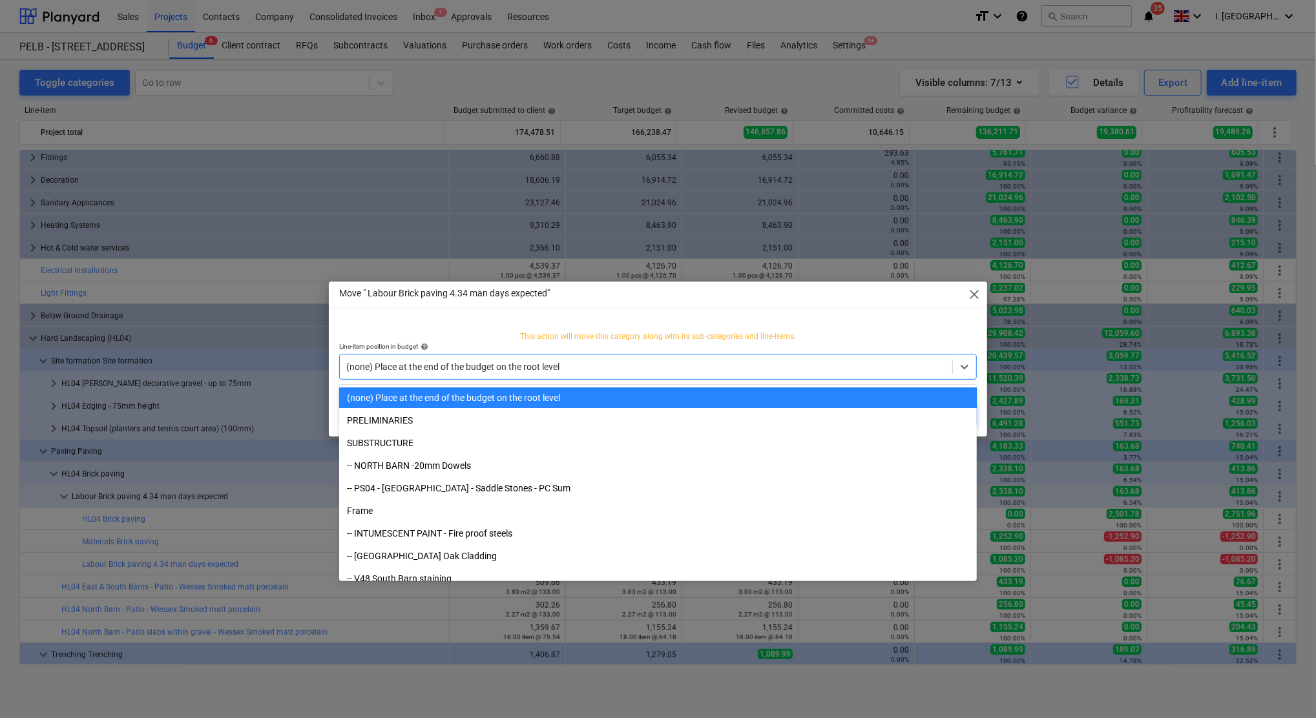
click at [649, 362] on div at bounding box center [645, 366] width 599 height 13
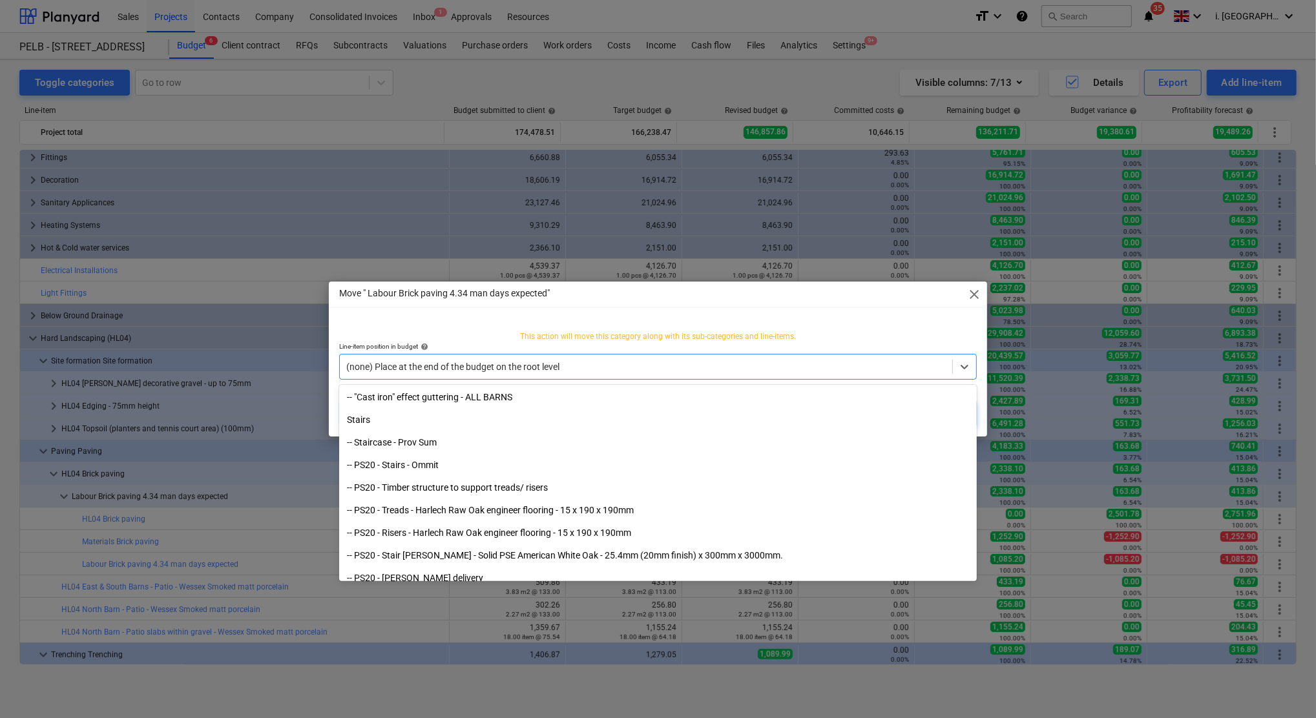
scroll to position [508, 0]
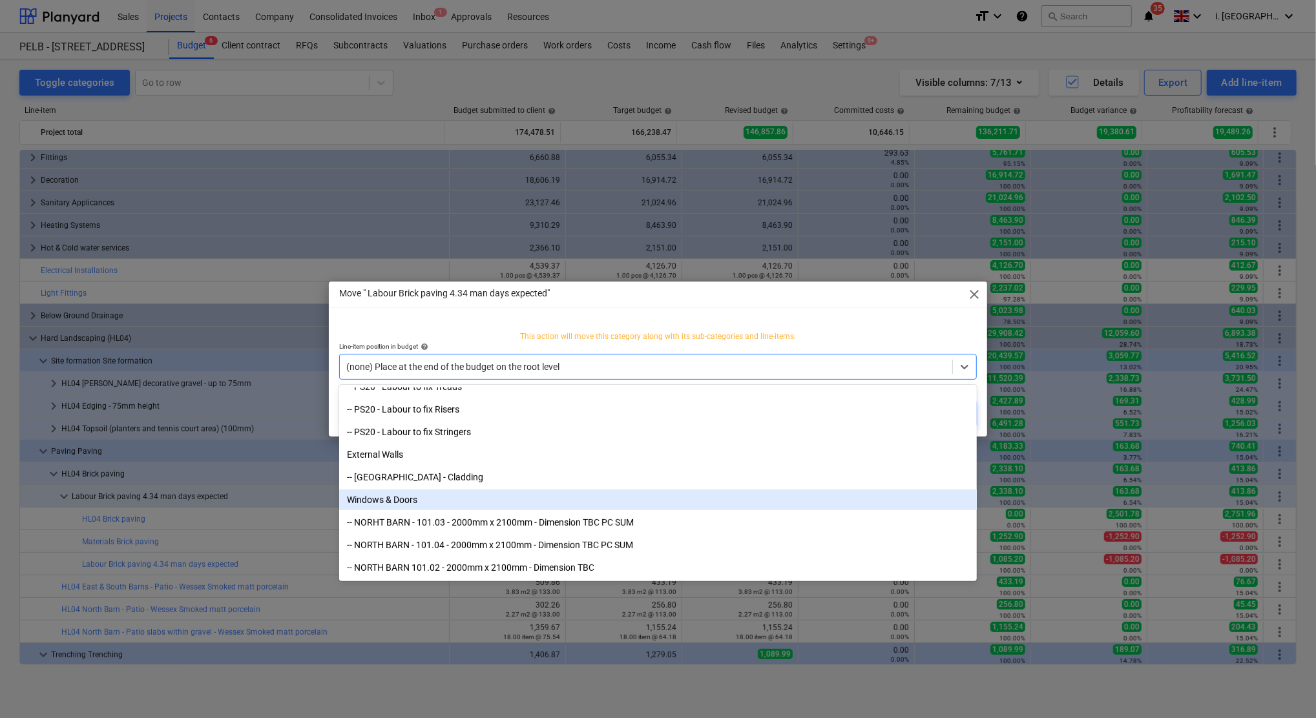
click at [243, 504] on div "Move " Labour Brick paving 4.34 man days expected" close This action will move …" at bounding box center [658, 359] width 1316 height 718
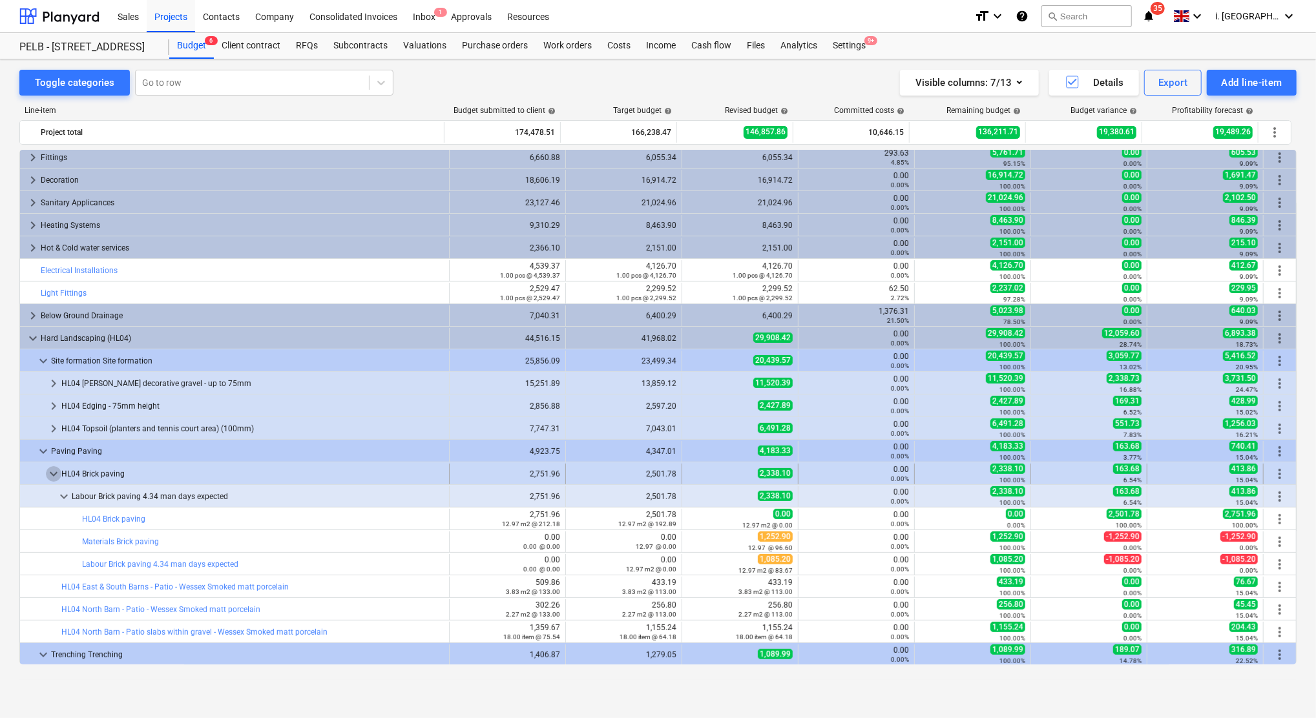
click at [52, 470] on span "keyboard_arrow_down" at bounding box center [54, 474] width 16 height 16
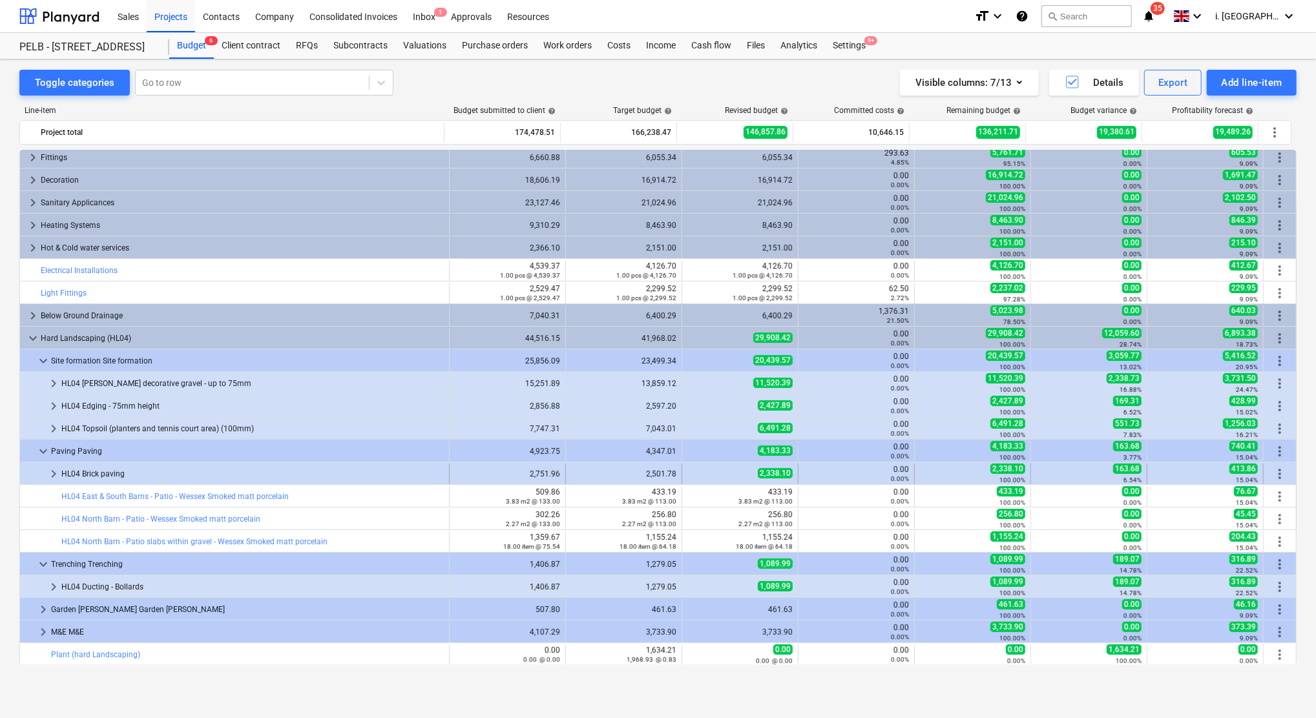
click at [50, 477] on span "keyboard_arrow_right" at bounding box center [54, 474] width 16 height 16
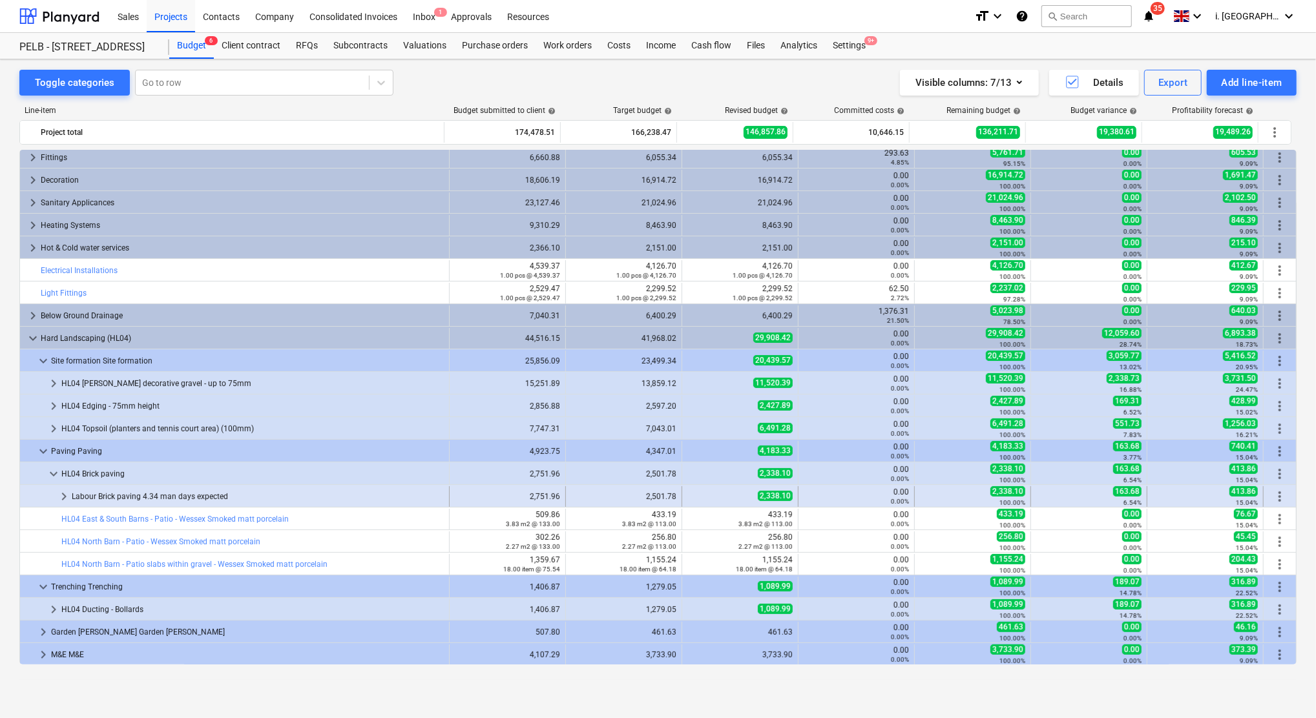
click at [1278, 493] on span "more_vert" at bounding box center [1280, 497] width 16 height 16
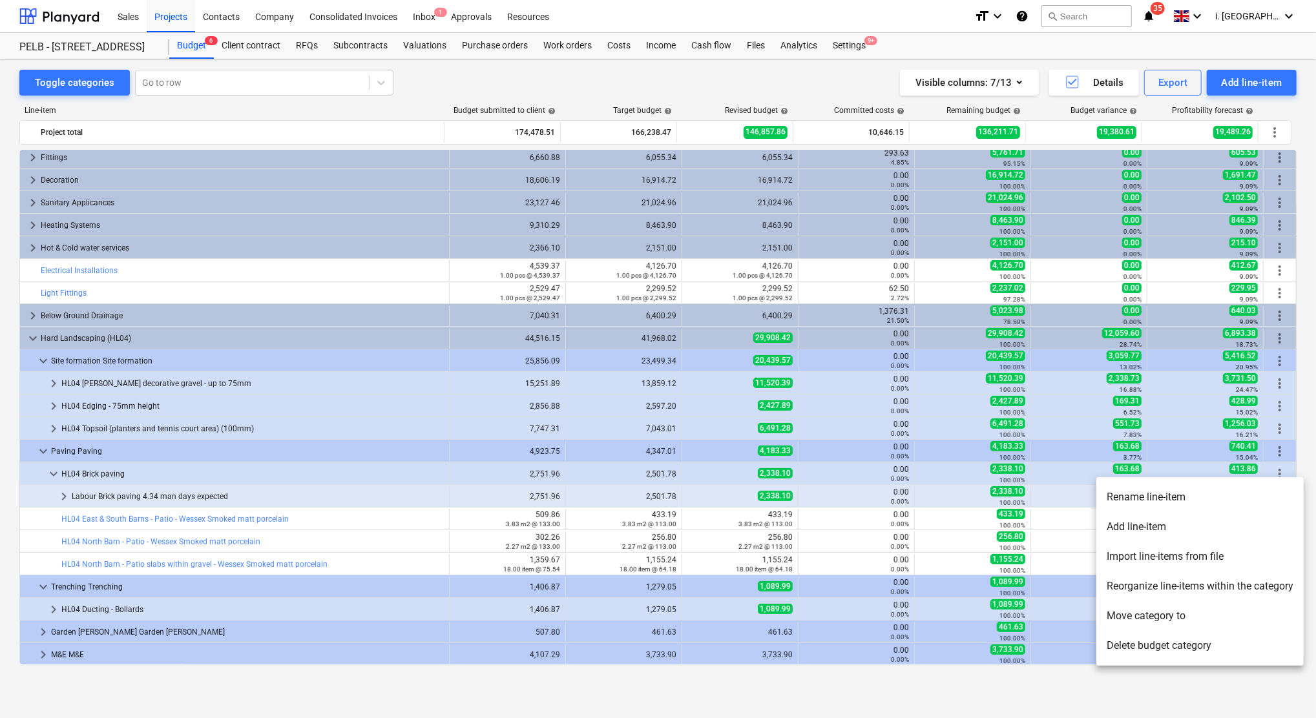
click at [1174, 612] on li "Move category to" at bounding box center [1199, 616] width 207 height 30
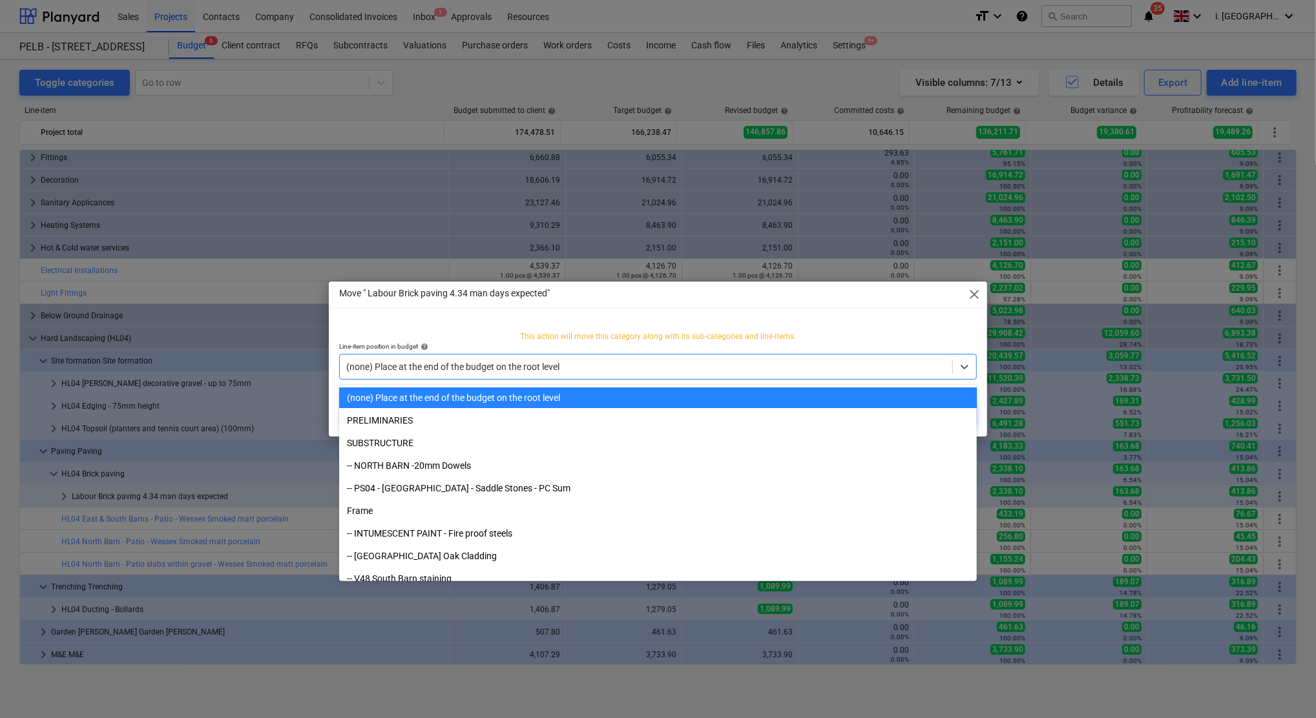
click at [673, 369] on div at bounding box center [645, 366] width 599 height 13
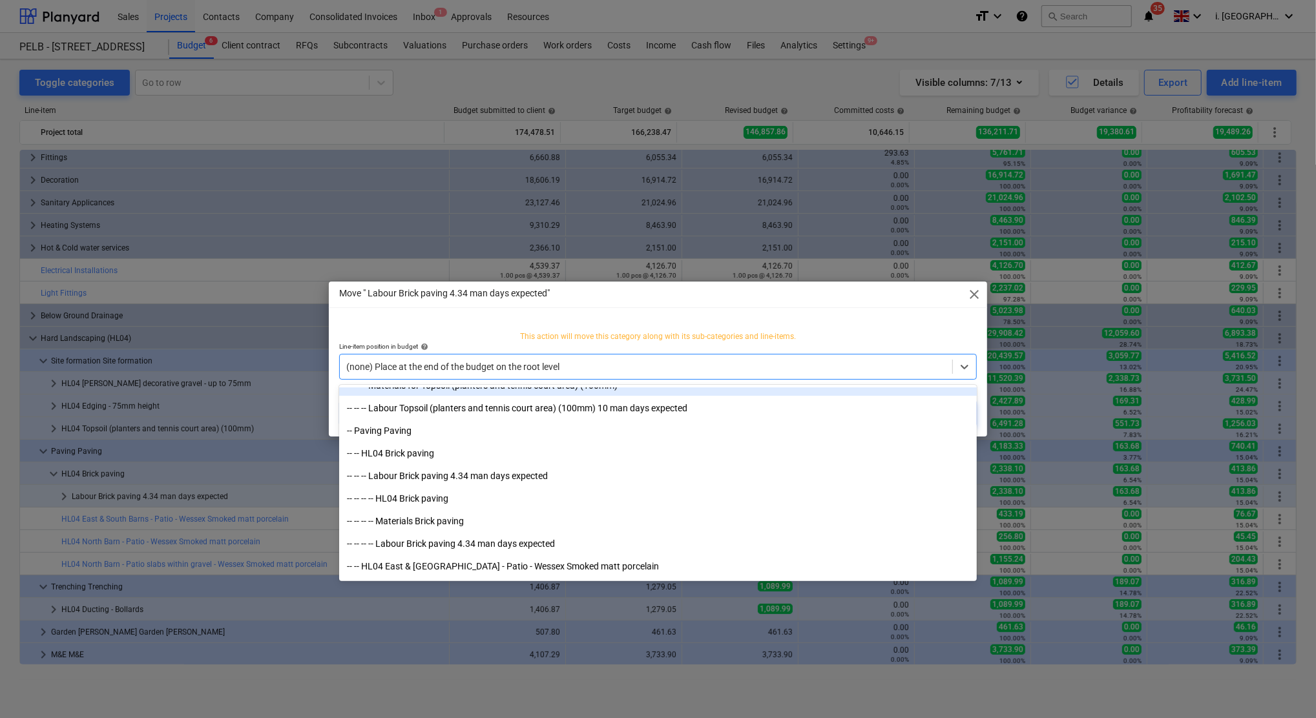
scroll to position [4405, 0]
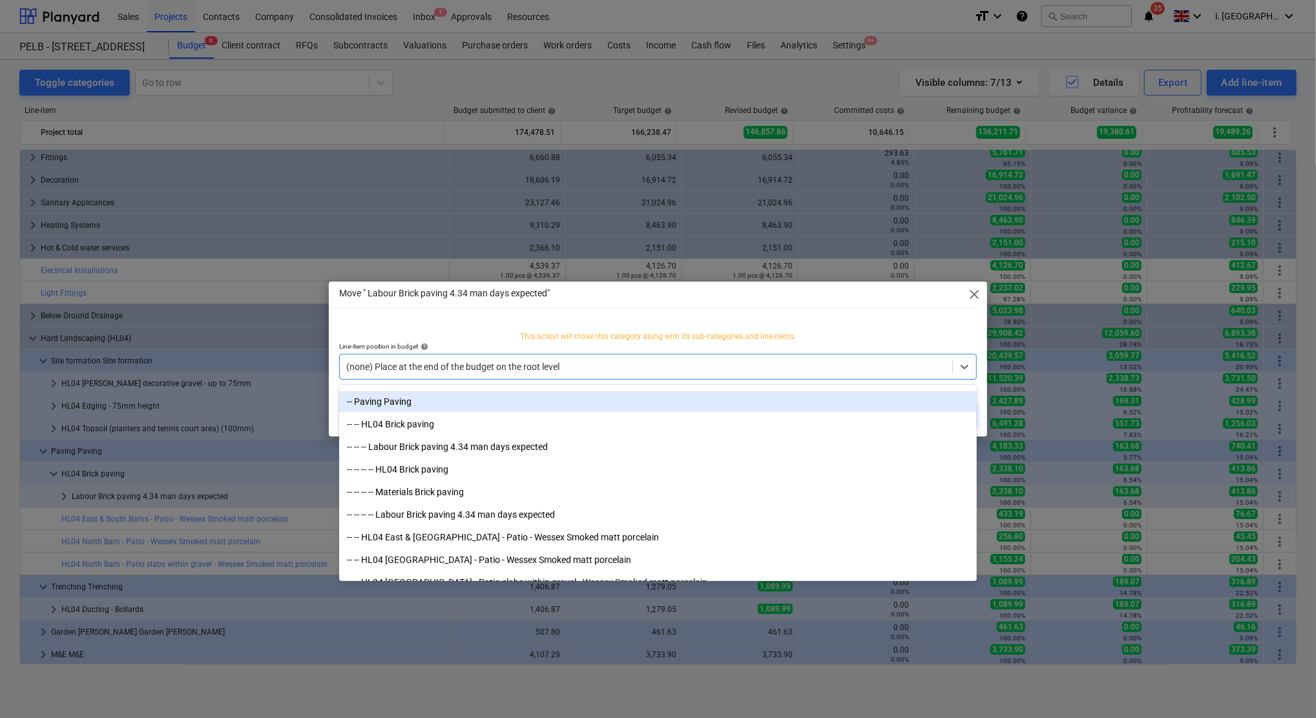
click at [529, 404] on div "-- Paving Paving" at bounding box center [658, 401] width 638 height 21
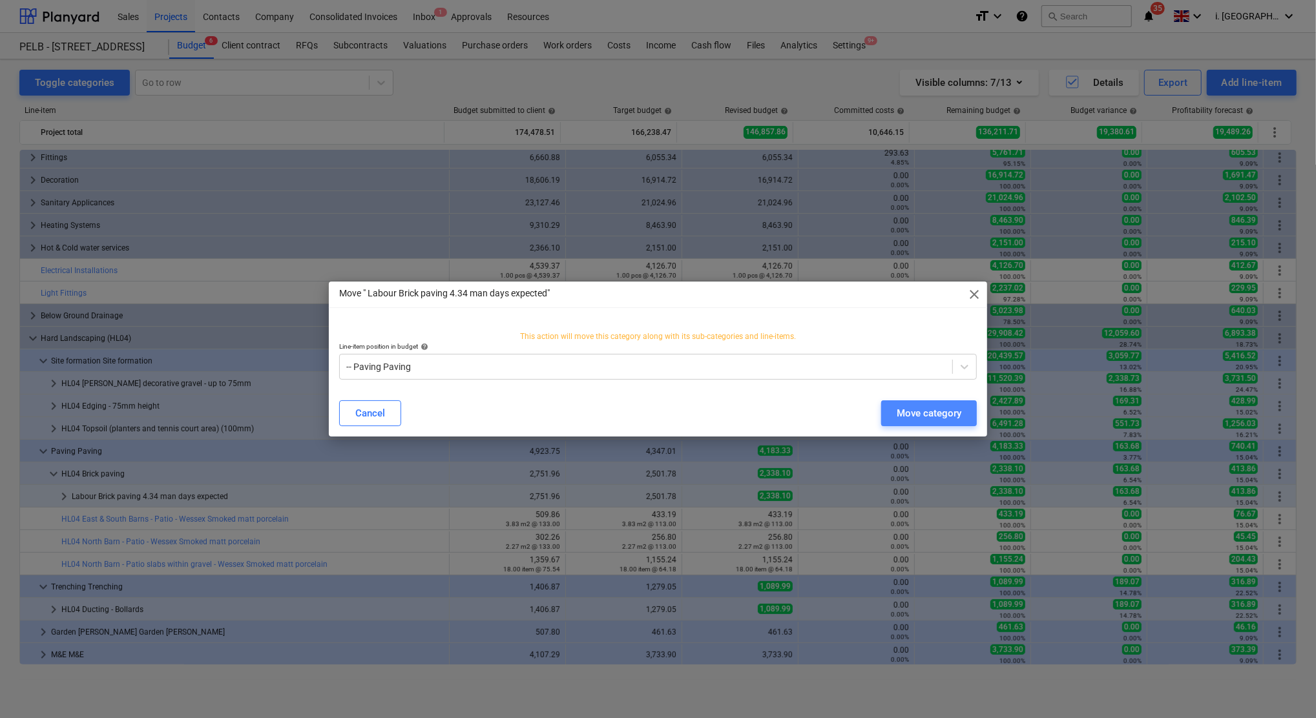
click at [930, 409] on div "Move category" at bounding box center [929, 413] width 65 height 17
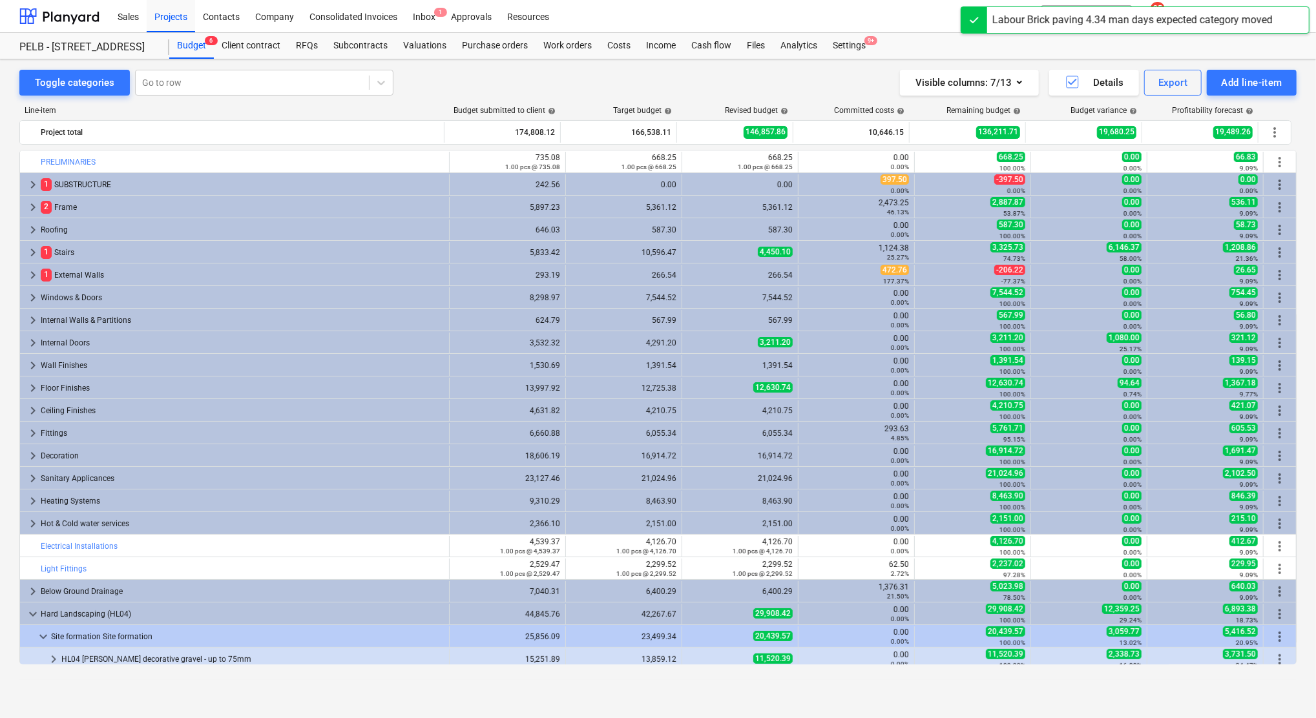
scroll to position [276, 0]
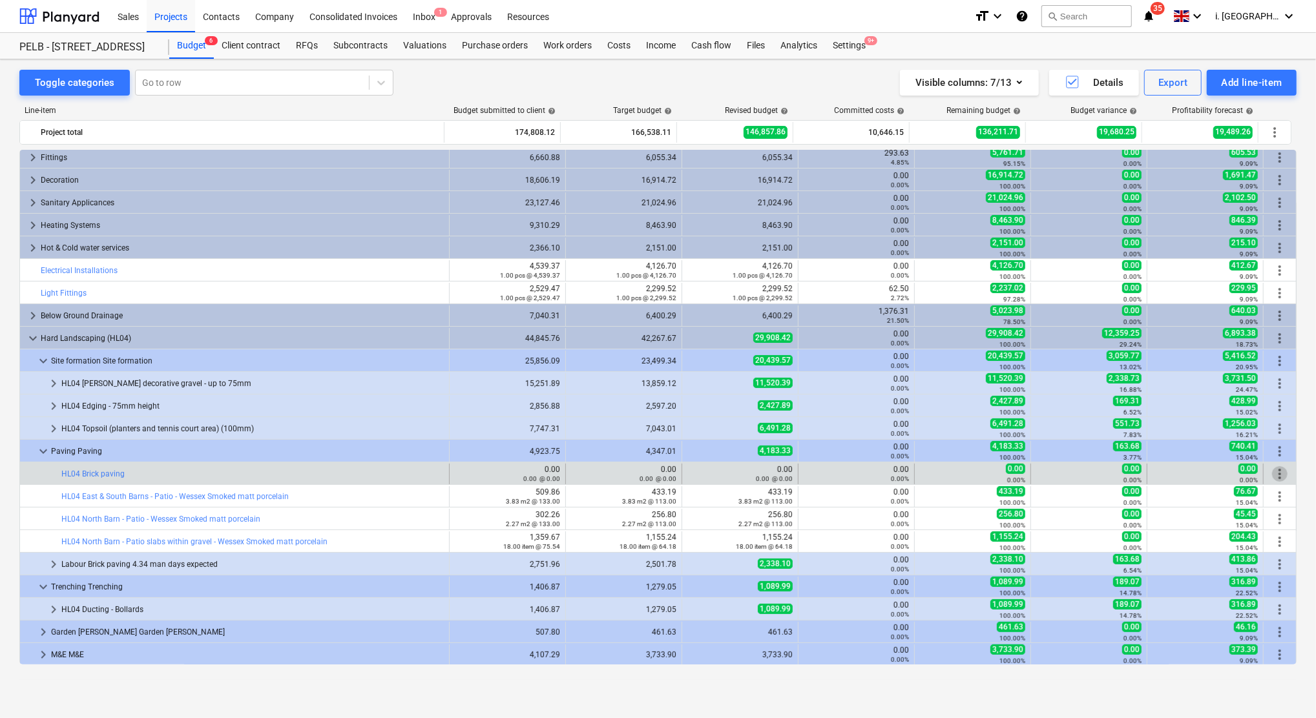
click at [1277, 476] on span "more_vert" at bounding box center [1280, 474] width 16 height 16
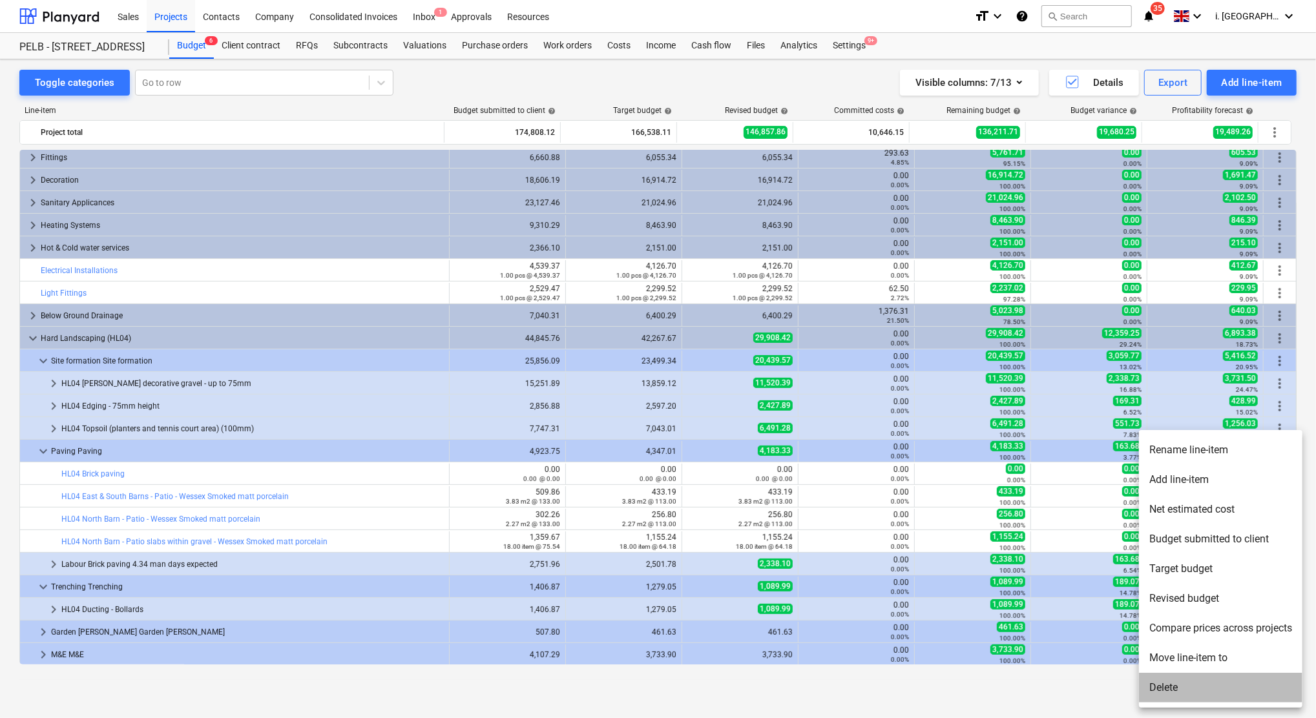
click at [1198, 685] on li "Delete" at bounding box center [1220, 688] width 163 height 30
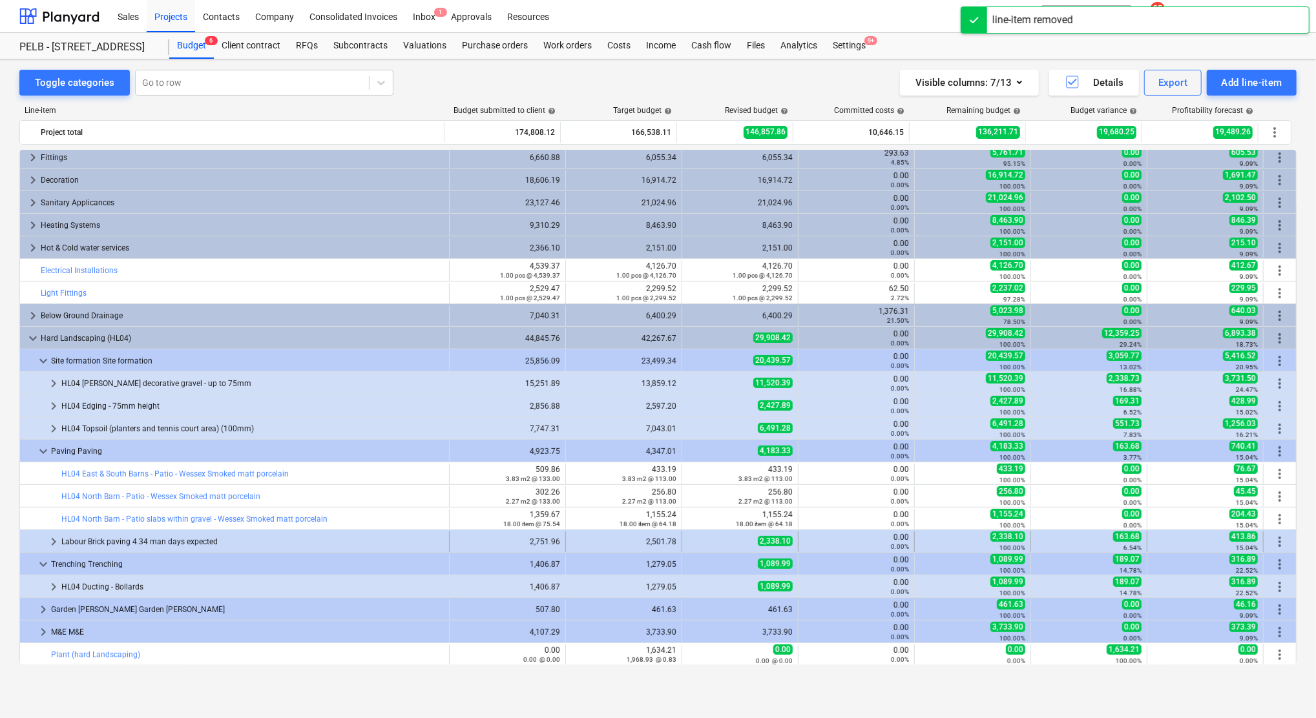
click at [1277, 543] on span "more_vert" at bounding box center [1280, 542] width 16 height 16
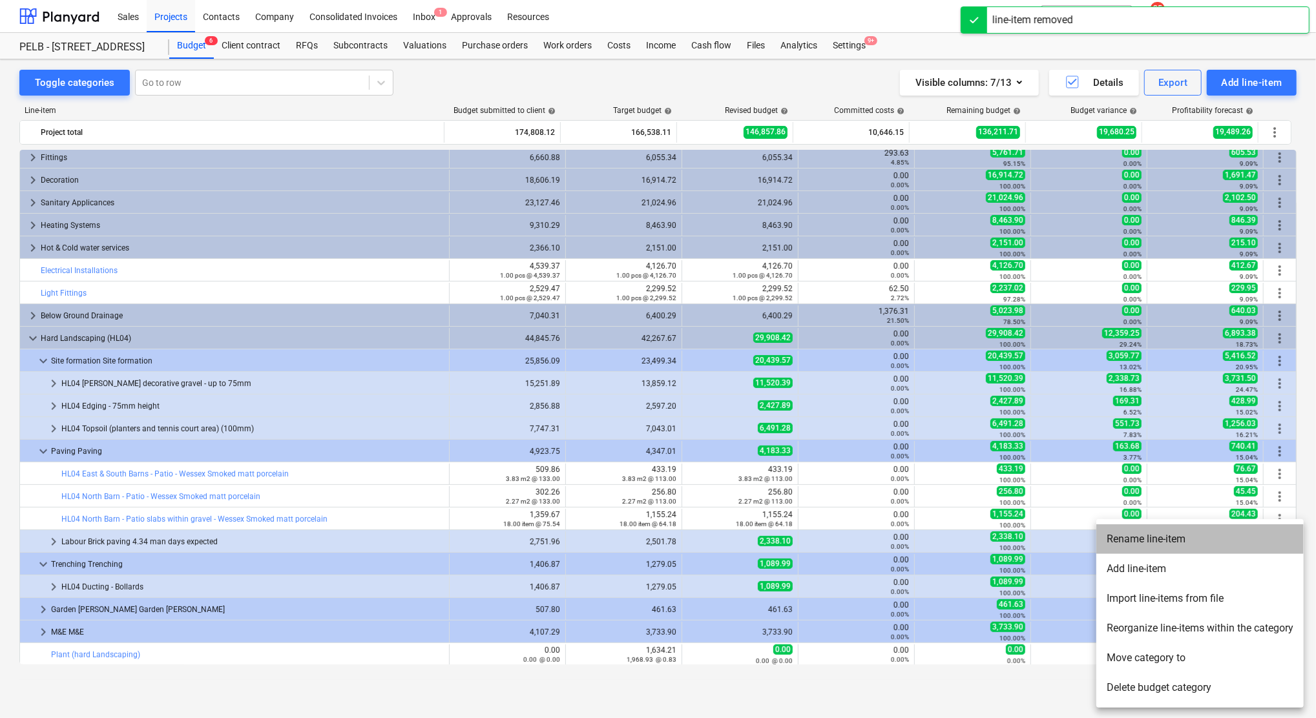
click at [1151, 541] on li "Rename line-item" at bounding box center [1199, 539] width 207 height 30
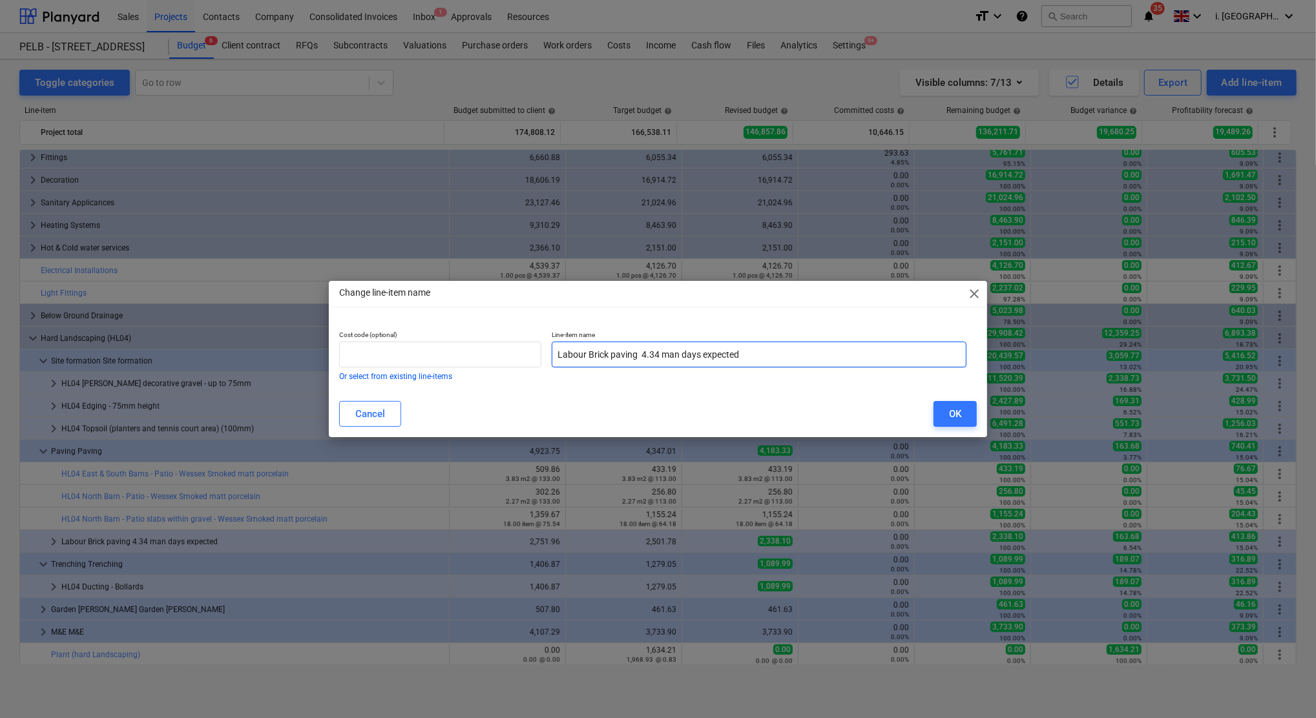
drag, startPoint x: 769, startPoint y: 354, endPoint x: 306, endPoint y: 320, distance: 465.0
click at [306, 320] on div "Change line-item name close Cost code (optional) Or select from existing line-i…" at bounding box center [658, 359] width 1316 height 718
paste input "Brick paving"
type input "Brick paving"
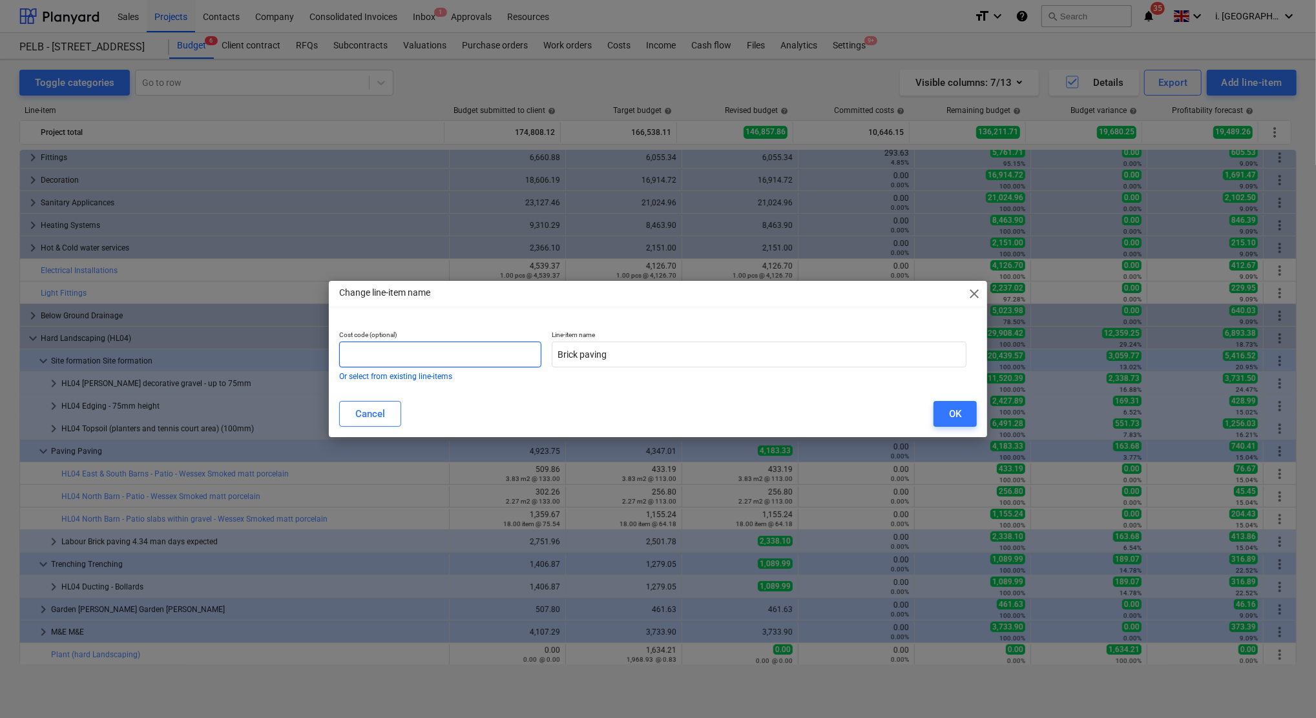
click at [383, 349] on input "text" at bounding box center [440, 355] width 202 height 26
type input "HL 04"
click at [950, 411] on div "OK" at bounding box center [955, 414] width 12 height 17
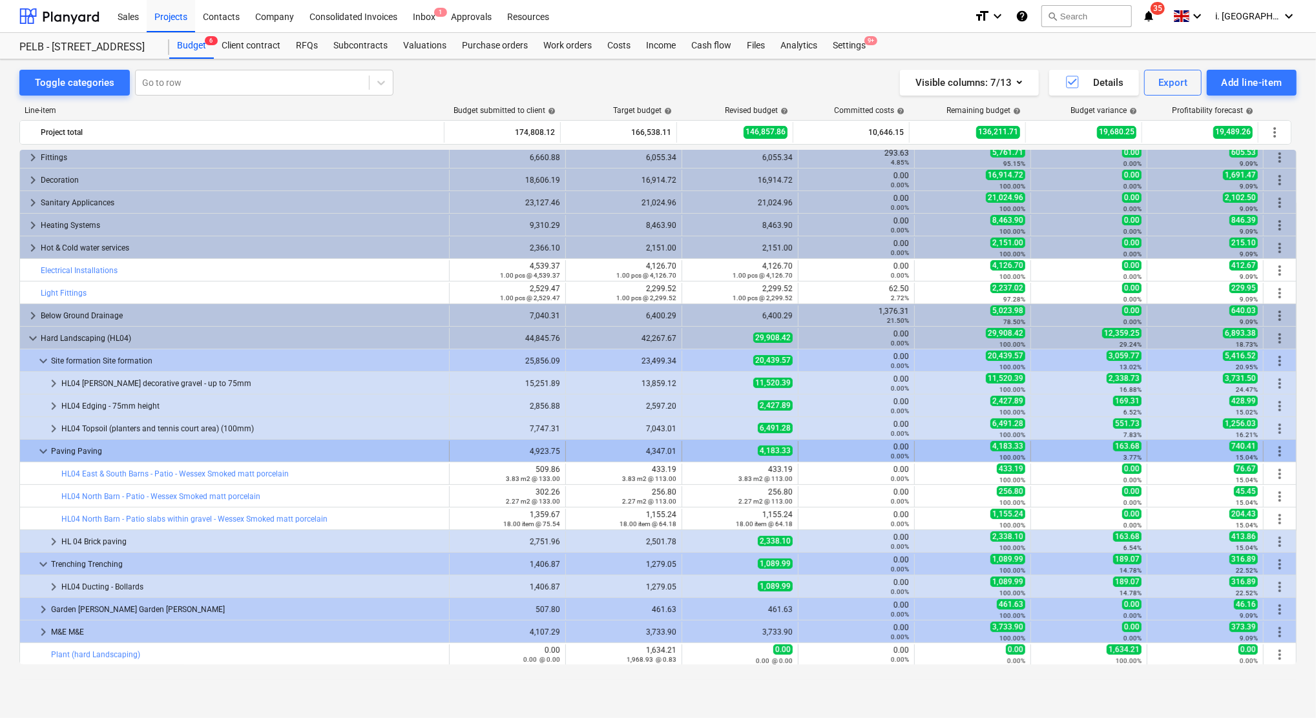
click at [1272, 451] on span "more_vert" at bounding box center [1280, 452] width 16 height 16
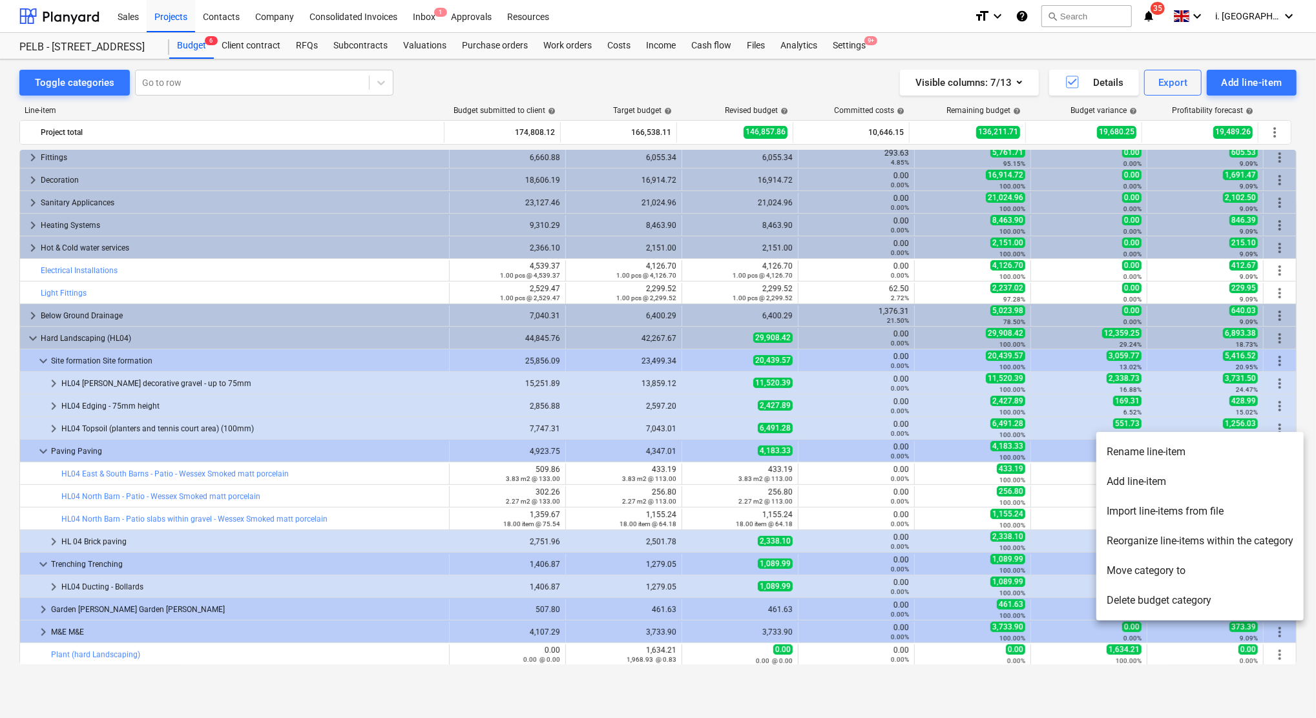
click at [1175, 539] on li "Reorganize line-items within the category" at bounding box center [1199, 541] width 207 height 30
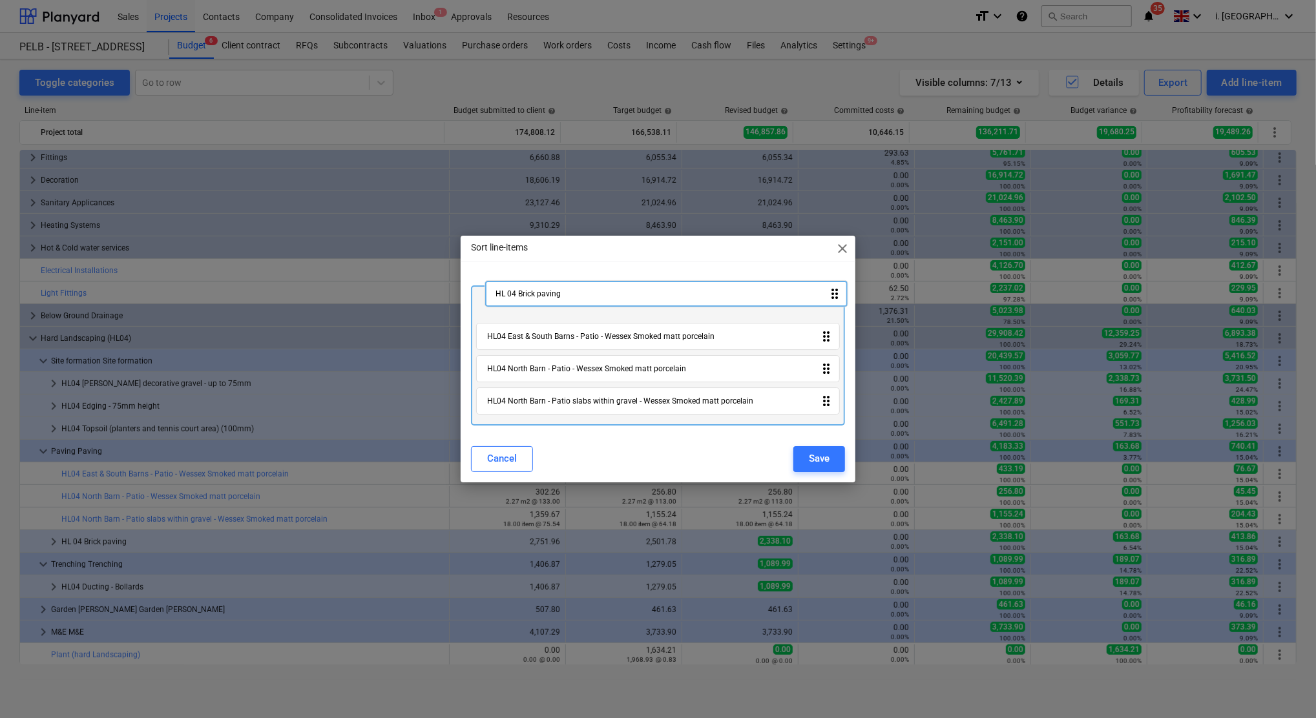
drag, startPoint x: 585, startPoint y: 410, endPoint x: 610, endPoint y: 345, distance: 69.6
click at [589, 306] on div "HL04 East & South Barns - Patio - Wessex Smoked matt porcelain drag_indicator H…" at bounding box center [658, 356] width 374 height 140
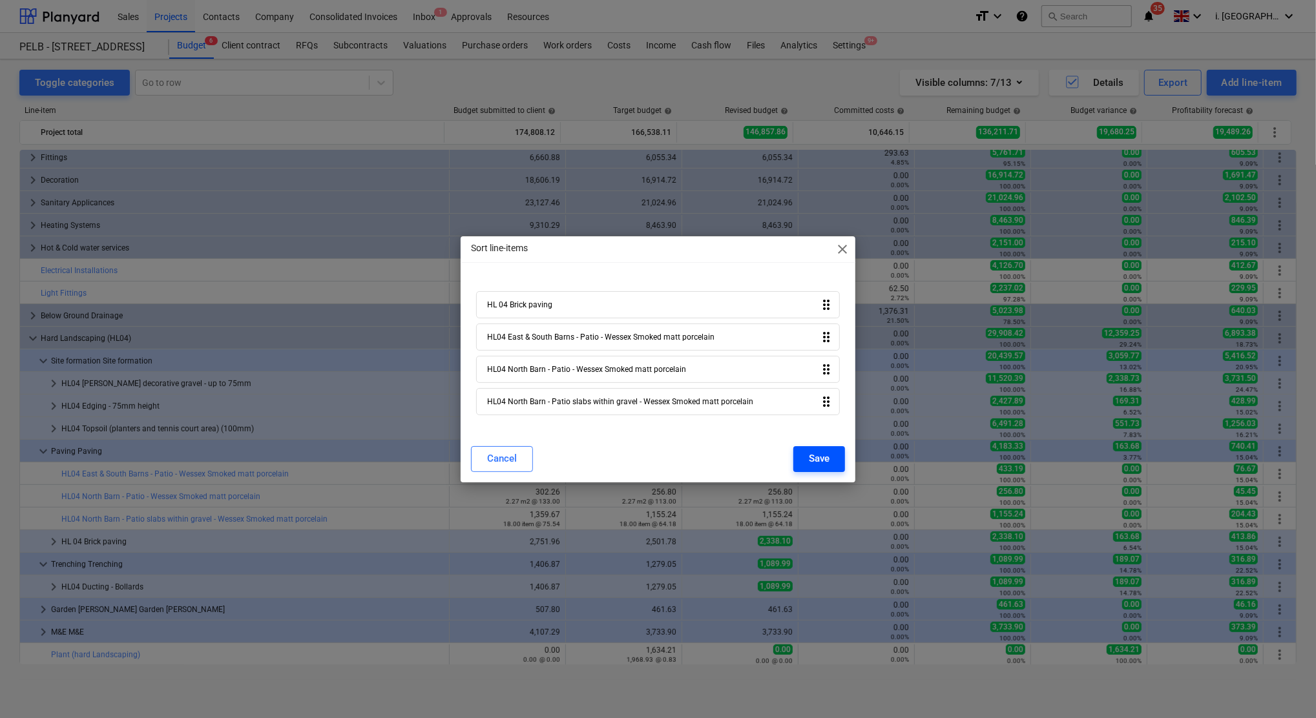
drag, startPoint x: 816, startPoint y: 464, endPoint x: 532, endPoint y: 464, distance: 284.2
click at [815, 464] on div "Save" at bounding box center [819, 458] width 21 height 17
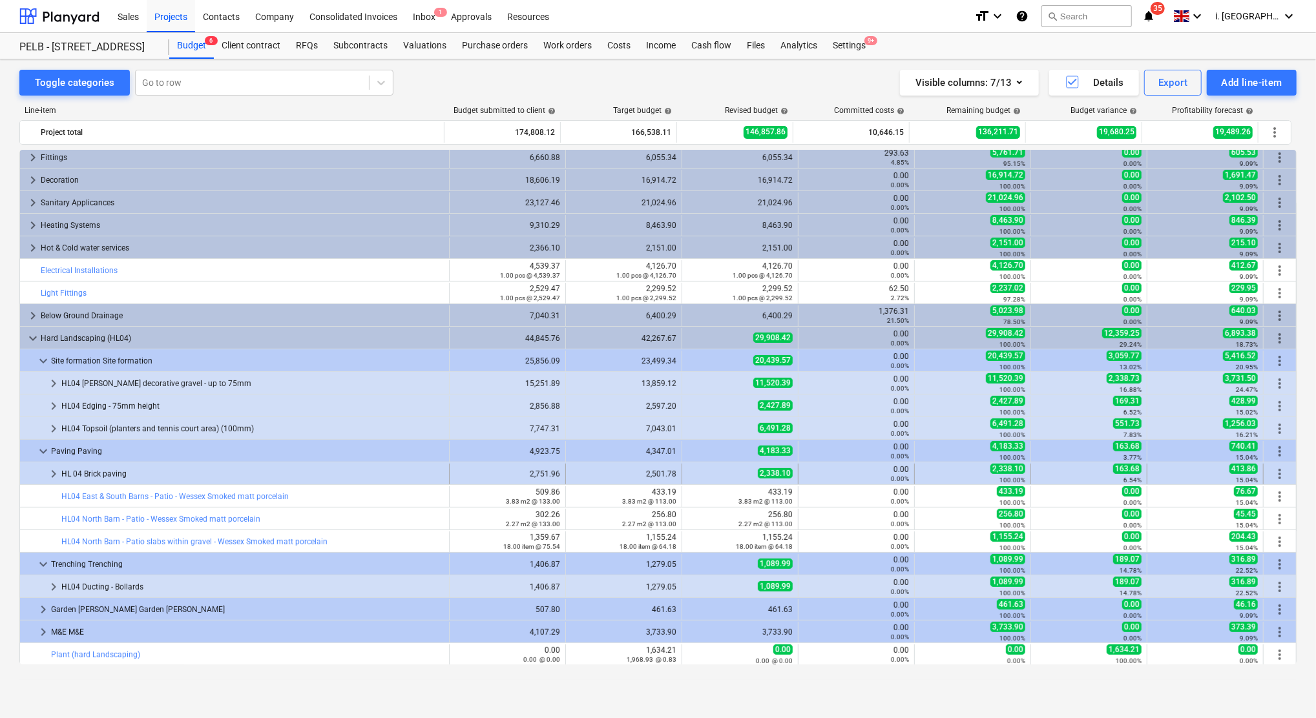
click at [50, 475] on span "keyboard_arrow_right" at bounding box center [54, 474] width 16 height 16
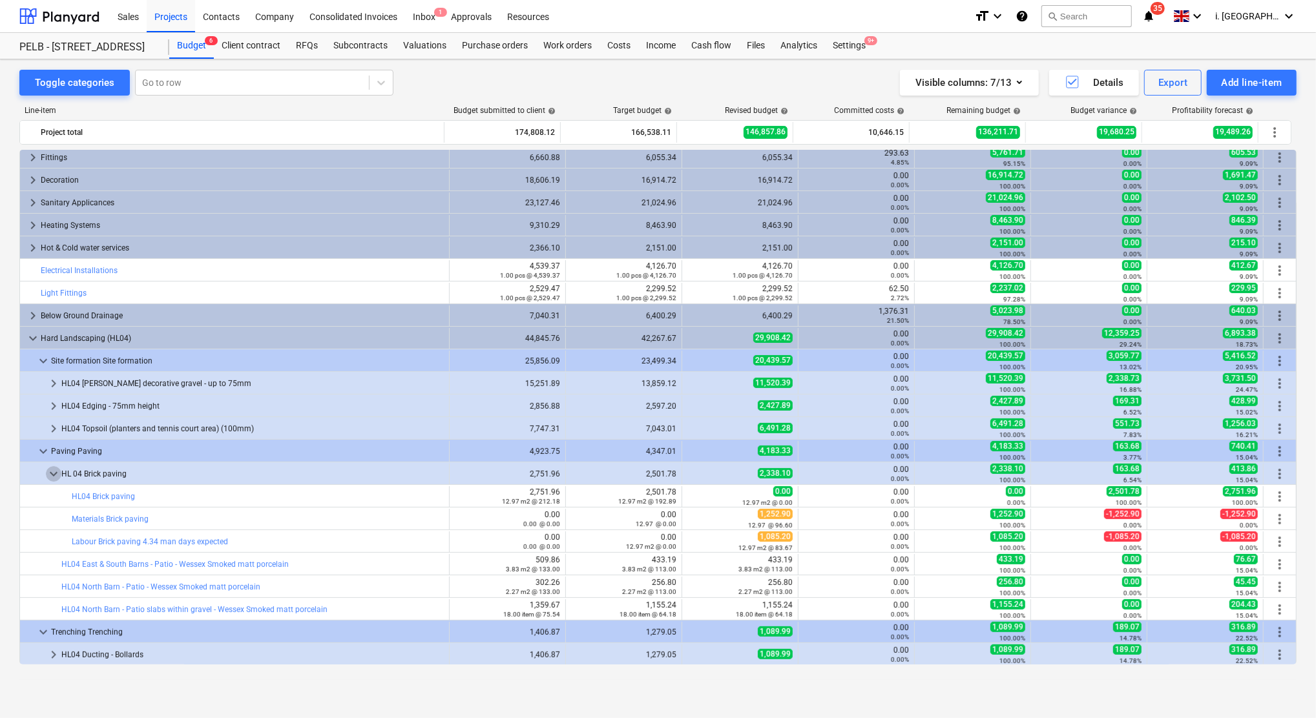
click at [50, 475] on span "keyboard_arrow_down" at bounding box center [54, 474] width 16 height 16
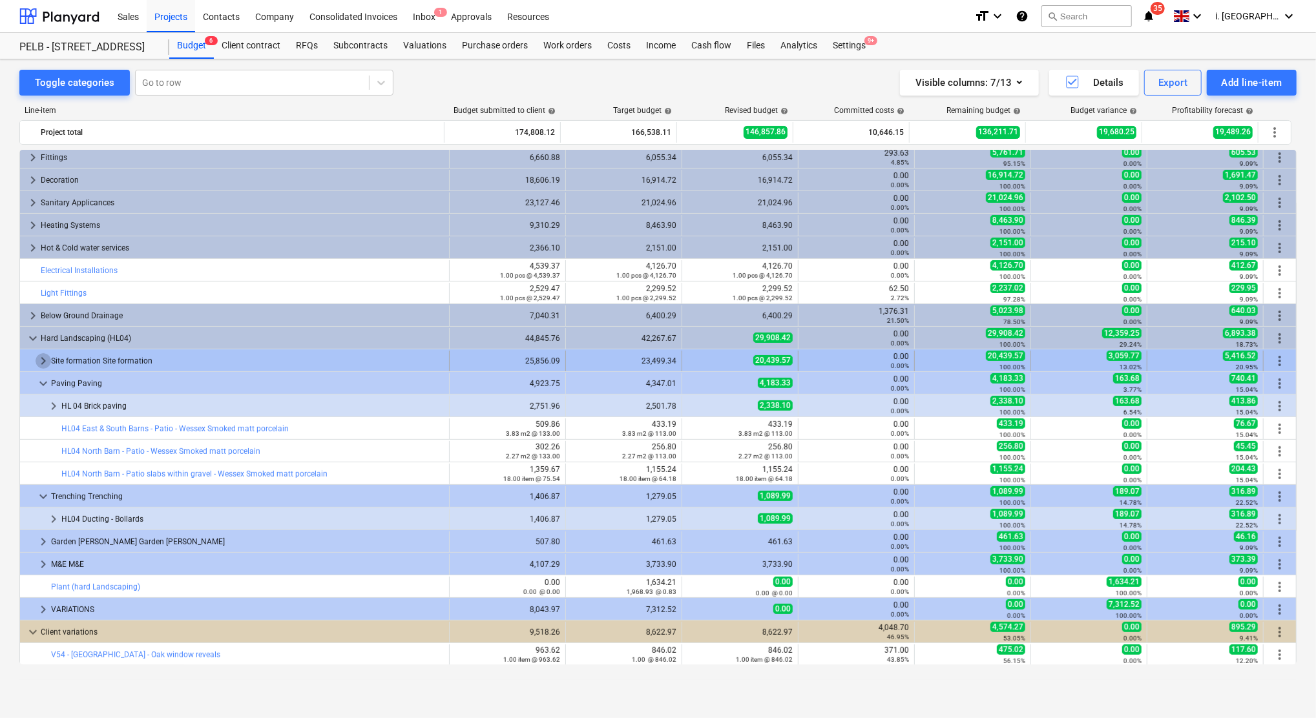
click at [46, 363] on span "keyboard_arrow_right" at bounding box center [44, 361] width 16 height 16
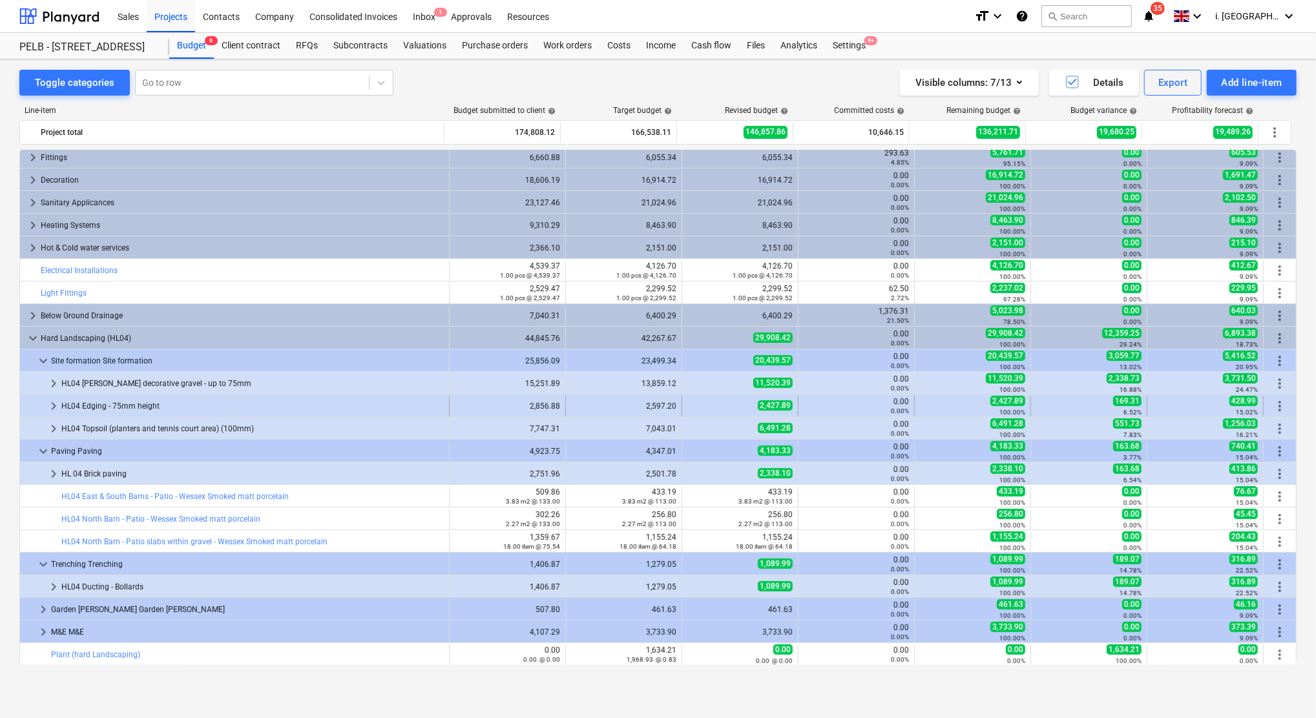
click at [49, 408] on span "keyboard_arrow_right" at bounding box center [54, 407] width 16 height 16
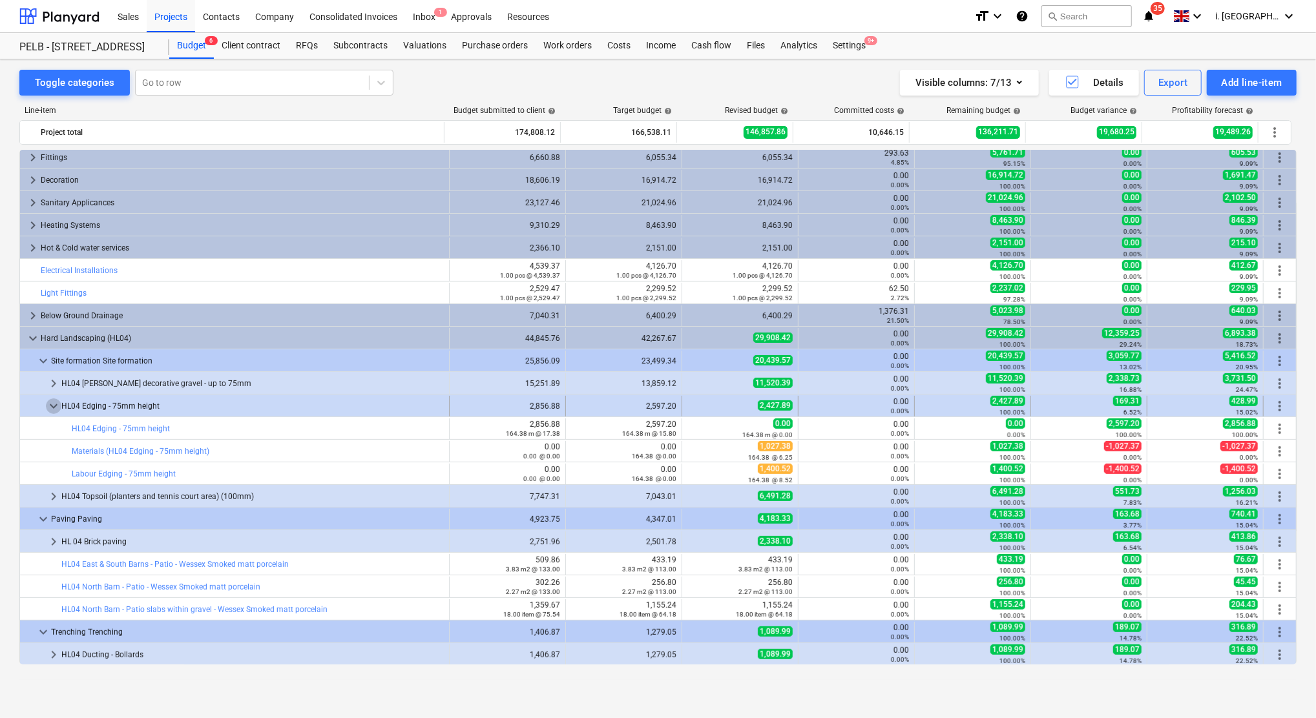
click at [48, 408] on span "keyboard_arrow_down" at bounding box center [54, 407] width 16 height 16
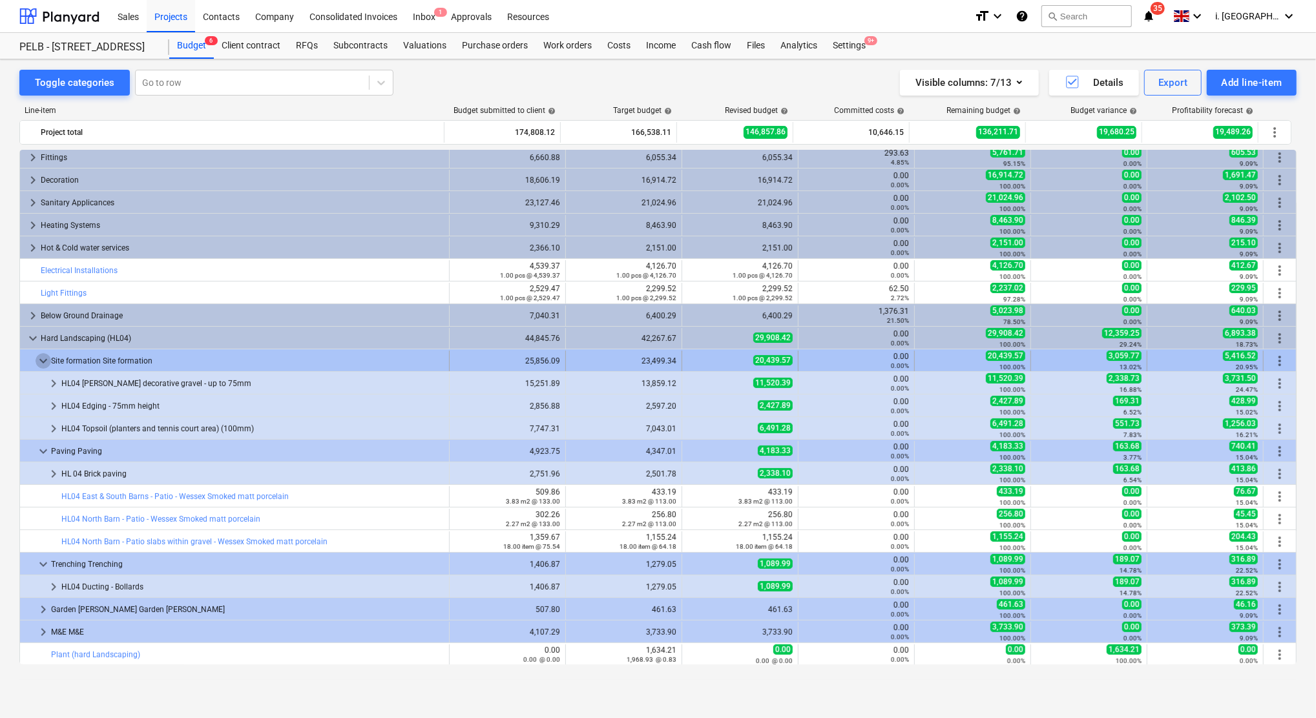
click at [43, 360] on span "keyboard_arrow_down" at bounding box center [44, 361] width 16 height 16
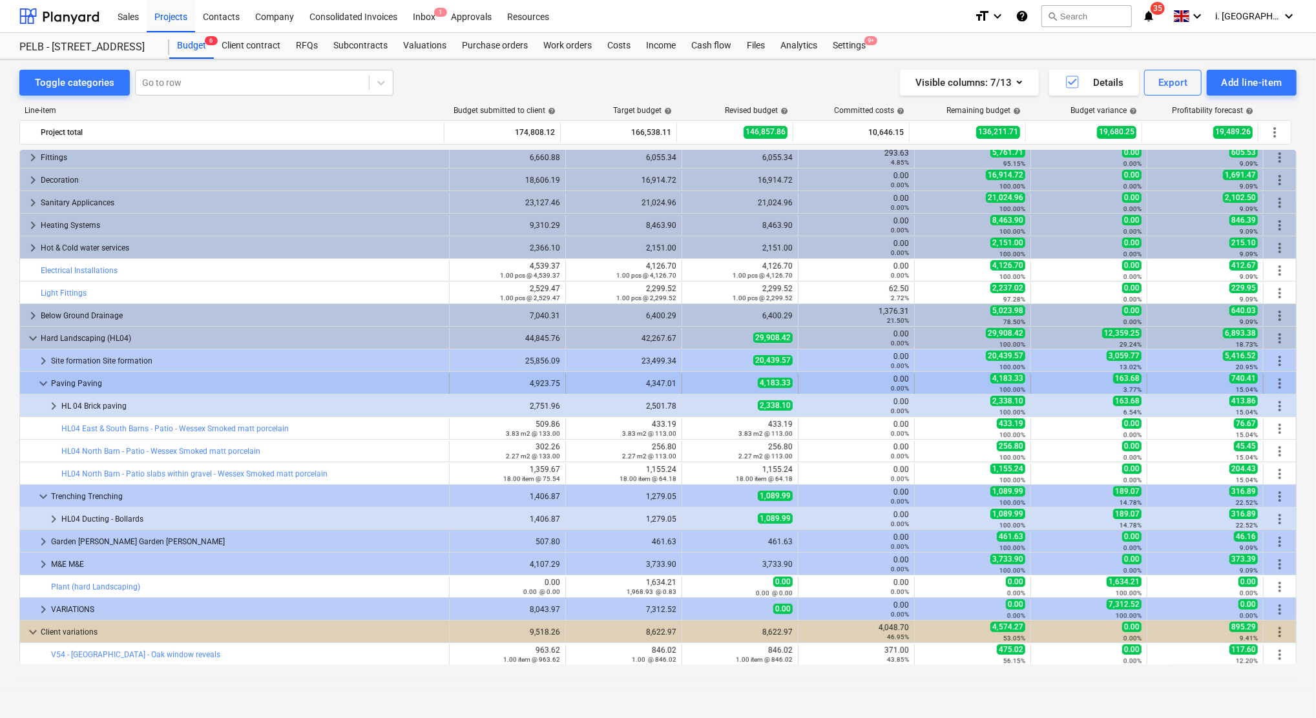
click at [44, 384] on span "keyboard_arrow_down" at bounding box center [44, 384] width 16 height 16
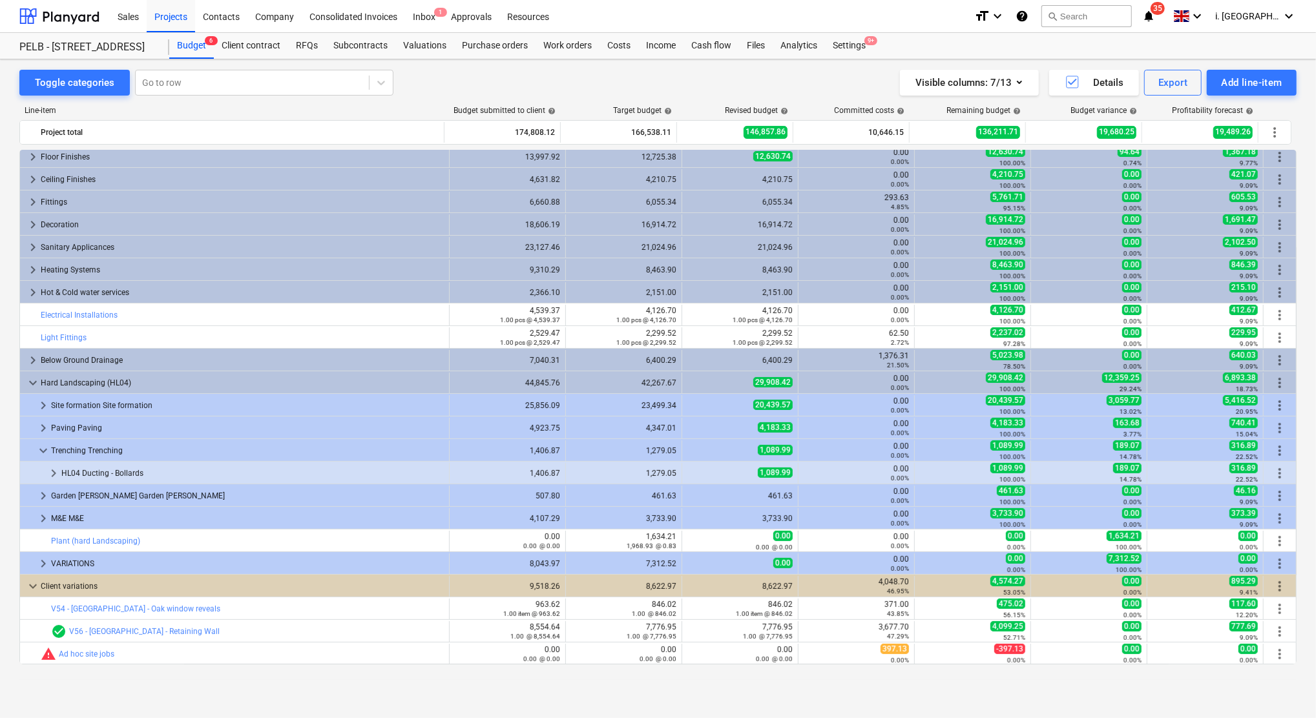
scroll to position [231, 0]
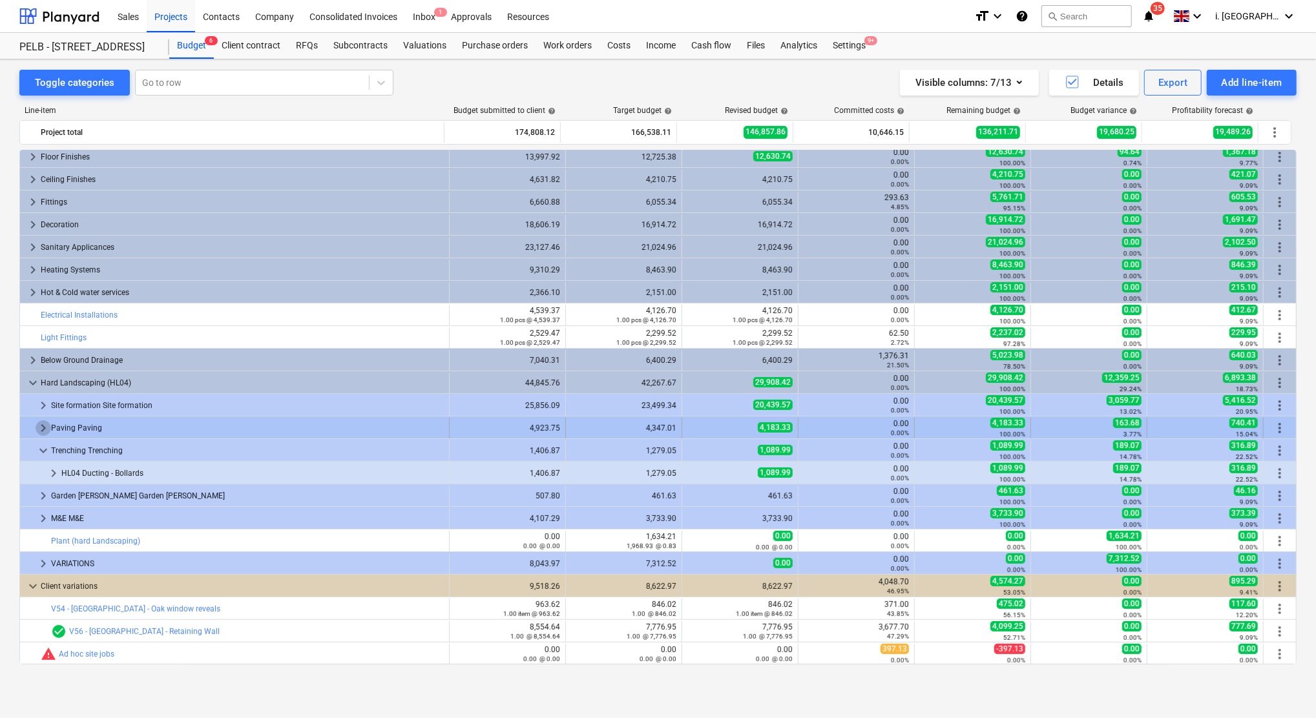
click at [43, 431] on span "keyboard_arrow_right" at bounding box center [44, 429] width 16 height 16
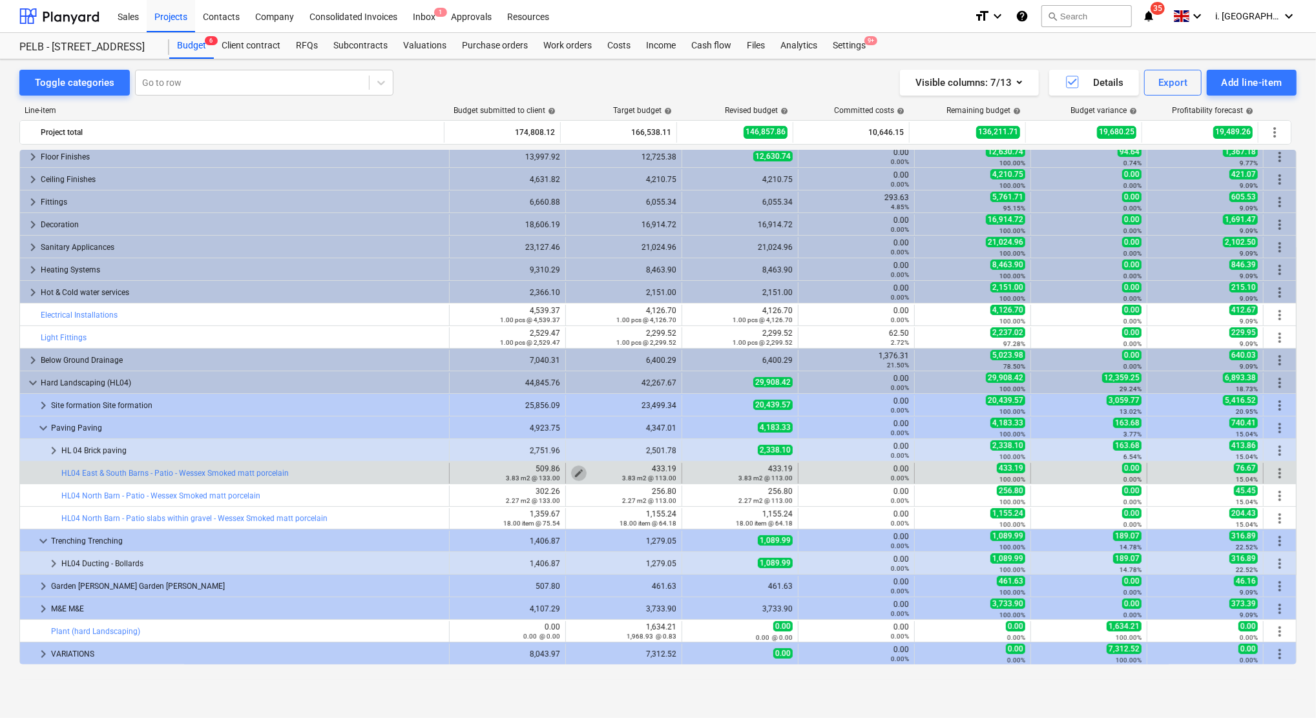
click at [574, 473] on span "edit" at bounding box center [579, 473] width 10 height 10
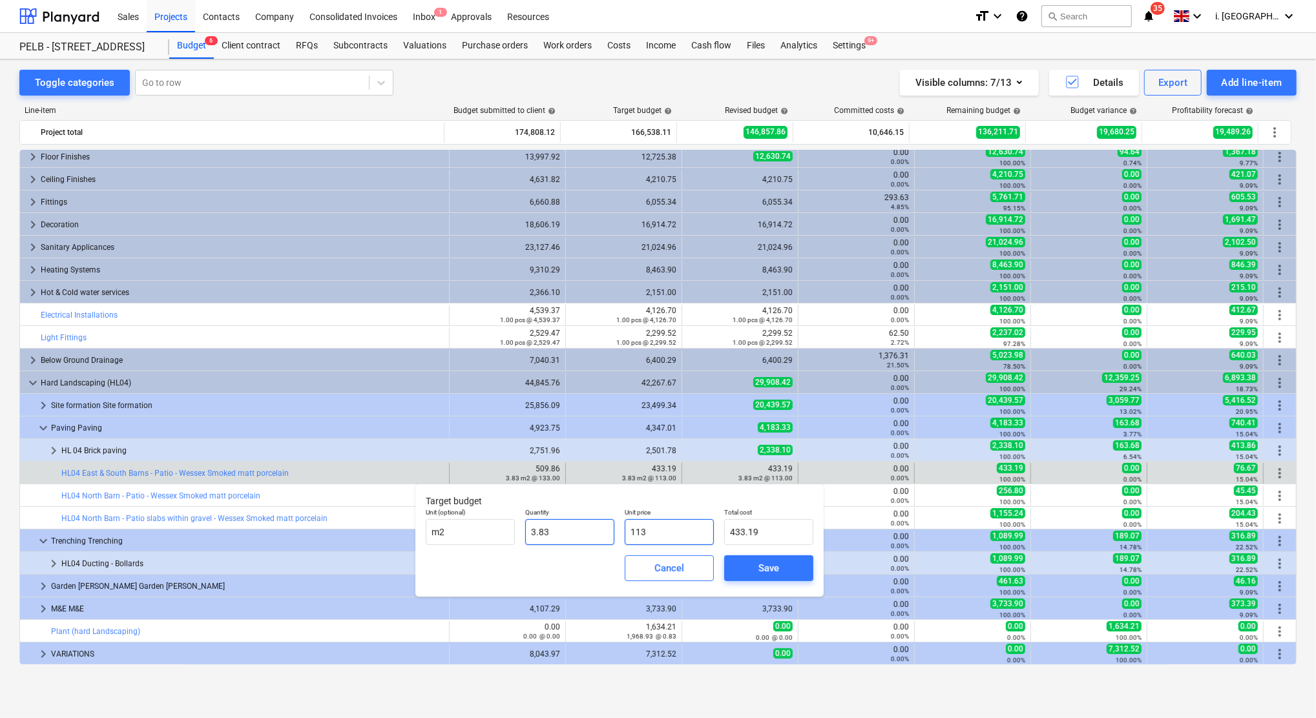
drag, startPoint x: 659, startPoint y: 533, endPoint x: 602, endPoint y: 533, distance: 56.8
click at [602, 533] on div "Unit (optional) m2 Quantity 3.83 Unit price 113 Total cost 433.19" at bounding box center [620, 526] width 398 height 47
type input "1"
type input "3.83"
type input "12"
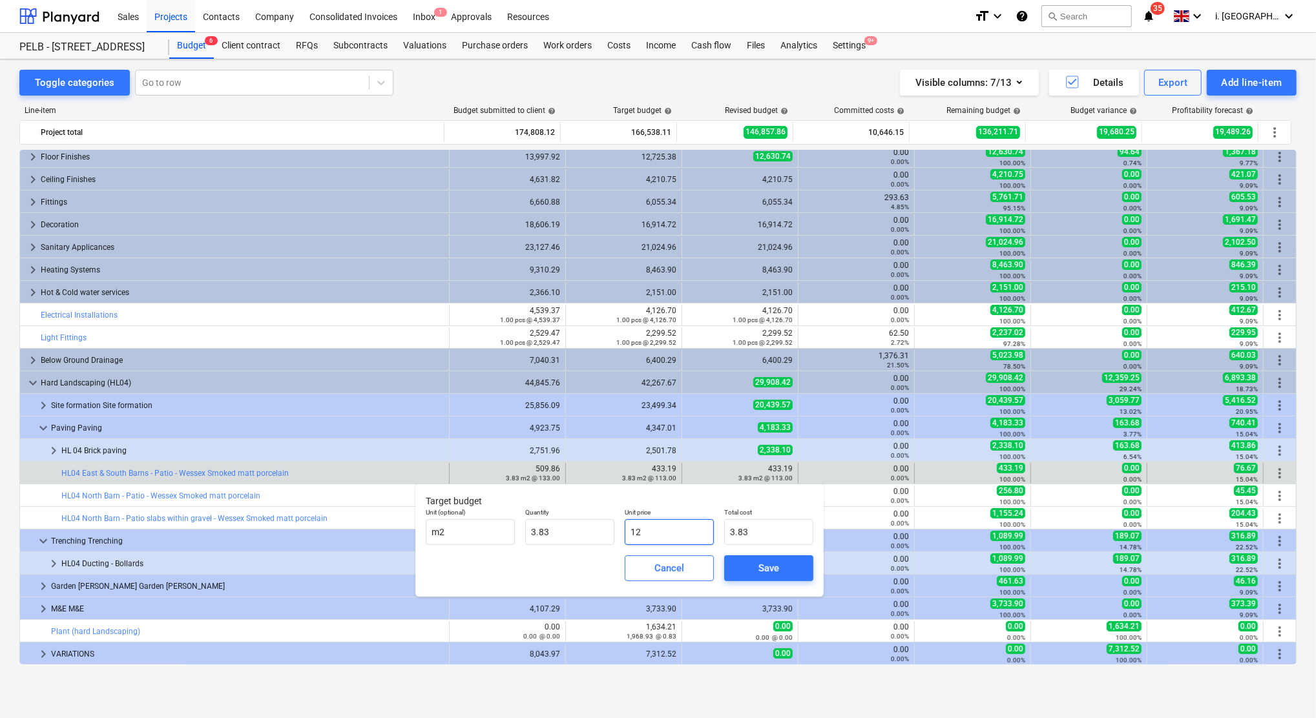
type input "46.00"
type input "120"
type input "460.02"
type input "120.9"
type input "463.47"
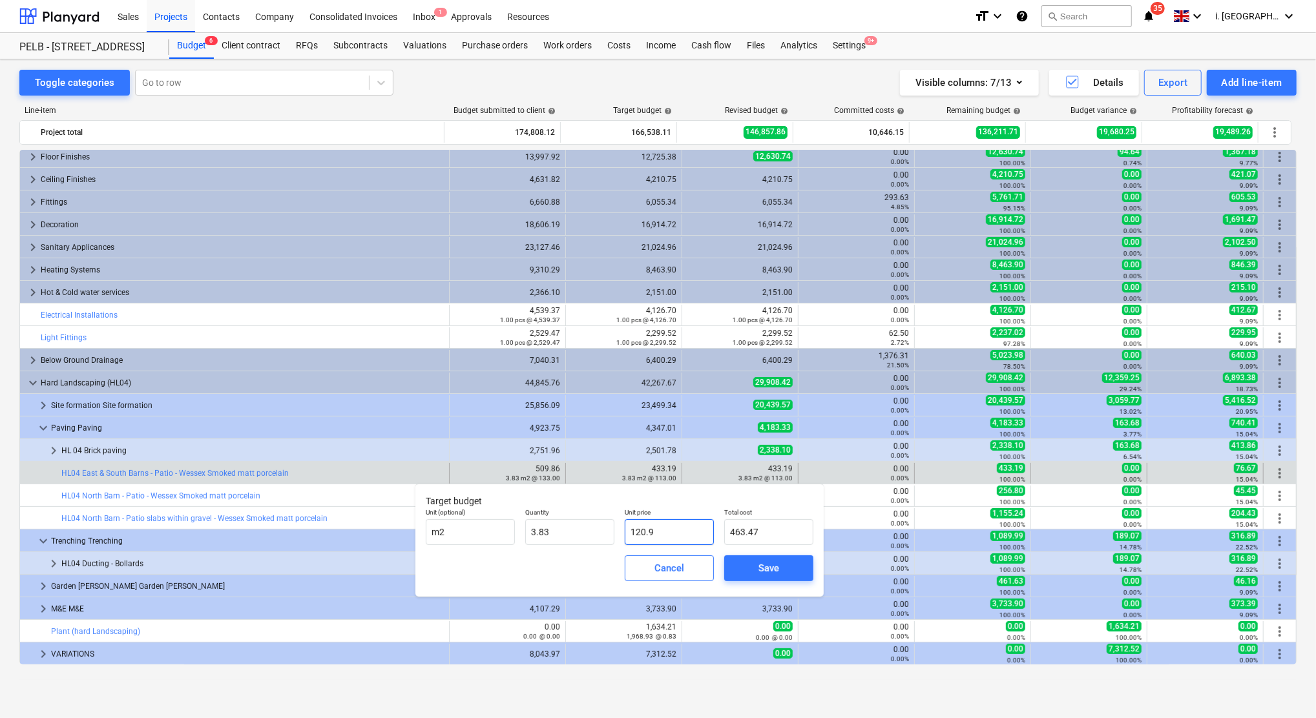
type input "120.91"
type input "463.51"
type input "120.91"
click at [753, 575] on span "Save" at bounding box center [769, 568] width 58 height 17
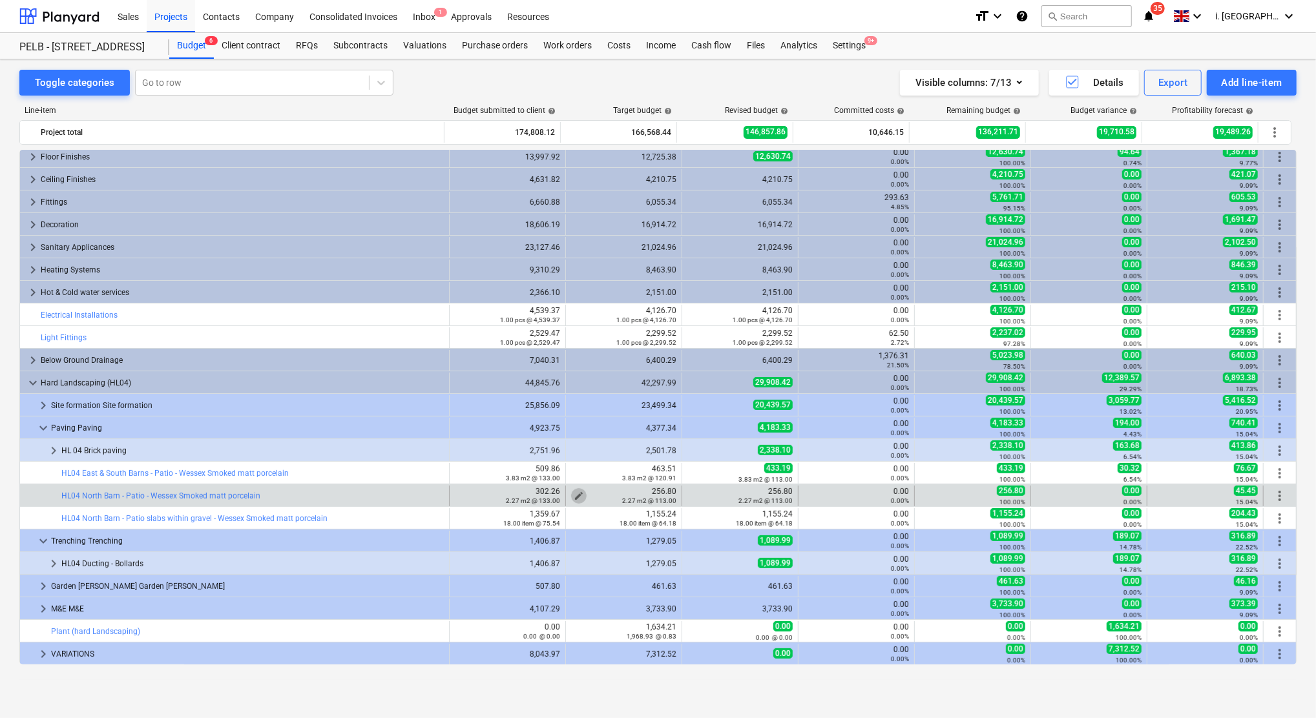
click at [574, 493] on span "edit" at bounding box center [579, 496] width 10 height 10
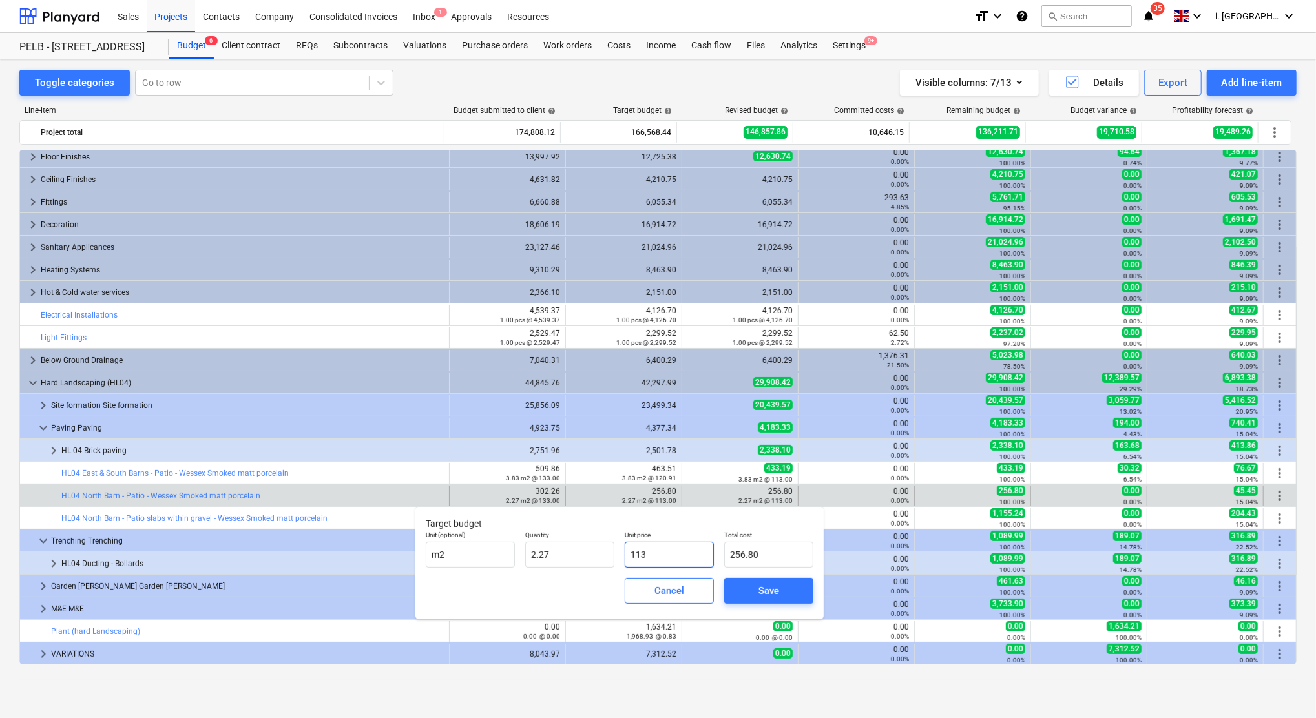
drag, startPoint x: 647, startPoint y: 548, endPoint x: 566, endPoint y: 530, distance: 82.6
click at [565, 546] on div "Unit (optional) m2 Quantity 2.27 Unit price 113 Total cost 256.80" at bounding box center [620, 549] width 398 height 47
type input "1"
type input "2.27"
type input "12"
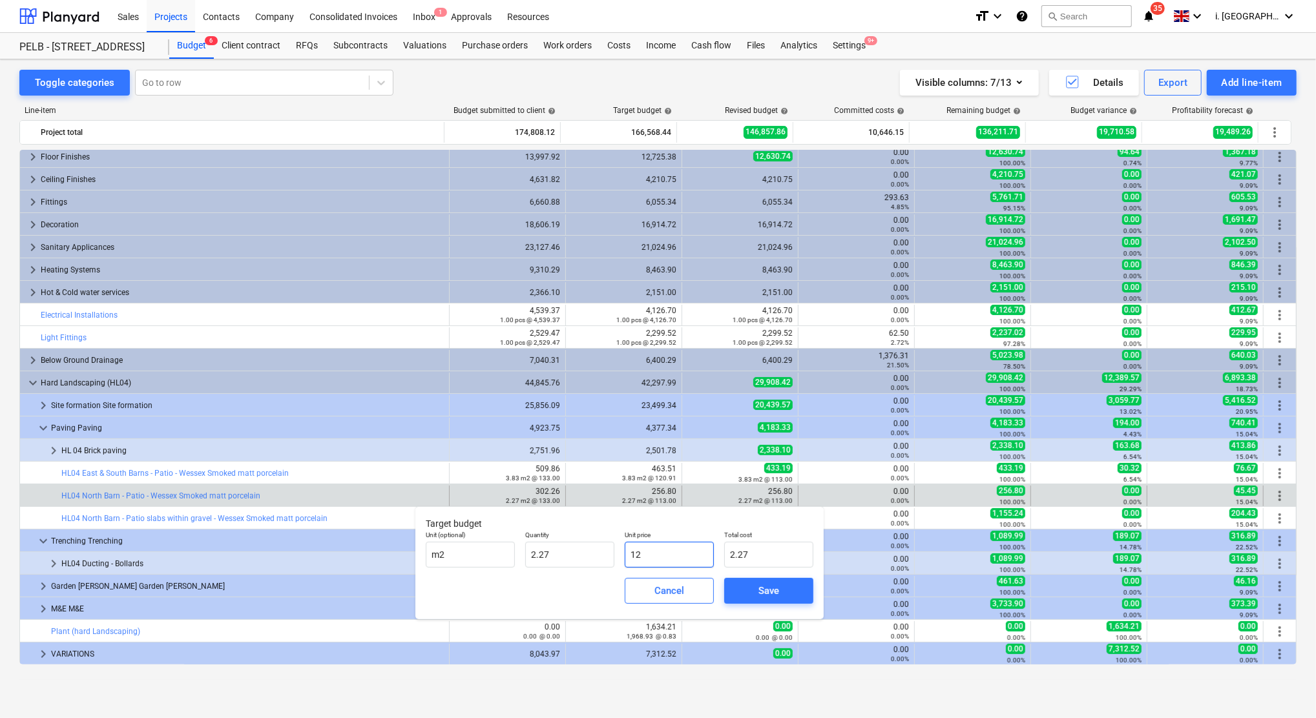
type input "27.27"
type input "120"
type input "272.71"
type input "120.9"
type input "274.76"
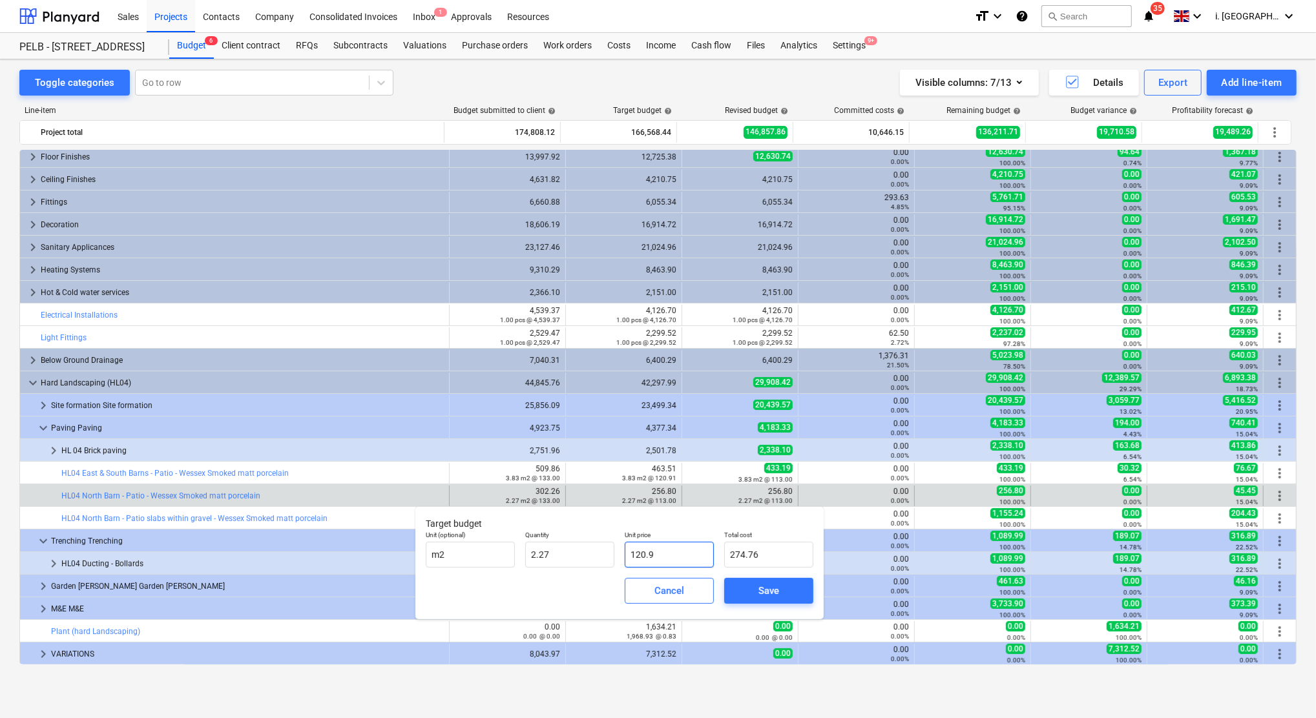
type input "120.91"
type input "274.78"
type input "120.91"
click at [774, 603] on button "Save" at bounding box center [768, 591] width 89 height 26
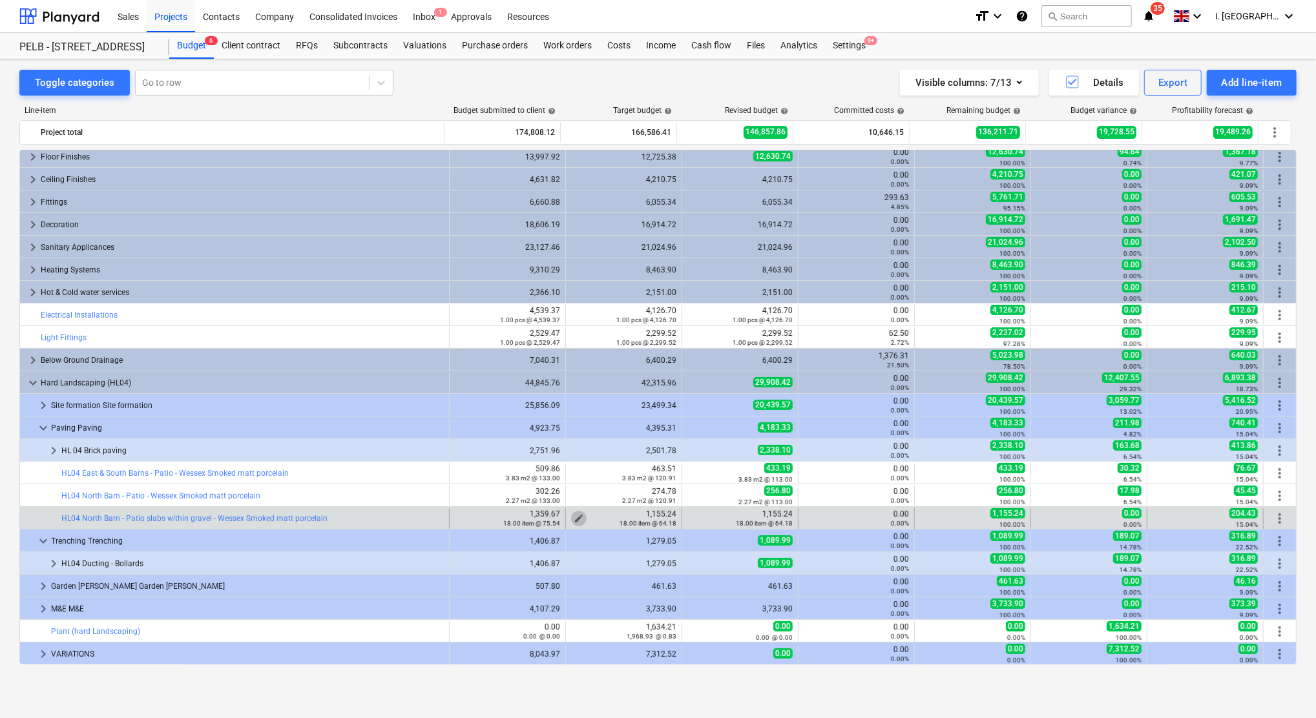
click at [574, 515] on span "edit" at bounding box center [579, 519] width 10 height 10
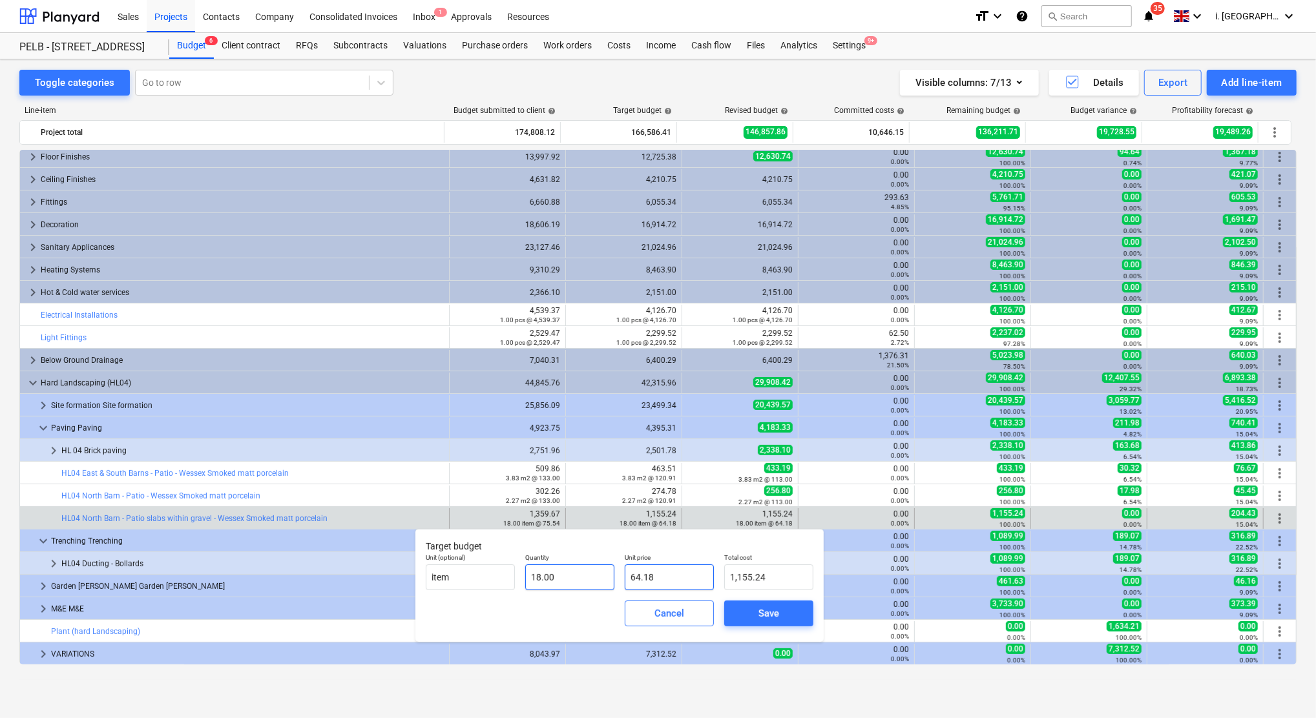
drag, startPoint x: 689, startPoint y: 576, endPoint x: 540, endPoint y: 571, distance: 149.3
click at [541, 571] on div "Unit (optional) item Quantity 18.00 Unit price 64.18 Total cost 1,155.24" at bounding box center [620, 571] width 398 height 47
type input "6"
type input "108.00"
type input "68"
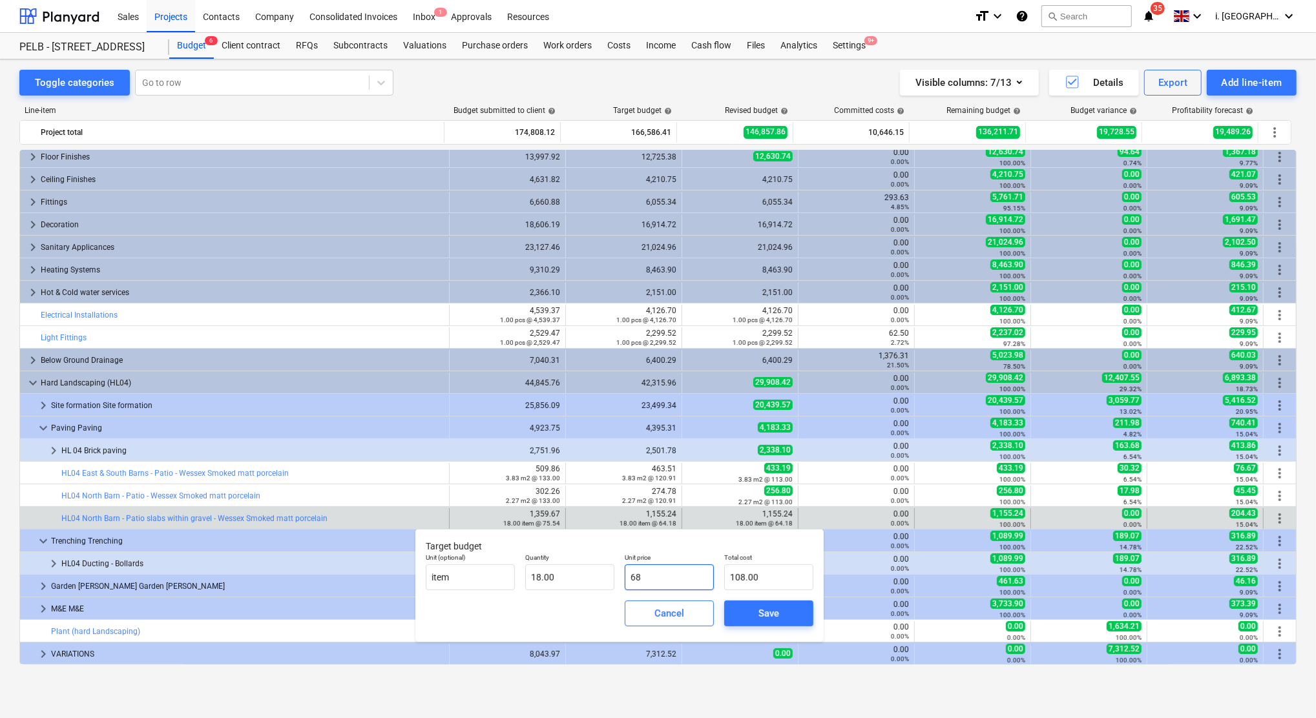
type input "1,224.00"
type input "68.6"
type input "1,234.80"
type input "68.67"
type input "1,236.06"
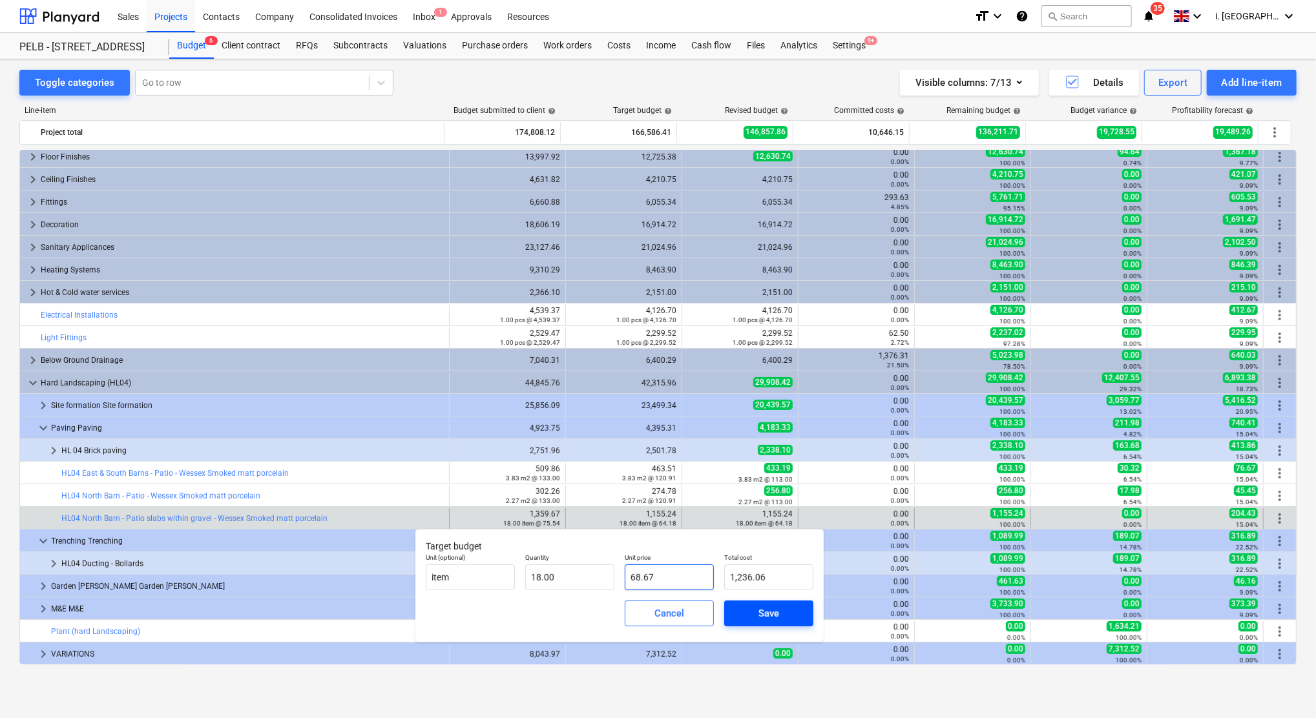
type input "68.67"
click at [771, 620] on div "Save" at bounding box center [768, 613] width 21 height 17
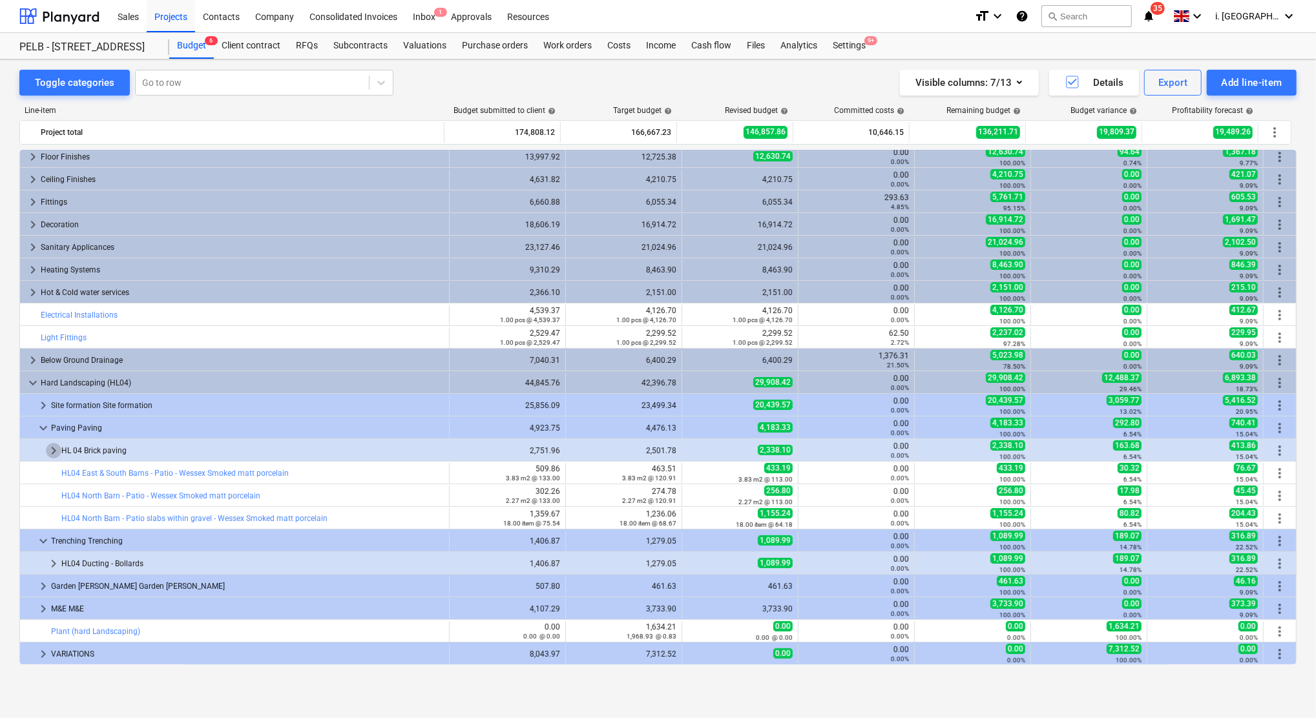
click at [57, 454] on span "keyboard_arrow_right" at bounding box center [54, 451] width 16 height 16
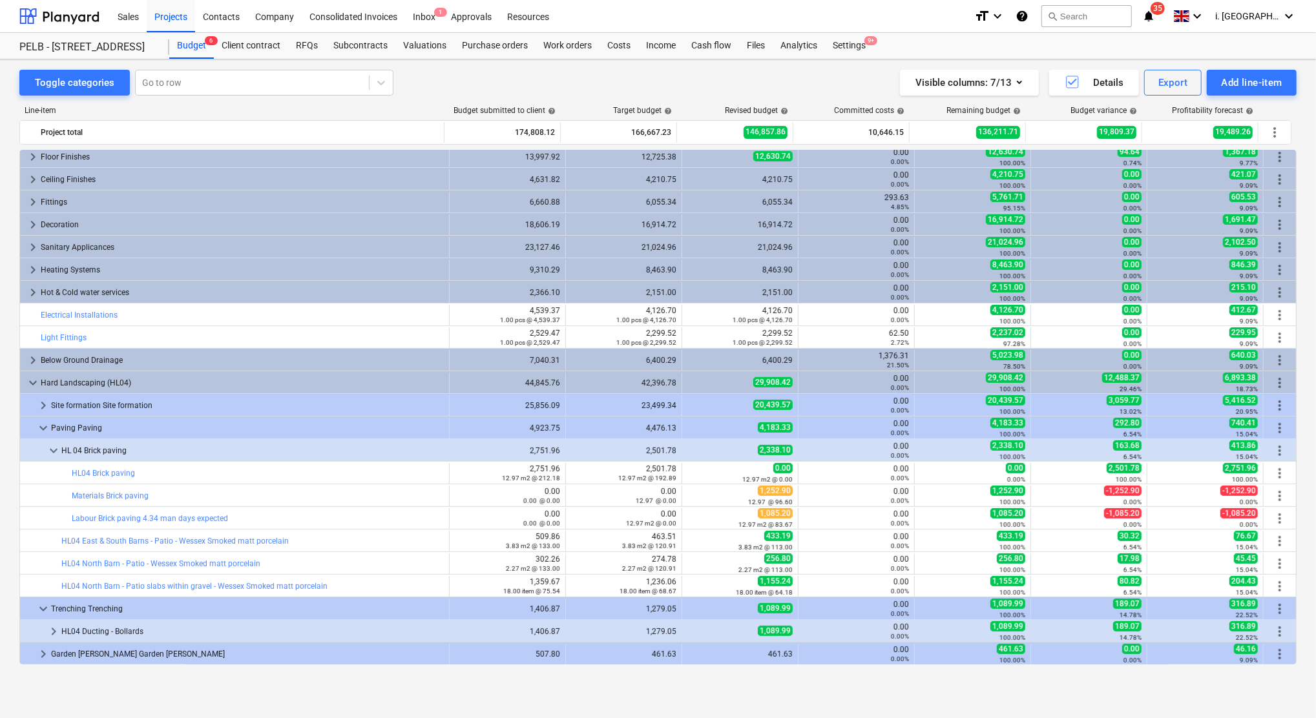
click at [39, 430] on span "keyboard_arrow_down" at bounding box center [44, 429] width 16 height 16
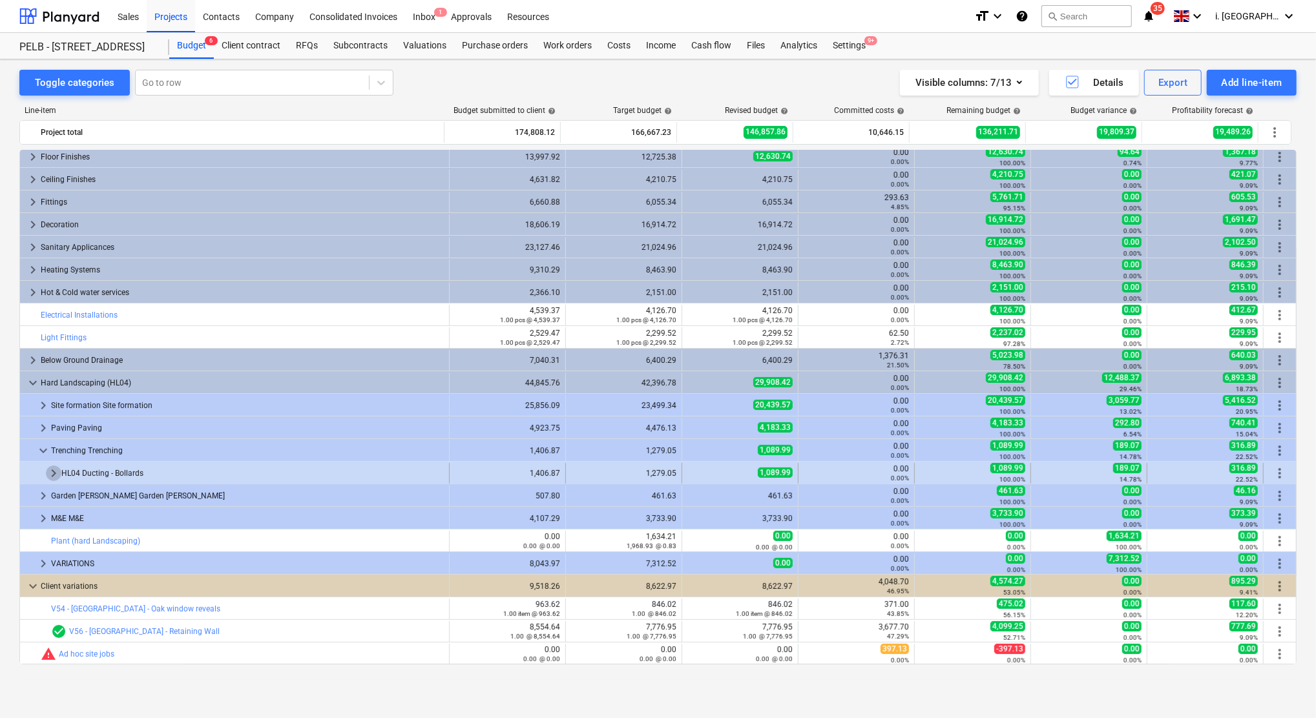
click at [54, 476] on span "keyboard_arrow_right" at bounding box center [54, 474] width 16 height 16
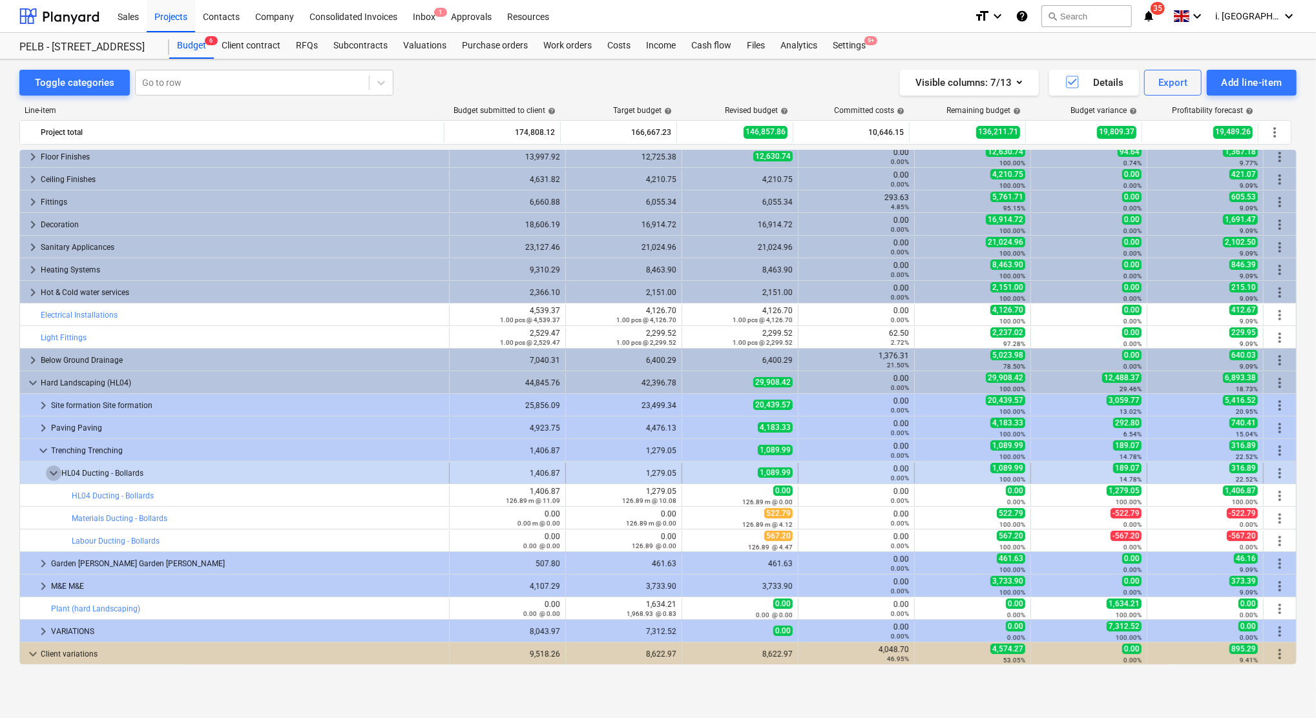
click at [53, 472] on span "keyboard_arrow_down" at bounding box center [54, 474] width 16 height 16
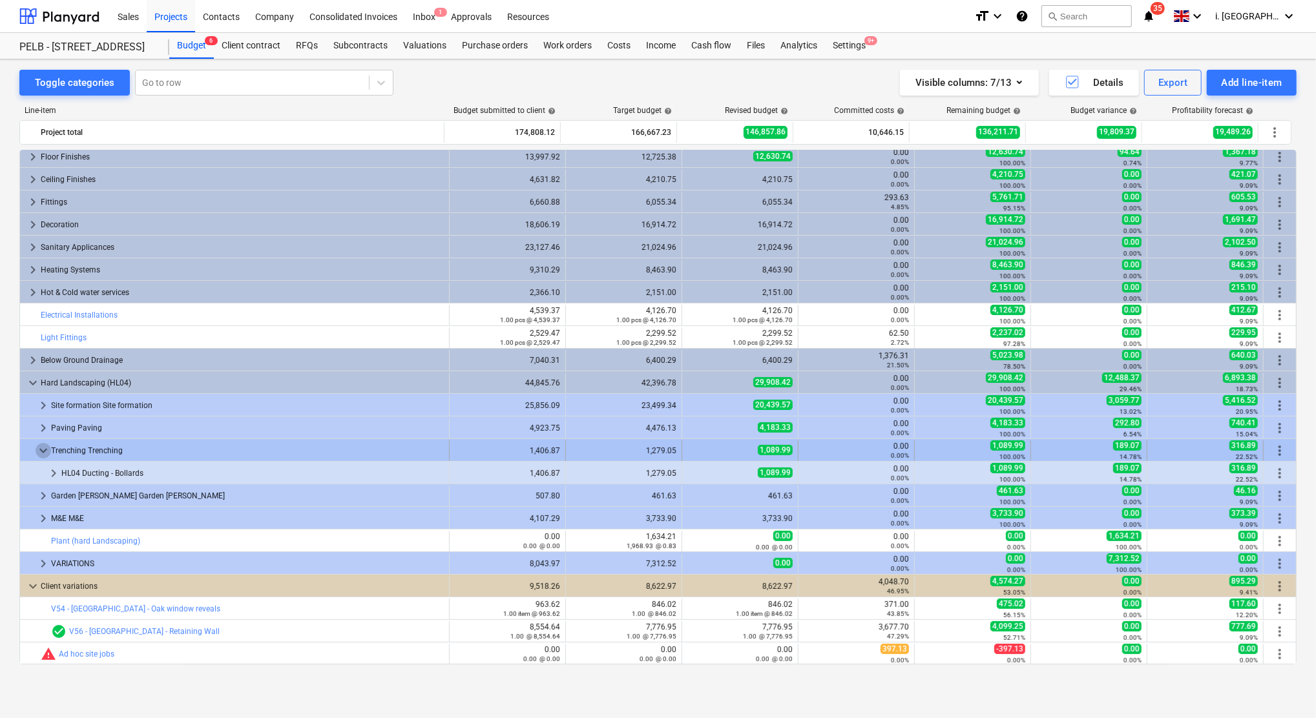
click at [40, 453] on span "keyboard_arrow_down" at bounding box center [44, 451] width 16 height 16
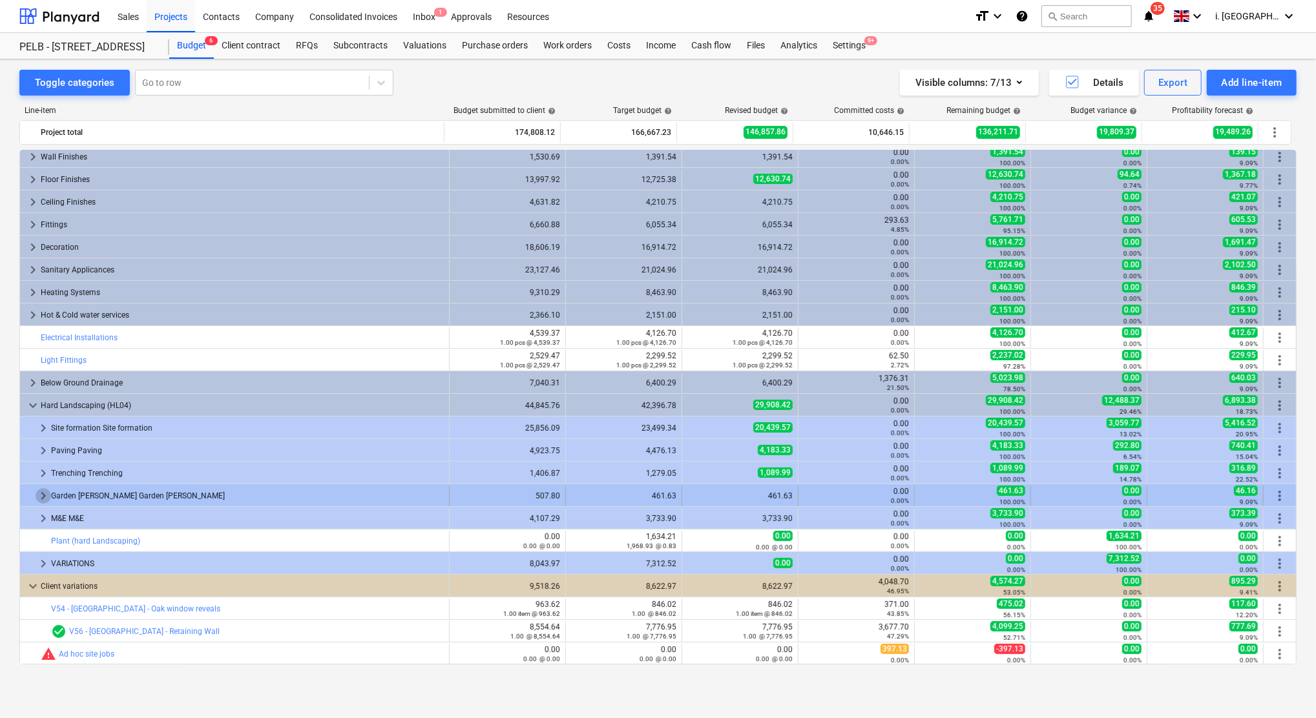
click at [36, 496] on span "keyboard_arrow_right" at bounding box center [44, 496] width 16 height 16
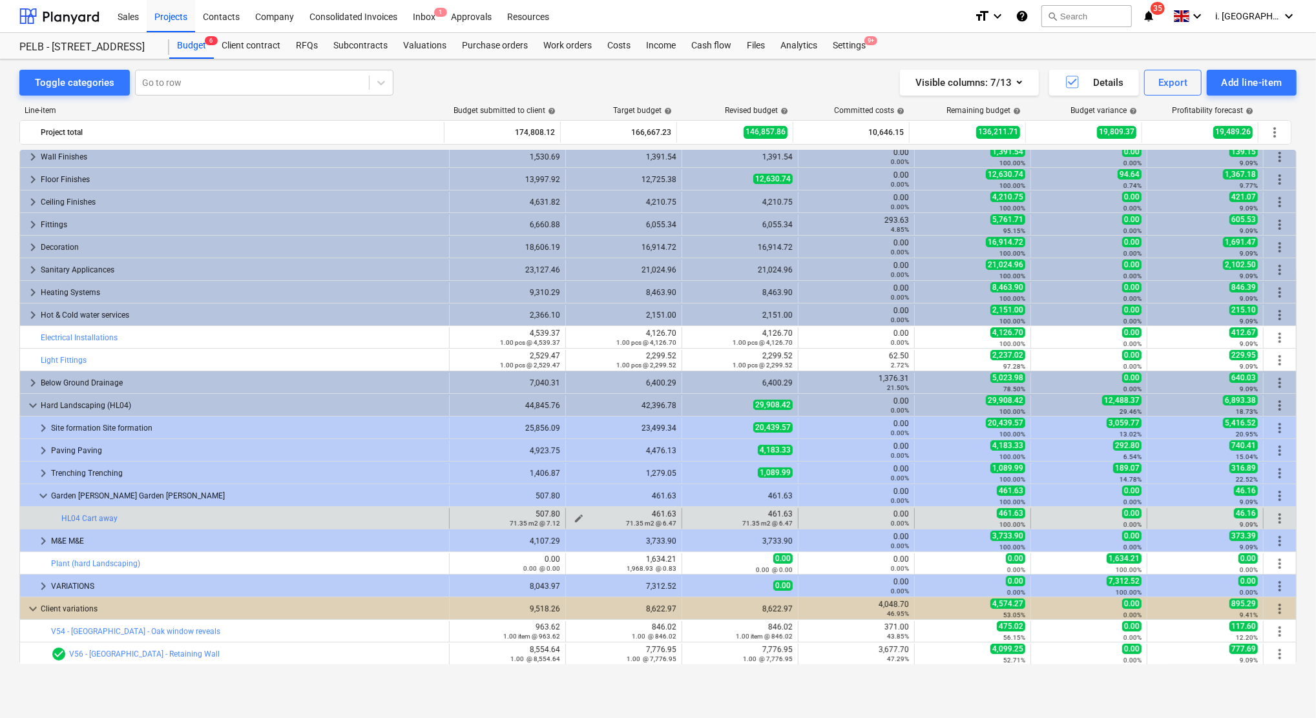
click at [576, 518] on span "edit" at bounding box center [579, 519] width 10 height 10
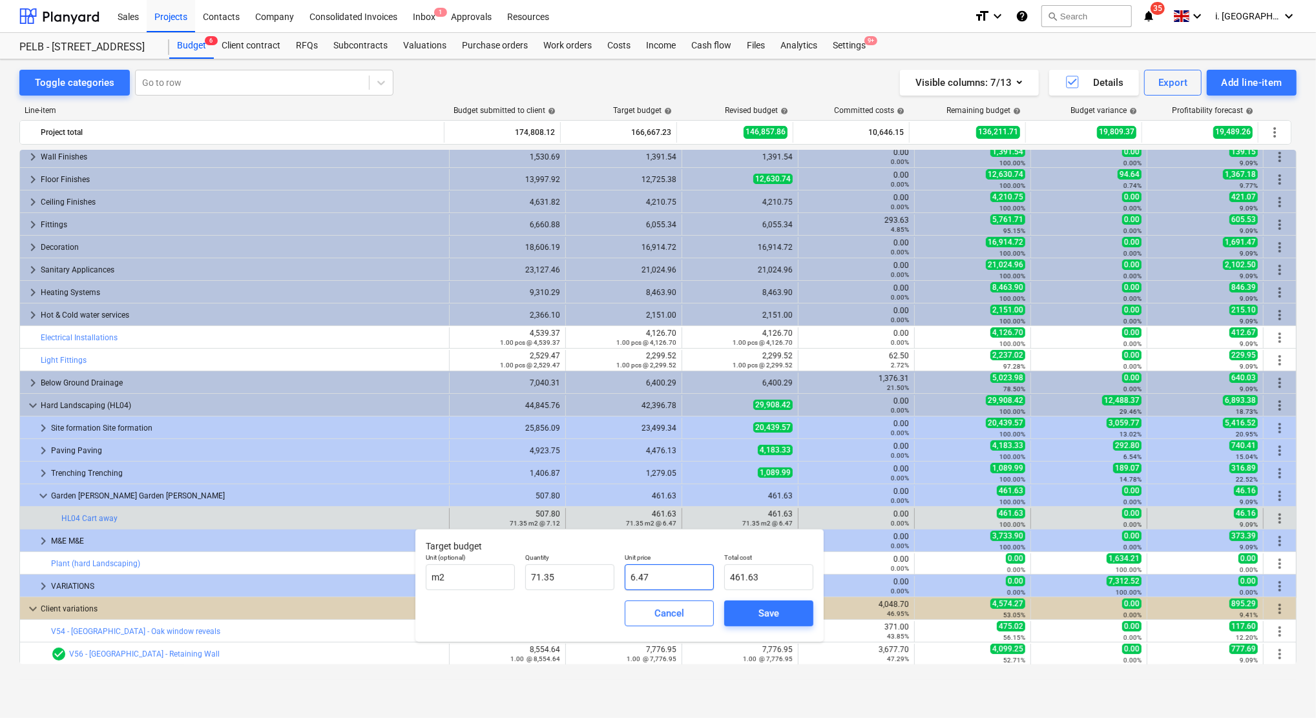
drag, startPoint x: 676, startPoint y: 585, endPoint x: 522, endPoint y: 579, distance: 154.5
click at [522, 579] on div "Unit (optional) m2 Quantity 71.35 Unit price 6.47 Total cost 461.63" at bounding box center [620, 571] width 398 height 47
click at [685, 618] on span "Cancel" at bounding box center [669, 613] width 57 height 17
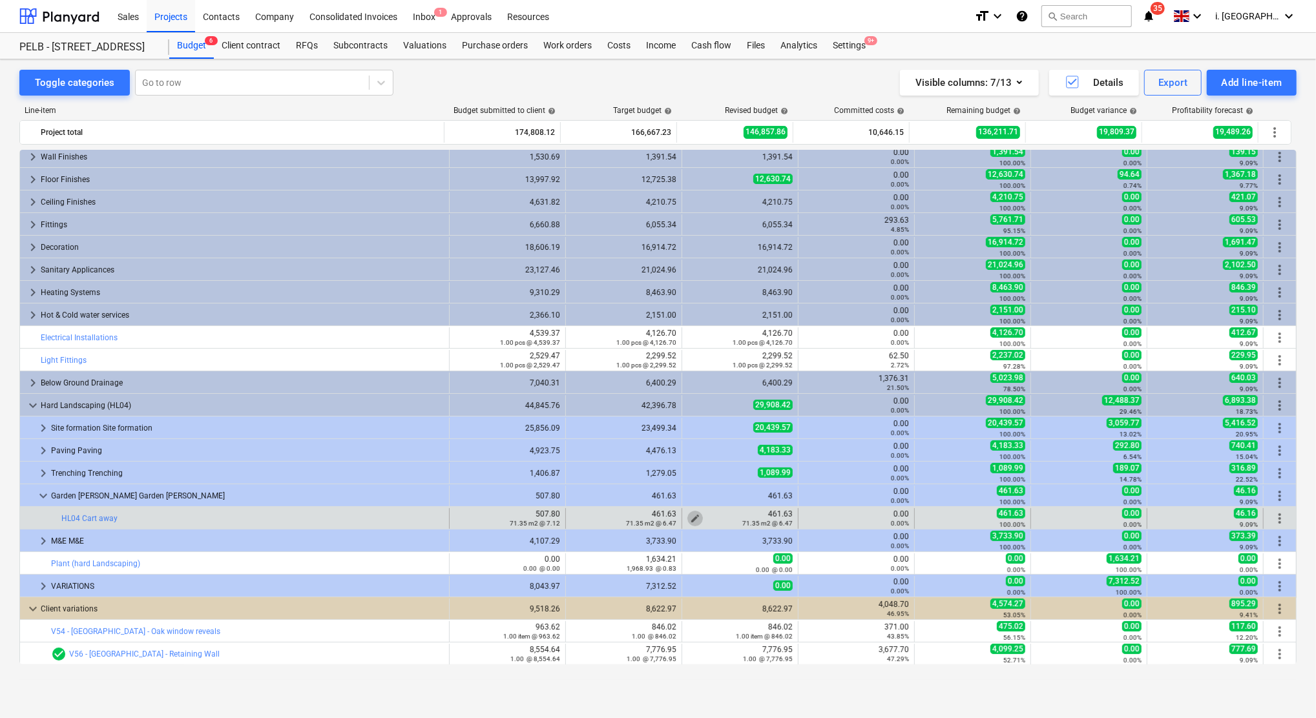
click at [695, 515] on span "edit" at bounding box center [695, 519] width 10 height 10
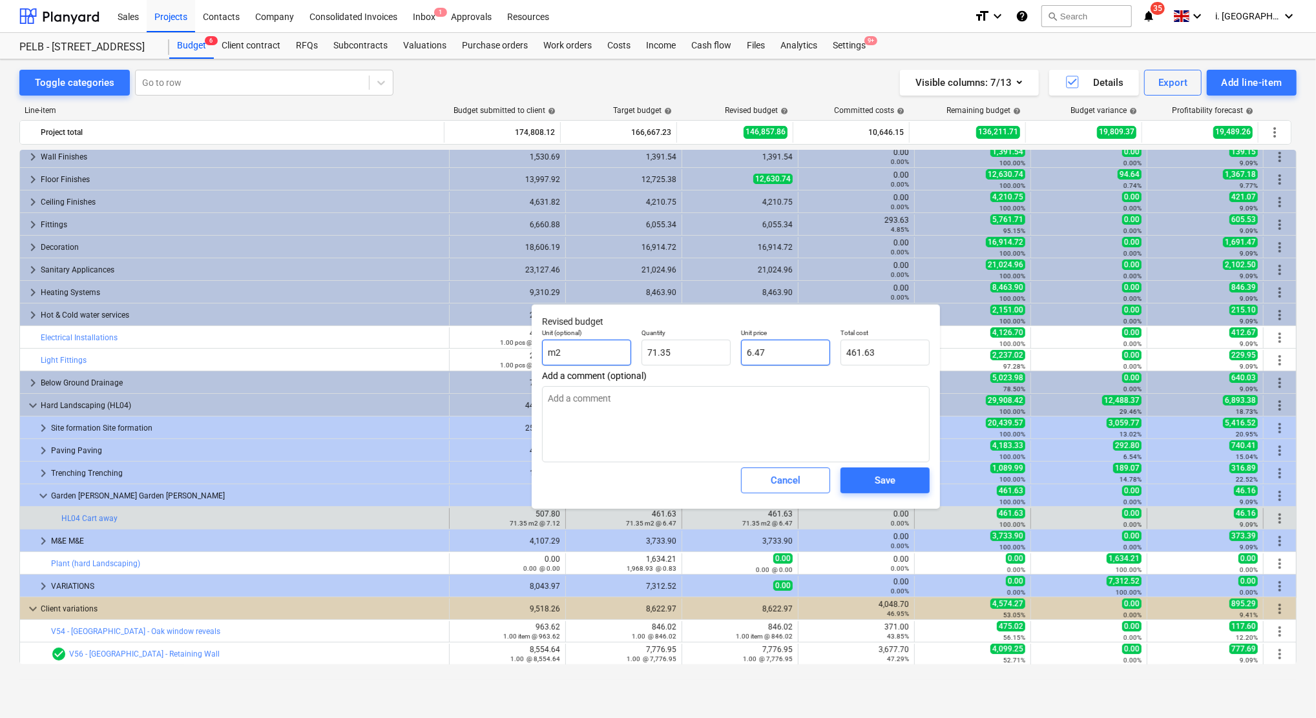
drag, startPoint x: 683, startPoint y: 350, endPoint x: 628, endPoint y: 347, distance: 55.0
click at [628, 347] on div "Unit (optional) m2 Quantity 71.35 Unit price 6.47 Total cost 461.63" at bounding box center [736, 347] width 398 height 47
type textarea "x"
type input "7"
type input "499.45"
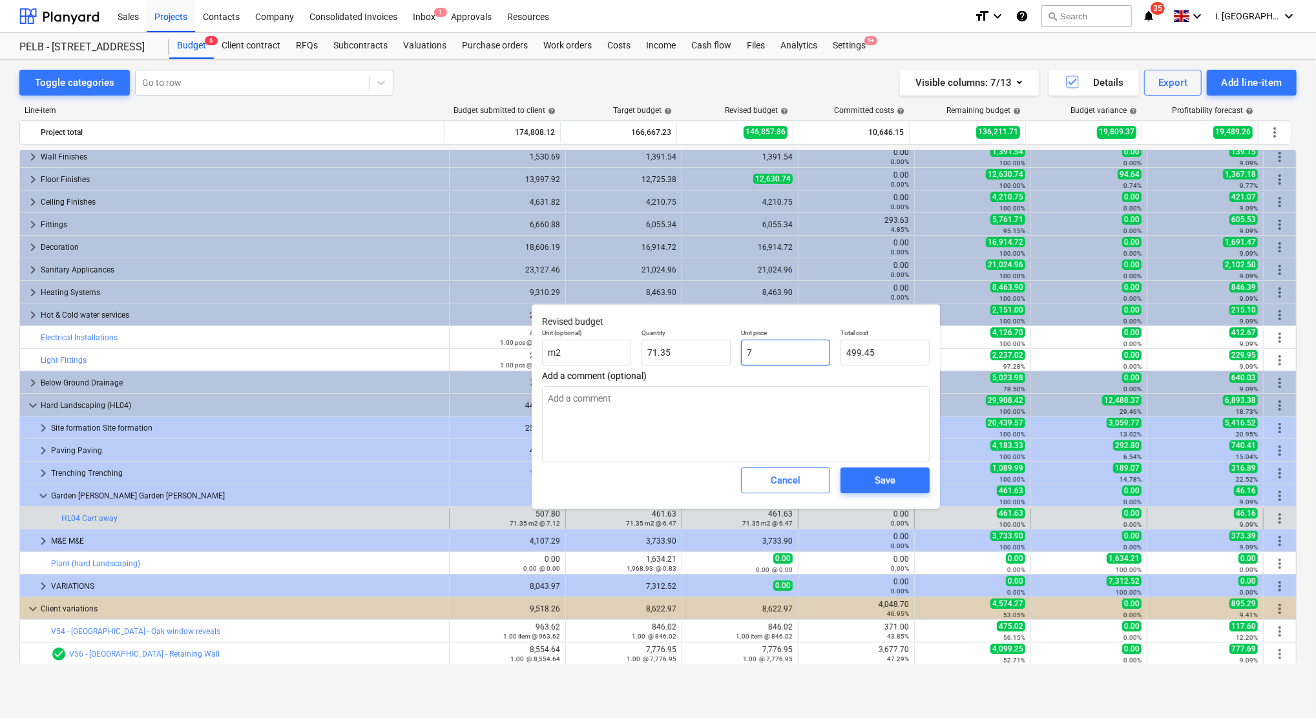
type textarea "x"
type input "7."
type textarea "x"
type input "7.5"
type input "535.13"
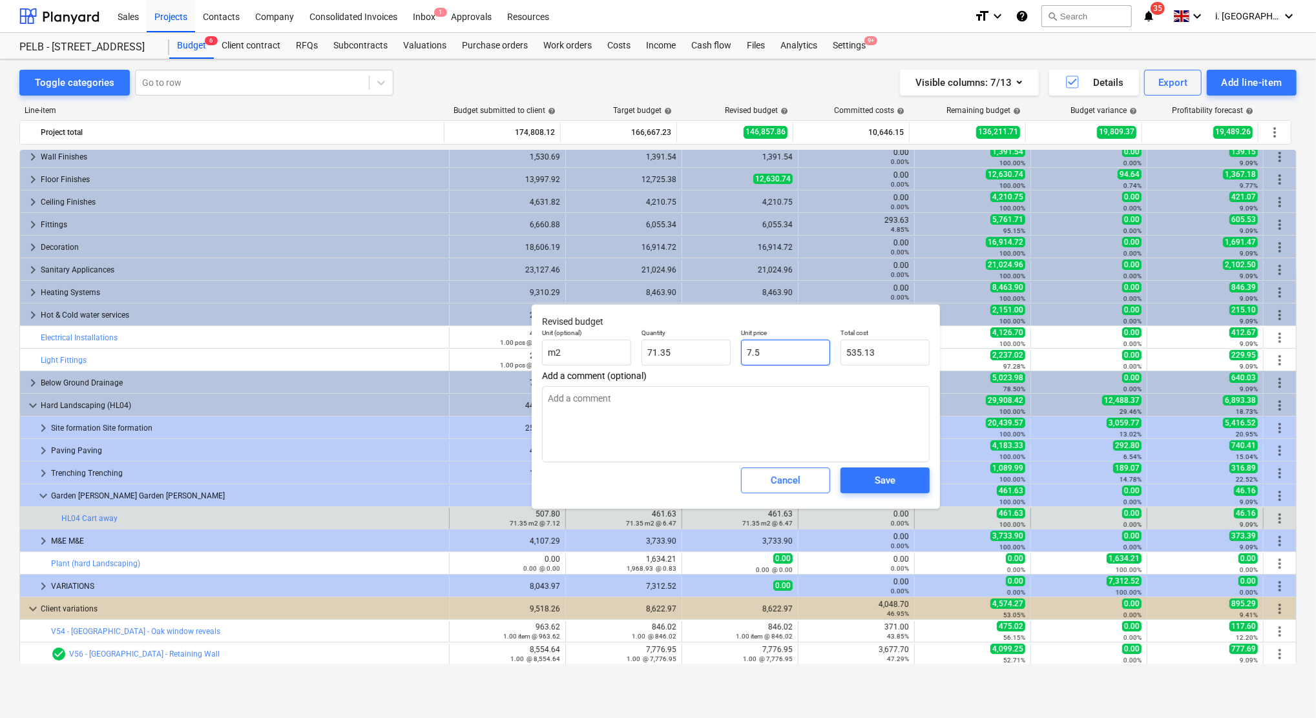
type textarea "x"
type input "7.50"
click at [882, 476] on div "Save" at bounding box center [885, 480] width 21 height 17
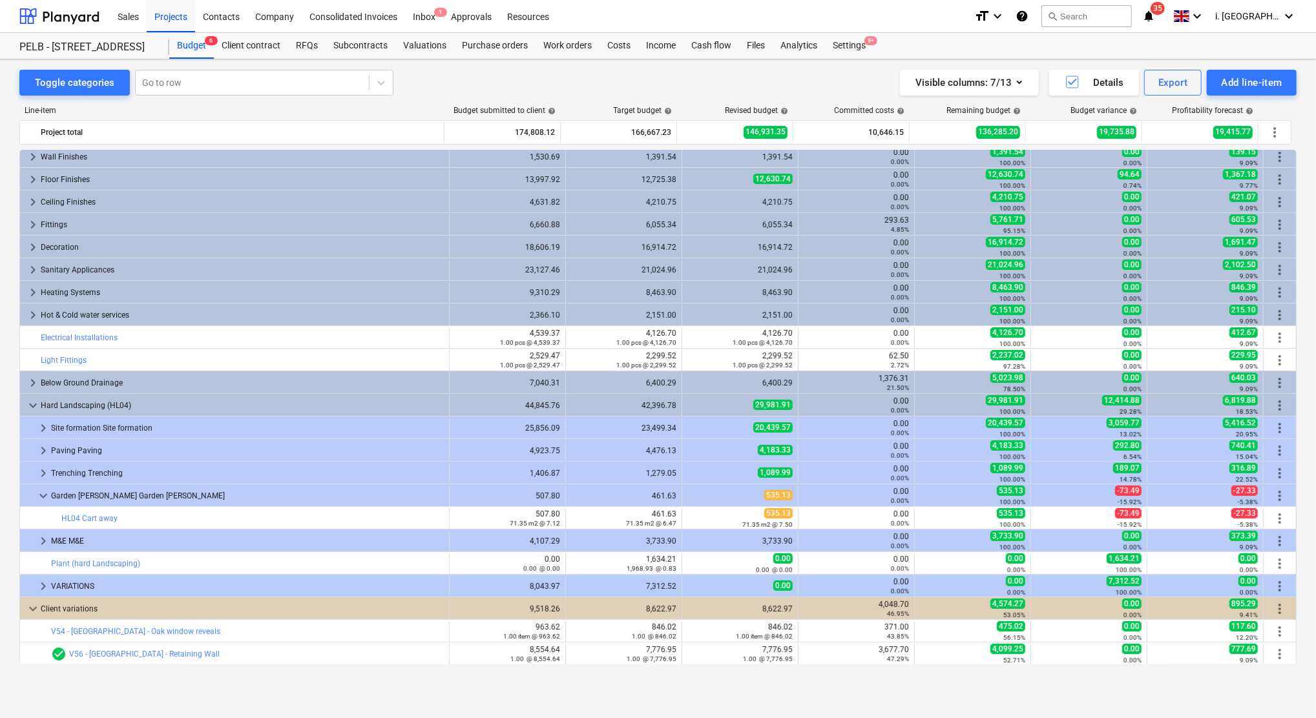
click at [42, 496] on span "keyboard_arrow_down" at bounding box center [44, 496] width 16 height 16
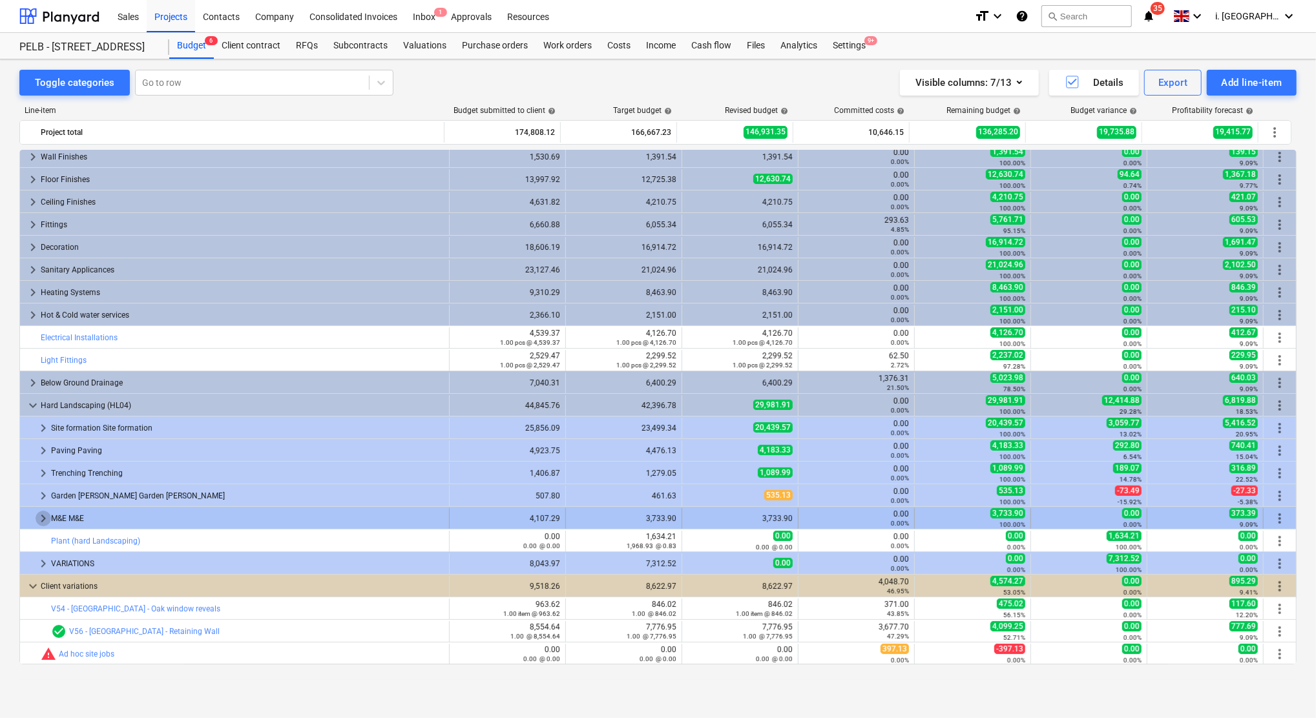
click at [37, 520] on span "keyboard_arrow_right" at bounding box center [44, 519] width 16 height 16
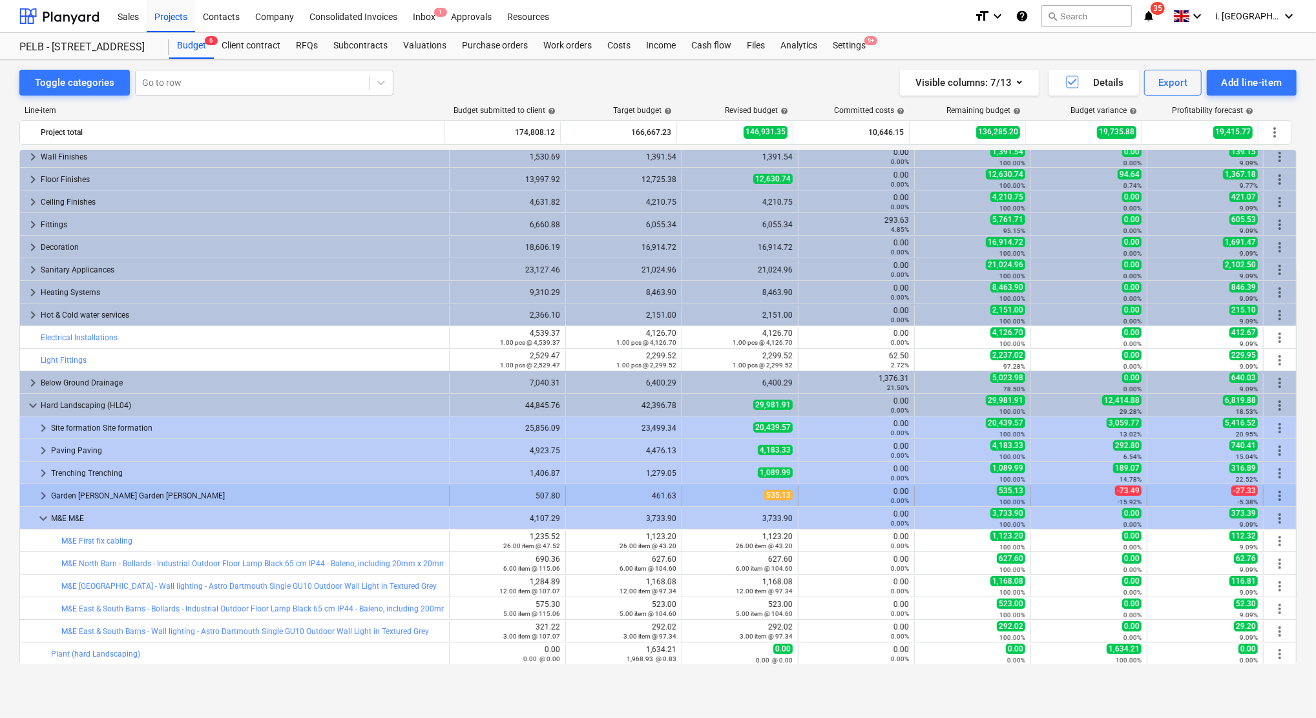
click at [43, 498] on span "keyboard_arrow_right" at bounding box center [44, 496] width 16 height 16
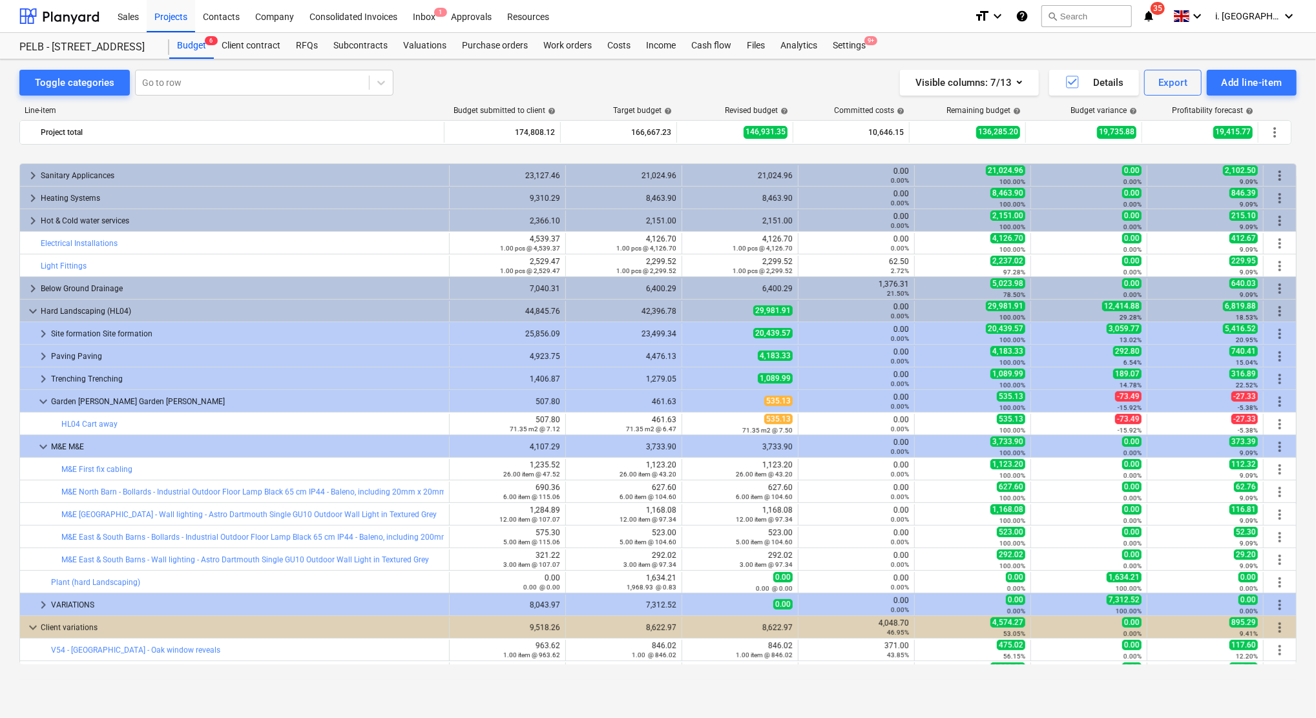
scroll to position [344, 0]
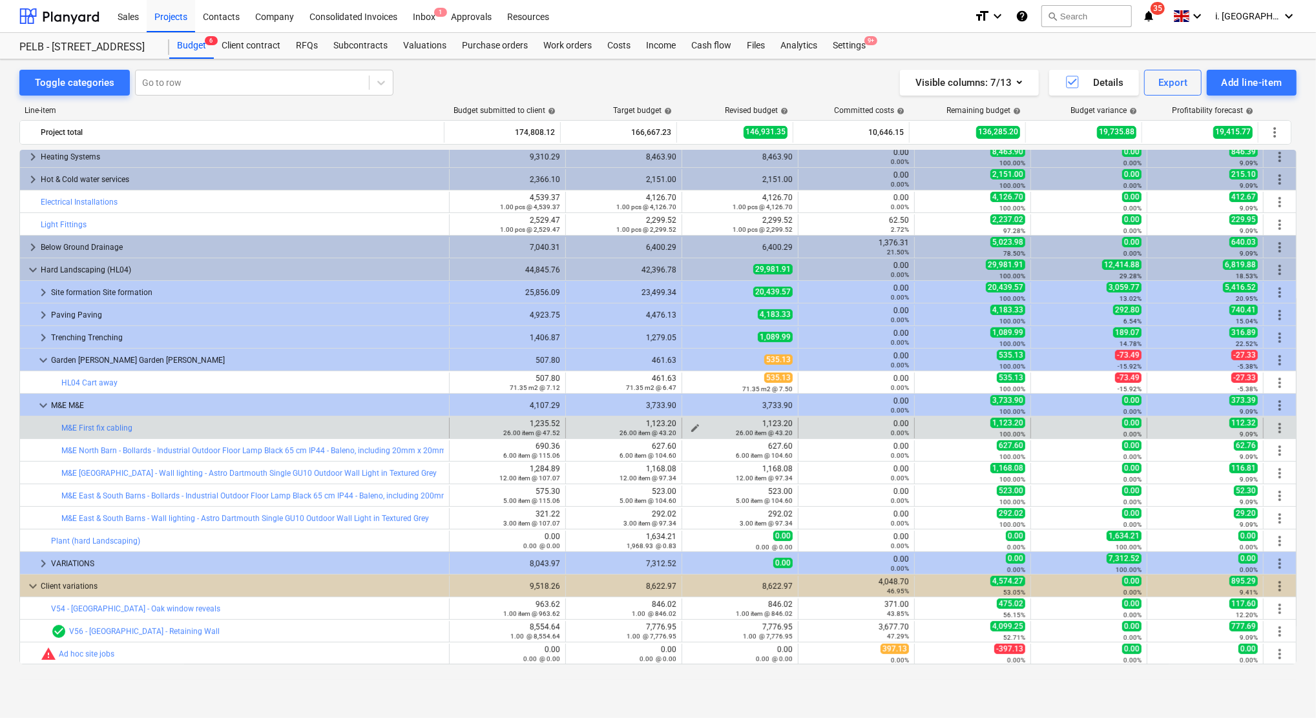
click at [694, 428] on span "edit" at bounding box center [695, 428] width 10 height 10
type textarea "x"
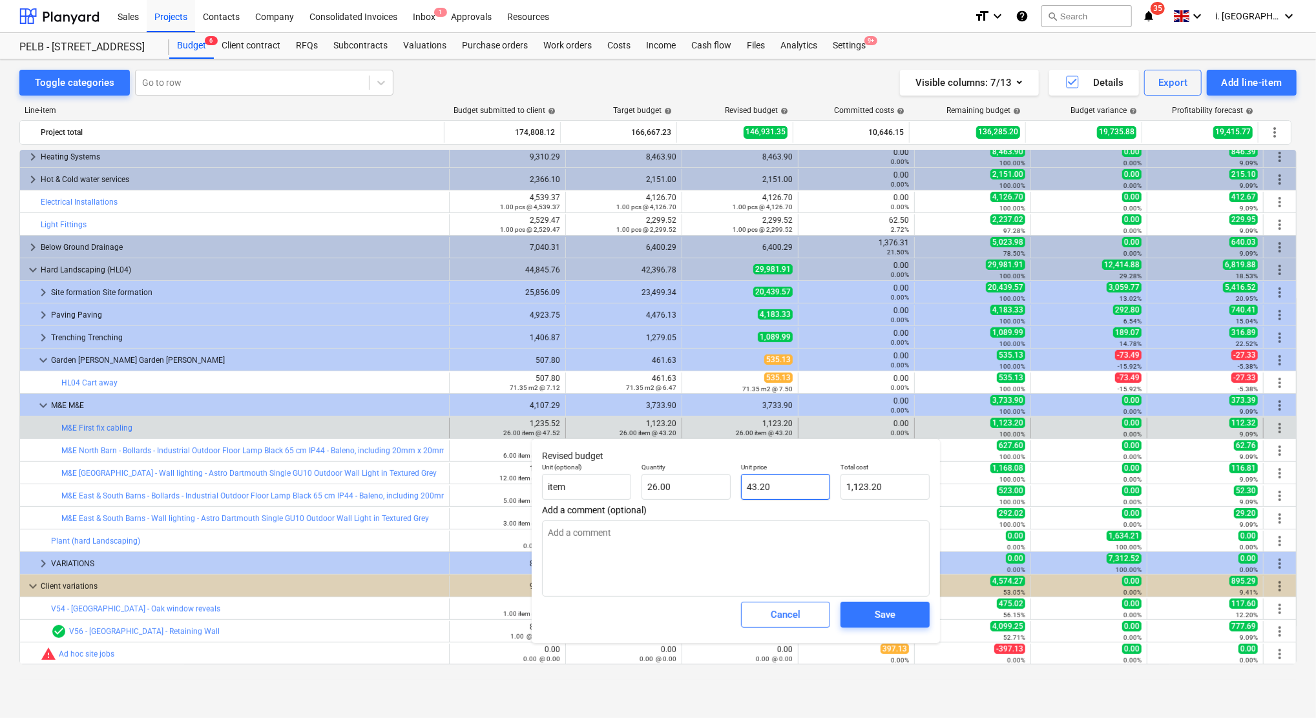
type input "43.2"
drag, startPoint x: 804, startPoint y: 493, endPoint x: 641, endPoint y: 486, distance: 163.6
click at [641, 486] on div "Unit (optional) item Quantity 26.00 Unit price 43.2 Total cost 1,123.20" at bounding box center [736, 481] width 398 height 47
type textarea "x"
type input "1"
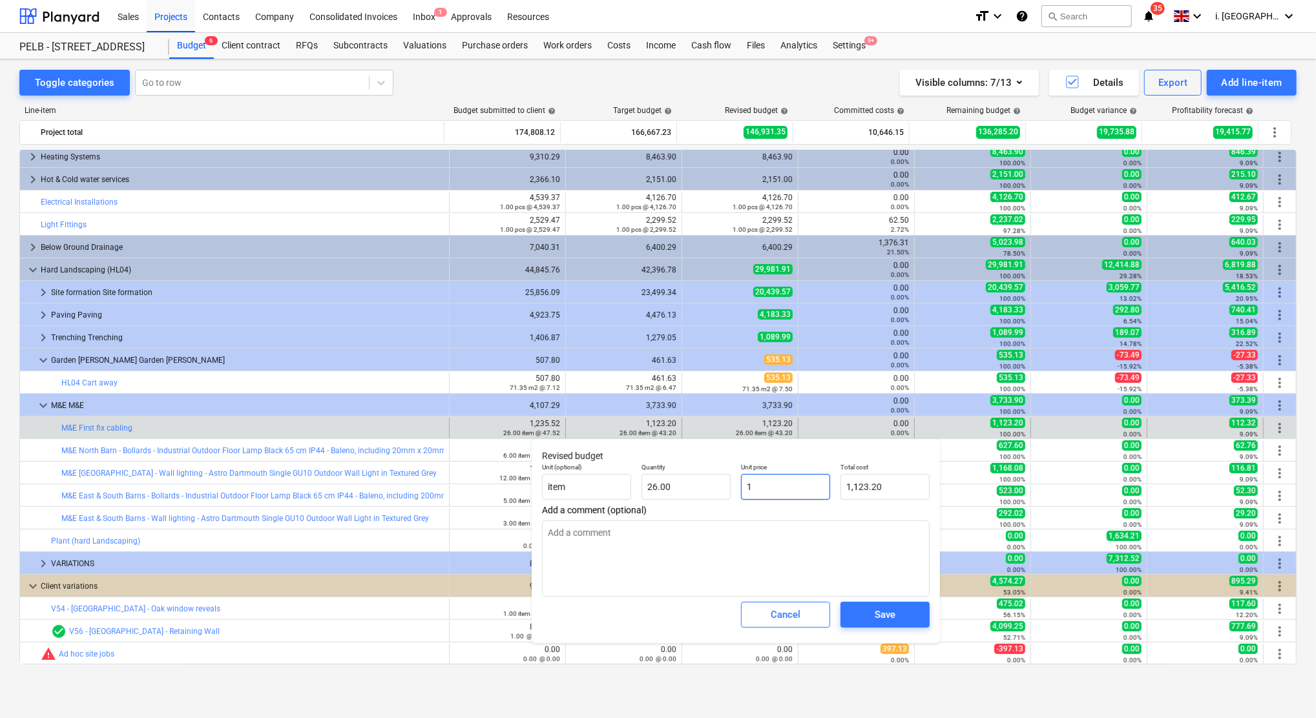
type input "26.00"
type textarea "x"
type input "1."
type textarea "x"
type input "1.2"
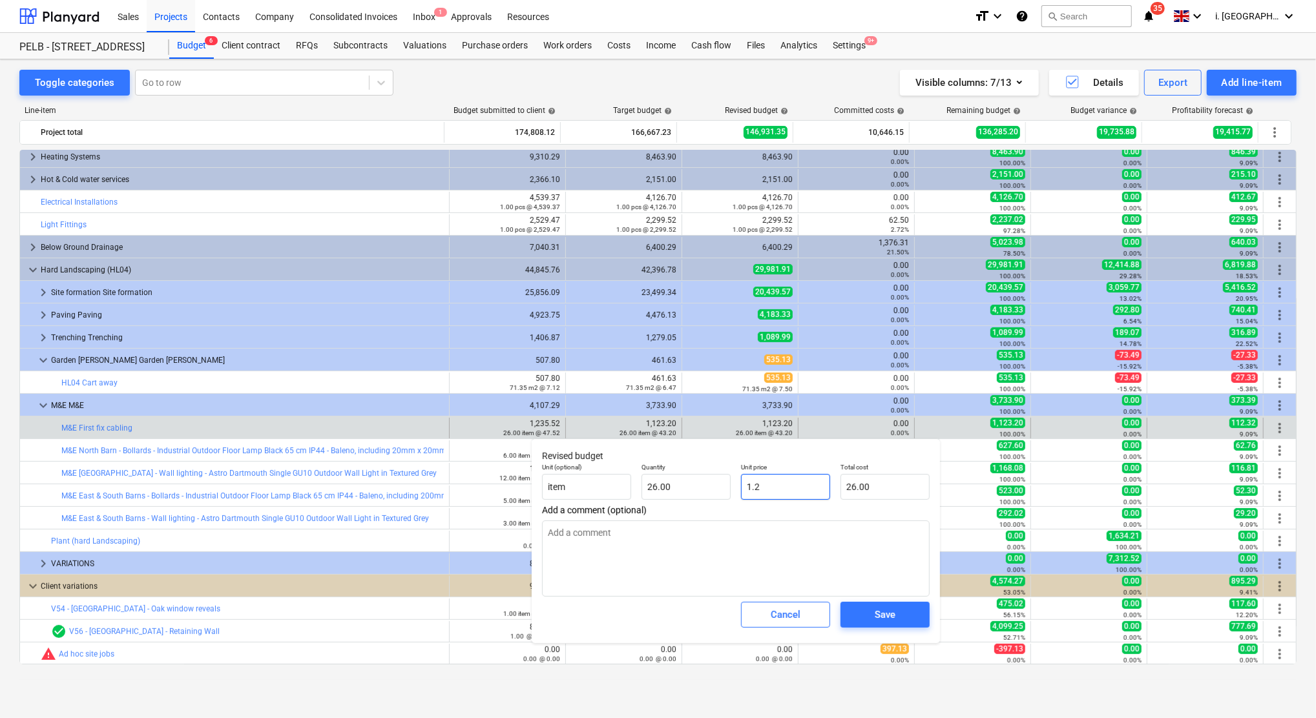
type input "31.20"
type textarea "x"
type input "1.28"
type input "33.28"
type input "1.28"
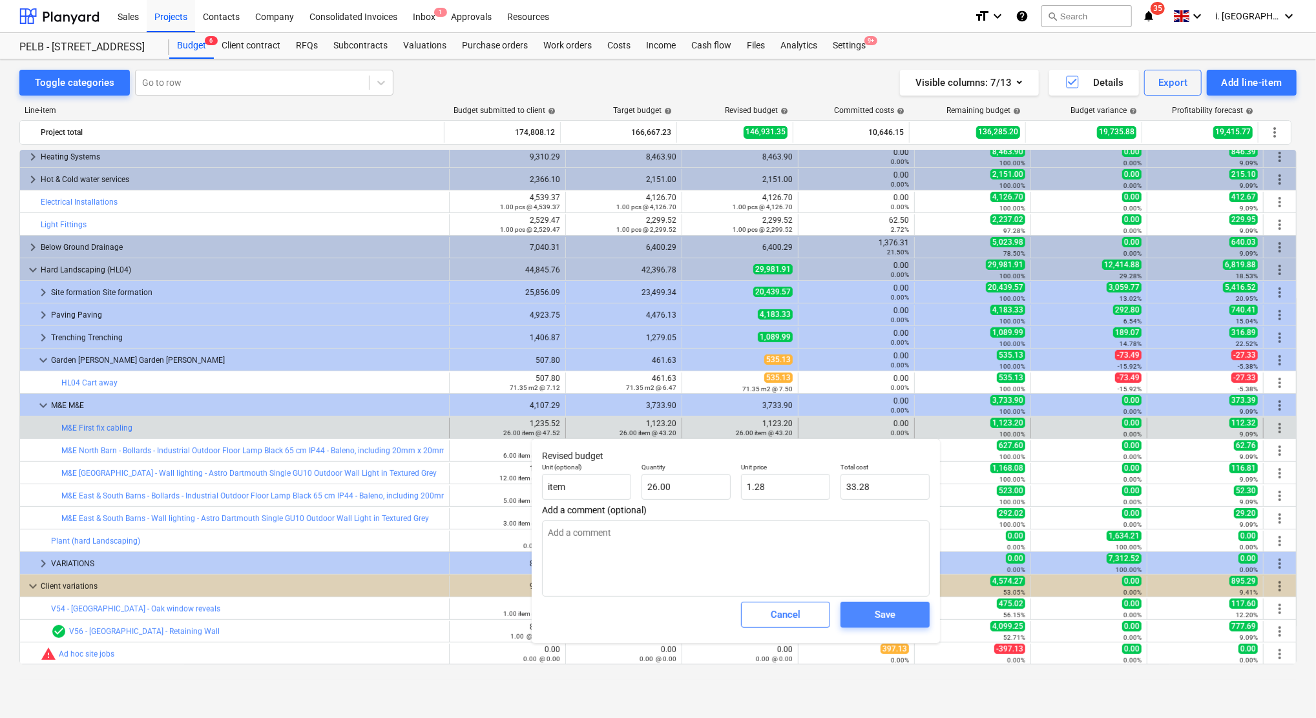
click at [890, 612] on div "Save" at bounding box center [885, 615] width 21 height 17
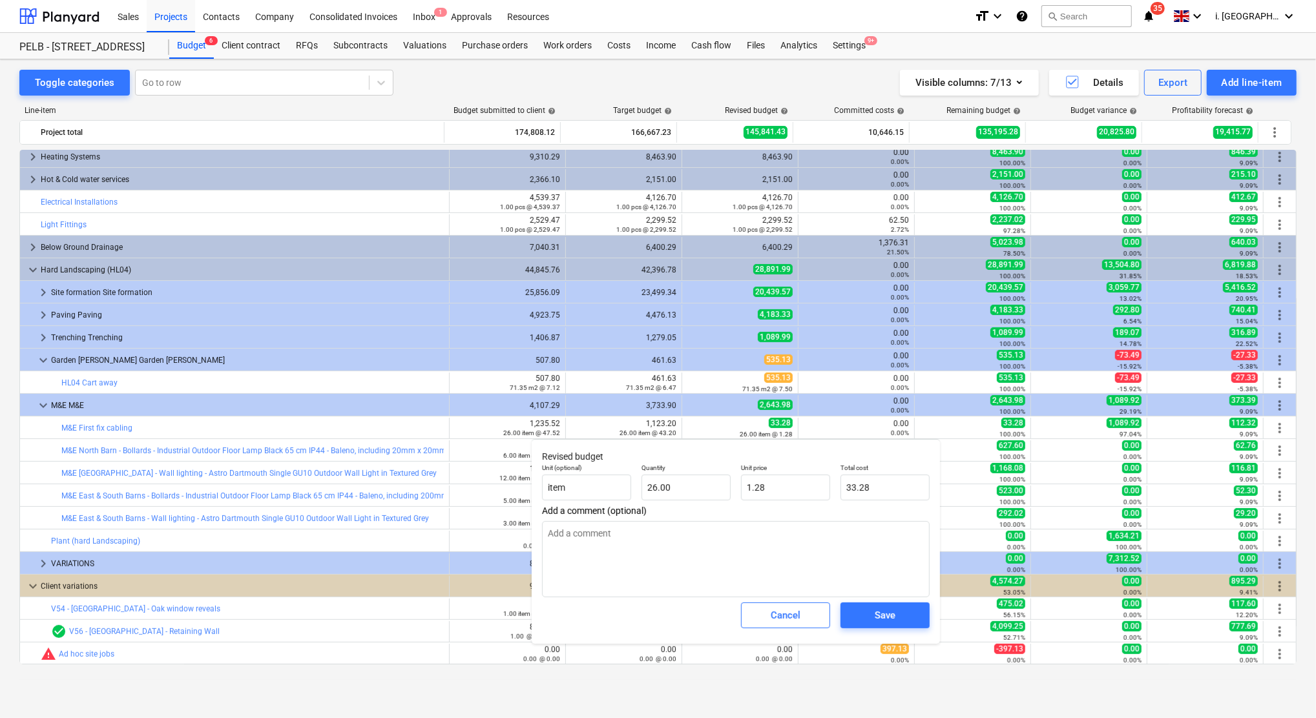
type textarea "x"
